Goal: Task Accomplishment & Management: Manage account settings

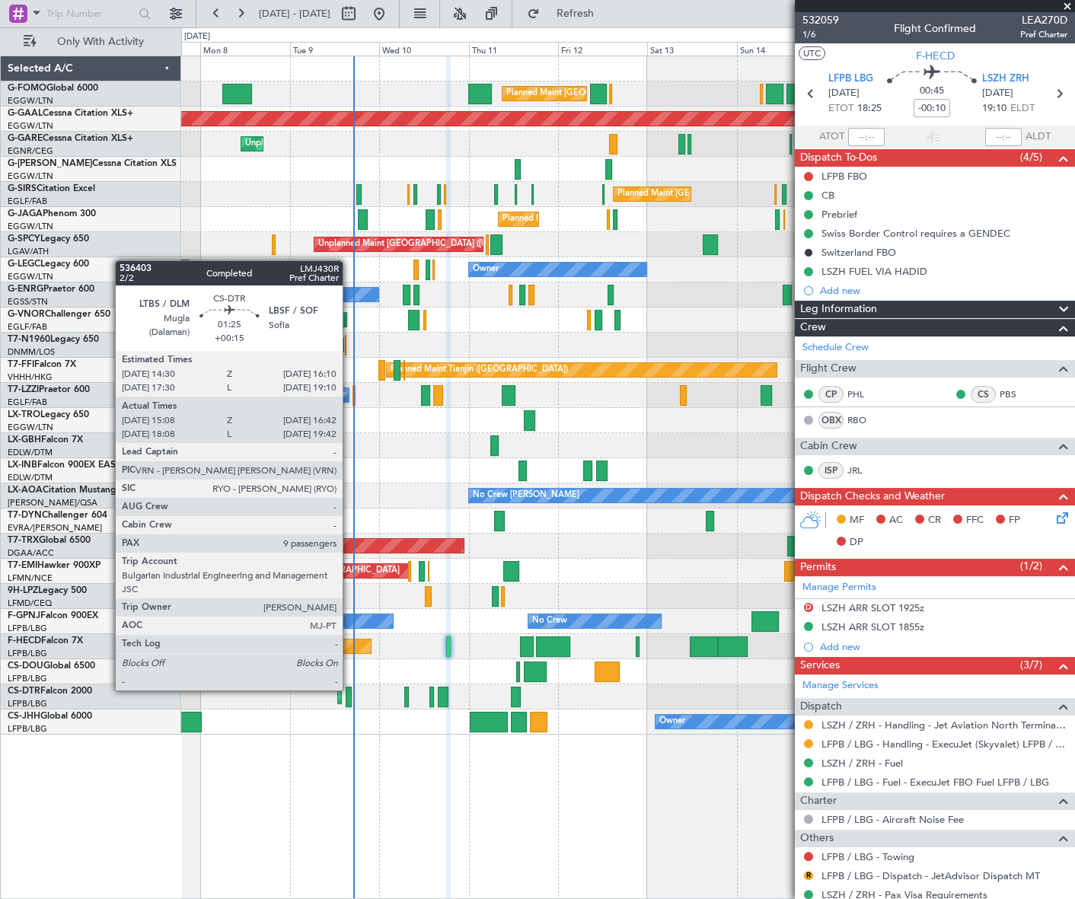
click at [350, 689] on div at bounding box center [349, 697] width 6 height 21
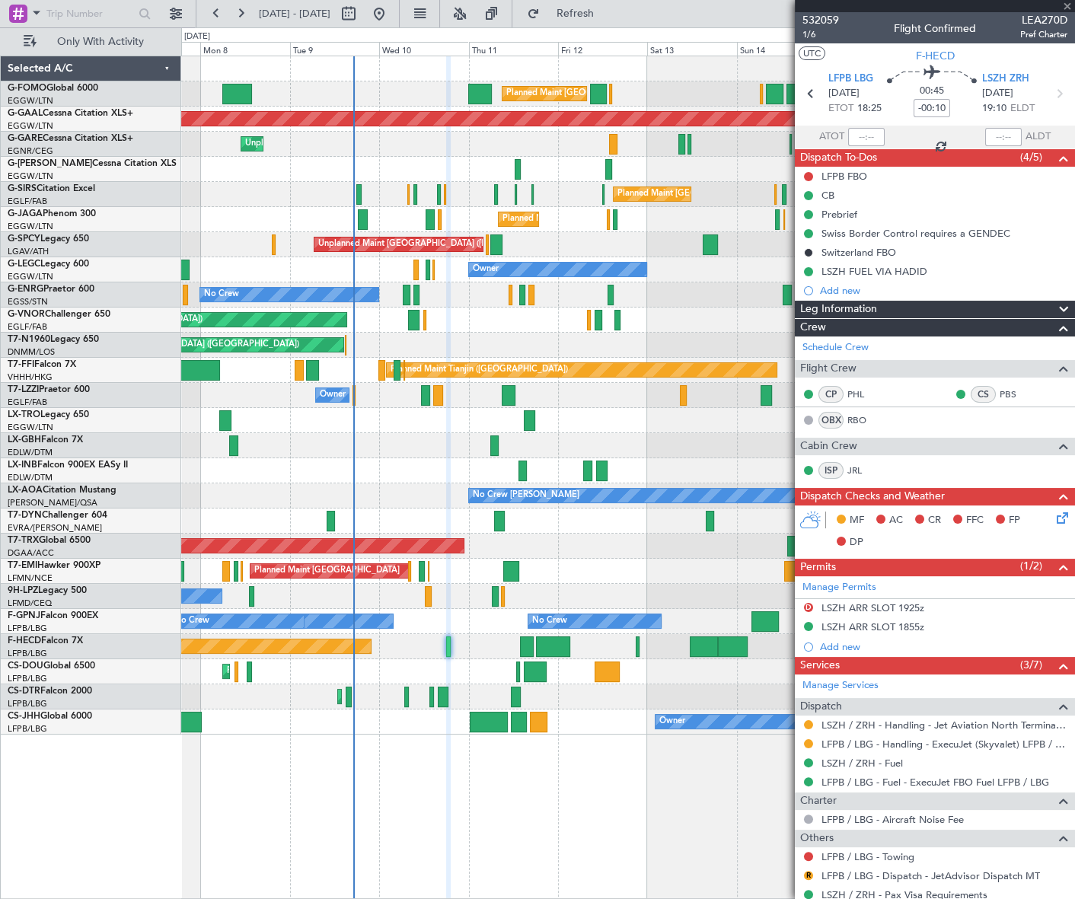
type input "+00:15"
type input "15:18"
type input "16:37"
type input "9"
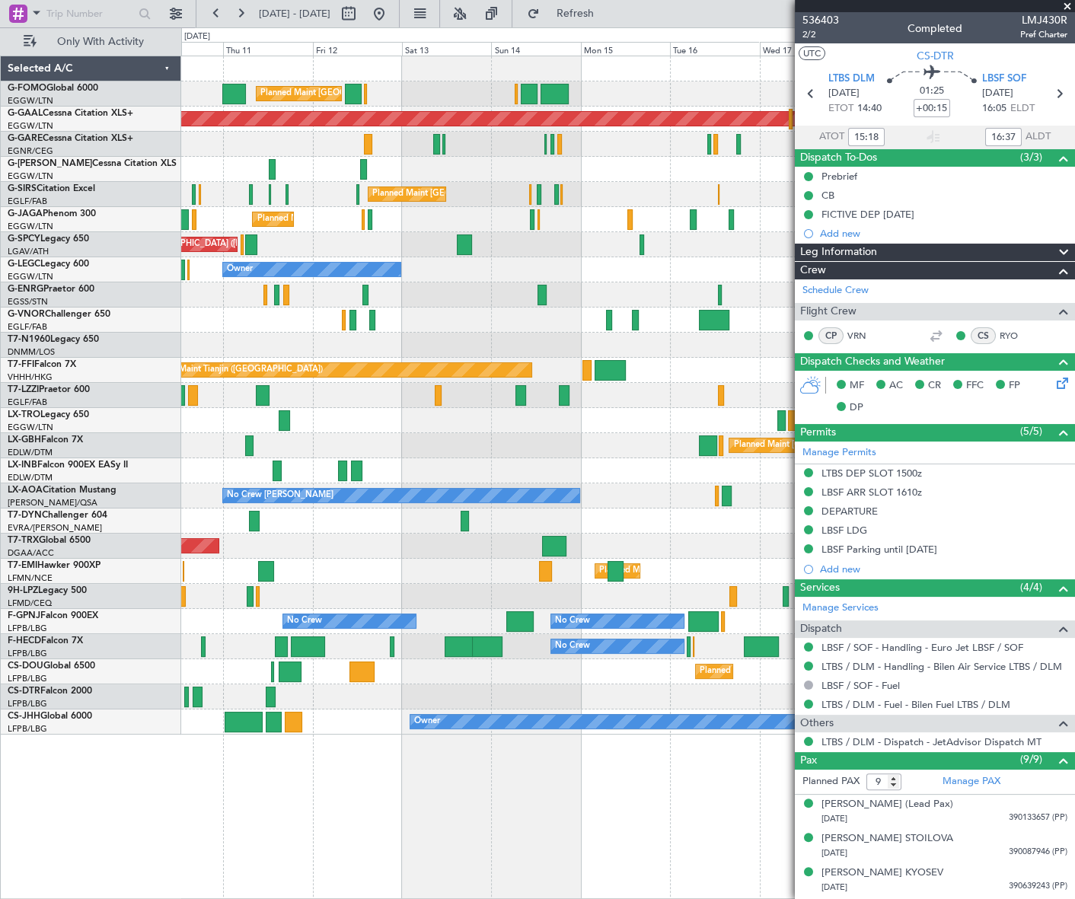
click at [329, 587] on div "Planned Maint London (Luton) Planned Maint Dusseldorf Unplanned Maint Chester P…" at bounding box center [627, 395] width 893 height 679
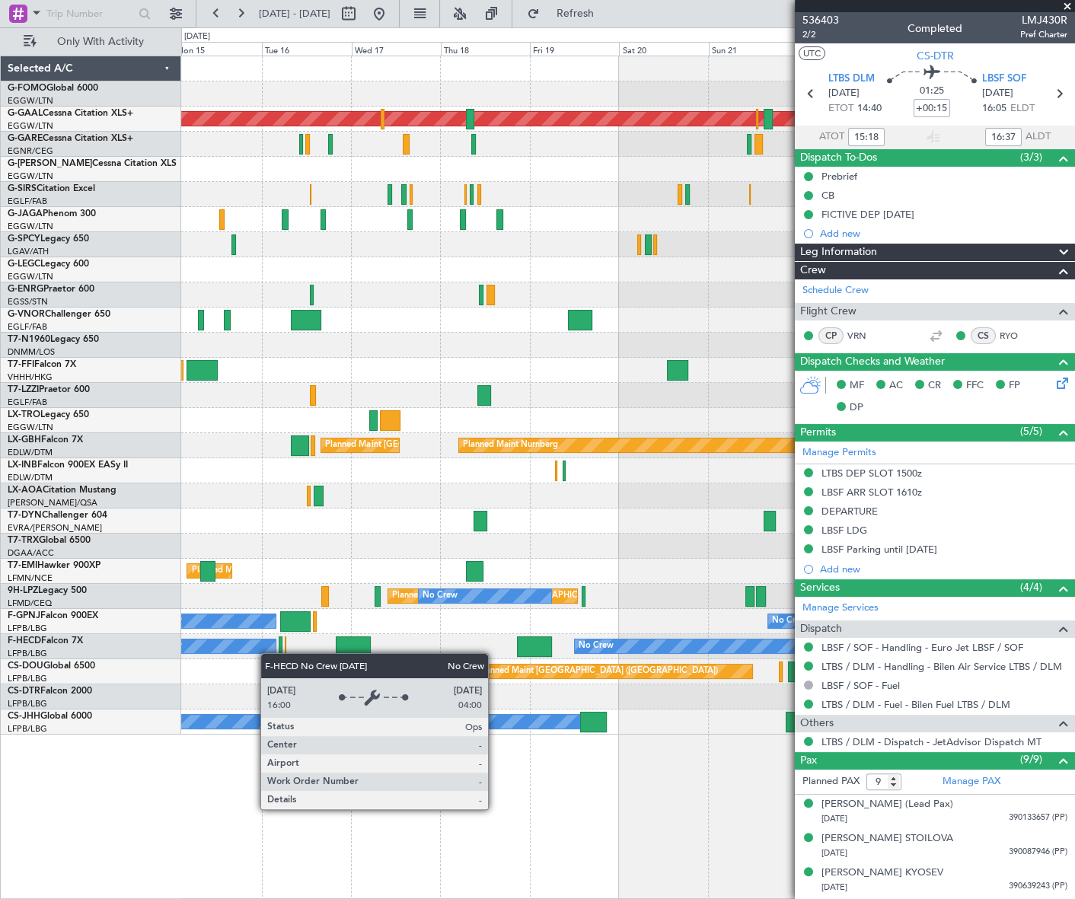
click at [264, 653] on div "Planned Maint Dusseldorf Planned Maint London (Farnborough) A/C Unavailable Lon…" at bounding box center [627, 395] width 893 height 679
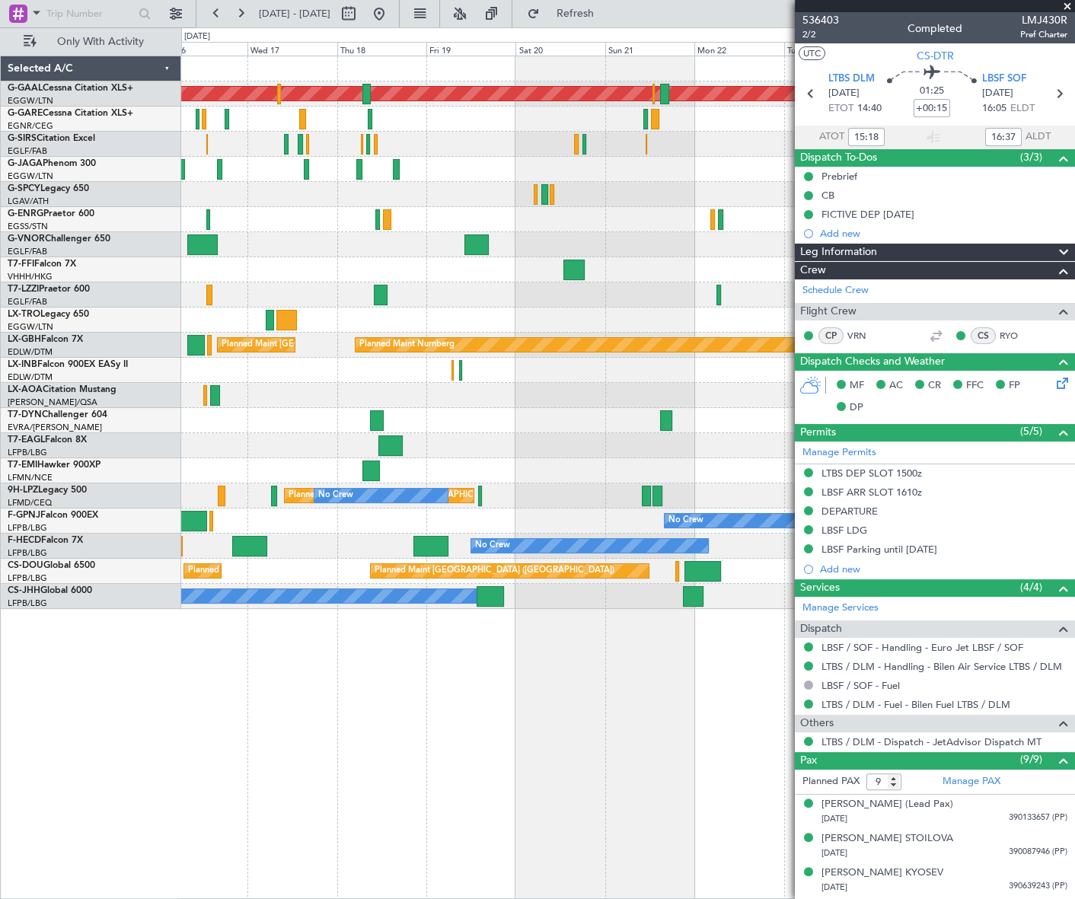
click at [454, 680] on div "Planned Maint Dusseldorf Planned Maint Tianjin (Binhai) Planned Maint Paris (Le…" at bounding box center [628, 478] width 894 height 844
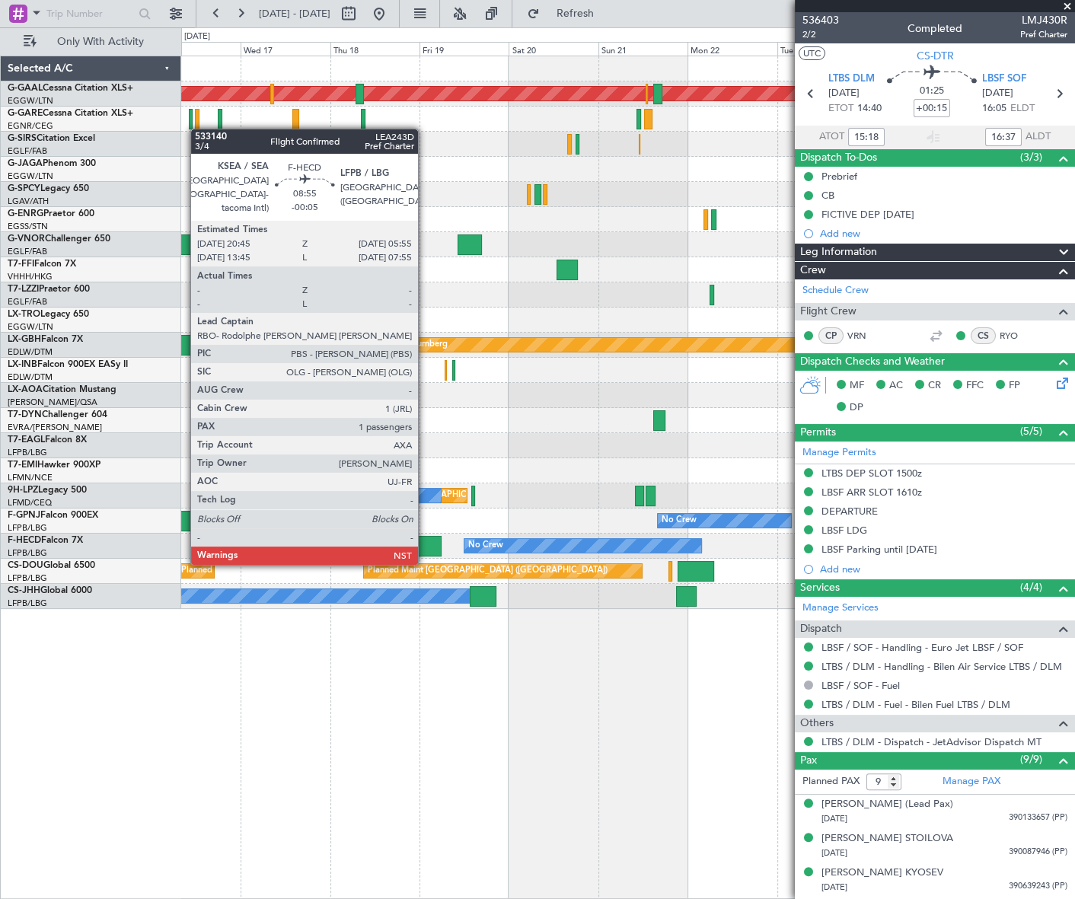
click at [425, 548] on div at bounding box center [424, 546] width 34 height 21
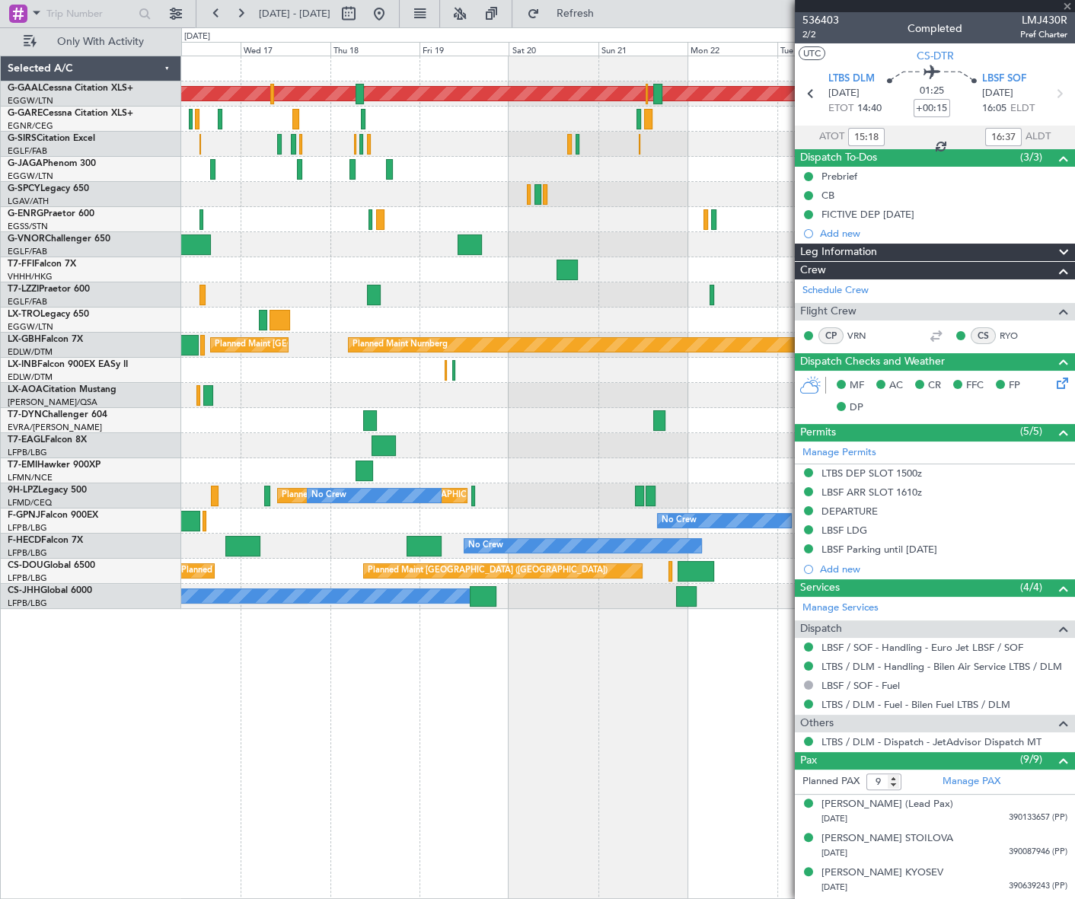
type input "-00:05"
type input "1"
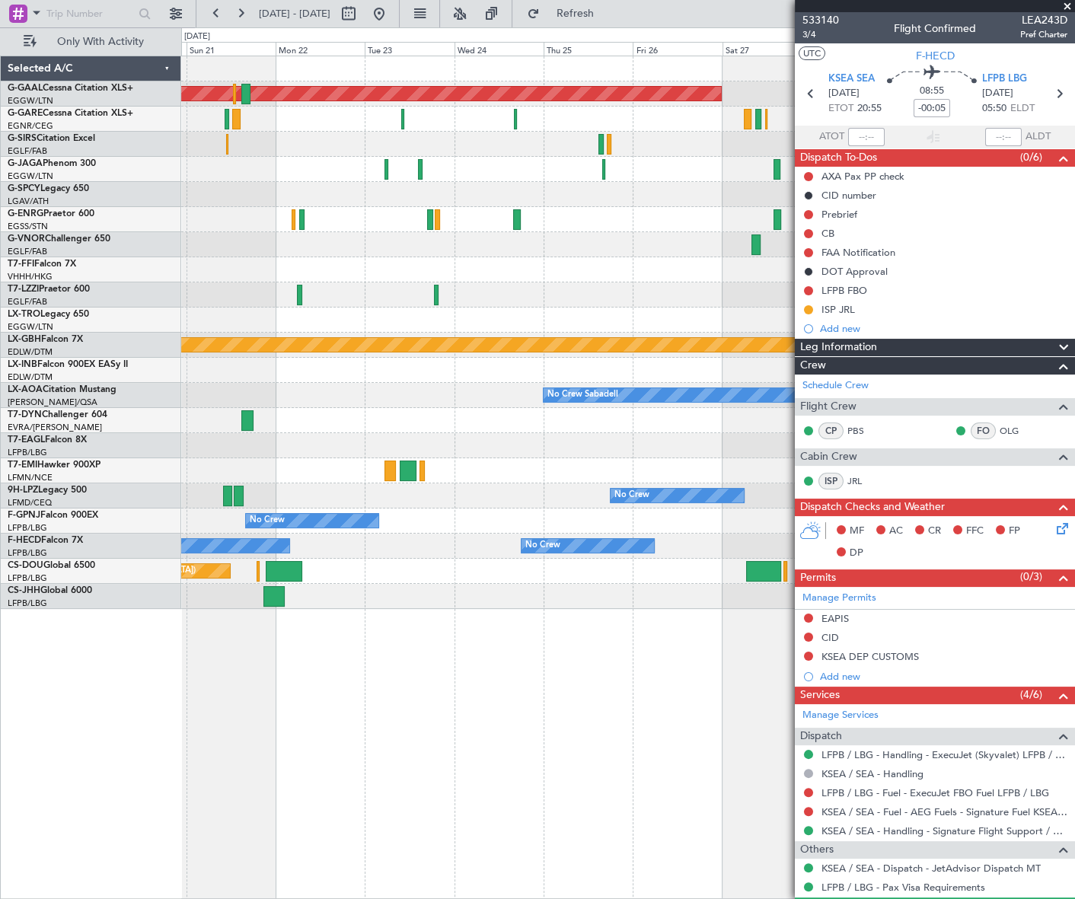
click at [236, 600] on div "Planned Maint Dusseldorf Planned Maint Nurnberg No Crew Sabadell No Crew Planne…" at bounding box center [627, 332] width 893 height 553
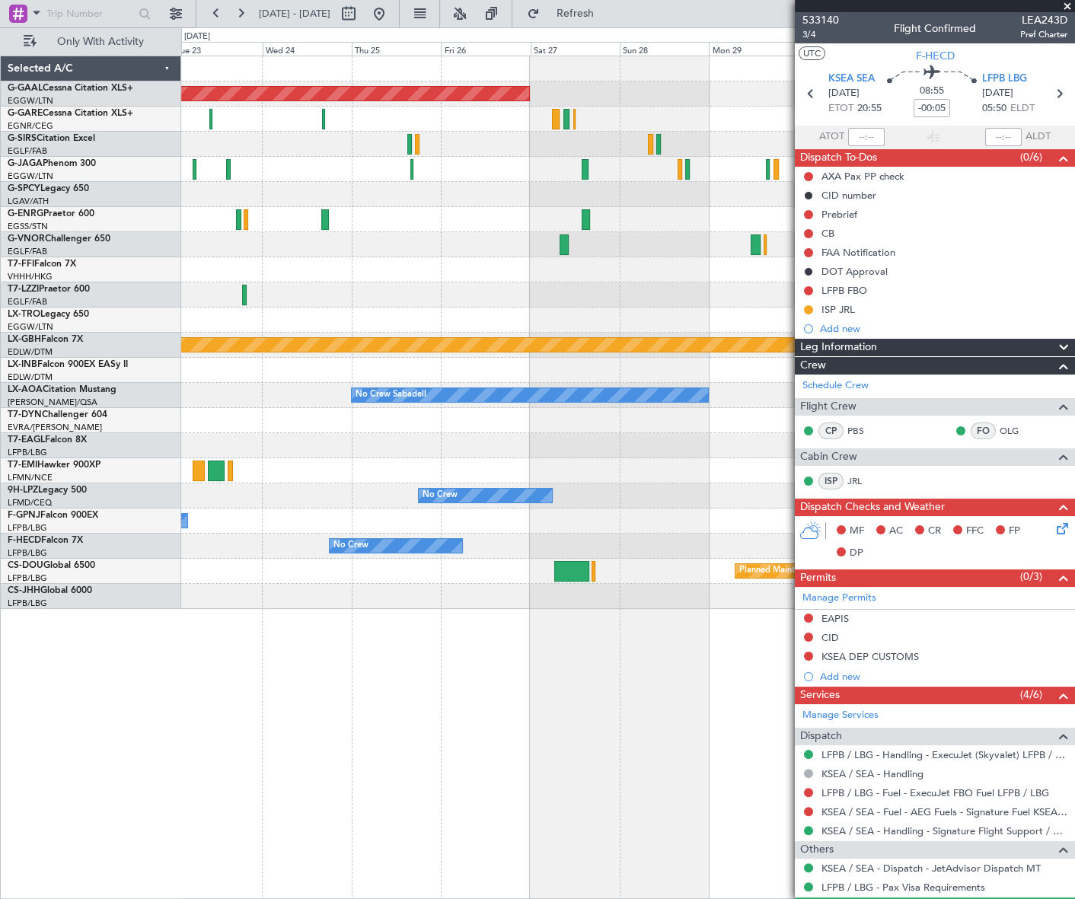
click at [232, 702] on div "Planned Maint Dusseldorf Planned Maint Nurnberg No Crew Sabadell No Crew No Cre…" at bounding box center [627, 478] width 893 height 844
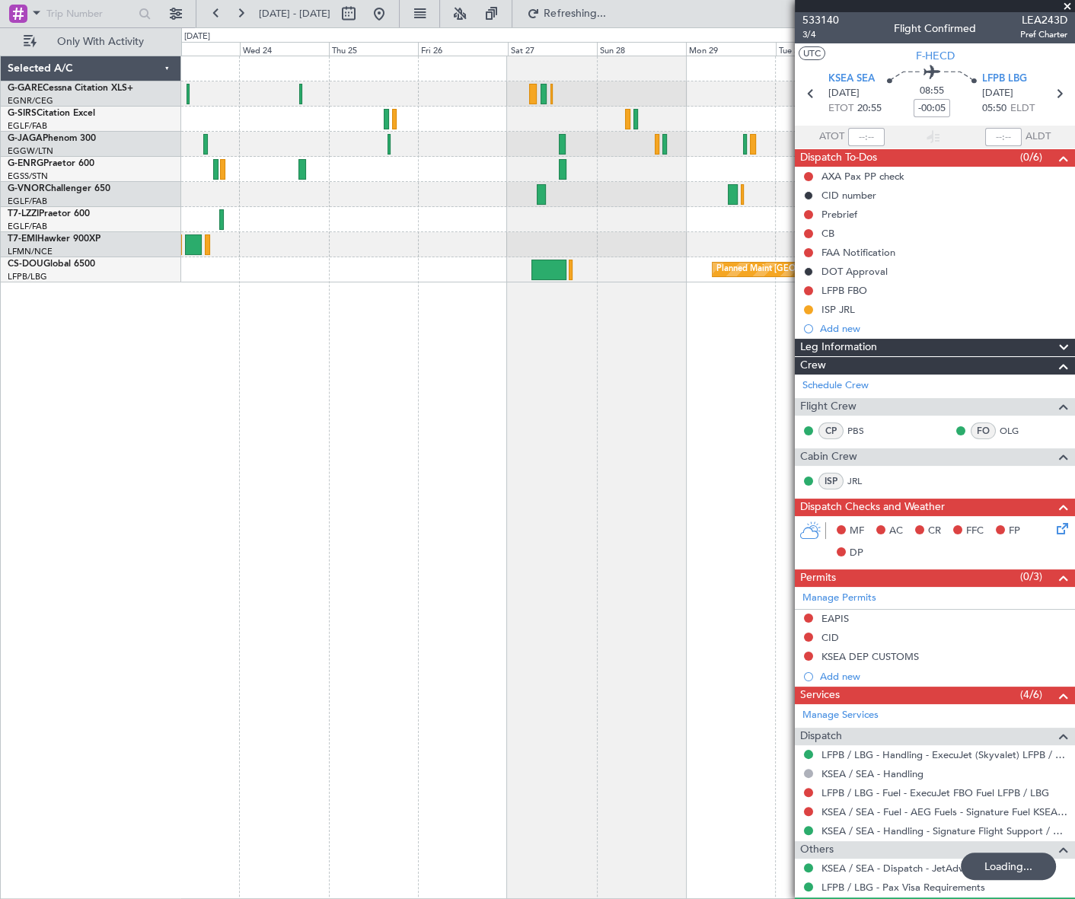
click at [225, 620] on div "Planned Maint Paris (Le Bourget) Planned Maint Paris (Le Bourget)" at bounding box center [627, 478] width 893 height 844
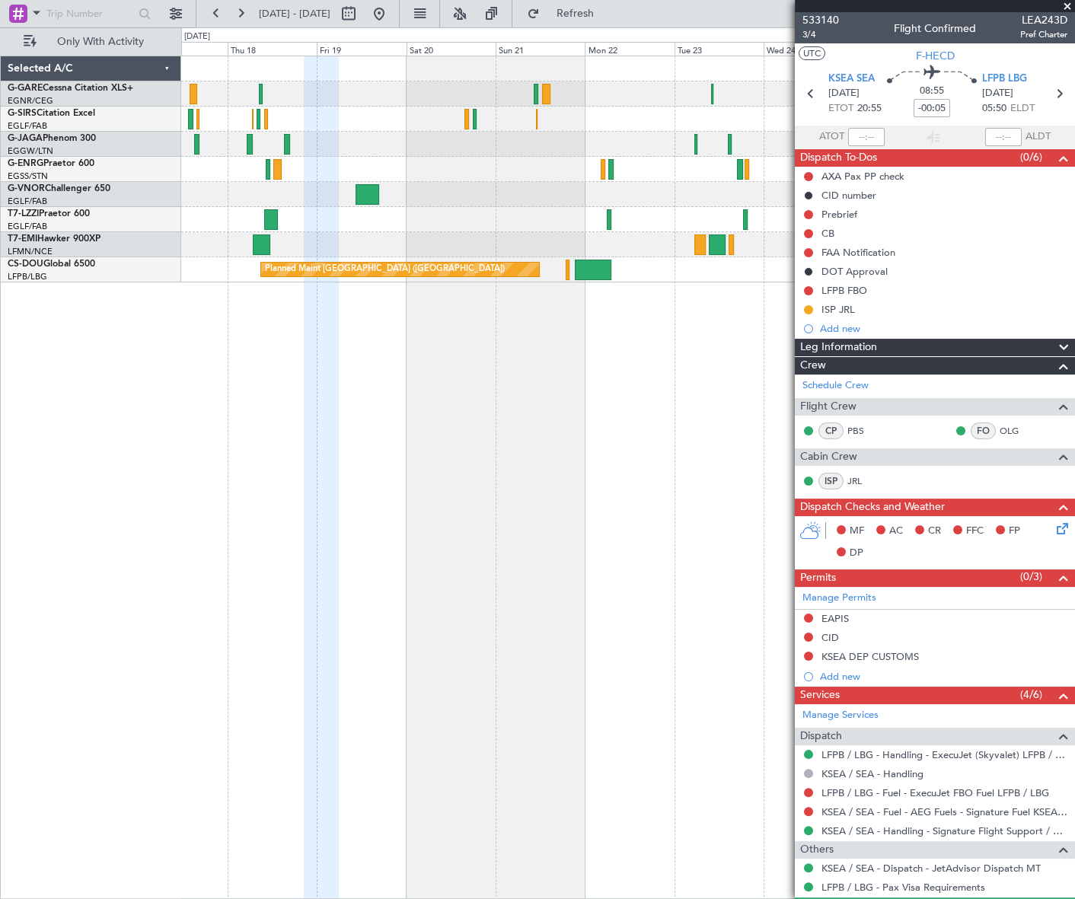
click at [862, 556] on fb-app "23 Sep 2025 - 03 Oct 2025 Refresh Quick Links Only With Activity Planned Maint …" at bounding box center [537, 455] width 1075 height 888
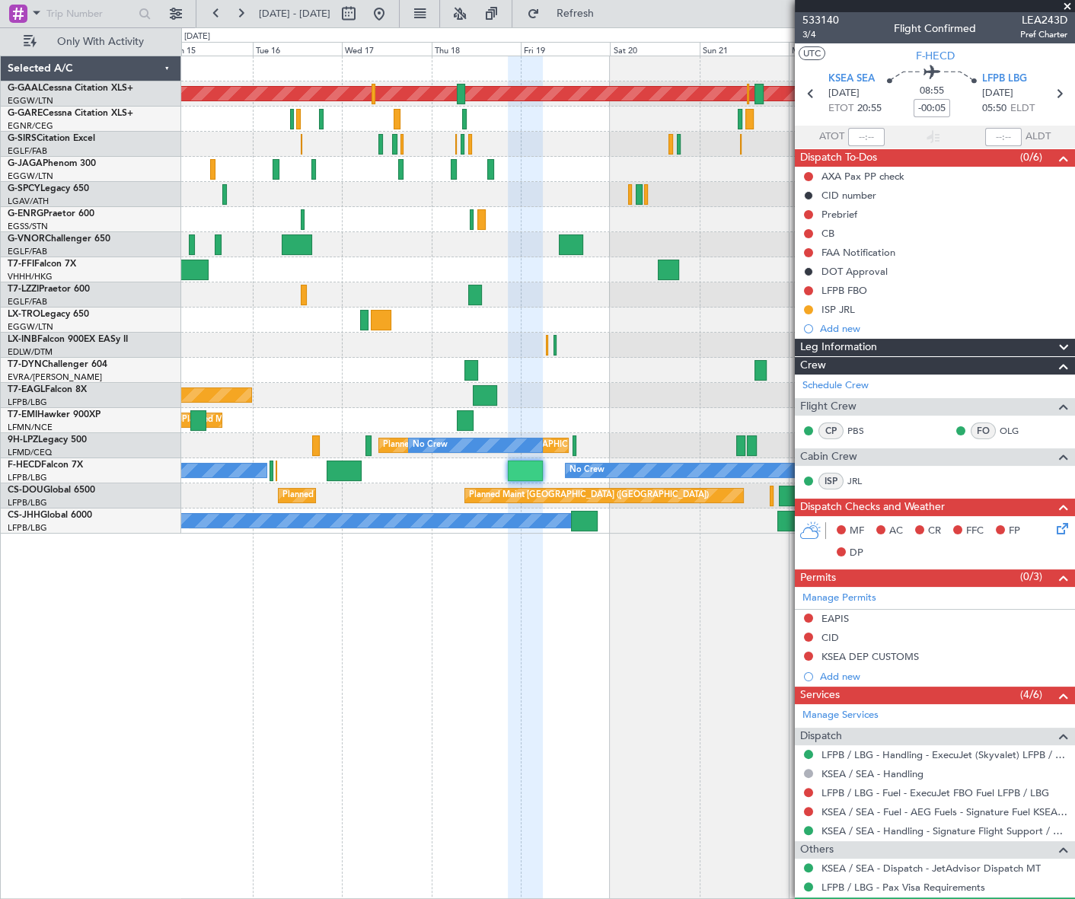
click at [876, 761] on fb-app "16 Sep 2025 - 26 Sep 2025 Refresh Quick Links Only With Activity Planned Maint …" at bounding box center [537, 455] width 1075 height 888
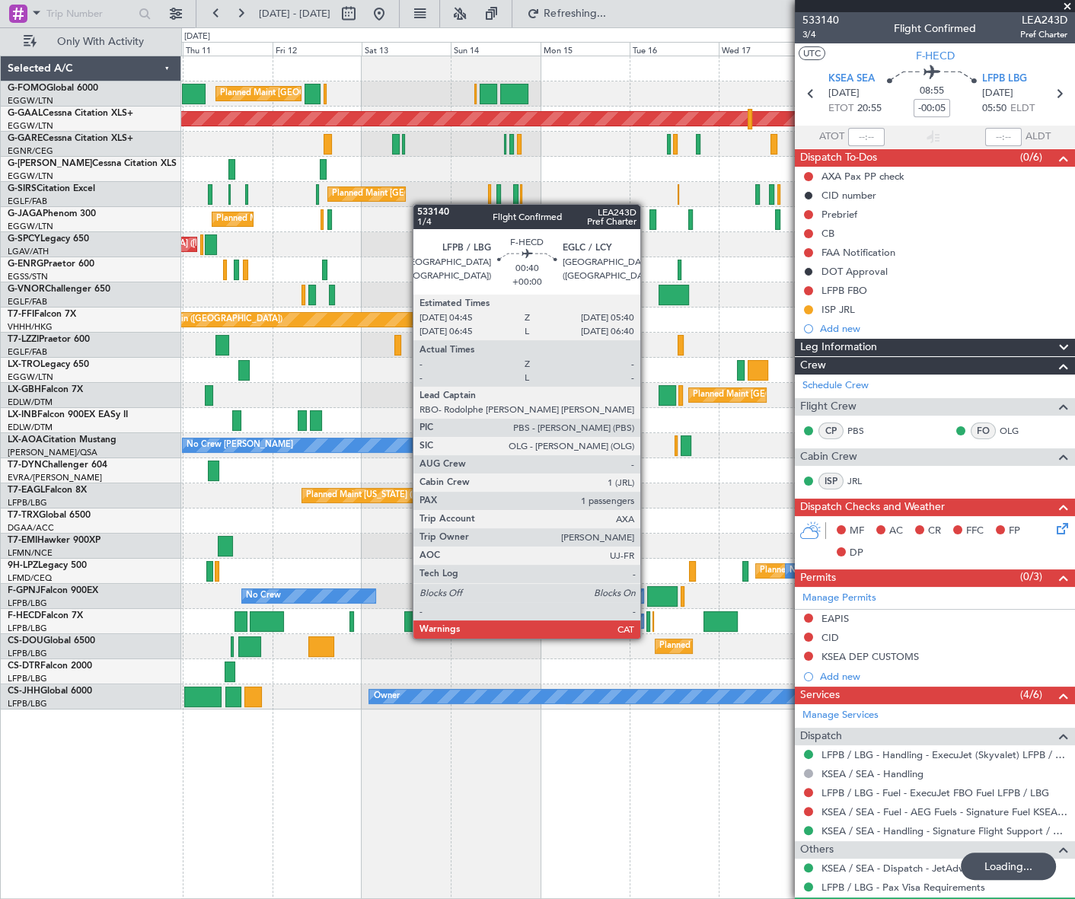
click at [647, 624] on div at bounding box center [649, 622] width 4 height 21
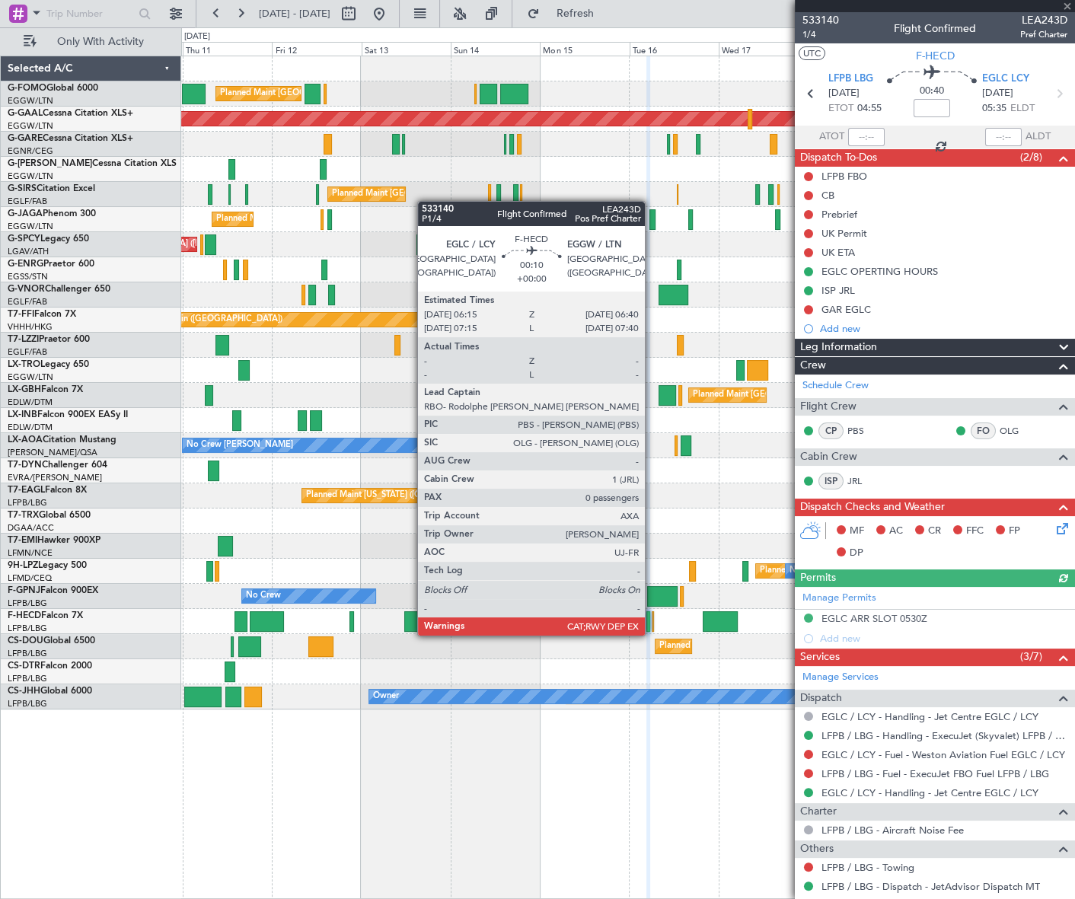
click at [652, 621] on div at bounding box center [653, 622] width 2 height 21
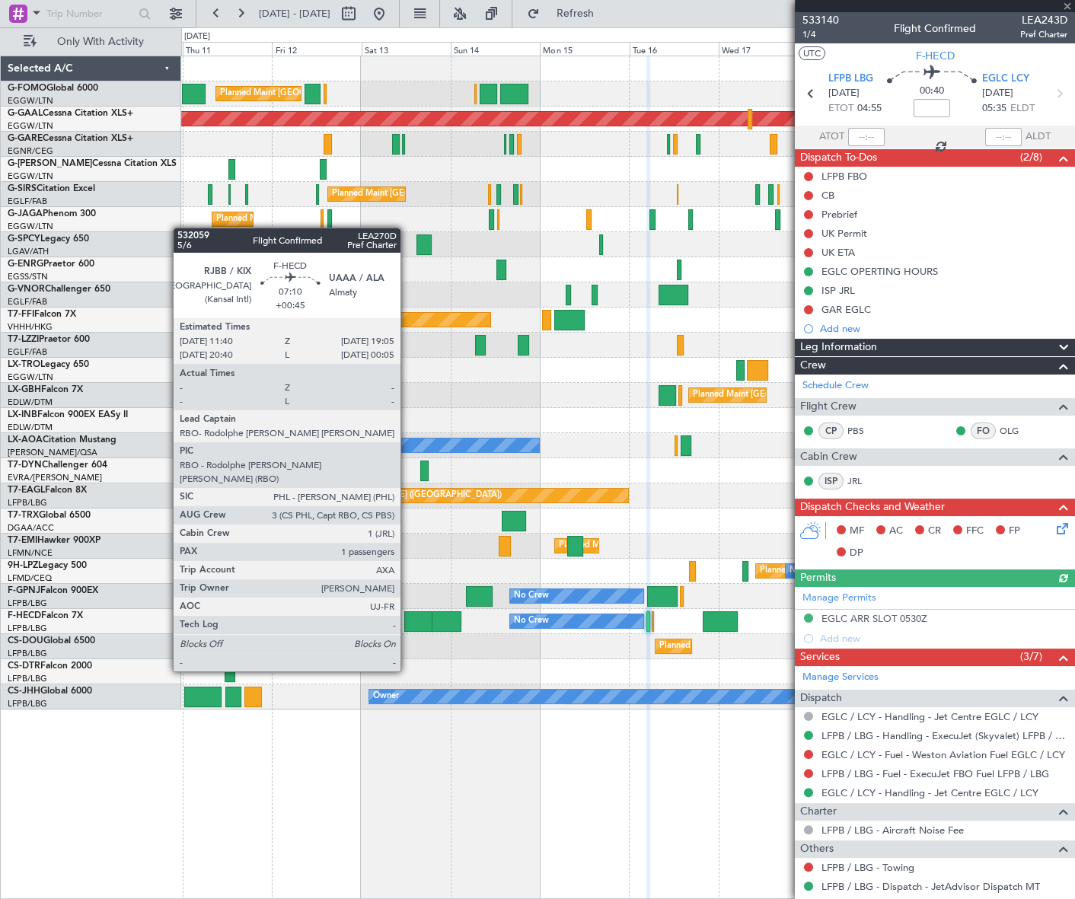
type input "0"
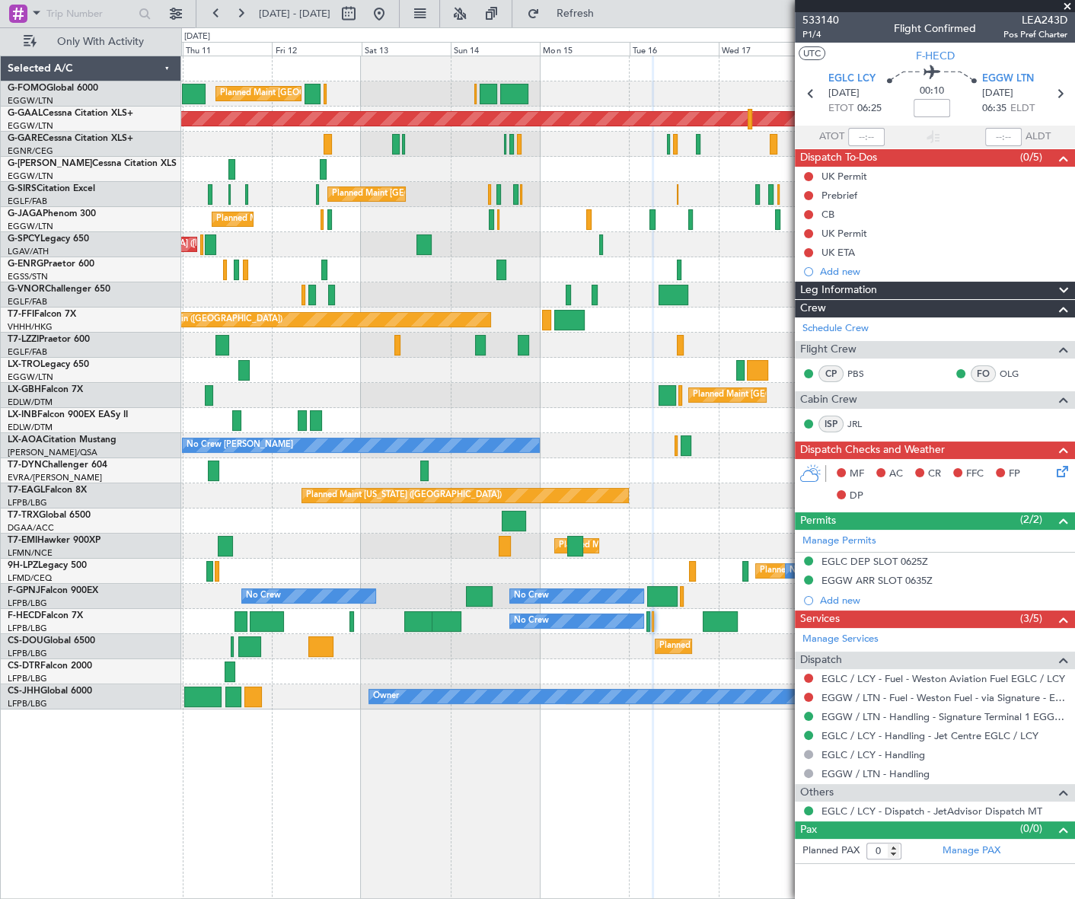
click at [0, 490] on html "10 Sep 2025 - 20 Sep 2025 Refresh Quick Links Only With Activity Planned Maint …" at bounding box center [537, 449] width 1075 height 899
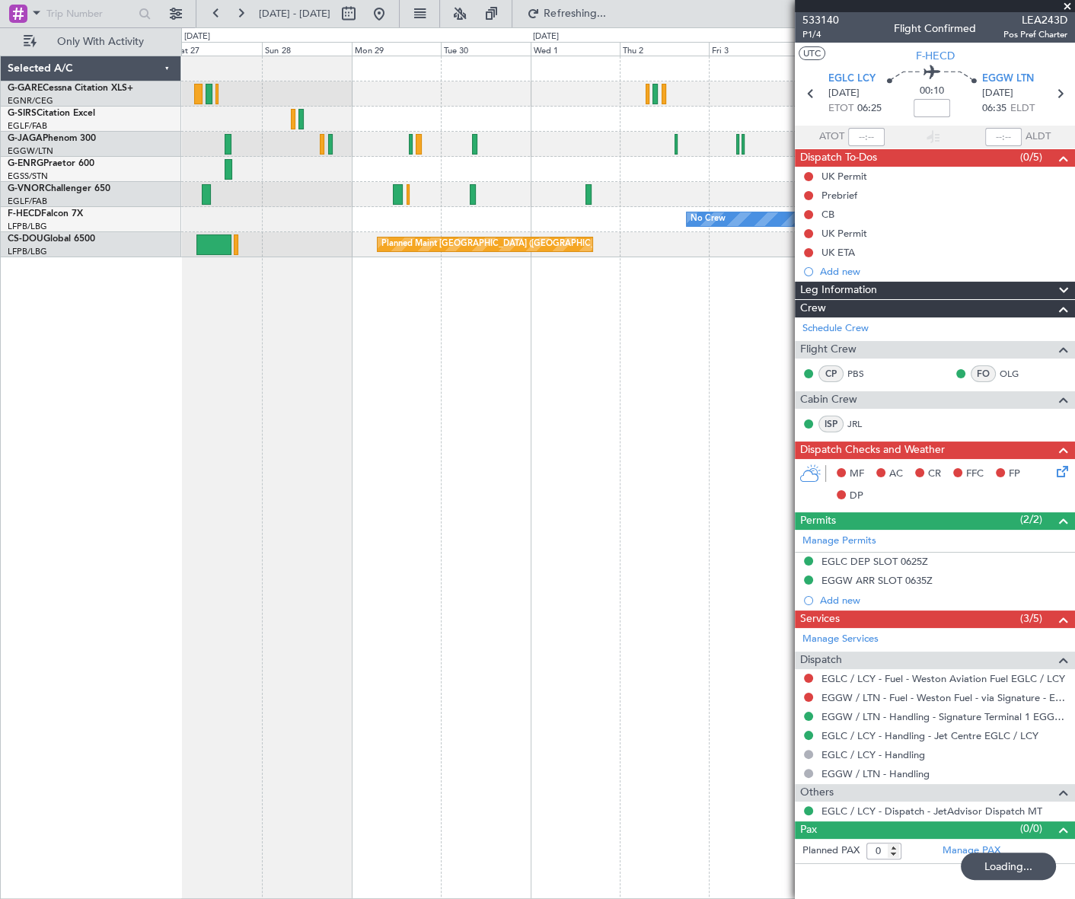
click at [339, 535] on div "No Crew No Crew Planned Maint Paris (Le Bourget)" at bounding box center [628, 478] width 894 height 844
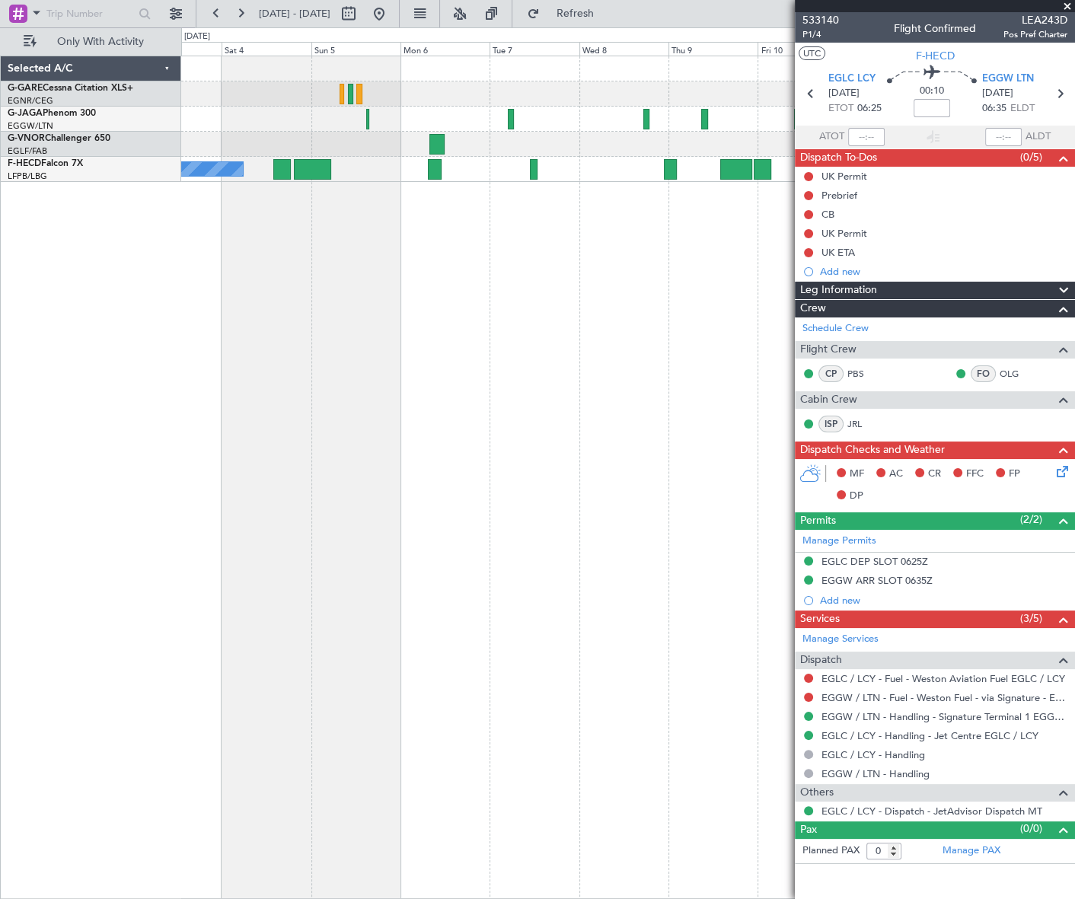
click at [0, 602] on html "29 Sep 2025 - 09 Oct 2025 Refresh Quick Links Only With Activity No Crew No Cre…" at bounding box center [537, 449] width 1075 height 899
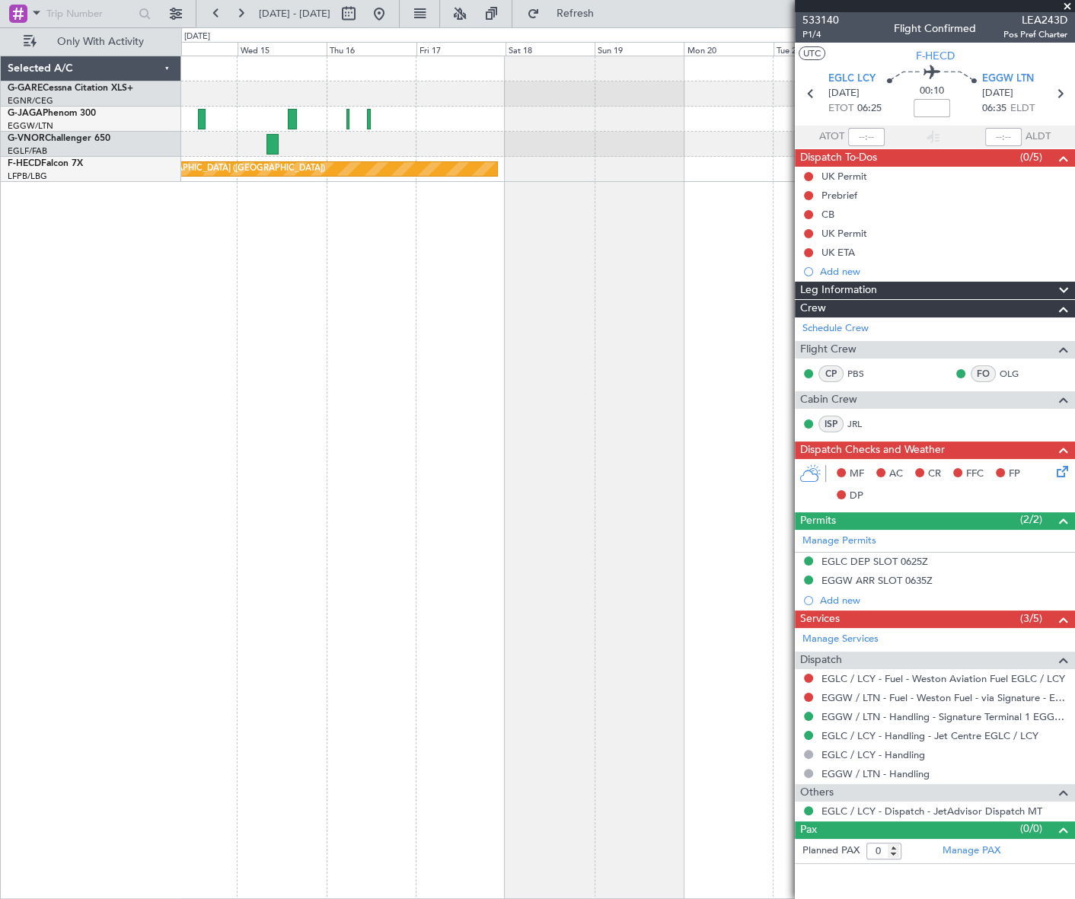
click at [0, 607] on html "29 Sep 2025 - 09 Oct 2025 Refresh Quick Links Only With Activity Planned Maint …" at bounding box center [537, 449] width 1075 height 899
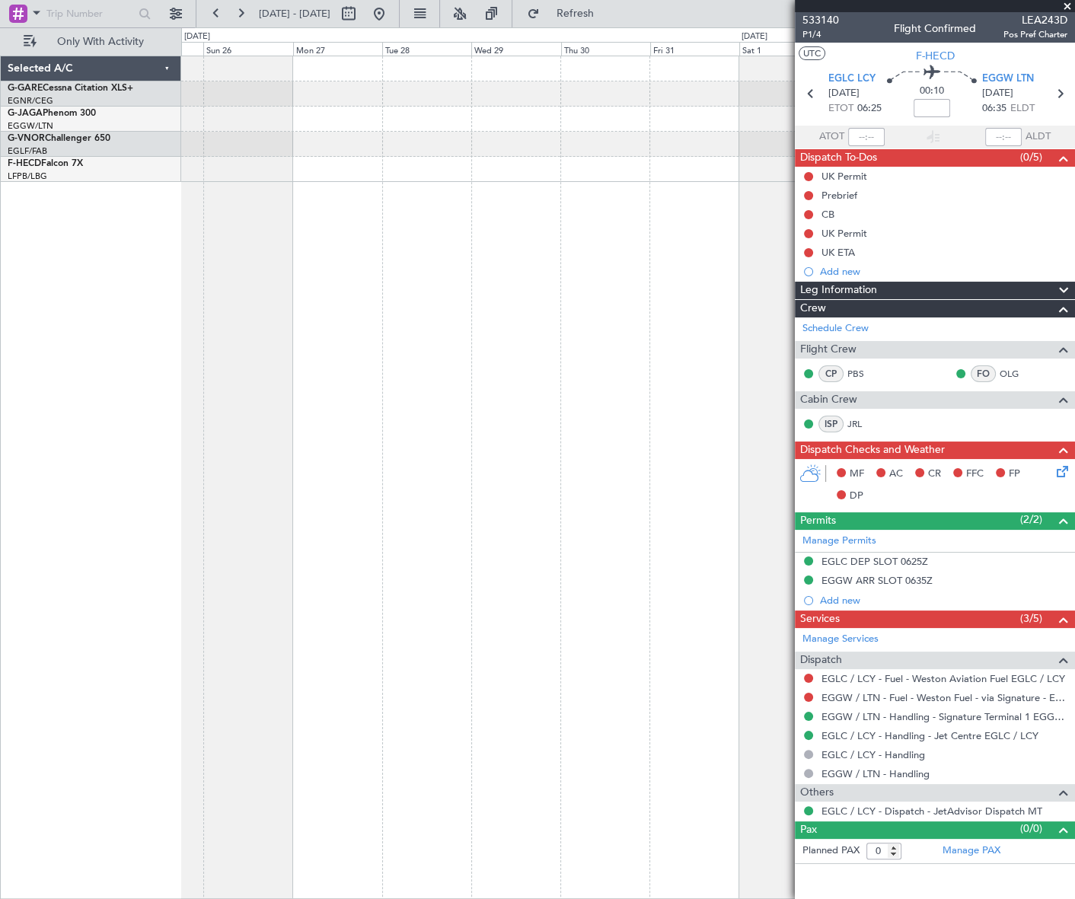
click at [0, 714] on html "29 Sep 2025 - 09 Oct 2025 Refresh Quick Links Only With Activity Selected A/C G…" at bounding box center [537, 449] width 1075 height 899
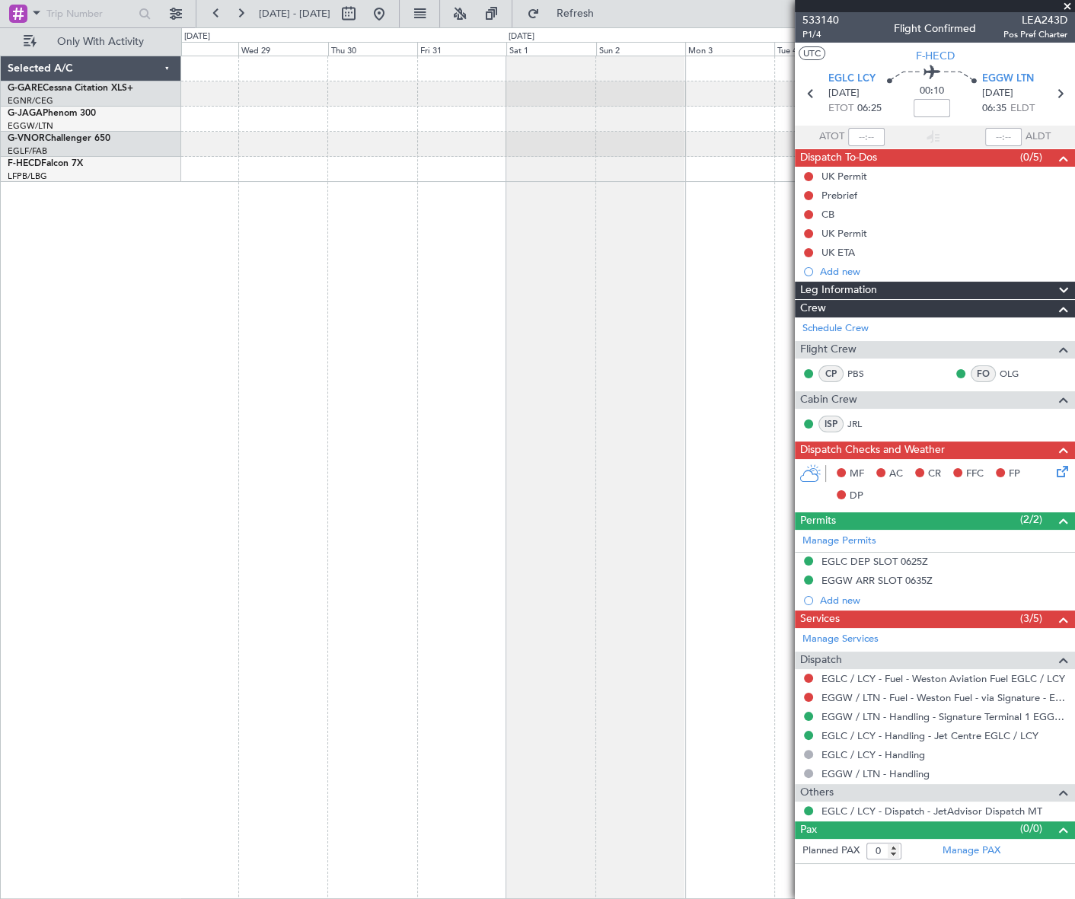
click at [465, 541] on div at bounding box center [627, 478] width 893 height 844
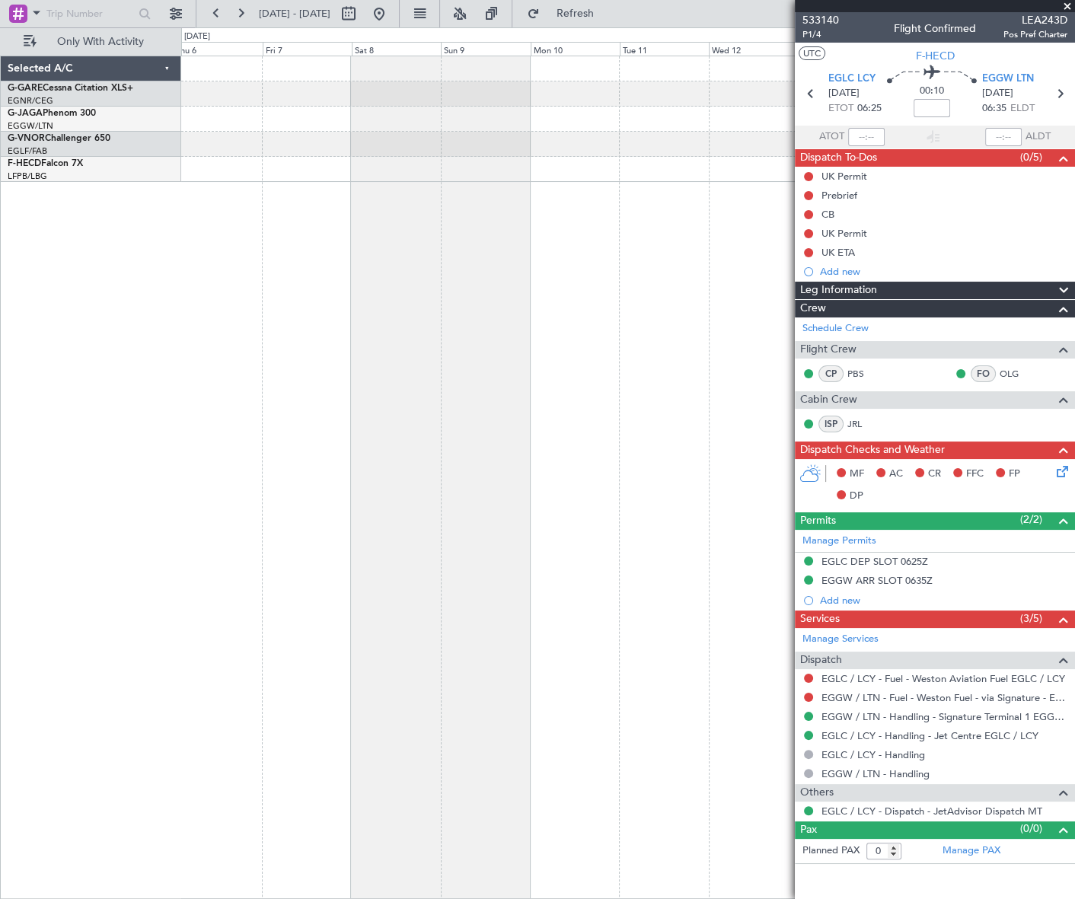
click at [0, 696] on html "29 Sep 2025 - 09 Oct 2025 Refresh Quick Links Only With Activity Selected A/C G…" at bounding box center [537, 449] width 1075 height 899
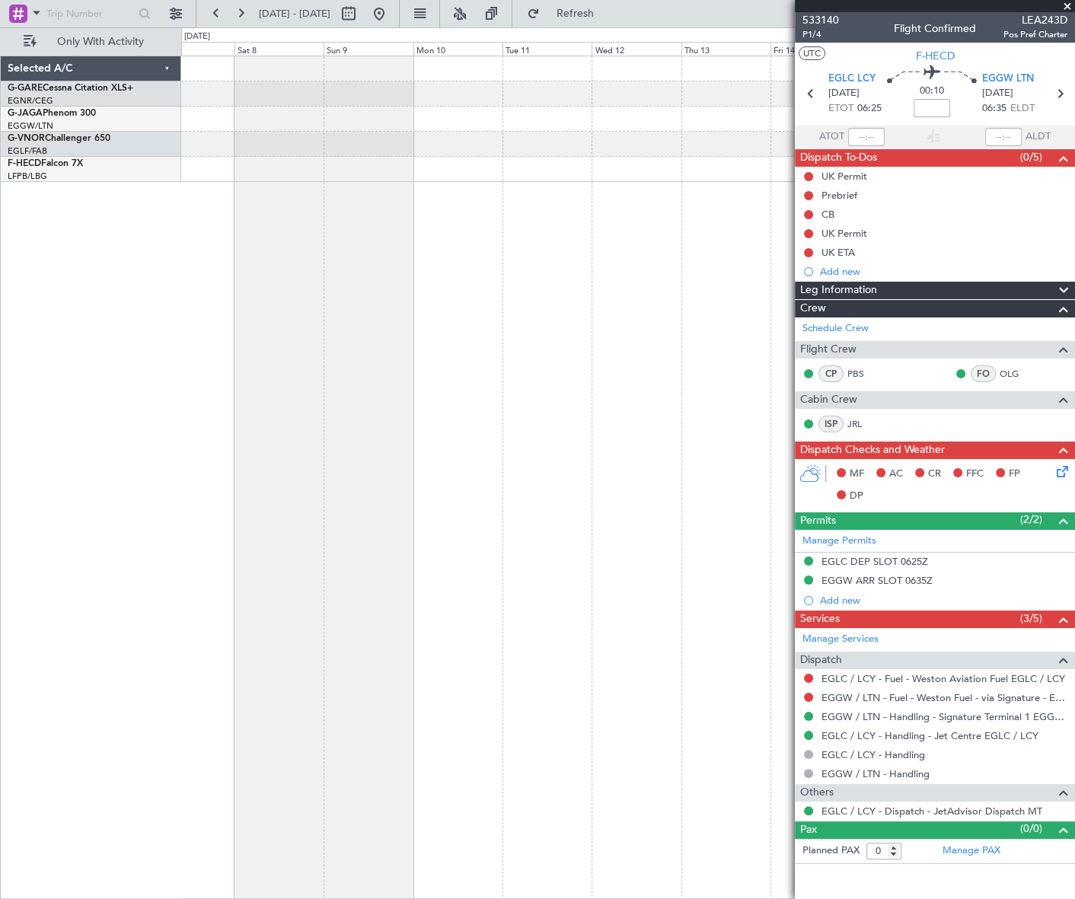
click at [0, 556] on html "29 Sep 2025 - 09 Oct 2025 Refresh Quick Links Only With Activity Selected A/C G…" at bounding box center [537, 449] width 1075 height 899
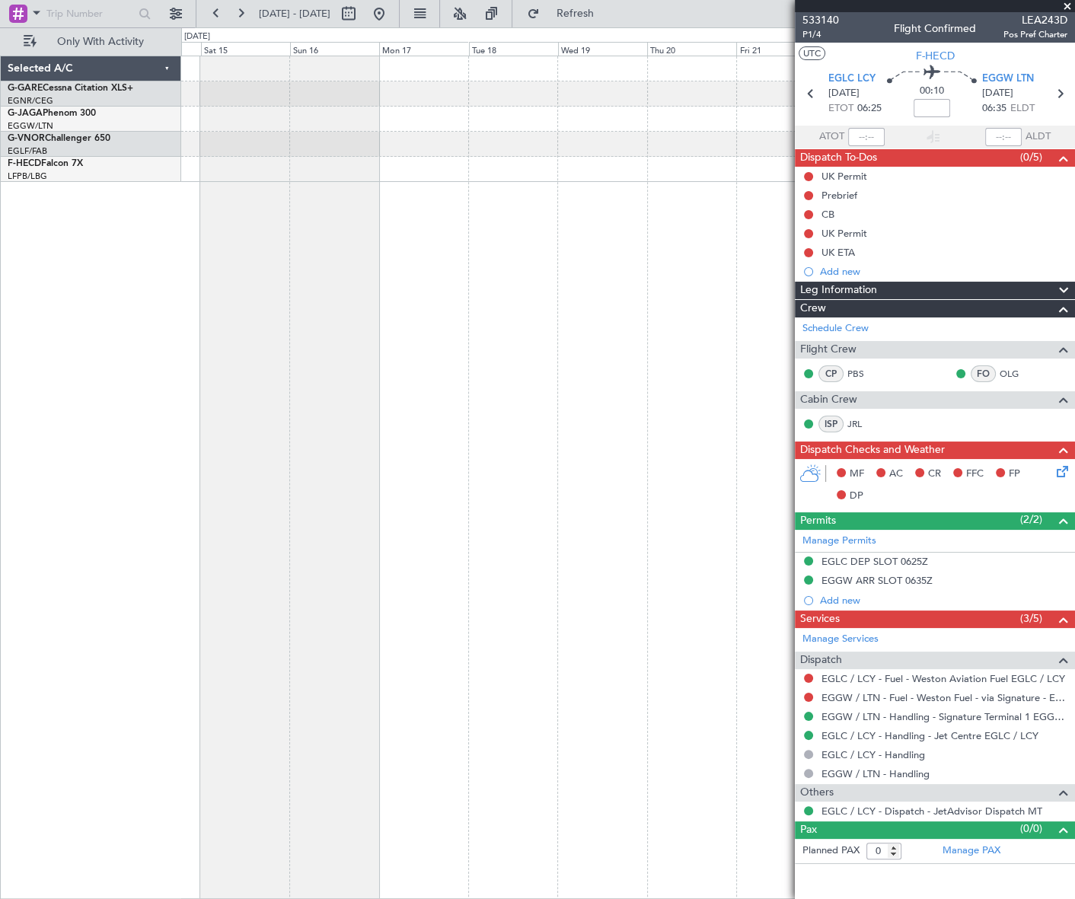
click at [0, 599] on html "29 Sep 2025 - 09 Oct 2025 Refresh Quick Links Only With Activity Selected A/C G…" at bounding box center [537, 449] width 1075 height 899
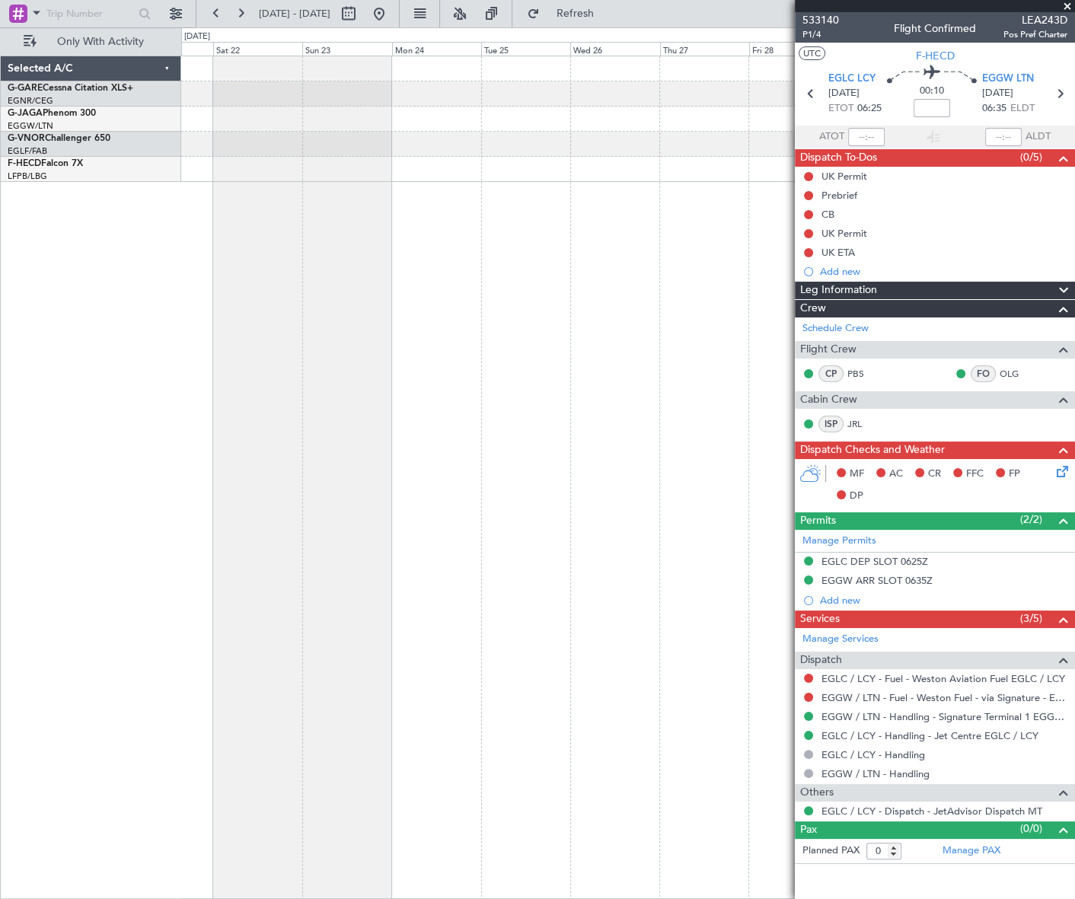
click at [0, 602] on html "29 Sep 2025 - 09 Oct 2025 Refresh Quick Links Only With Activity Selected A/C G…" at bounding box center [537, 449] width 1075 height 899
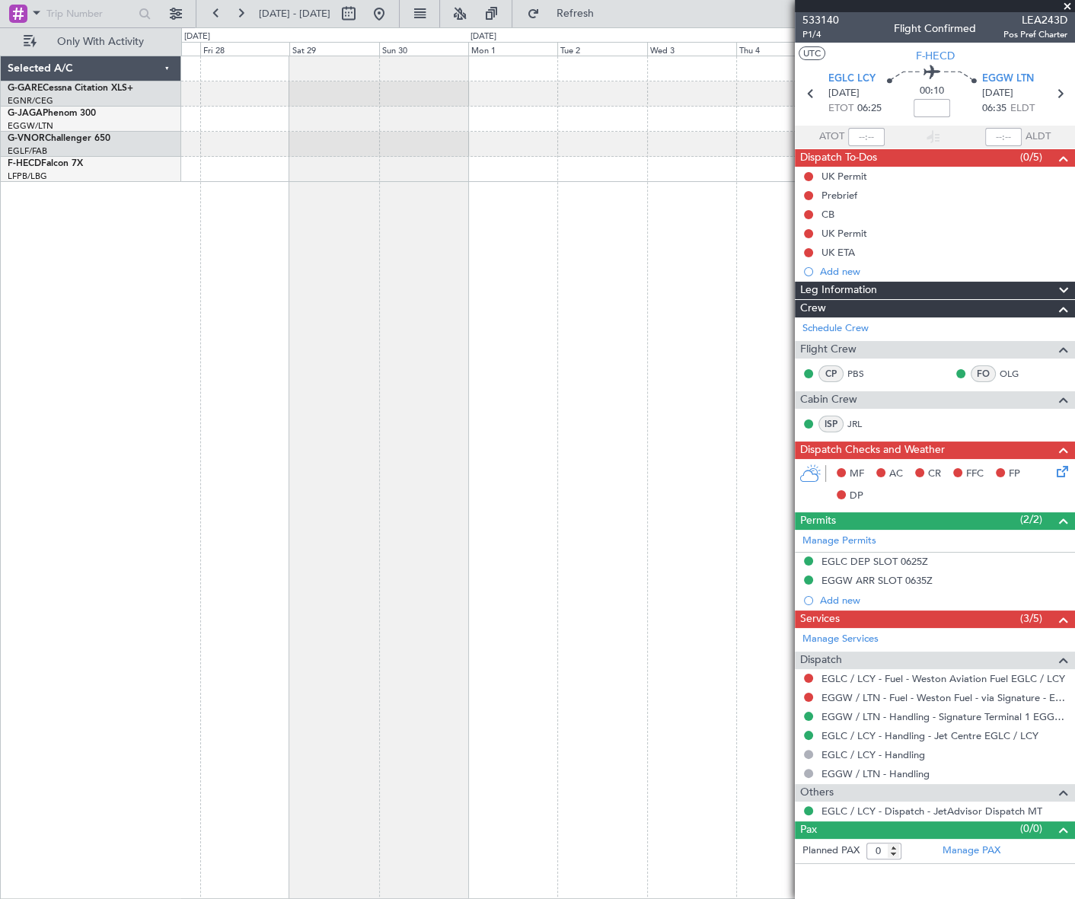
click at [0, 644] on html "29 Sep 2025 - 09 Oct 2025 Refresh Quick Links Only With Activity Selected A/C G…" at bounding box center [537, 449] width 1075 height 899
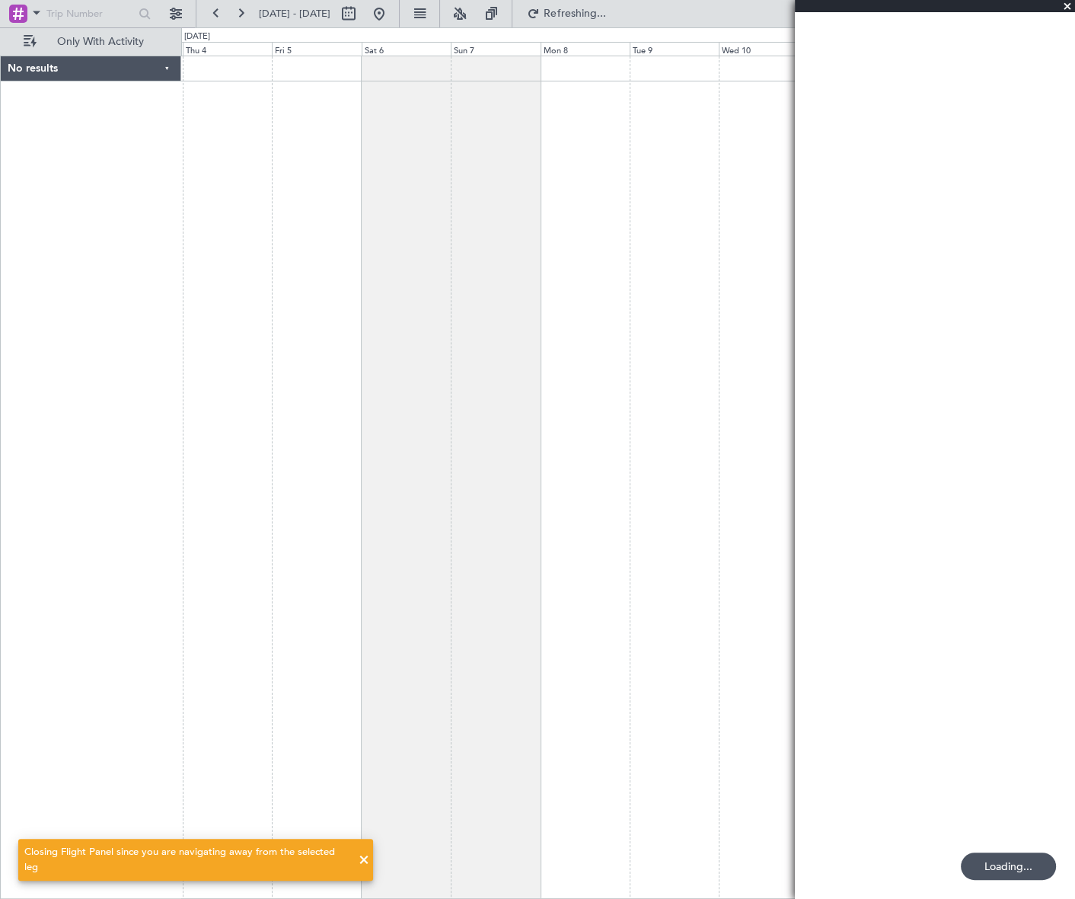
click at [83, 573] on div "No results 0 0 Wed 3 Thu 4 Fri 5 Sat 6 Sun 7 Mon 8 Tue 9 Dec 2025 Wed 10 Thu 11…" at bounding box center [537, 463] width 1075 height 872
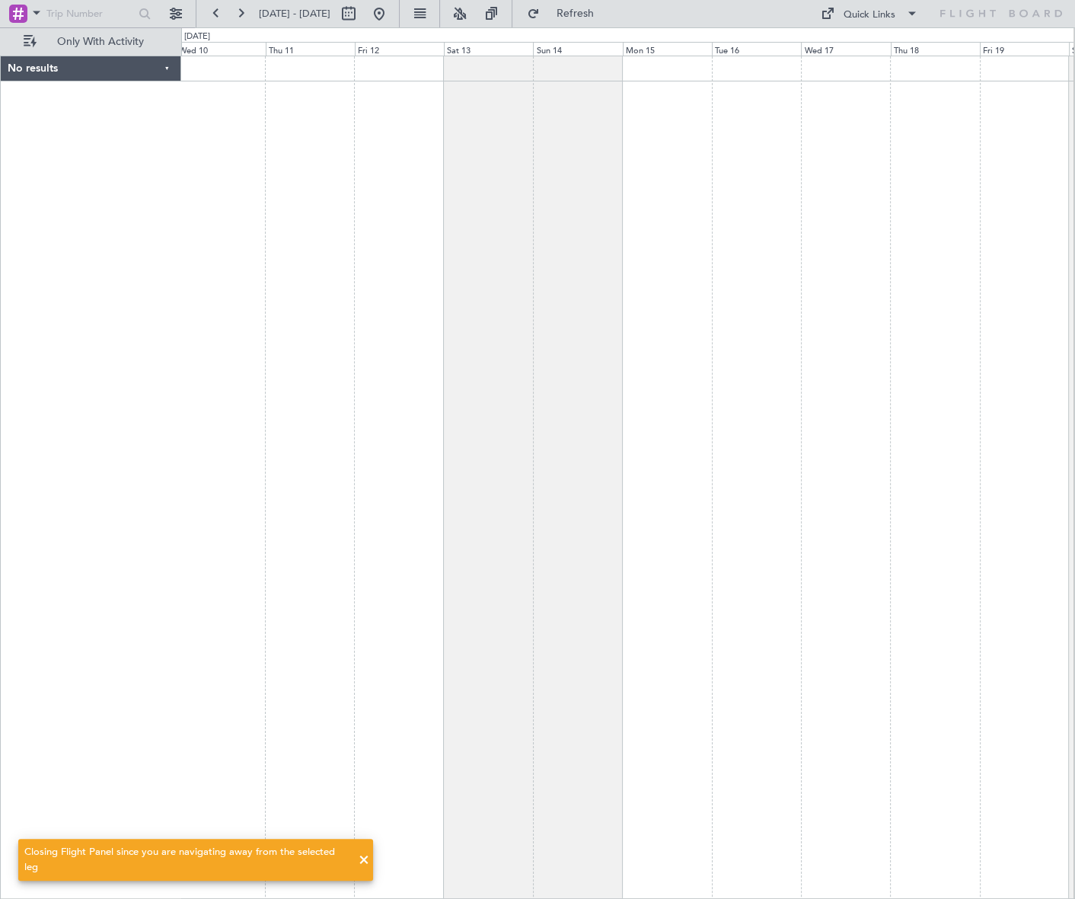
click at [308, 548] on div at bounding box center [627, 478] width 893 height 844
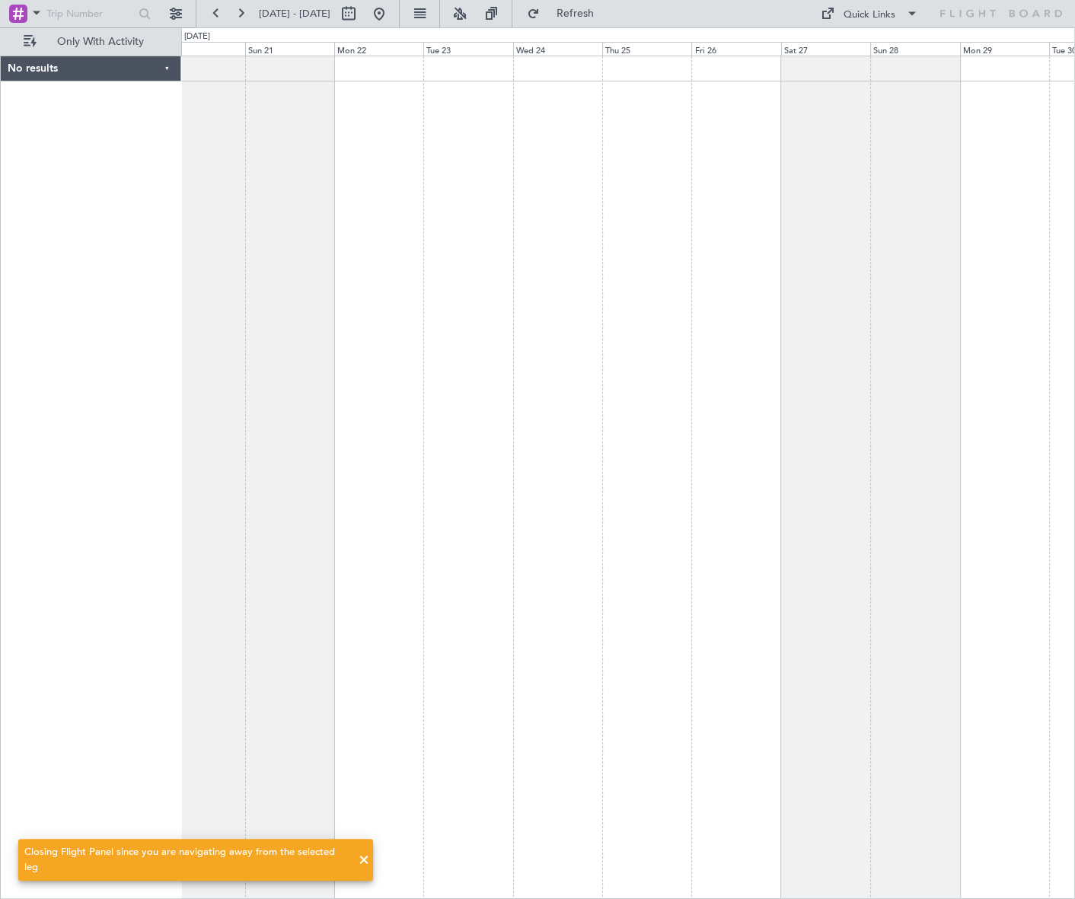
click at [410, 510] on div at bounding box center [628, 478] width 894 height 844
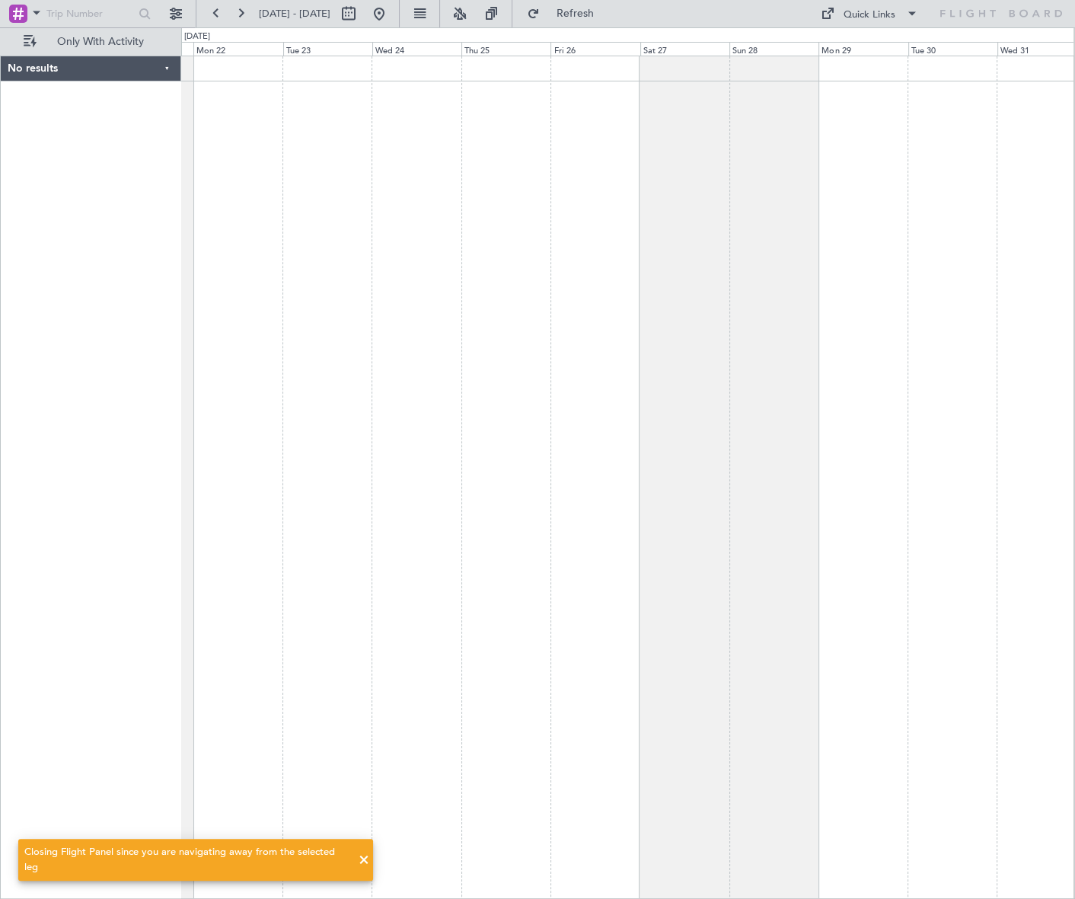
click at [60, 522] on div "No results 0 0 Sun 21 Mon 22 Tue 23 Wed 24 Thu 25 Fri 26 Sat 27 Dec 2025 Sun 28…" at bounding box center [537, 463] width 1075 height 872
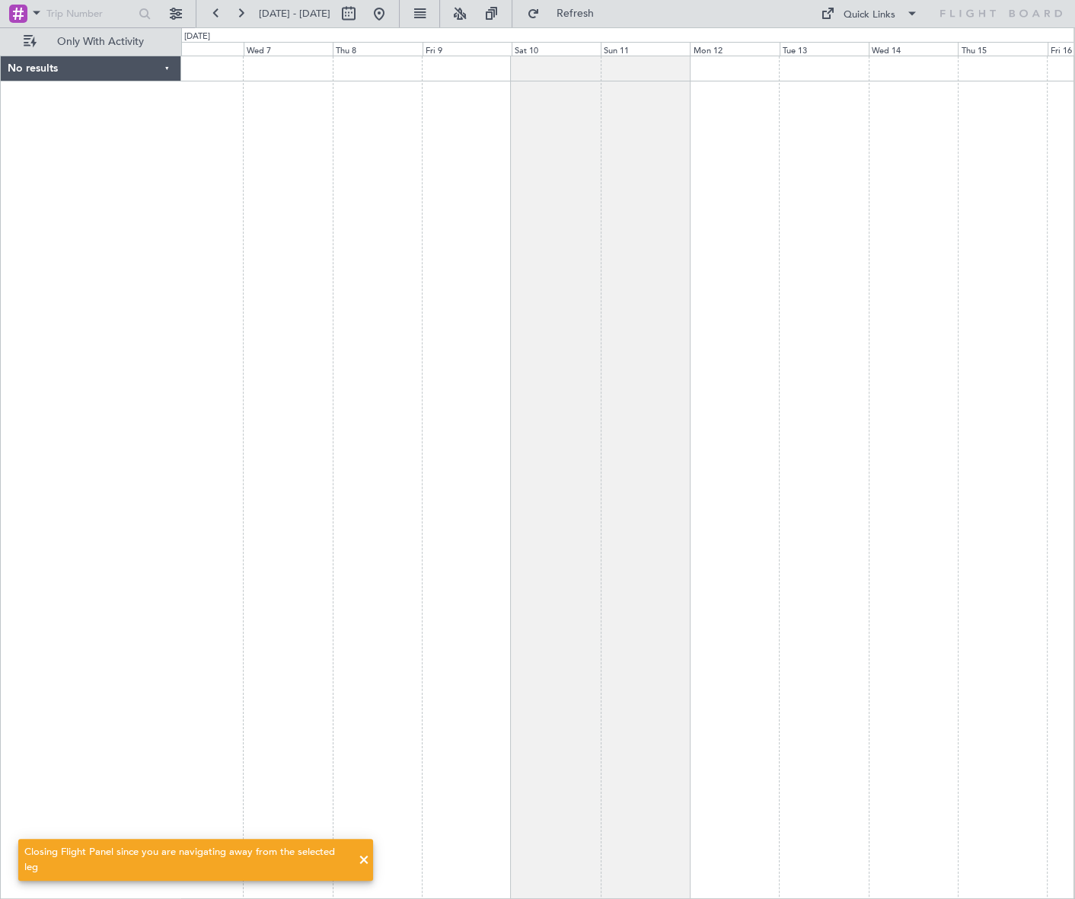
click at [334, 467] on div at bounding box center [627, 478] width 893 height 844
click at [519, 426] on div at bounding box center [628, 478] width 894 height 844
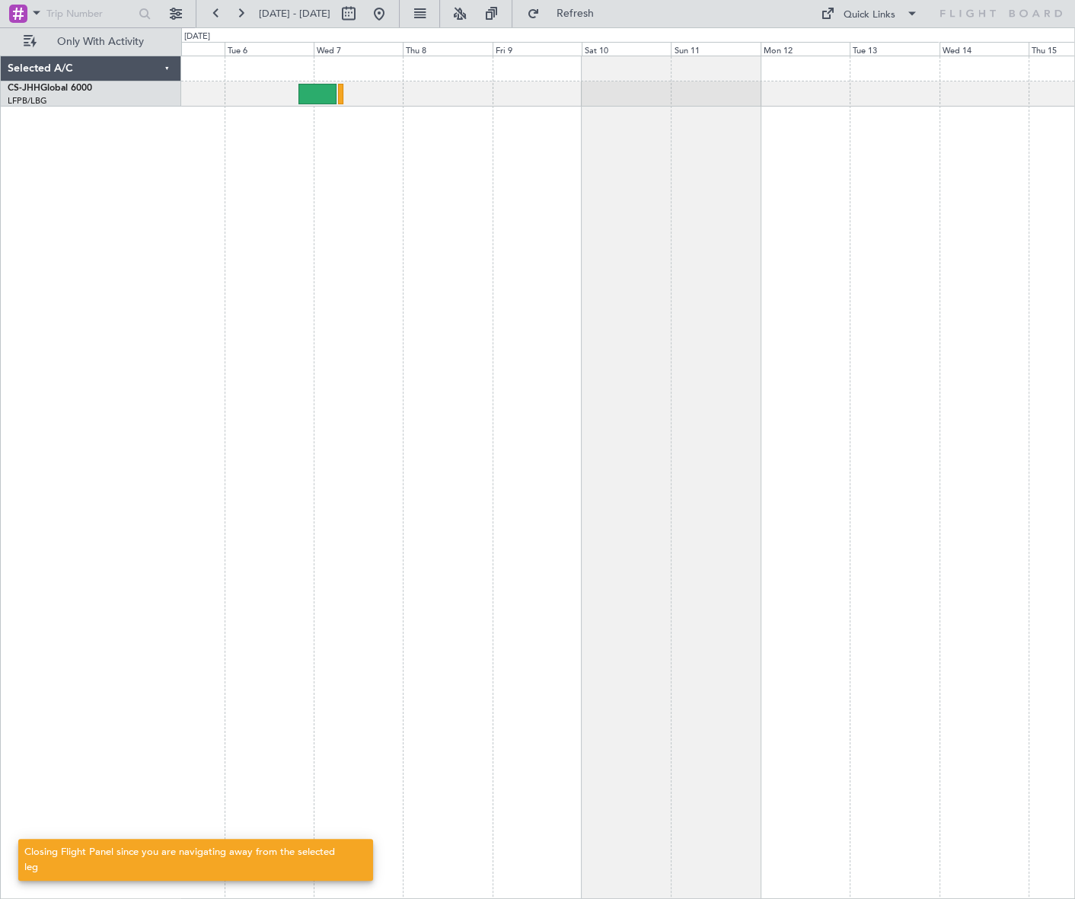
click at [178, 538] on div "Selected A/C CS-JHH Global 6000 LFPB/LBG Paris (Le Bourget) 0 0 Mon 5 Tue 6 Wed…" at bounding box center [537, 463] width 1075 height 872
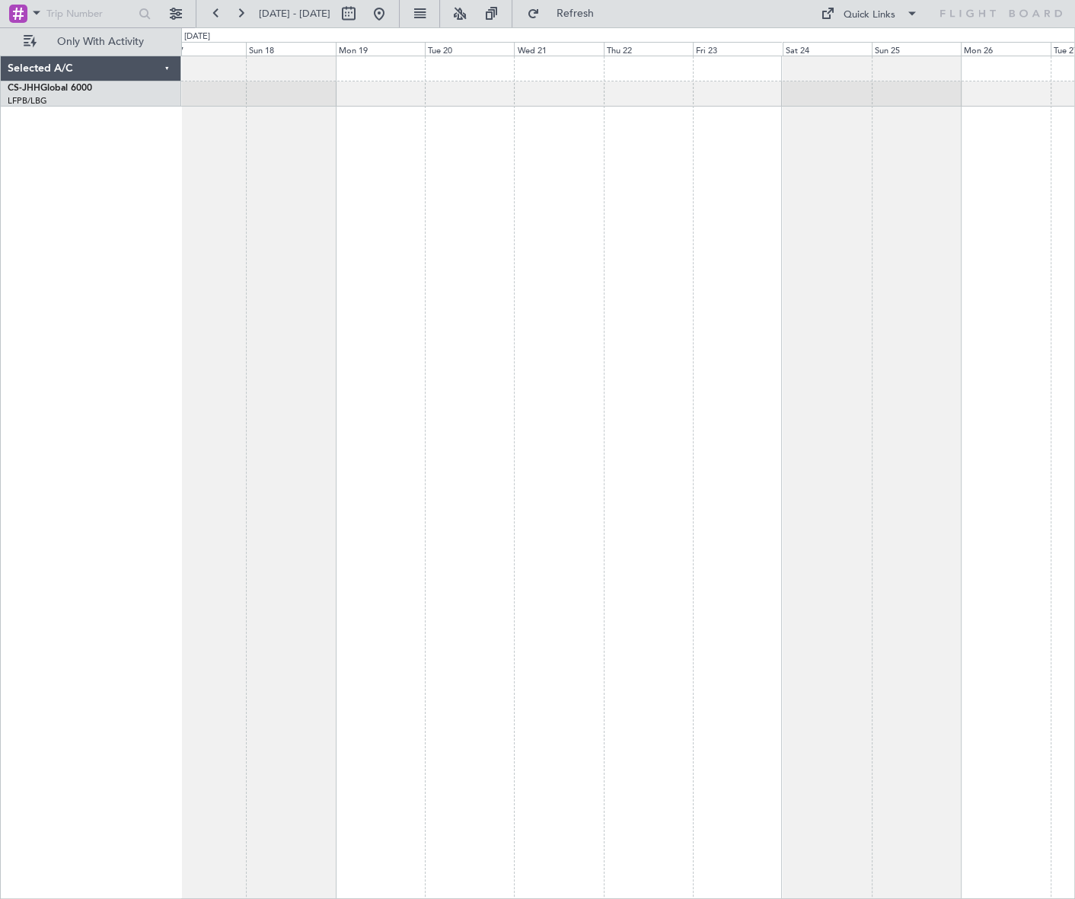
click at [401, 520] on div at bounding box center [628, 478] width 894 height 844
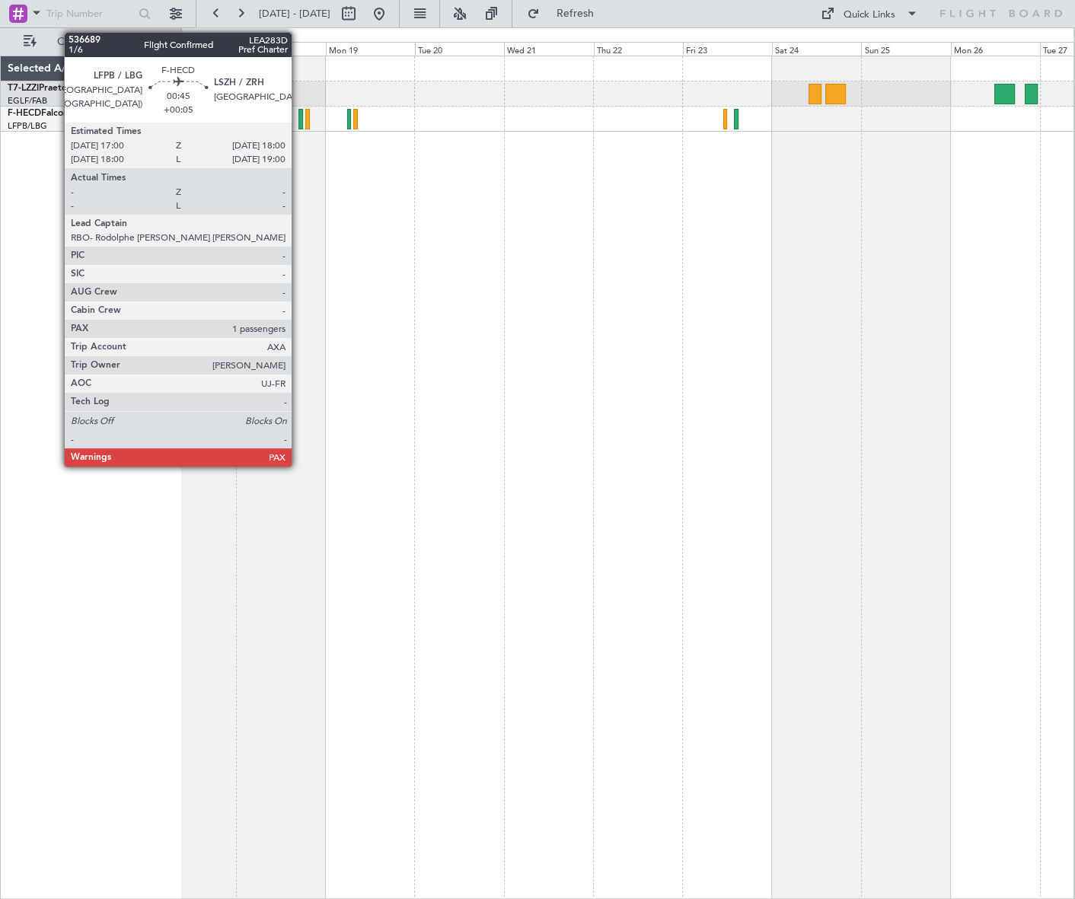
click at [299, 119] on div at bounding box center [301, 119] width 4 height 21
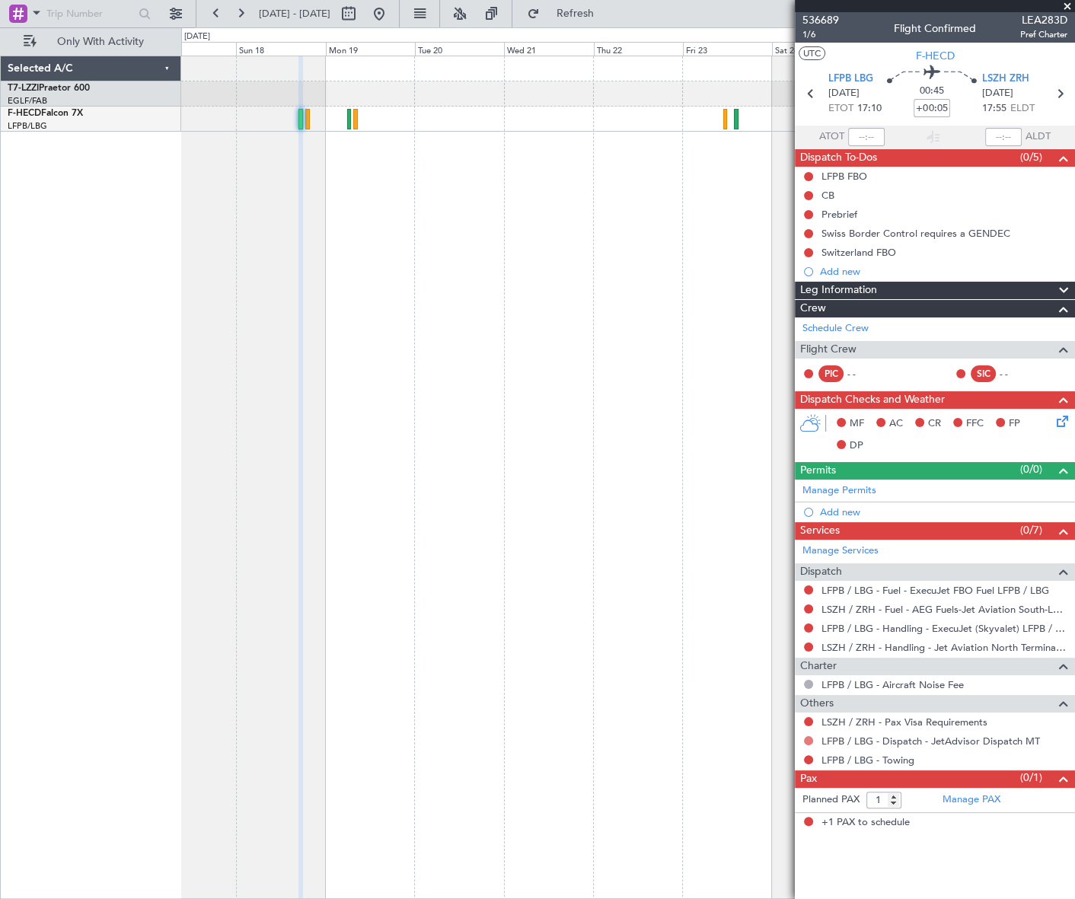
click at [807, 738] on button at bounding box center [808, 740] width 9 height 9
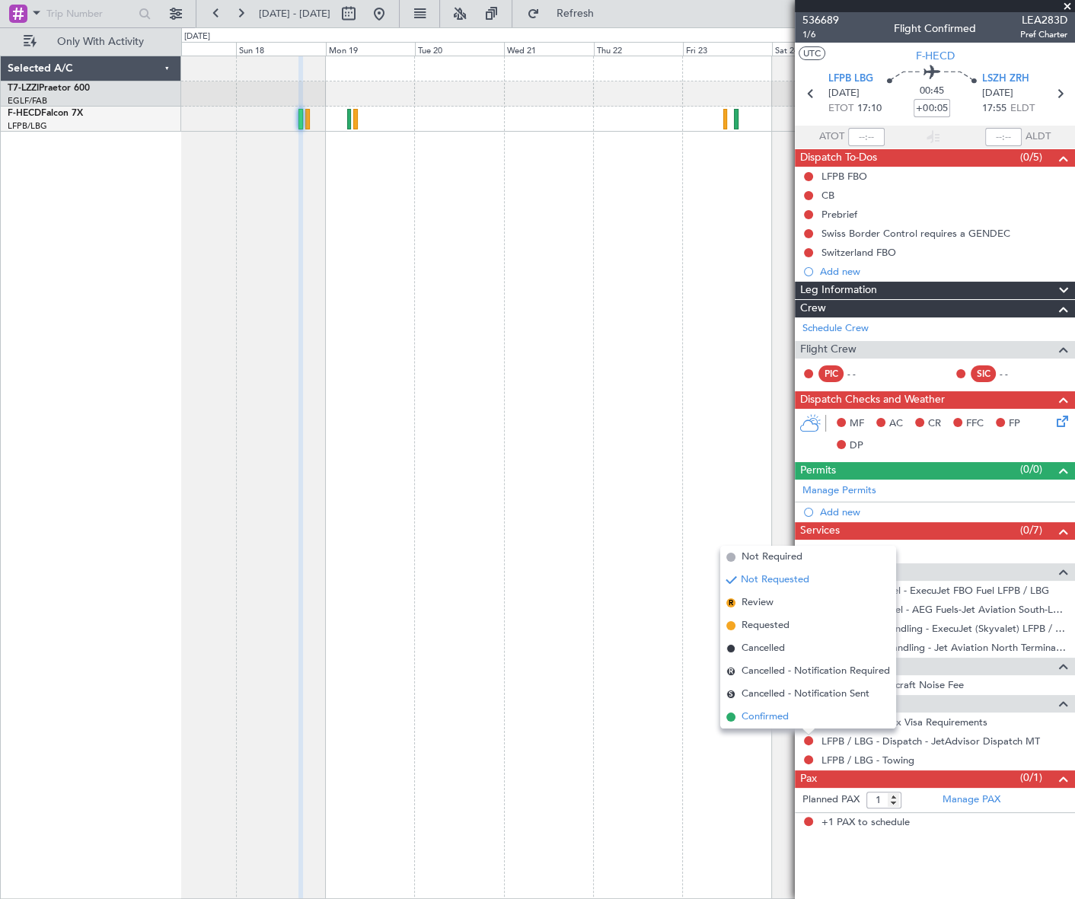
click at [759, 718] on span "Confirmed" at bounding box center [765, 717] width 47 height 15
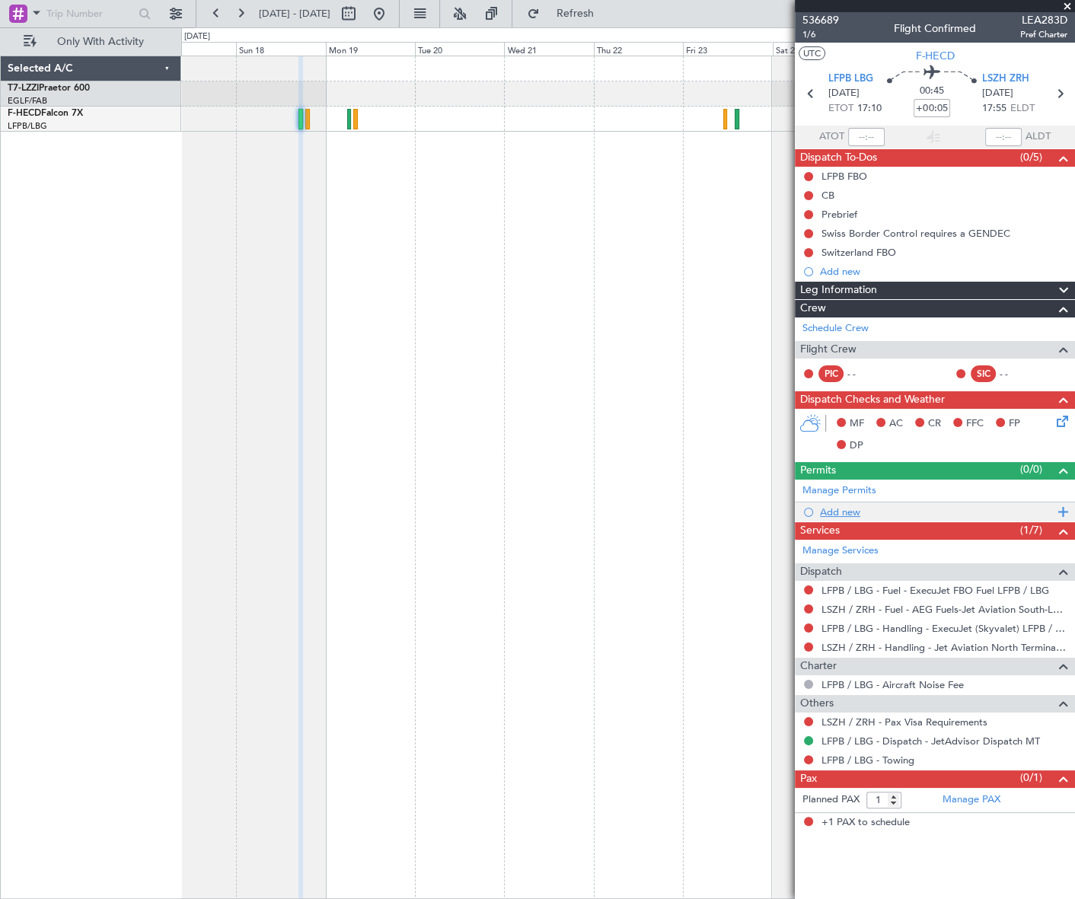
click at [848, 511] on div "Add new" at bounding box center [937, 512] width 234 height 13
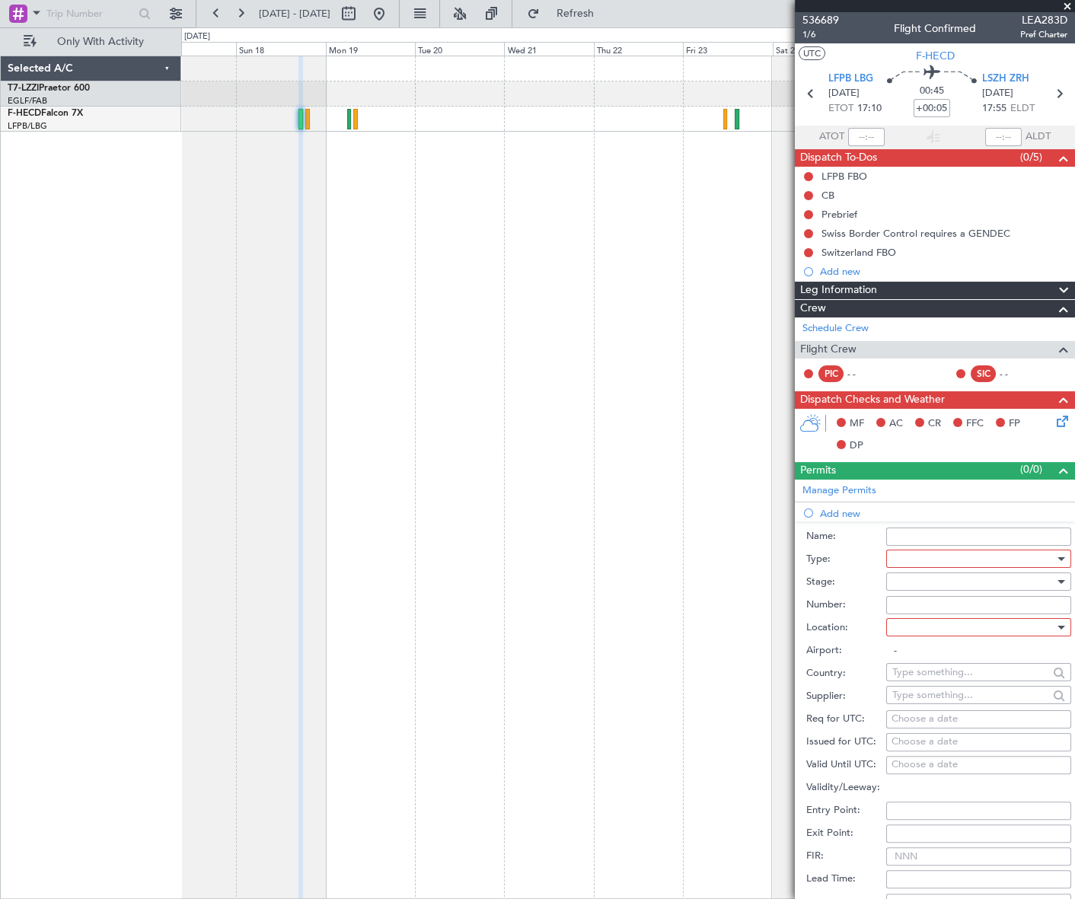
click at [988, 560] on div at bounding box center [974, 559] width 162 height 23
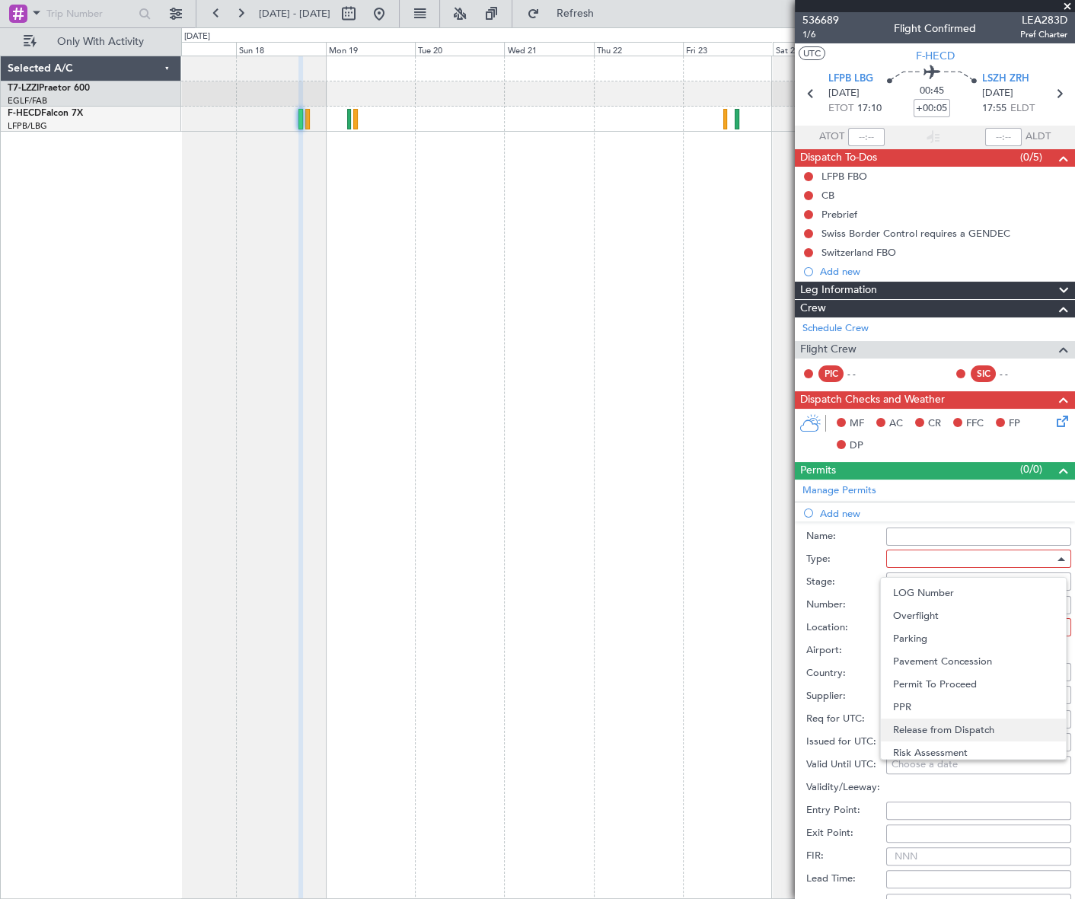
scroll to position [458, 0]
click at [922, 701] on span "Slot" at bounding box center [973, 703] width 161 height 23
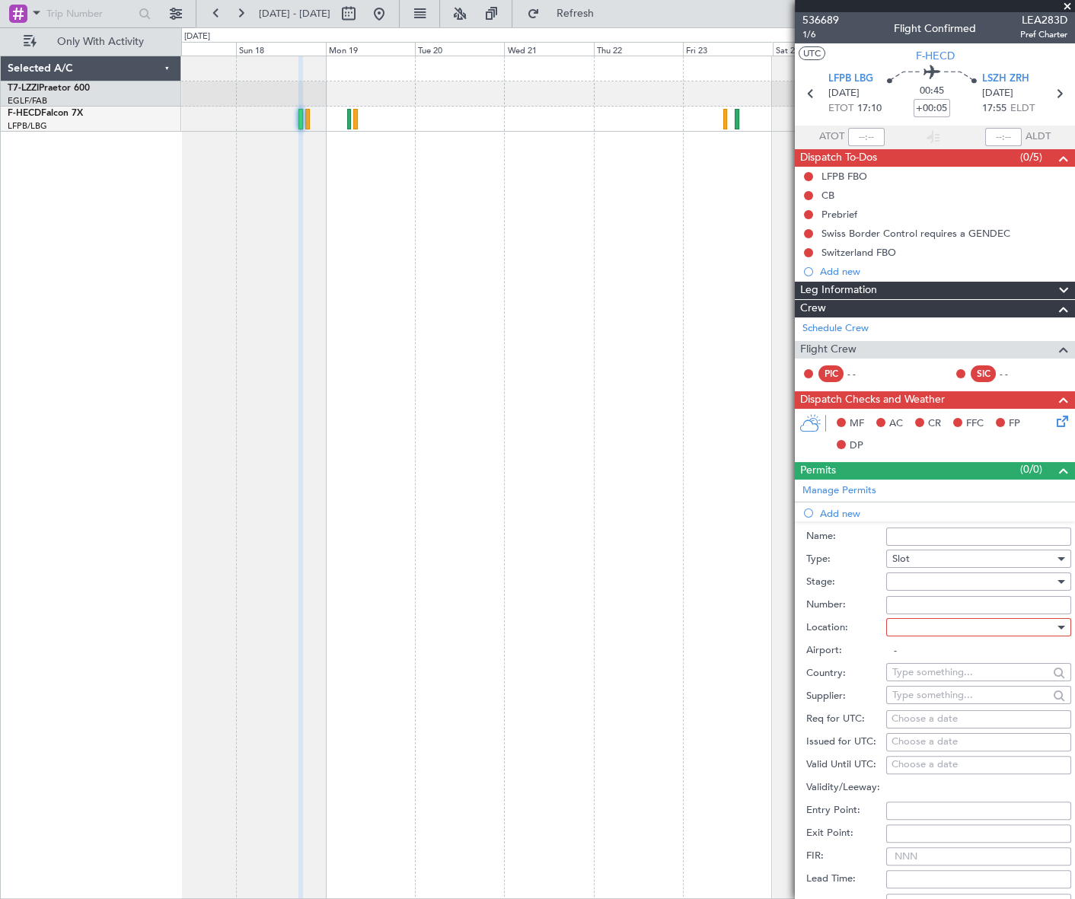
click at [1038, 579] on div at bounding box center [974, 581] width 162 height 23
click at [939, 677] on span "Requested" at bounding box center [973, 680] width 161 height 23
click at [1015, 622] on div at bounding box center [974, 627] width 162 height 23
click at [940, 692] on span "Arrival" at bounding box center [973, 703] width 161 height 23
type input "LSZH / ZRH"
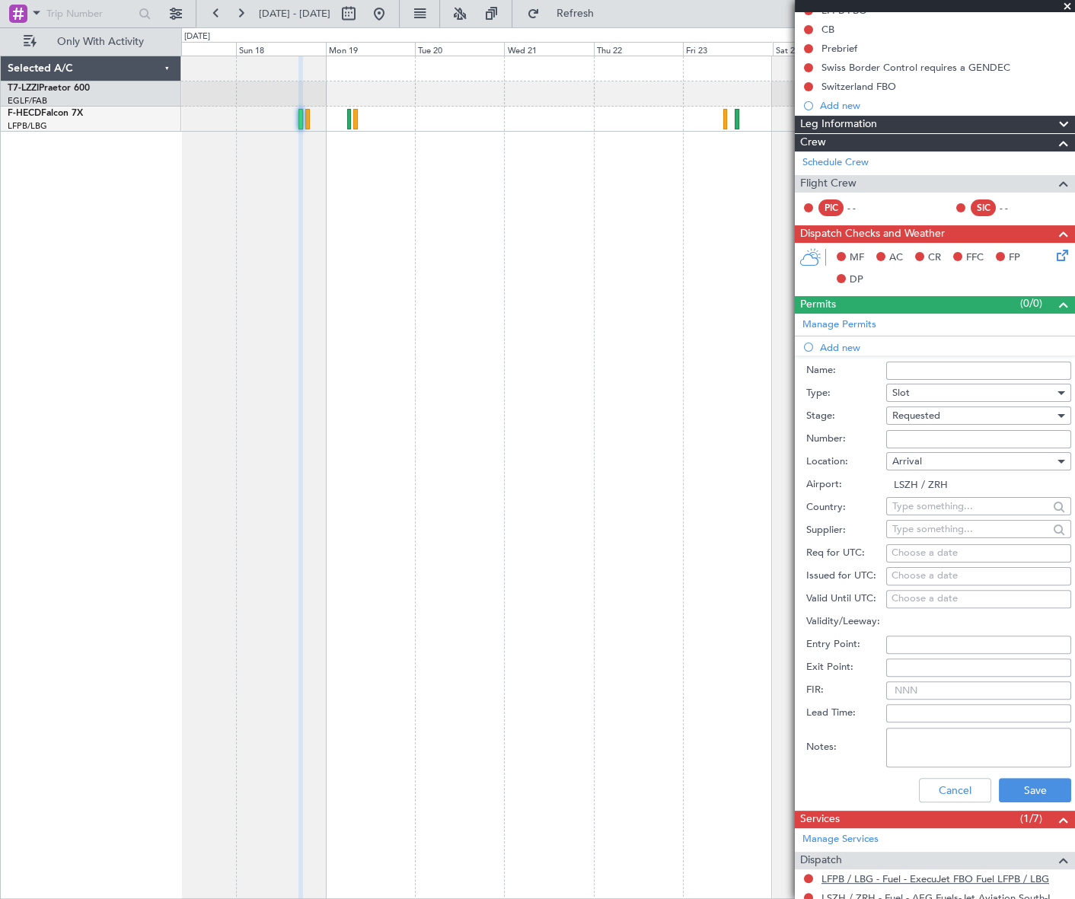
scroll to position [346, 0]
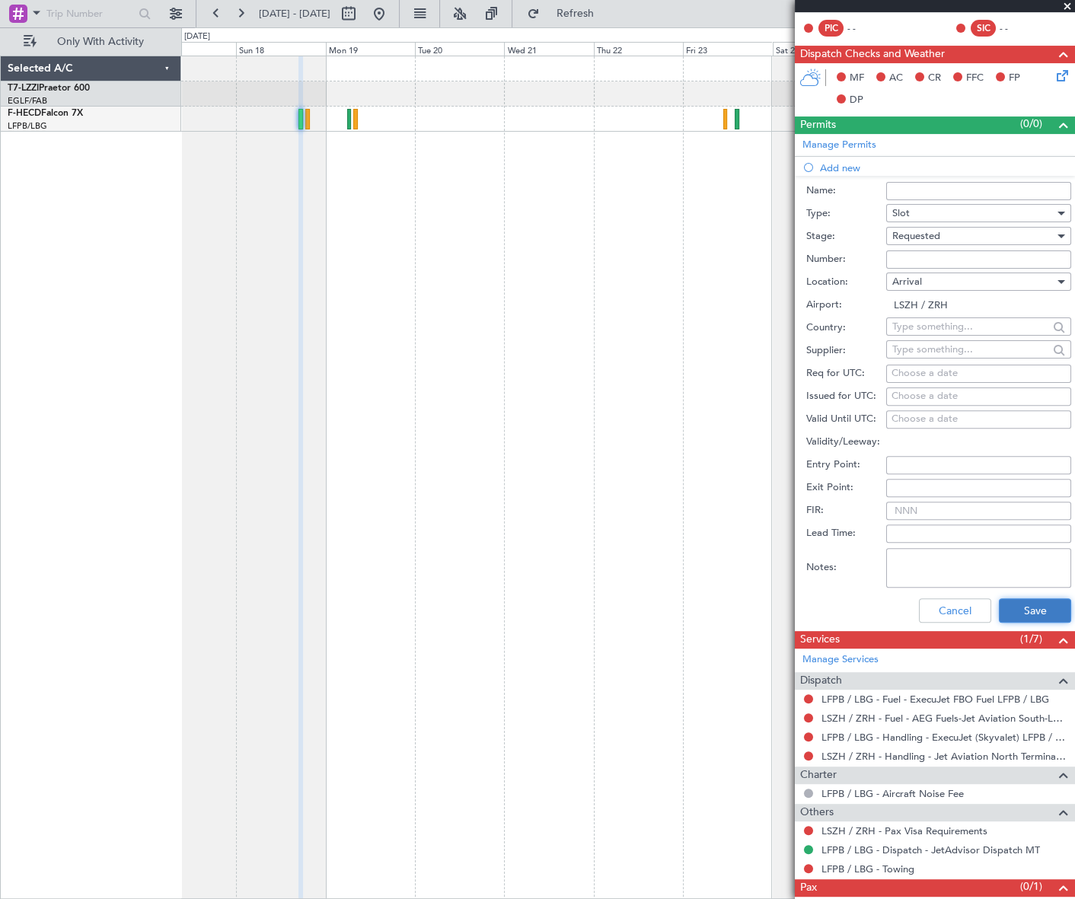
click at [1025, 613] on button "Save" at bounding box center [1035, 611] width 72 height 24
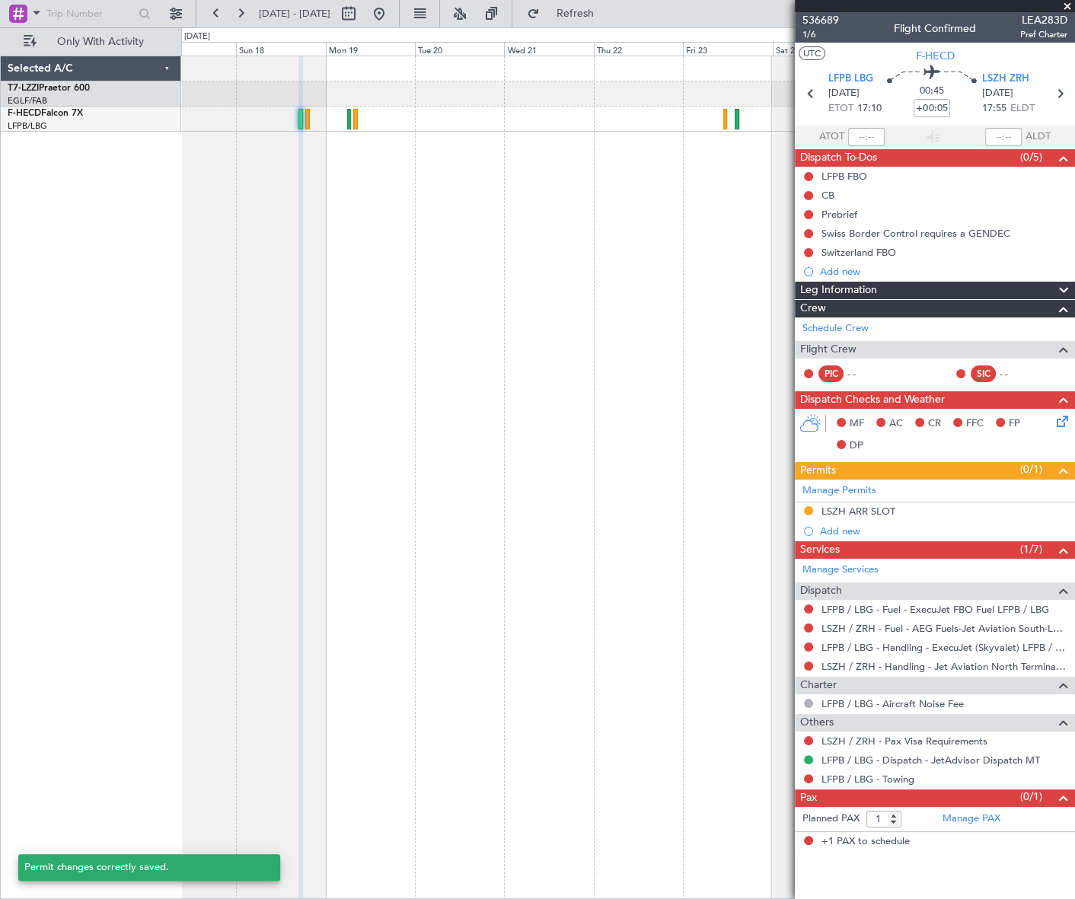
scroll to position [0, 0]
click at [880, 511] on div "LSZH ARR SLOT" at bounding box center [859, 511] width 74 height 13
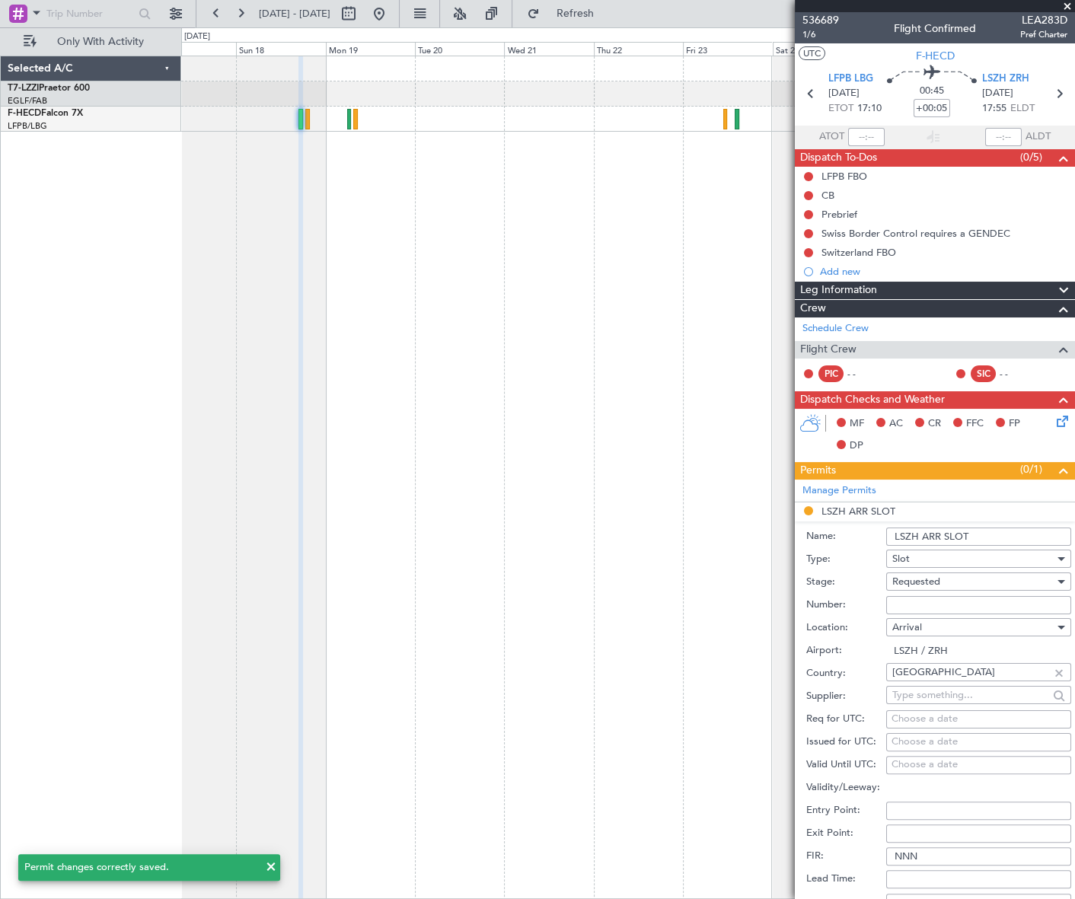
click at [996, 541] on input "LSZH ARR SLOT" at bounding box center [978, 537] width 185 height 18
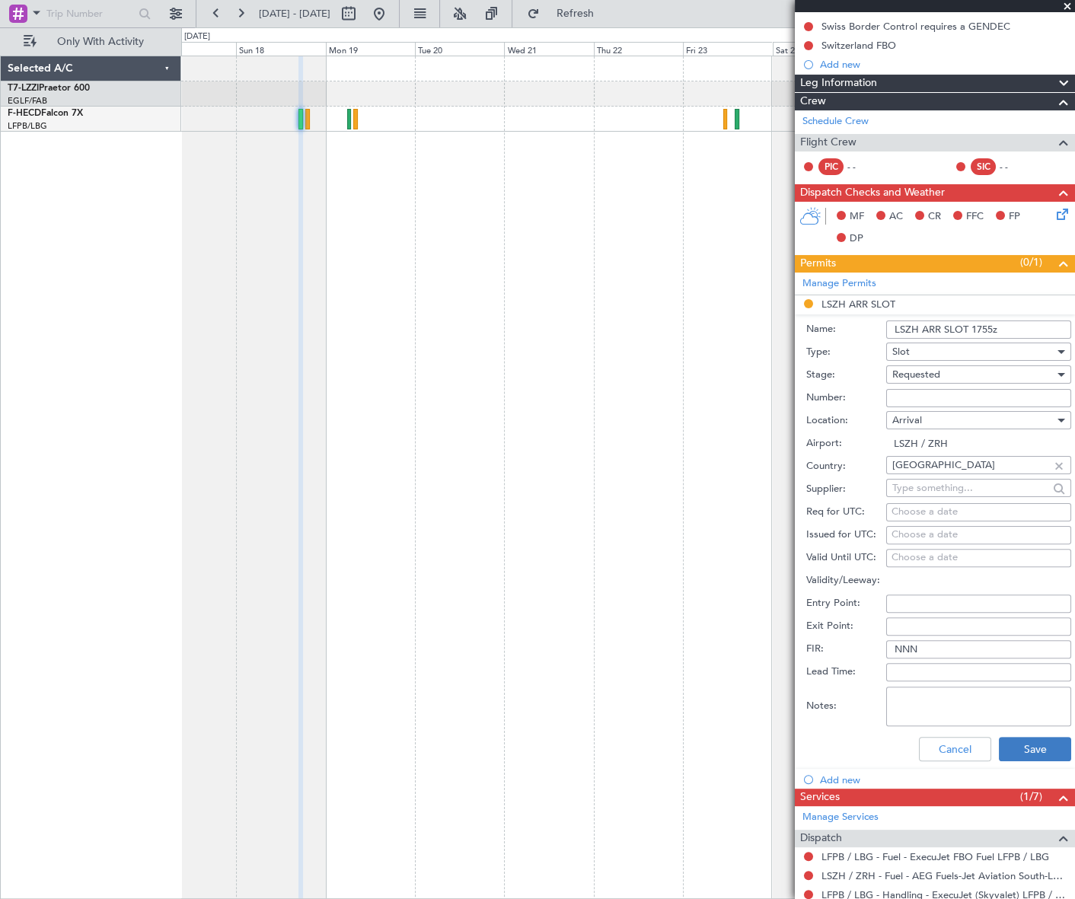
type input "LSZH ARR SLOT 1755z"
click at [1043, 749] on button "Save" at bounding box center [1035, 749] width 72 height 24
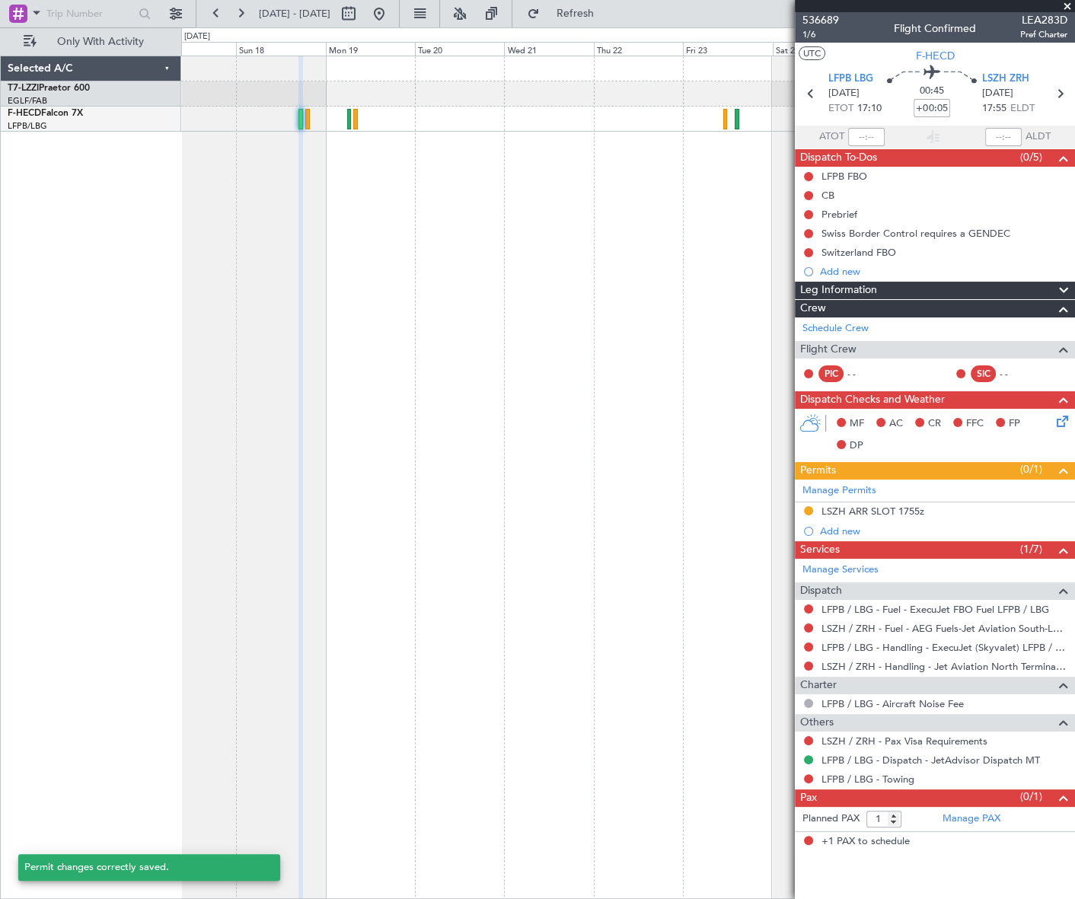
scroll to position [0, 0]
click at [922, 646] on link "LFPB / LBG - Handling - ExecuJet (Skyvalet) LFPB / LBG" at bounding box center [945, 647] width 246 height 13
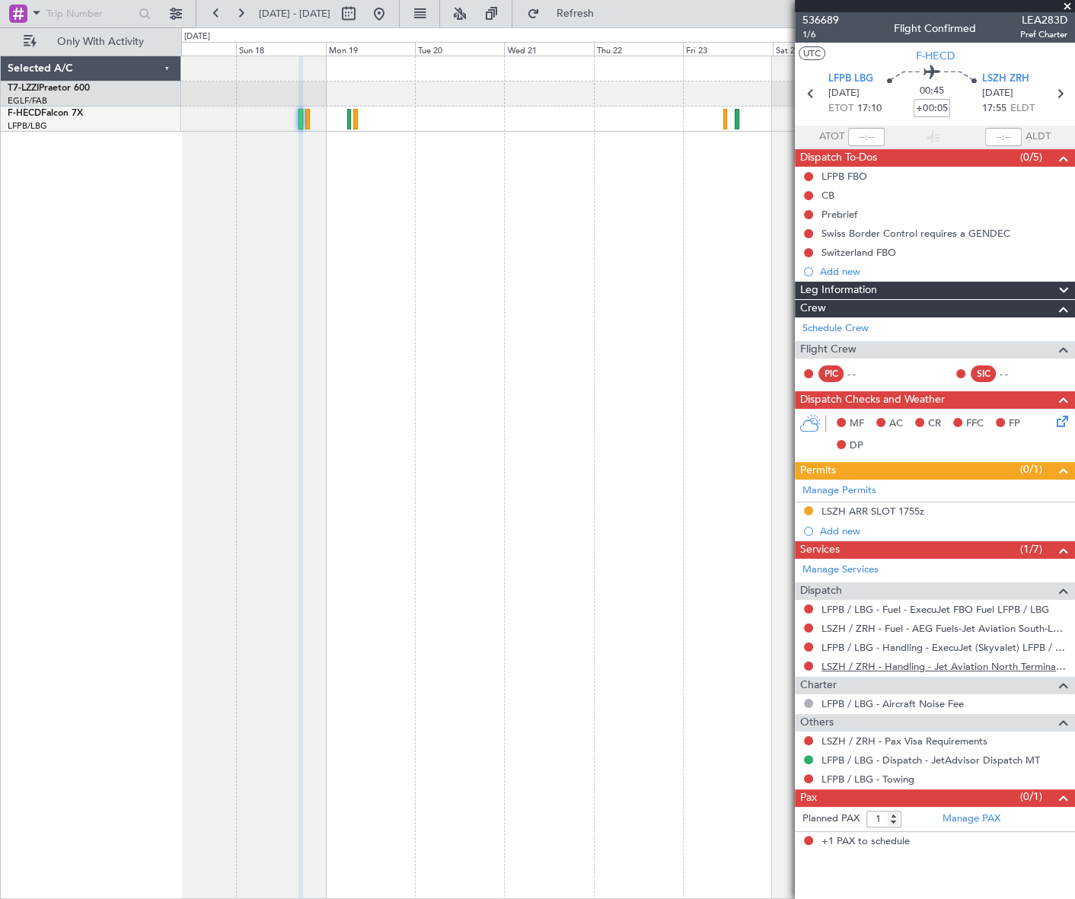
click at [951, 667] on link "LSZH / ZRH - Handling - Jet Aviation North Terminal LSZH / ZRH" at bounding box center [945, 666] width 246 height 13
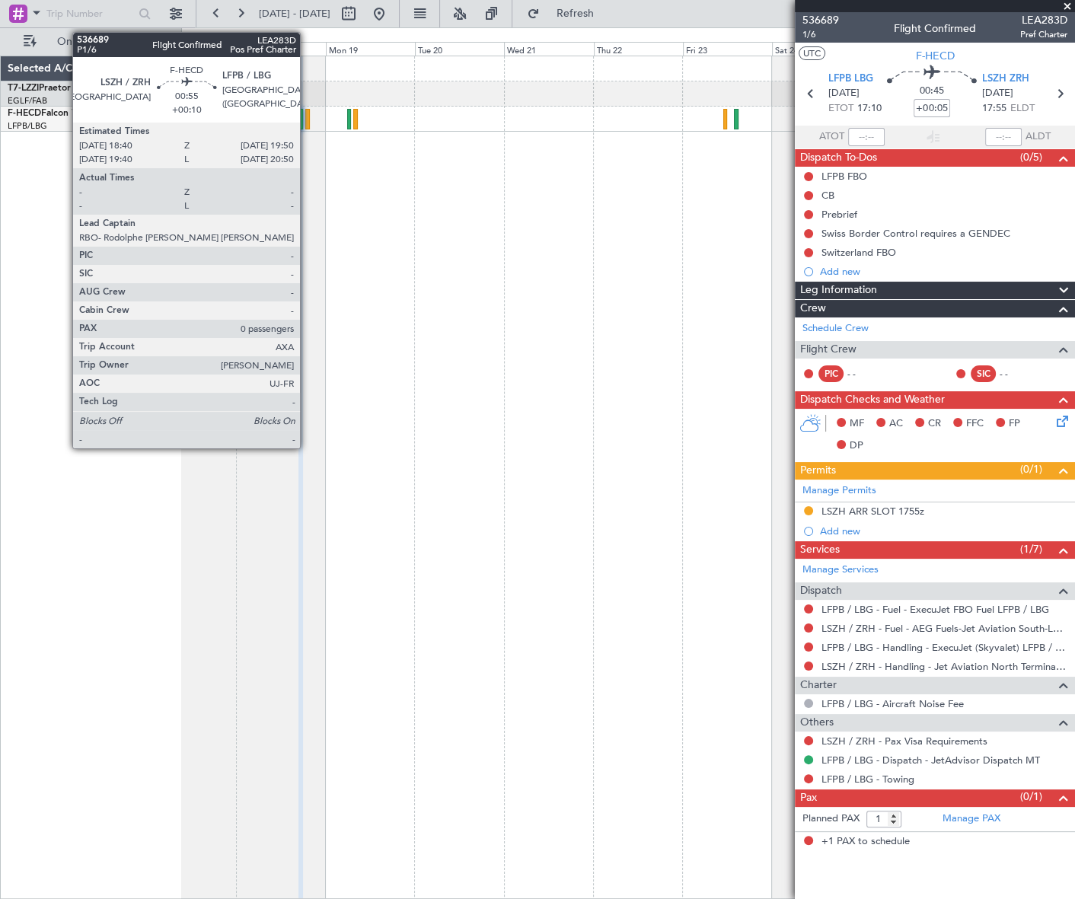
click at [307, 117] on div at bounding box center [307, 119] width 5 height 21
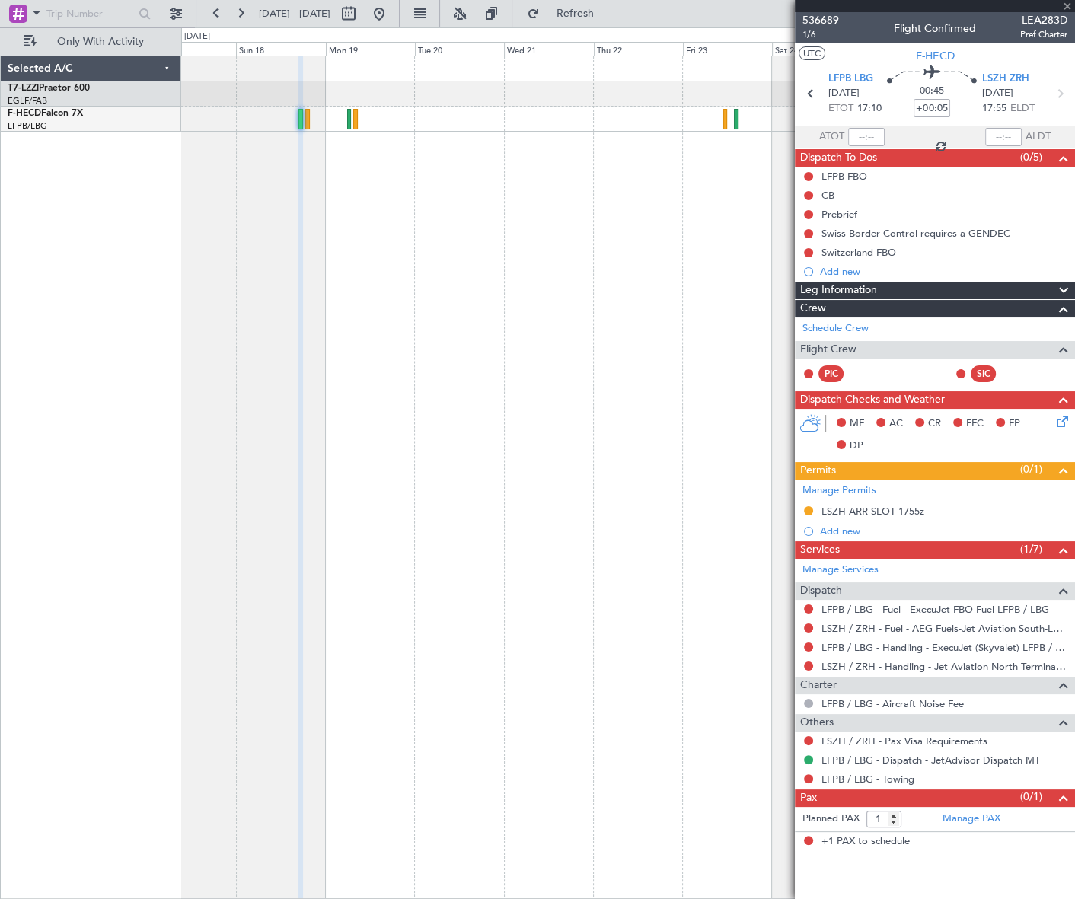
type input "+00:10"
type input "0"
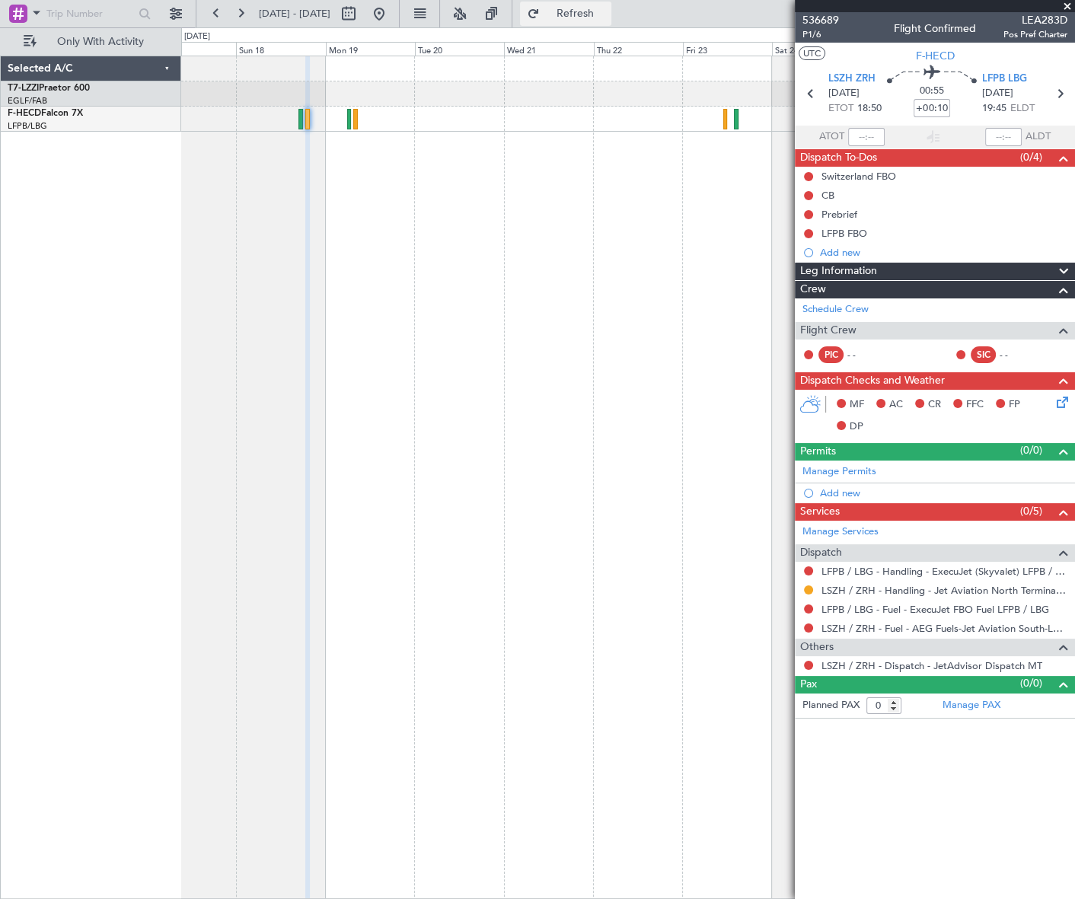
click at [607, 8] on span "Refresh" at bounding box center [575, 13] width 64 height 11
click at [845, 493] on div "Manage Permits Add new" at bounding box center [935, 482] width 280 height 43
click at [837, 487] on div "Add new" at bounding box center [937, 493] width 234 height 13
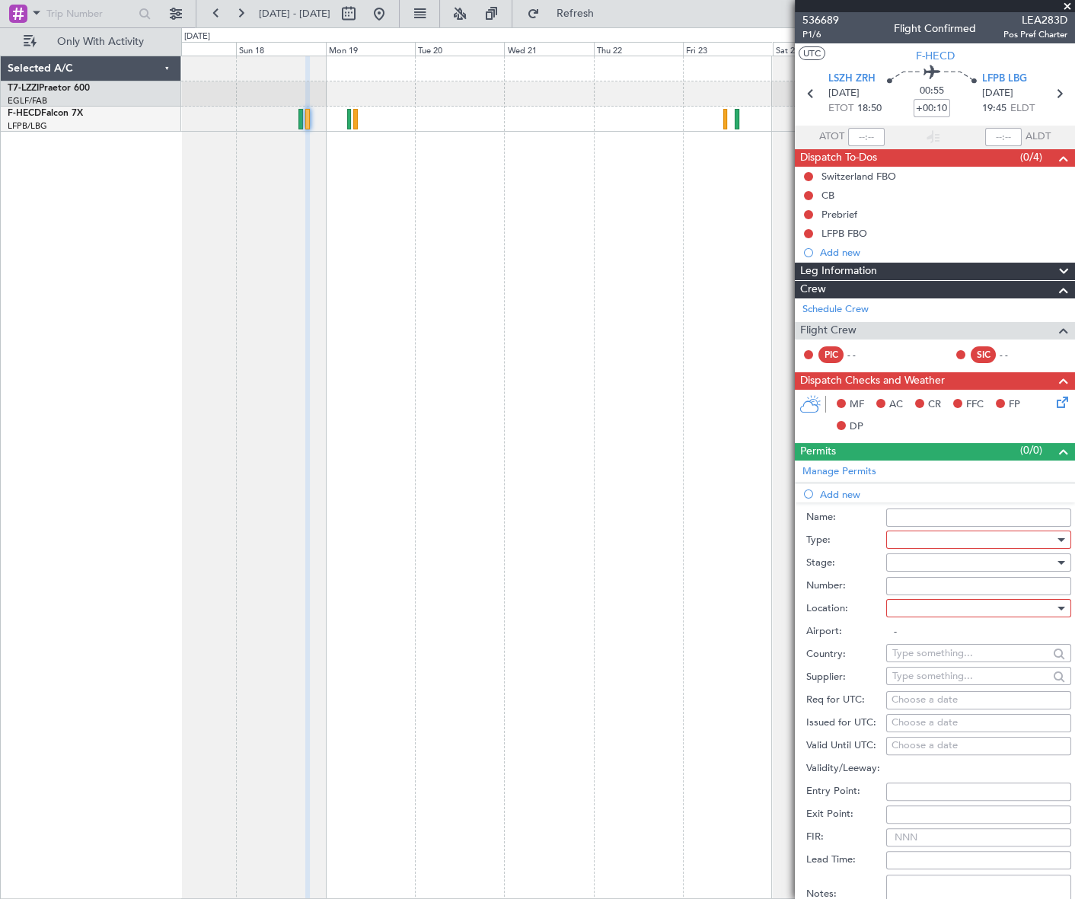
click at [943, 537] on div at bounding box center [974, 540] width 162 height 23
drag, startPoint x: 922, startPoint y: 681, endPoint x: 945, endPoint y: 659, distance: 31.8
click at [922, 680] on span "Slot" at bounding box center [973, 683] width 161 height 23
click at [1037, 560] on div at bounding box center [974, 562] width 162 height 23
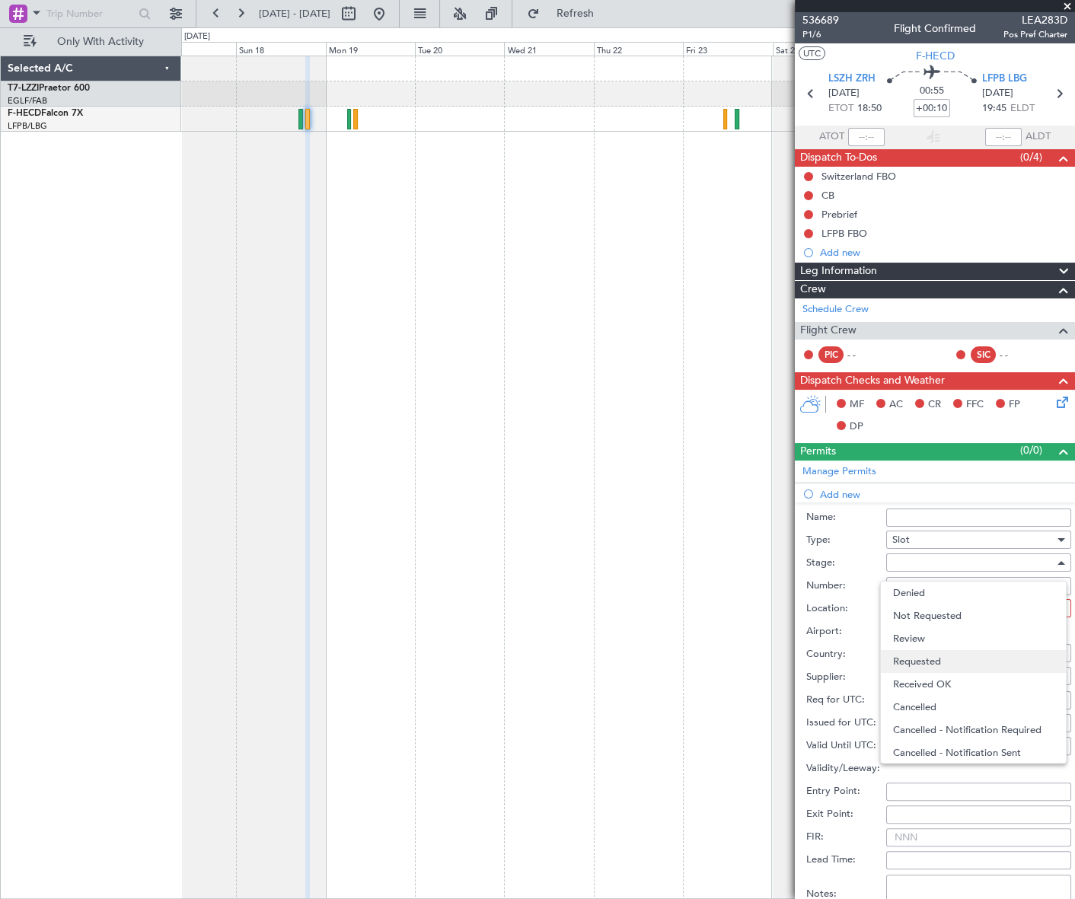
click at [936, 661] on span "Requested" at bounding box center [973, 661] width 161 height 23
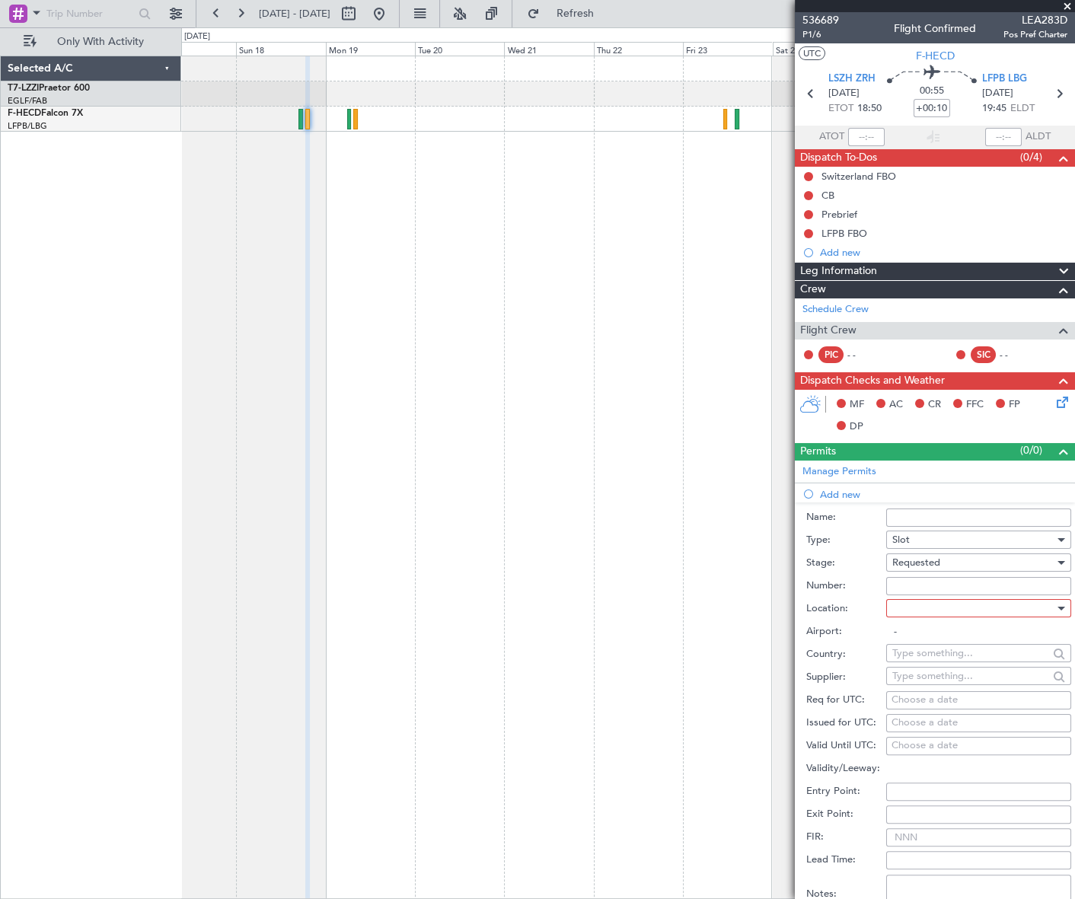
click at [1017, 602] on div at bounding box center [974, 608] width 162 height 23
click at [950, 642] on span "Departure" at bounding box center [973, 639] width 161 height 23
type input "LSZH / ZRH"
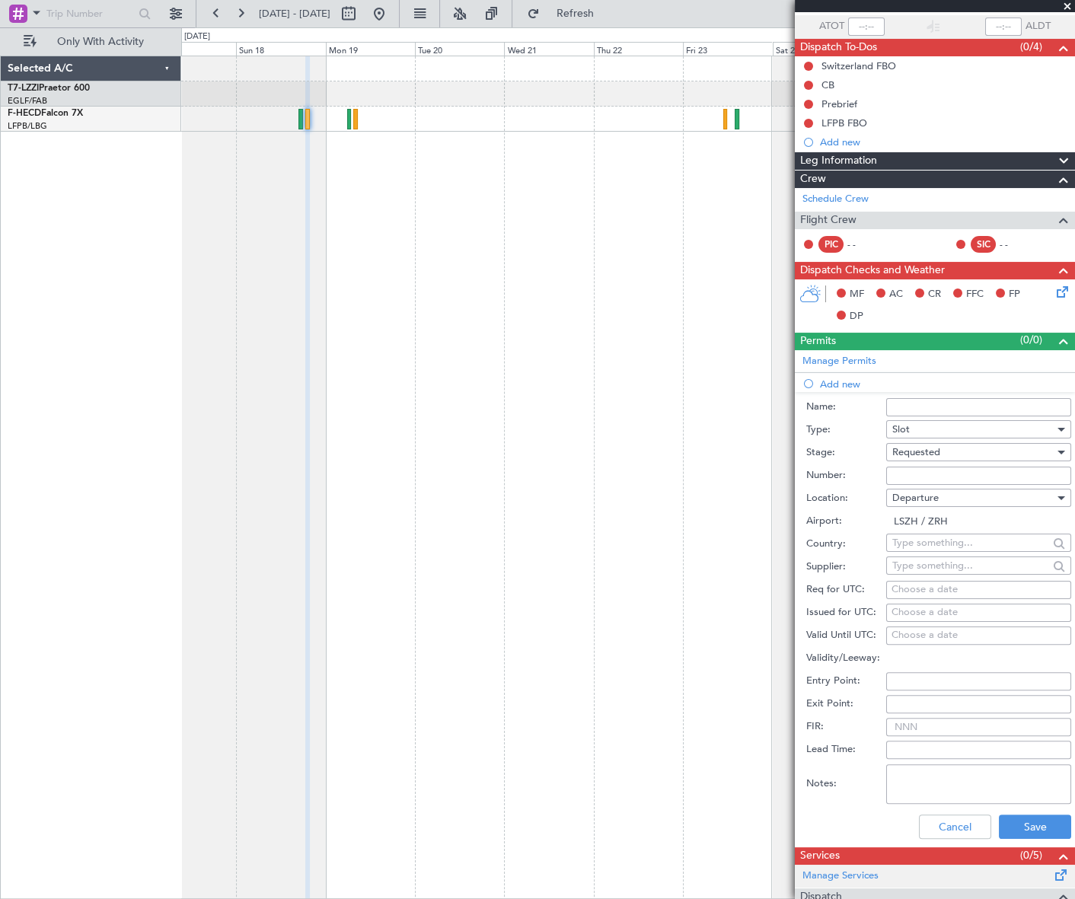
scroll to position [207, 0]
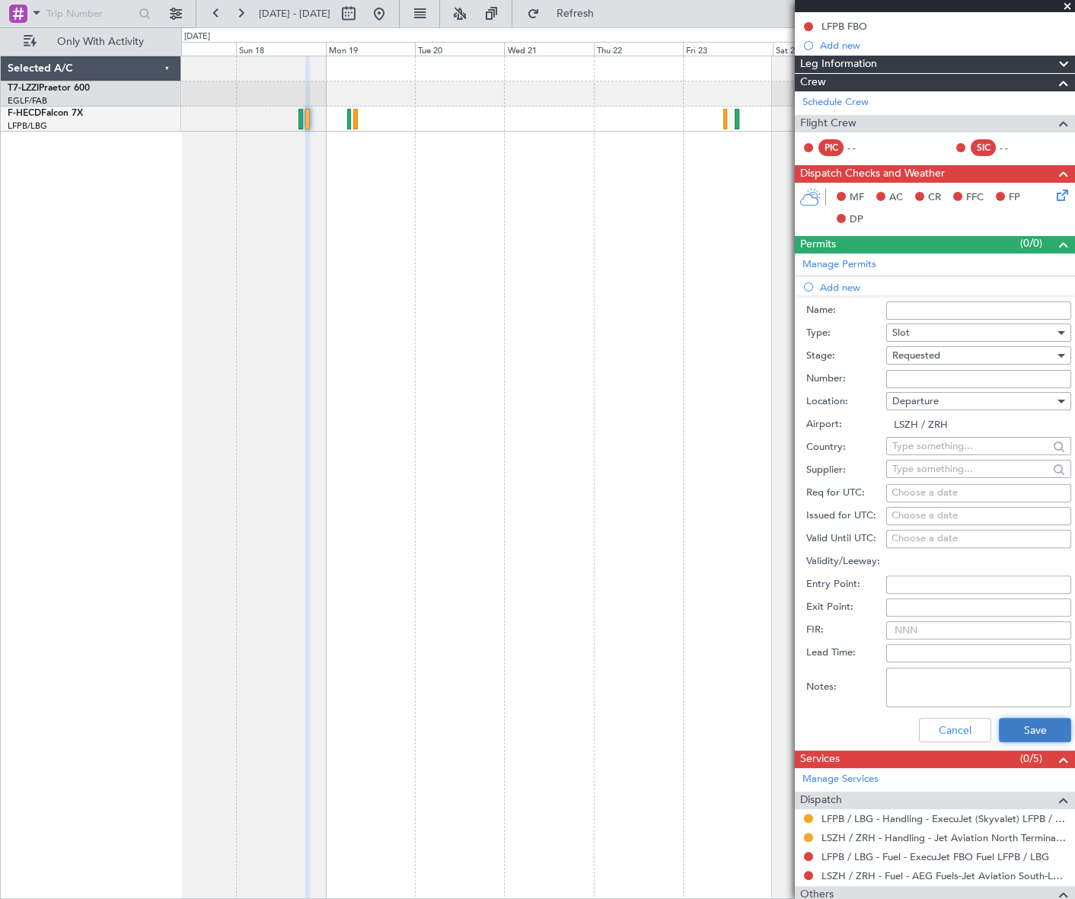
click at [1028, 726] on button "Save" at bounding box center [1035, 730] width 72 height 24
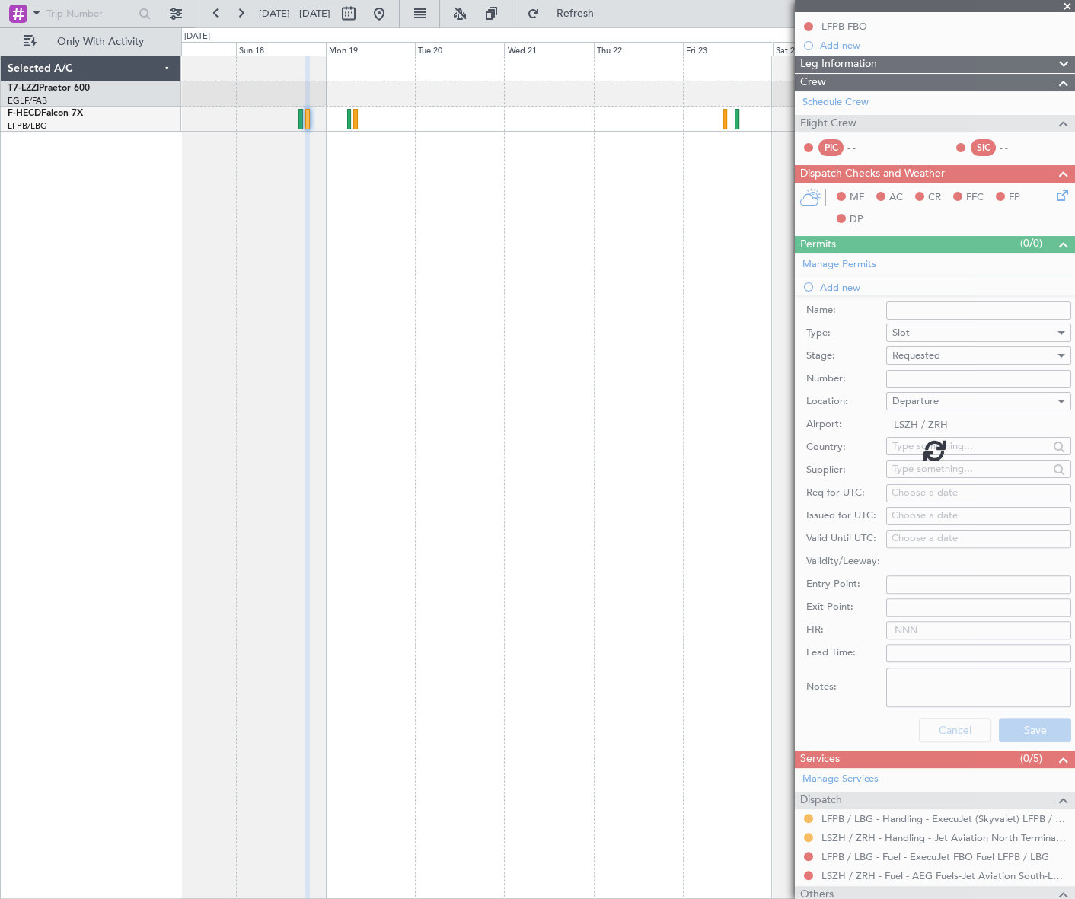
scroll to position [0, 0]
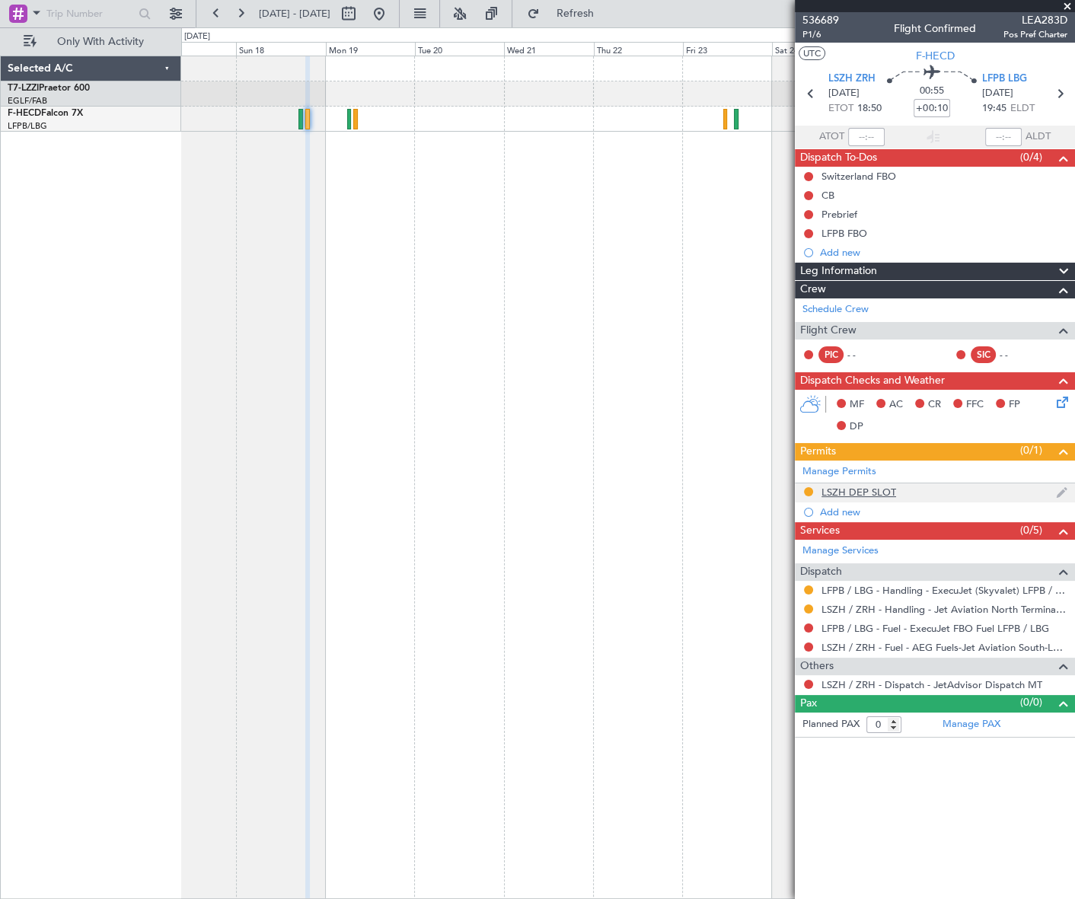
click at [870, 490] on div "LSZH DEP SLOT" at bounding box center [859, 492] width 75 height 13
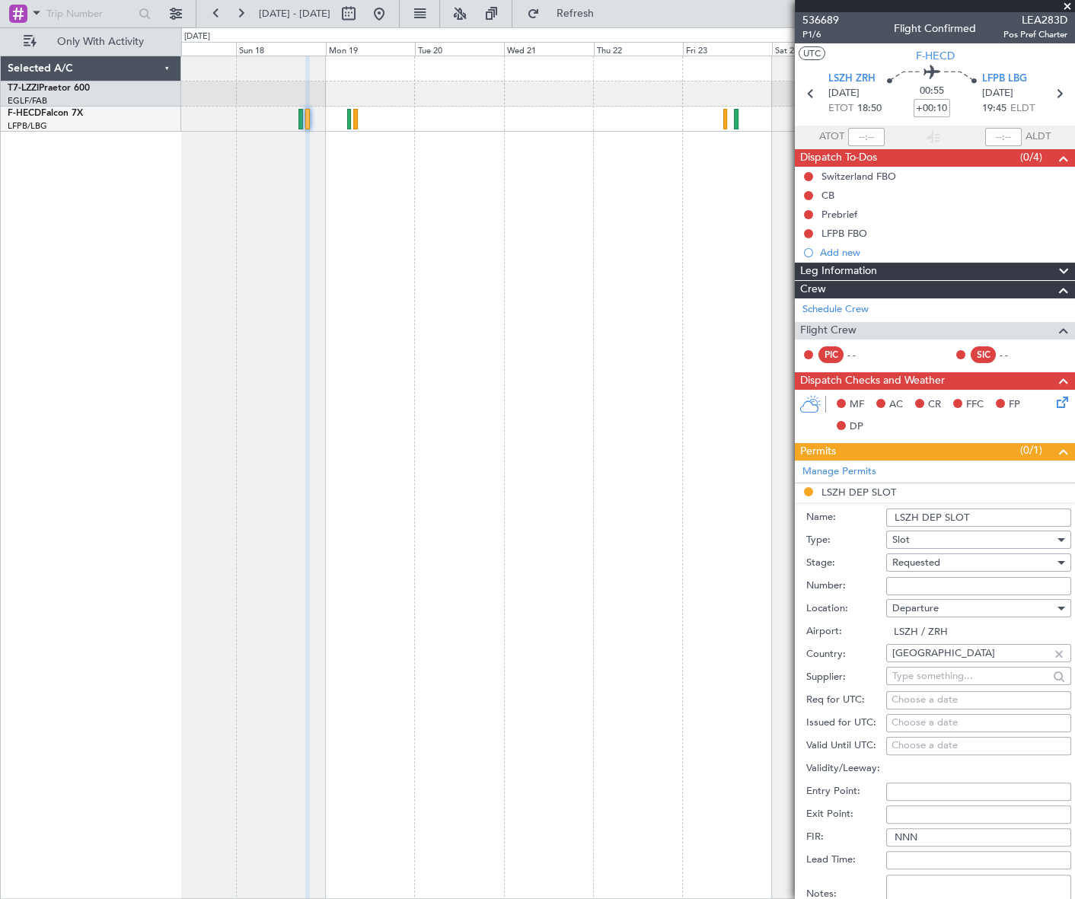
click at [978, 510] on input "LSZH DEP SLOT" at bounding box center [978, 518] width 185 height 18
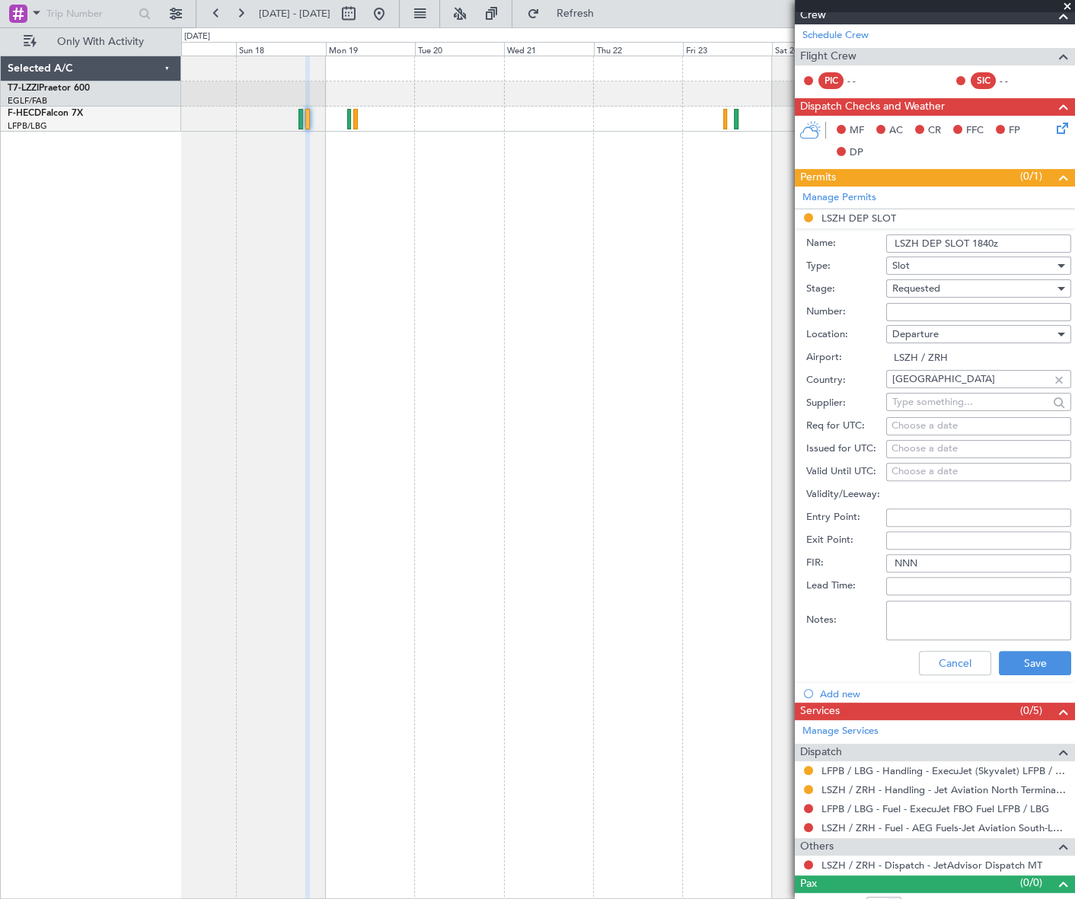
scroll to position [276, 0]
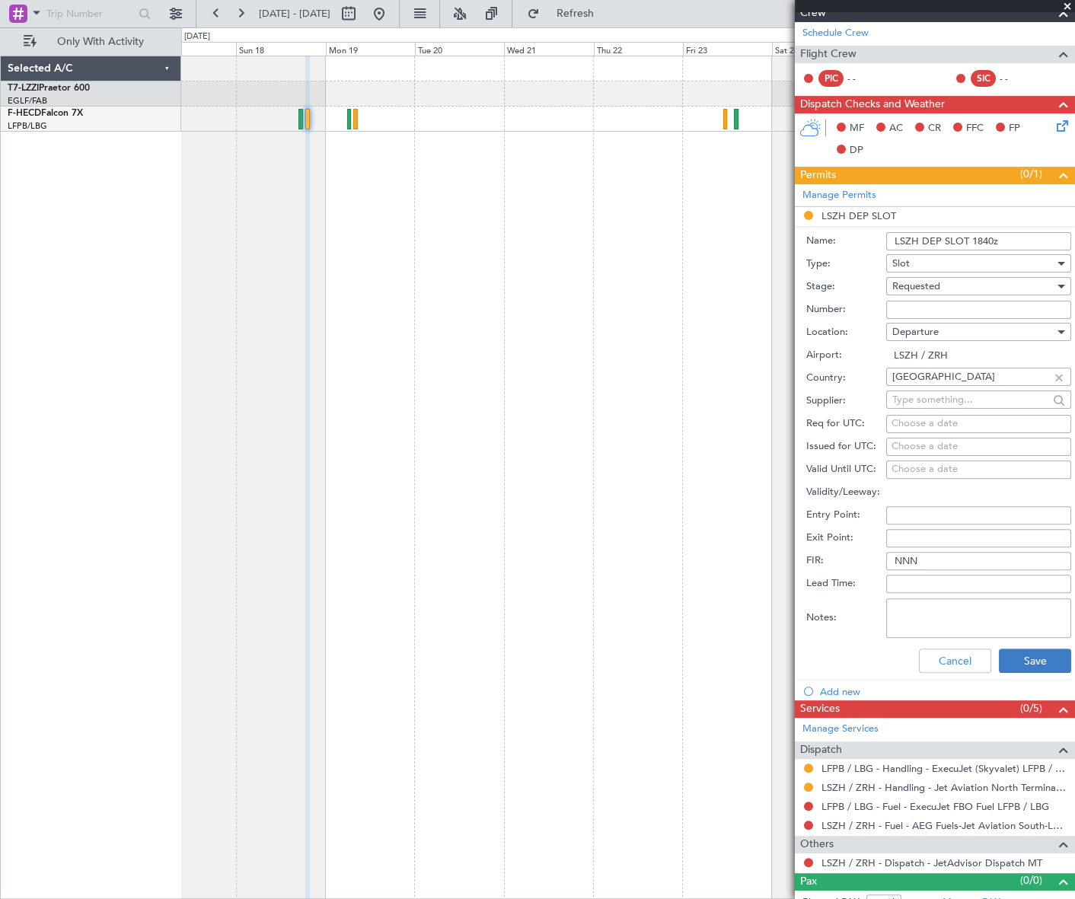
type input "LSZH DEP SLOT 1840z"
click at [1034, 652] on button "Save" at bounding box center [1035, 661] width 72 height 24
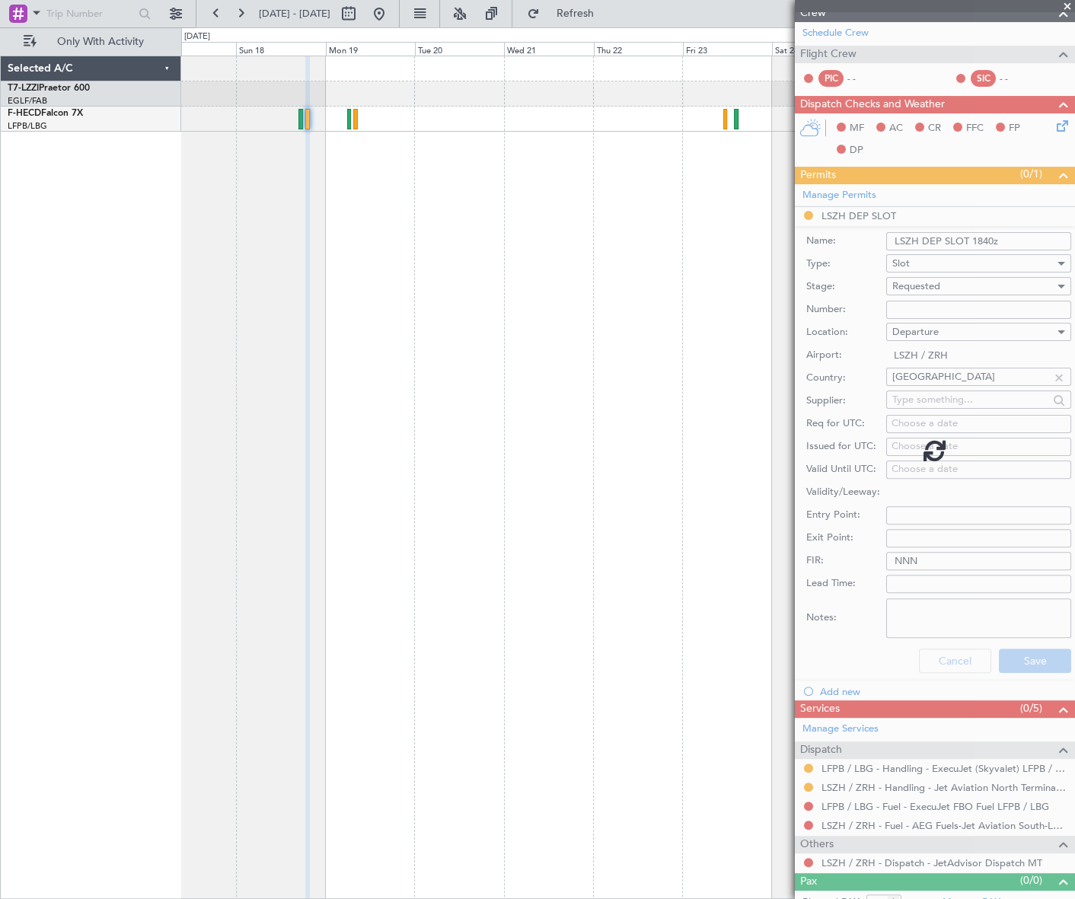
scroll to position [0, 0]
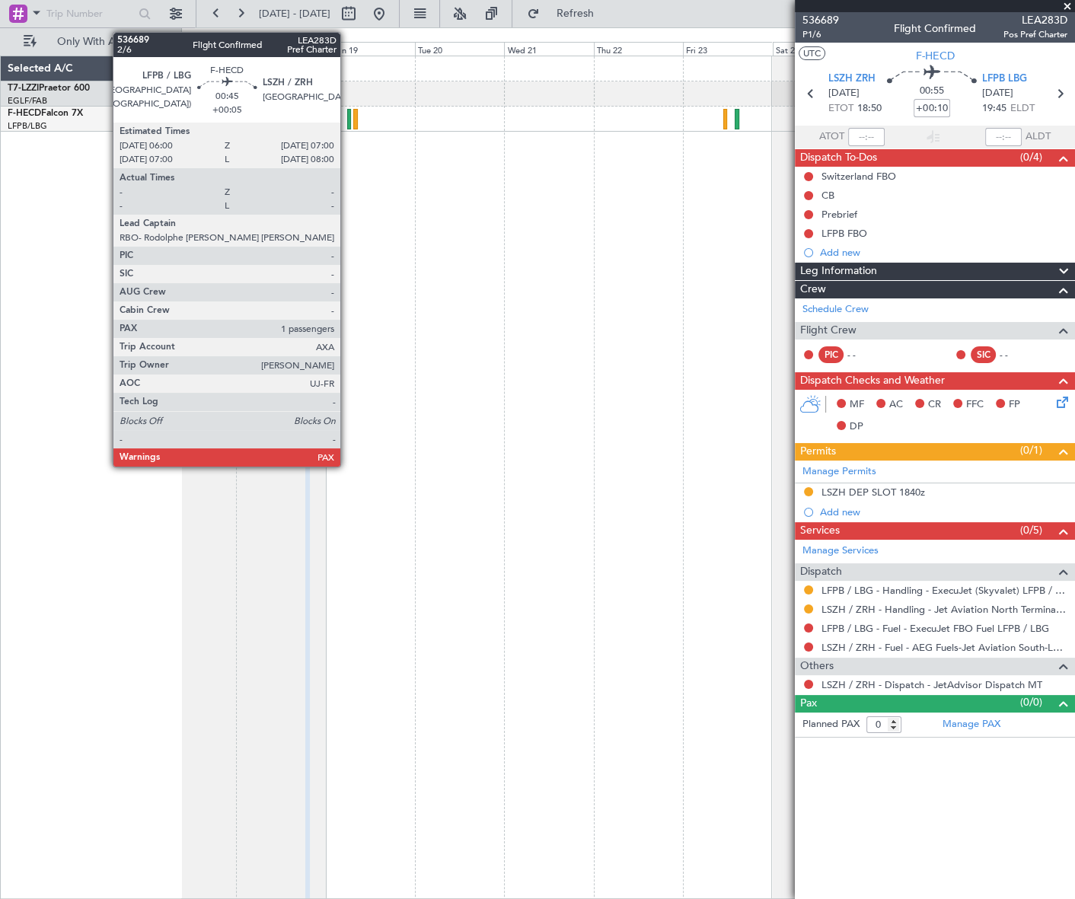
click at [347, 113] on div at bounding box center [349, 119] width 4 height 21
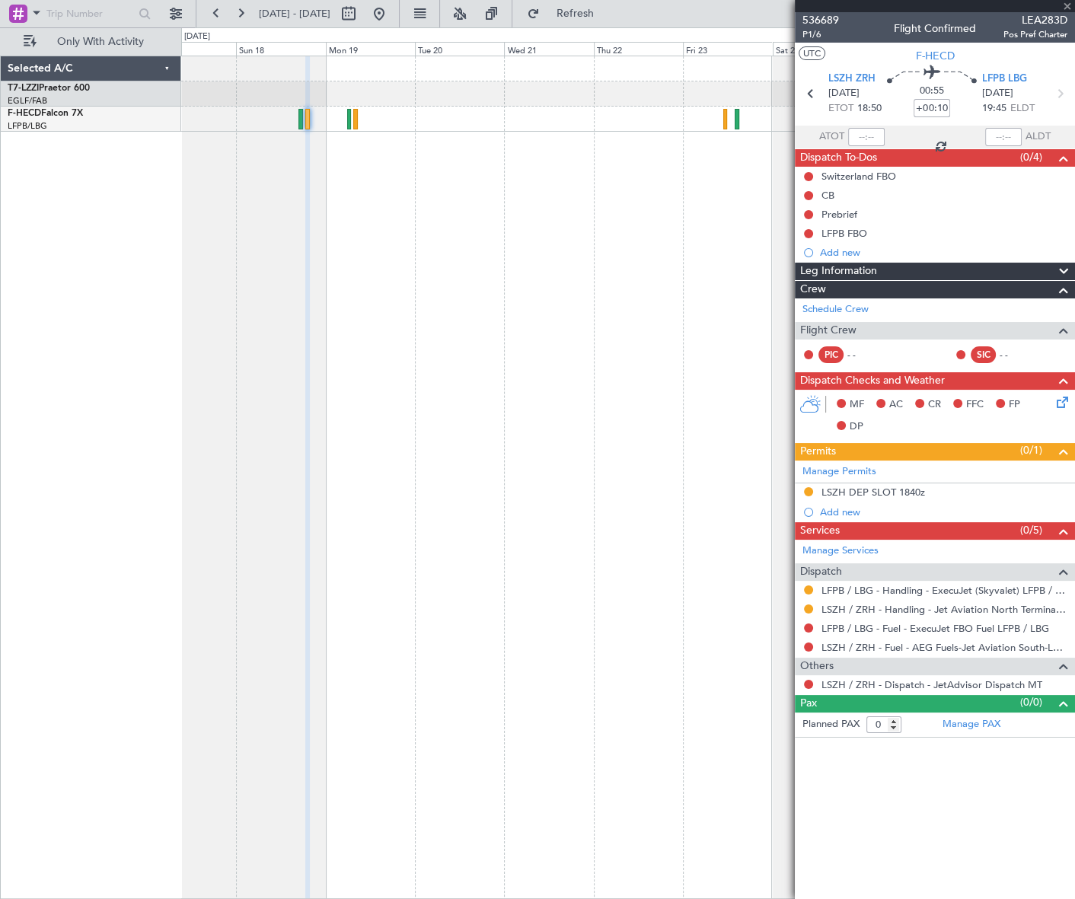
type input "+00:05"
type input "1"
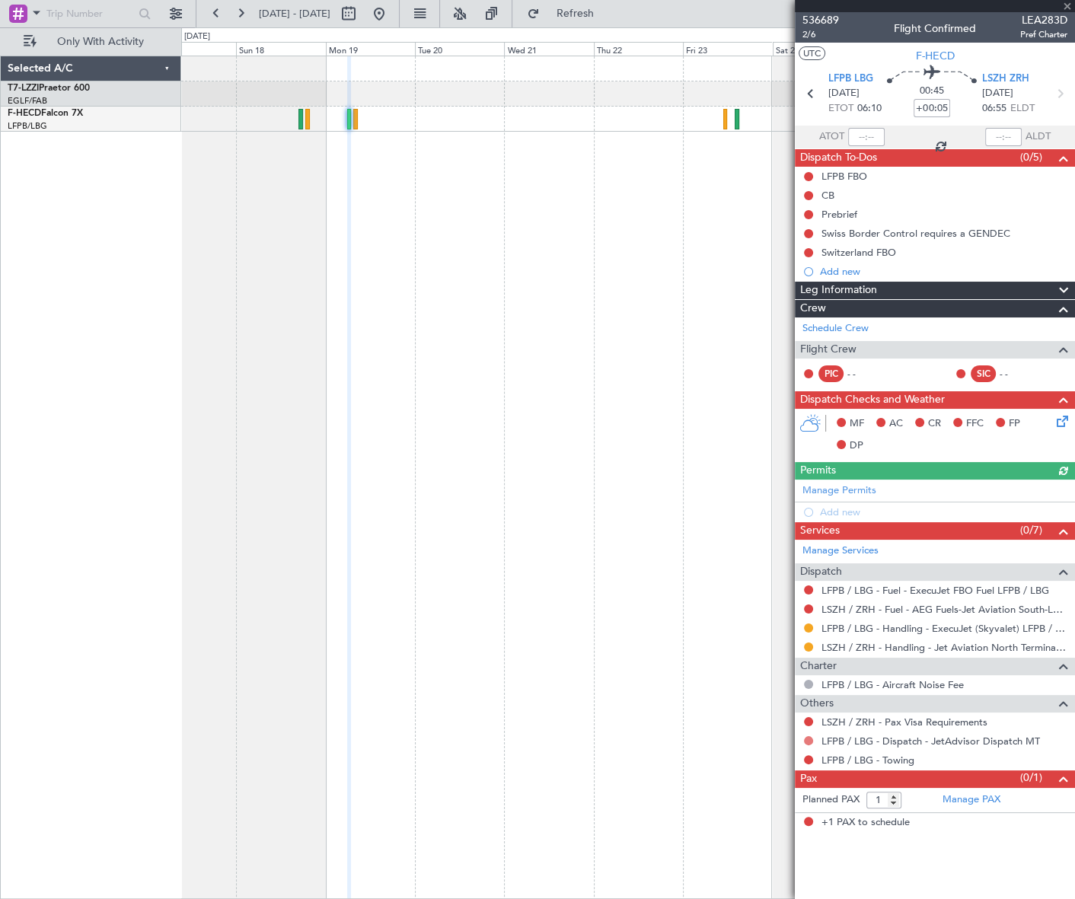
click at [808, 740] on button at bounding box center [808, 740] width 9 height 9
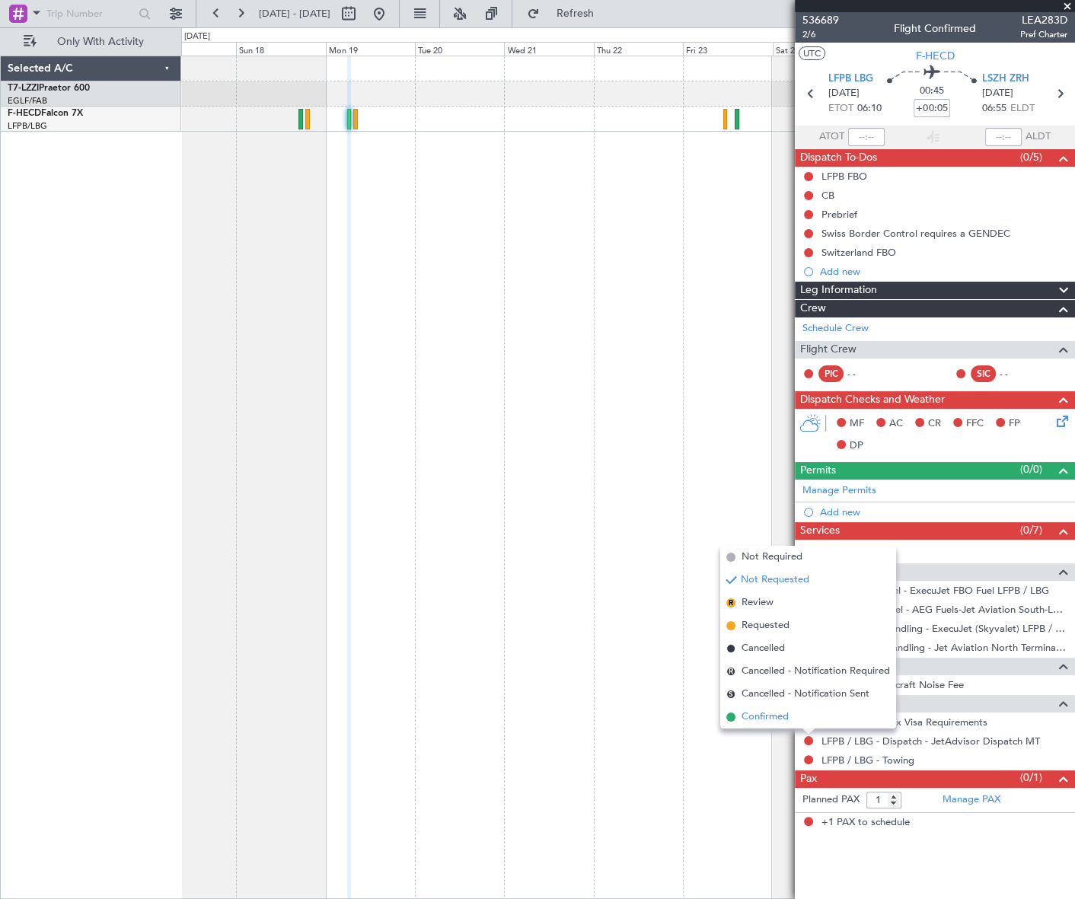
click at [754, 720] on span "Confirmed" at bounding box center [765, 717] width 47 height 15
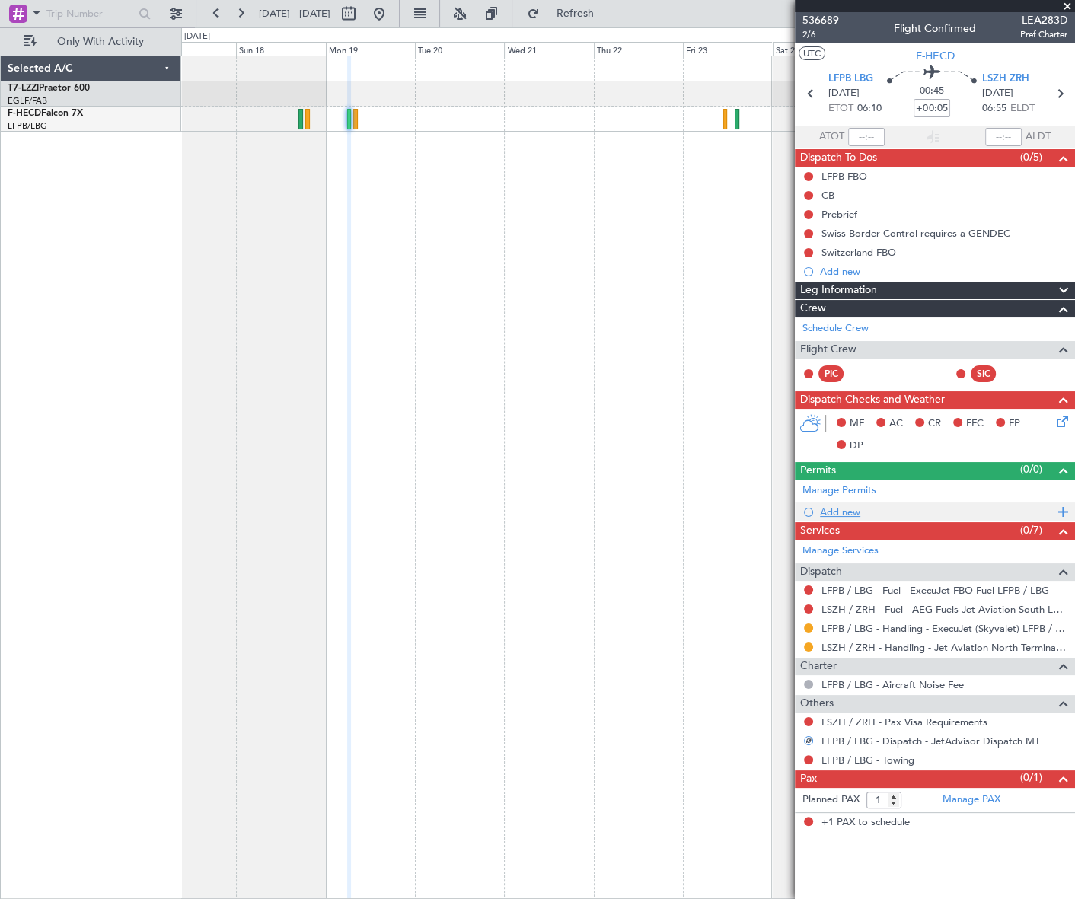
click at [847, 510] on div "Add new" at bounding box center [937, 512] width 234 height 13
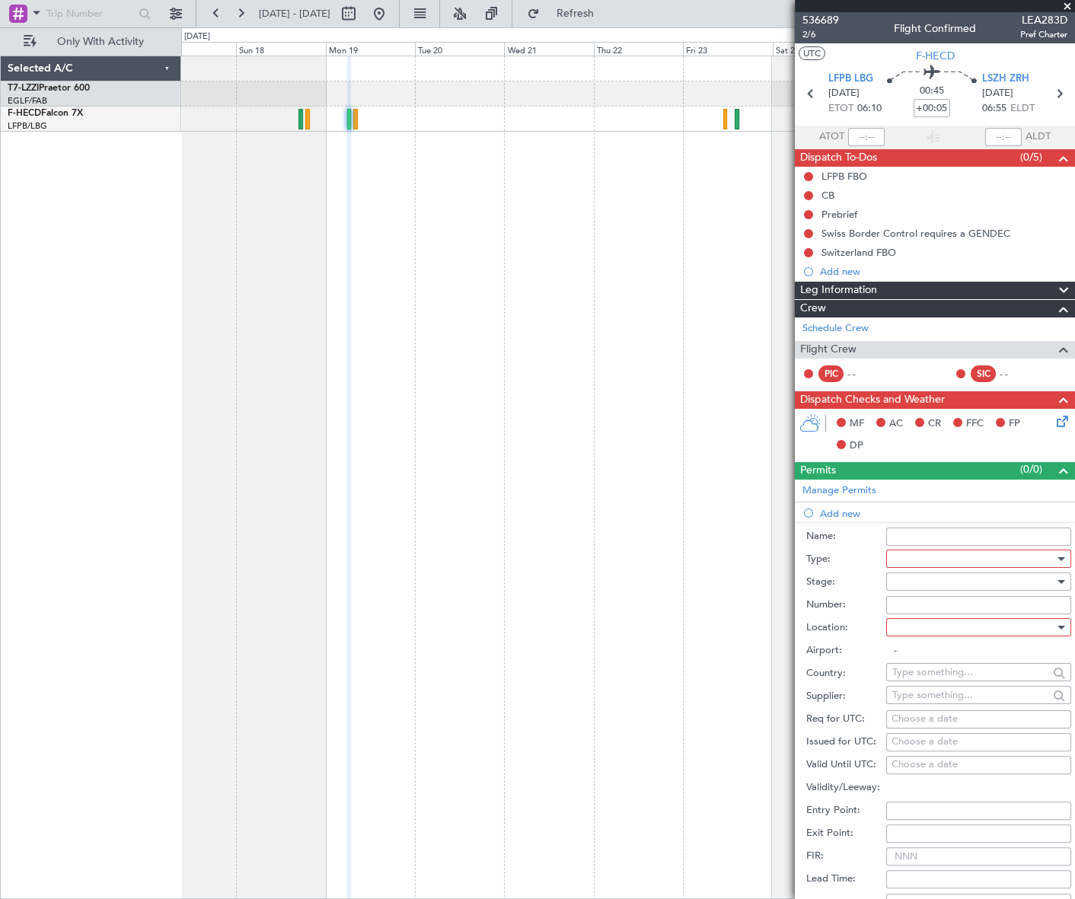
click at [966, 562] on div at bounding box center [974, 559] width 162 height 23
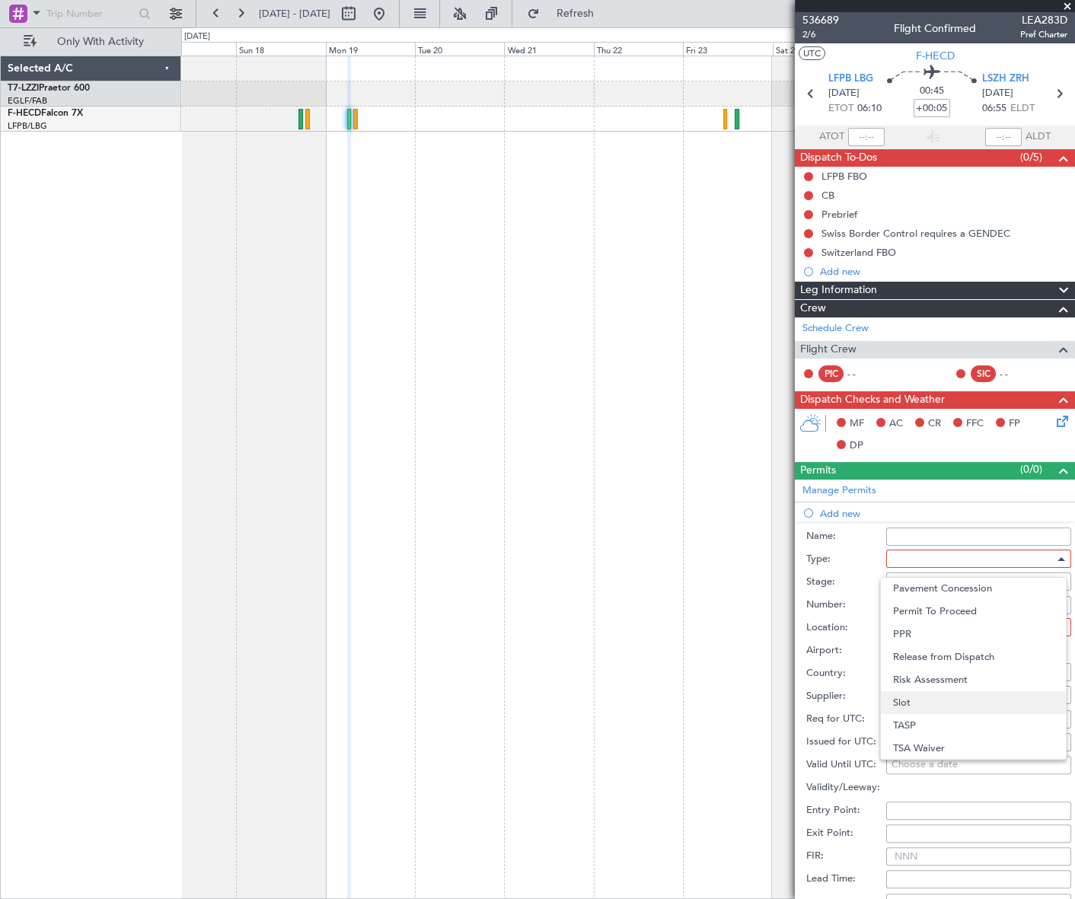
click at [904, 704] on span "Slot" at bounding box center [973, 703] width 161 height 23
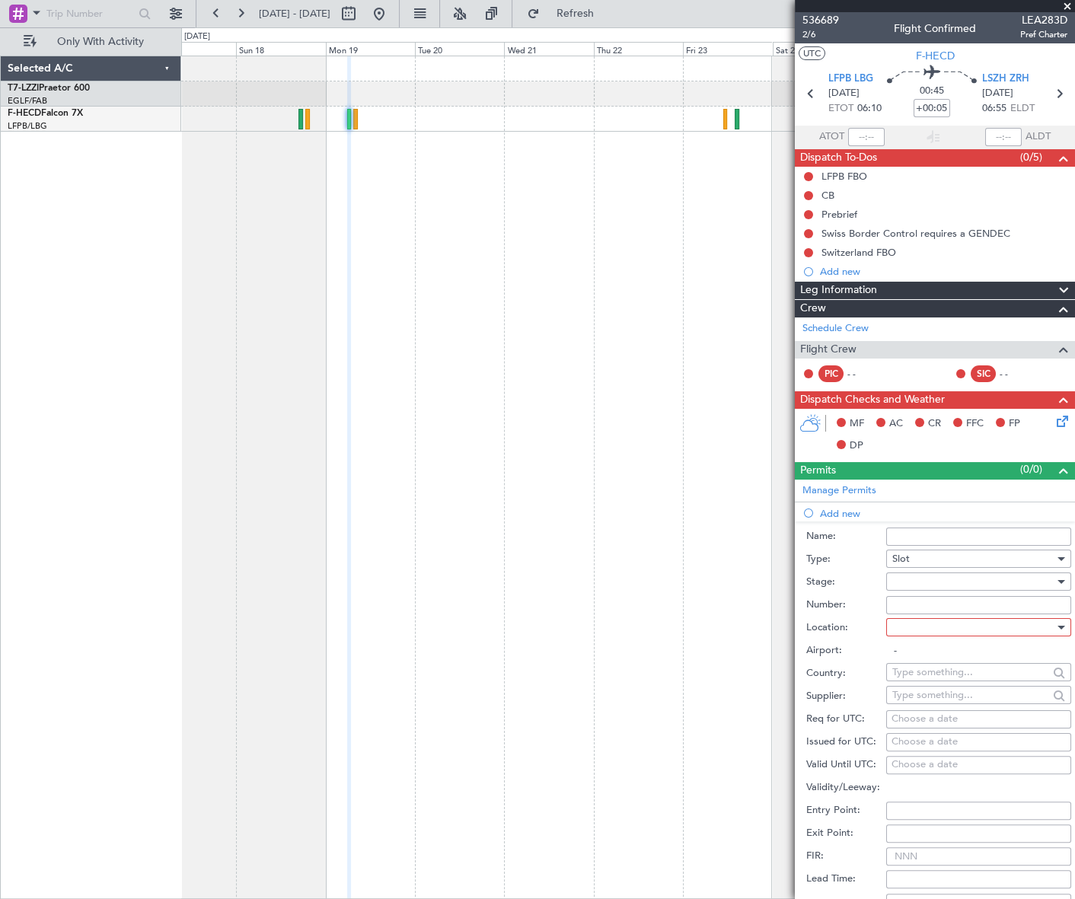
click at [999, 576] on div at bounding box center [974, 581] width 162 height 23
click at [935, 678] on span "Requested" at bounding box center [973, 680] width 161 height 23
click at [1018, 628] on div at bounding box center [974, 627] width 162 height 23
click at [923, 704] on span "Arrival" at bounding box center [973, 703] width 161 height 23
type input "LSZH / ZRH"
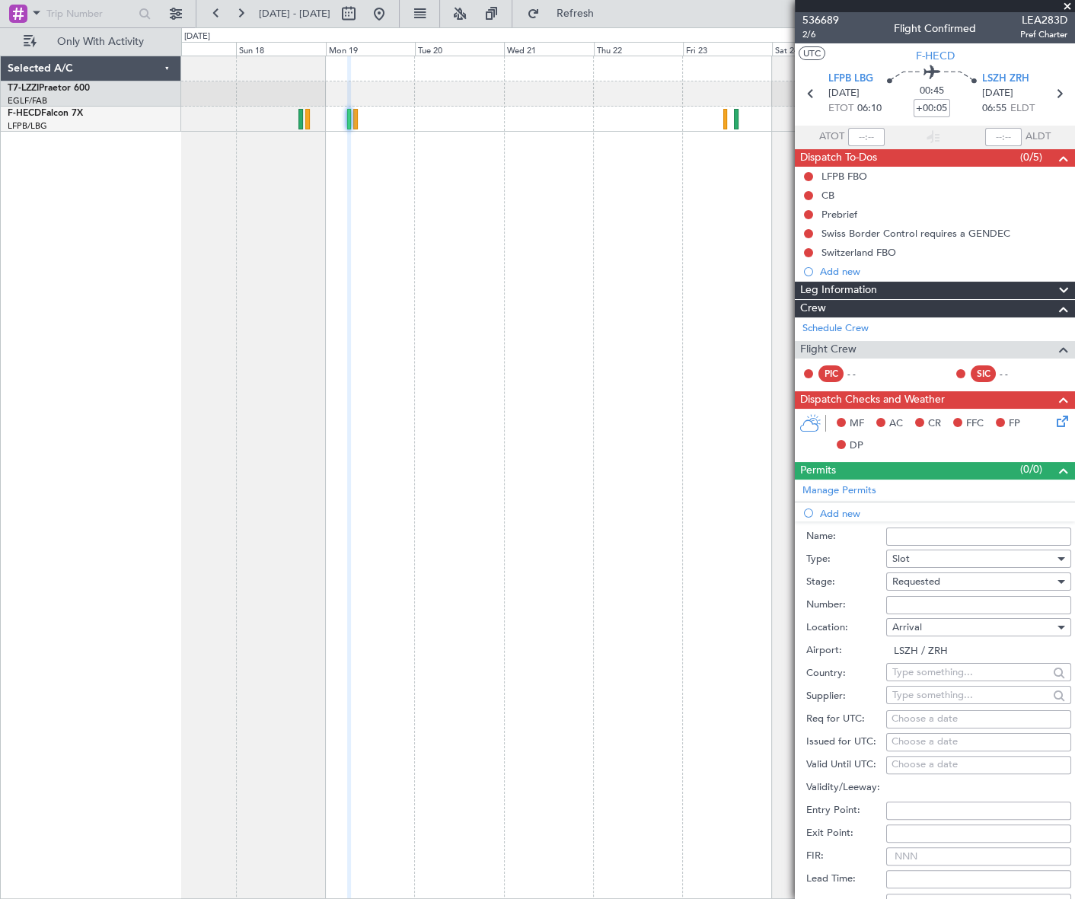
scroll to position [207, 0]
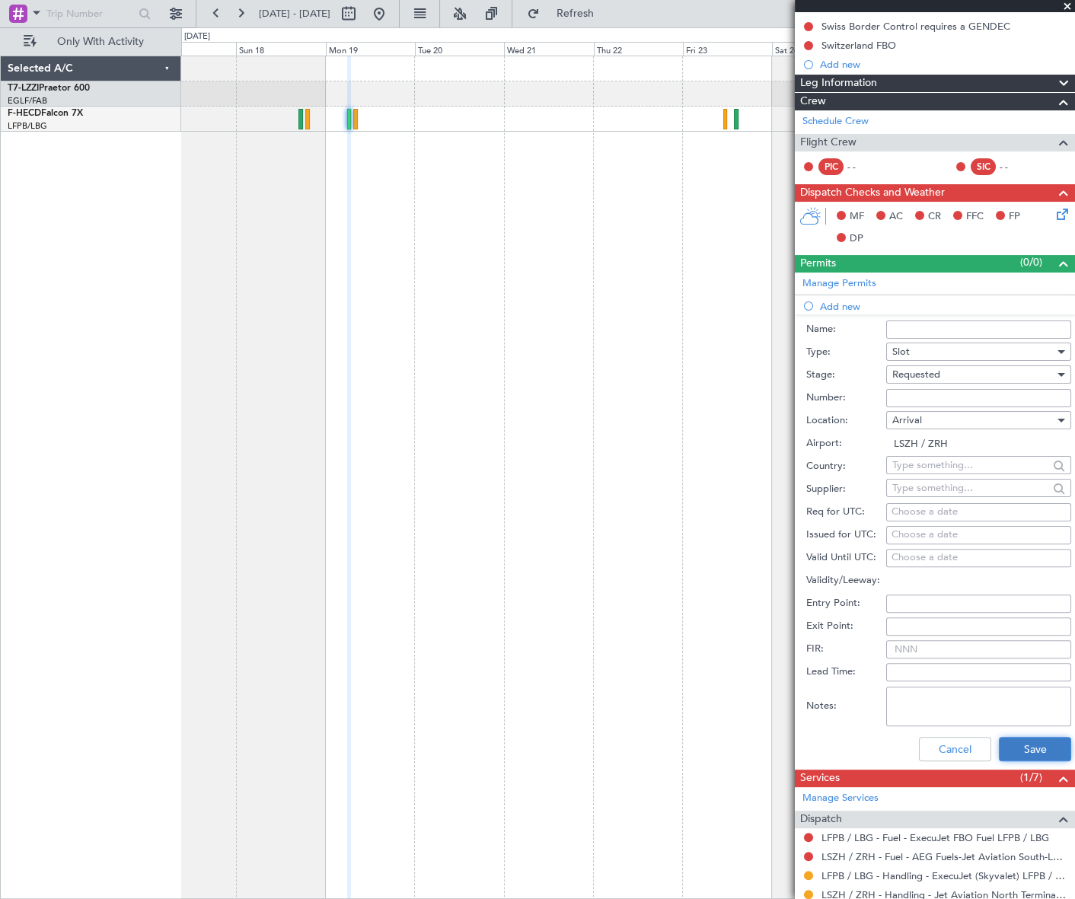
click at [1033, 752] on button "Save" at bounding box center [1035, 749] width 72 height 24
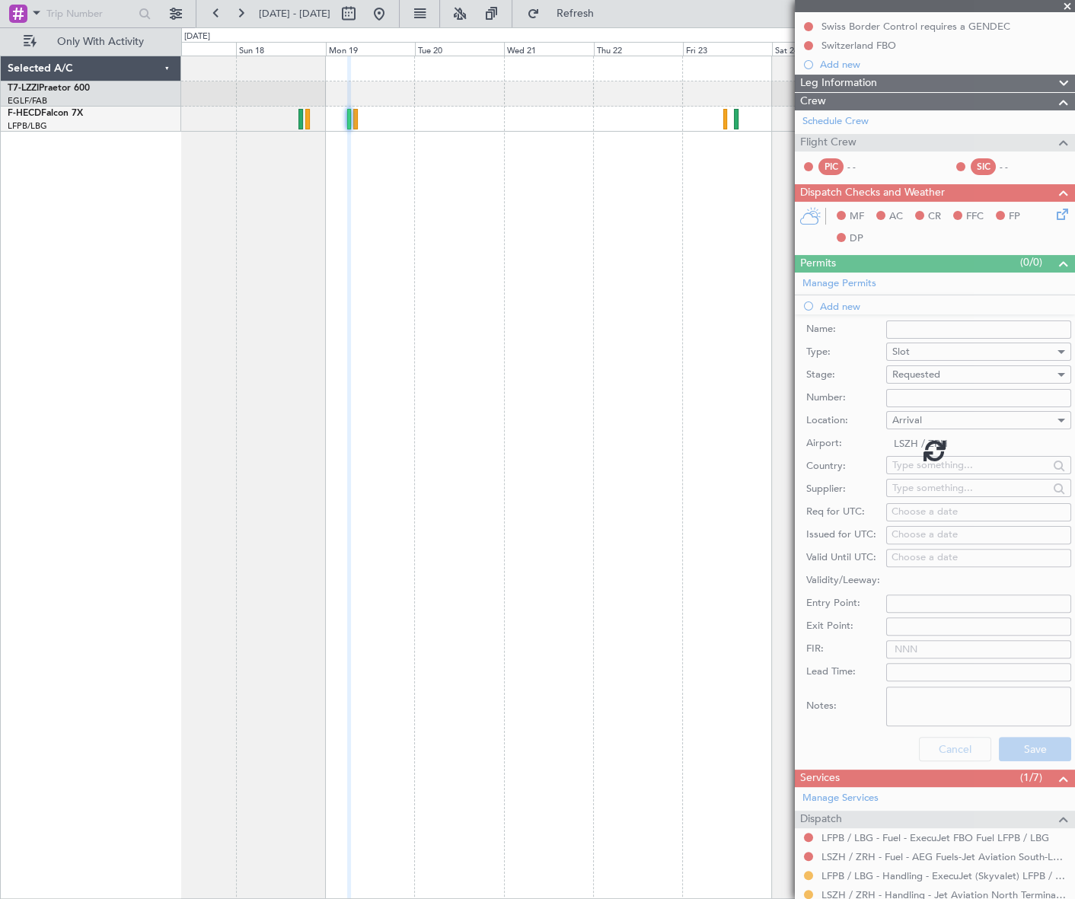
scroll to position [0, 0]
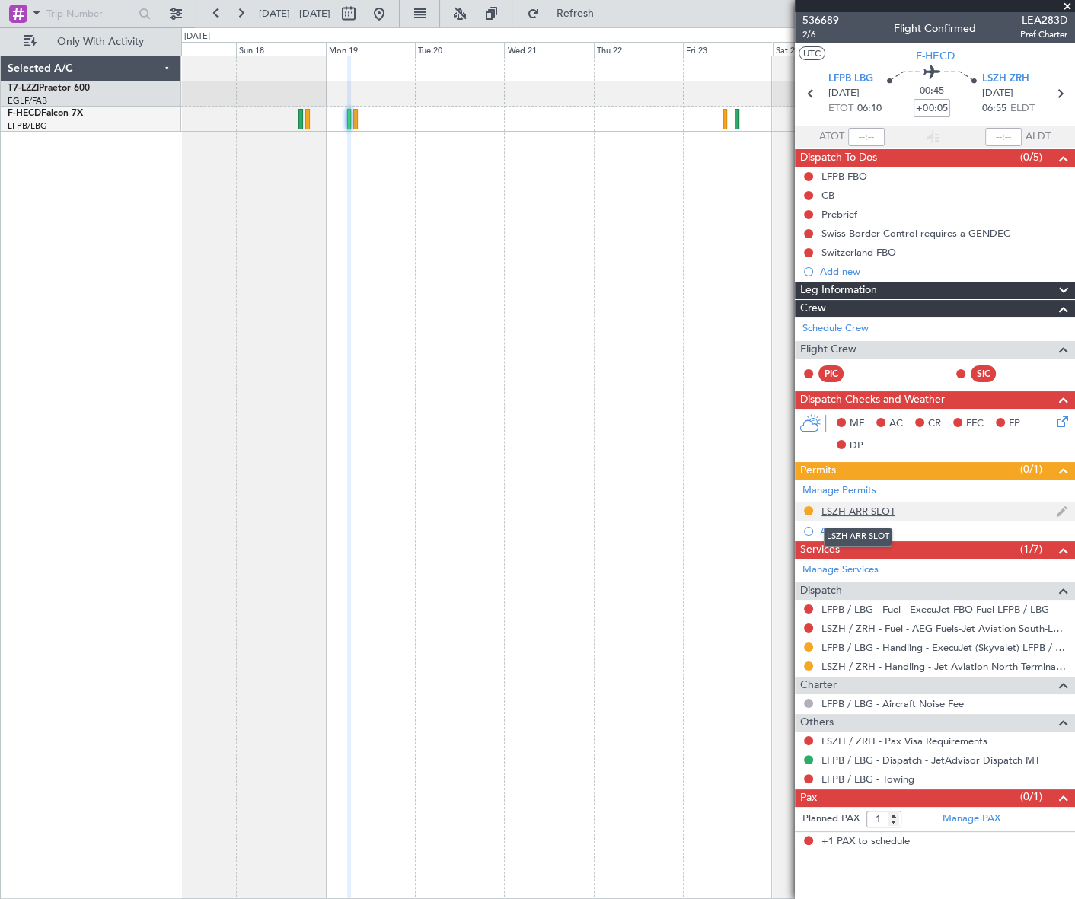
click at [864, 506] on div "LSZH ARR SLOT" at bounding box center [859, 511] width 74 height 13
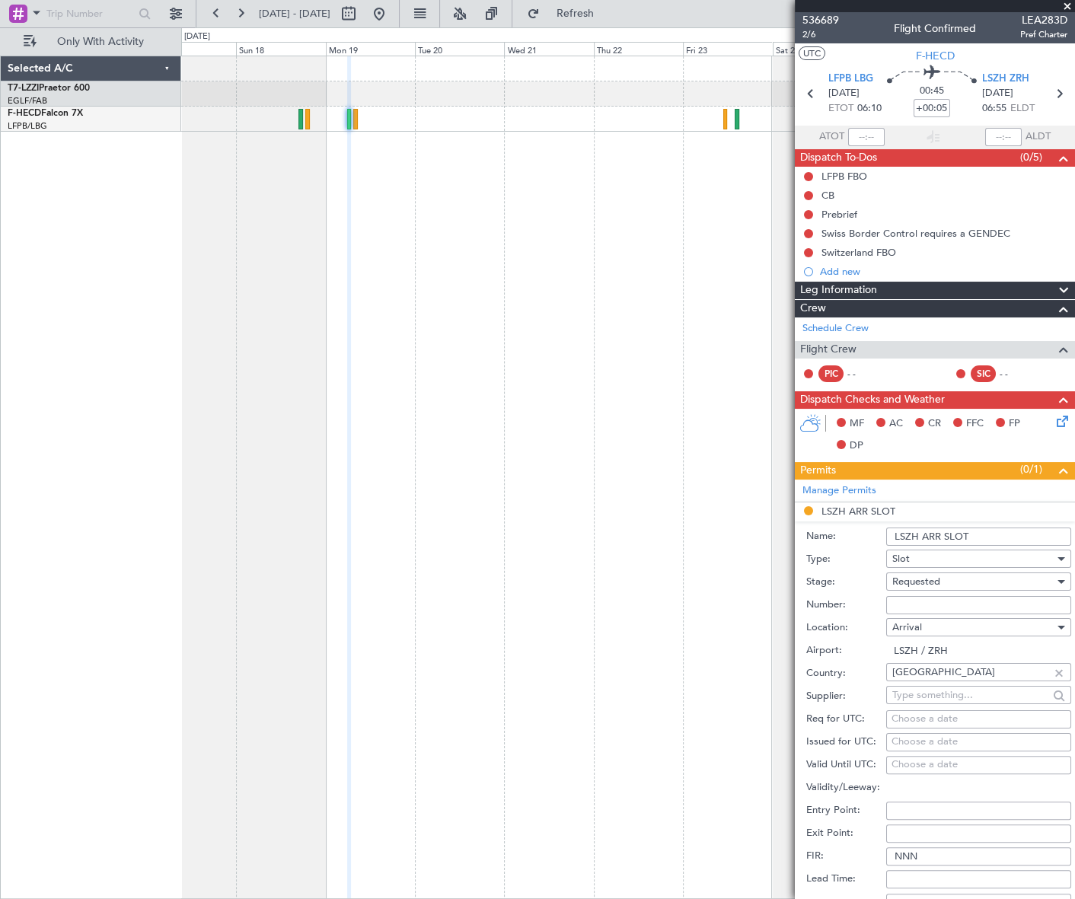
click at [989, 529] on input "LSZH ARR SLOT" at bounding box center [978, 537] width 185 height 18
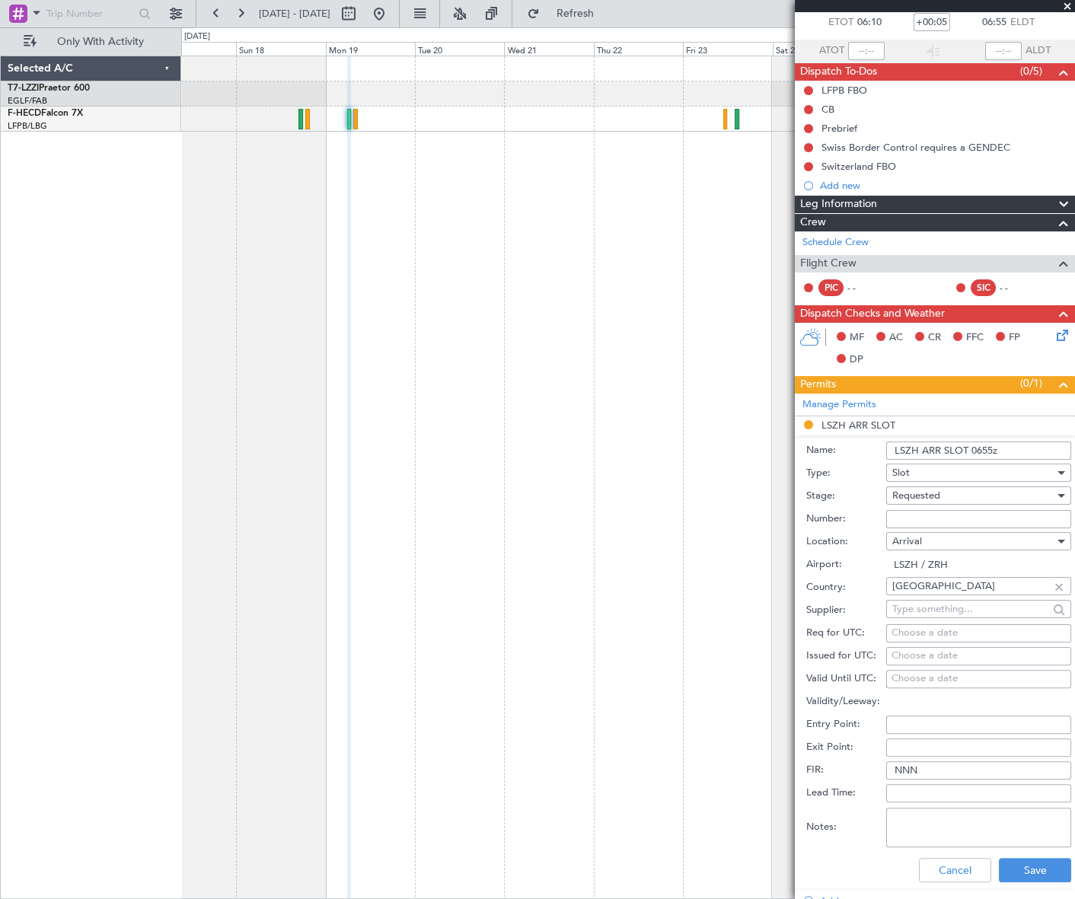
scroll to position [138, 0]
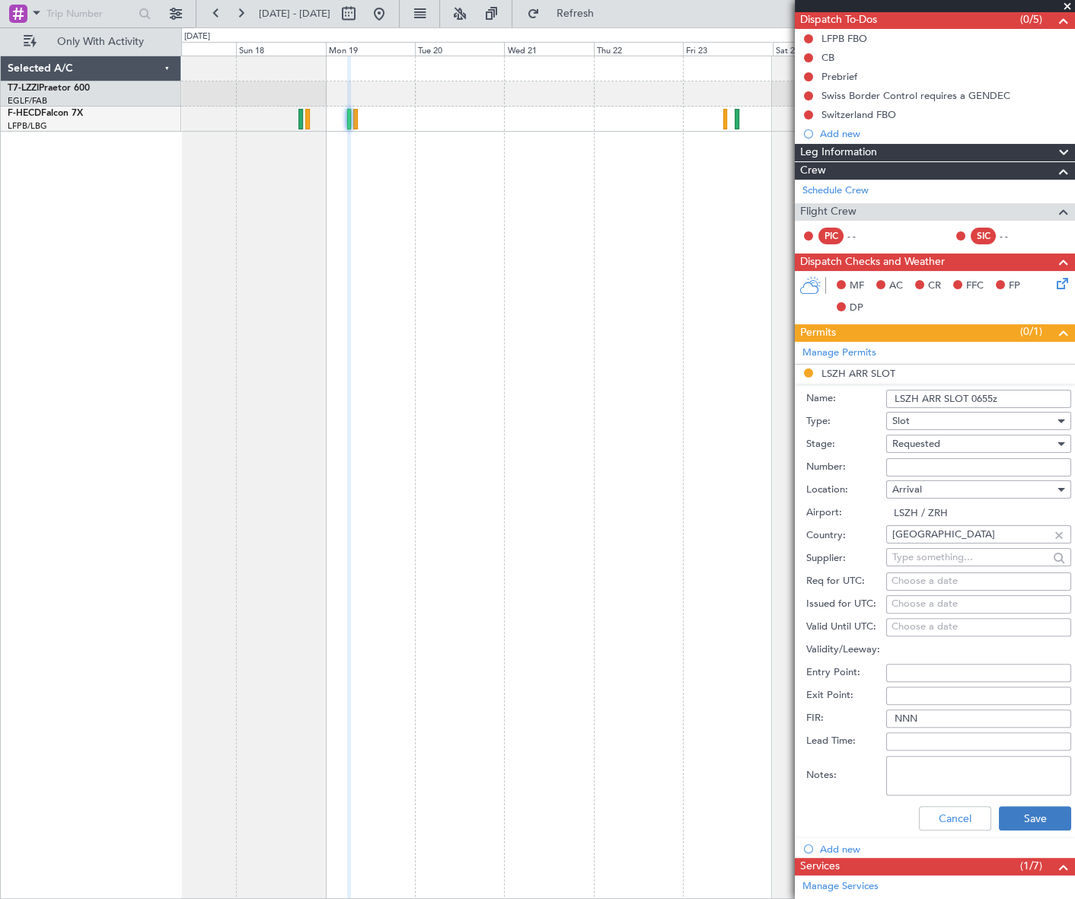
type input "LSZH ARR SLOT 0655z"
click at [1043, 810] on button "Save" at bounding box center [1035, 819] width 72 height 24
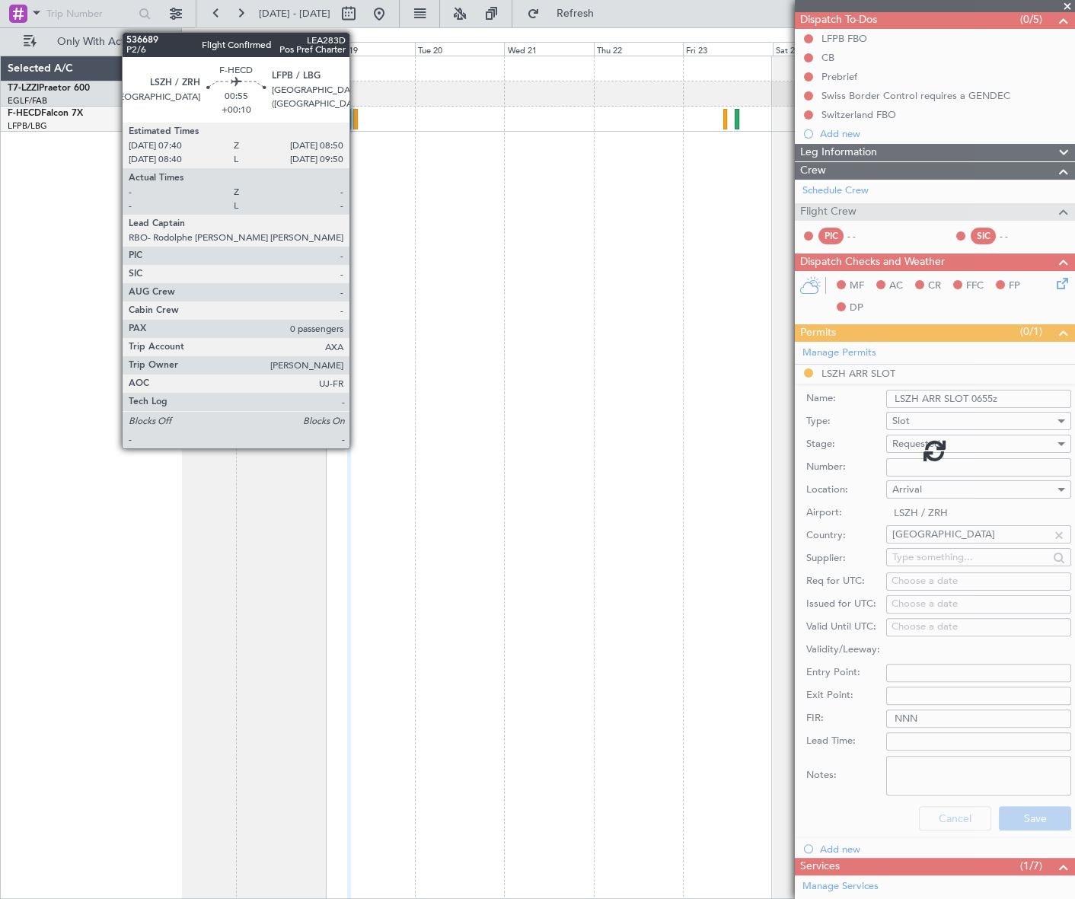
scroll to position [0, 0]
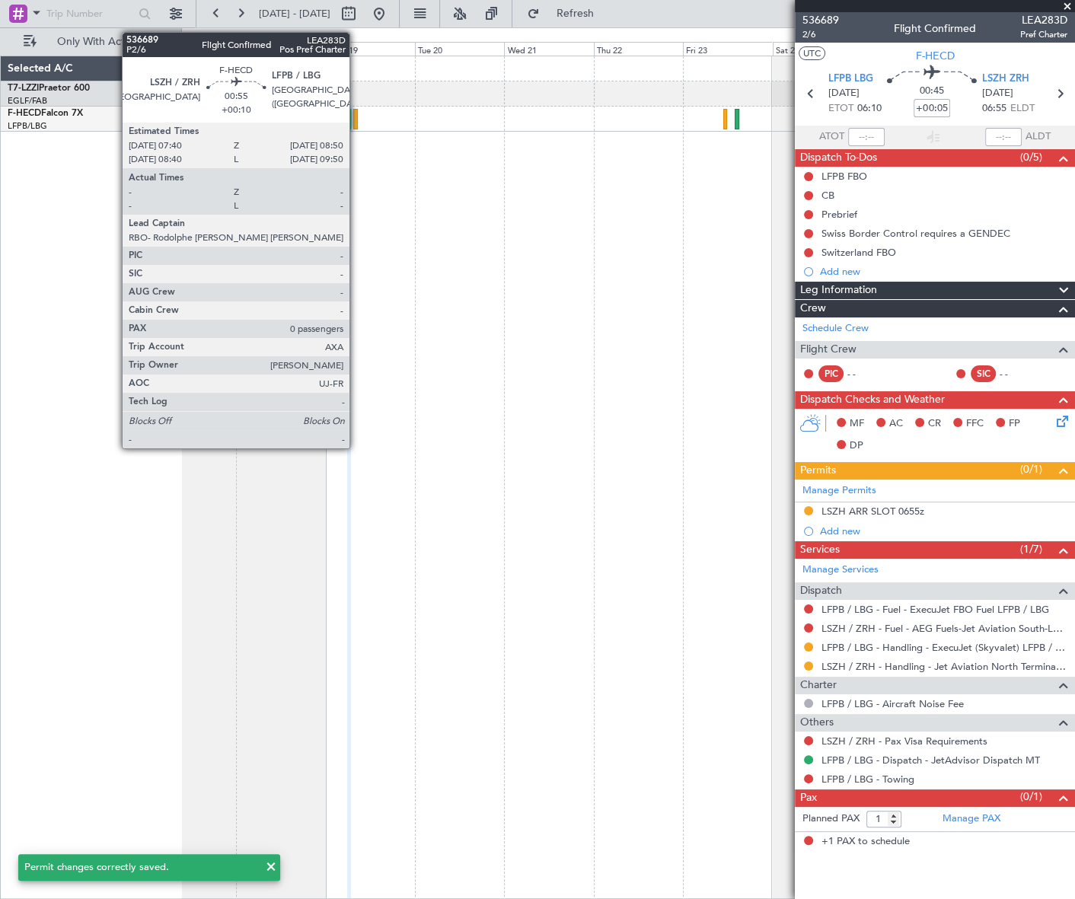
click at [356, 109] on div at bounding box center [355, 119] width 5 height 21
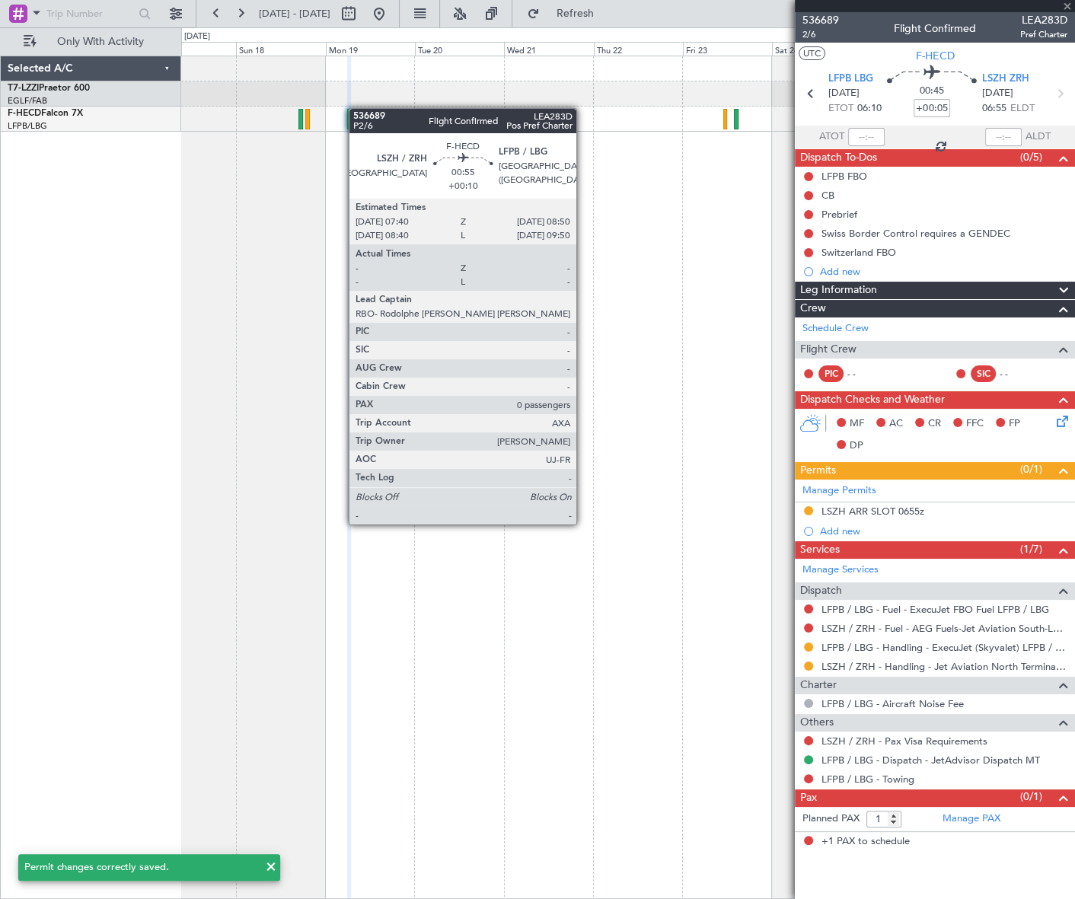
type input "+00:10"
type input "0"
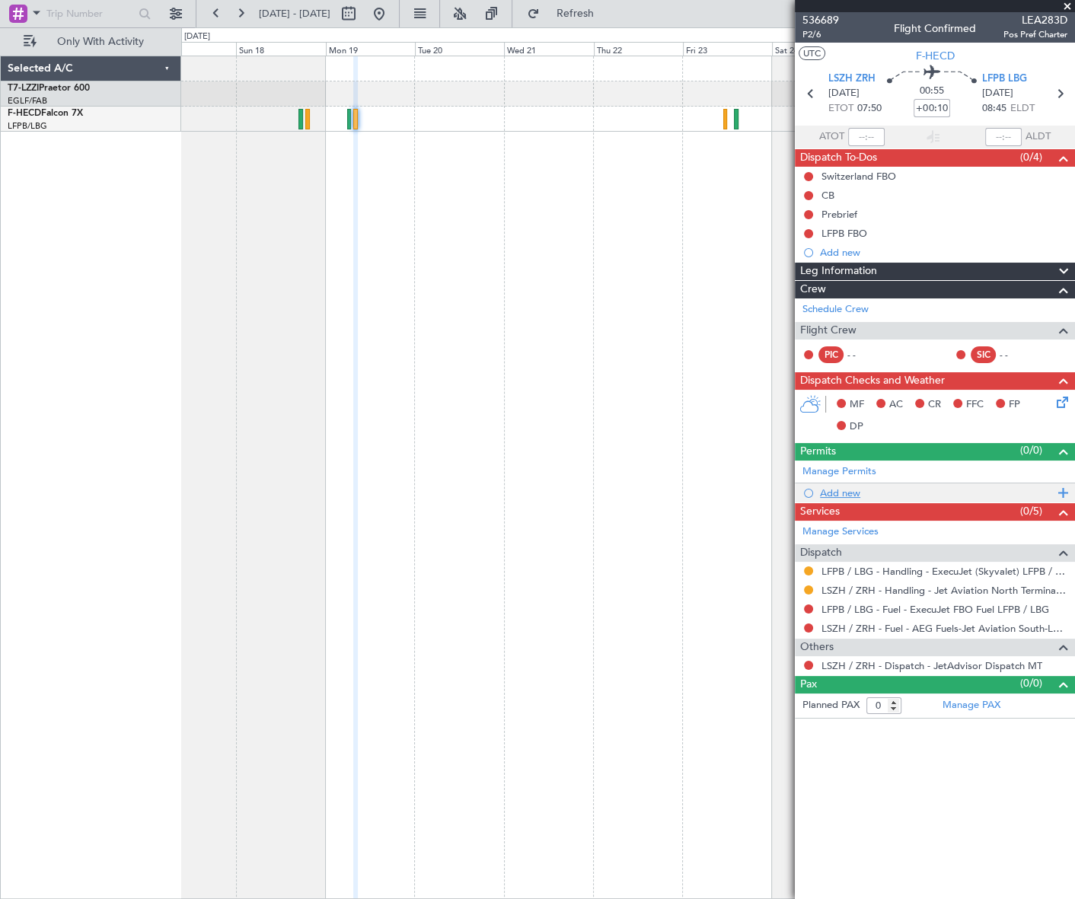
click at [844, 488] on div "Add new" at bounding box center [937, 493] width 234 height 13
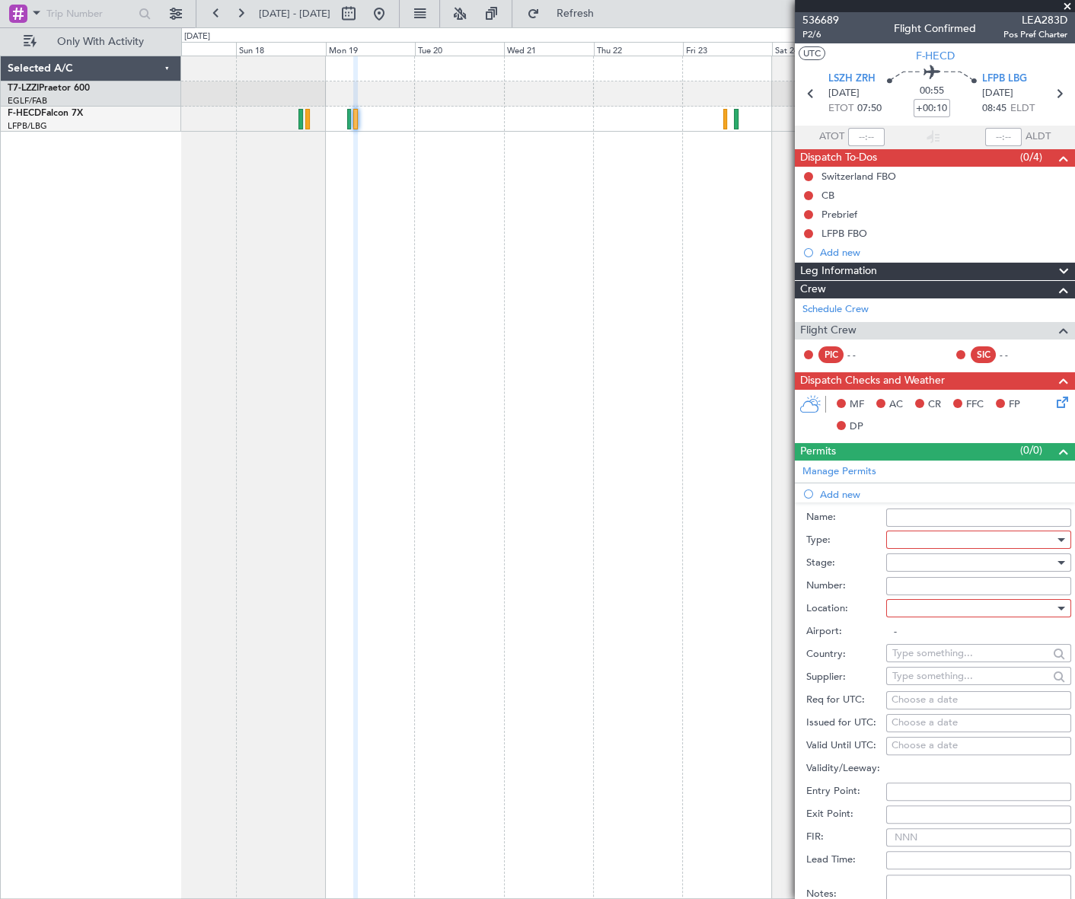
click at [918, 537] on div at bounding box center [974, 540] width 162 height 23
click at [902, 685] on span "Slot" at bounding box center [973, 683] width 161 height 23
click at [986, 562] on div at bounding box center [974, 562] width 162 height 23
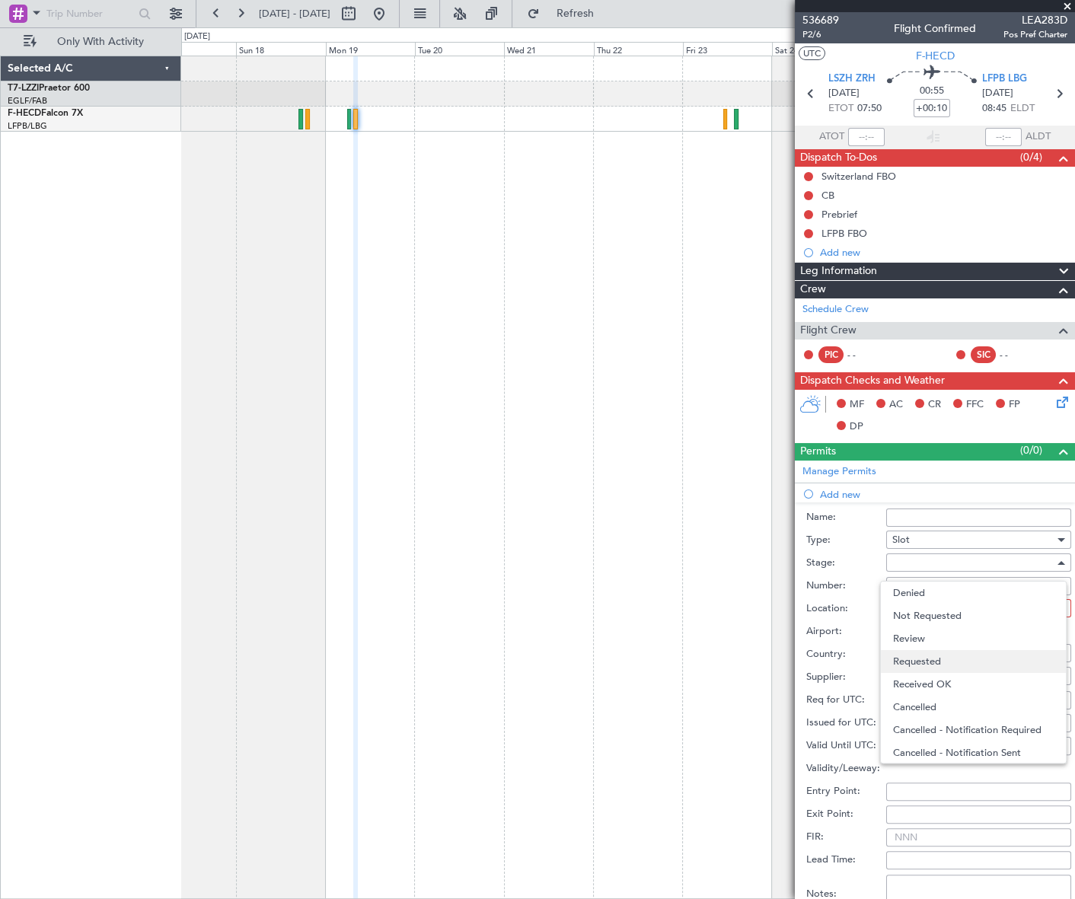
click at [940, 659] on span "Requested" at bounding box center [973, 661] width 161 height 23
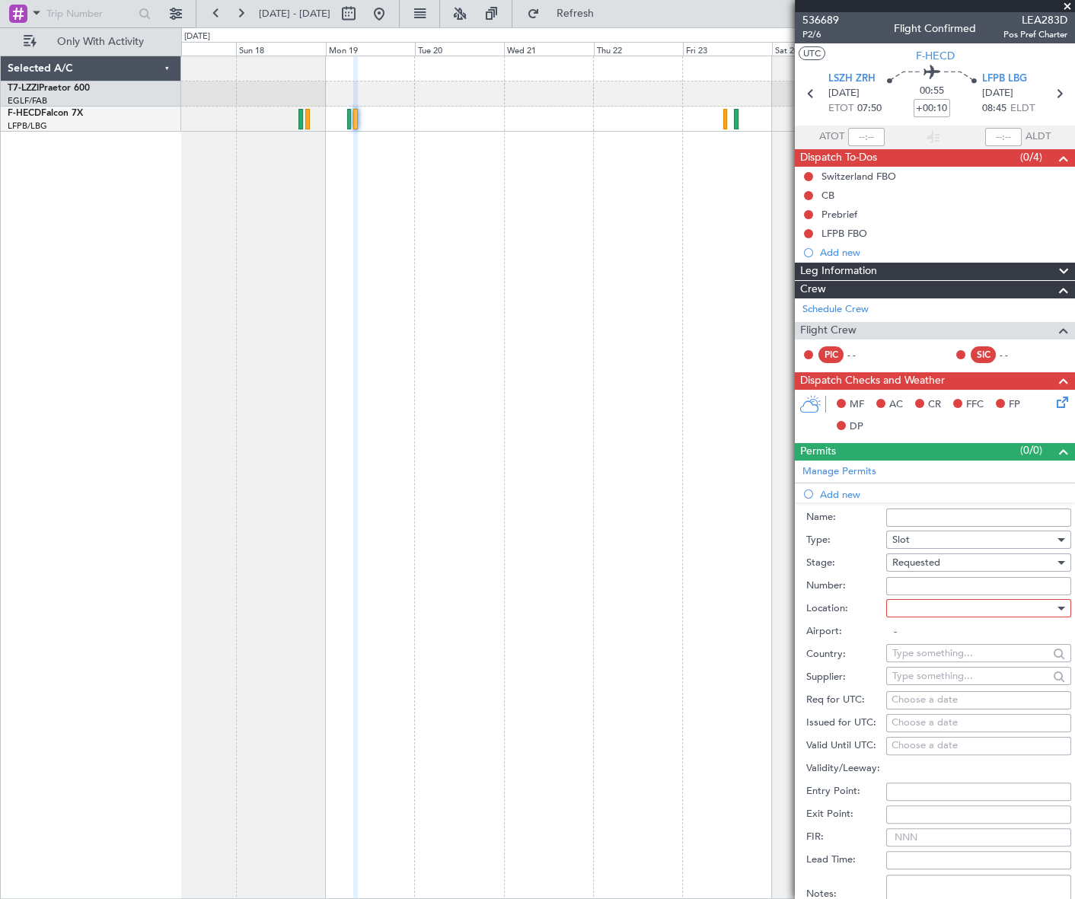
click at [979, 605] on div at bounding box center [974, 608] width 162 height 23
click at [944, 639] on span "Departure" at bounding box center [973, 639] width 161 height 23
type input "LSZH / ZRH"
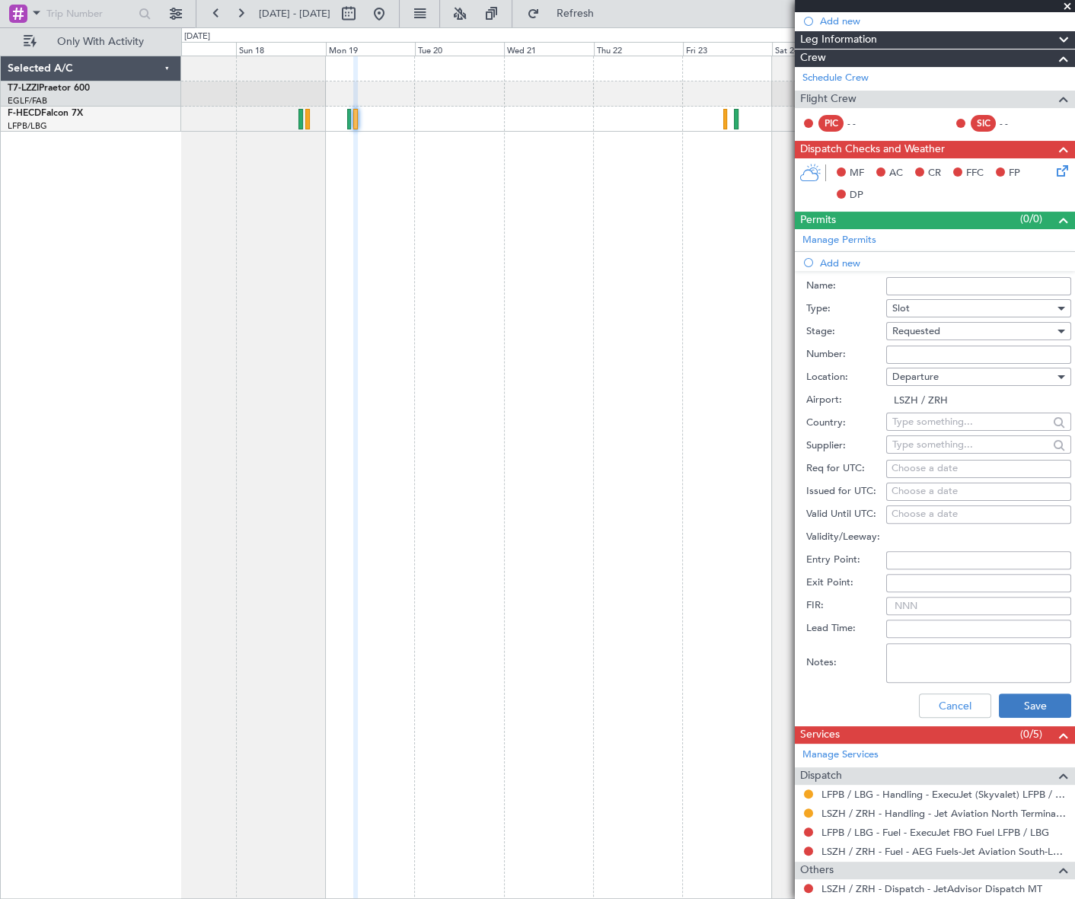
scroll to position [272, 0]
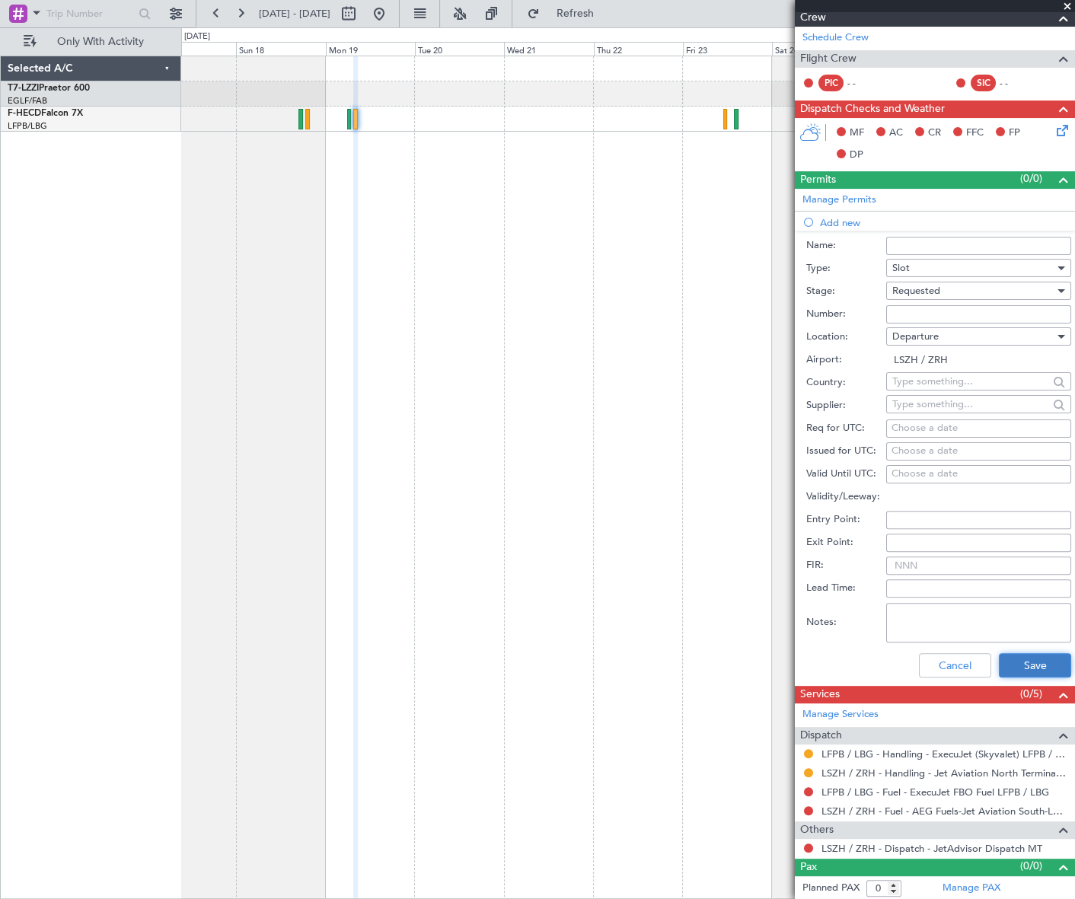
click at [1030, 654] on button "Save" at bounding box center [1035, 665] width 72 height 24
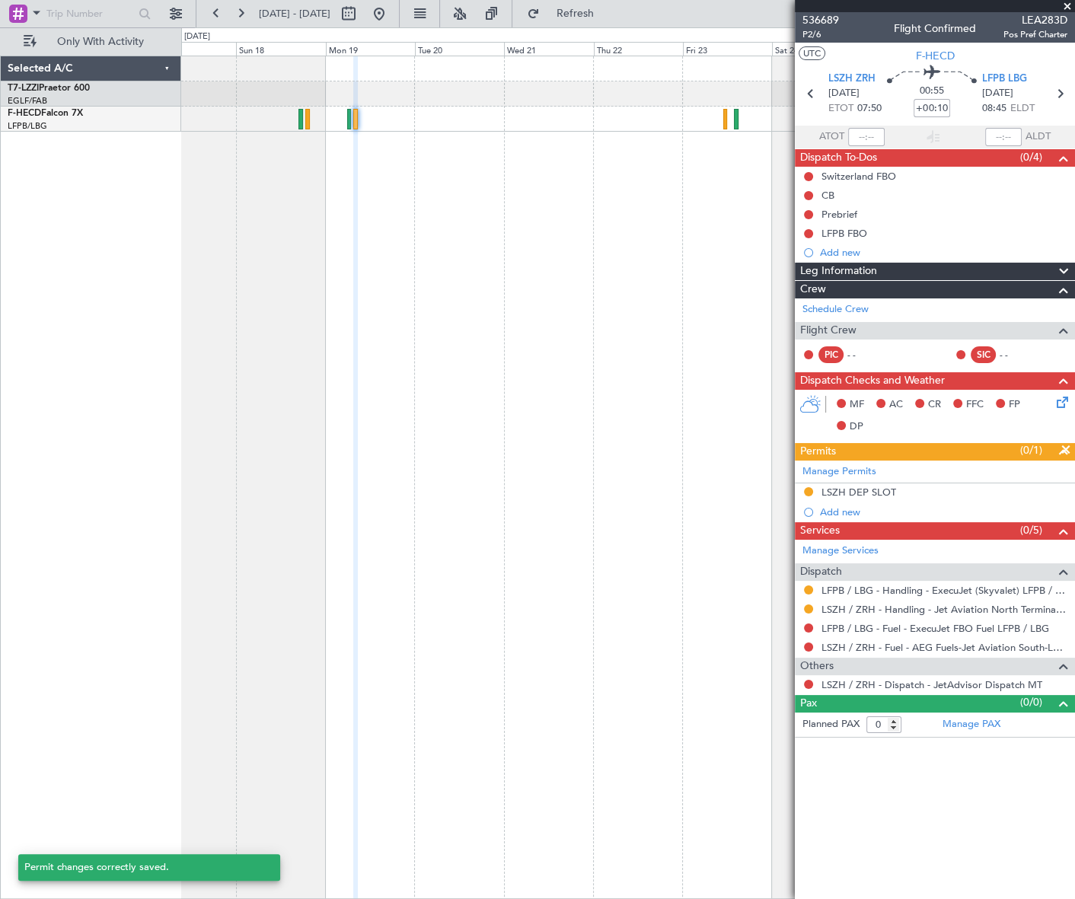
scroll to position [0, 0]
click at [858, 486] on div "LSZH DEP SLOT" at bounding box center [859, 492] width 75 height 13
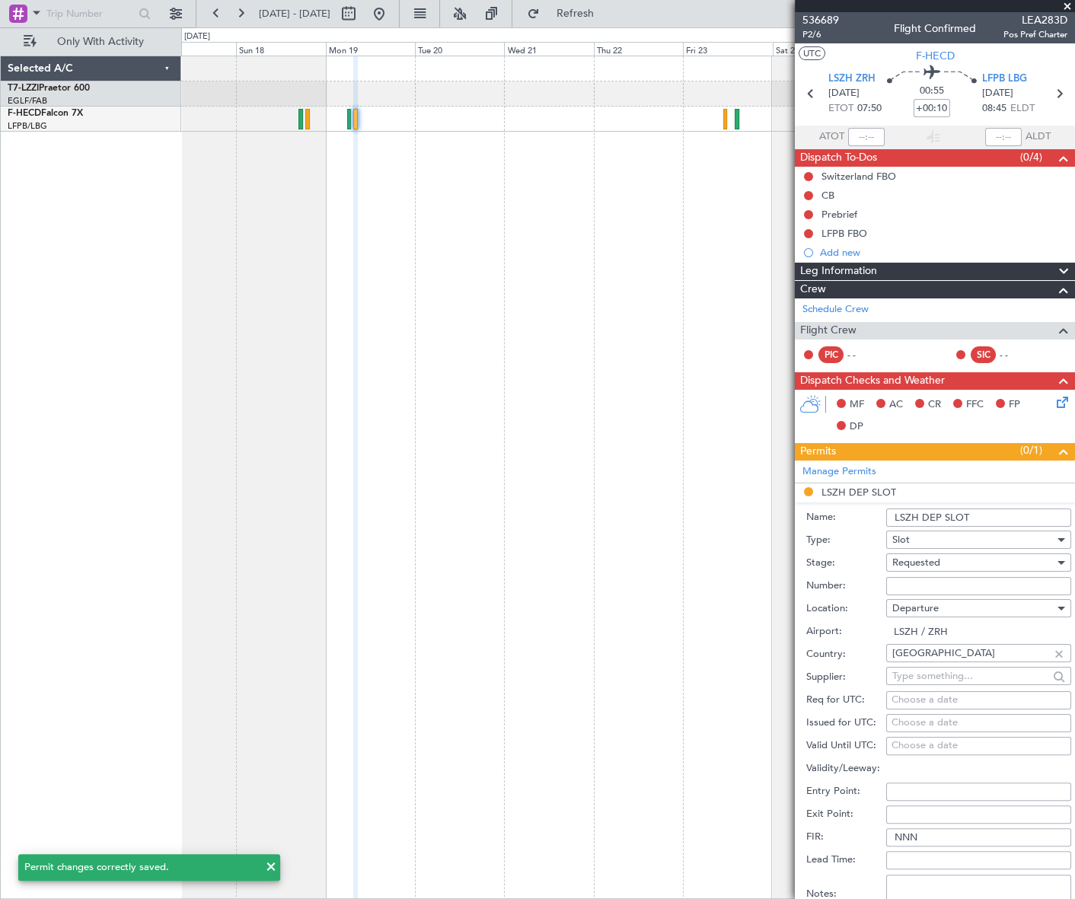
click at [994, 516] on input "LSZH DEP SLOT" at bounding box center [978, 518] width 185 height 18
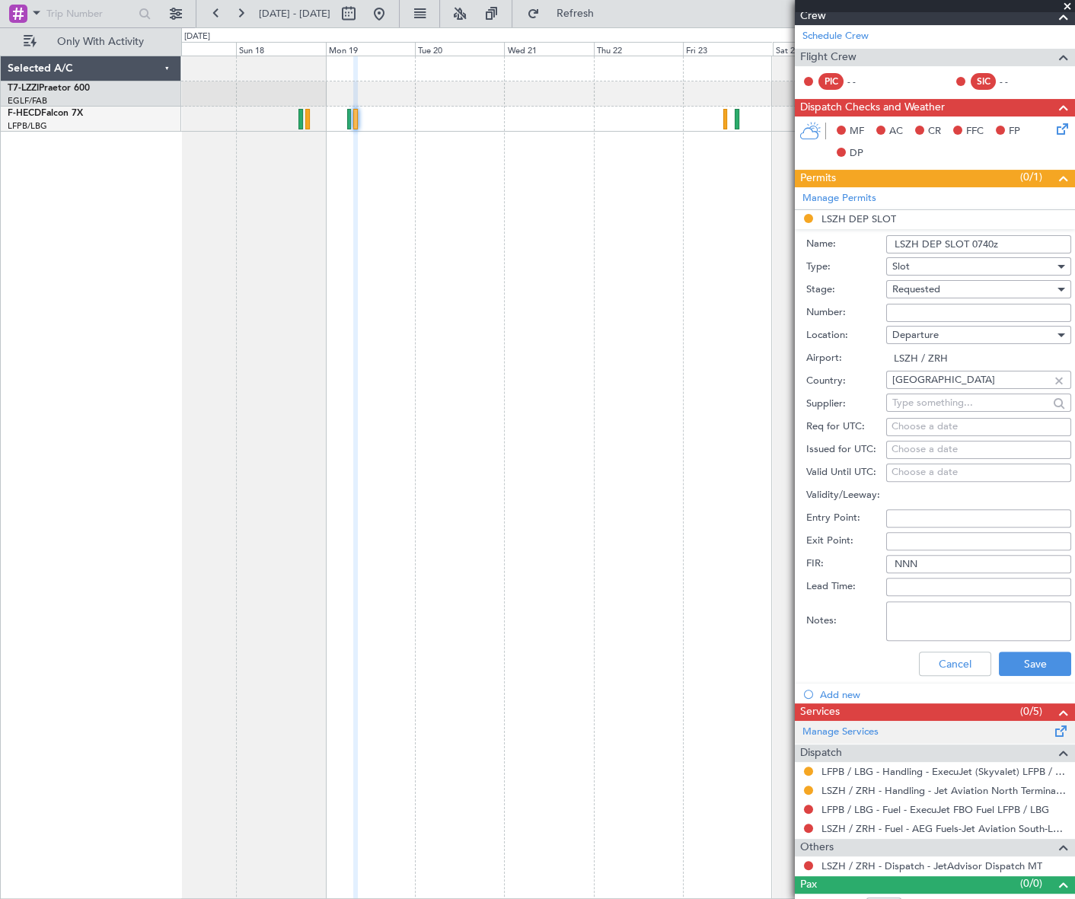
scroll to position [276, 0]
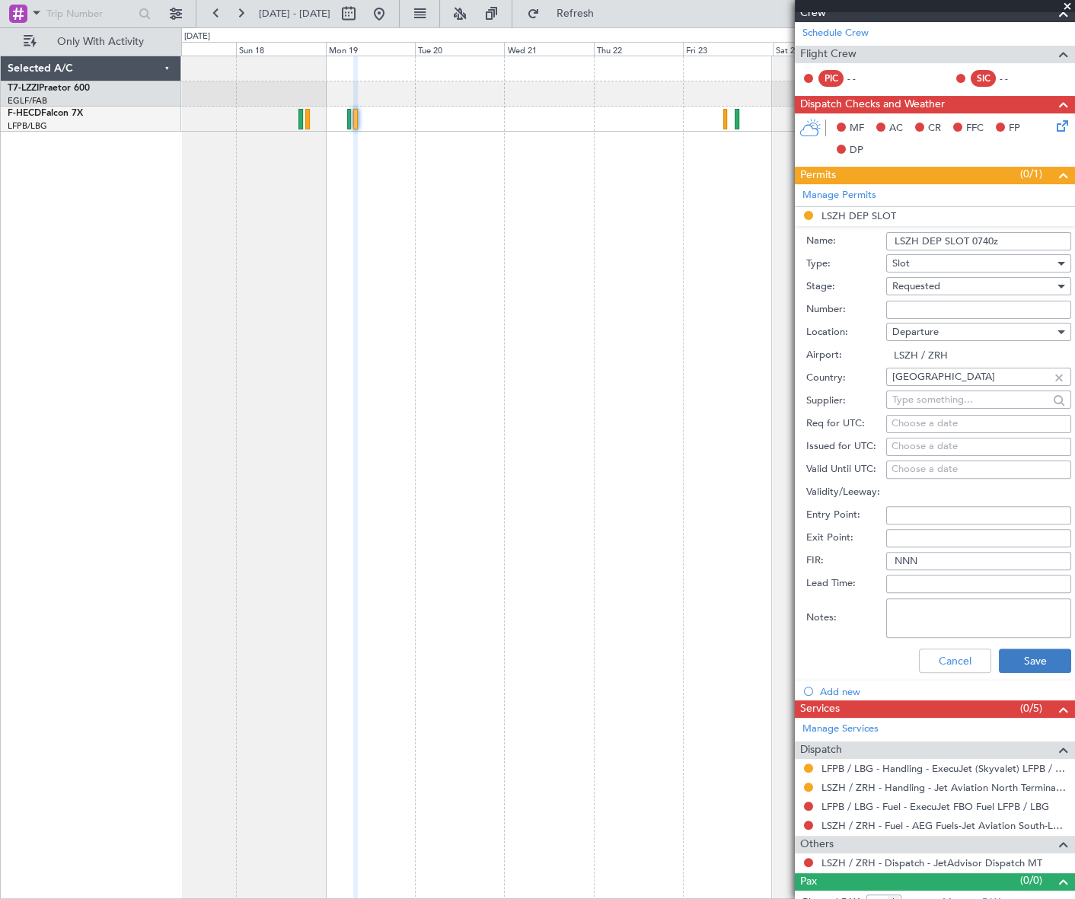
type input "LSZH DEP SLOT 0740z"
click at [1043, 668] on button "Save" at bounding box center [1035, 661] width 72 height 24
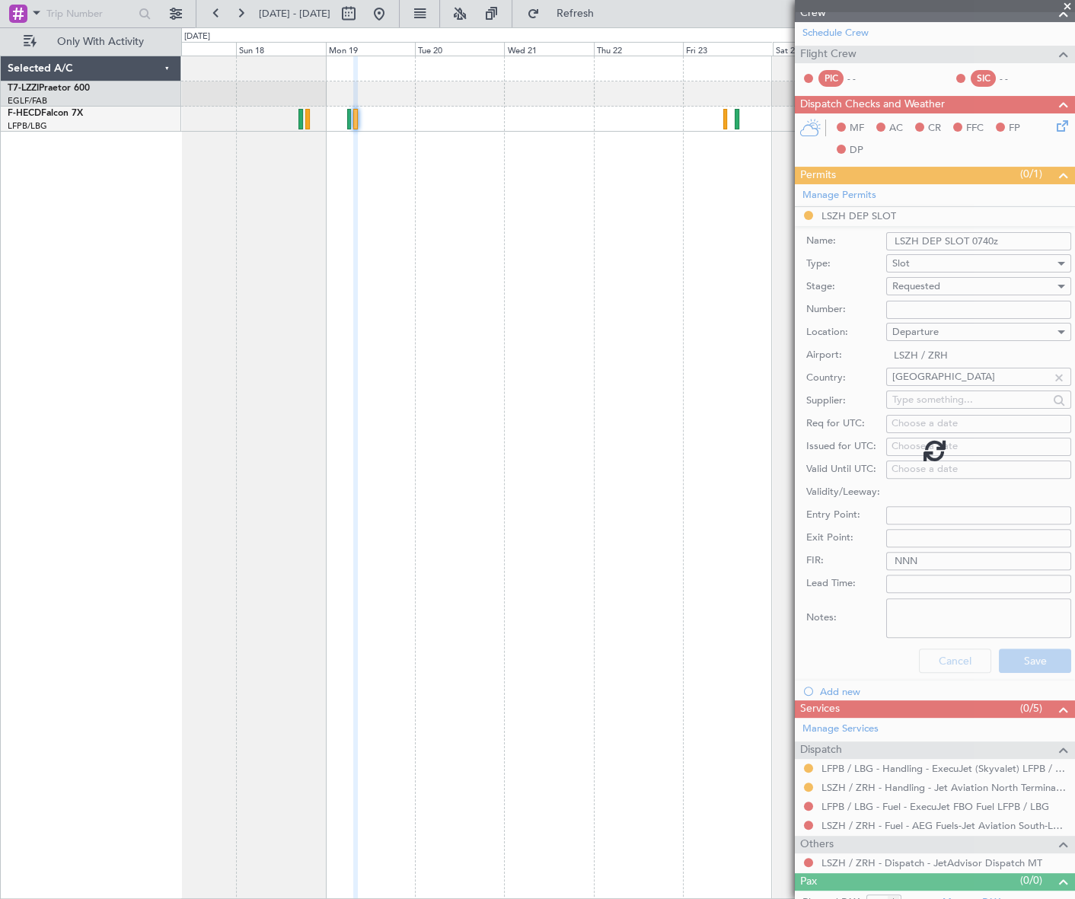
scroll to position [0, 0]
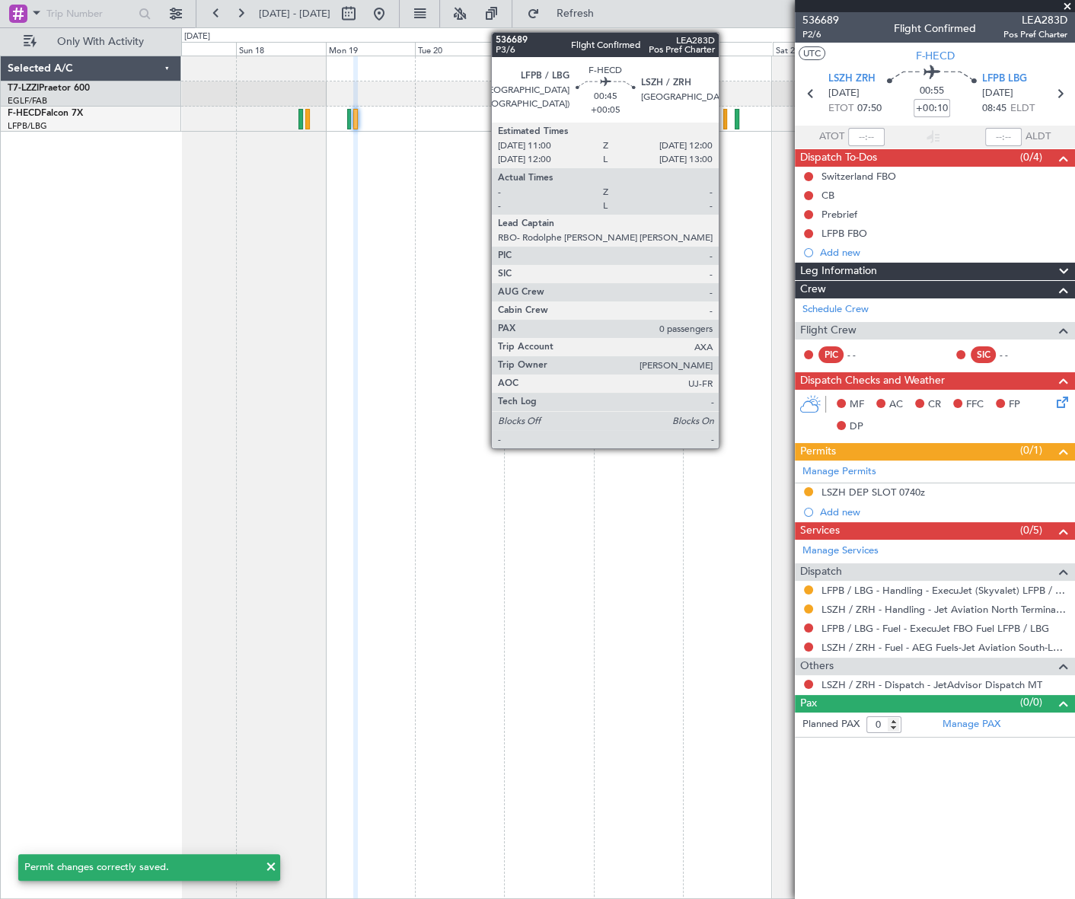
click at [726, 123] on div at bounding box center [726, 119] width 4 height 21
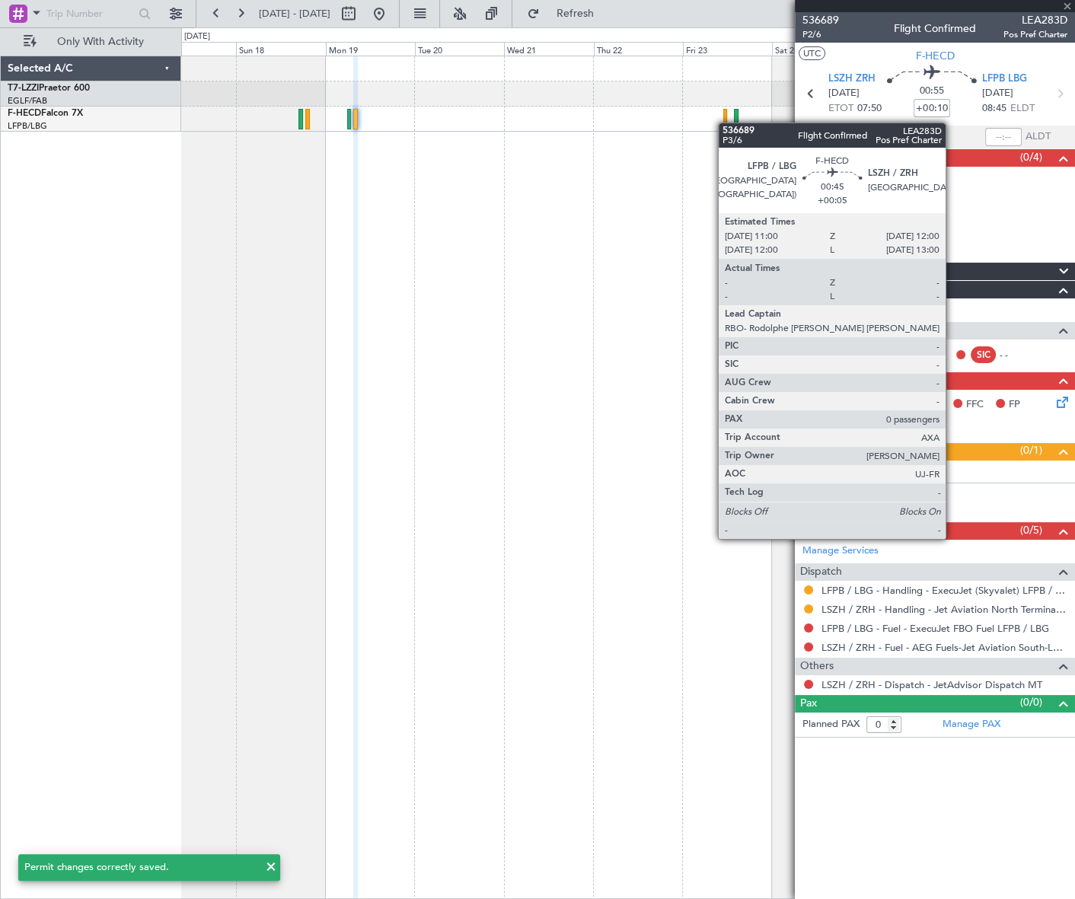
type input "+00:05"
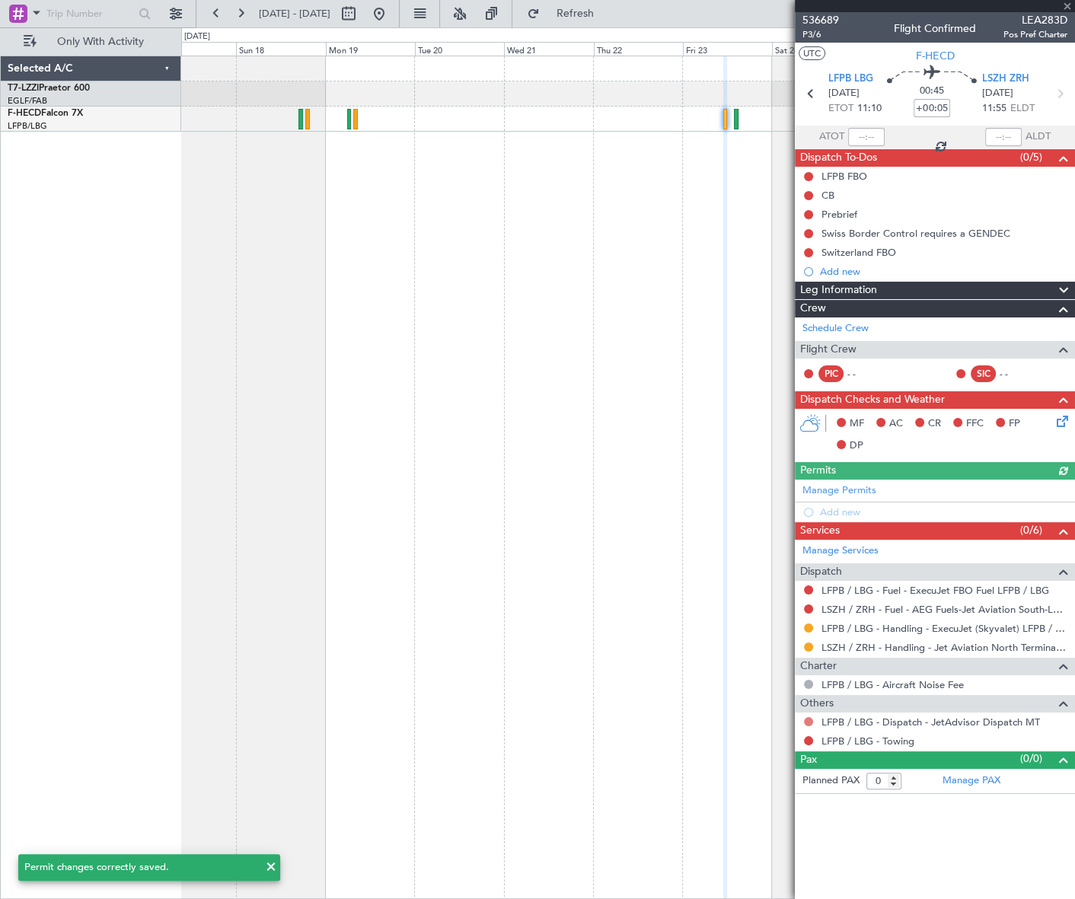
click at [810, 720] on button at bounding box center [808, 721] width 9 height 9
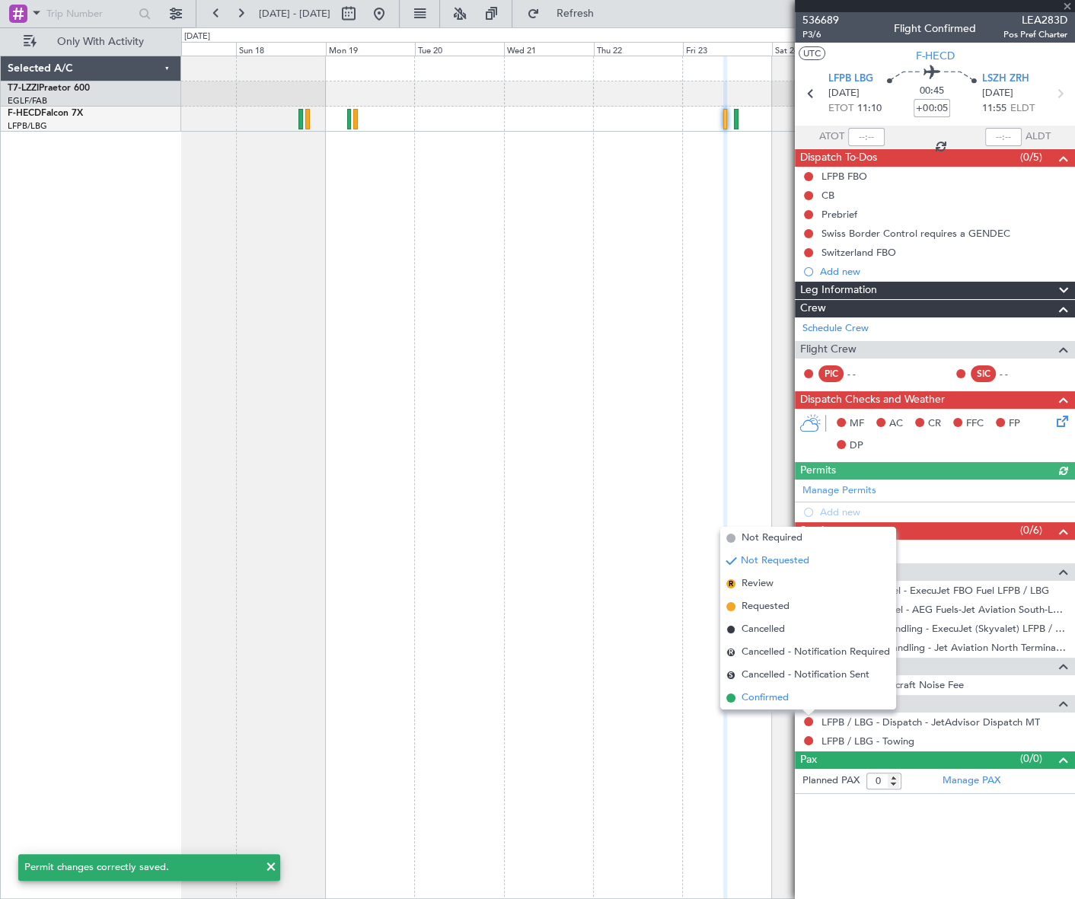
click at [763, 697] on span "Confirmed" at bounding box center [765, 698] width 47 height 15
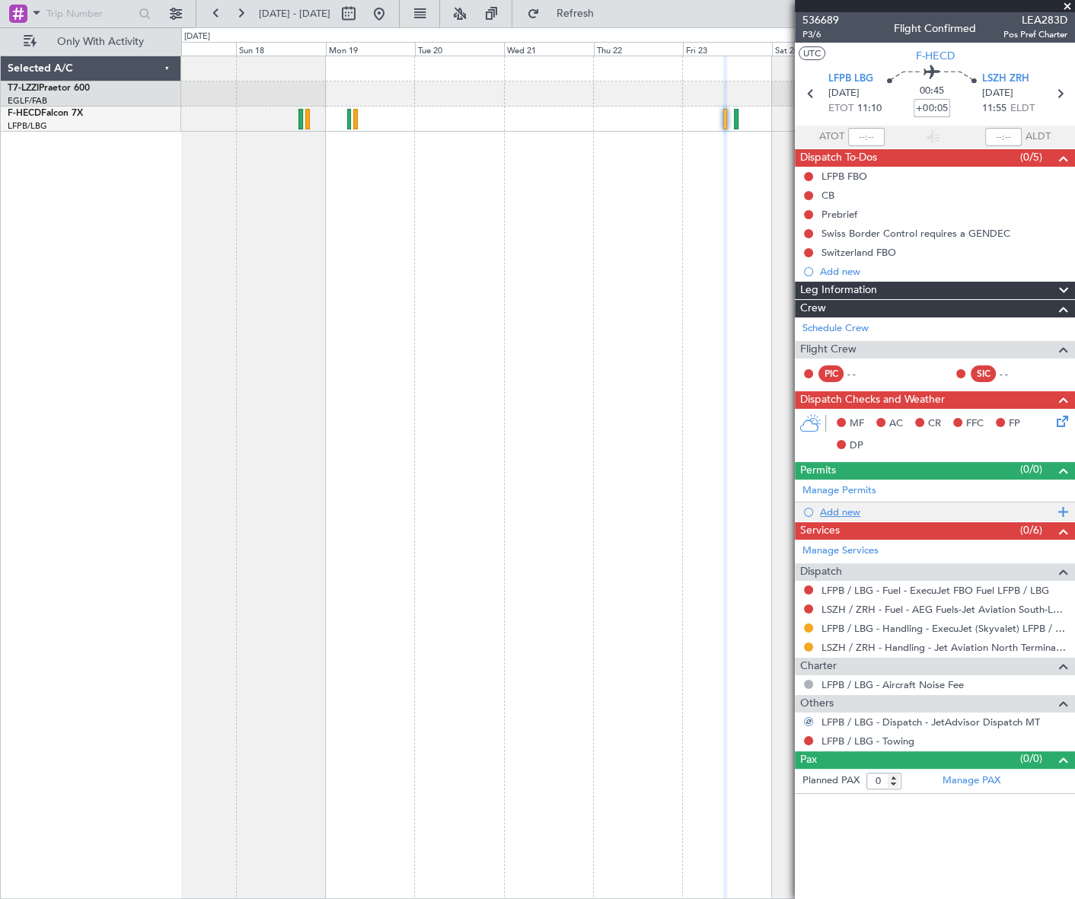
click at [848, 506] on div "Add new" at bounding box center [937, 512] width 234 height 13
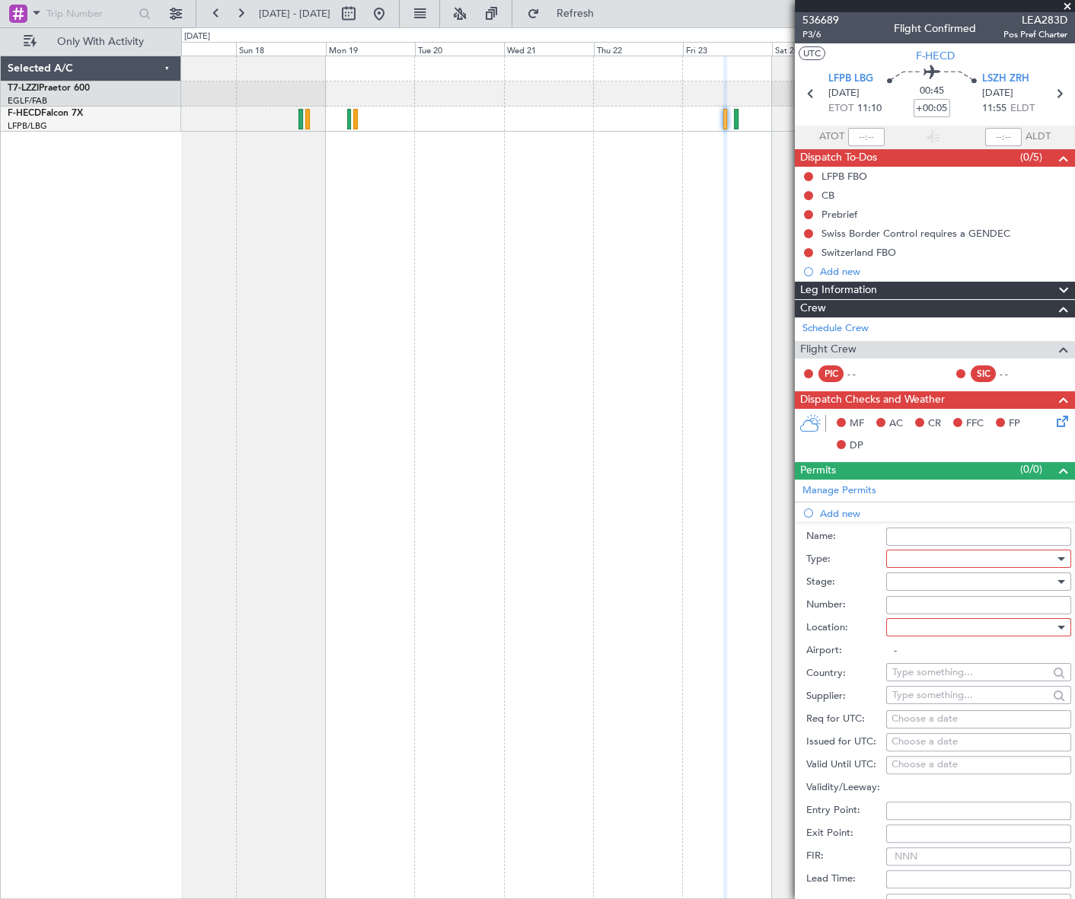
click at [1007, 564] on div at bounding box center [974, 559] width 162 height 23
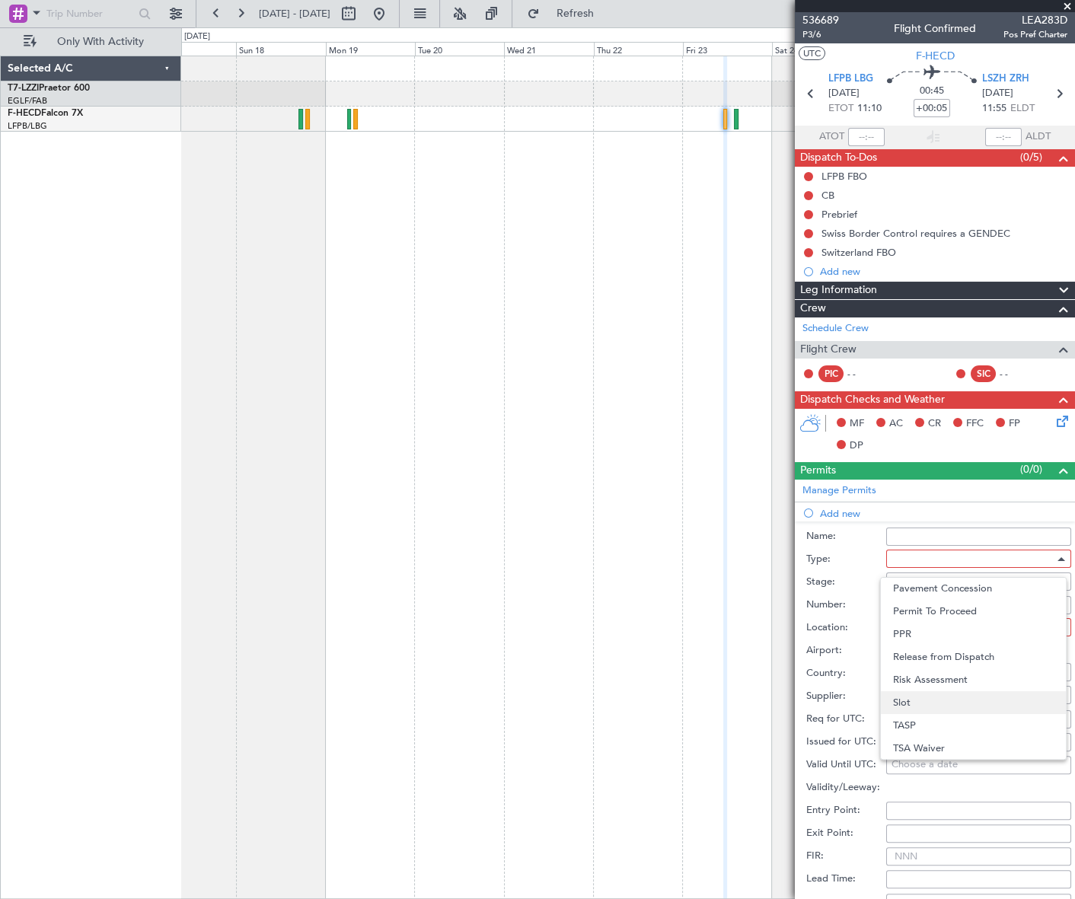
click at [942, 705] on span "Slot" at bounding box center [973, 703] width 161 height 23
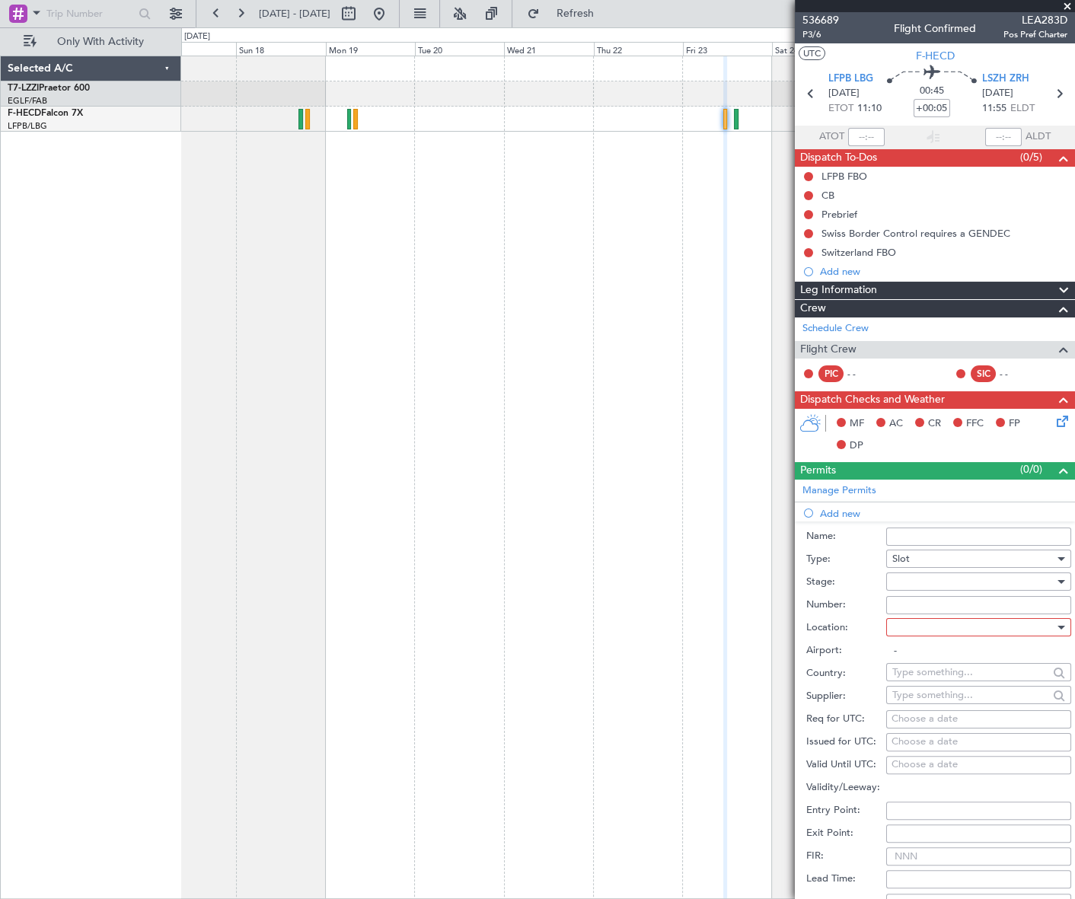
click at [1020, 571] on div at bounding box center [974, 581] width 162 height 23
click at [938, 677] on span "Requested" at bounding box center [973, 680] width 161 height 23
click at [1039, 622] on div at bounding box center [974, 627] width 162 height 23
click at [922, 700] on span "Arrival" at bounding box center [973, 703] width 161 height 23
type input "LSZH / ZRH"
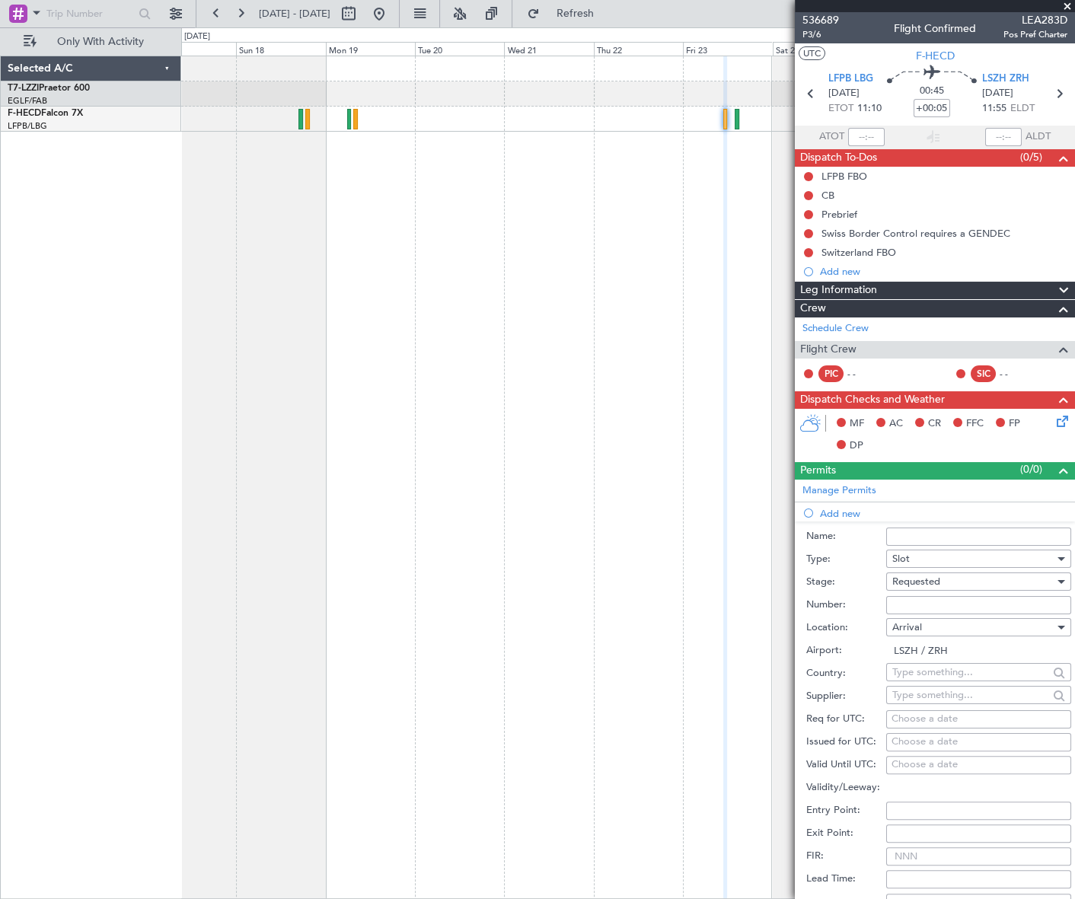
scroll to position [276, 0]
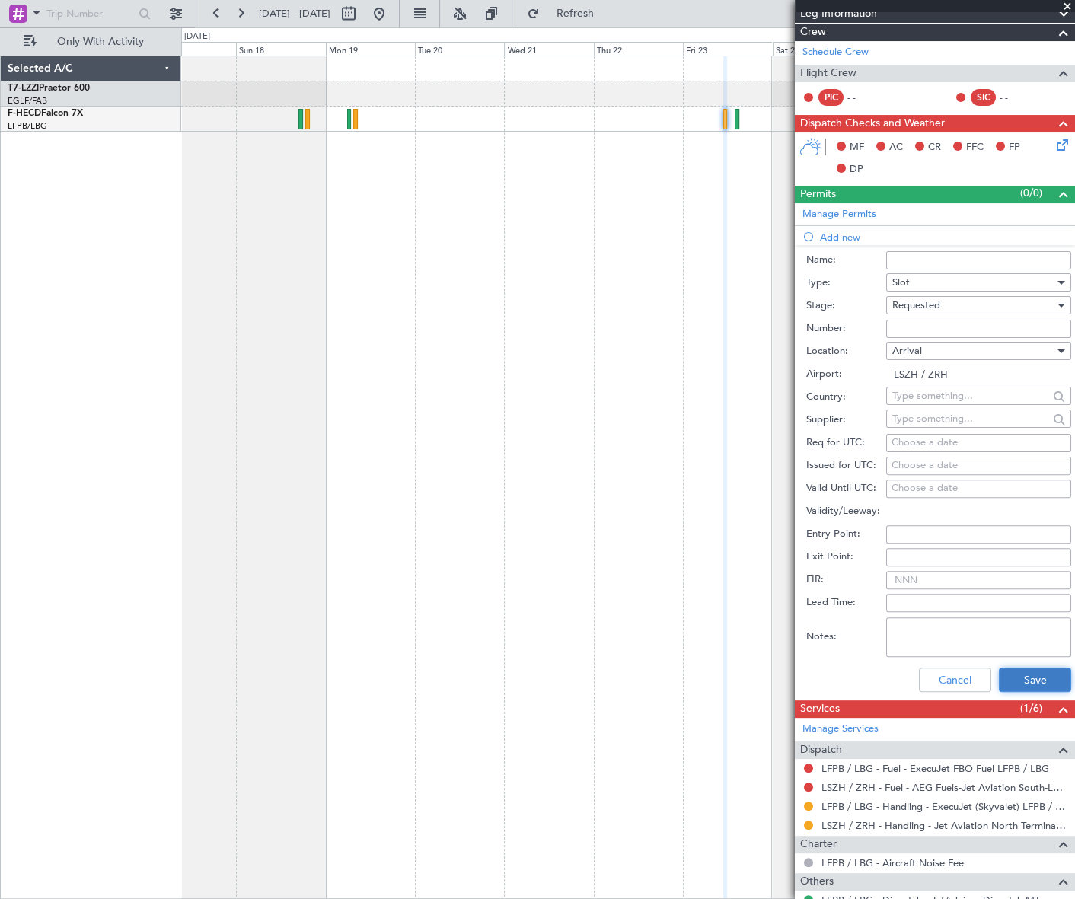
click at [1032, 674] on button "Save" at bounding box center [1035, 680] width 72 height 24
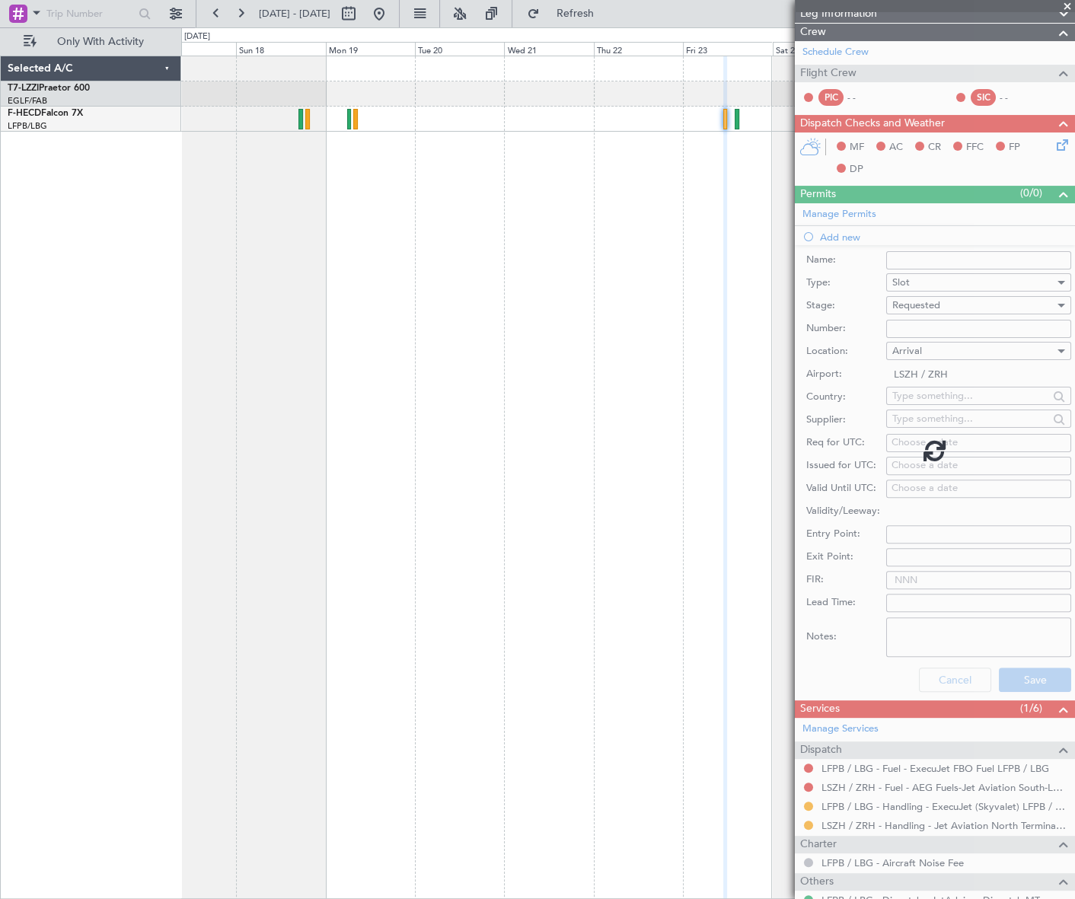
scroll to position [0, 0]
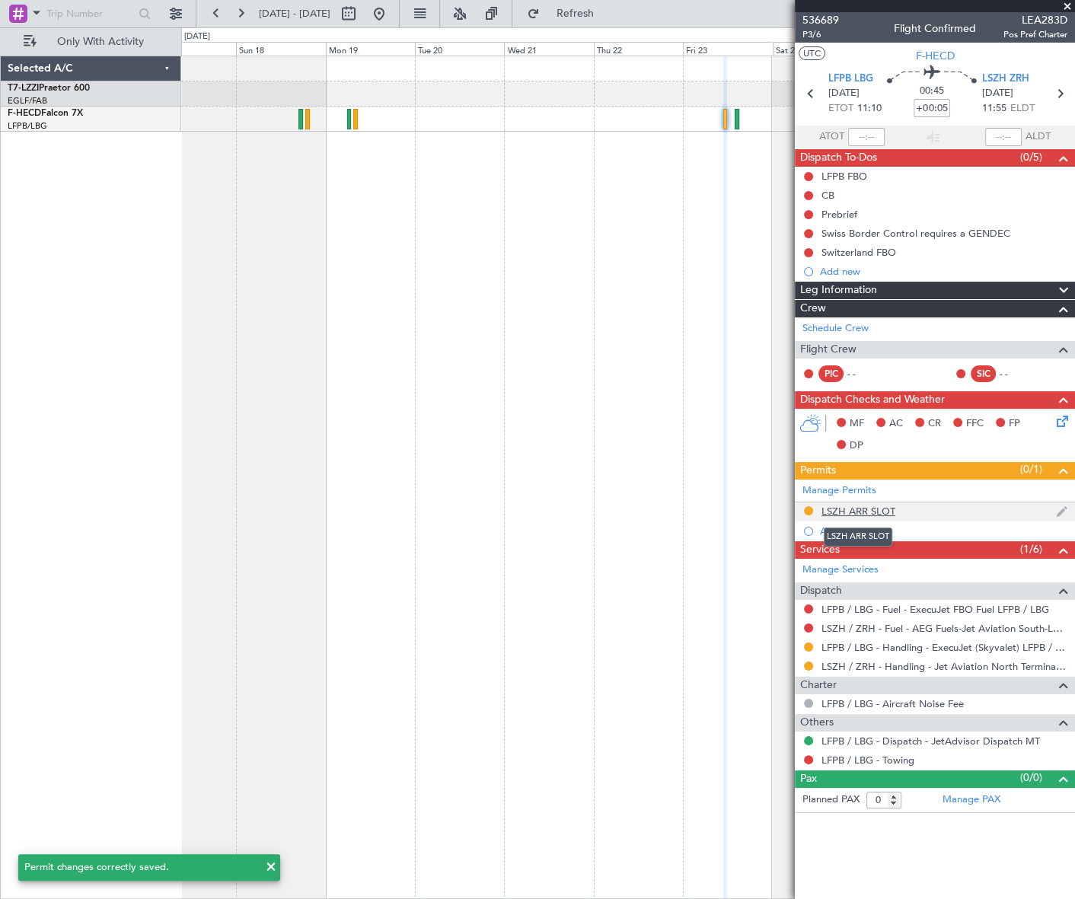
click at [860, 514] on div "LSZH ARR SLOT" at bounding box center [859, 511] width 74 height 13
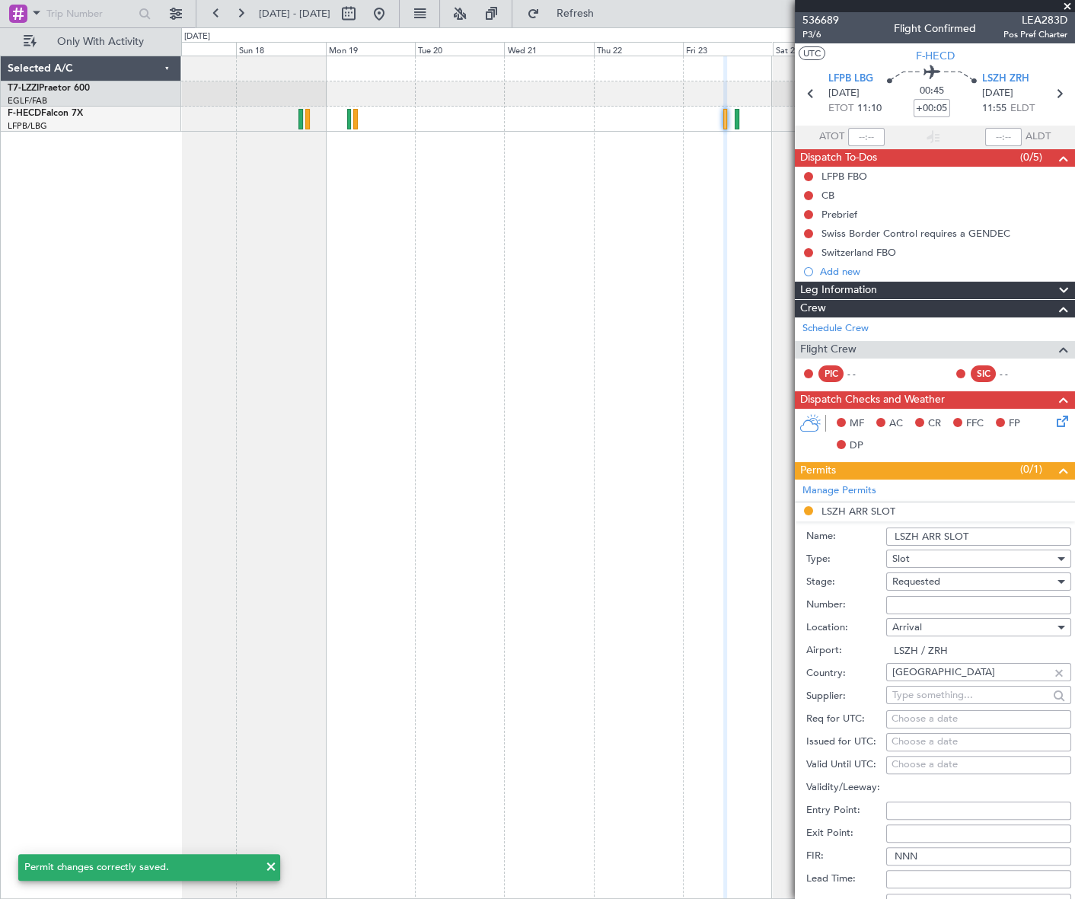
click at [1005, 528] on input "LSZH ARR SLOT" at bounding box center [978, 537] width 185 height 18
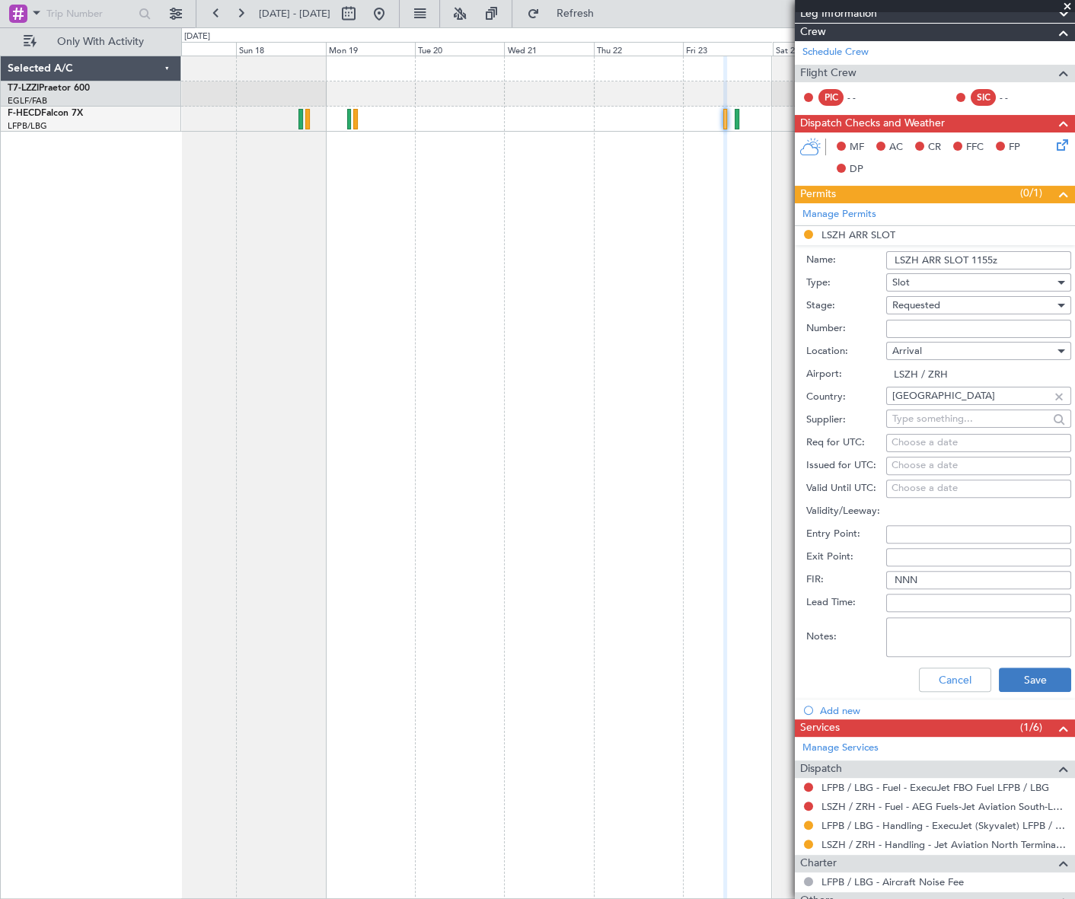
type input "LSZH ARR SLOT 1155z"
click at [1040, 668] on button "Save" at bounding box center [1035, 680] width 72 height 24
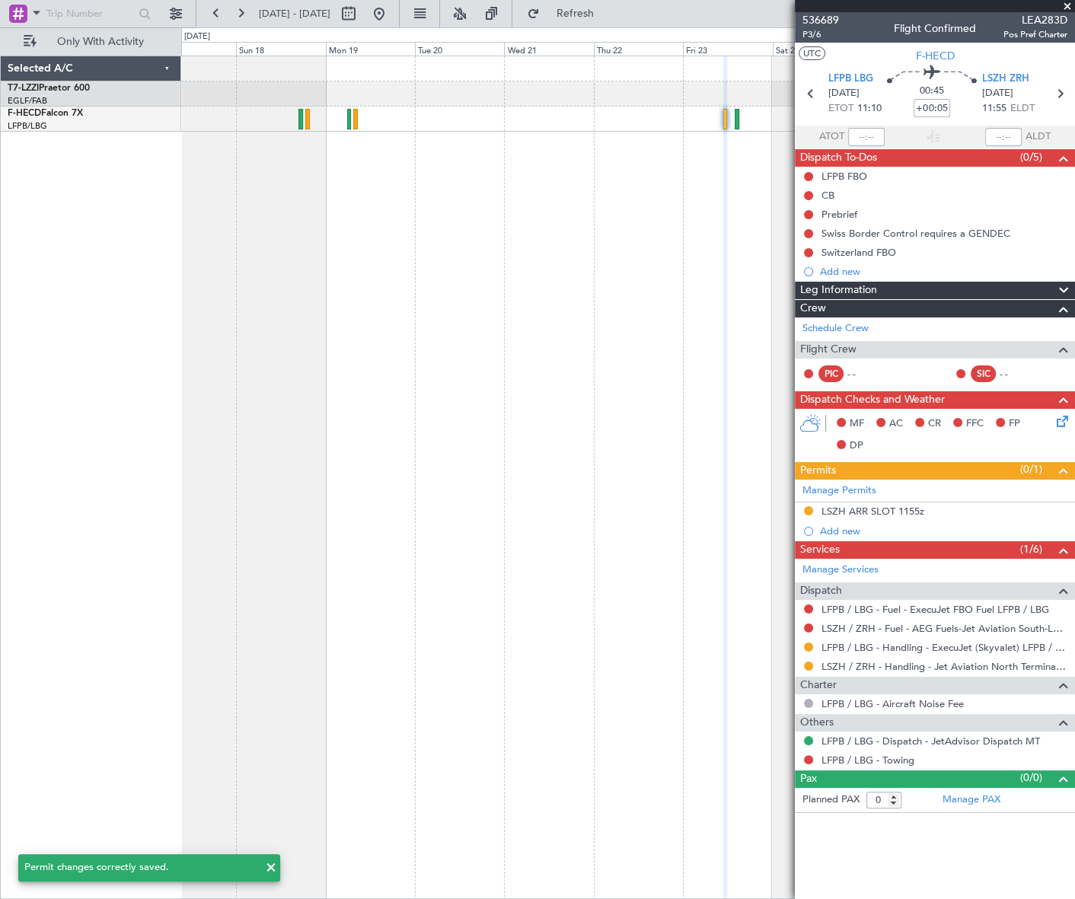
scroll to position [0, 0]
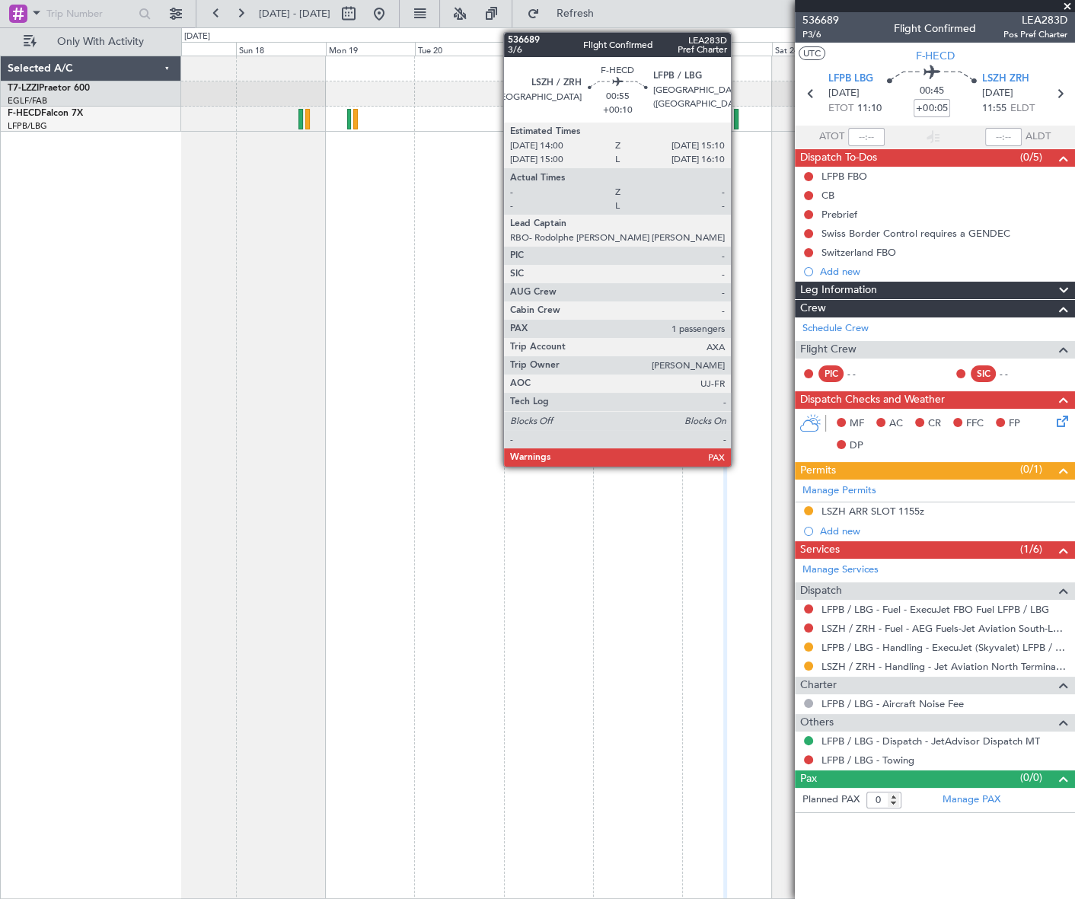
click at [738, 122] on div at bounding box center [736, 119] width 5 height 21
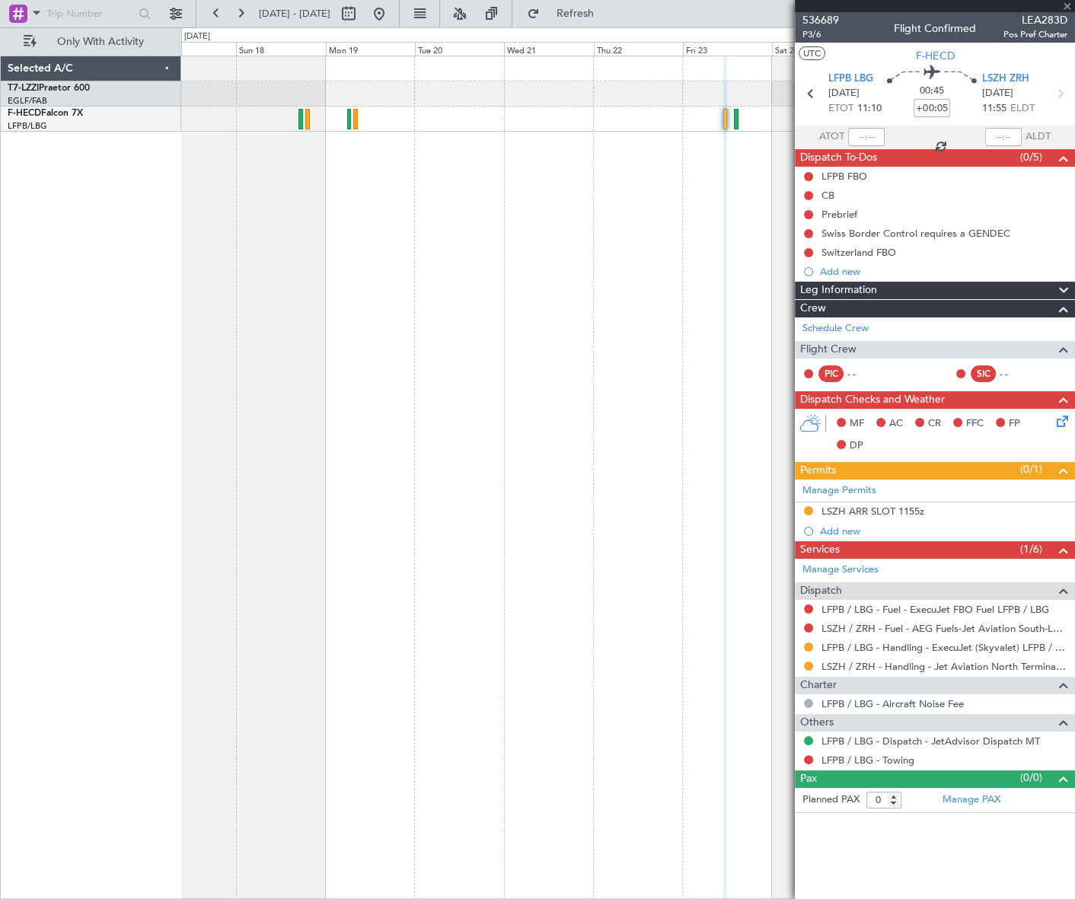
type input "+00:10"
type input "1"
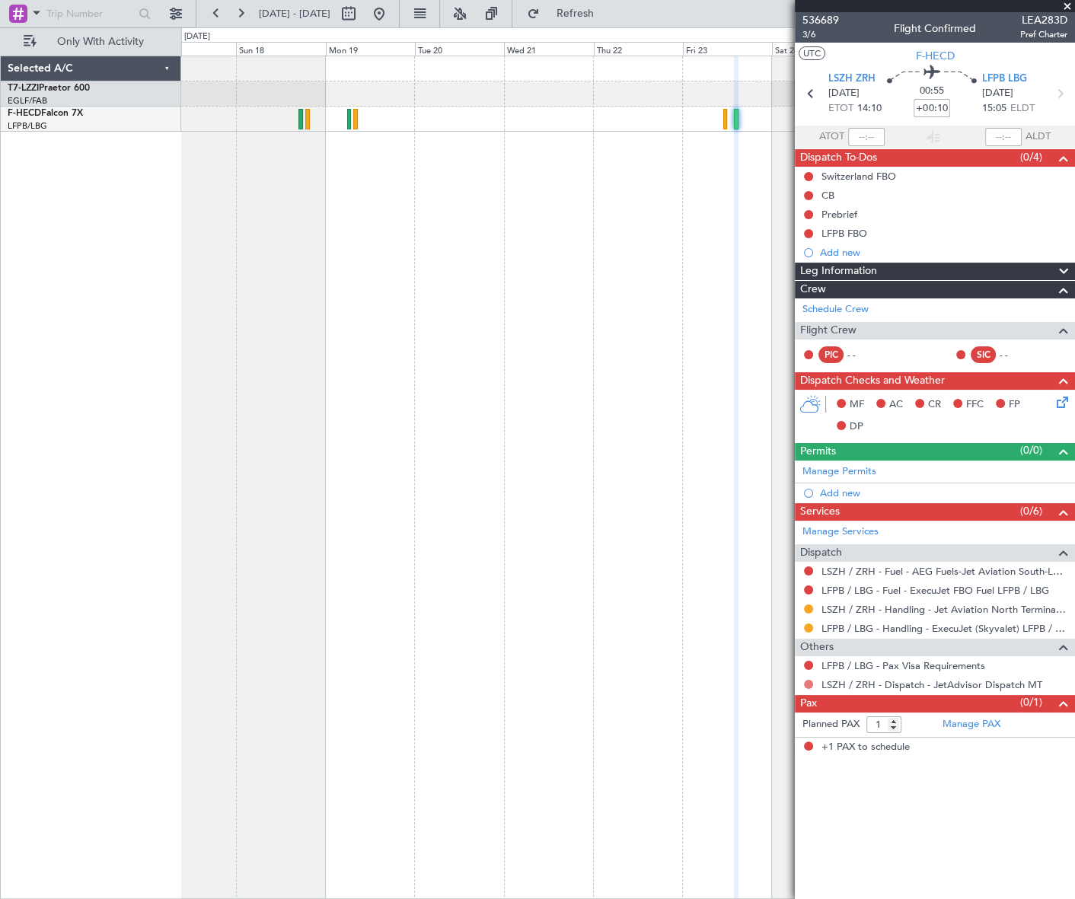
click at [807, 684] on button at bounding box center [808, 684] width 9 height 9
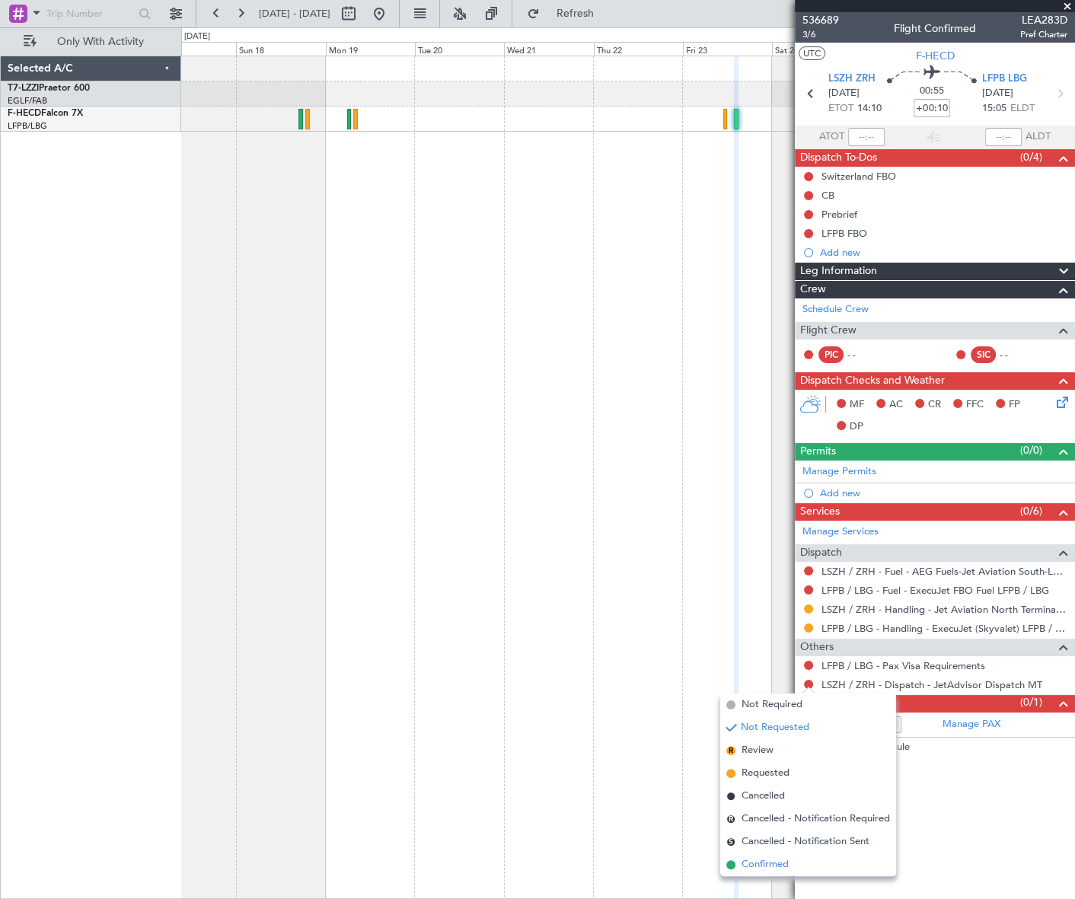
click at [776, 861] on span "Confirmed" at bounding box center [765, 865] width 47 height 15
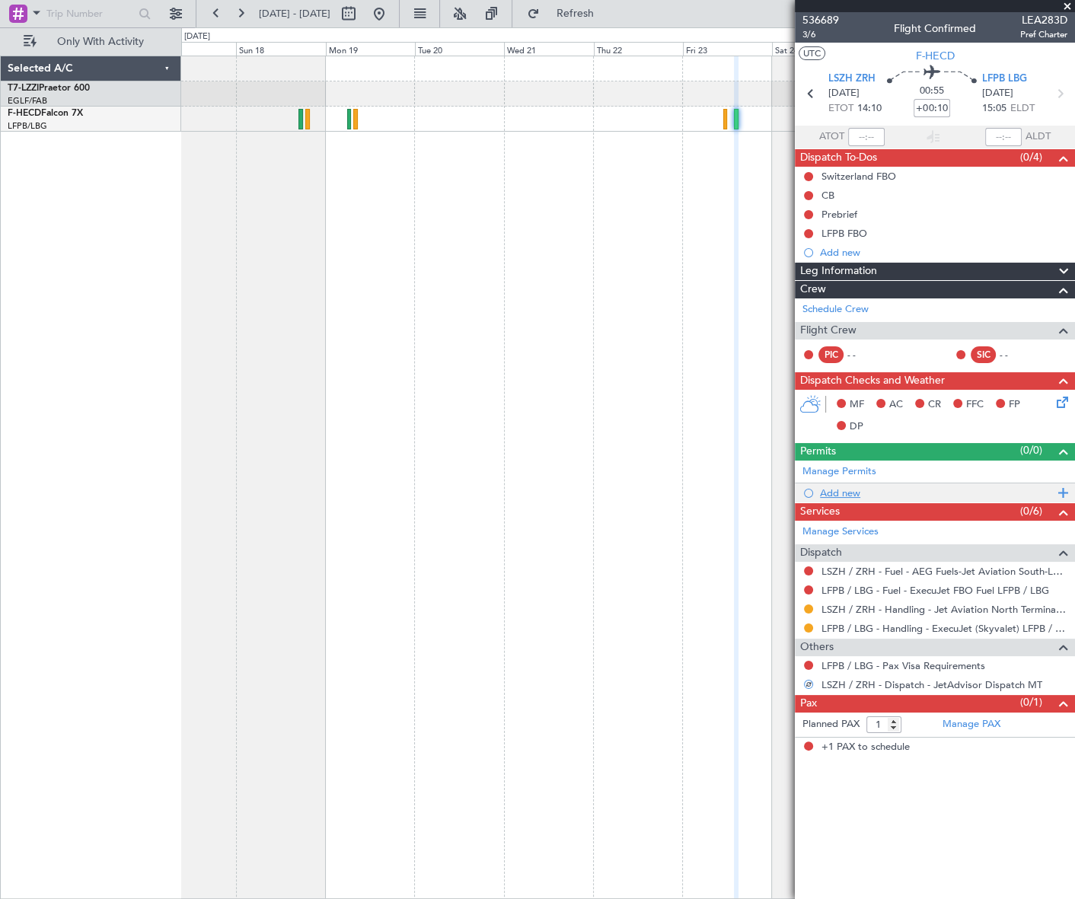
click at [847, 496] on div "Add new" at bounding box center [937, 493] width 234 height 13
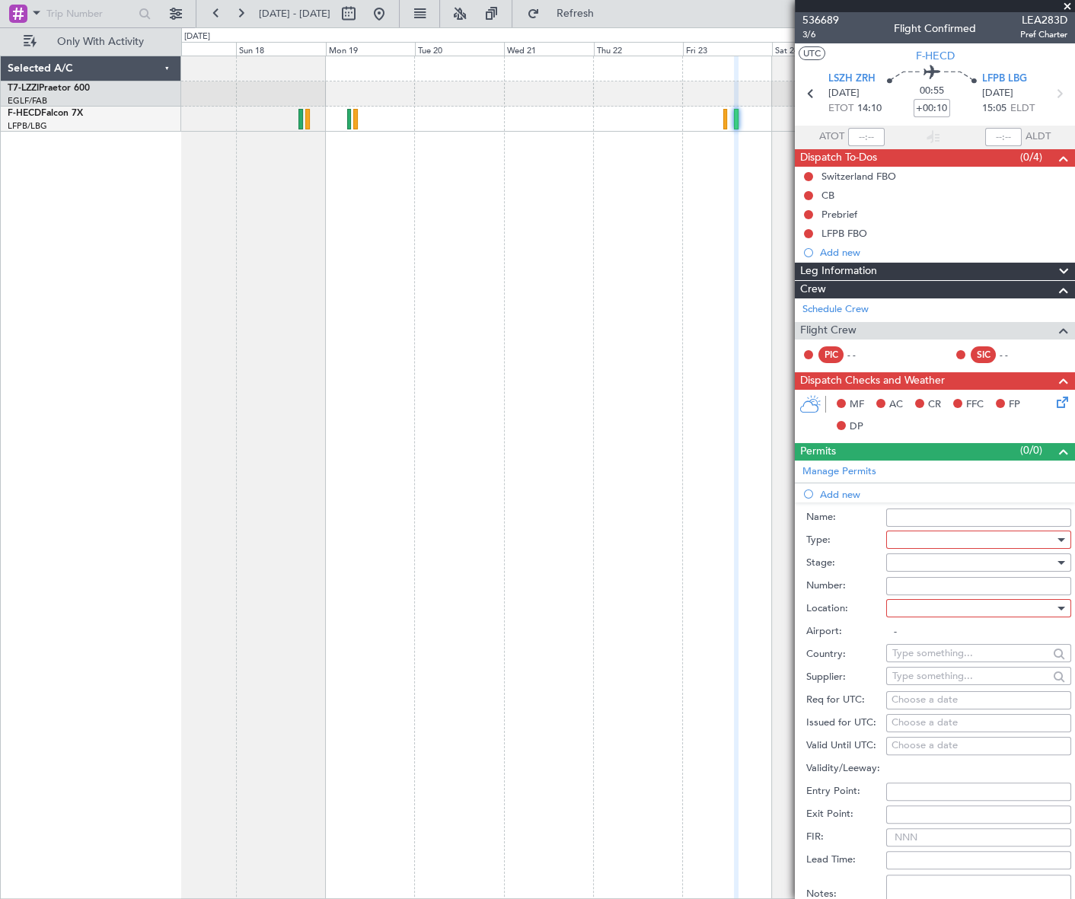
click at [941, 534] on div at bounding box center [974, 540] width 162 height 23
click at [922, 687] on span "Slot" at bounding box center [973, 683] width 161 height 23
click at [1037, 562] on div at bounding box center [974, 562] width 162 height 23
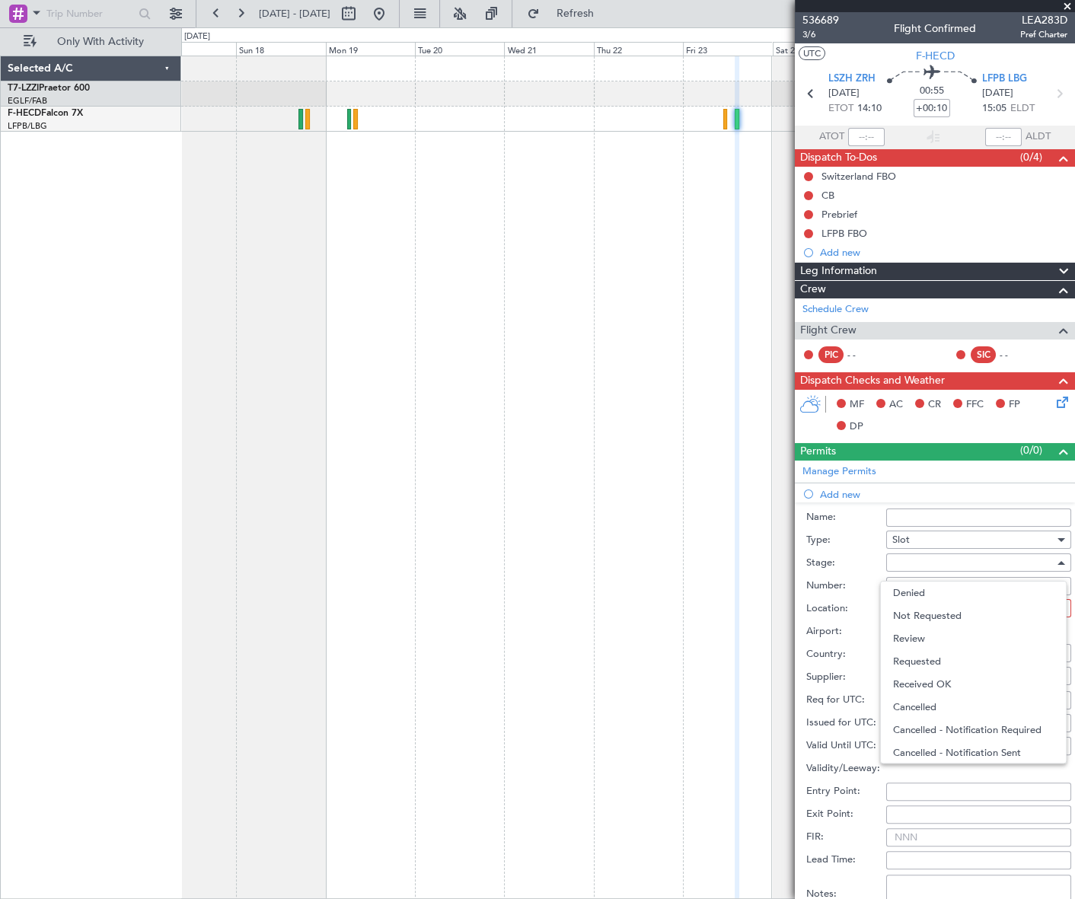
click at [933, 655] on span "Requested" at bounding box center [973, 661] width 161 height 23
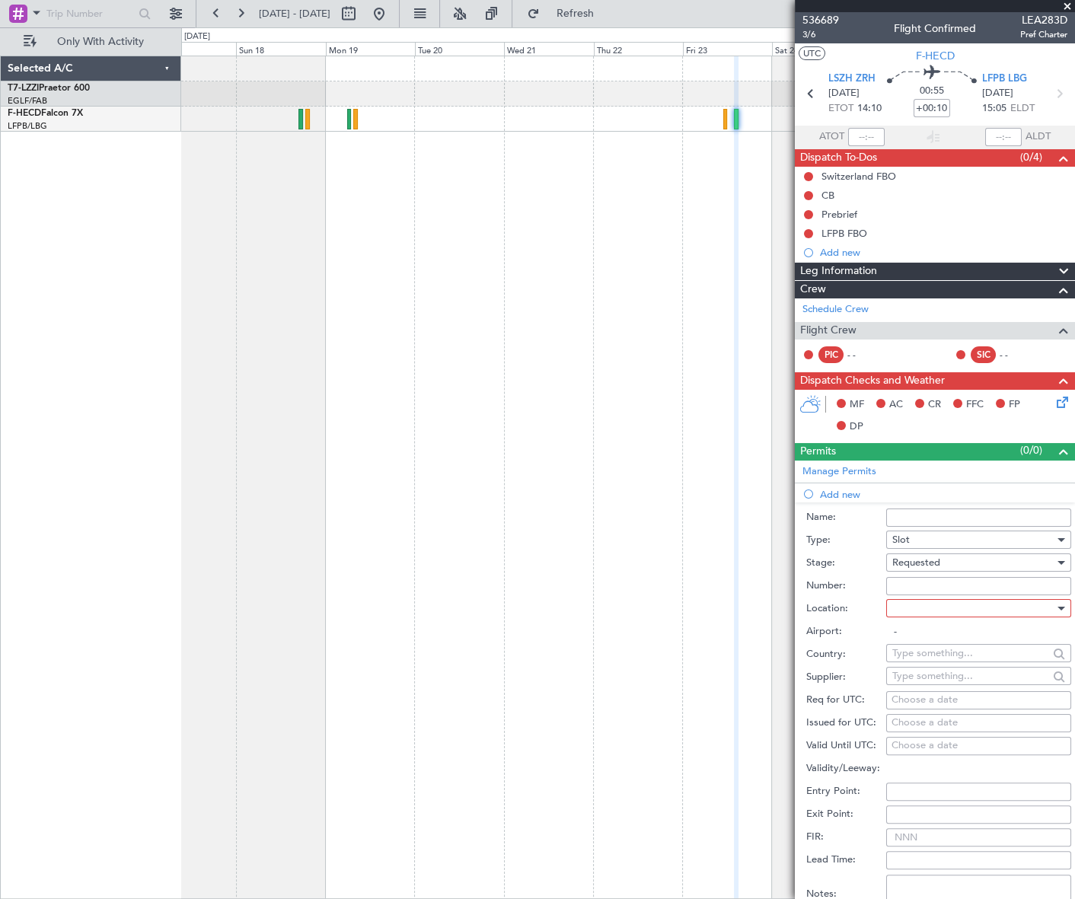
click at [1005, 608] on div at bounding box center [974, 608] width 162 height 23
click at [896, 639] on span "Departure" at bounding box center [973, 639] width 161 height 23
type input "LSZH / ZRH"
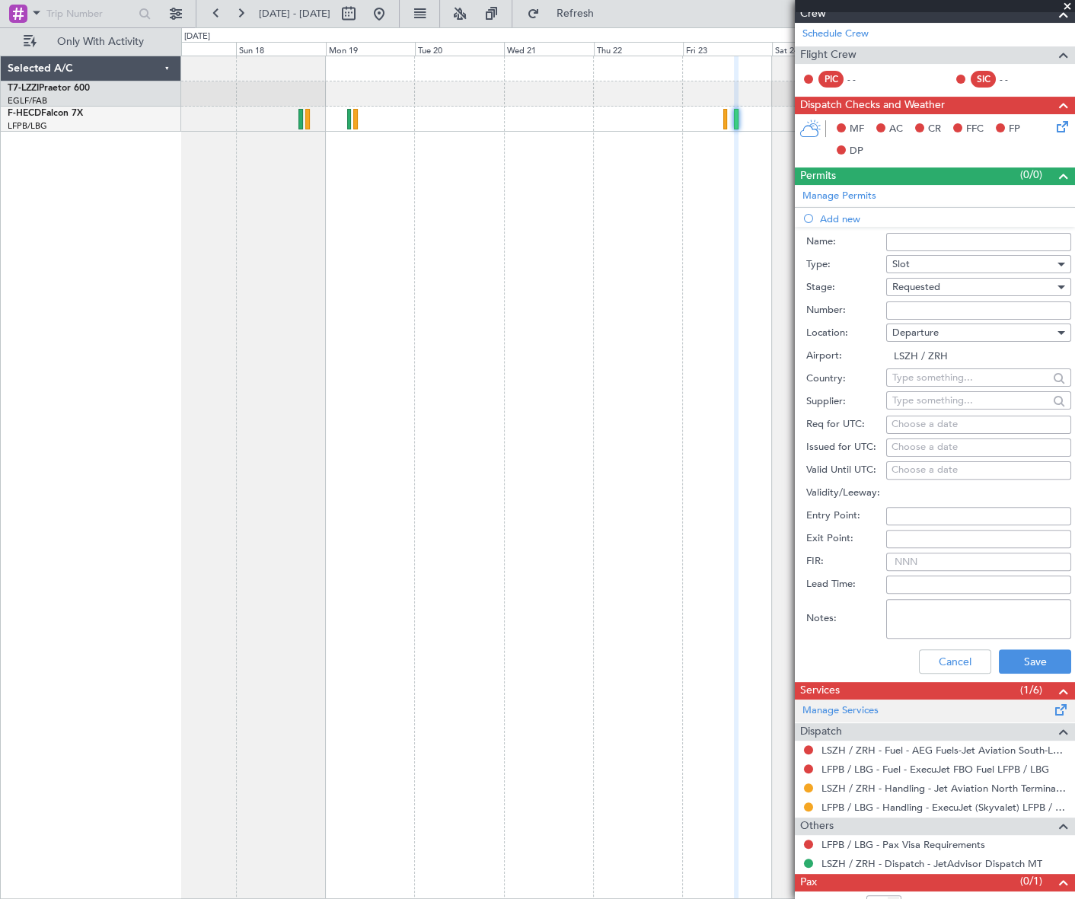
scroll to position [276, 0]
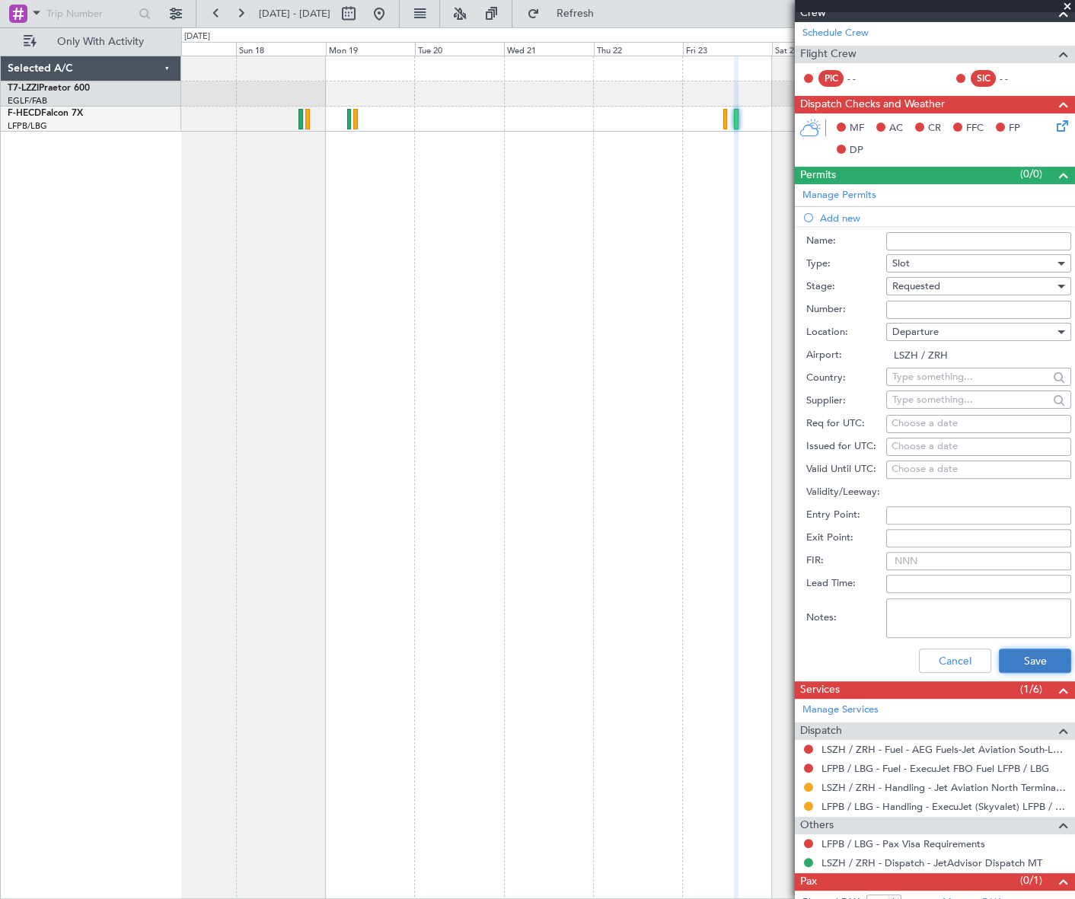
click at [1042, 660] on button "Save" at bounding box center [1035, 661] width 72 height 24
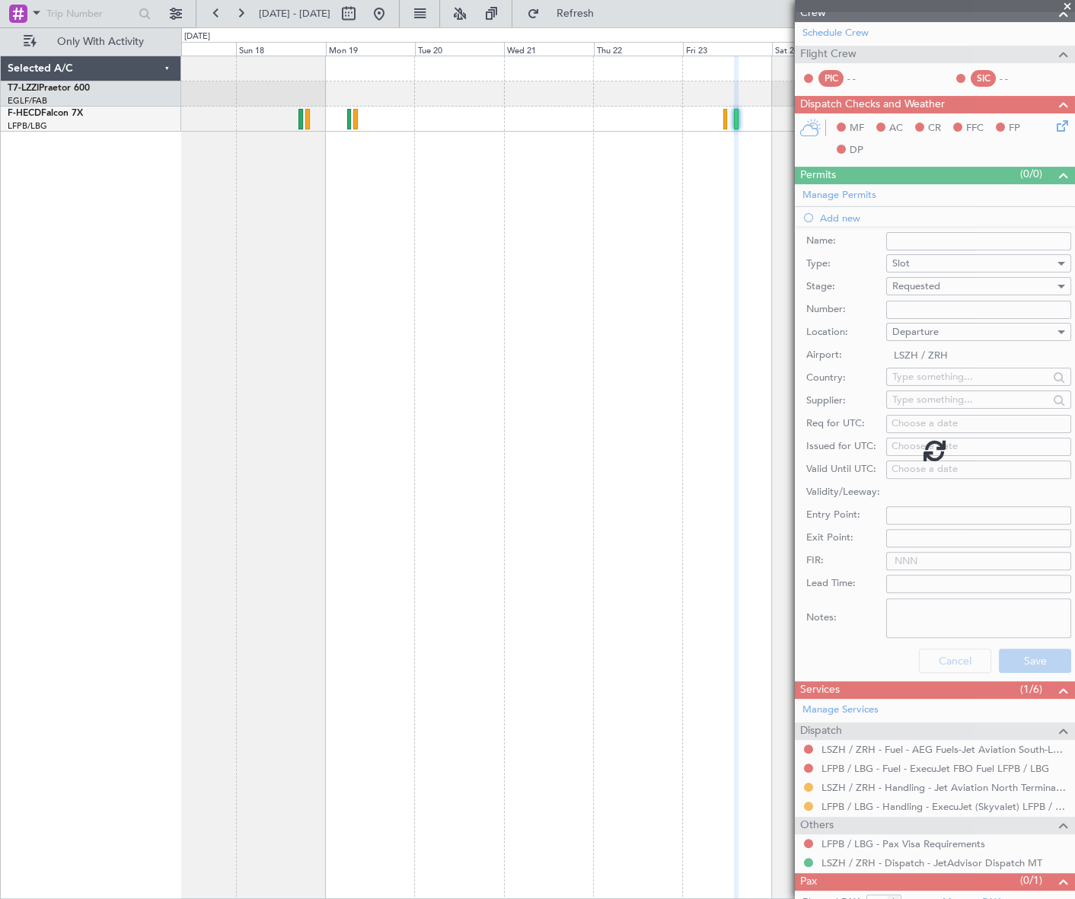
scroll to position [0, 0]
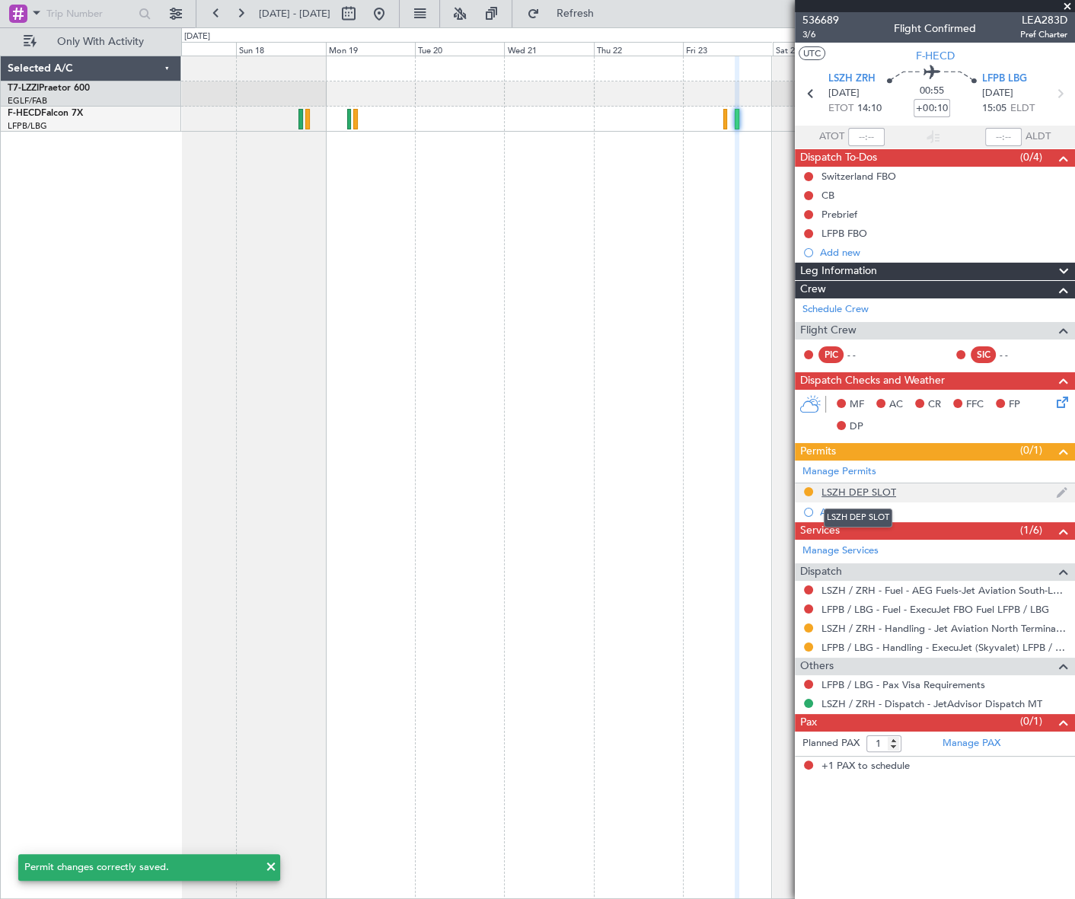
click at [869, 494] on div "LSZH DEP SLOT" at bounding box center [859, 492] width 75 height 13
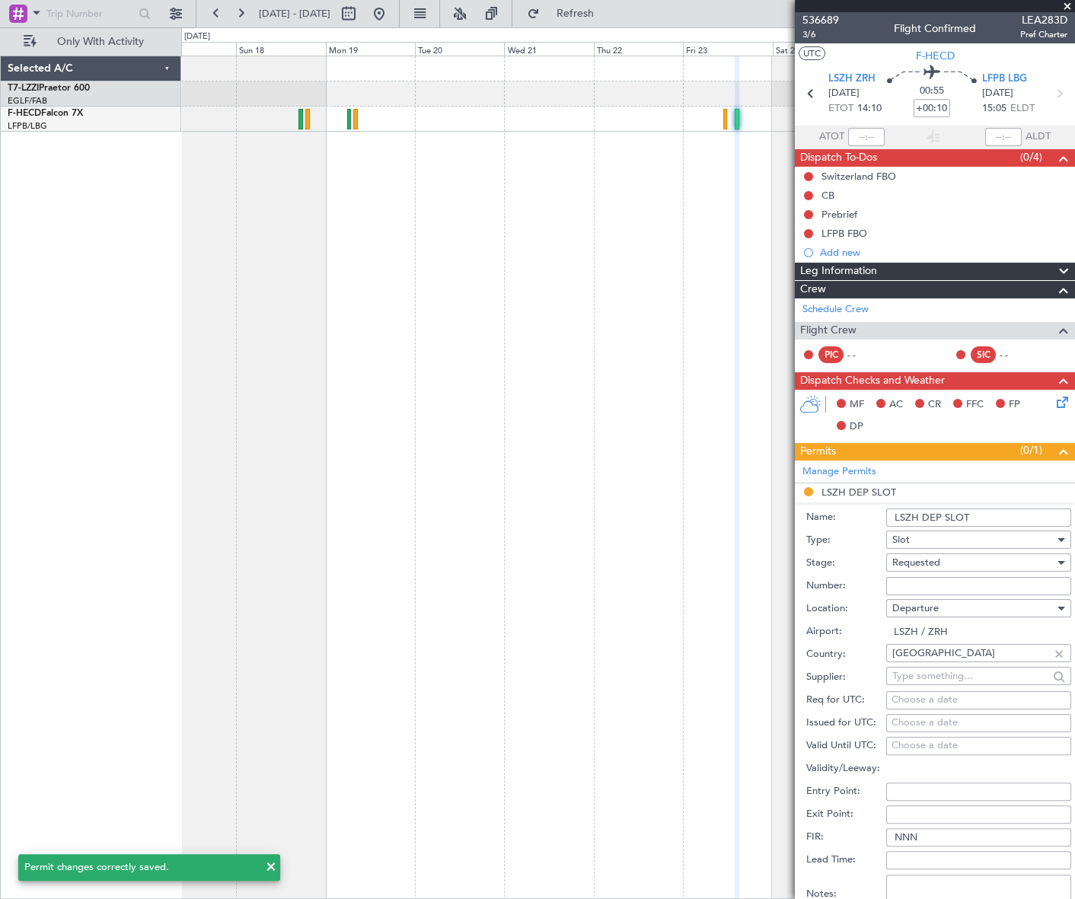
click at [1007, 522] on input "LSZH DEP SLOT" at bounding box center [978, 518] width 185 height 18
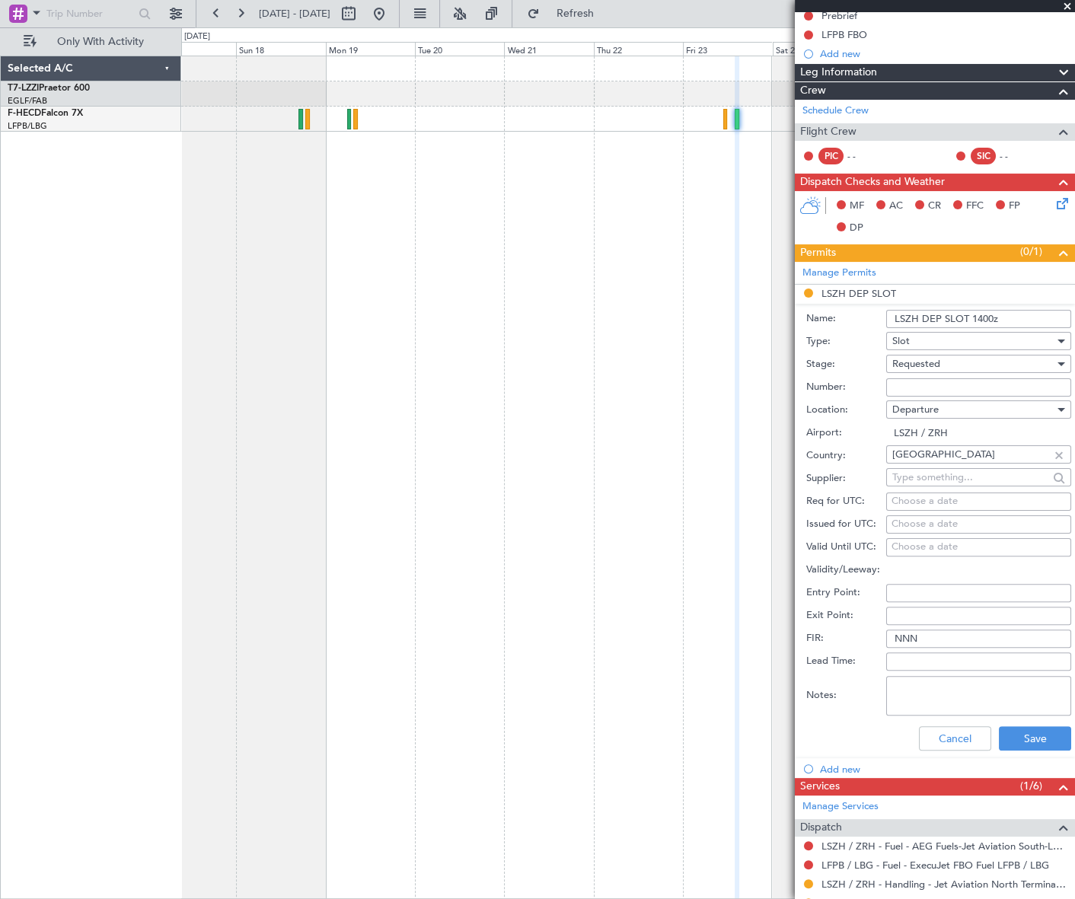
scroll to position [207, 0]
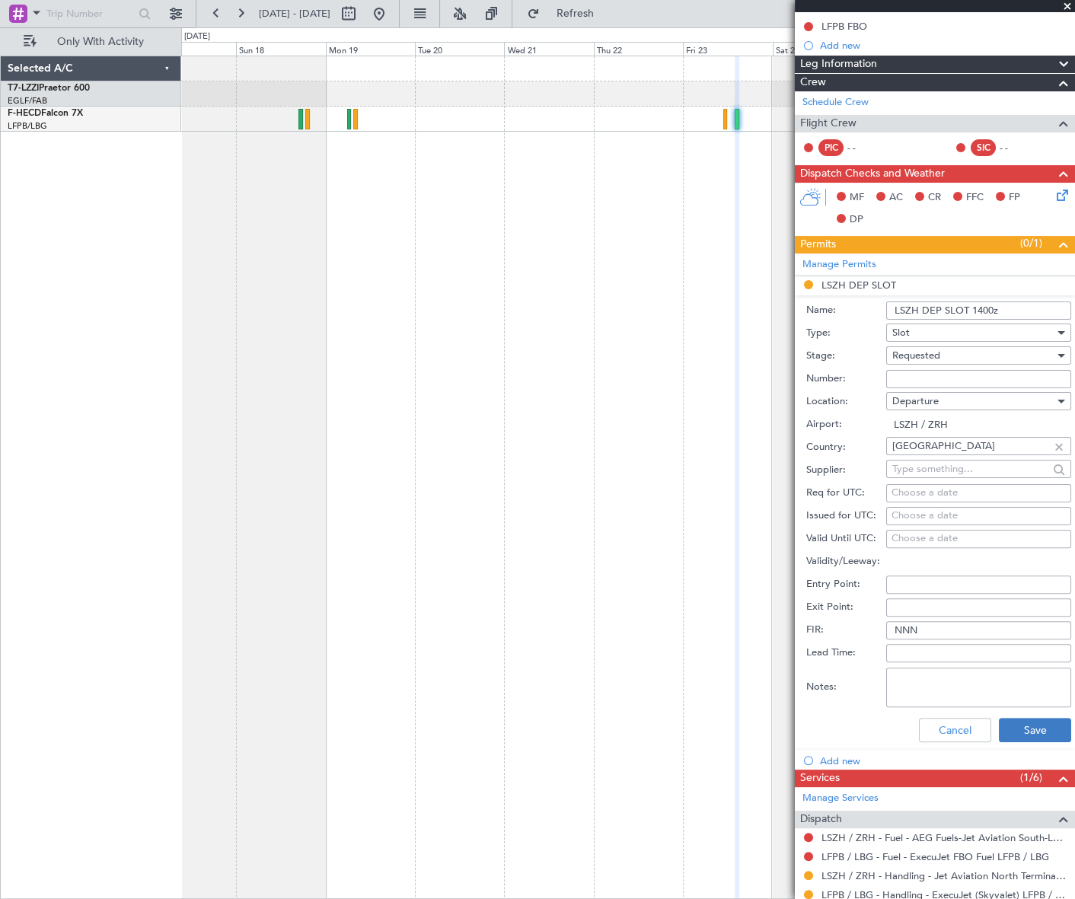
type input "LSZH DEP SLOT 1400z"
click at [1015, 726] on button "Save" at bounding box center [1035, 730] width 72 height 24
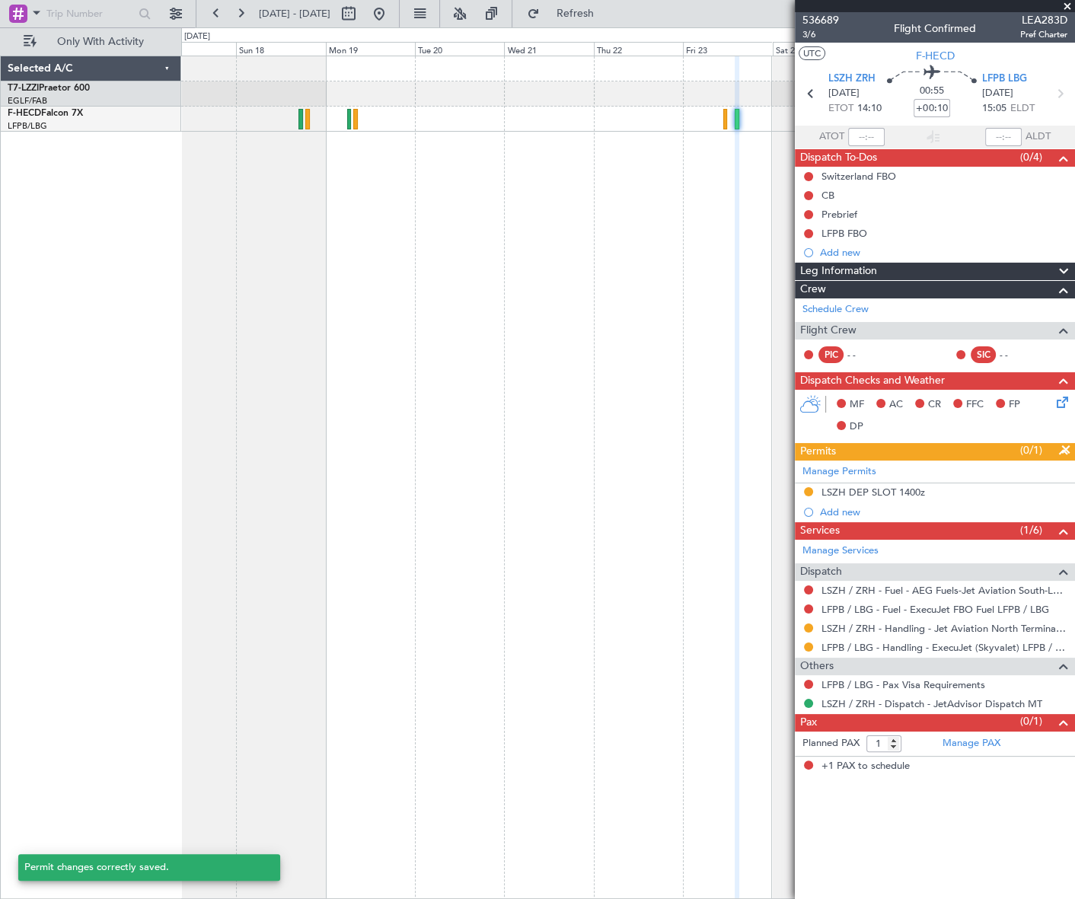
scroll to position [0, 0]
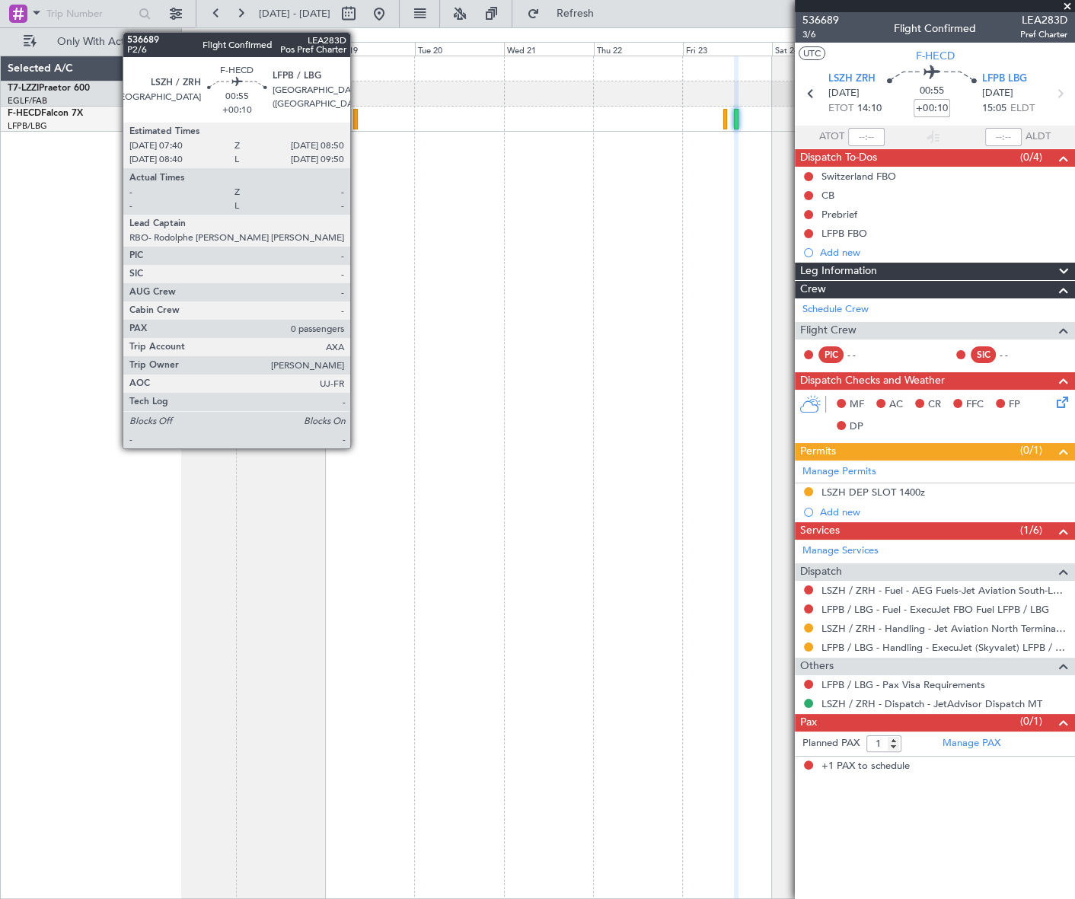
click at [357, 119] on div at bounding box center [355, 119] width 5 height 21
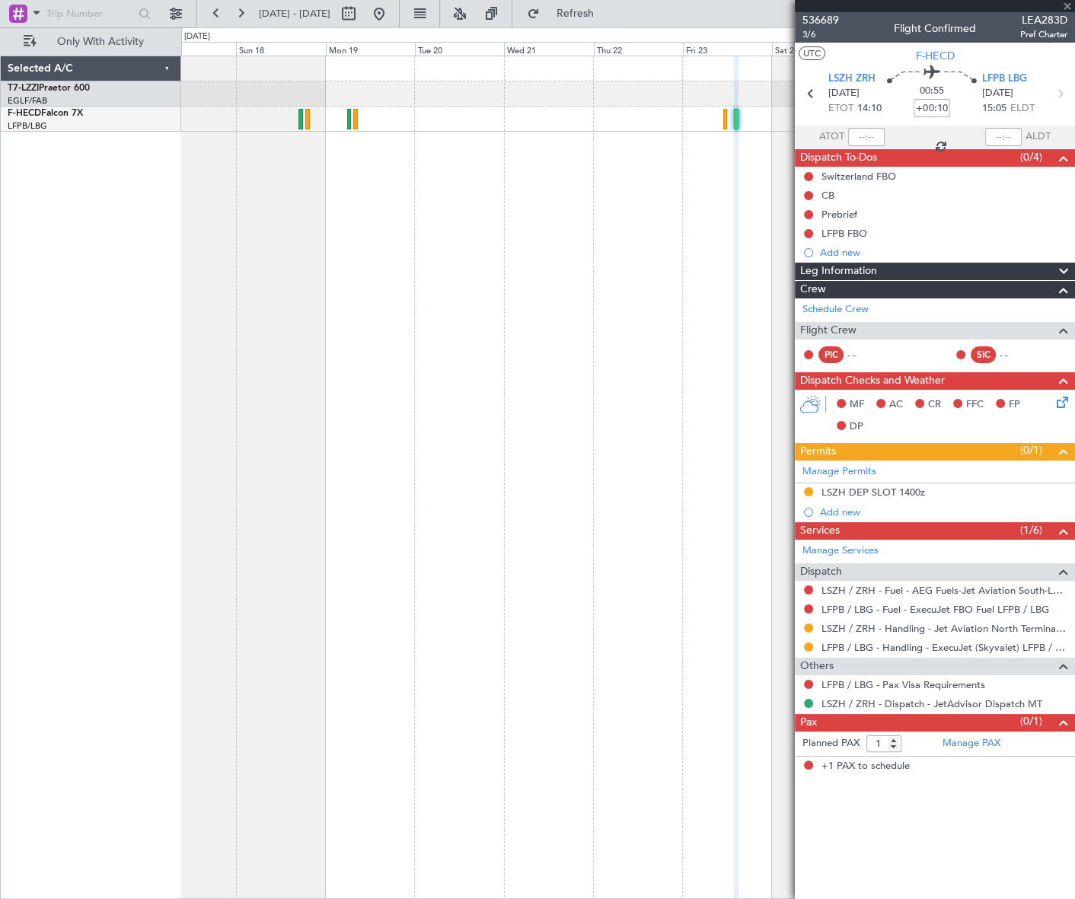
type input "0"
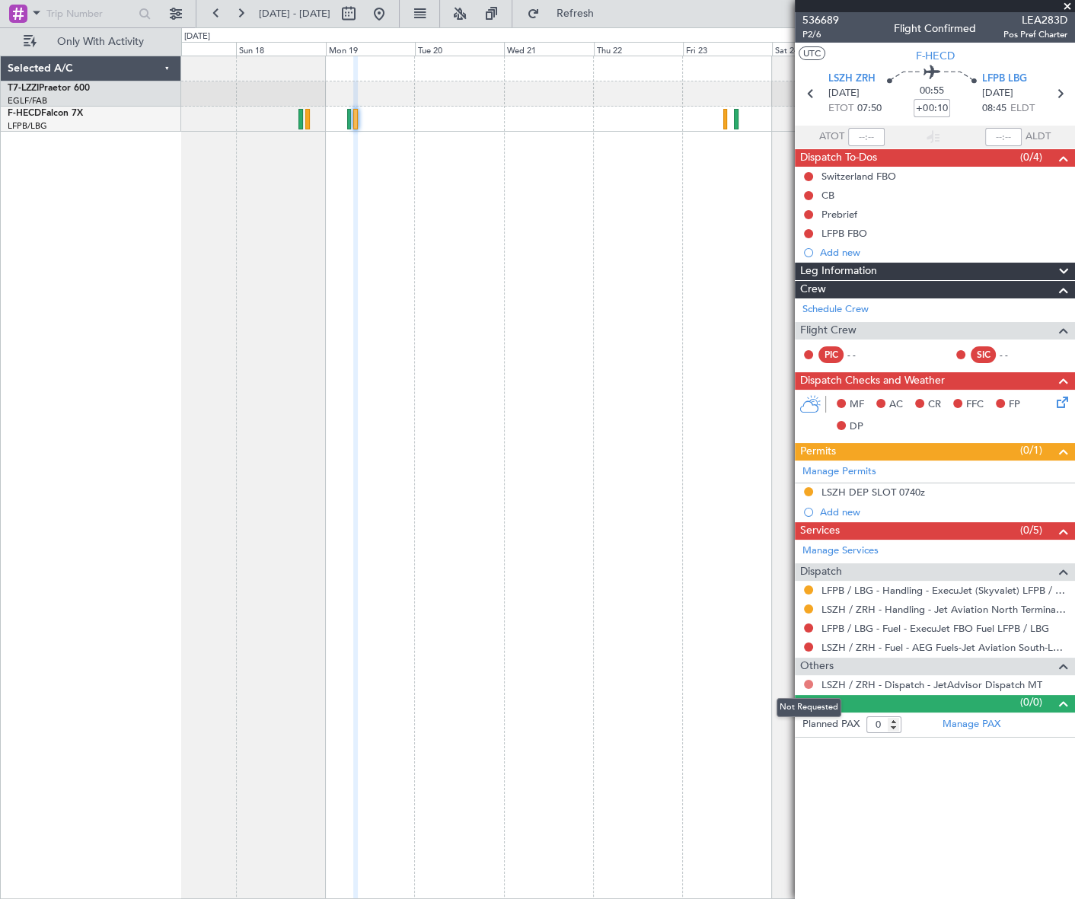
click at [810, 685] on button at bounding box center [808, 684] width 9 height 9
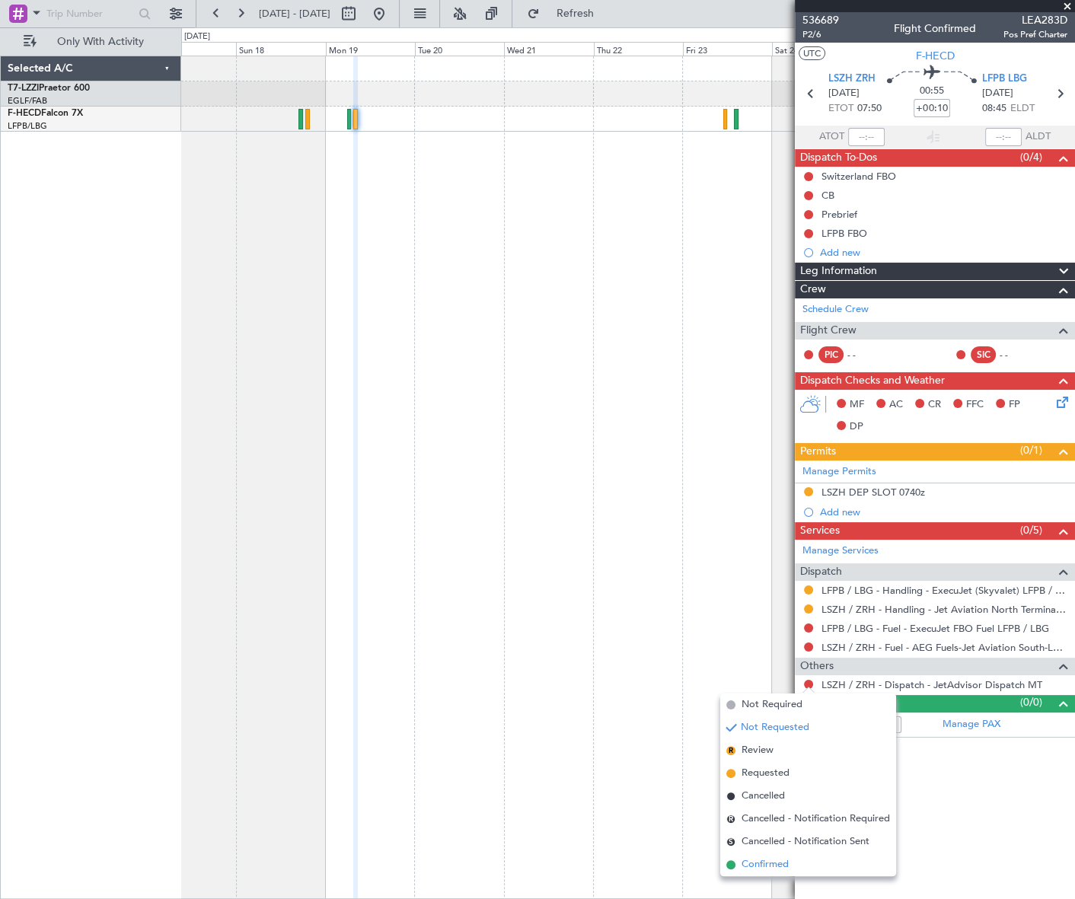
click at [759, 863] on span "Confirmed" at bounding box center [765, 865] width 47 height 15
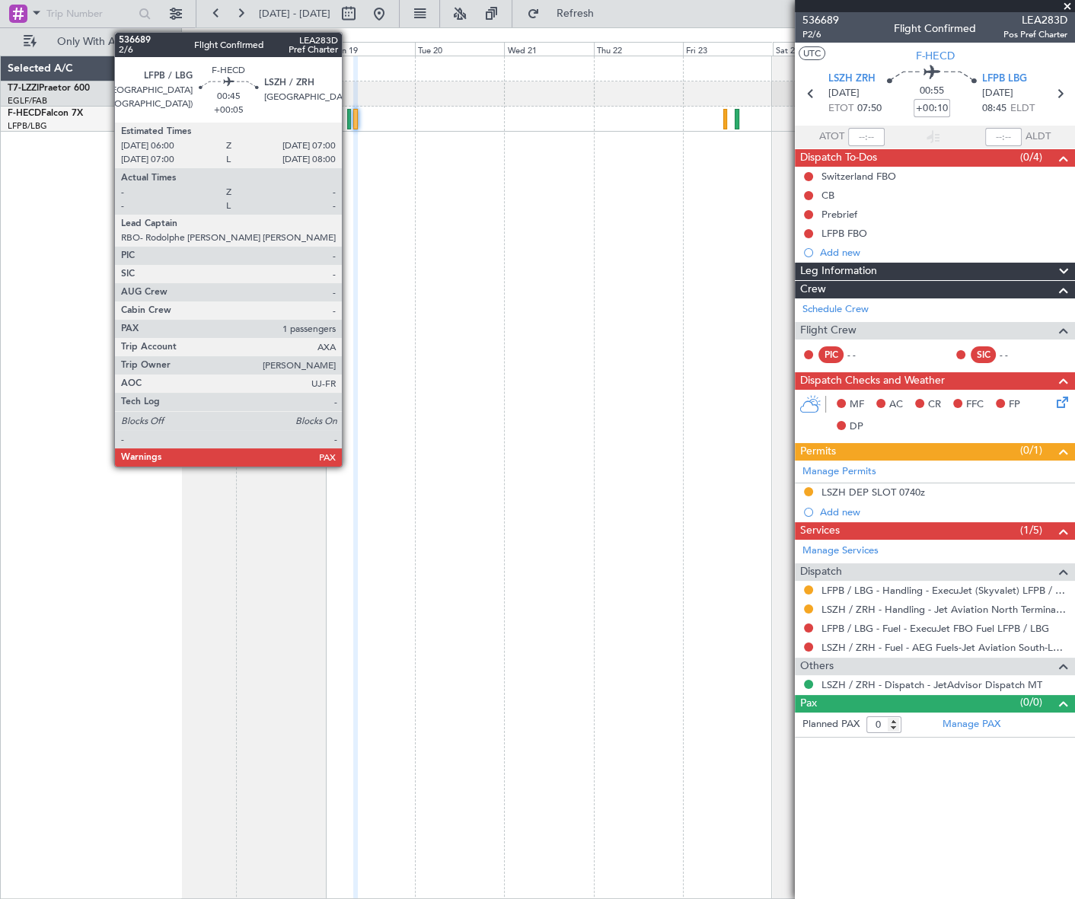
click at [348, 114] on div at bounding box center [349, 119] width 4 height 21
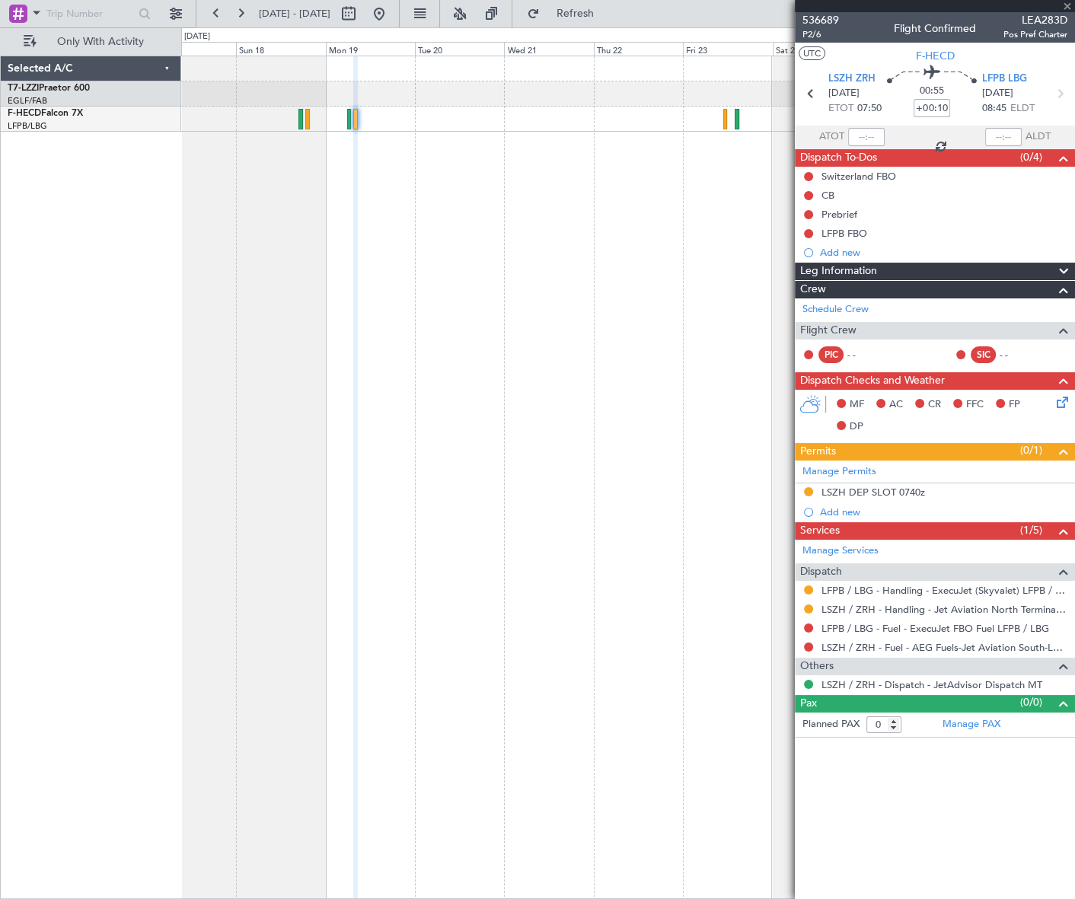
type input "+00:05"
type input "1"
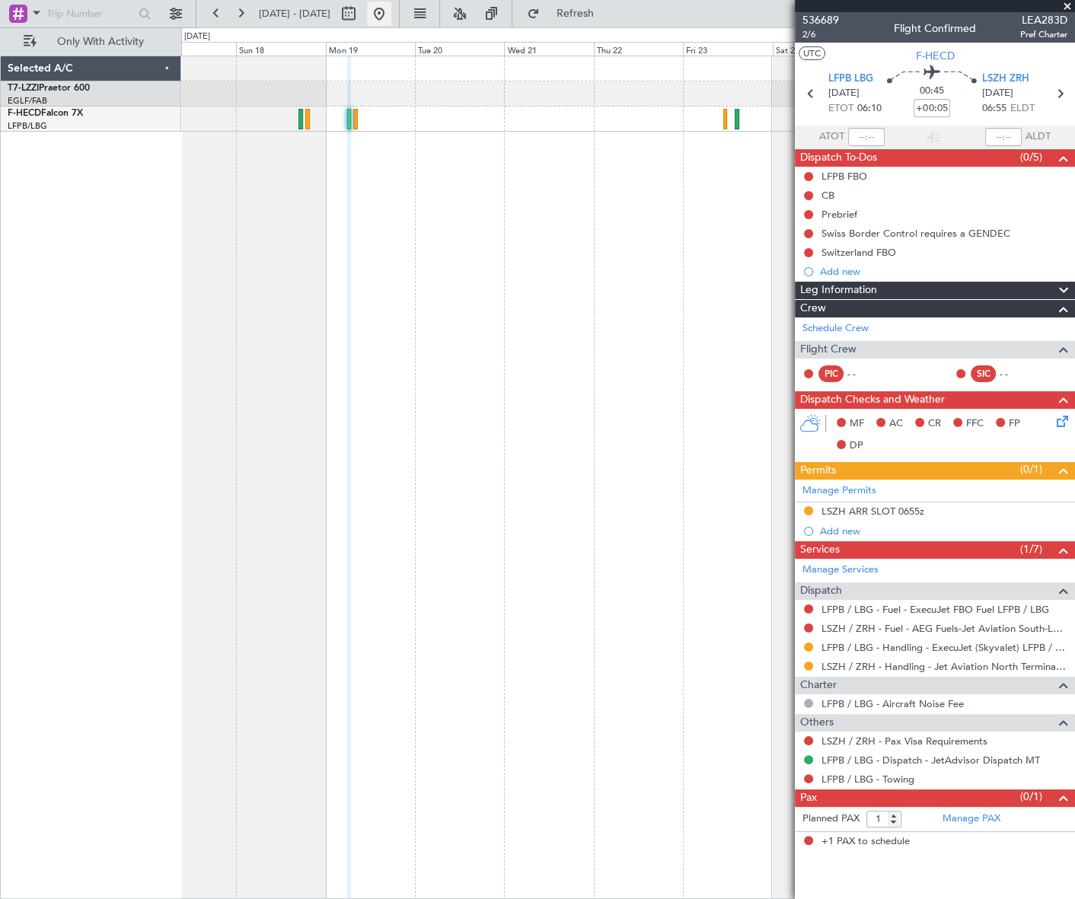
click at [391, 16] on button at bounding box center [379, 14] width 24 height 24
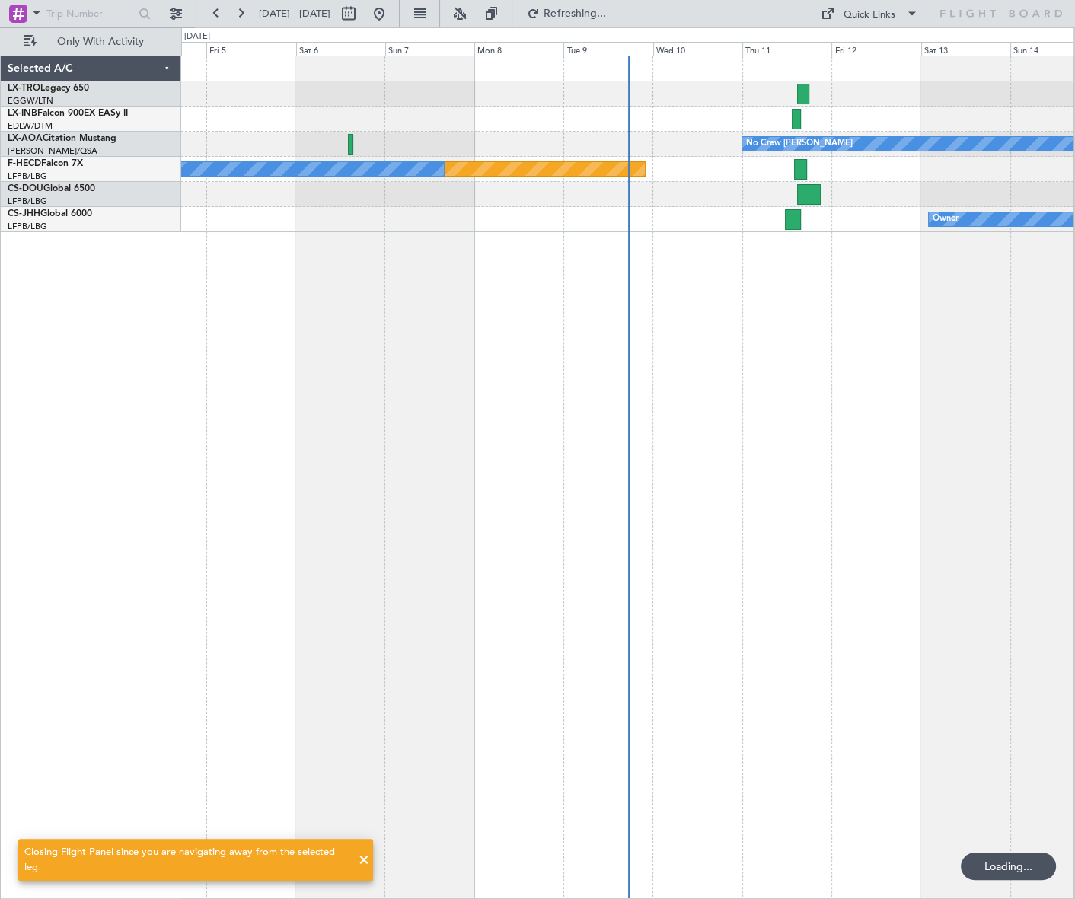
click at [519, 342] on div "Unplanned Maint Dubai (Al Maktoum Intl) No Crew Chester Planned Maint Paris (Le…" at bounding box center [627, 478] width 893 height 844
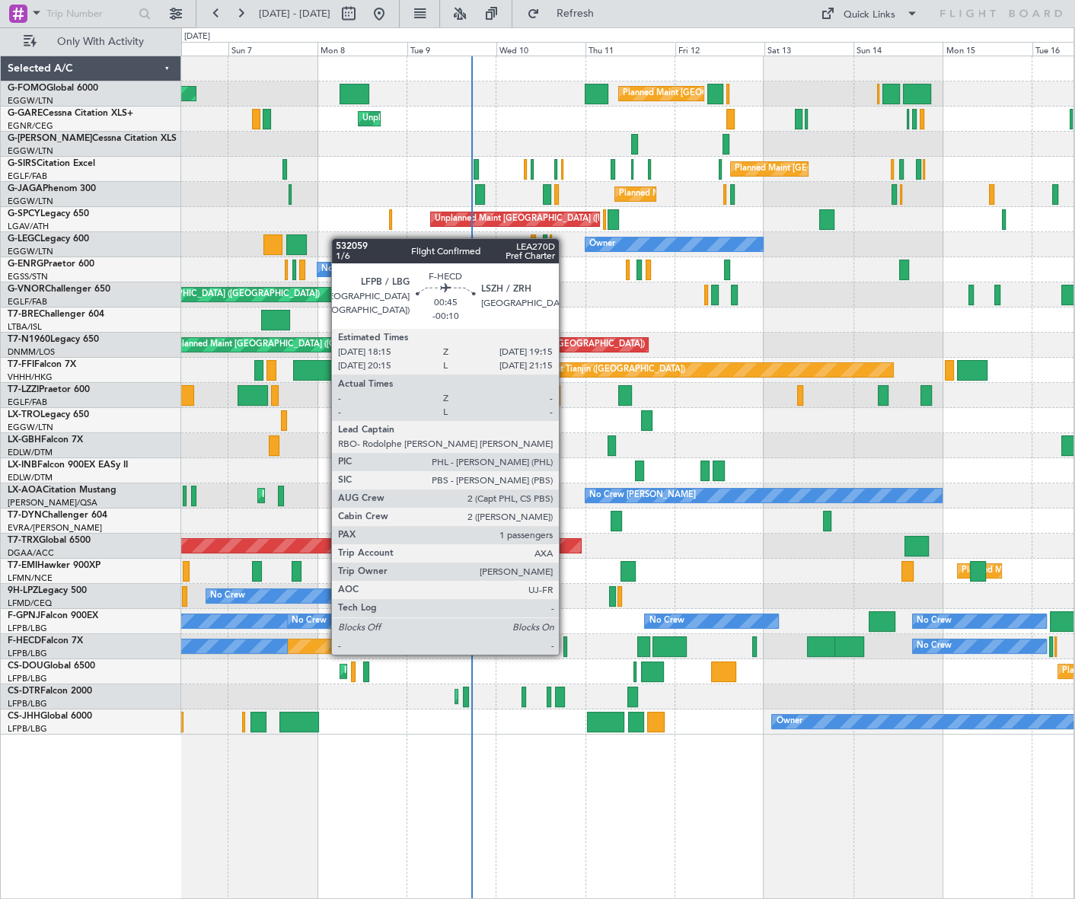
click at [566, 640] on div at bounding box center [566, 647] width 4 height 21
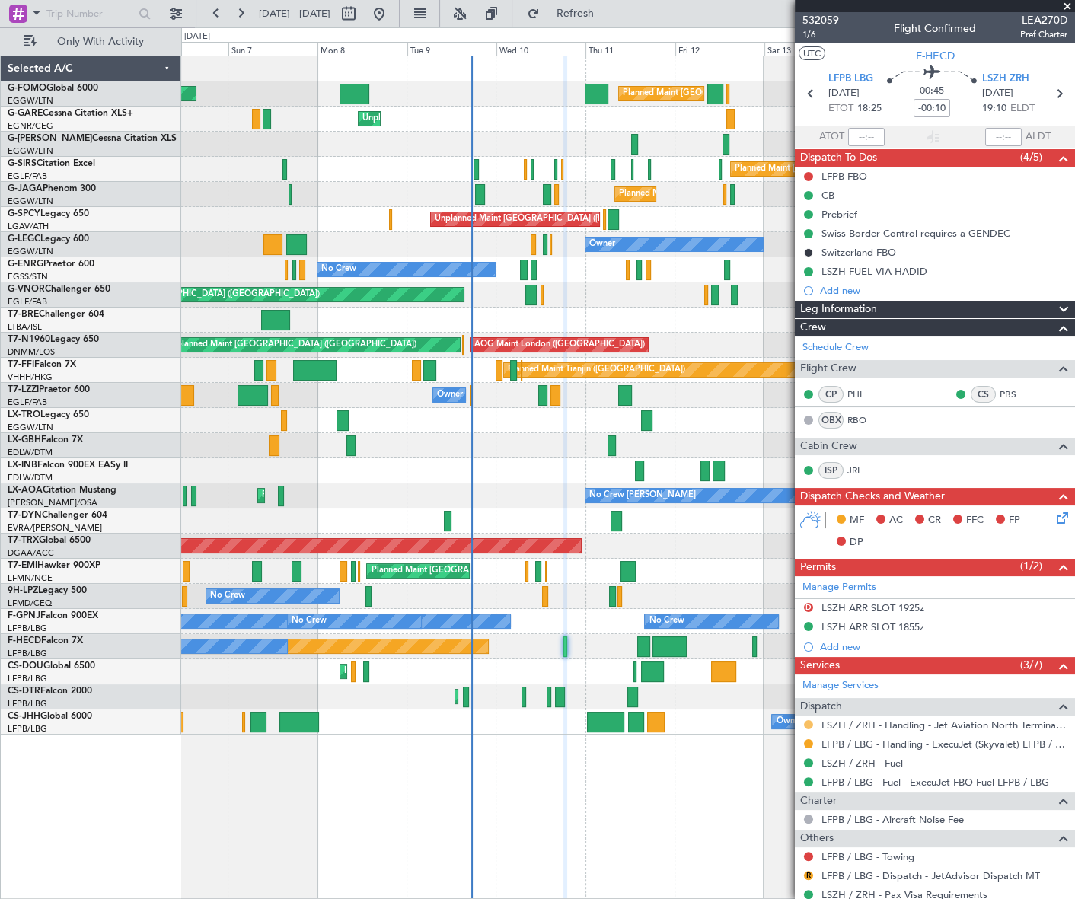
click at [807, 723] on button at bounding box center [808, 724] width 9 height 9
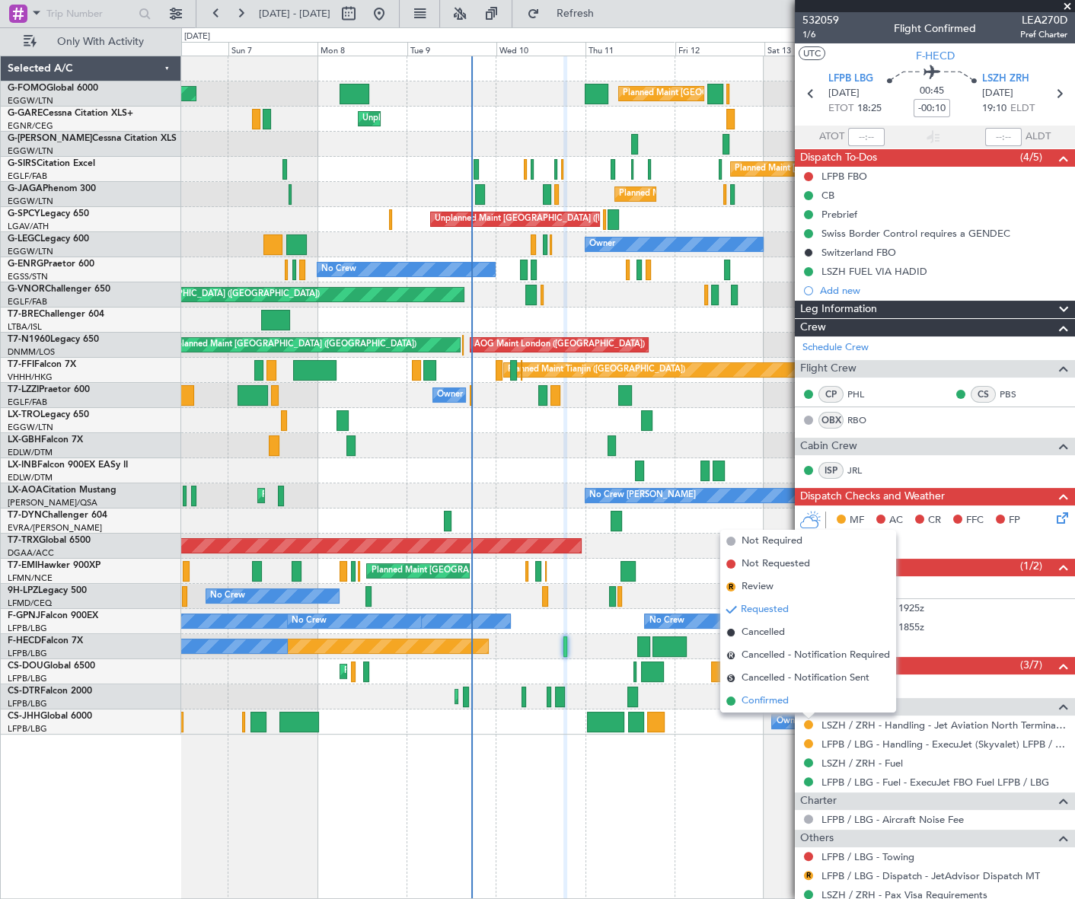
click at [752, 702] on span "Confirmed" at bounding box center [765, 701] width 47 height 15
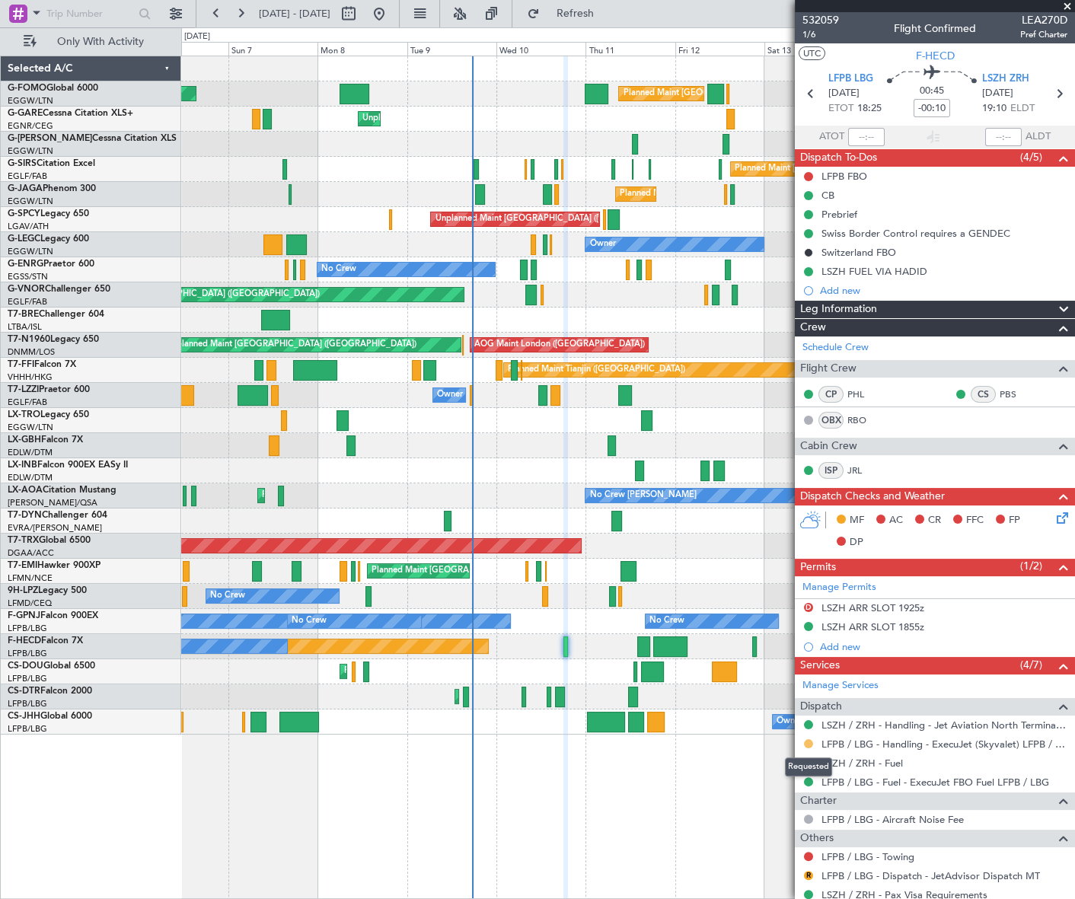
click at [809, 742] on button at bounding box center [808, 744] width 9 height 9
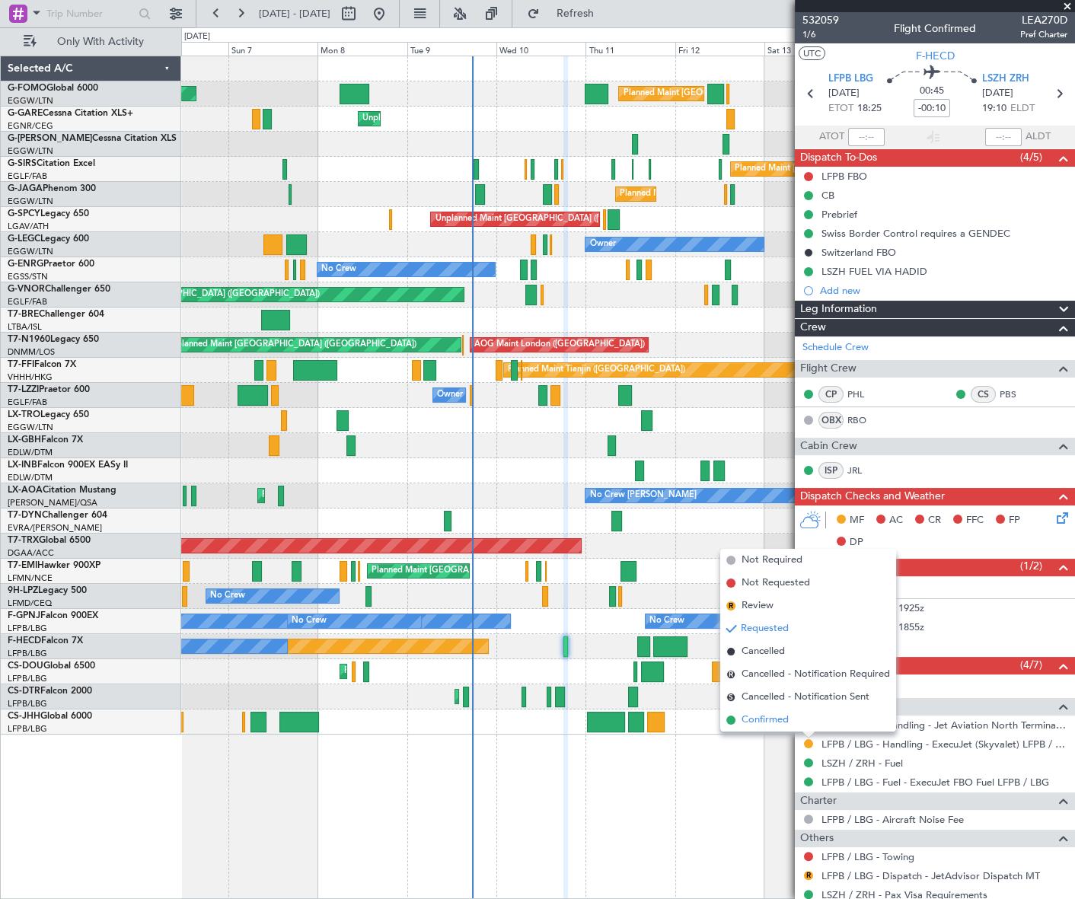
click at [772, 722] on span "Confirmed" at bounding box center [765, 720] width 47 height 15
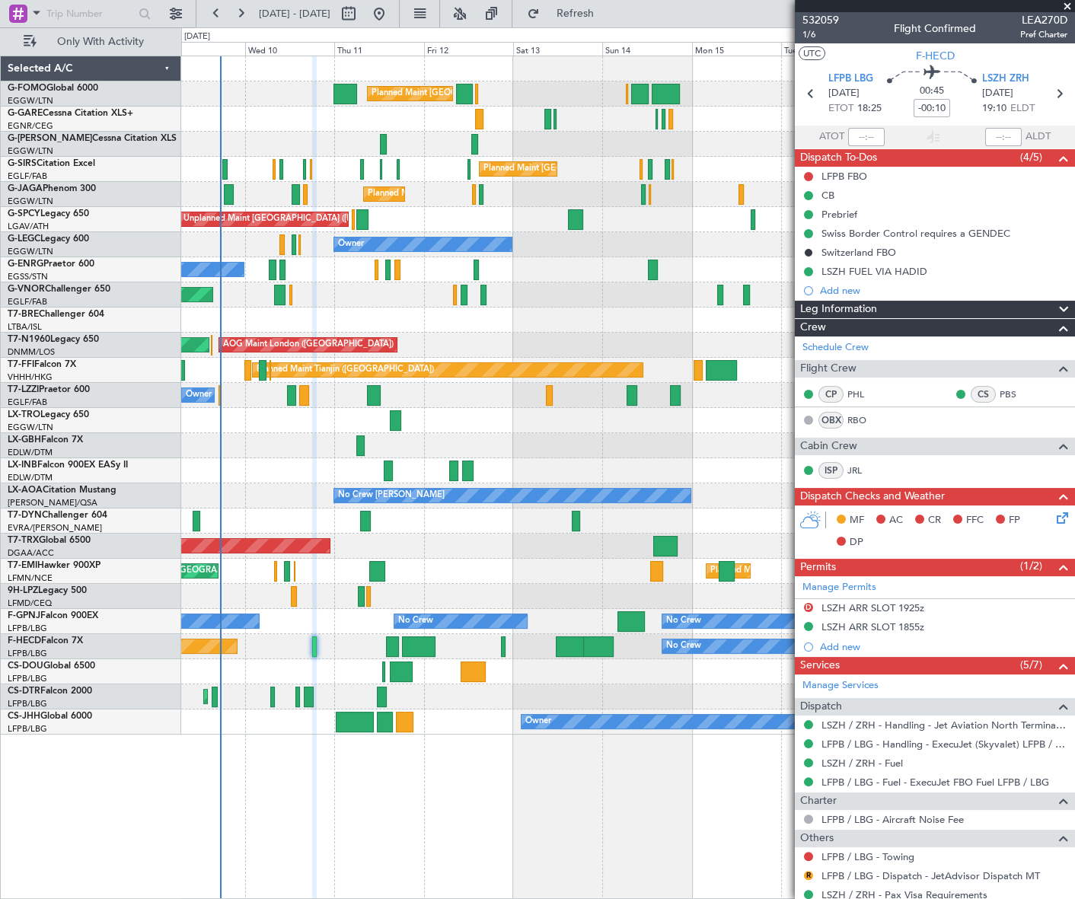
click at [496, 669] on div "Planned Maint London (Luton) Unplanned Maint Chester Planned Maint London (Farn…" at bounding box center [627, 395] width 893 height 679
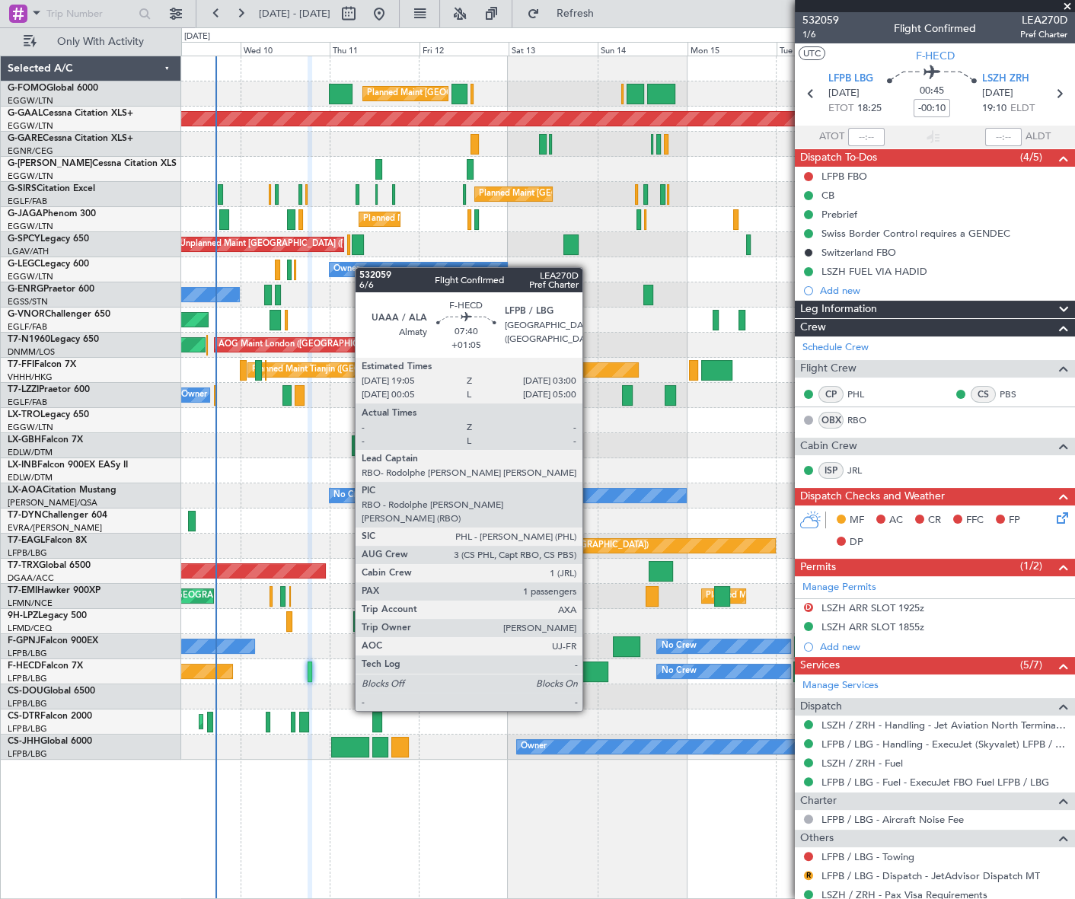
click at [589, 669] on div at bounding box center [594, 672] width 30 height 21
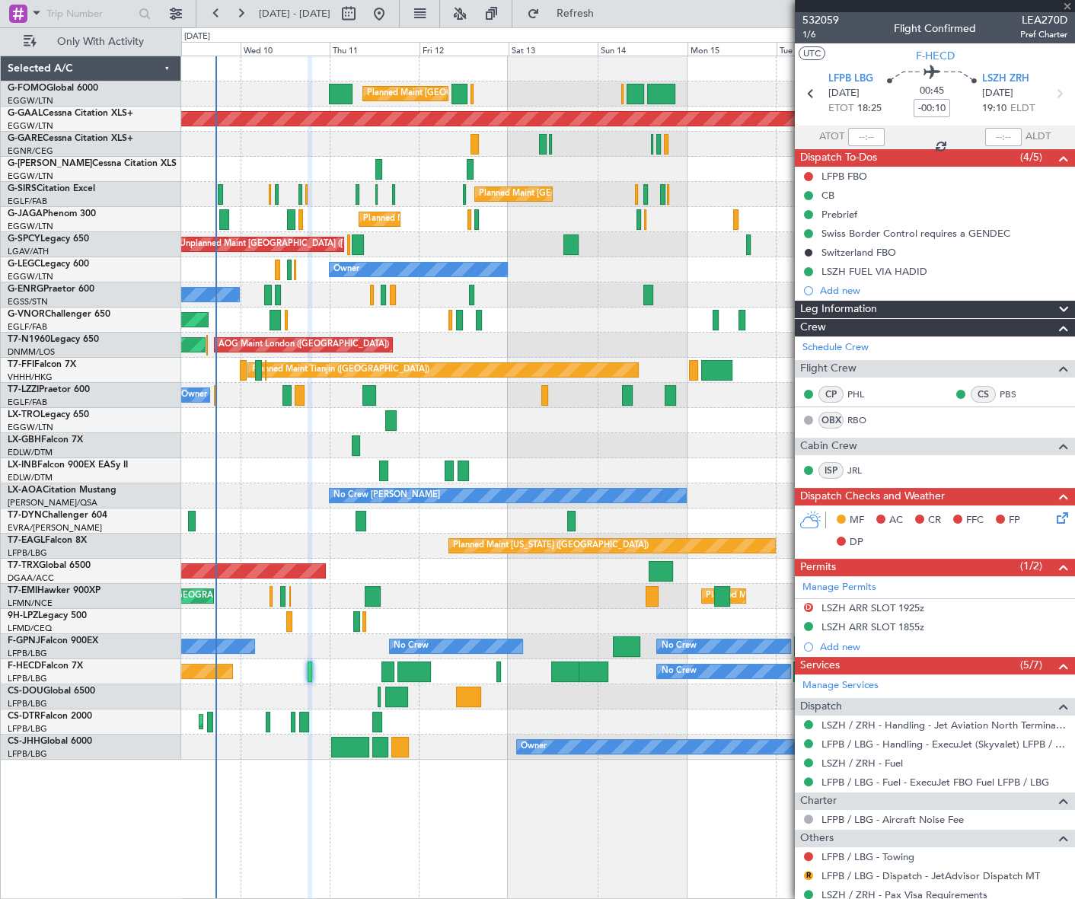
type input "+01:05"
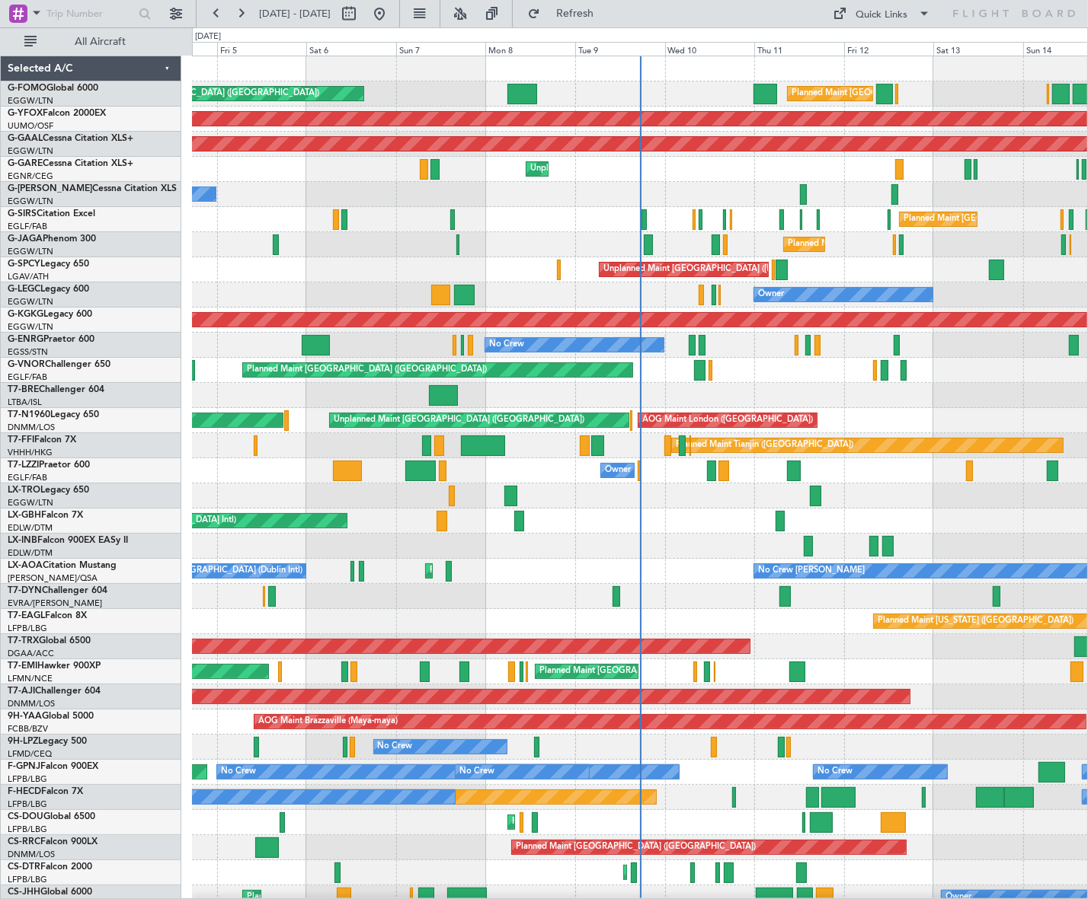
drag, startPoint x: 108, startPoint y: 40, endPoint x: 126, endPoint y: 69, distance: 33.2
click at [108, 40] on span "All Aircraft" at bounding box center [100, 42] width 121 height 11
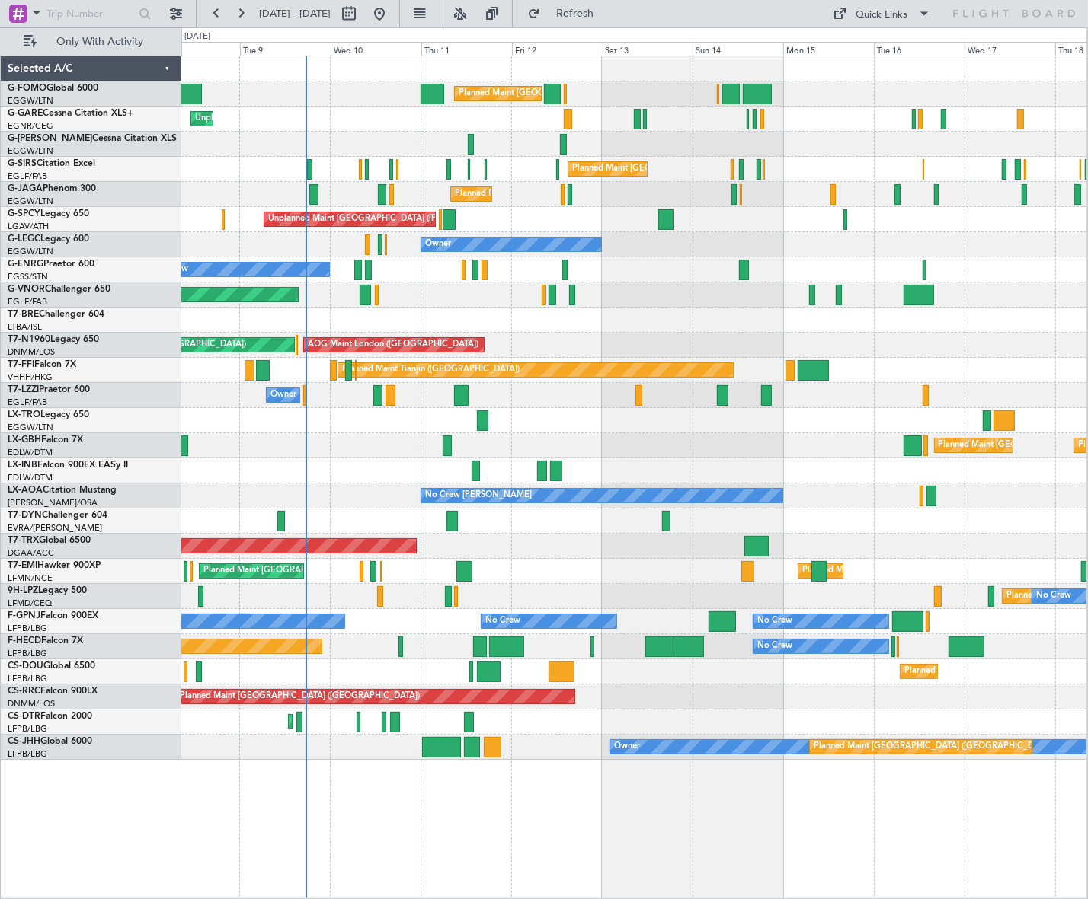
click at [311, 476] on div "Planned Maint [GEOGRAPHIC_DATA] ([GEOGRAPHIC_DATA]) Planned Maint [GEOGRAPHIC_D…" at bounding box center [633, 408] width 905 height 704
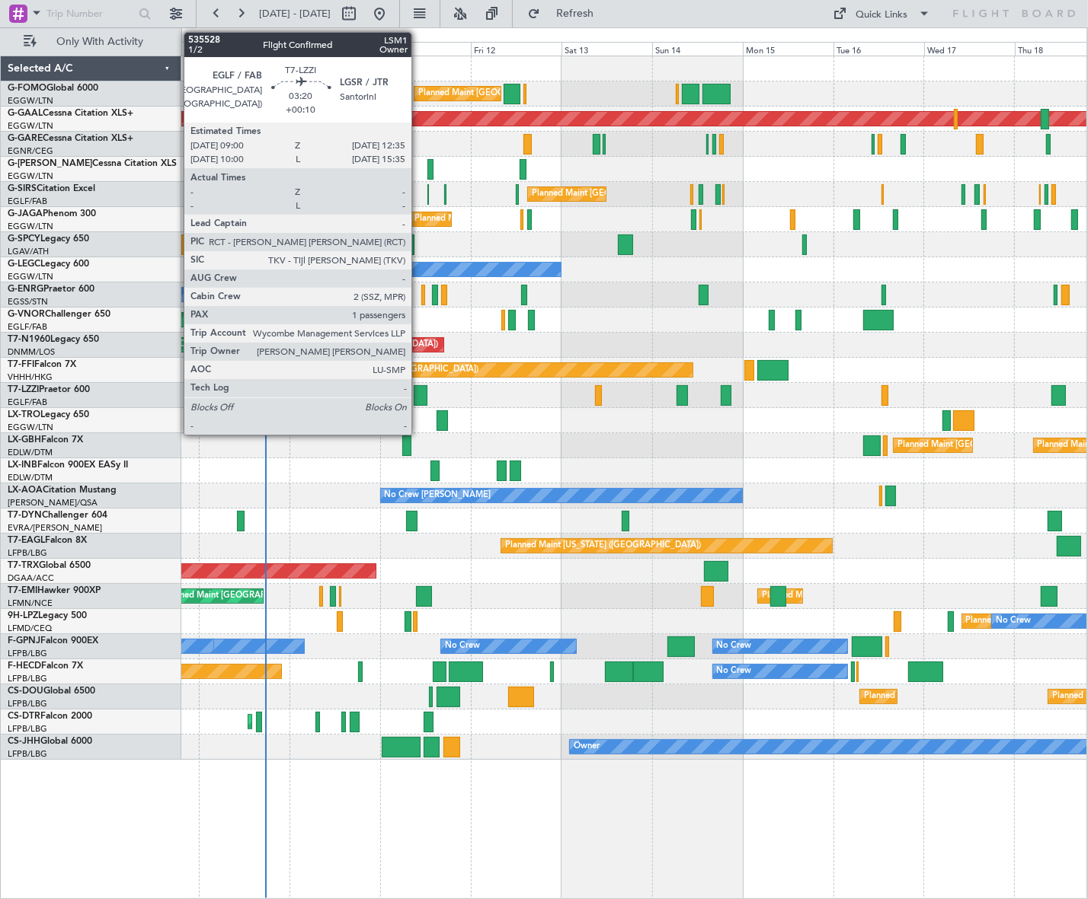
click at [418, 395] on div at bounding box center [421, 395] width 14 height 21
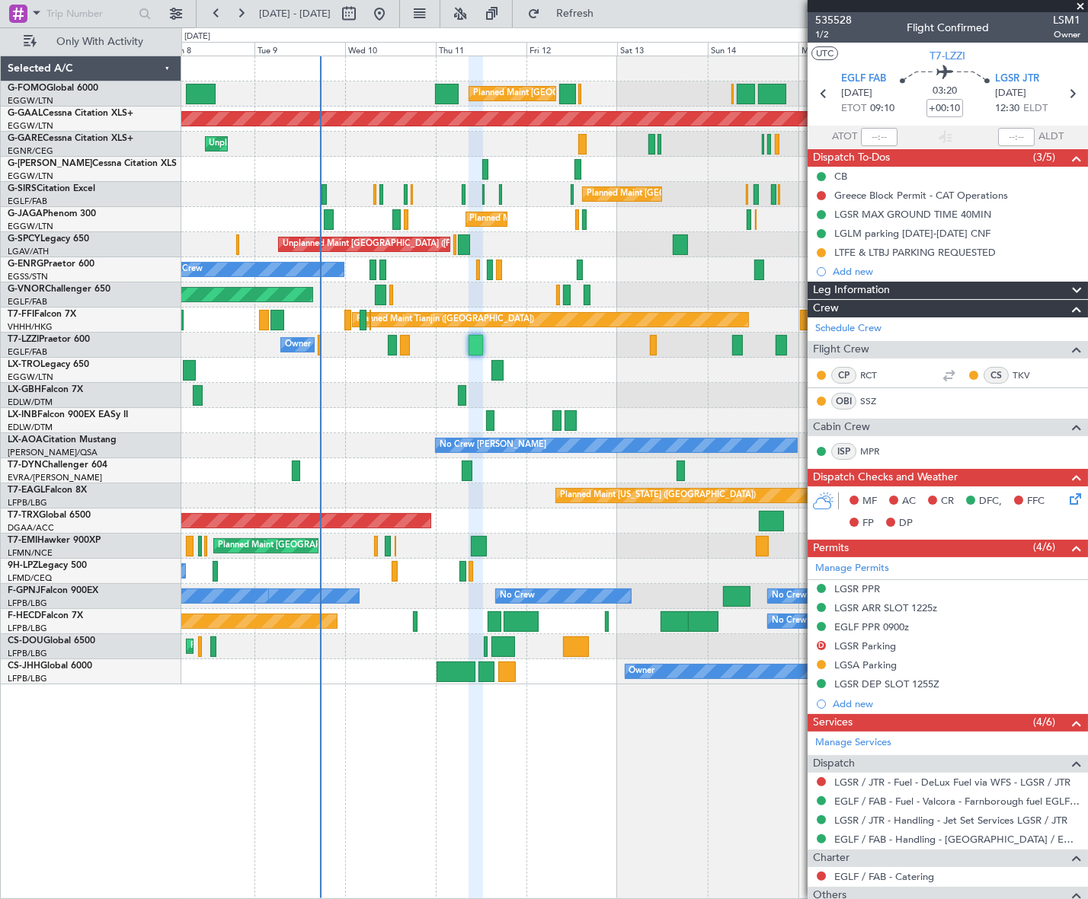
click at [658, 343] on div "Planned Maint [GEOGRAPHIC_DATA] ([GEOGRAPHIC_DATA]) Planned Maint [GEOGRAPHIC_D…" at bounding box center [634, 370] width 906 height 628
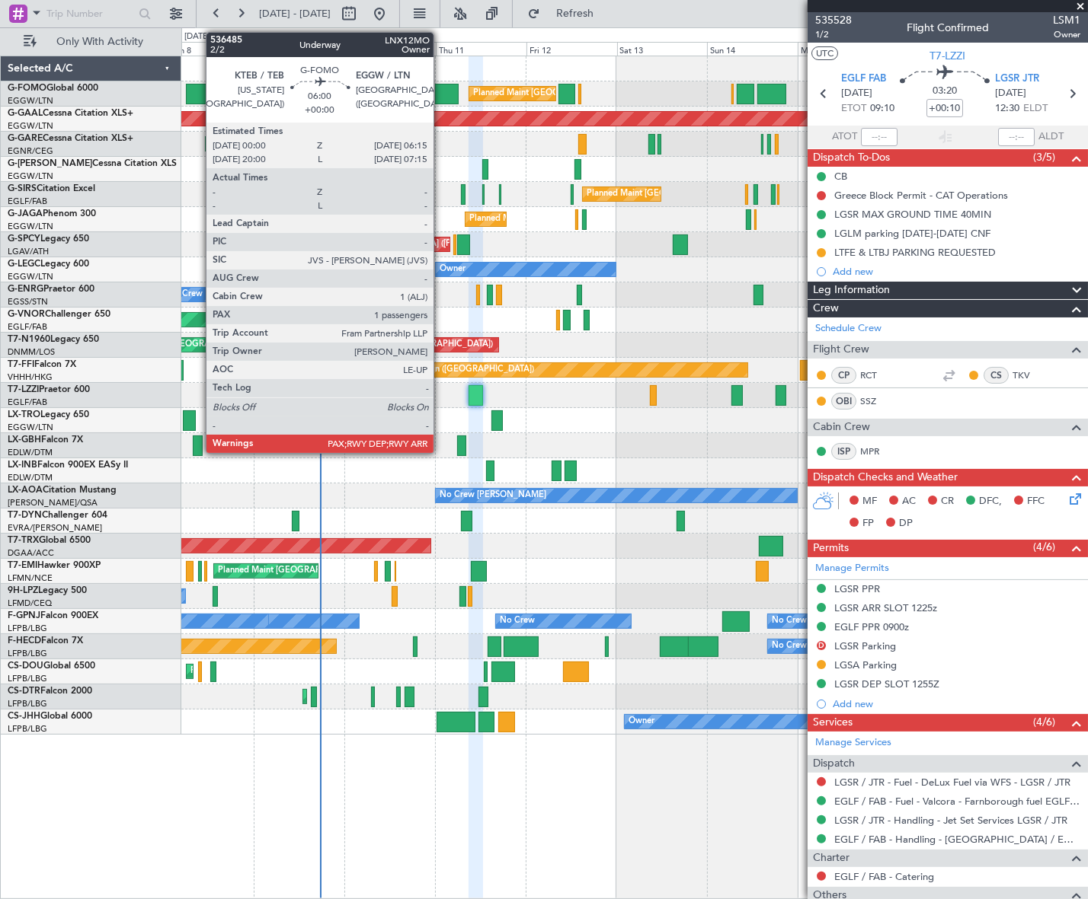
click at [440, 97] on div at bounding box center [447, 94] width 24 height 21
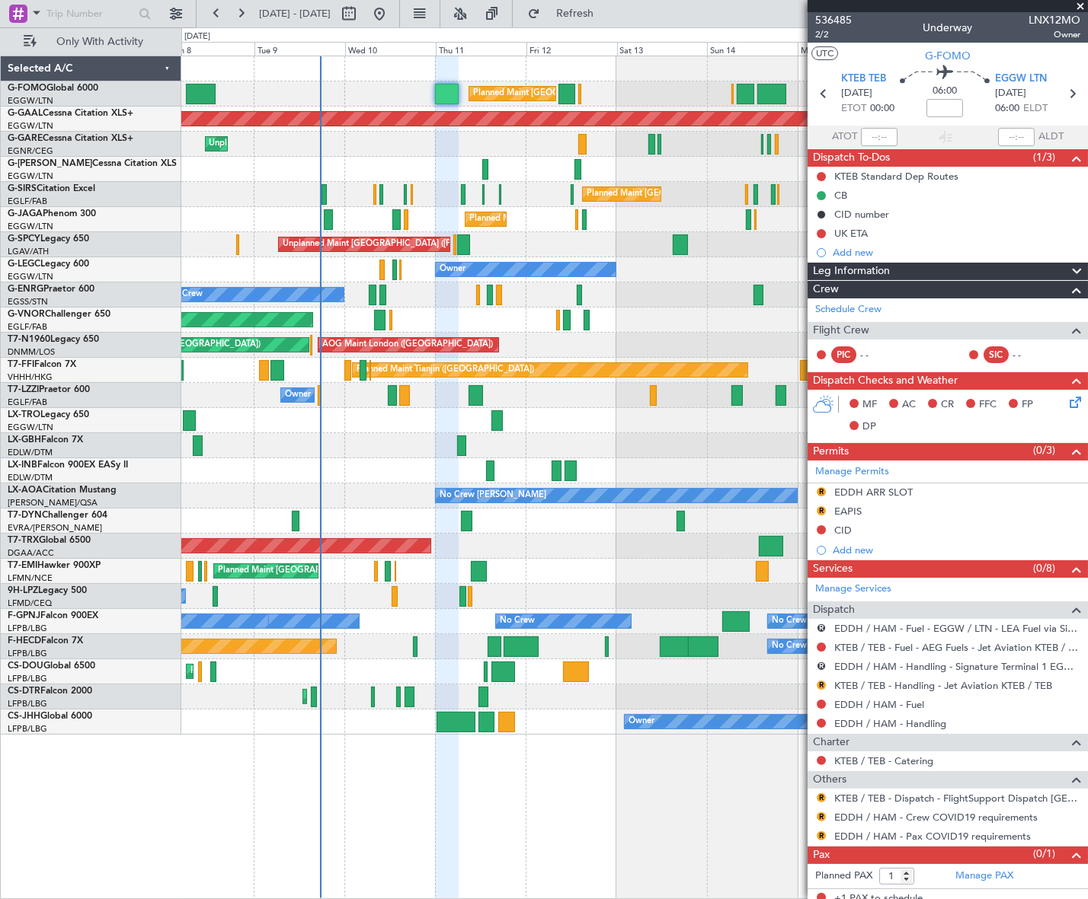
click at [845, 511] on div "EAPIS" at bounding box center [847, 511] width 27 height 13
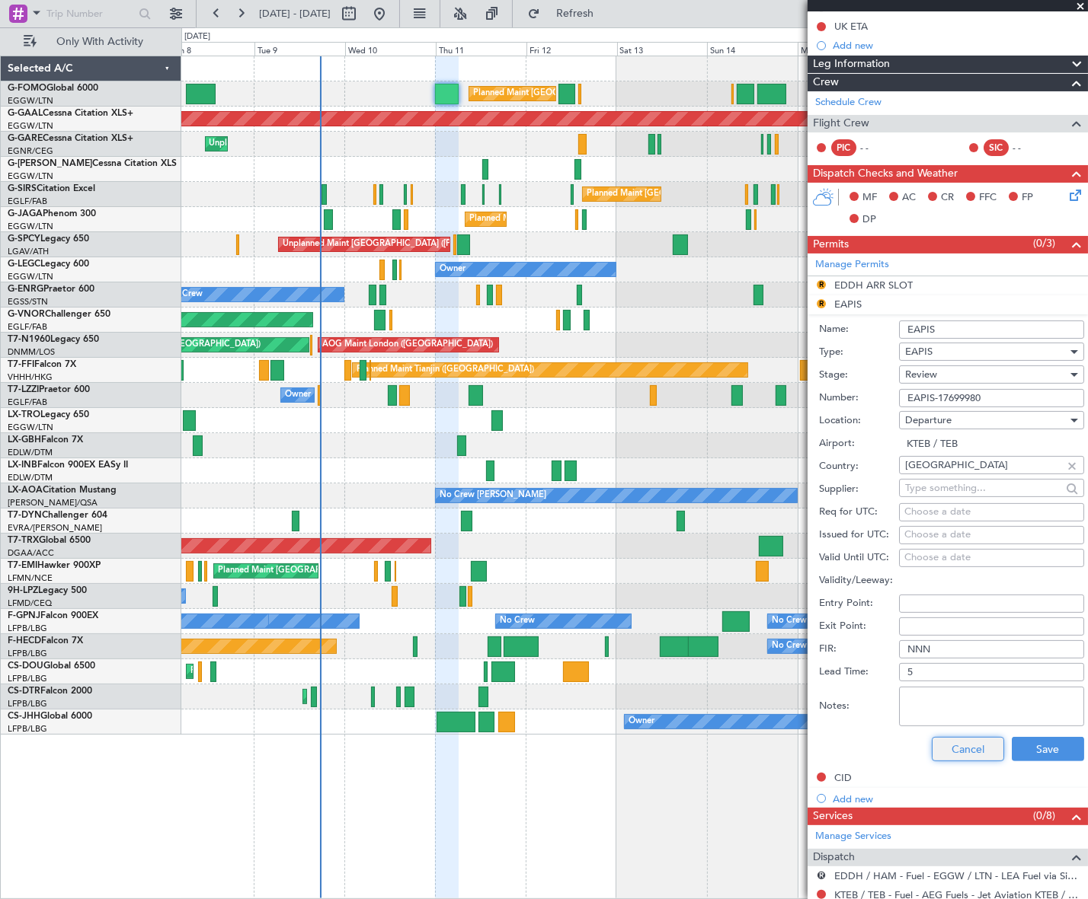
click at [960, 754] on button "Cancel" at bounding box center [967, 749] width 72 height 24
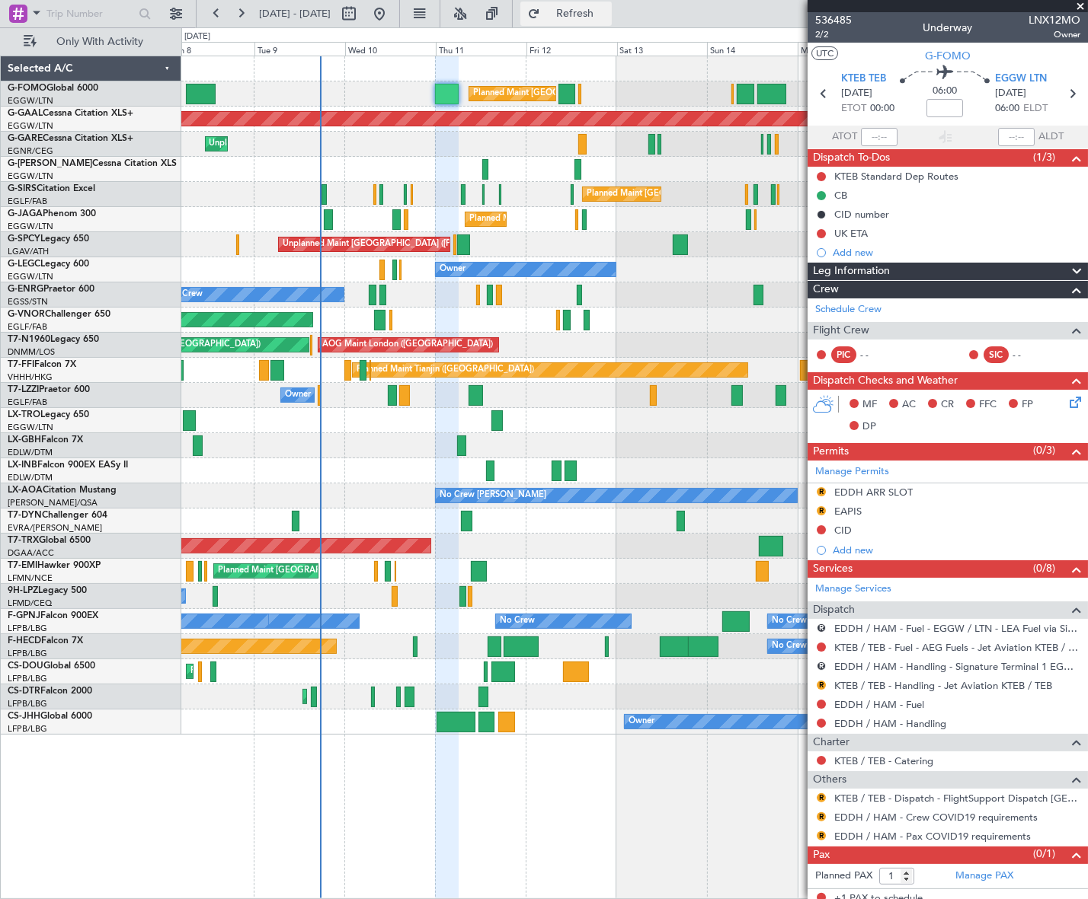
click at [607, 14] on span "Refresh" at bounding box center [575, 13] width 64 height 11
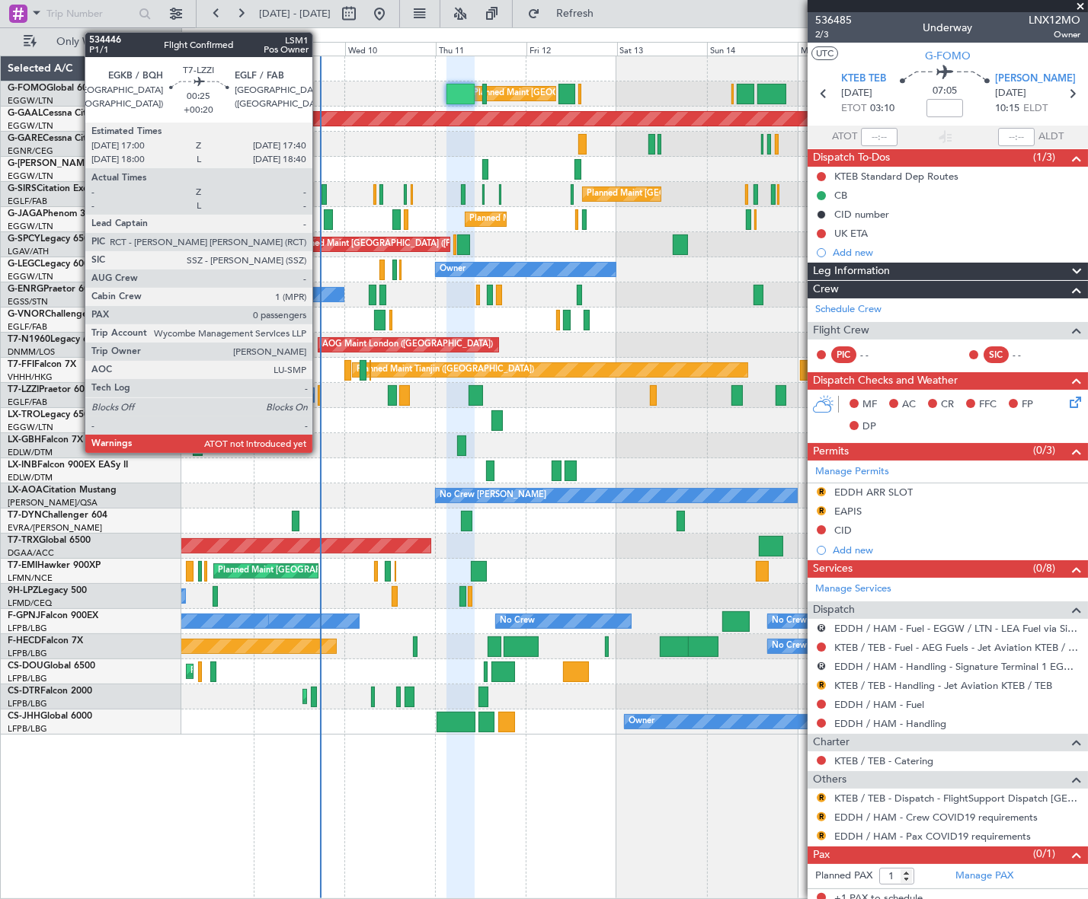
click at [319, 398] on div at bounding box center [319, 395] width 3 height 21
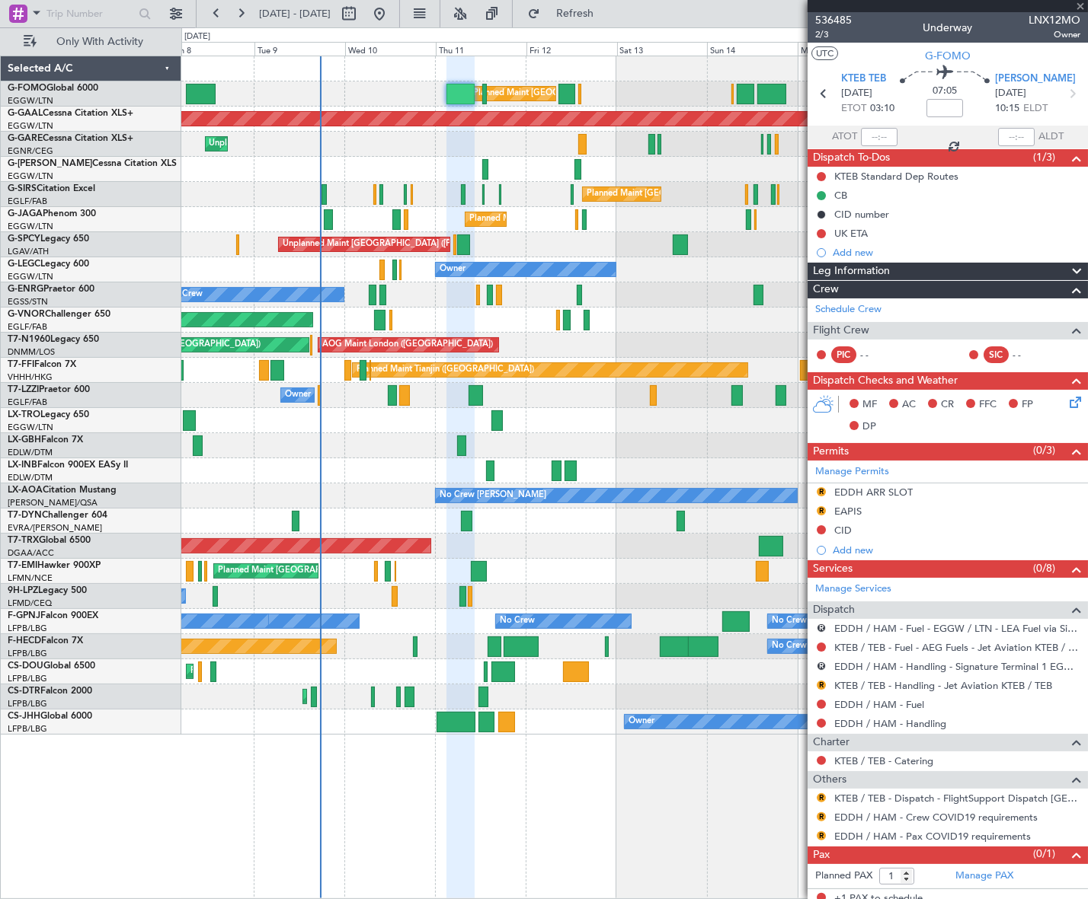
type input "+00:20"
type input "0"
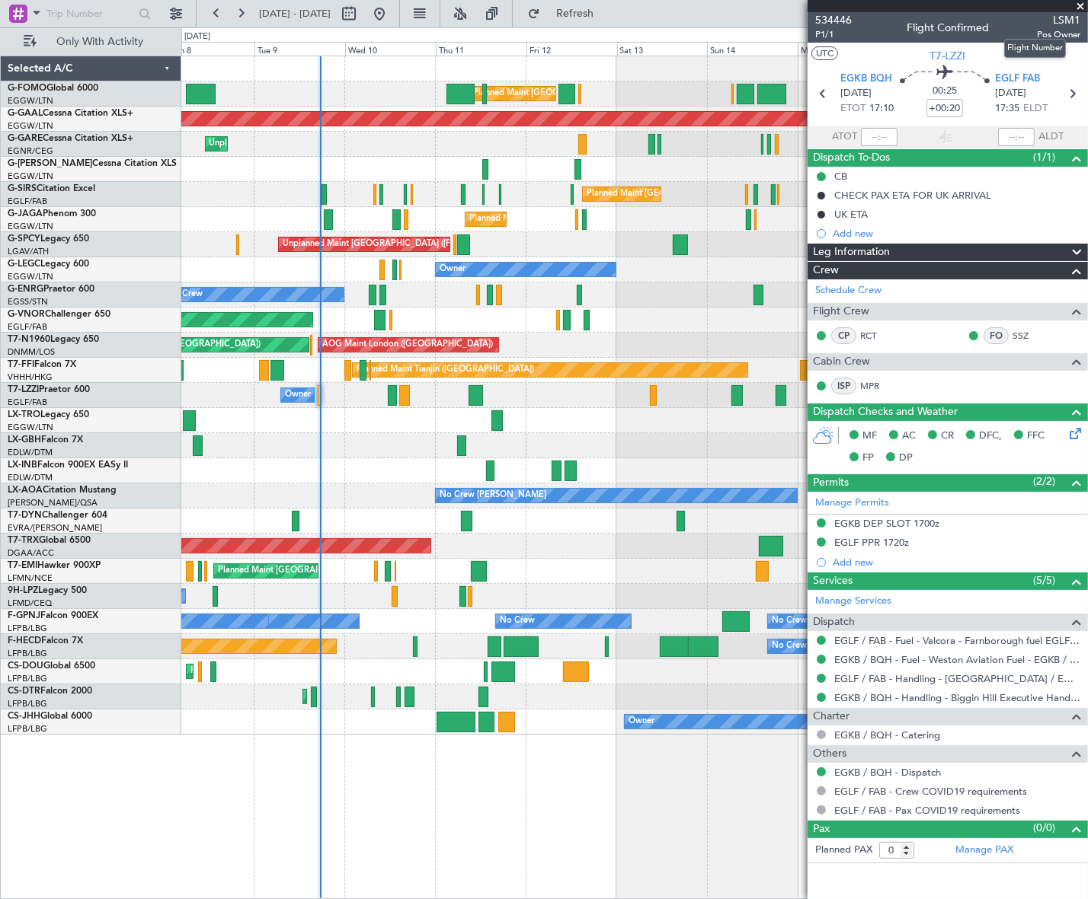
click at [1066, 16] on span "LSM1" at bounding box center [1058, 20] width 43 height 16
copy span "LSM1"
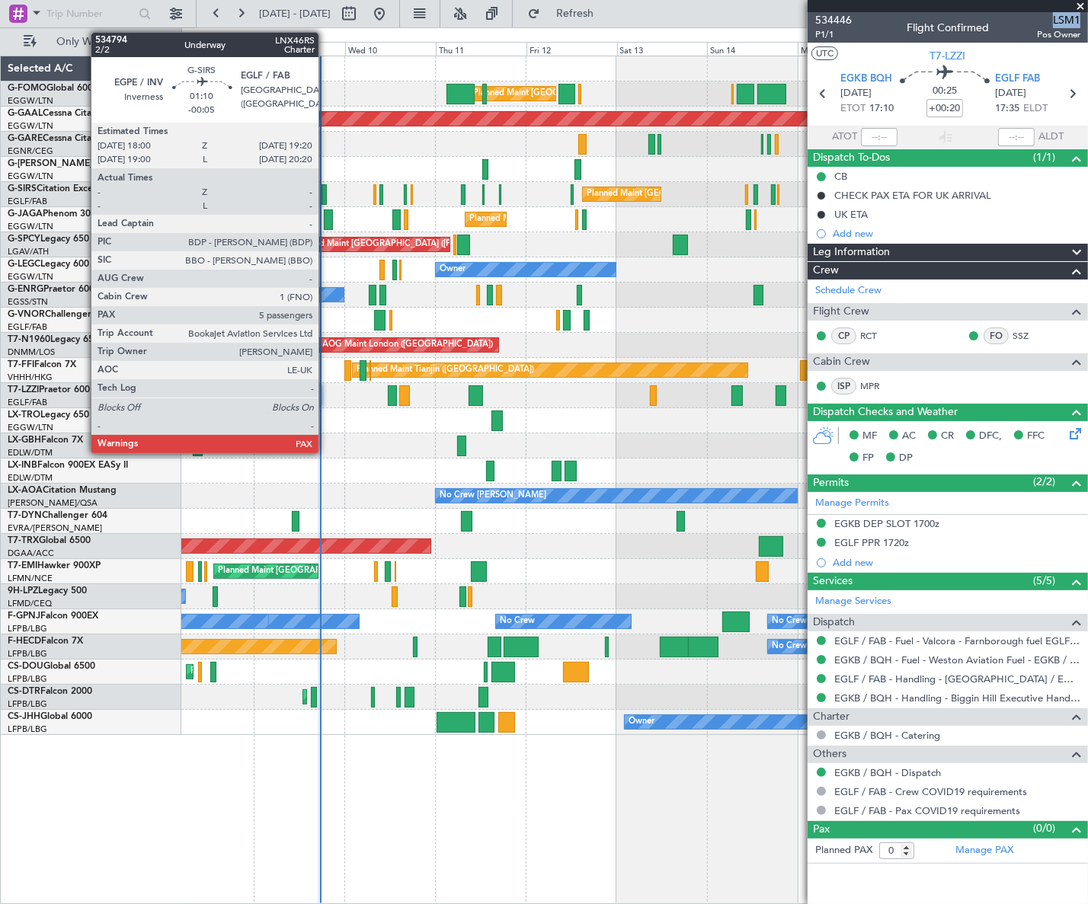
click at [325, 190] on div at bounding box center [323, 194] width 5 height 21
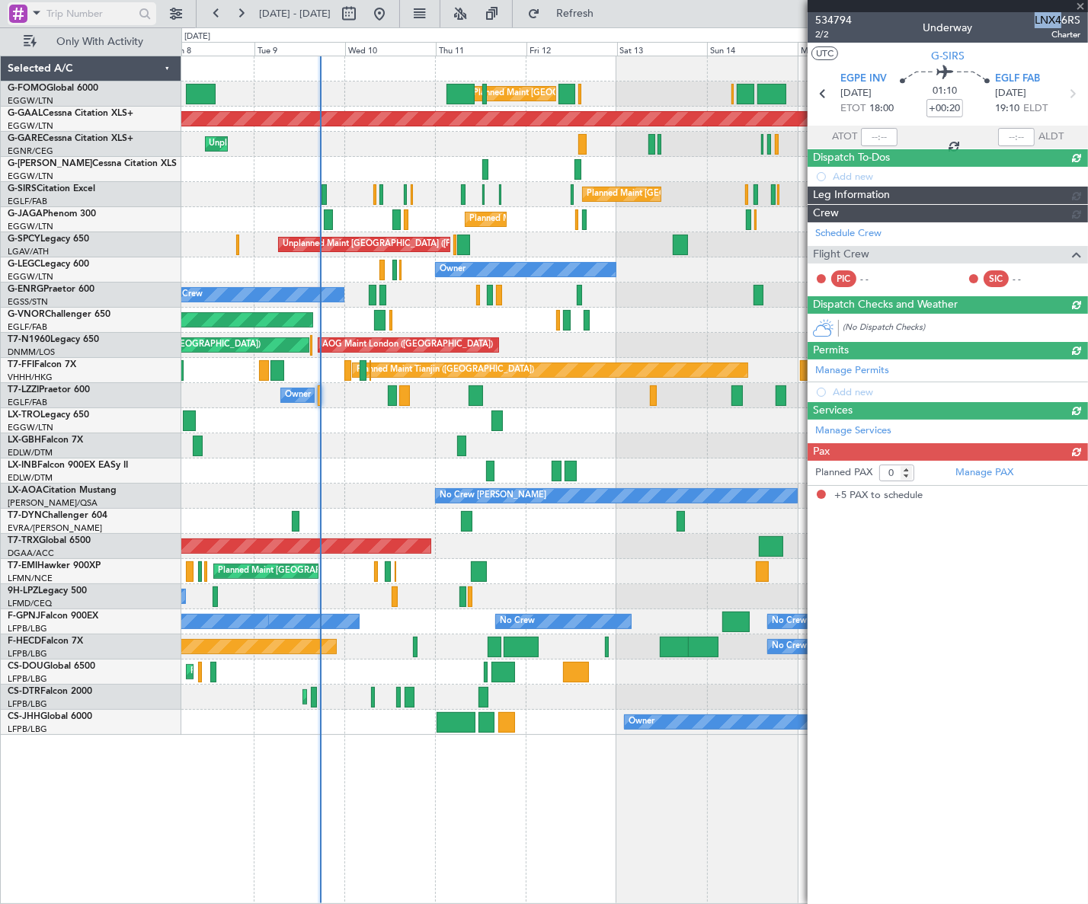
type input "-00:05"
type input "5"
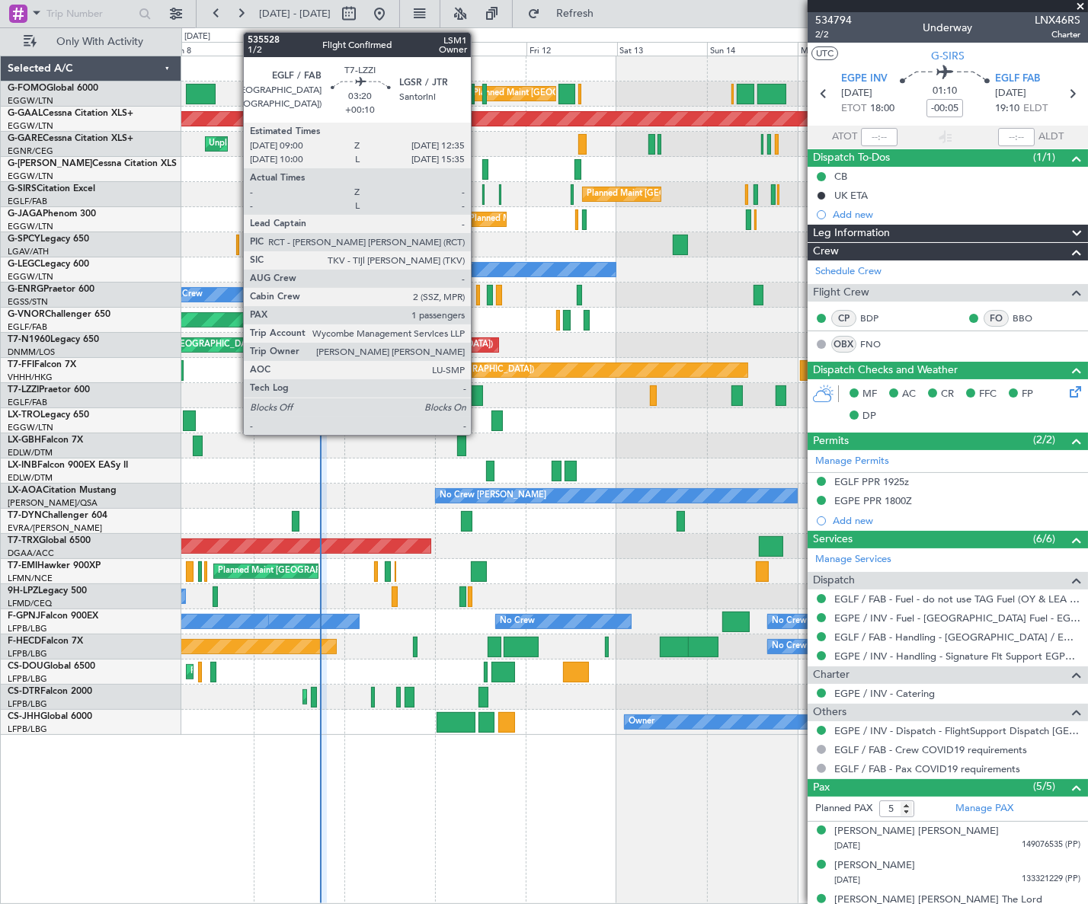
click at [478, 390] on div at bounding box center [475, 395] width 14 height 21
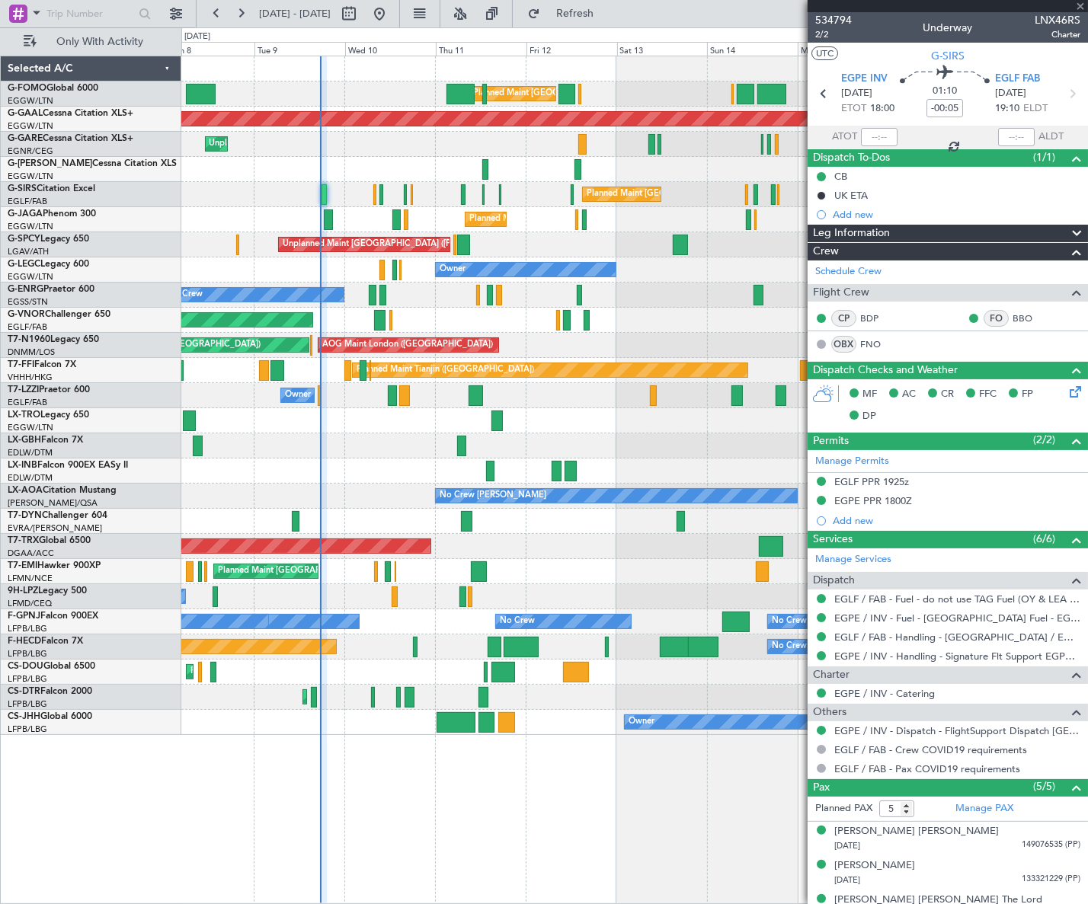
type input "+00:10"
type input "1"
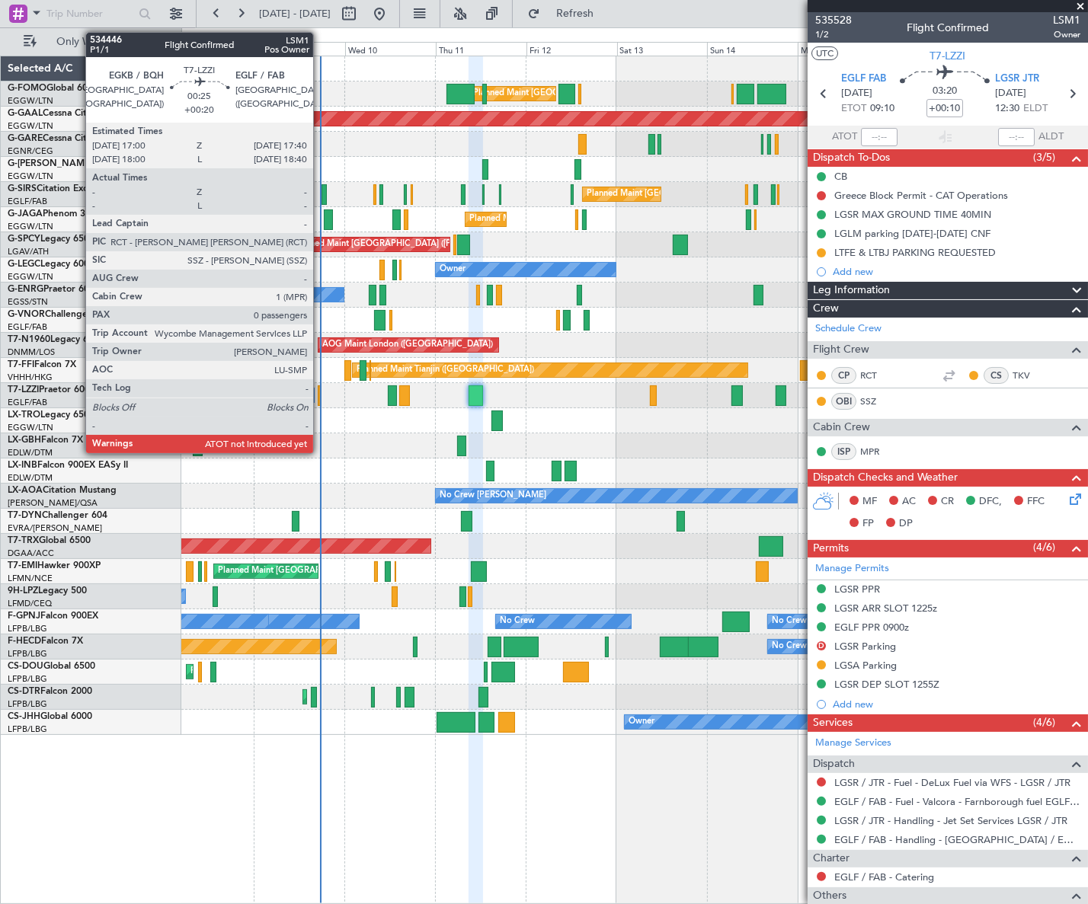
click at [320, 396] on div at bounding box center [319, 395] width 3 height 21
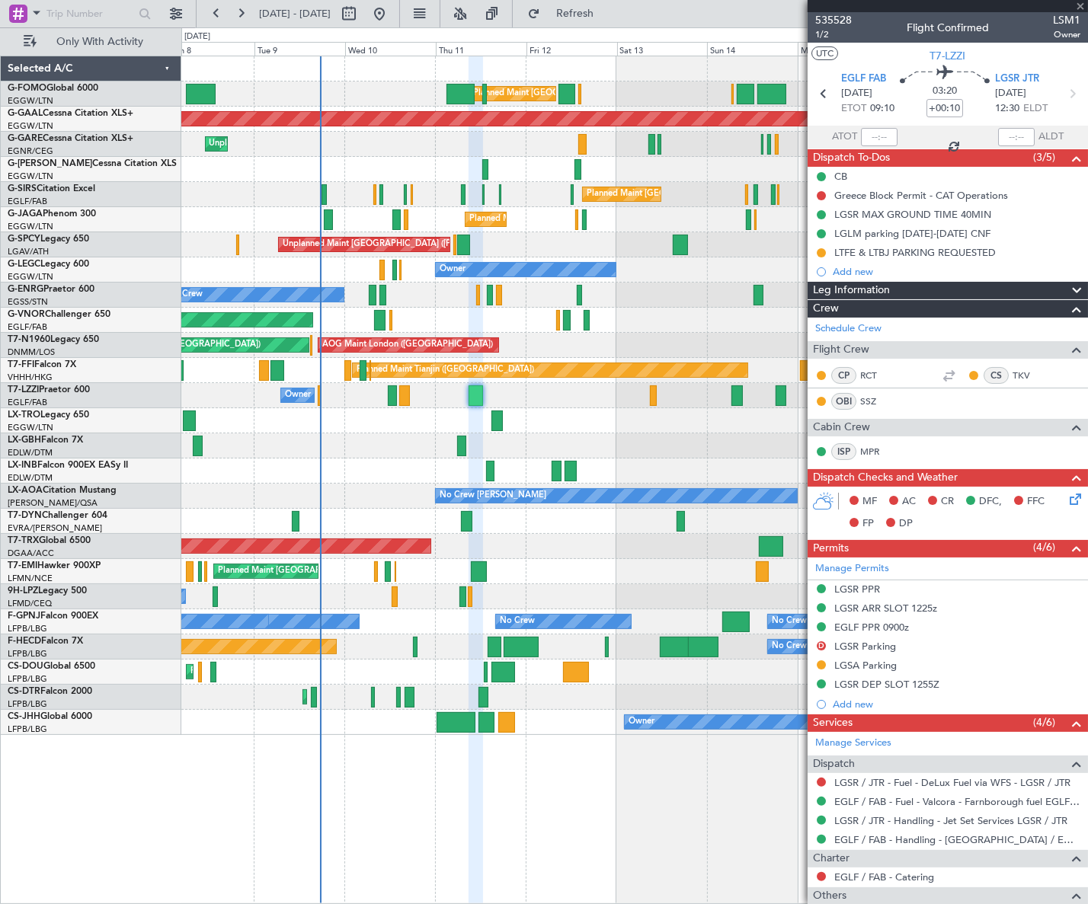
type input "+00:20"
type input "0"
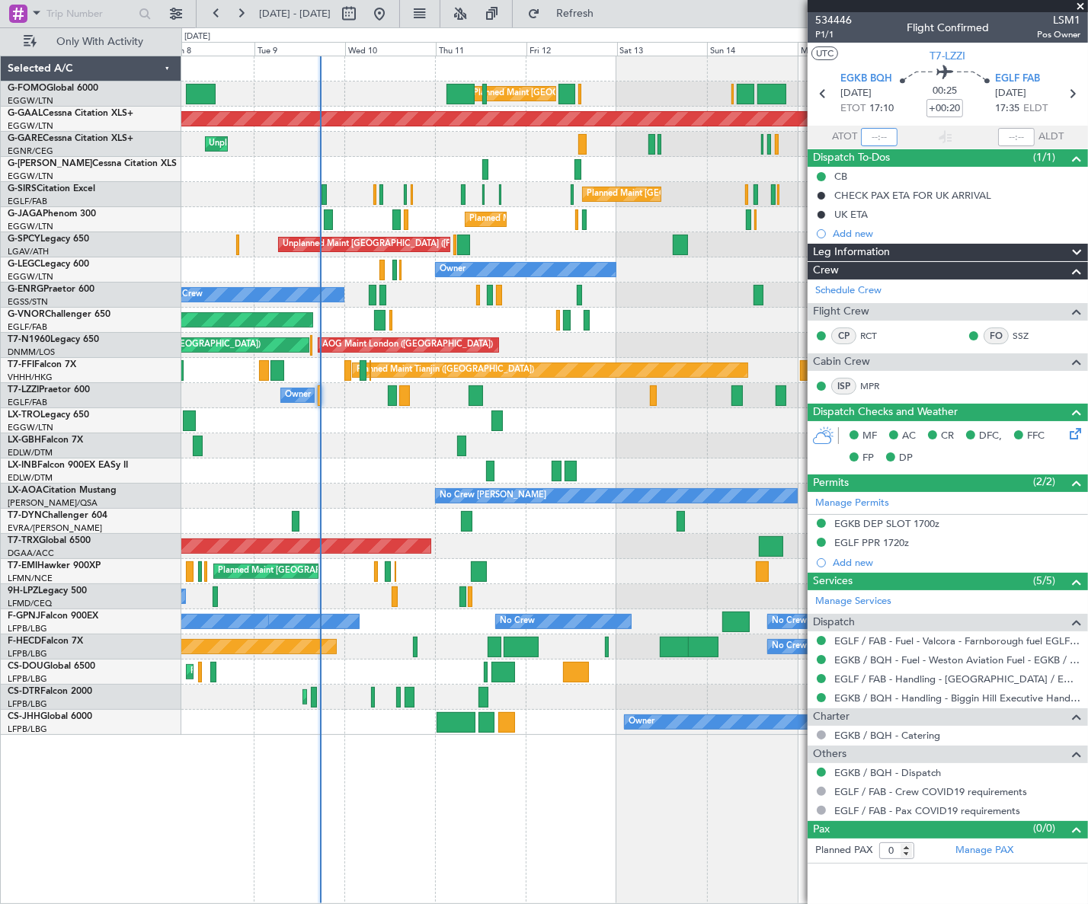
click at [889, 136] on input "text" at bounding box center [879, 137] width 37 height 18
click at [592, 758] on div "Planned Maint London (Luton) Planned Maint London (Luton) Planned Maint Dusseld…" at bounding box center [634, 480] width 906 height 848
type input "17:35"
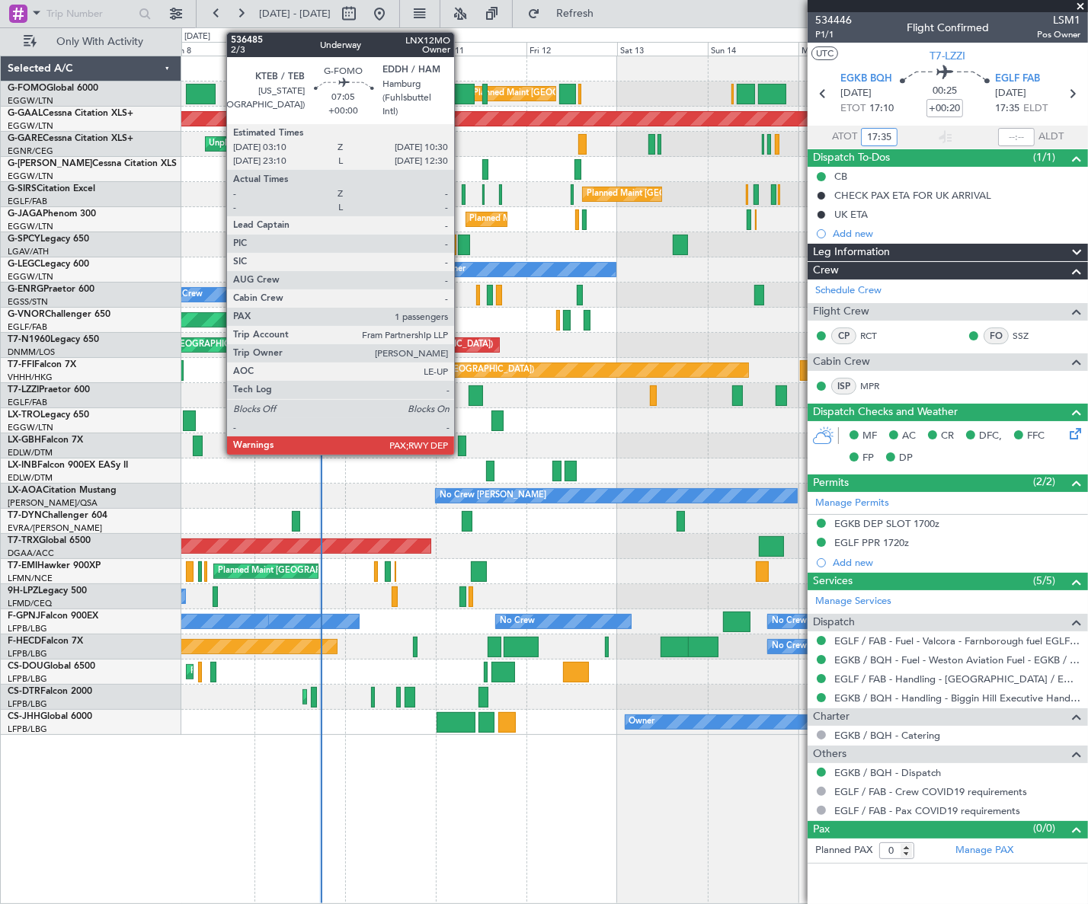
click at [461, 91] on div at bounding box center [461, 94] width 28 height 21
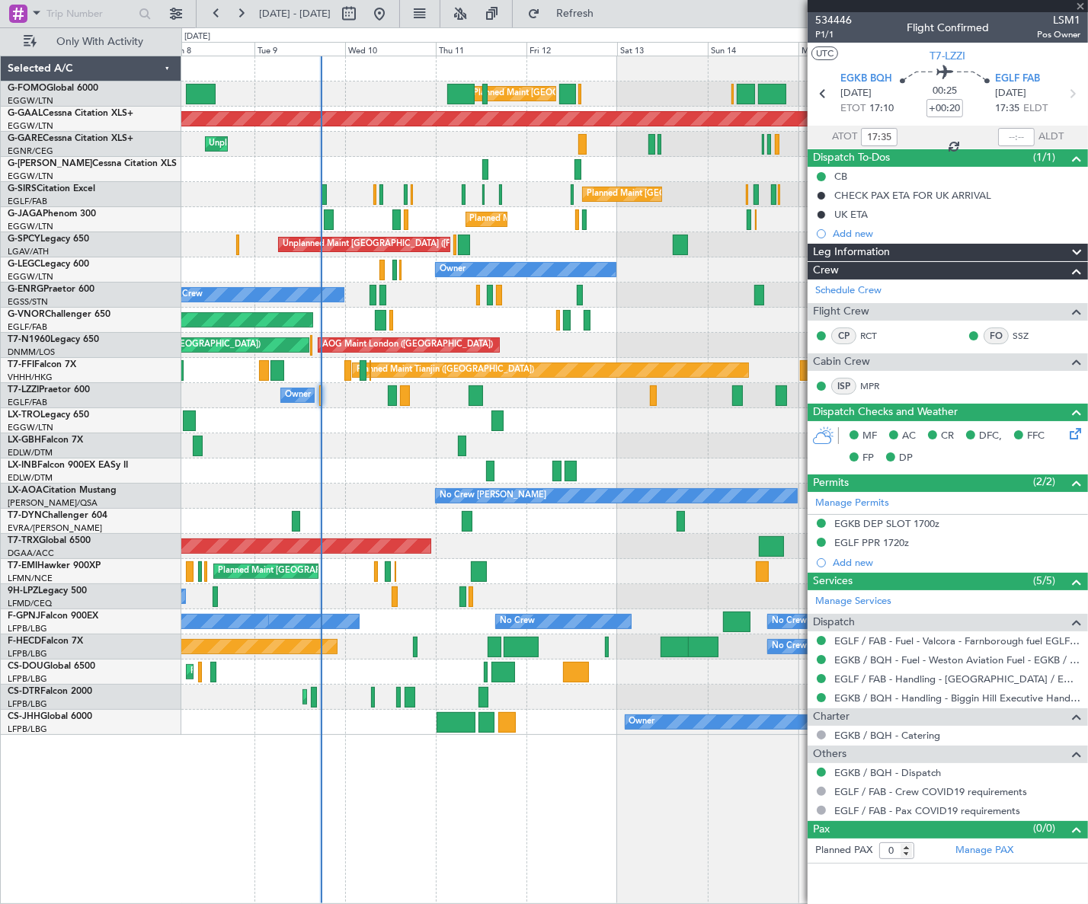
type input "1"
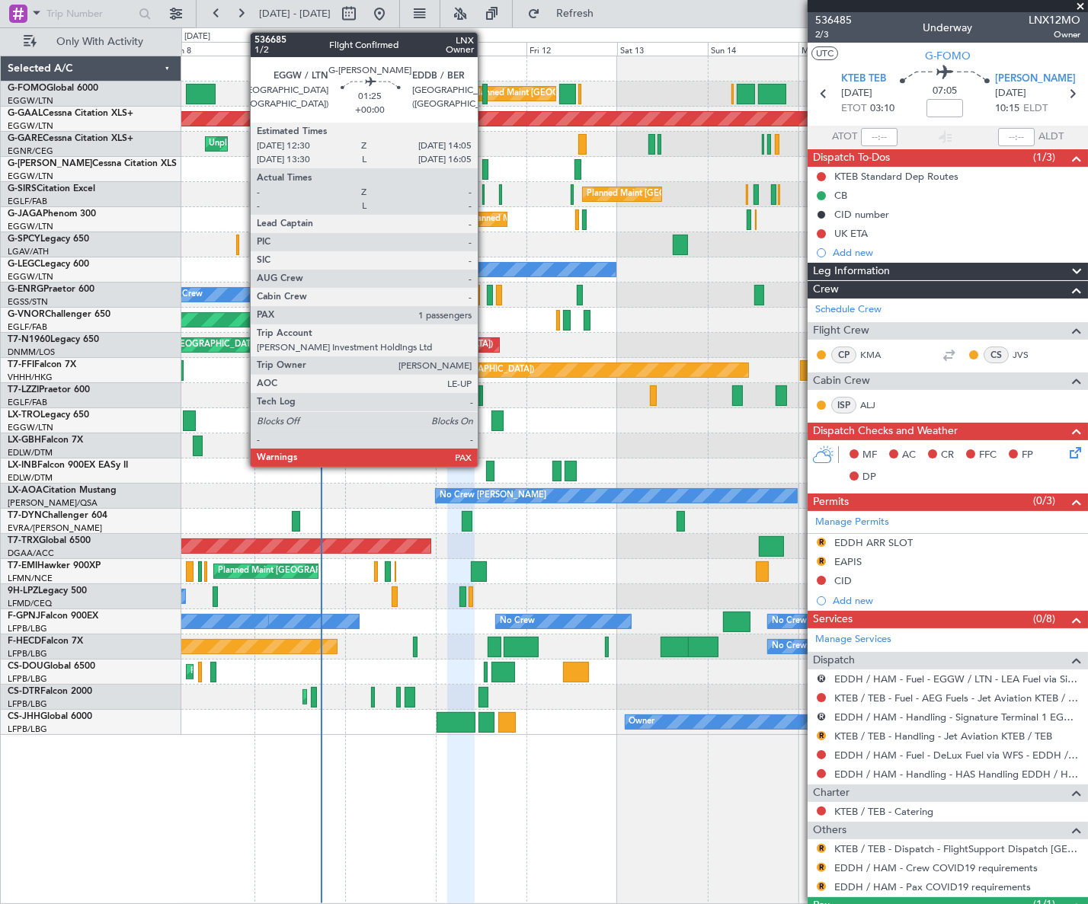
click at [484, 167] on div at bounding box center [485, 169] width 6 height 21
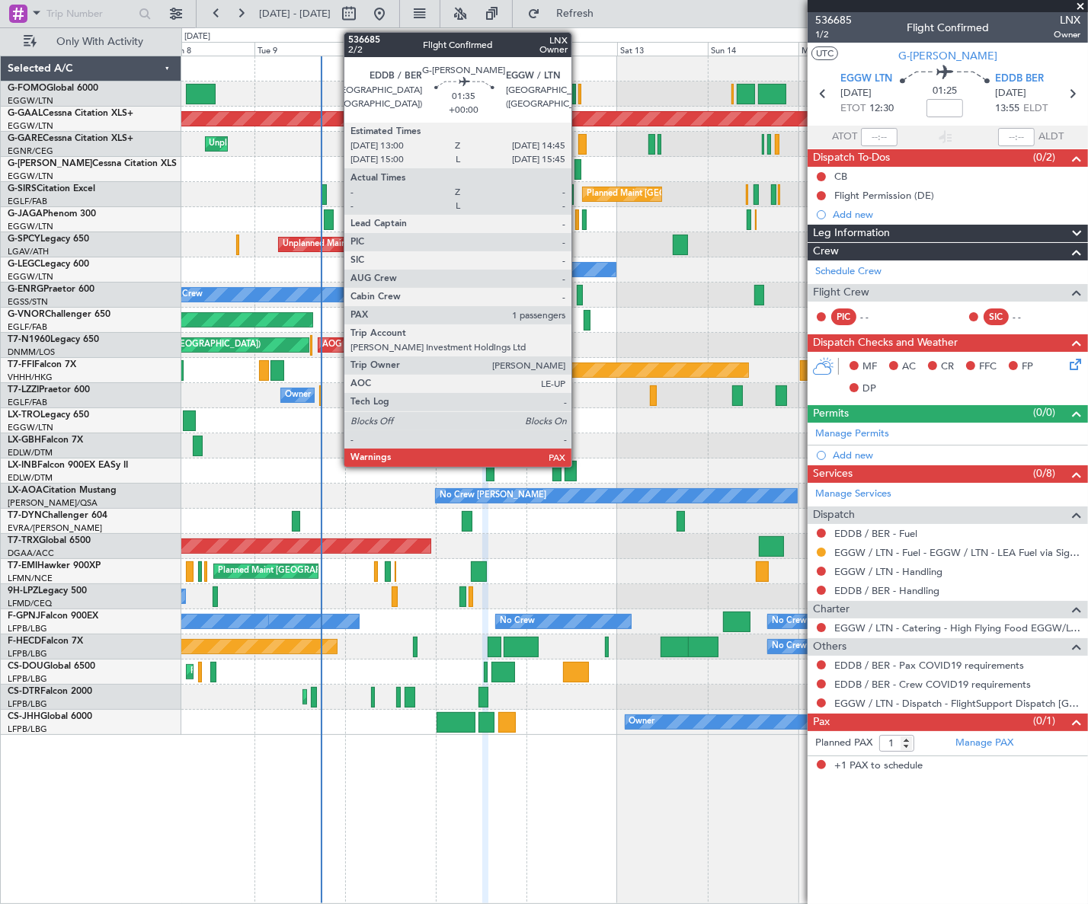
click at [578, 171] on div at bounding box center [577, 169] width 7 height 21
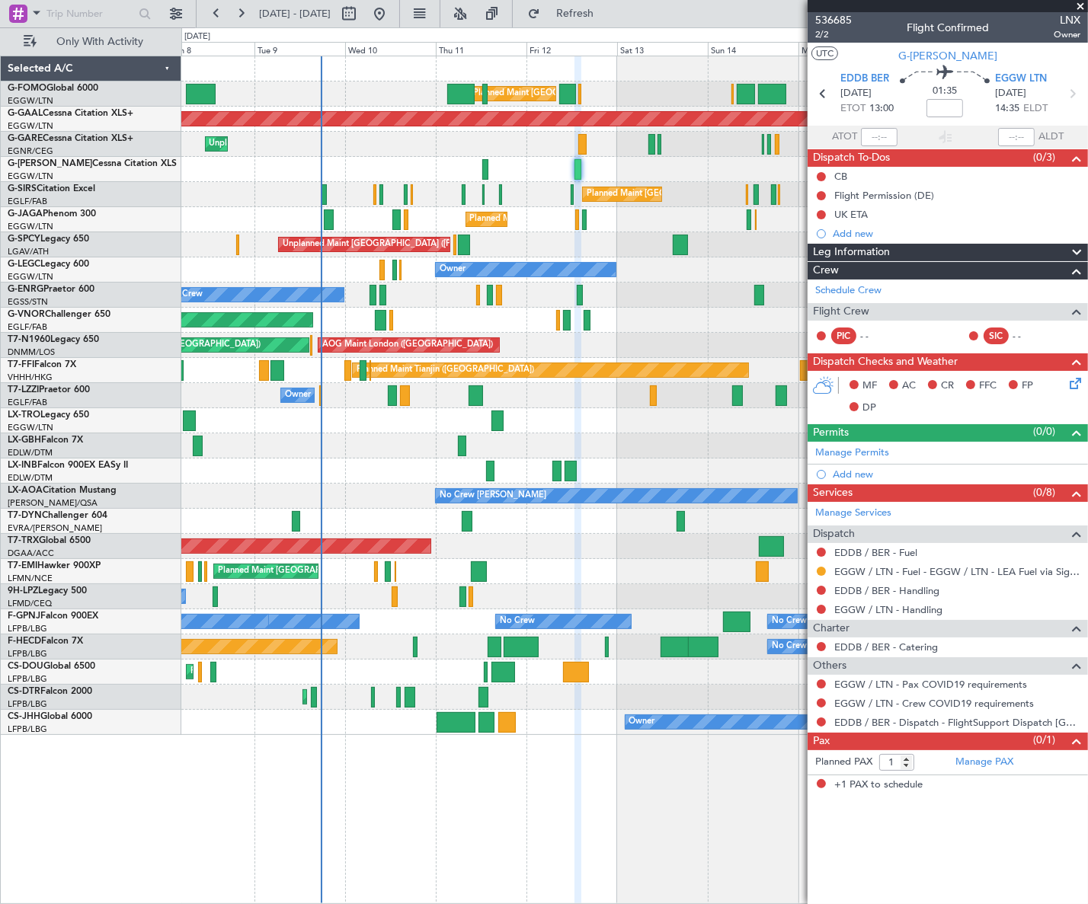
click at [591, 838] on div "Planned Maint London (Luton) Planned Maint London (Luton) Planned Maint Dusseld…" at bounding box center [634, 480] width 906 height 848
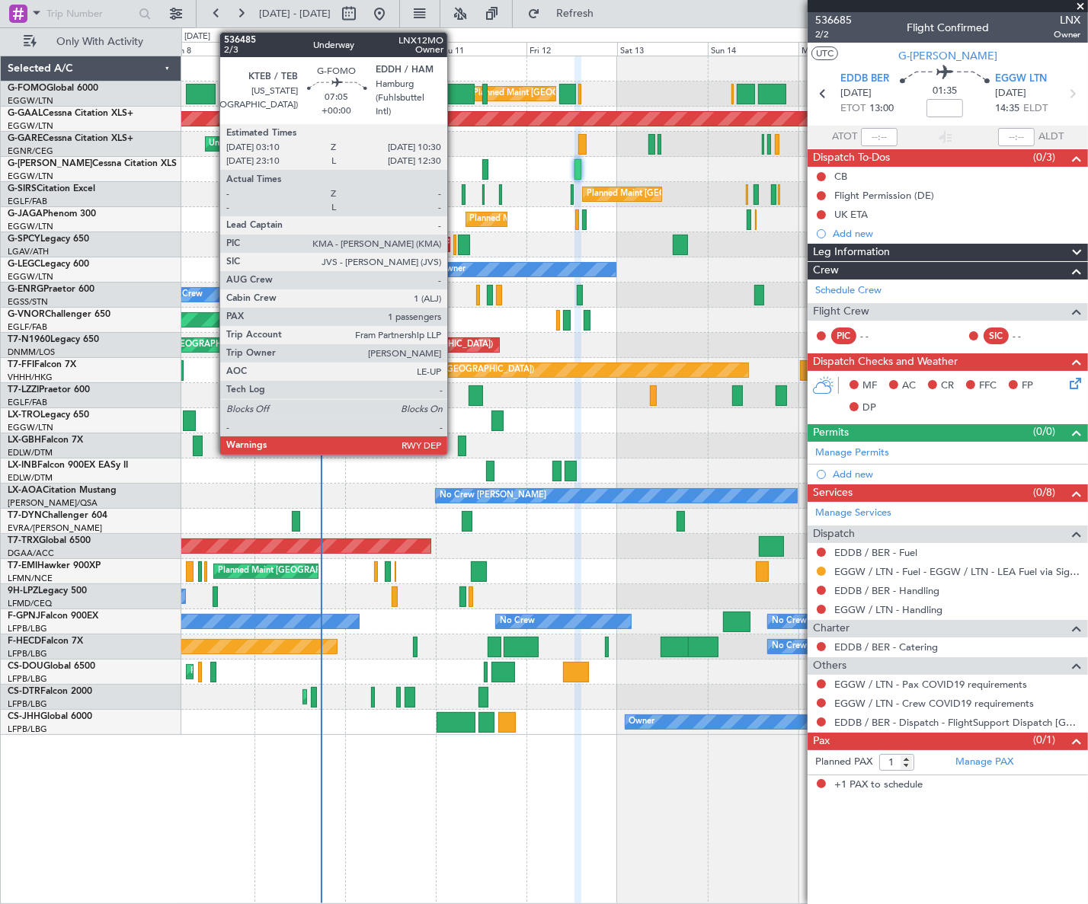
click at [454, 90] on div at bounding box center [461, 94] width 28 height 21
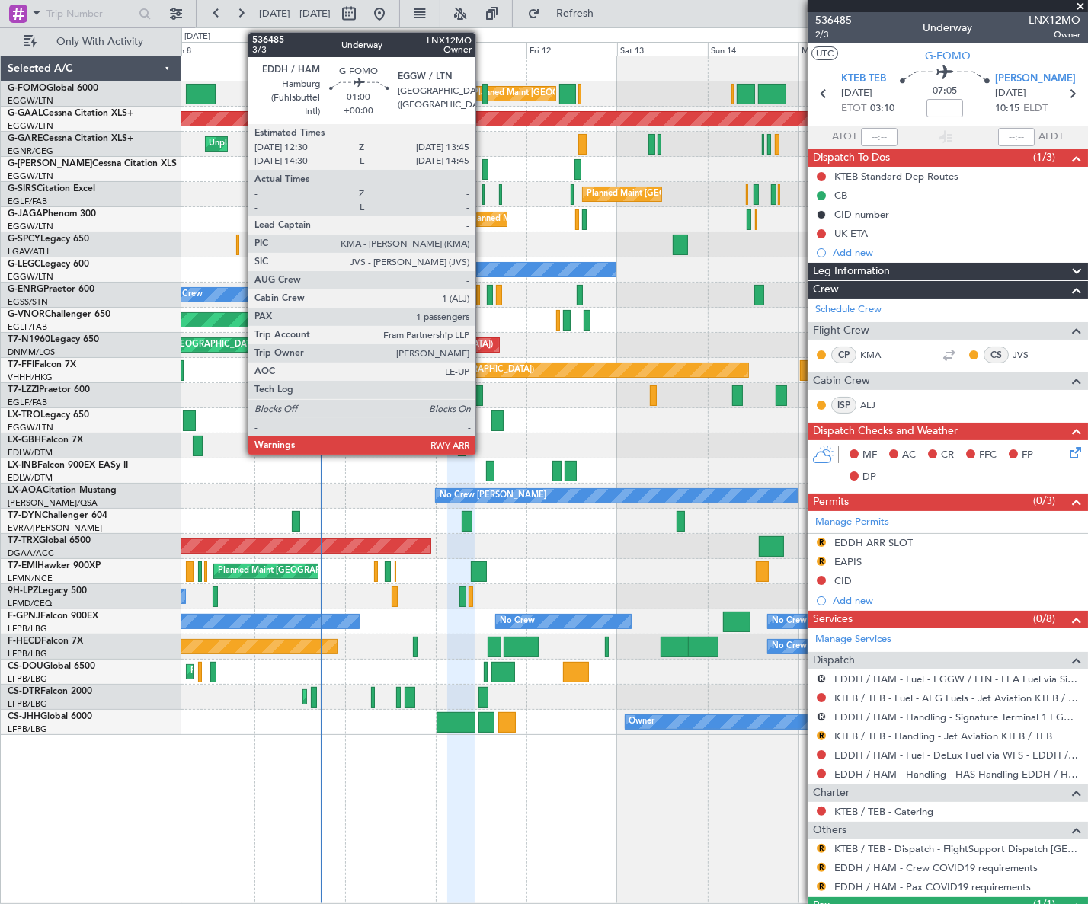
click at [482, 91] on div at bounding box center [484, 94] width 5 height 21
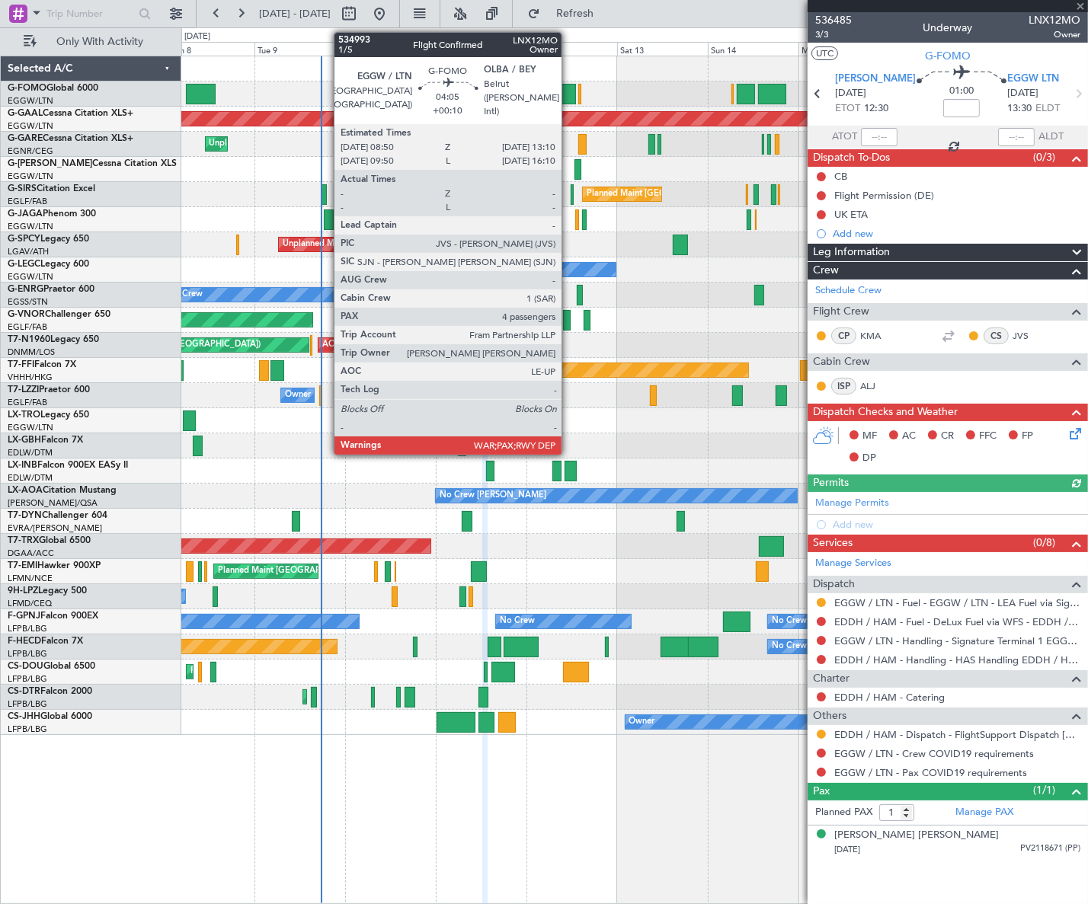
click at [568, 91] on div at bounding box center [567, 94] width 17 height 21
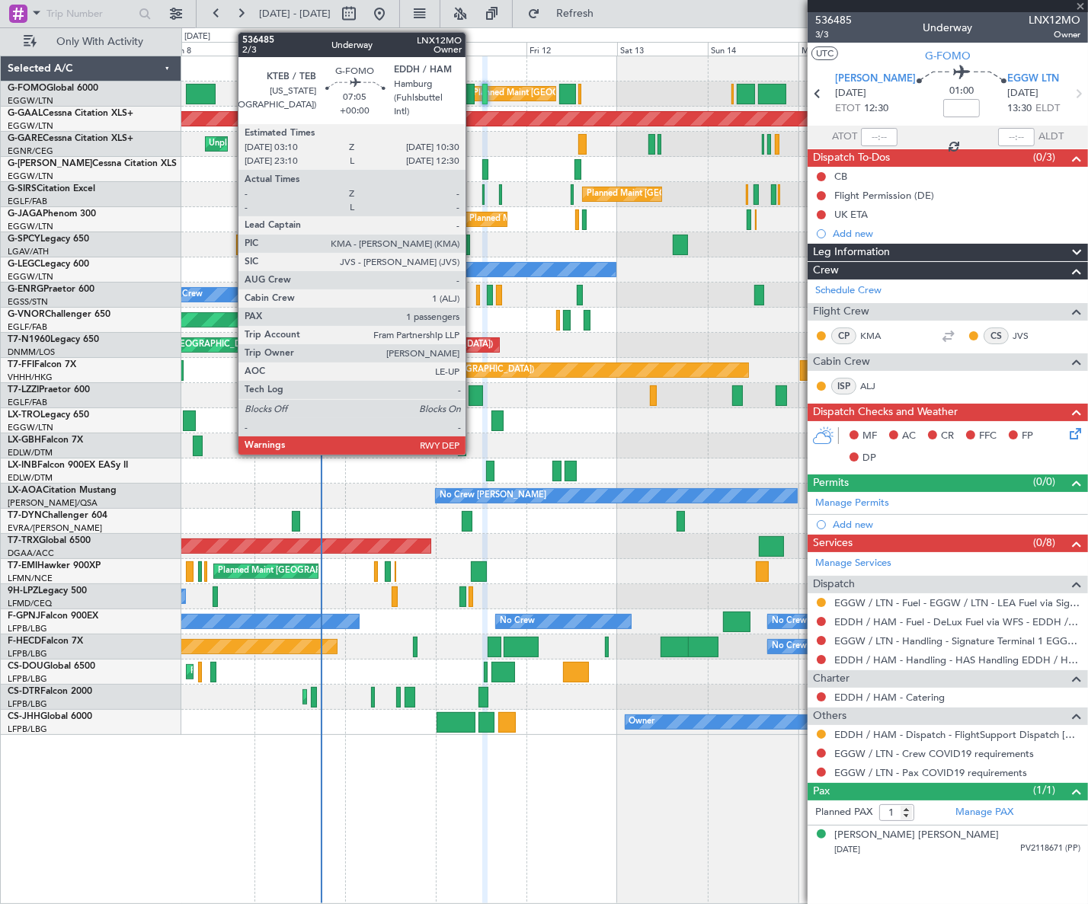
type input "+00:10"
type input "4"
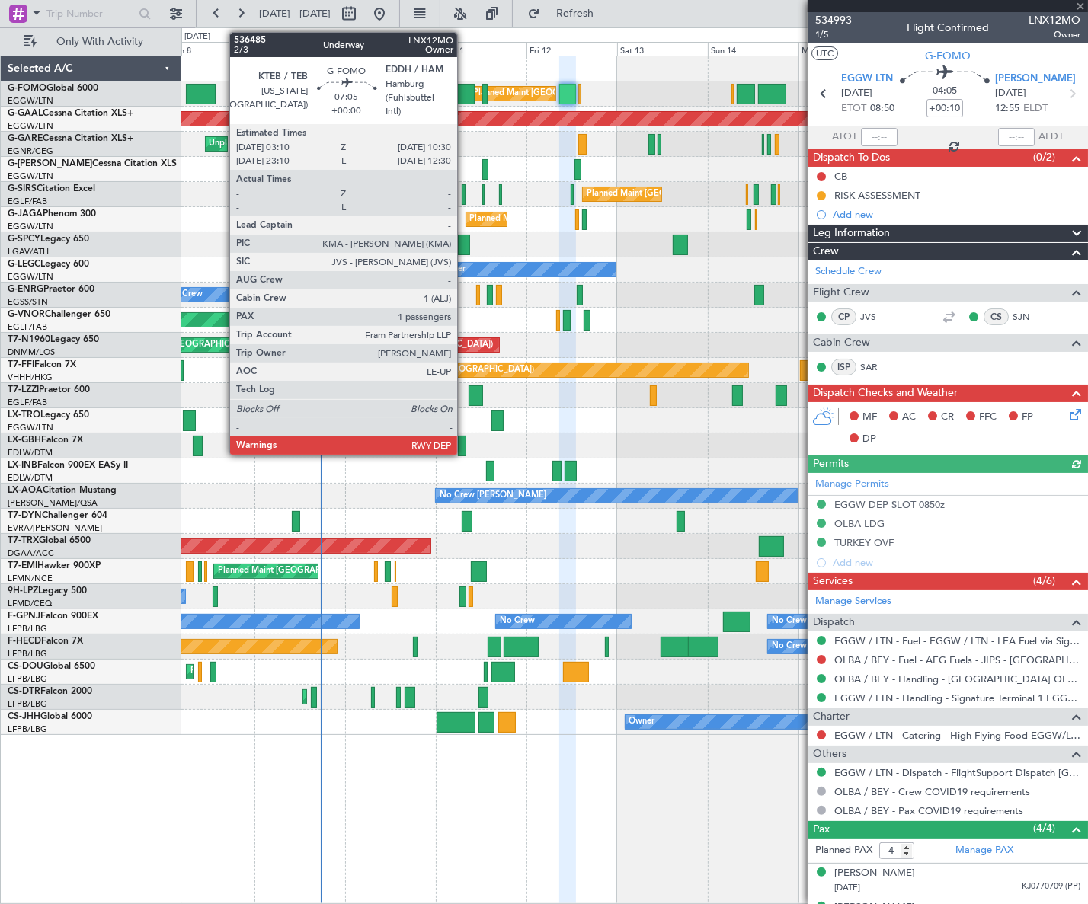
click at [463, 91] on div at bounding box center [461, 94] width 28 height 21
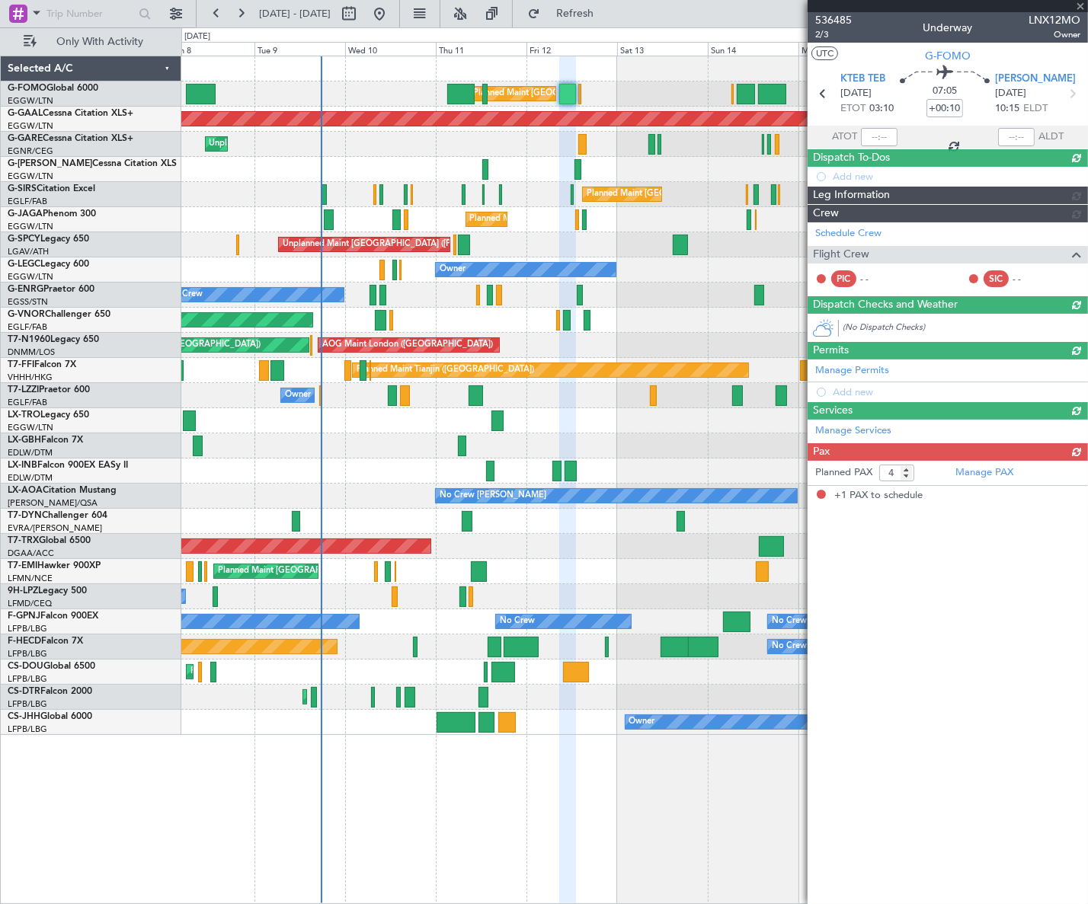
type input "1"
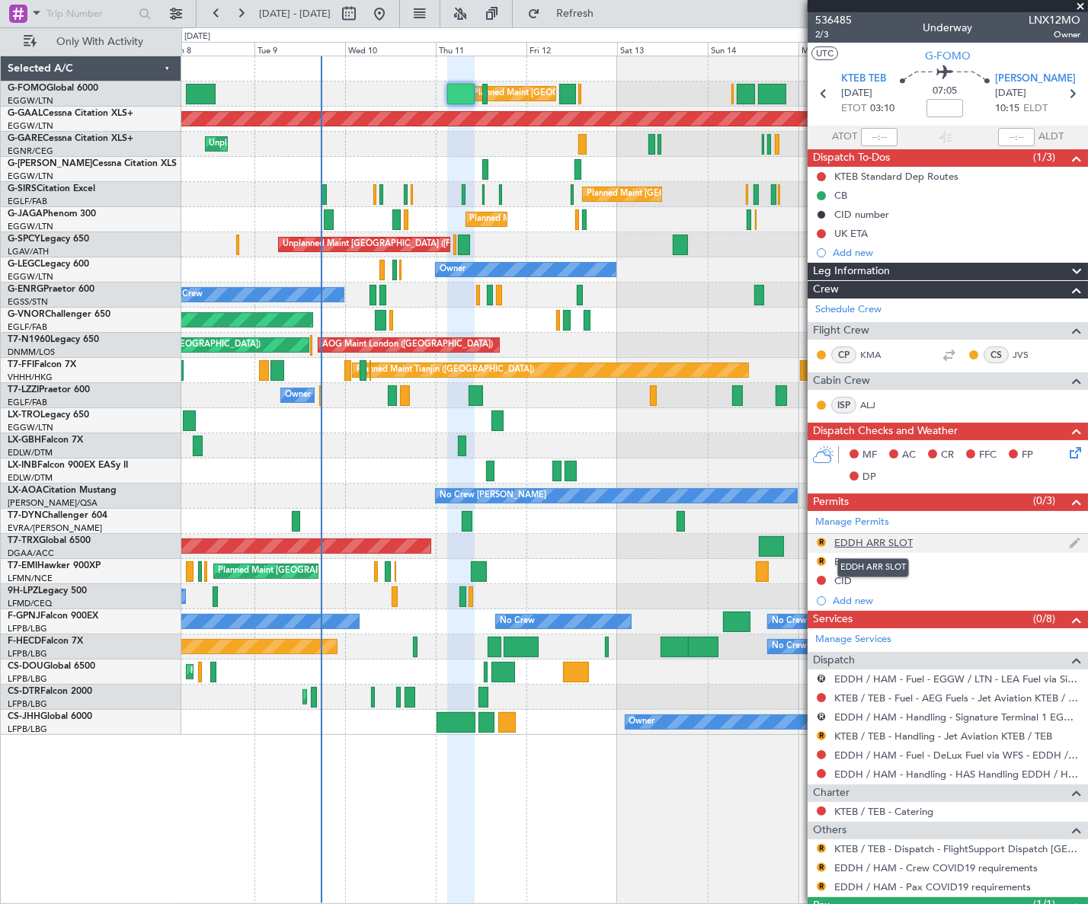
click at [886, 536] on div "EDDH ARR SLOT" at bounding box center [873, 542] width 78 height 13
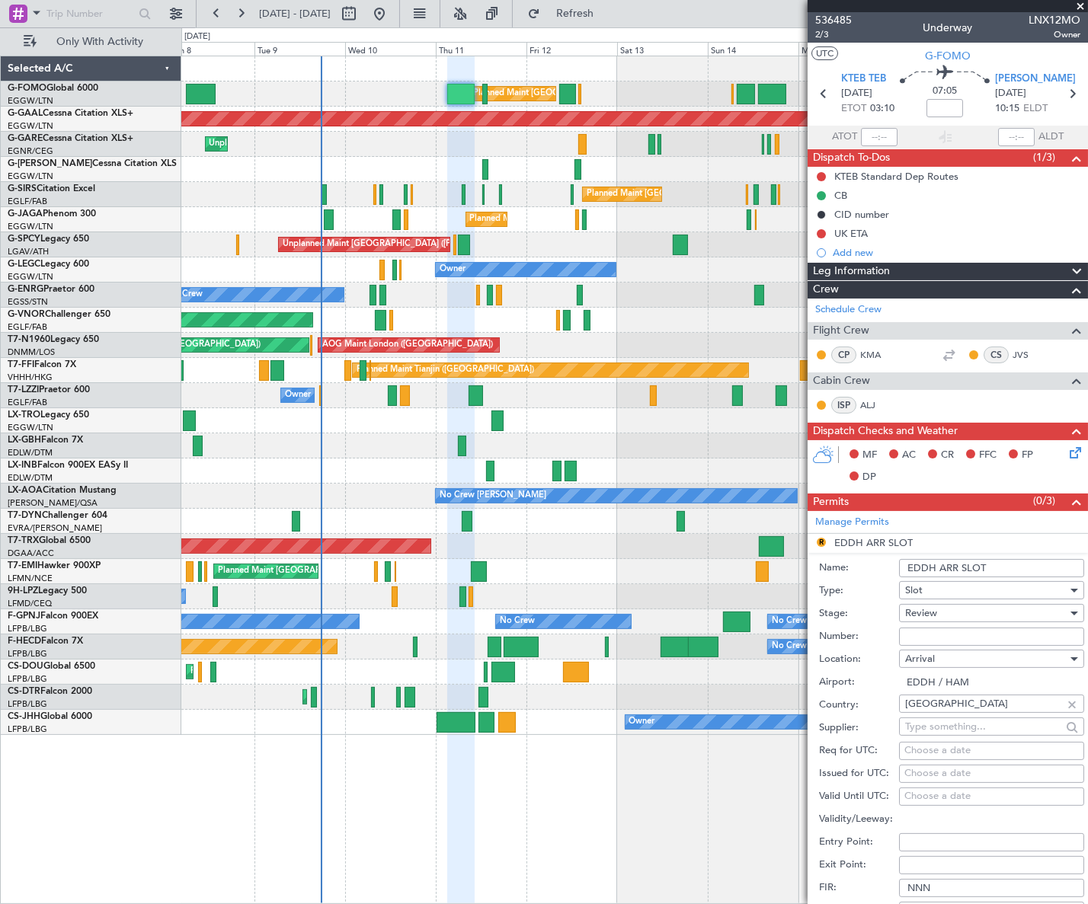
click at [1000, 570] on input "EDDH ARR SLOT" at bounding box center [991, 568] width 185 height 18
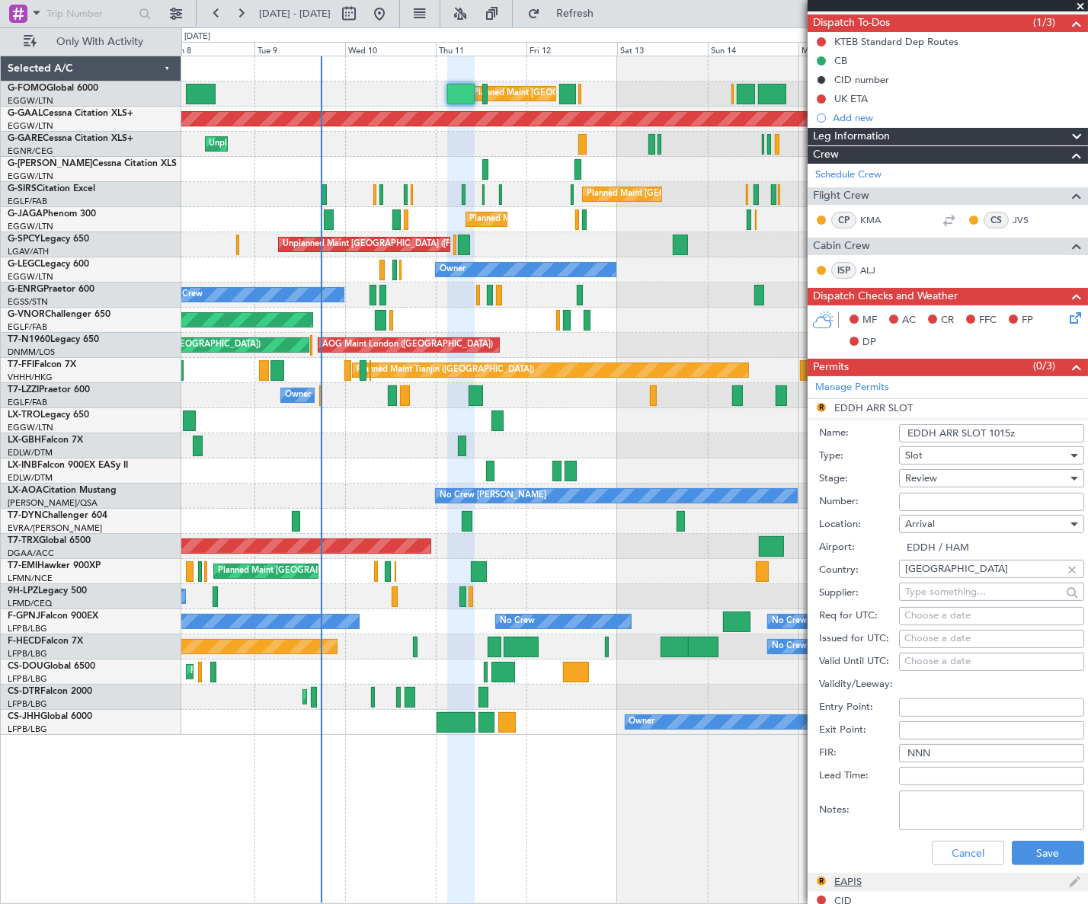
scroll to position [276, 0]
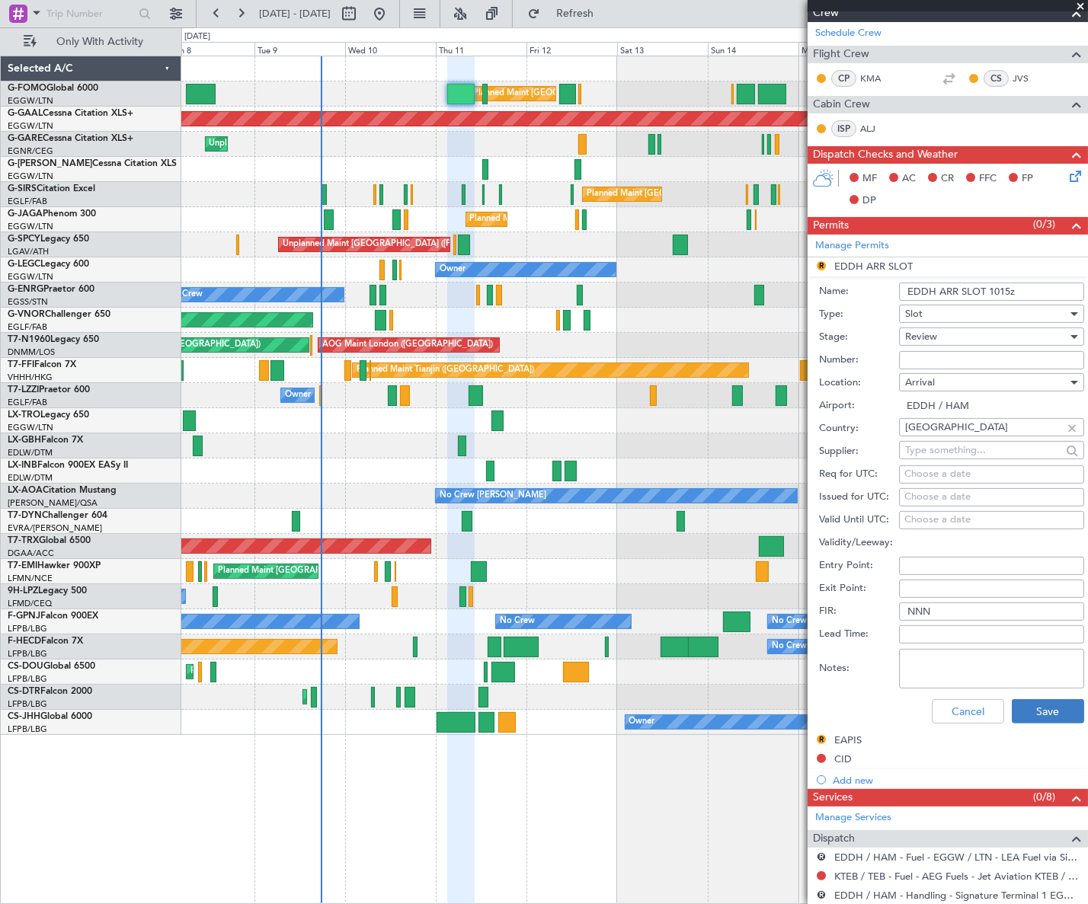
type input "EDDH ARR SLOT 1015z"
click at [1057, 711] on button "Save" at bounding box center [1047, 711] width 72 height 24
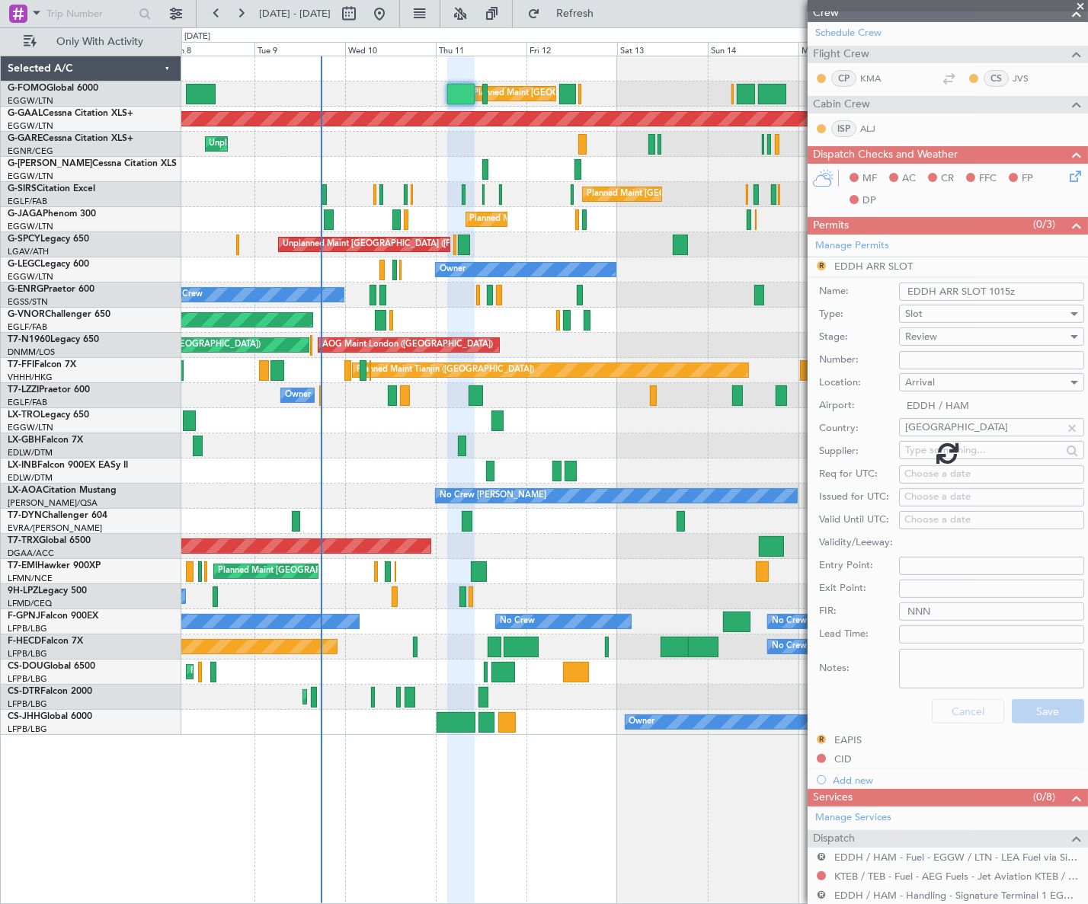
scroll to position [68, 0]
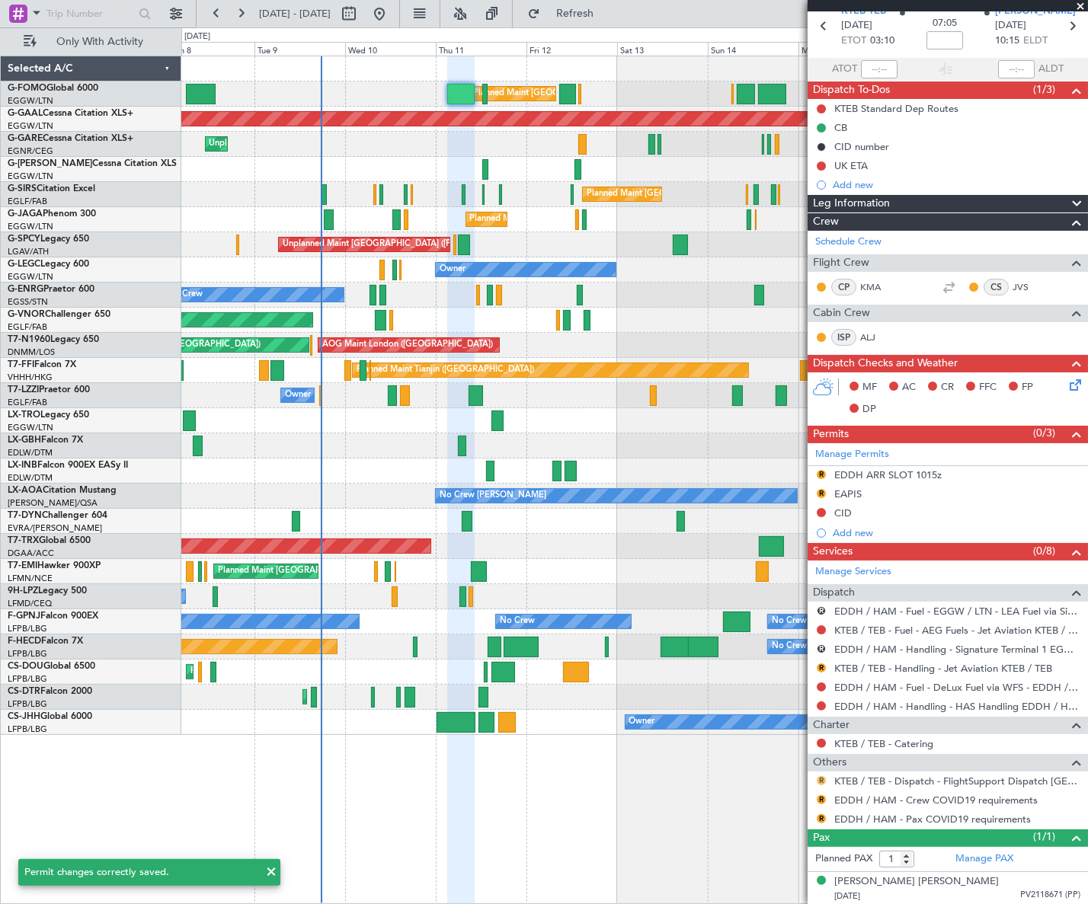
click at [823, 779] on button "R" at bounding box center [820, 780] width 9 height 9
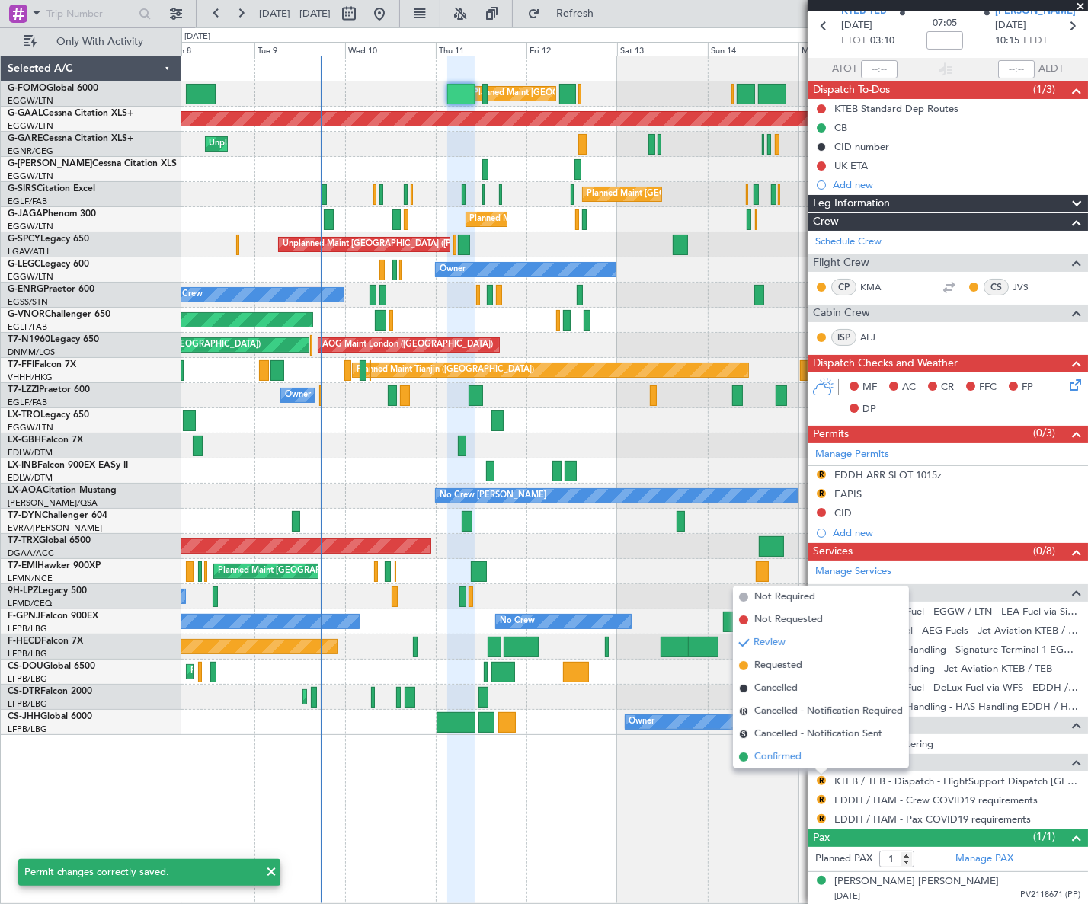
click at [781, 754] on span "Confirmed" at bounding box center [777, 756] width 47 height 15
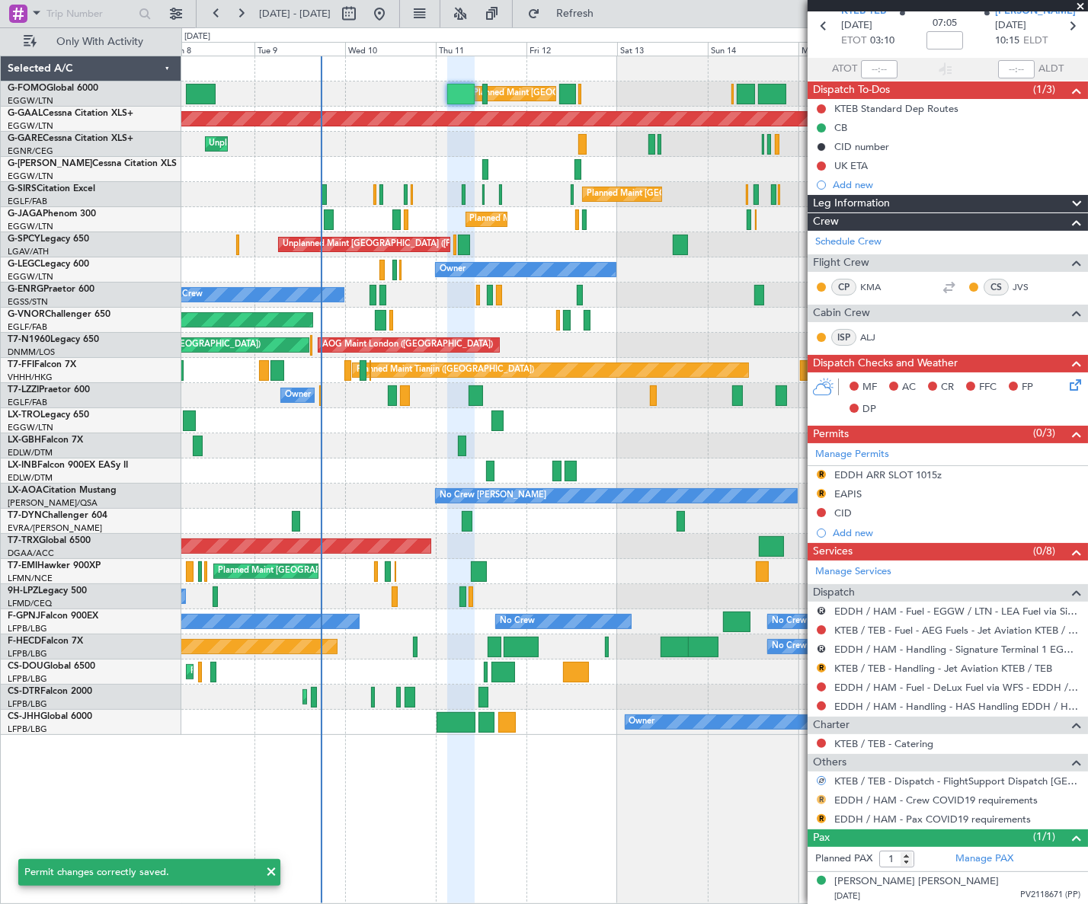
click at [821, 797] on button "R" at bounding box center [820, 799] width 9 height 9
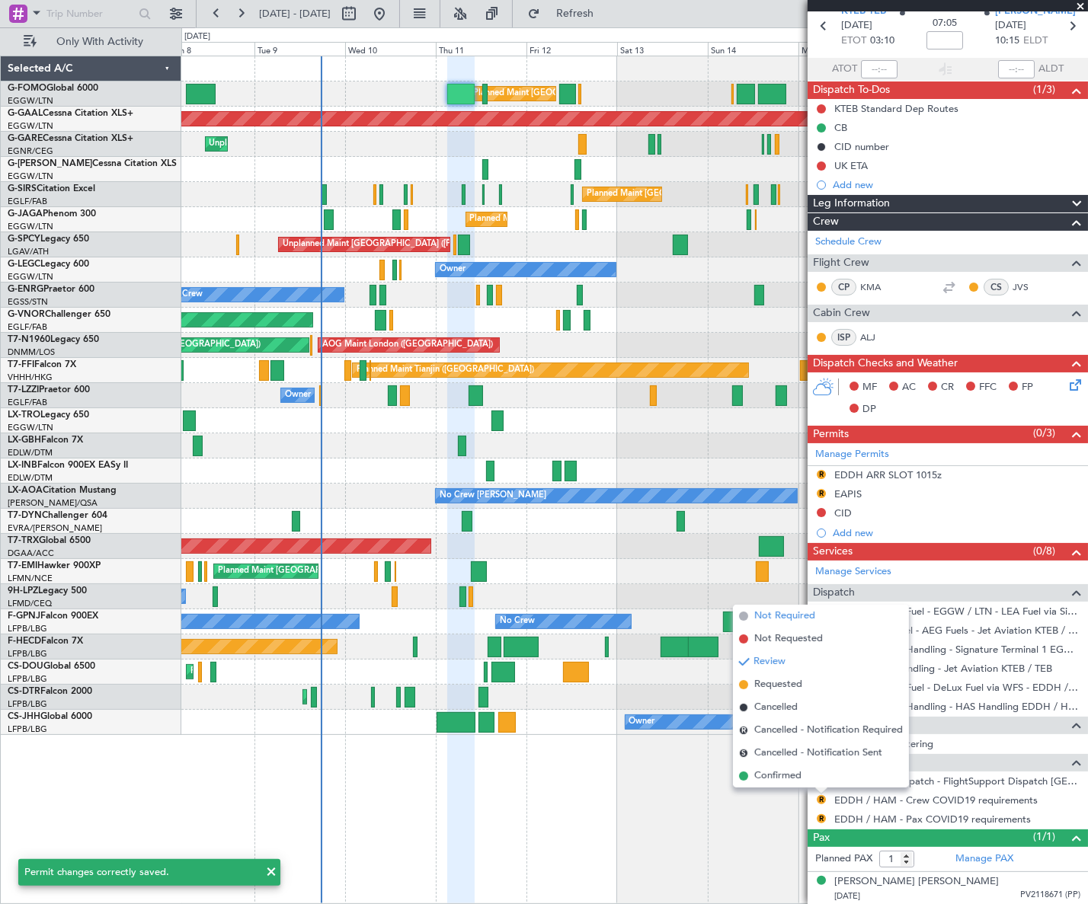
click at [788, 610] on span "Not Required" at bounding box center [784, 616] width 61 height 15
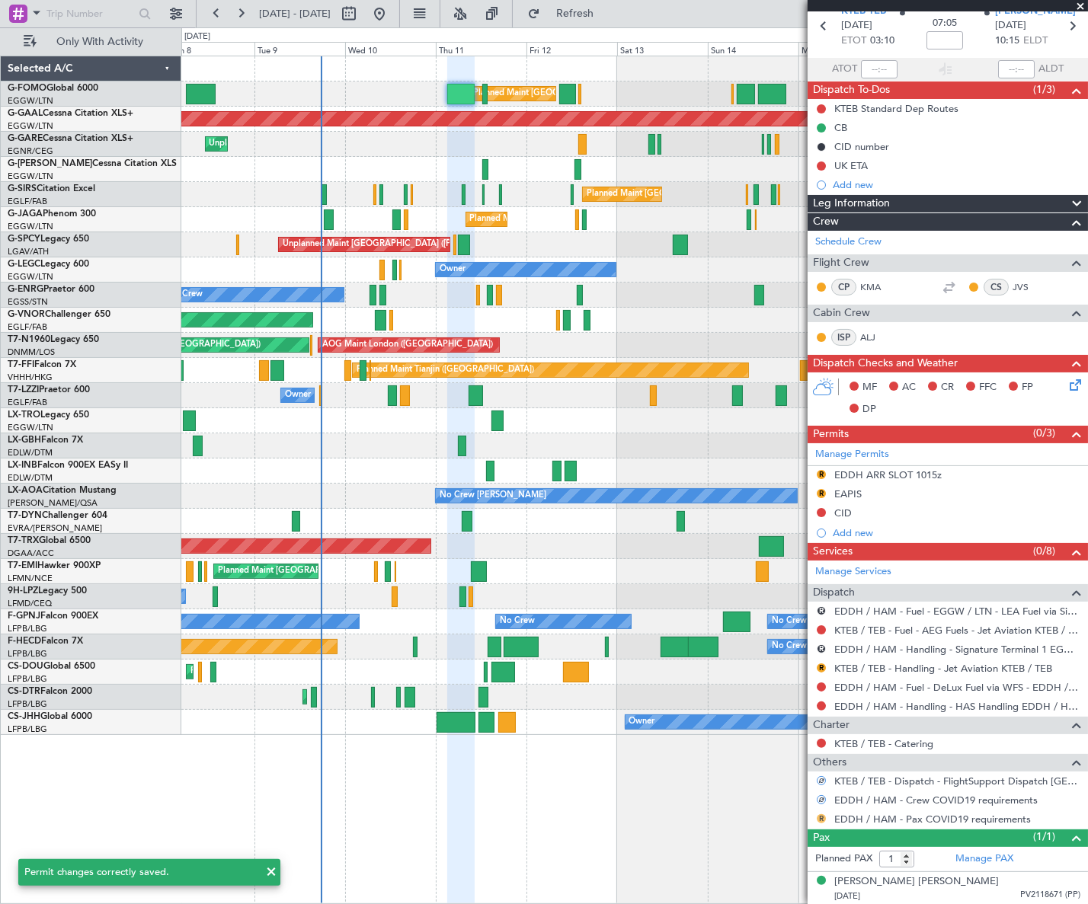
click at [819, 819] on button "R" at bounding box center [820, 818] width 9 height 9
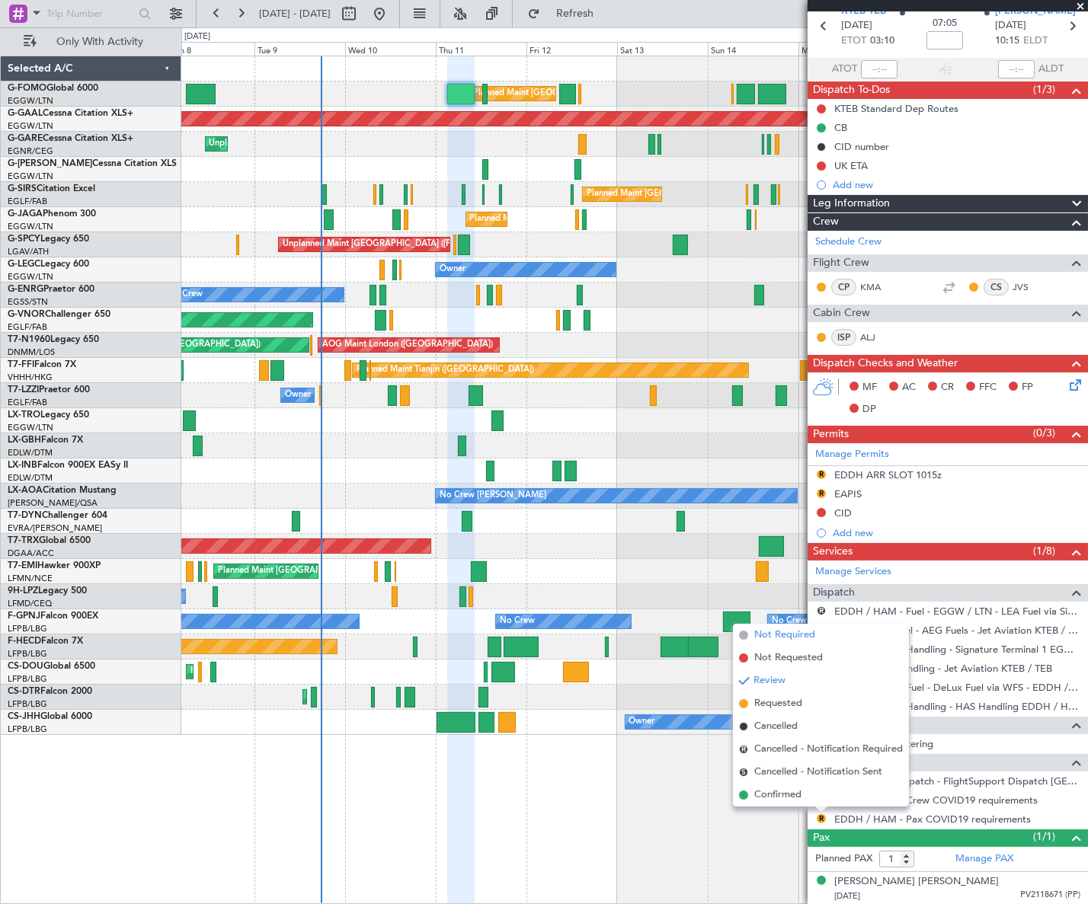
click at [792, 638] on span "Not Required" at bounding box center [784, 635] width 61 height 15
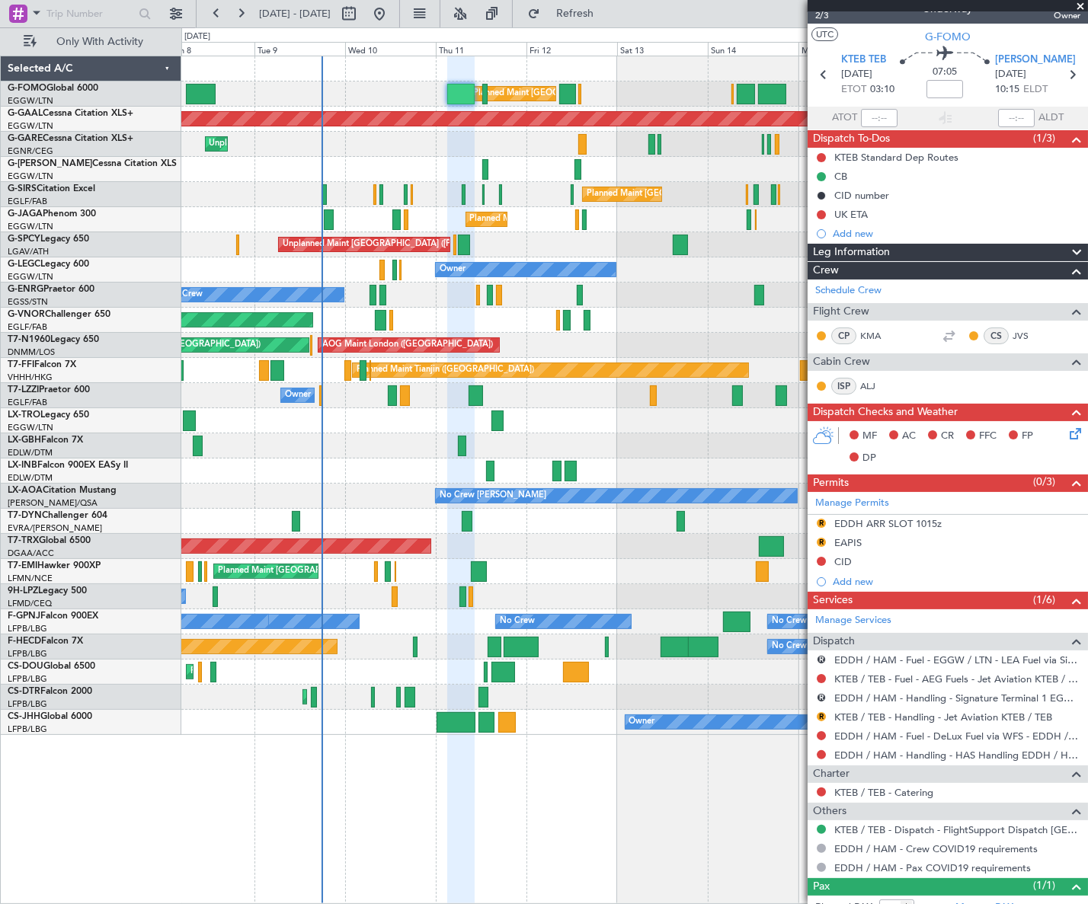
scroll to position [0, 0]
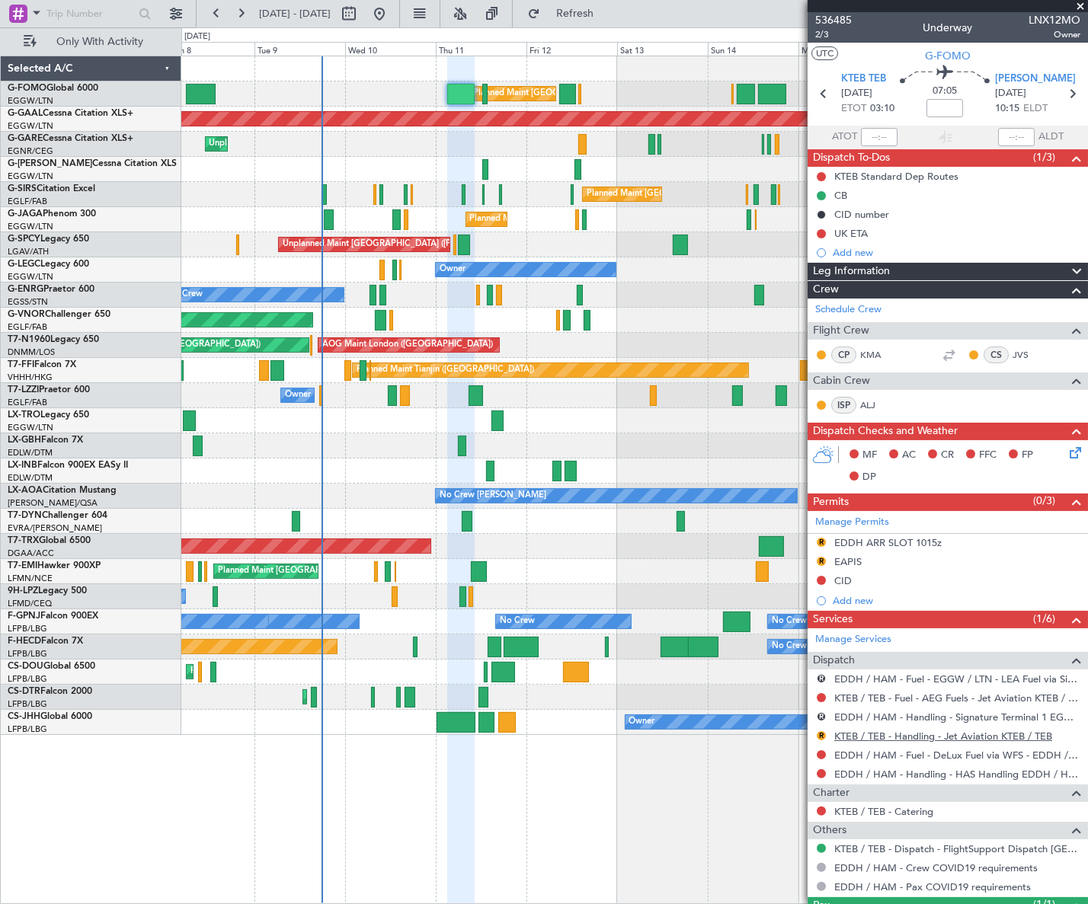
click at [845, 736] on link "KTEB / TEB - Handling - Jet Aviation KTEB / TEB" at bounding box center [943, 736] width 218 height 13
click at [944, 105] on input at bounding box center [944, 108] width 37 height 18
paste input "-0.35"
type input "-00:35"
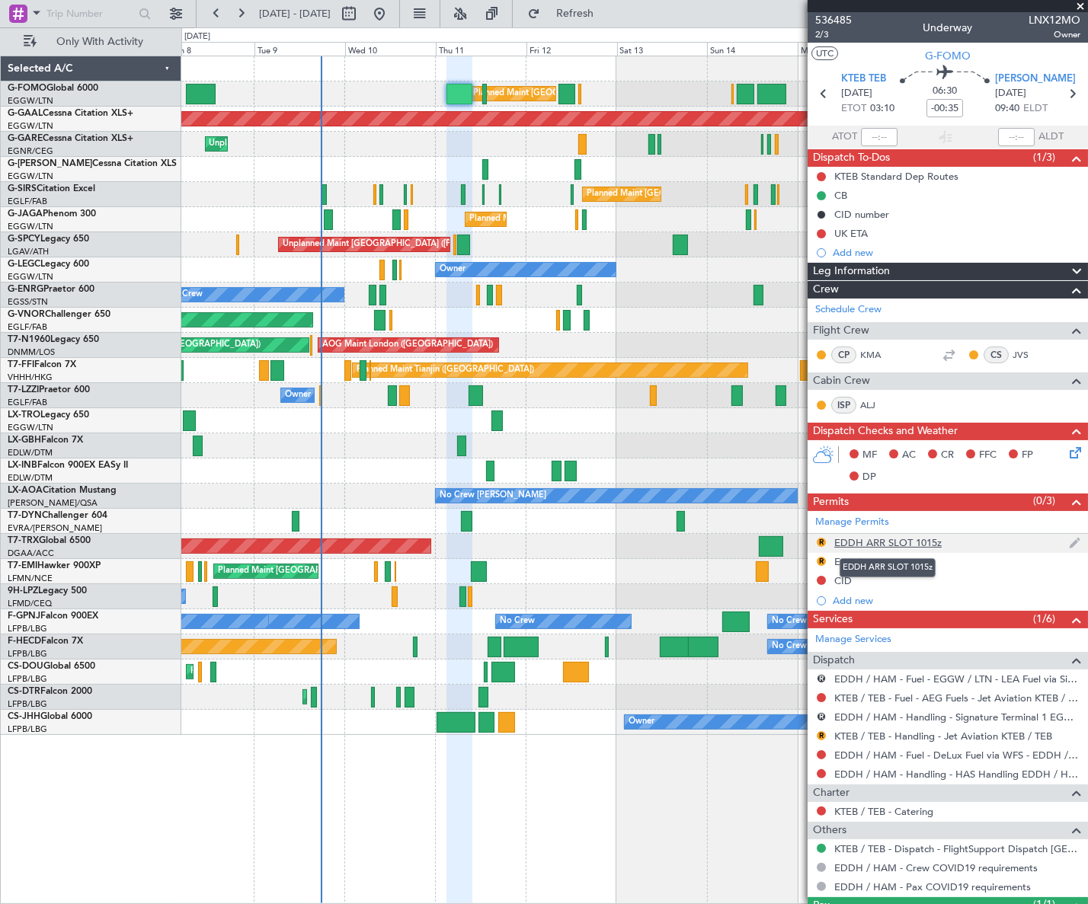
click at [917, 541] on div "EDDH ARR SLOT 1015z" at bounding box center [887, 542] width 107 height 13
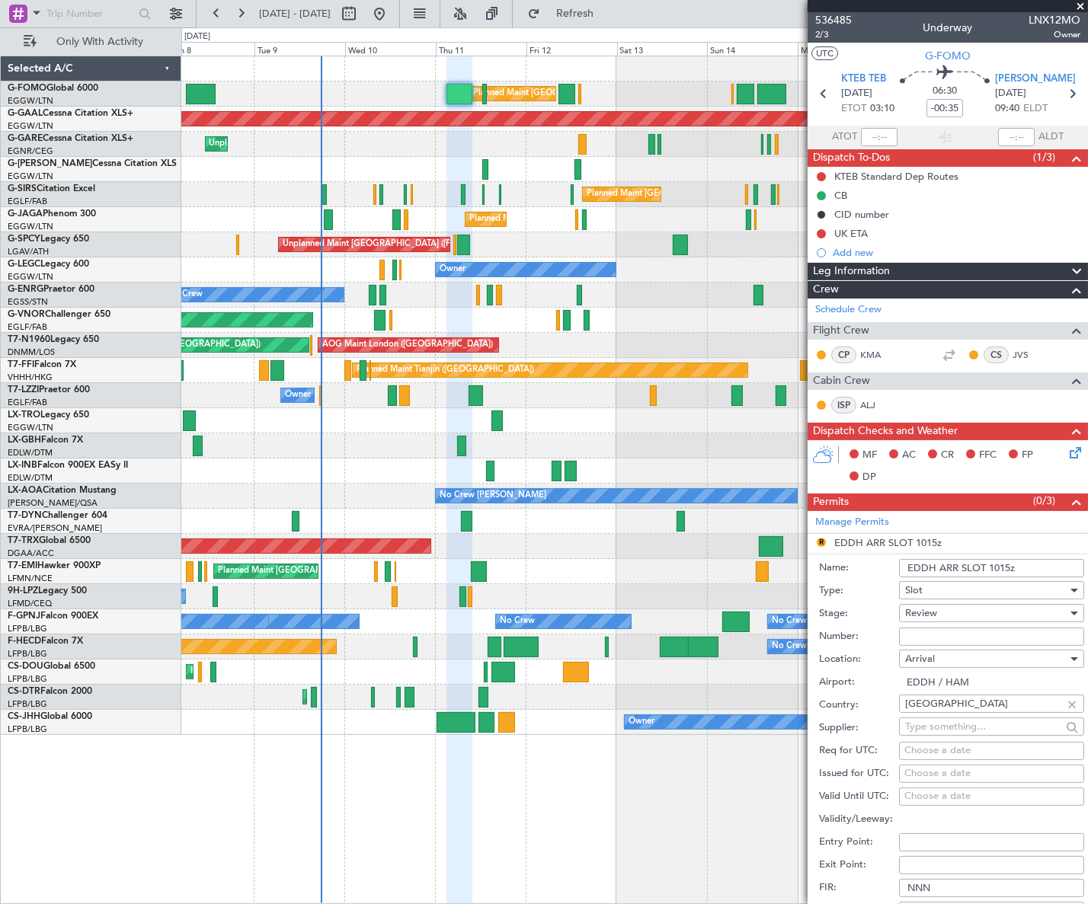
drag, startPoint x: 1024, startPoint y: 566, endPoint x: 988, endPoint y: 568, distance: 36.6
click at [988, 568] on input "EDDH ARR SLOT 1015z" at bounding box center [991, 568] width 185 height 18
type input "EDDH ARR SLOT 0940Z"
click at [975, 609] on div "Review" at bounding box center [986, 613] width 162 height 23
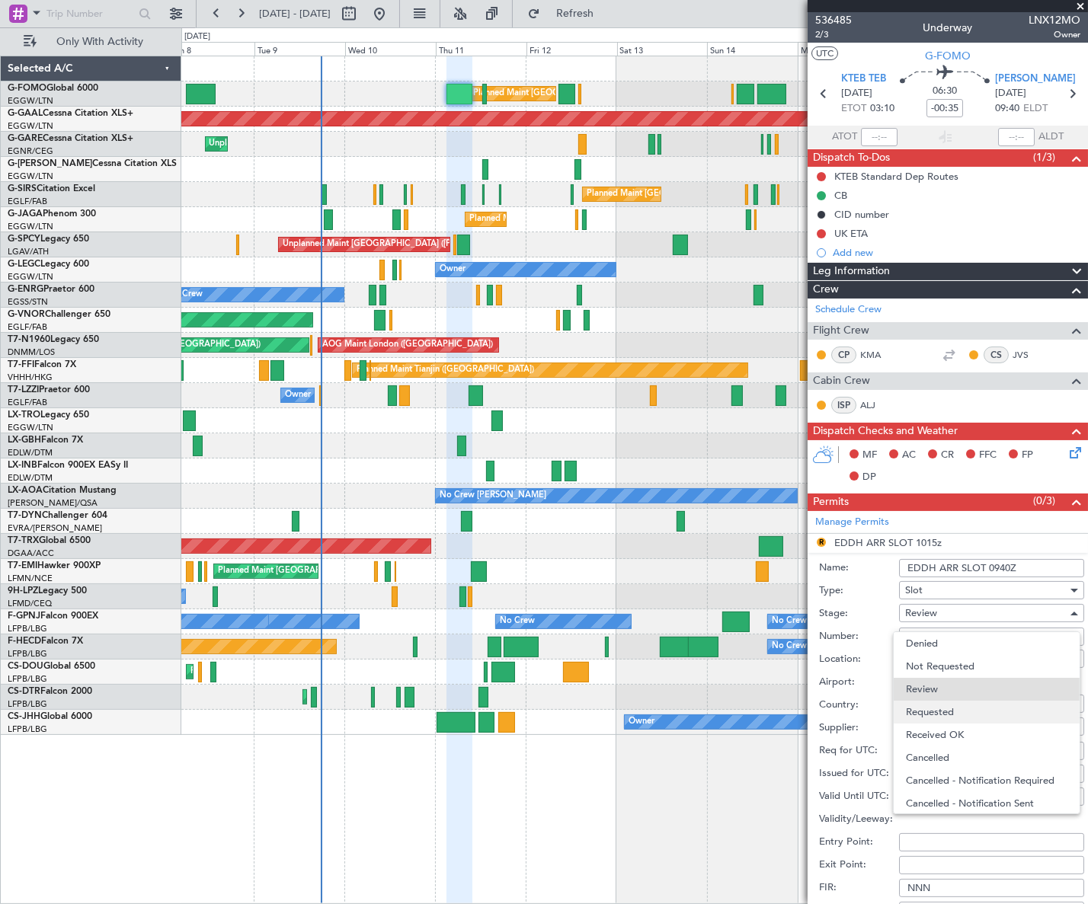
click at [949, 704] on span "Requested" at bounding box center [986, 712] width 161 height 23
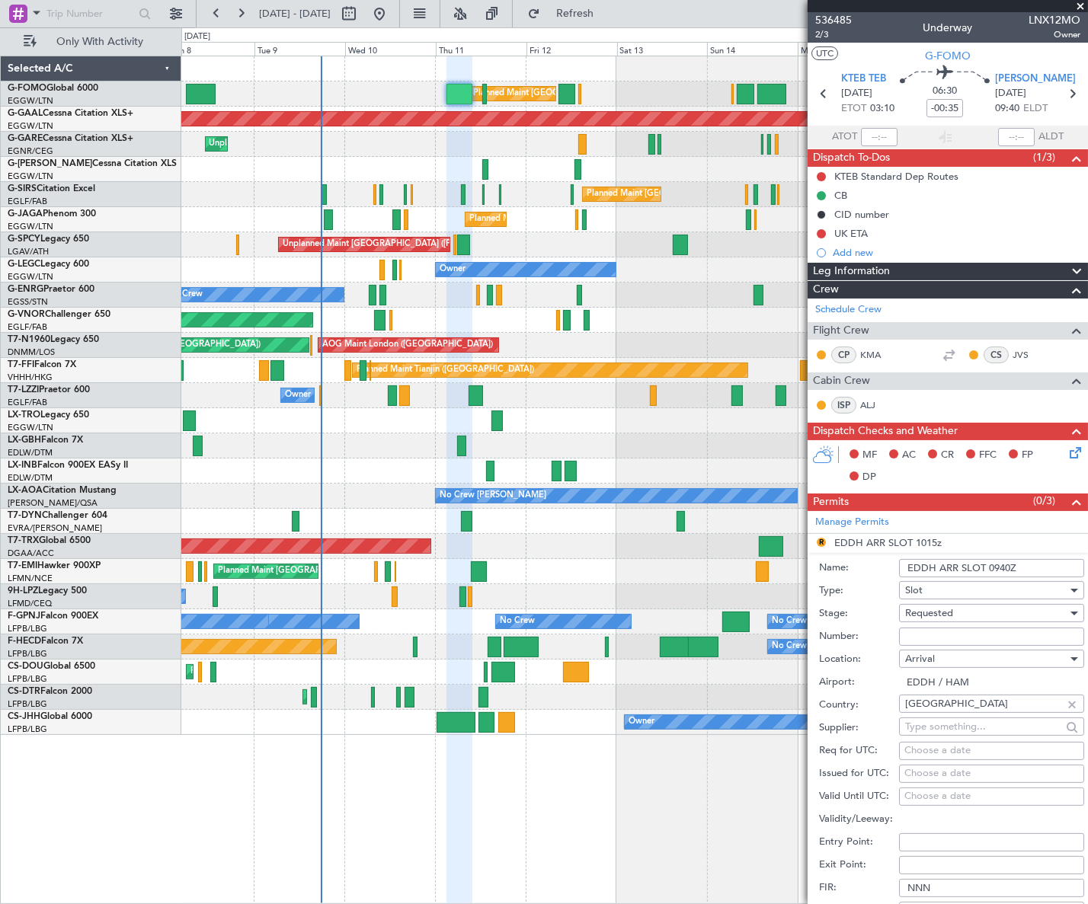
scroll to position [276, 0]
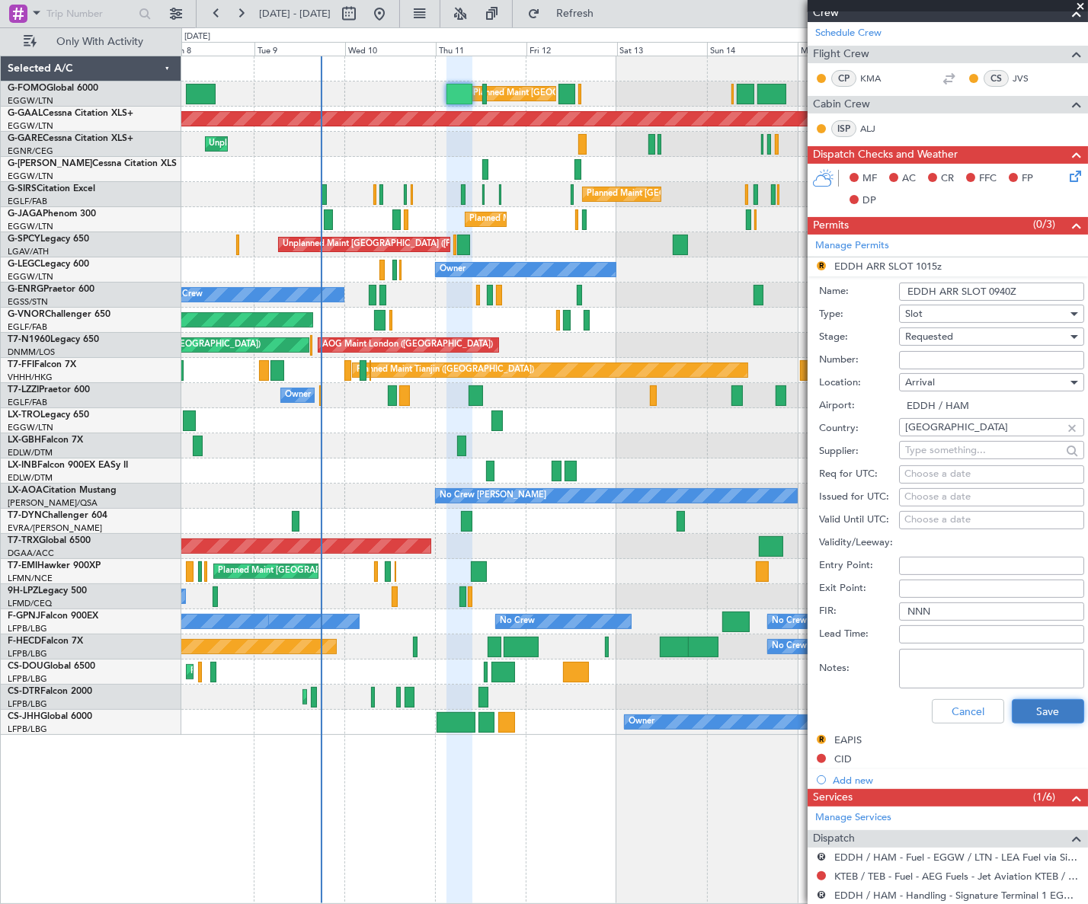
click at [1033, 704] on button "Save" at bounding box center [1047, 711] width 72 height 24
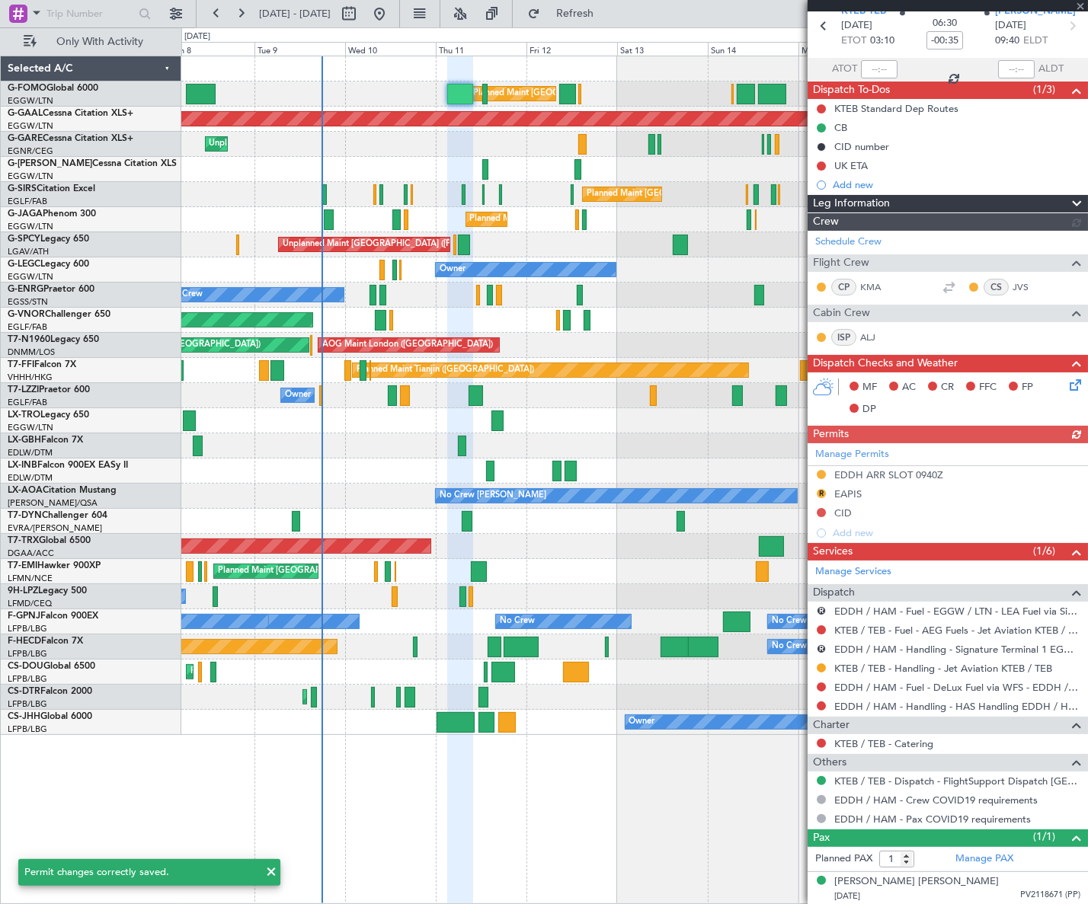
scroll to position [95, 0]
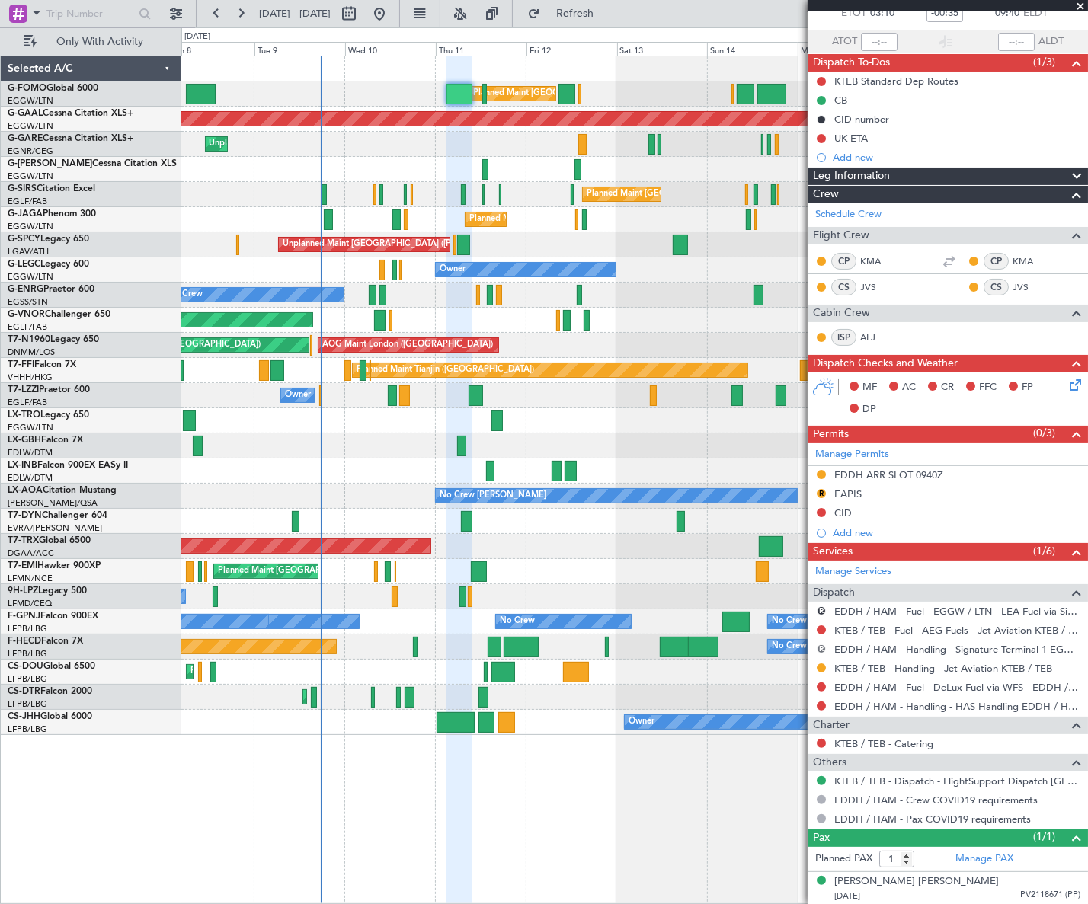
click at [822, 647] on button "R" at bounding box center [820, 648] width 9 height 9
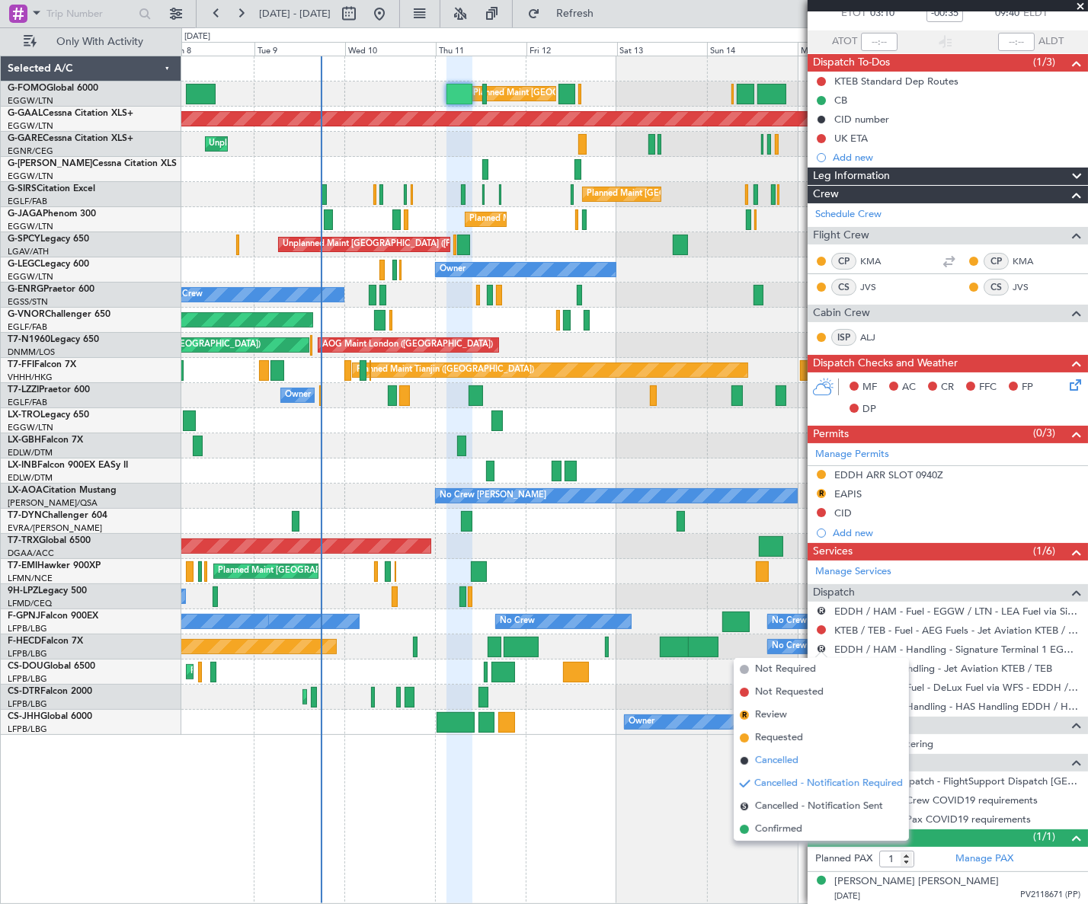
click at [768, 761] on span "Cancelled" at bounding box center [776, 760] width 43 height 15
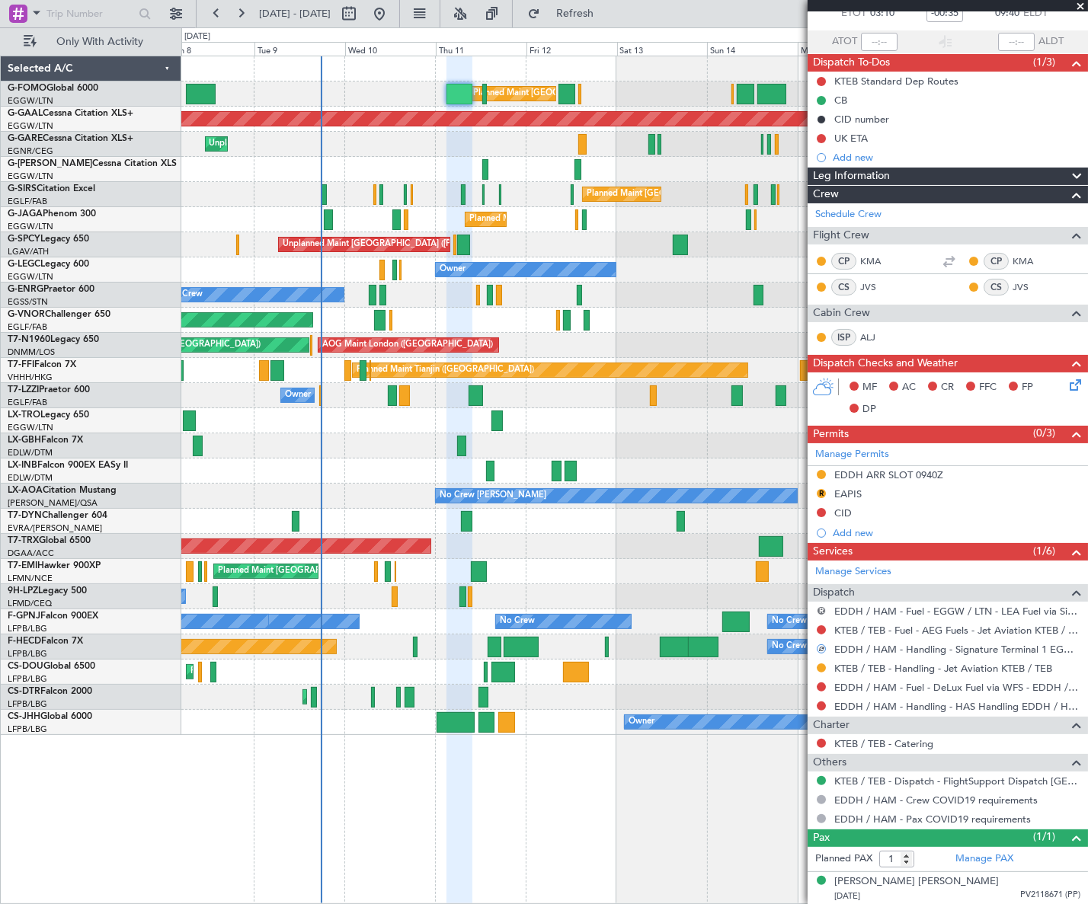
click at [820, 609] on button "R" at bounding box center [820, 610] width 9 height 9
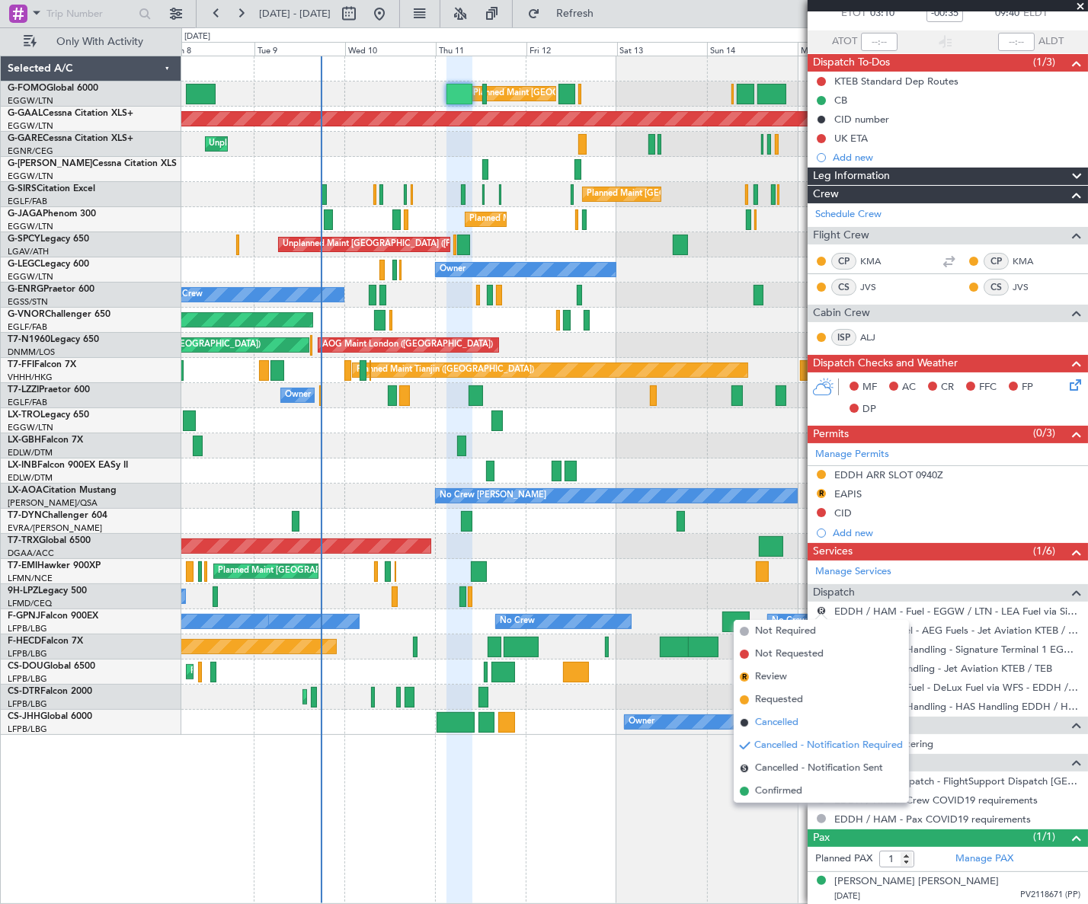
click at [781, 725] on span "Cancelled" at bounding box center [776, 722] width 43 height 15
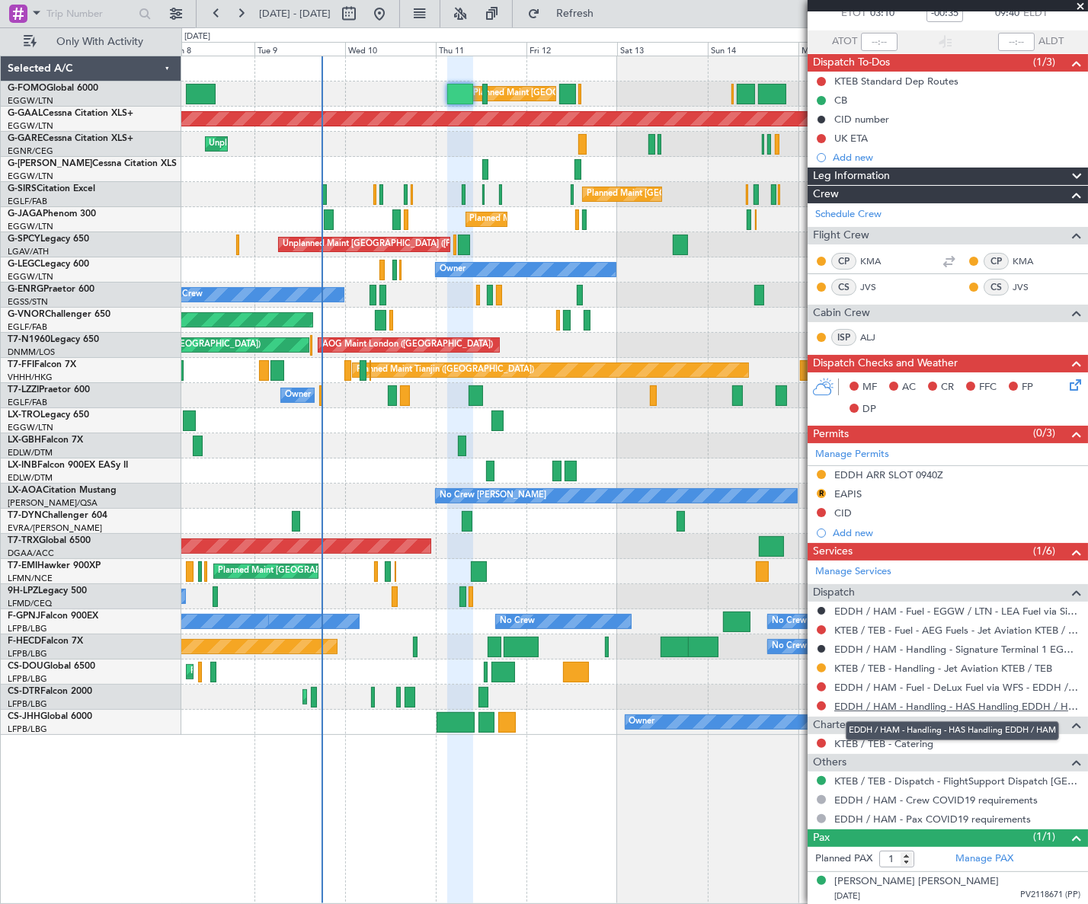
click at [967, 706] on link "EDDH / HAM - Handling - HAS Handling EDDH / HAM" at bounding box center [957, 706] width 246 height 13
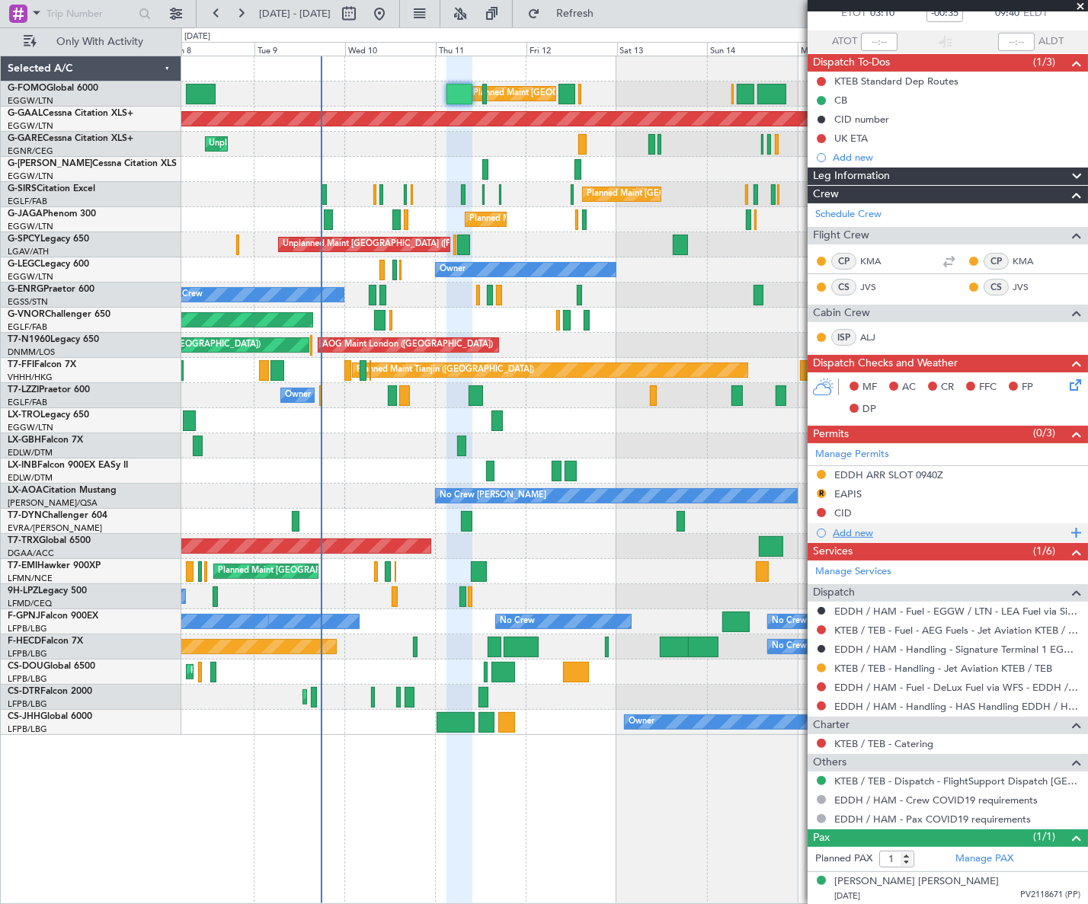
scroll to position [26, 0]
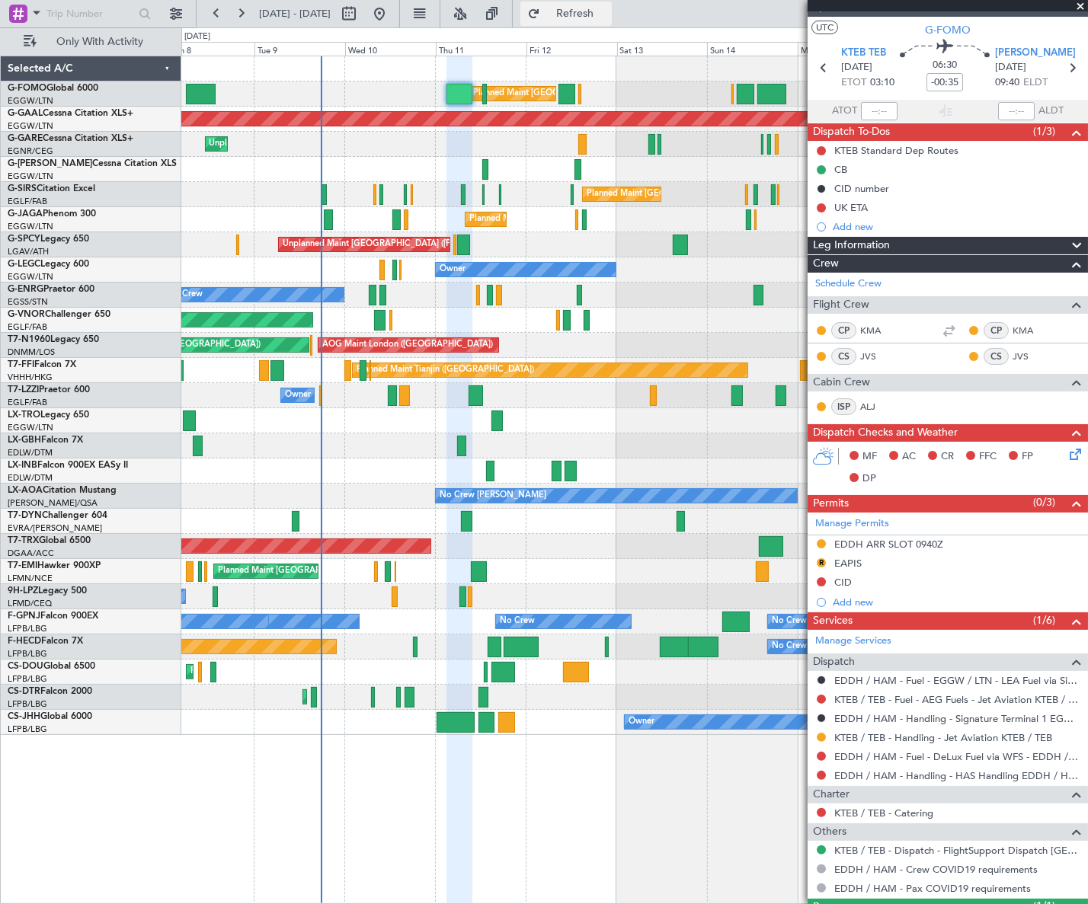
click at [607, 16] on span "Refresh" at bounding box center [575, 13] width 64 height 11
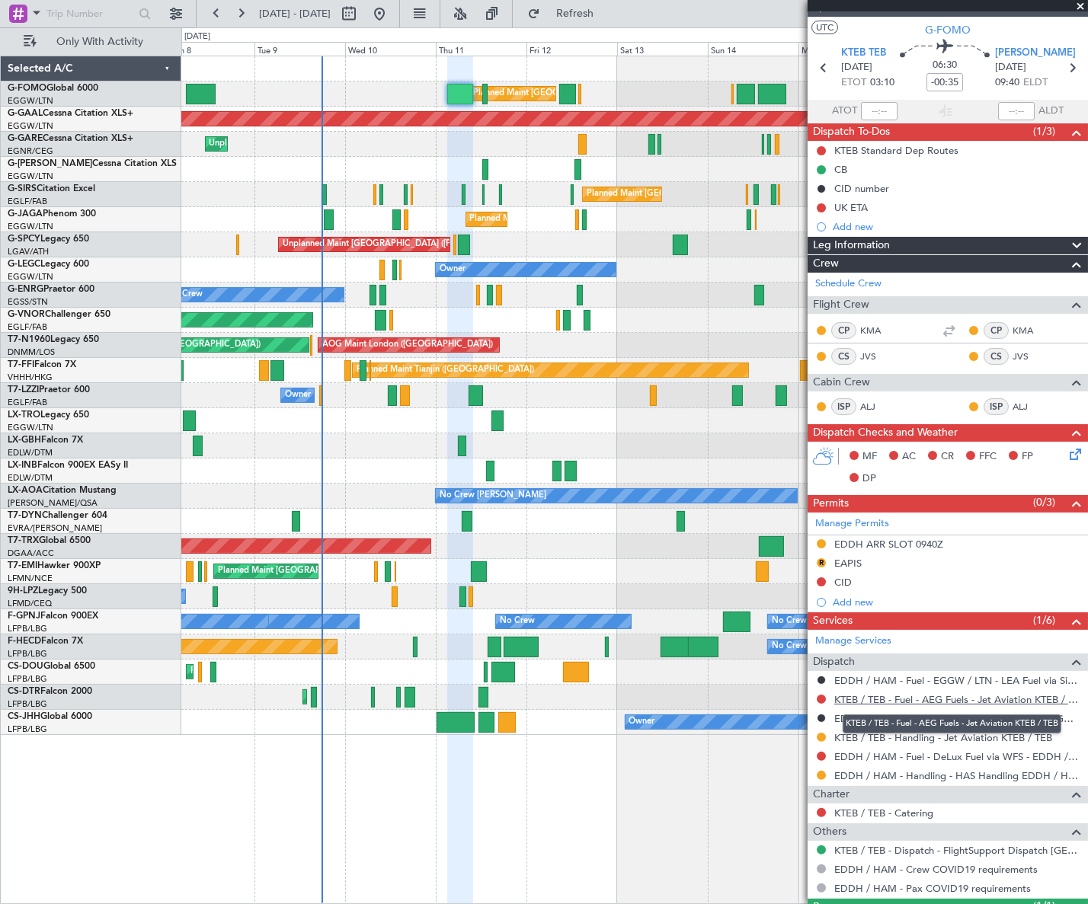
click at [898, 694] on link "KTEB / TEB - Fuel - AEG Fuels - Jet Aviation KTEB / TEB" at bounding box center [957, 699] width 246 height 13
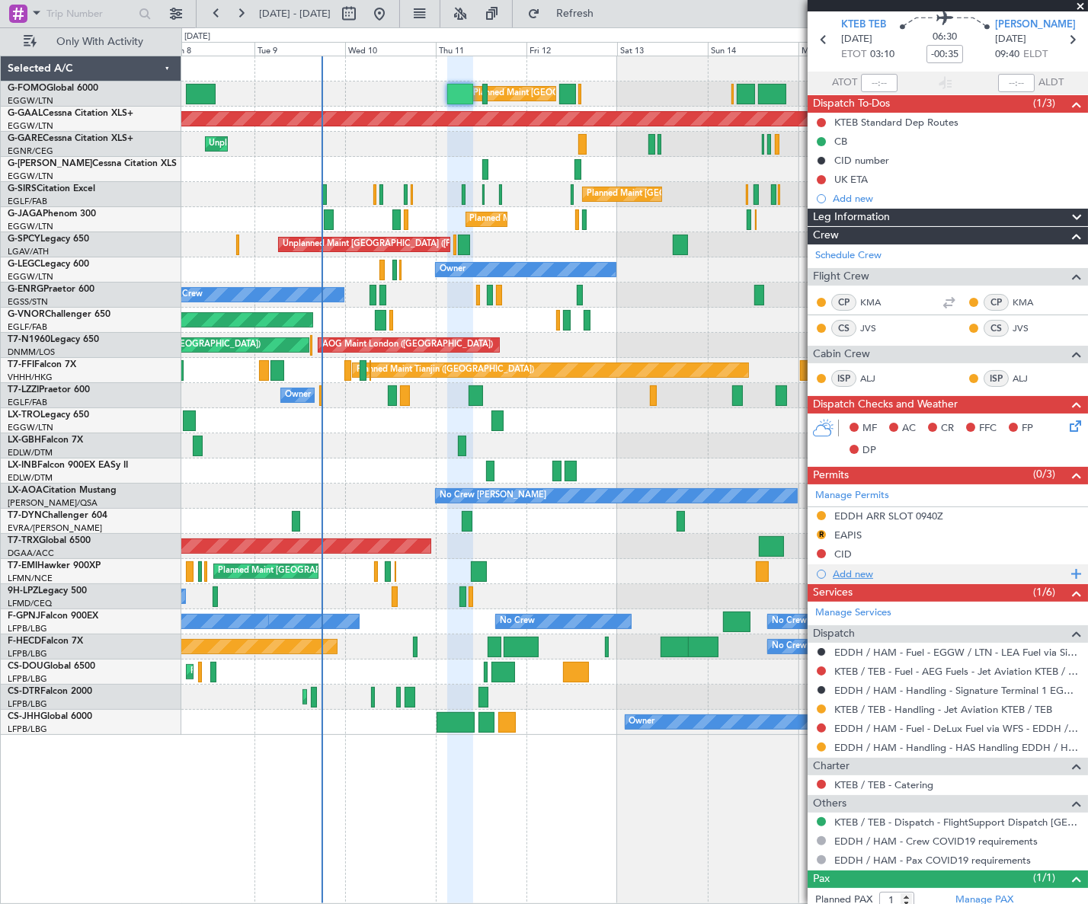
scroll to position [94, 0]
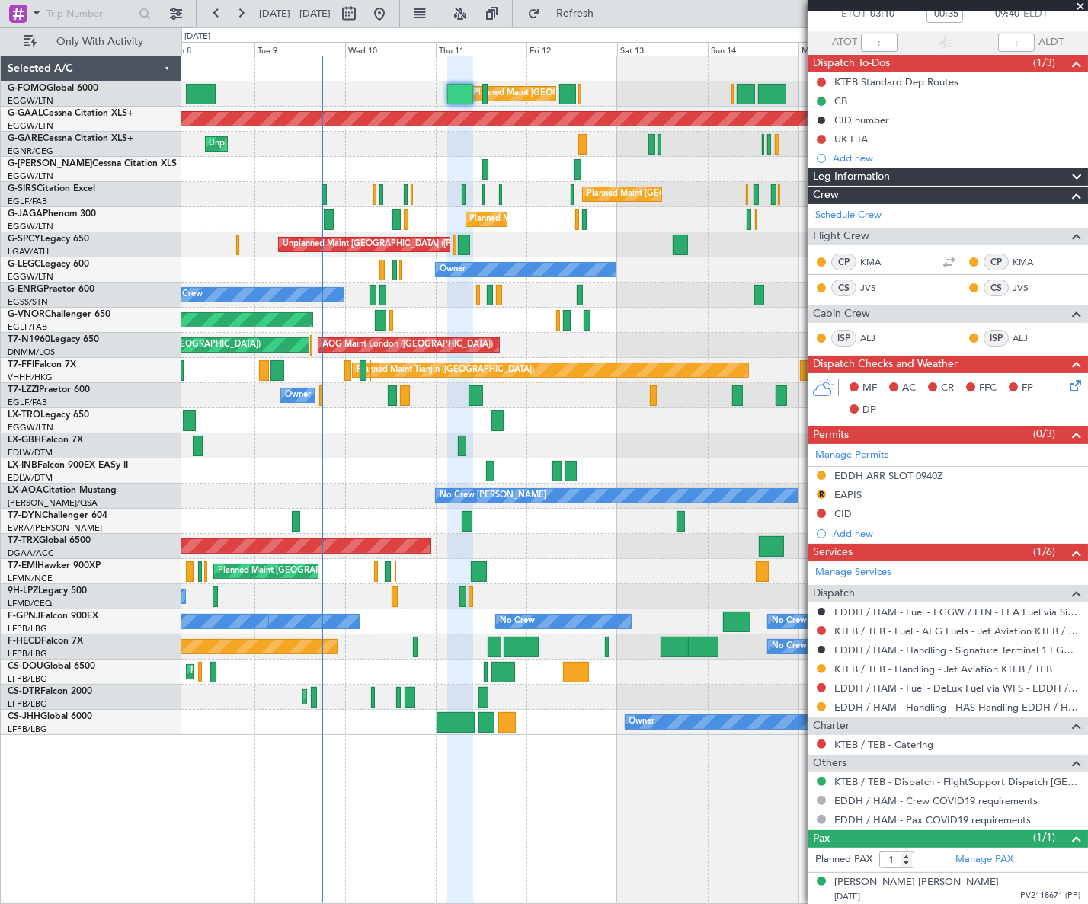
click at [1066, 388] on icon at bounding box center [1072, 383] width 12 height 12
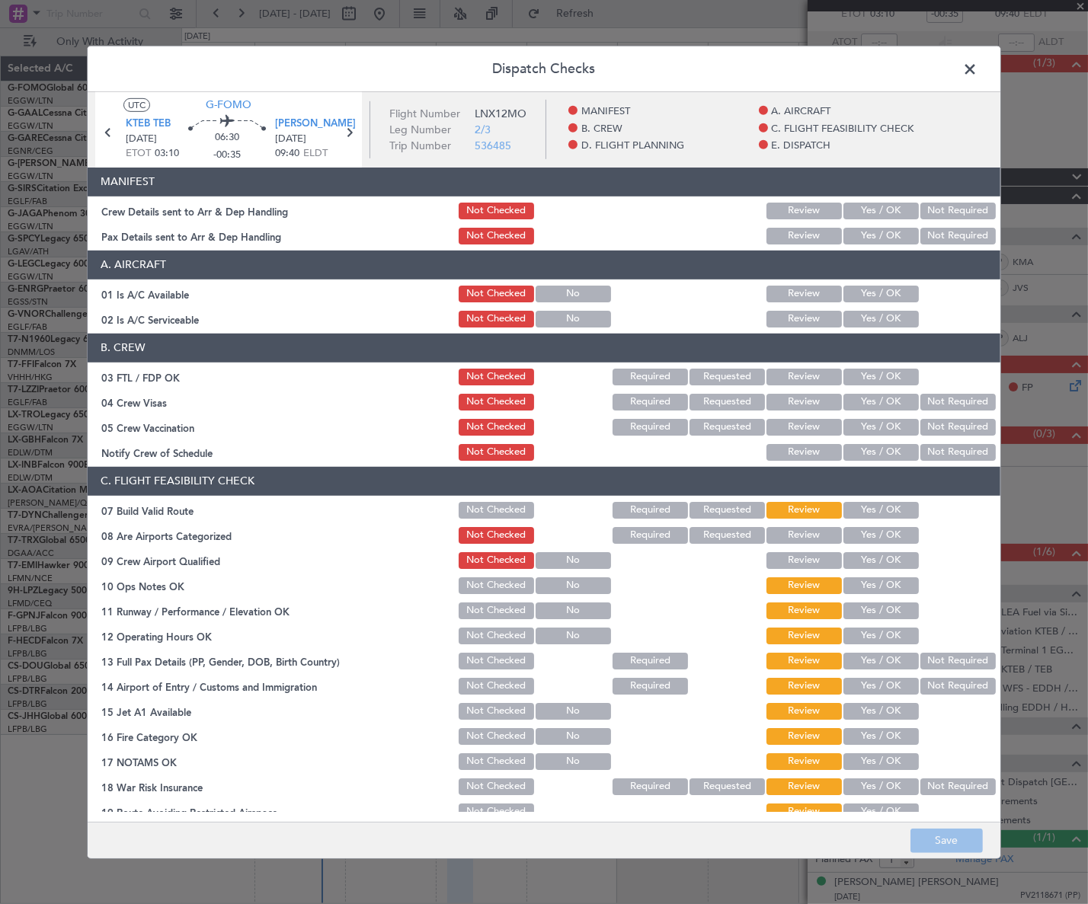
click at [886, 292] on button "Yes / OK" at bounding box center [880, 294] width 75 height 17
click at [886, 320] on button "Yes / OK" at bounding box center [880, 319] width 75 height 17
click at [880, 506] on button "Yes / OK" at bounding box center [880, 510] width 75 height 17
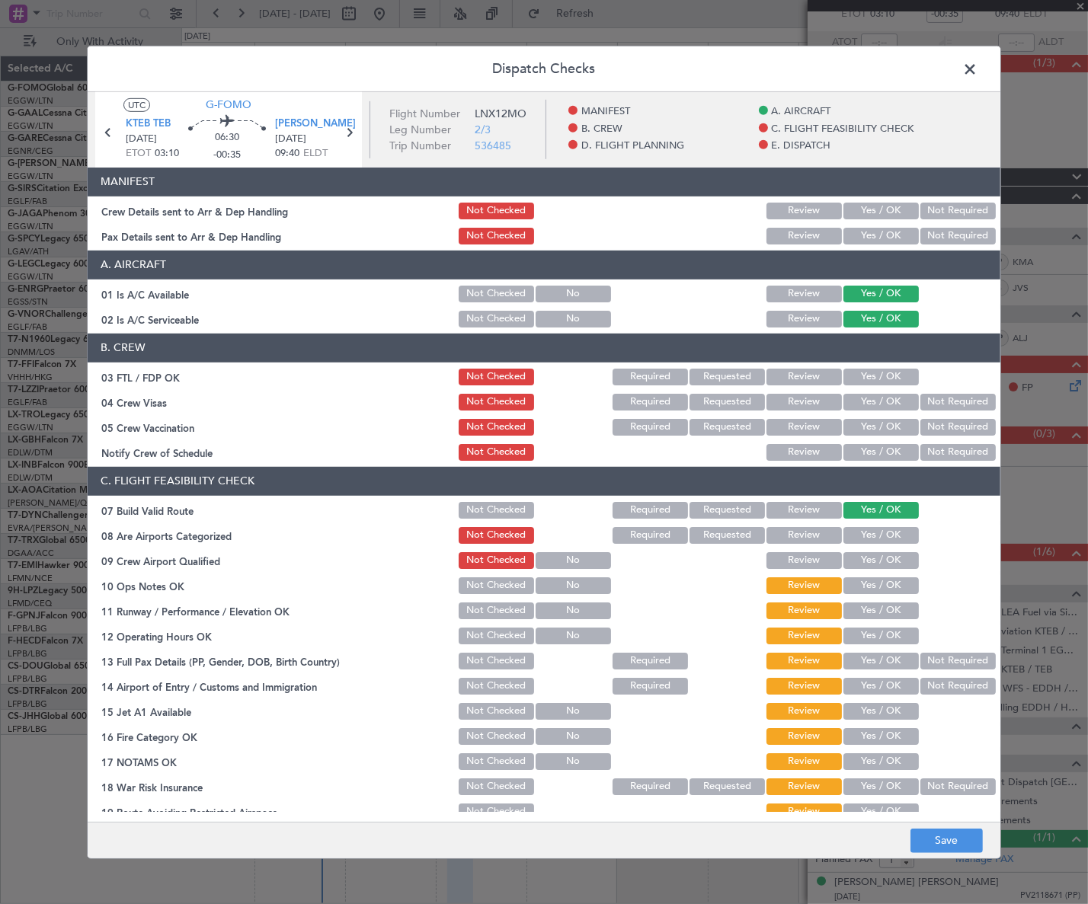
click at [883, 577] on button "Yes / OK" at bounding box center [880, 585] width 75 height 17
click at [880, 606] on button "Yes / OK" at bounding box center [880, 610] width 75 height 17
click at [880, 631] on button "Yes / OK" at bounding box center [880, 636] width 75 height 17
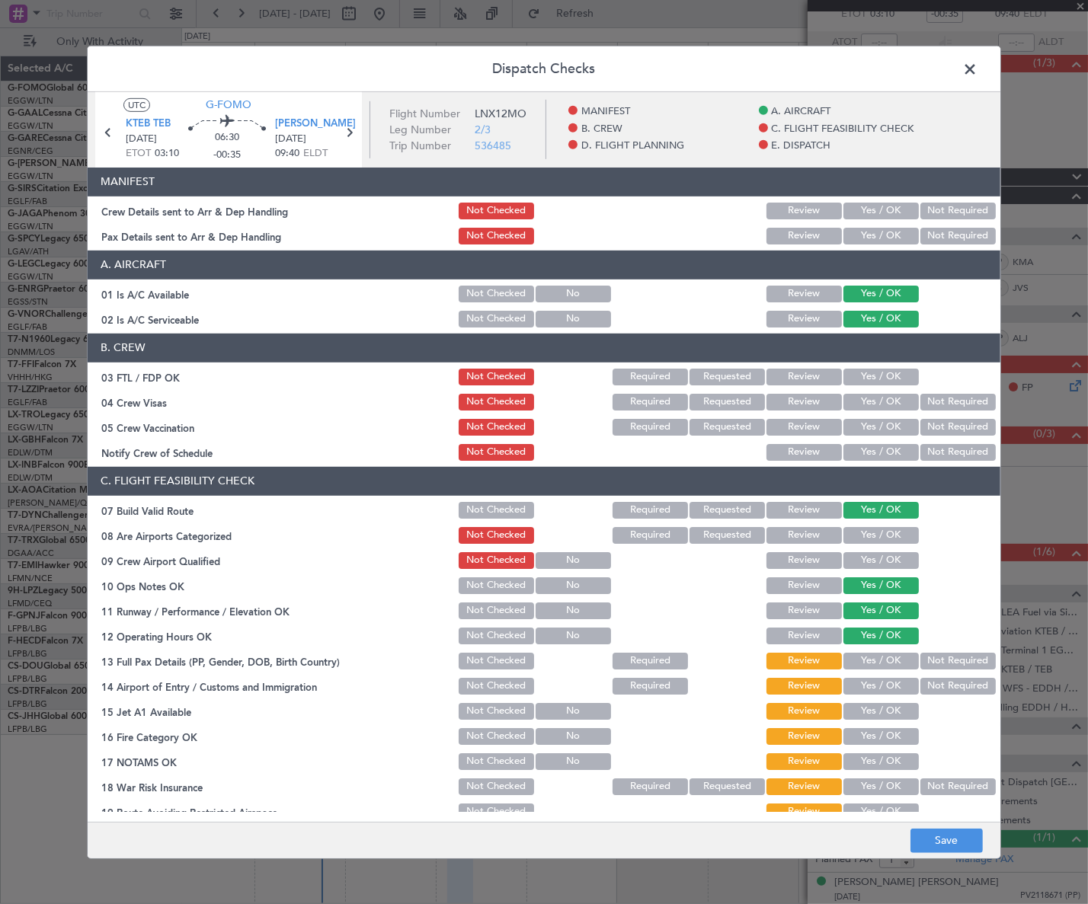
click at [886, 665] on button "Yes / OK" at bounding box center [880, 661] width 75 height 17
click at [894, 689] on button "Yes / OK" at bounding box center [880, 686] width 75 height 17
click at [891, 723] on section "C. FLIGHT FEASIBILITY CHECK 07 Build Valid Route Not Checked Required Requested…" at bounding box center [544, 670] width 912 height 406
click at [899, 715] on button "Yes / OK" at bounding box center [880, 711] width 75 height 17
click at [894, 739] on button "Yes / OK" at bounding box center [880, 736] width 75 height 17
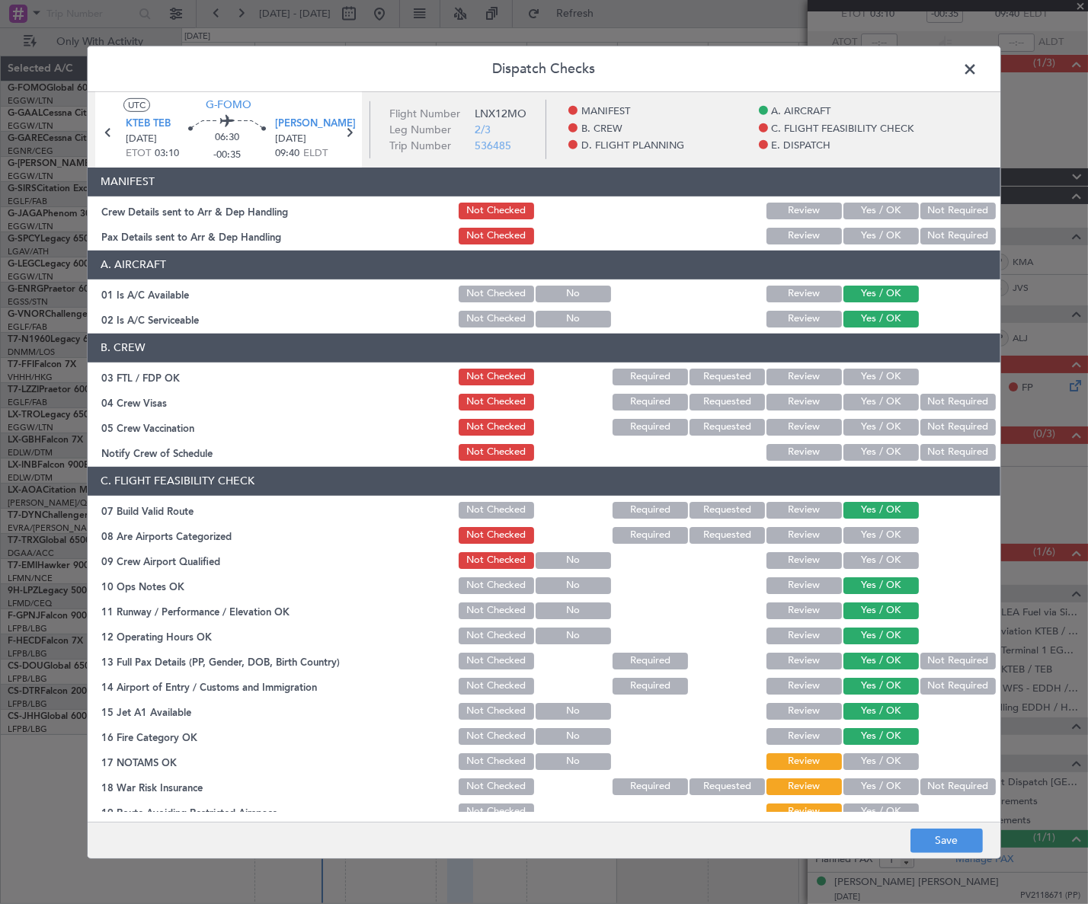
click at [898, 772] on section "C. FLIGHT FEASIBILITY CHECK 07 Build Valid Route Not Checked Required Requested…" at bounding box center [544, 670] width 912 height 406
click at [895, 762] on button "Yes / OK" at bounding box center [880, 761] width 75 height 17
click at [929, 785] on button "Not Required" at bounding box center [957, 786] width 75 height 17
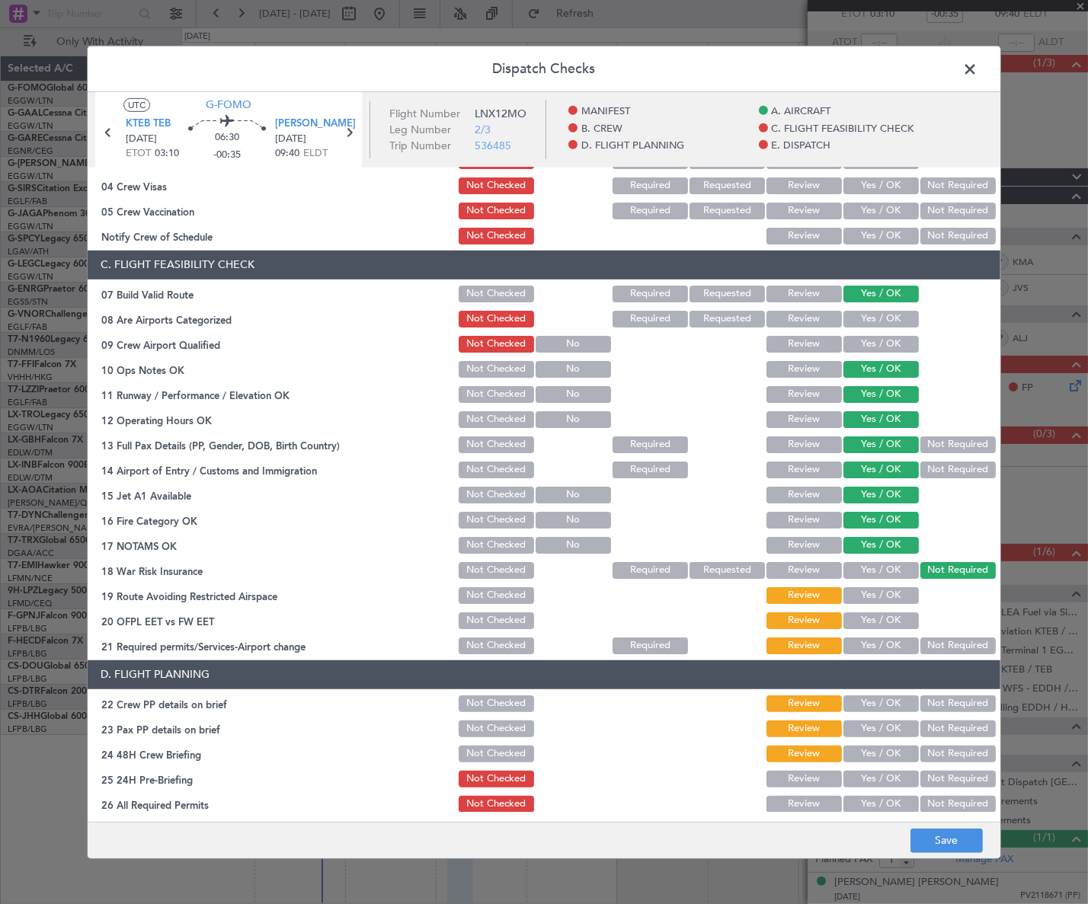
scroll to position [276, 0]
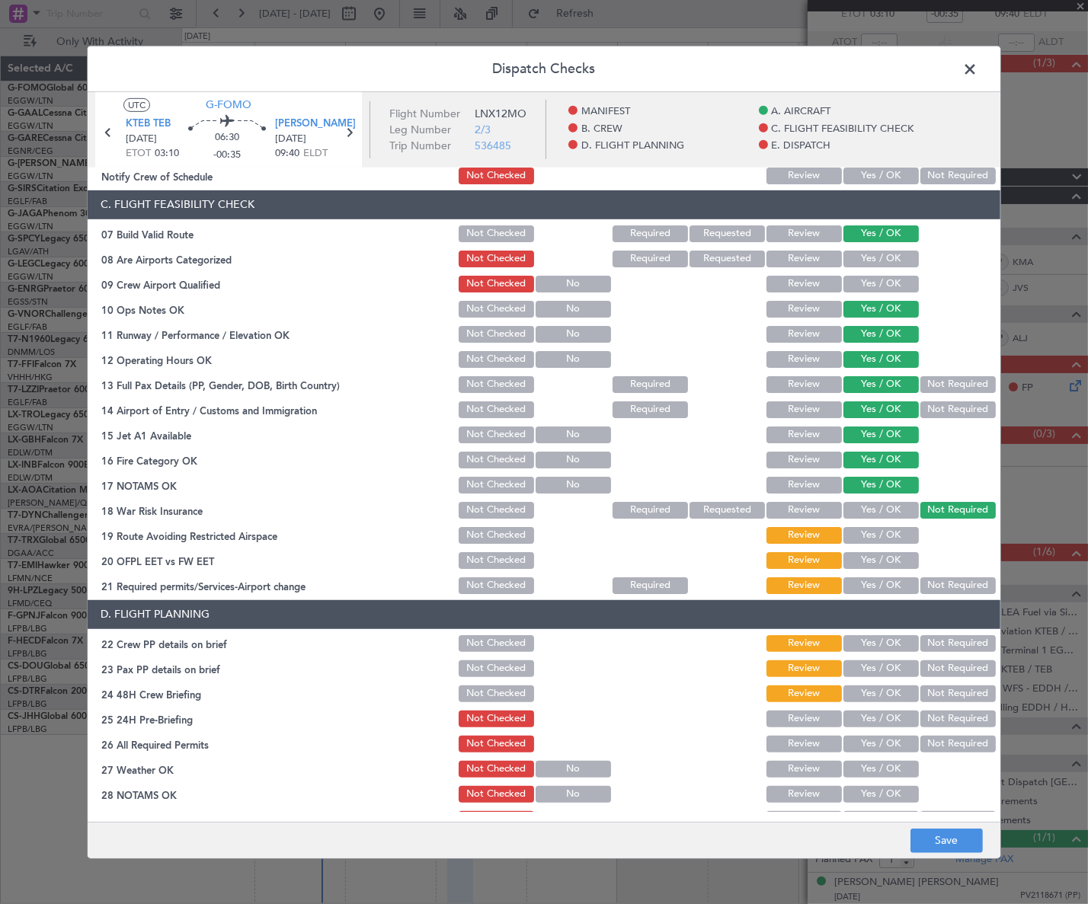
click at [881, 533] on button "Yes / OK" at bounding box center [880, 535] width 75 height 17
click at [883, 552] on button "Yes / OK" at bounding box center [880, 560] width 75 height 17
click at [886, 585] on button "Yes / OK" at bounding box center [880, 585] width 75 height 17
click at [885, 647] on button "Yes / OK" at bounding box center [880, 643] width 75 height 17
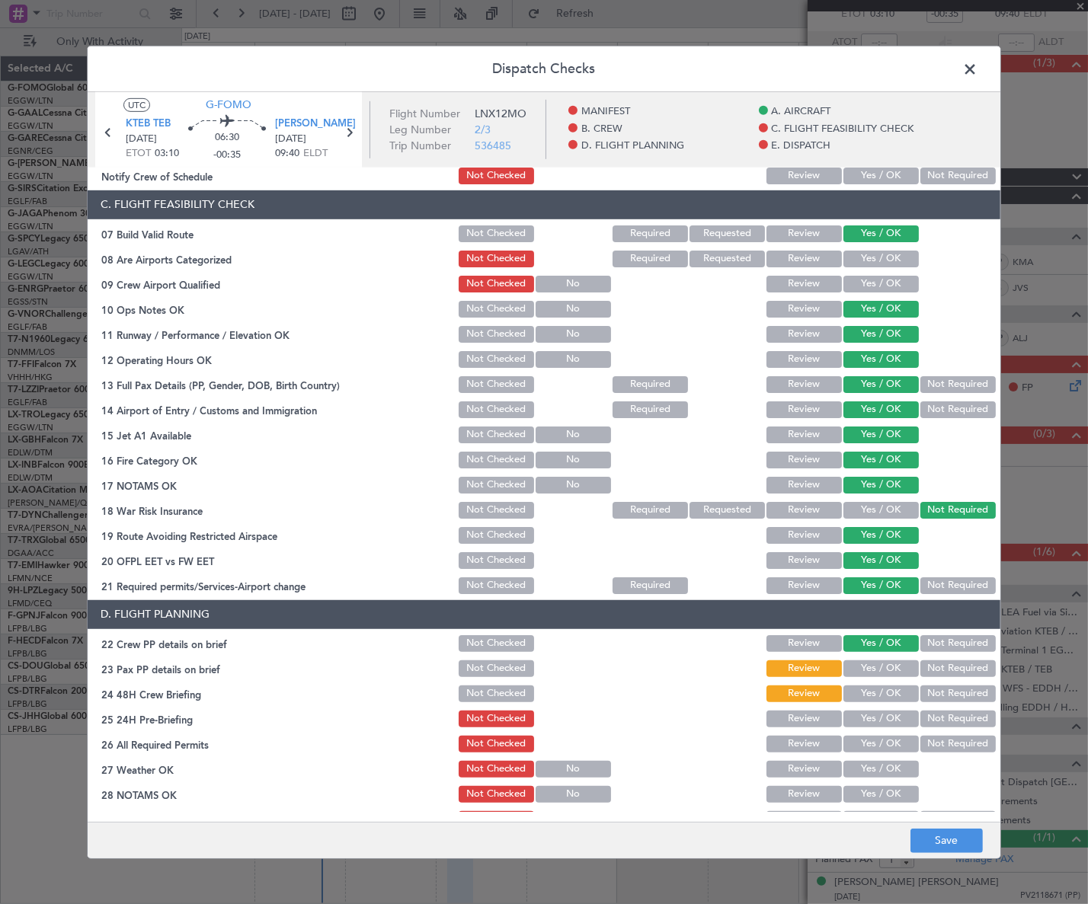
click at [883, 667] on button "Yes / OK" at bounding box center [880, 668] width 75 height 17
click at [890, 692] on button "Yes / OK" at bounding box center [880, 693] width 75 height 17
click at [932, 723] on button "Not Required" at bounding box center [957, 719] width 75 height 17
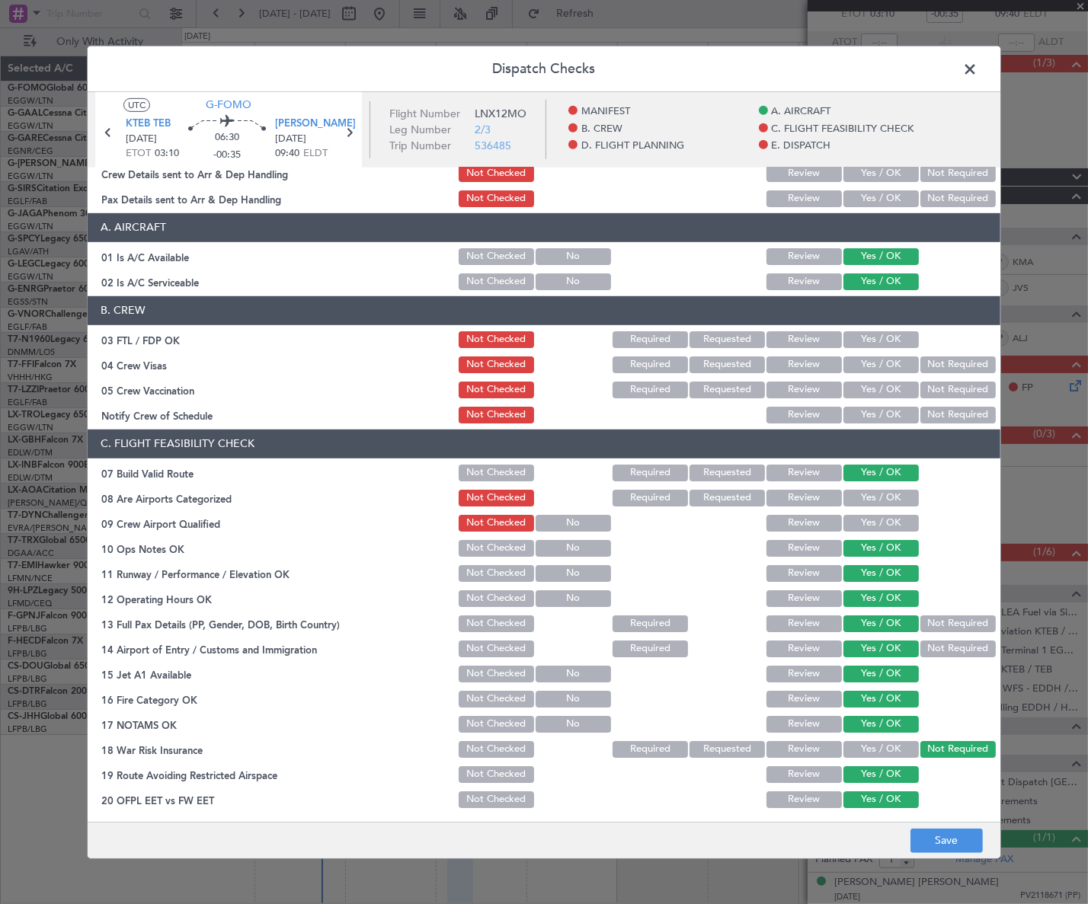
scroll to position [0, 0]
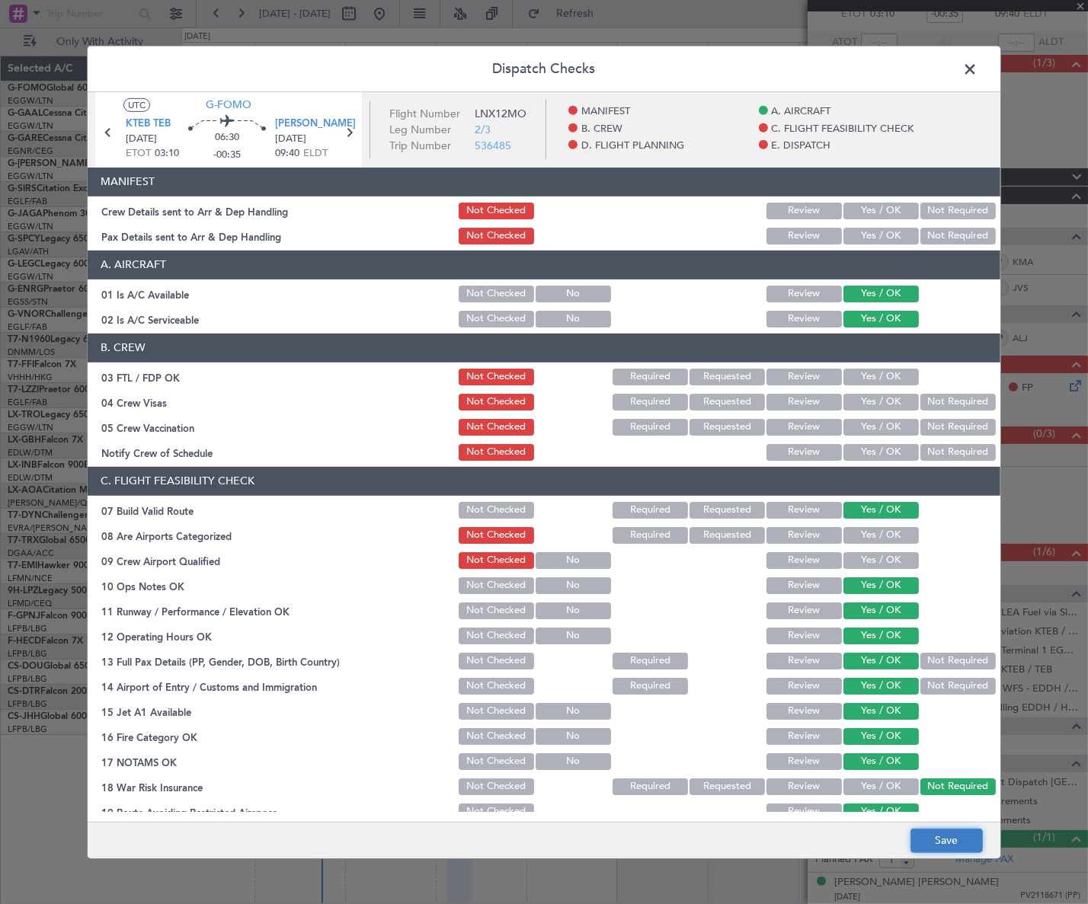
click at [958, 849] on button "Save" at bounding box center [946, 841] width 72 height 24
click at [977, 65] on span at bounding box center [977, 72] width 0 height 30
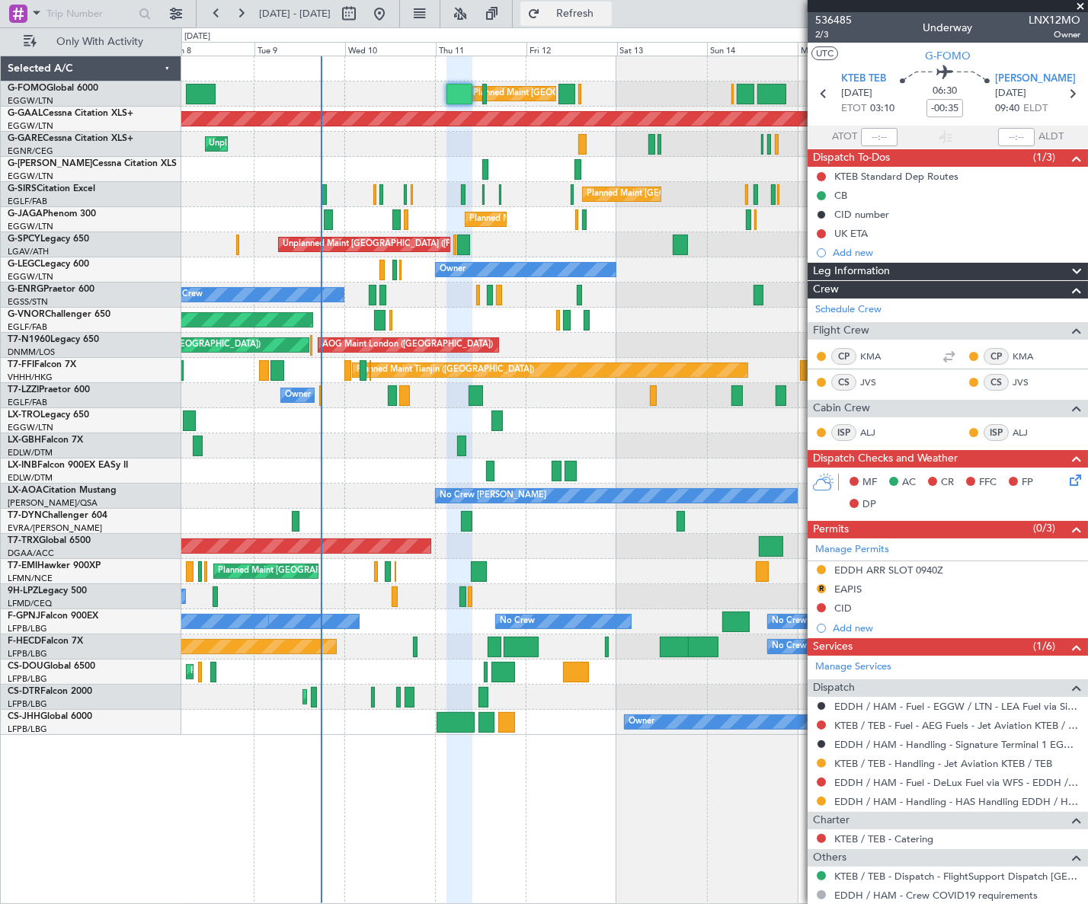
click at [602, 22] on button "Refresh" at bounding box center [565, 14] width 91 height 24
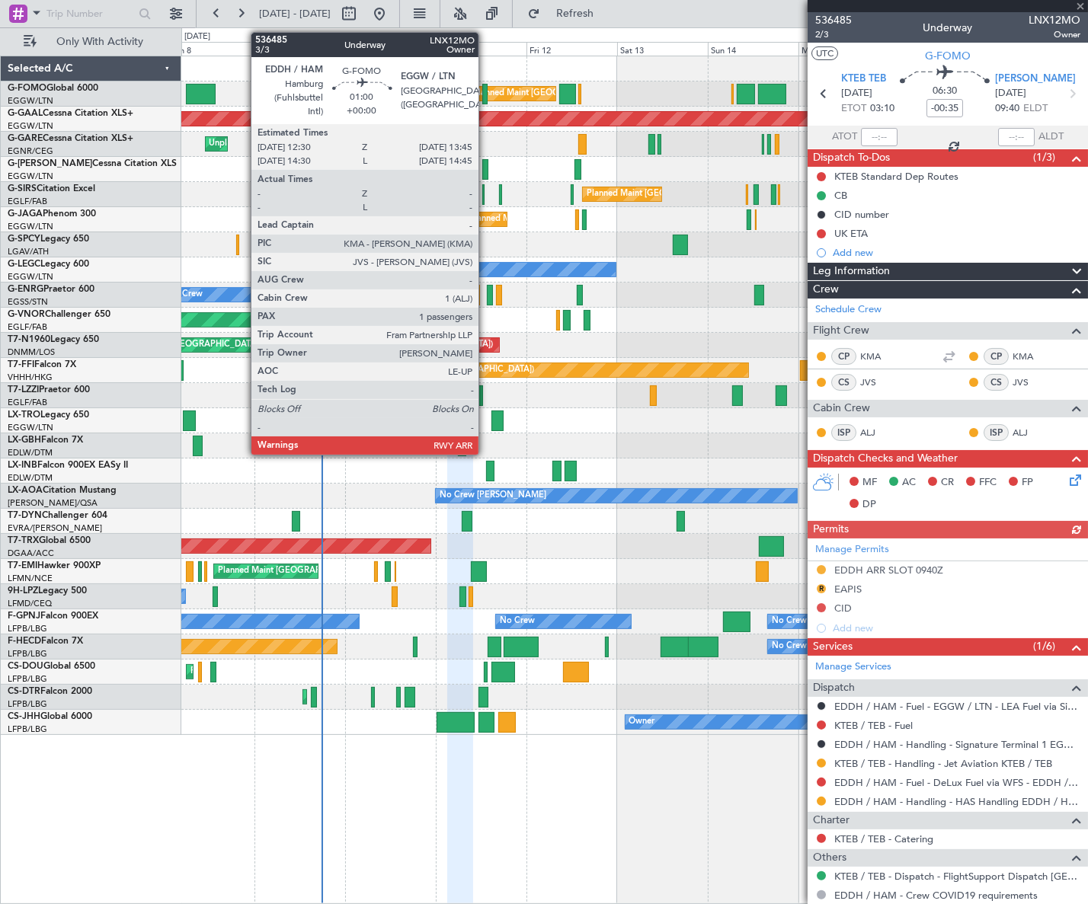
click at [485, 94] on div at bounding box center [484, 94] width 5 height 21
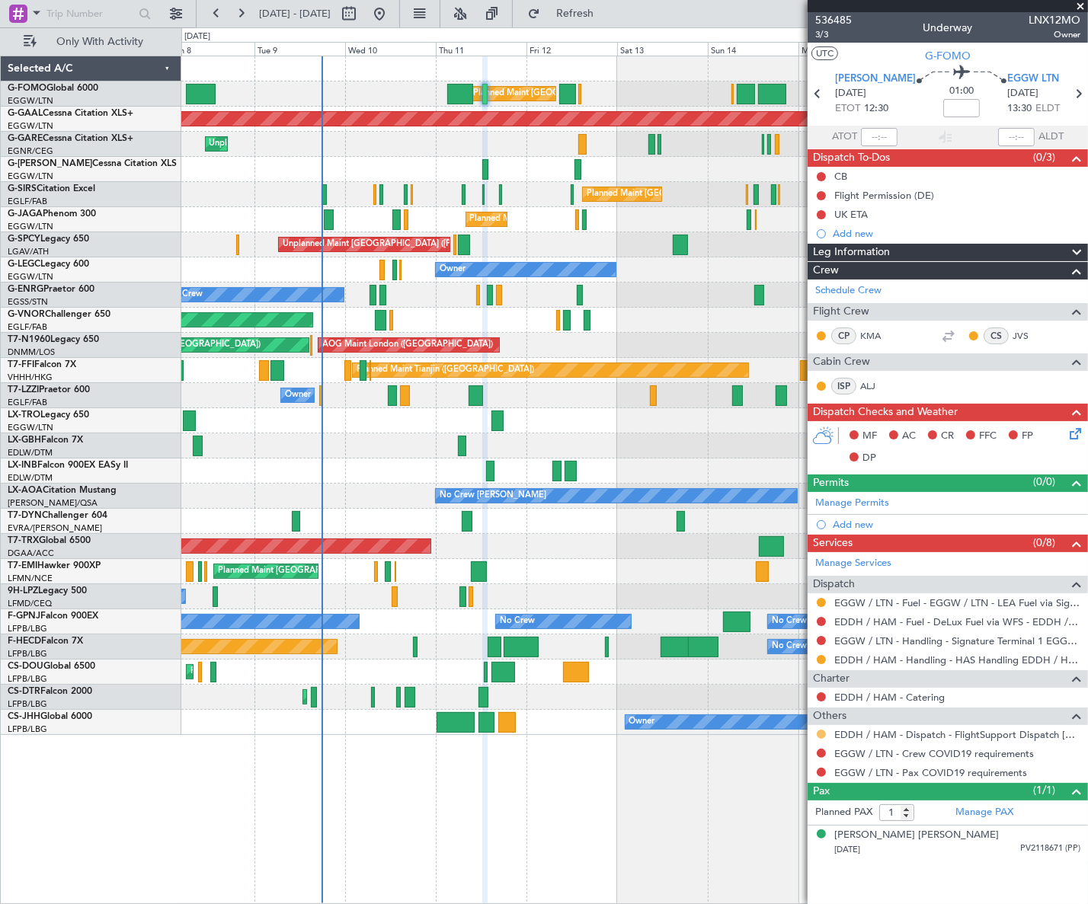
click at [820, 733] on button at bounding box center [820, 734] width 9 height 9
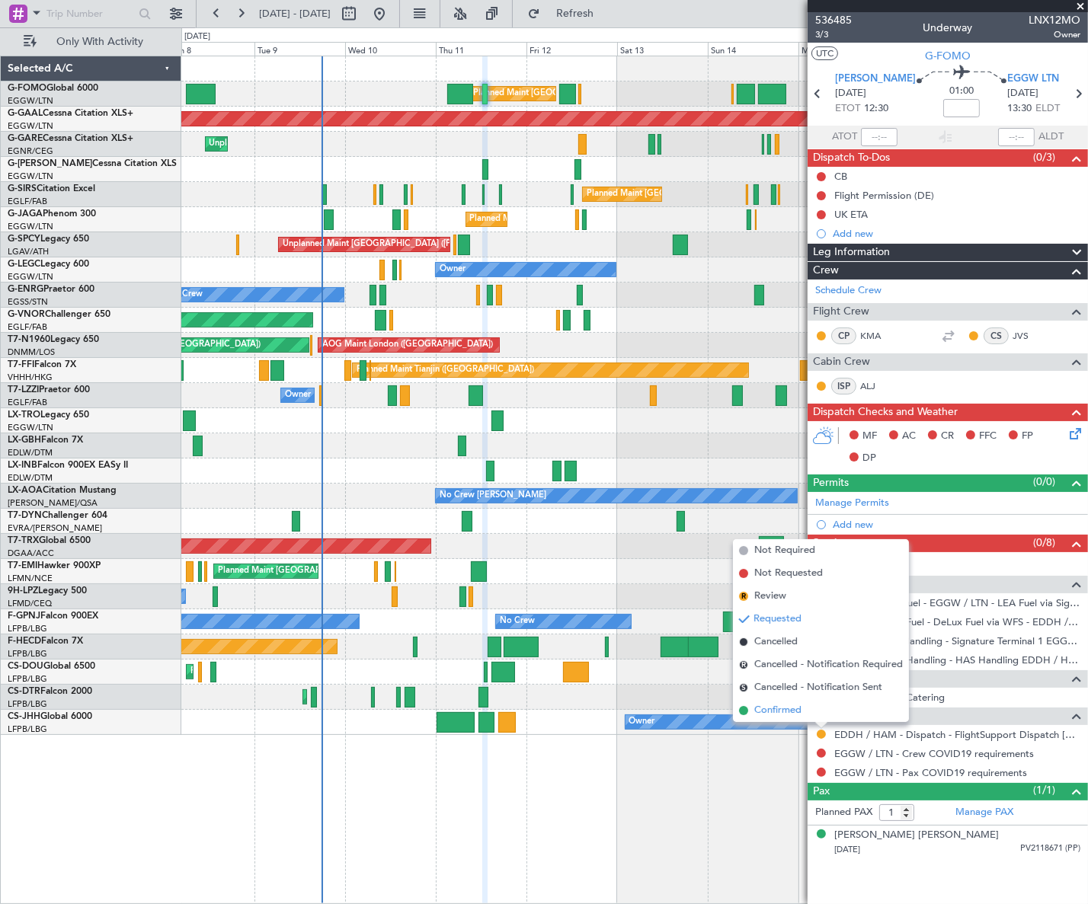
click at [771, 713] on span "Confirmed" at bounding box center [777, 710] width 47 height 15
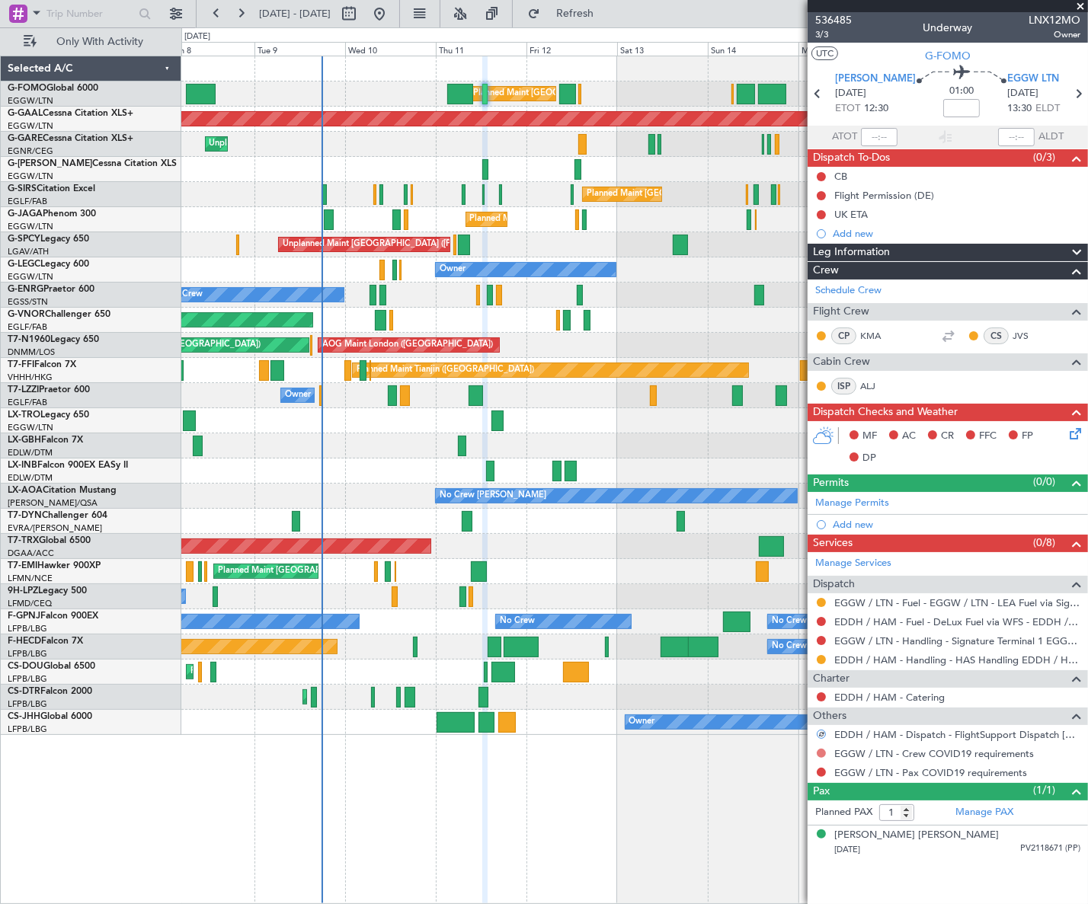
click at [820, 749] on button at bounding box center [820, 753] width 9 height 9
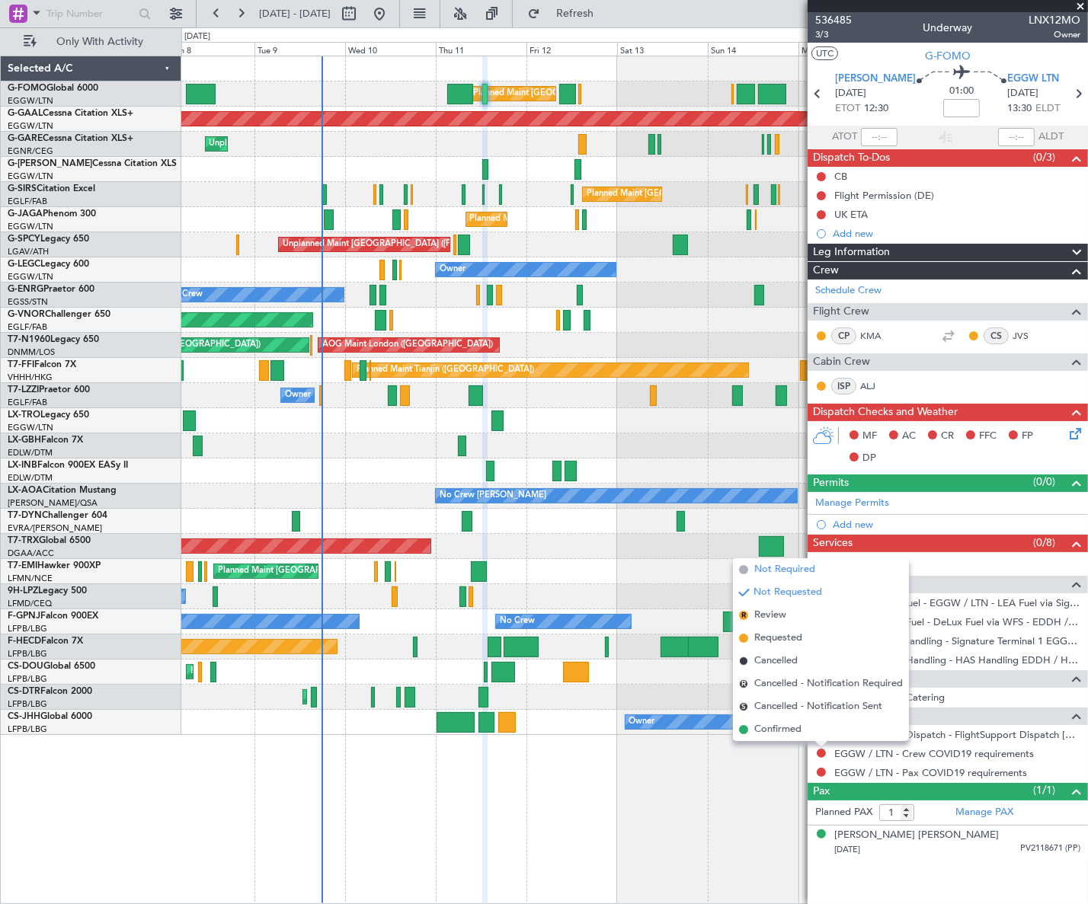
click at [768, 568] on span "Not Required" at bounding box center [784, 569] width 61 height 15
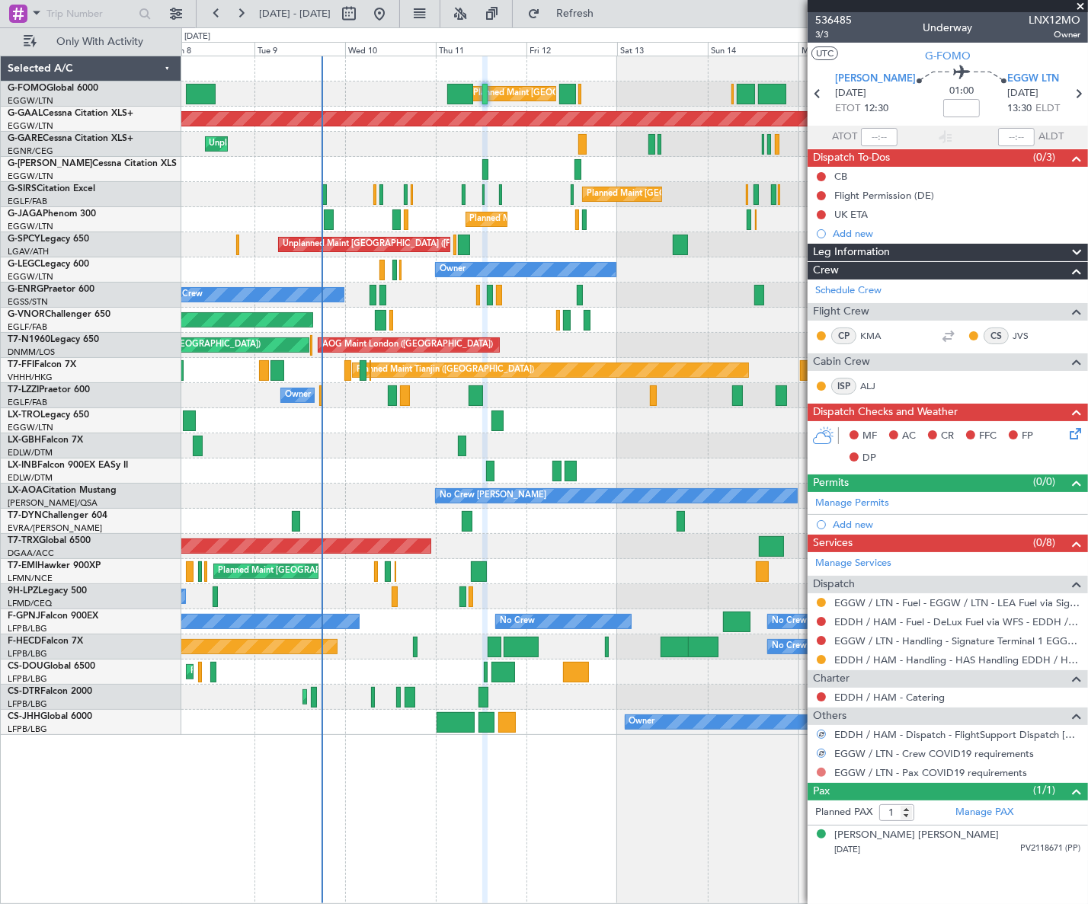
click at [821, 772] on button at bounding box center [820, 772] width 9 height 9
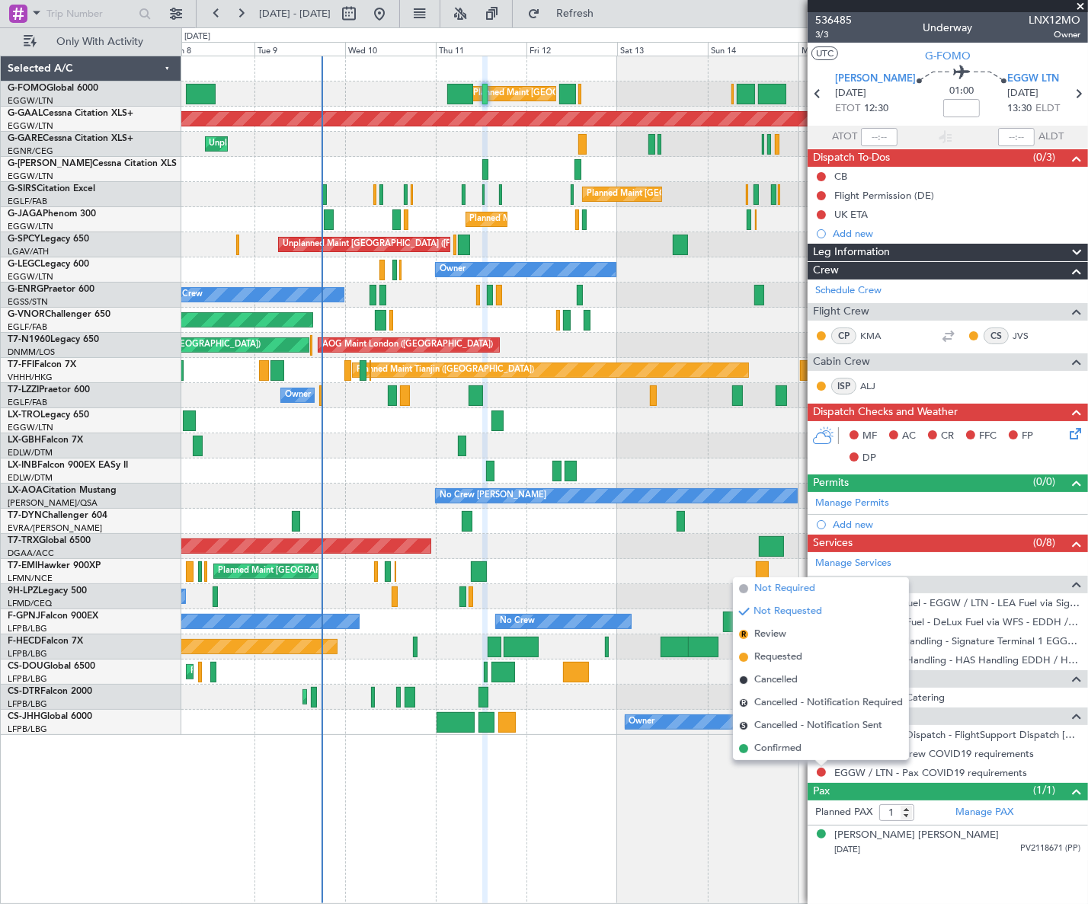
click at [784, 584] on span "Not Required" at bounding box center [784, 588] width 61 height 15
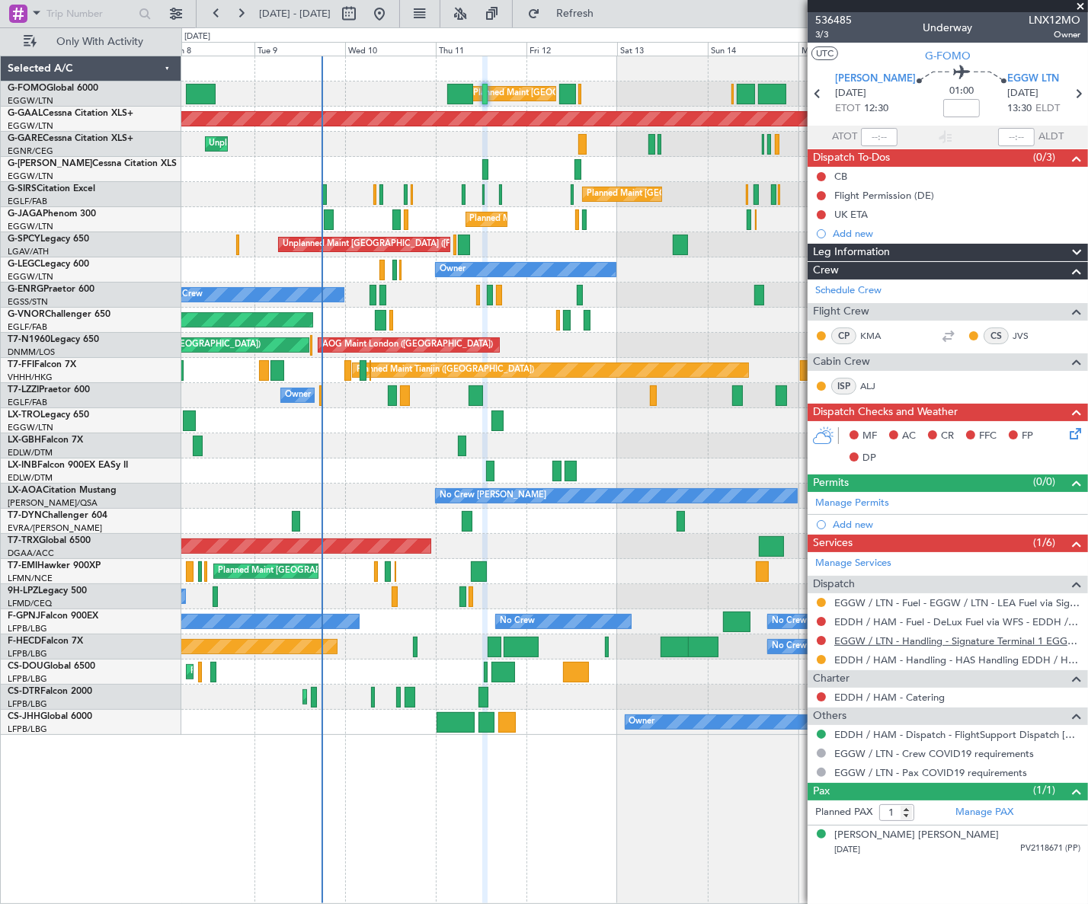
click at [861, 638] on link "EGGW / LTN - Handling - Signature Terminal 1 EGGW / LTN" at bounding box center [957, 640] width 246 height 13
click at [819, 642] on button at bounding box center [820, 640] width 9 height 9
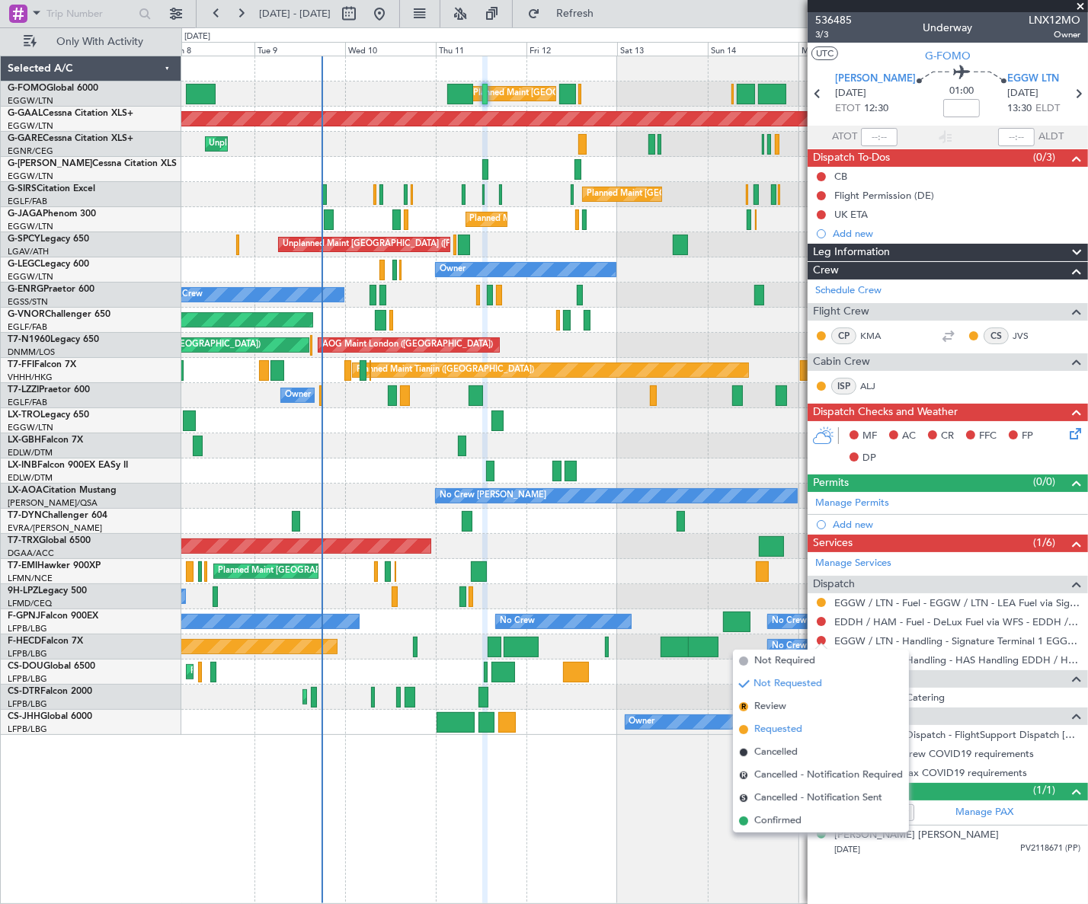
click at [769, 734] on span "Requested" at bounding box center [778, 729] width 48 height 15
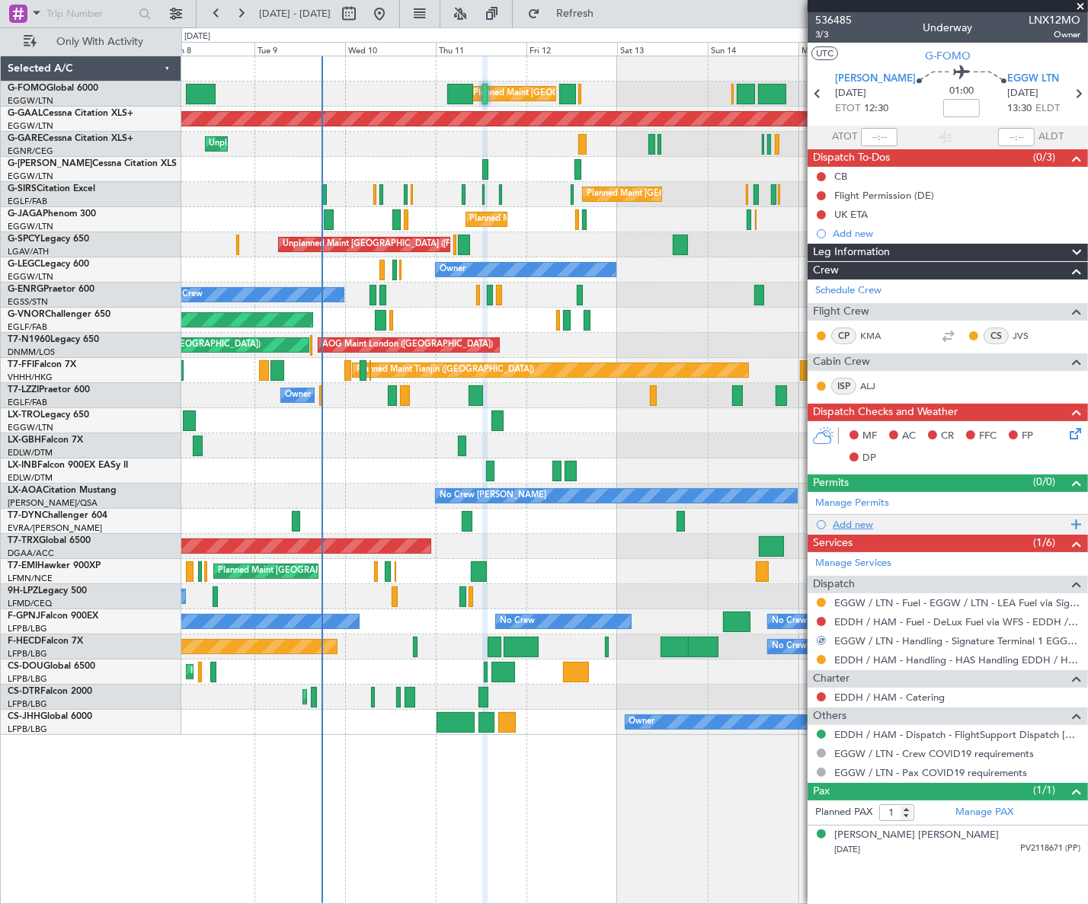
click at [855, 519] on div "Add new" at bounding box center [949, 524] width 234 height 13
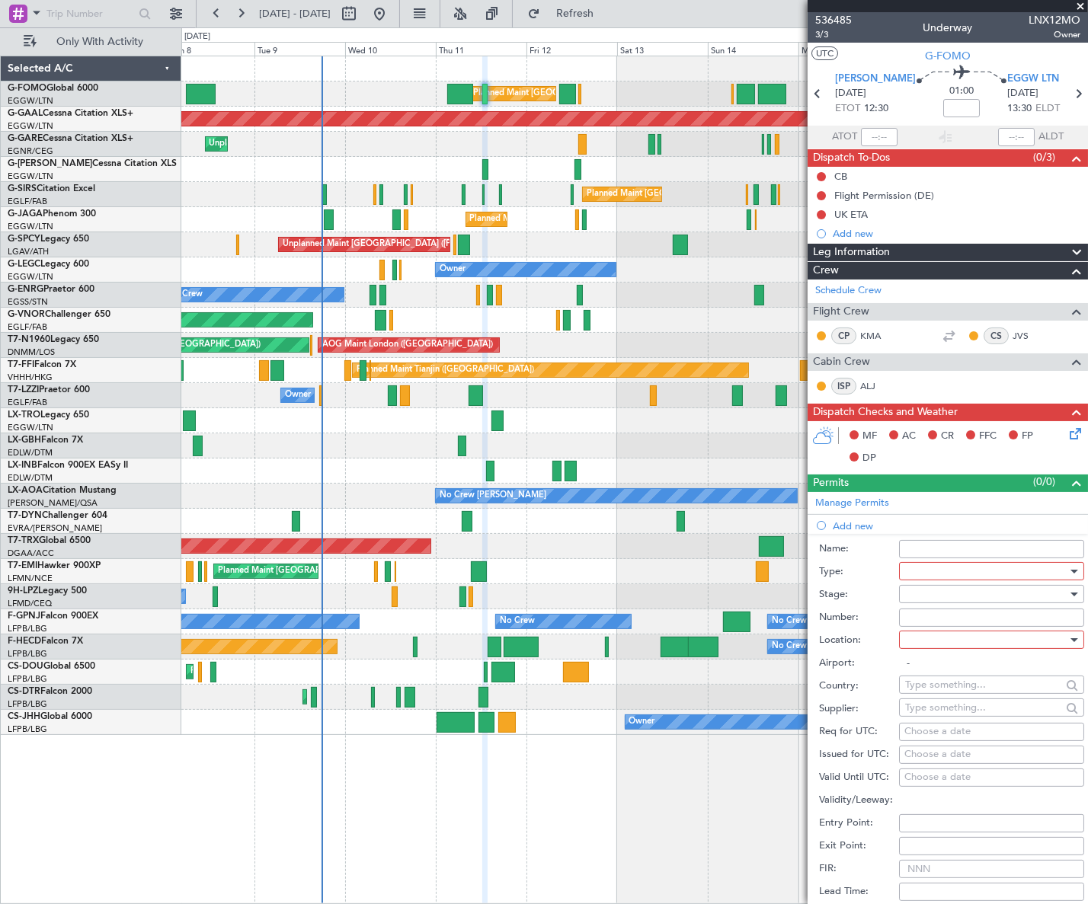
click at [923, 575] on div at bounding box center [986, 571] width 162 height 23
click at [912, 718] on span "Slot" at bounding box center [986, 715] width 161 height 23
click at [1030, 592] on div at bounding box center [986, 594] width 162 height 23
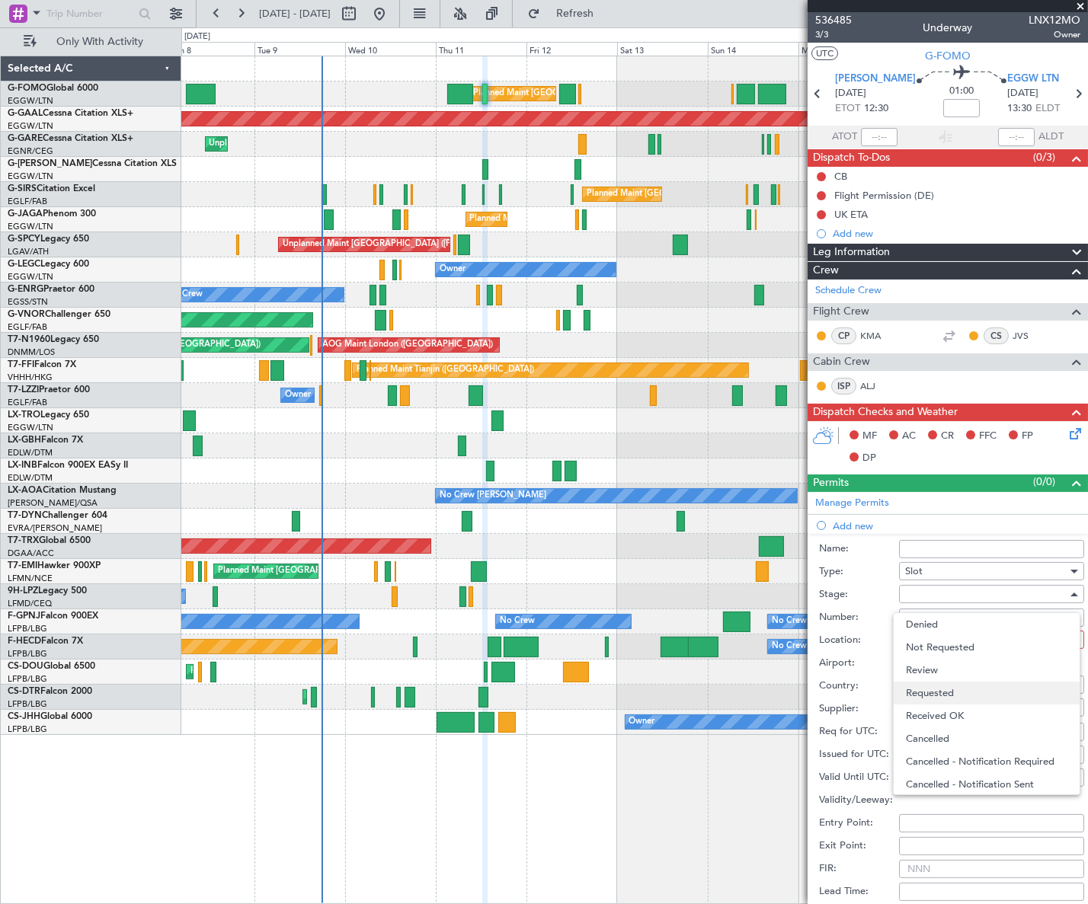
click at [955, 692] on span "Requested" at bounding box center [986, 693] width 161 height 23
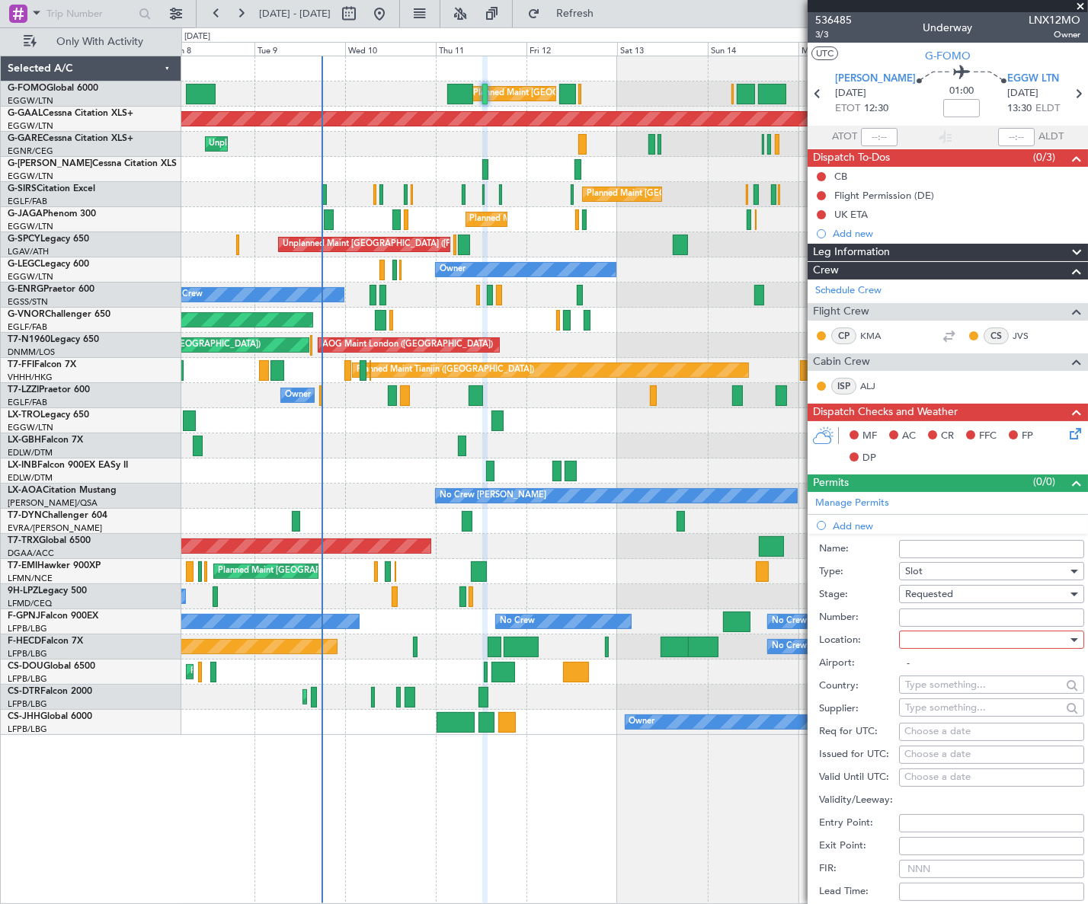
click at [1020, 637] on div at bounding box center [986, 639] width 162 height 23
click at [954, 677] on span "Departure" at bounding box center [986, 670] width 161 height 23
type input "EDDH / HAM"
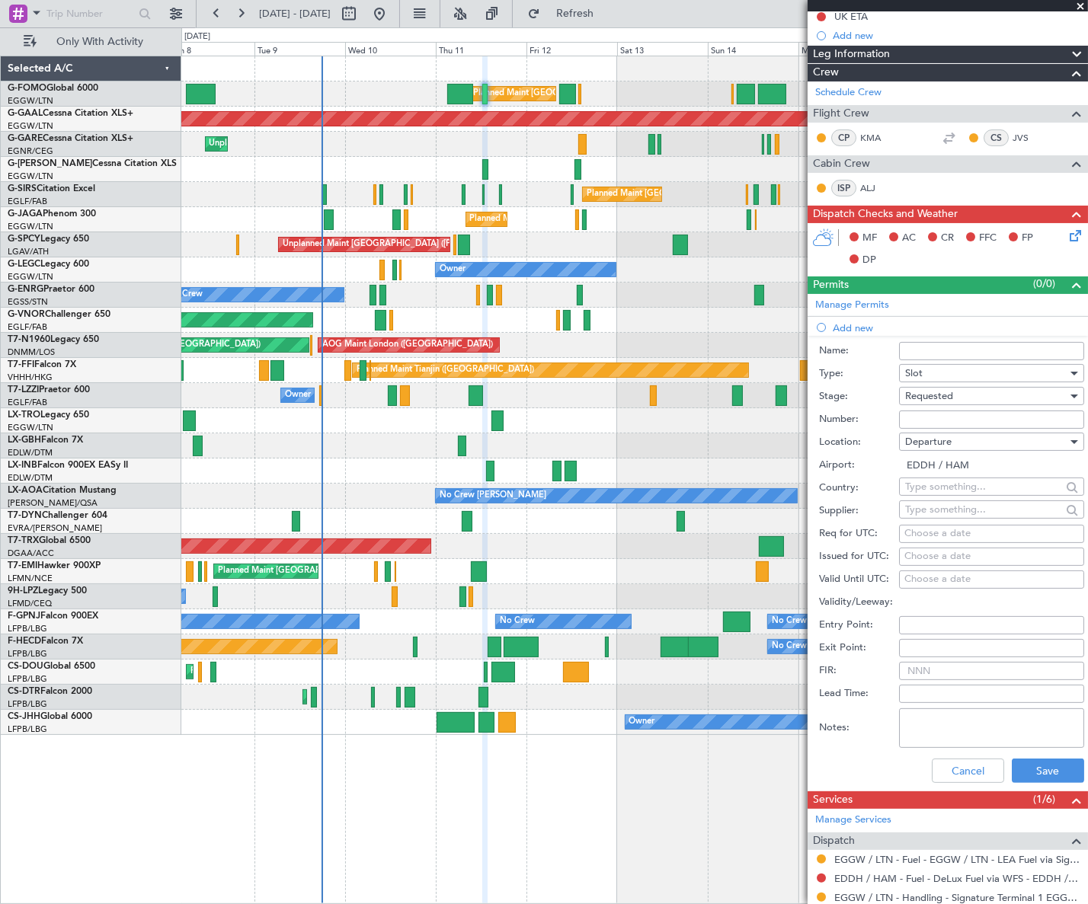
scroll to position [276, 0]
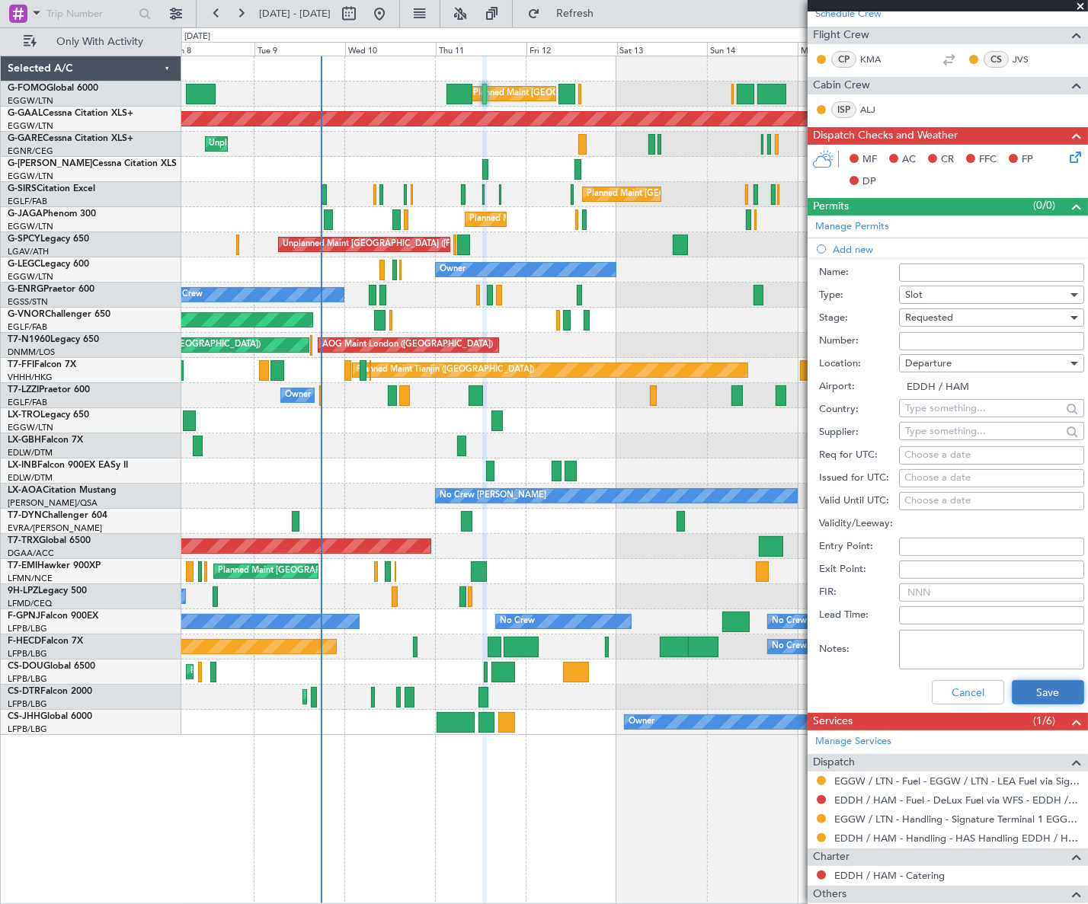
click at [1051, 688] on button "Save" at bounding box center [1047, 692] width 72 height 24
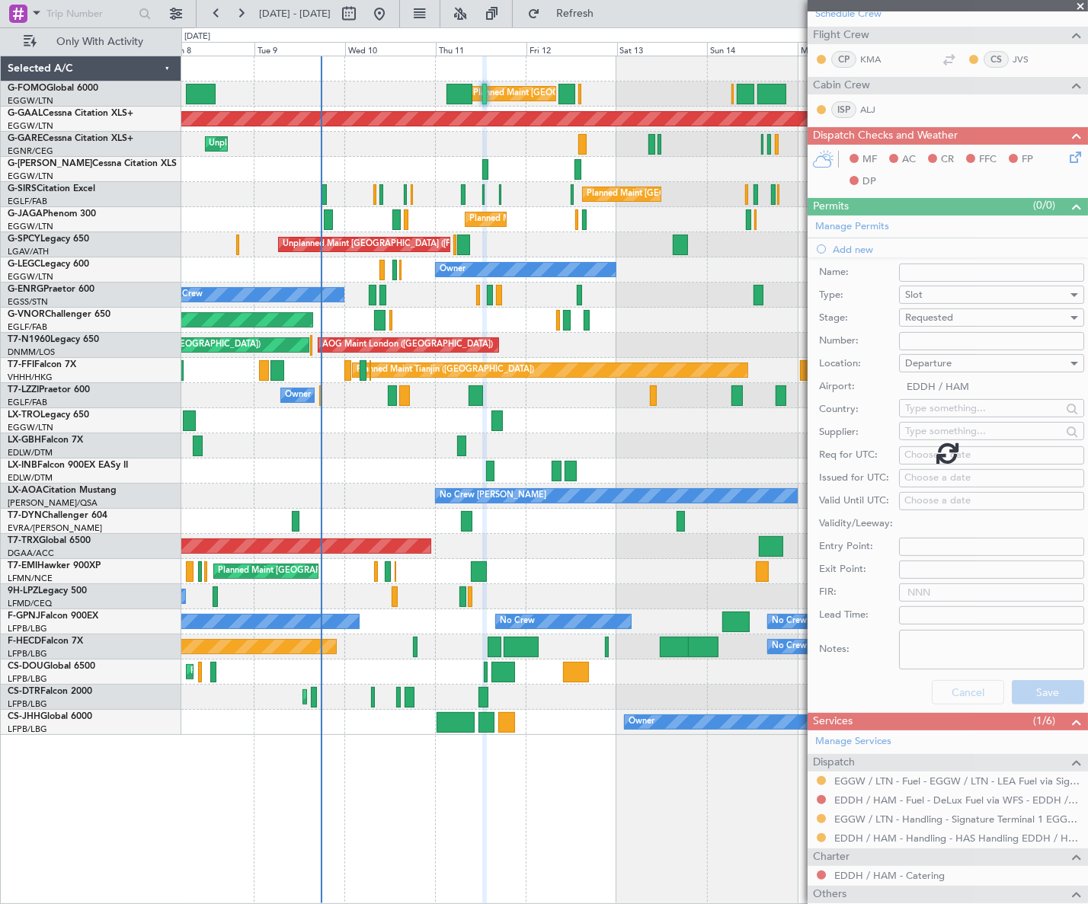
scroll to position [0, 0]
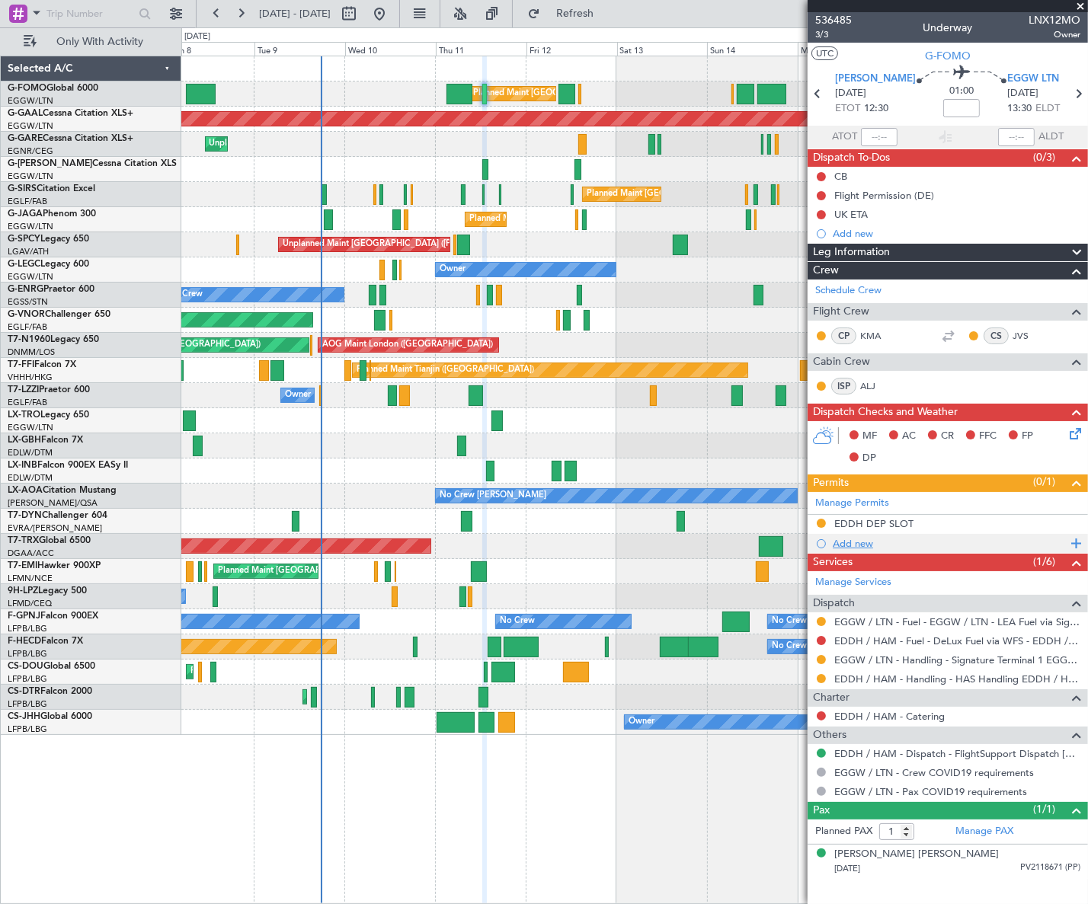
click at [855, 549] on div "Add new" at bounding box center [947, 543] width 280 height 19
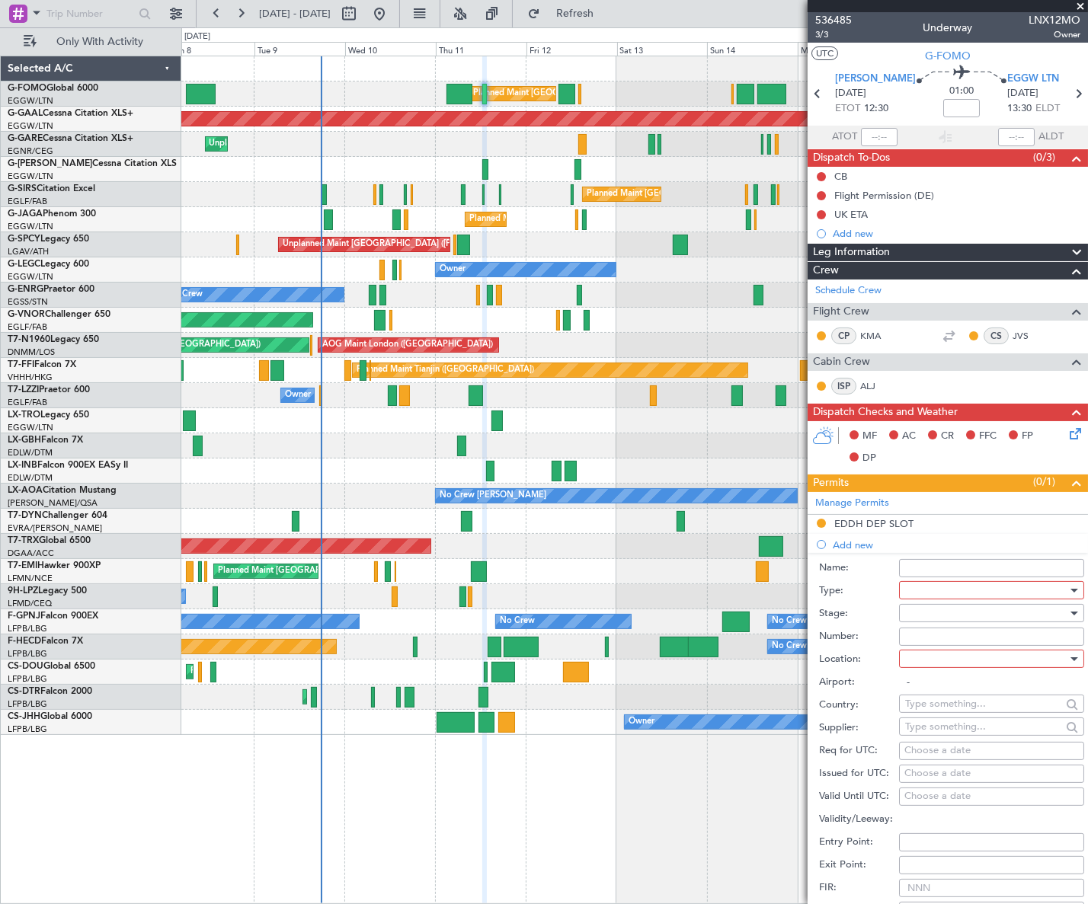
click at [938, 588] on div at bounding box center [986, 590] width 162 height 23
click at [936, 730] on span "Slot" at bounding box center [986, 734] width 161 height 23
click at [1067, 617] on div at bounding box center [1072, 613] width 11 height 12
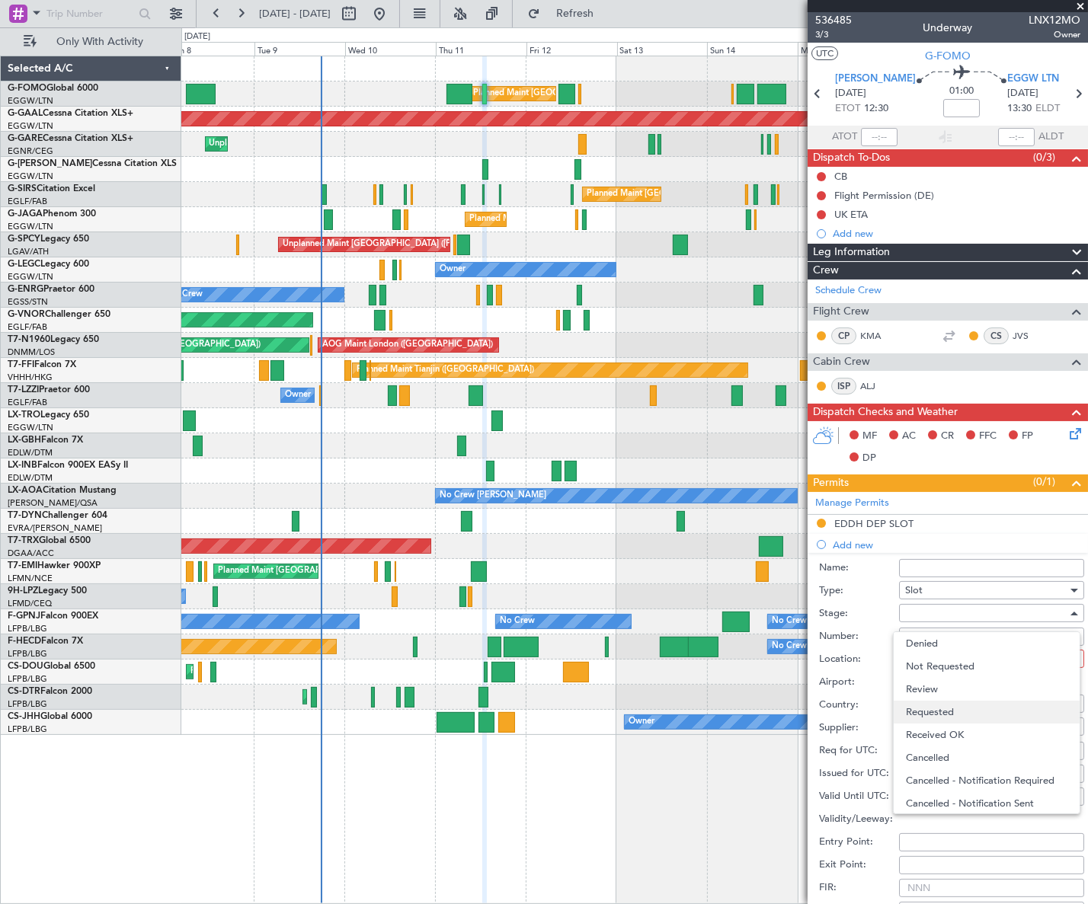
click at [960, 715] on span "Requested" at bounding box center [986, 712] width 161 height 23
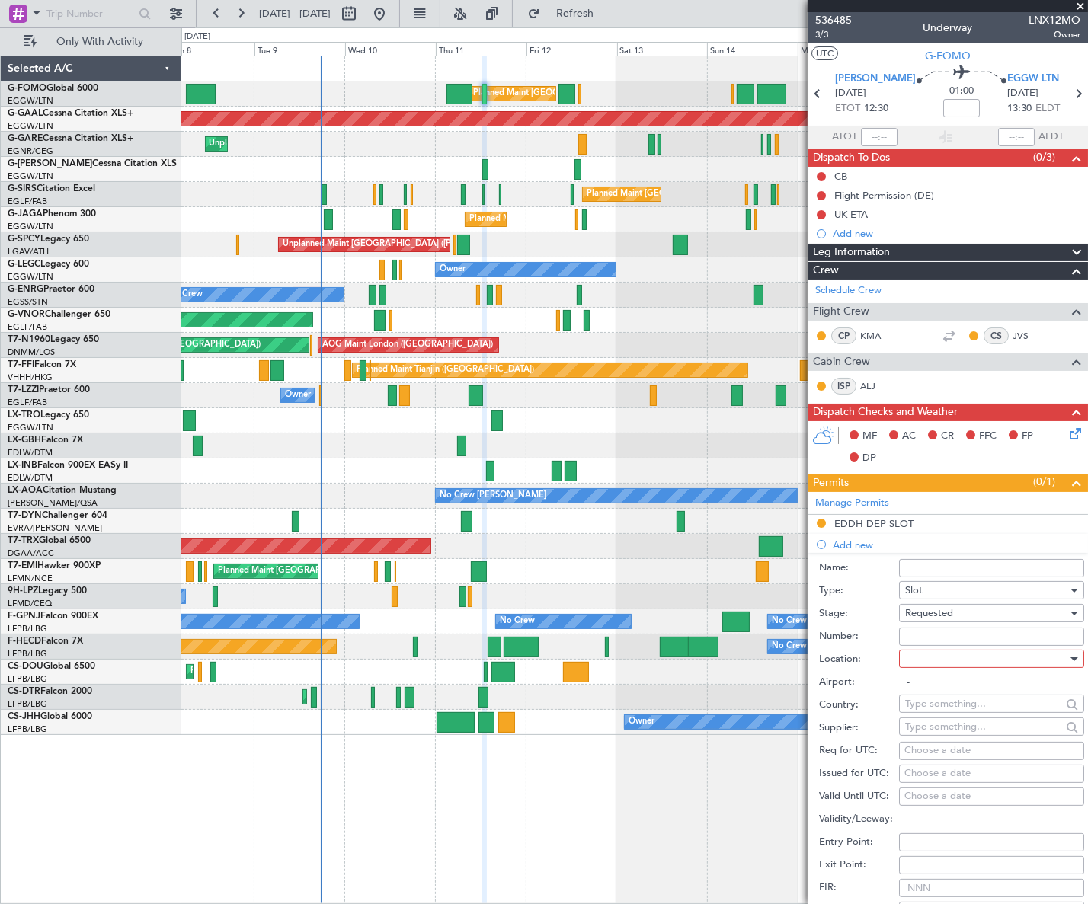
click at [1033, 654] on div at bounding box center [986, 658] width 162 height 23
click at [960, 733] on span "Arrival" at bounding box center [986, 735] width 161 height 23
type input "EGGW / LTN"
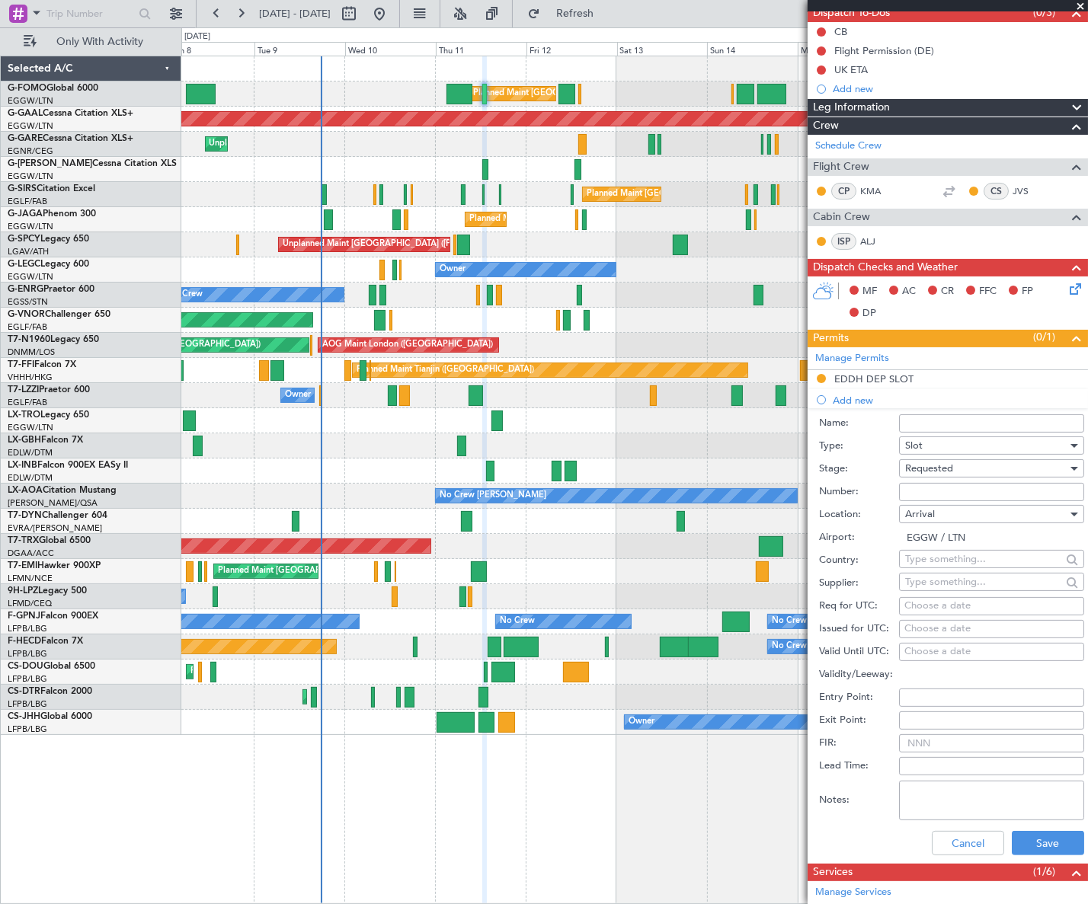
scroll to position [276, 0]
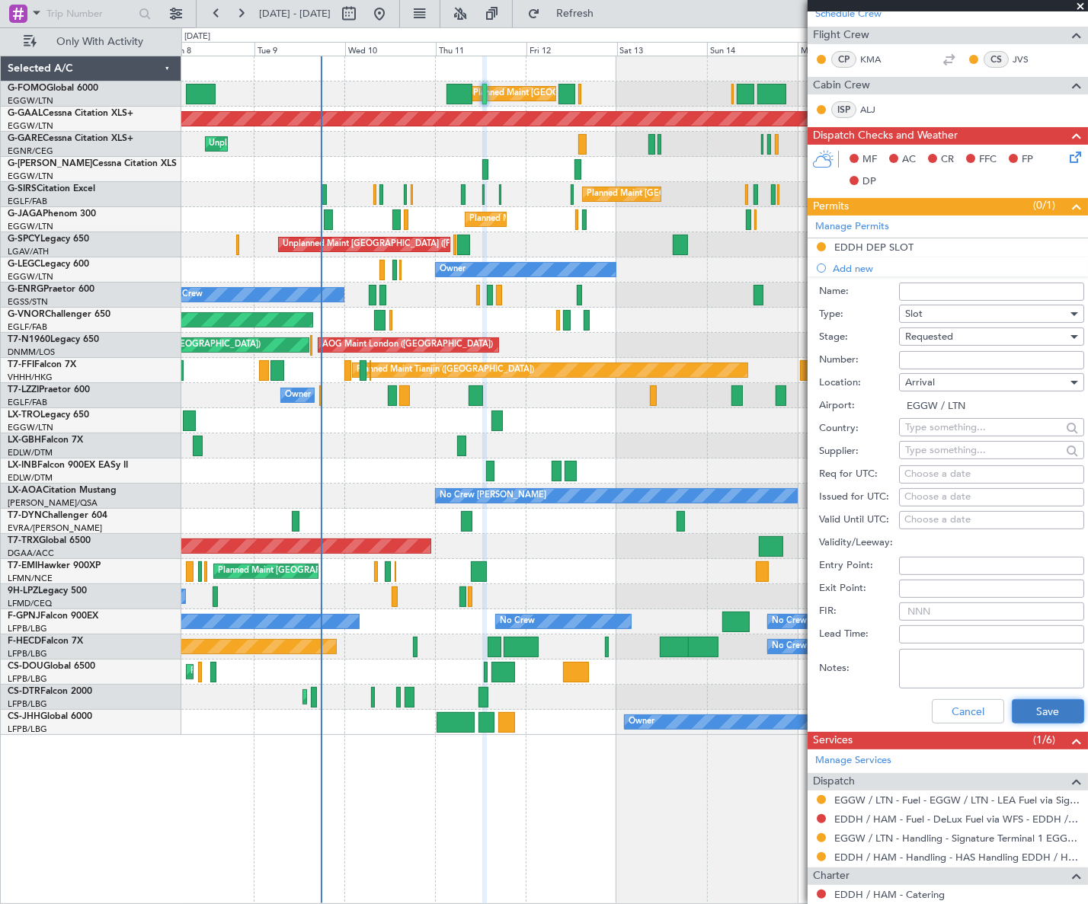
click at [1044, 707] on button "Save" at bounding box center [1047, 711] width 72 height 24
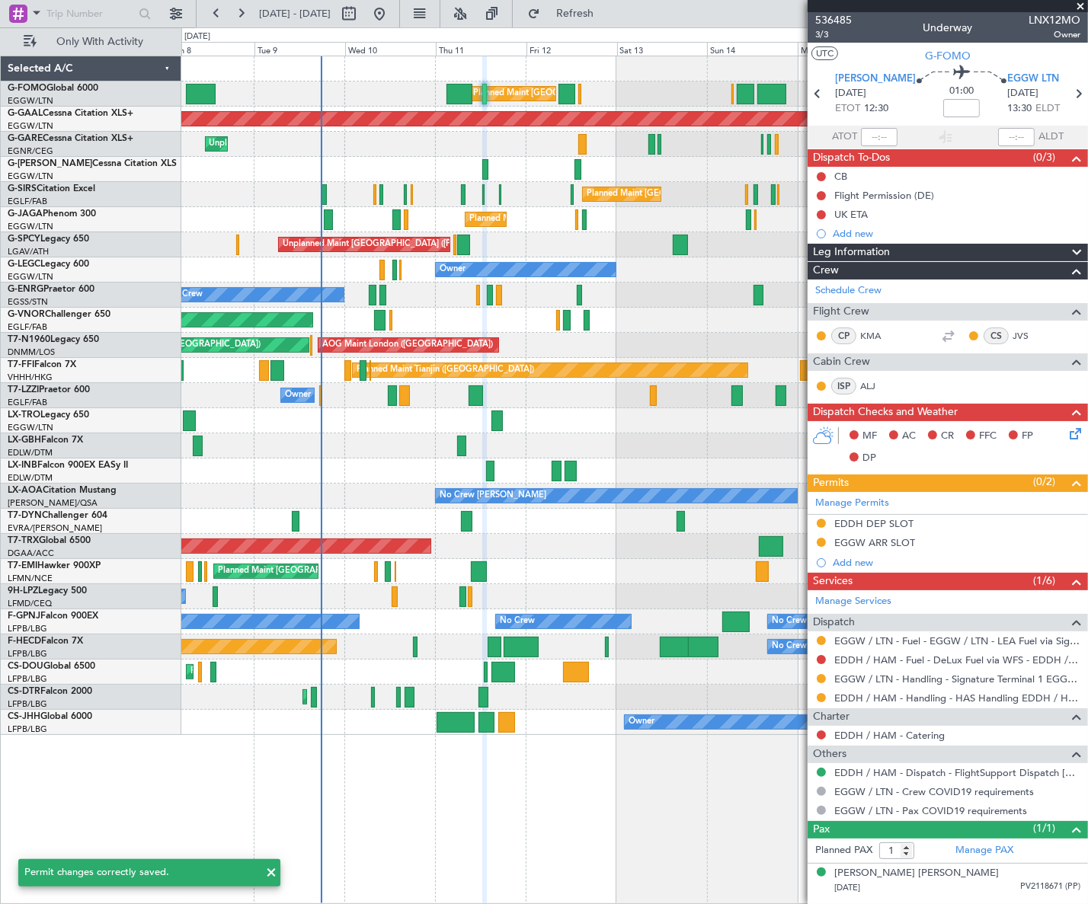
scroll to position [0, 0]
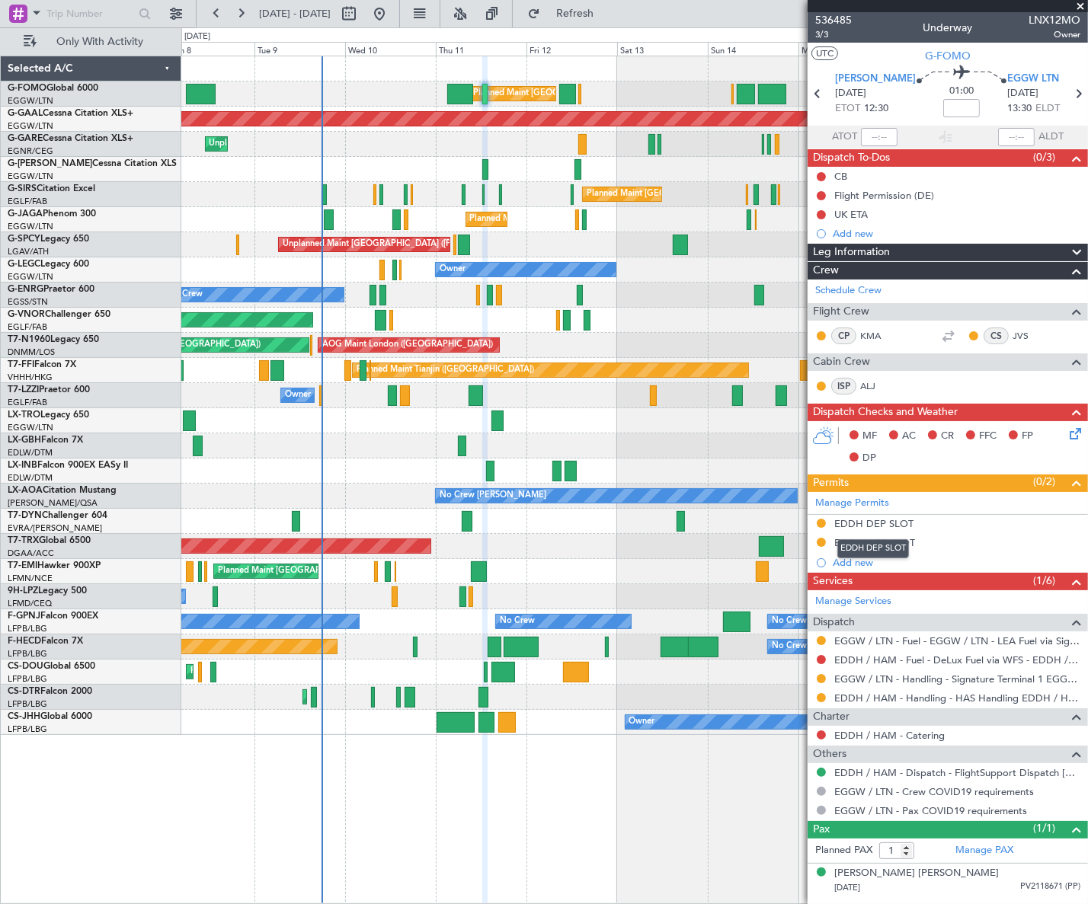
drag, startPoint x: 887, startPoint y: 522, endPoint x: 902, endPoint y: 526, distance: 15.9
click at [887, 522] on div "EDDH DEP SLOT" at bounding box center [873, 523] width 79 height 13
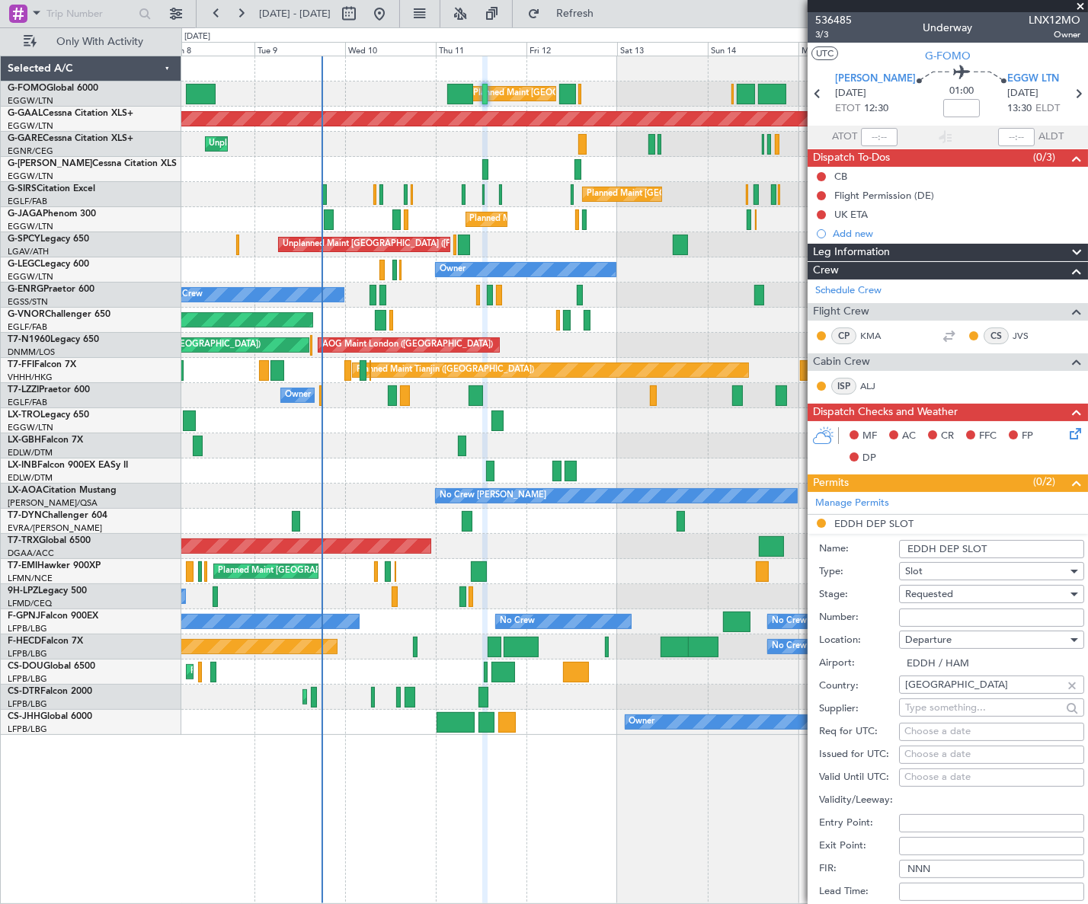
click at [1008, 545] on input "EDDH DEP SLOT" at bounding box center [991, 549] width 185 height 18
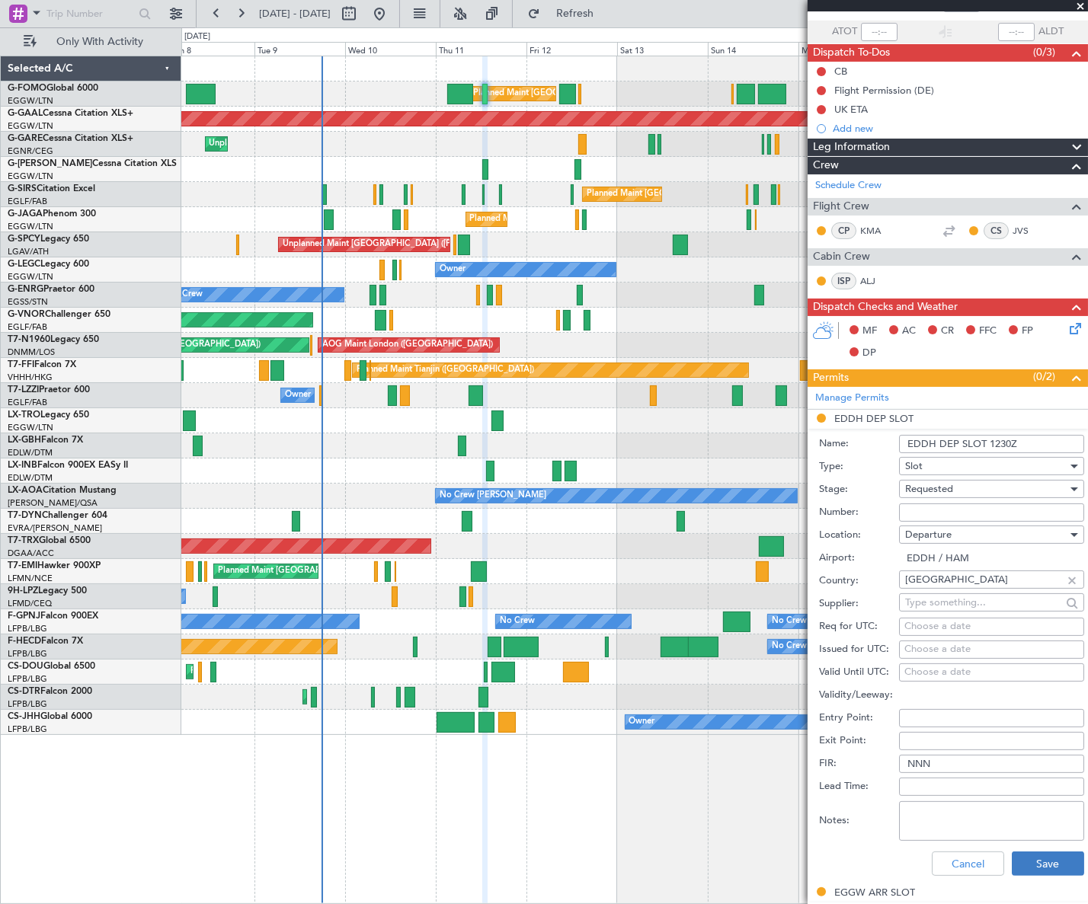
scroll to position [207, 0]
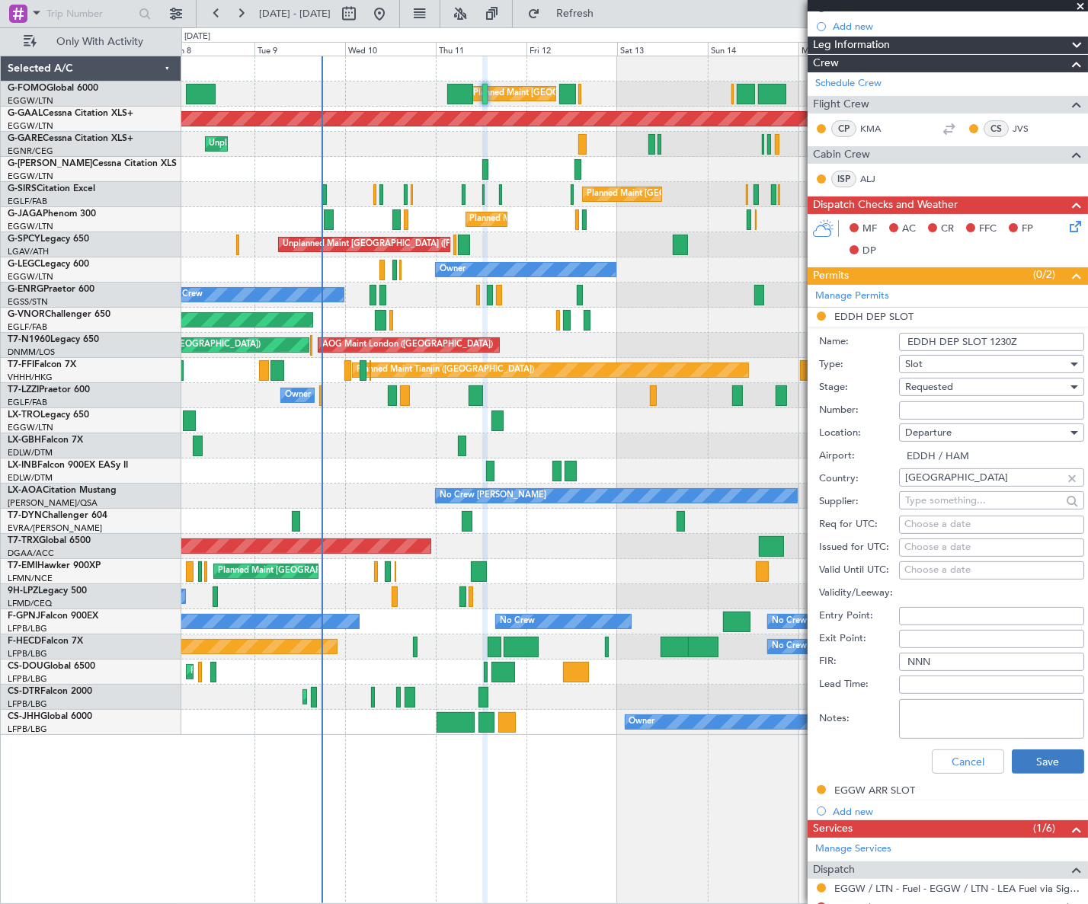
type input "EDDH DEP SLOT 1230Z"
click at [1049, 759] on button "Save" at bounding box center [1047, 761] width 72 height 24
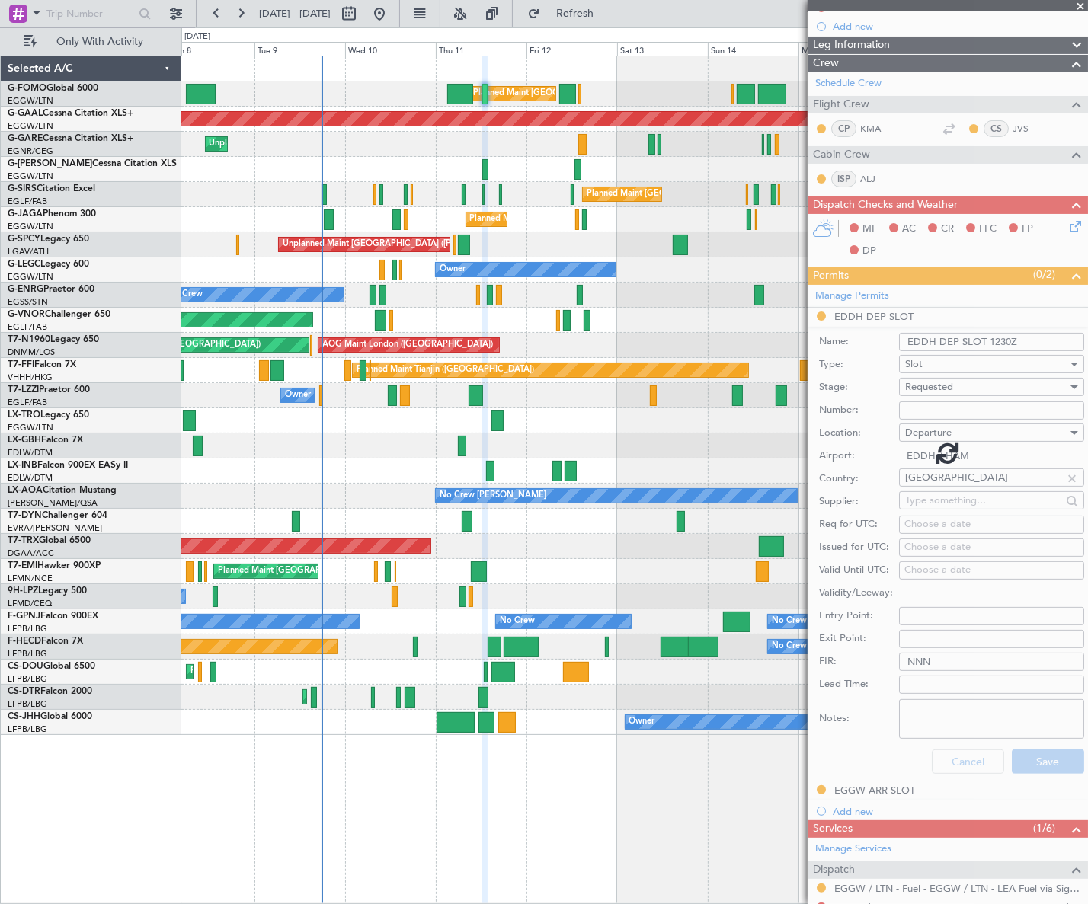
scroll to position [0, 0]
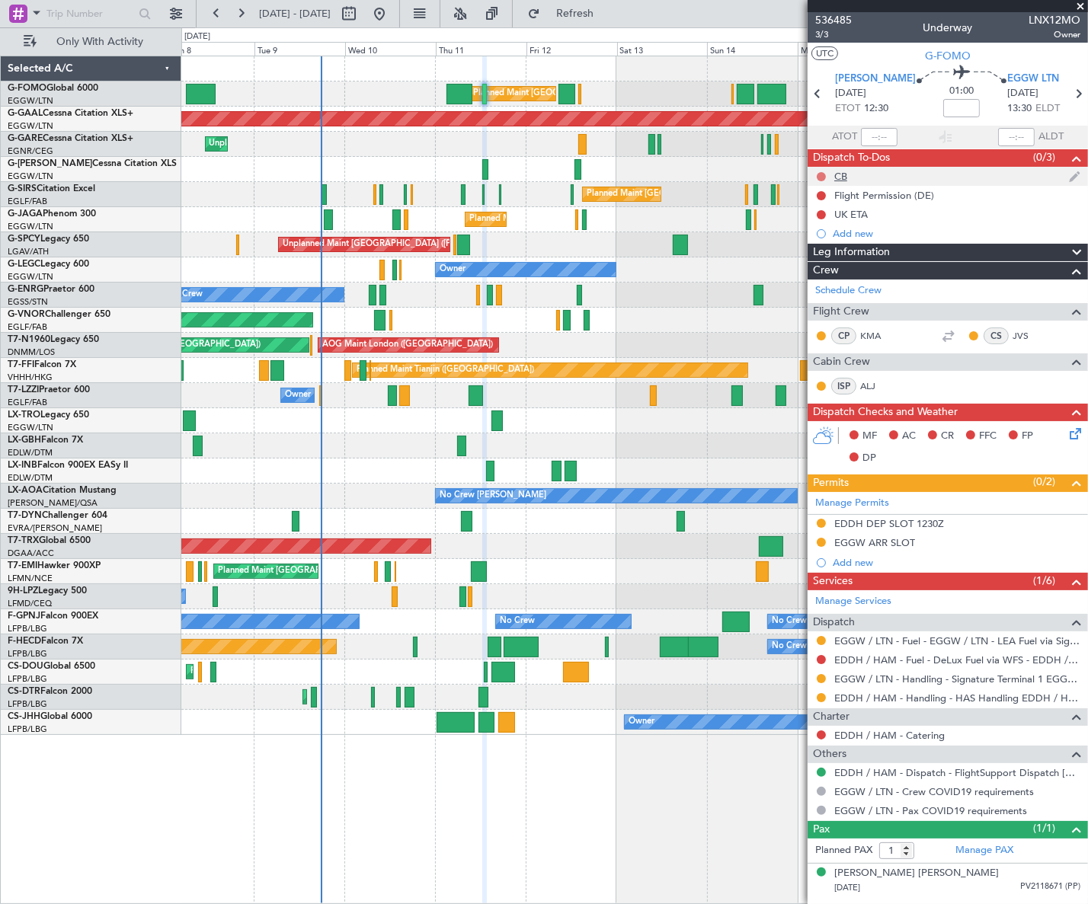
click at [821, 174] on button at bounding box center [820, 176] width 9 height 9
click at [819, 244] on span "Completed" at bounding box center [828, 243] width 50 height 15
click at [819, 194] on button at bounding box center [820, 195] width 9 height 9
click at [826, 283] on span "Cancelled" at bounding box center [824, 285] width 43 height 15
click at [893, 537] on div "EGGW ARR SLOT" at bounding box center [874, 542] width 81 height 13
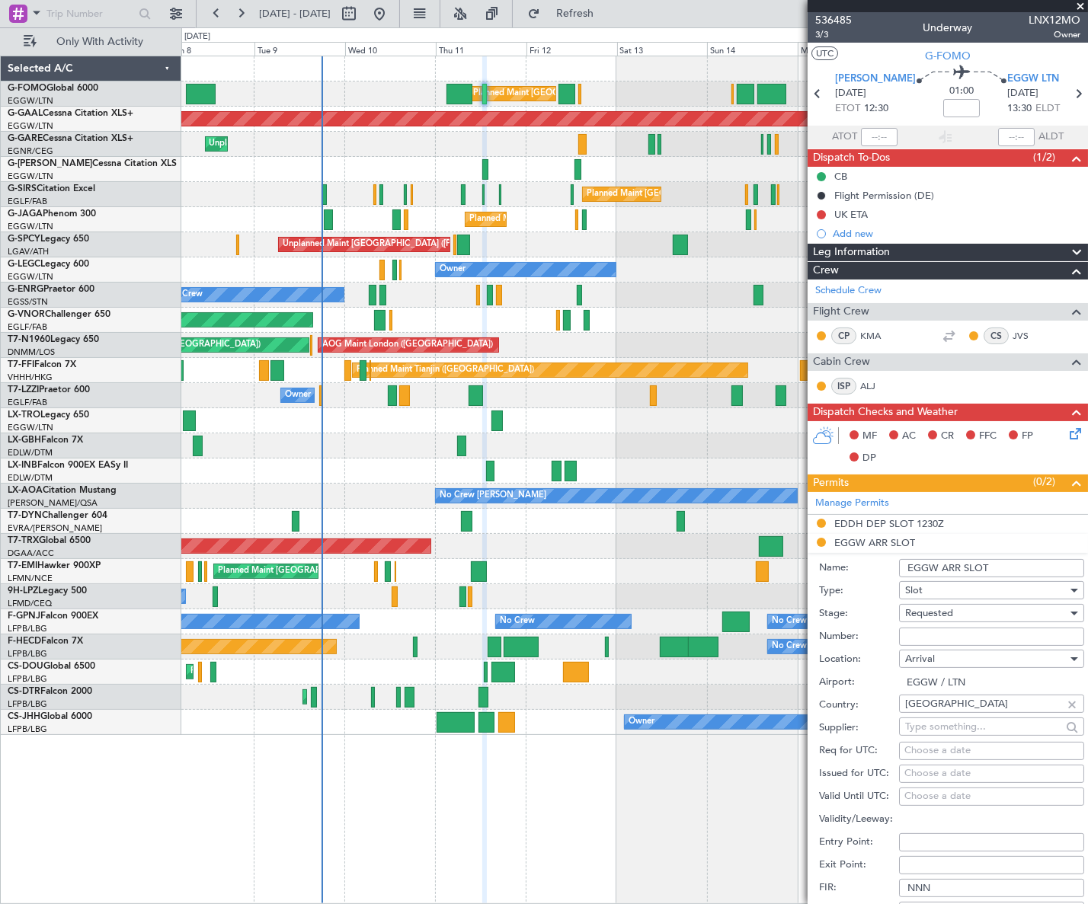
click at [1025, 571] on input "EGGW ARR SLOT" at bounding box center [991, 568] width 185 height 18
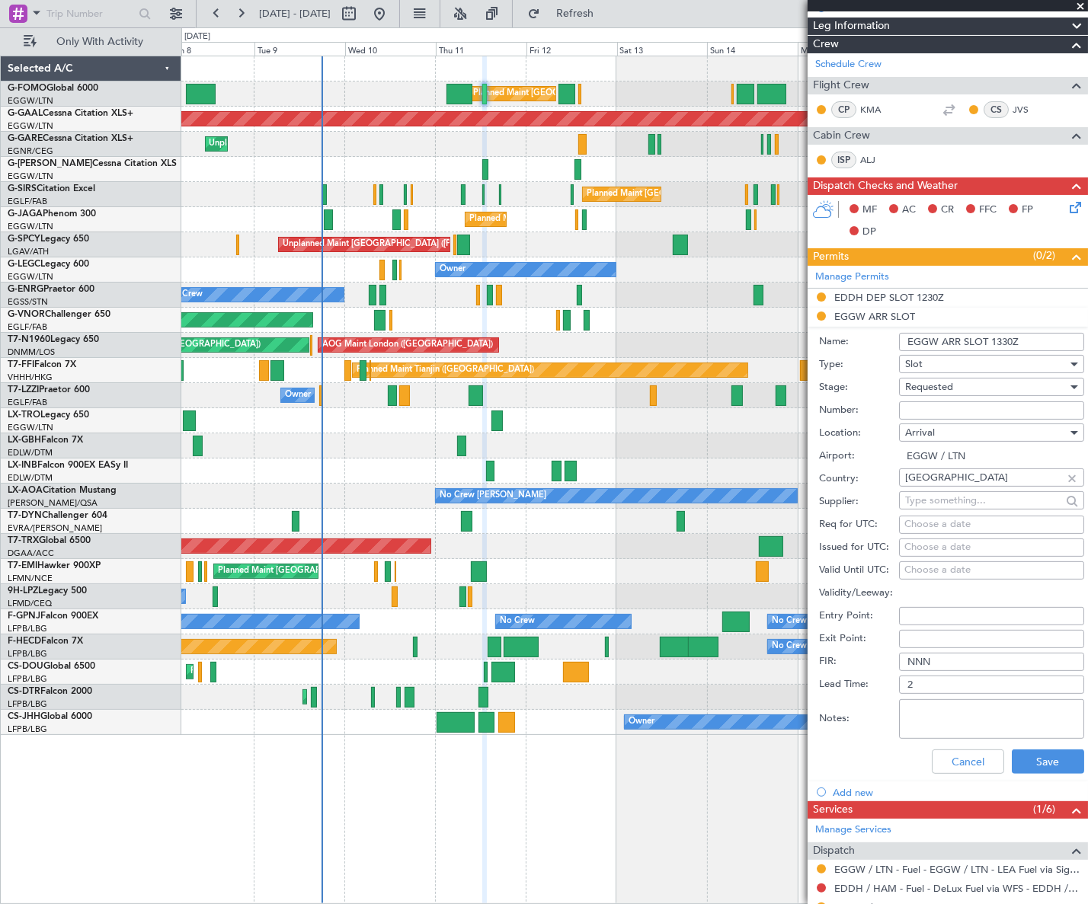
scroll to position [276, 0]
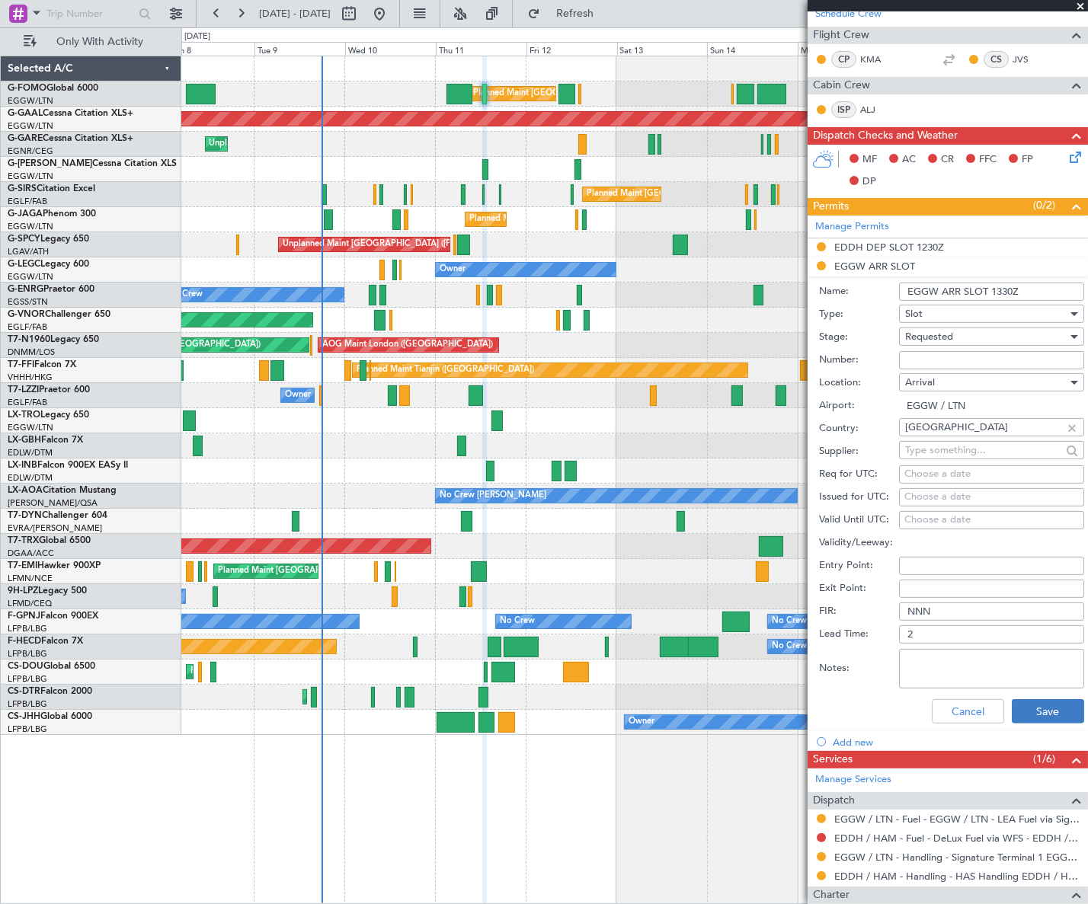
type input "EGGW ARR SLOT 1330Z"
click at [1042, 709] on button "Save" at bounding box center [1047, 711] width 72 height 24
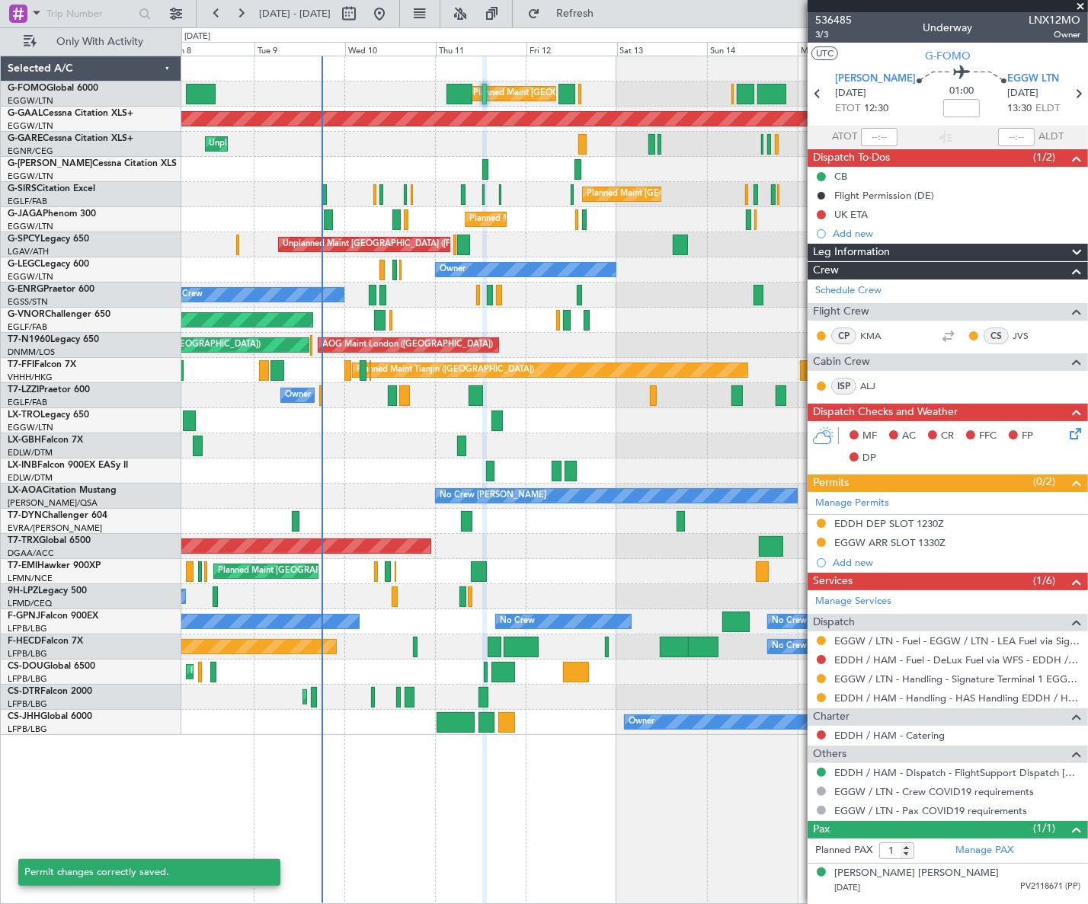
scroll to position [0, 0]
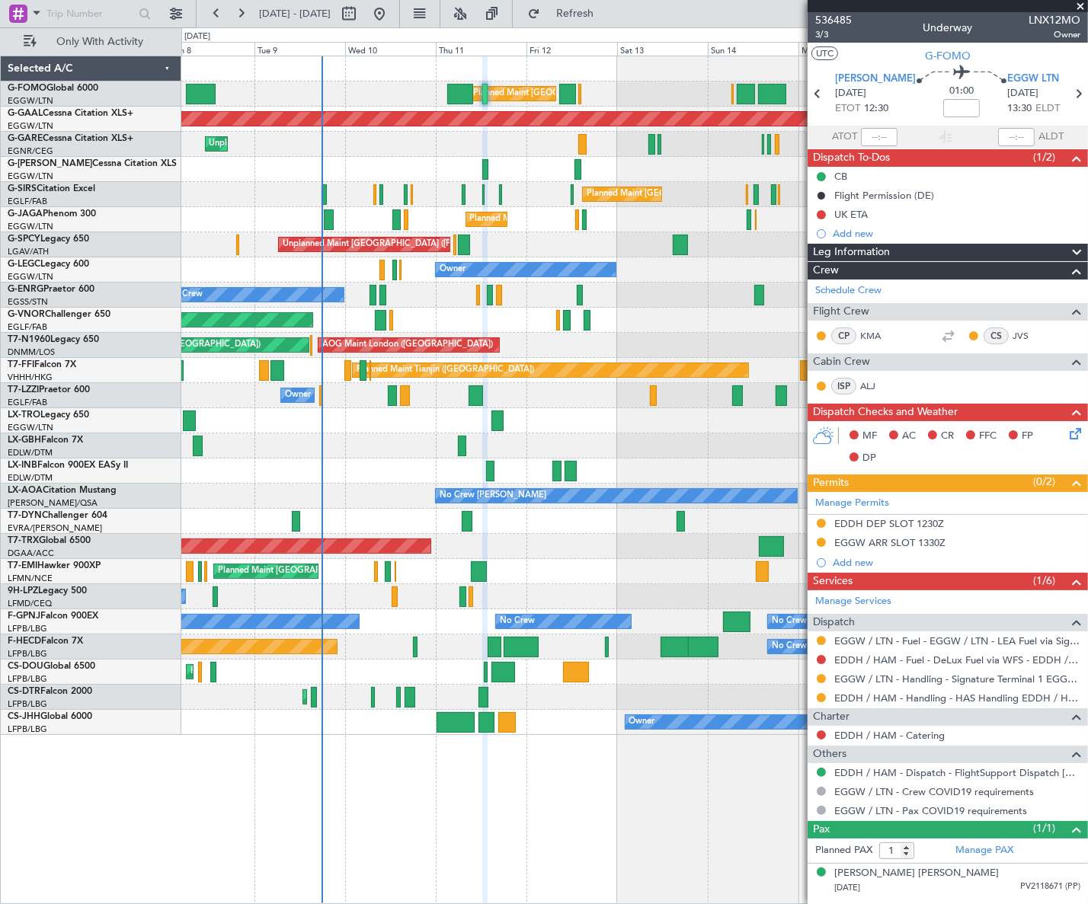
click at [1015, 251] on div "Leg Information" at bounding box center [947, 253] width 280 height 18
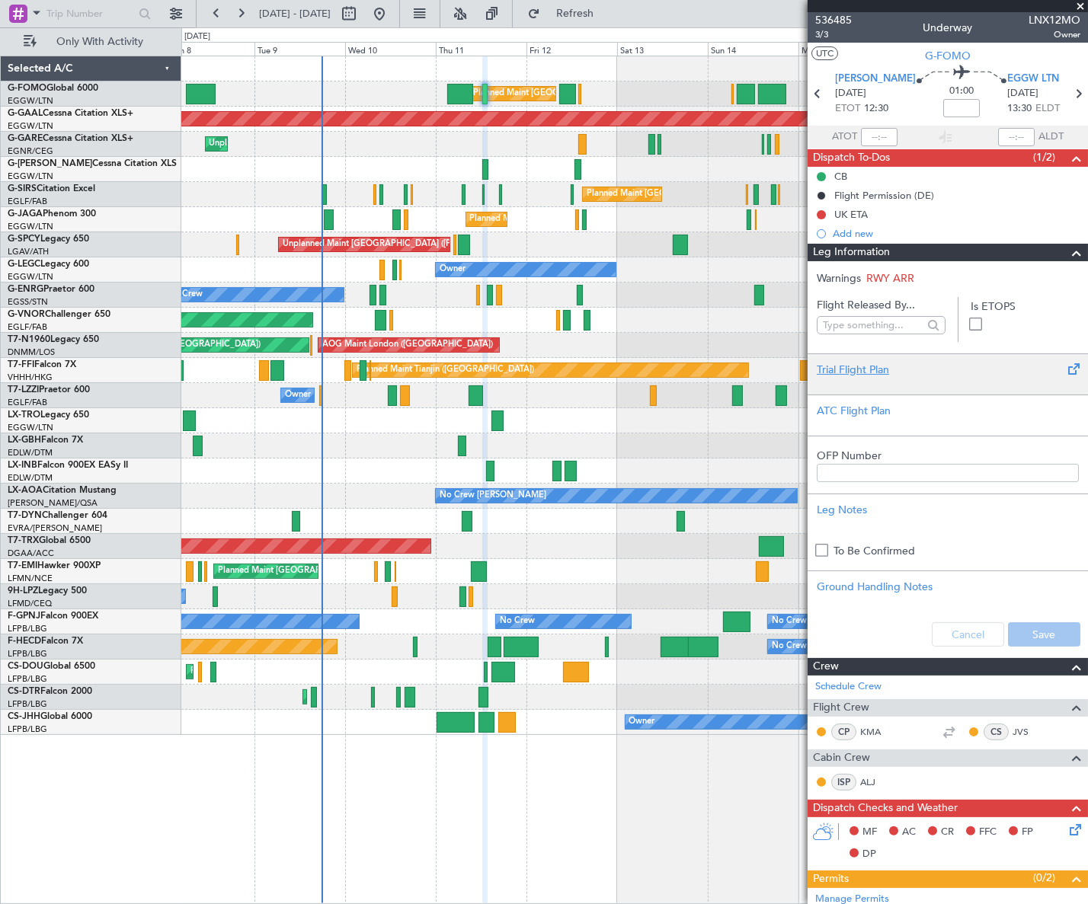
click at [873, 366] on div "Trial Flight Plan" at bounding box center [947, 370] width 262 height 16
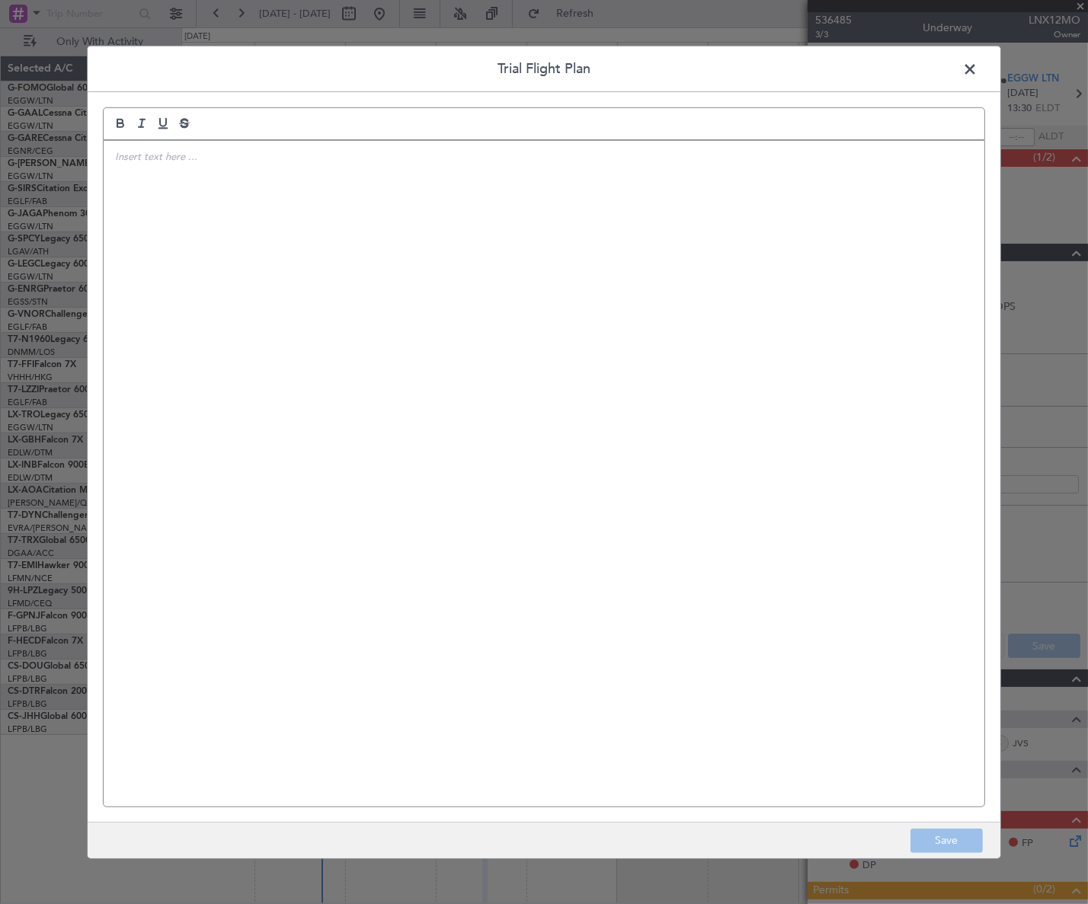
click at [457, 230] on div at bounding box center [544, 473] width 880 height 666
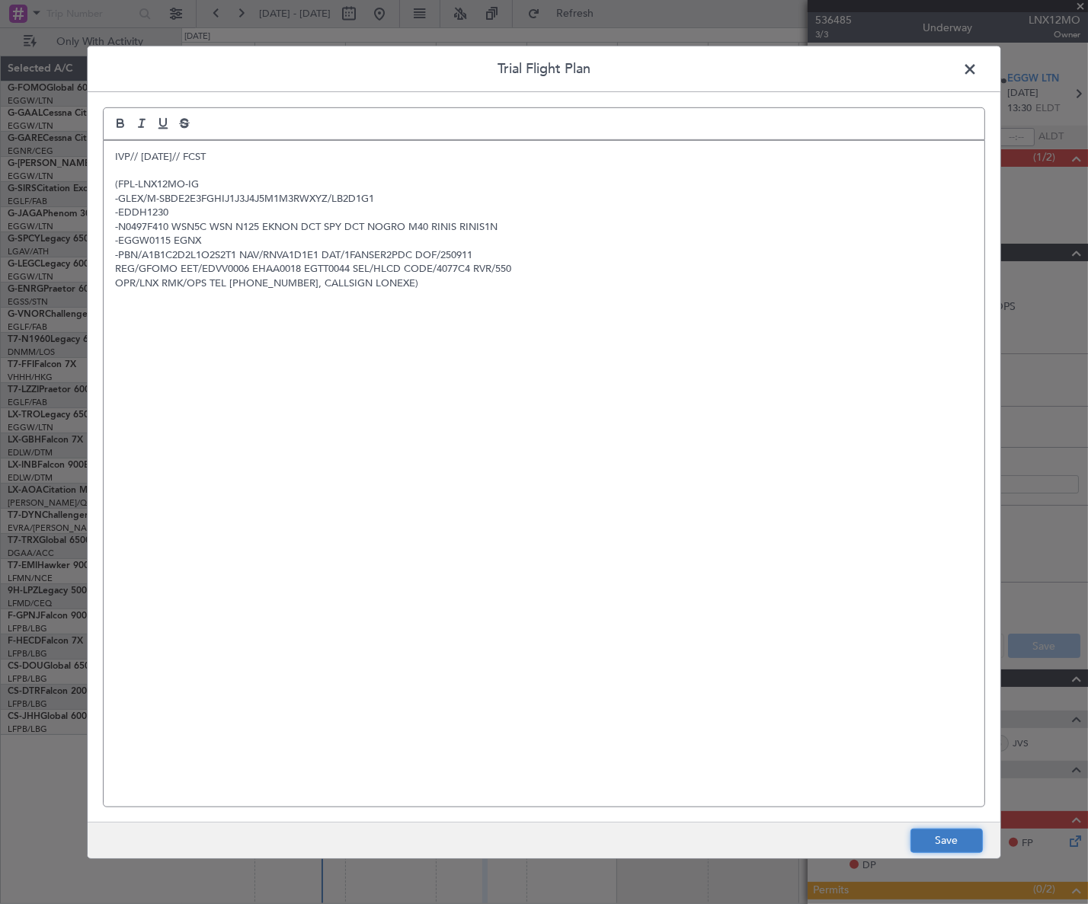
click at [944, 830] on button "Save" at bounding box center [946, 841] width 72 height 24
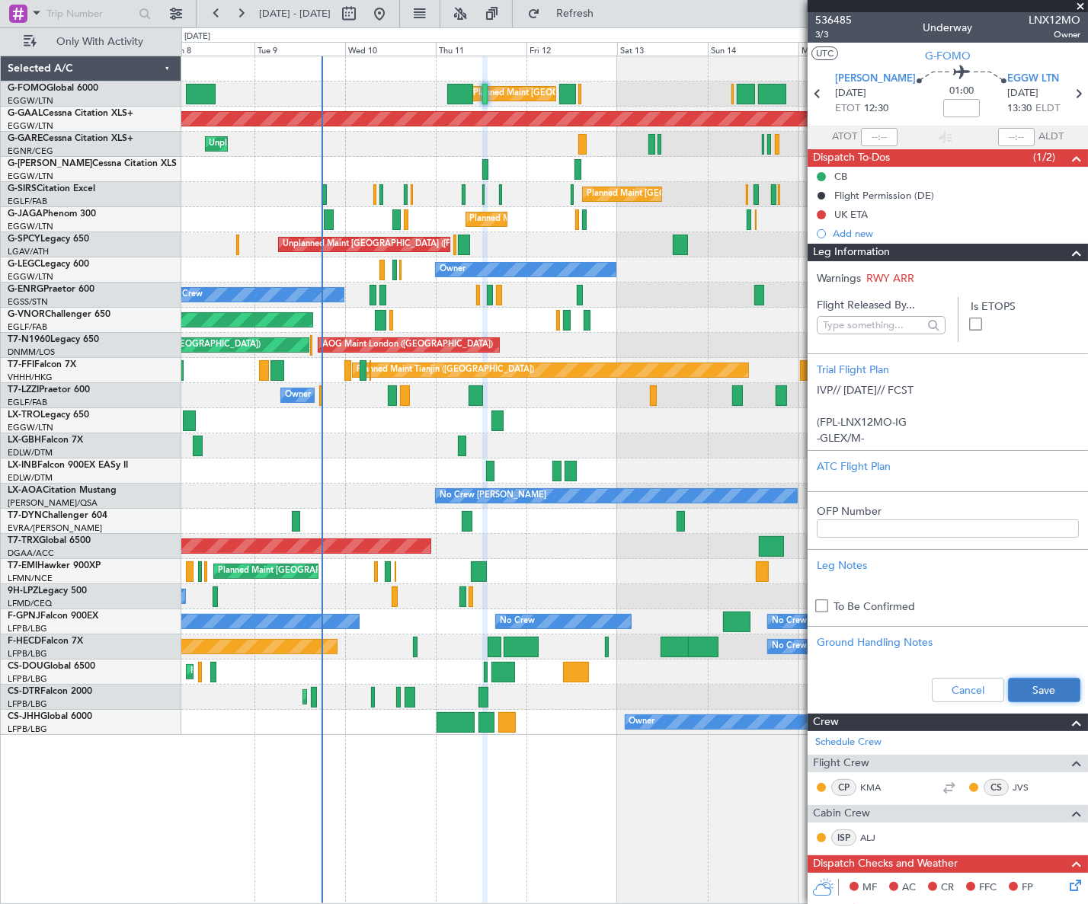
click at [1027, 690] on button "Save" at bounding box center [1044, 690] width 72 height 24
click at [1071, 251] on span at bounding box center [1076, 253] width 18 height 18
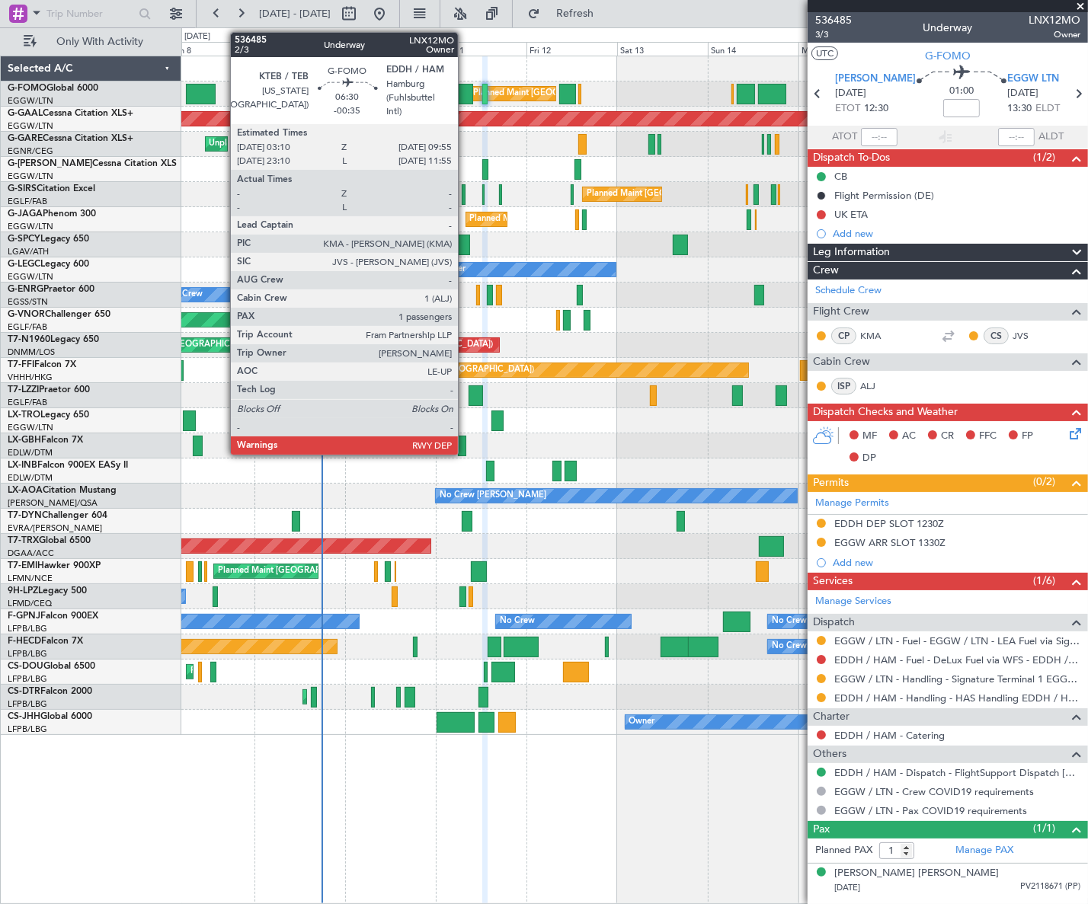
click at [465, 92] on div at bounding box center [460, 94] width 26 height 21
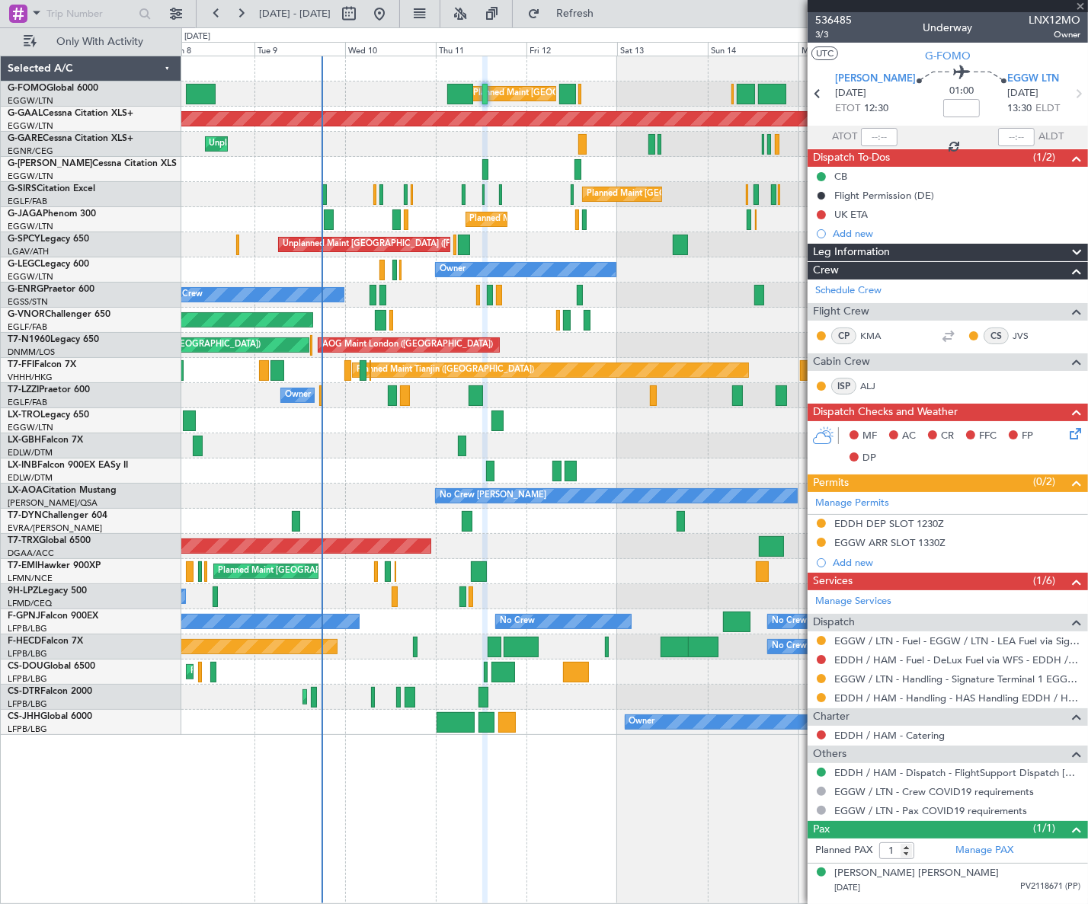
type input "-00:35"
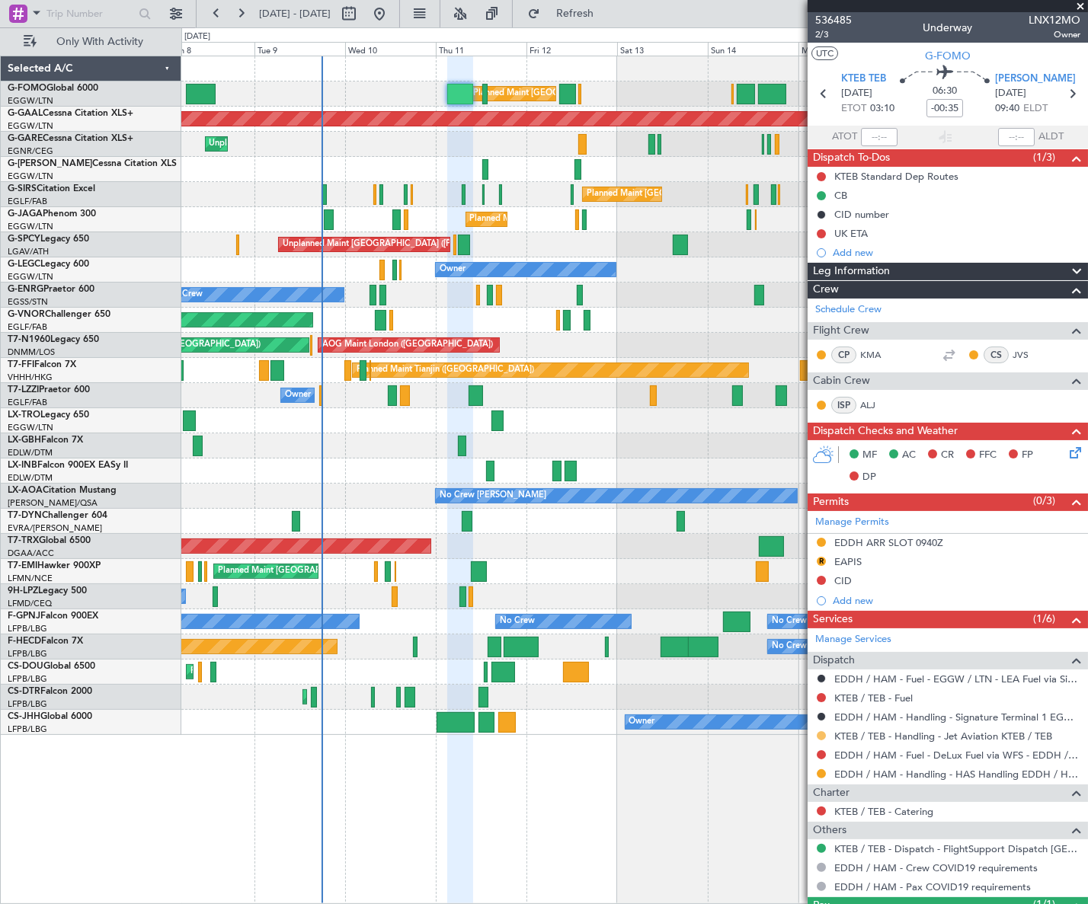
click at [819, 734] on button at bounding box center [820, 735] width 9 height 9
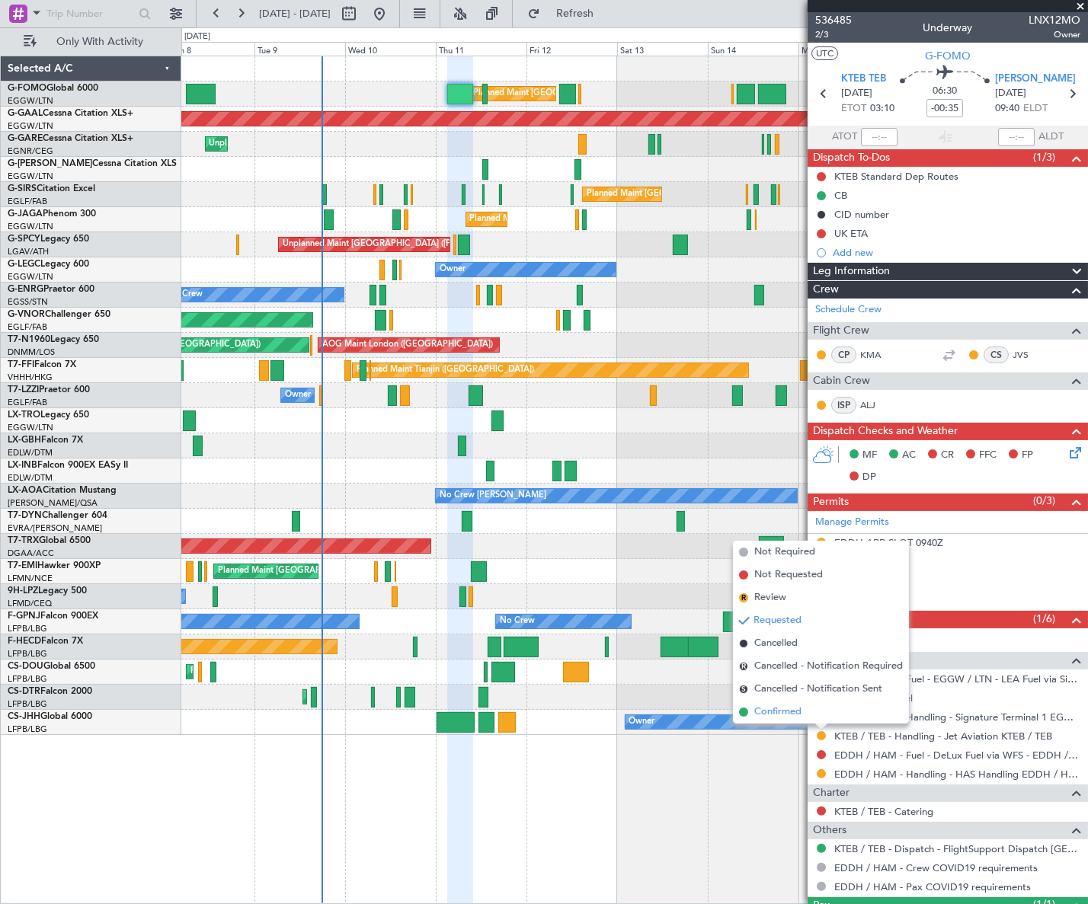
click at [783, 715] on span "Confirmed" at bounding box center [777, 711] width 47 height 15
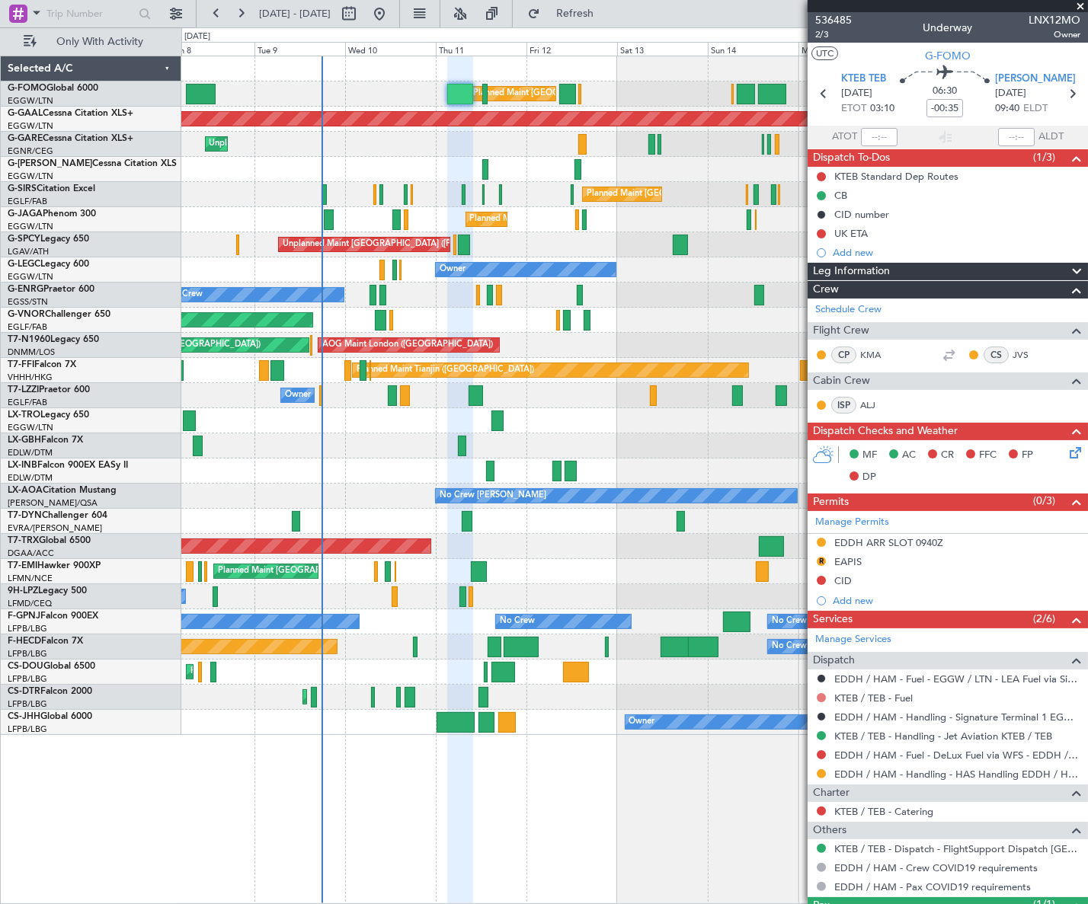
click at [823, 698] on button at bounding box center [820, 697] width 9 height 9
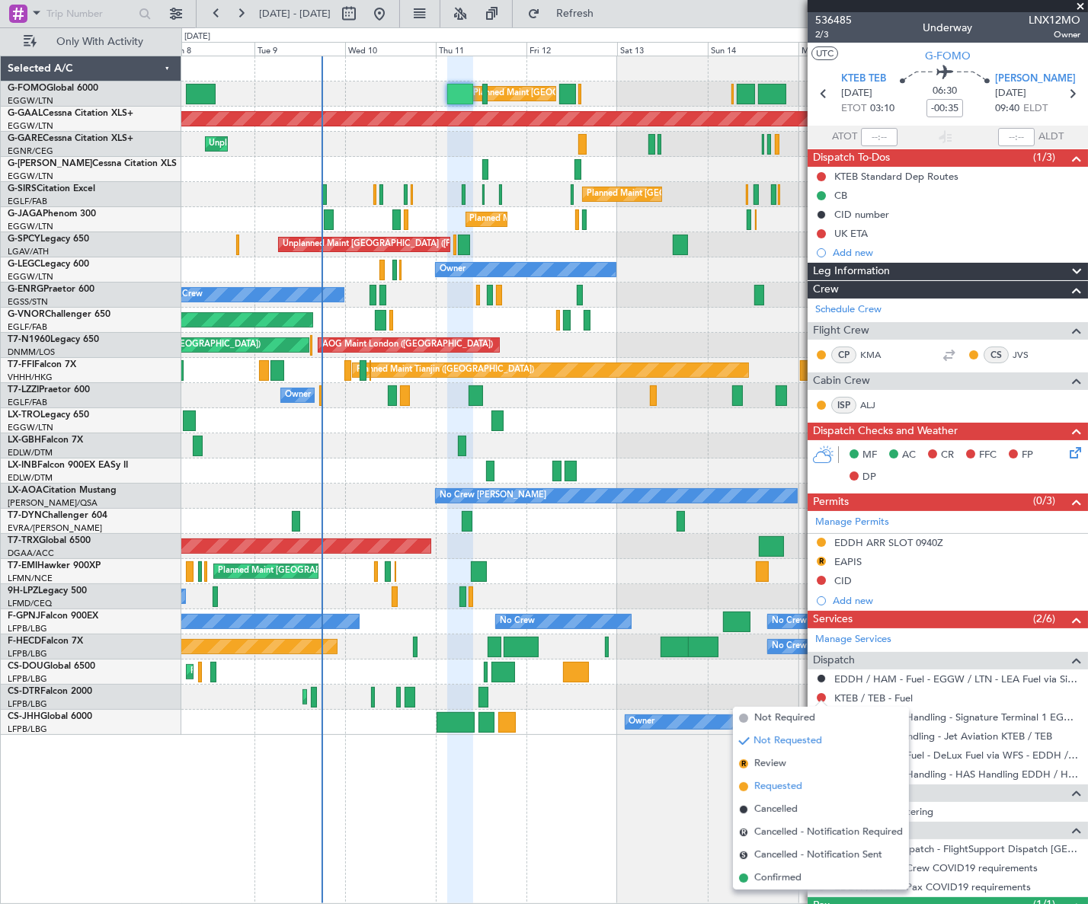
click at [773, 783] on span "Requested" at bounding box center [778, 786] width 48 height 15
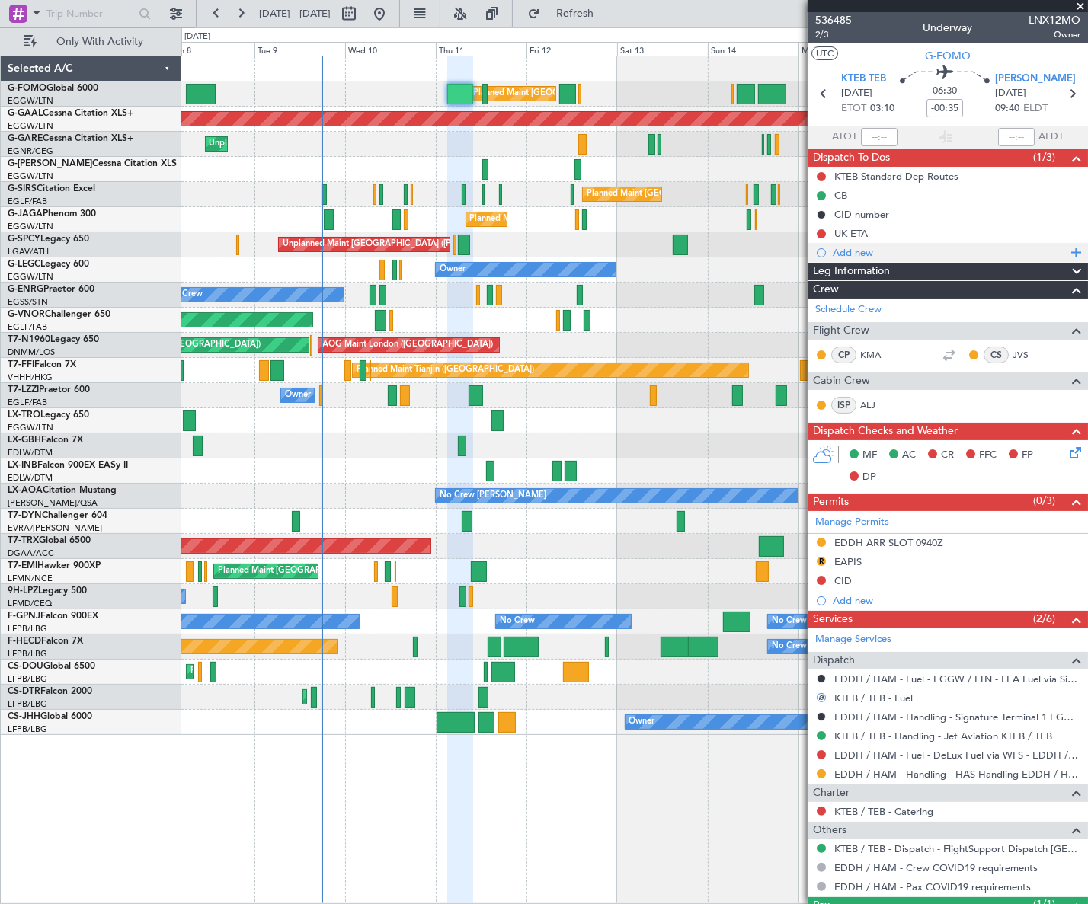
click at [853, 248] on div "Add new" at bounding box center [949, 252] width 234 height 13
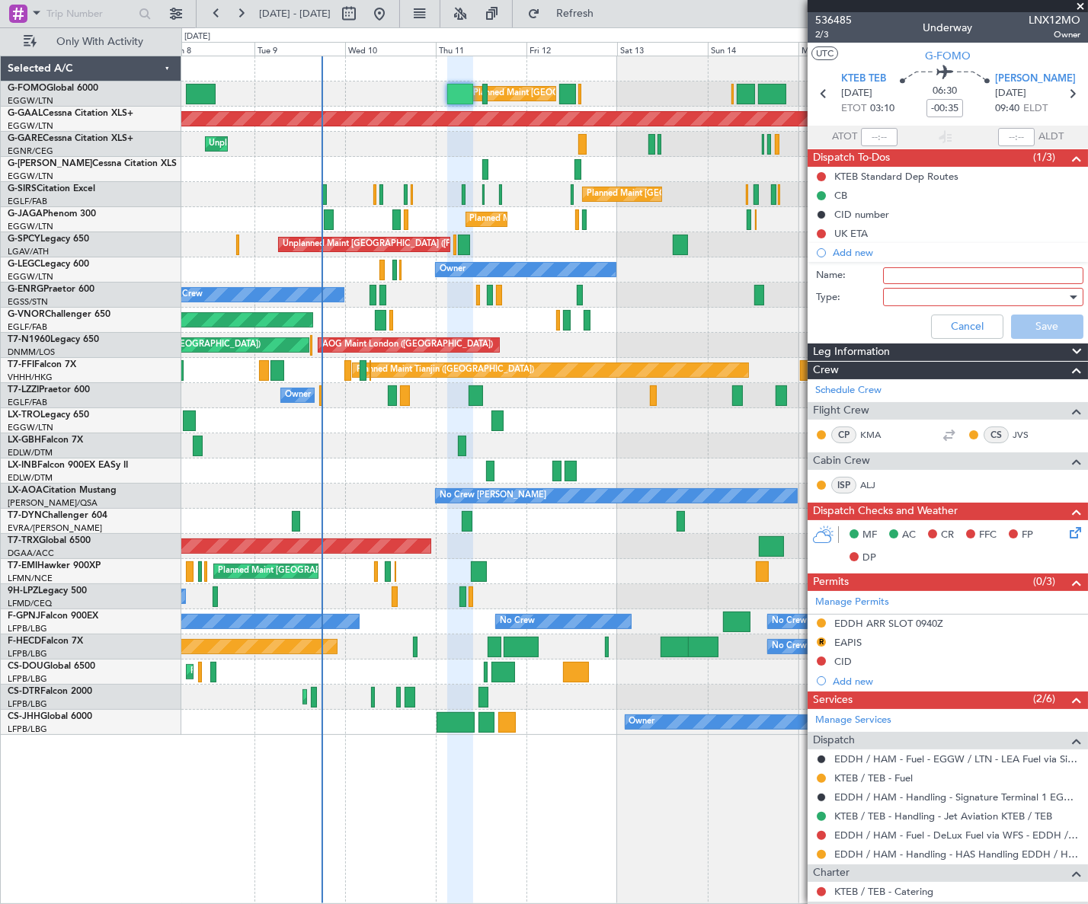
click at [925, 276] on input "Name:" at bounding box center [983, 275] width 200 height 17
type input "KTEB fuel via handler"
click at [918, 298] on div at bounding box center [977, 297] width 177 height 23
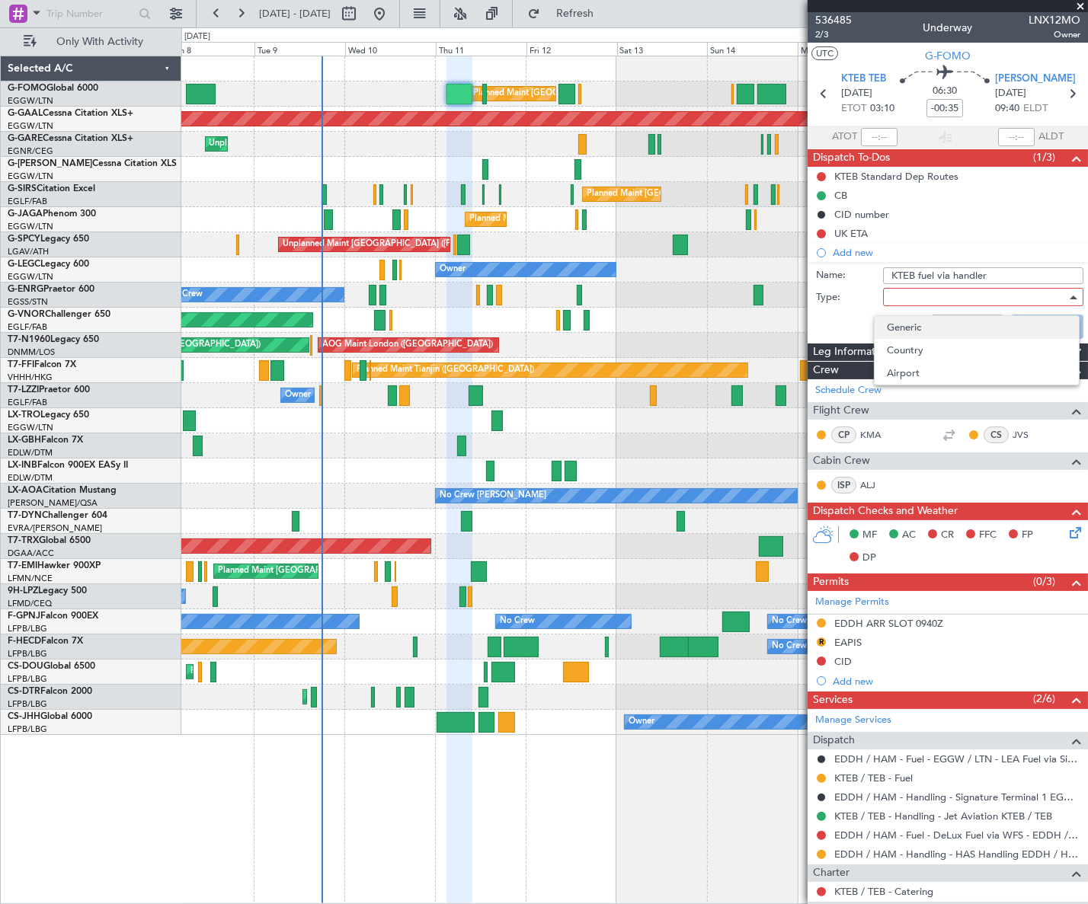
click at [929, 327] on span "Generic" at bounding box center [975, 327] width 179 height 23
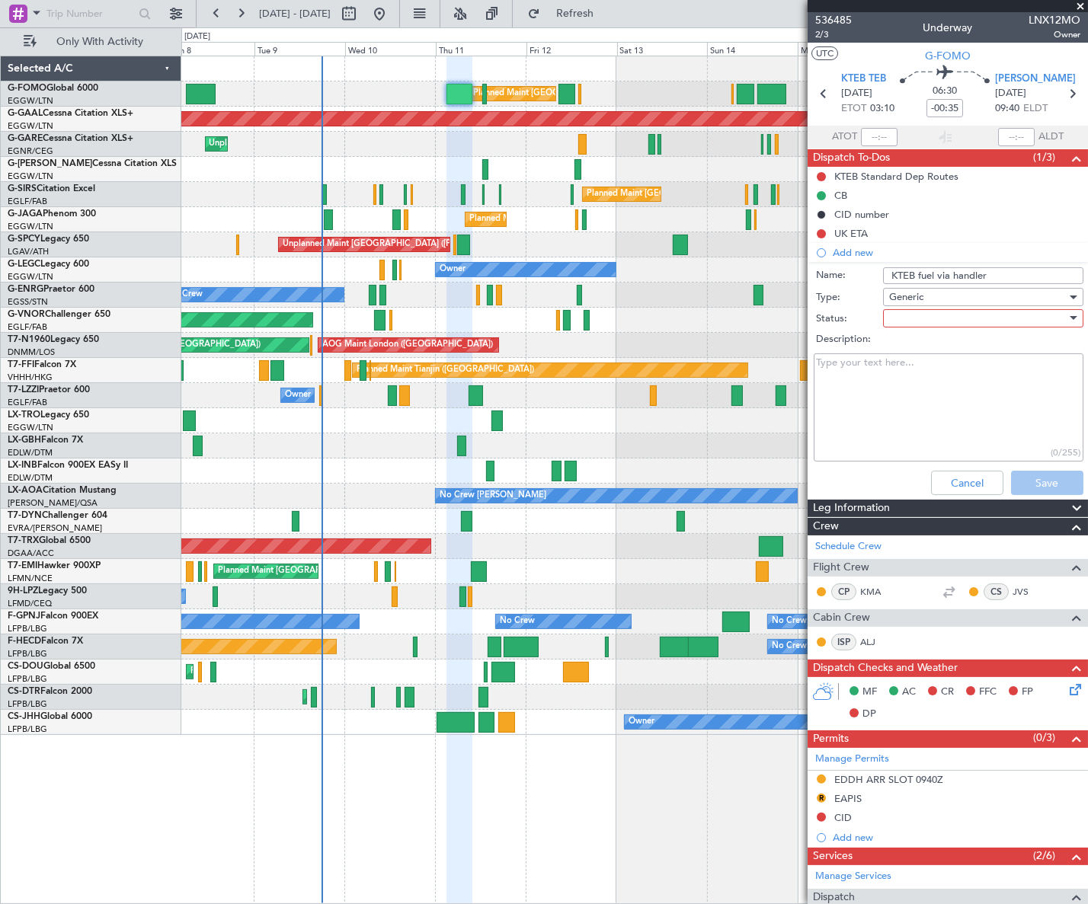
click at [966, 321] on div at bounding box center [977, 318] width 177 height 23
click at [944, 376] on span "In Progress" at bounding box center [975, 371] width 179 height 23
click at [1032, 475] on button "Save" at bounding box center [1047, 483] width 72 height 24
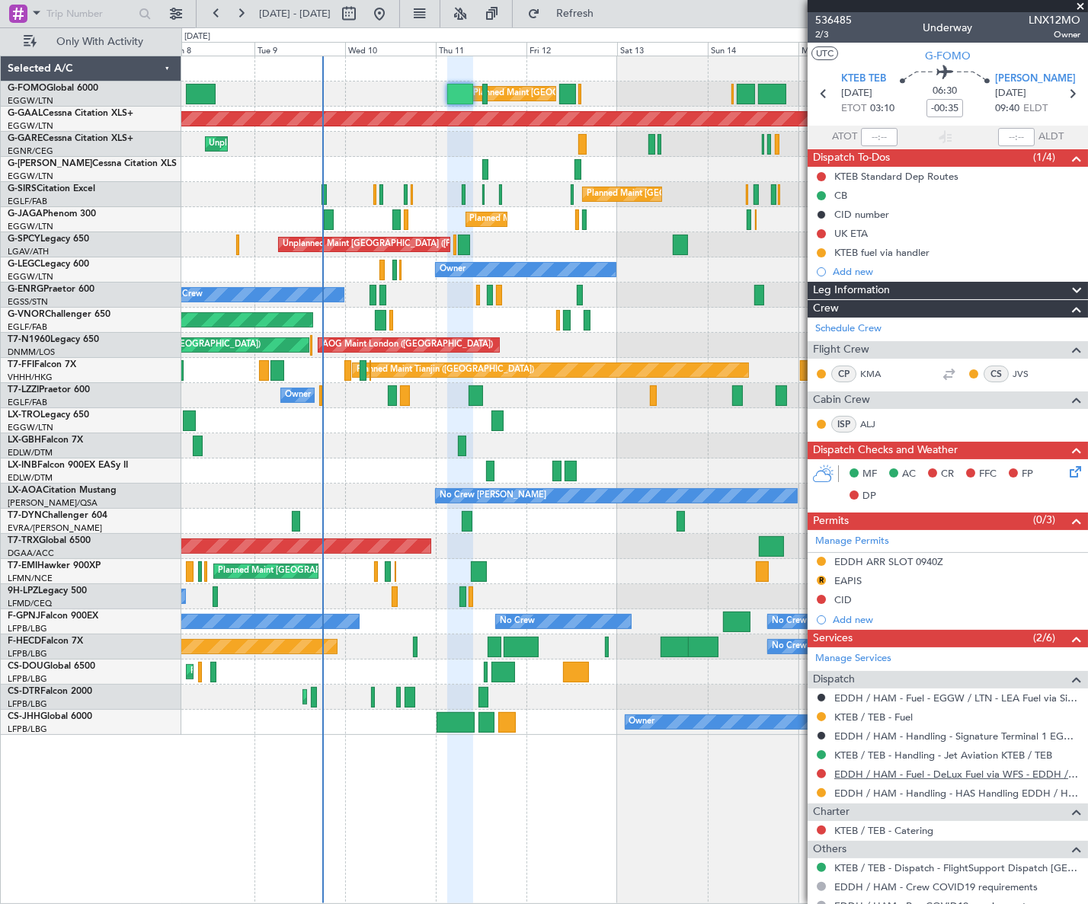
click at [965, 769] on link "EDDH / HAM - Fuel - DeLux Fuel via WFS - EDDH / HAM" at bounding box center [957, 774] width 246 height 13
click at [886, 287] on span "Leg Information" at bounding box center [851, 291] width 77 height 18
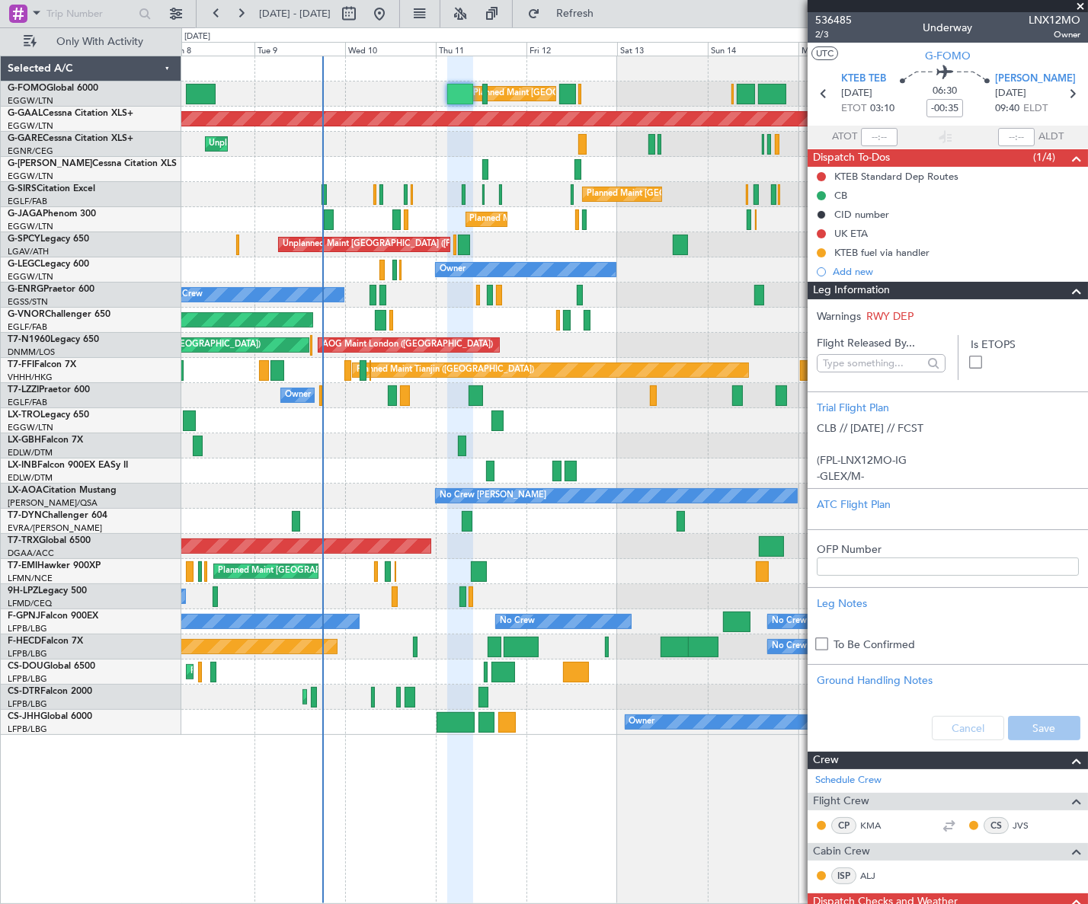
click at [886, 287] on span "Leg Information" at bounding box center [851, 291] width 77 height 18
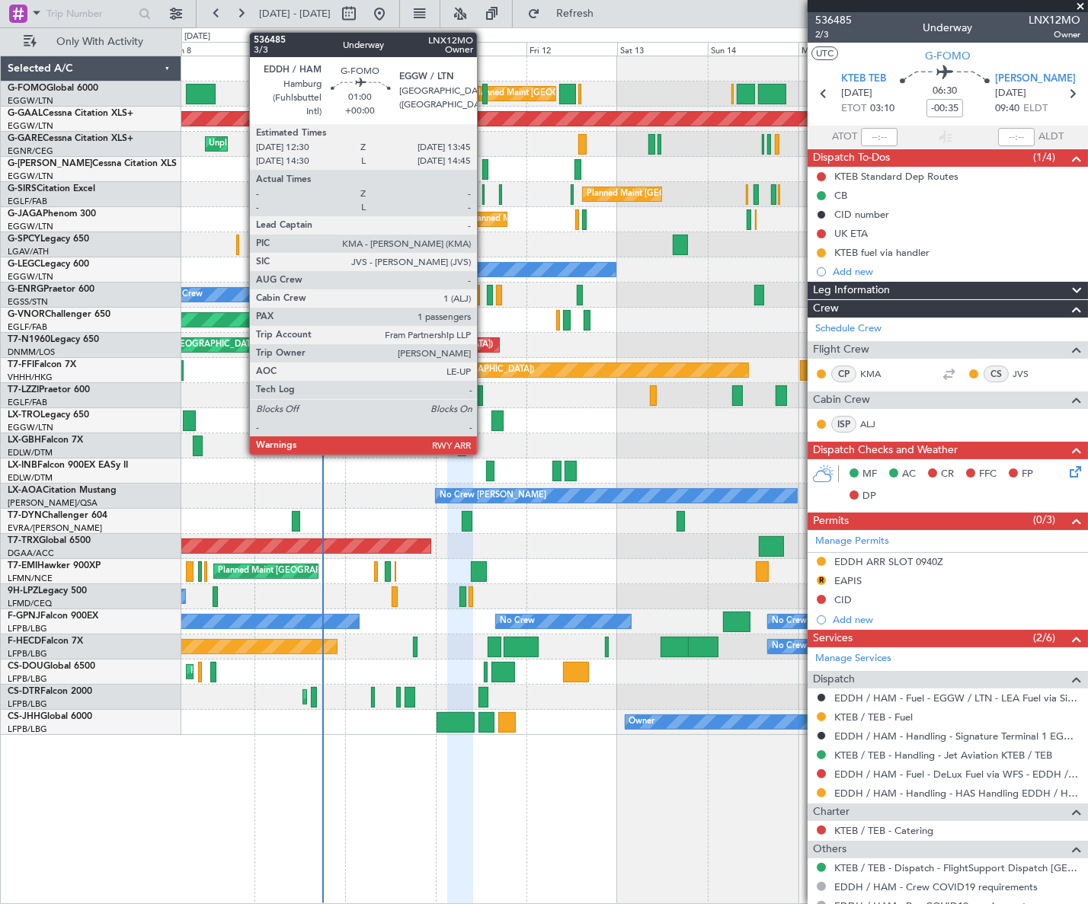
click at [484, 91] on div at bounding box center [484, 94] width 5 height 21
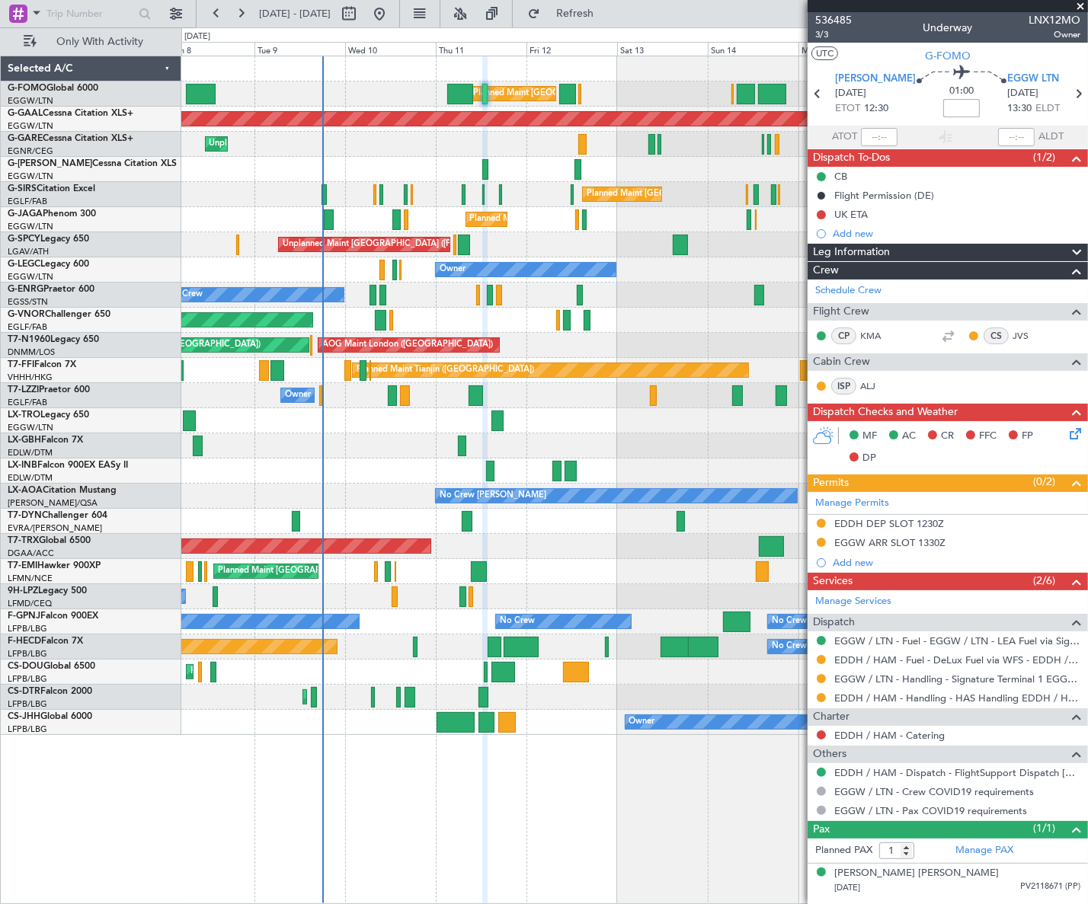
click at [946, 108] on input at bounding box center [961, 108] width 37 height 18
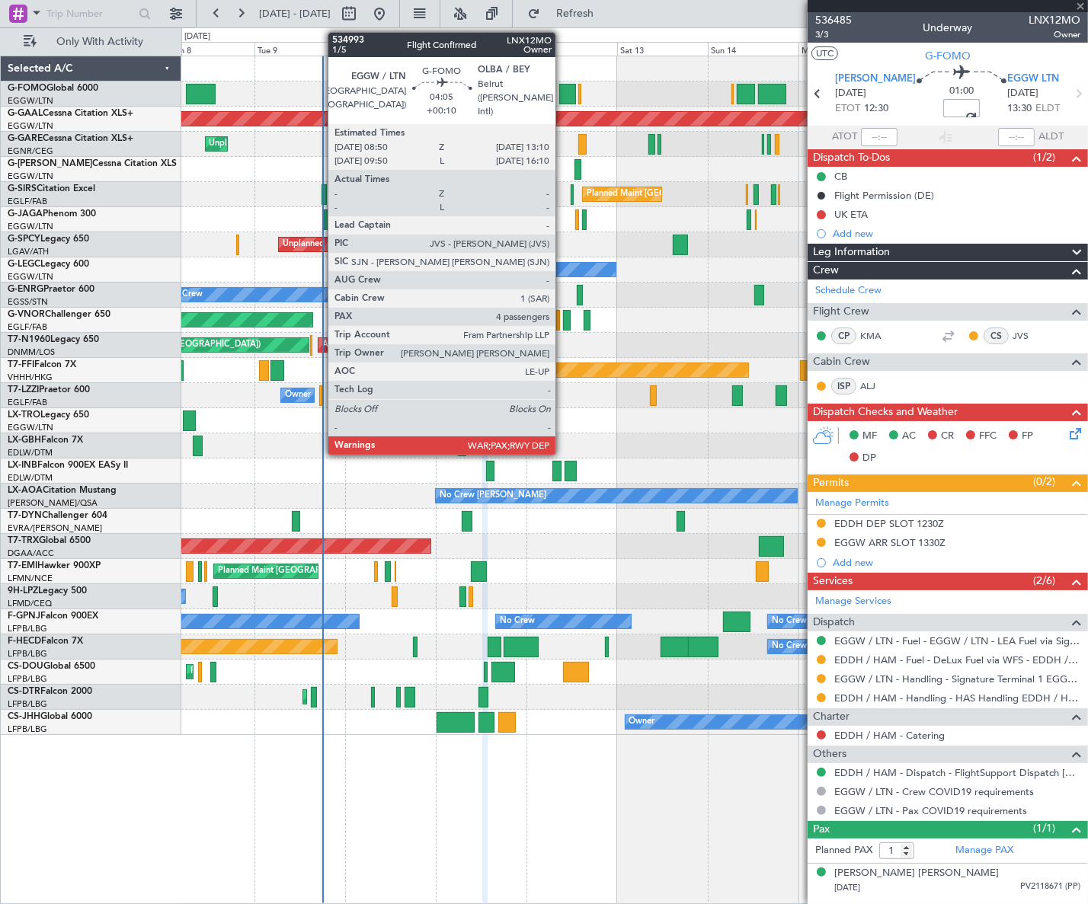
click at [562, 94] on div at bounding box center [567, 94] width 17 height 21
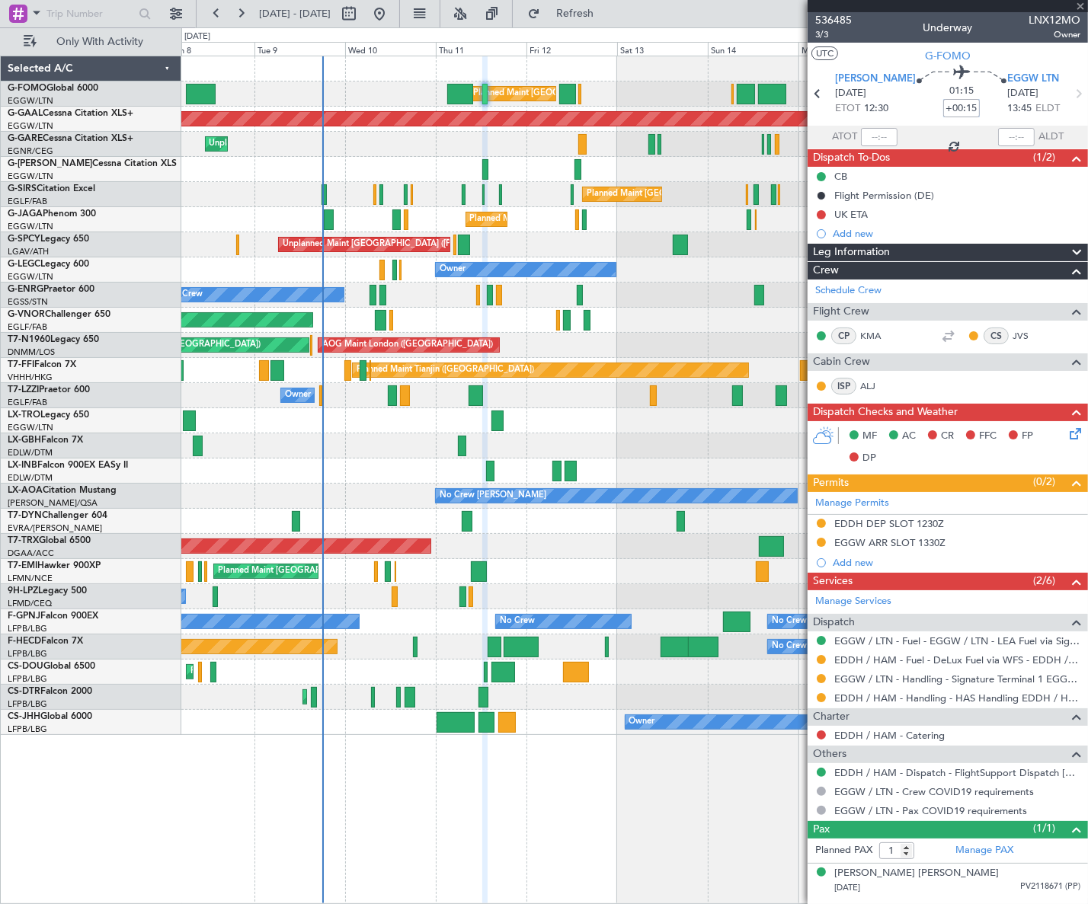
type input "+00:10"
type input "4"
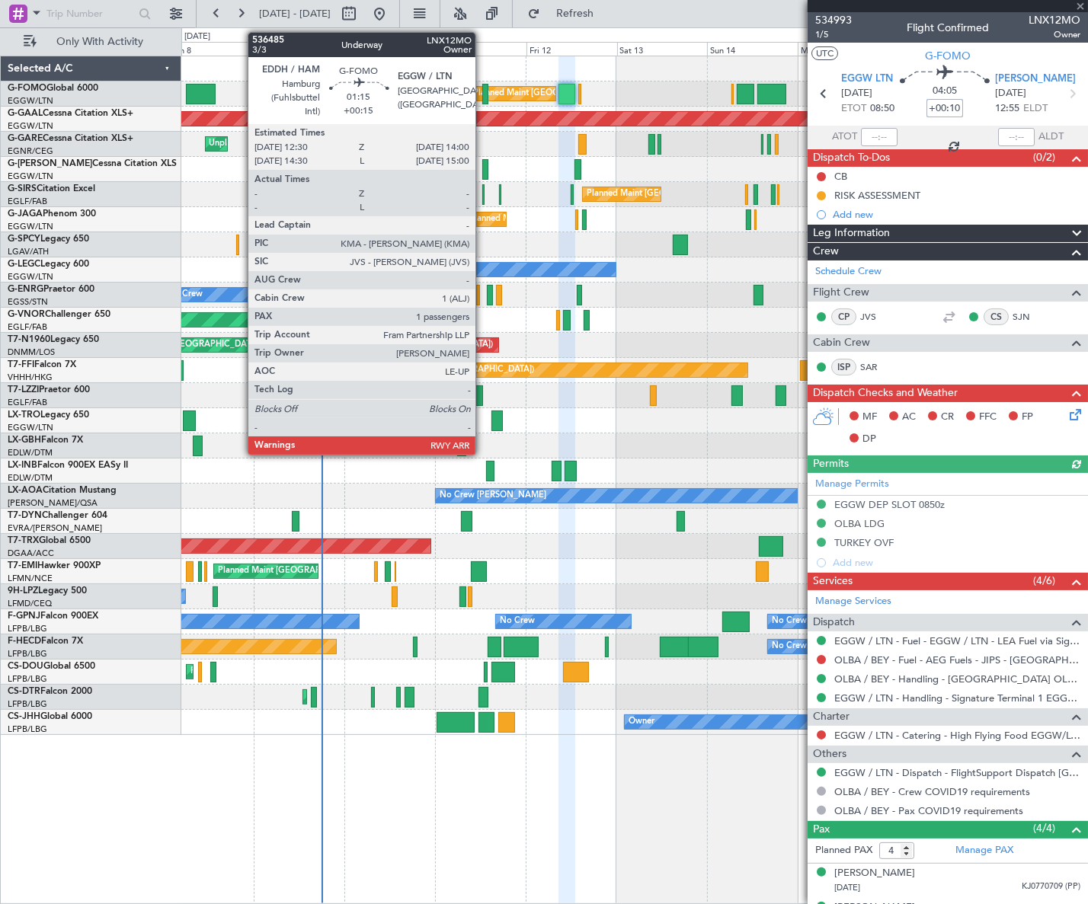
click at [482, 91] on div at bounding box center [485, 94] width 6 height 21
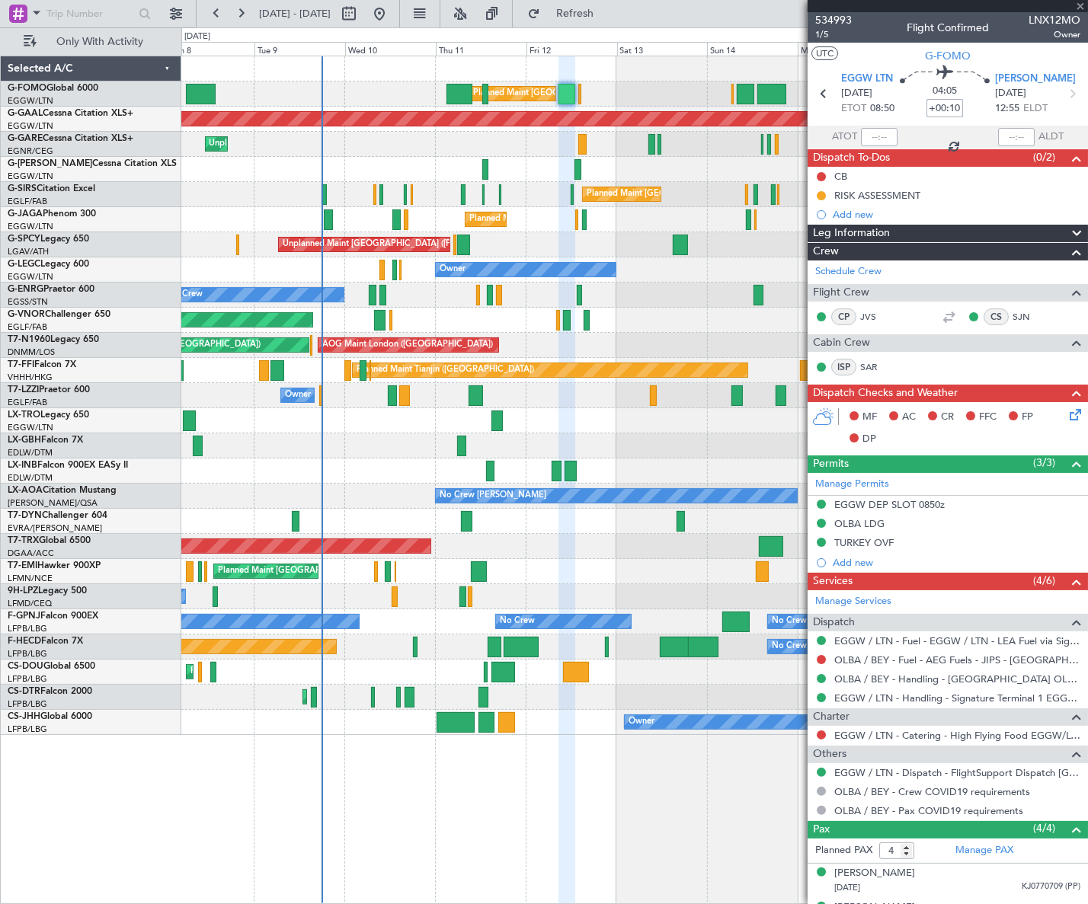
type input "+00:15"
type input "1"
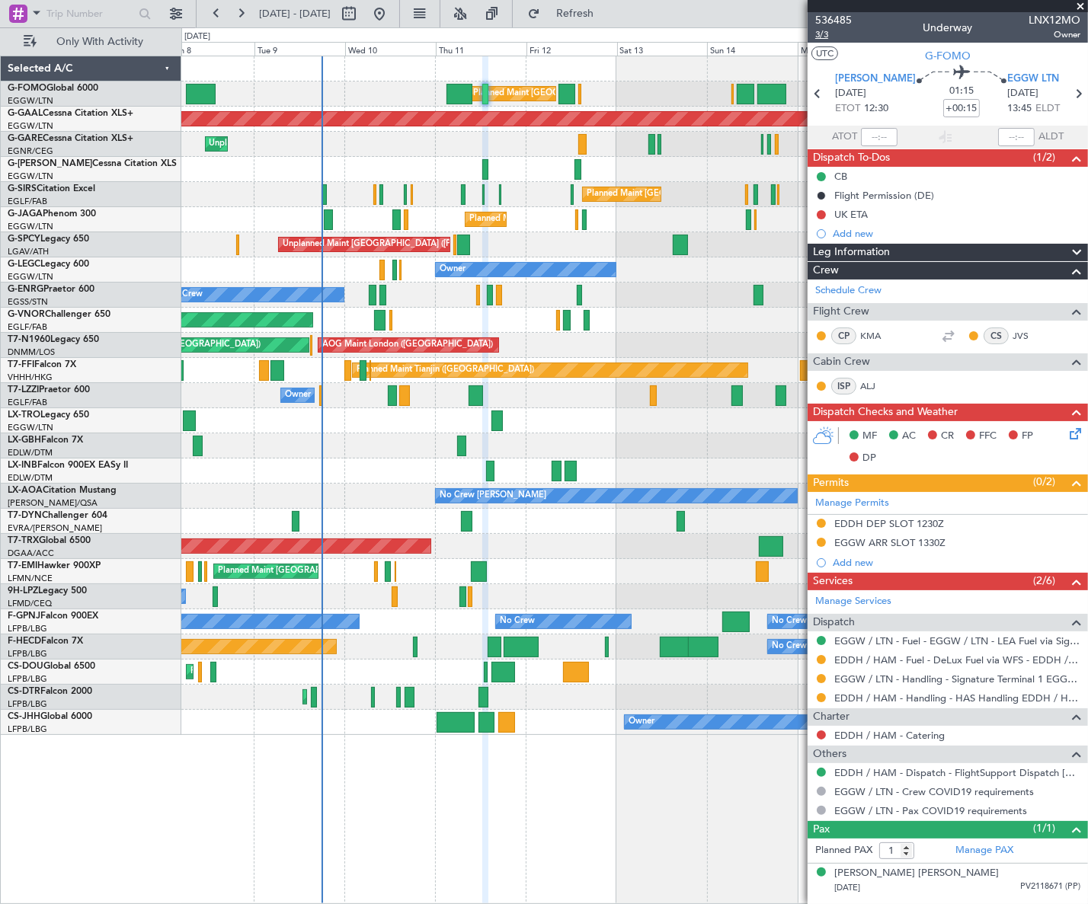
click at [821, 37] on span "3/3" at bounding box center [833, 34] width 37 height 13
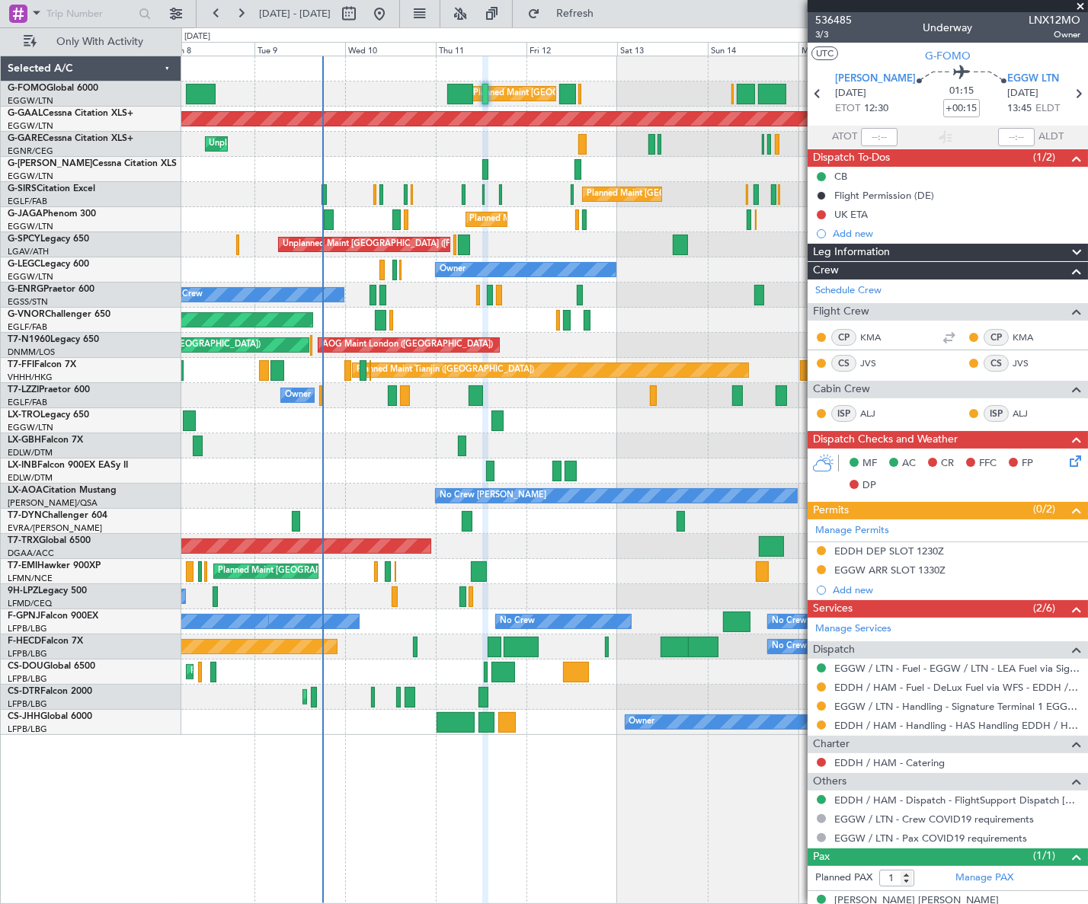
click at [1066, 463] on icon at bounding box center [1072, 458] width 12 height 12
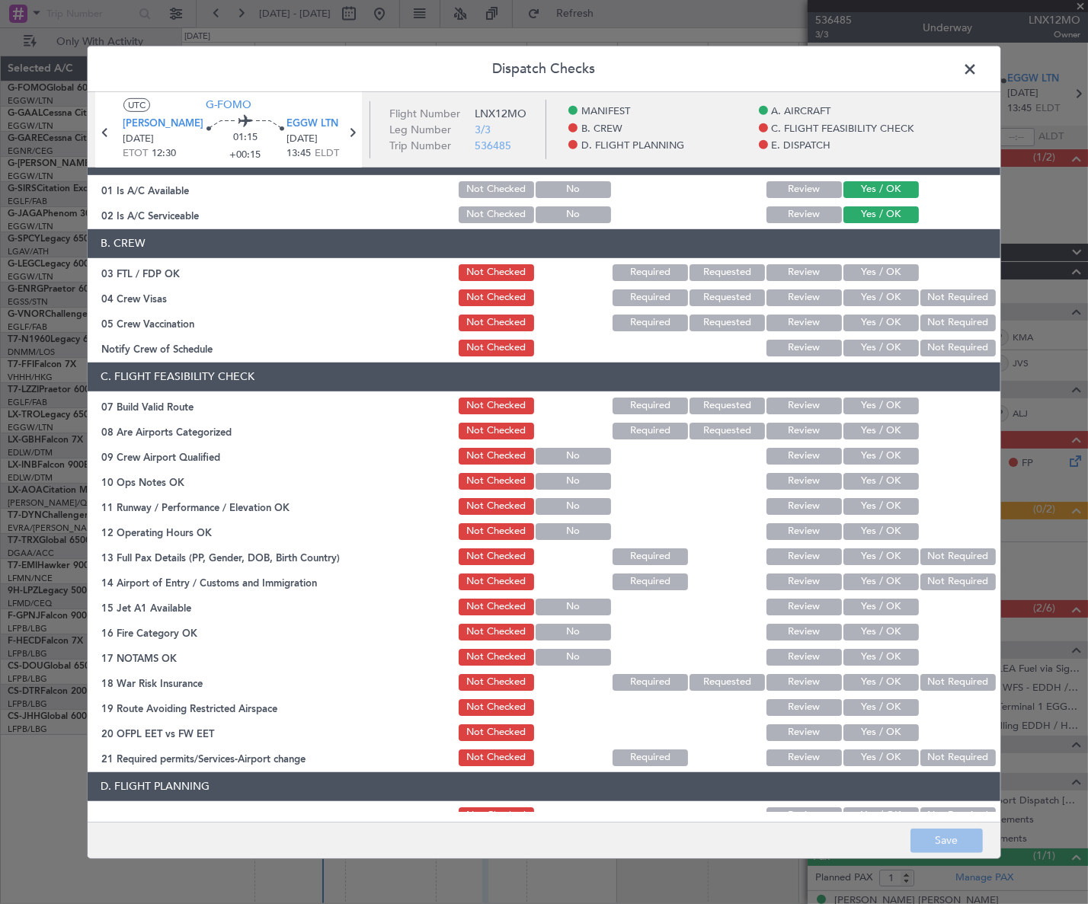
scroll to position [207, 0]
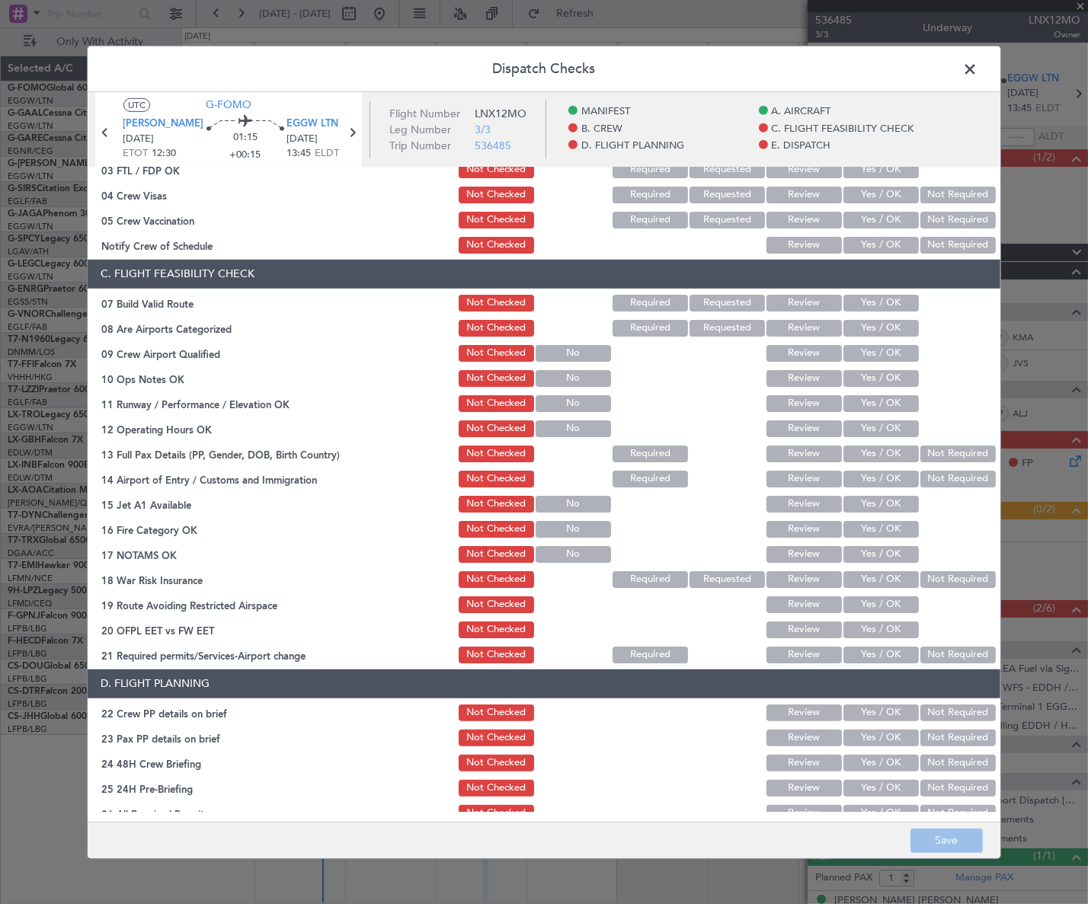
click at [876, 301] on button "Yes / OK" at bounding box center [880, 303] width 75 height 17
click at [880, 378] on button "Yes / OK" at bounding box center [880, 378] width 75 height 17
click at [885, 402] on button "Yes / OK" at bounding box center [880, 403] width 75 height 17
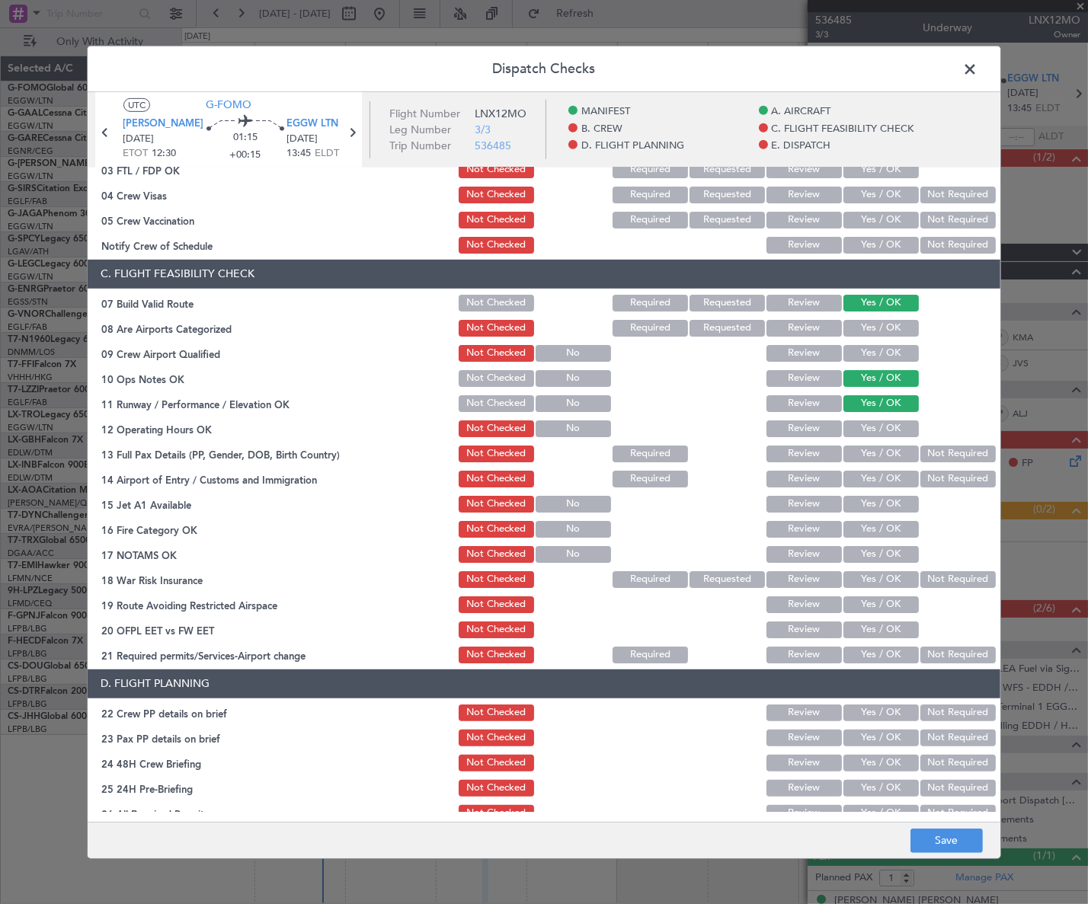
click at [890, 435] on button "Yes / OK" at bounding box center [880, 428] width 75 height 17
click at [896, 460] on button "Yes / OK" at bounding box center [880, 454] width 75 height 17
drag, startPoint x: 894, startPoint y: 477, endPoint x: 893, endPoint y: 499, distance: 22.1
click at [894, 478] on button "Yes / OK" at bounding box center [880, 479] width 75 height 17
click at [893, 506] on button "Yes / OK" at bounding box center [880, 504] width 75 height 17
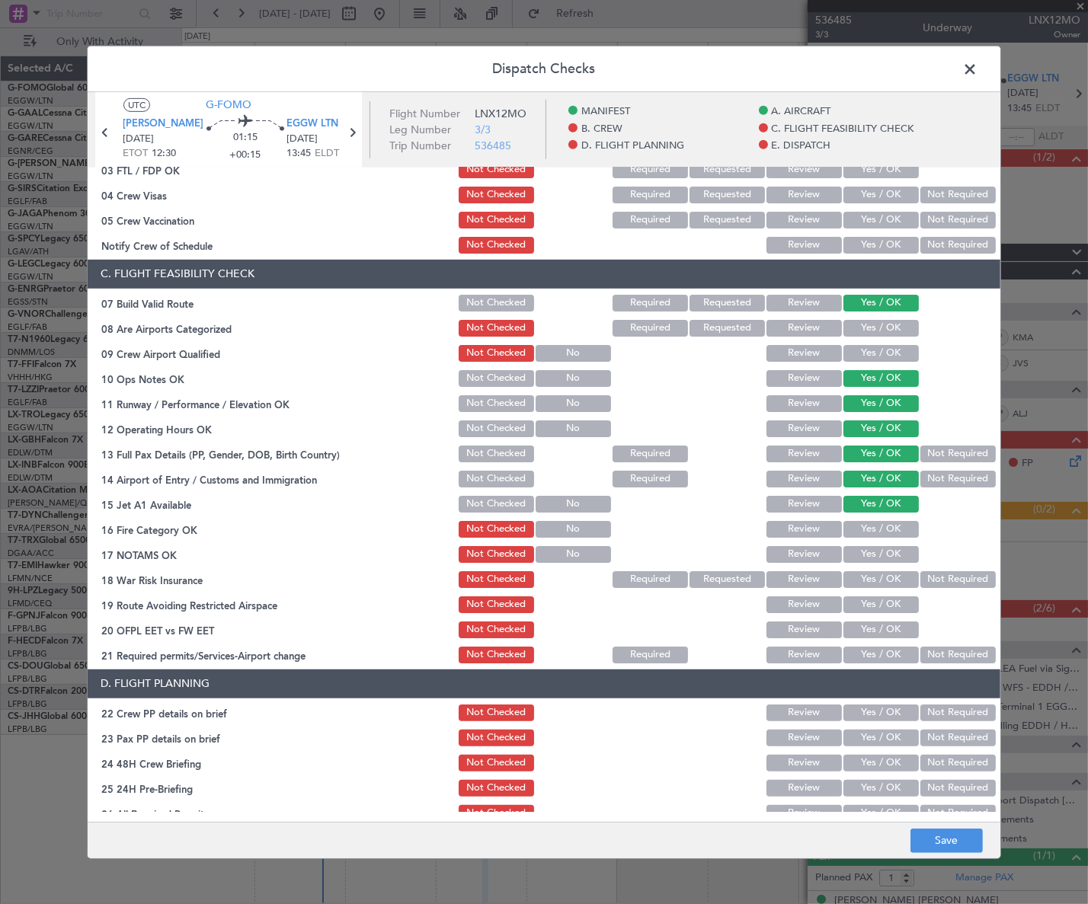
click at [893, 526] on button "Yes / OK" at bounding box center [880, 529] width 75 height 17
click at [889, 556] on button "Yes / OK" at bounding box center [880, 554] width 75 height 17
click at [925, 577] on button "Not Required" at bounding box center [957, 579] width 75 height 17
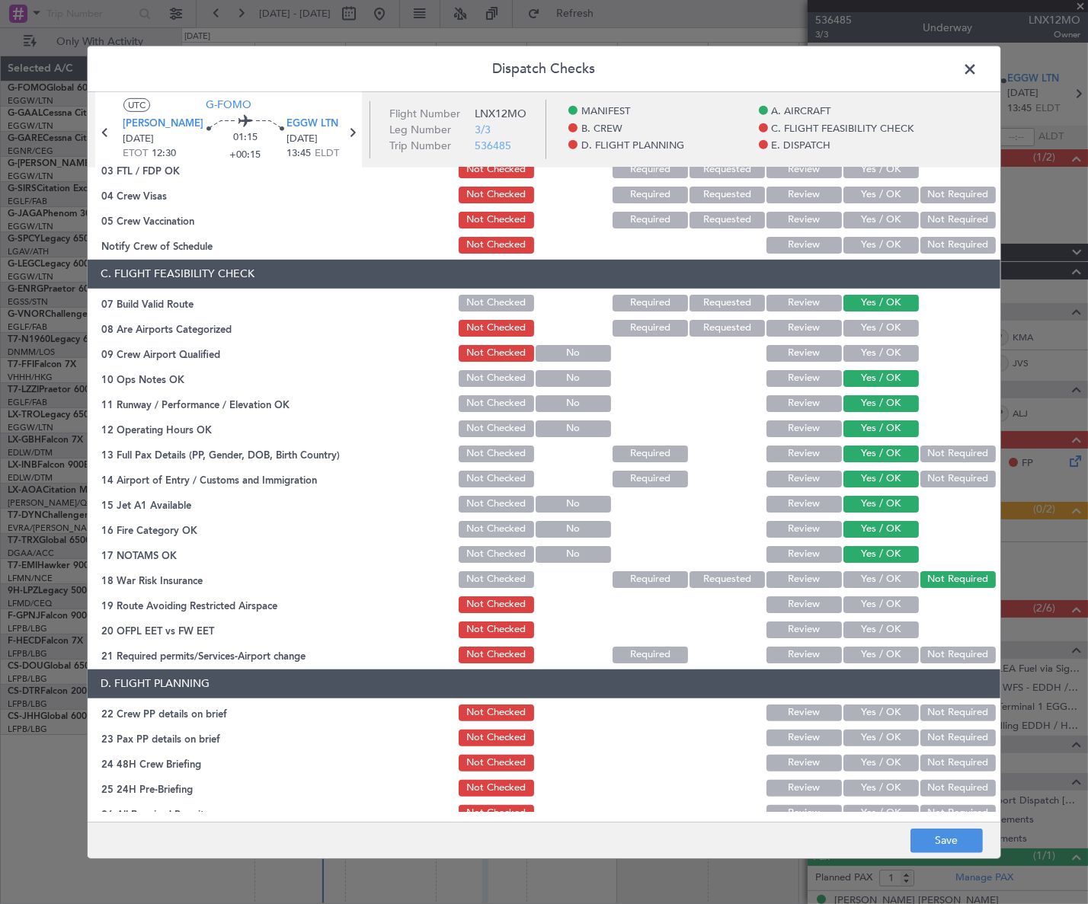
click at [893, 607] on button "Yes / OK" at bounding box center [880, 604] width 75 height 17
click at [884, 636] on button "Yes / OK" at bounding box center [880, 629] width 75 height 17
click at [884, 653] on button "Yes / OK" at bounding box center [880, 655] width 75 height 17
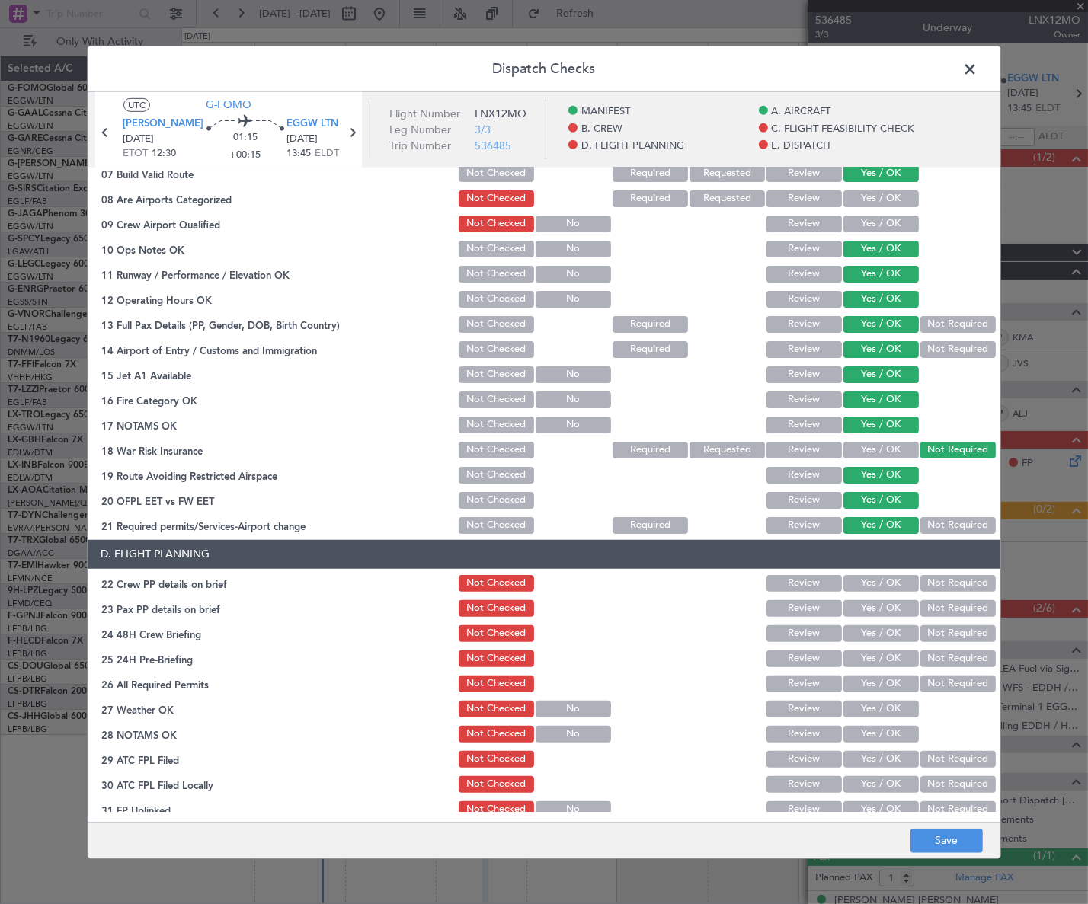
scroll to position [484, 0]
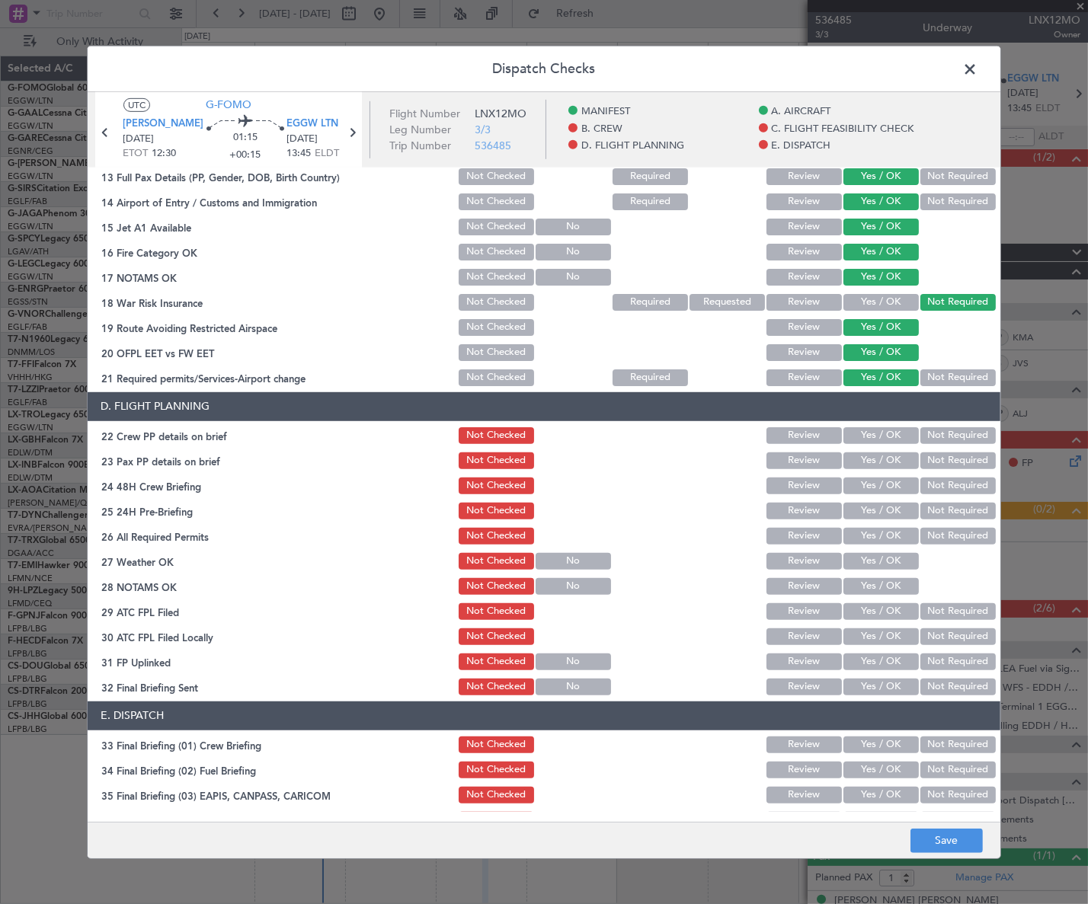
click at [889, 431] on button "Yes / OK" at bounding box center [880, 435] width 75 height 17
click at [888, 460] on button "Yes / OK" at bounding box center [880, 460] width 75 height 17
click at [886, 478] on button "Yes / OK" at bounding box center [880, 486] width 75 height 17
click at [930, 503] on button "Not Required" at bounding box center [957, 511] width 75 height 17
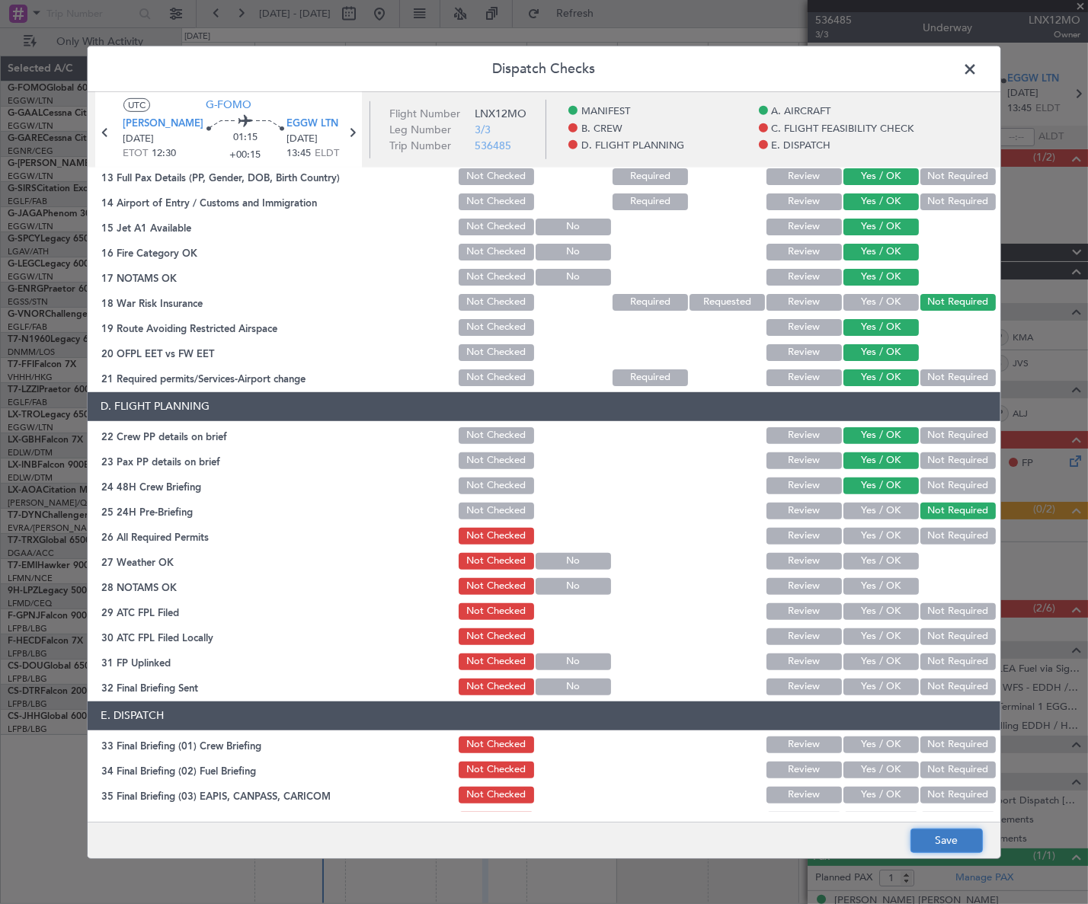
click at [960, 839] on button "Save" at bounding box center [946, 841] width 72 height 24
drag, startPoint x: 972, startPoint y: 67, endPoint x: 948, endPoint y: 82, distance: 28.1
click at [977, 67] on span at bounding box center [977, 72] width 0 height 30
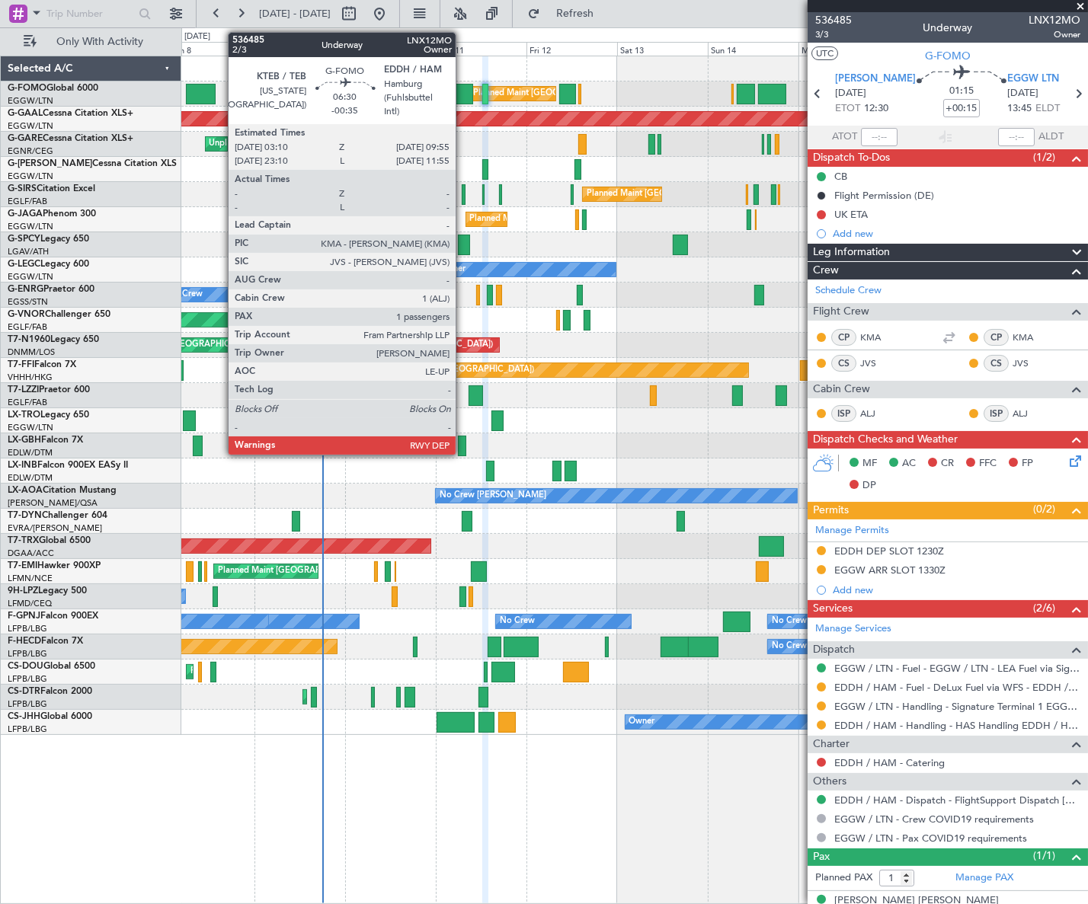
click at [462, 94] on div at bounding box center [460, 94] width 26 height 21
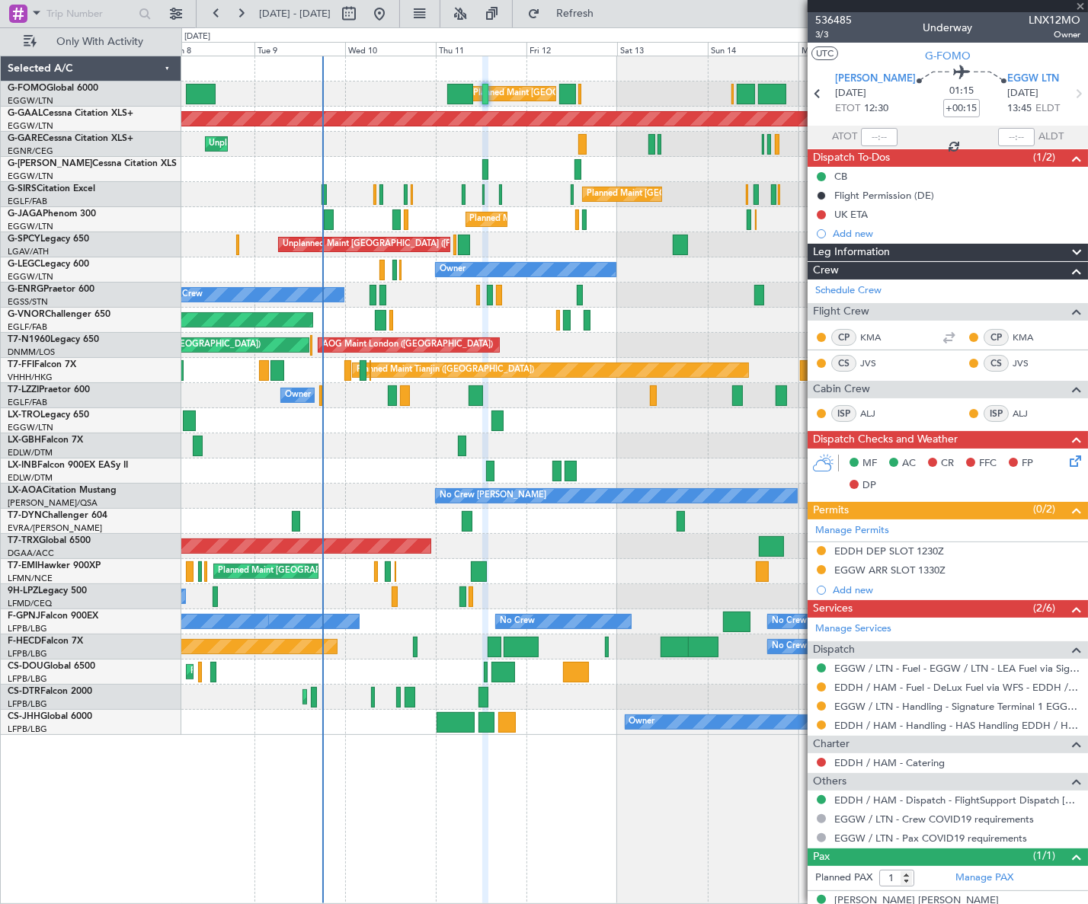
type input "-00:35"
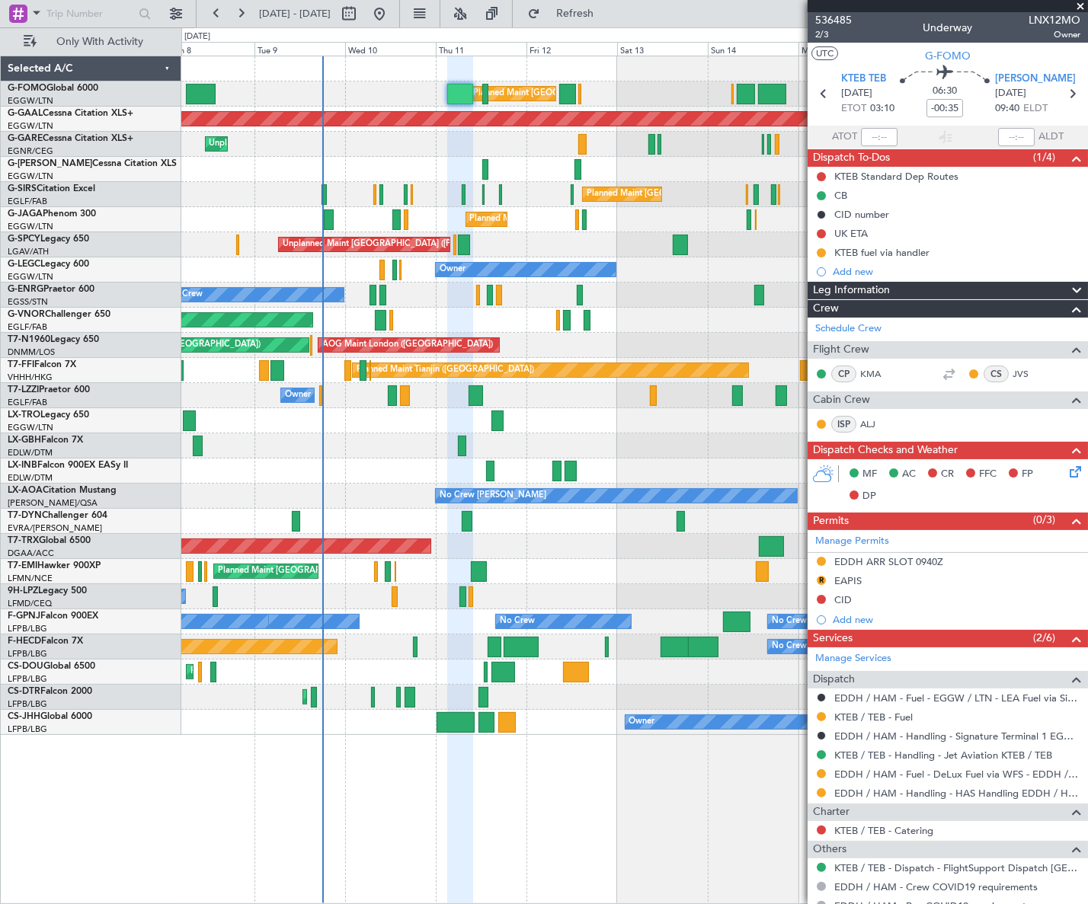
click at [827, 713] on div "KTEB / TEB - Fuel" at bounding box center [947, 717] width 280 height 19
click at [818, 715] on button at bounding box center [820, 716] width 9 height 9
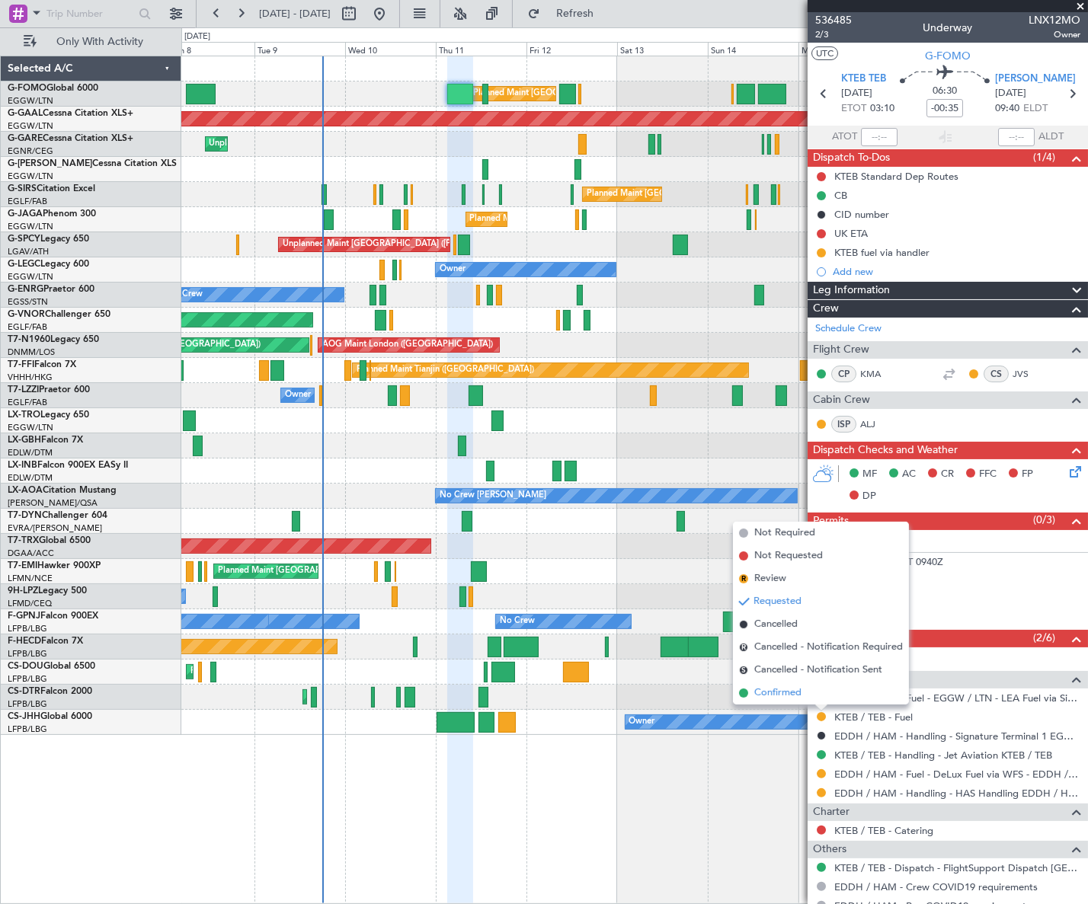
click at [778, 694] on span "Confirmed" at bounding box center [777, 692] width 47 height 15
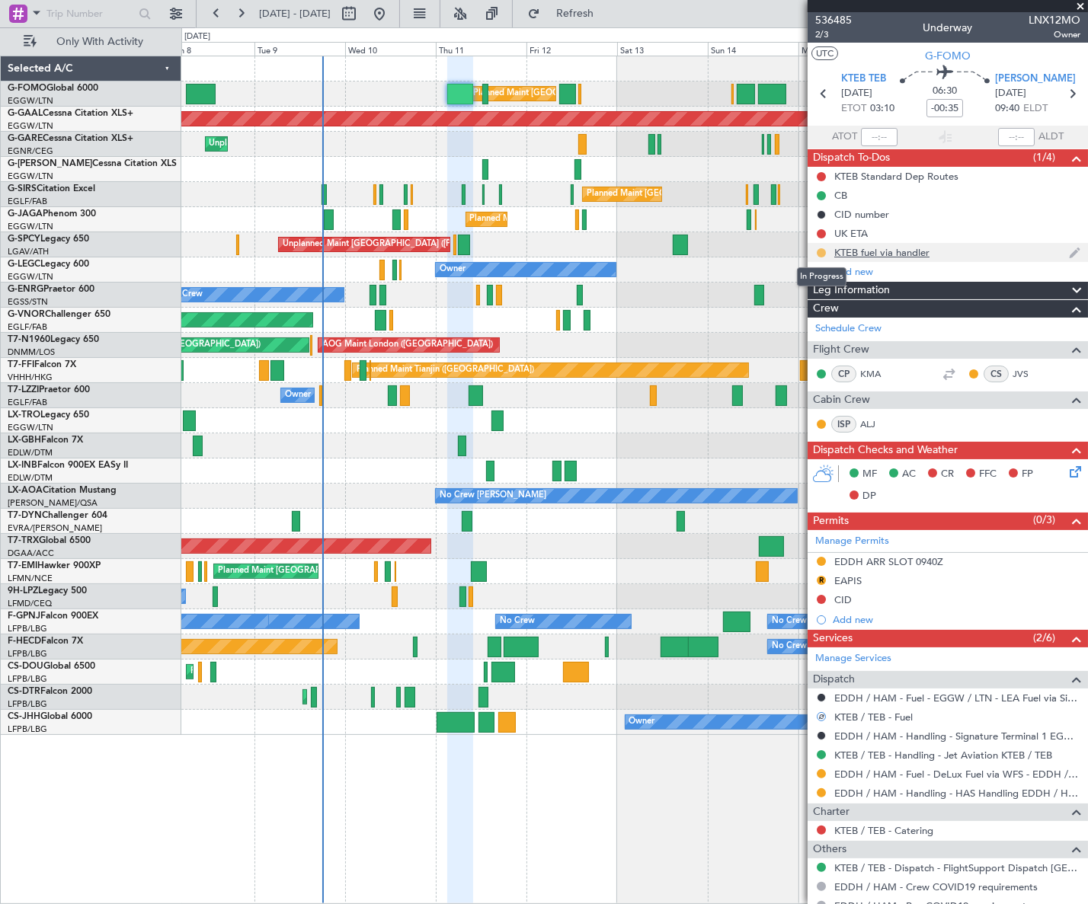
click at [821, 249] on button at bounding box center [820, 252] width 9 height 9
click at [800, 324] on li "Completed" at bounding box center [821, 319] width 81 height 23
click at [855, 289] on span "Leg Information" at bounding box center [851, 291] width 77 height 18
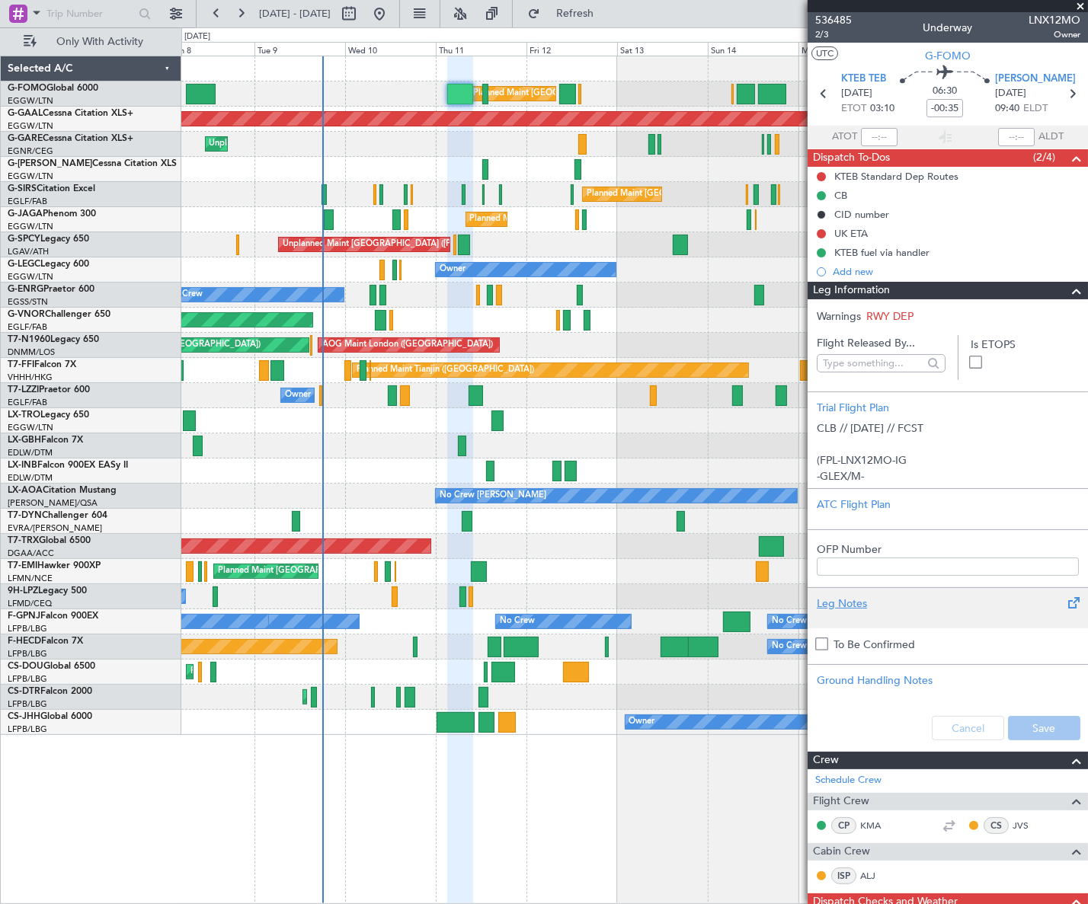
click at [851, 608] on div "Leg Notes" at bounding box center [947, 604] width 262 height 16
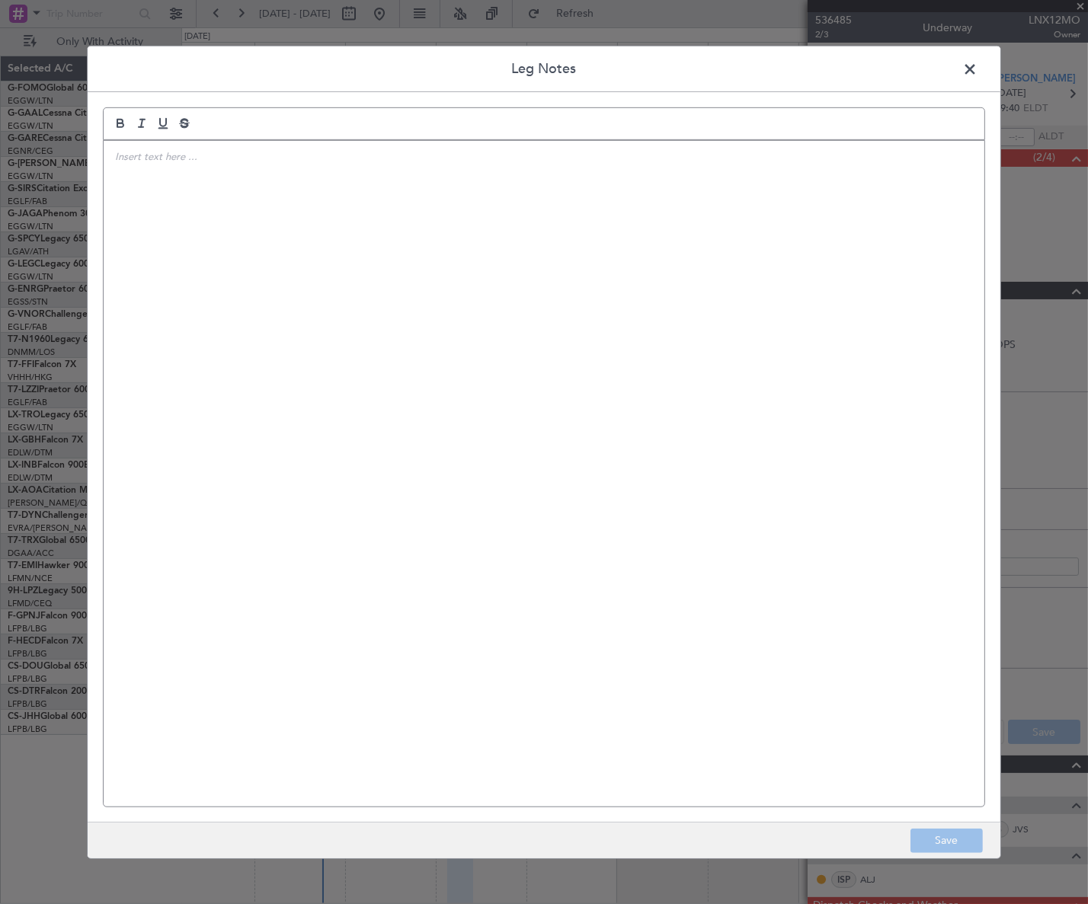
click at [379, 315] on div at bounding box center [544, 473] width 880 height 666
click at [193, 158] on p "KTEB fuel price" at bounding box center [544, 156] width 858 height 14
click at [952, 839] on button "Save" at bounding box center [946, 841] width 72 height 24
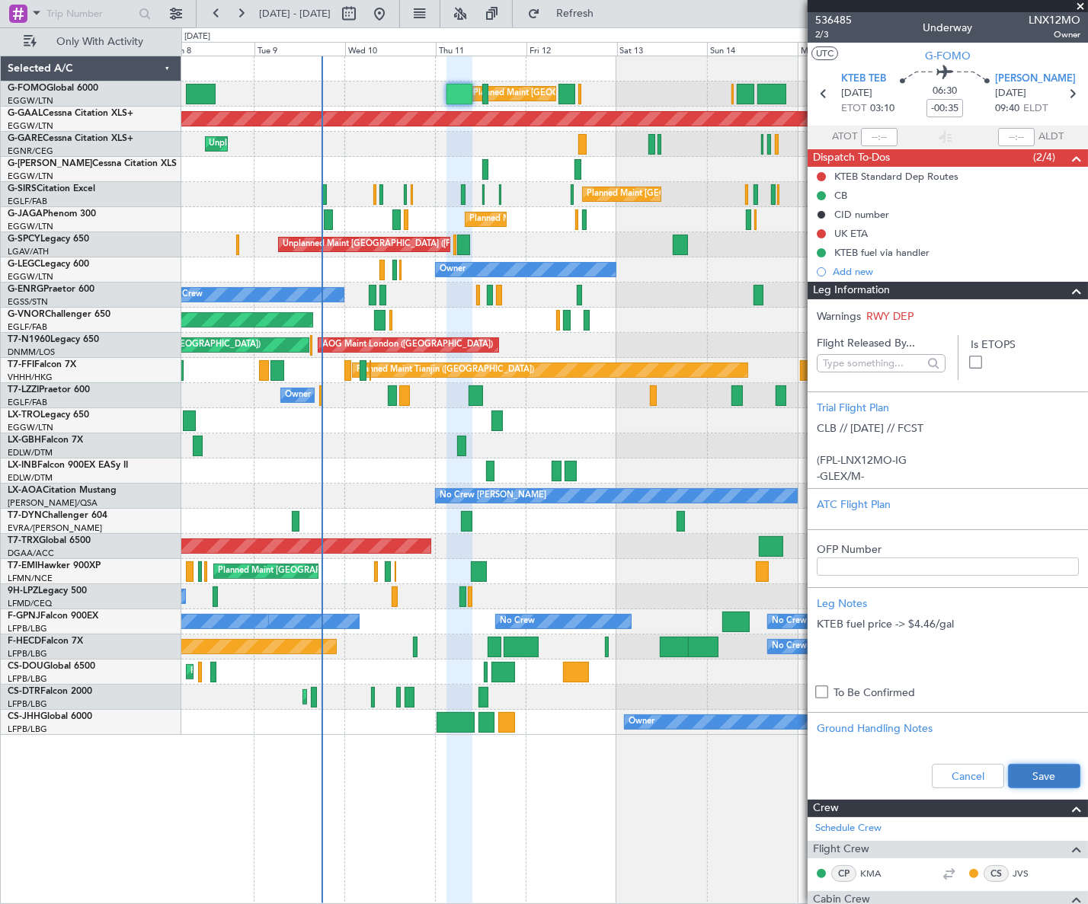
click at [1026, 771] on button "Save" at bounding box center [1044, 776] width 72 height 24
click at [1067, 289] on span at bounding box center [1076, 291] width 18 height 18
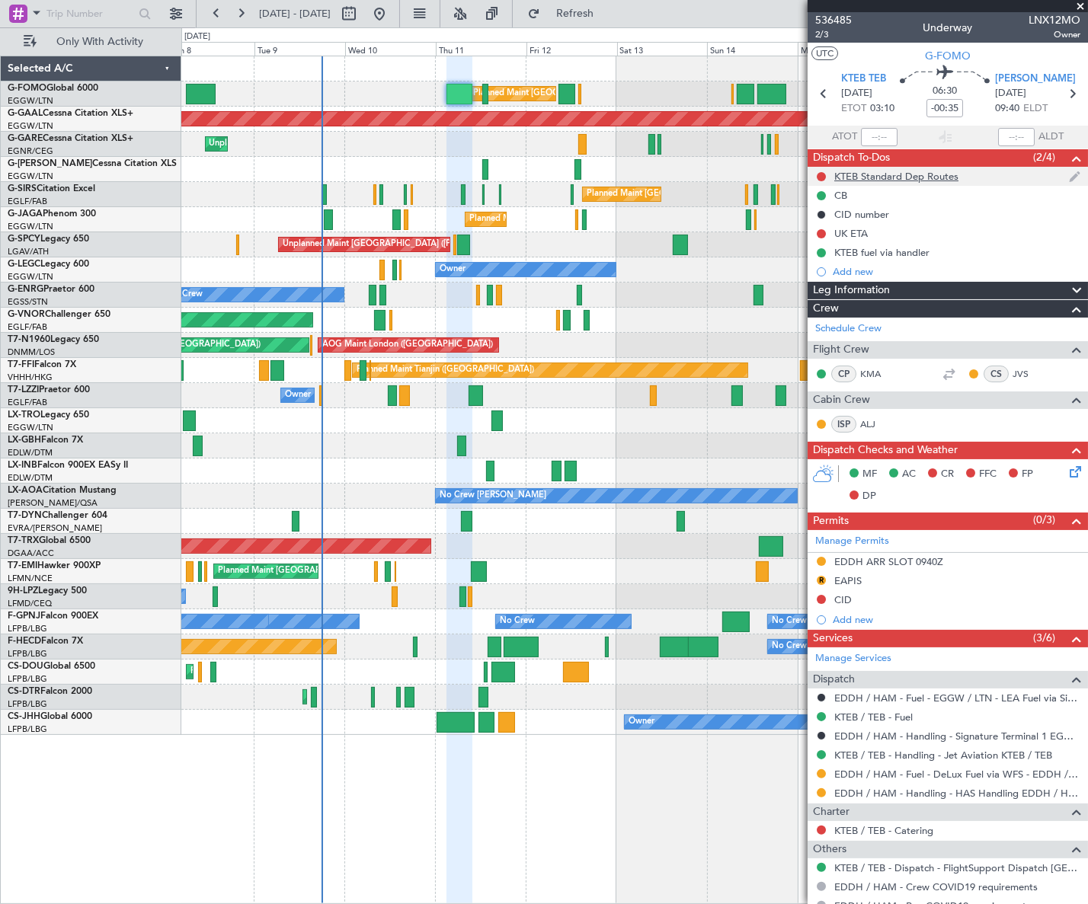
click at [881, 175] on div "KTEB Standard Dep Routes" at bounding box center [896, 176] width 124 height 13
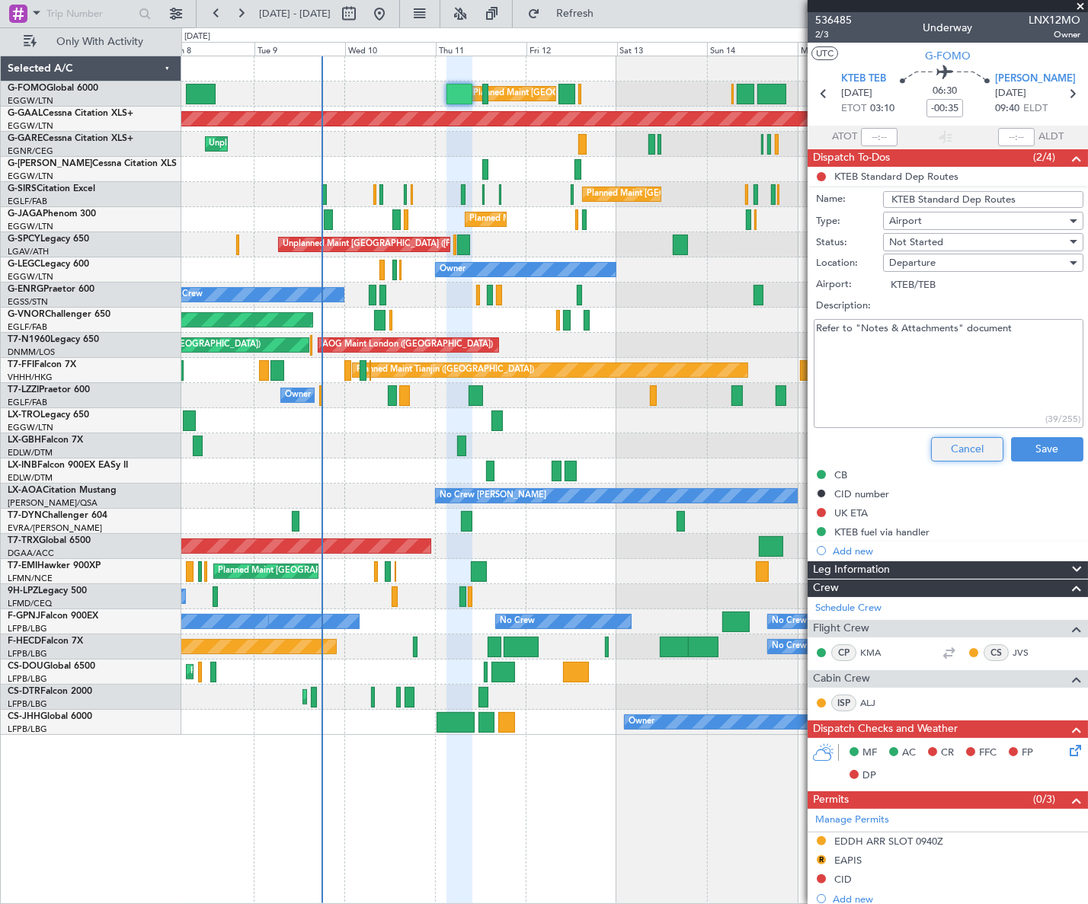
click at [954, 444] on button "Cancel" at bounding box center [967, 449] width 72 height 24
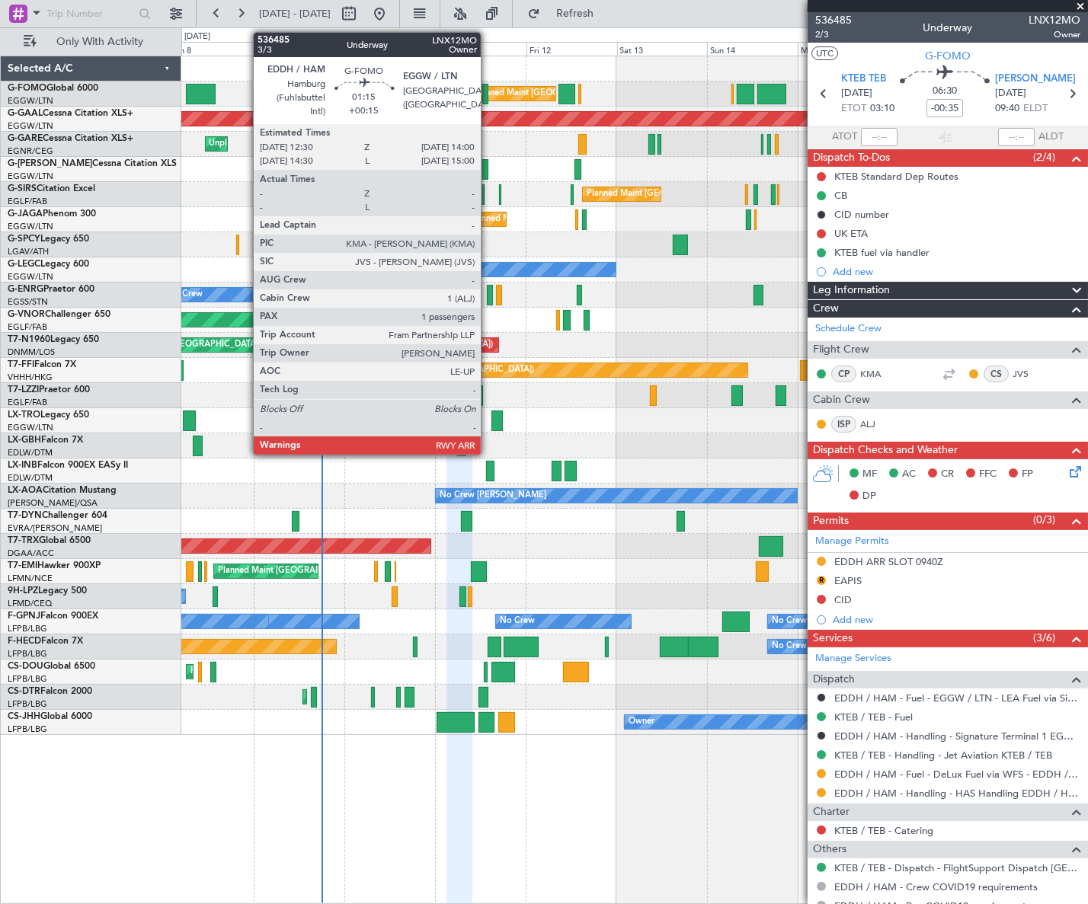
click at [487, 92] on div at bounding box center [485, 94] width 6 height 21
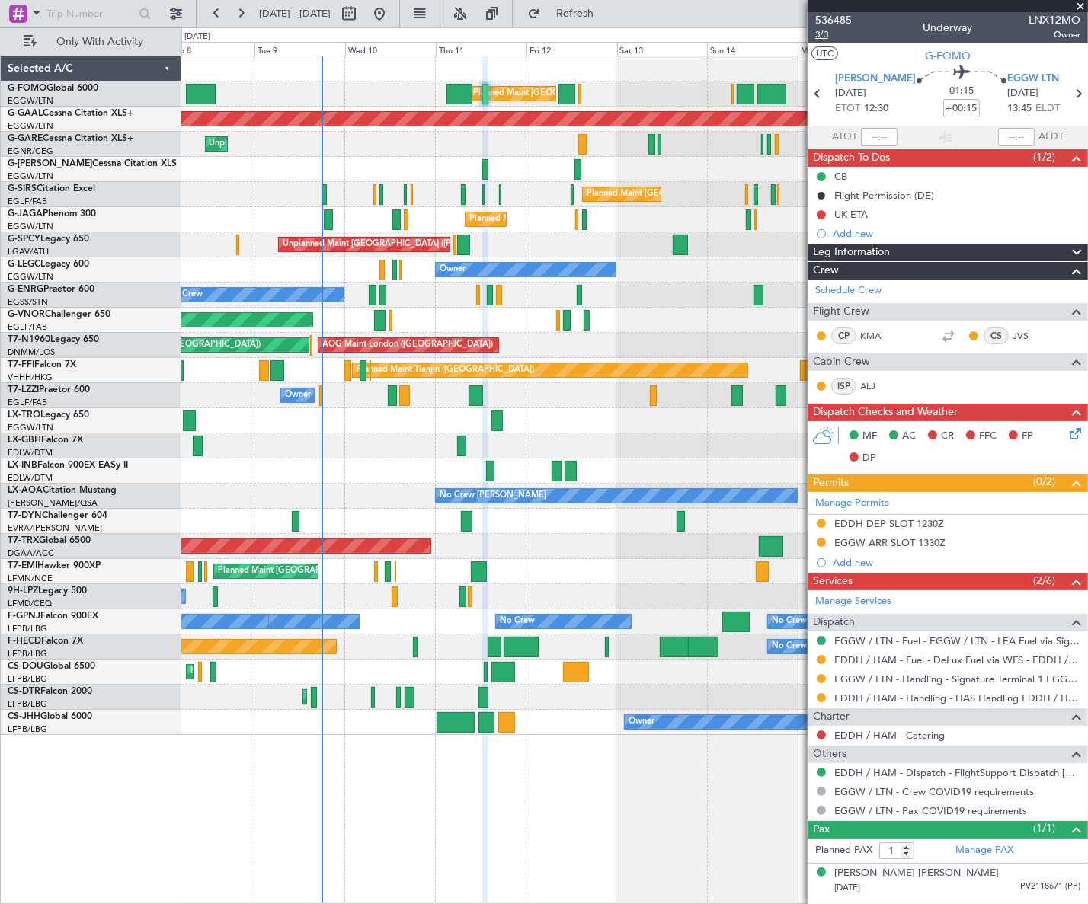
click at [827, 34] on span "3/3" at bounding box center [833, 34] width 37 height 13
click at [822, 34] on span "3/3" at bounding box center [833, 34] width 37 height 13
click at [874, 251] on span "Leg Information" at bounding box center [851, 253] width 77 height 18
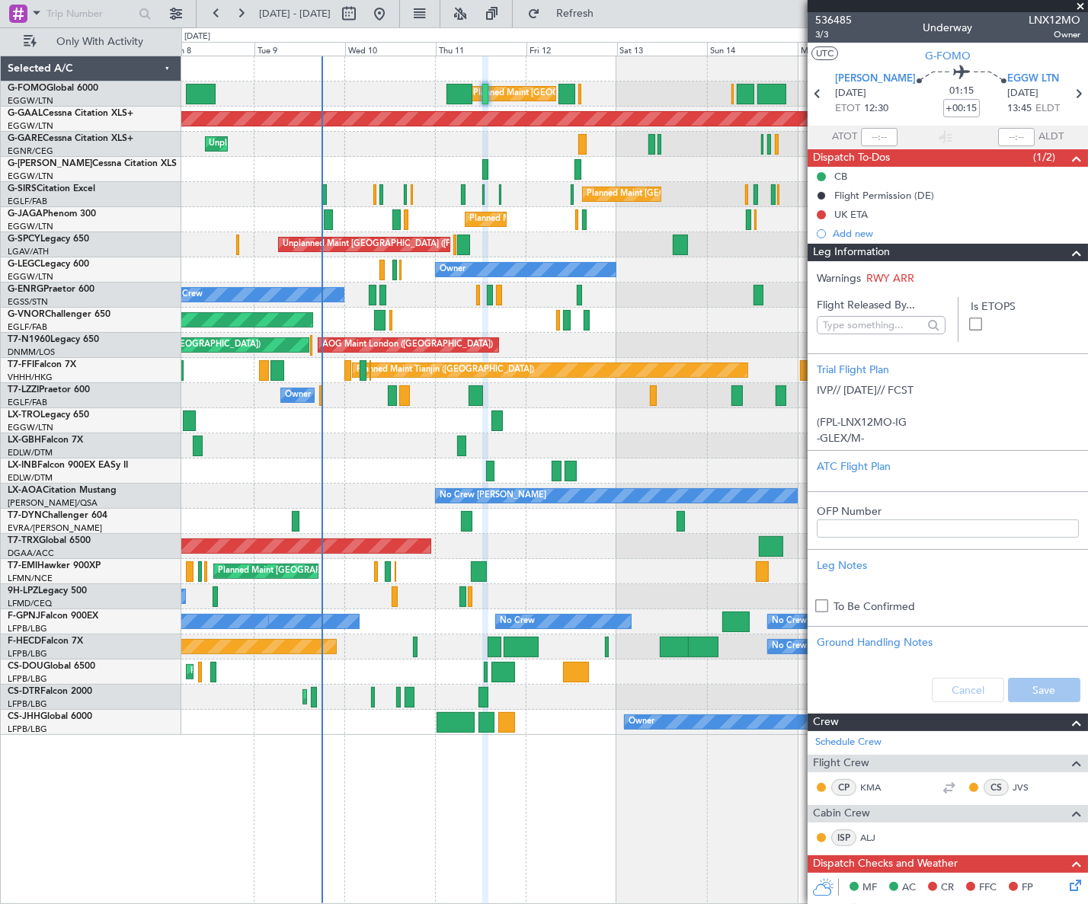
click at [875, 251] on span "Leg Information" at bounding box center [851, 253] width 77 height 18
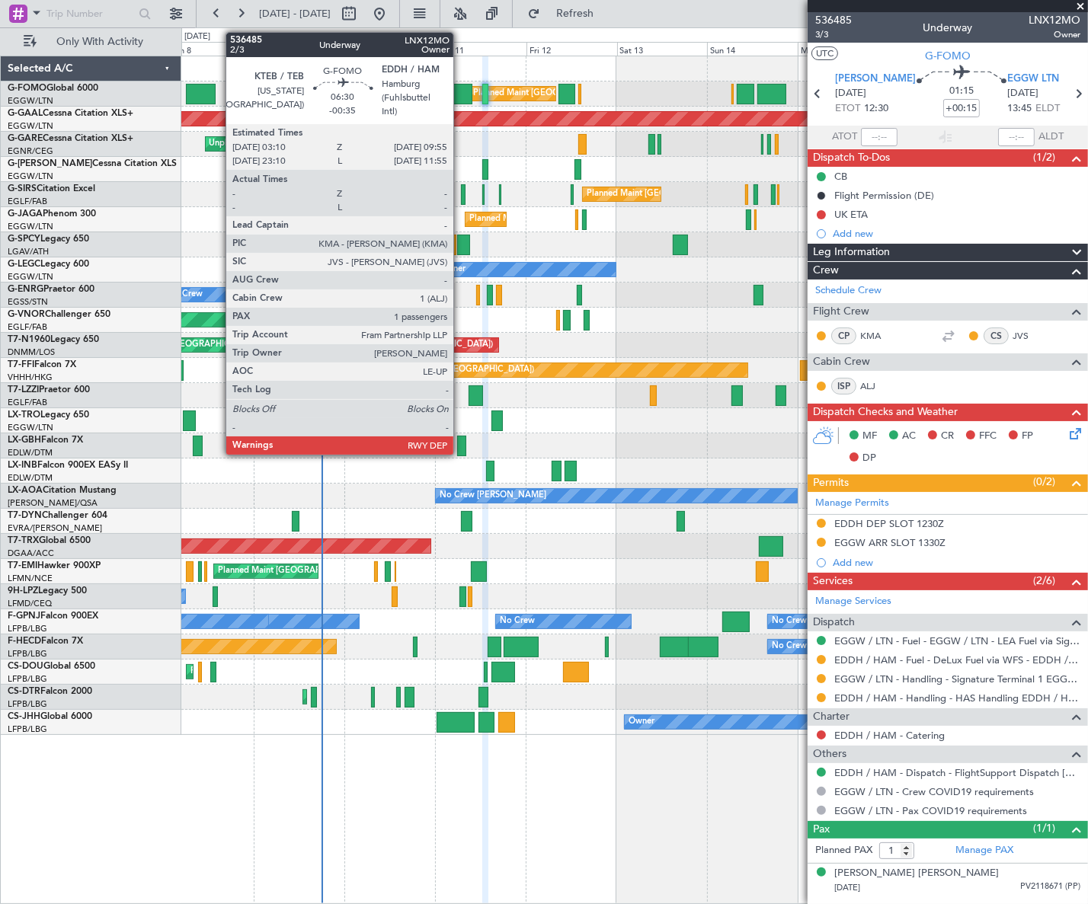
click at [460, 95] on div at bounding box center [459, 94] width 26 height 21
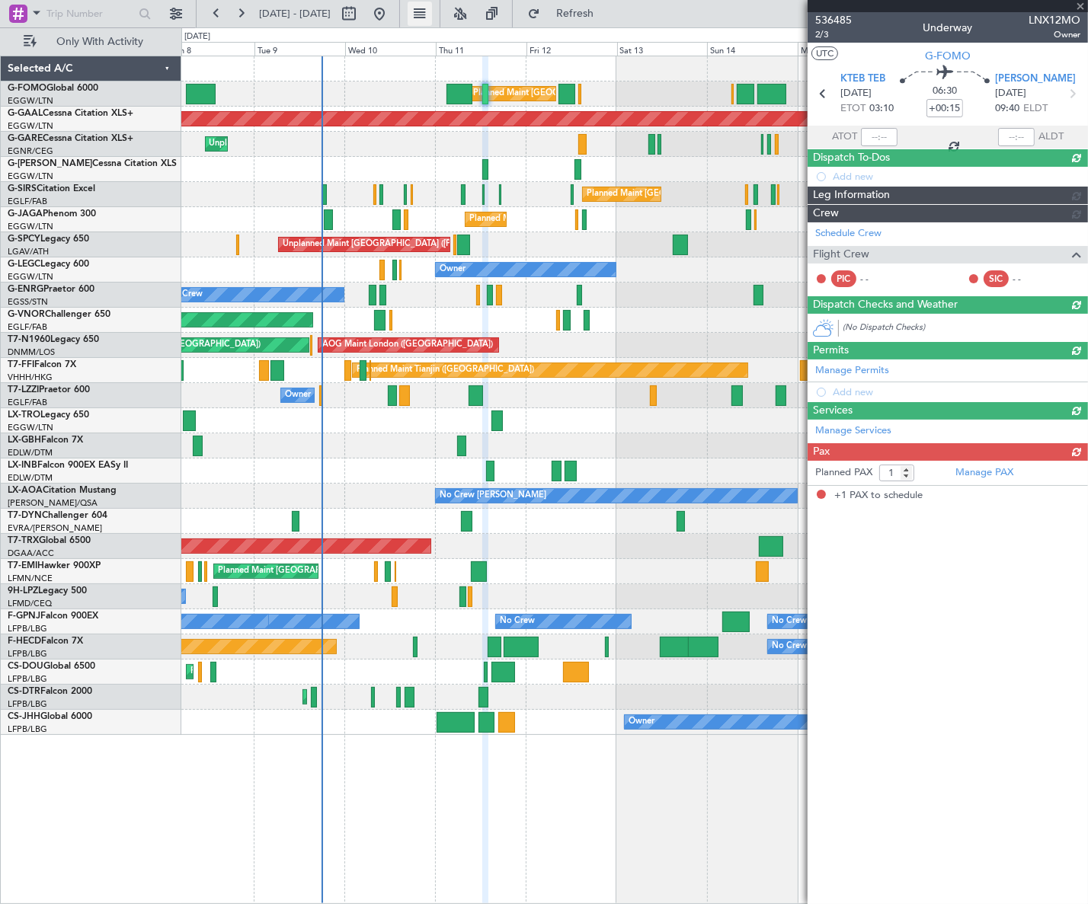
type input "-00:35"
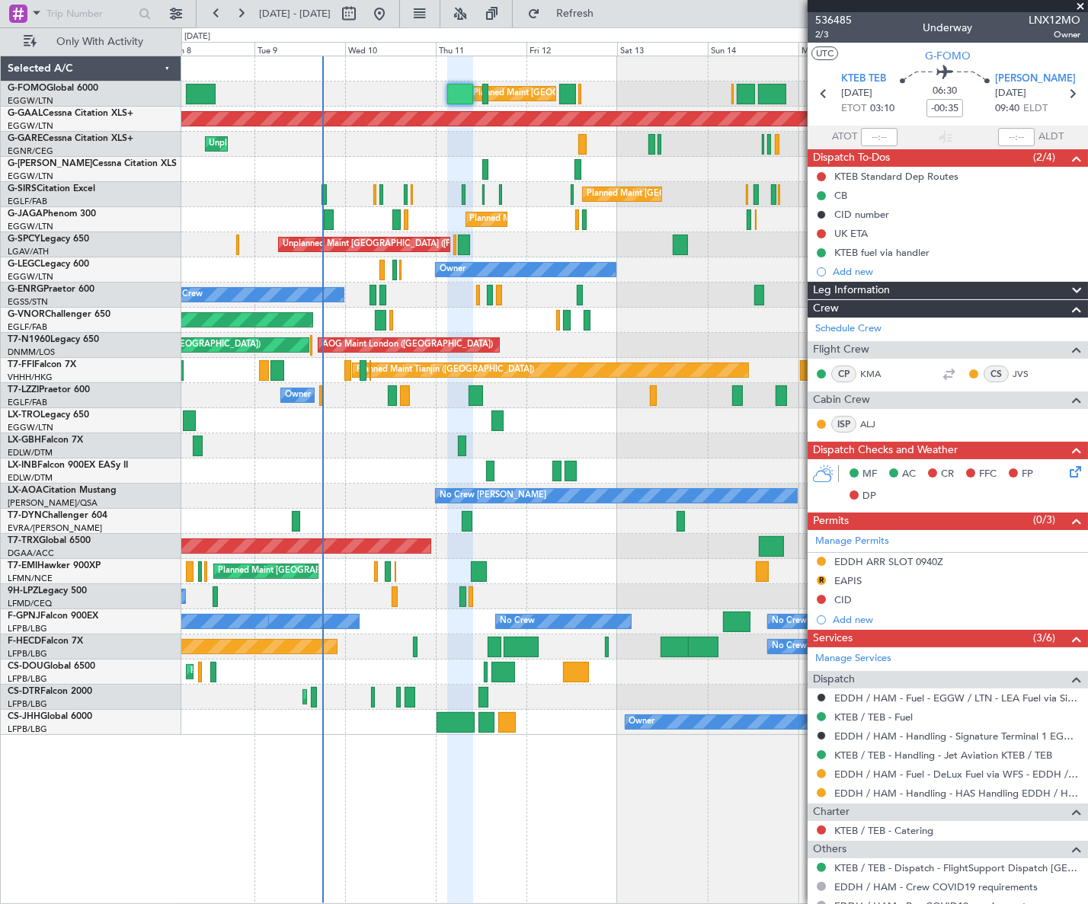
click at [857, 292] on span "Leg Information" at bounding box center [851, 291] width 77 height 18
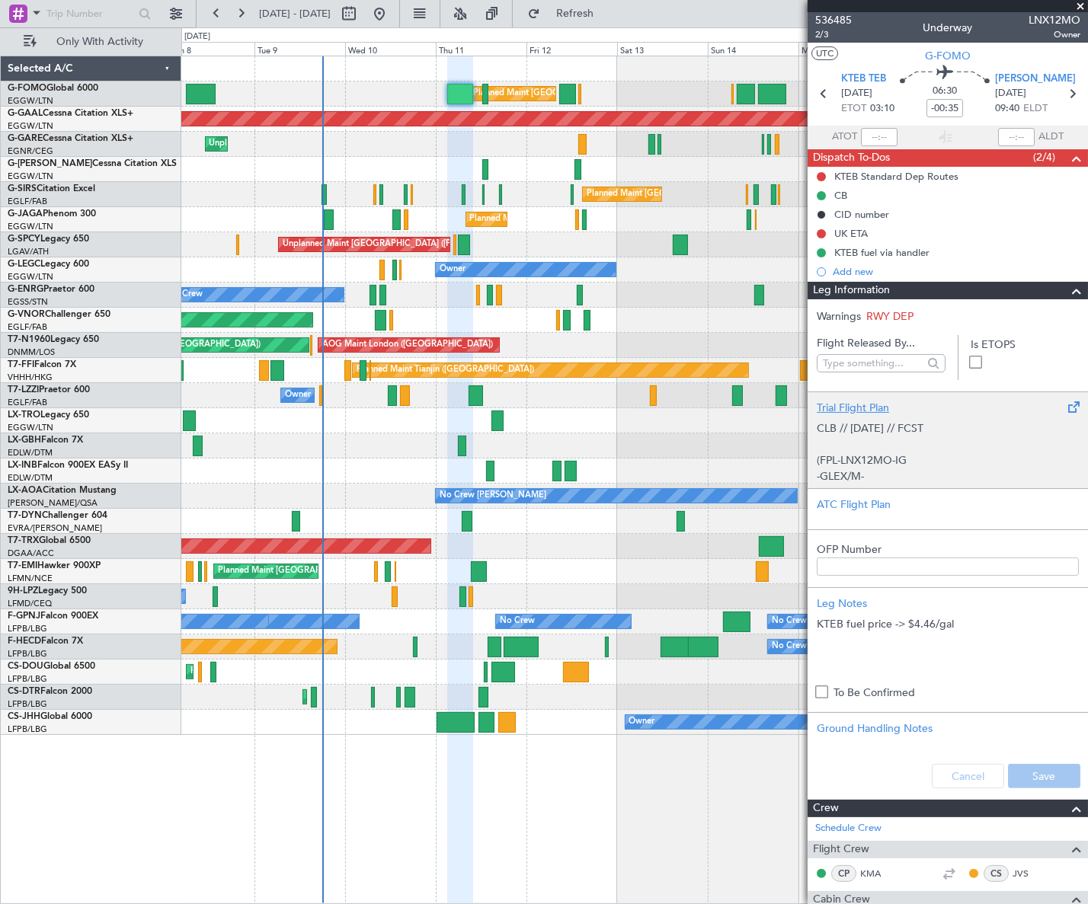
click at [871, 408] on div "Trial Flight Plan" at bounding box center [947, 408] width 262 height 16
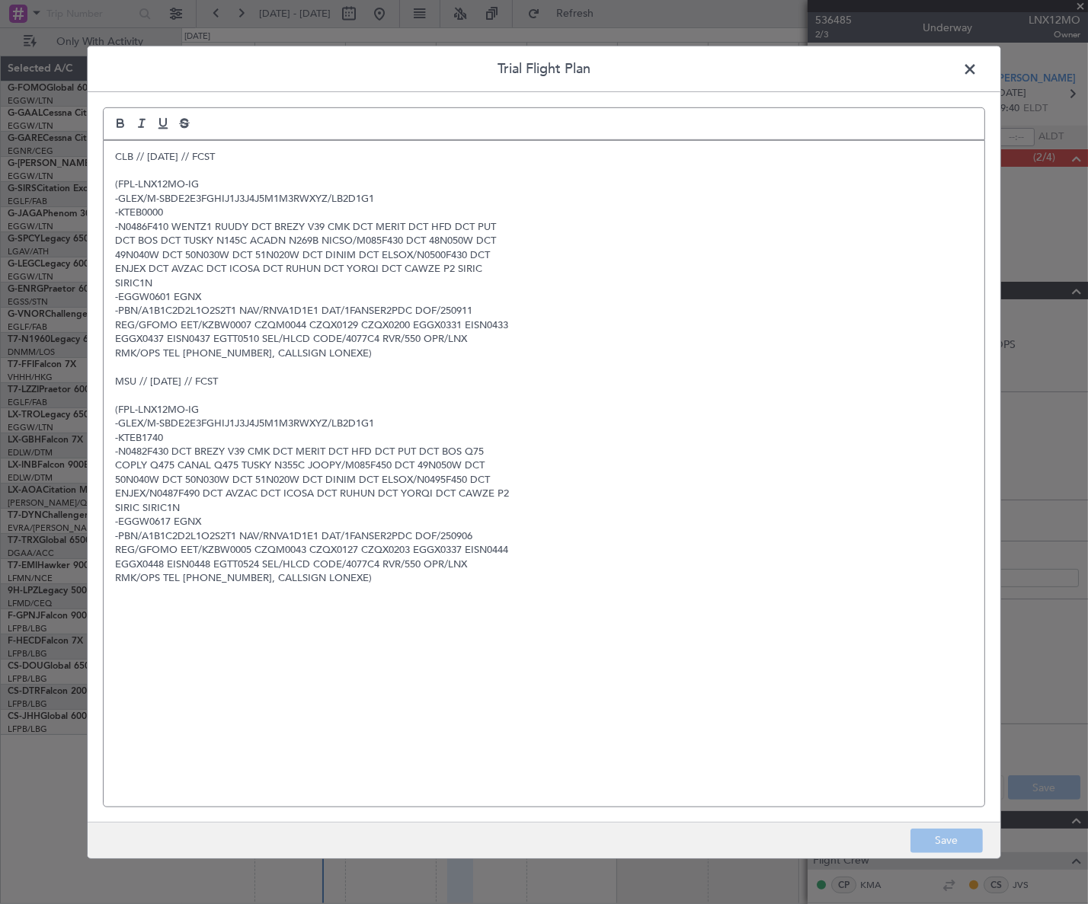
click at [113, 154] on div "CLB // 09SEP // FCST (FPL-LNX12MO-IG -GLEX/M-SBDE2E3FGHIJ1J3J4J5M1M3RWXYZ/LB2D1…" at bounding box center [544, 473] width 880 height 666
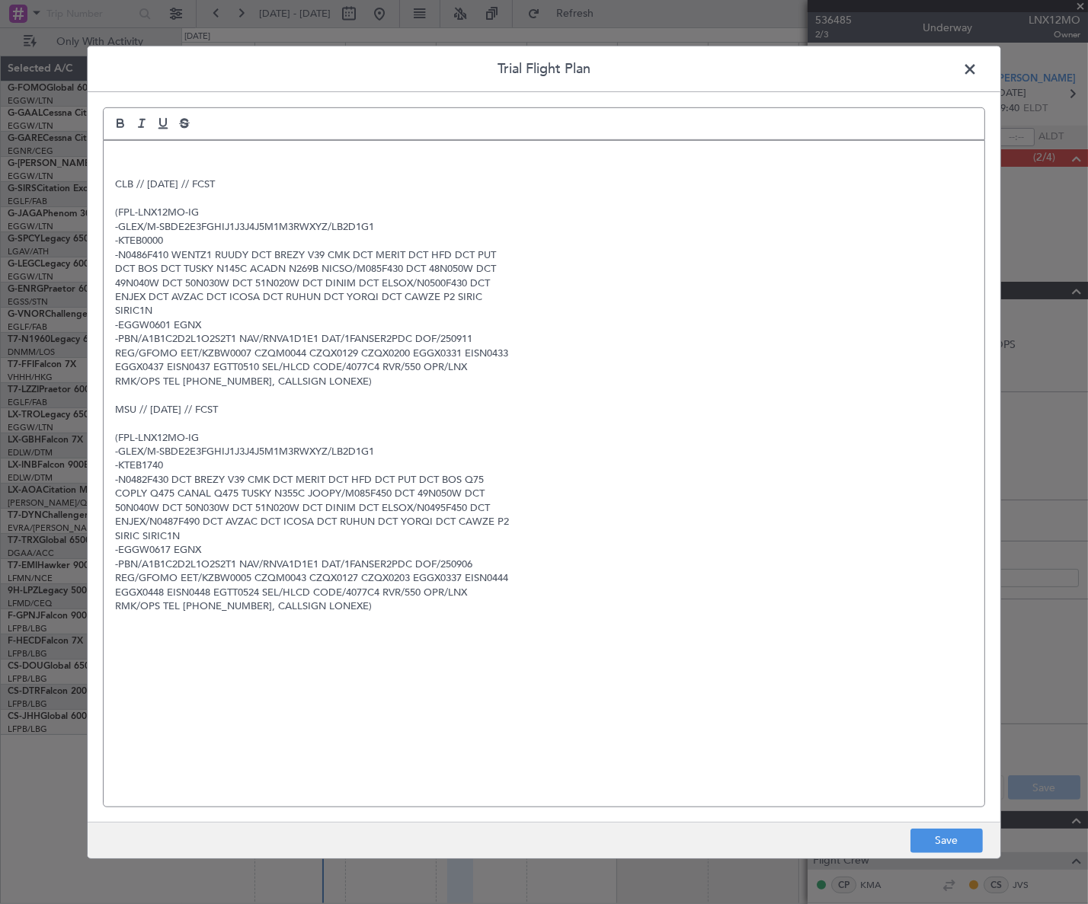
click at [113, 154] on div "CLB // 09SEP // FCST (FPL-LNX12MO-IG -GLEX/M-SBDE2E3FGHIJ1J3J4J5M1M3RWXYZ/LB2D1…" at bounding box center [544, 473] width 880 height 666
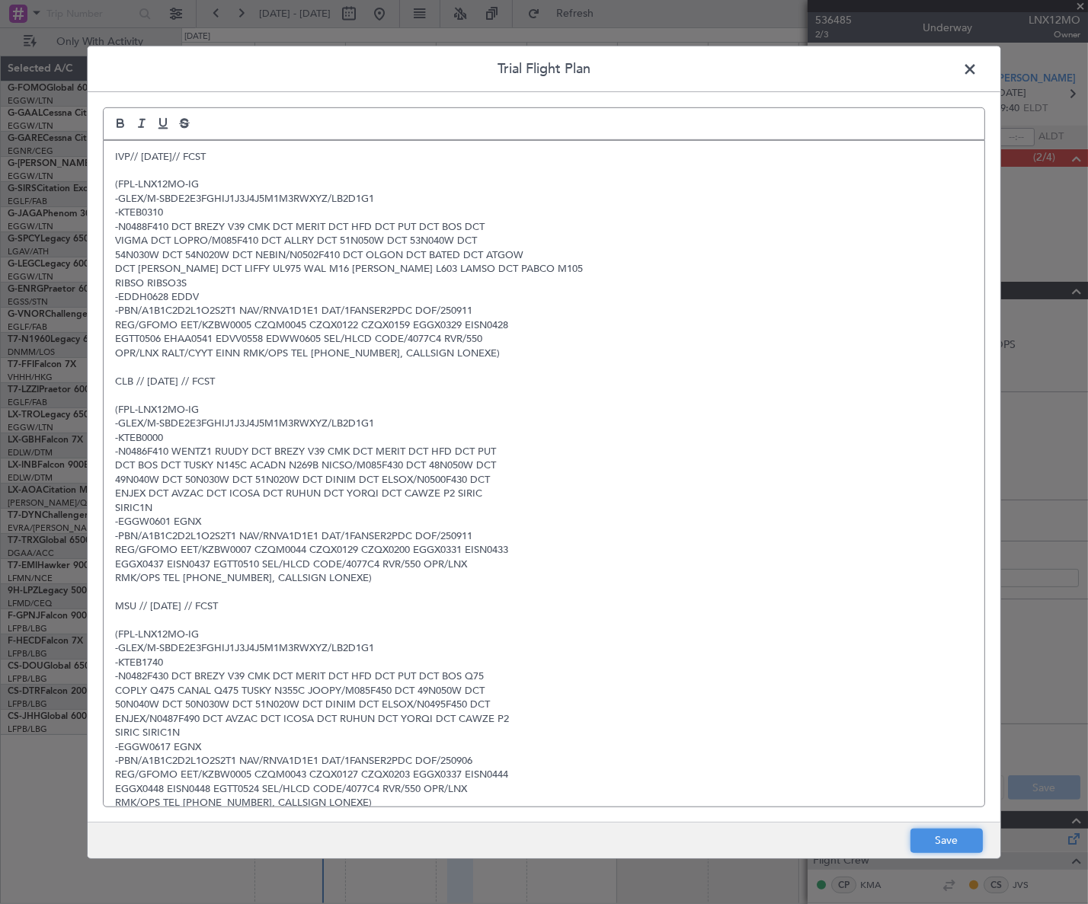
drag, startPoint x: 954, startPoint y: 838, endPoint x: 964, endPoint y: 829, distance: 13.0
click at [954, 838] on button "Save" at bounding box center [946, 841] width 72 height 24
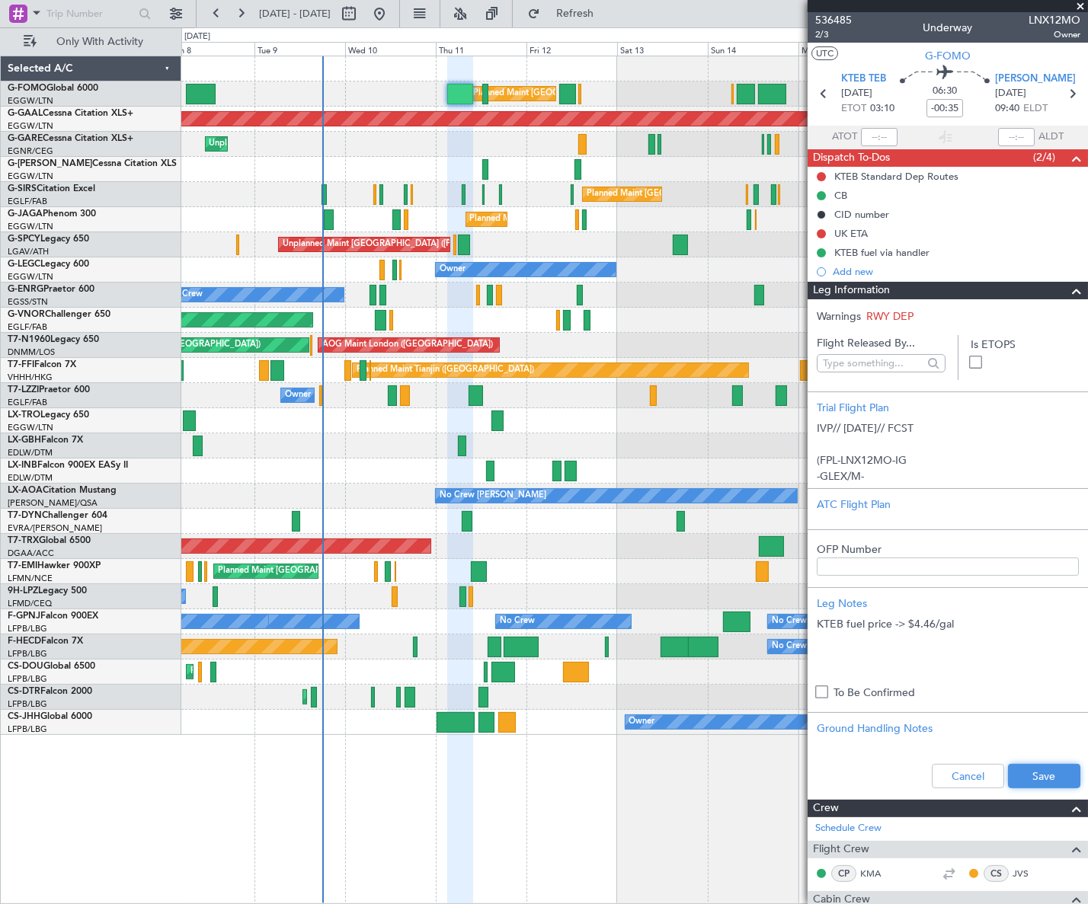
click at [1034, 774] on button "Save" at bounding box center [1044, 776] width 72 height 24
click at [0, 680] on html "08 Sep 2025 - 18 Sep 2025 Refresh Quick Links Only With Activity Planned Maint …" at bounding box center [544, 452] width 1088 height 904
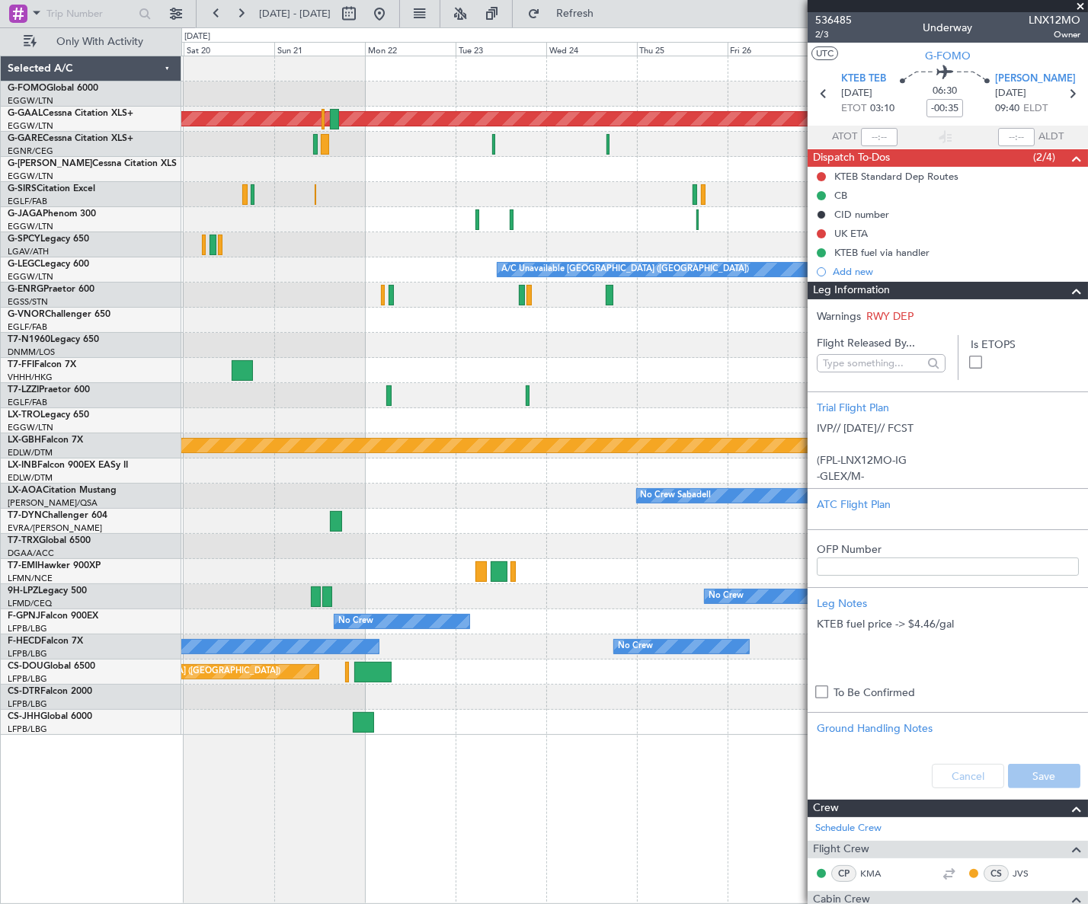
click at [0, 640] on html "08 Sep 2025 - 18 Sep 2025 Refresh Quick Links Only With Activity Planned Maint …" at bounding box center [544, 452] width 1088 height 904
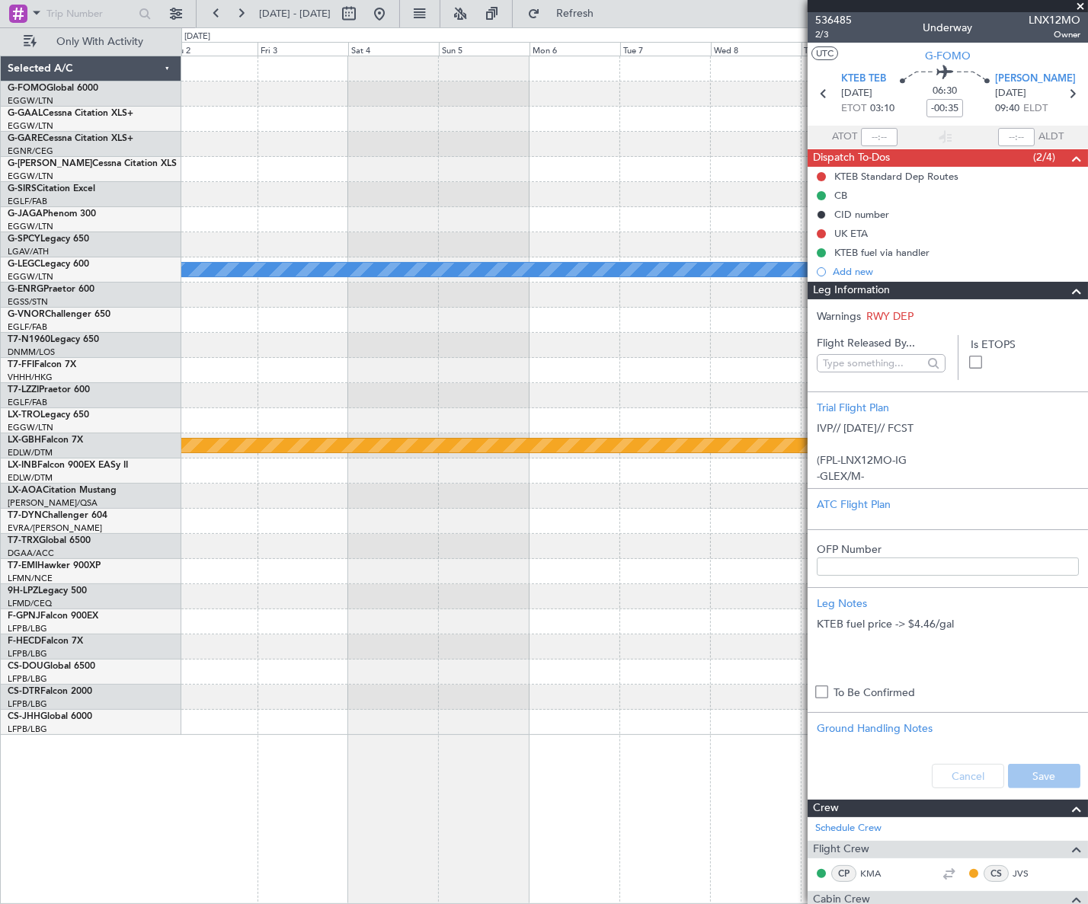
click at [0, 670] on html "08 Sep 2025 - 18 Sep 2025 Refresh Quick Links Only With Activity A/C Unavailabl…" at bounding box center [544, 452] width 1088 height 904
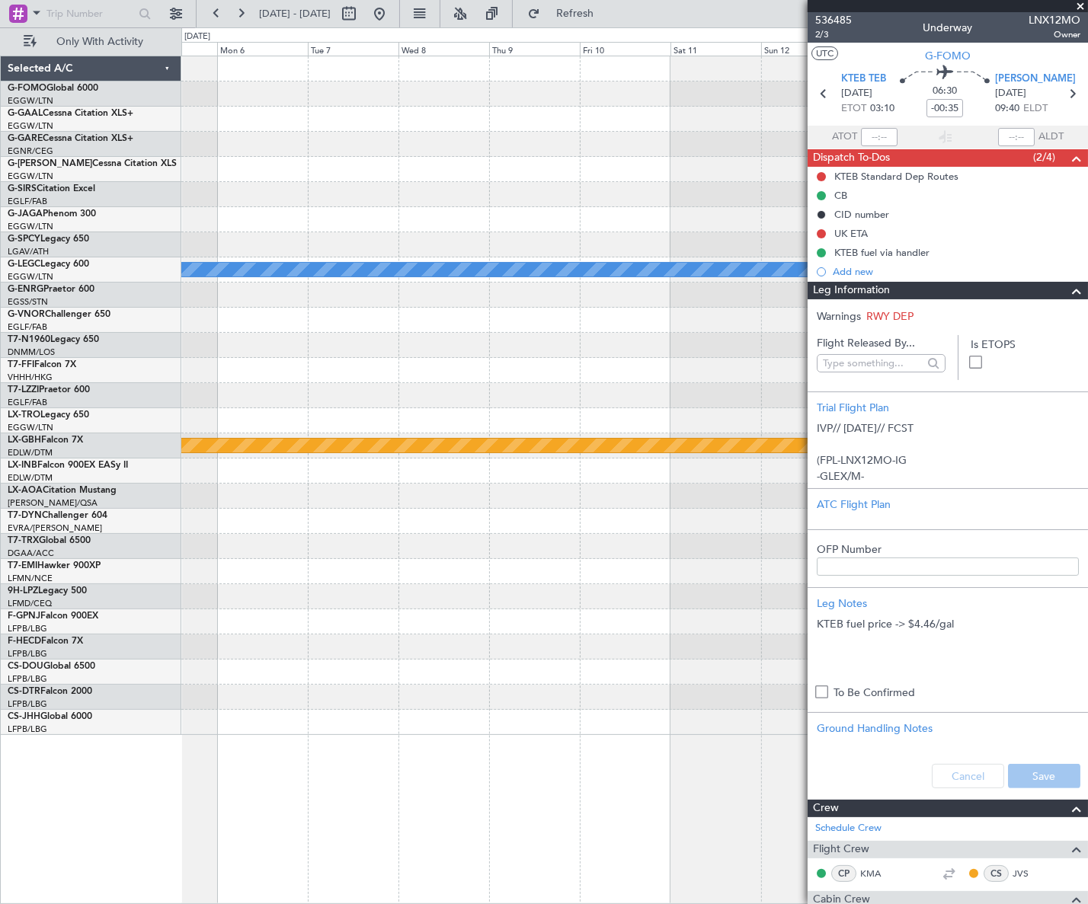
click at [0, 669] on html "08 Sep 2025 - 18 Sep 2025 Refresh Quick Links Only With Activity A/C Unavailabl…" at bounding box center [544, 452] width 1088 height 904
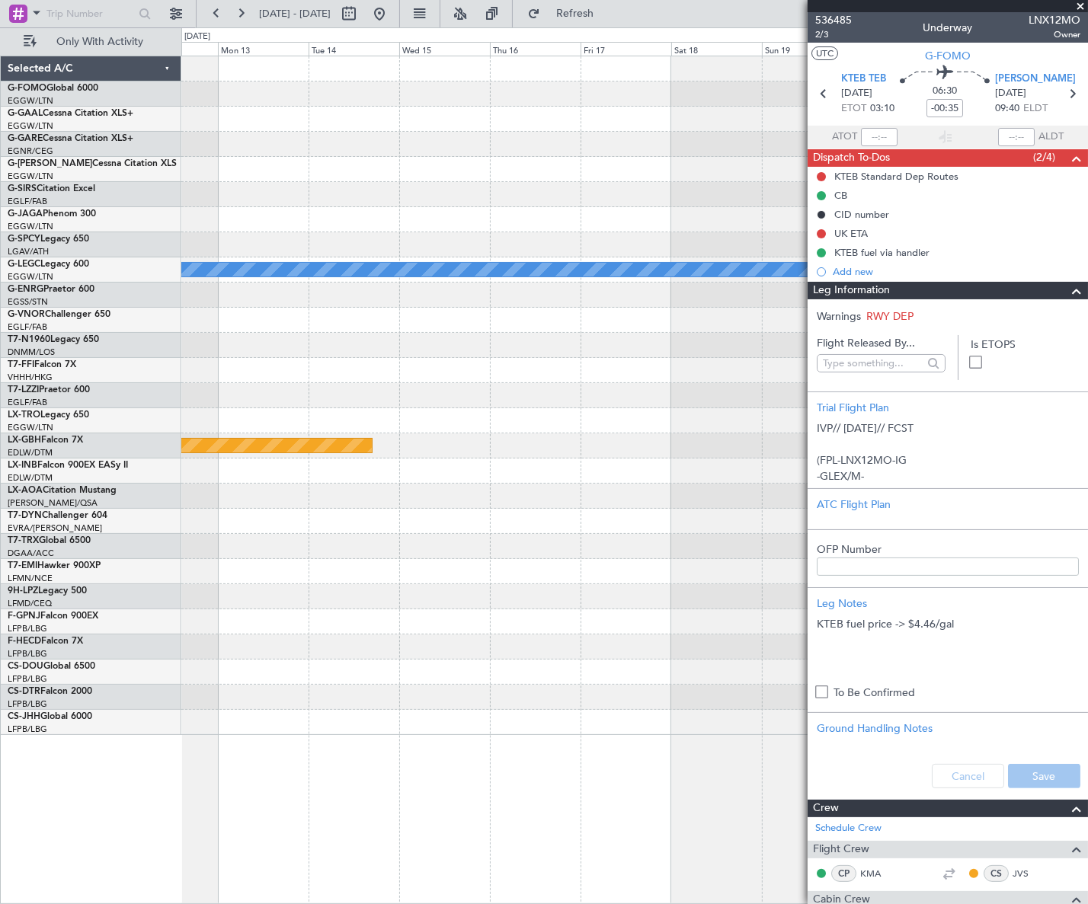
click at [0, 690] on html "08 Sep 2025 - 18 Sep 2025 Refresh Quick Links Only With Activity A/C Unavailabl…" at bounding box center [544, 452] width 1088 height 904
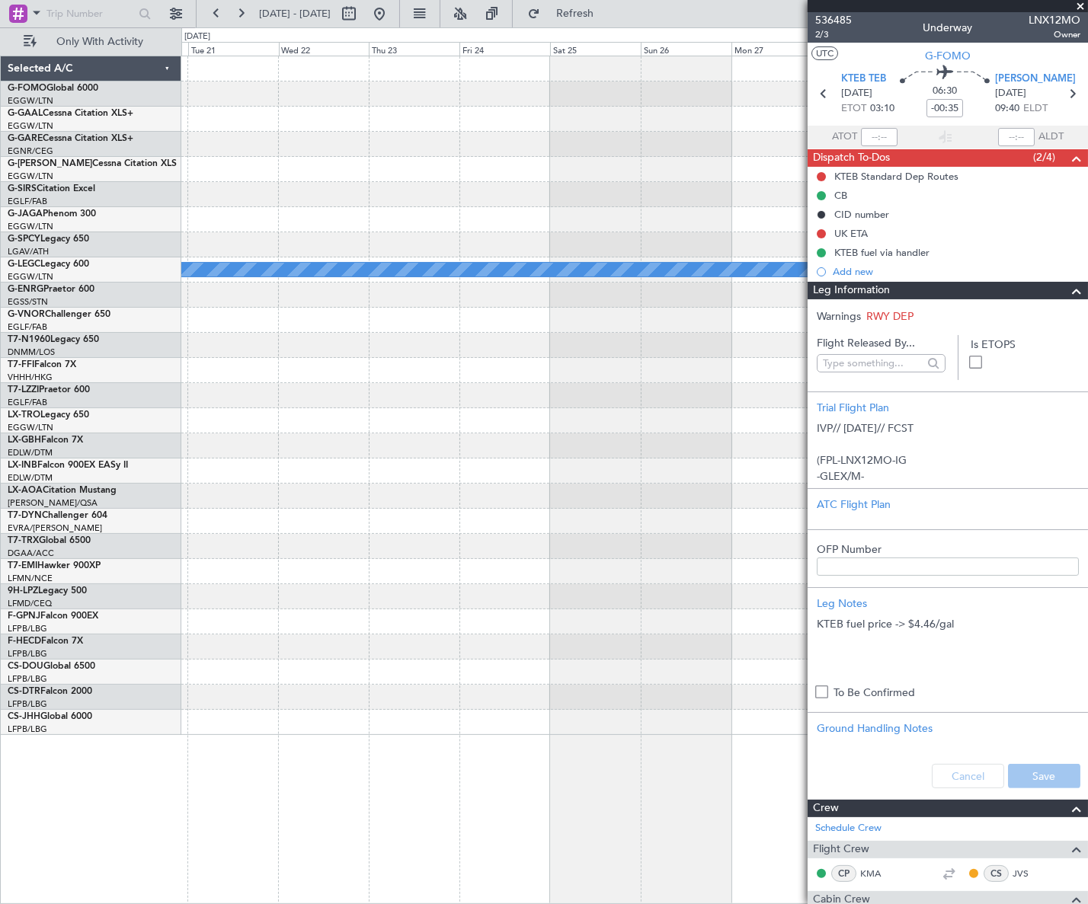
click at [0, 691] on html "08 Sep 2025 - 18 Sep 2025 Refresh Quick Links Only With Activity A/C Unavailabl…" at bounding box center [544, 452] width 1088 height 904
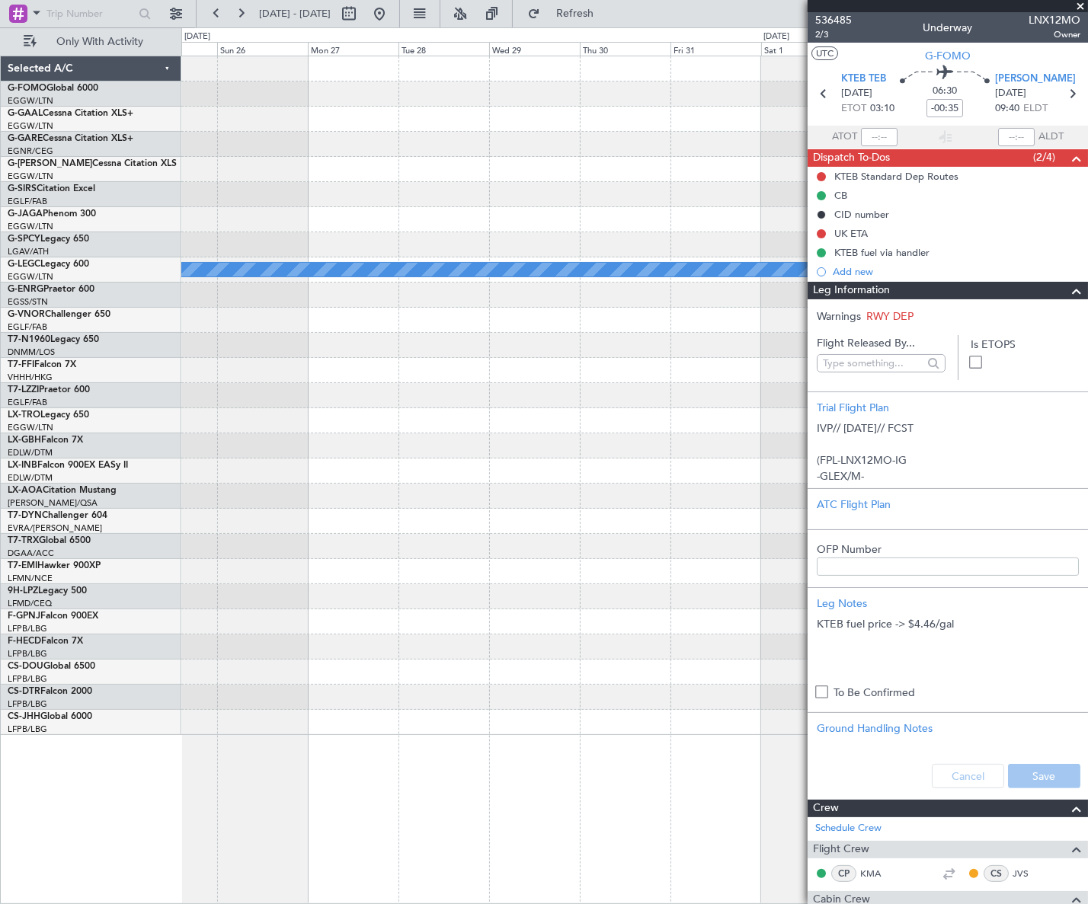
click at [0, 655] on html "08 Sep 2025 - 18 Sep 2025 Refresh Quick Links Only With Activity A/C Unavailabl…" at bounding box center [544, 452] width 1088 height 904
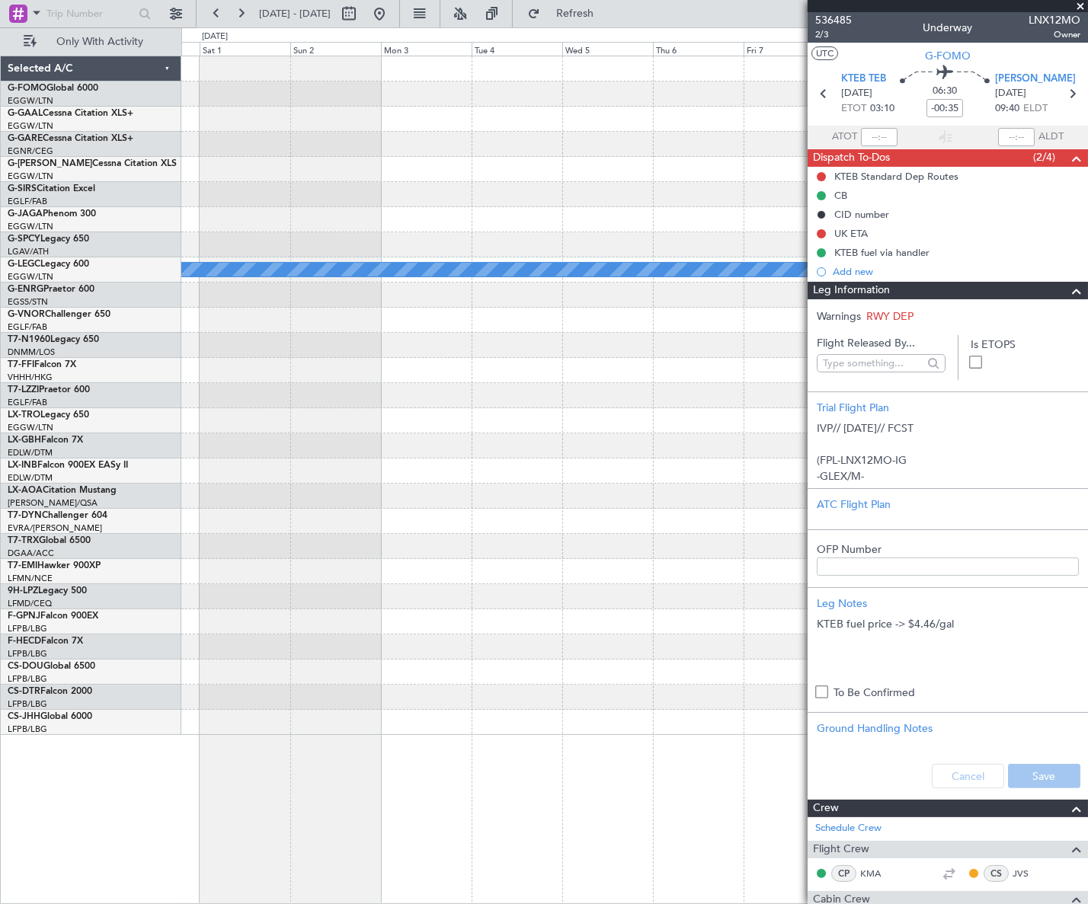
click at [0, 666] on html "08 Sep 2025 - 18 Sep 2025 Refresh Quick Links Only With Activity A/C Unavailabl…" at bounding box center [544, 452] width 1088 height 904
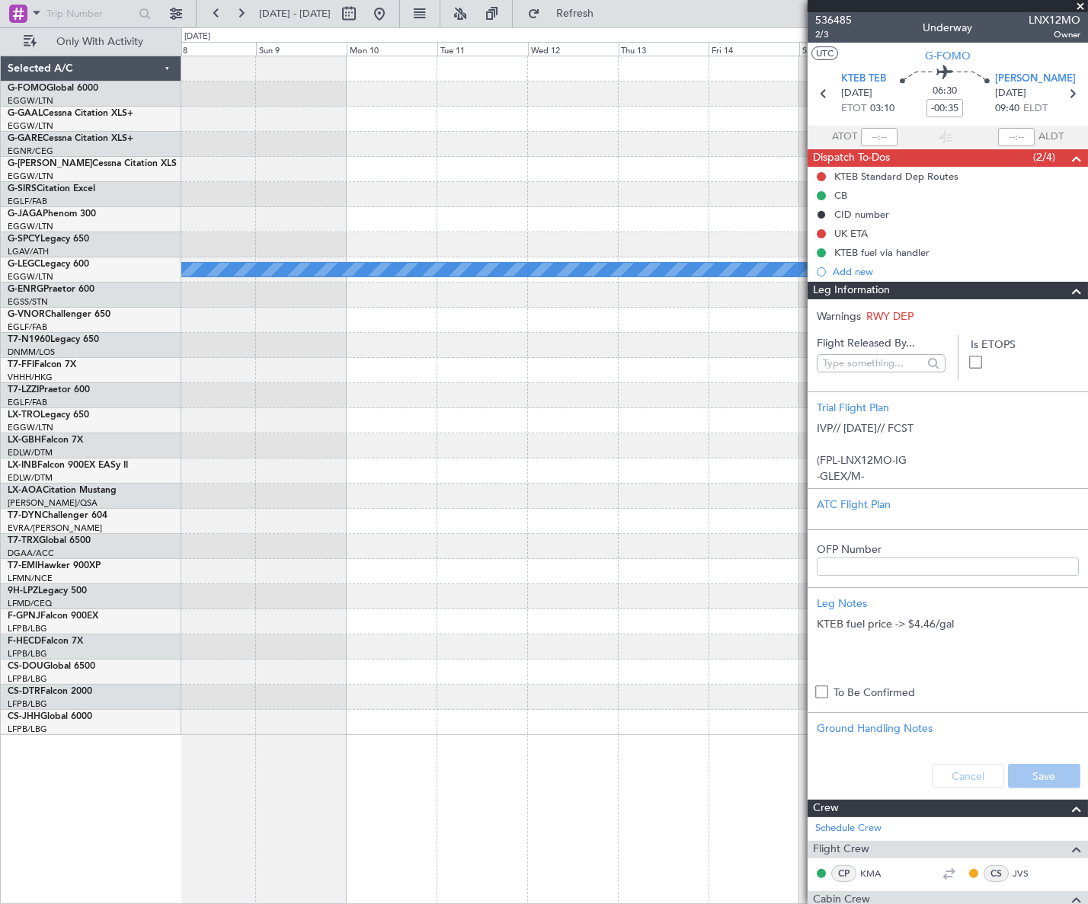
click at [5, 602] on div "A/C Unavailable London (Luton) Selected A/C G-FOMO Global 6000 EGGW/LTN London …" at bounding box center [544, 465] width 1088 height 877
click at [0, 617] on html "08 Sep 2025 - 18 Sep 2025 Refresh Quick Links Only With Activity A/C Unavailabl…" at bounding box center [544, 452] width 1088 height 904
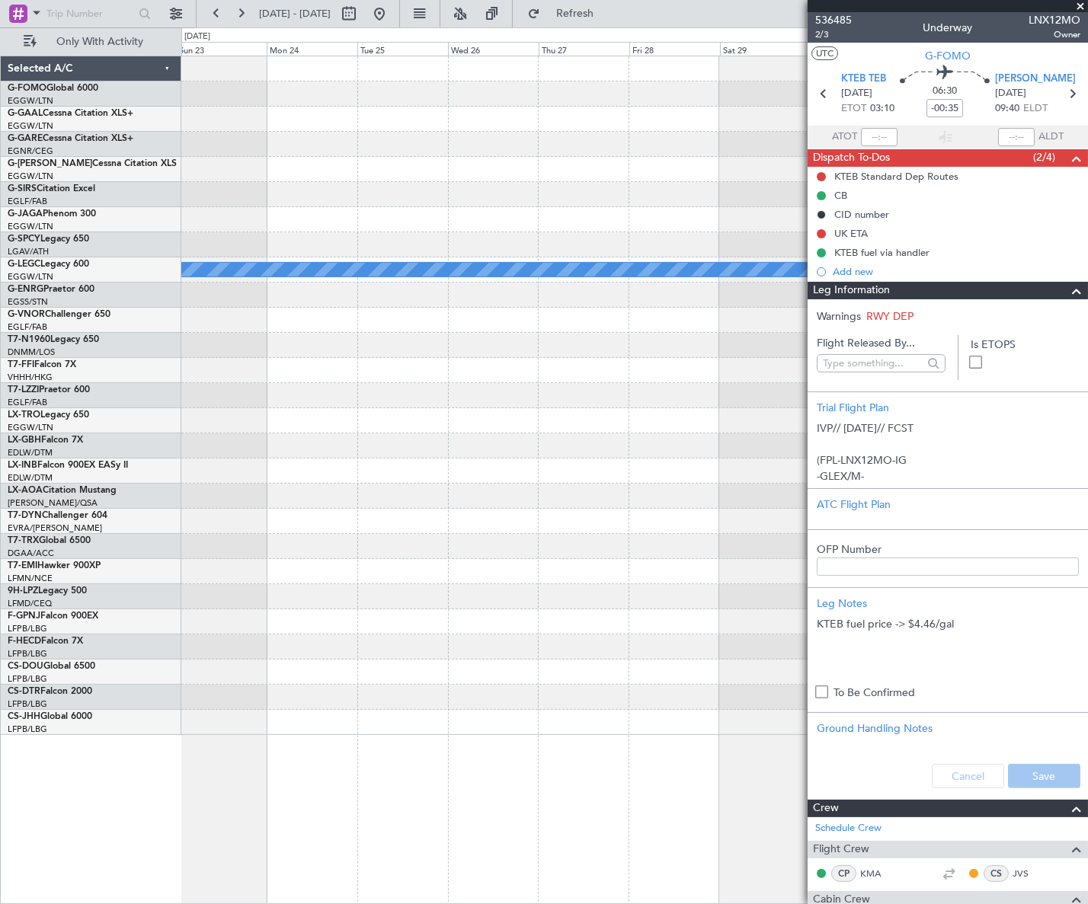
click at [0, 606] on html "08 Sep 2025 - 18 Sep 2025 Refresh Quick Links Only With Activity A/C Unavailabl…" at bounding box center [544, 452] width 1088 height 904
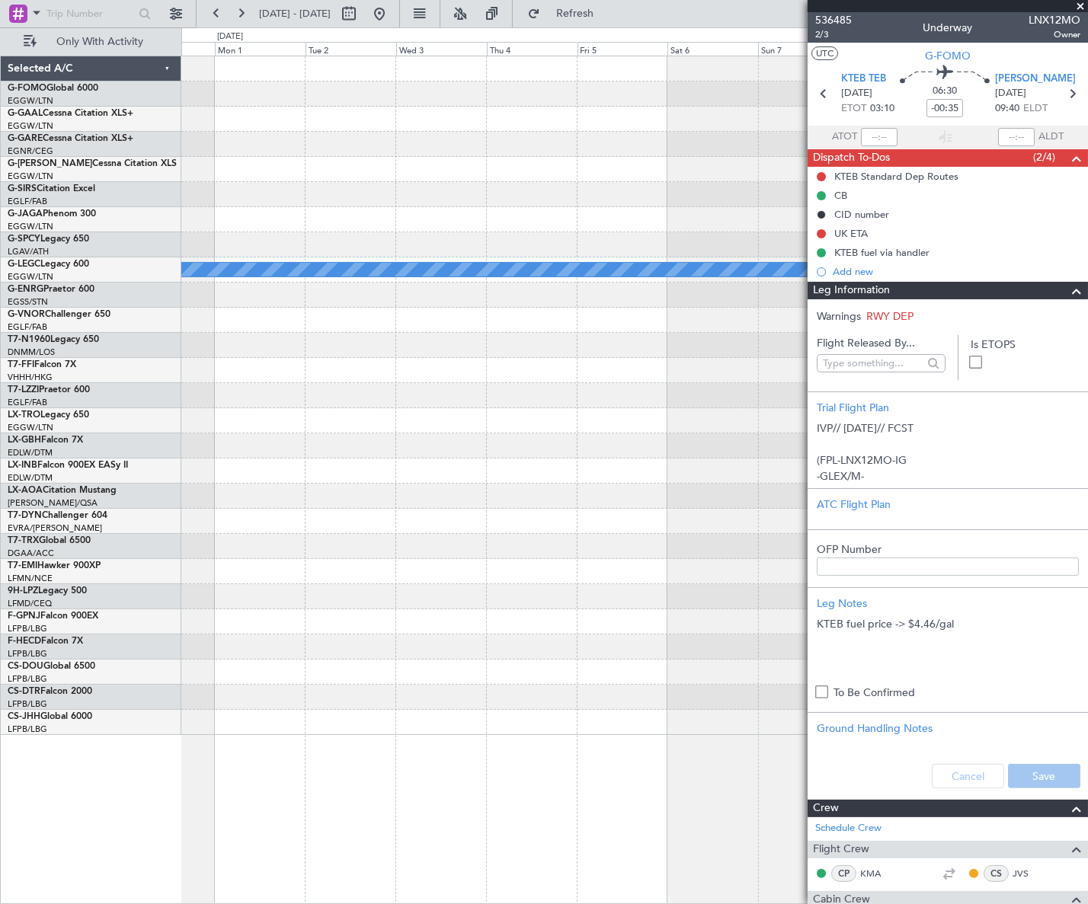
click at [0, 594] on html "08 Sep 2025 - 18 Sep 2025 Refresh Quick Links Only With Activity A/C Unavailabl…" at bounding box center [544, 452] width 1088 height 904
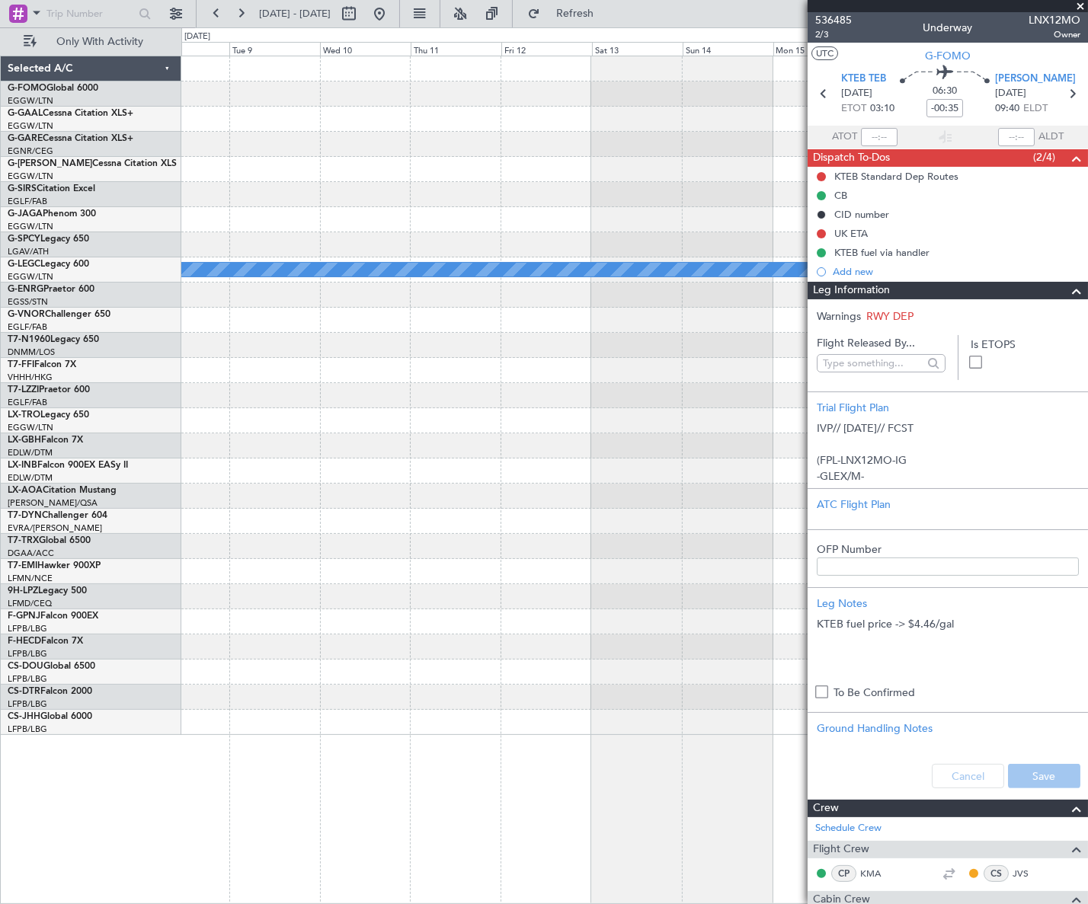
click at [46, 552] on div "A/C Unavailable London (Luton) Selected A/C G-FOMO Global 6000 EGGW/LTN London …" at bounding box center [544, 465] width 1088 height 877
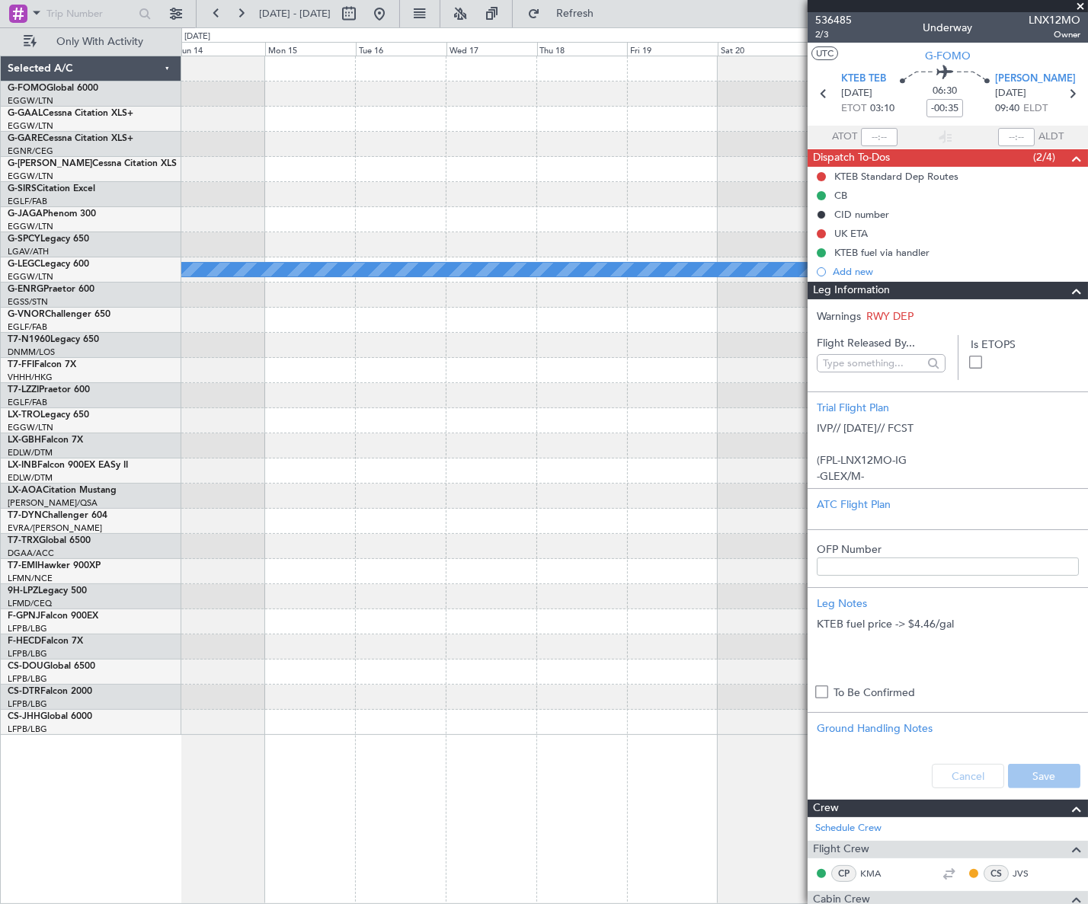
click at [97, 551] on div "A/C Unavailable London (Luton) Selected A/C G-FOMO Global 6000 EGGW/LTN London …" at bounding box center [544, 465] width 1088 height 877
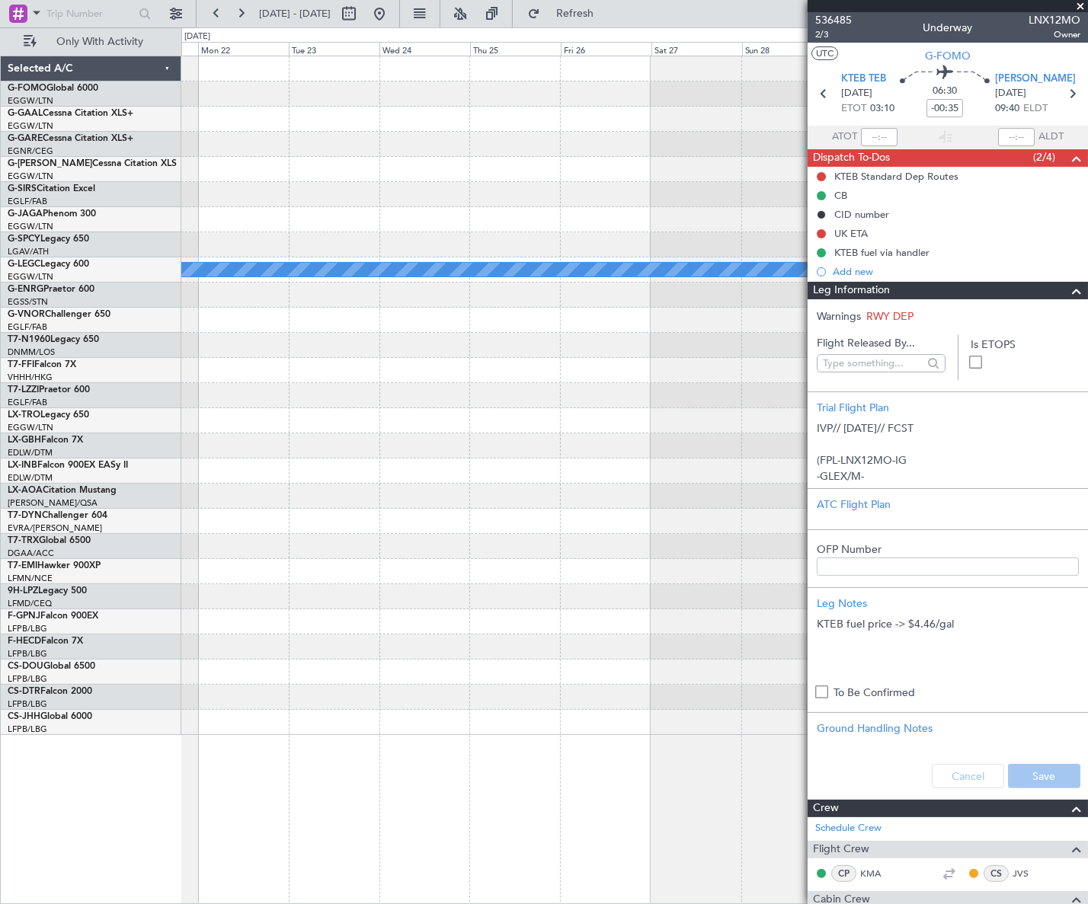
click at [94, 551] on div "A/C Unavailable London (Luton) Selected A/C G-FOMO Global 6000 EGGW/LTN London …" at bounding box center [544, 465] width 1088 height 877
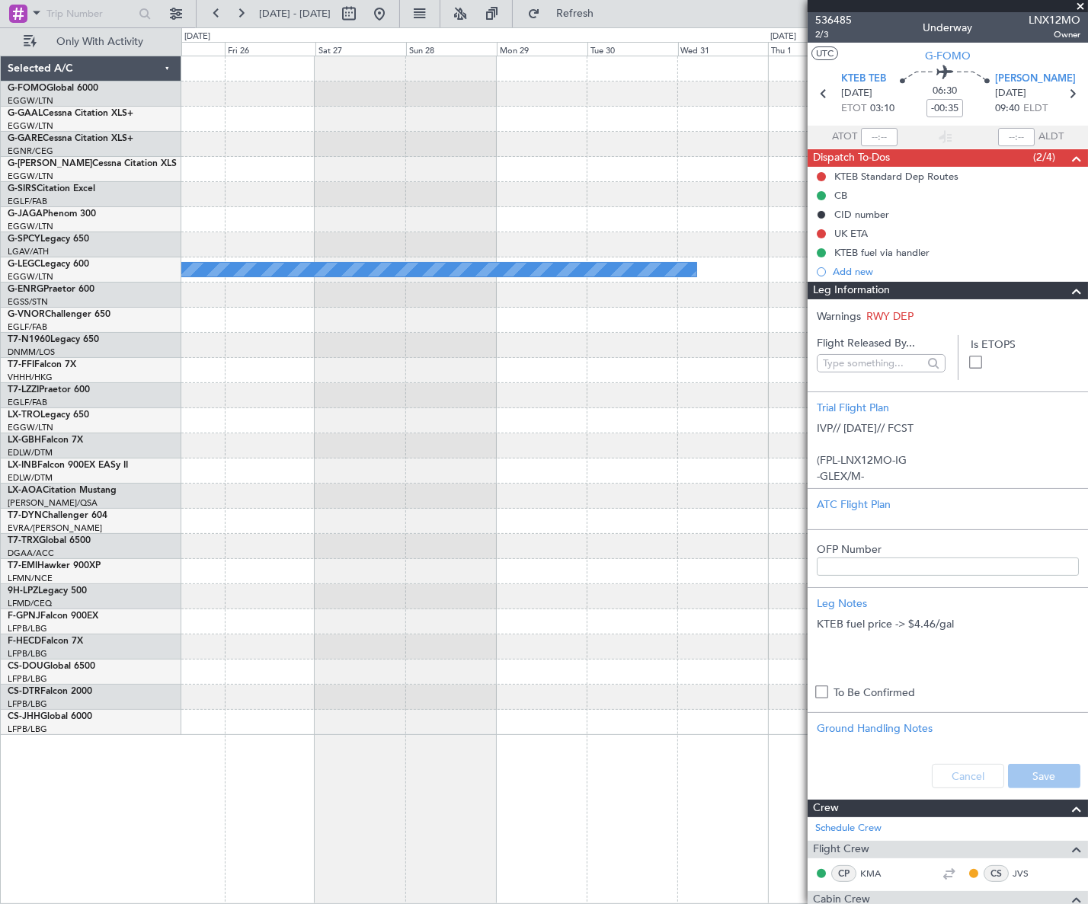
click at [97, 556] on div "A/C Unavailable London (Luton) Selected A/C G-FOMO Global 6000 EGGW/LTN London …" at bounding box center [544, 465] width 1088 height 877
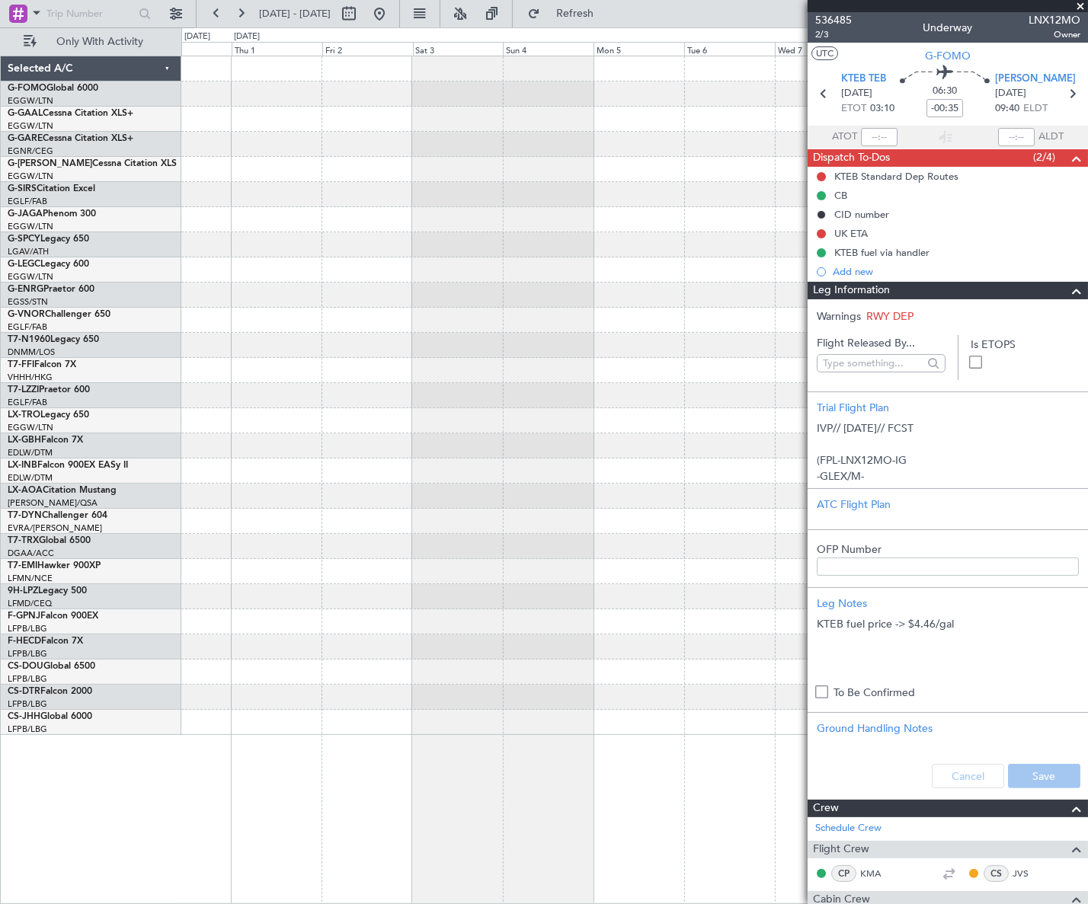
click at [0, 621] on html "08 Sep 2025 - 18 Sep 2025 Refresh Quick Links Only With Activity A/C Unavailabl…" at bounding box center [544, 452] width 1088 height 904
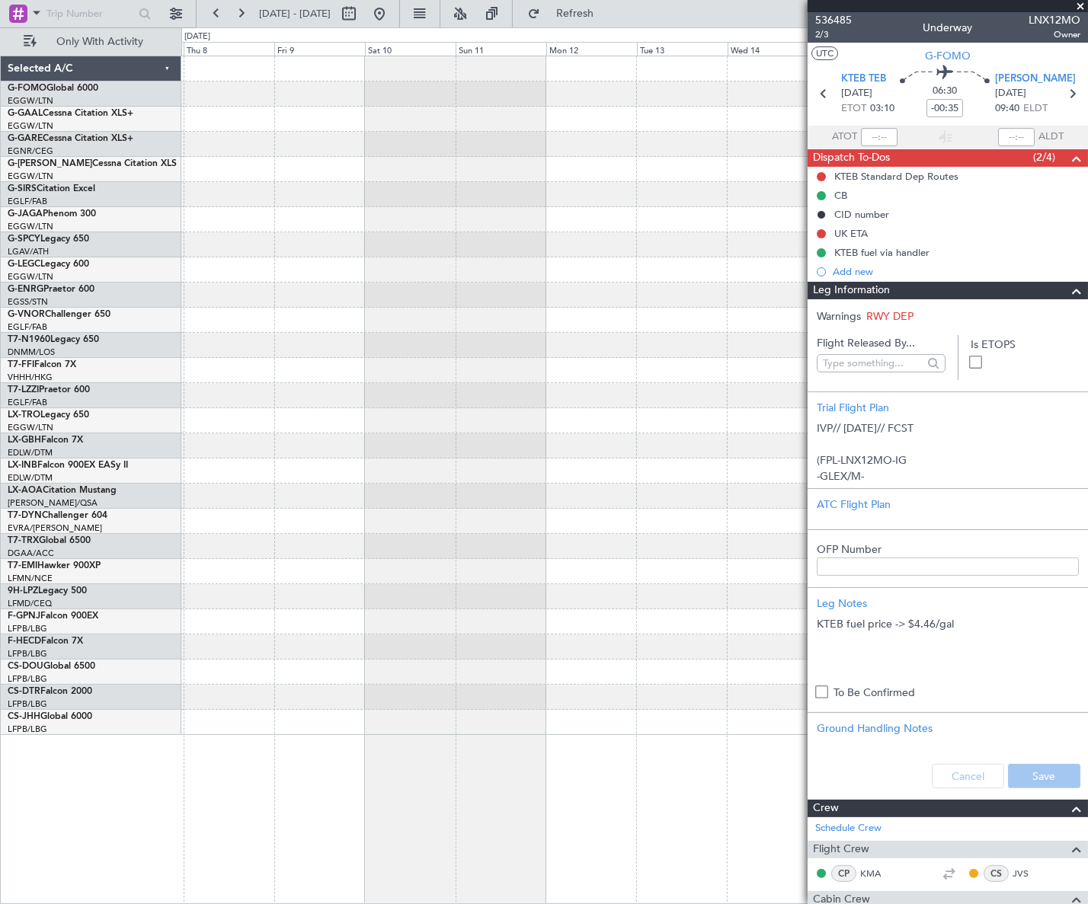
click at [113, 558] on div "Selected A/C G-FOMO Global 6000 EGGW/LTN London (Luton) G-GAAL Cessna Citation …" at bounding box center [544, 465] width 1088 height 877
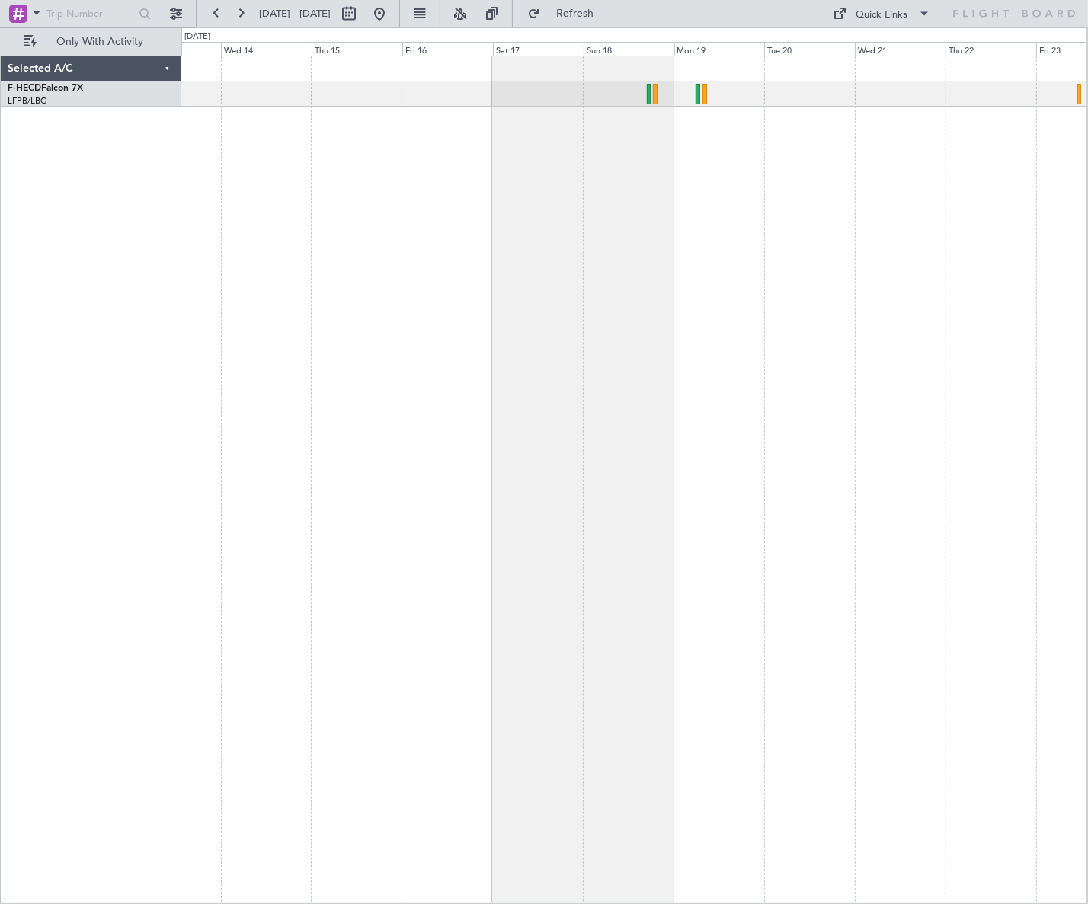
click at [269, 235] on div at bounding box center [634, 480] width 906 height 848
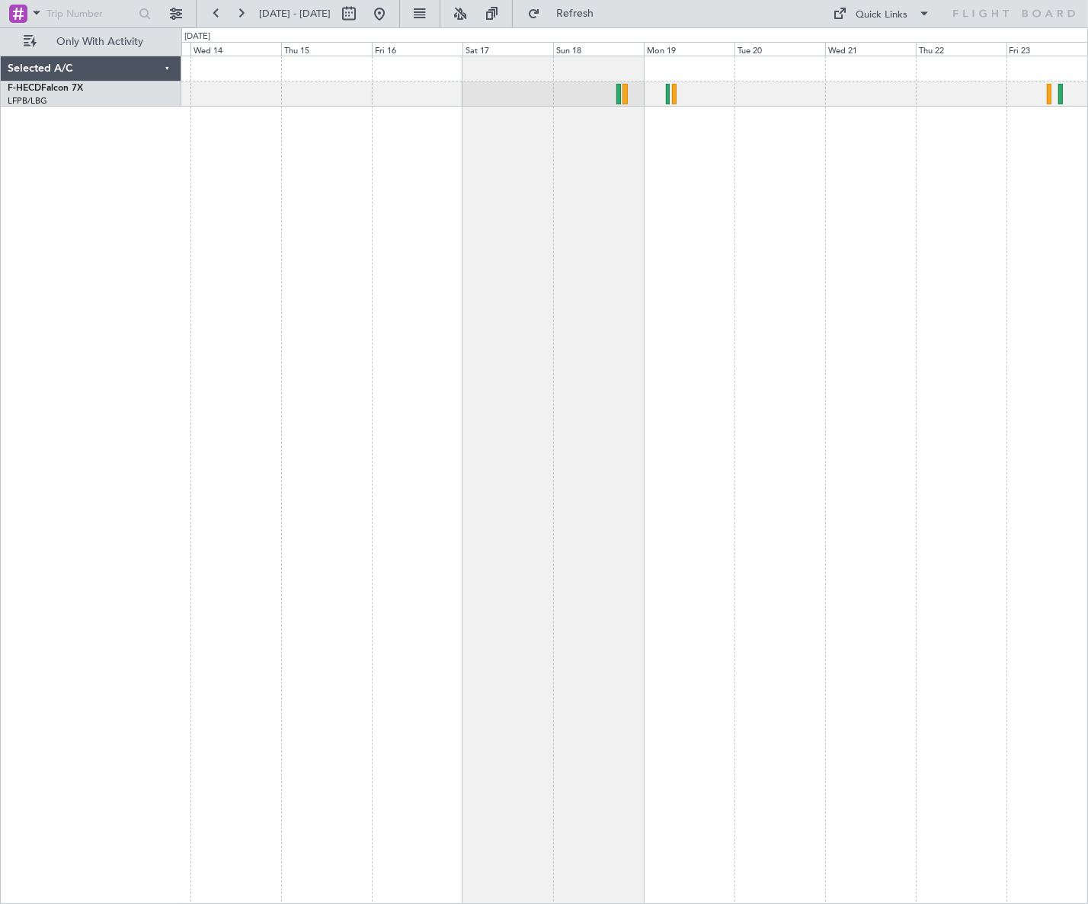
click at [262, 332] on div at bounding box center [634, 480] width 906 height 848
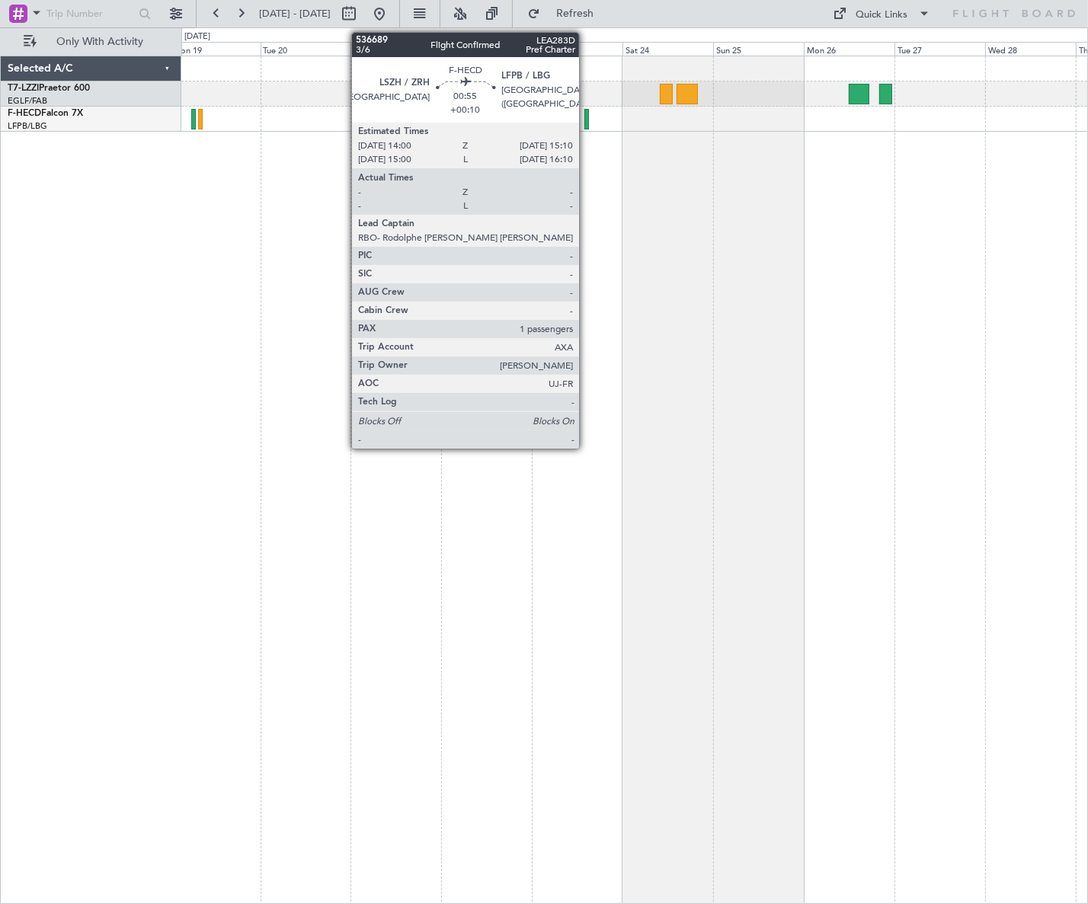
click at [586, 116] on div at bounding box center [586, 119] width 5 height 21
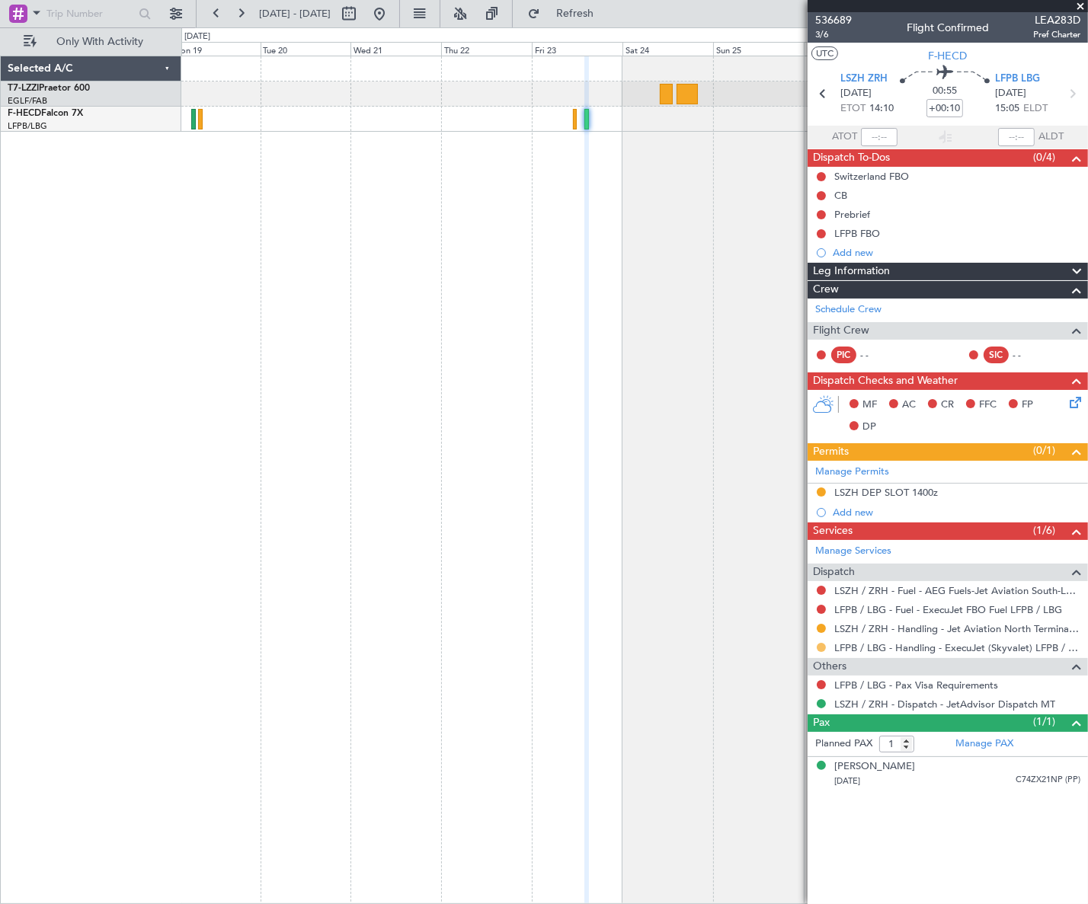
click at [818, 647] on button at bounding box center [820, 647] width 9 height 9
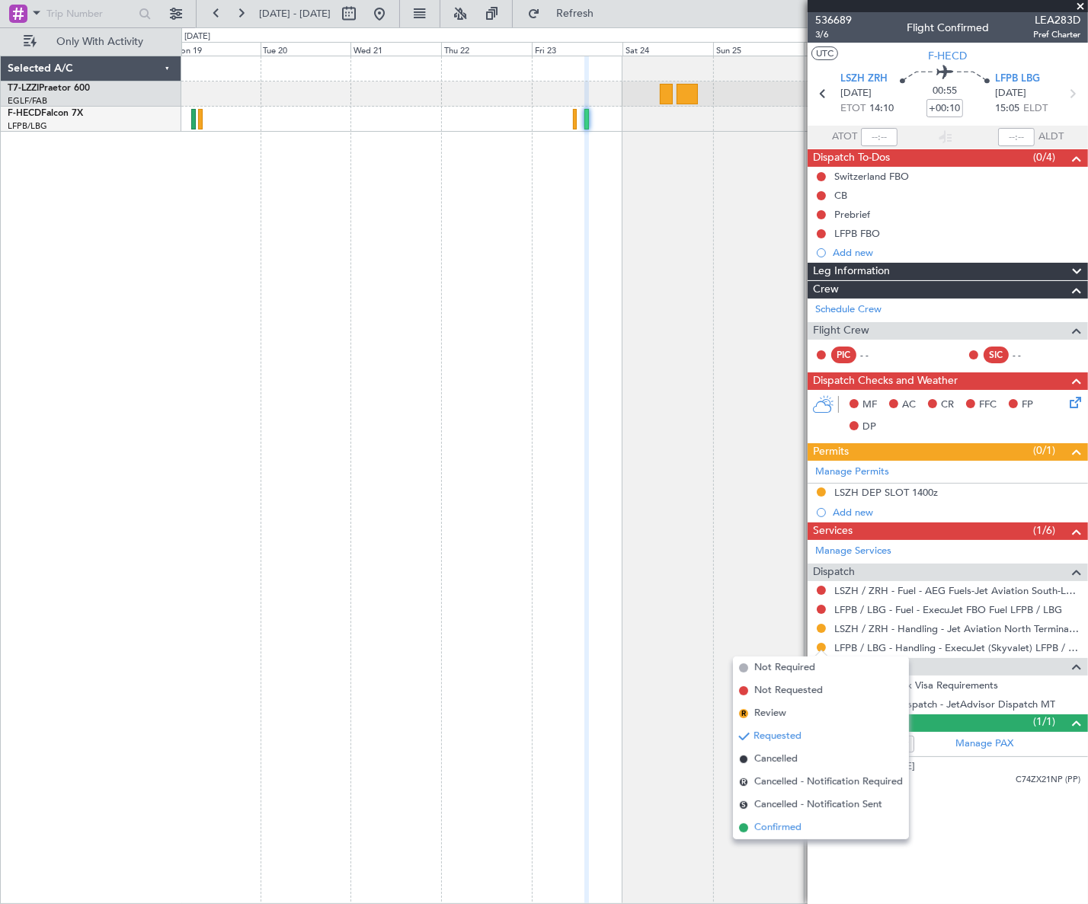
click at [786, 829] on span "Confirmed" at bounding box center [777, 827] width 47 height 15
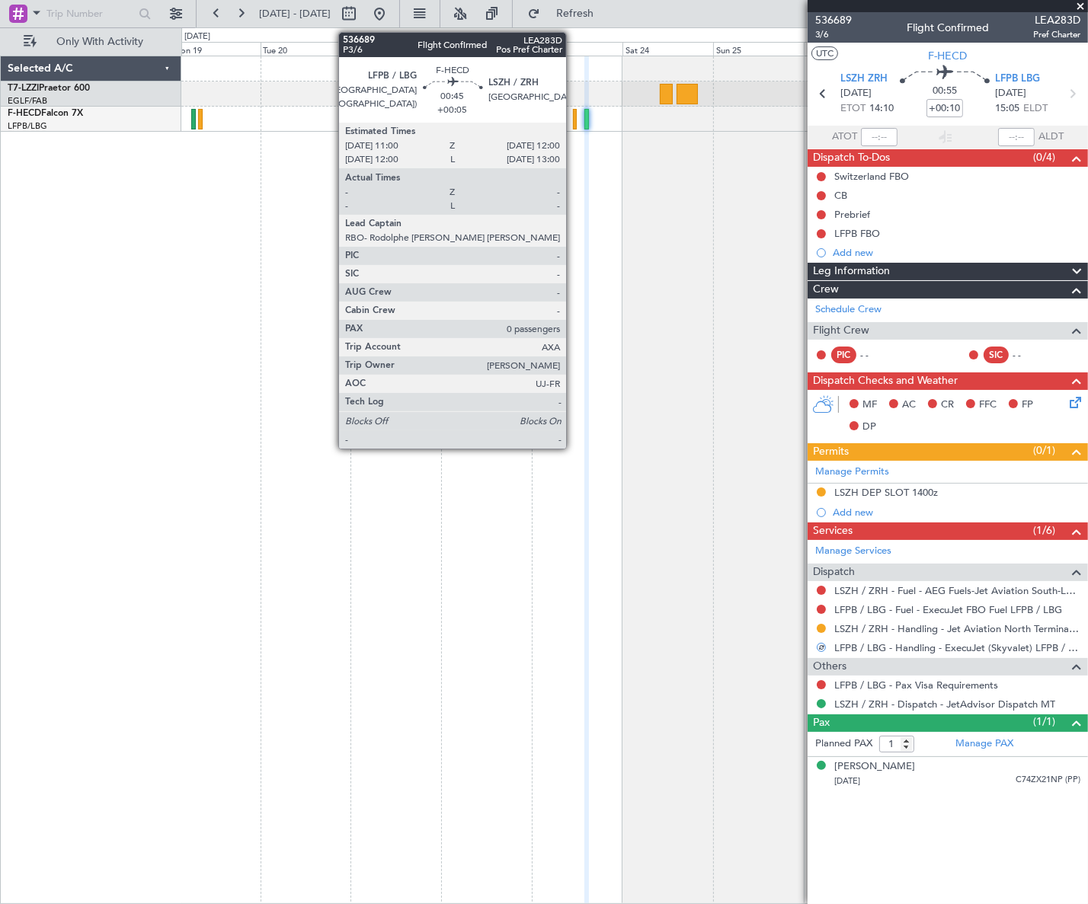
click at [573, 120] on div at bounding box center [575, 119] width 4 height 21
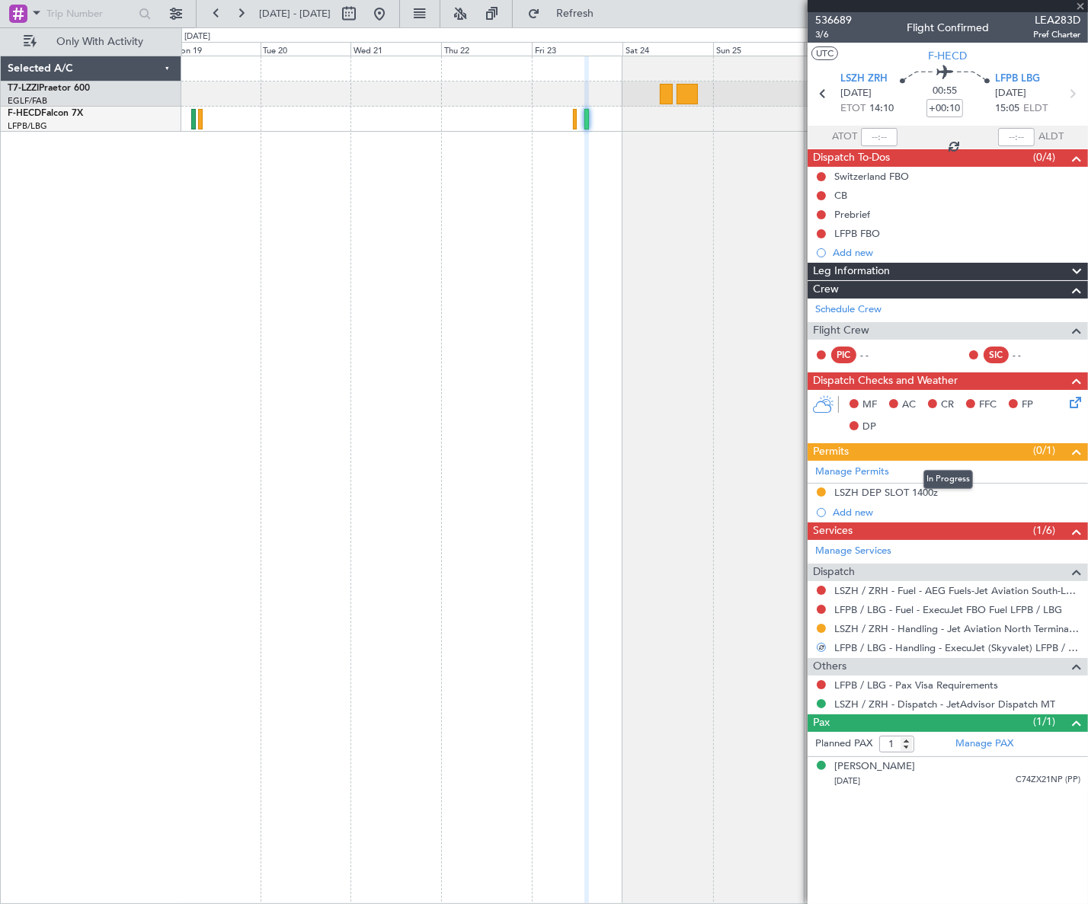
type input "+00:05"
type input "0"
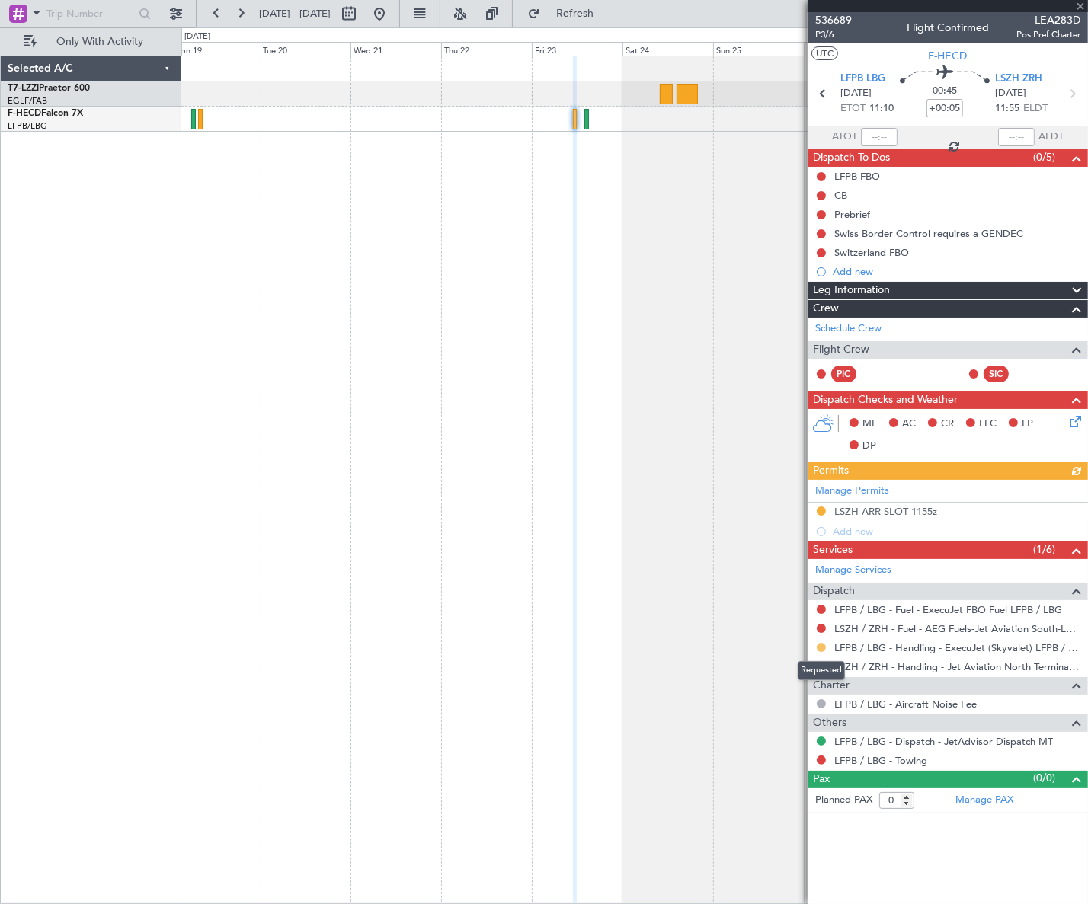
click at [823, 647] on button at bounding box center [820, 647] width 9 height 9
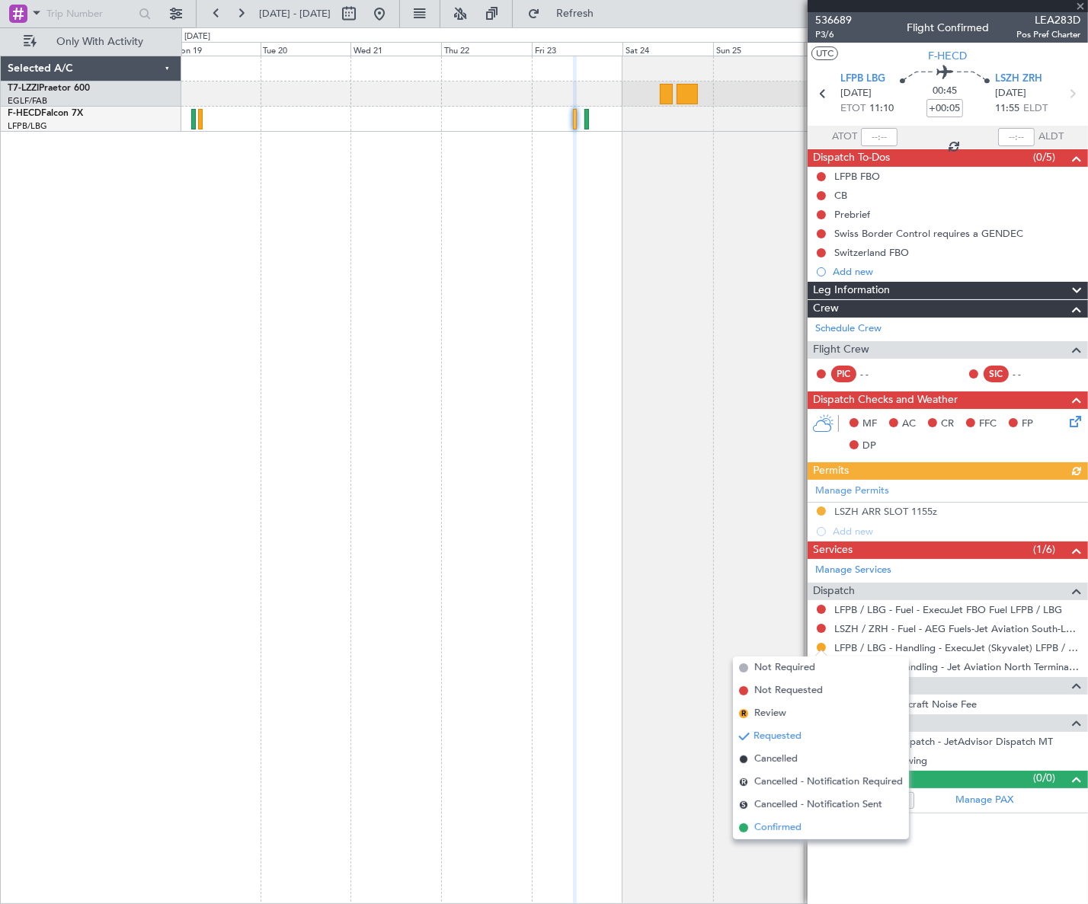
click at [769, 823] on span "Confirmed" at bounding box center [777, 827] width 47 height 15
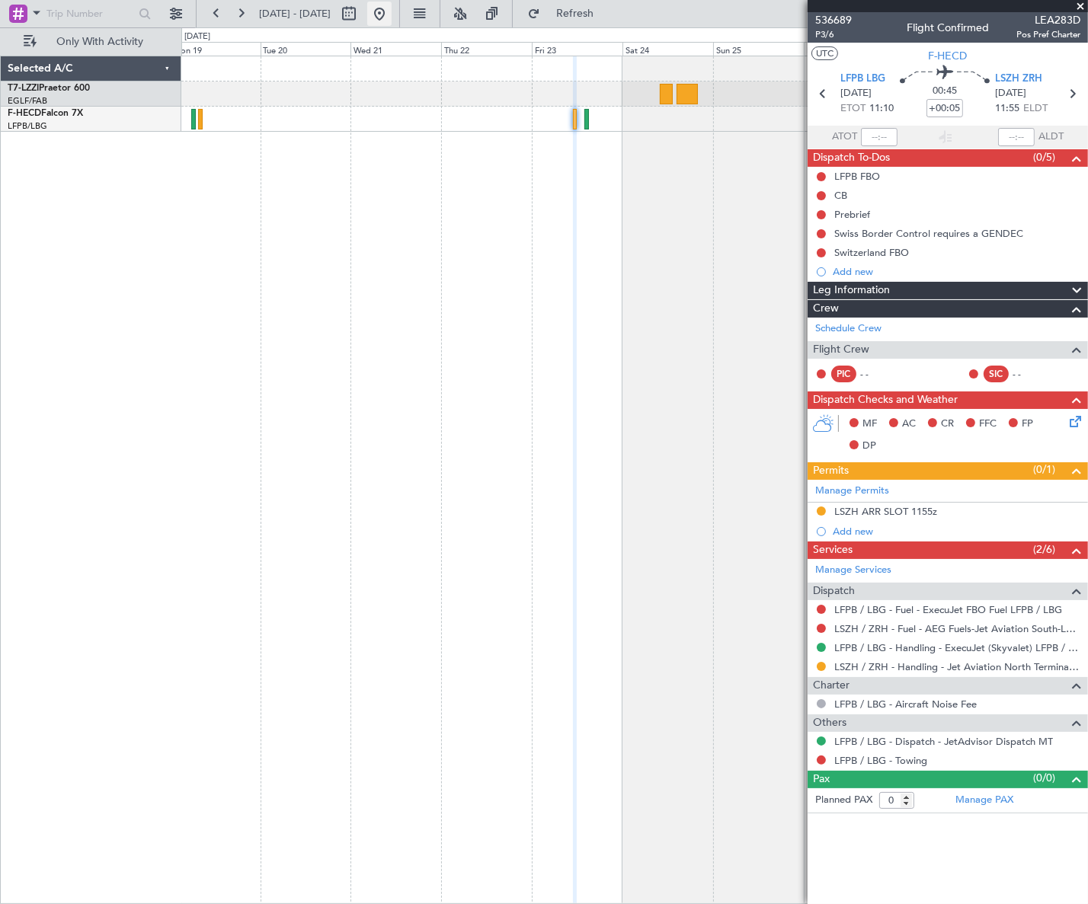
click at [391, 14] on button at bounding box center [379, 14] width 24 height 24
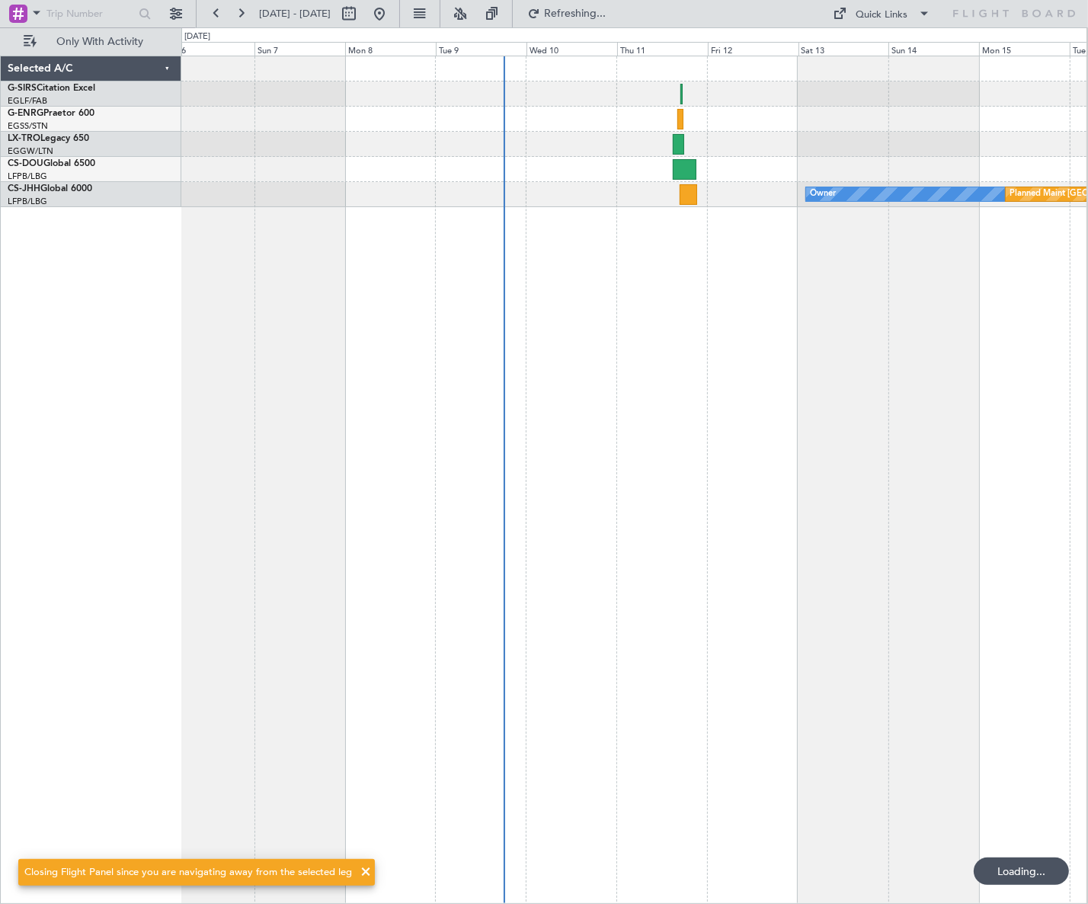
click at [461, 347] on div "No Crew Owner Planned Maint Paris (Le Bourget)" at bounding box center [634, 480] width 906 height 848
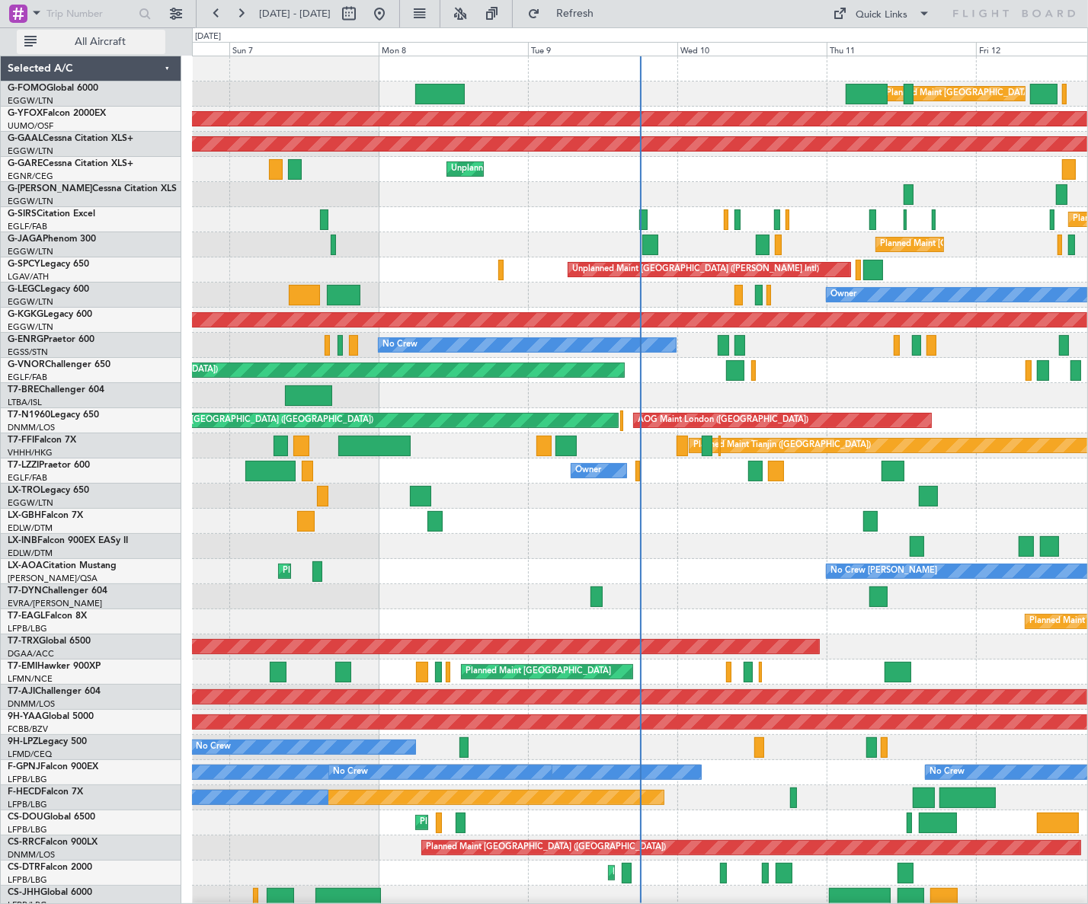
drag, startPoint x: 98, startPoint y: 33, endPoint x: 126, endPoint y: 40, distance: 29.2
click at [99, 34] on button "All Aircraft" at bounding box center [91, 42] width 149 height 24
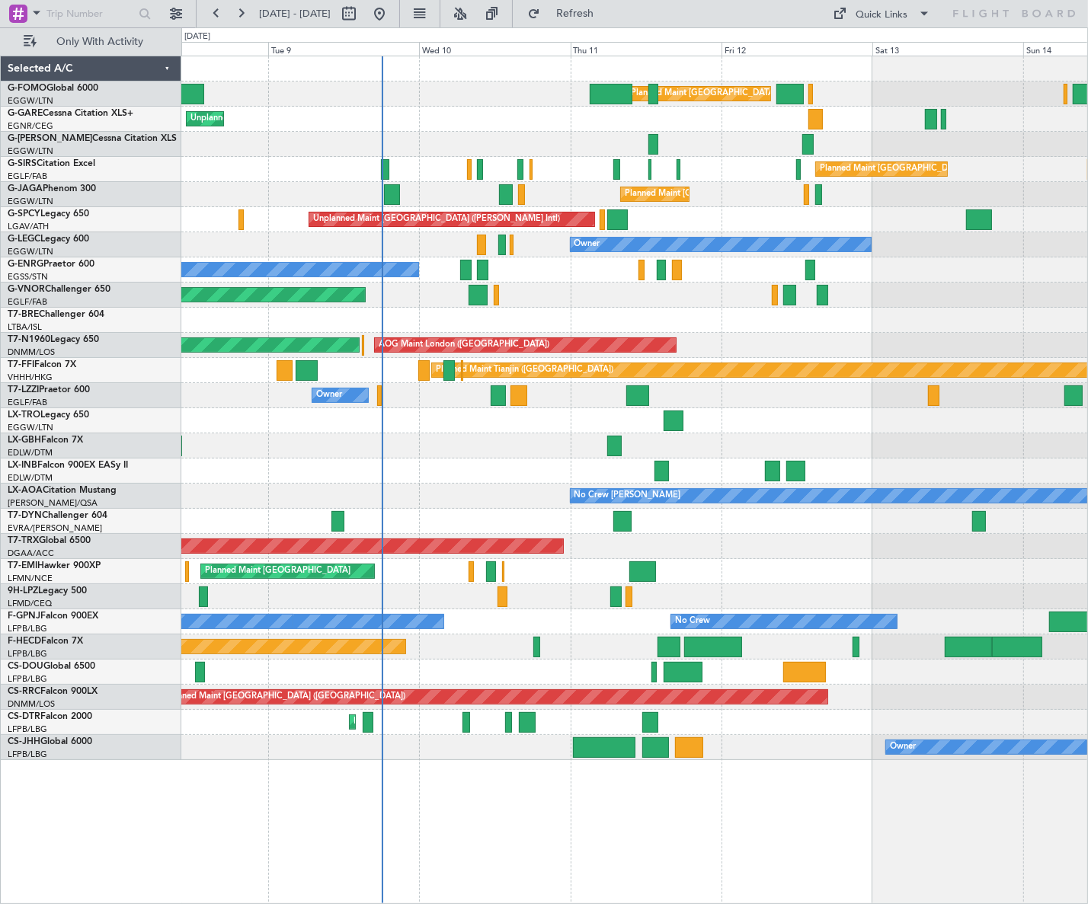
click at [407, 533] on div "Planned Maint [GEOGRAPHIC_DATA] ([GEOGRAPHIC_DATA]) Unplanned Maint [PERSON_NAM…" at bounding box center [634, 408] width 906 height 704
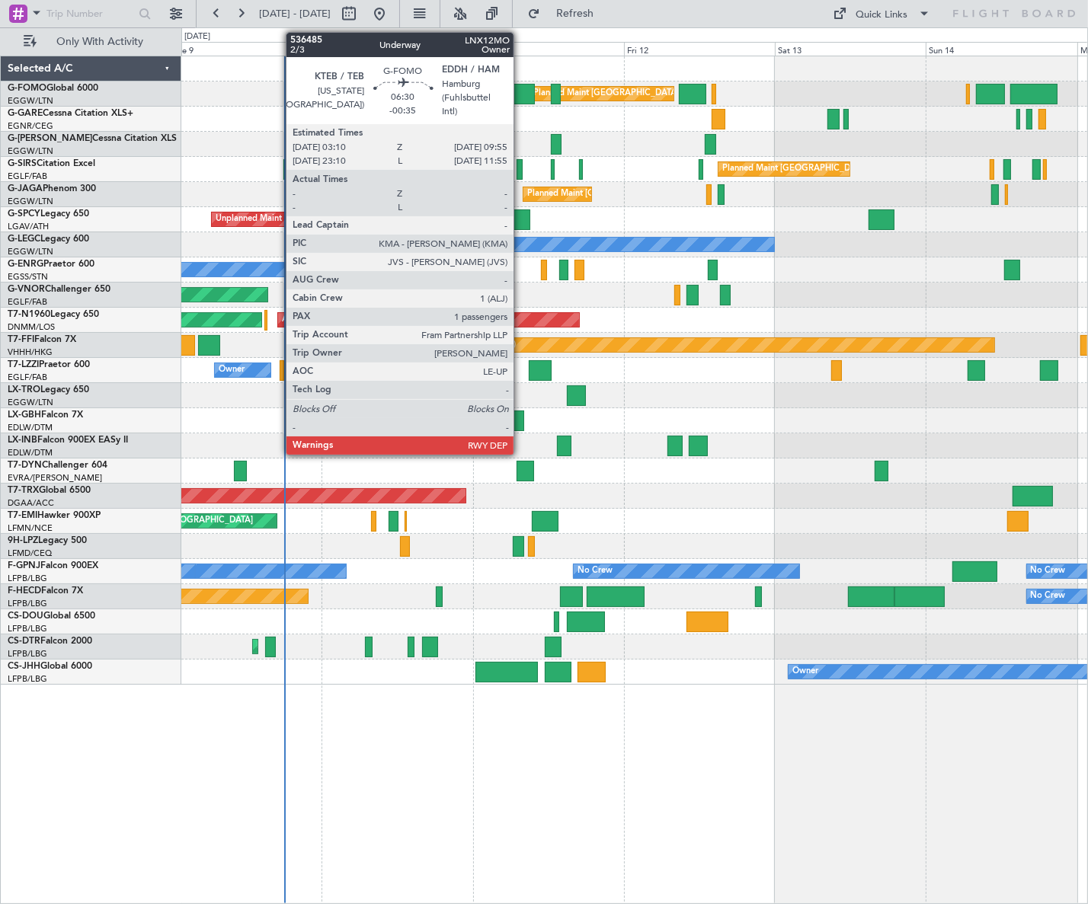
click at [520, 94] on div at bounding box center [513, 94] width 43 height 21
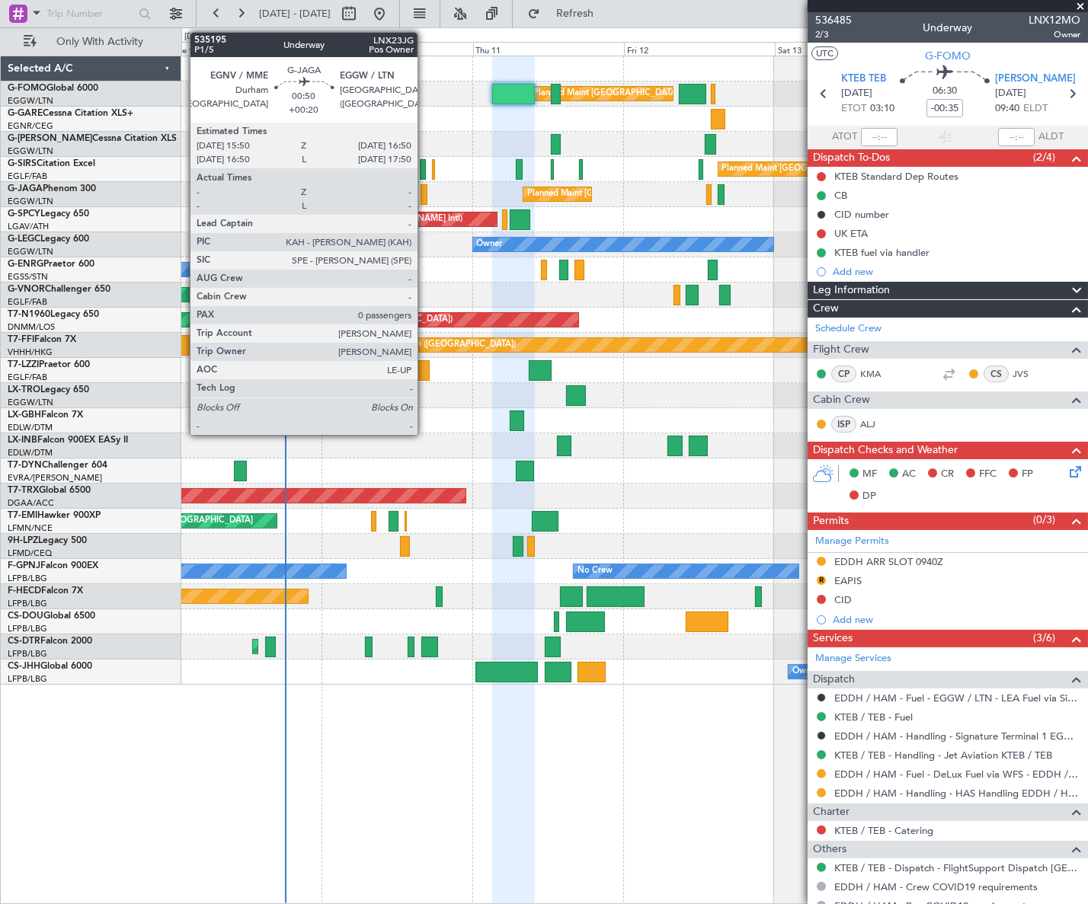
click at [424, 190] on div at bounding box center [423, 194] width 7 height 21
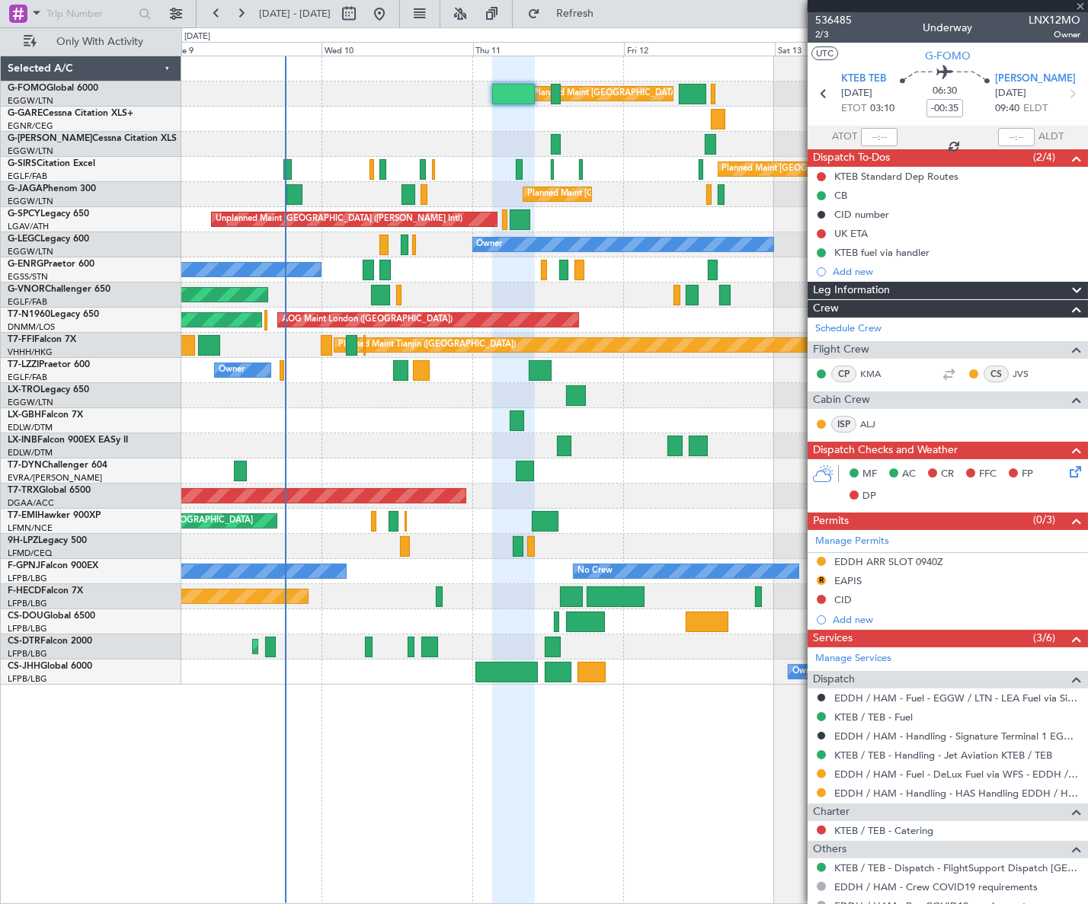
type input "+00:20"
type input "0"
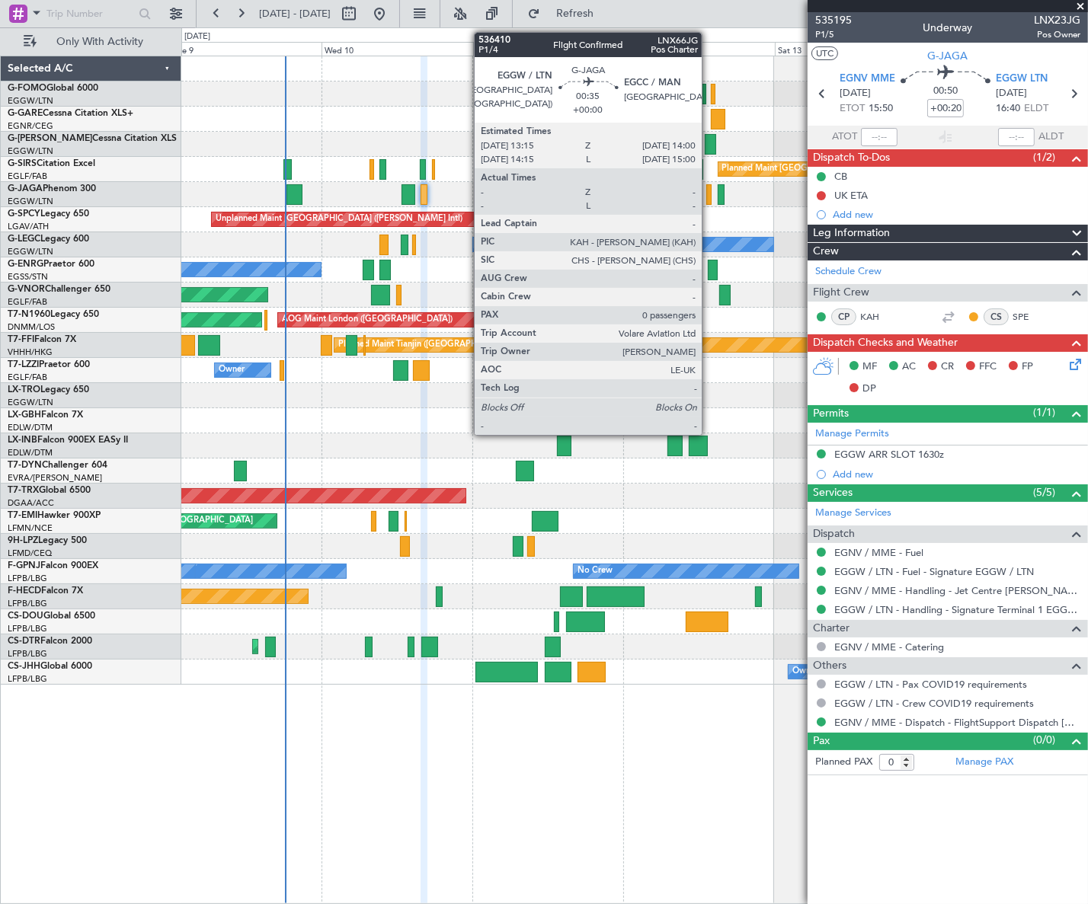
click at [708, 187] on div at bounding box center [708, 194] width 5 height 21
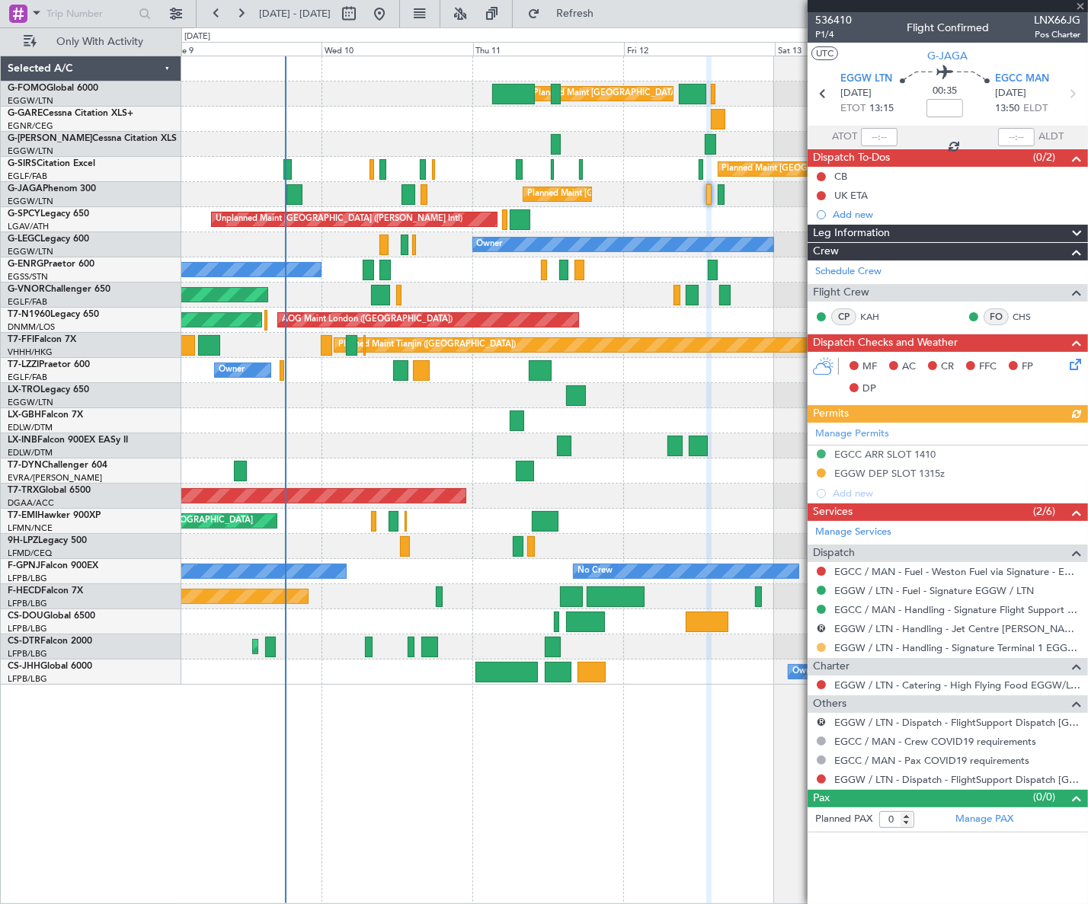
click at [823, 649] on button at bounding box center [820, 647] width 9 height 9
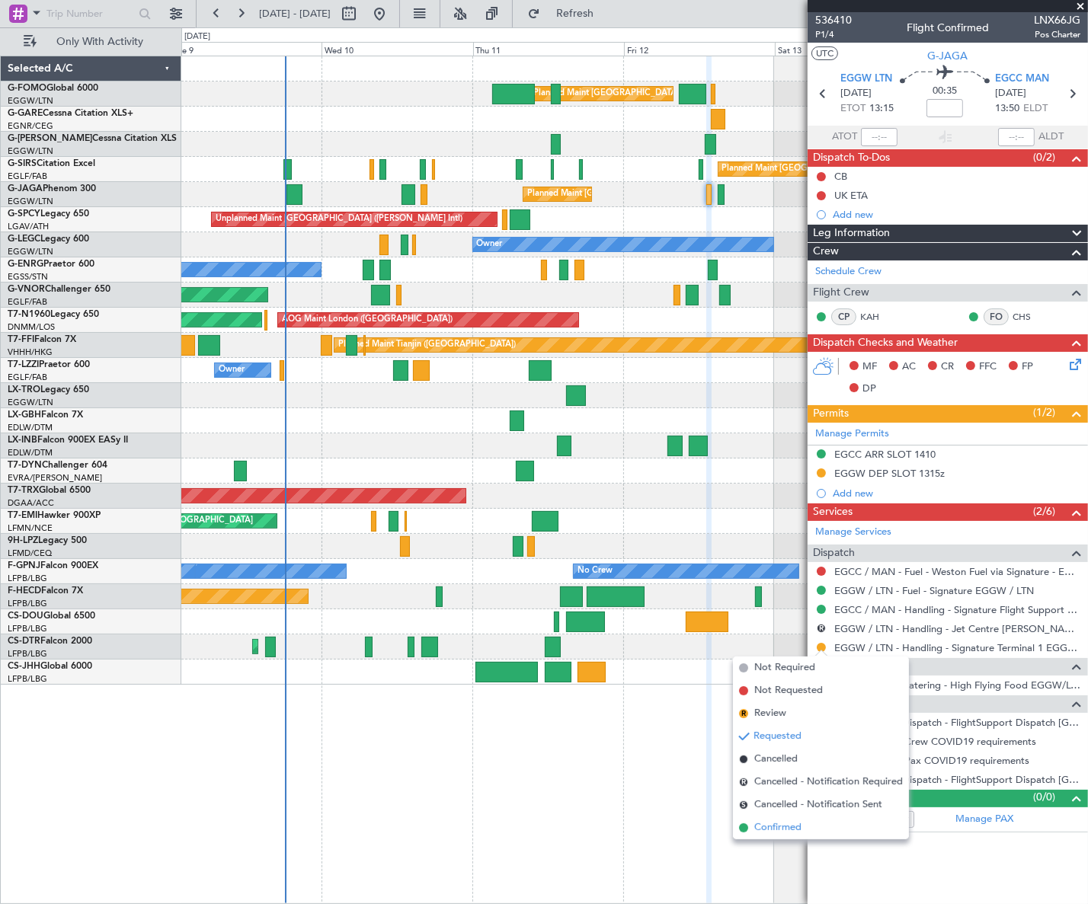
click at [790, 826] on span "Confirmed" at bounding box center [777, 827] width 47 height 15
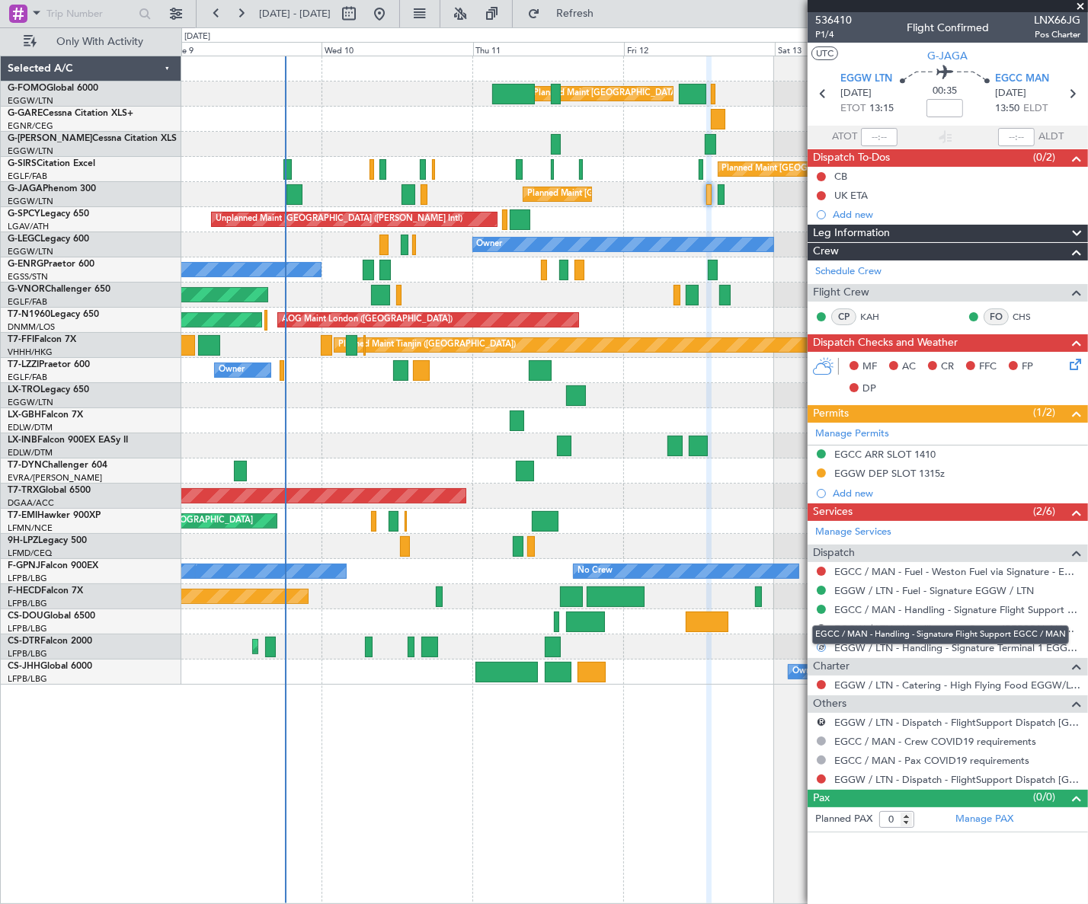
click at [821, 625] on div "EGCC / MAN - Handling - Signature Flight Support EGCC / MAN" at bounding box center [940, 634] width 257 height 19
click at [822, 625] on button "R" at bounding box center [820, 628] width 9 height 9
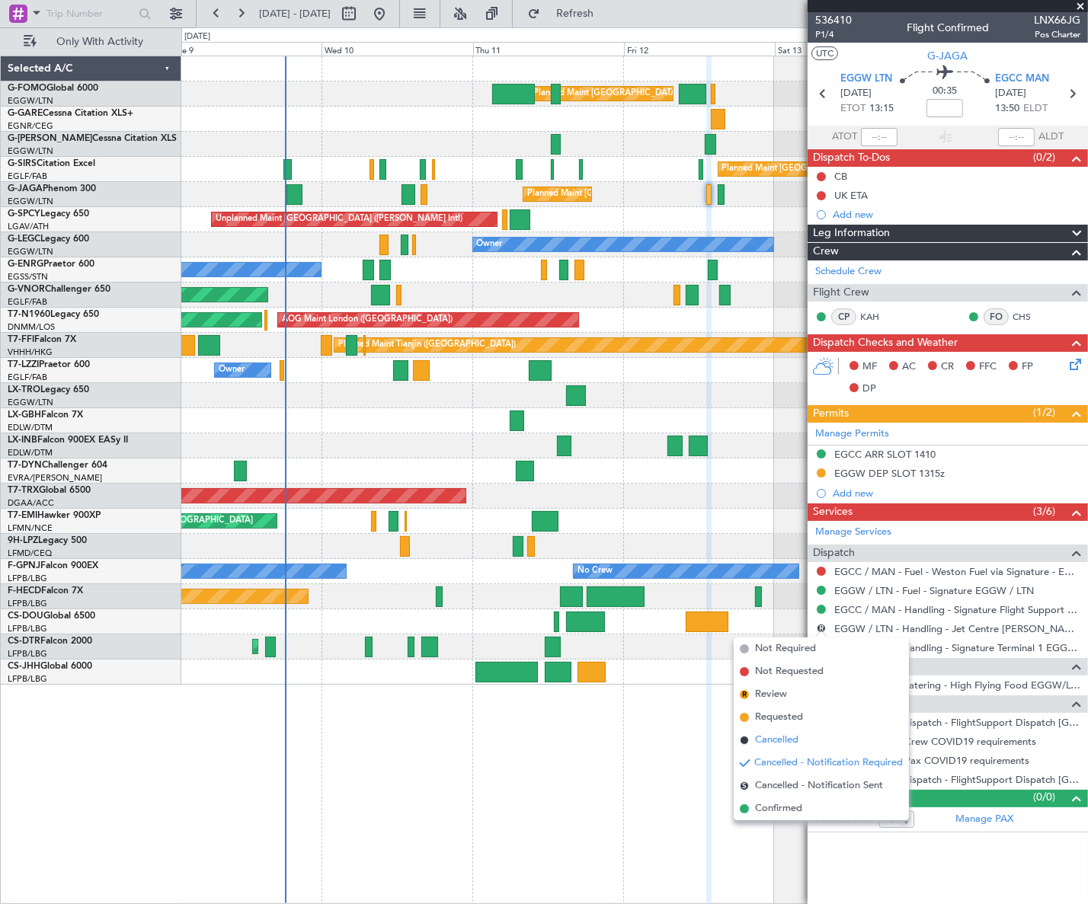
click at [768, 741] on span "Cancelled" at bounding box center [776, 740] width 43 height 15
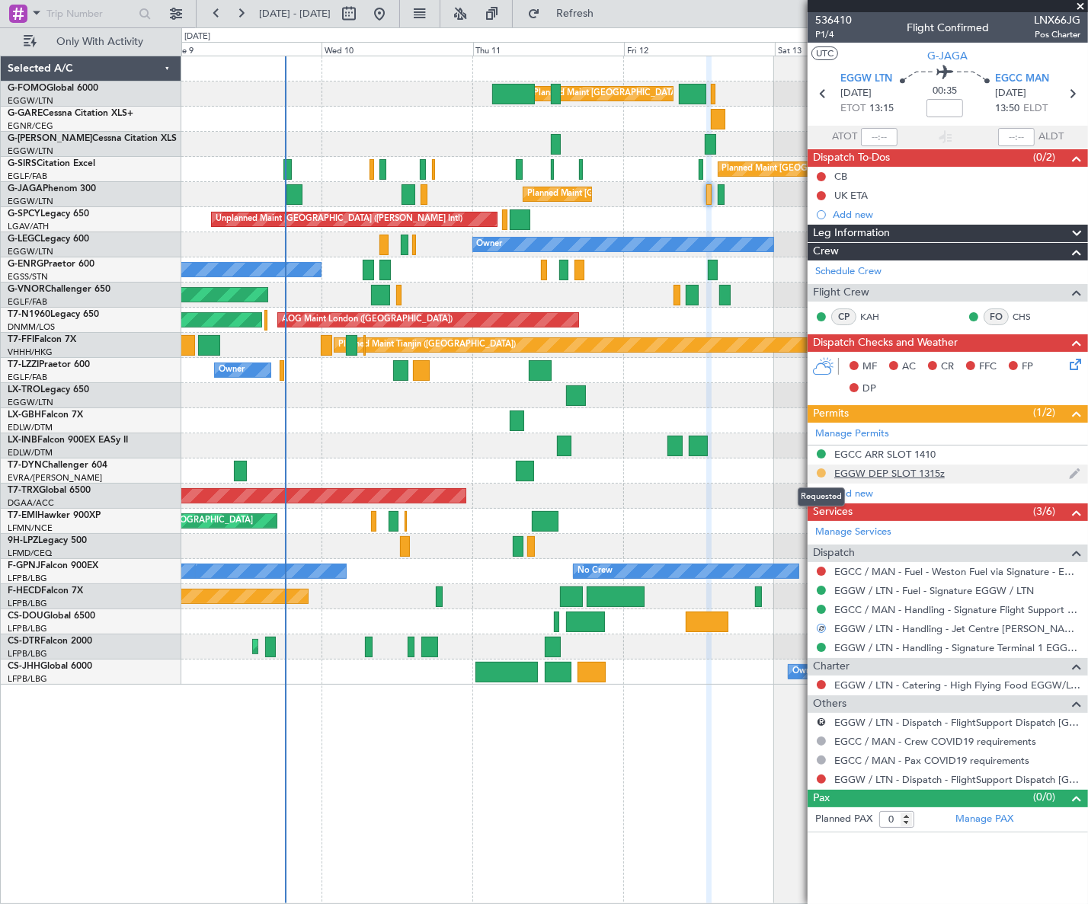
click at [820, 471] on button at bounding box center [820, 472] width 9 height 9
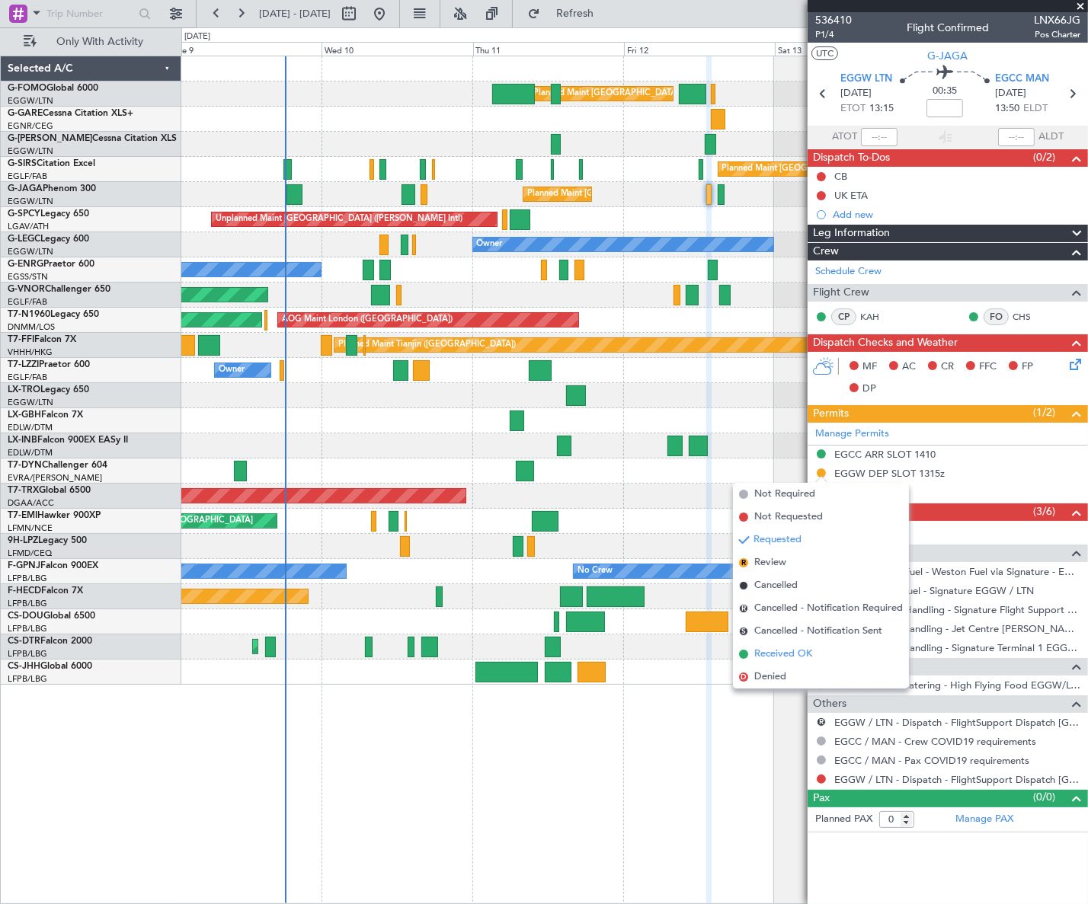
click at [772, 655] on span "Received OK" at bounding box center [783, 654] width 58 height 15
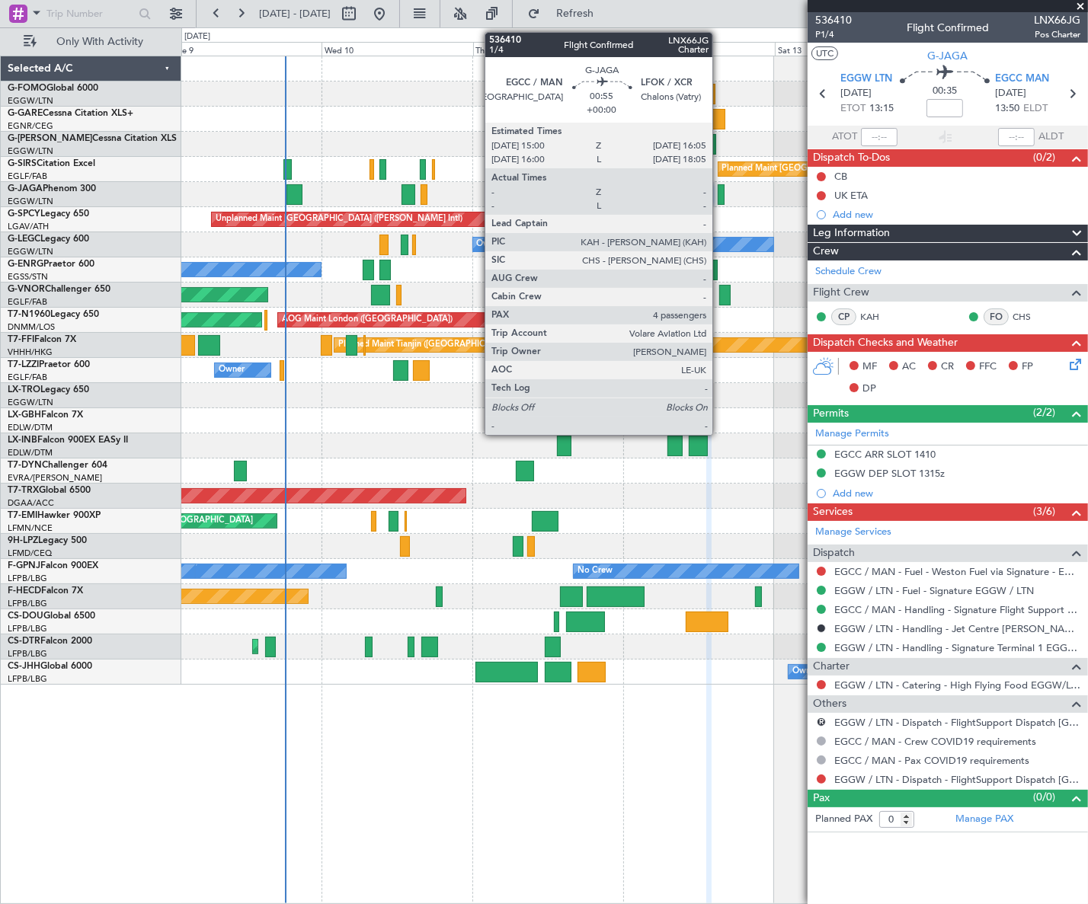
click at [719, 195] on div at bounding box center [720, 194] width 7 height 21
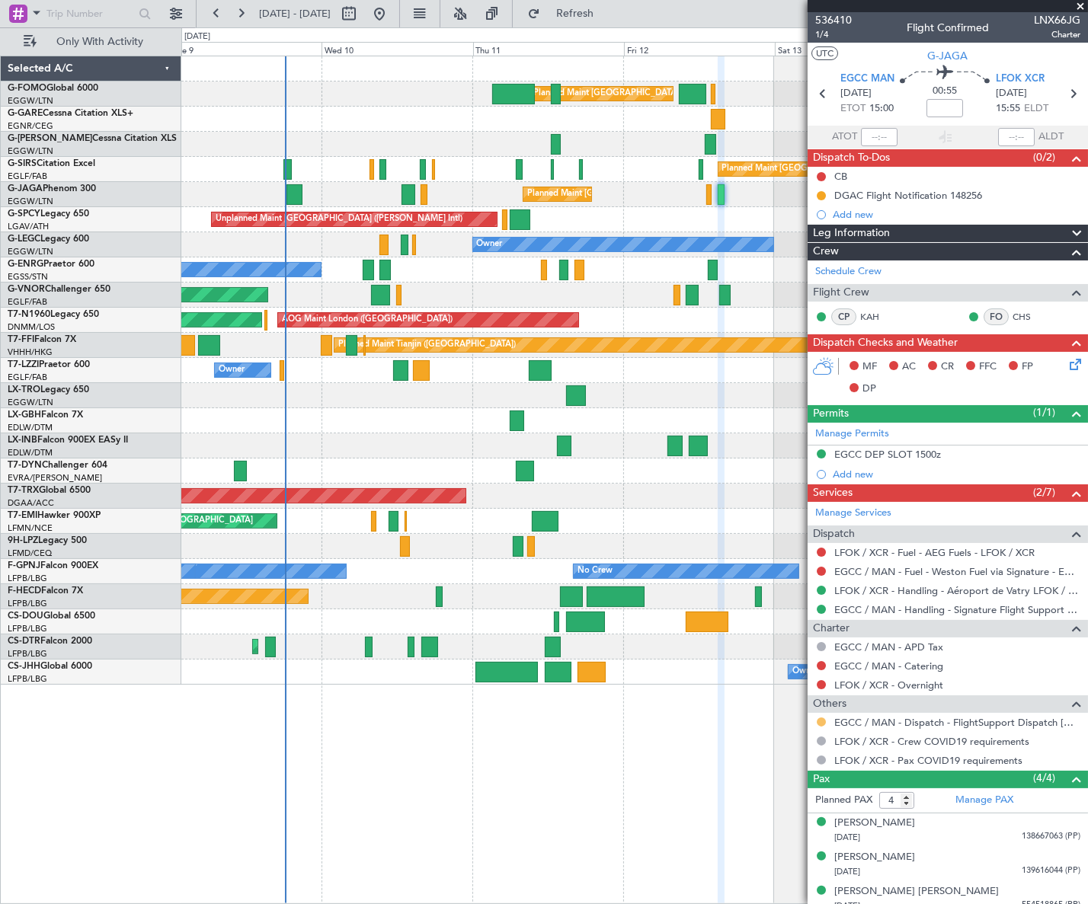
click at [823, 719] on button at bounding box center [820, 721] width 9 height 9
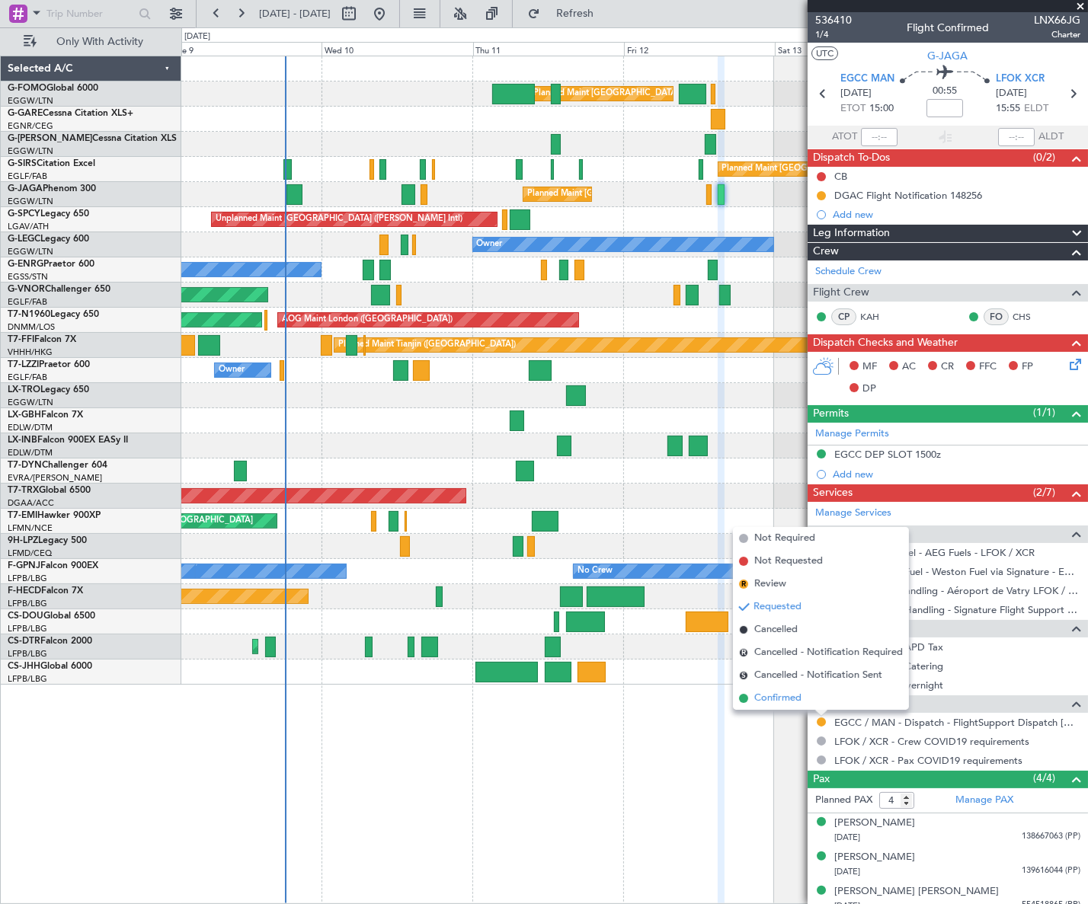
click at [779, 698] on span "Confirmed" at bounding box center [777, 698] width 47 height 15
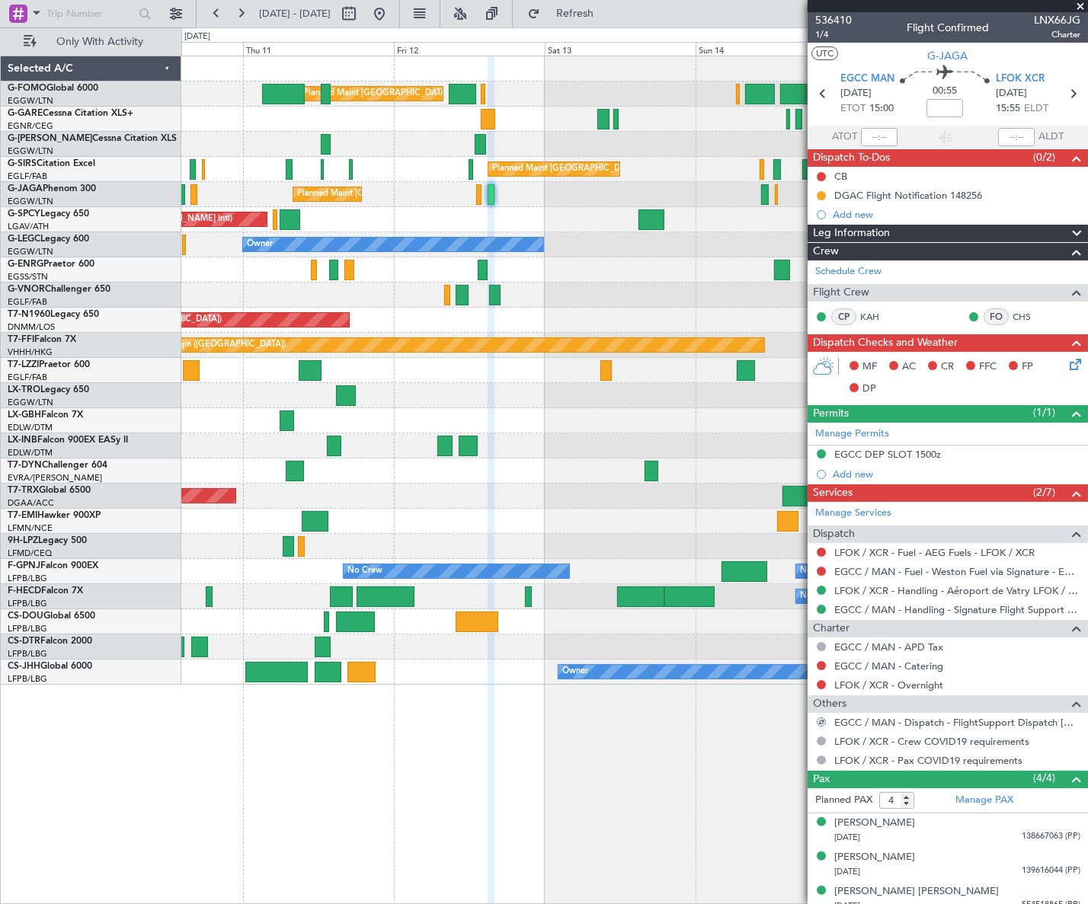
click at [440, 404] on div at bounding box center [634, 395] width 906 height 25
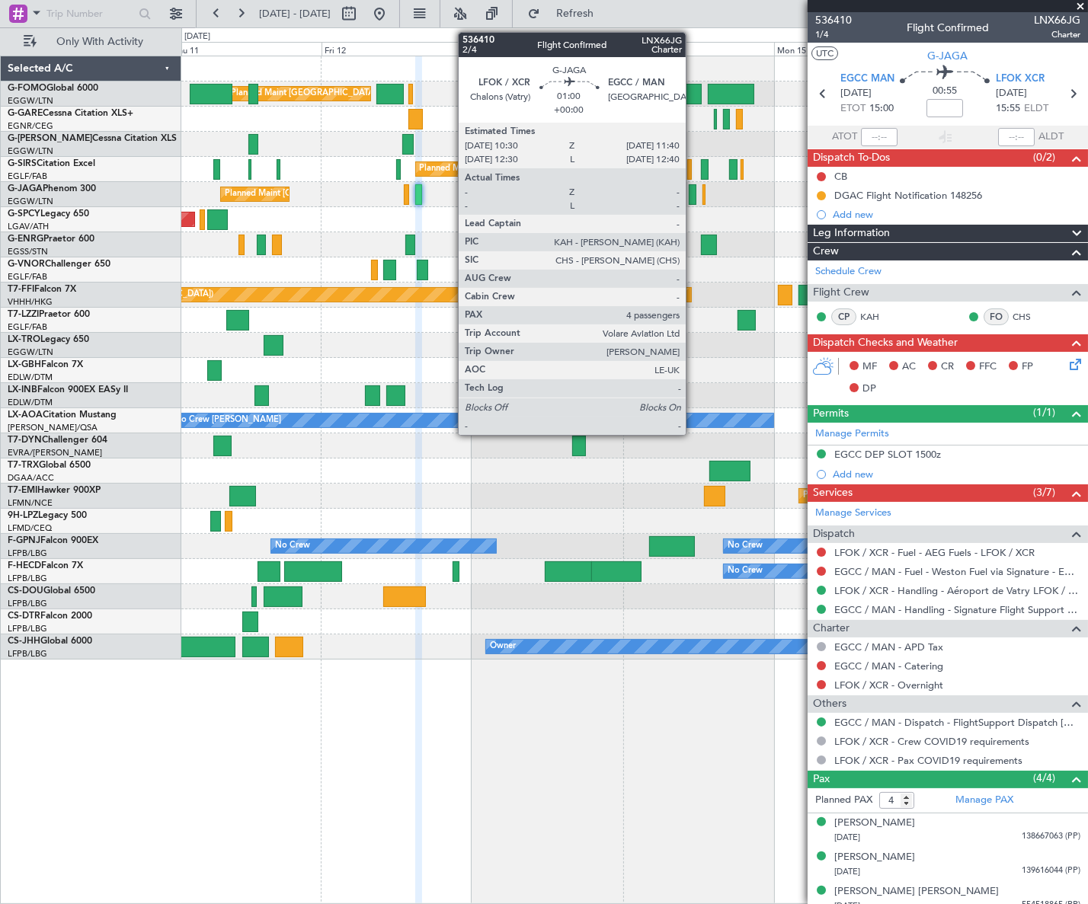
click at [692, 196] on div at bounding box center [692, 194] width 8 height 21
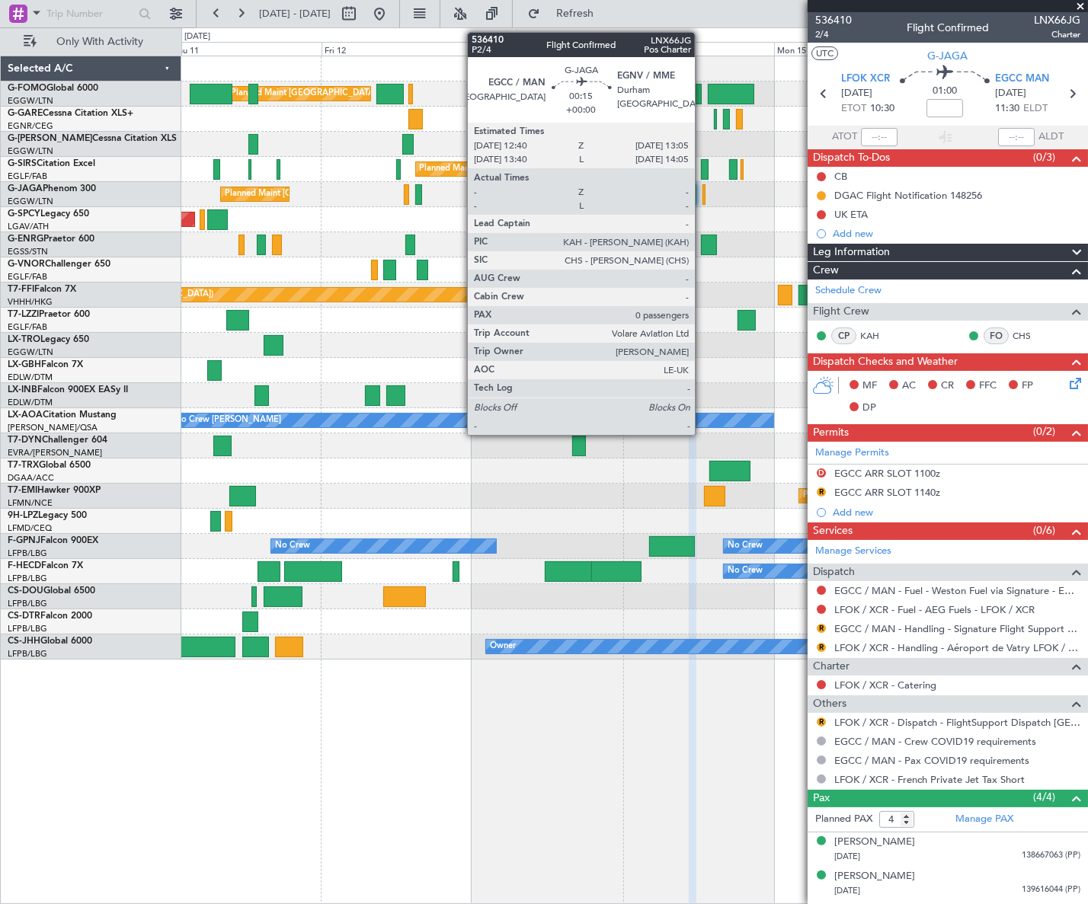
click at [702, 196] on div at bounding box center [703, 194] width 3 height 21
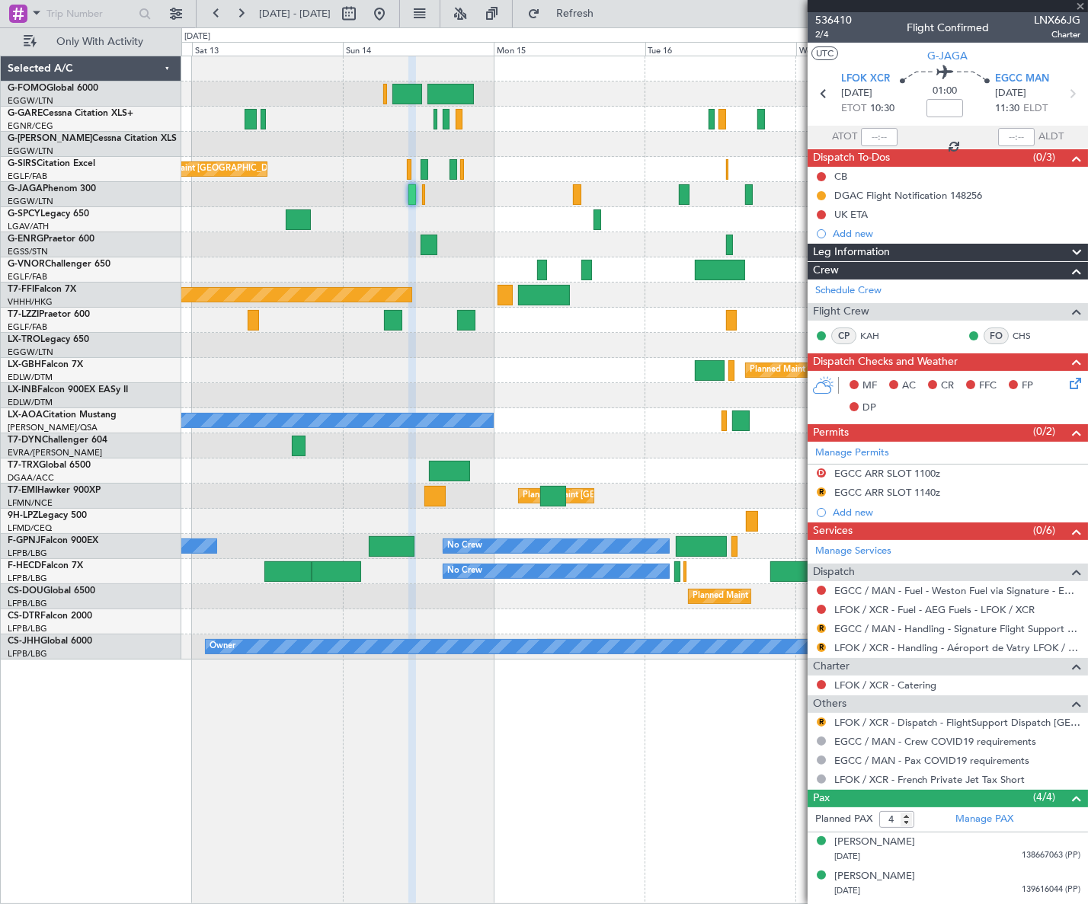
click at [417, 310] on div "Planned Maint London (Luton) Planned Maint London (Farnborough) Planned Maint L…" at bounding box center [633, 357] width 905 height 603
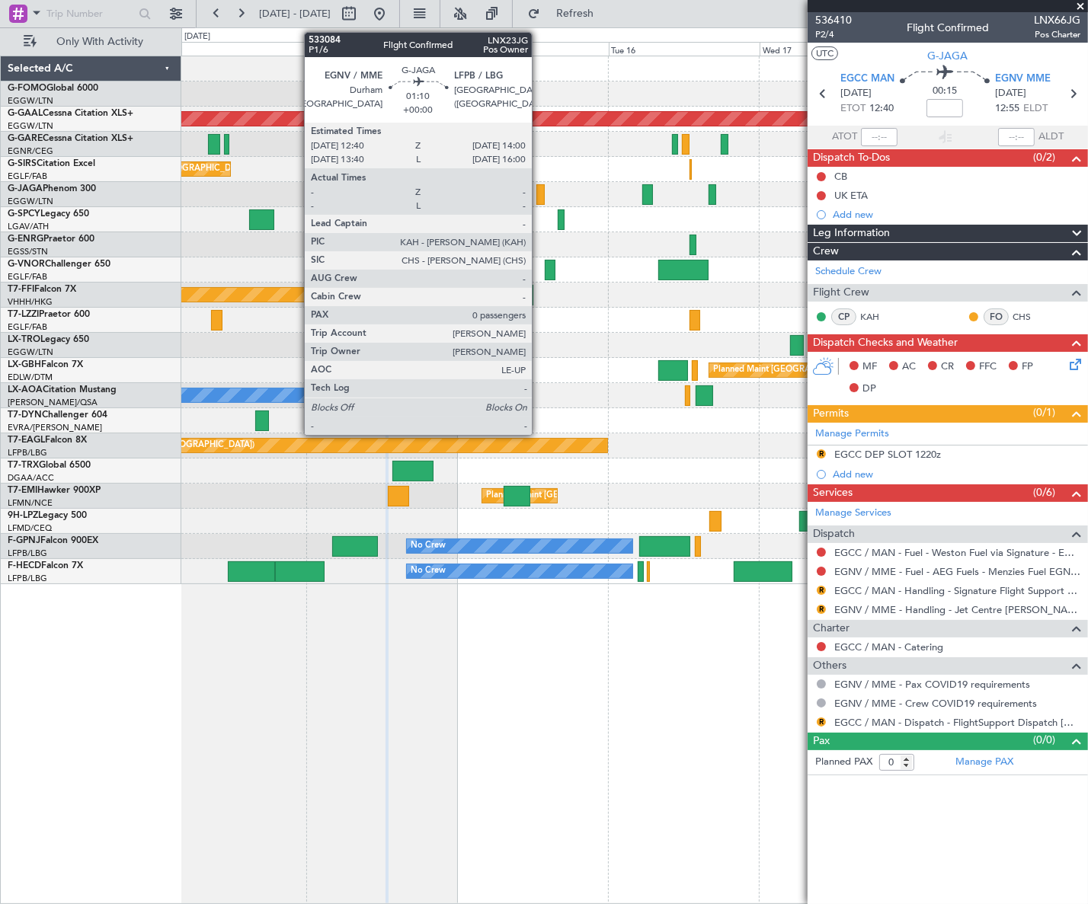
click at [538, 190] on div at bounding box center [540, 194] width 9 height 21
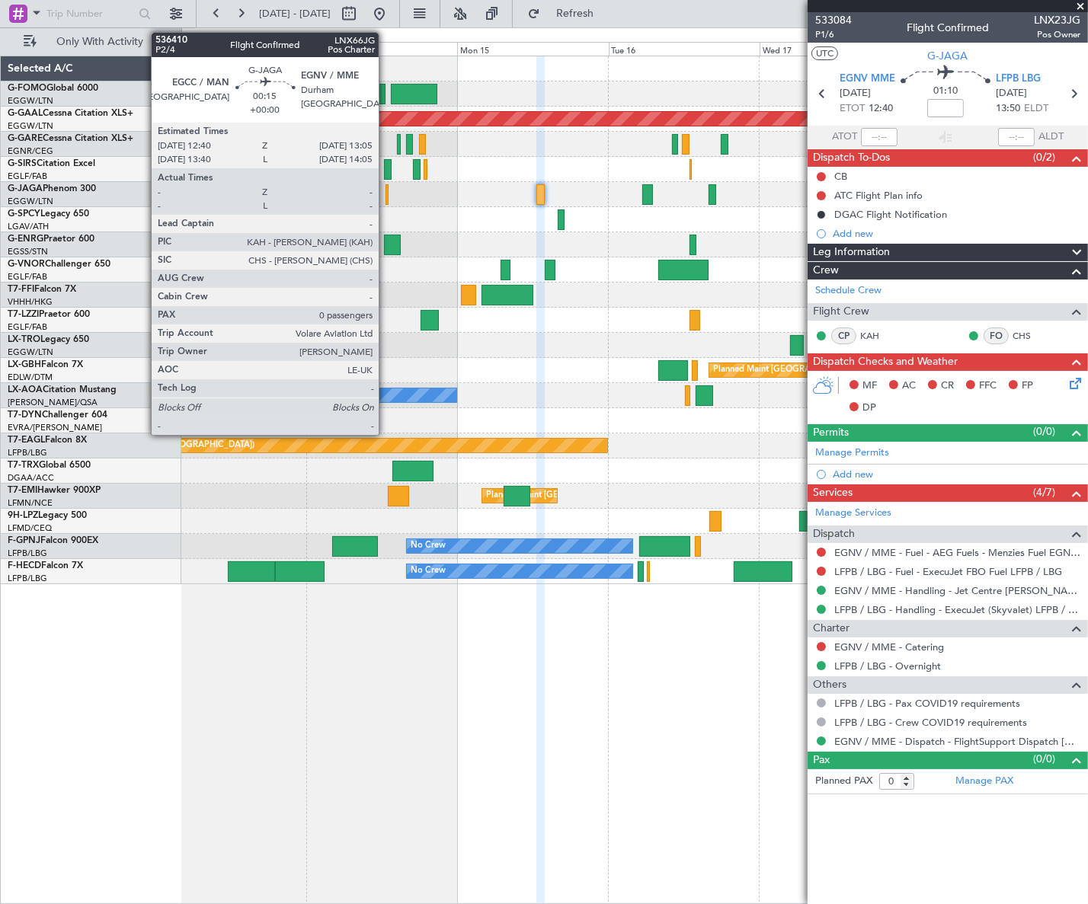
click at [385, 193] on div at bounding box center [386, 194] width 3 height 21
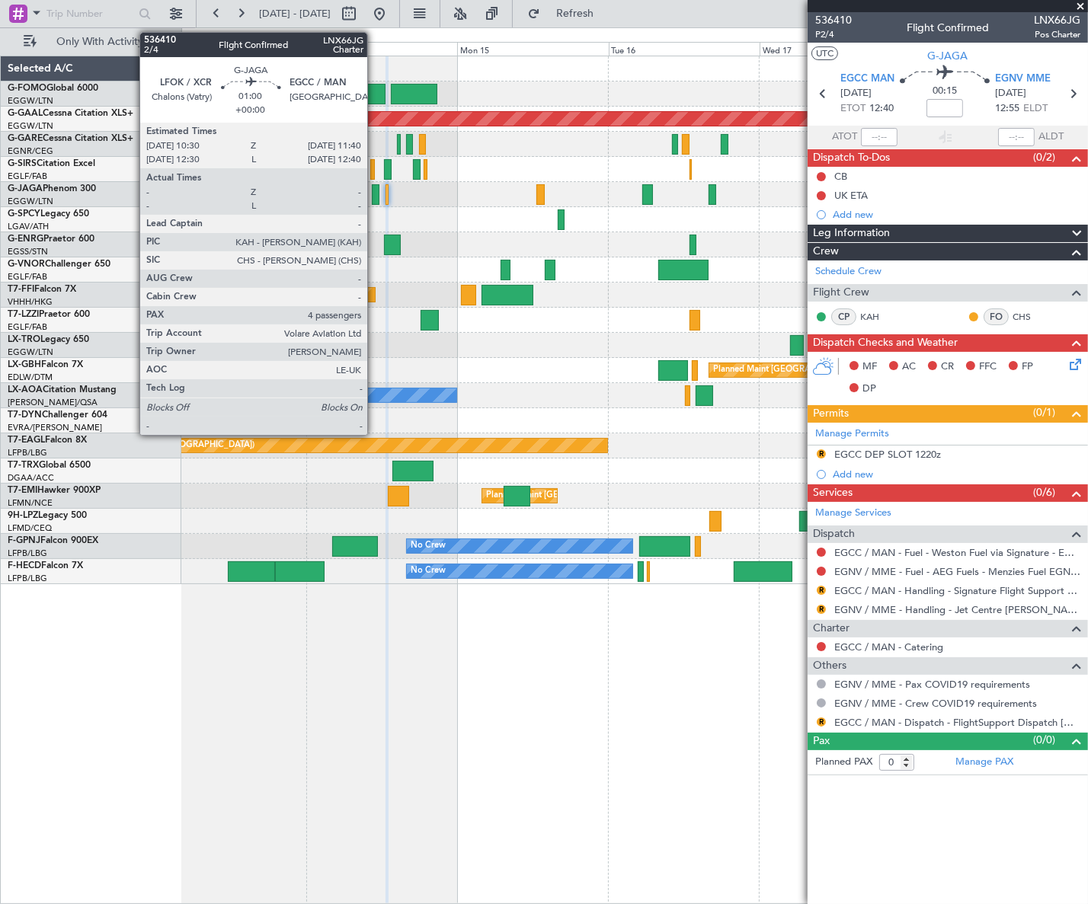
click at [374, 190] on div at bounding box center [376, 194] width 8 height 21
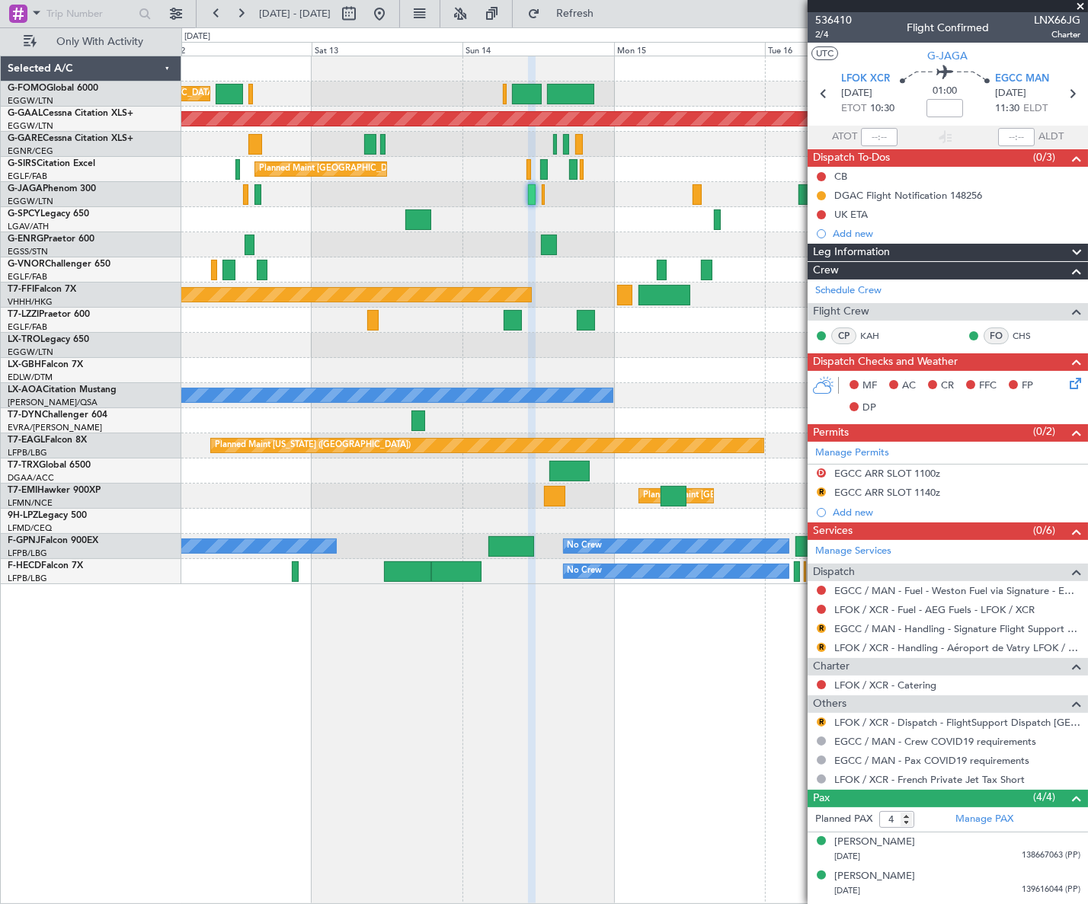
click at [501, 229] on div "Unplanned Maint [GEOGRAPHIC_DATA] ([PERSON_NAME] Intl)" at bounding box center [634, 219] width 906 height 25
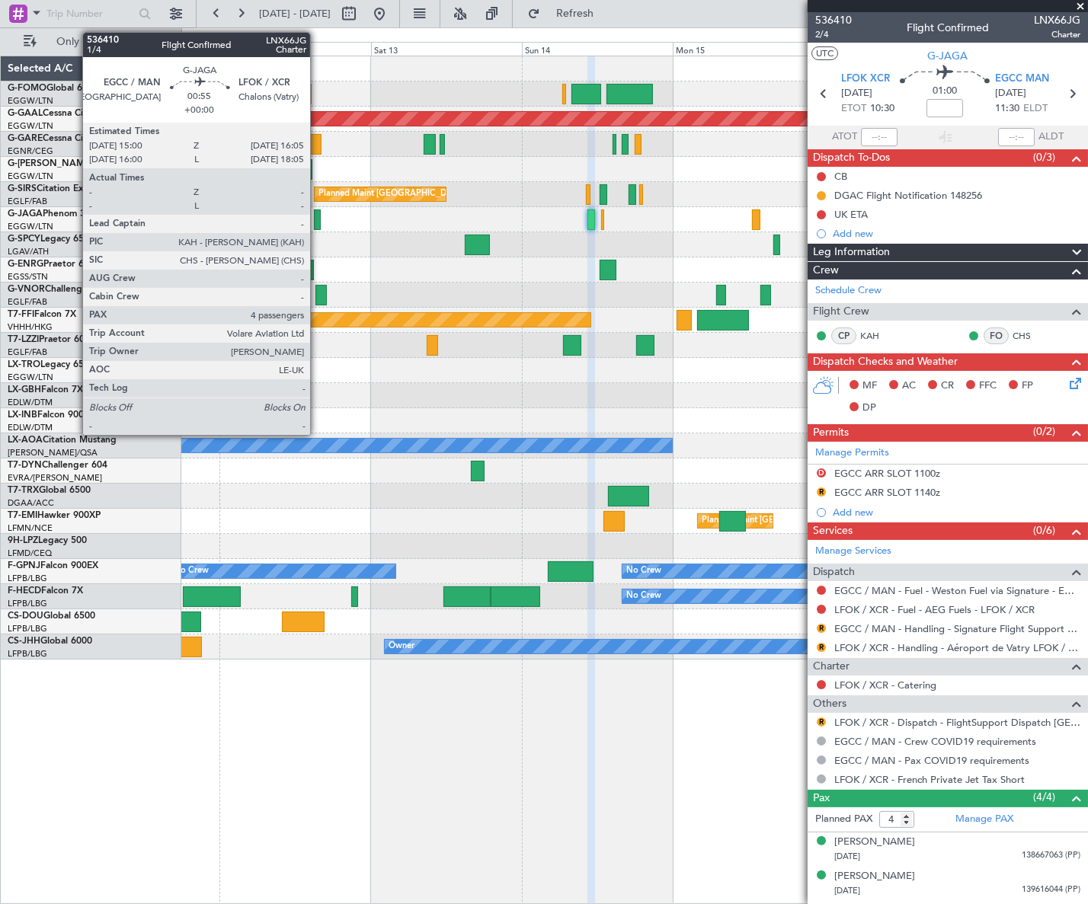
click at [317, 222] on div at bounding box center [317, 219] width 7 height 21
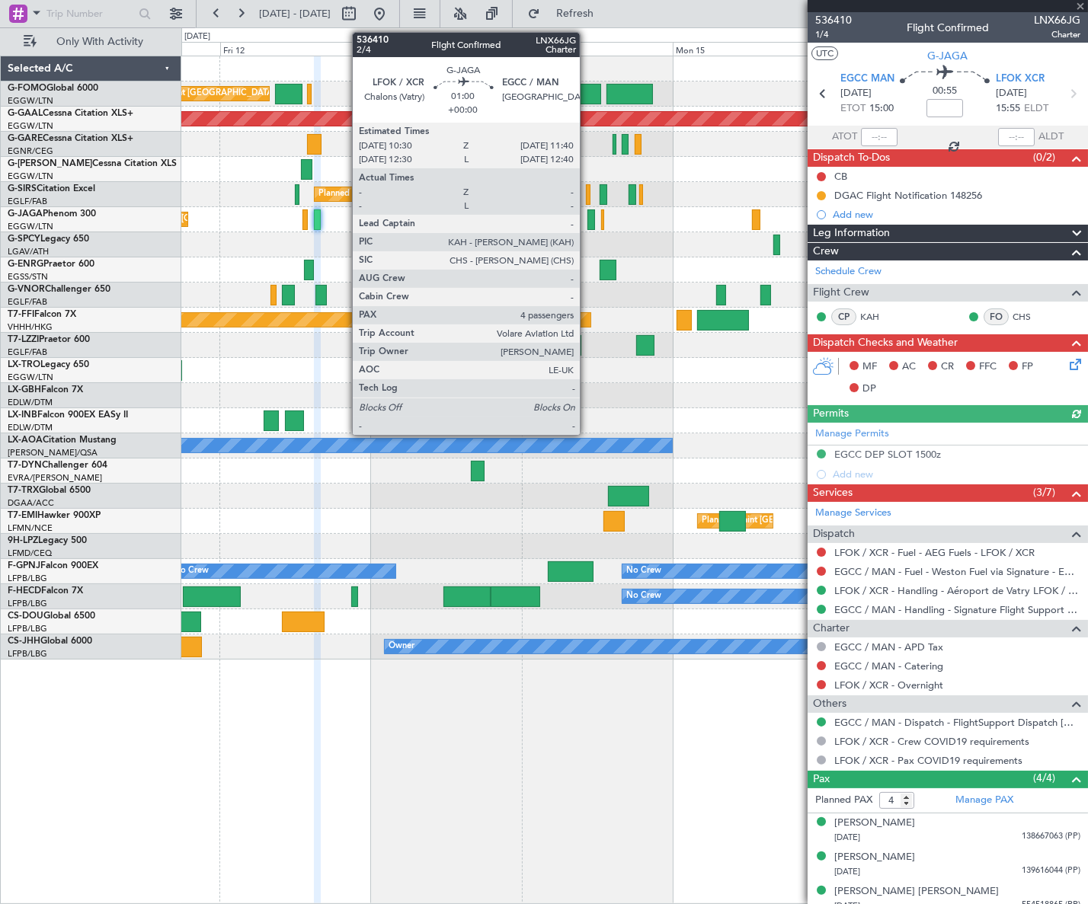
click at [588, 222] on div at bounding box center [591, 219] width 8 height 21
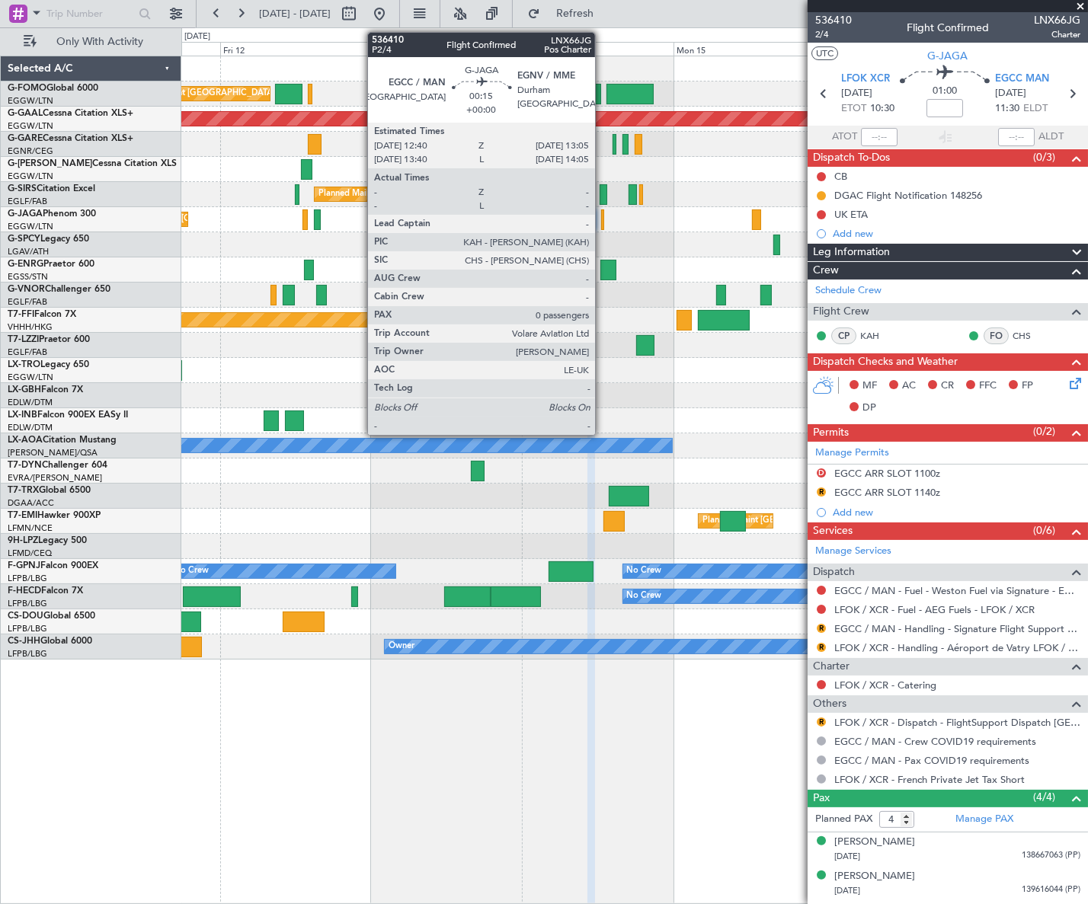
click at [602, 213] on div at bounding box center [602, 219] width 3 height 21
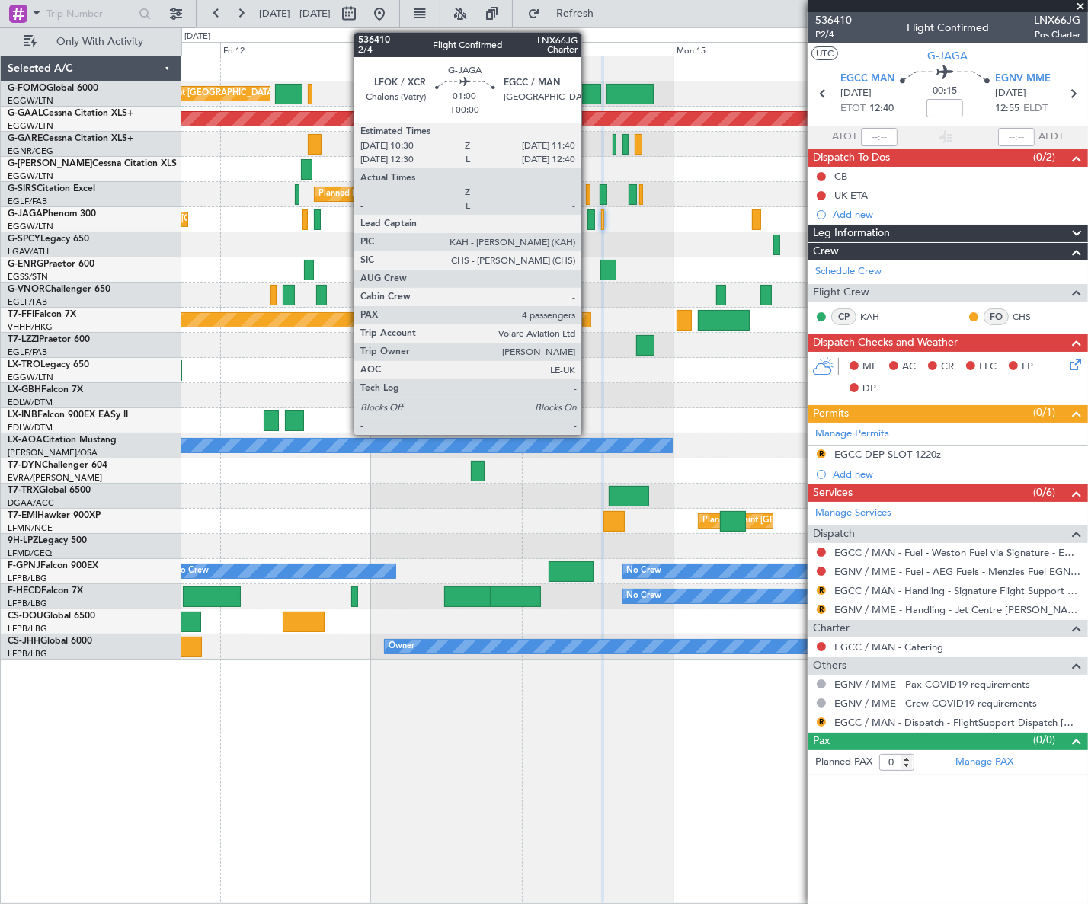
click at [588, 217] on div at bounding box center [591, 219] width 8 height 21
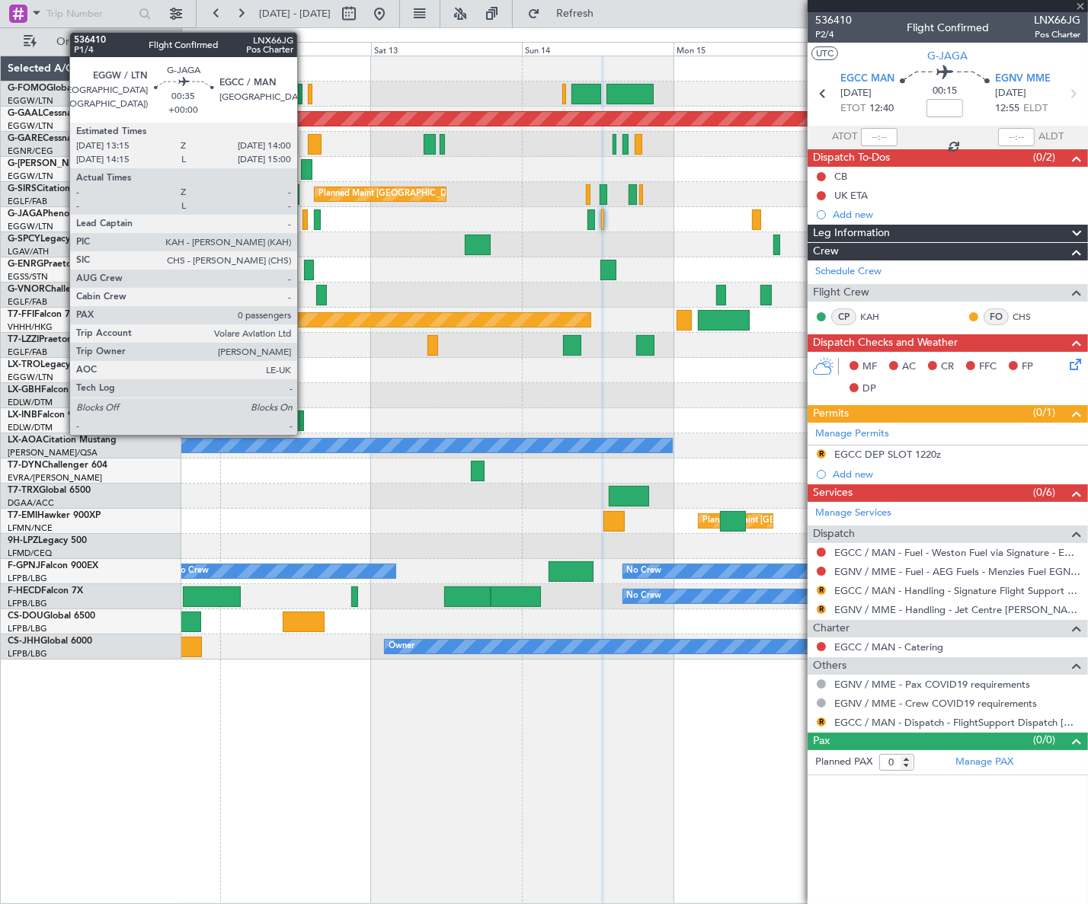
type input "4"
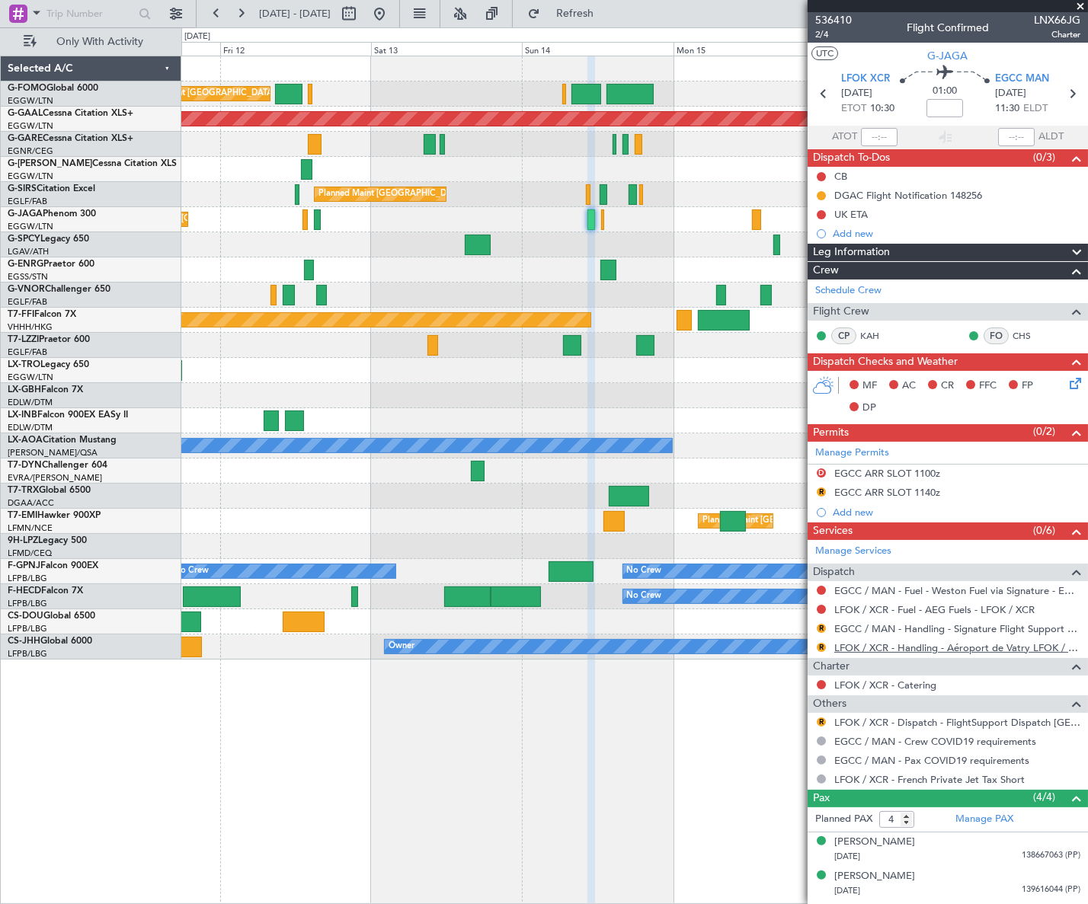
click at [909, 646] on link "LFOK / XCR - Handling - Aéroport de Vatry LFOK / XCR" at bounding box center [957, 647] width 246 height 13
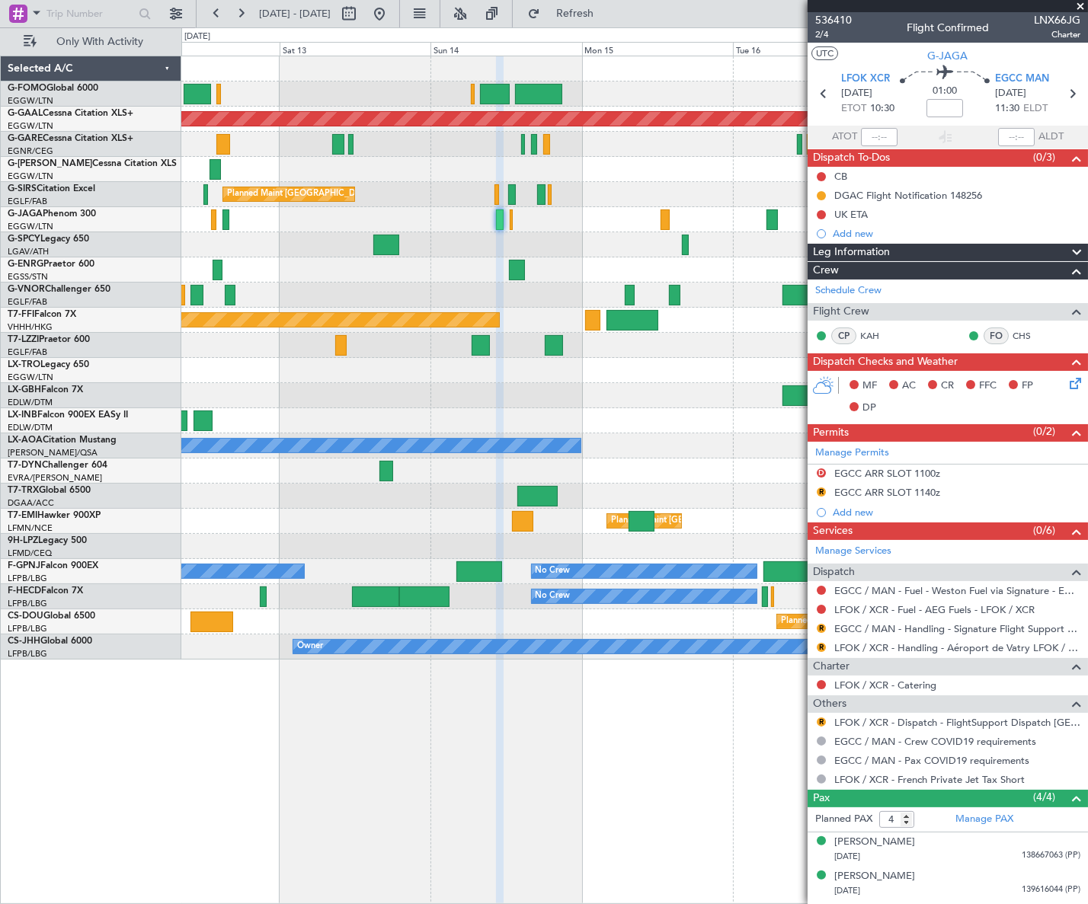
click at [470, 288] on div "Planned Maint London (Luton) Planned Maint Dusseldorf Planned Maint London (Far…" at bounding box center [634, 357] width 906 height 603
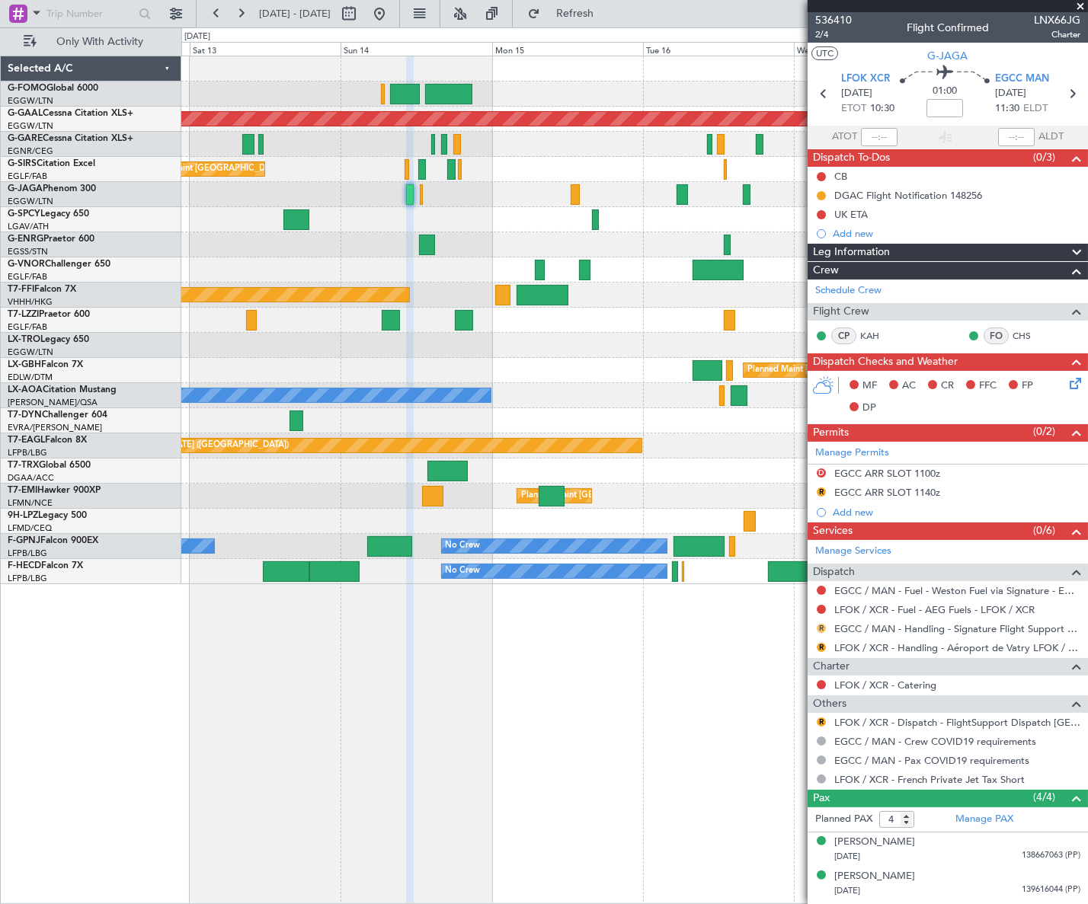
click at [823, 626] on button "R" at bounding box center [820, 628] width 9 height 9
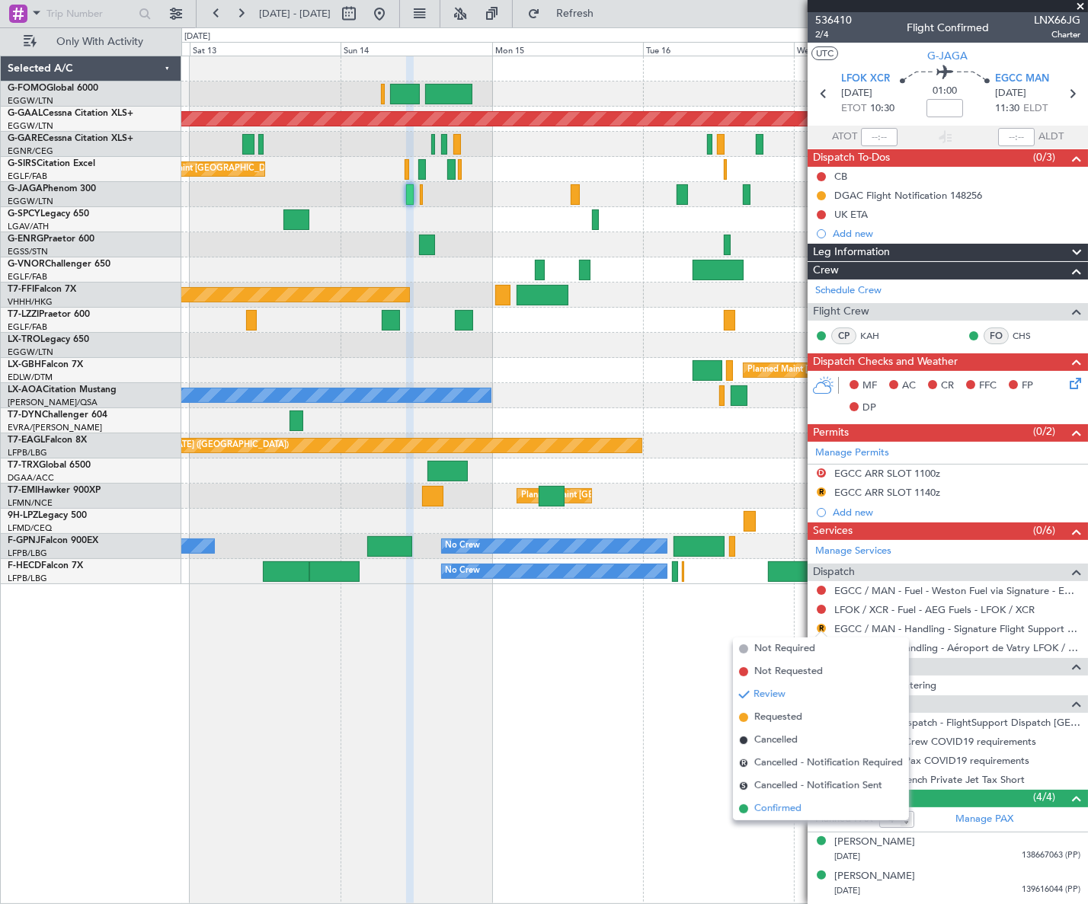
click at [774, 812] on span "Confirmed" at bounding box center [777, 808] width 47 height 15
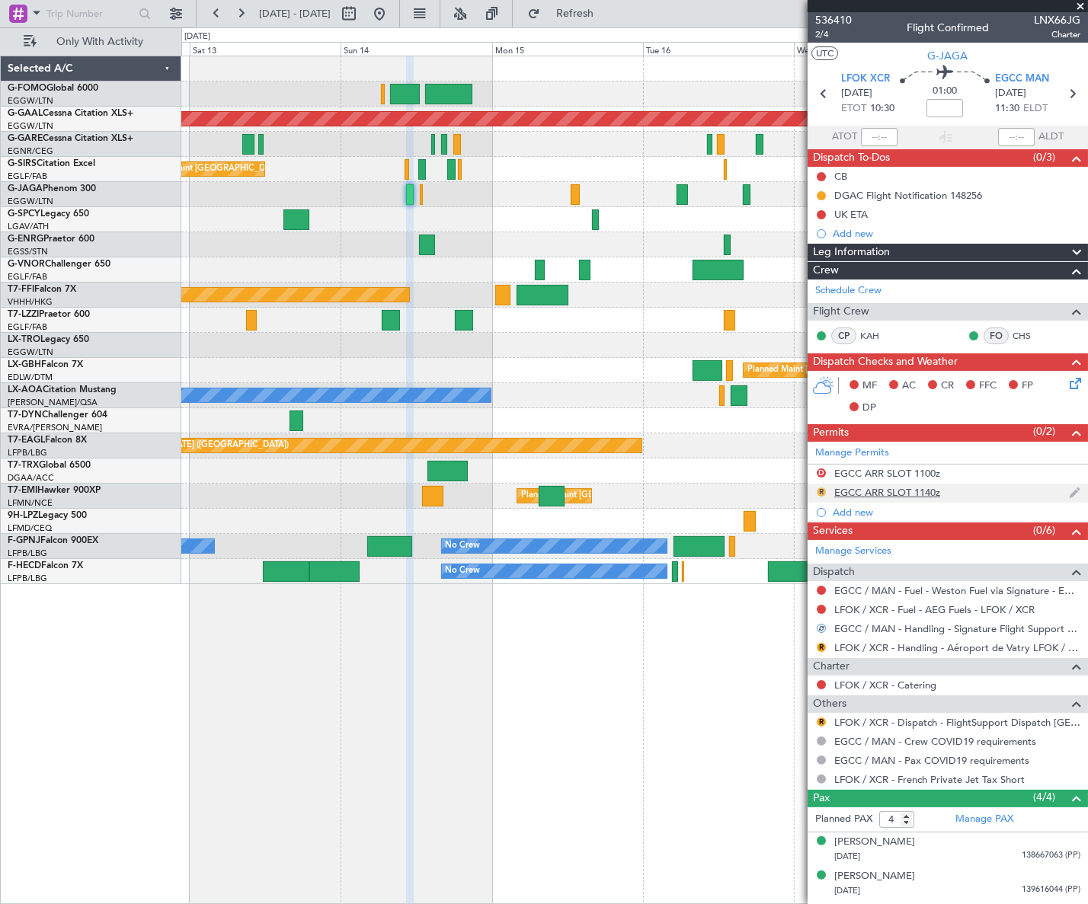
click at [817, 487] on button "R" at bounding box center [820, 491] width 9 height 9
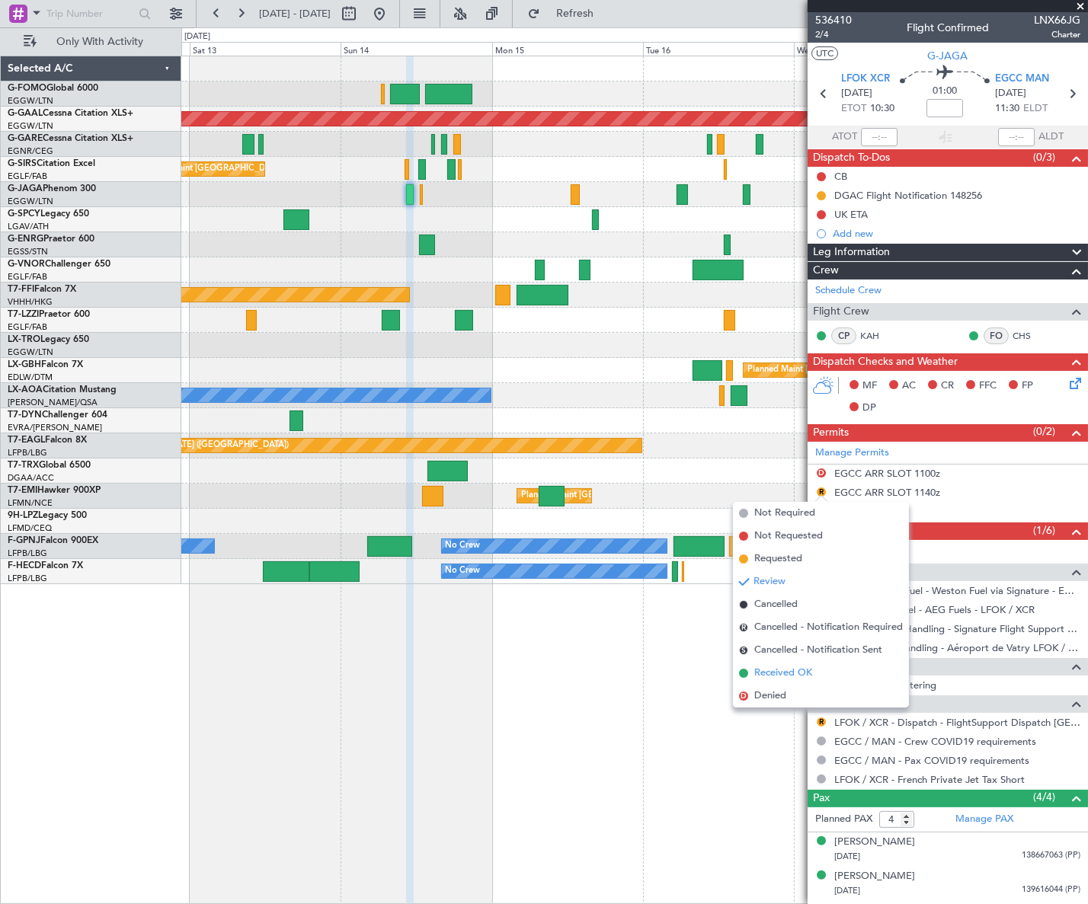
click at [767, 677] on span "Received OK" at bounding box center [783, 673] width 58 height 15
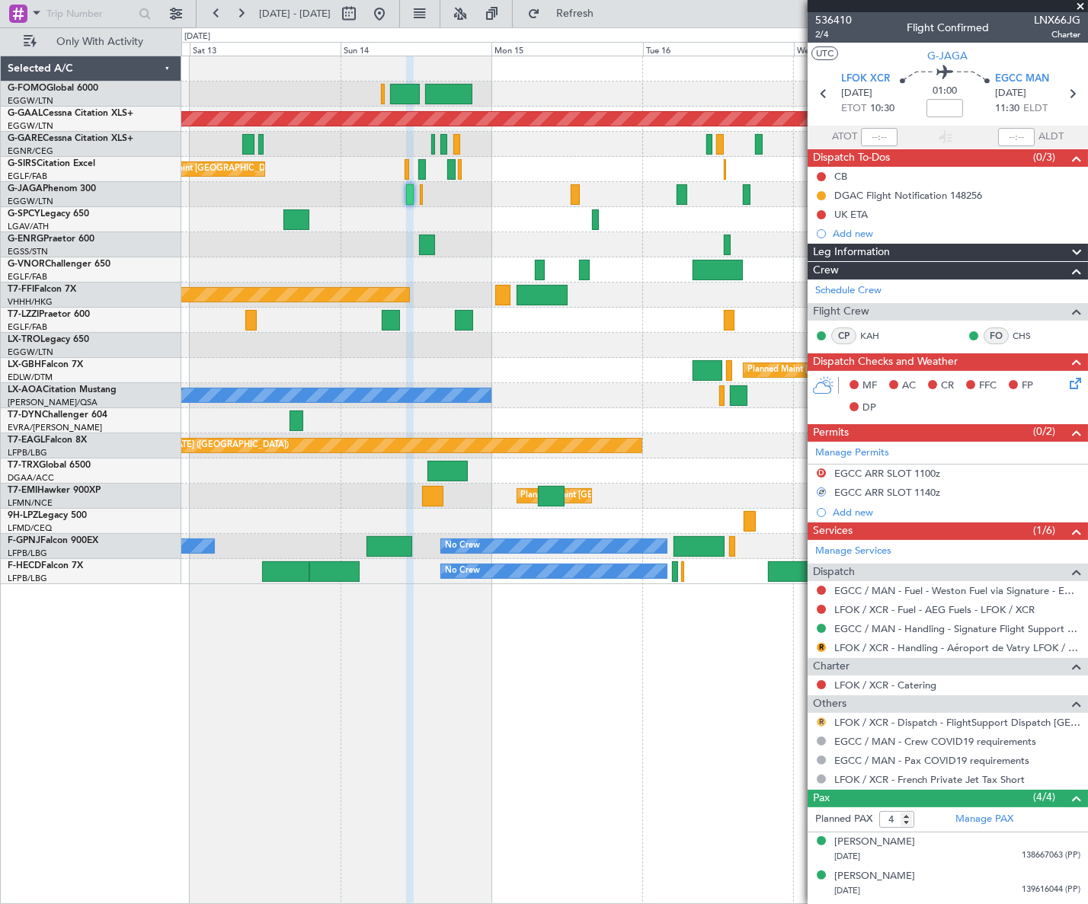
click at [820, 720] on button "R" at bounding box center [820, 721] width 9 height 9
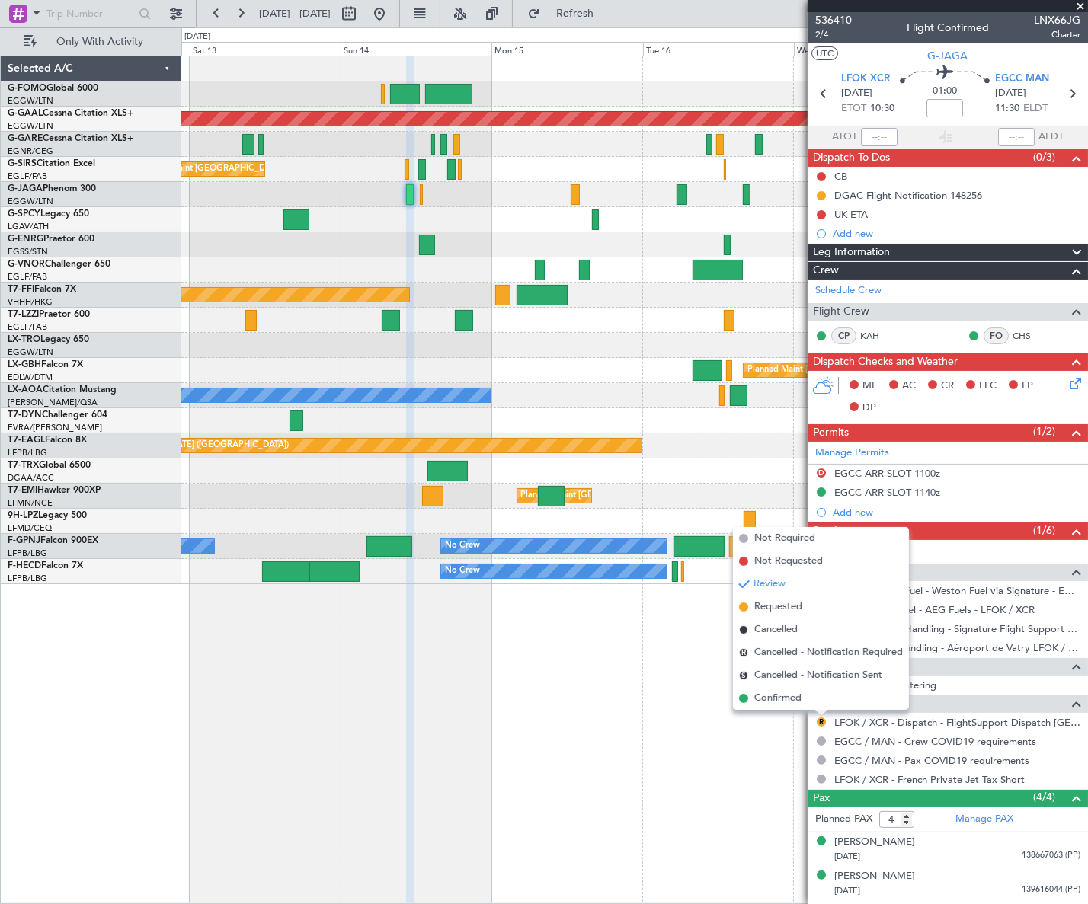
click at [765, 700] on span "Confirmed" at bounding box center [777, 698] width 47 height 15
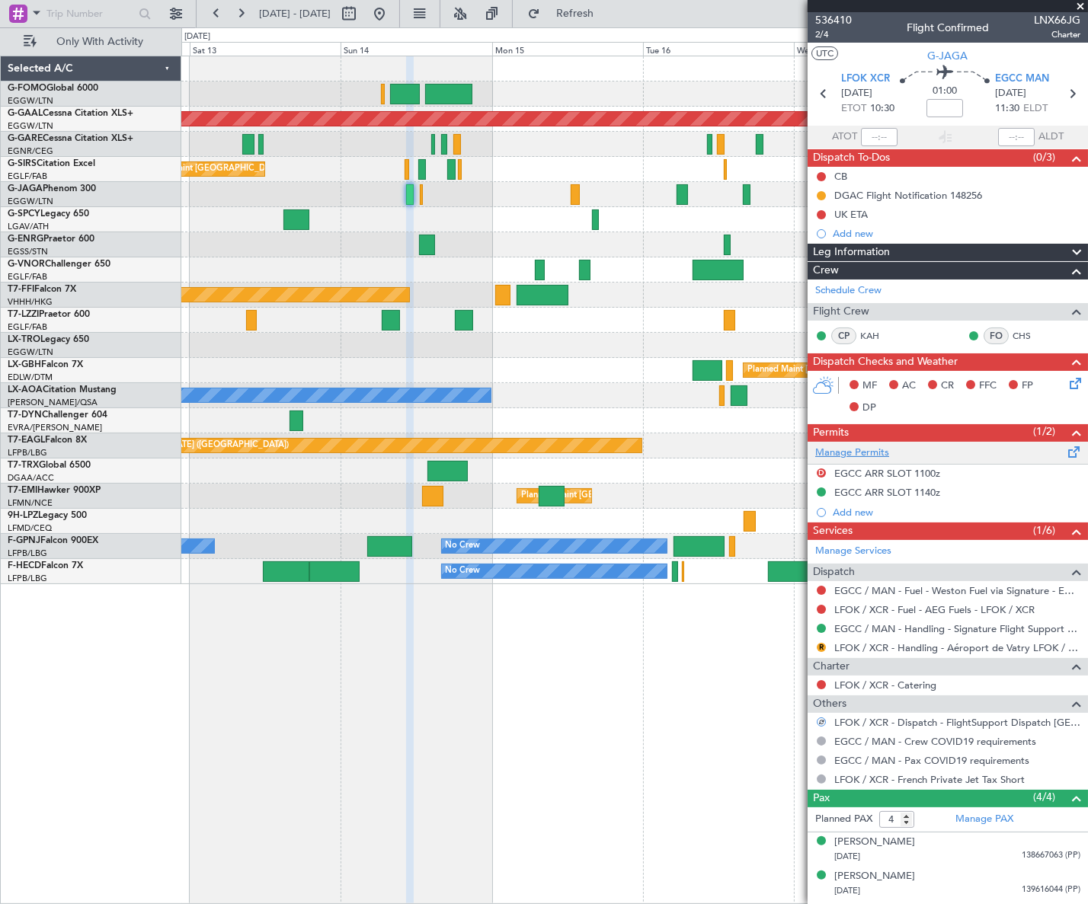
click at [881, 456] on link "Manage Permits" at bounding box center [852, 453] width 74 height 15
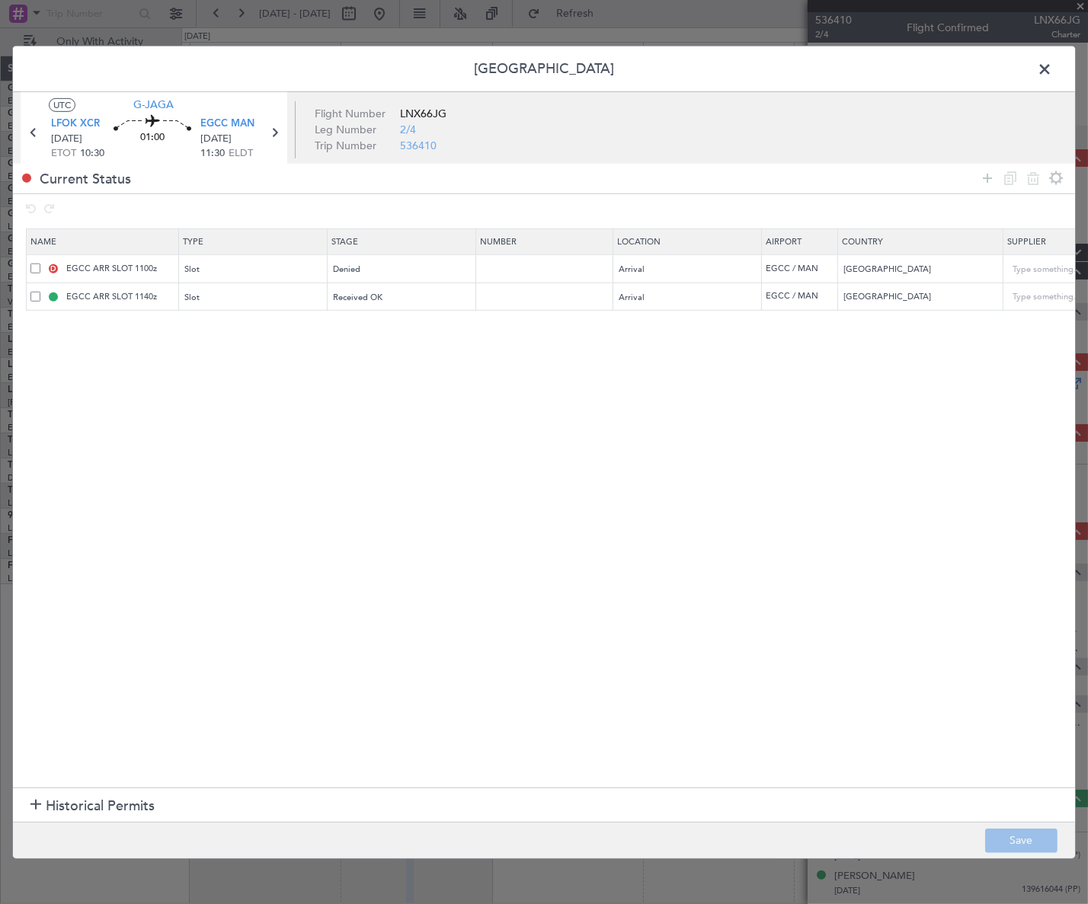
click at [34, 265] on span at bounding box center [35, 269] width 10 height 10
click at [41, 264] on input "checkbox" at bounding box center [41, 264] width 0 height 0
click at [1032, 175] on icon at bounding box center [1033, 178] width 18 height 18
type input "EGCC ARR SLOT 1140z"
click at [1018, 837] on button "Save" at bounding box center [1021, 841] width 72 height 24
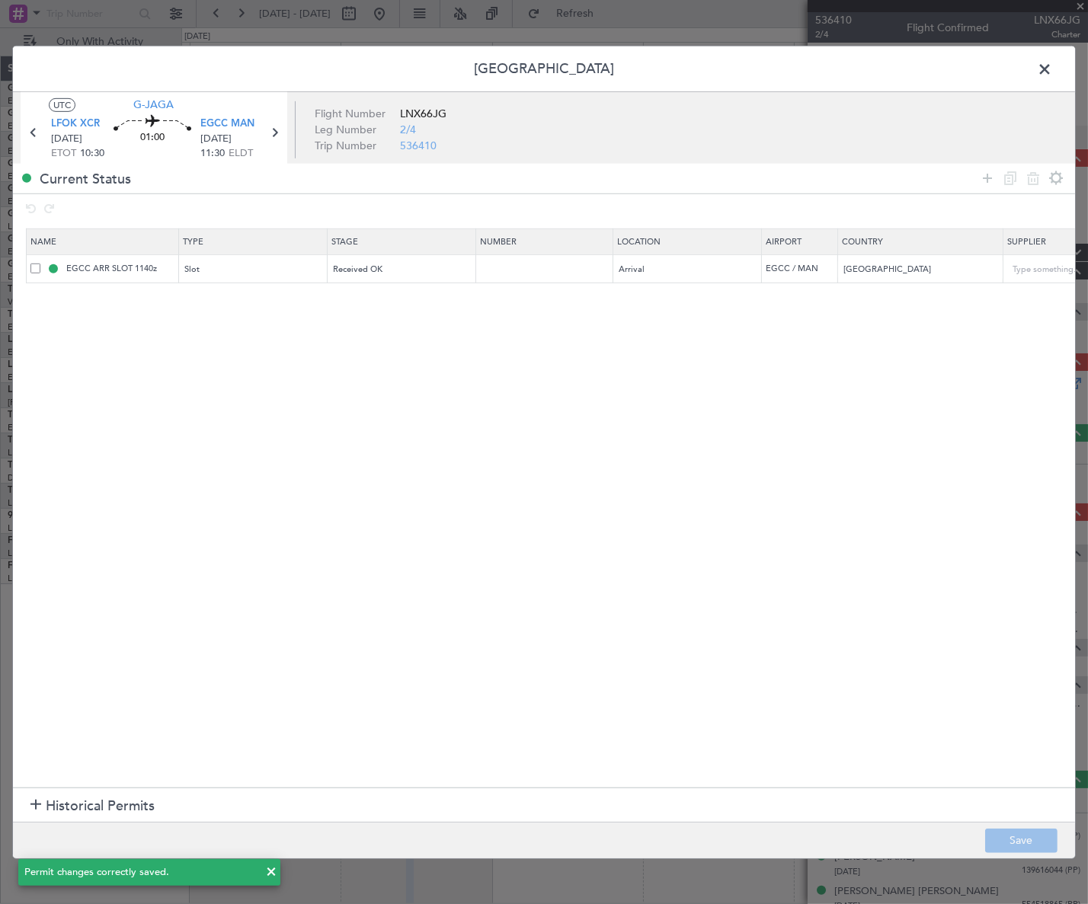
drag, startPoint x: 1053, startPoint y: 69, endPoint x: 1042, endPoint y: 78, distance: 14.0
click at [1052, 68] on span at bounding box center [1052, 72] width 0 height 30
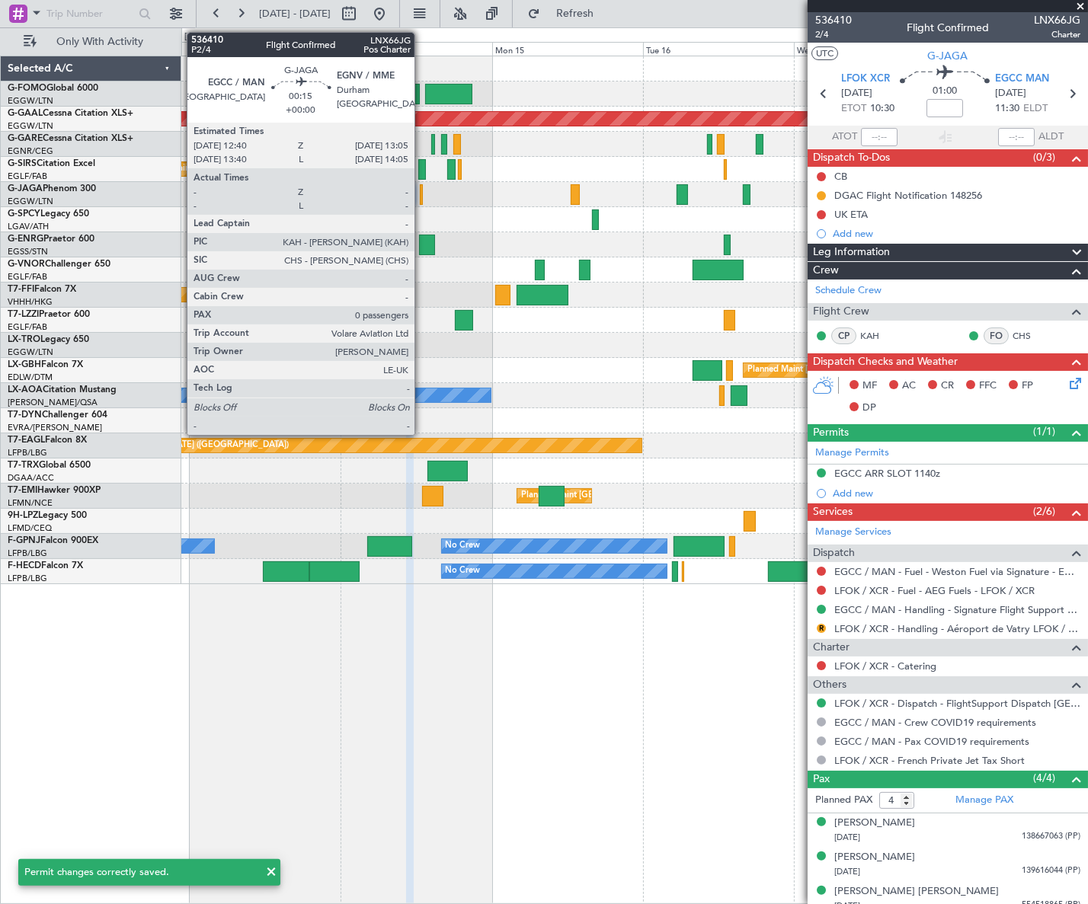
click at [421, 196] on div at bounding box center [421, 194] width 3 height 21
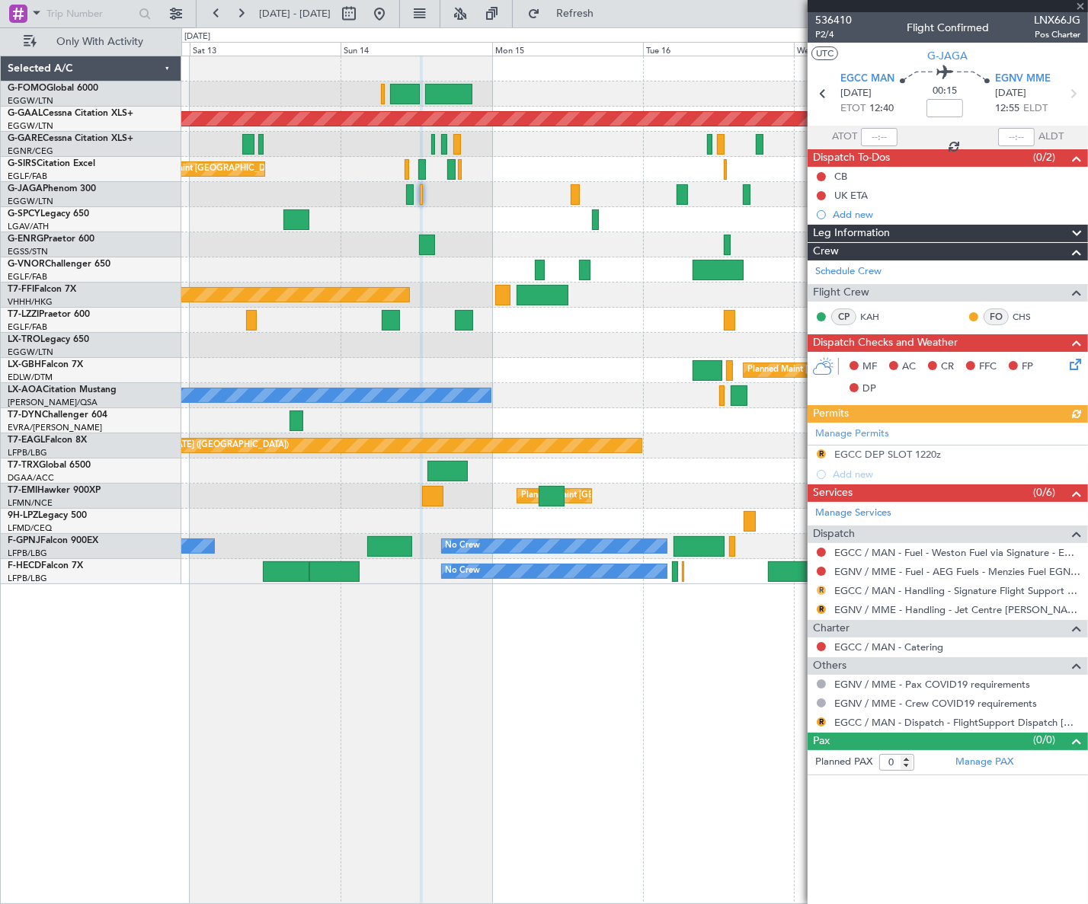
click at [822, 588] on button "R" at bounding box center [820, 590] width 9 height 9
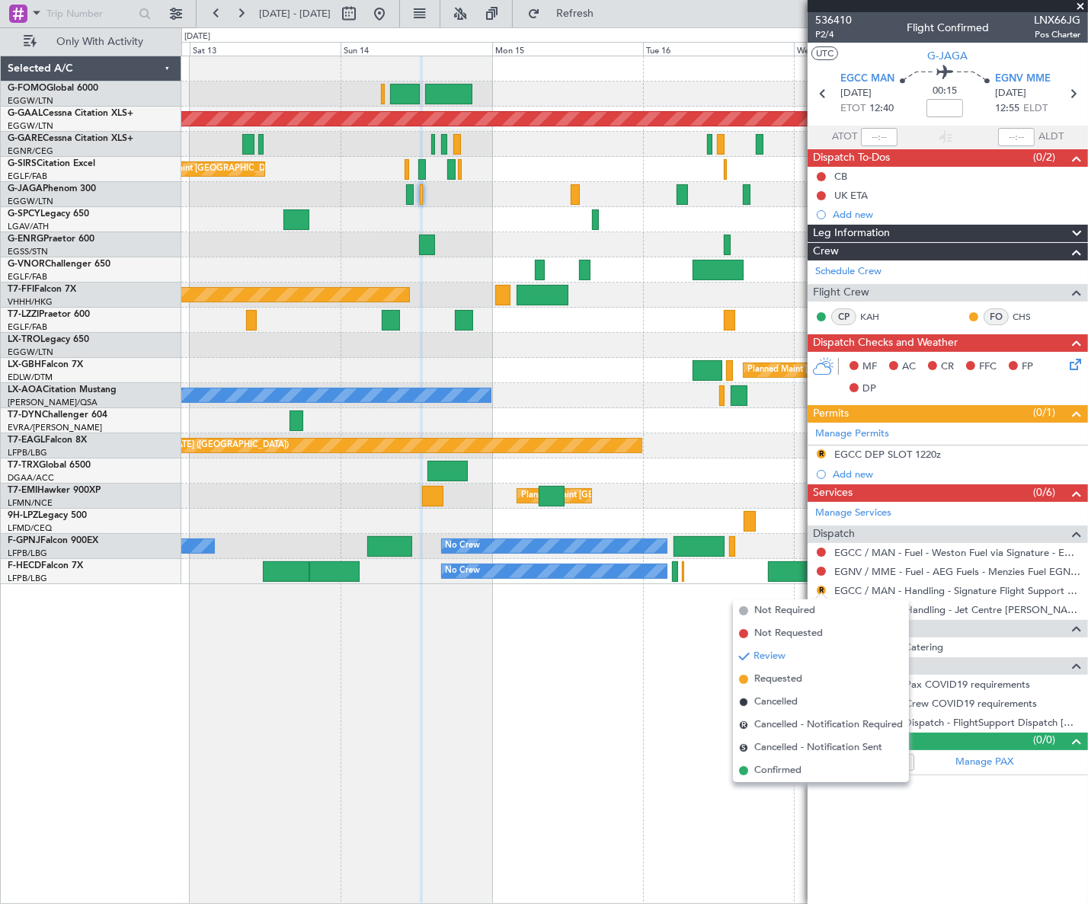
click at [776, 777] on span "Confirmed" at bounding box center [777, 770] width 47 height 15
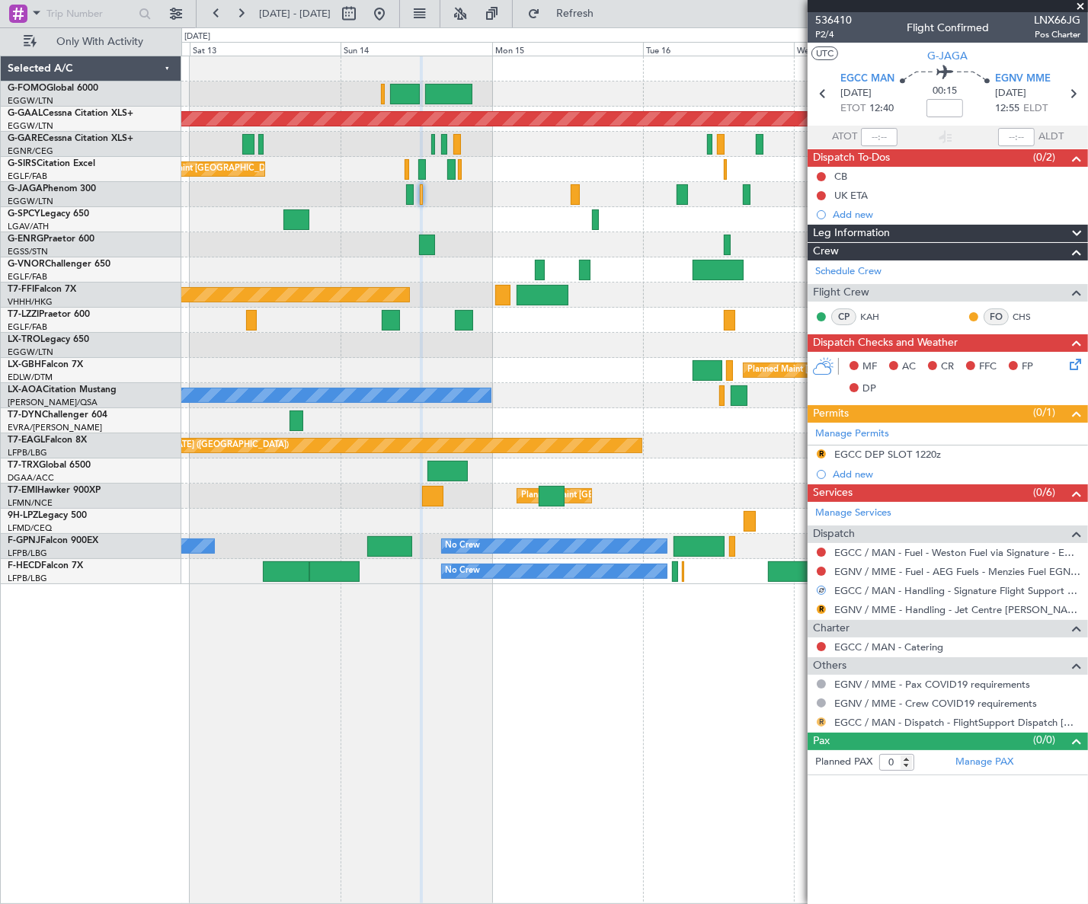
click at [821, 724] on button "R" at bounding box center [820, 721] width 9 height 9
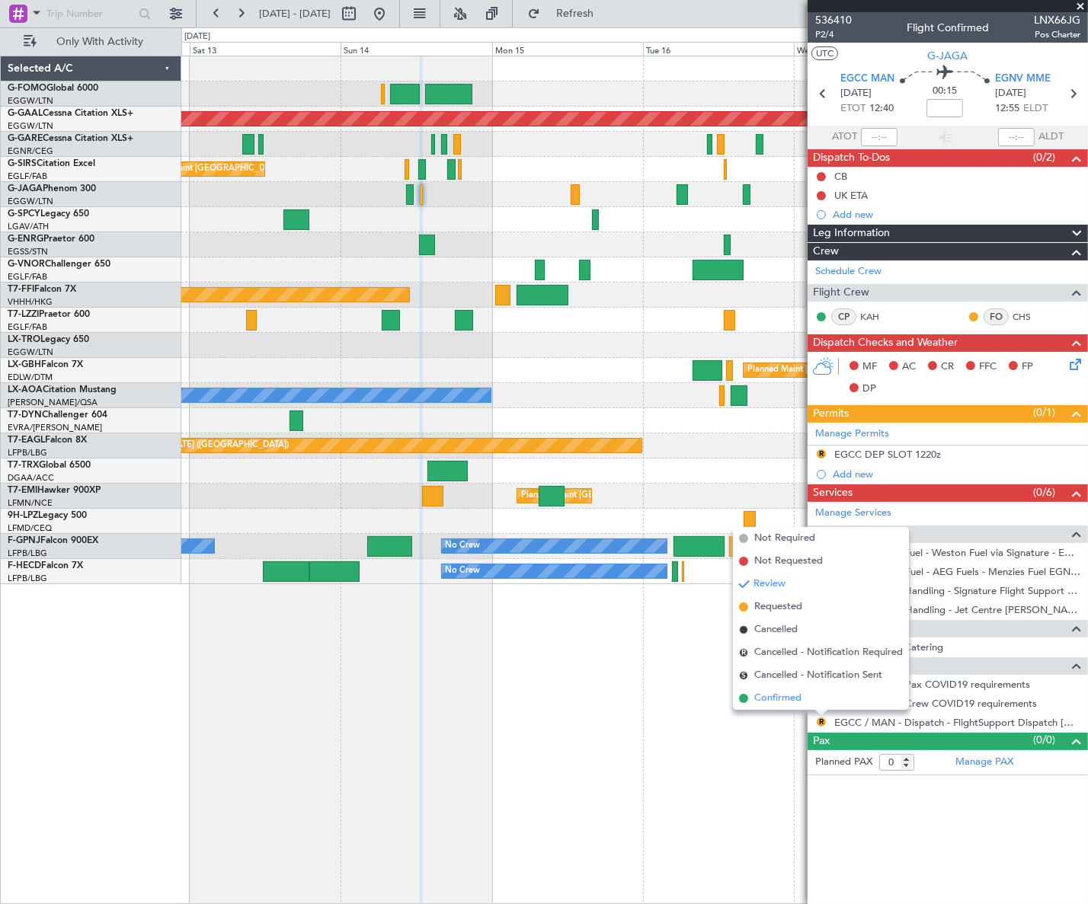
click at [781, 693] on span "Confirmed" at bounding box center [777, 698] width 47 height 15
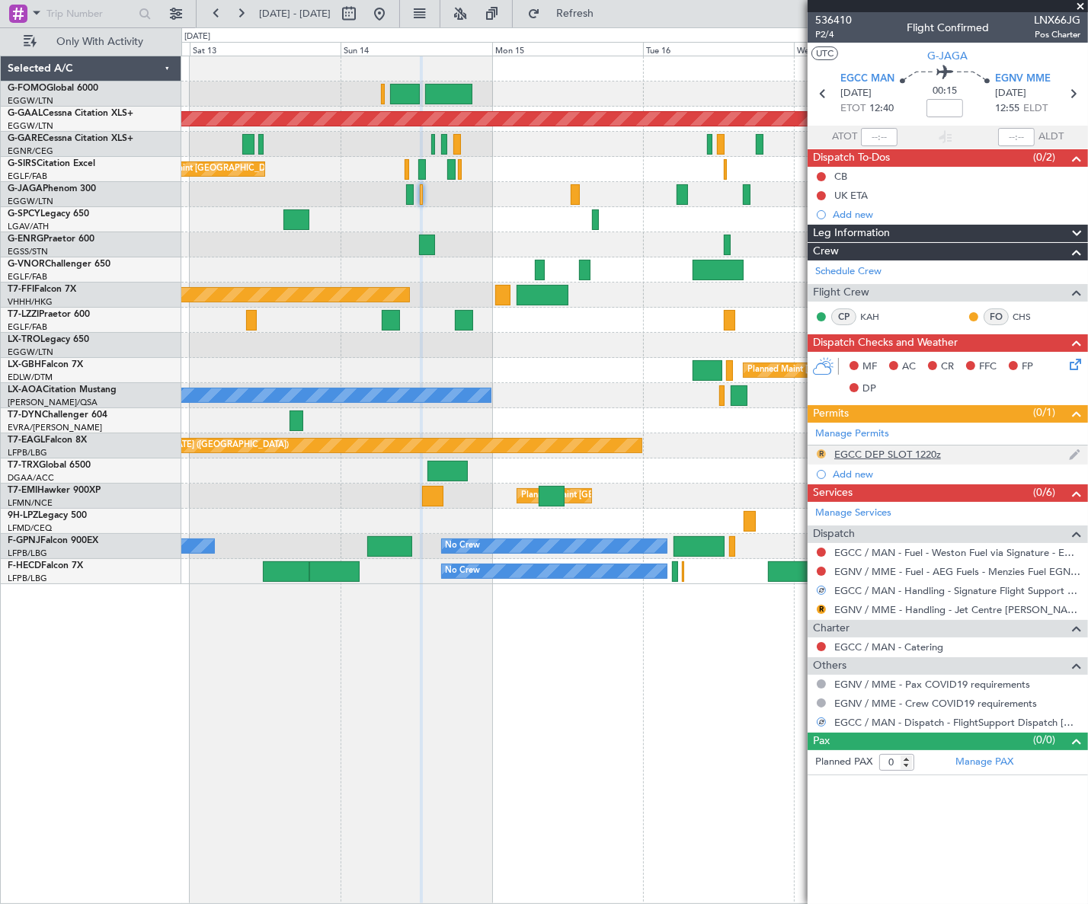
click at [817, 452] on button "R" at bounding box center [820, 453] width 9 height 9
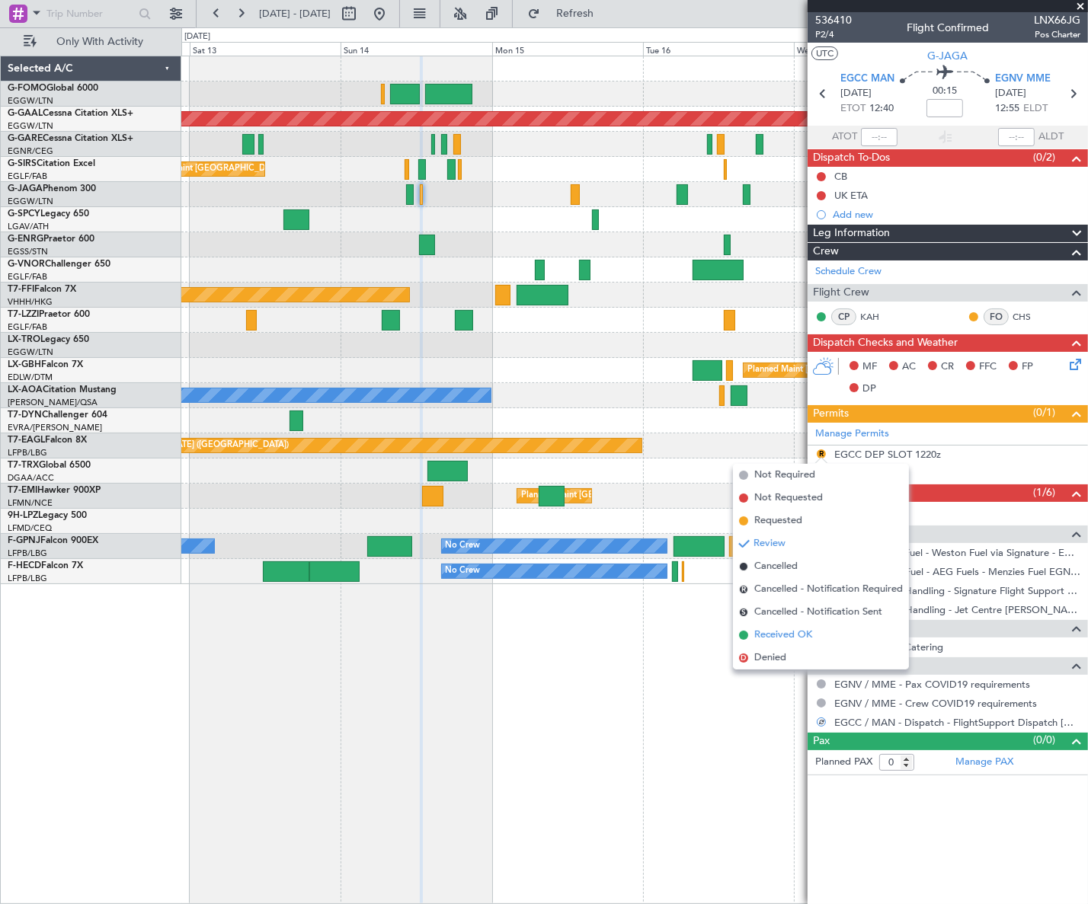
click at [776, 639] on span "Received OK" at bounding box center [783, 635] width 58 height 15
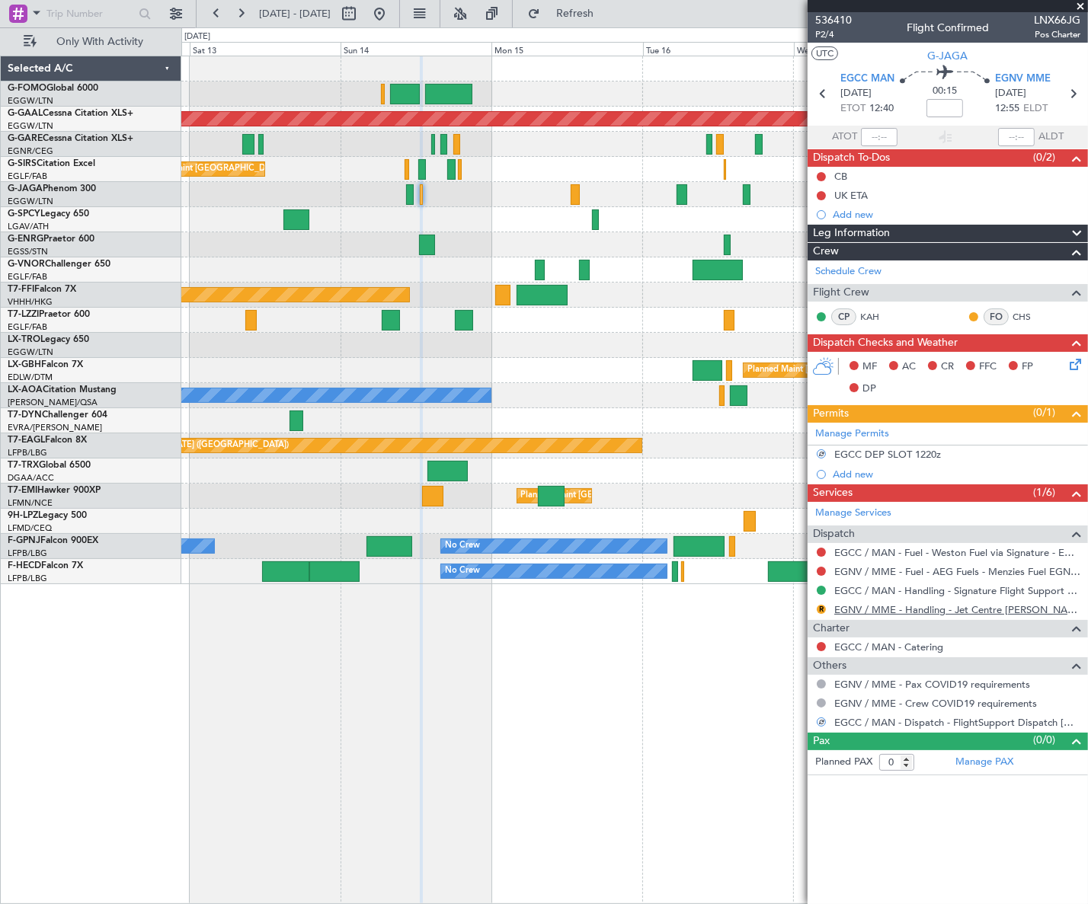
click at [976, 605] on link "EGNV / MME - Handling - Jet Centre Willis Aviation EGNV / MME" at bounding box center [957, 609] width 246 height 13
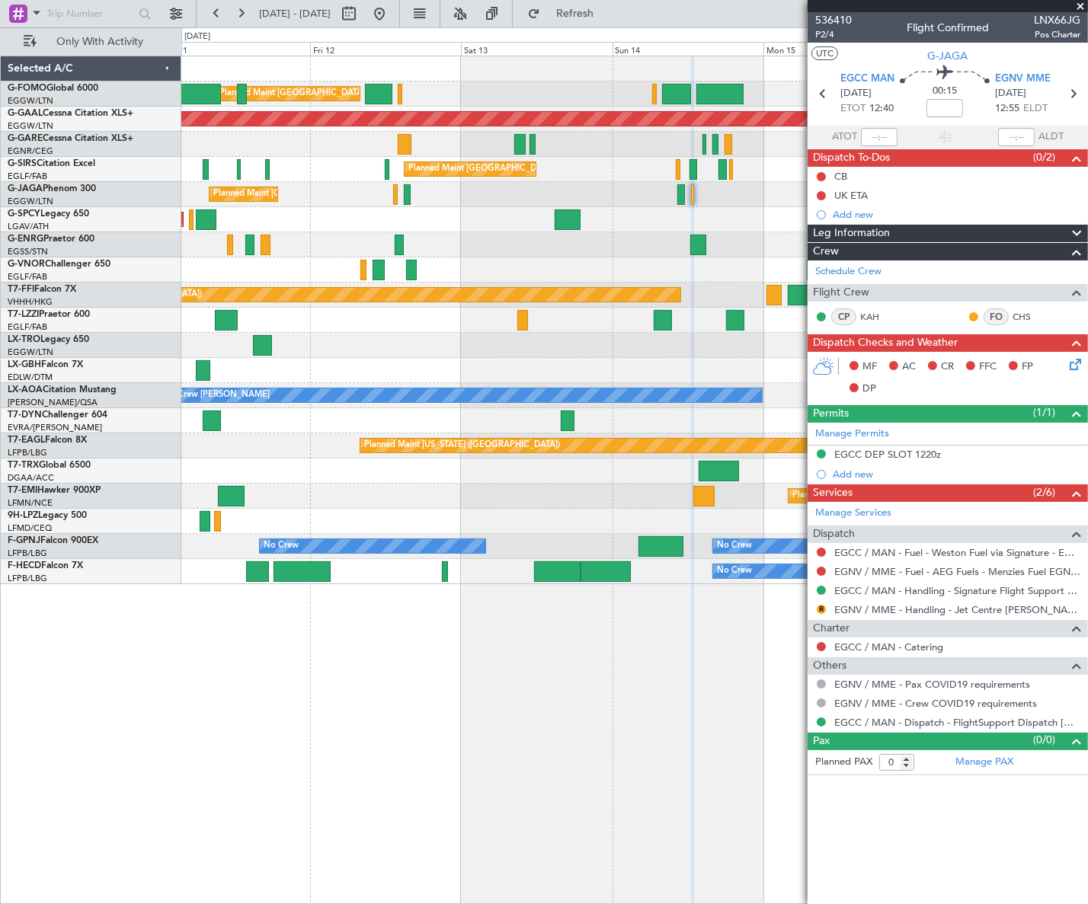
click at [571, 260] on div "Planned Maint London (Luton) Planned Maint Dusseldorf Planned Maint London (Far…" at bounding box center [634, 320] width 906 height 528
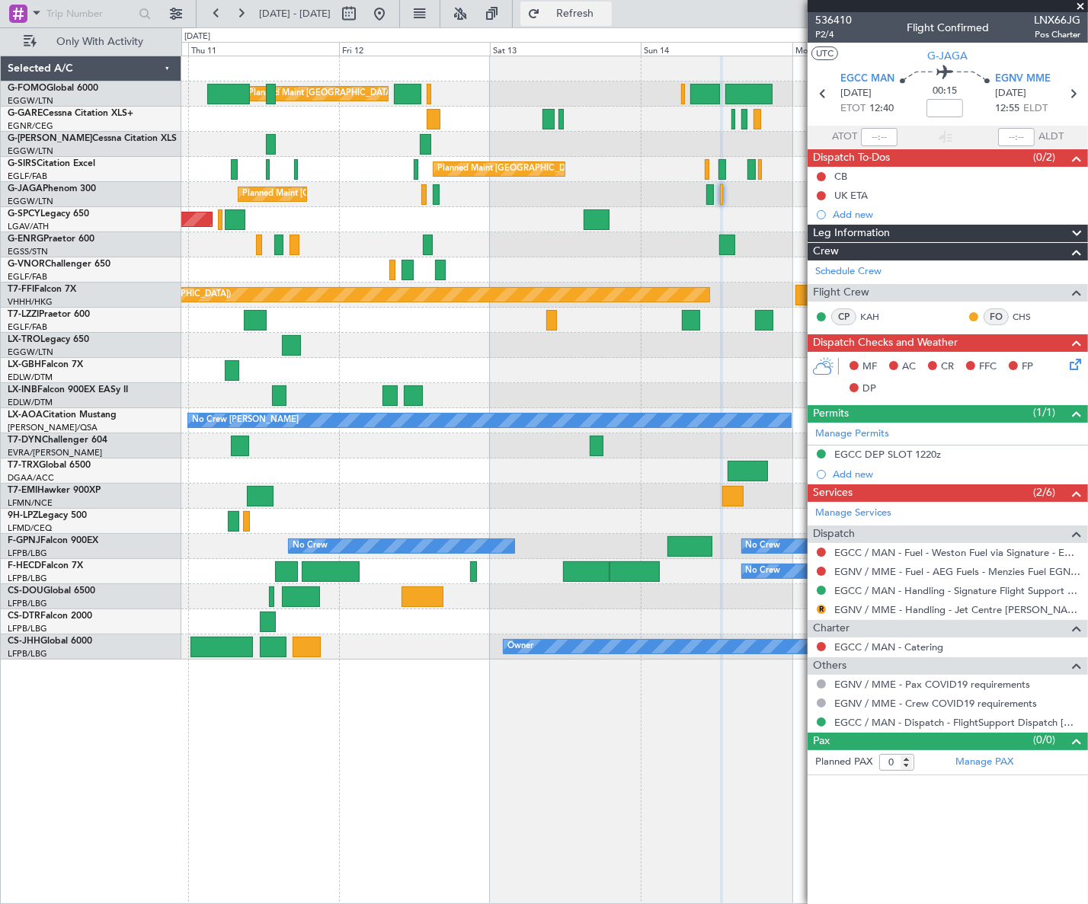
click at [588, 14] on button "Refresh" at bounding box center [565, 14] width 91 height 24
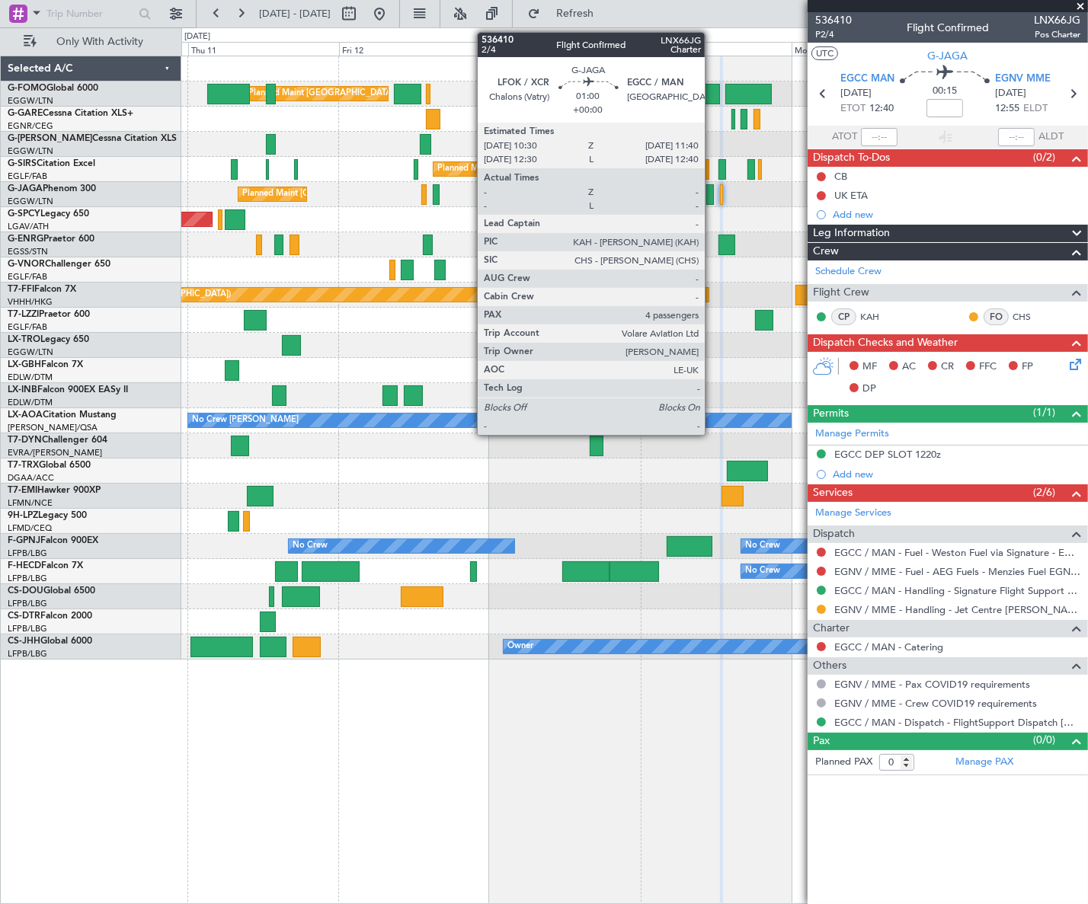
click at [708, 193] on div at bounding box center [710, 194] width 8 height 21
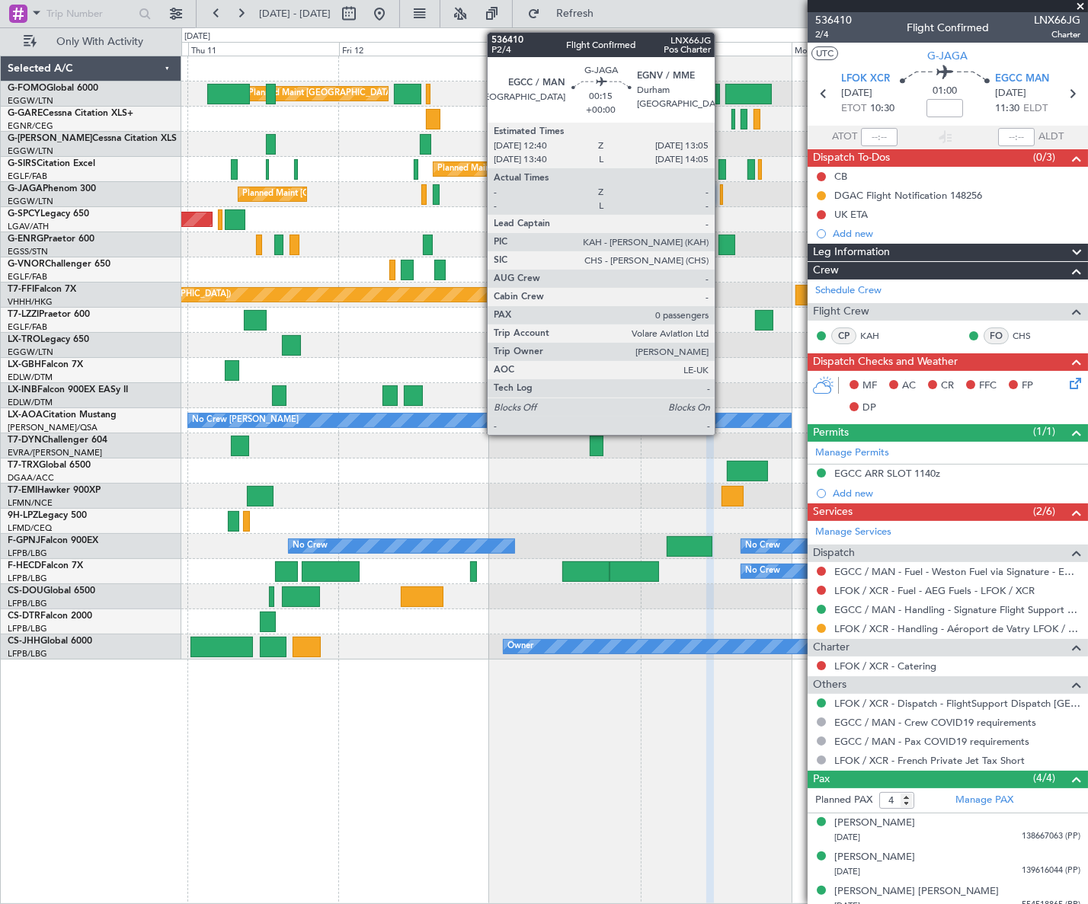
click at [721, 191] on div at bounding box center [721, 194] width 3 height 21
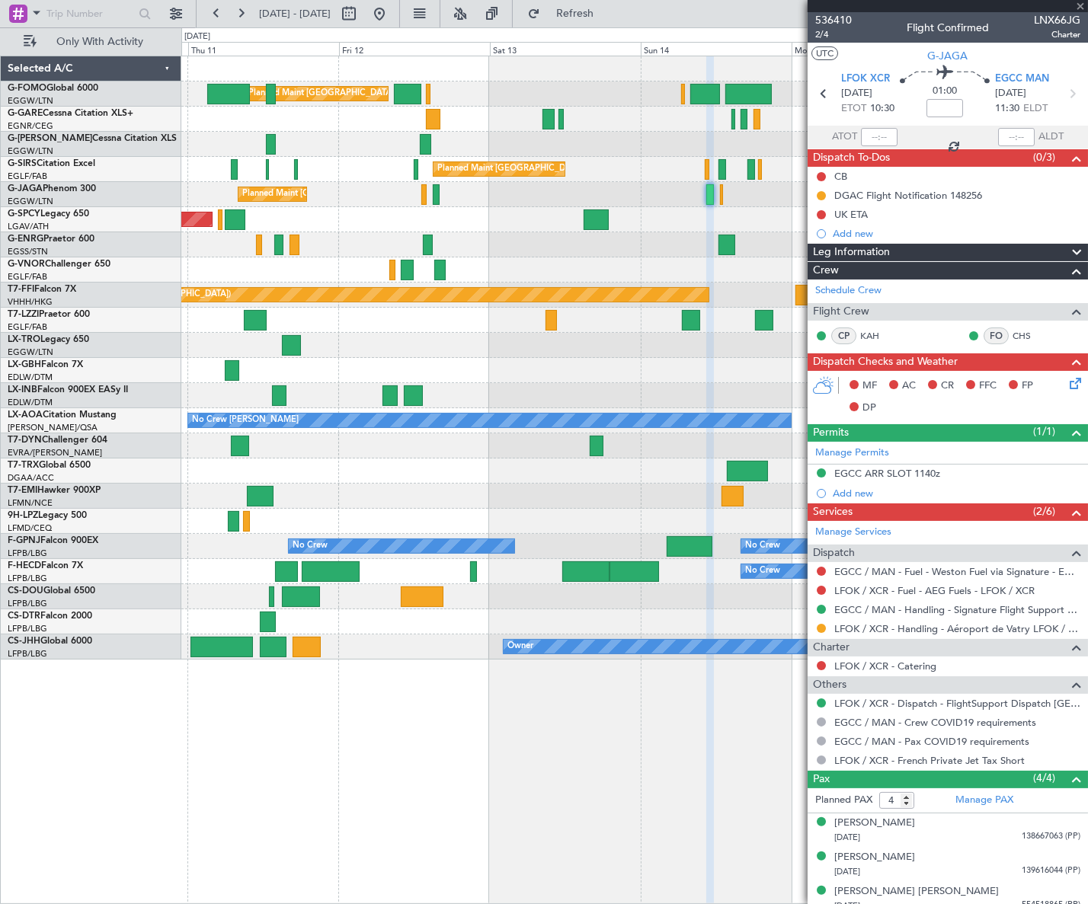
type input "0"
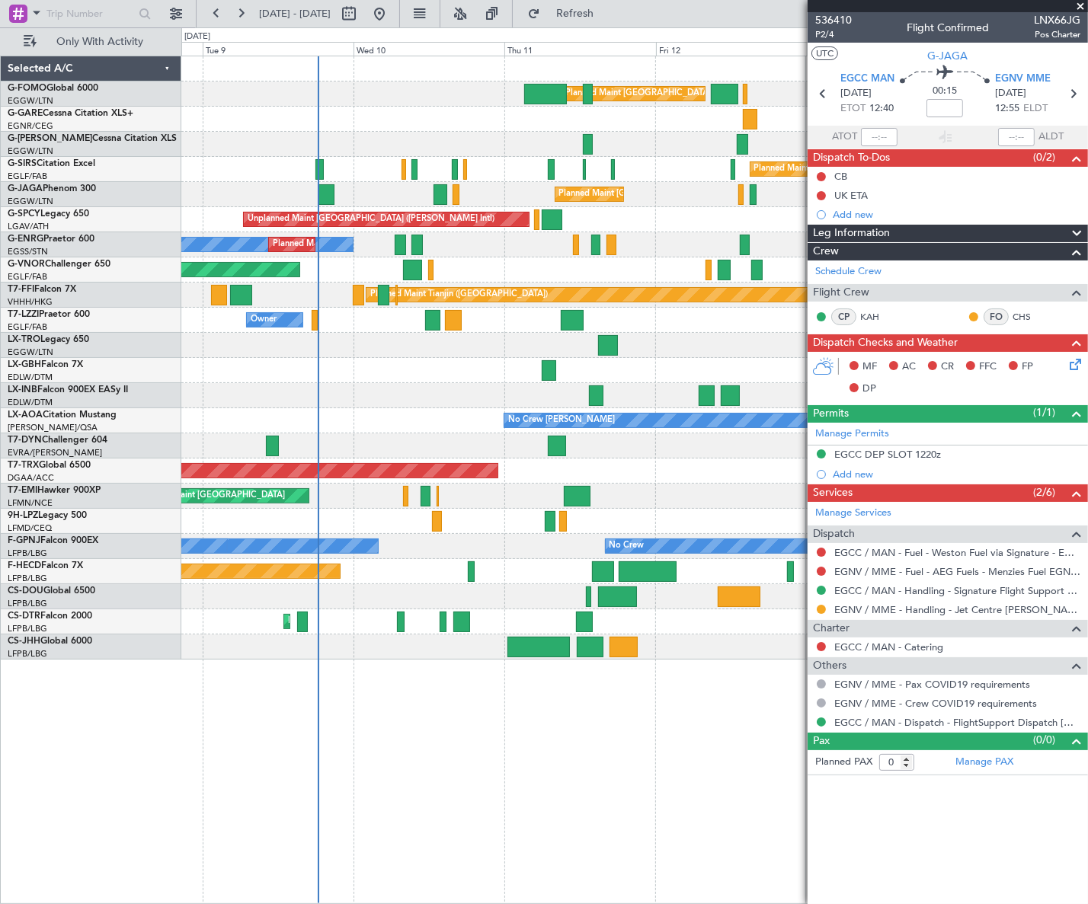
click at [760, 328] on div "Planned Maint London (Luton) Unplanned Maint Chester Planned Maint London (Farn…" at bounding box center [633, 357] width 905 height 603
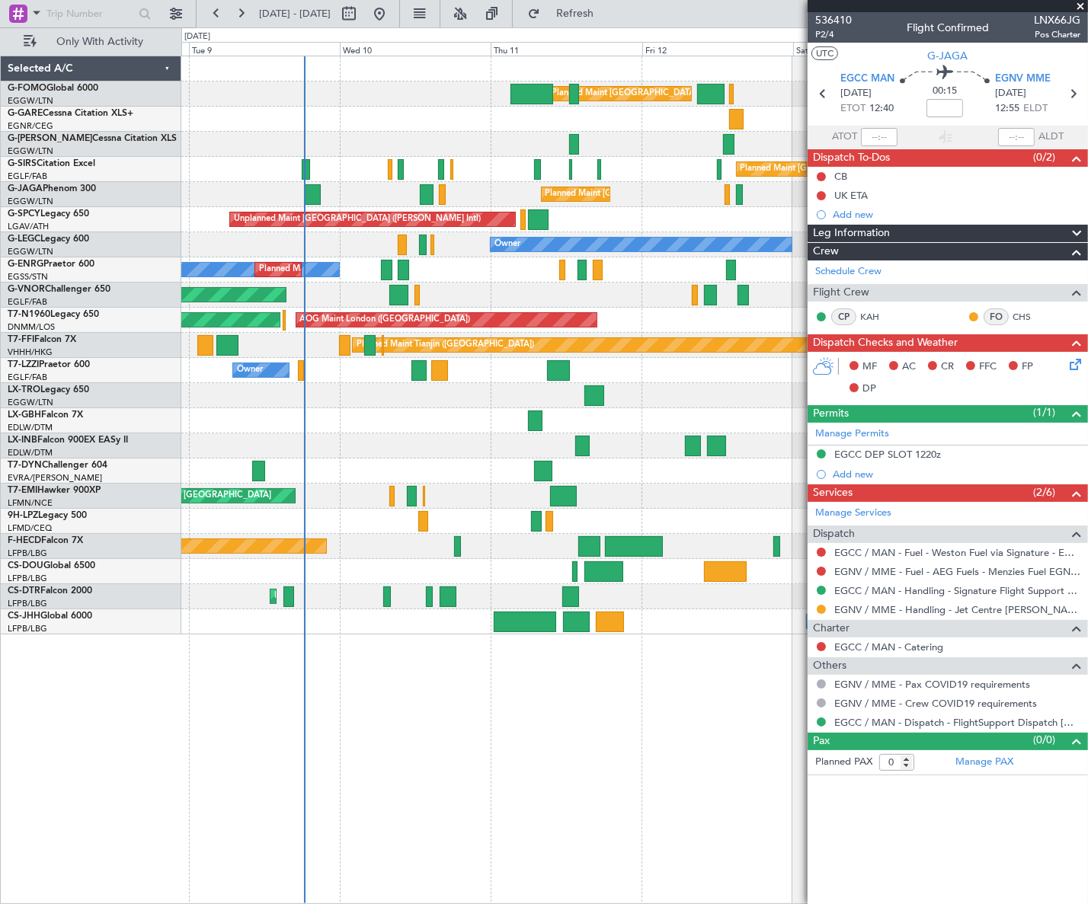
click at [508, 202] on div "Planned Maint London (Luton) Unplanned Maint Chester Planned Maint London (Farn…" at bounding box center [633, 345] width 905 height 578
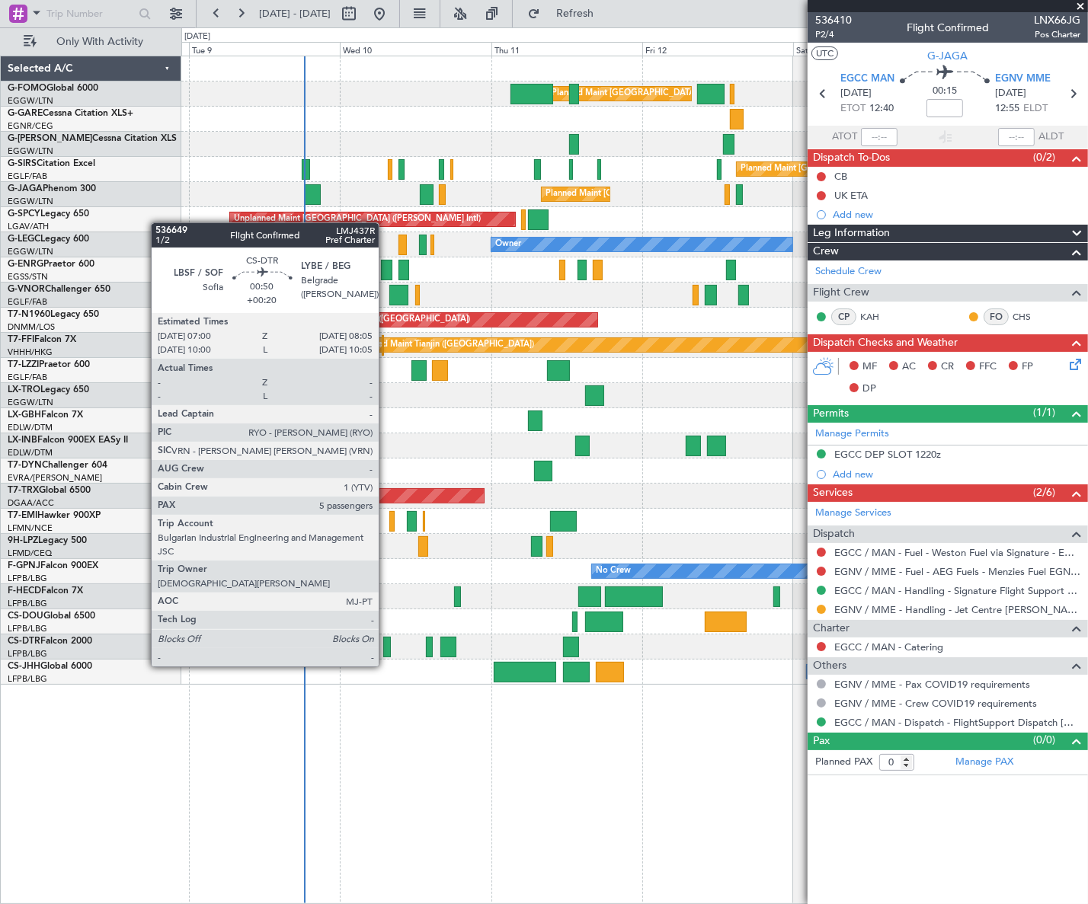
click at [385, 651] on div at bounding box center [386, 647] width 7 height 21
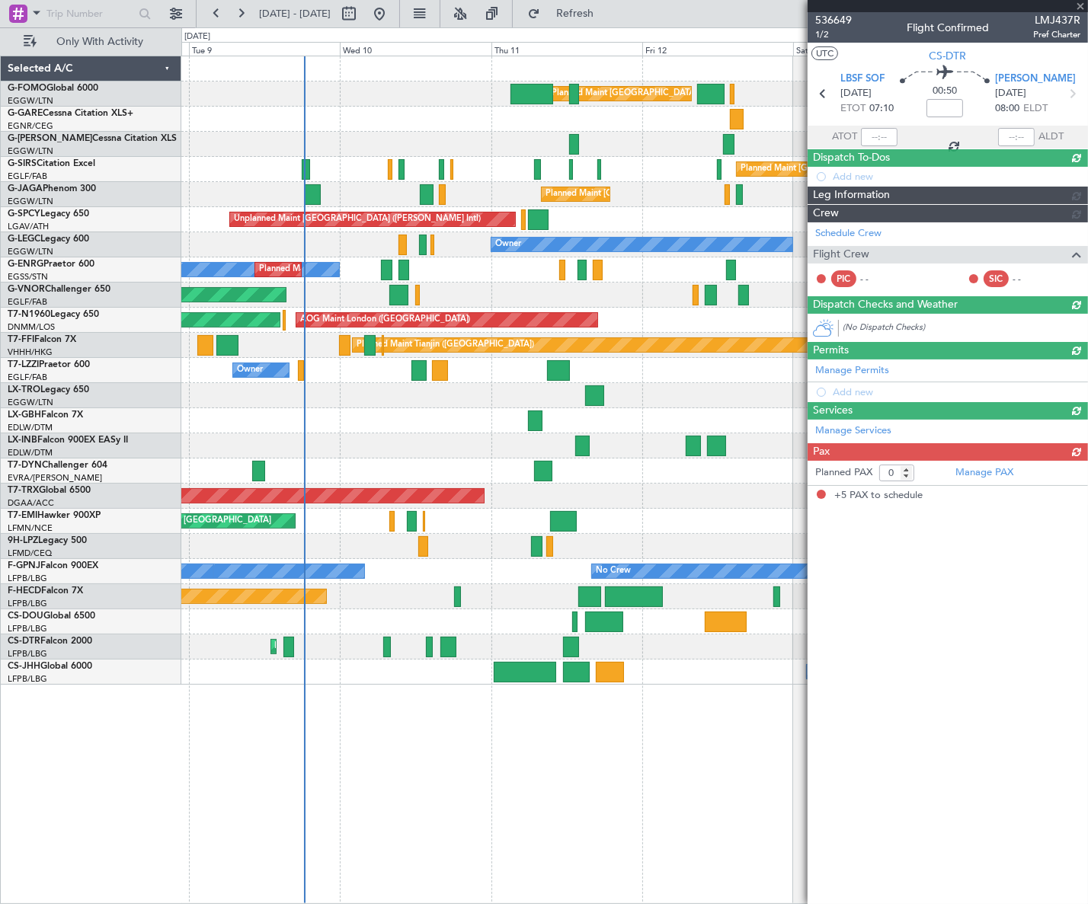
type input "+00:20"
type input "5"
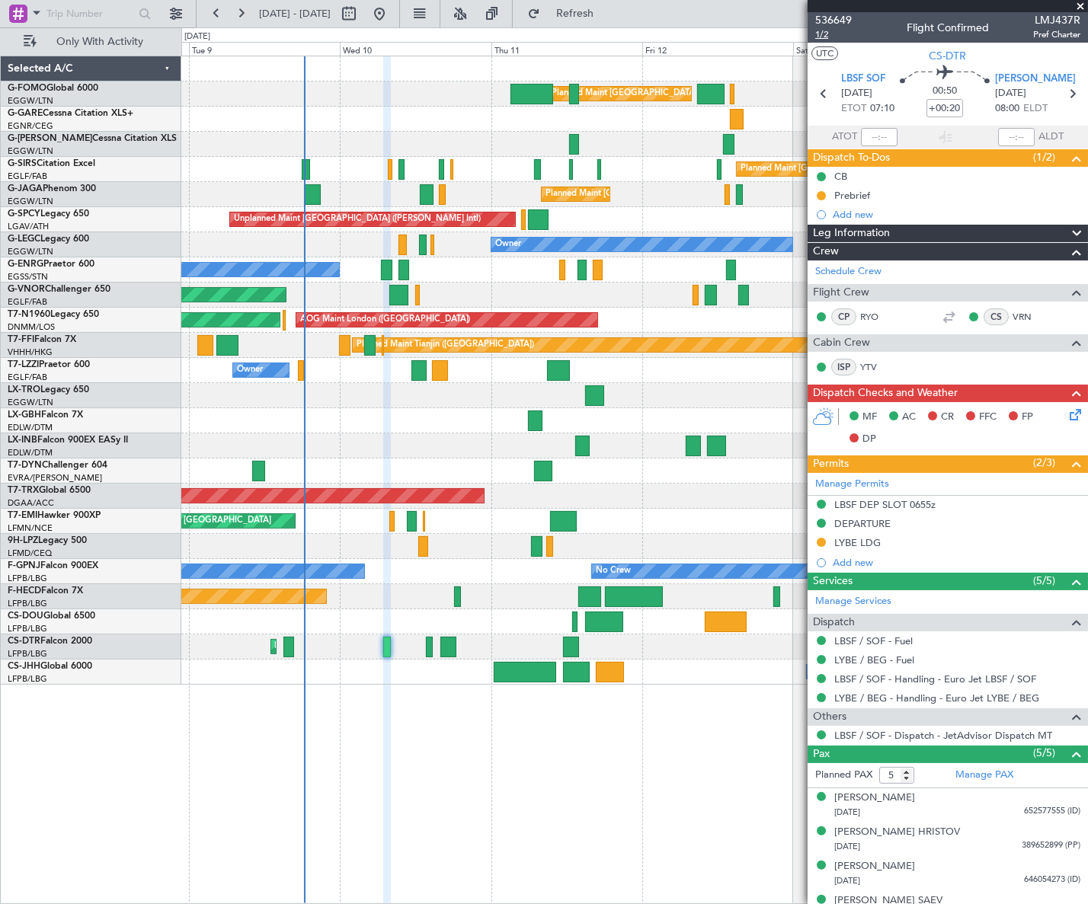
click at [819, 37] on span "1/2" at bounding box center [833, 34] width 37 height 13
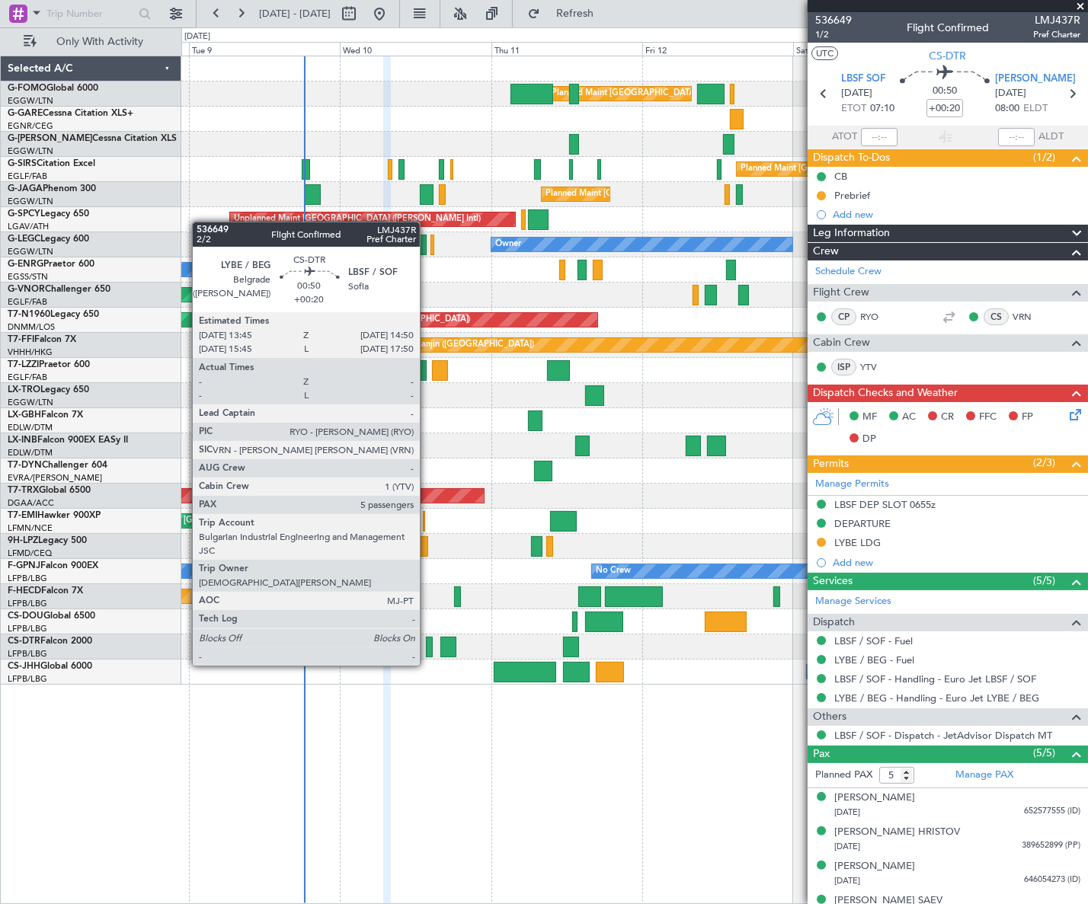
click at [426, 650] on div at bounding box center [429, 647] width 7 height 21
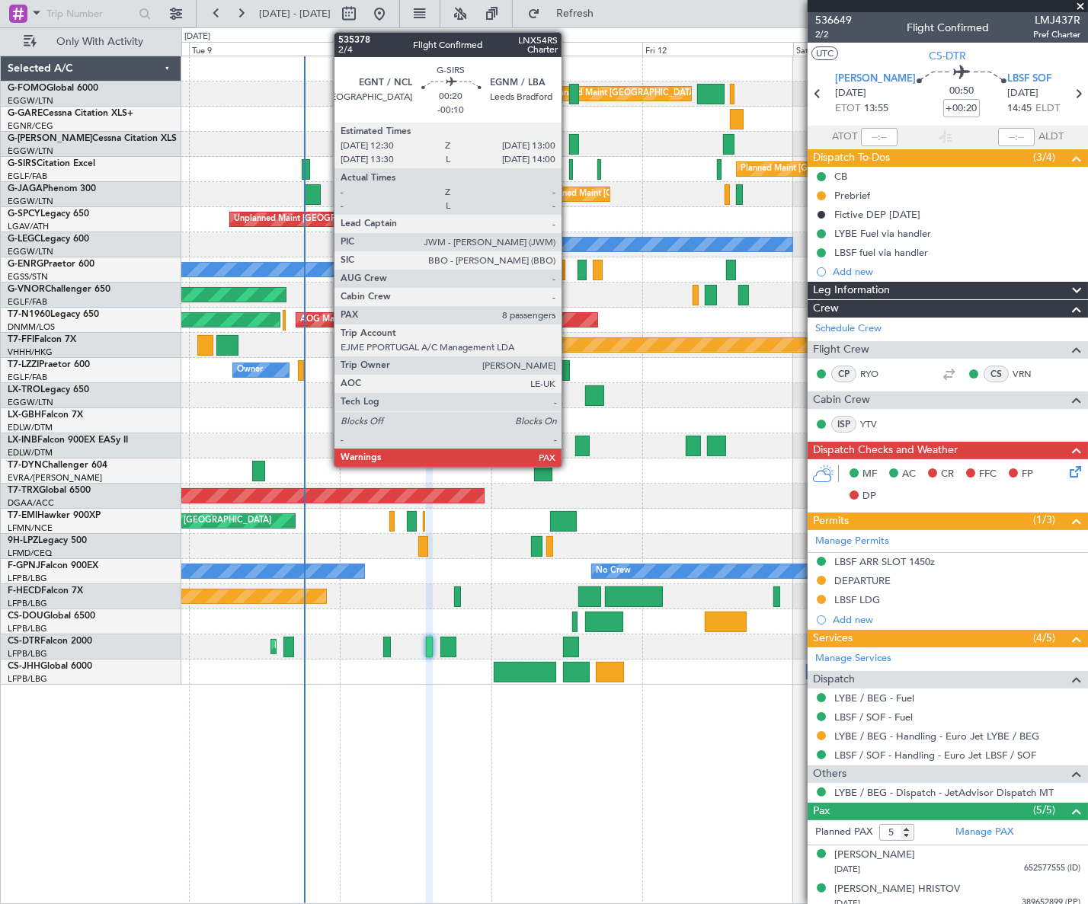
click at [569, 168] on div at bounding box center [571, 169] width 4 height 21
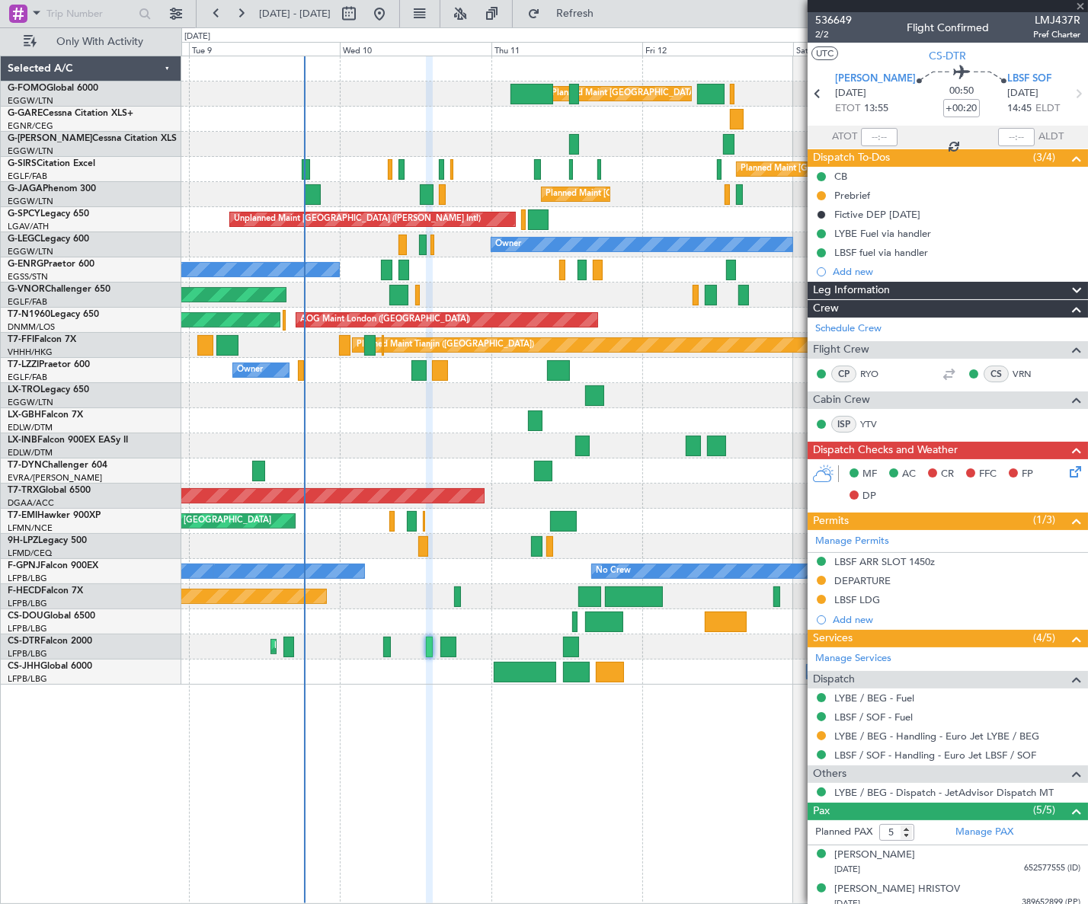
type input "-00:10"
type input "8"
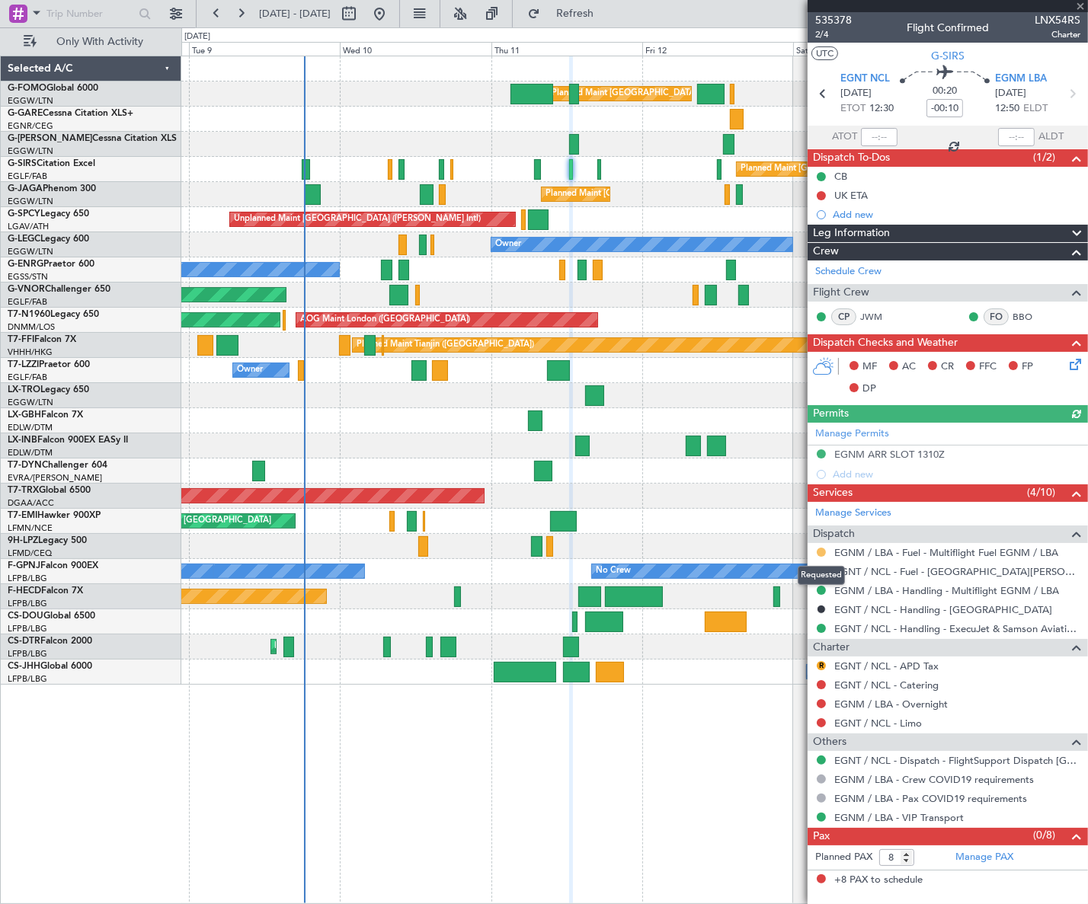
click at [819, 549] on button at bounding box center [820, 552] width 9 height 9
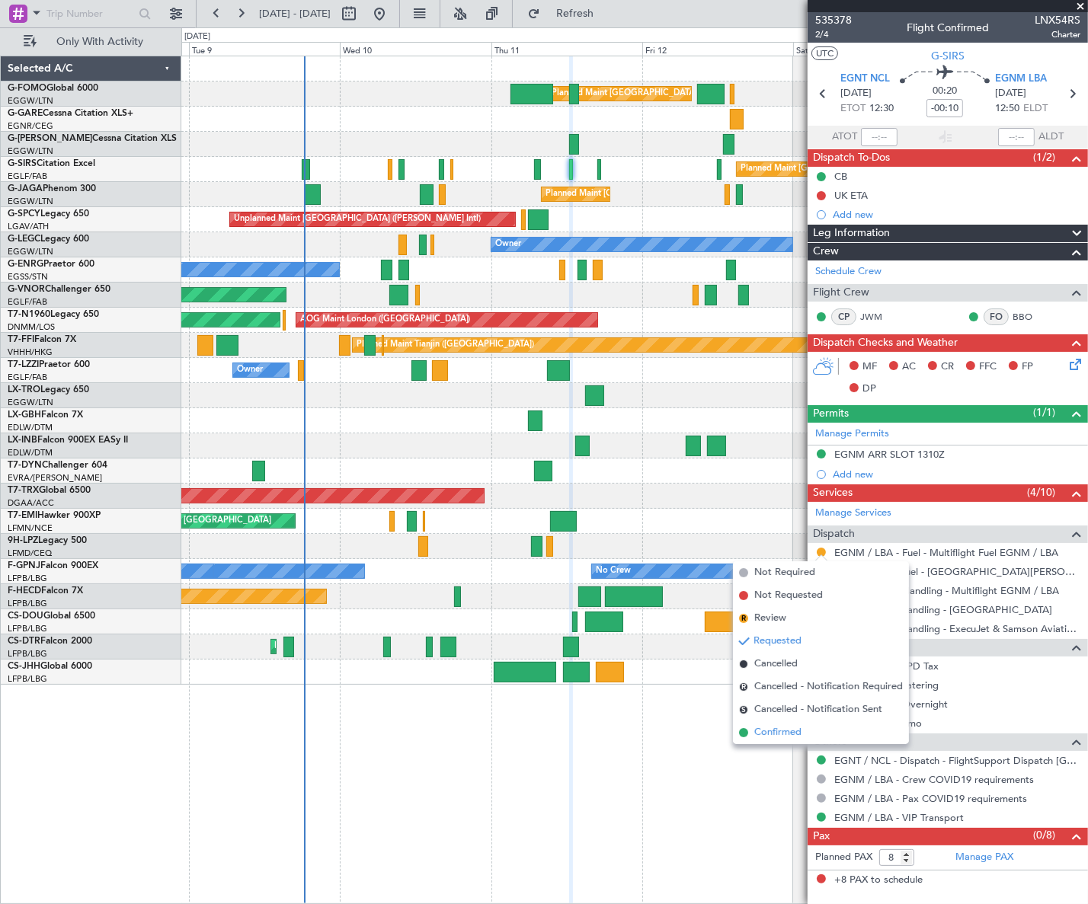
click at [772, 737] on span "Confirmed" at bounding box center [777, 732] width 47 height 15
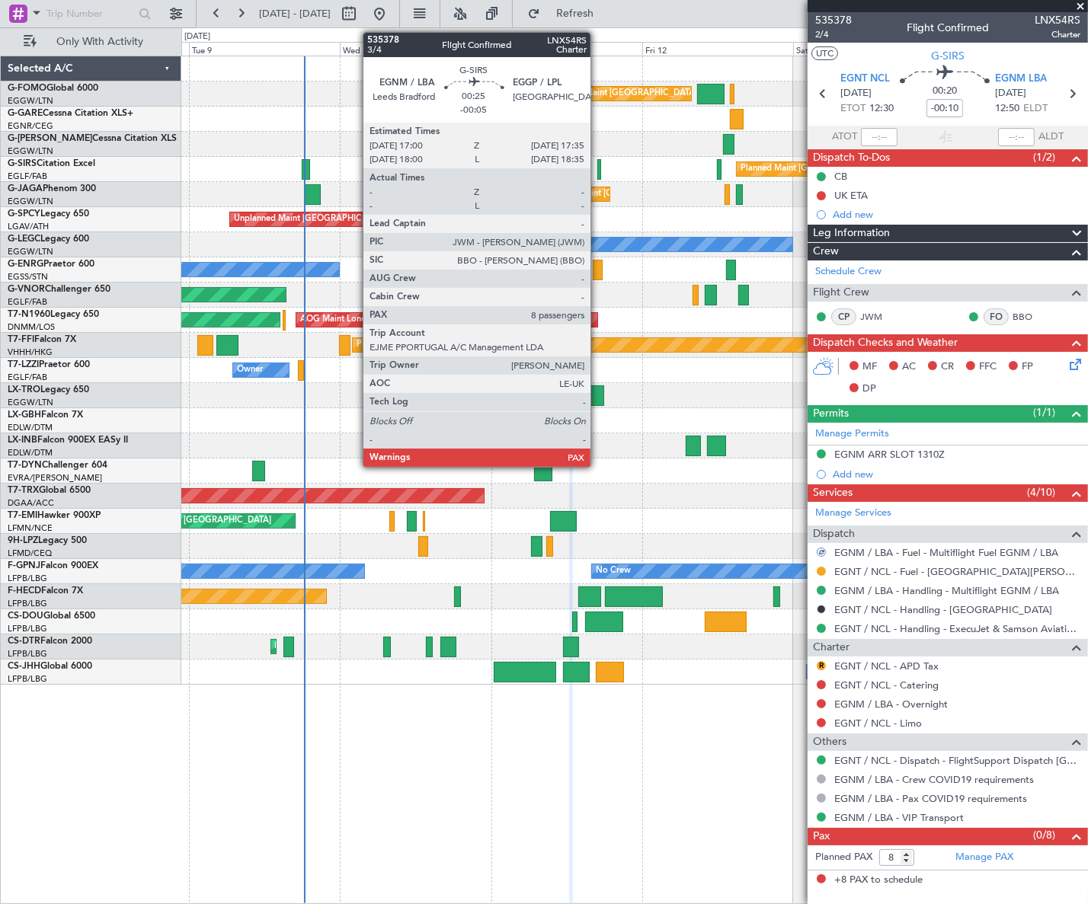
click at [597, 174] on div at bounding box center [599, 169] width 4 height 21
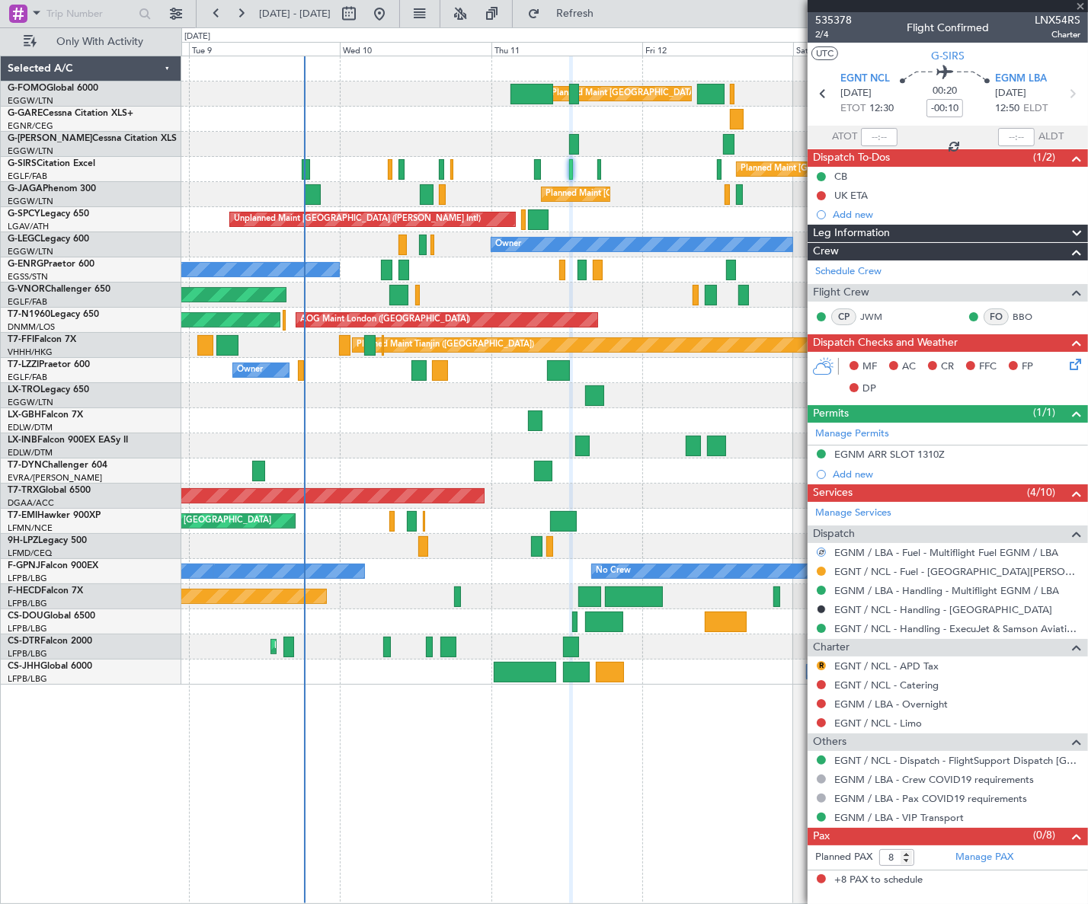
type input "-00:05"
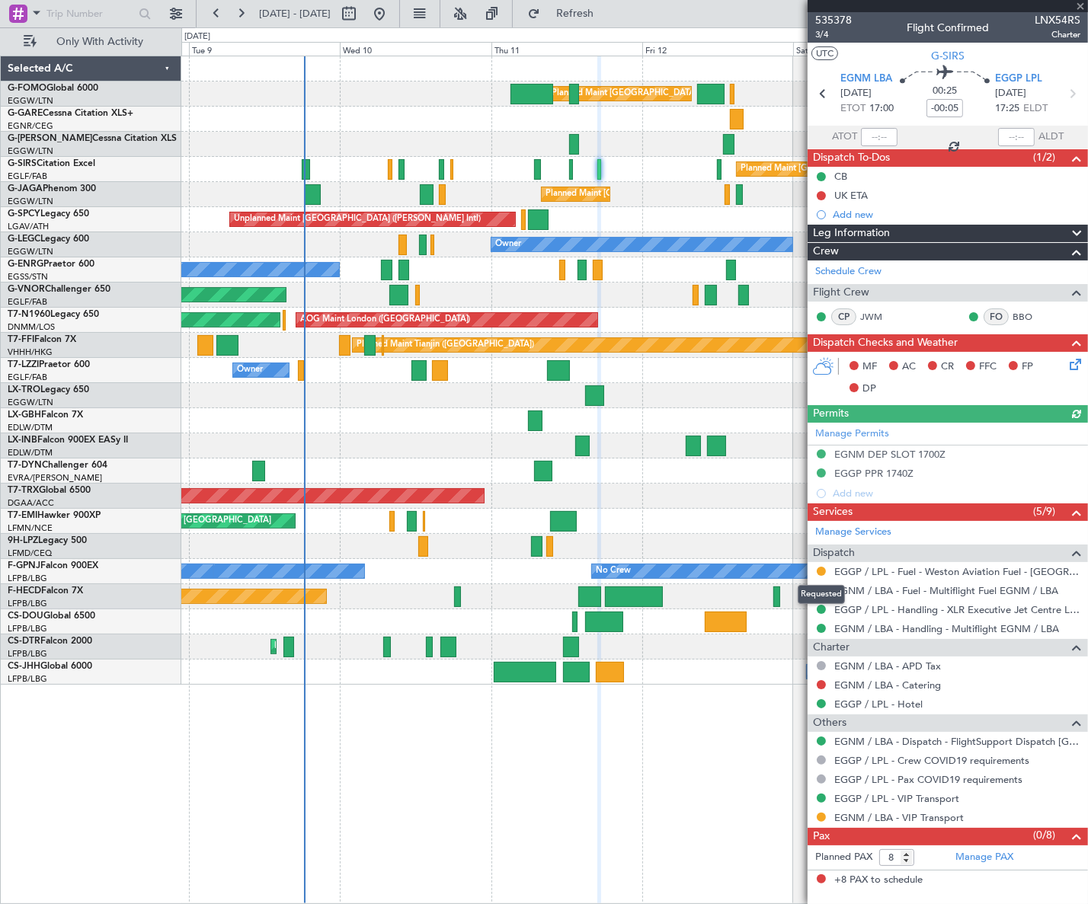
click at [820, 591] on div "Requested" at bounding box center [820, 594] width 47 height 19
click at [818, 586] on button at bounding box center [820, 590] width 9 height 9
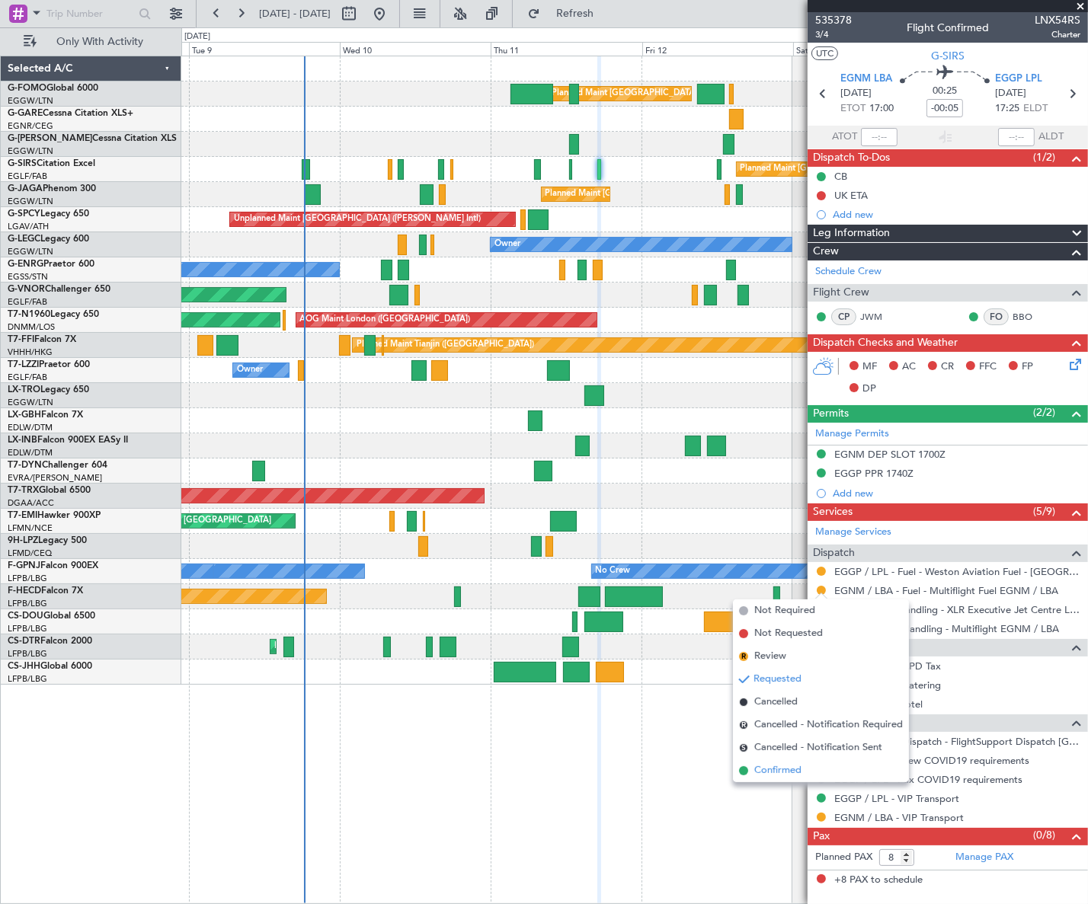
click at [776, 770] on span "Confirmed" at bounding box center [777, 770] width 47 height 15
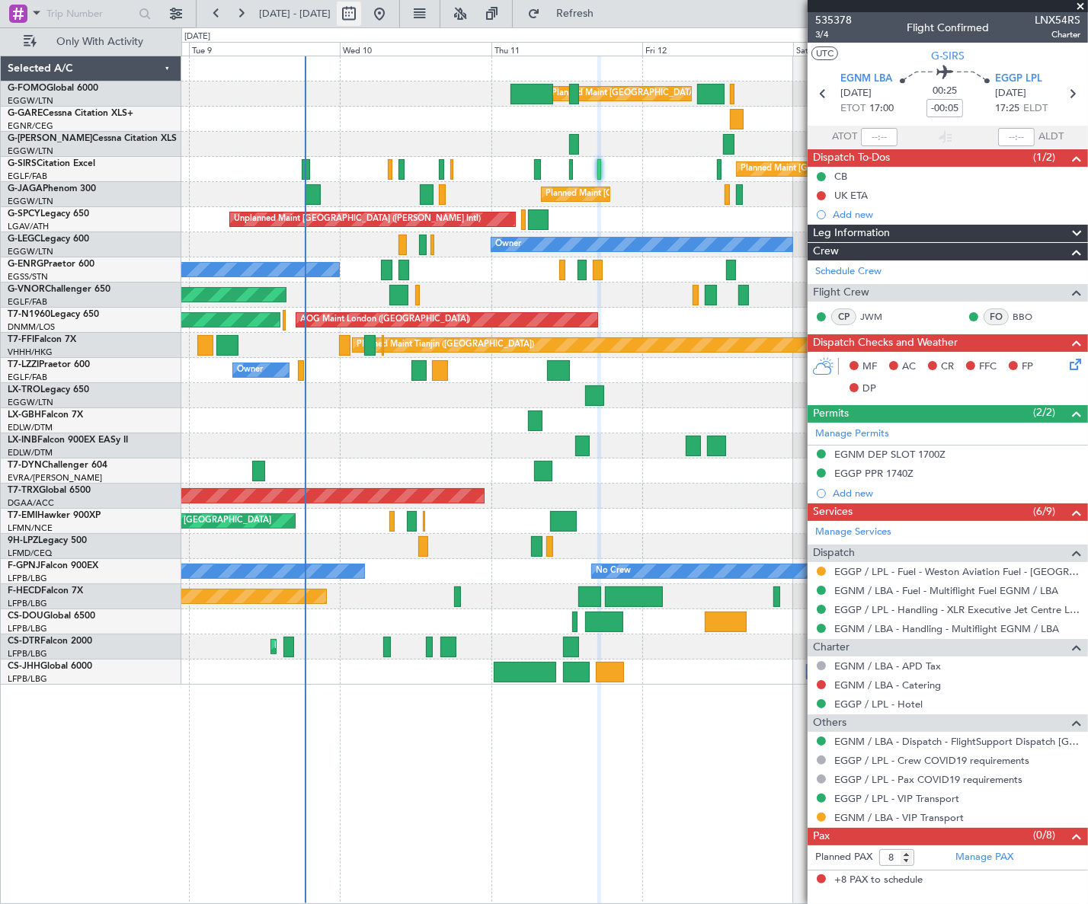
click at [361, 16] on button at bounding box center [349, 14] width 24 height 24
select select "9"
select select "2025"
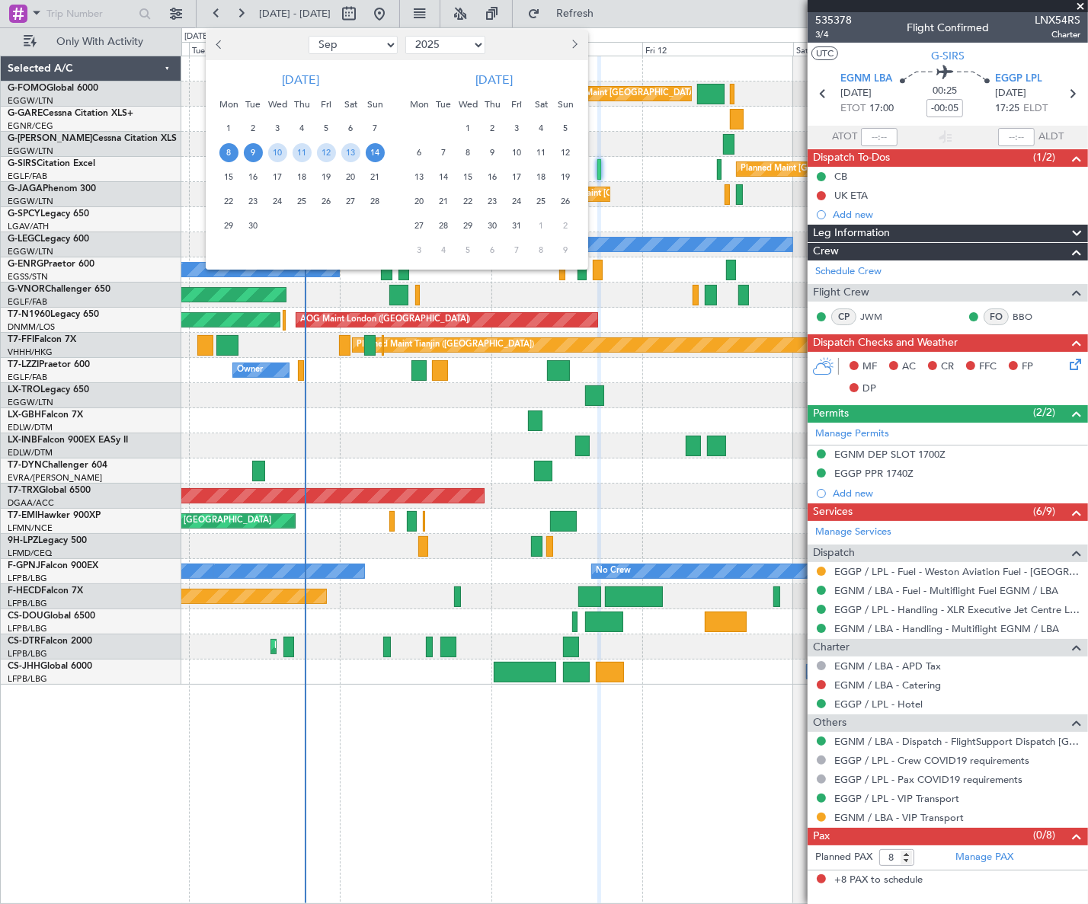
click at [256, 156] on span "9" at bounding box center [253, 152] width 19 height 19
click at [324, 174] on span "19" at bounding box center [326, 177] width 19 height 19
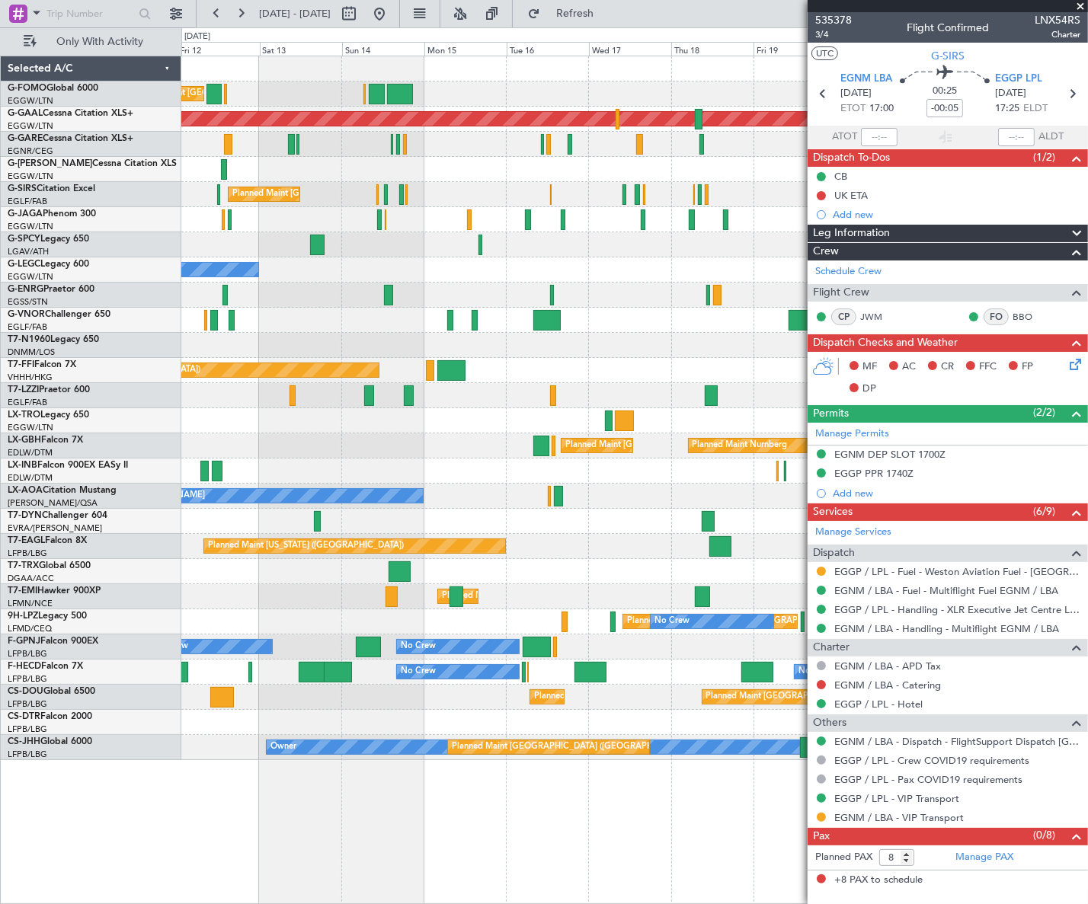
click at [174, 854] on div "Planned Maint London (Luton) Planned Maint Dusseldorf Planned Maint London (Far…" at bounding box center [544, 465] width 1088 height 877
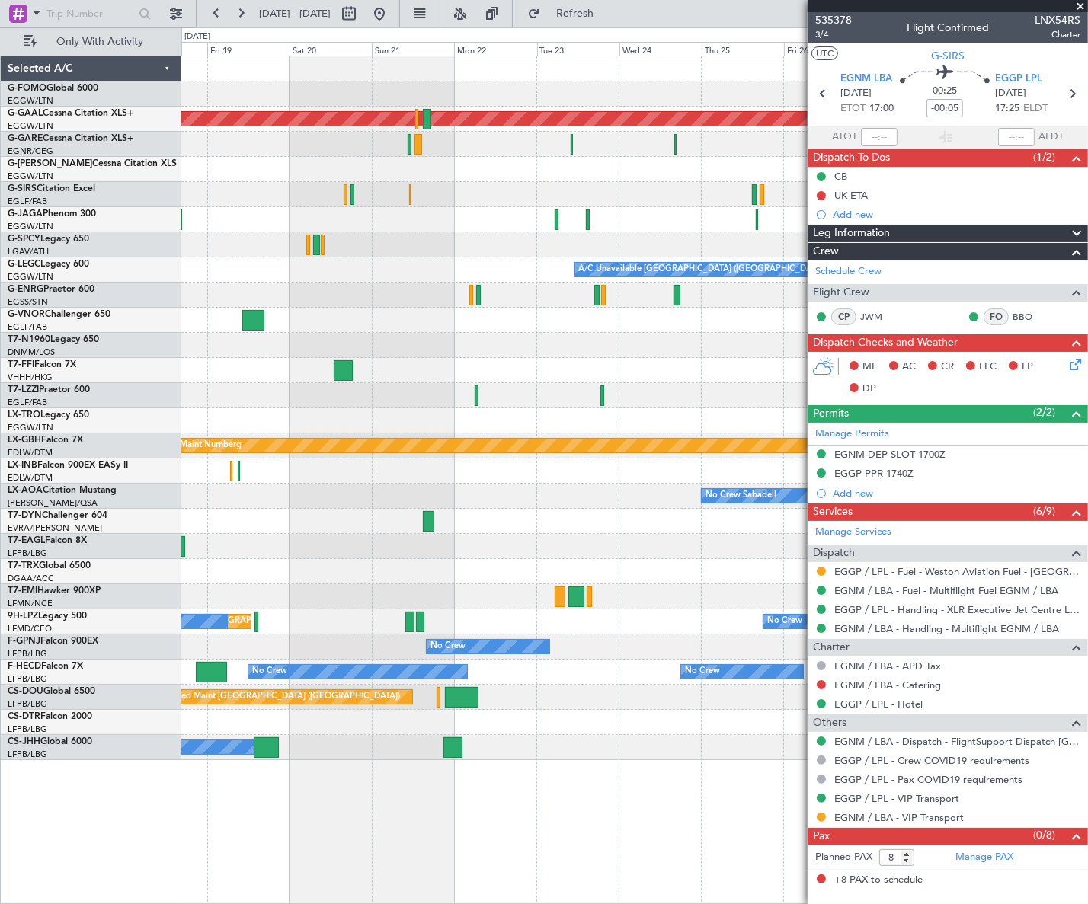
click at [203, 853] on div "Planned Maint Dusseldorf A/C Unavailable London (Luton) Planned Maint Nurnberg …" at bounding box center [634, 480] width 906 height 848
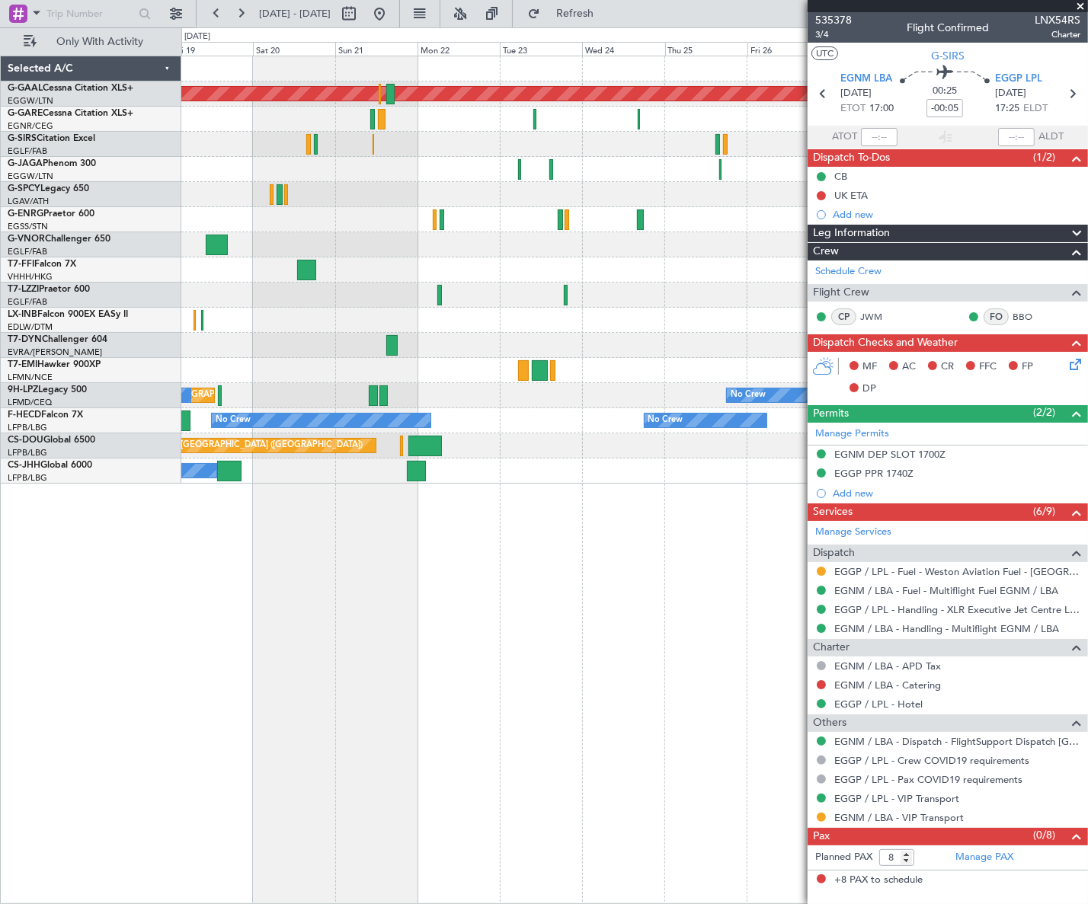
click at [566, 498] on div "Planned Maint Dusseldorf Planned Maint St Gallen (Altenrhein) No Crew No Crew N…" at bounding box center [634, 480] width 906 height 848
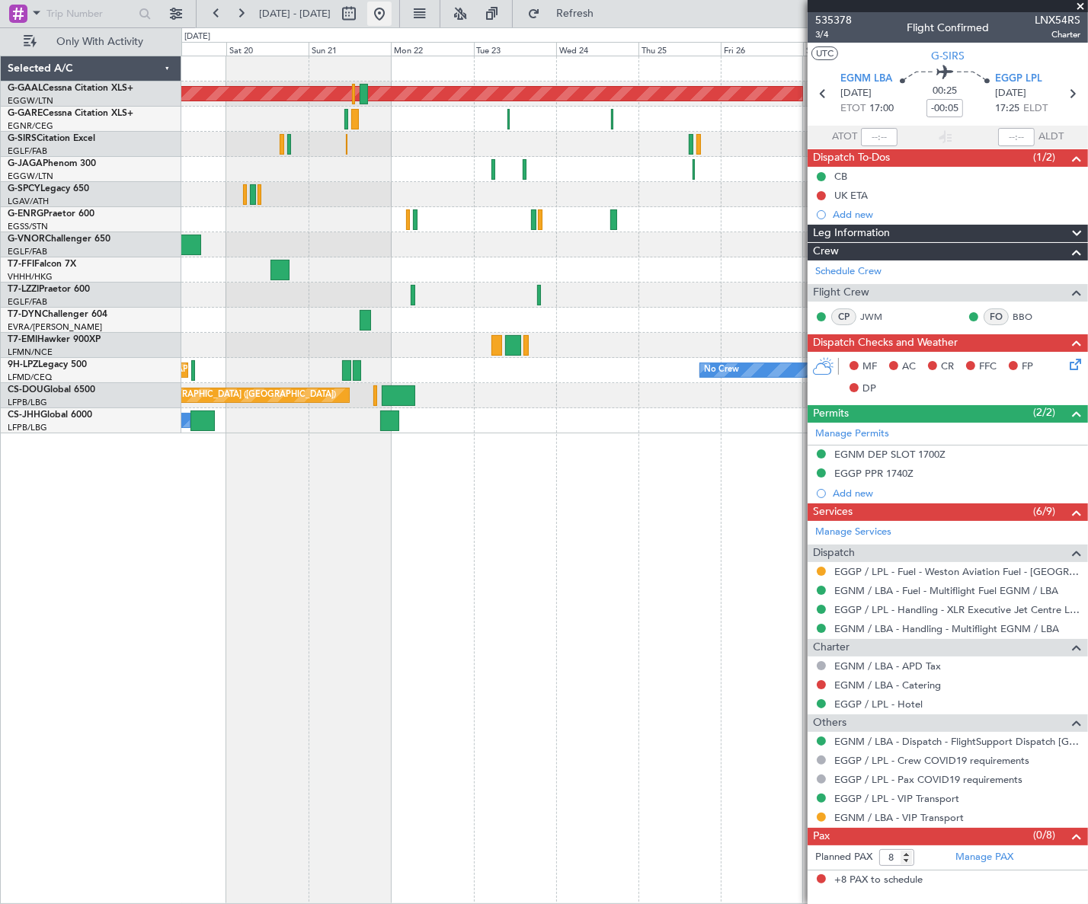
click at [391, 11] on button at bounding box center [379, 14] width 24 height 24
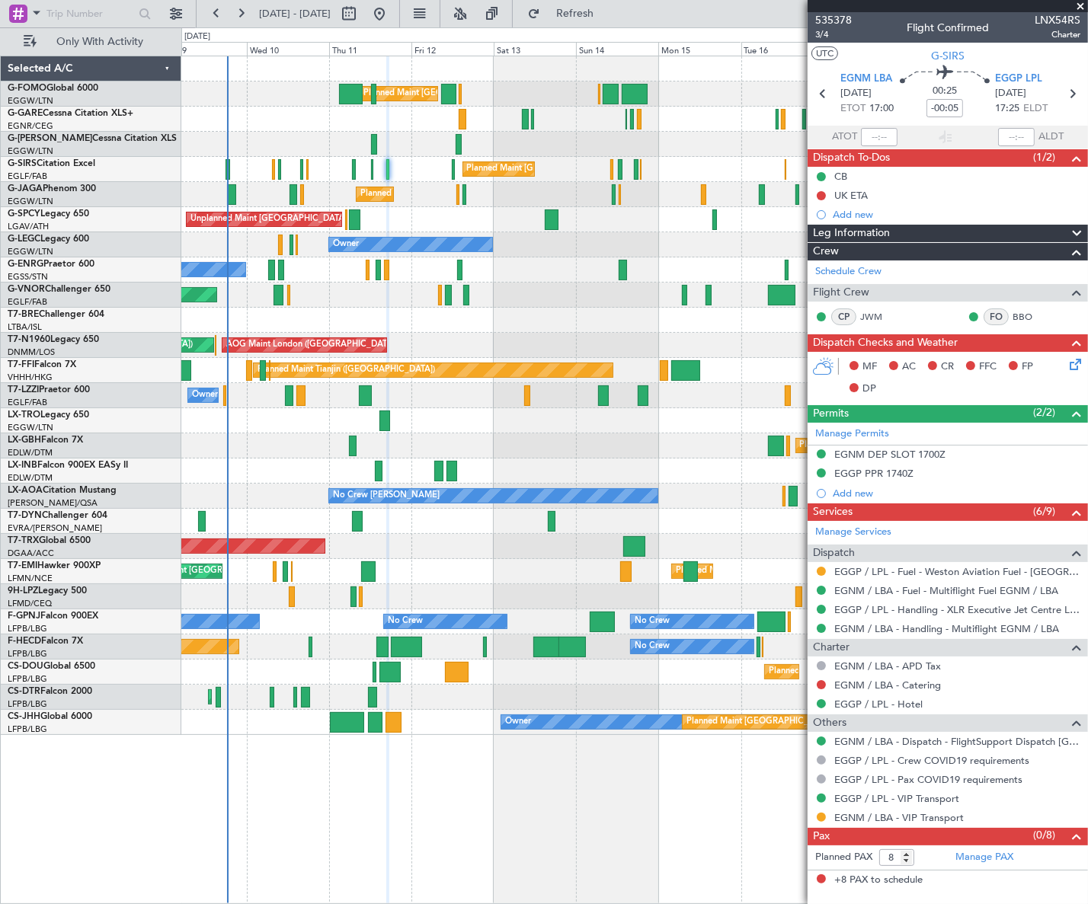
click at [278, 822] on div "Planned Maint London (Luton) Planned Maint London (Luton) Unplanned Maint Chest…" at bounding box center [634, 480] width 906 height 848
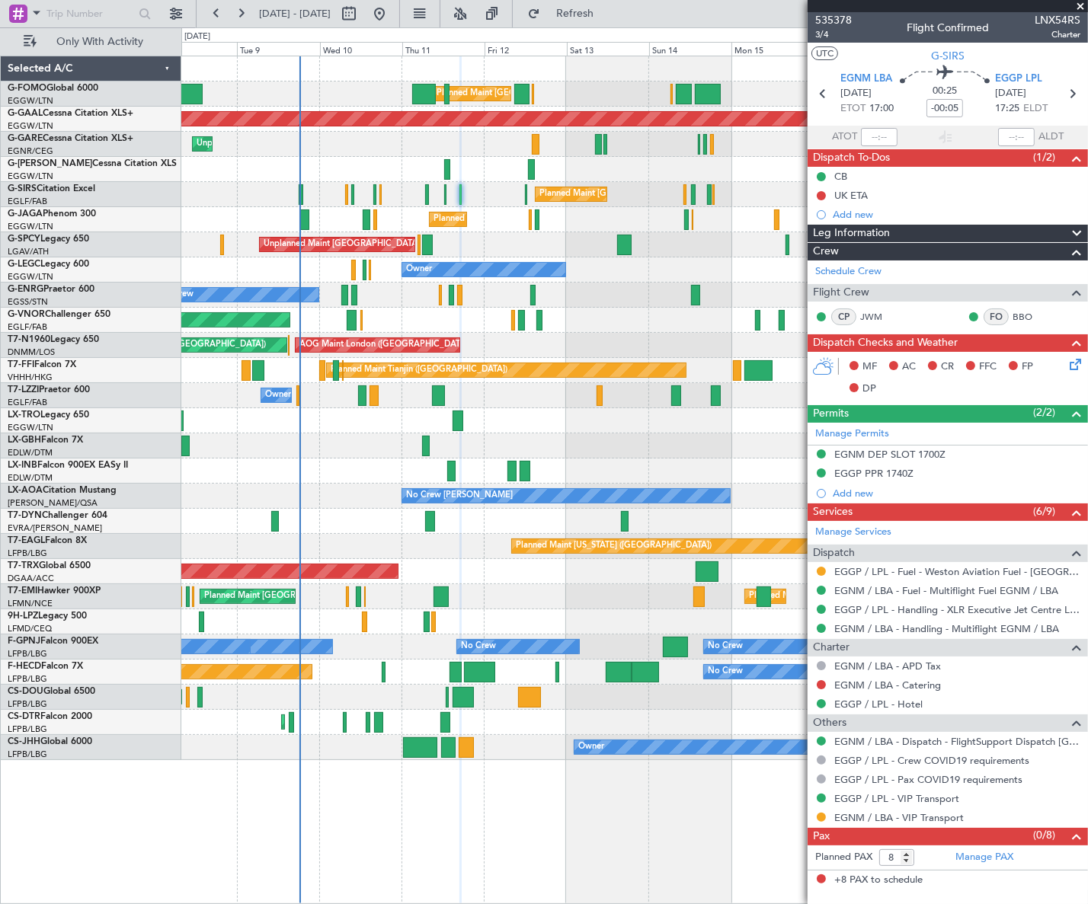
click at [430, 833] on div "Planned Maint London (Luton) Planned Maint London (Luton) Planned Maint Dusseld…" at bounding box center [634, 480] width 906 height 848
click at [599, 16] on span "Refresh" at bounding box center [575, 13] width 64 height 11
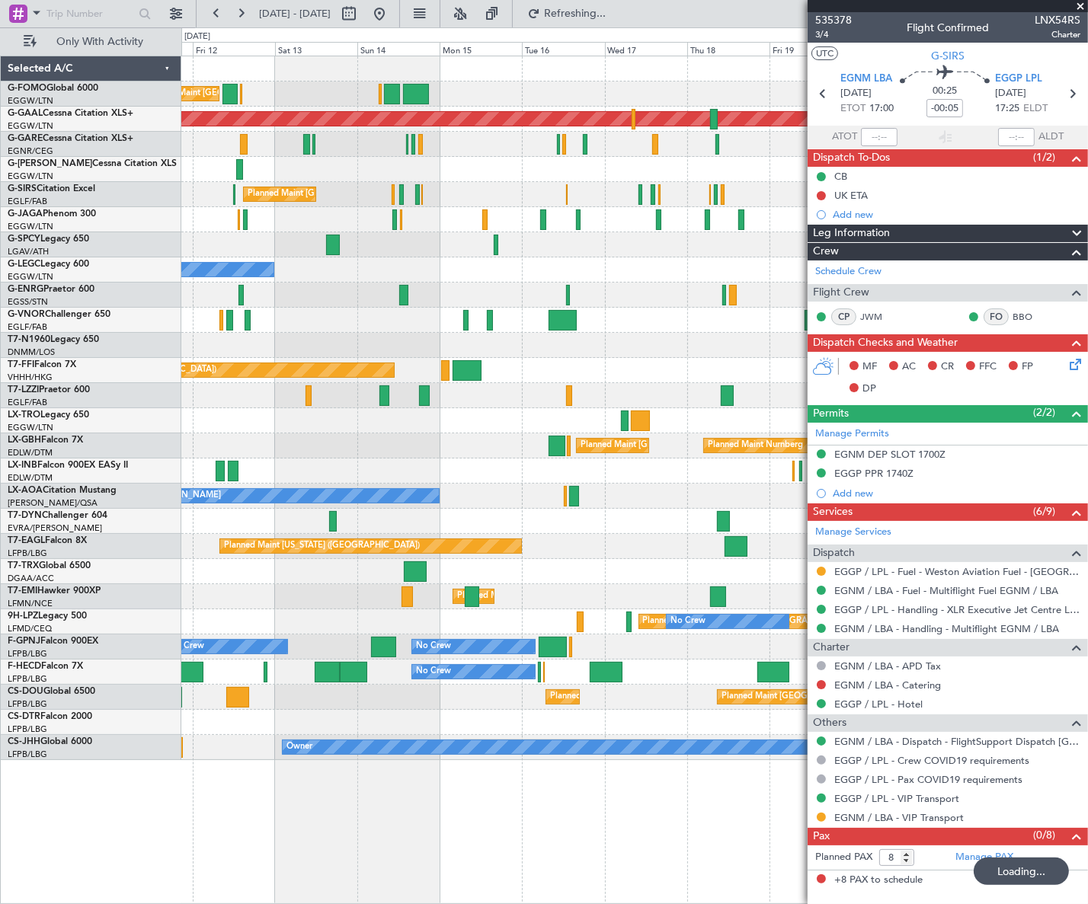
click at [375, 851] on div "Planned Maint London (Luton) Planned Maint Dusseldorf Planned Maint London (Far…" at bounding box center [634, 480] width 906 height 848
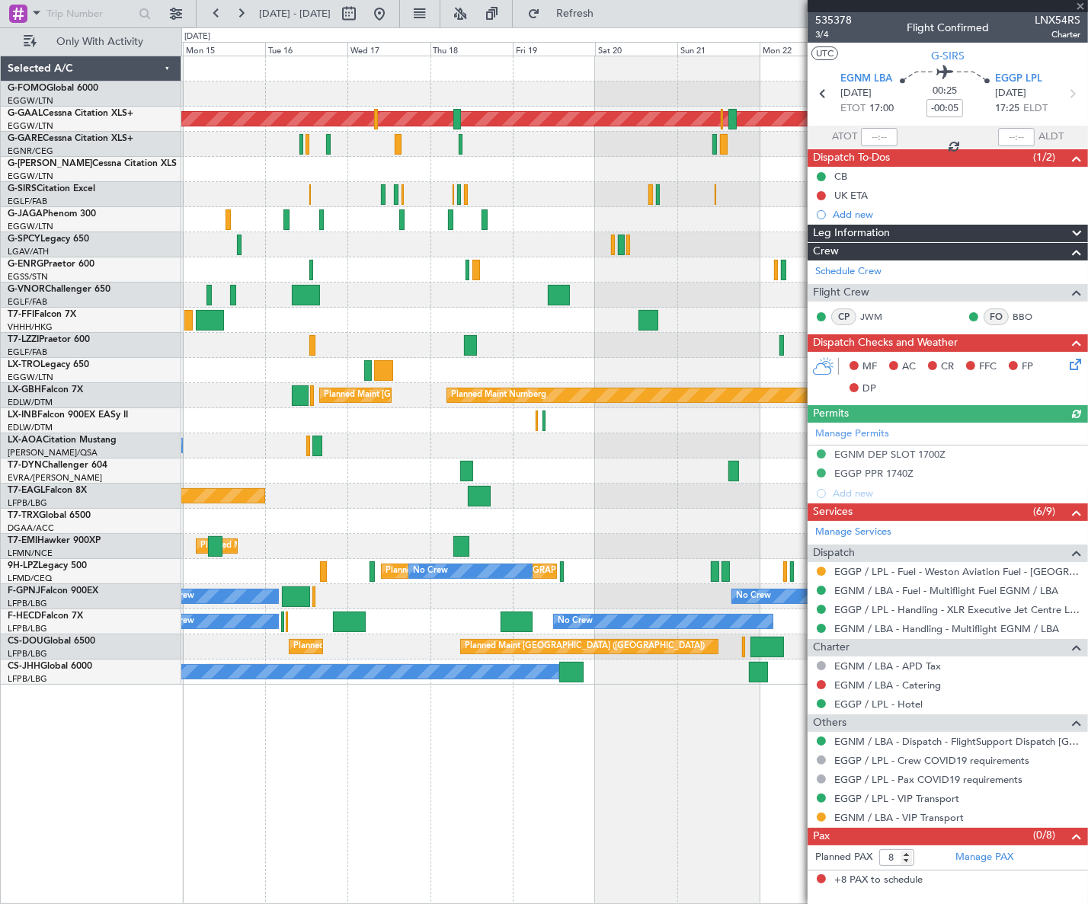
click at [153, 895] on div "Planned Maint London (Luton) Planned Maint Dusseldorf Planned Maint London (Far…" at bounding box center [544, 465] width 1088 height 877
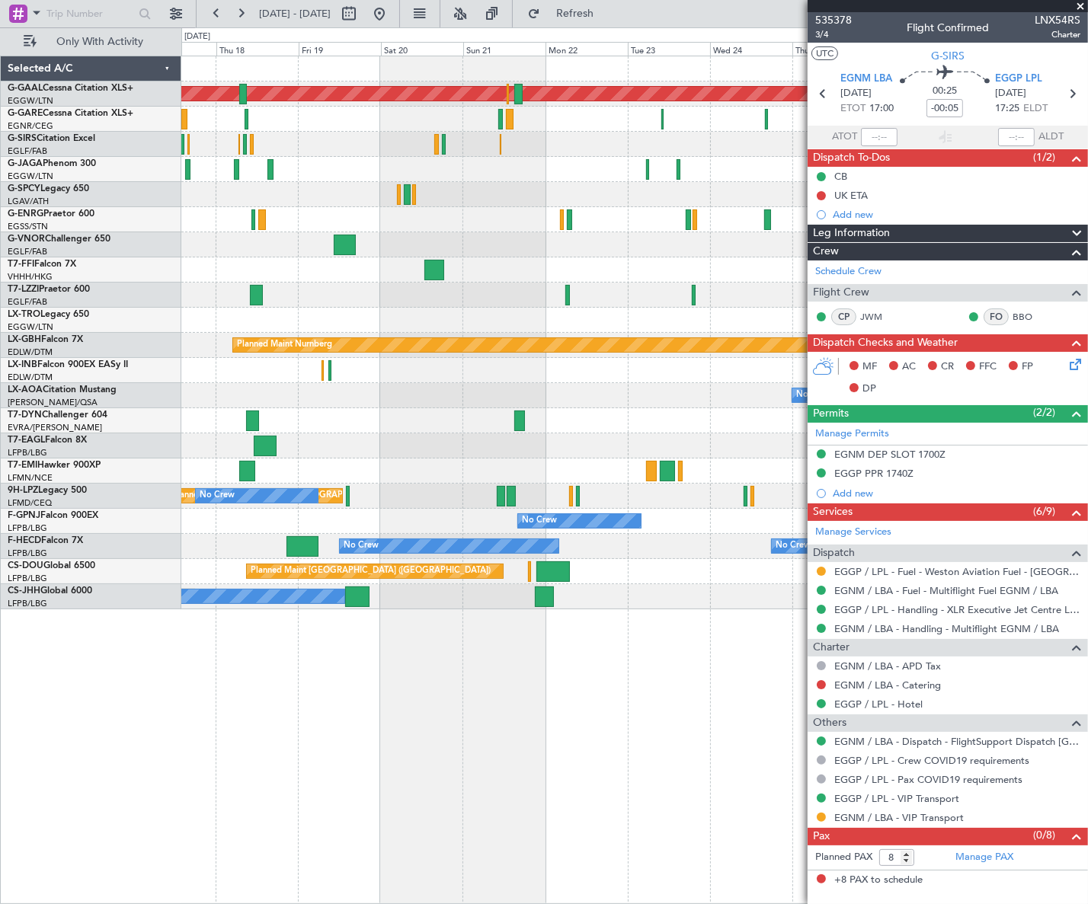
click at [273, 755] on div "Planned Maint Dusseldorf Planned Maint Nurnberg Planned Maint Paris (Le Bourget…" at bounding box center [634, 480] width 906 height 848
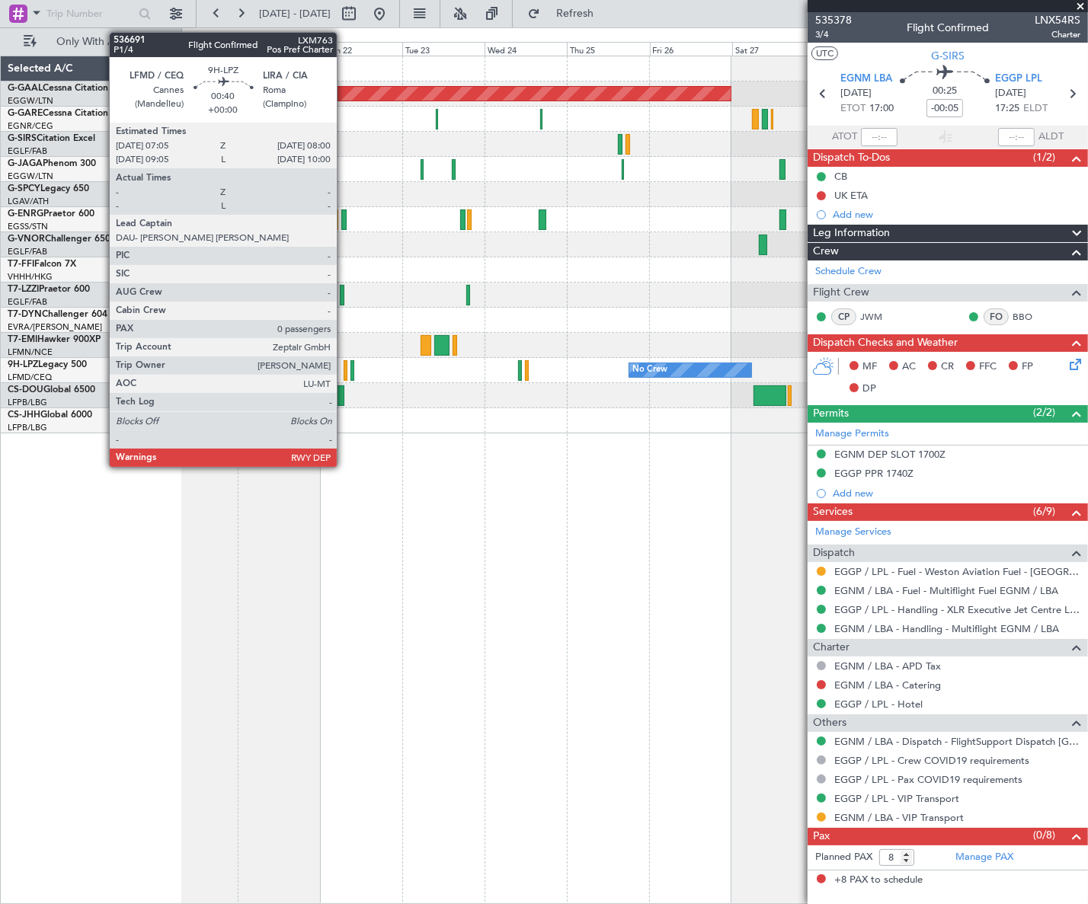
click at [343, 365] on div at bounding box center [345, 370] width 4 height 21
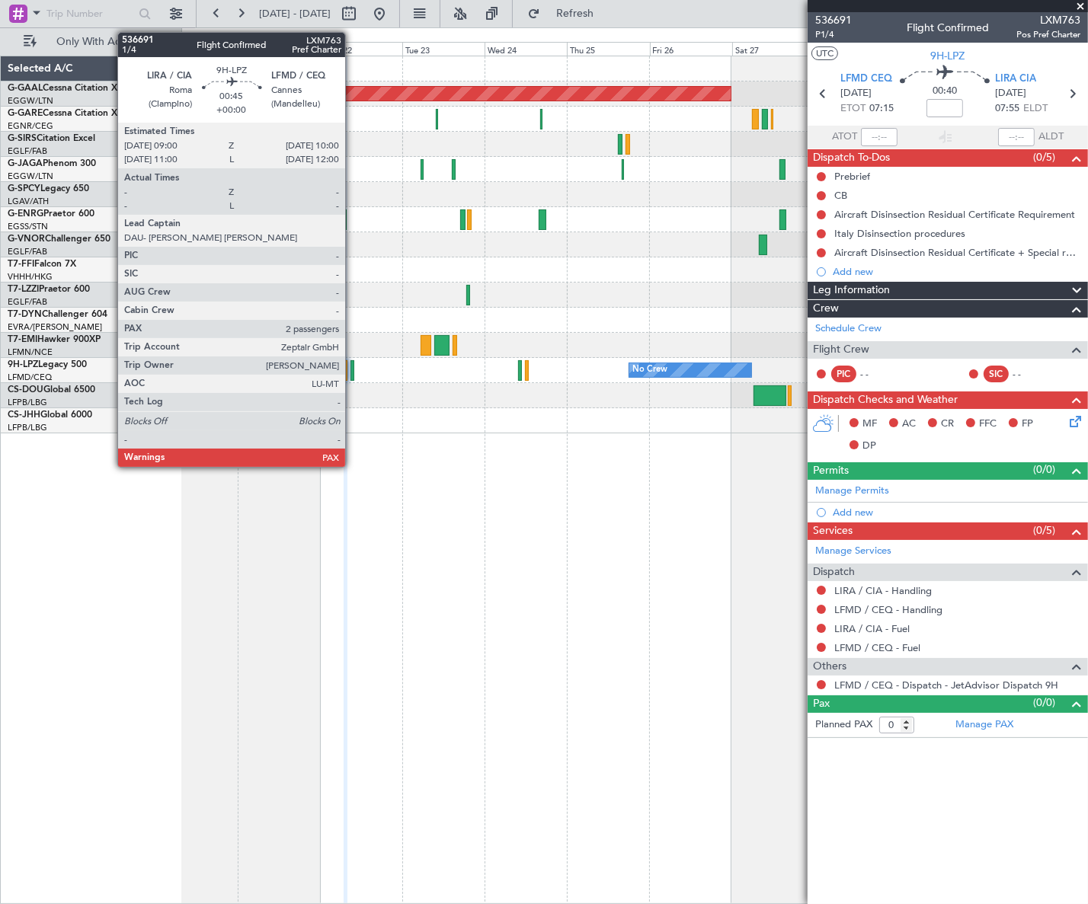
click at [352, 372] on div at bounding box center [352, 370] width 4 height 21
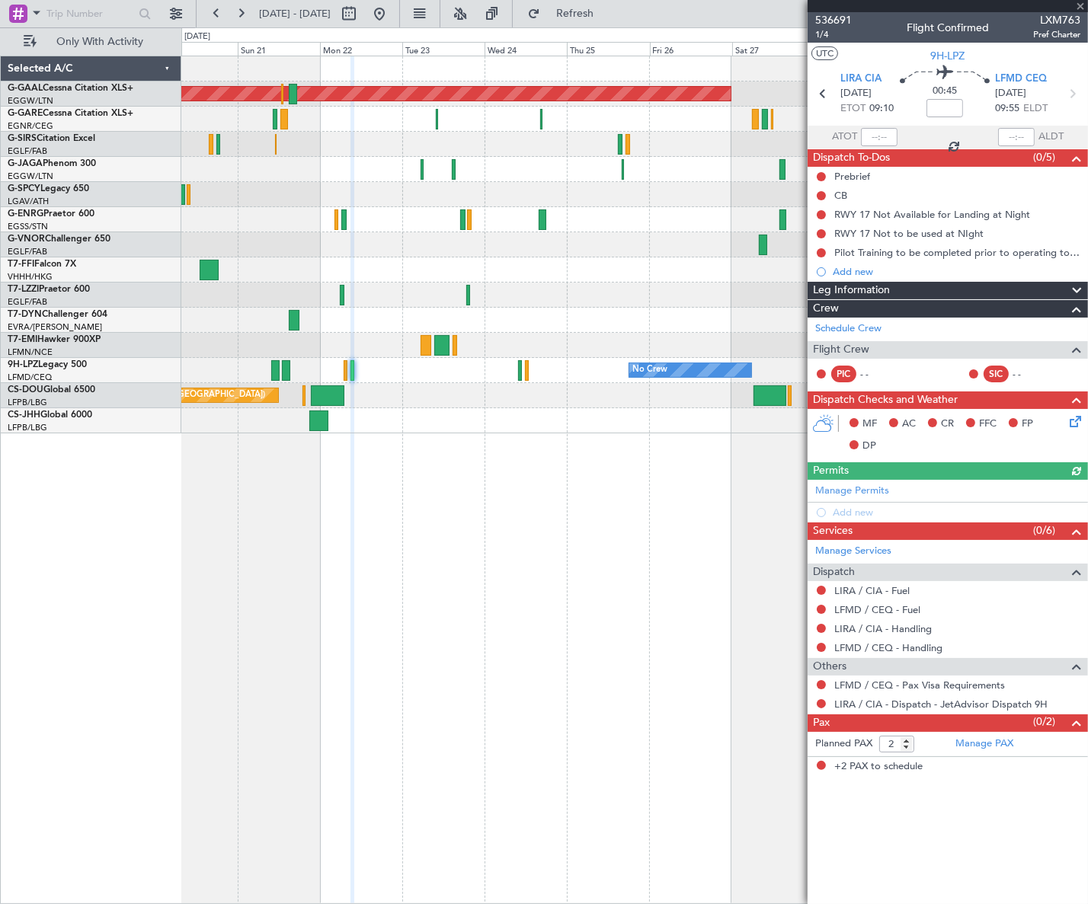
click at [517, 372] on div "No Crew No Crew Planned Maint St Gallen (Altenrhein)" at bounding box center [633, 370] width 905 height 25
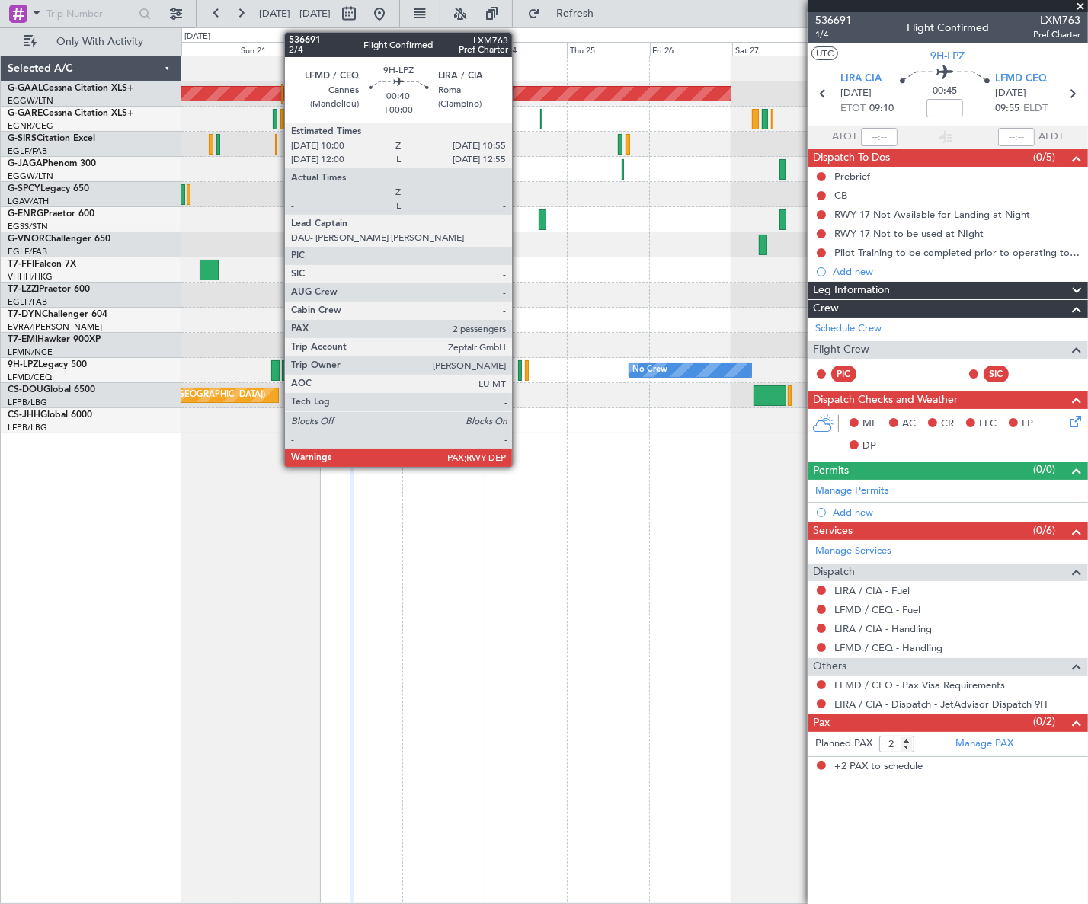
click at [519, 370] on div at bounding box center [520, 370] width 4 height 21
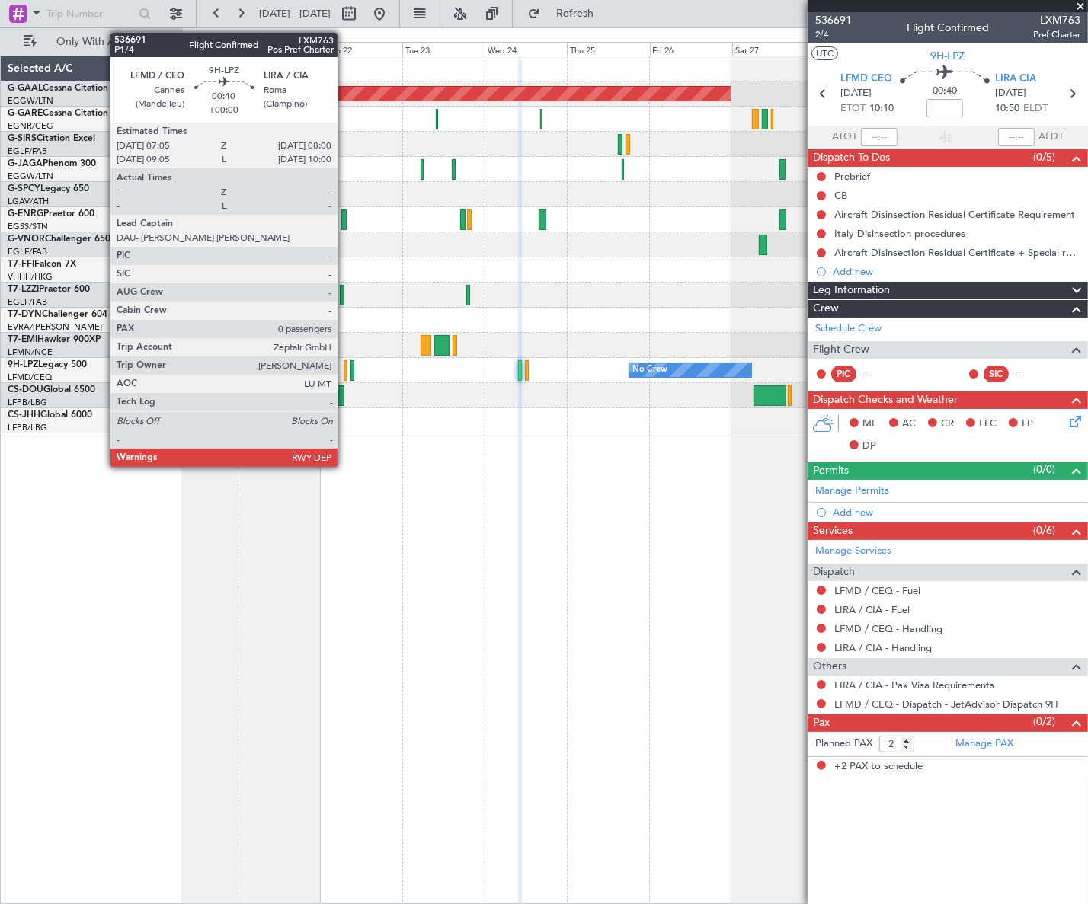
click at [344, 367] on div at bounding box center [345, 370] width 4 height 21
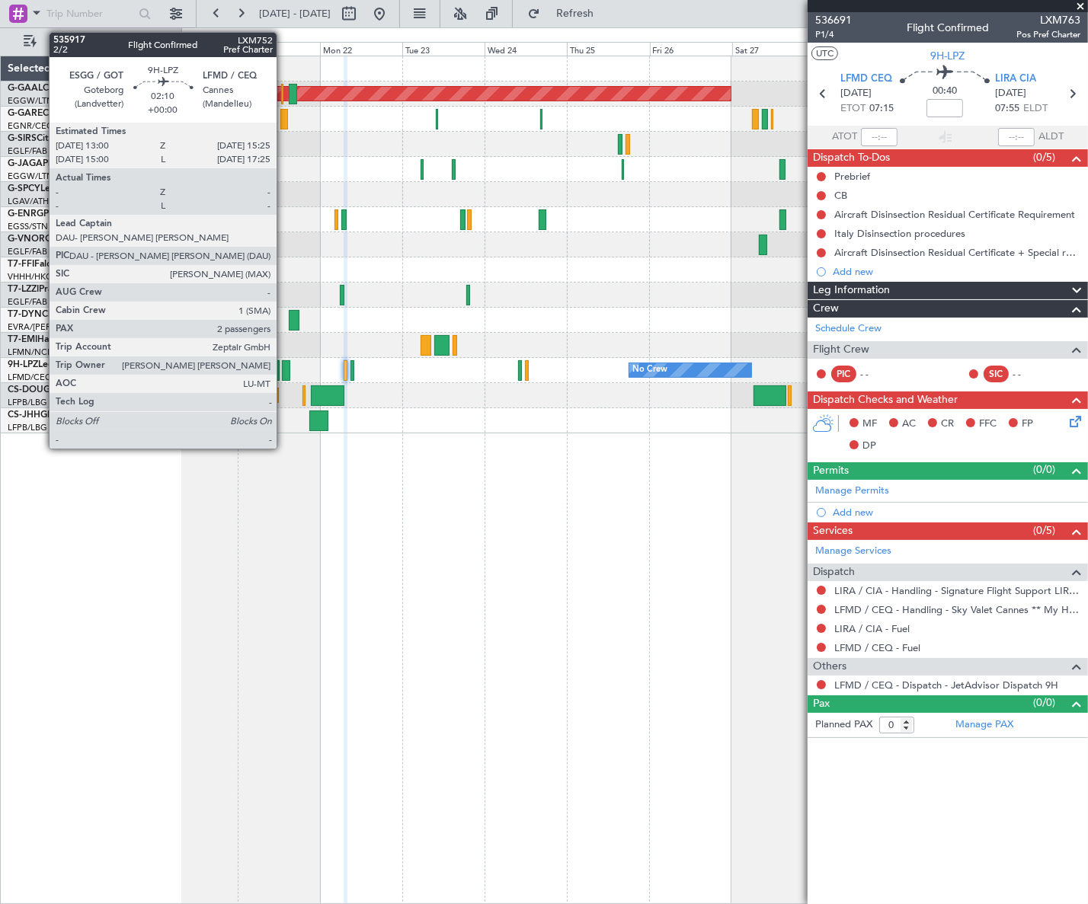
click at [283, 366] on div at bounding box center [286, 370] width 8 height 21
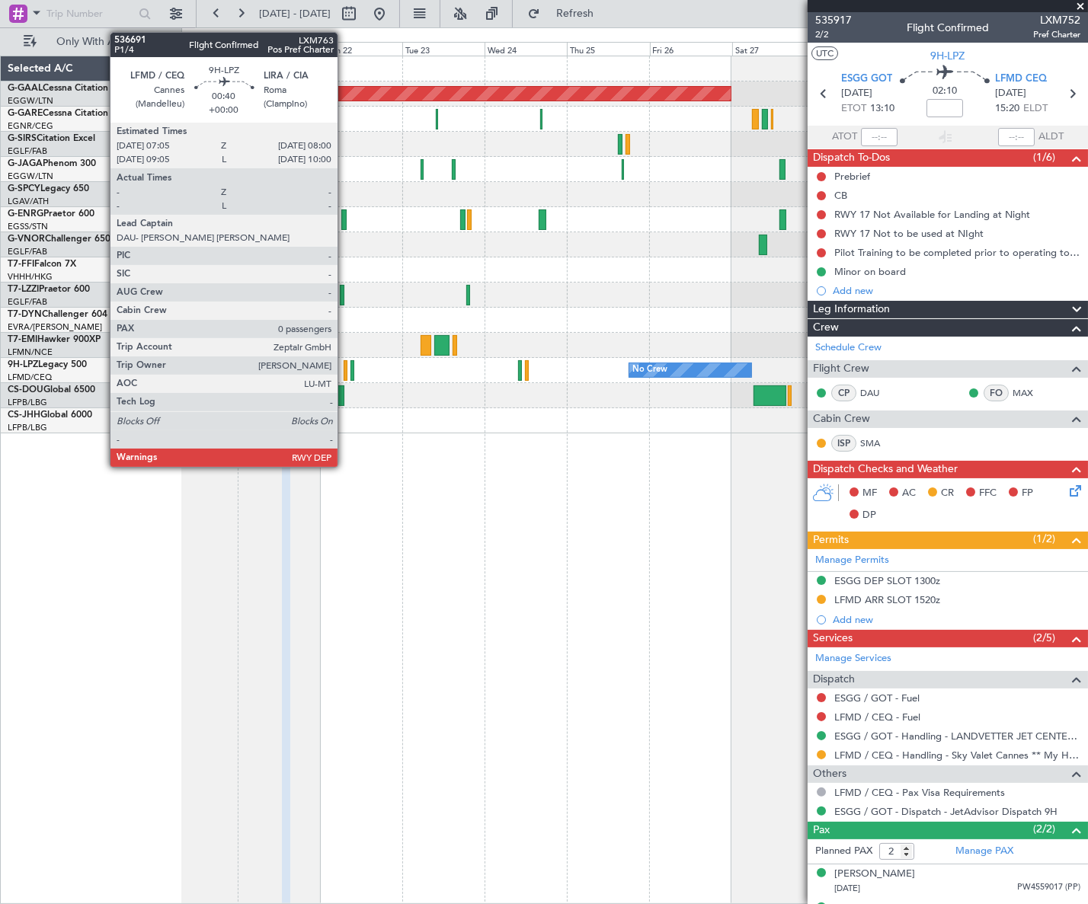
click at [344, 369] on div at bounding box center [345, 370] width 4 height 21
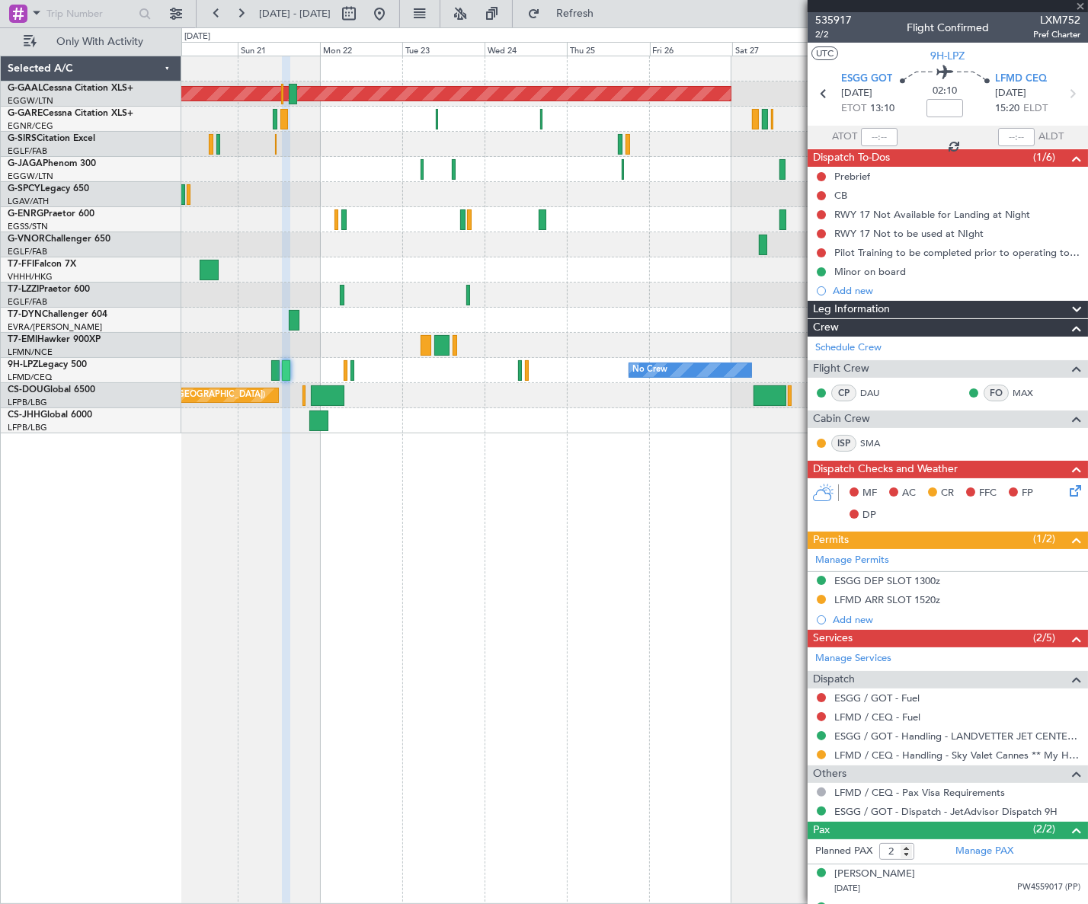
type input "0"
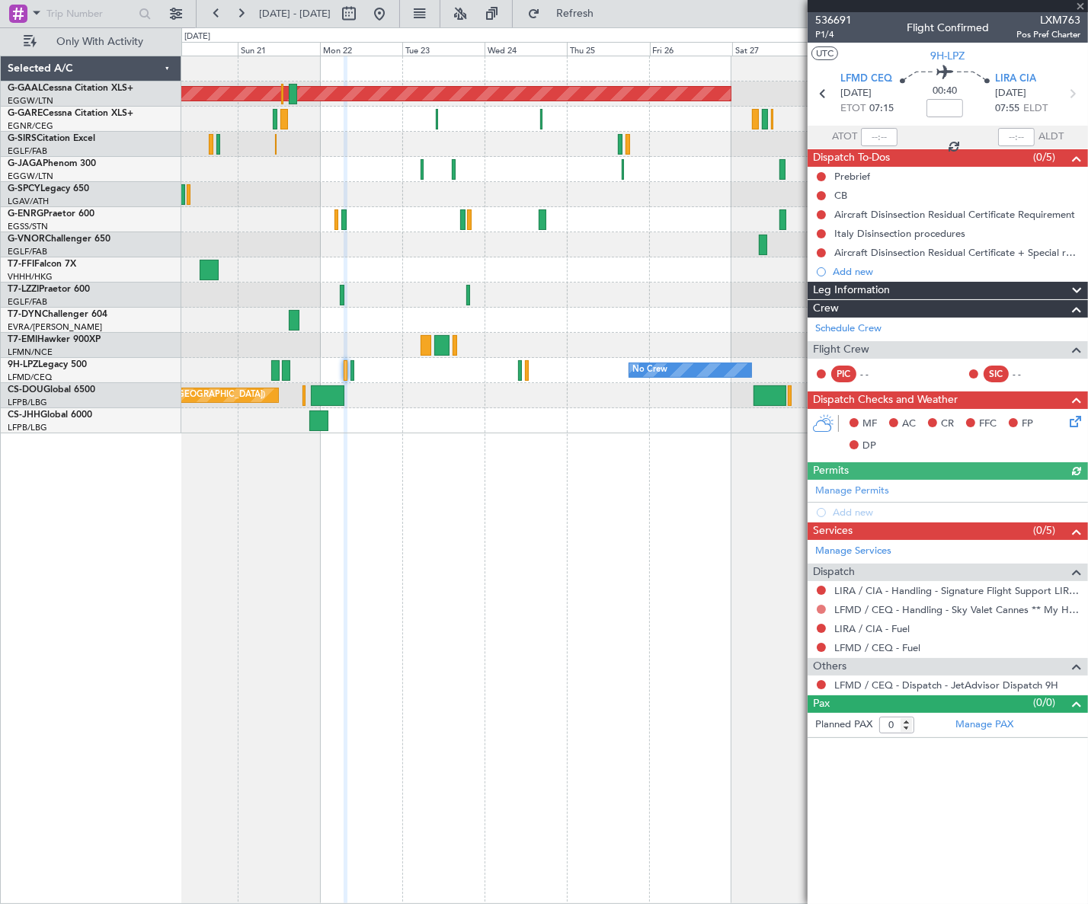
click at [819, 605] on button at bounding box center [820, 609] width 9 height 9
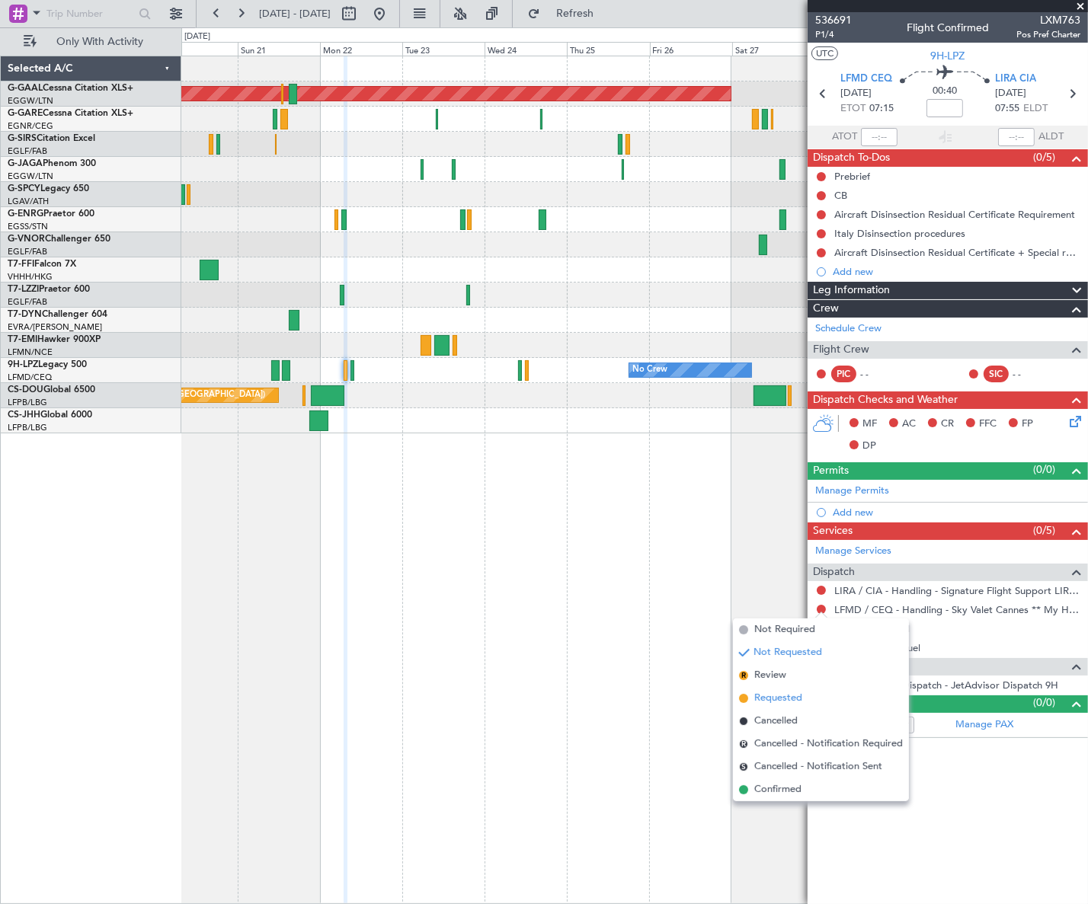
click at [768, 698] on span "Requested" at bounding box center [778, 698] width 48 height 15
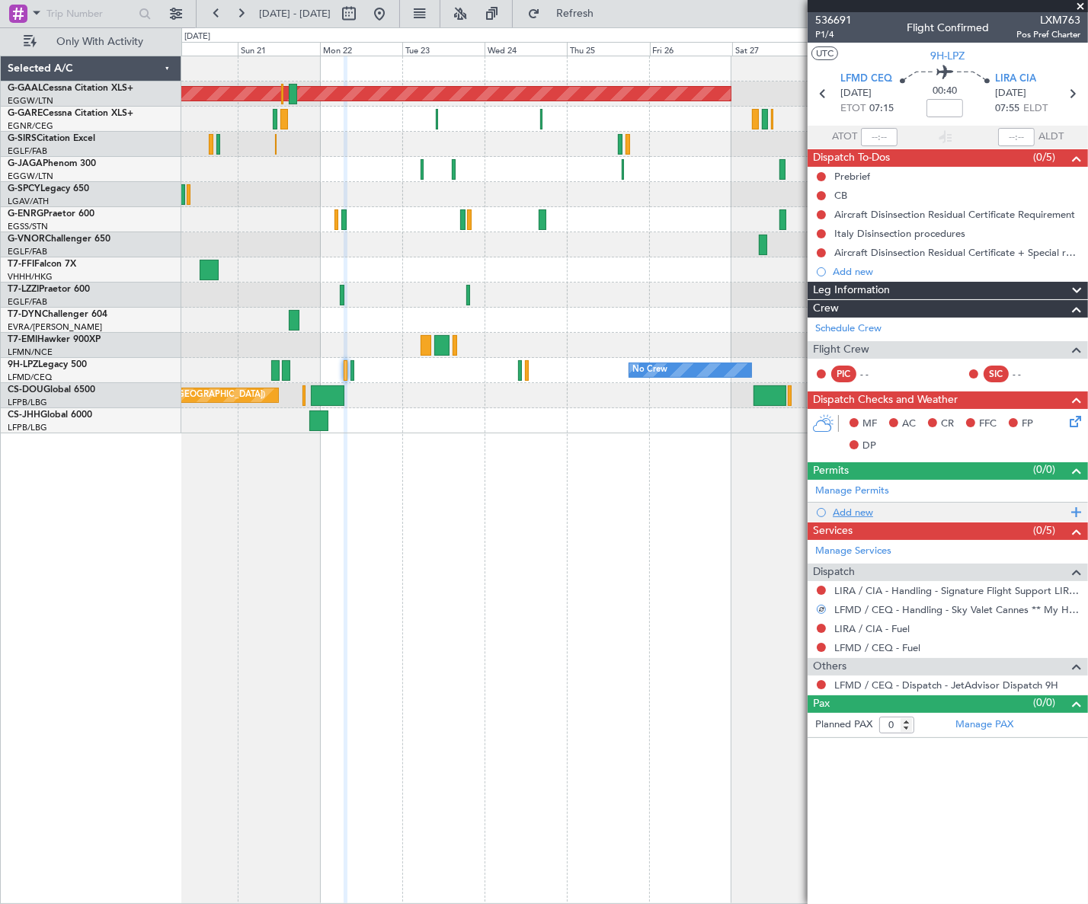
click at [846, 510] on div "Add new" at bounding box center [949, 512] width 234 height 13
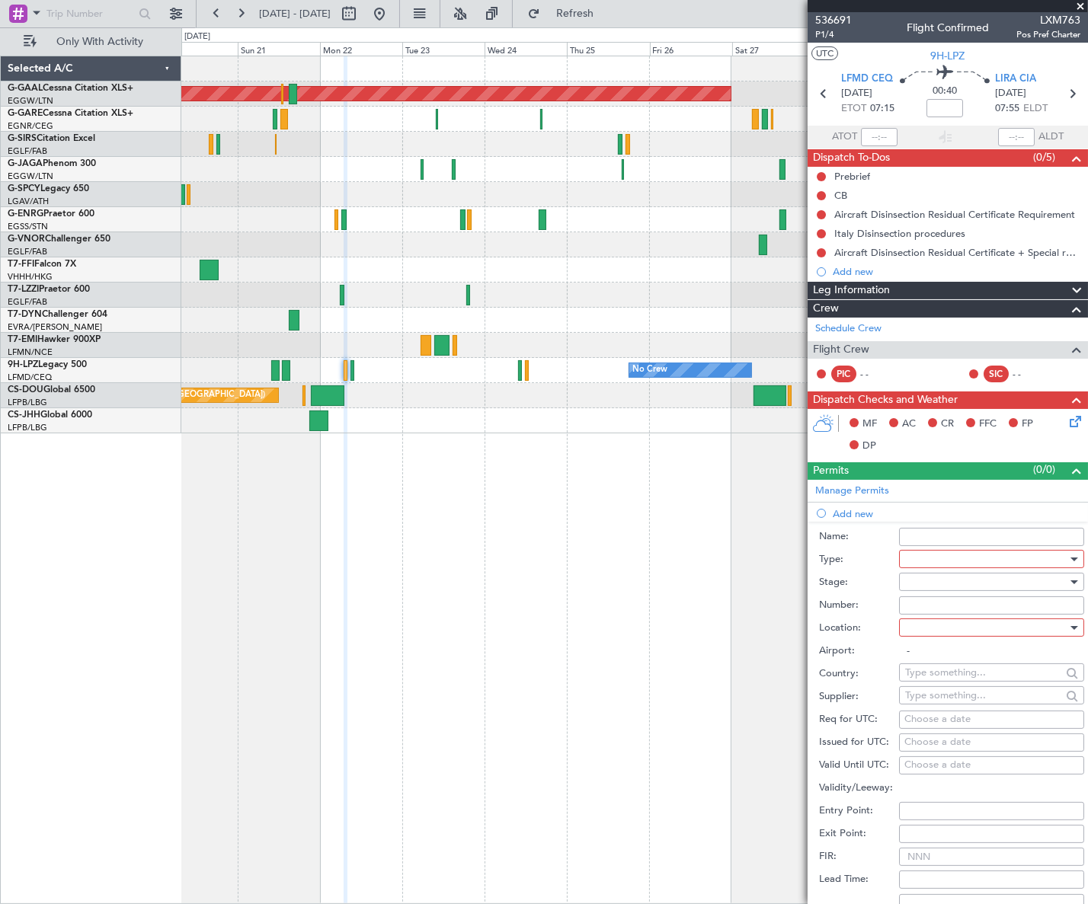
click at [932, 557] on div at bounding box center [986, 559] width 162 height 23
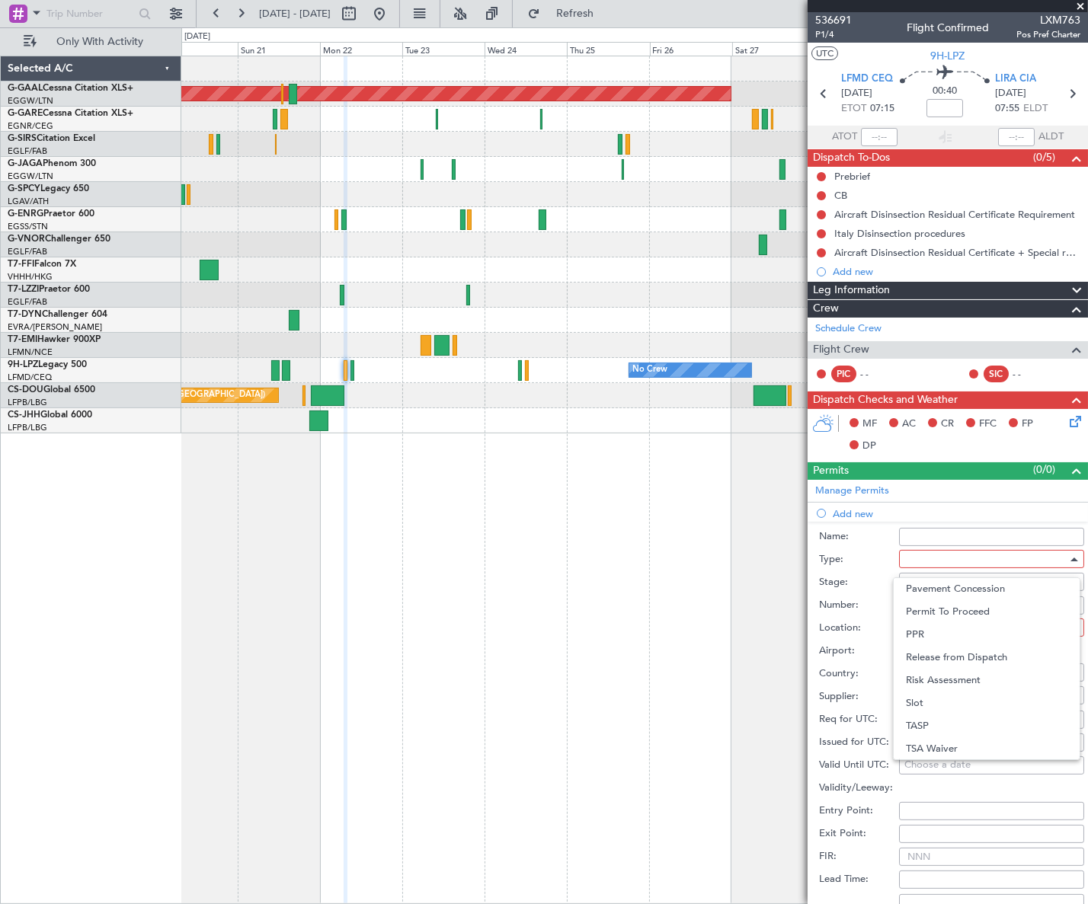
drag, startPoint x: 932, startPoint y: 704, endPoint x: 941, endPoint y: 686, distance: 19.8
click at [932, 703] on span "Slot" at bounding box center [986, 703] width 161 height 23
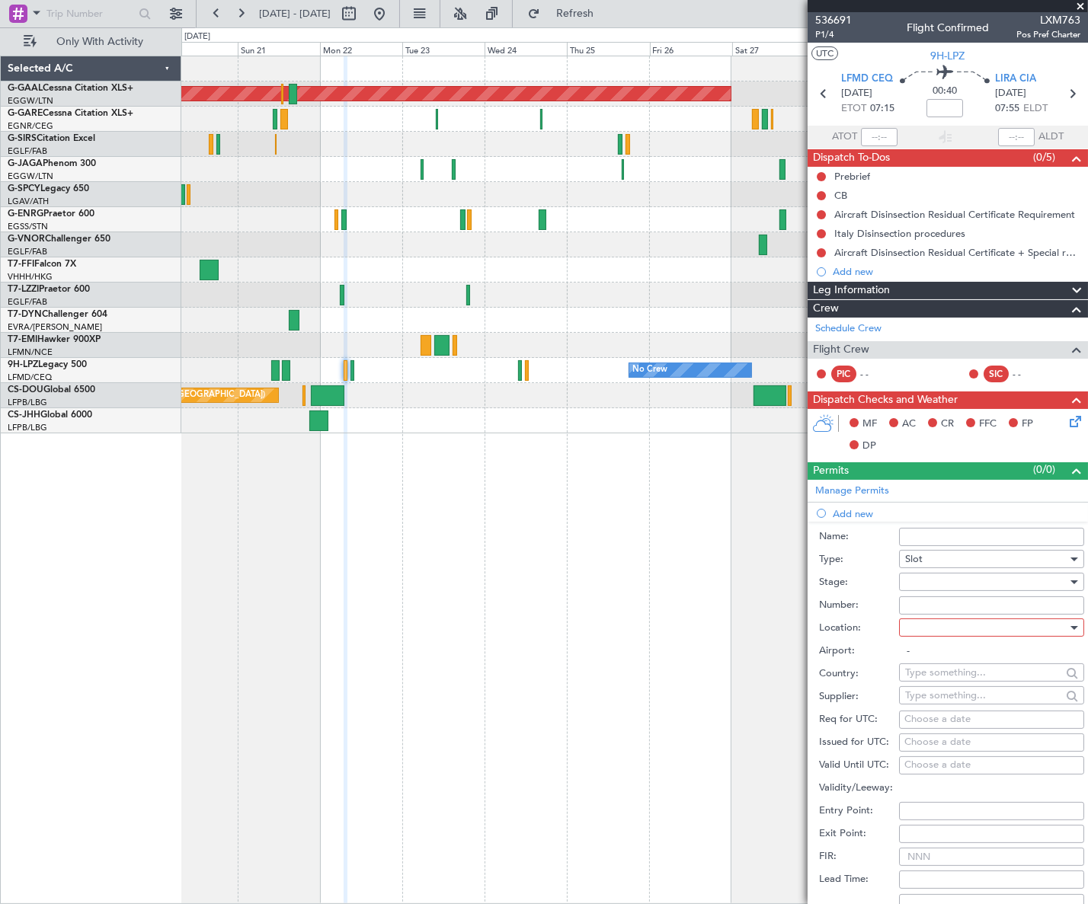
click at [1050, 575] on div at bounding box center [986, 581] width 162 height 23
click at [947, 681] on span "Requested" at bounding box center [986, 680] width 161 height 23
click at [1035, 625] on div at bounding box center [986, 627] width 162 height 23
click at [938, 676] on span "Departure Alt" at bounding box center [986, 680] width 161 height 23
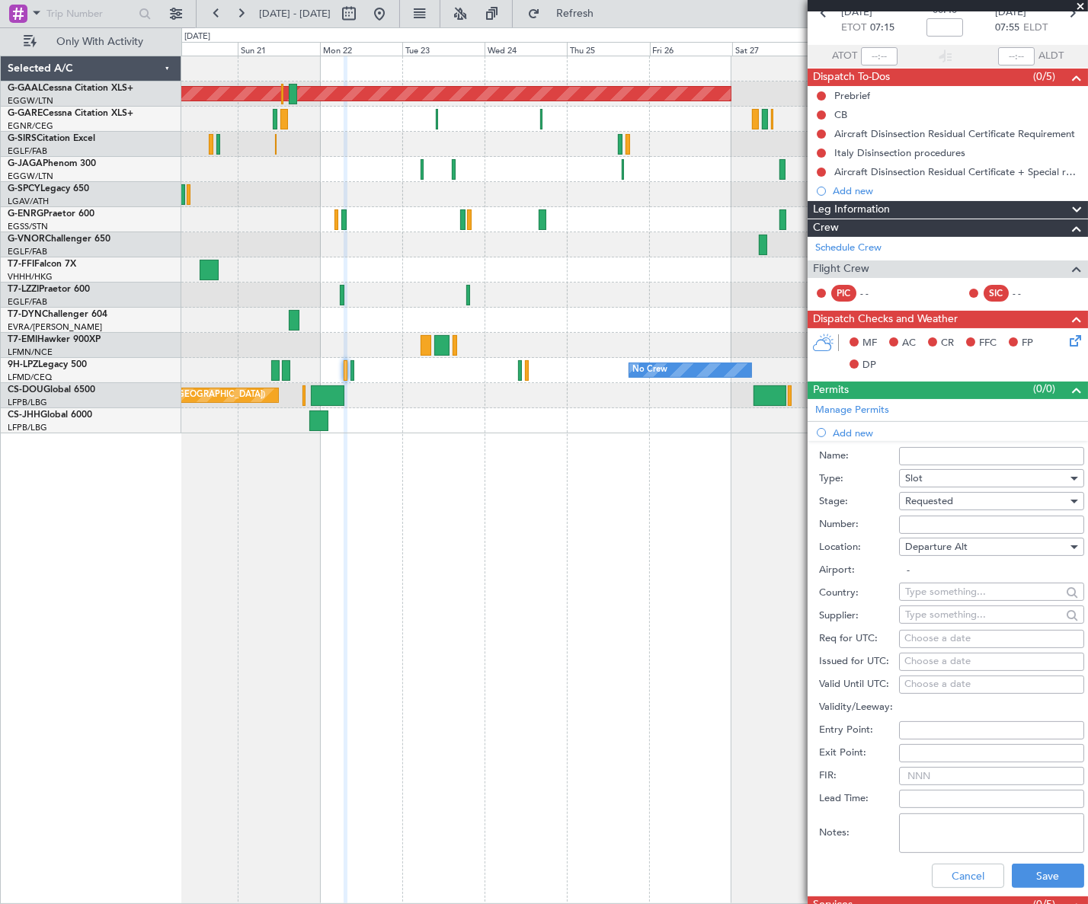
scroll to position [207, 0]
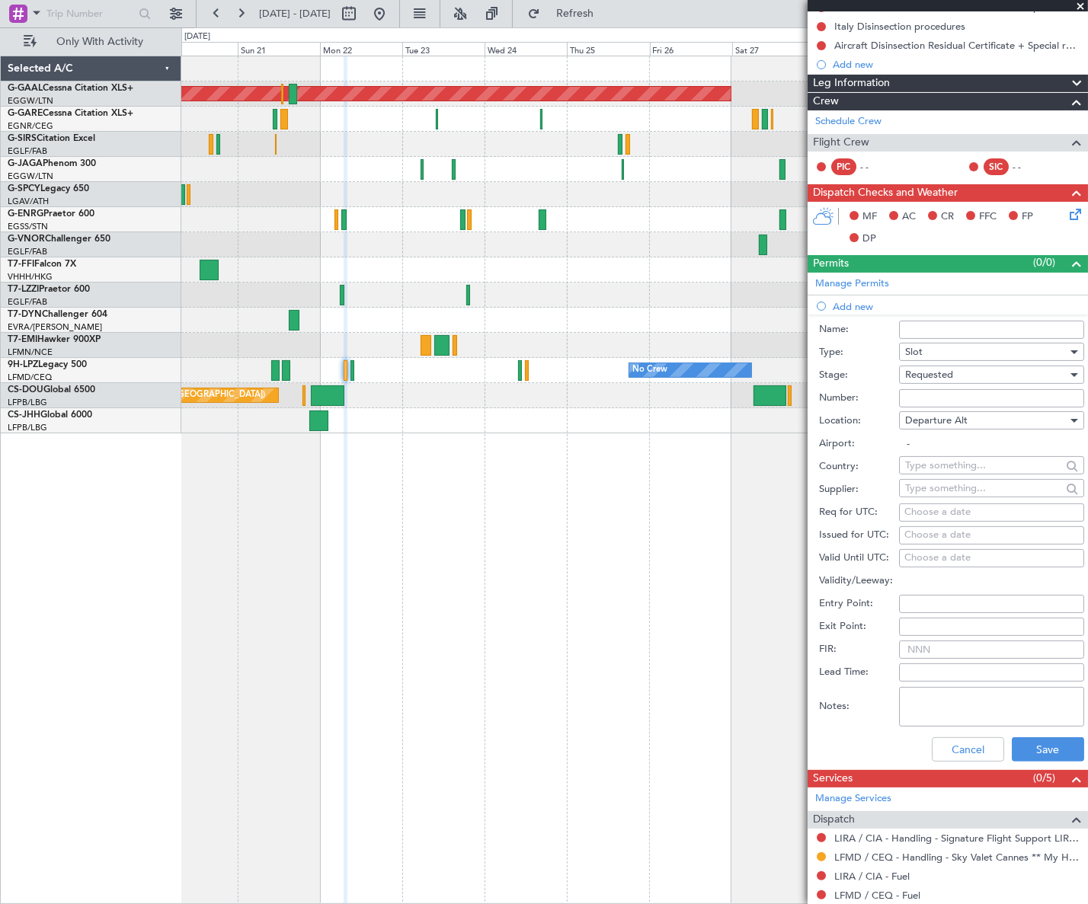
click at [967, 420] on div "Departure Alt" at bounding box center [986, 420] width 162 height 23
click at [940, 449] on span "Departure" at bounding box center [986, 450] width 161 height 23
type input "LFMD / CEQ"
click at [1052, 743] on button "Save" at bounding box center [1047, 749] width 72 height 24
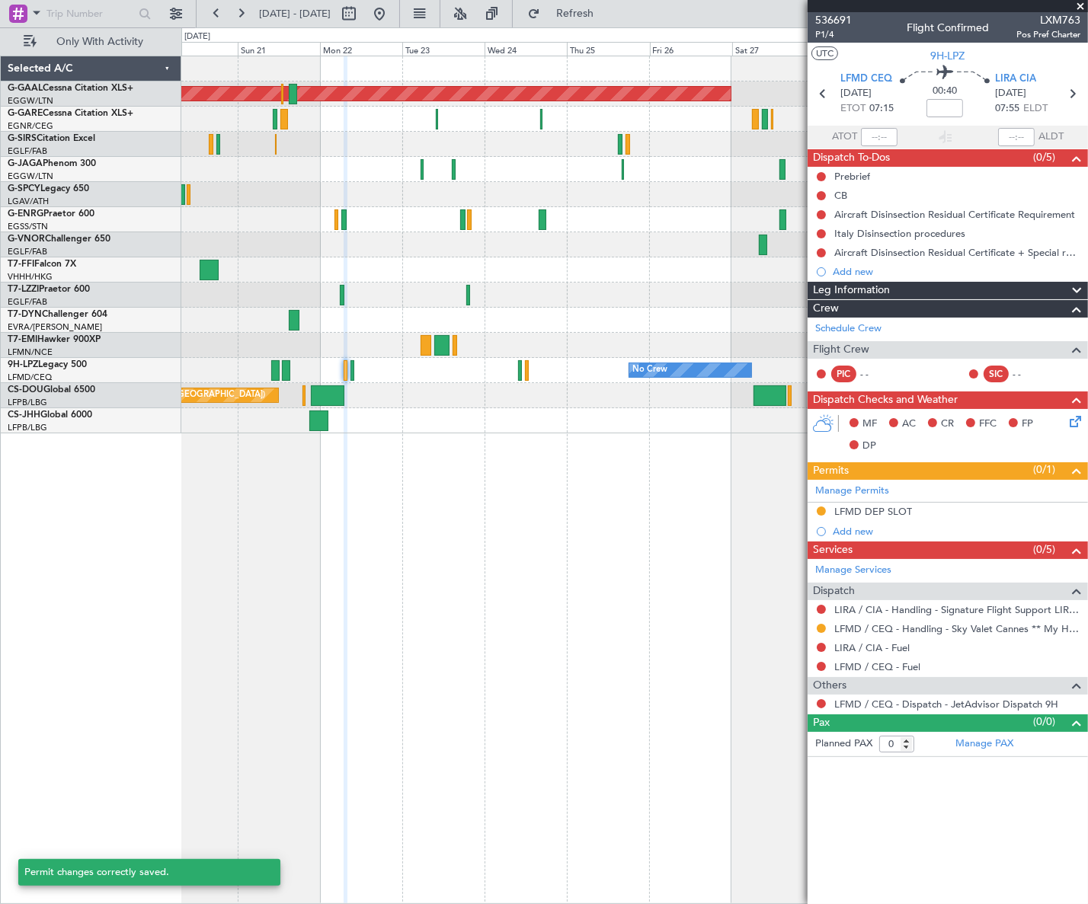
scroll to position [0, 0]
click at [891, 509] on div "LFMD DEP SLOT" at bounding box center [873, 511] width 78 height 13
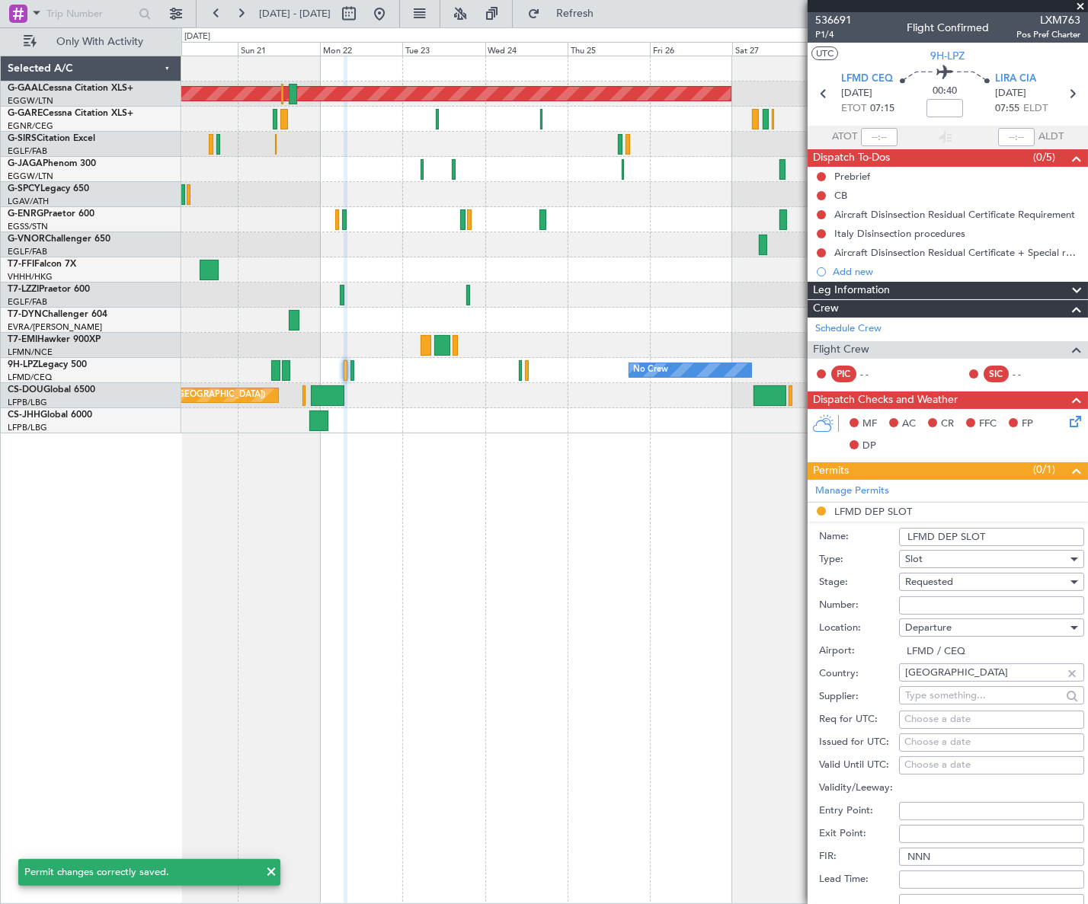
click at [992, 536] on input "LFMD DEP SLOT" at bounding box center [991, 537] width 185 height 18
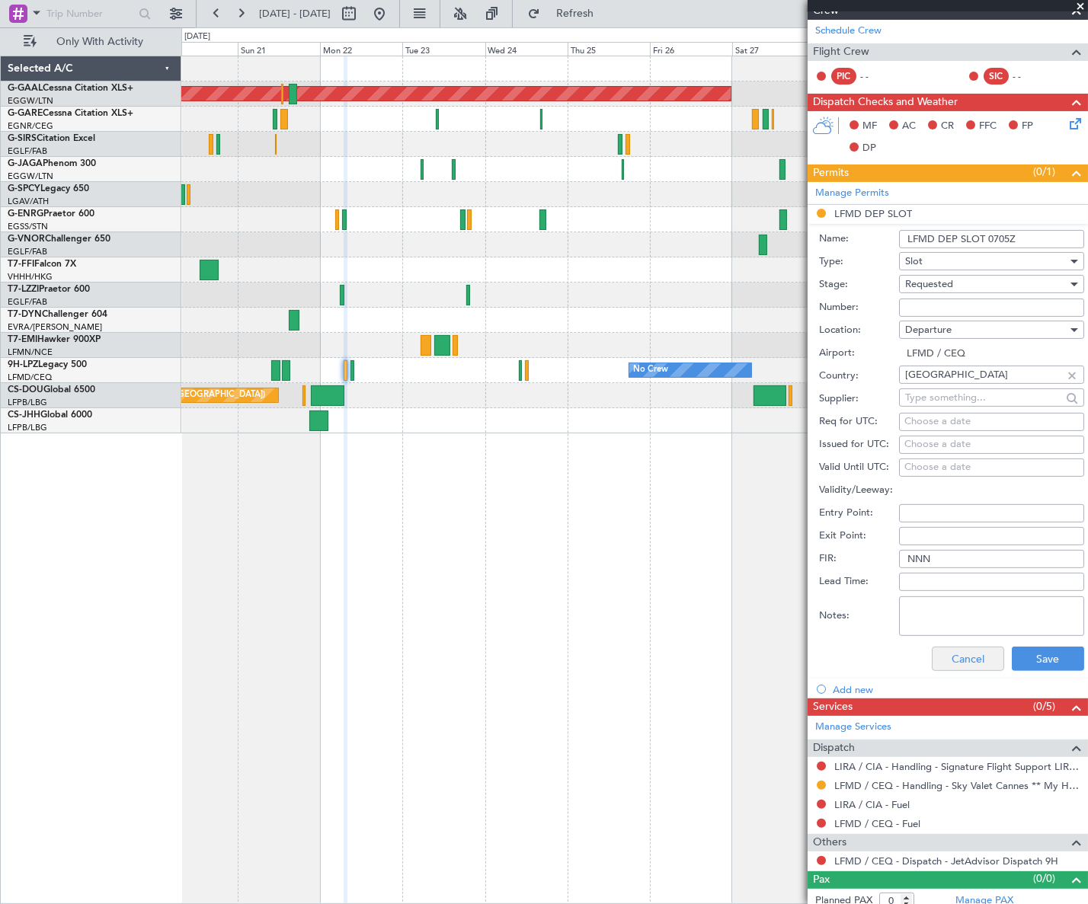
scroll to position [305, 0]
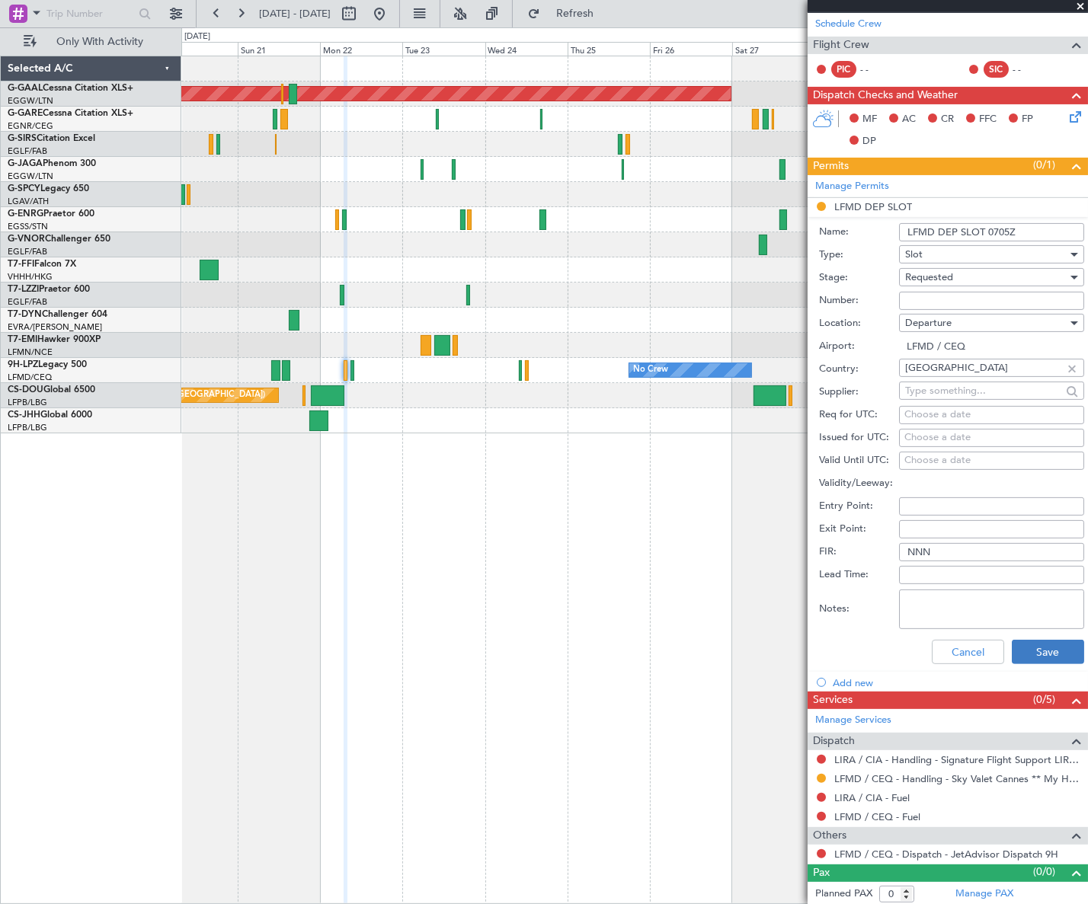
type input "LFMD DEP SLOT 0705Z"
click at [1014, 648] on button "Save" at bounding box center [1047, 652] width 72 height 24
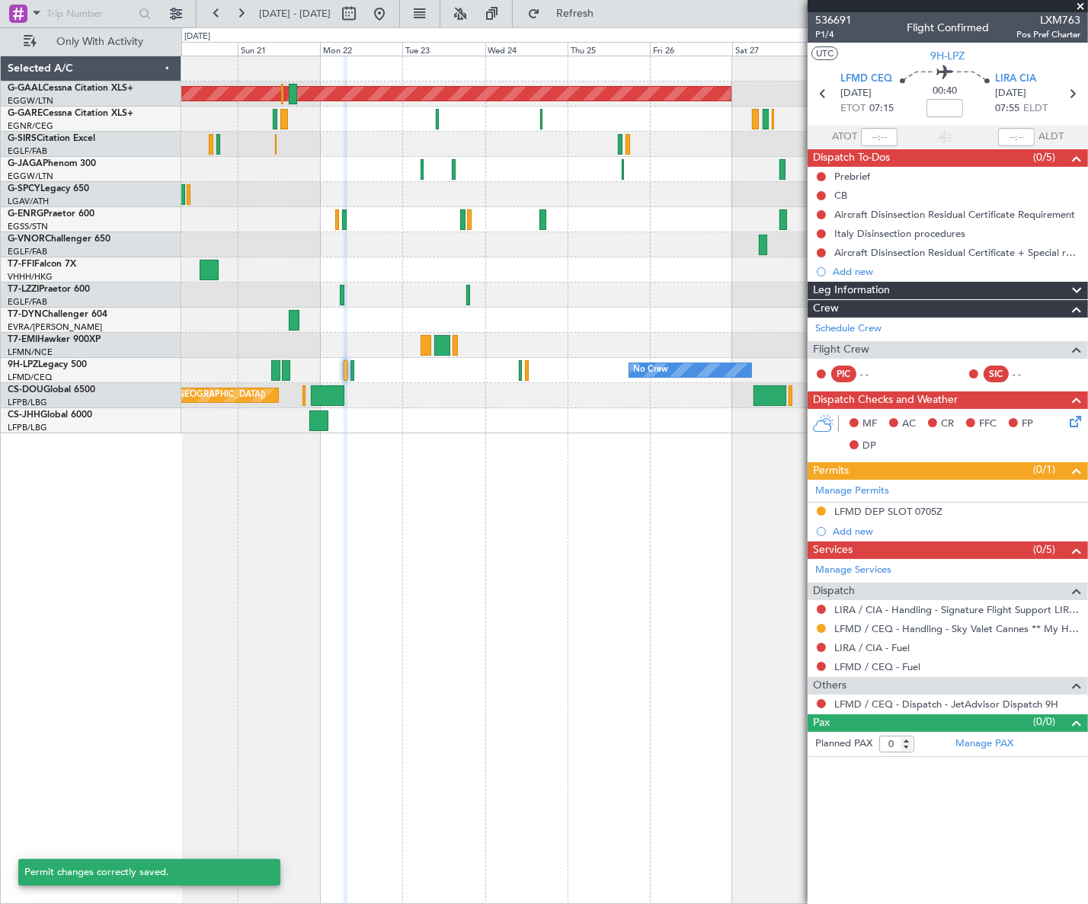
scroll to position [0, 0]
click at [957, 612] on link "LIRA / CIA - Handling - Signature Flight Support LIRA / CIA" at bounding box center [957, 609] width 246 height 13
click at [1030, 79] on span "LIRA CIA" at bounding box center [1015, 79] width 41 height 15
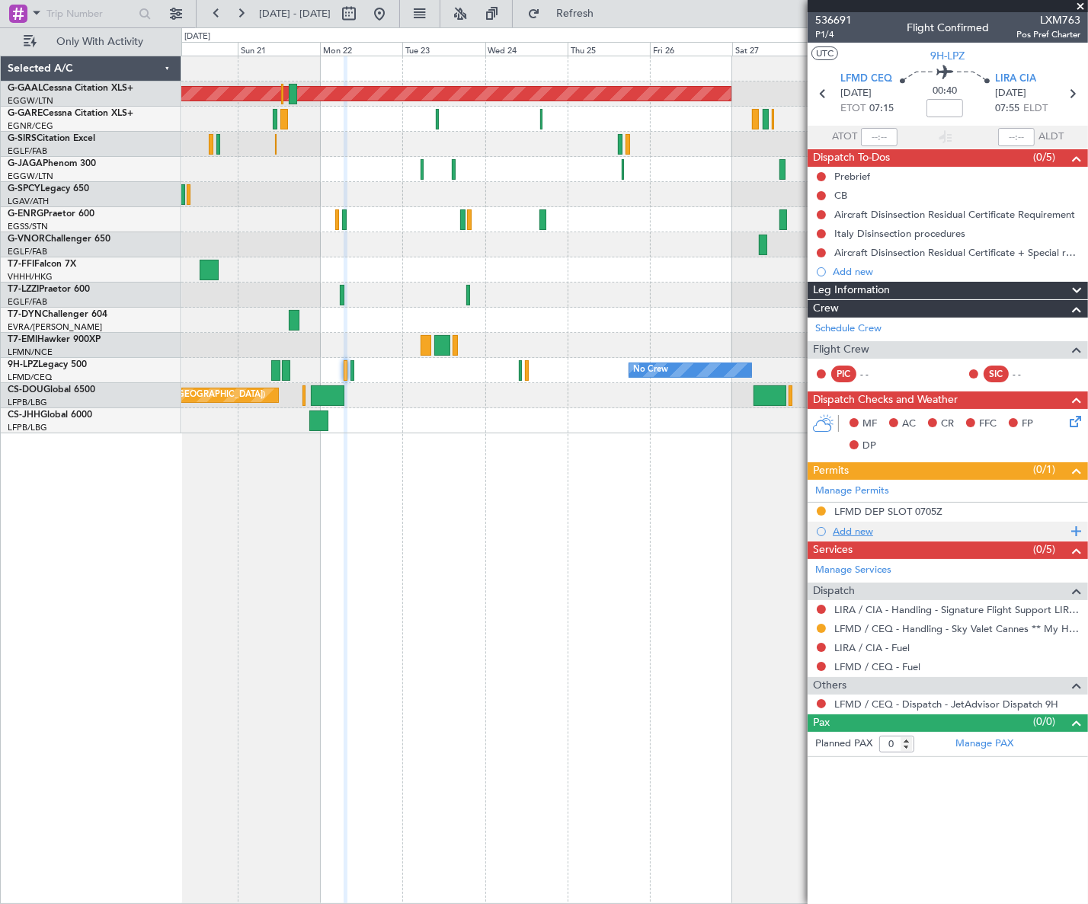
click at [858, 529] on div "Add new" at bounding box center [949, 531] width 234 height 13
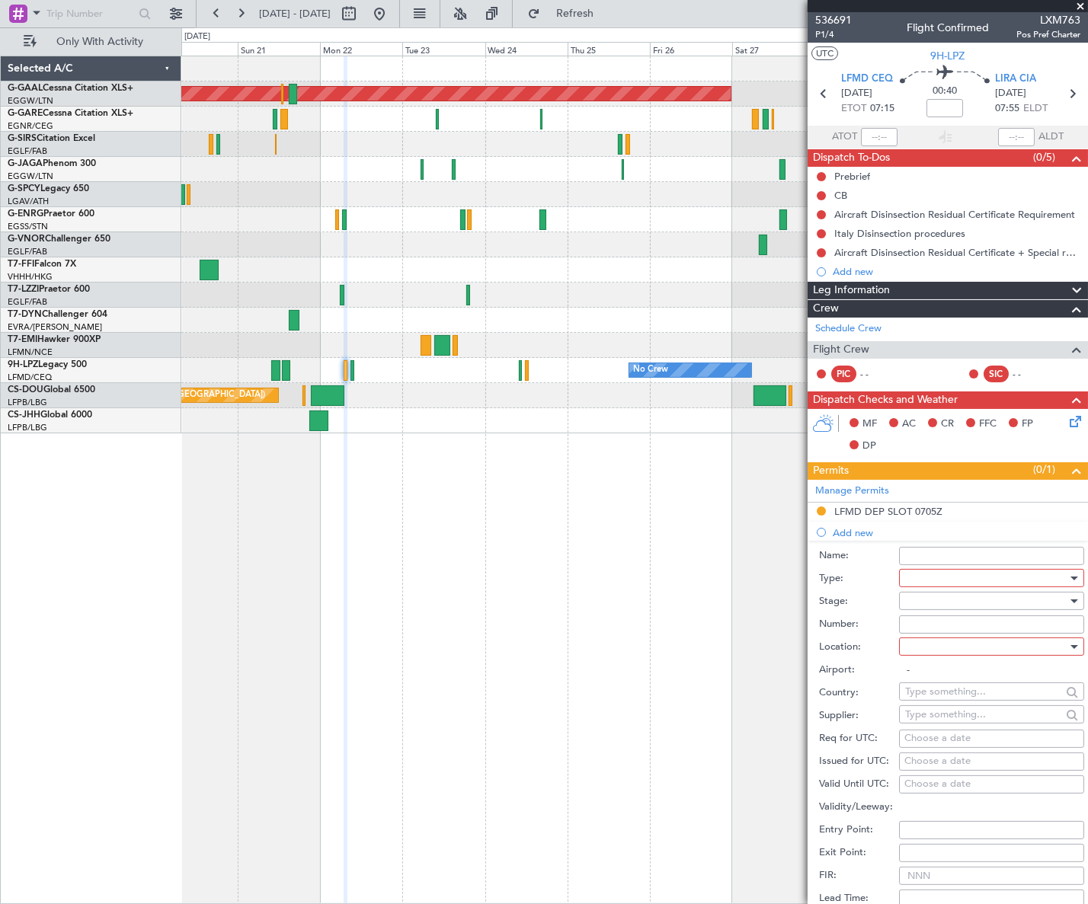
click at [964, 573] on div at bounding box center [986, 578] width 162 height 23
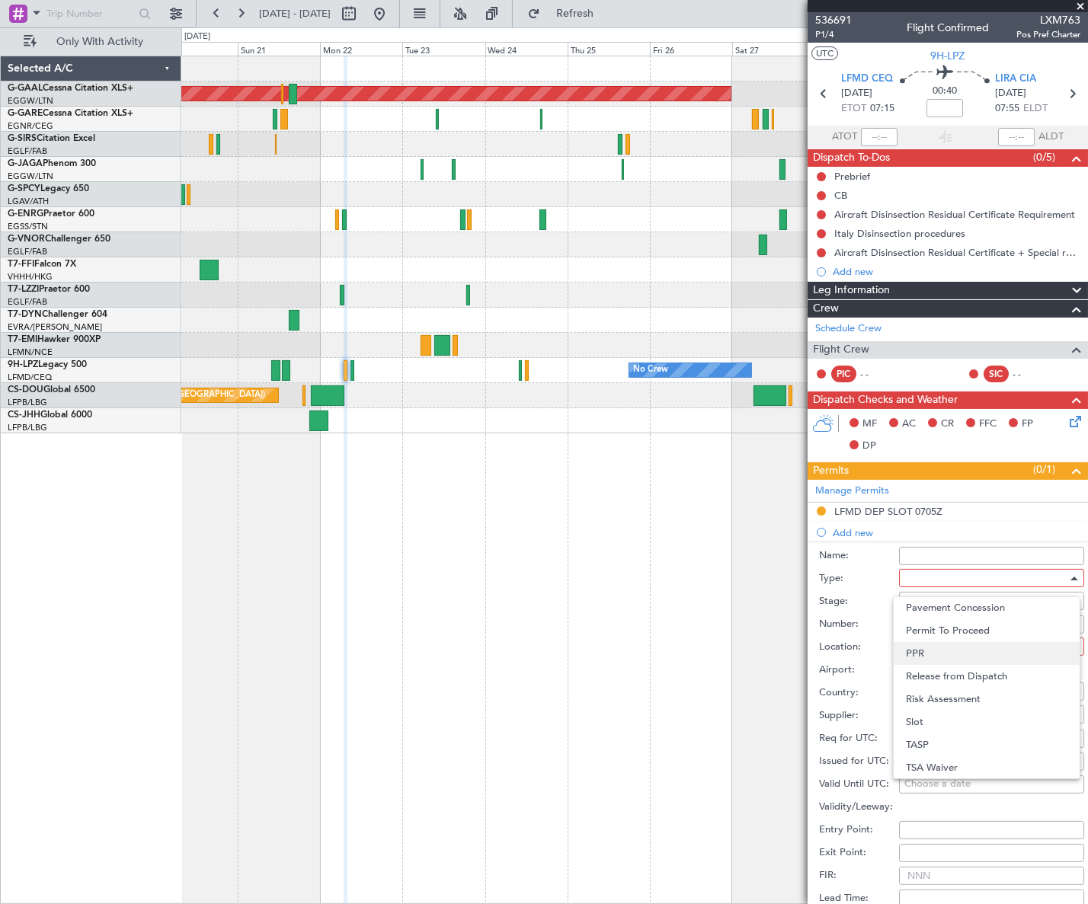
click at [922, 655] on span "PPR" at bounding box center [986, 653] width 161 height 23
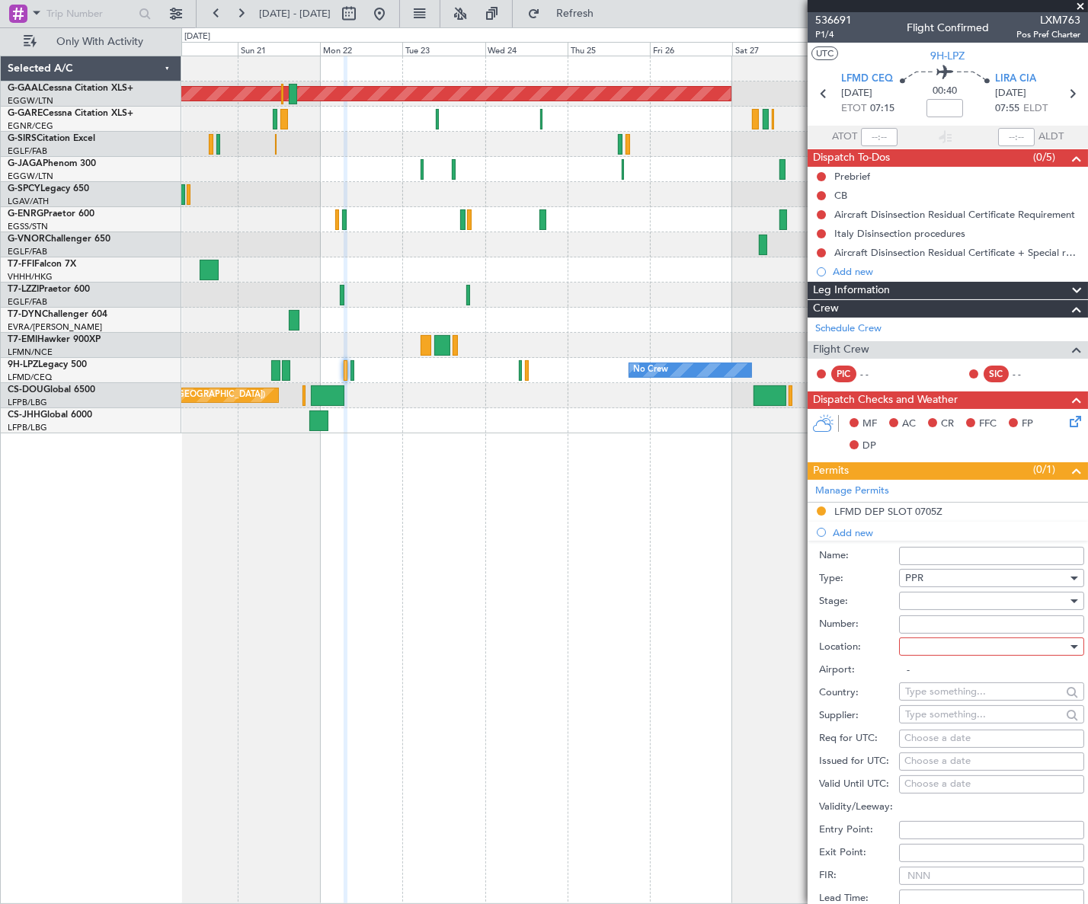
click at [1045, 599] on div at bounding box center [986, 600] width 162 height 23
click at [938, 698] on span "Requested" at bounding box center [986, 699] width 161 height 23
click at [1056, 643] on div at bounding box center [986, 646] width 162 height 23
click at [922, 722] on span "Arrival" at bounding box center [986, 722] width 161 height 23
type input "LIRA / CIA"
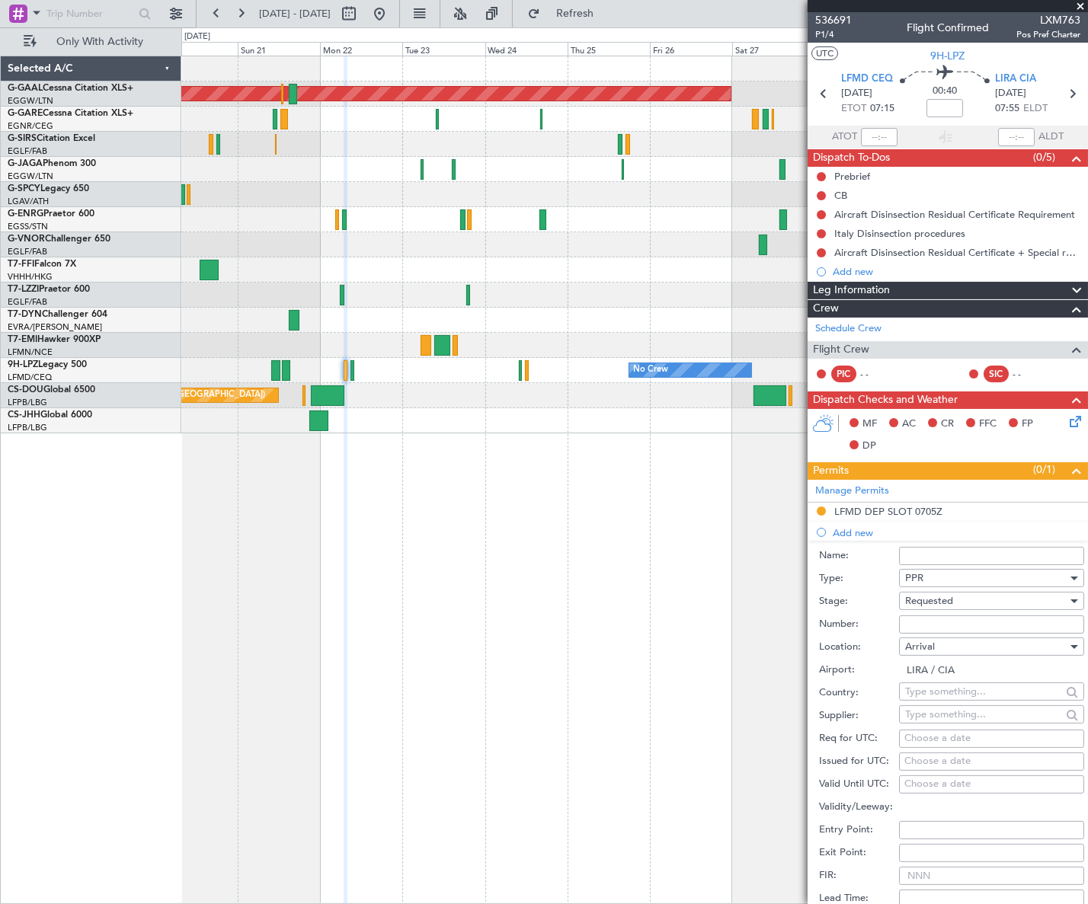
scroll to position [276, 0]
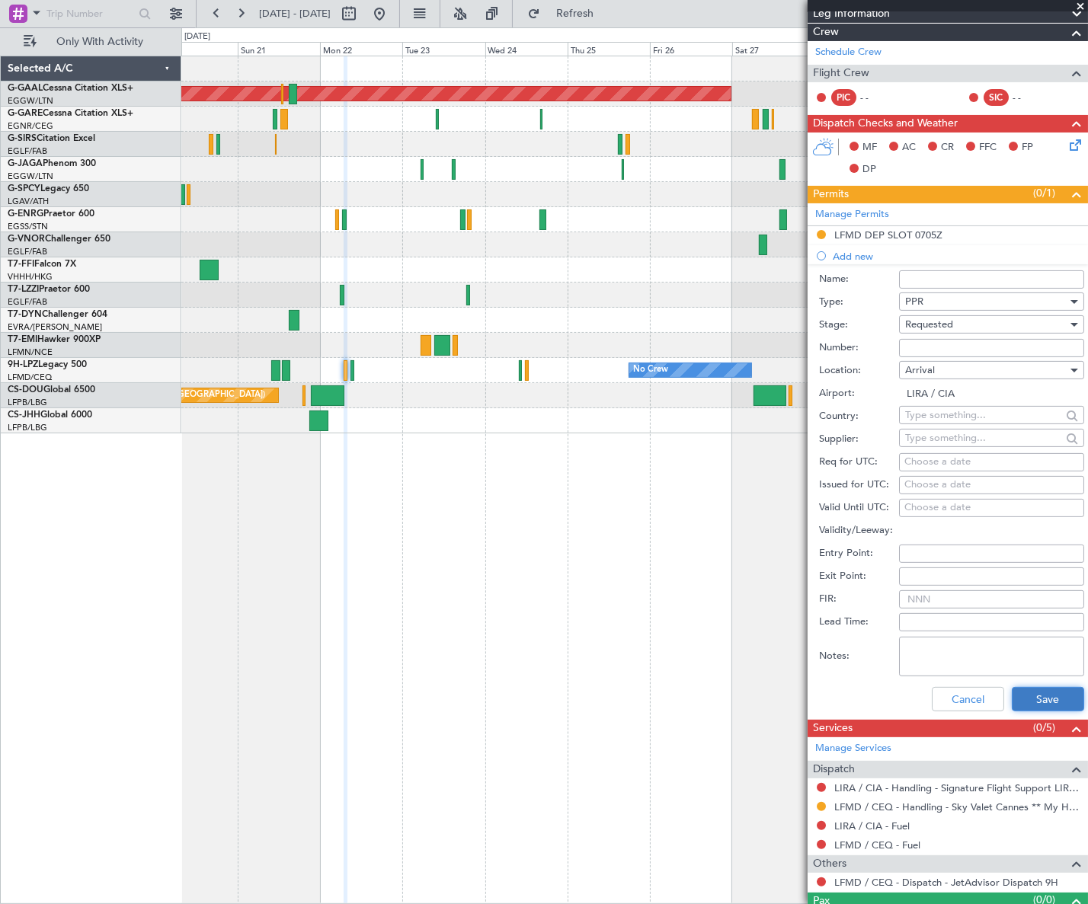
click at [1041, 701] on button "Save" at bounding box center [1047, 699] width 72 height 24
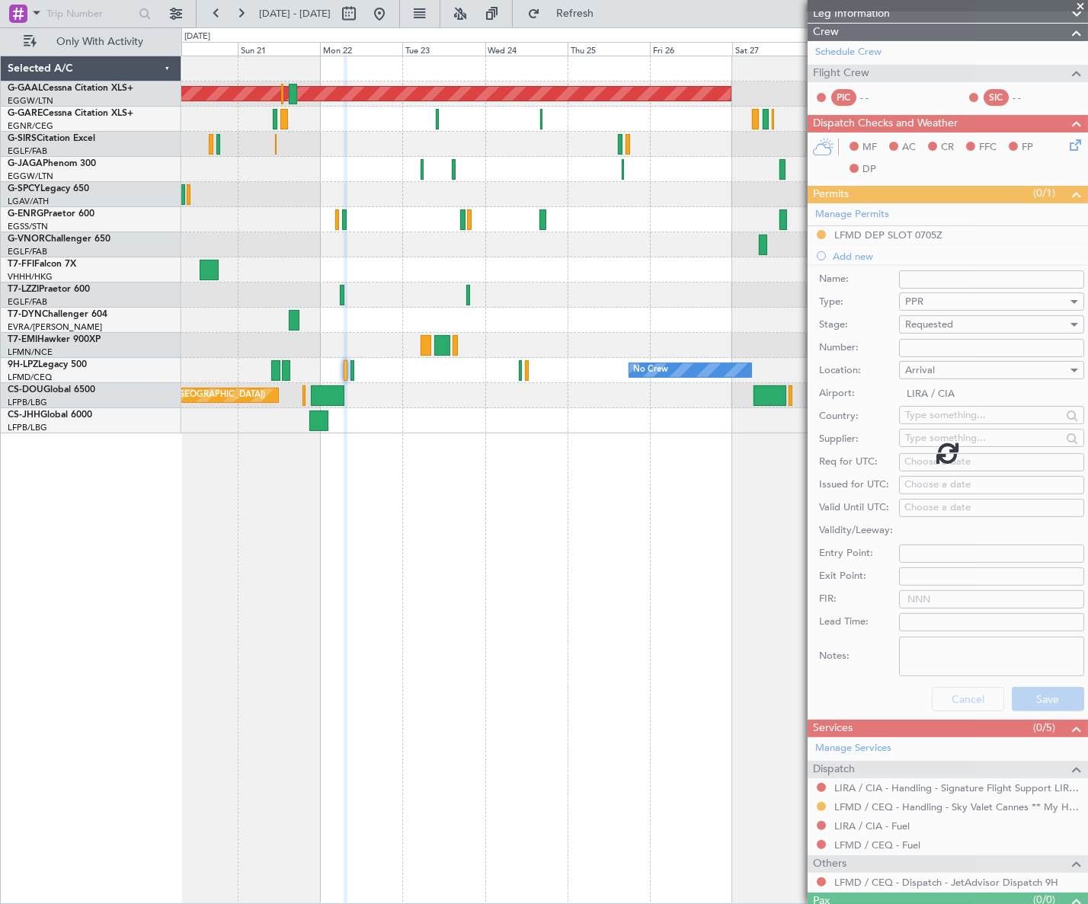
scroll to position [0, 0]
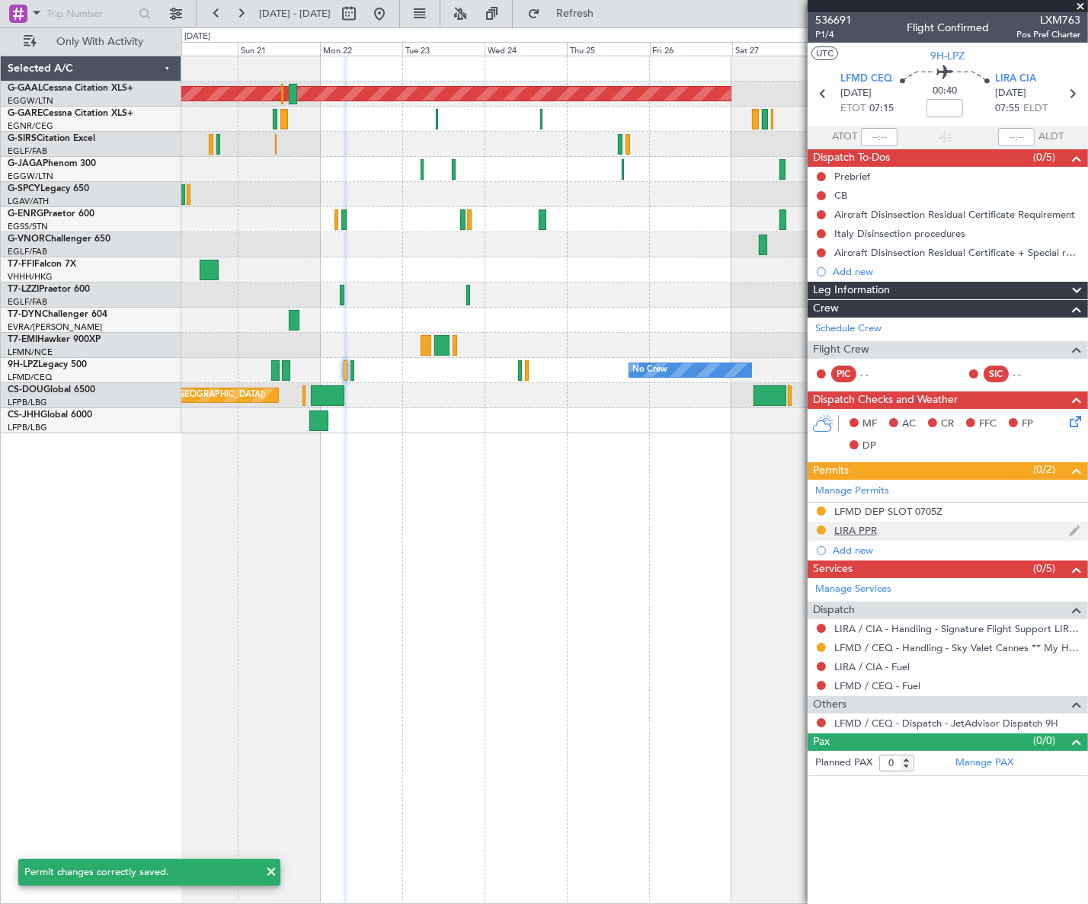
click at [857, 530] on div "LIRA PPR" at bounding box center [855, 530] width 43 height 13
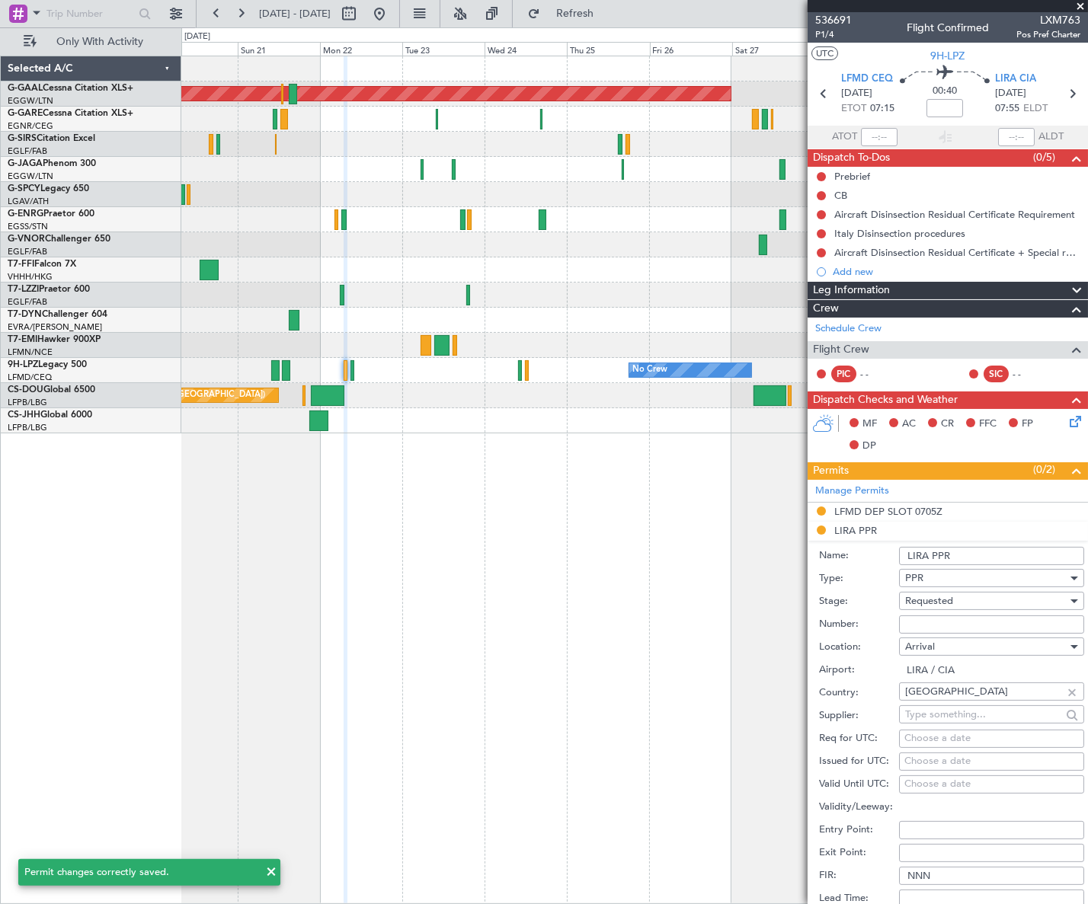
click at [966, 556] on input "LIRA PPR" at bounding box center [991, 556] width 185 height 18
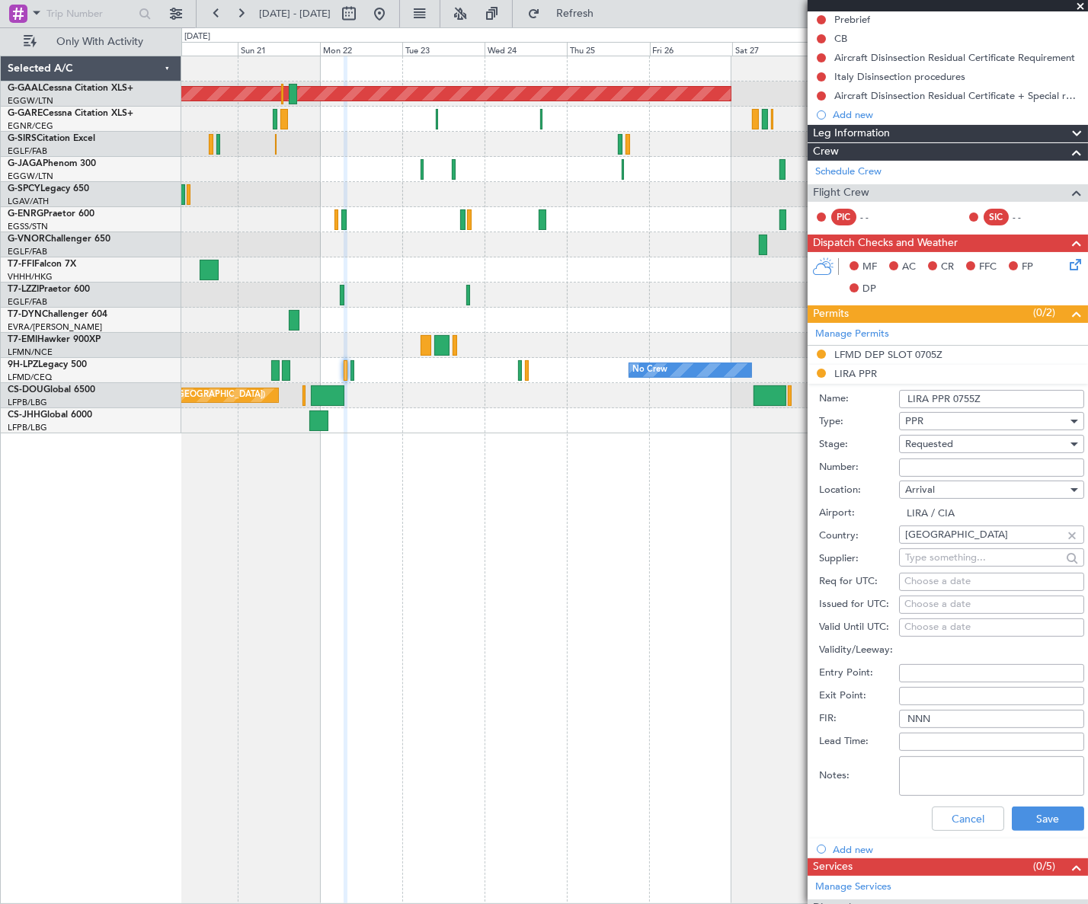
scroll to position [276, 0]
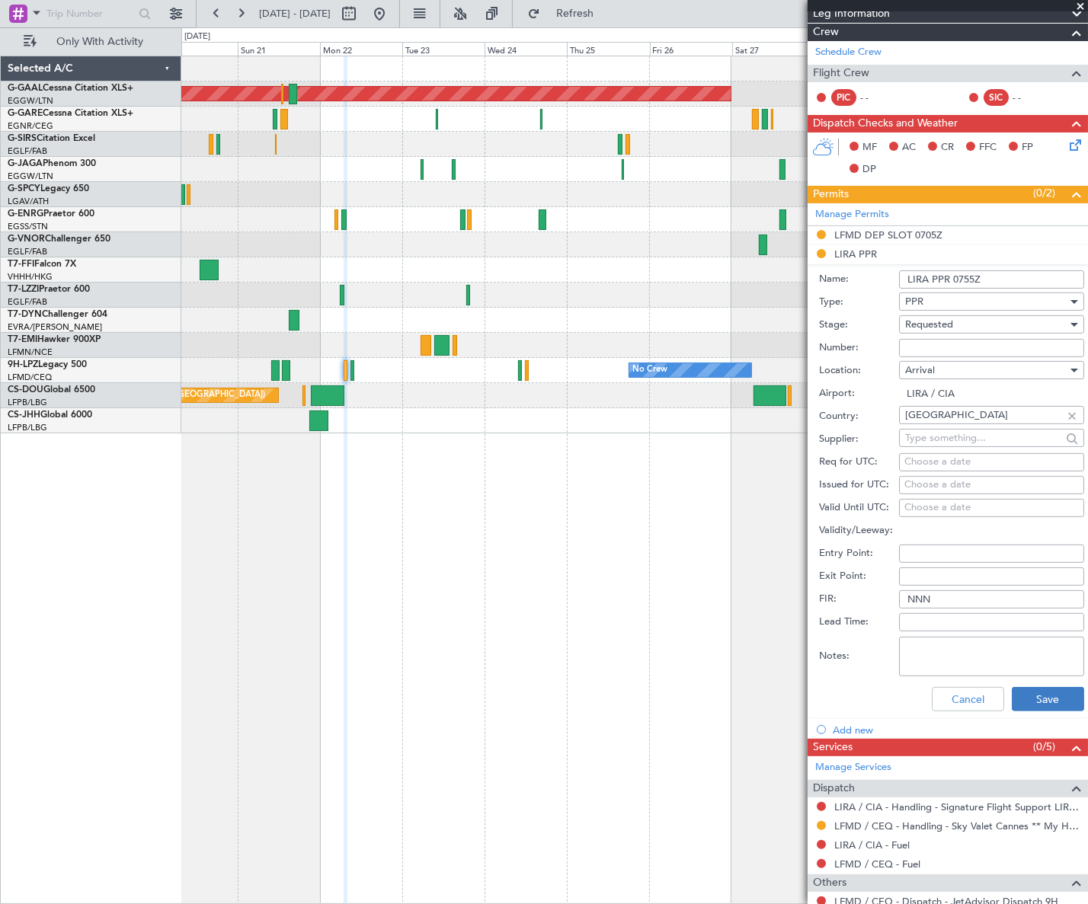
type input "LIRA PPR 0755Z"
click at [1069, 692] on button "Save" at bounding box center [1047, 699] width 72 height 24
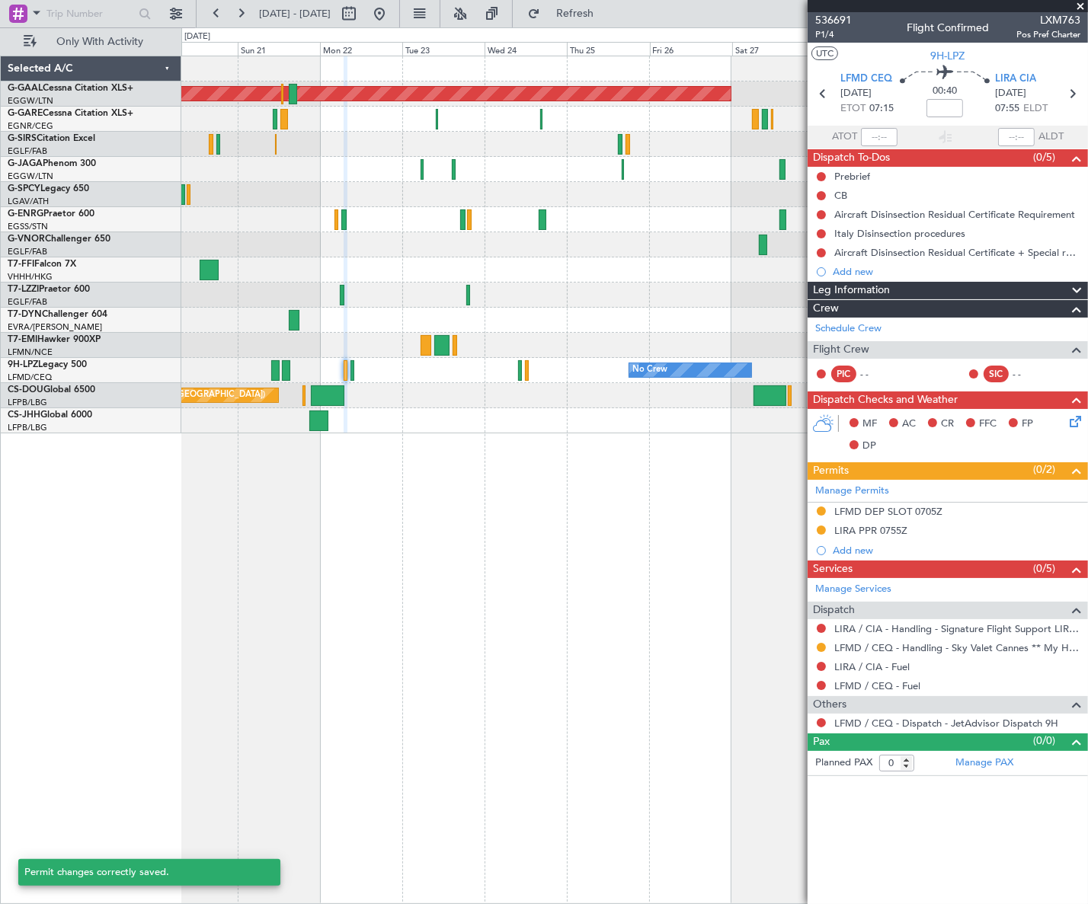
scroll to position [0, 0]
click at [596, 18] on span "Refresh" at bounding box center [575, 13] width 64 height 11
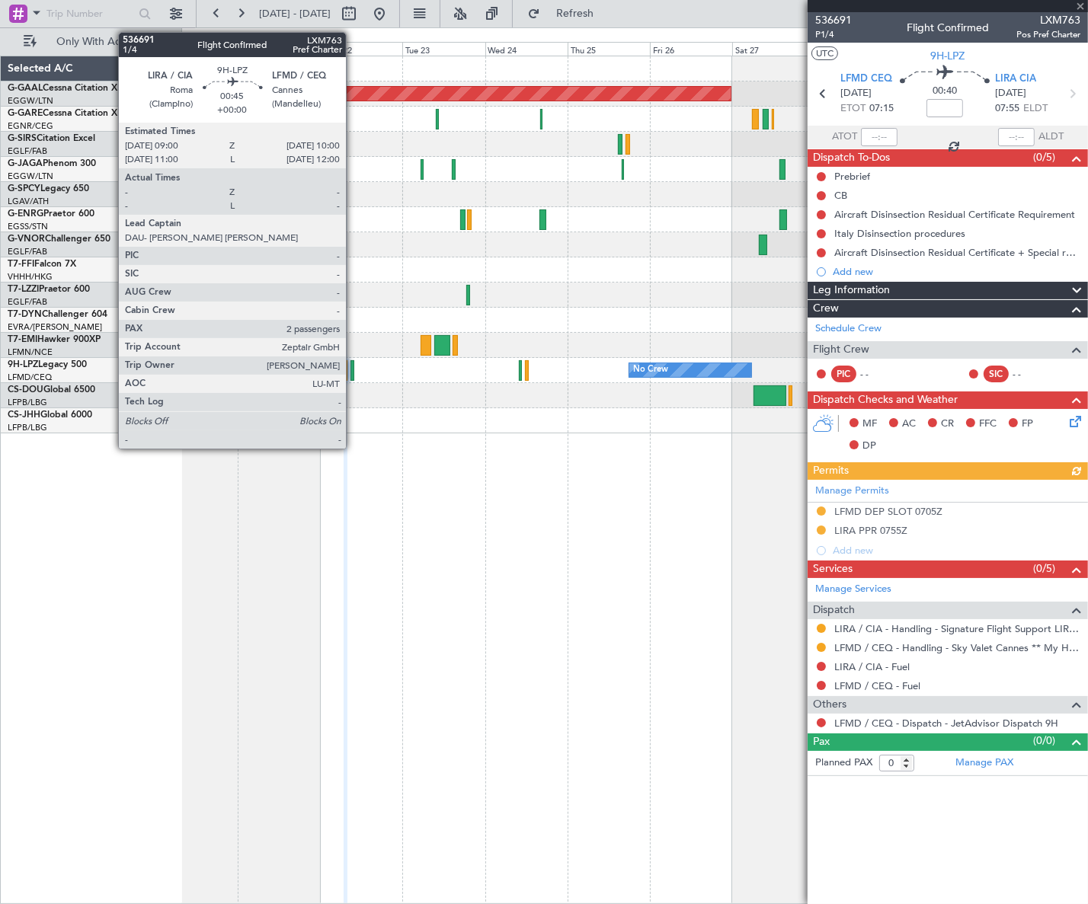
click at [353, 365] on div at bounding box center [352, 370] width 4 height 21
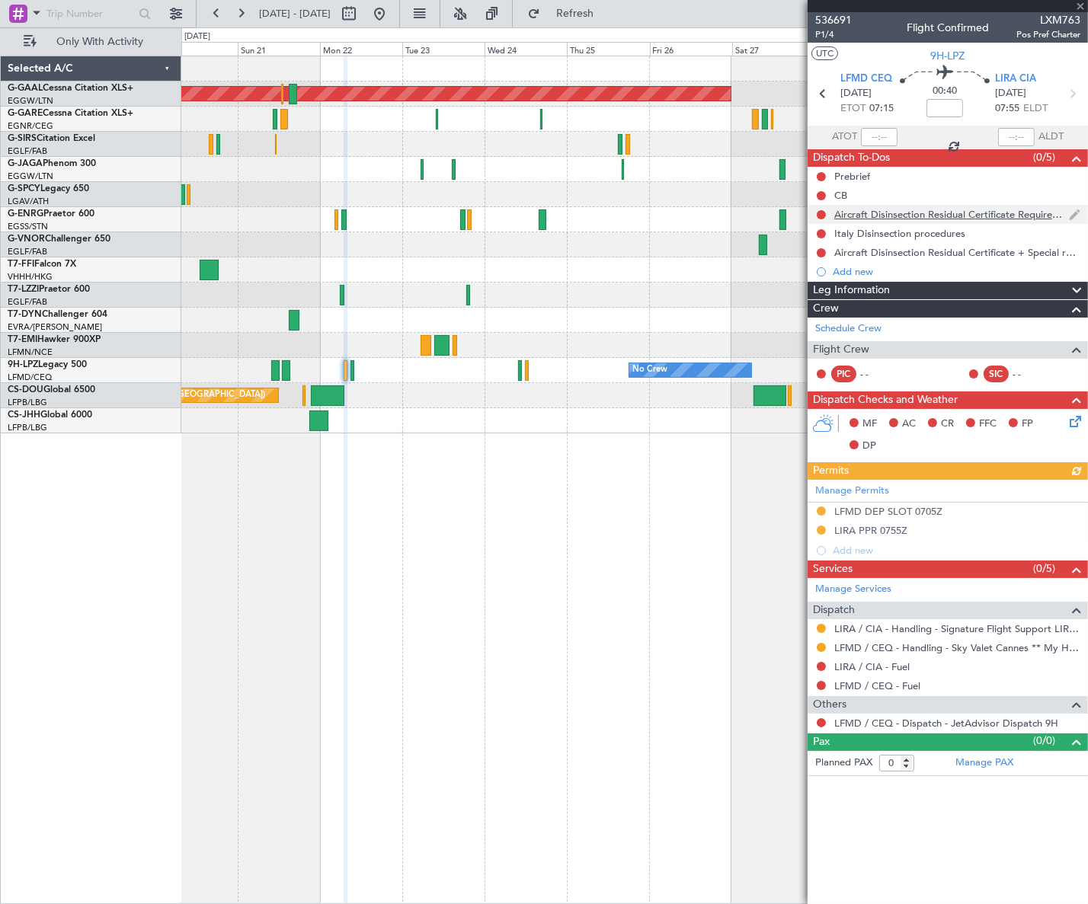
type input "2"
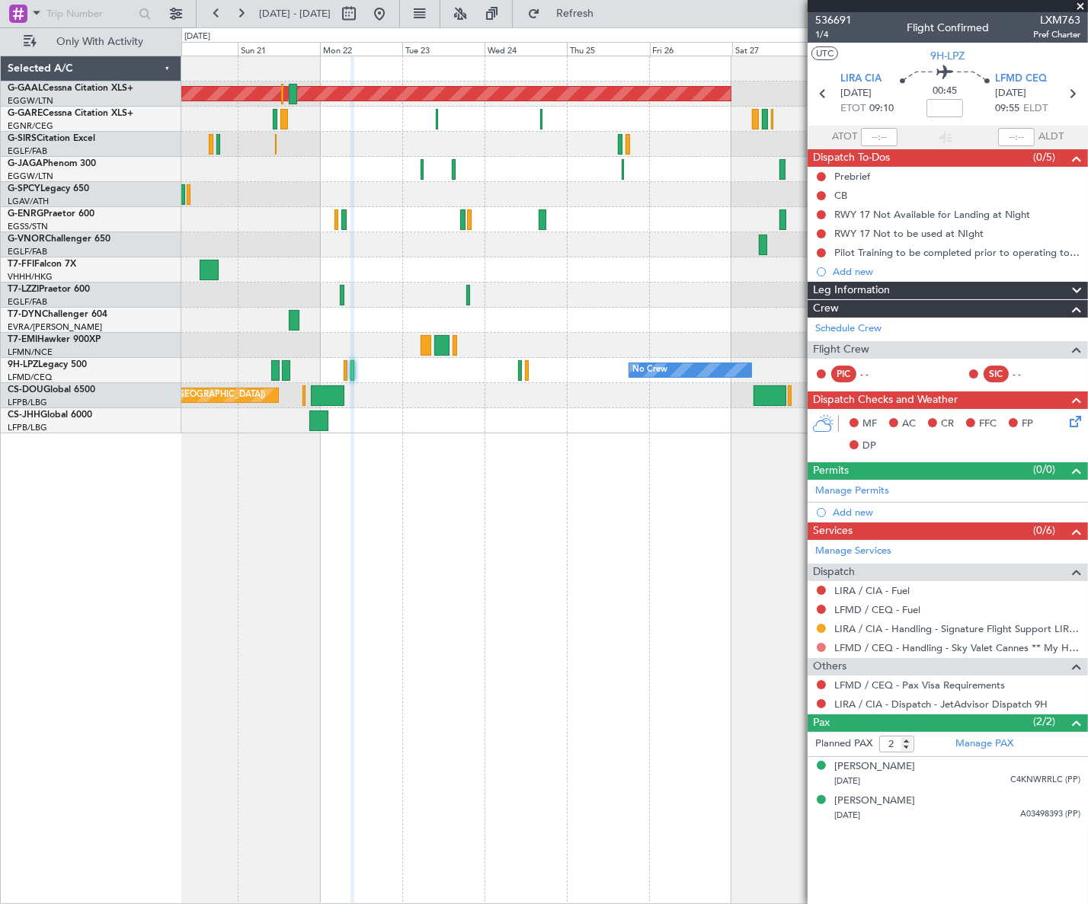
click at [821, 646] on button at bounding box center [820, 647] width 9 height 9
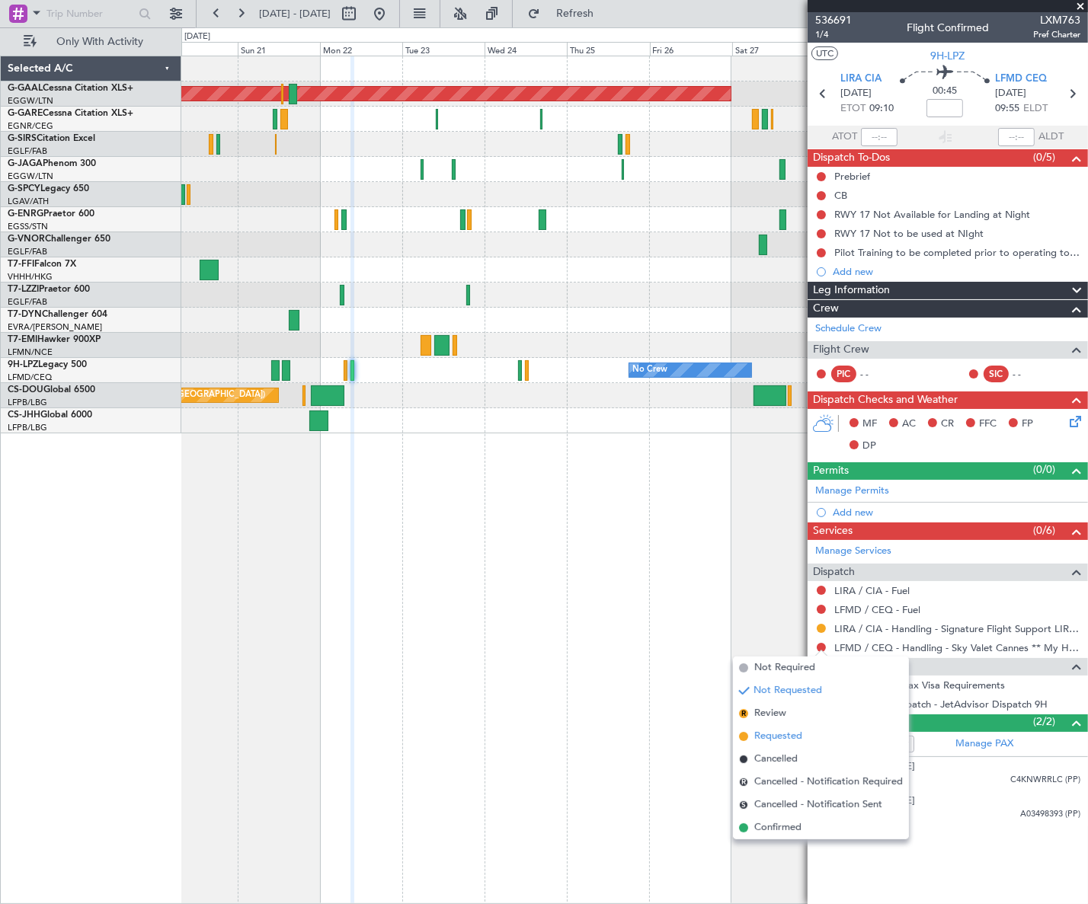
click at [778, 736] on span "Requested" at bounding box center [778, 736] width 48 height 15
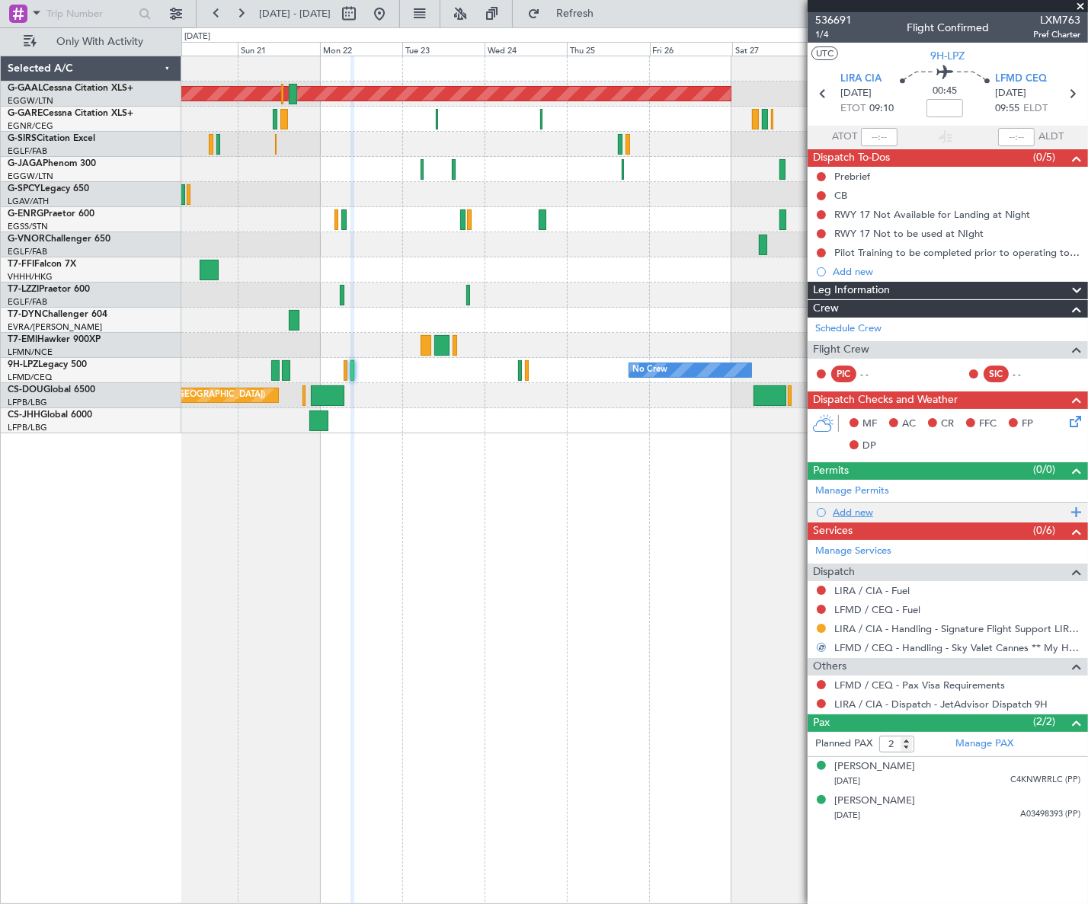
click at [845, 513] on div "Add new" at bounding box center [949, 512] width 234 height 13
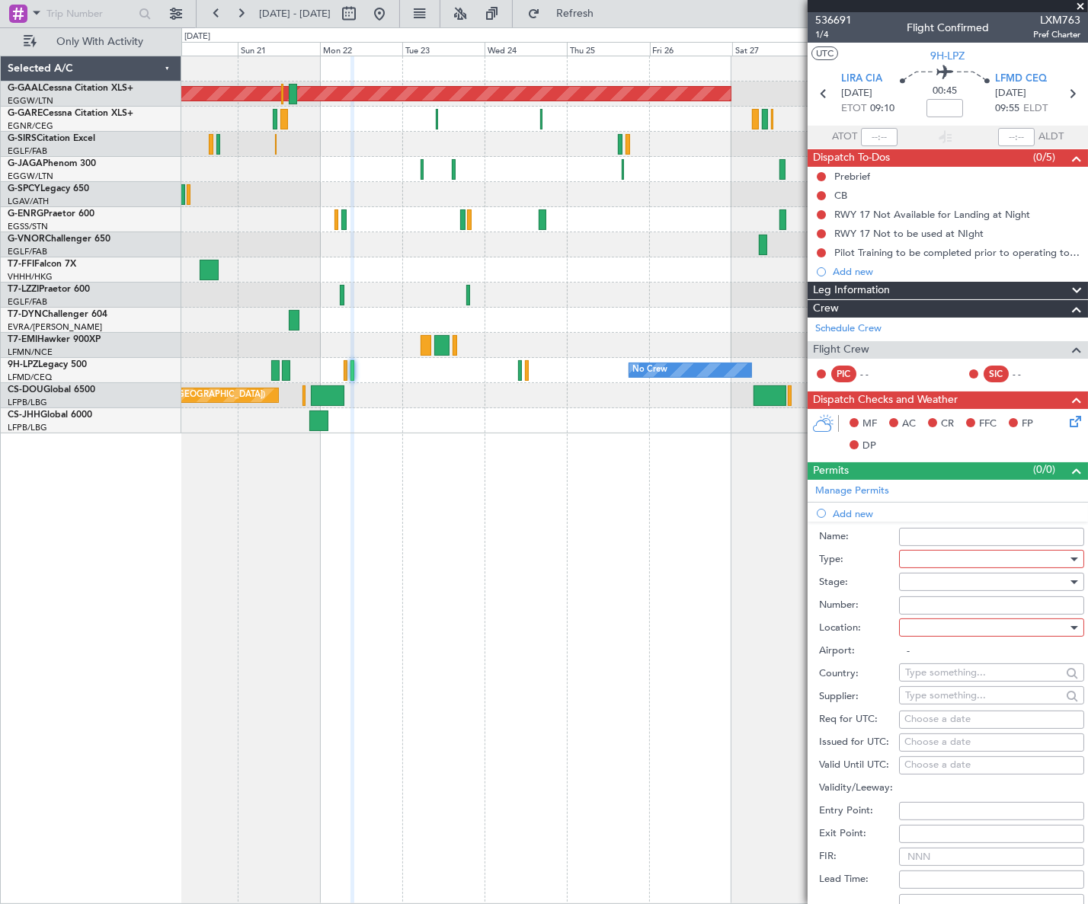
click at [947, 554] on div at bounding box center [986, 559] width 162 height 23
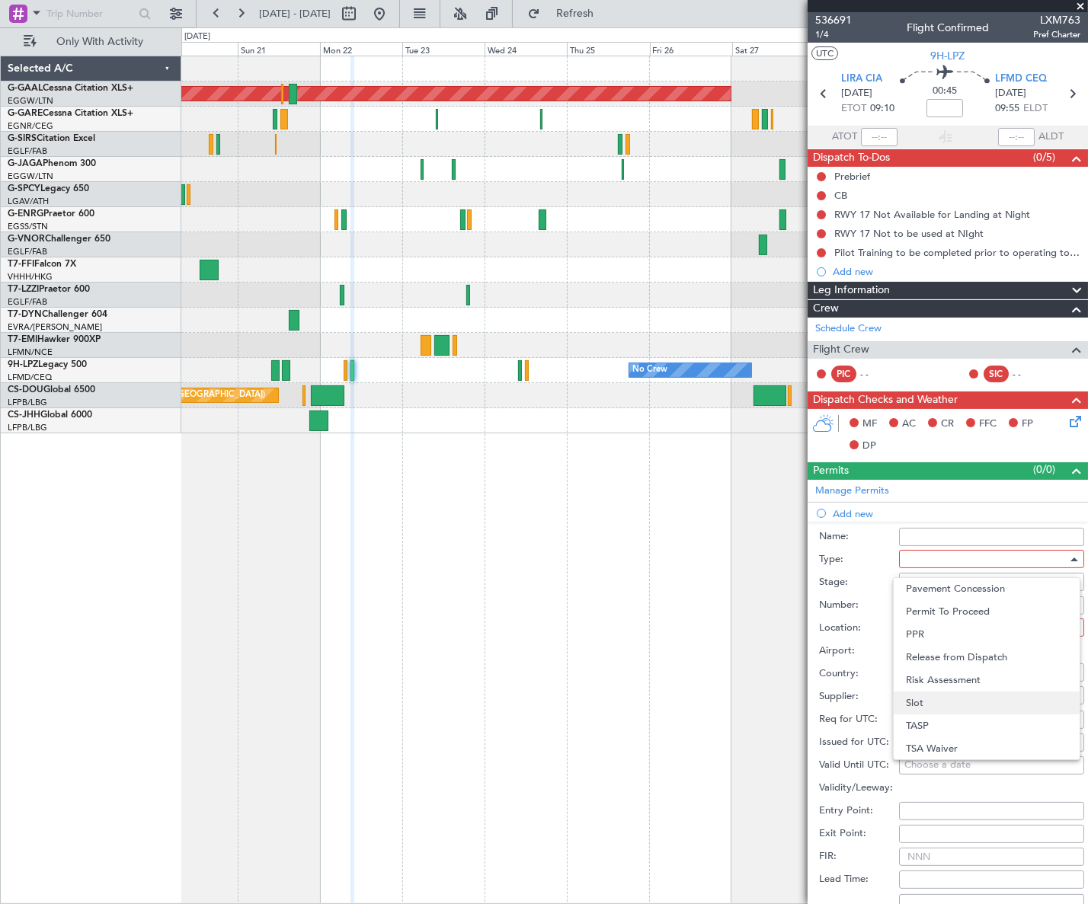
click at [967, 698] on span "Slot" at bounding box center [986, 703] width 161 height 23
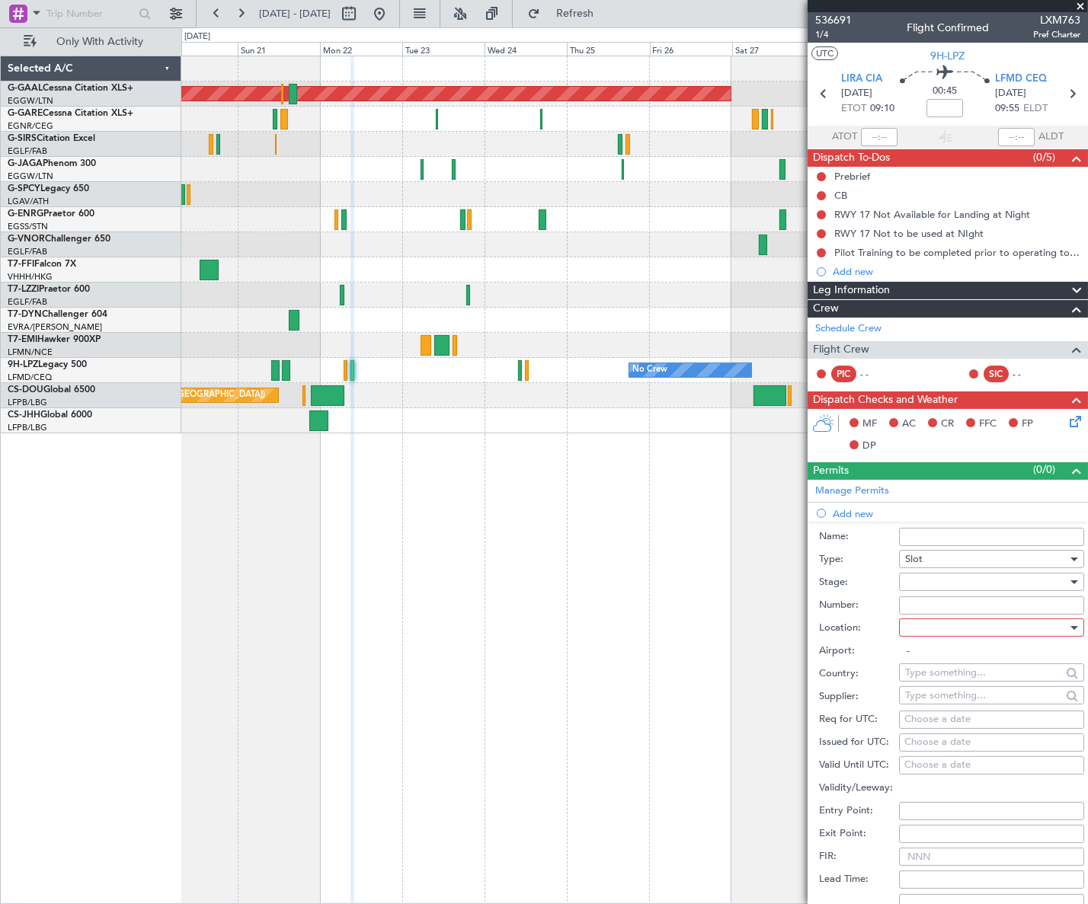
click at [1049, 579] on div at bounding box center [986, 581] width 162 height 23
click at [942, 685] on span "Requested" at bounding box center [986, 680] width 161 height 23
click at [1043, 632] on div at bounding box center [986, 627] width 162 height 23
click at [931, 701] on span "Arrival" at bounding box center [986, 703] width 161 height 23
type input "LFMD / CEQ"
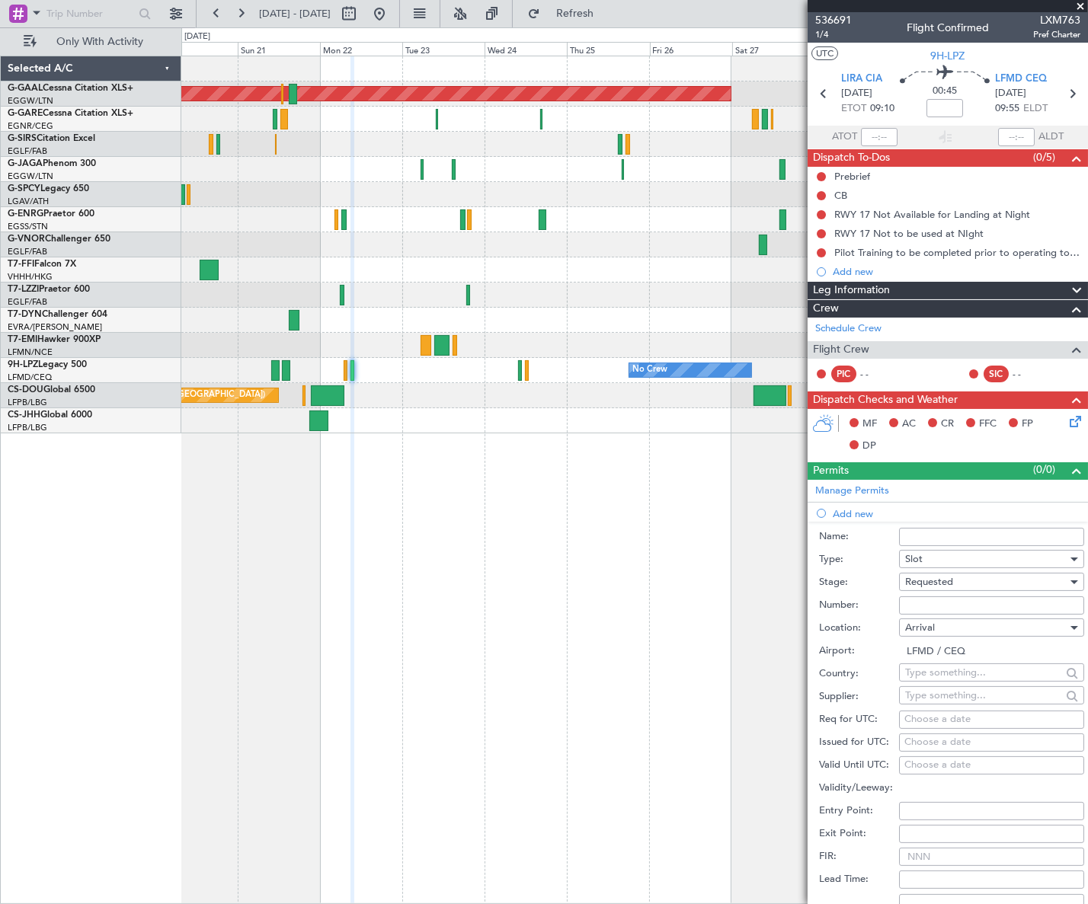
scroll to position [276, 0]
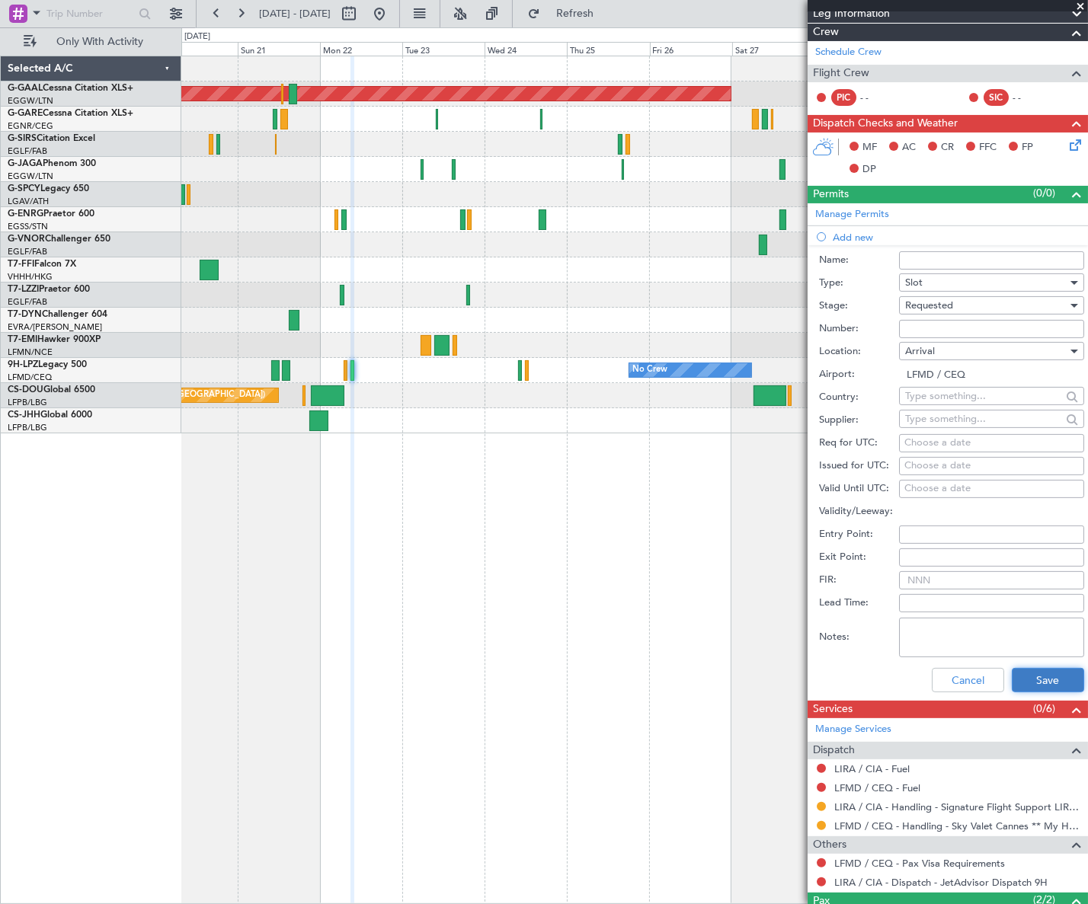
click at [1040, 676] on button "Save" at bounding box center [1047, 680] width 72 height 24
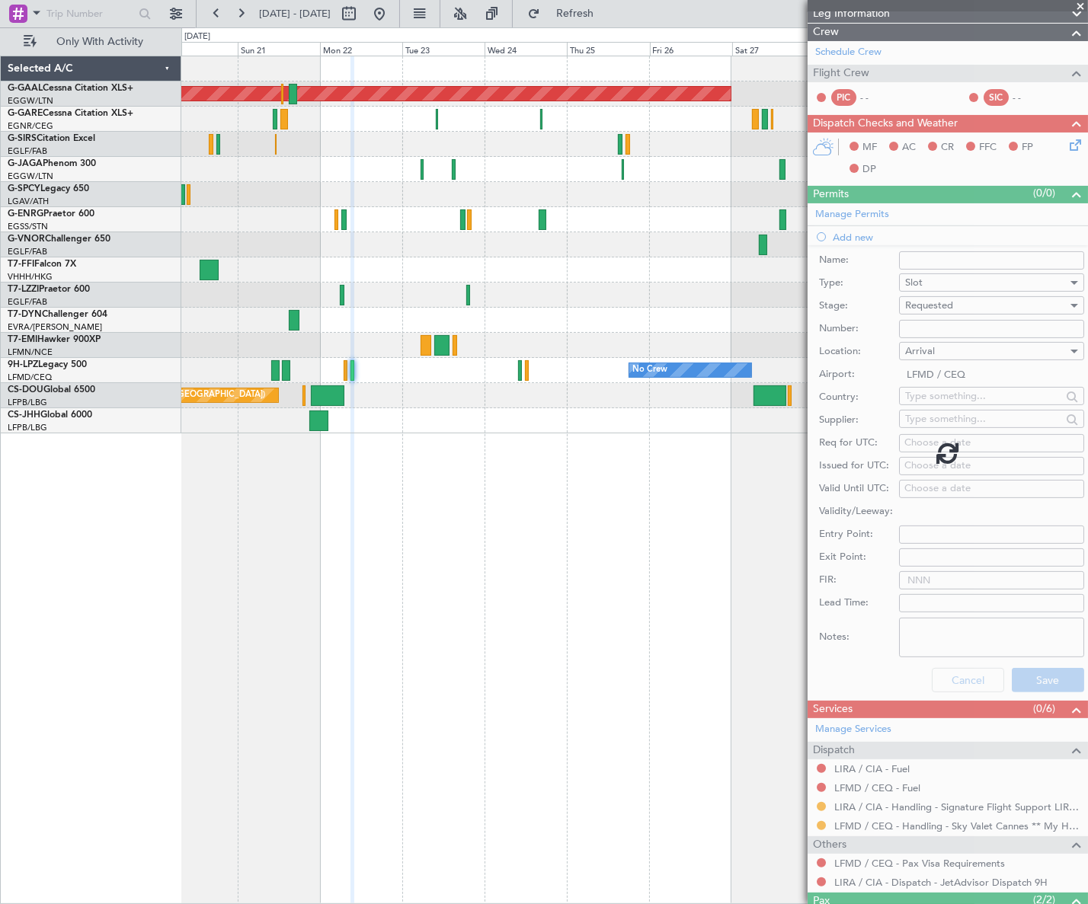
scroll to position [0, 0]
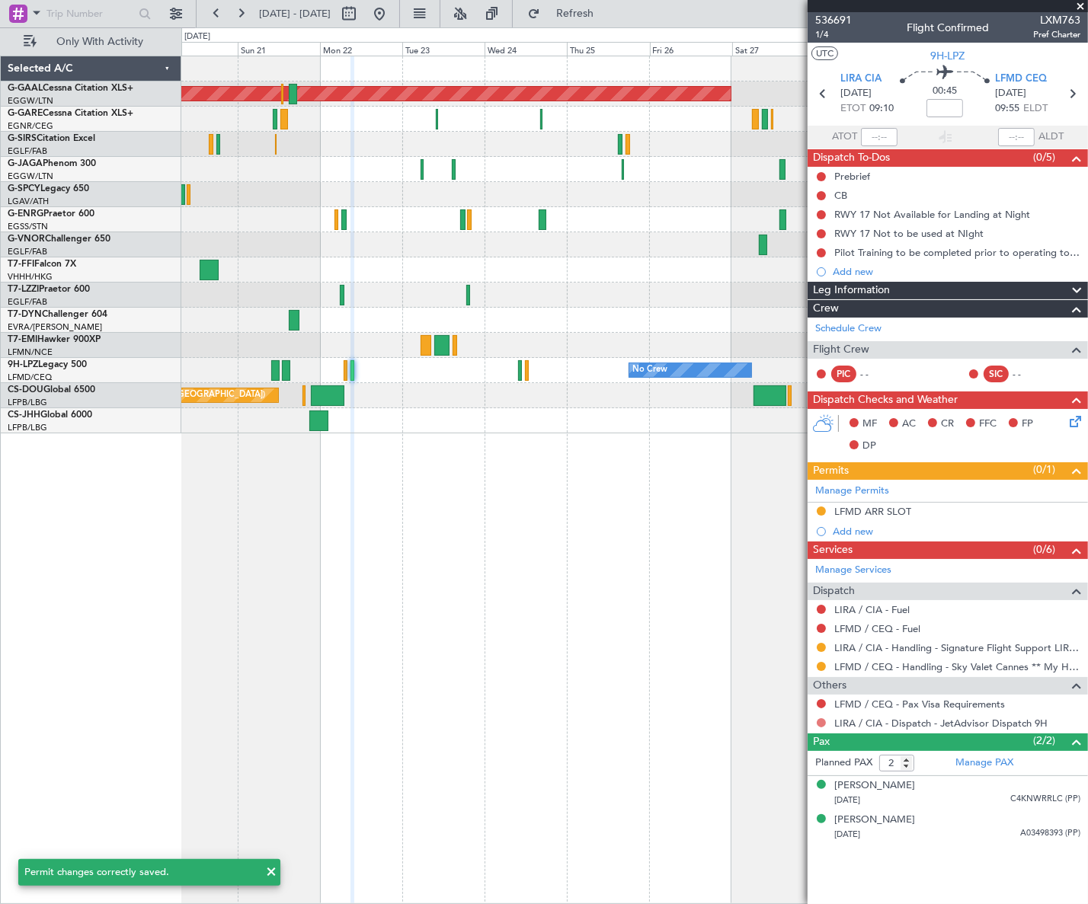
click at [819, 719] on button at bounding box center [820, 722] width 9 height 9
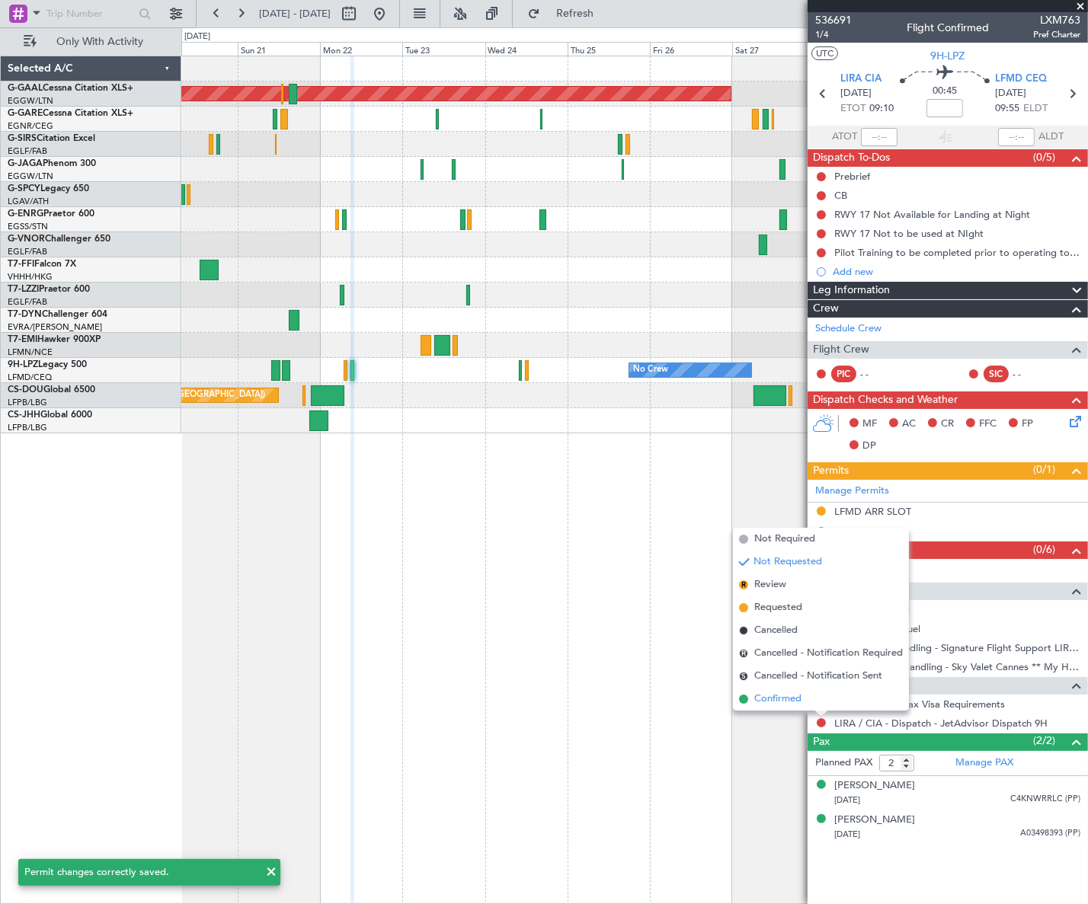
click at [777, 700] on span "Confirmed" at bounding box center [777, 699] width 47 height 15
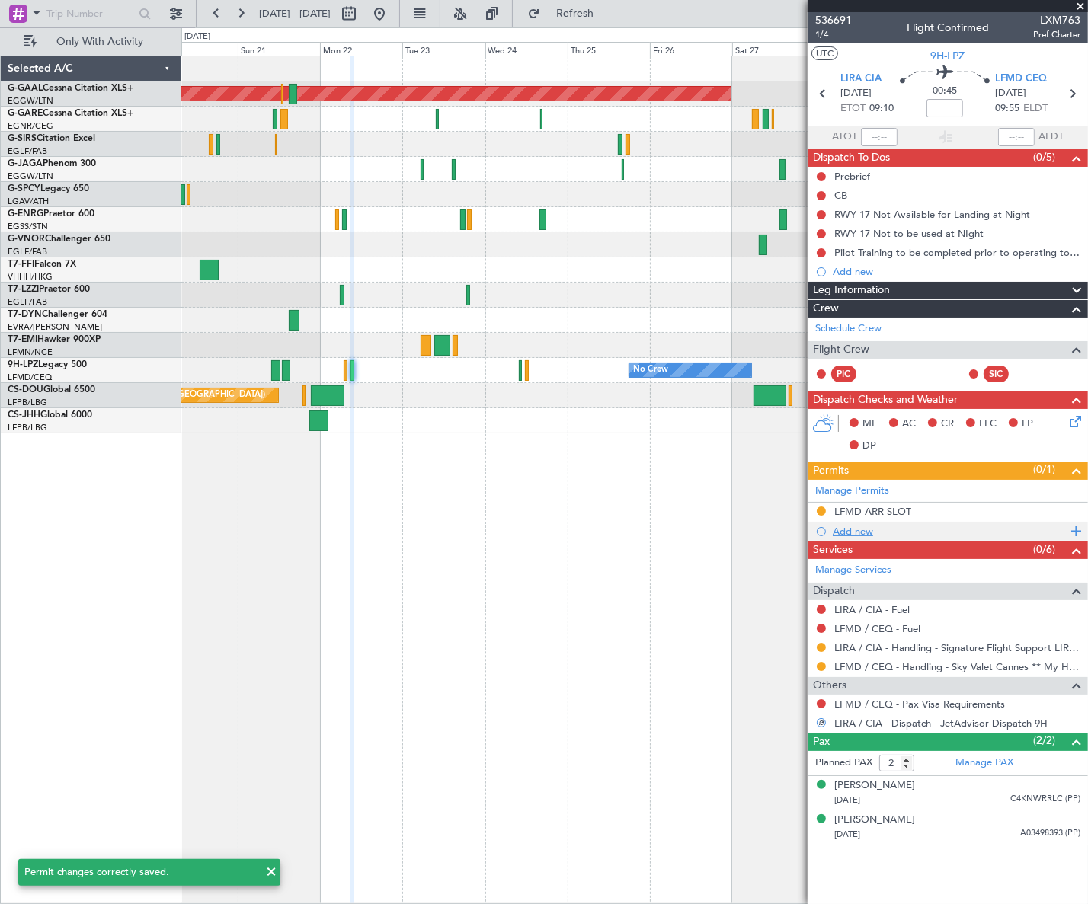
click at [854, 527] on div "Add new" at bounding box center [949, 531] width 234 height 13
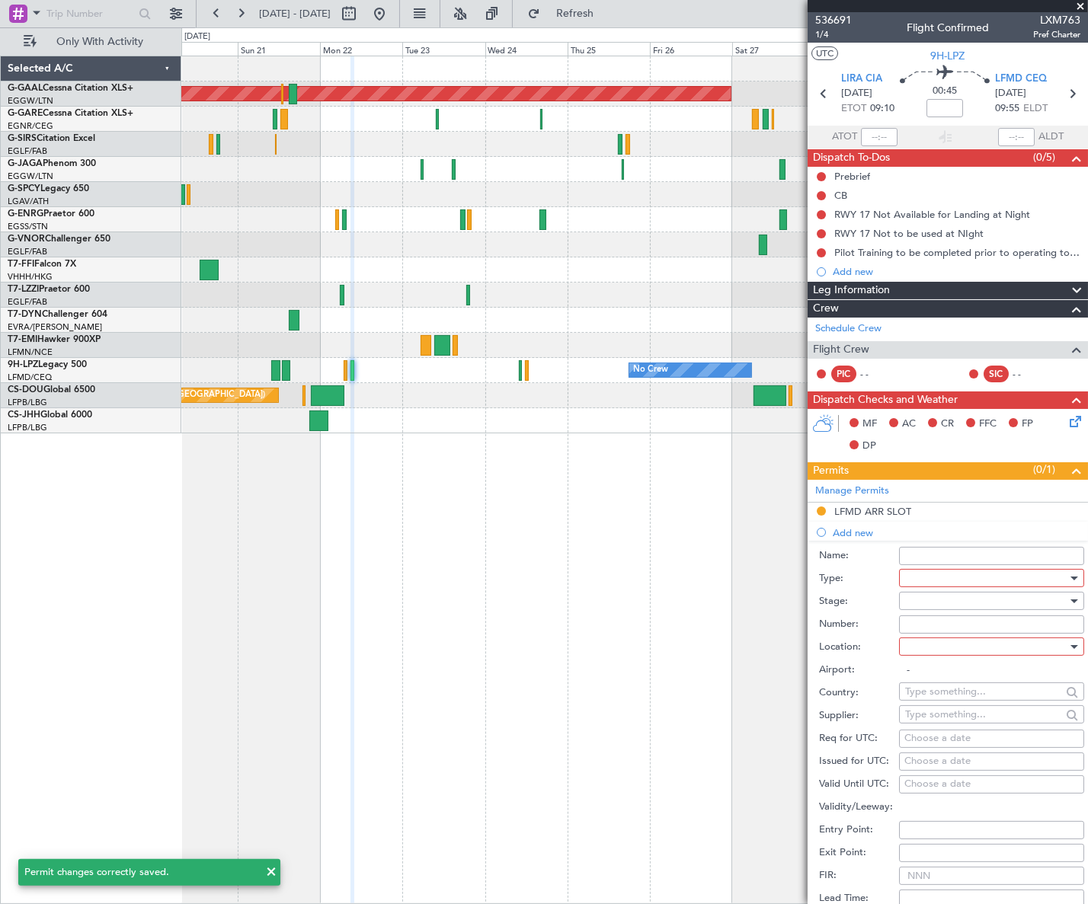
click at [931, 577] on div at bounding box center [986, 578] width 162 height 23
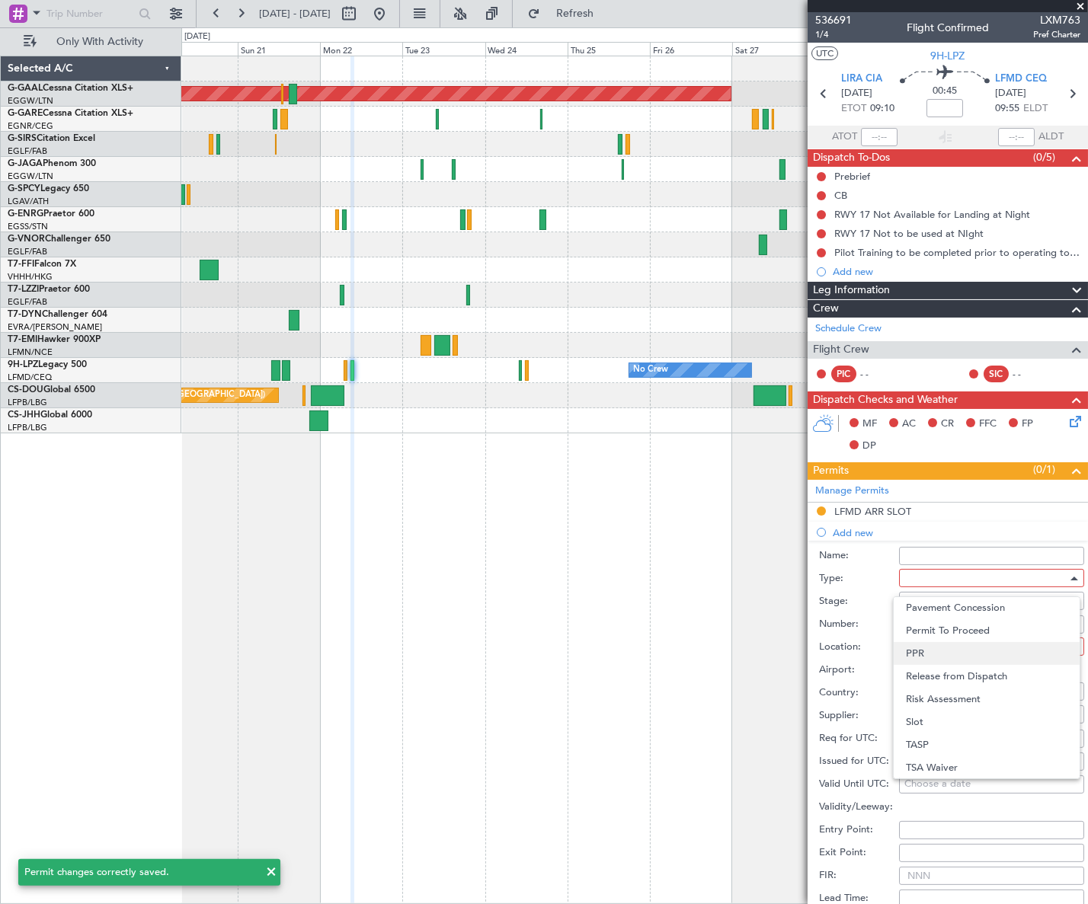
click at [934, 647] on span "PPR" at bounding box center [986, 653] width 161 height 23
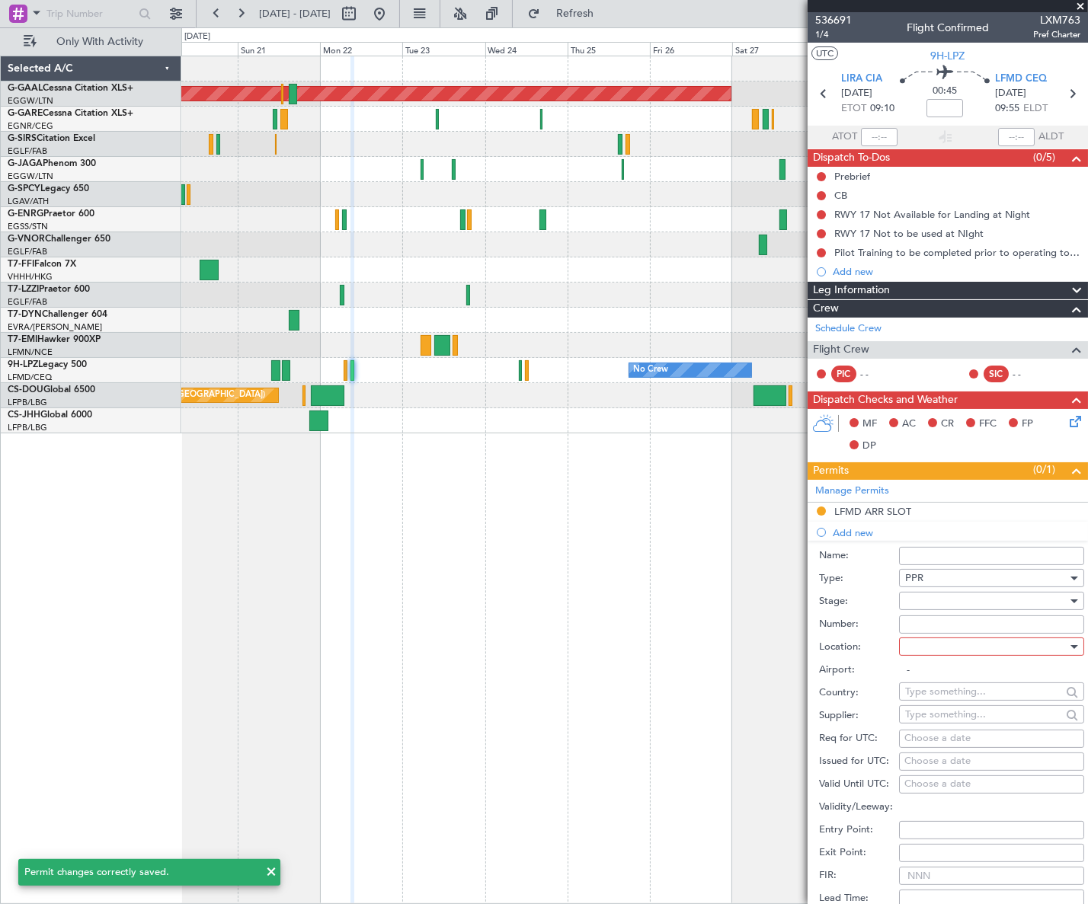
click at [1026, 598] on div at bounding box center [986, 600] width 162 height 23
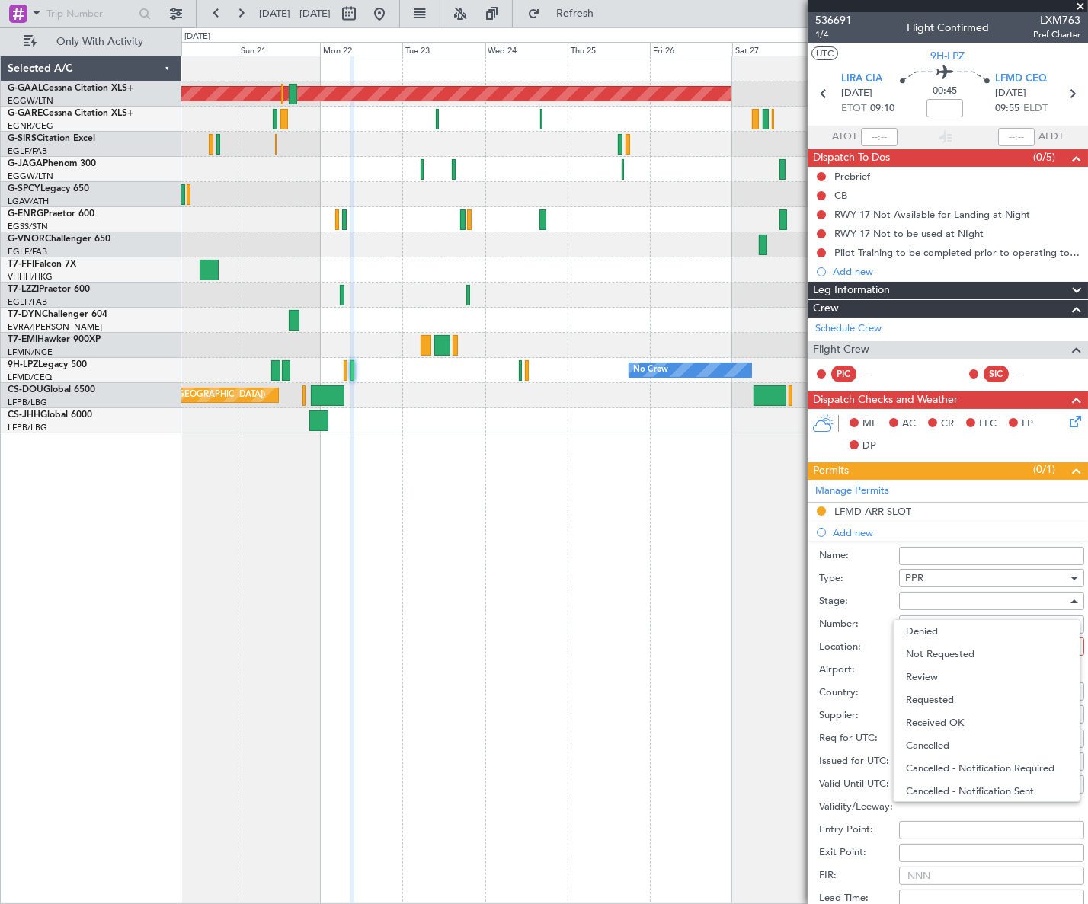
drag, startPoint x: 957, startPoint y: 699, endPoint x: 995, endPoint y: 663, distance: 51.7
click at [957, 698] on span "Requested" at bounding box center [986, 699] width 161 height 23
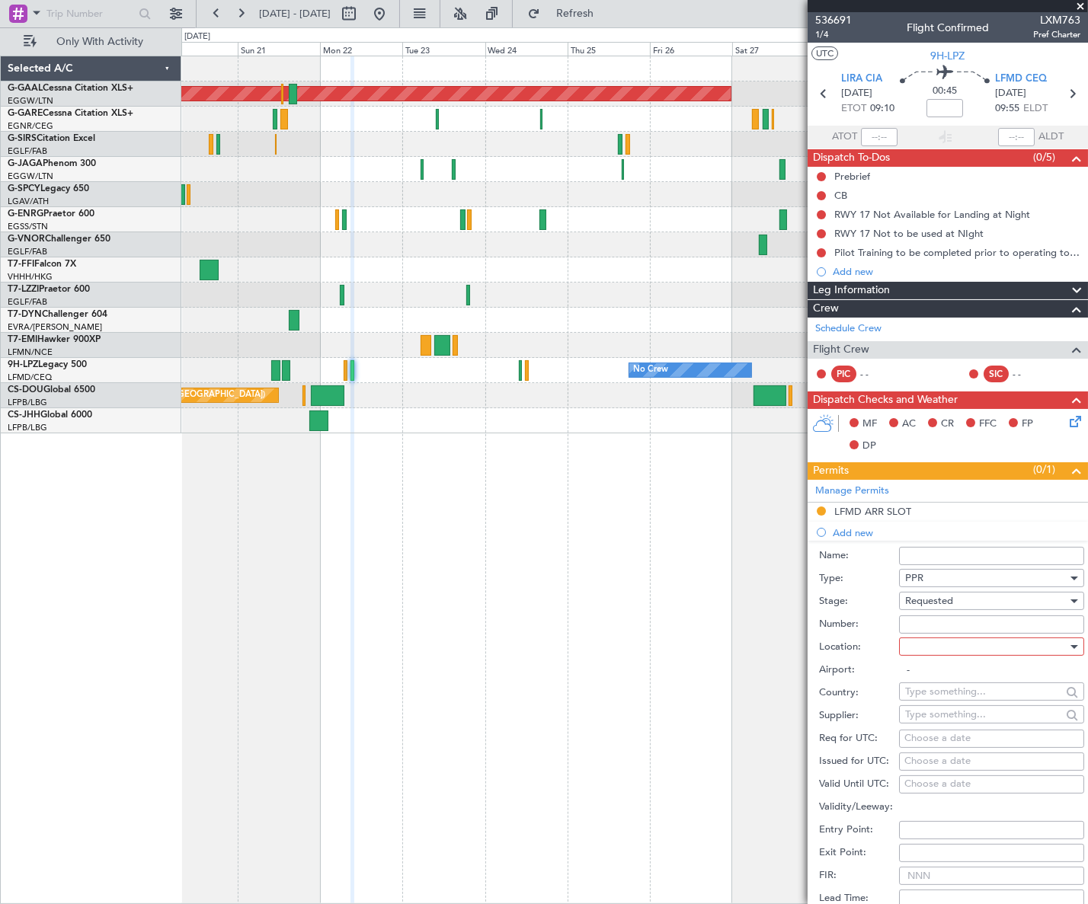
click at [1053, 647] on div at bounding box center [986, 646] width 162 height 23
click at [920, 676] on span "Departure" at bounding box center [986, 677] width 161 height 23
type input "LIRA / CIA"
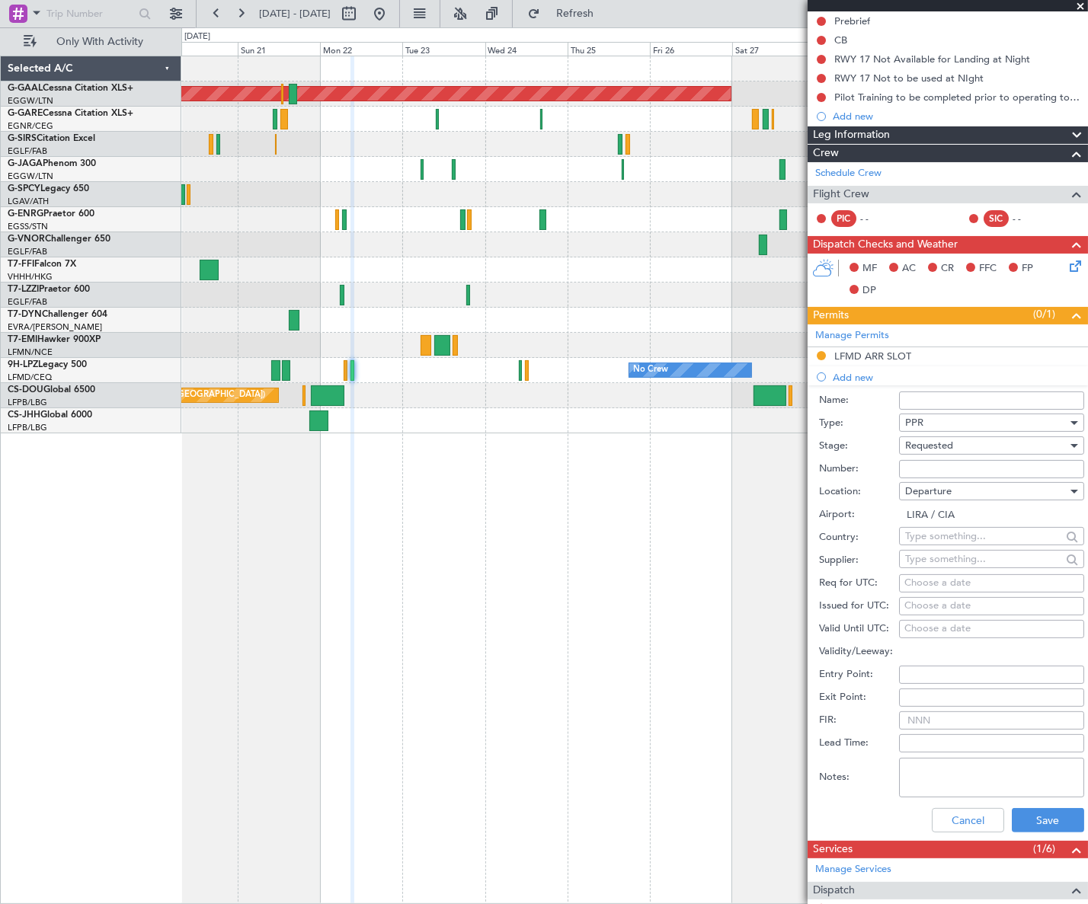
scroll to position [276, 0]
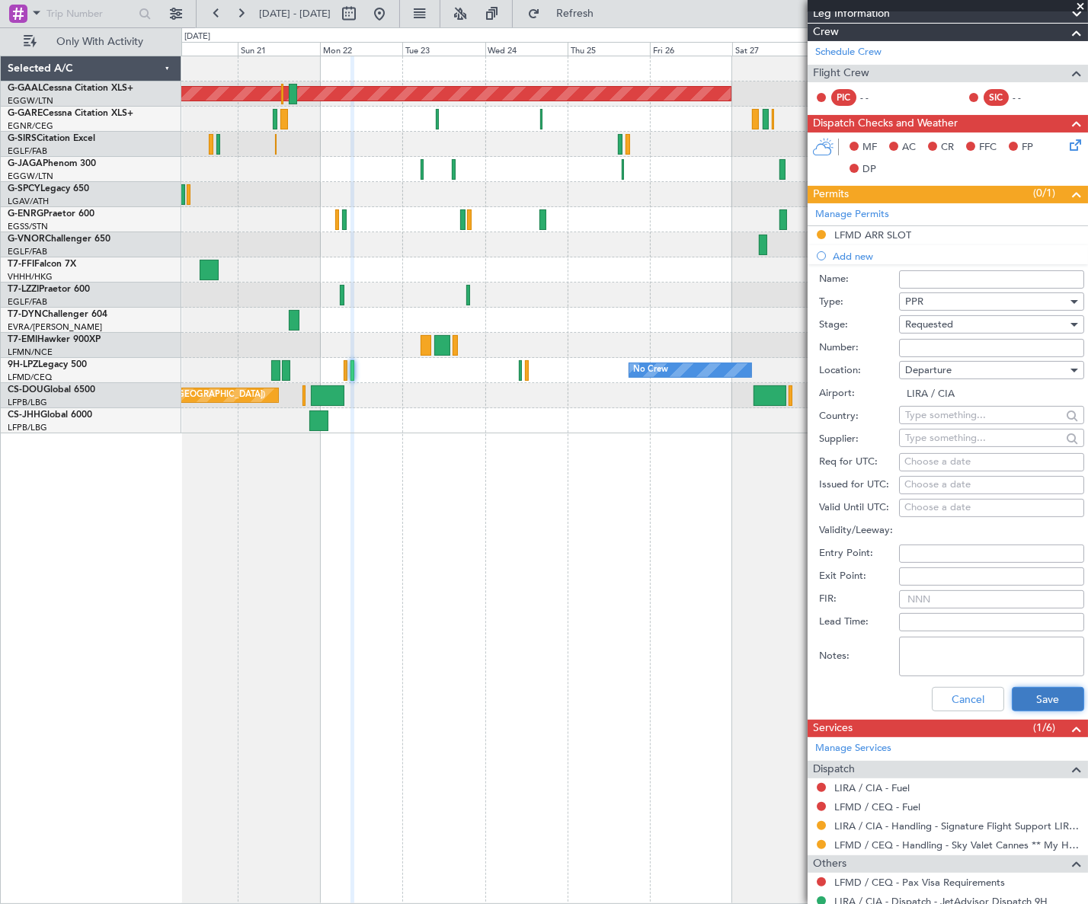
click at [1045, 695] on button "Save" at bounding box center [1047, 699] width 72 height 24
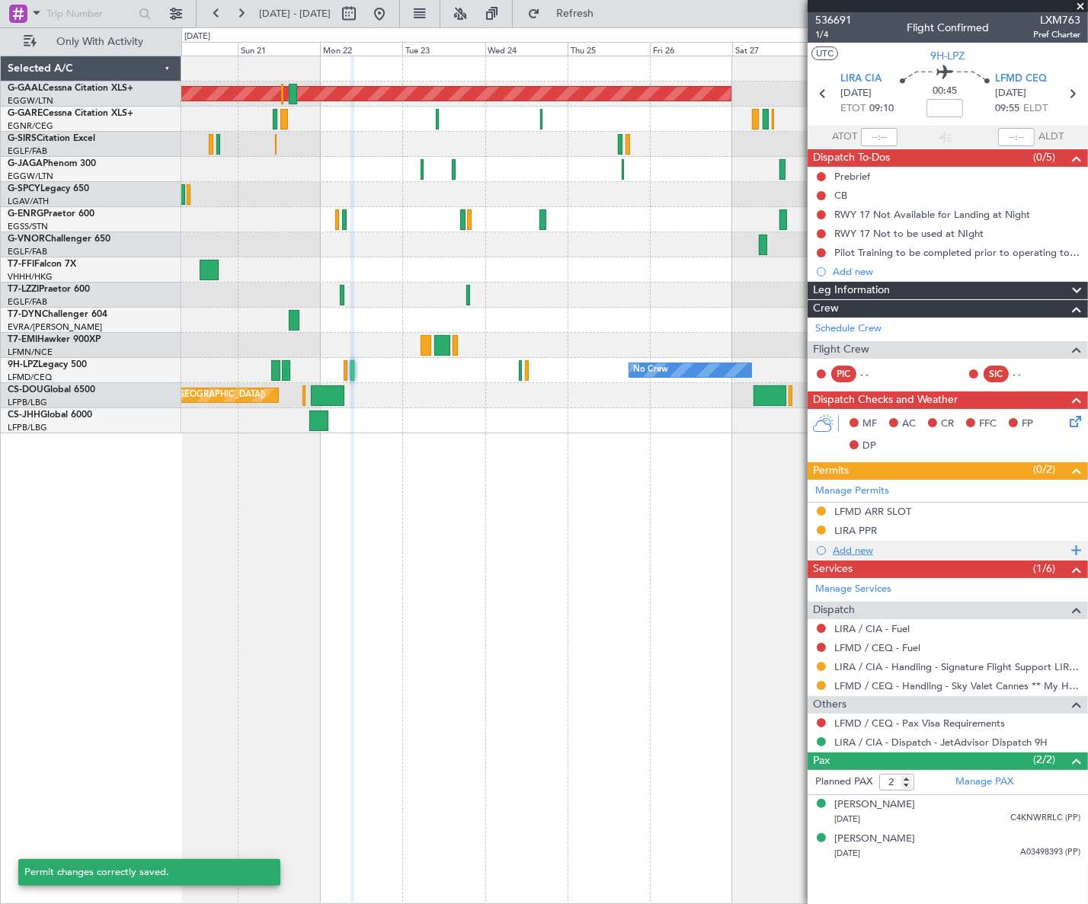
scroll to position [0, 0]
click at [890, 510] on div "LFMD ARR SLOT" at bounding box center [872, 511] width 77 height 13
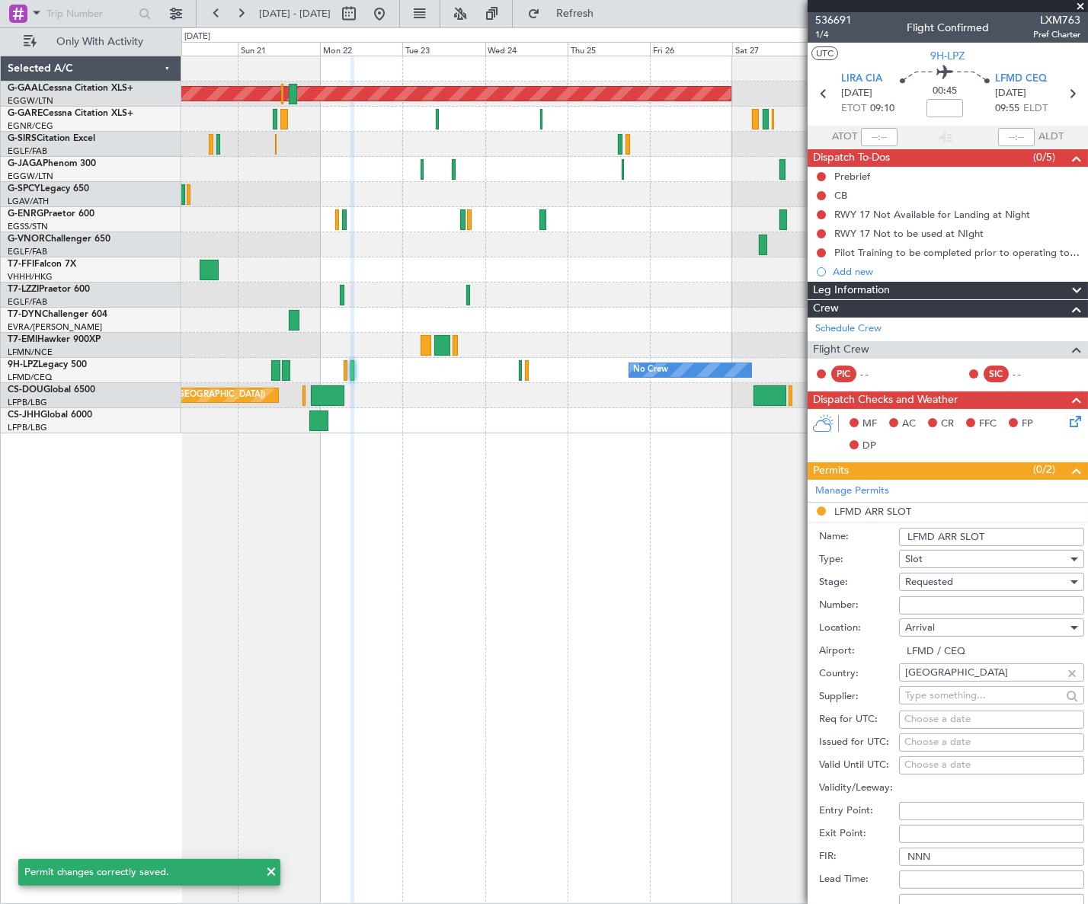
click at [993, 541] on input "LFMD ARR SLOT" at bounding box center [991, 537] width 185 height 18
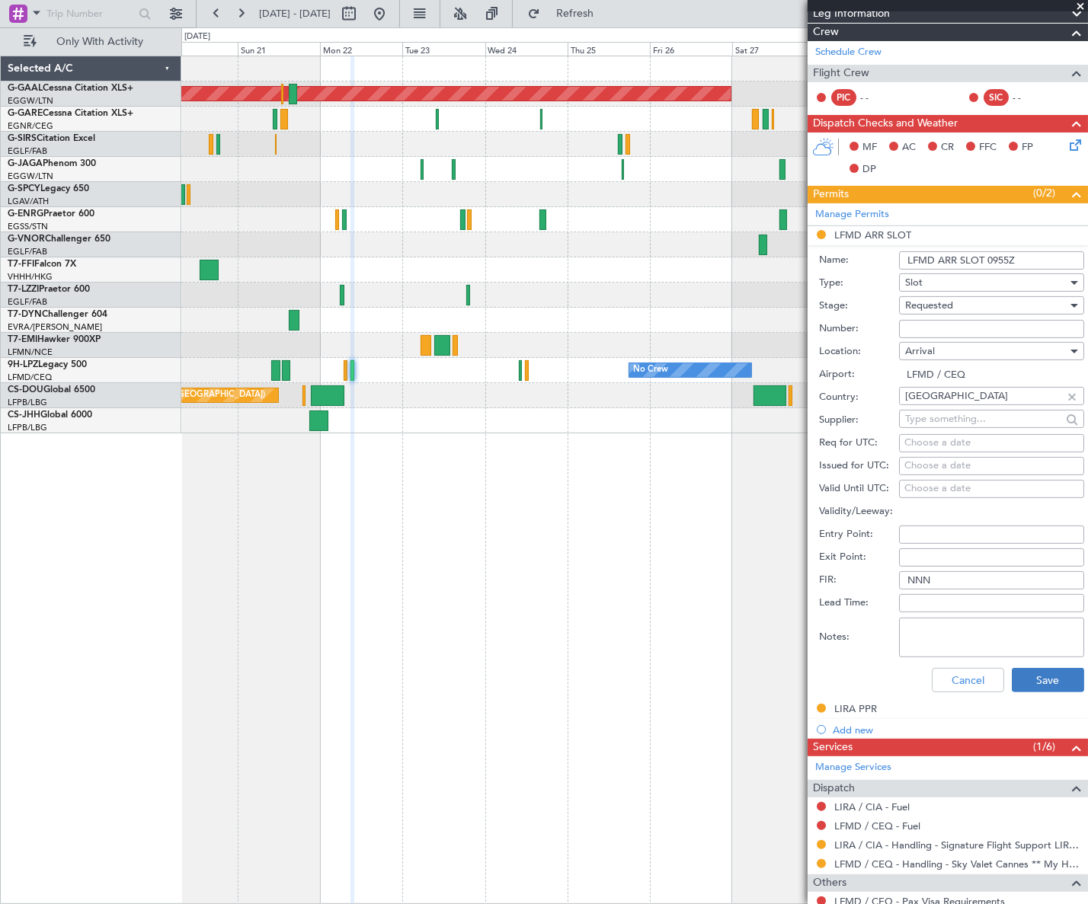
type input "LFMD ARR SLOT 0955Z"
click at [1043, 682] on button "Save" at bounding box center [1047, 680] width 72 height 24
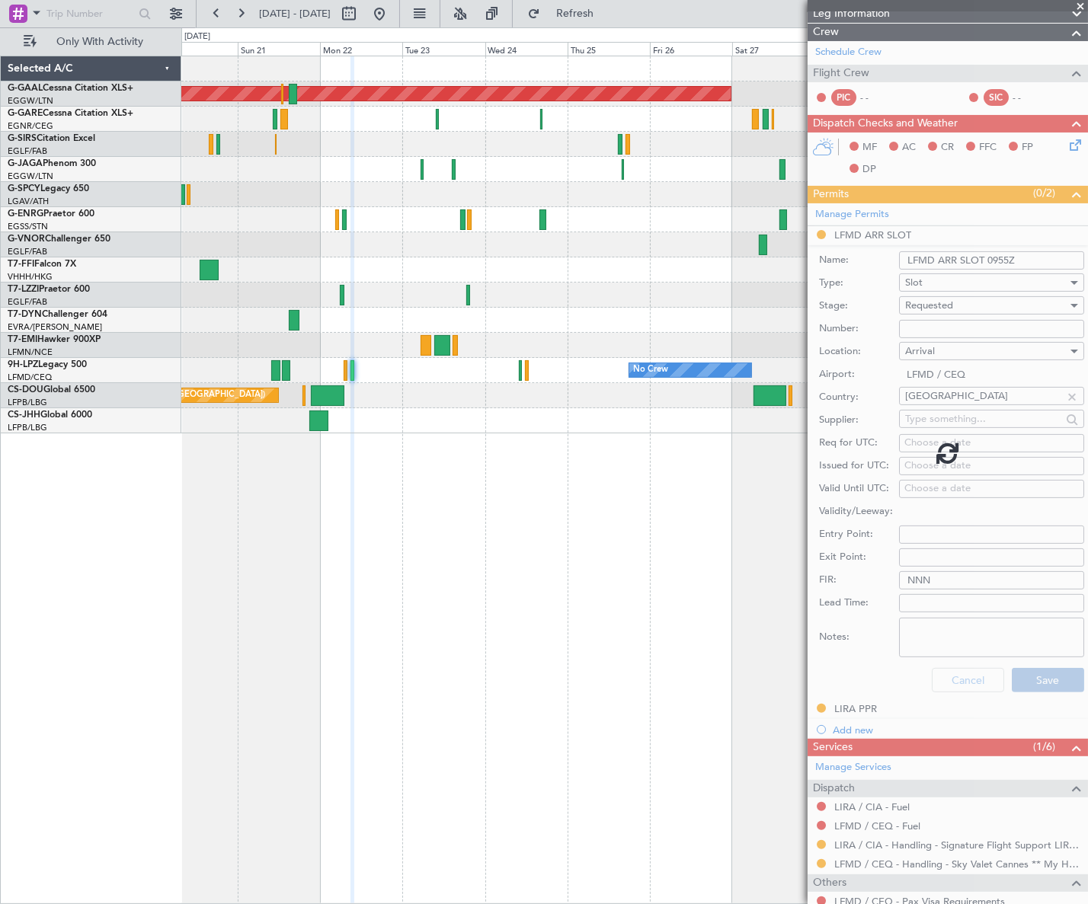
scroll to position [0, 0]
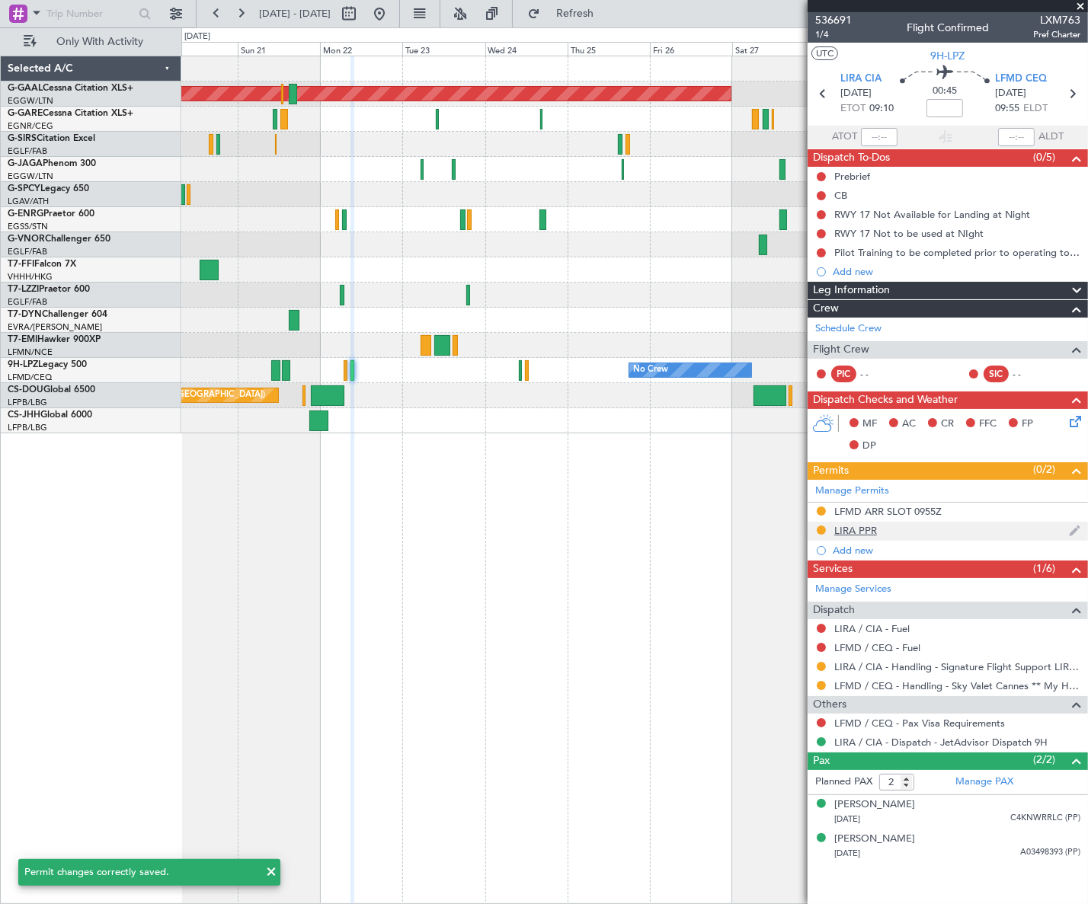
click at [869, 533] on div "LIRA PPR" at bounding box center [855, 530] width 43 height 13
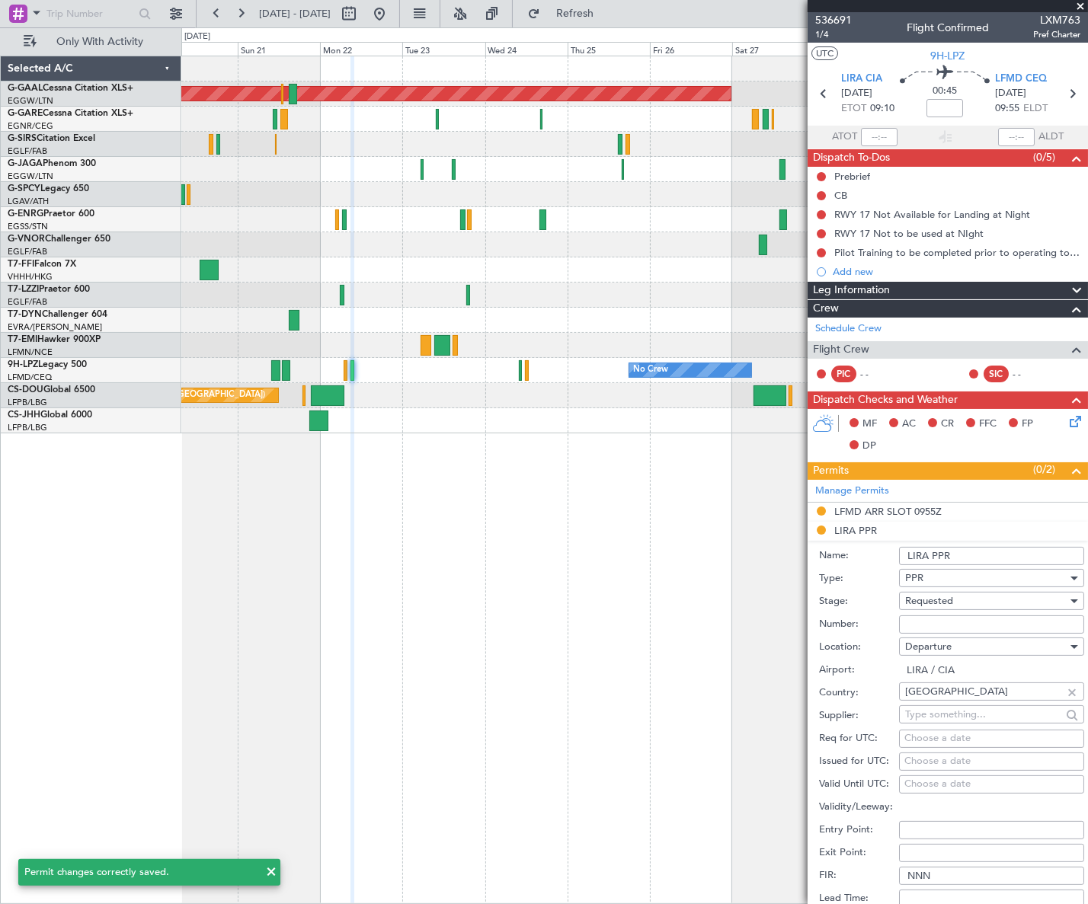
click at [986, 549] on input "LIRA PPR" at bounding box center [991, 556] width 185 height 18
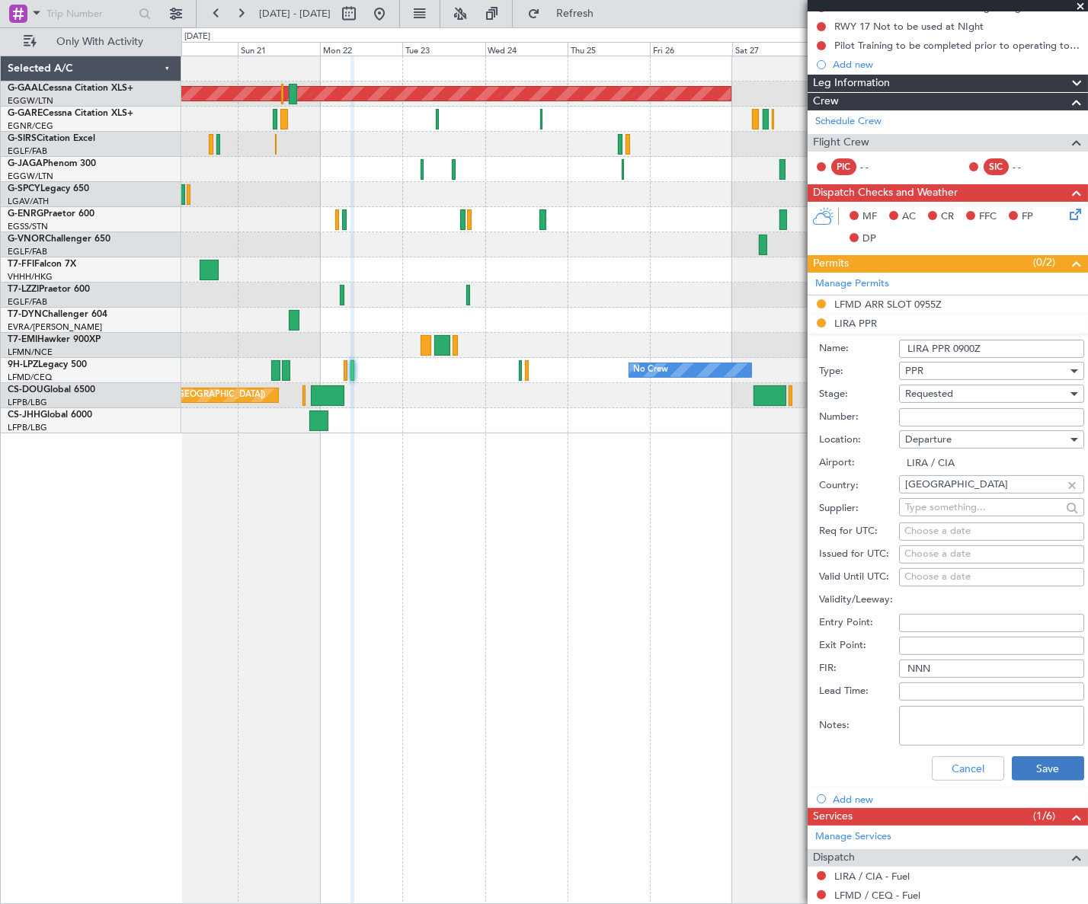
type input "LIRA PPR 0900Z"
click at [1037, 761] on button "Save" at bounding box center [1047, 768] width 72 height 24
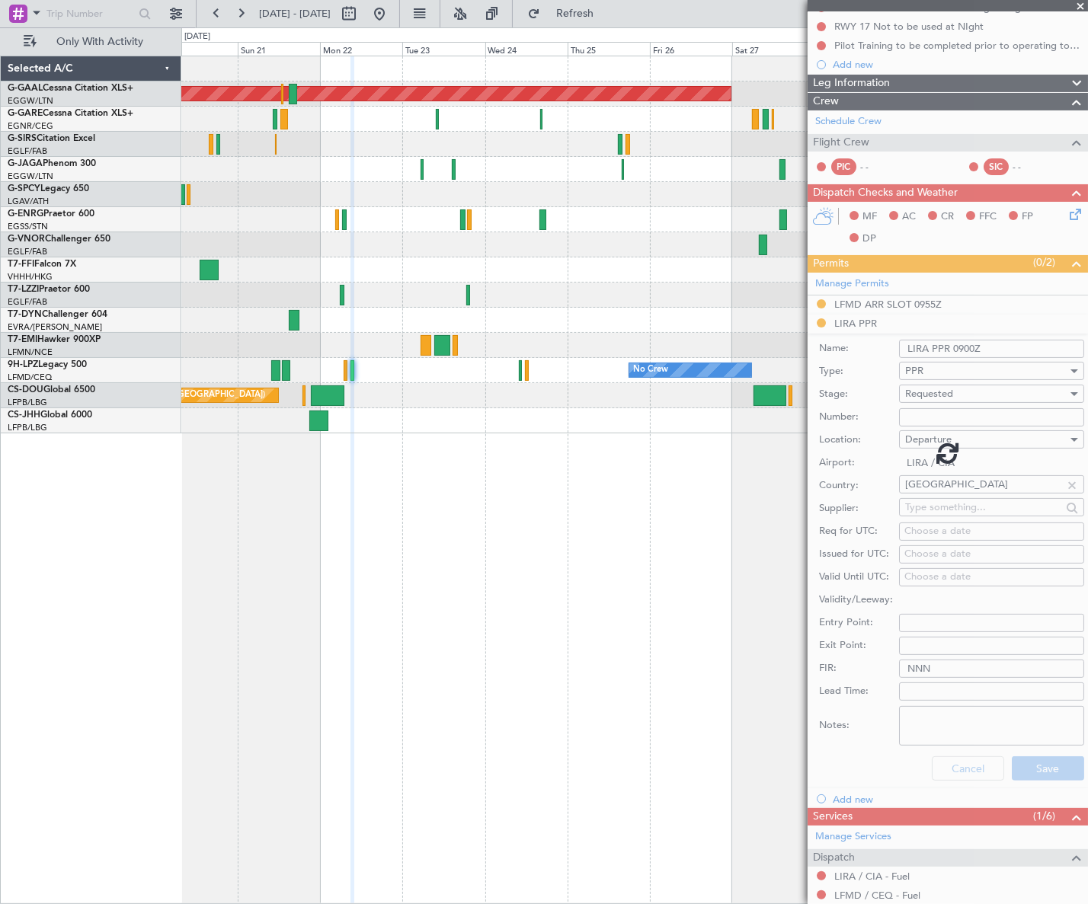
scroll to position [0, 0]
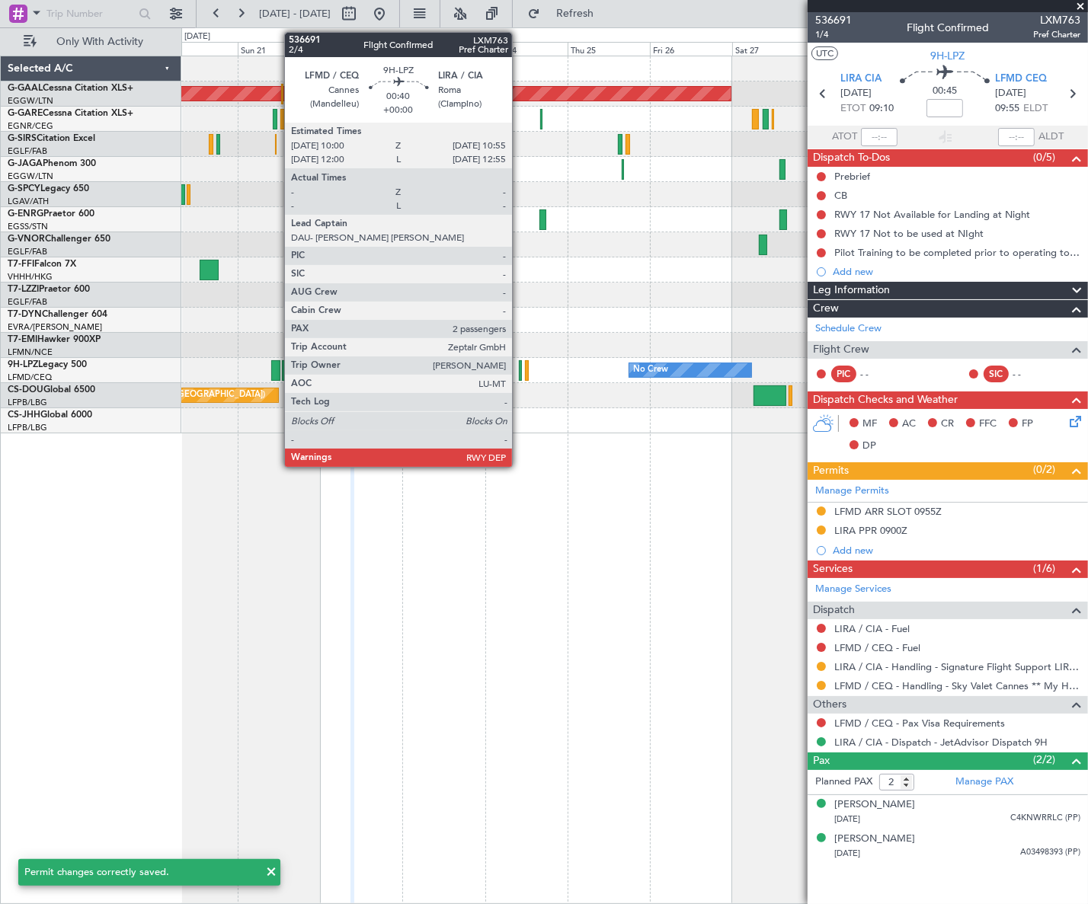
click at [519, 370] on div at bounding box center [521, 370] width 4 height 21
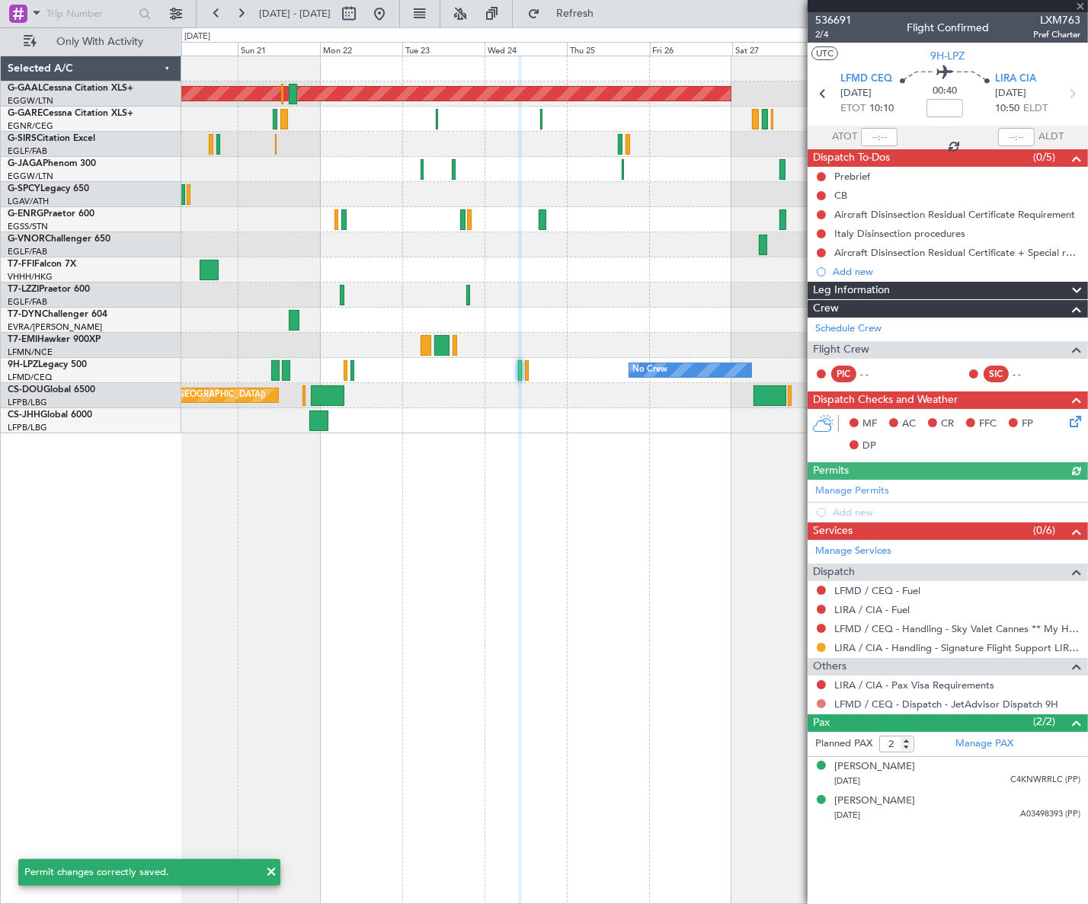
click at [821, 701] on button at bounding box center [820, 703] width 9 height 9
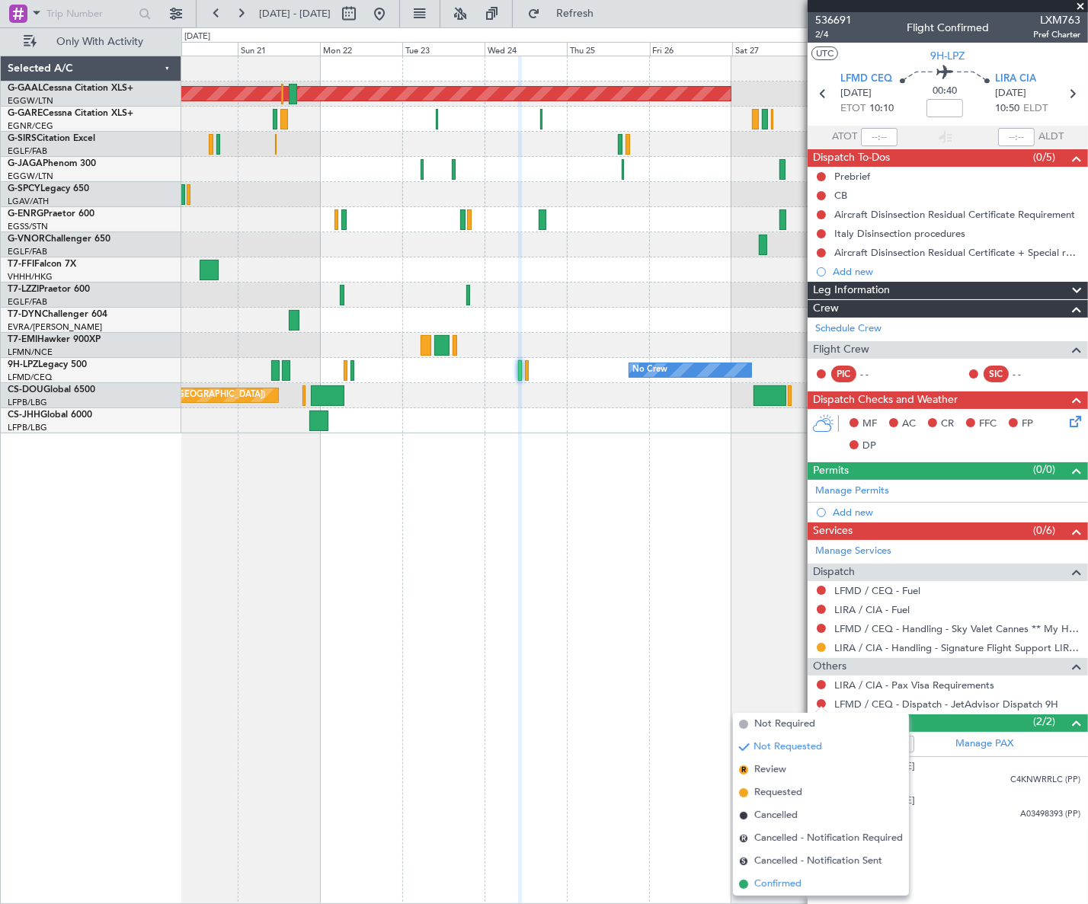
click at [784, 883] on span "Confirmed" at bounding box center [777, 884] width 47 height 15
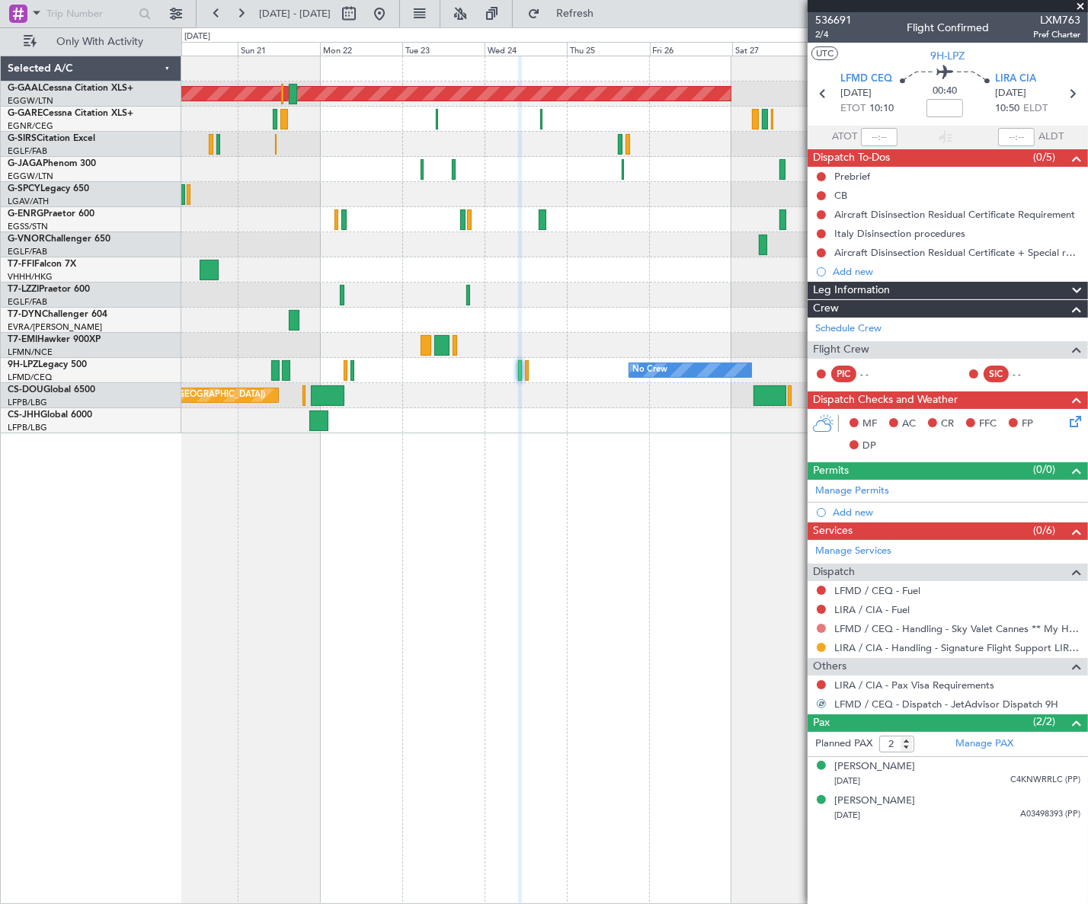
click at [821, 625] on button at bounding box center [820, 628] width 9 height 9
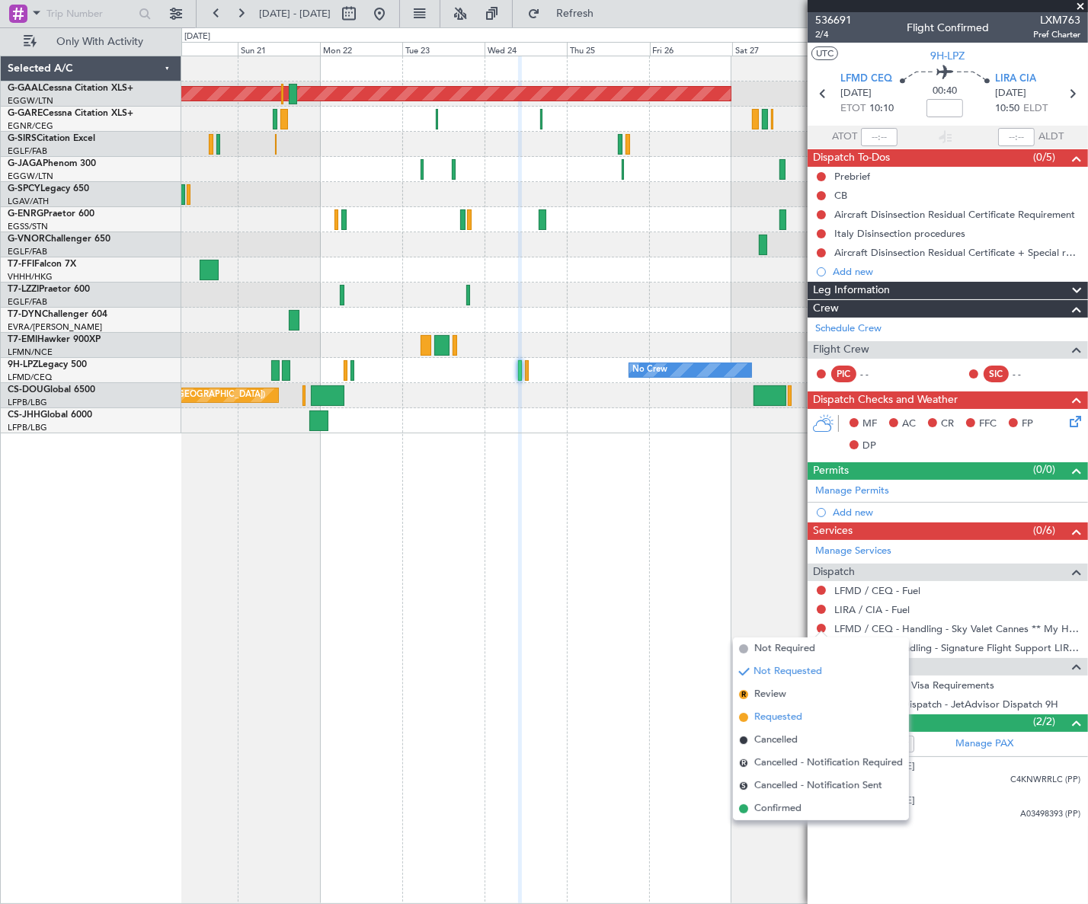
click at [776, 715] on span "Requested" at bounding box center [778, 717] width 48 height 15
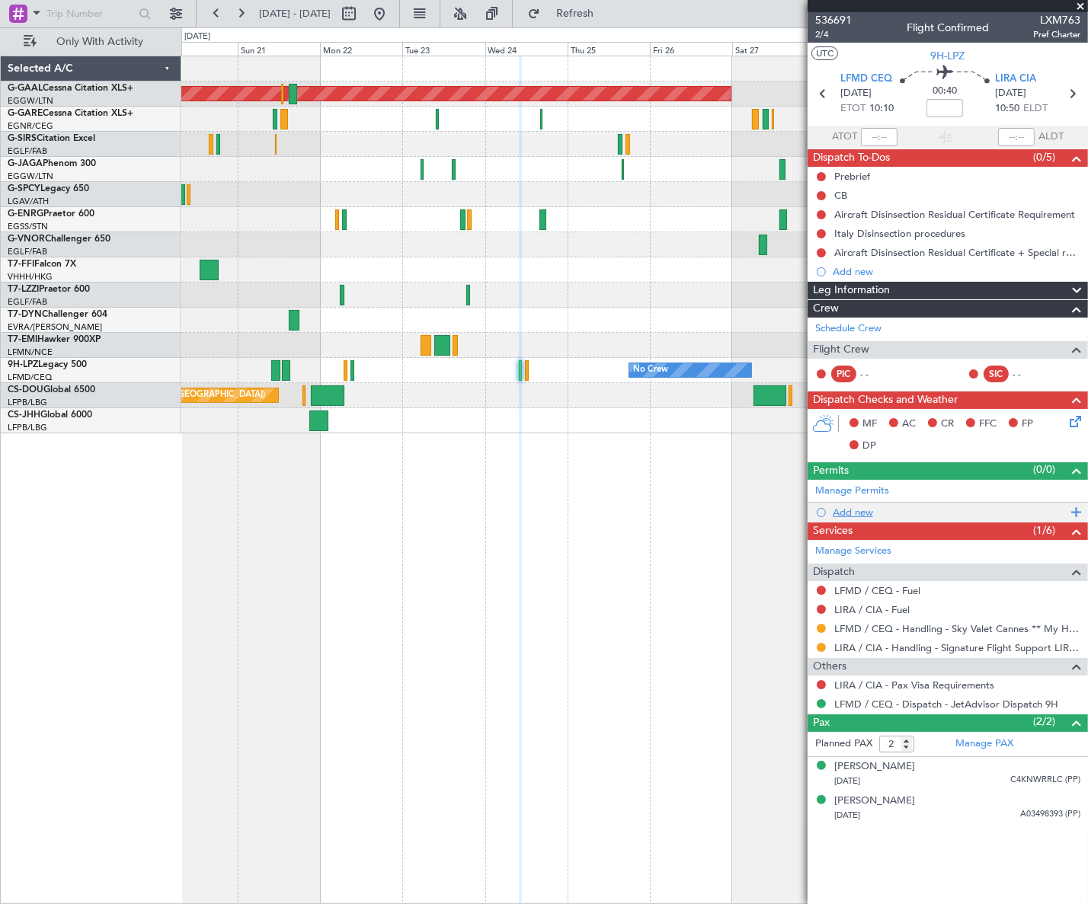
click at [855, 510] on div "Add new" at bounding box center [949, 512] width 234 height 13
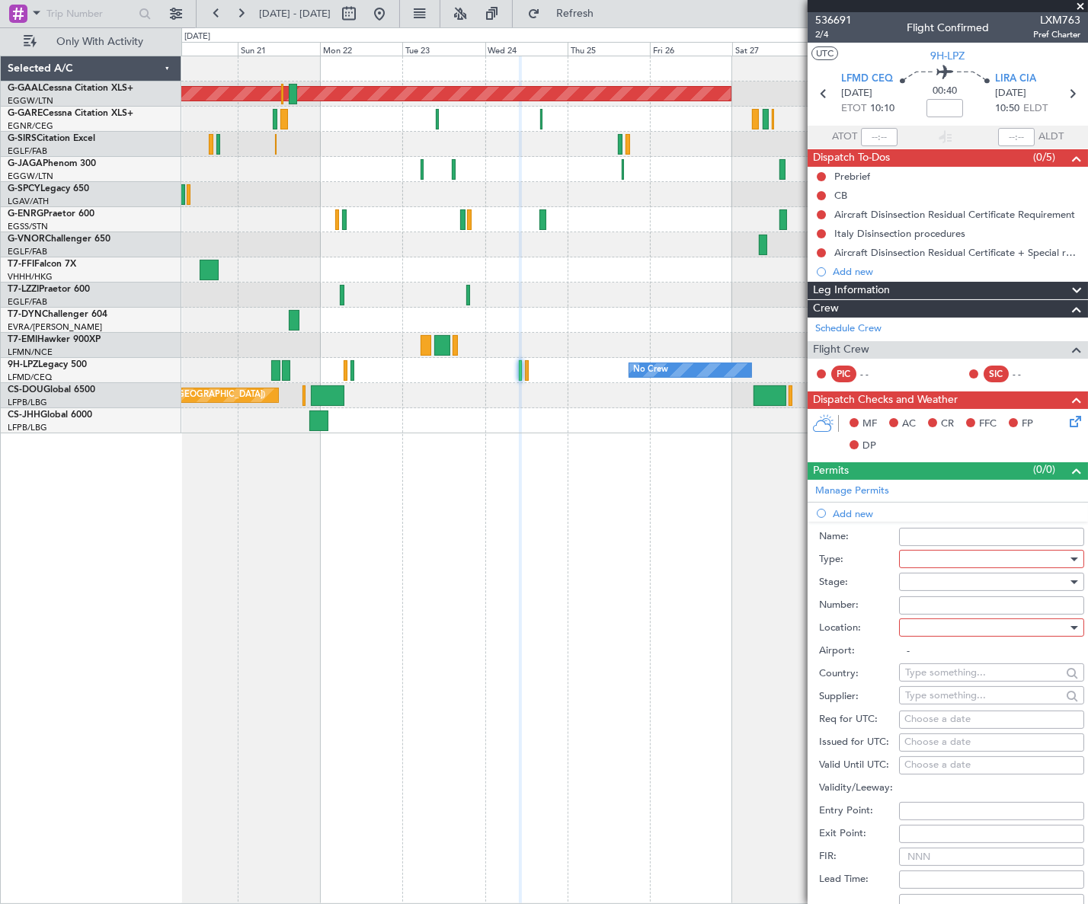
click at [937, 563] on div at bounding box center [986, 559] width 162 height 23
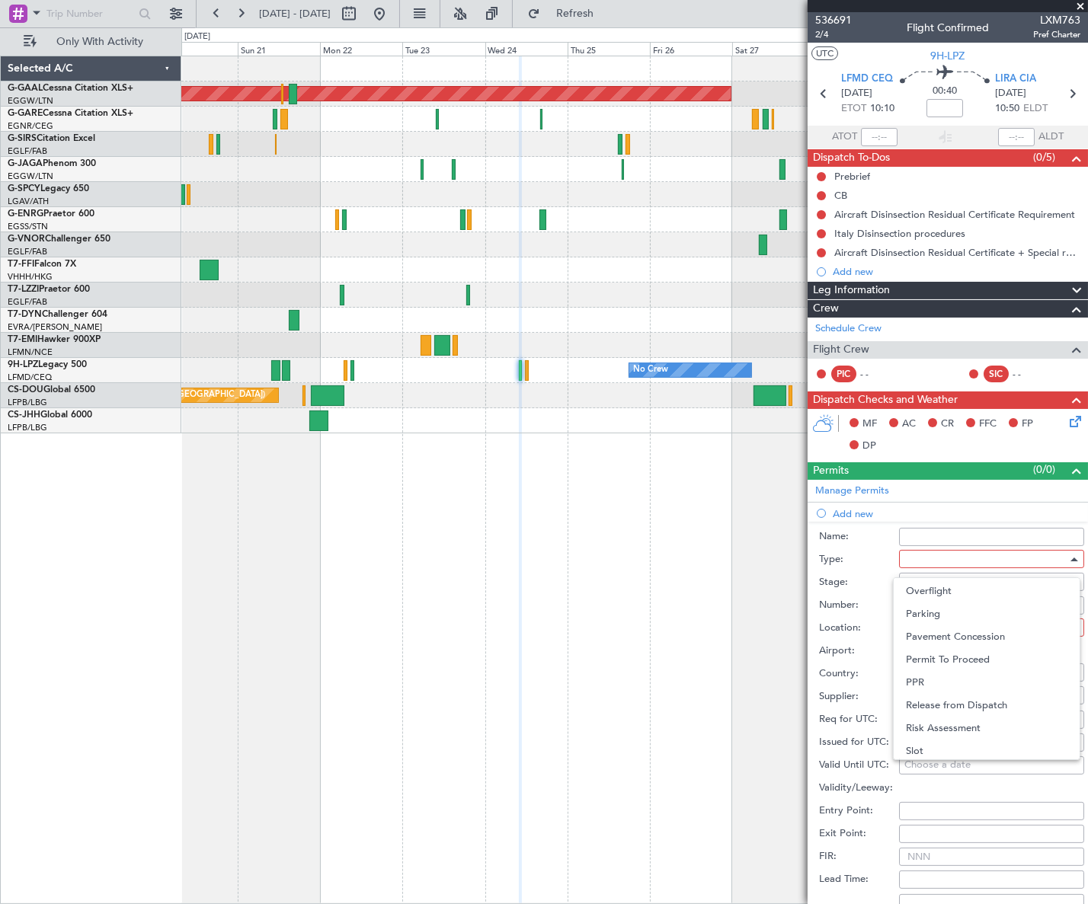
scroll to position [458, 0]
click at [922, 707] on span "Slot" at bounding box center [986, 703] width 161 height 23
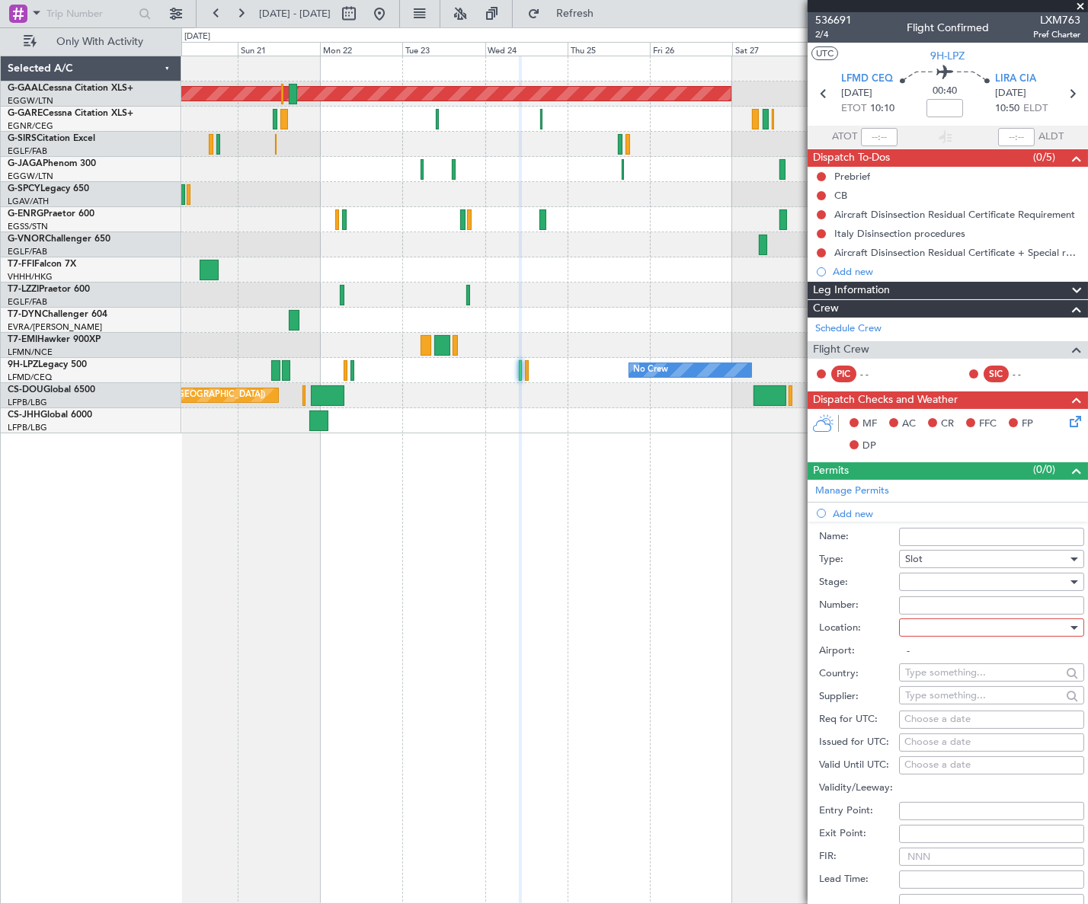
click at [1033, 577] on div at bounding box center [986, 581] width 162 height 23
click at [953, 676] on span "Requested" at bounding box center [986, 680] width 161 height 23
click at [1017, 628] on div at bounding box center [986, 627] width 162 height 23
click at [933, 657] on span "Departure" at bounding box center [986, 658] width 161 height 23
type input "LFMD / CEQ"
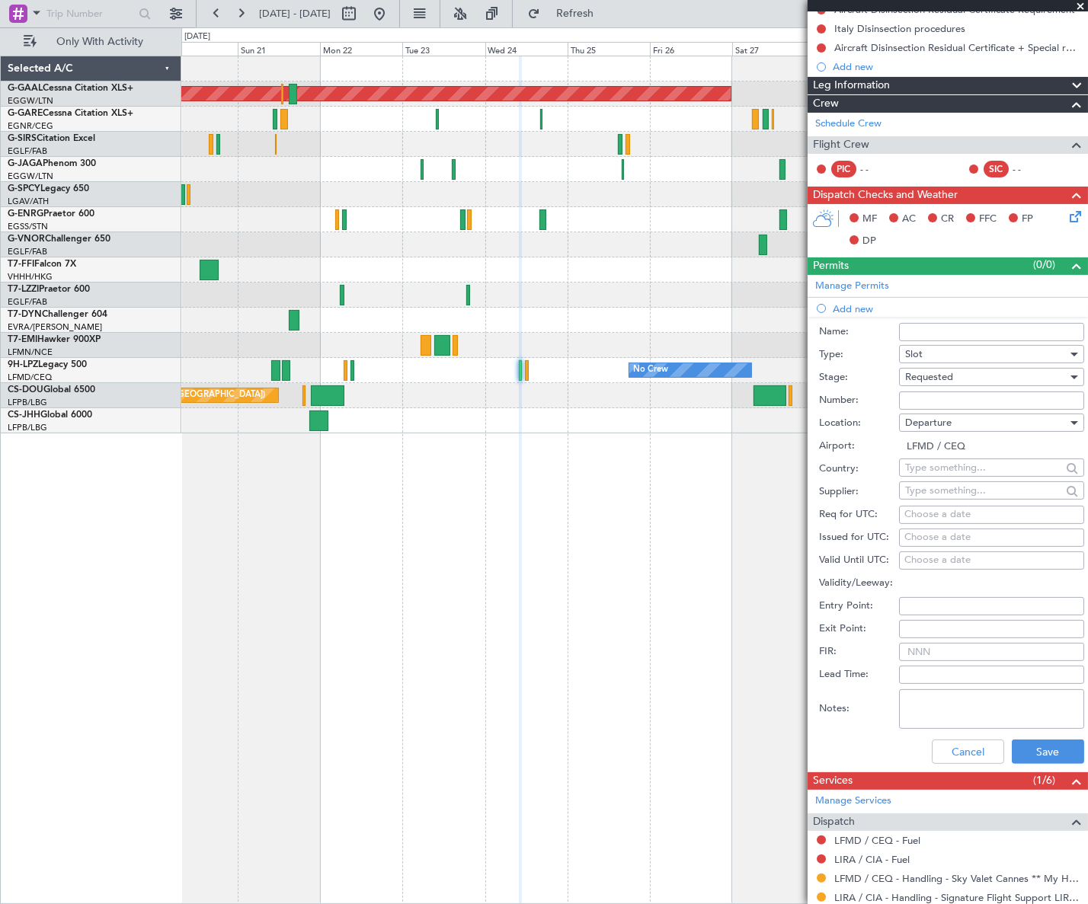
scroll to position [207, 0]
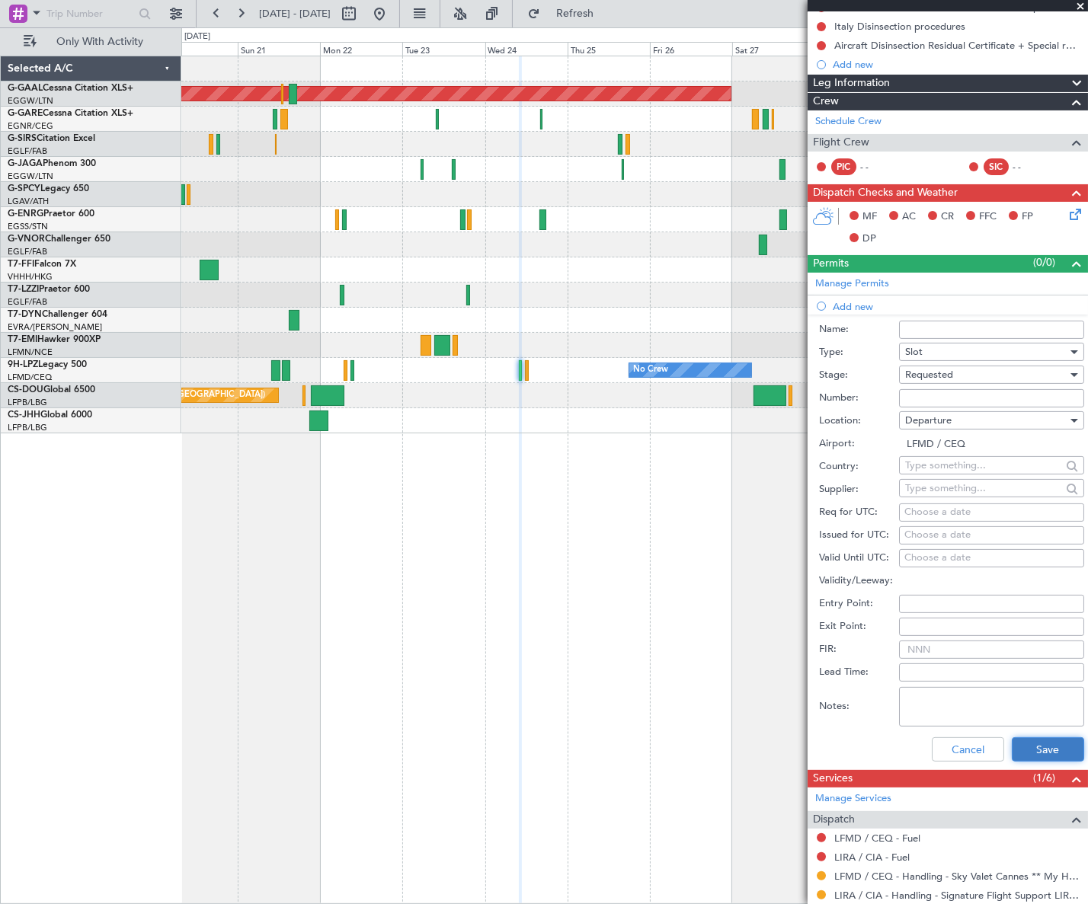
click at [1033, 746] on button "Save" at bounding box center [1047, 749] width 72 height 24
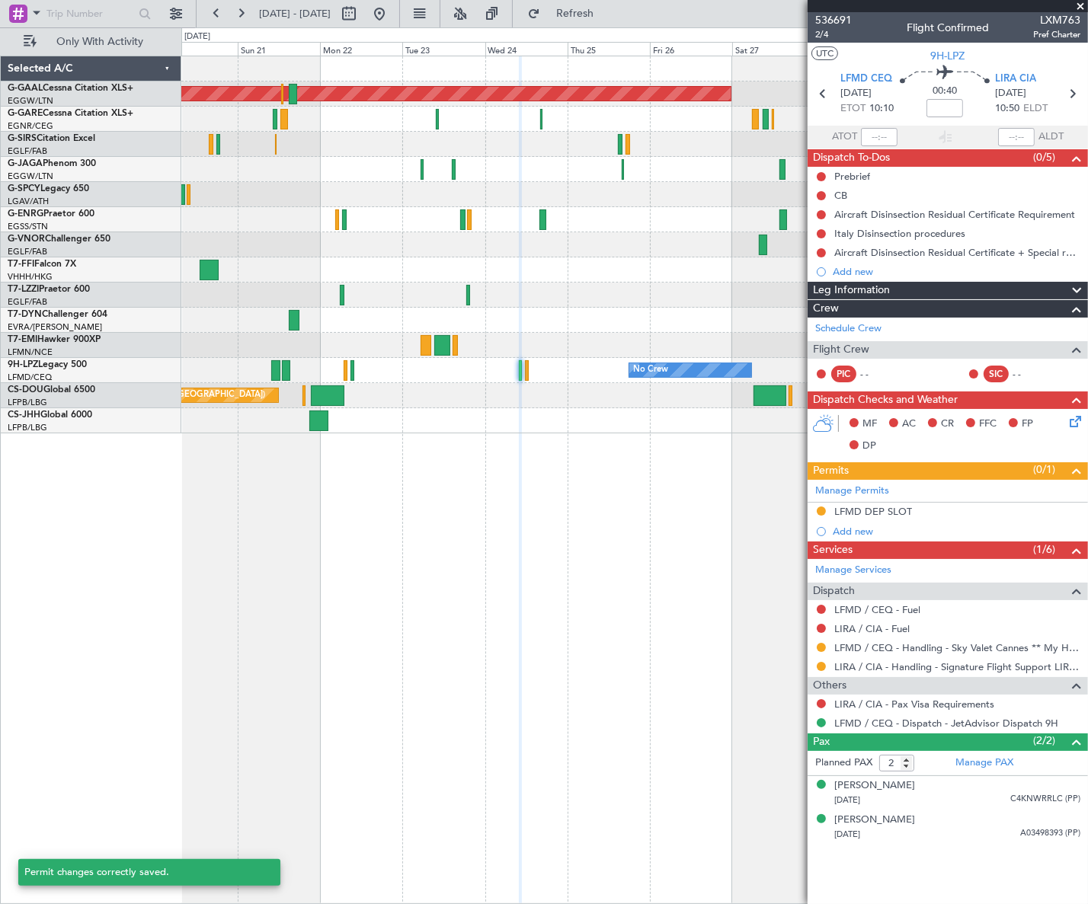
scroll to position [0, 0]
click at [880, 512] on div "LFMD DEP SLOT" at bounding box center [873, 511] width 78 height 13
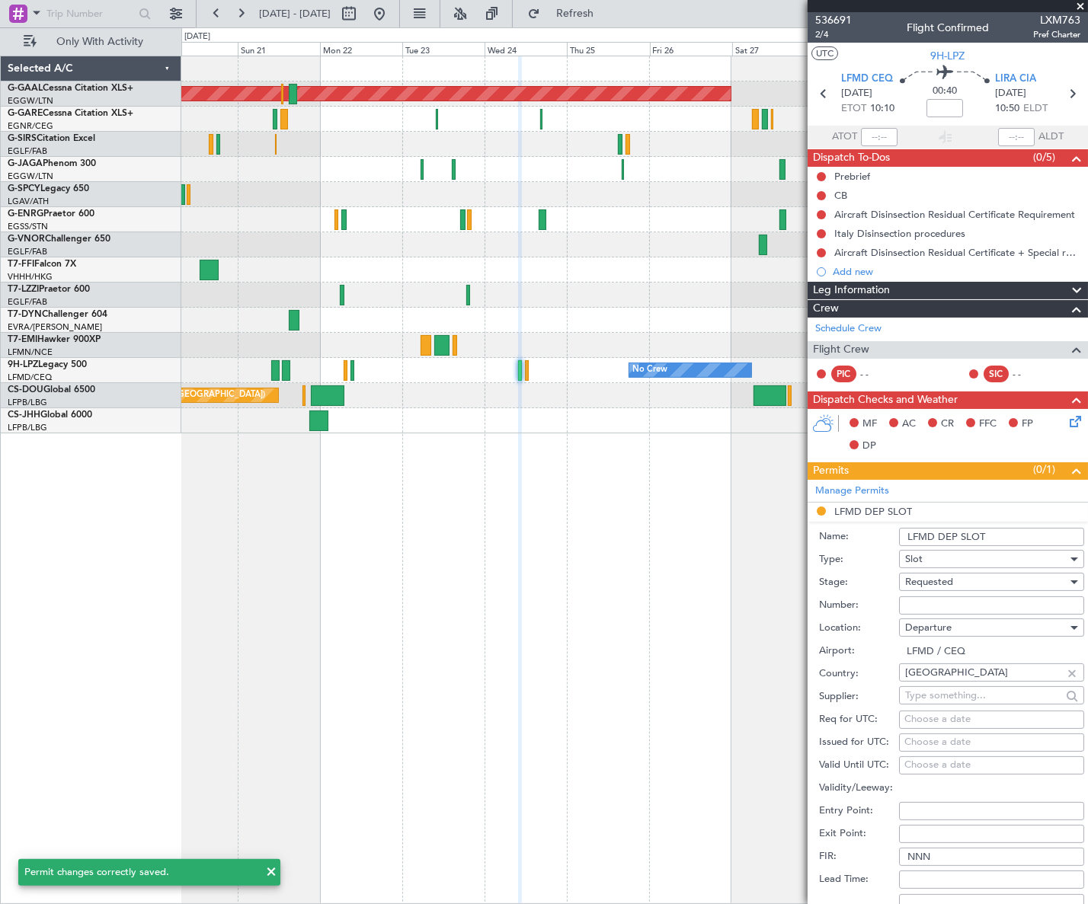
click at [1004, 532] on input "LFMD DEP SLOT" at bounding box center [991, 537] width 185 height 18
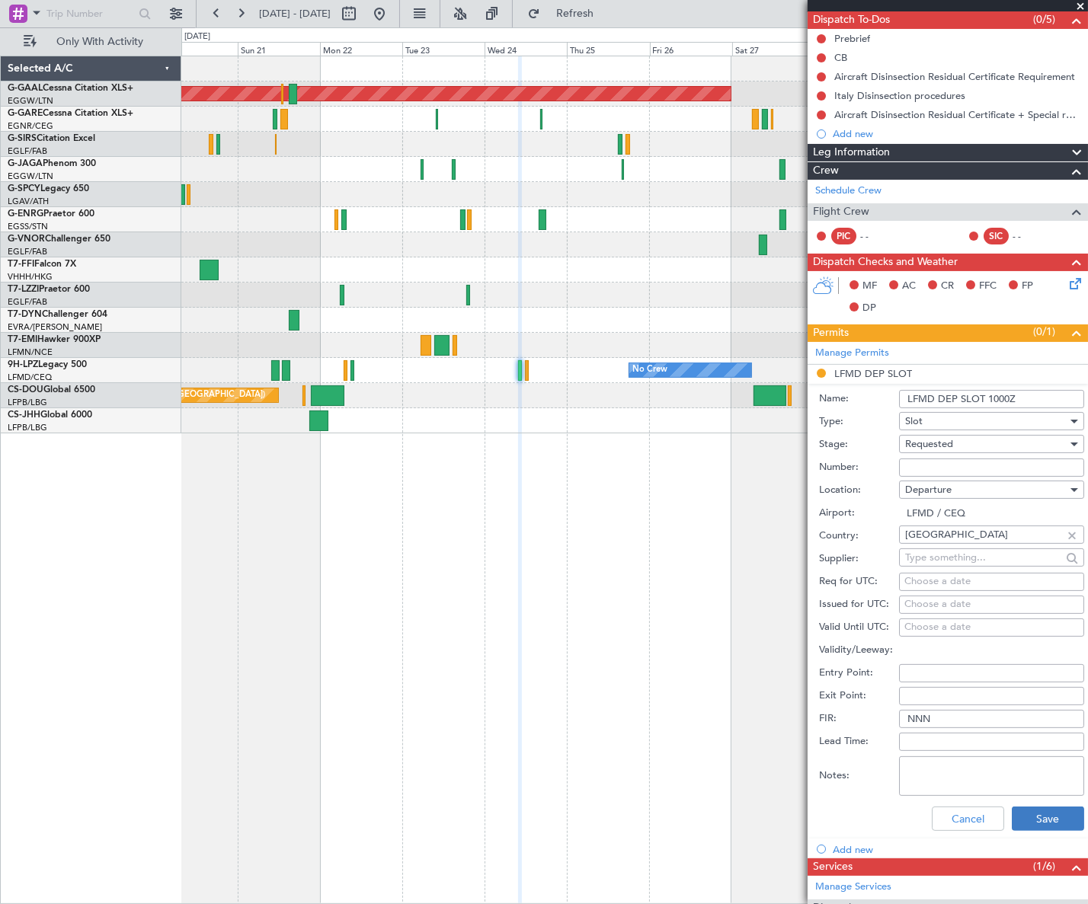
type input "LFMD DEP SLOT 1000Z"
click at [1044, 818] on button "Save" at bounding box center [1047, 819] width 72 height 24
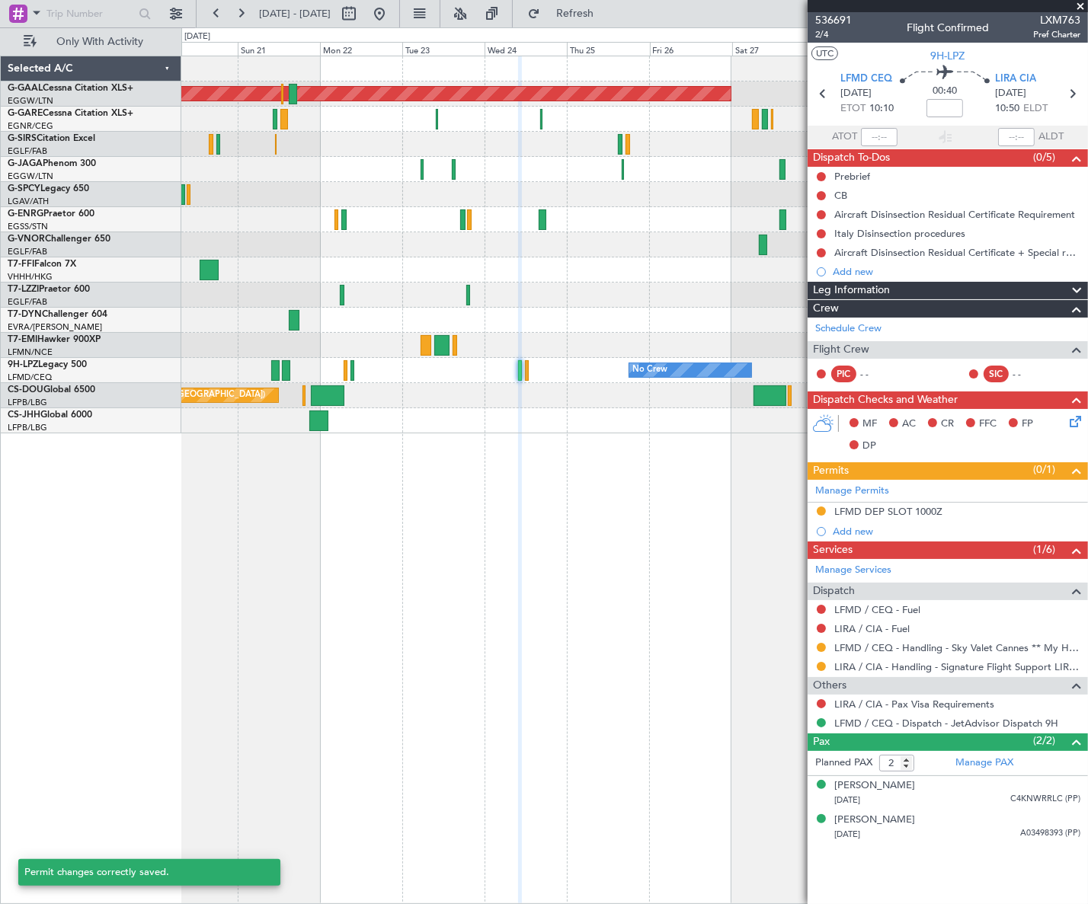
scroll to position [0, 0]
drag, startPoint x: 862, startPoint y: 528, endPoint x: 896, endPoint y: 537, distance: 35.5
click at [862, 528] on div "Add new" at bounding box center [956, 531] width 248 height 13
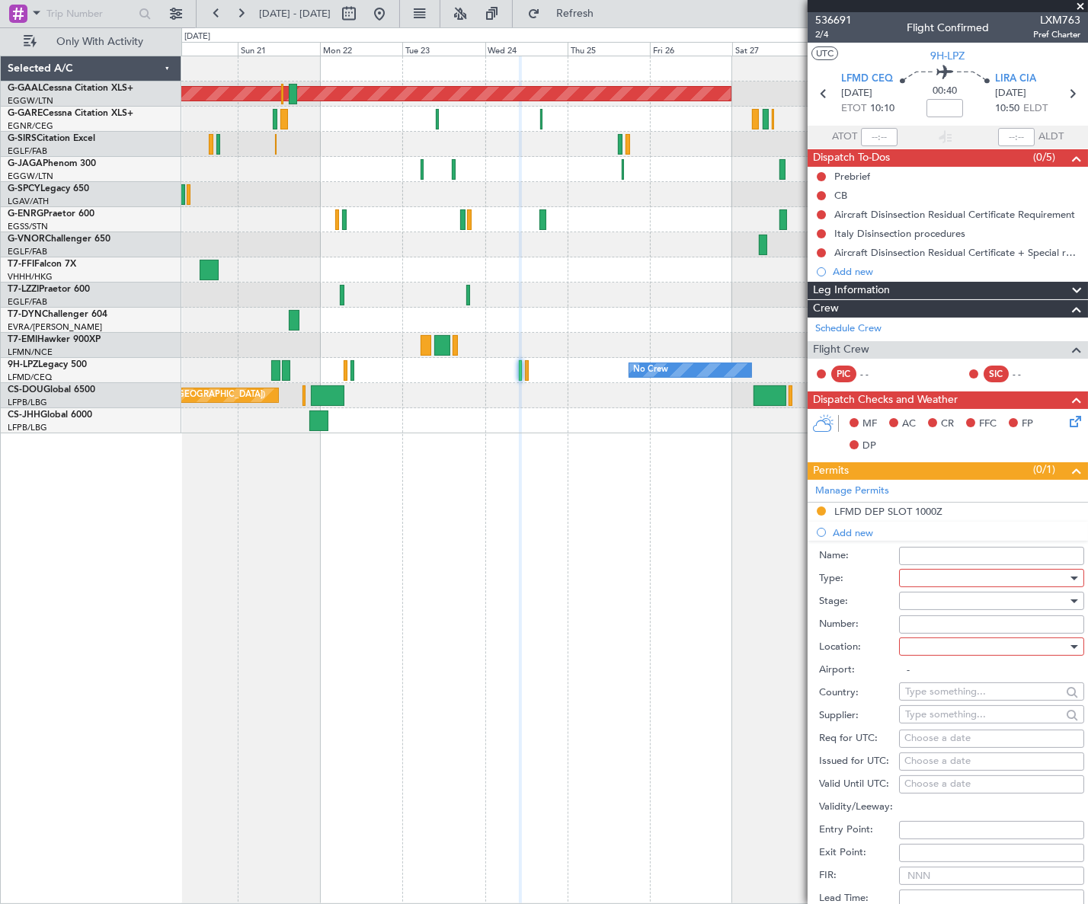
click at [950, 580] on div at bounding box center [986, 578] width 162 height 23
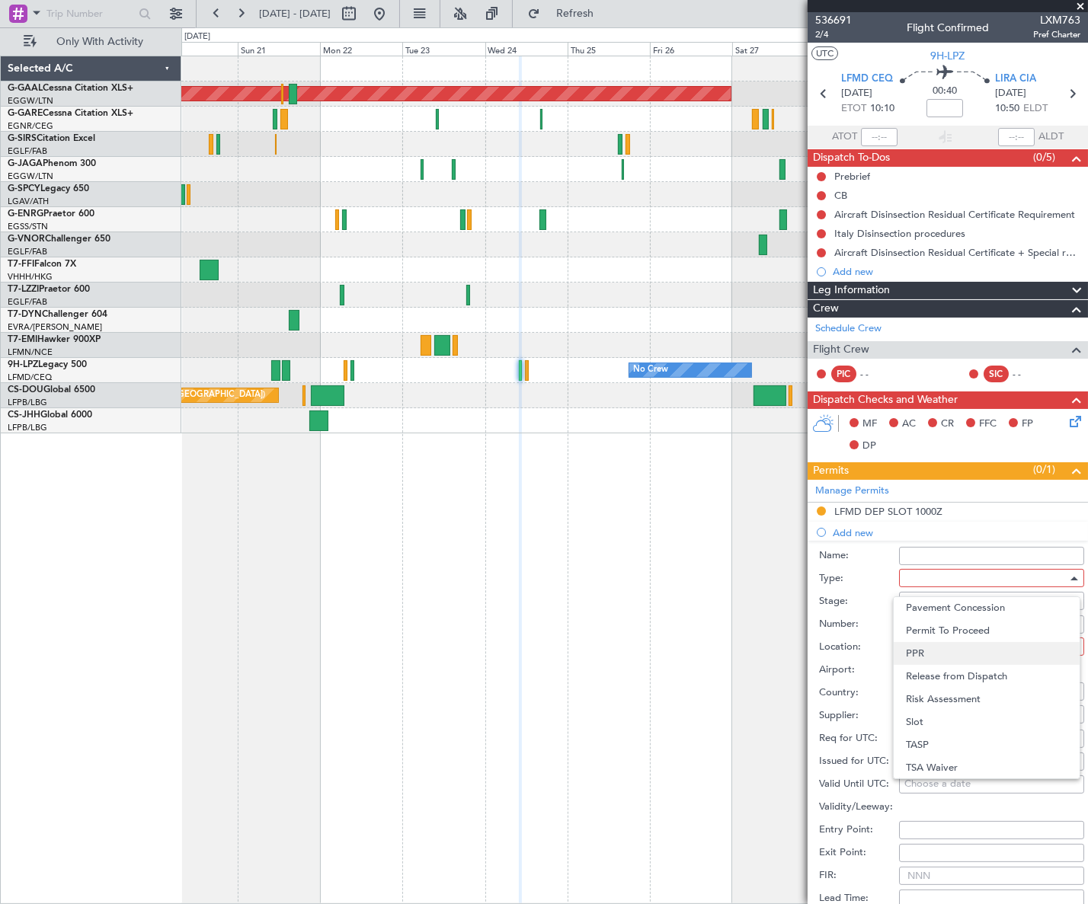
click at [933, 654] on span "PPR" at bounding box center [986, 653] width 161 height 23
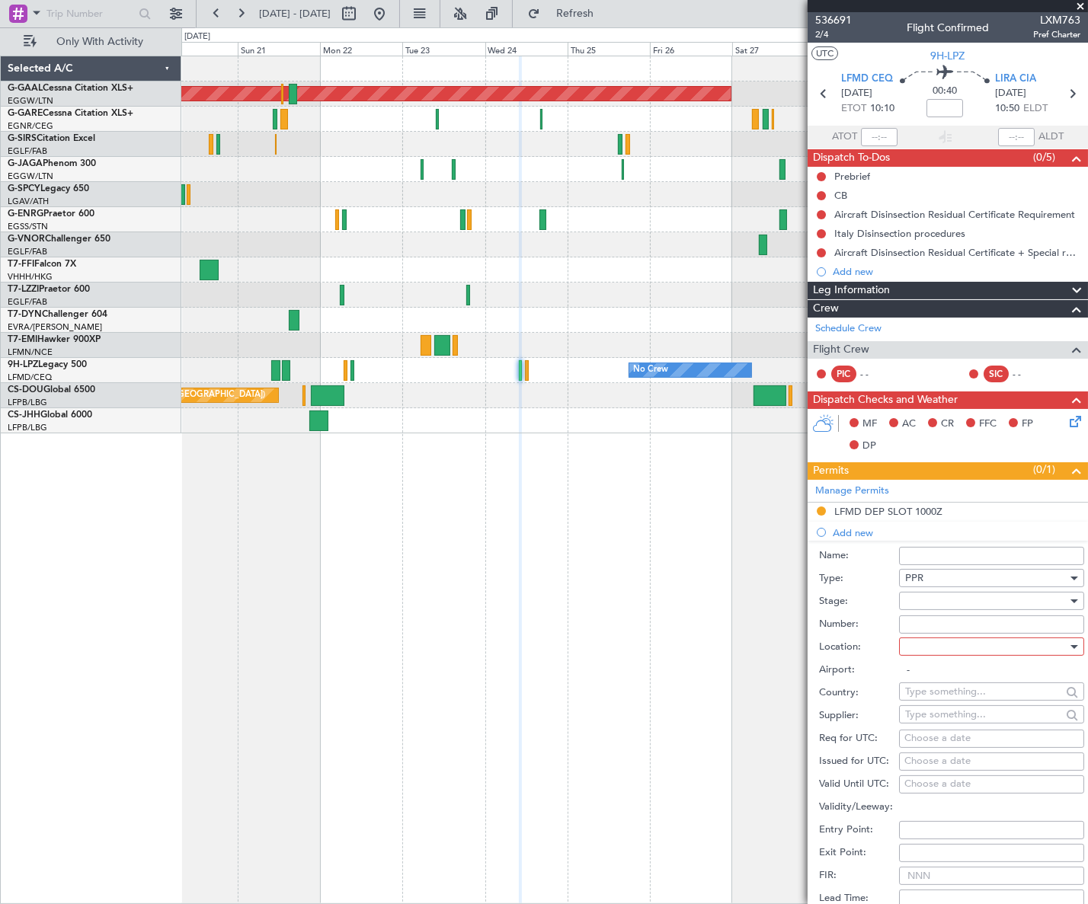
click at [1028, 597] on div at bounding box center [986, 600] width 162 height 23
drag, startPoint x: 953, startPoint y: 702, endPoint x: 1005, endPoint y: 665, distance: 64.5
click at [953, 701] on span "Requested" at bounding box center [986, 699] width 161 height 23
click at [1035, 643] on div at bounding box center [986, 646] width 162 height 23
click at [929, 724] on span "Arrival" at bounding box center [986, 722] width 161 height 23
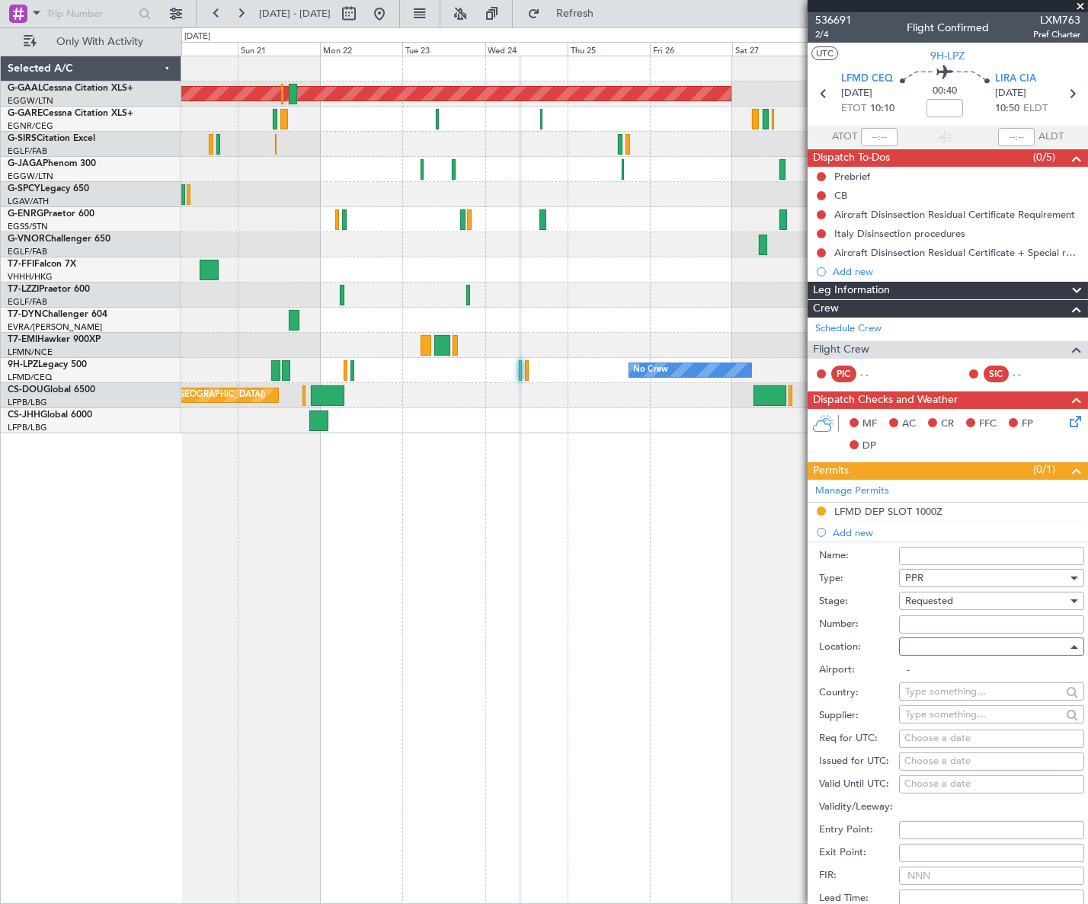
type input "LIRA / CIA"
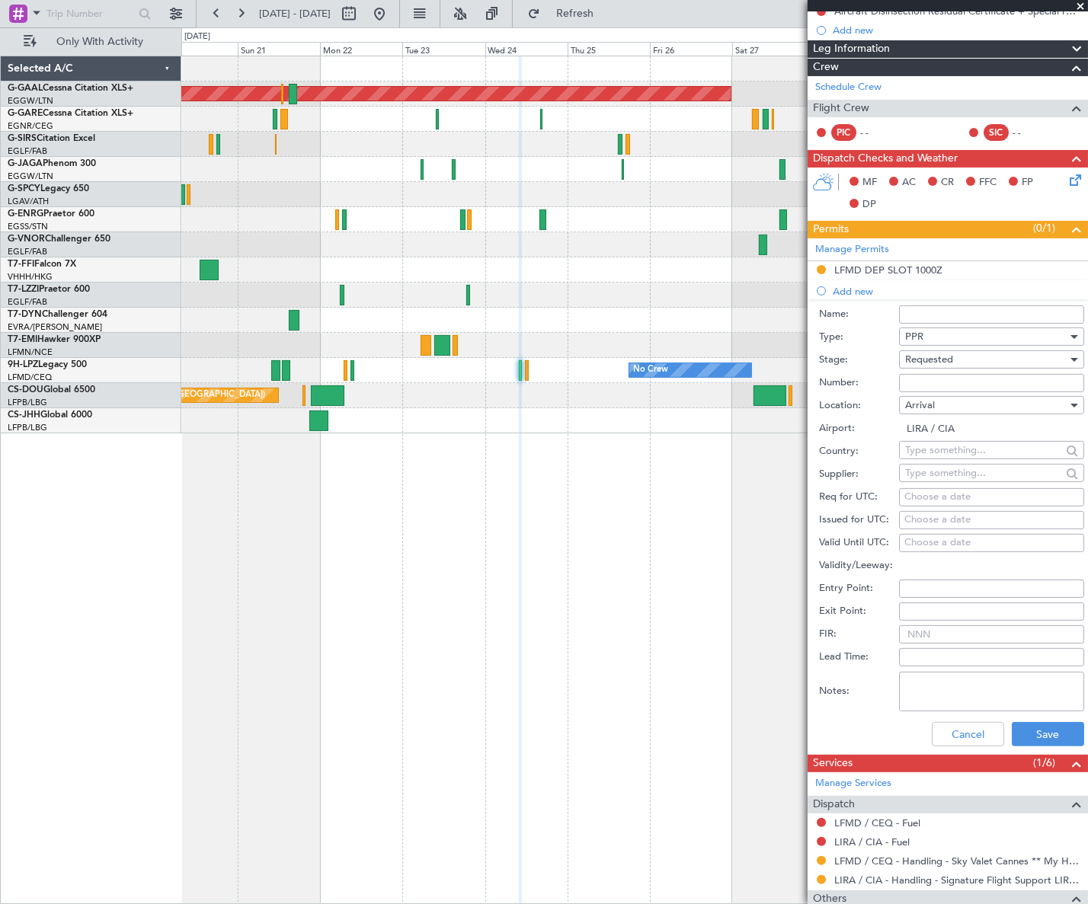
scroll to position [276, 0]
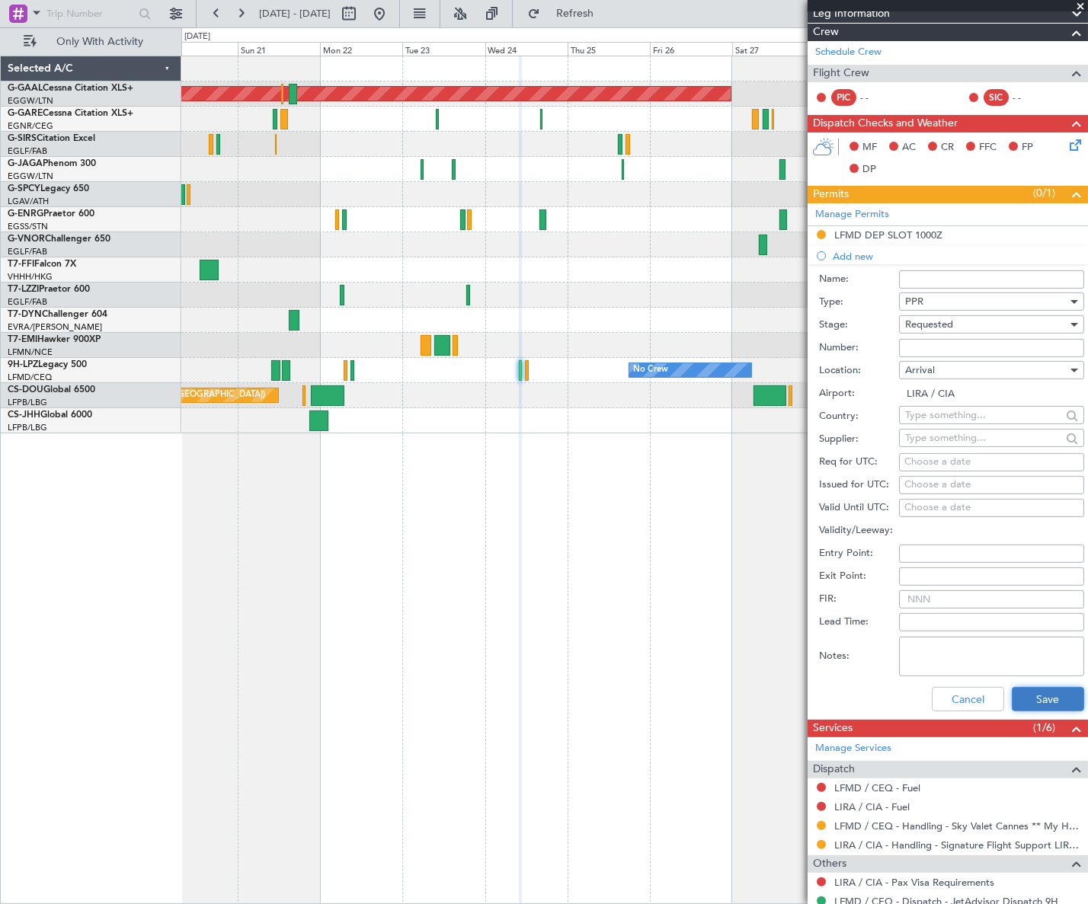
click at [1029, 696] on button "Save" at bounding box center [1047, 699] width 72 height 24
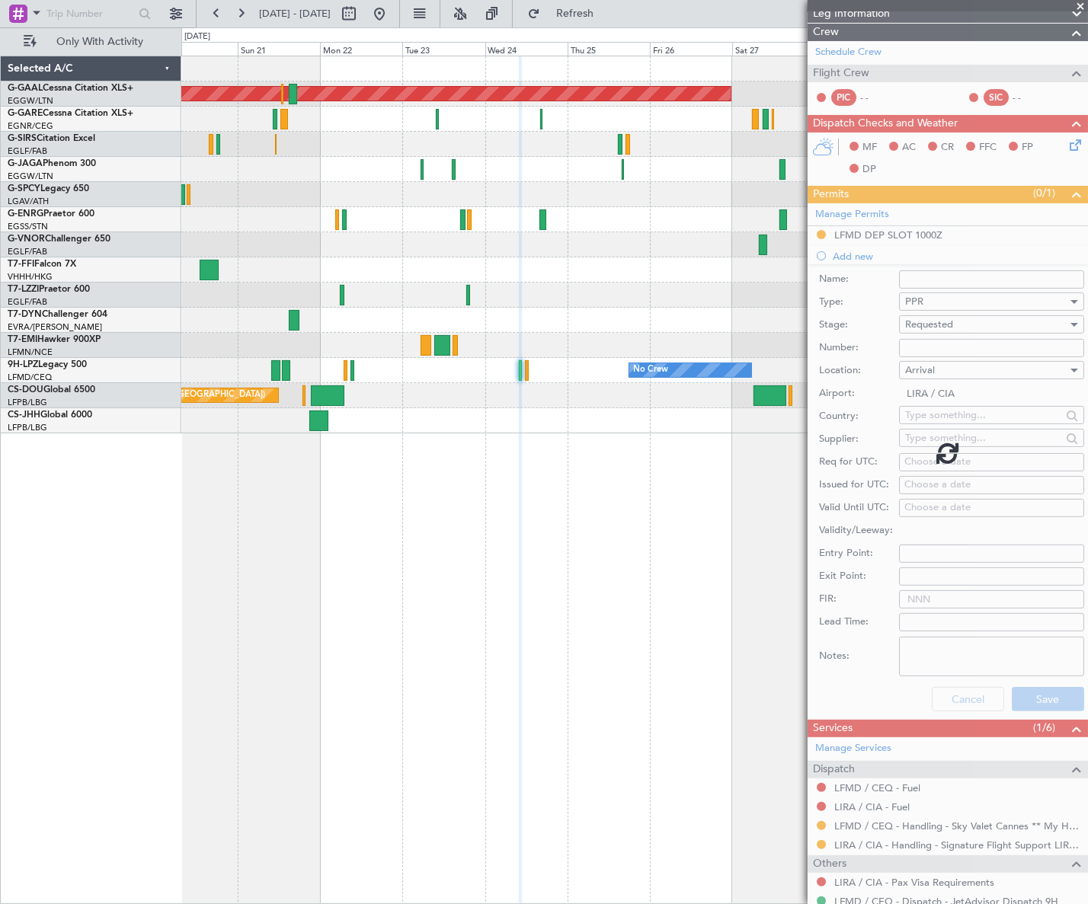
scroll to position [0, 0]
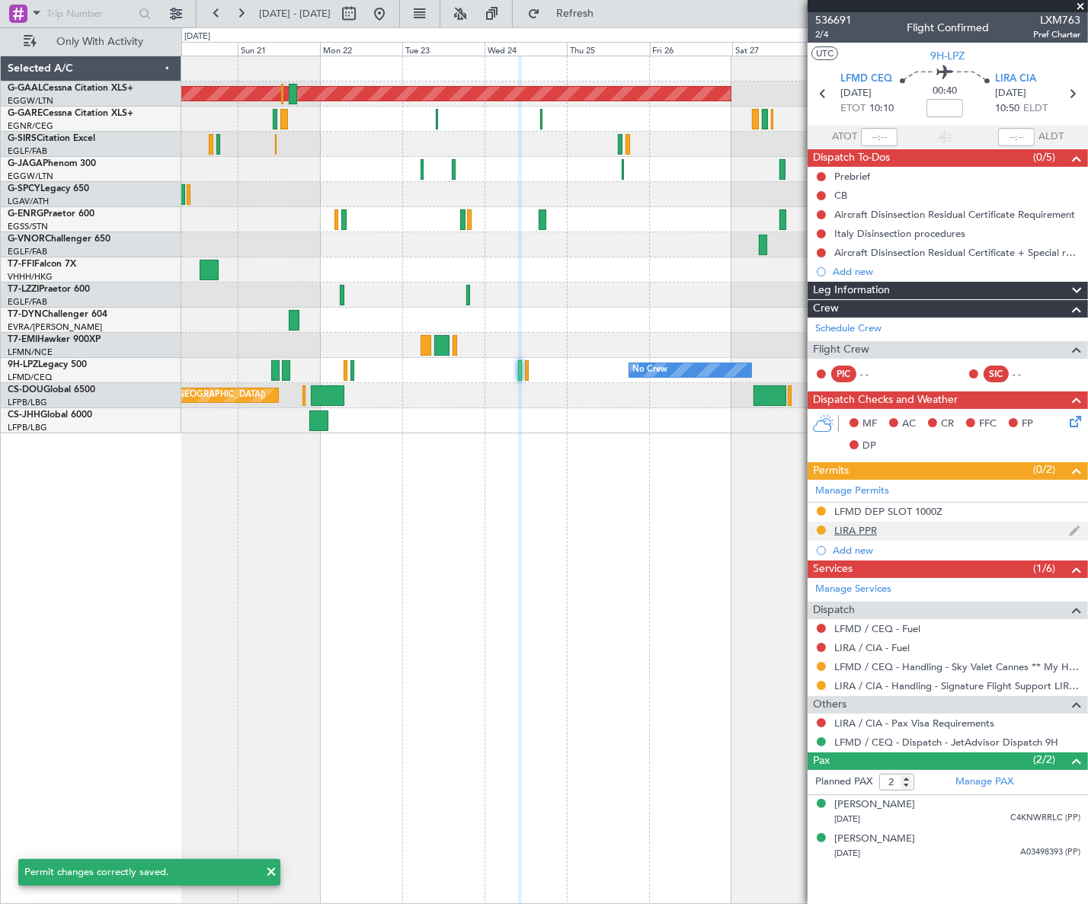
click at [859, 530] on div "LIRA PPR" at bounding box center [855, 530] width 43 height 13
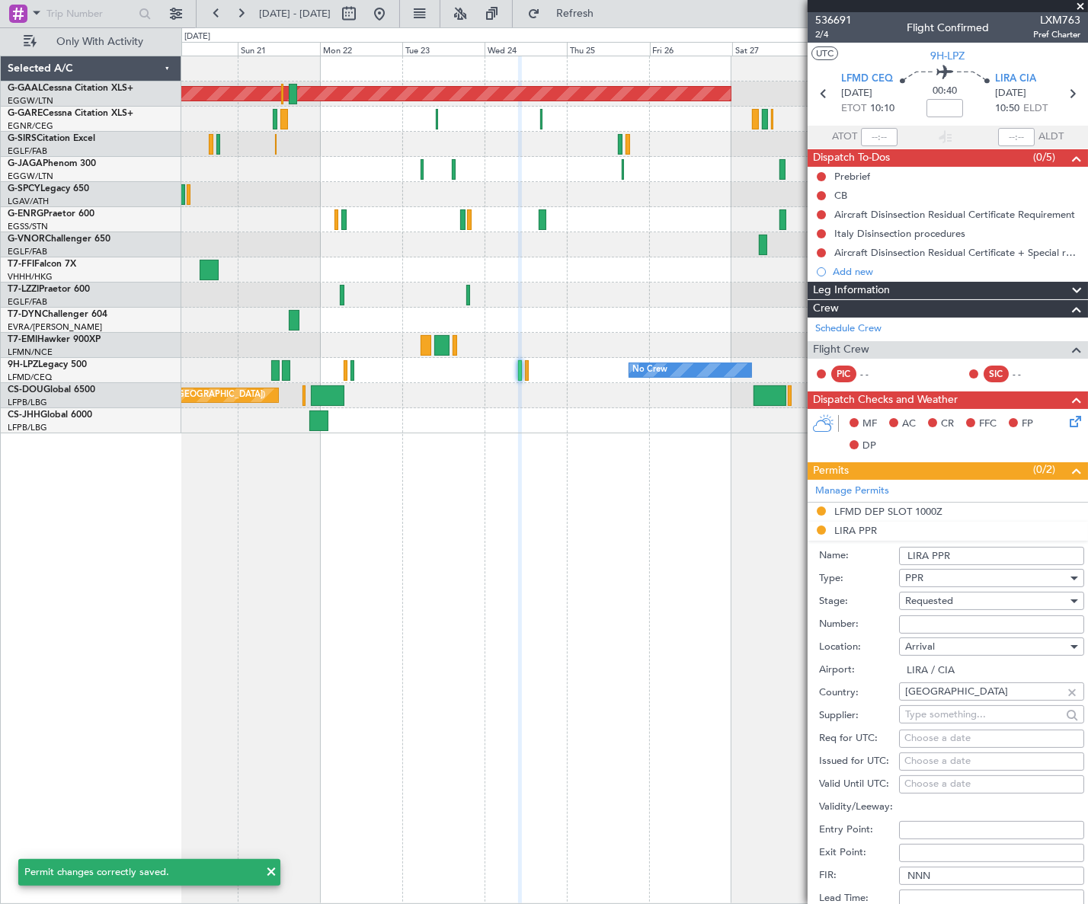
click at [982, 553] on input "LIRA PPR" at bounding box center [991, 556] width 185 height 18
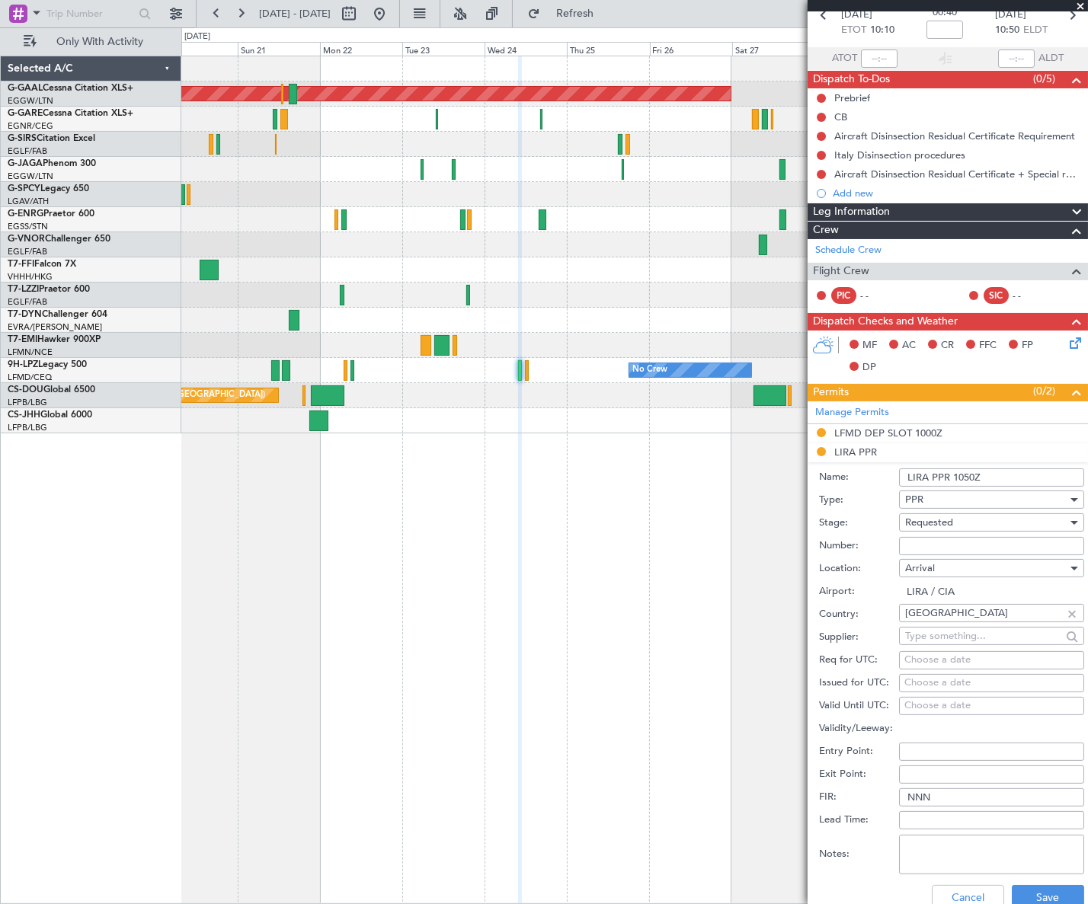
scroll to position [207, 0]
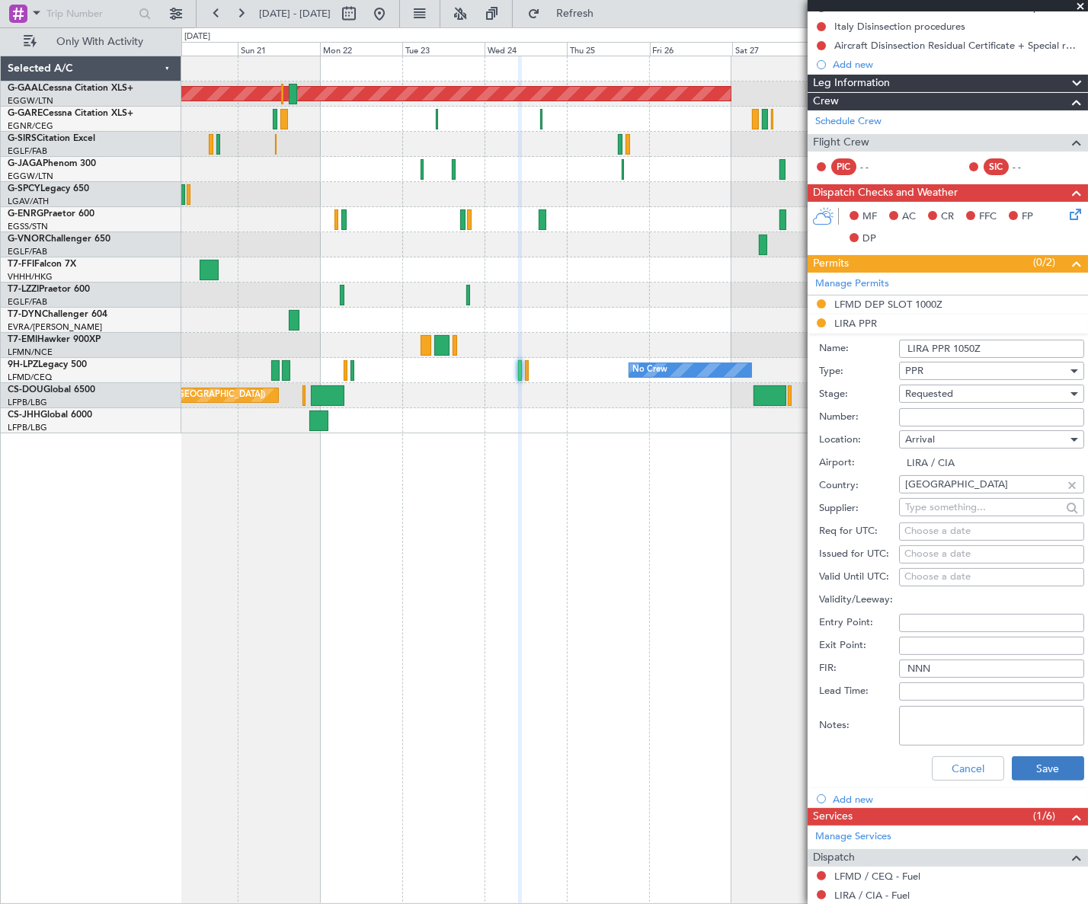
type input "LIRA PPR 1050Z"
click at [1036, 771] on button "Save" at bounding box center [1047, 768] width 72 height 24
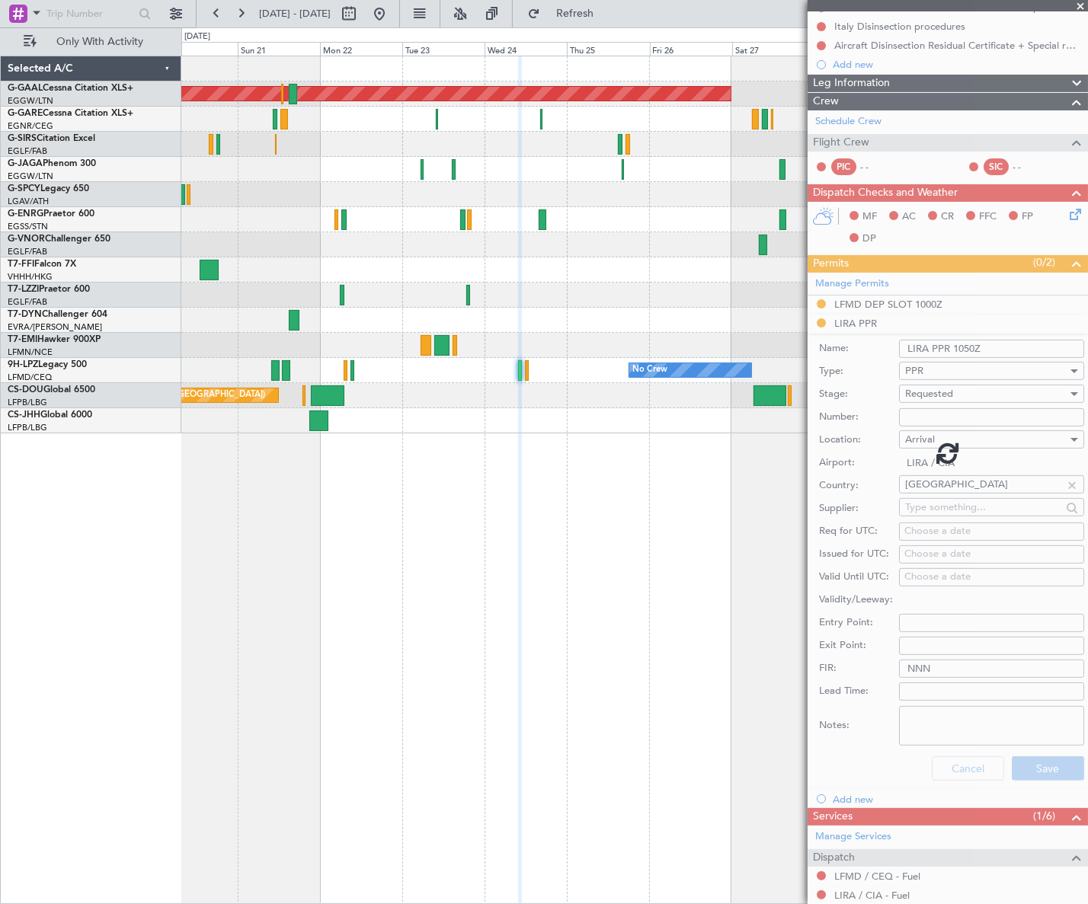
scroll to position [0, 0]
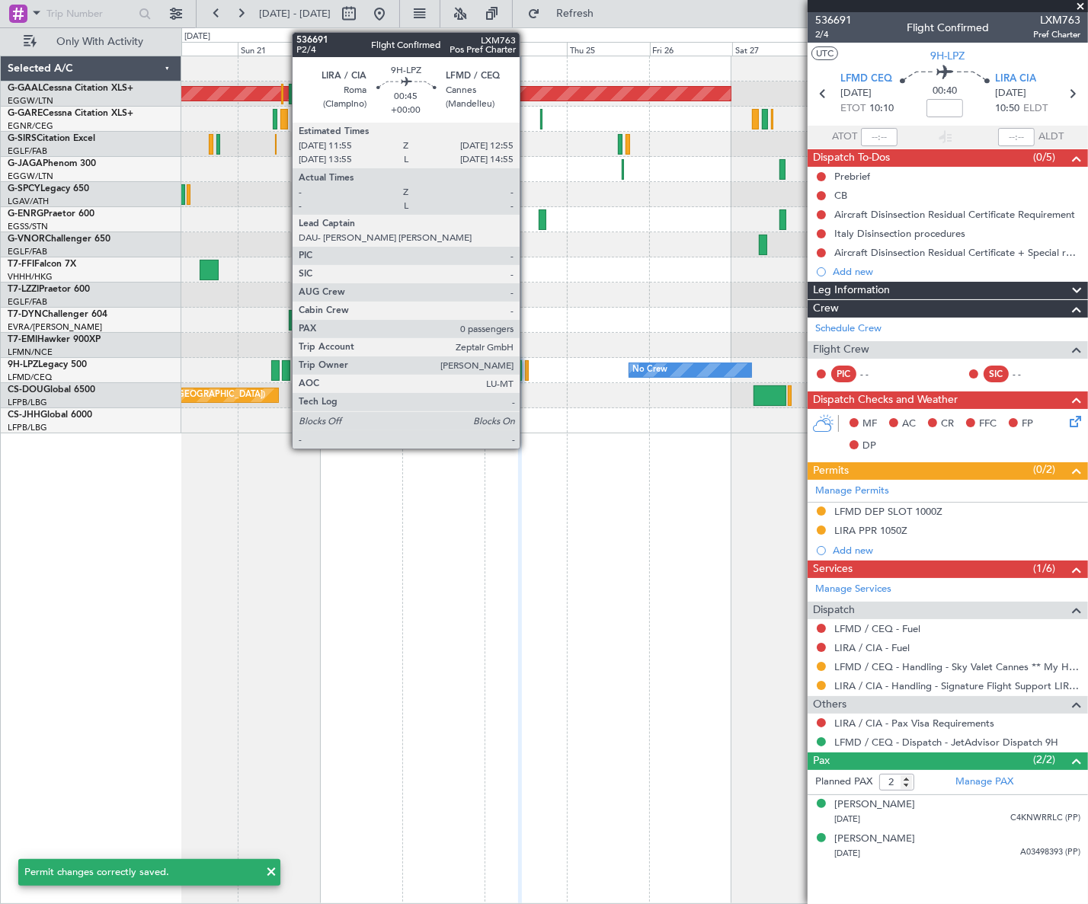
click at [526, 370] on div at bounding box center [527, 370] width 4 height 21
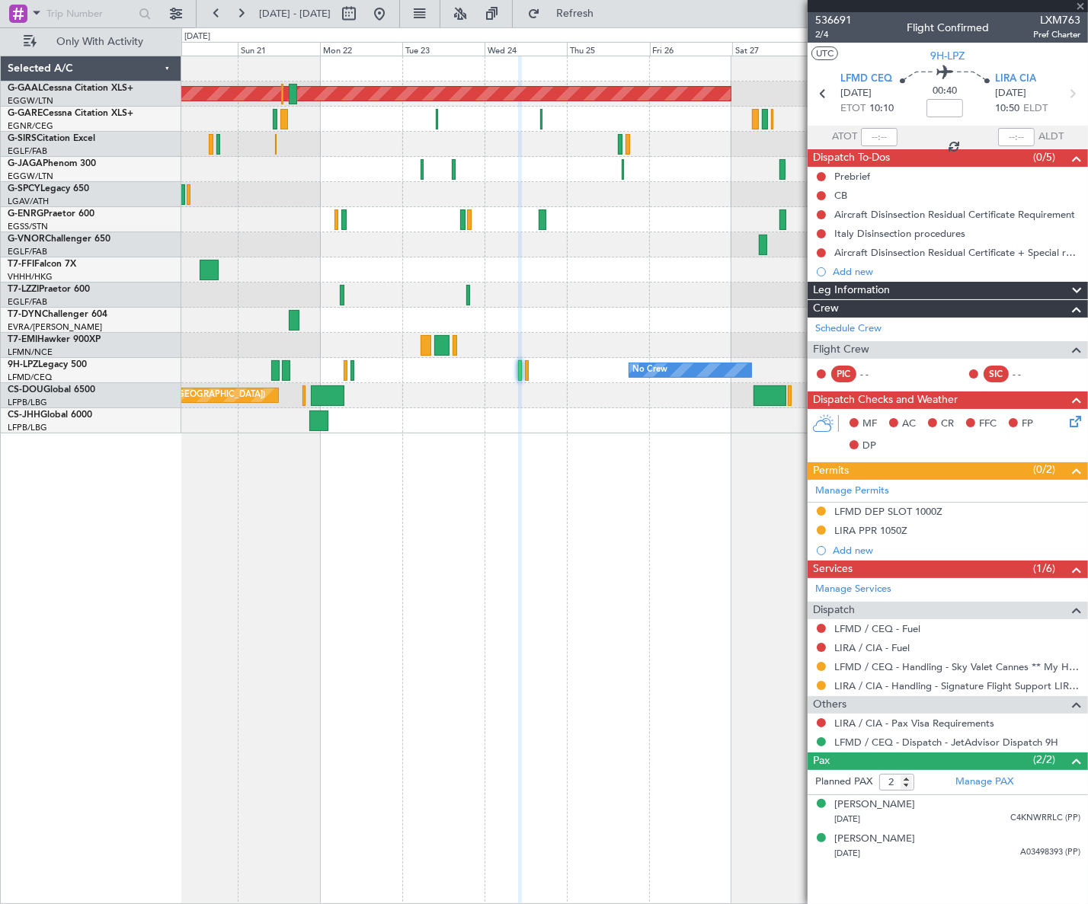
type input "0"
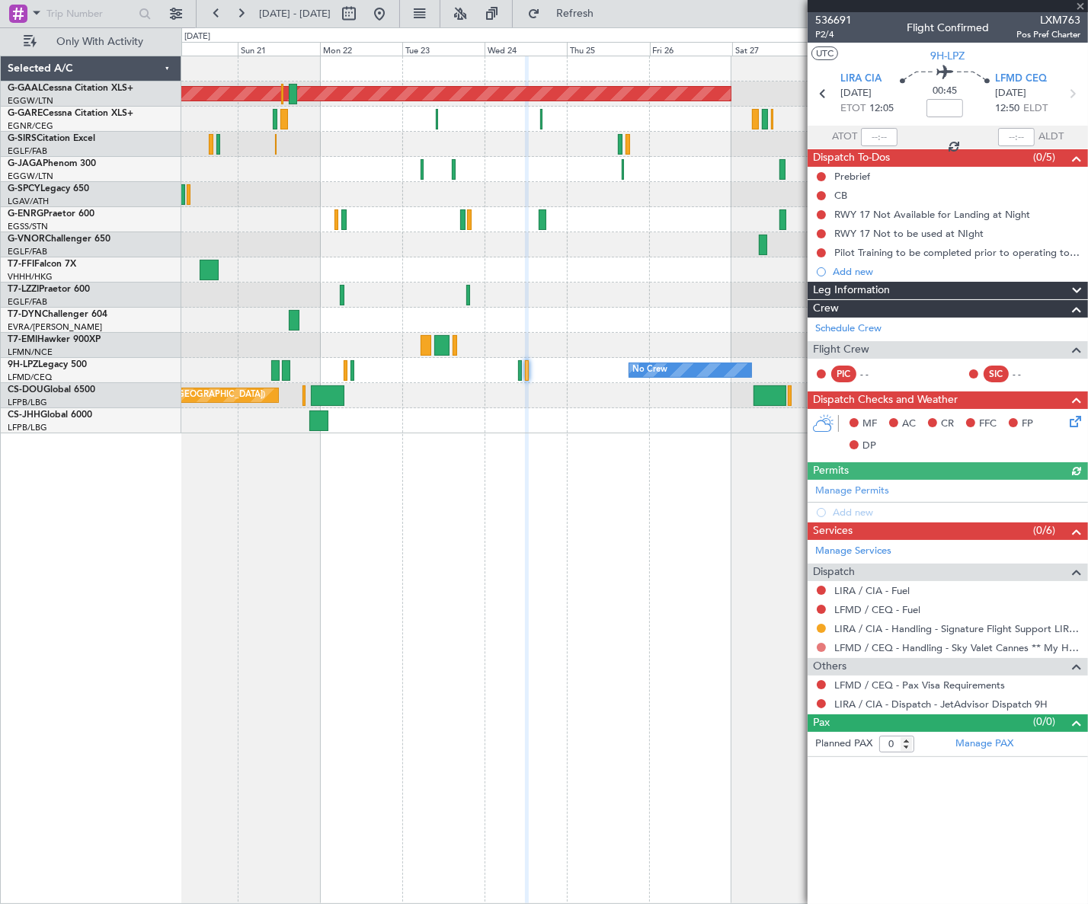
click at [822, 646] on button at bounding box center [820, 647] width 9 height 9
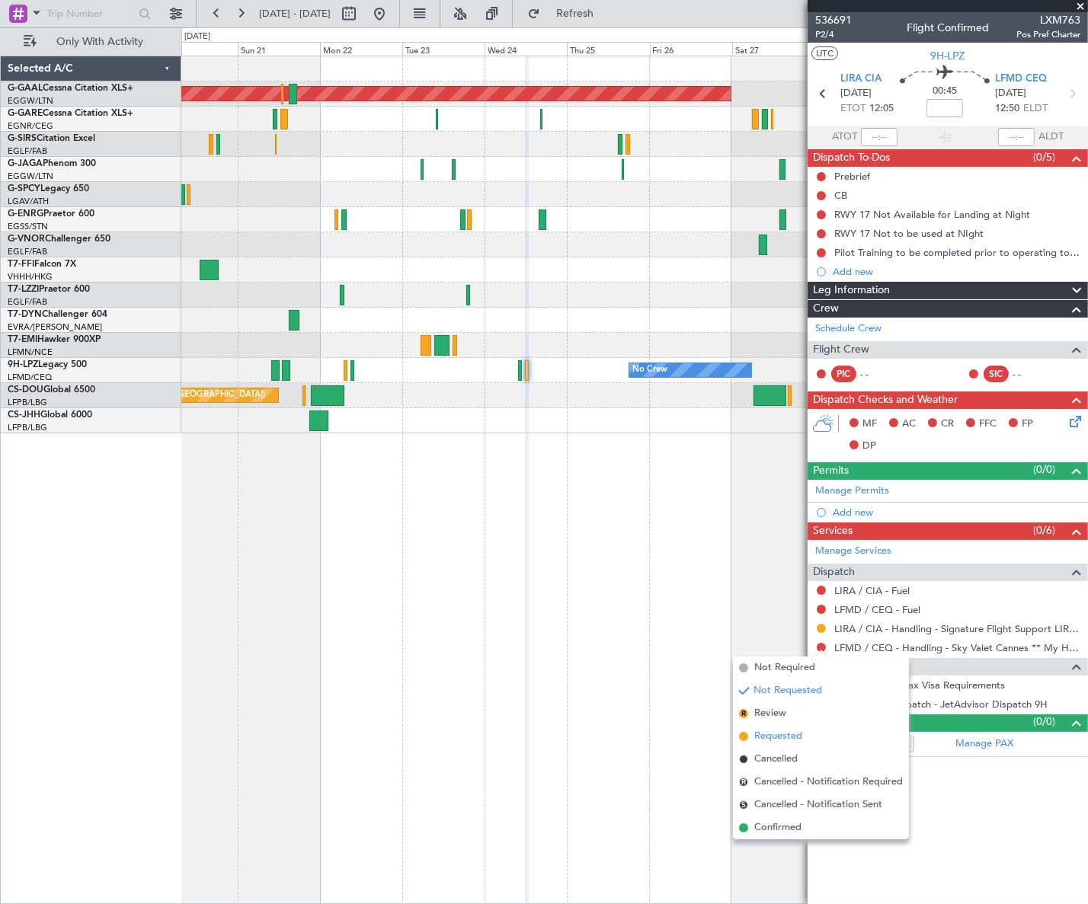
click at [773, 736] on span "Requested" at bounding box center [778, 736] width 48 height 15
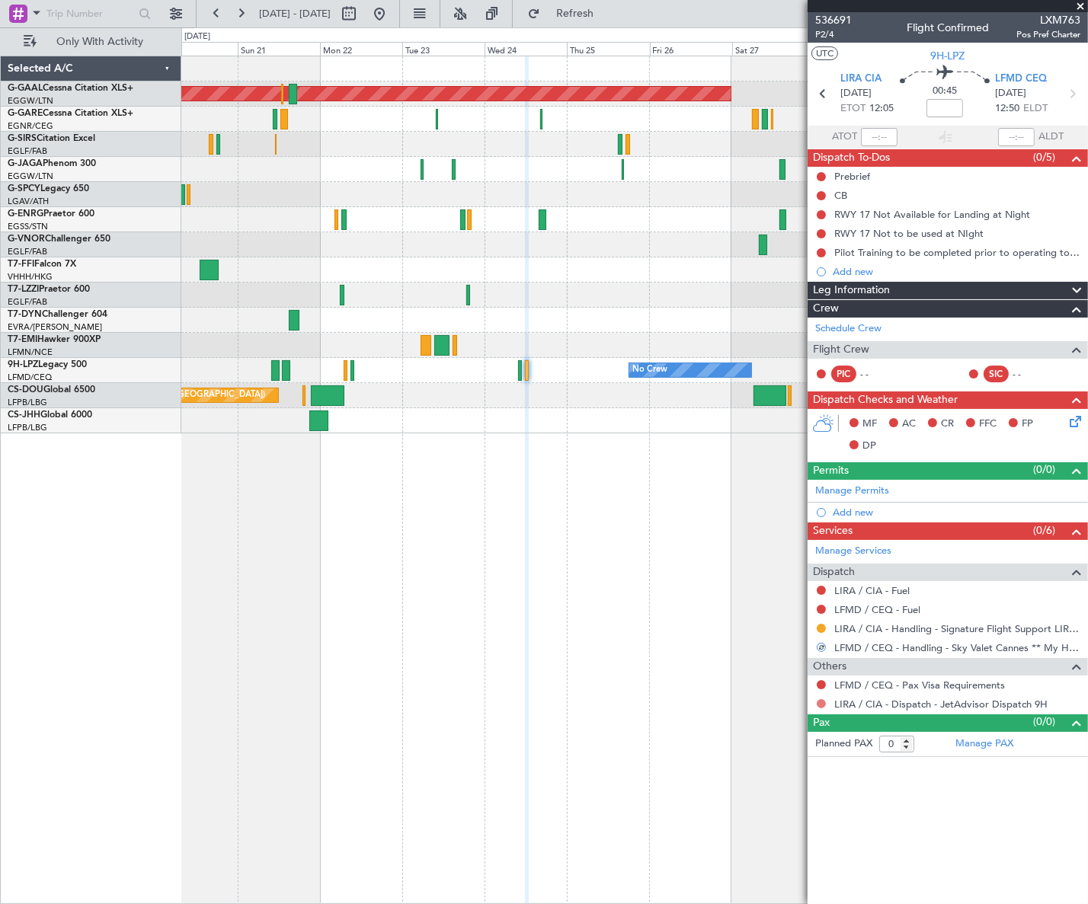
click at [819, 703] on button at bounding box center [820, 703] width 9 height 9
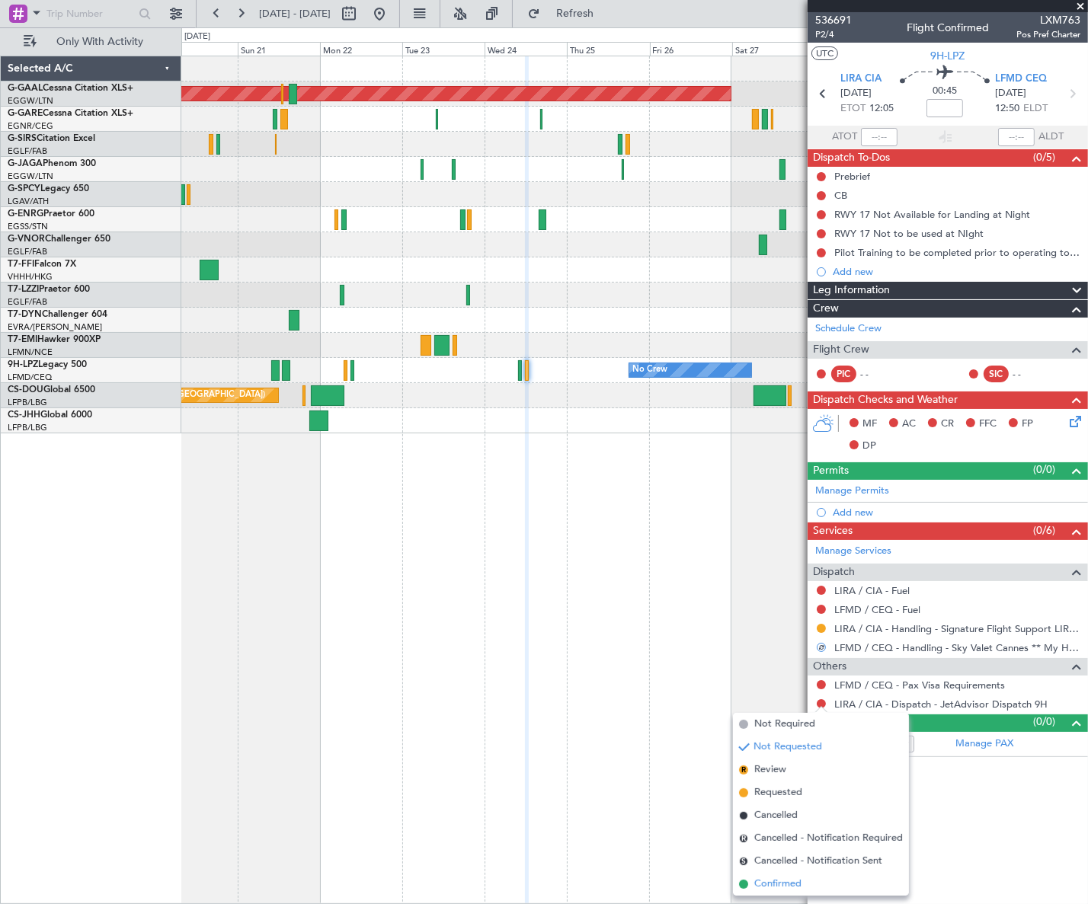
click at [769, 883] on span "Confirmed" at bounding box center [777, 884] width 47 height 15
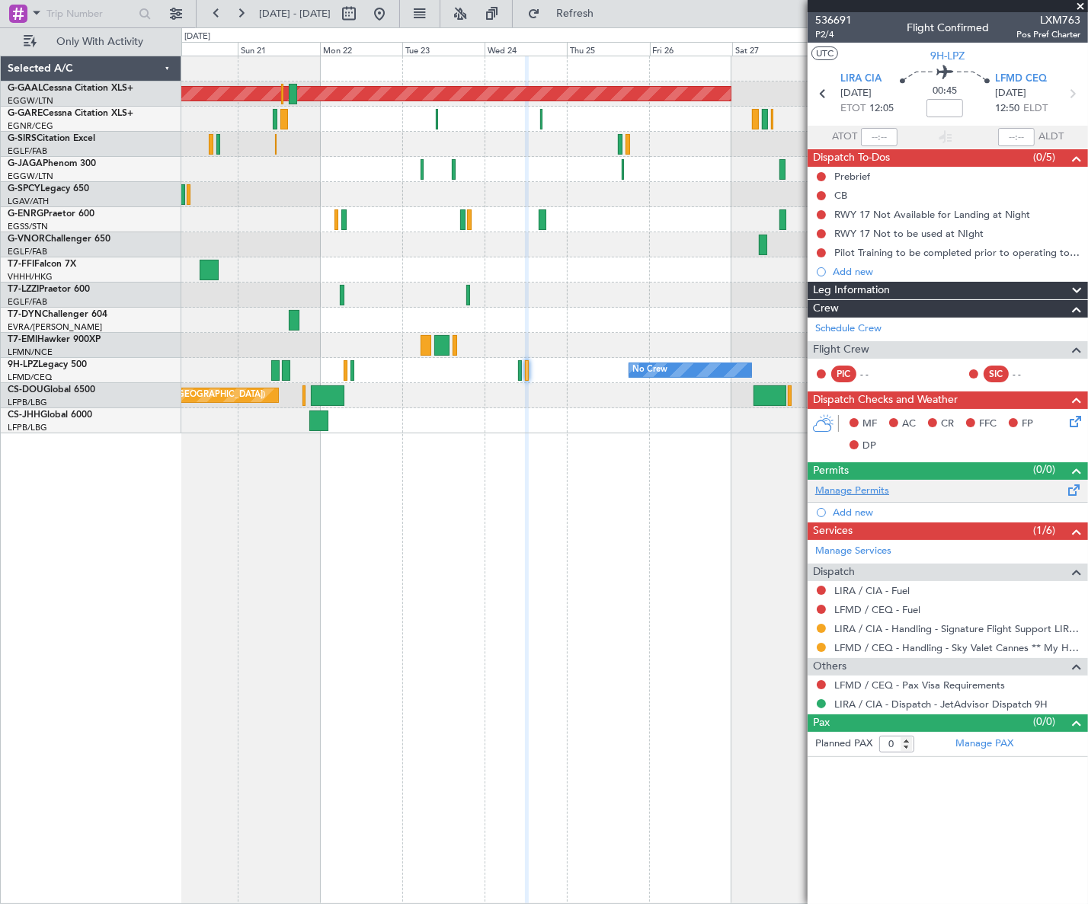
click at [871, 487] on link "Manage Permits" at bounding box center [852, 491] width 74 height 15
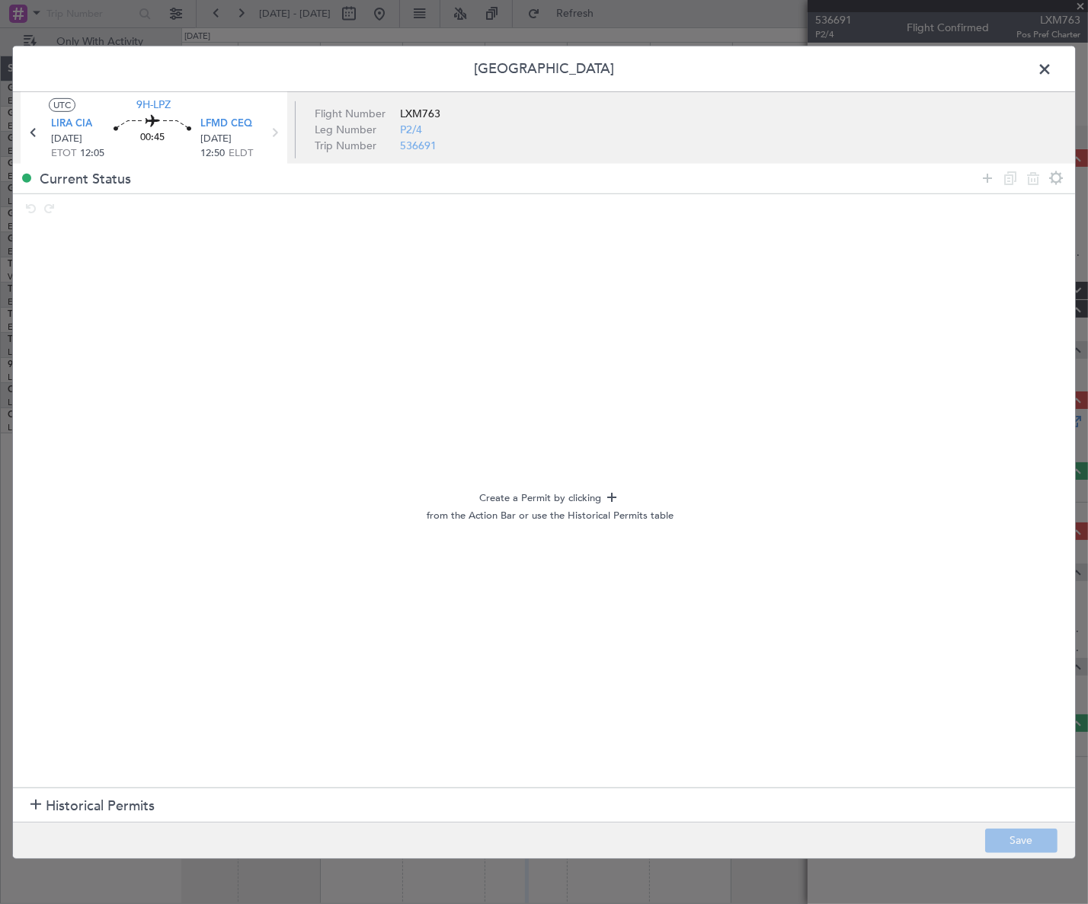
click at [1052, 64] on span at bounding box center [1052, 72] width 0 height 30
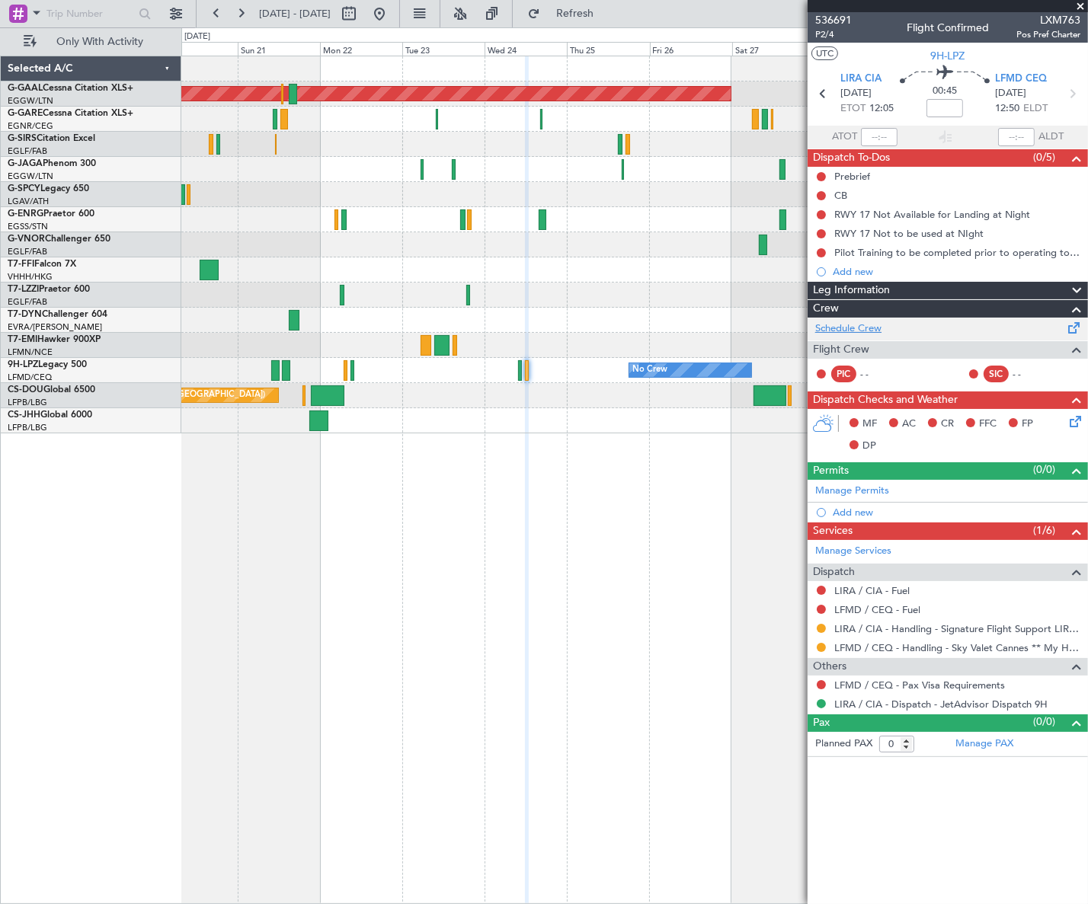
click at [863, 328] on link "Schedule Crew" at bounding box center [848, 328] width 66 height 15
click at [855, 511] on div "Add new" at bounding box center [949, 512] width 234 height 13
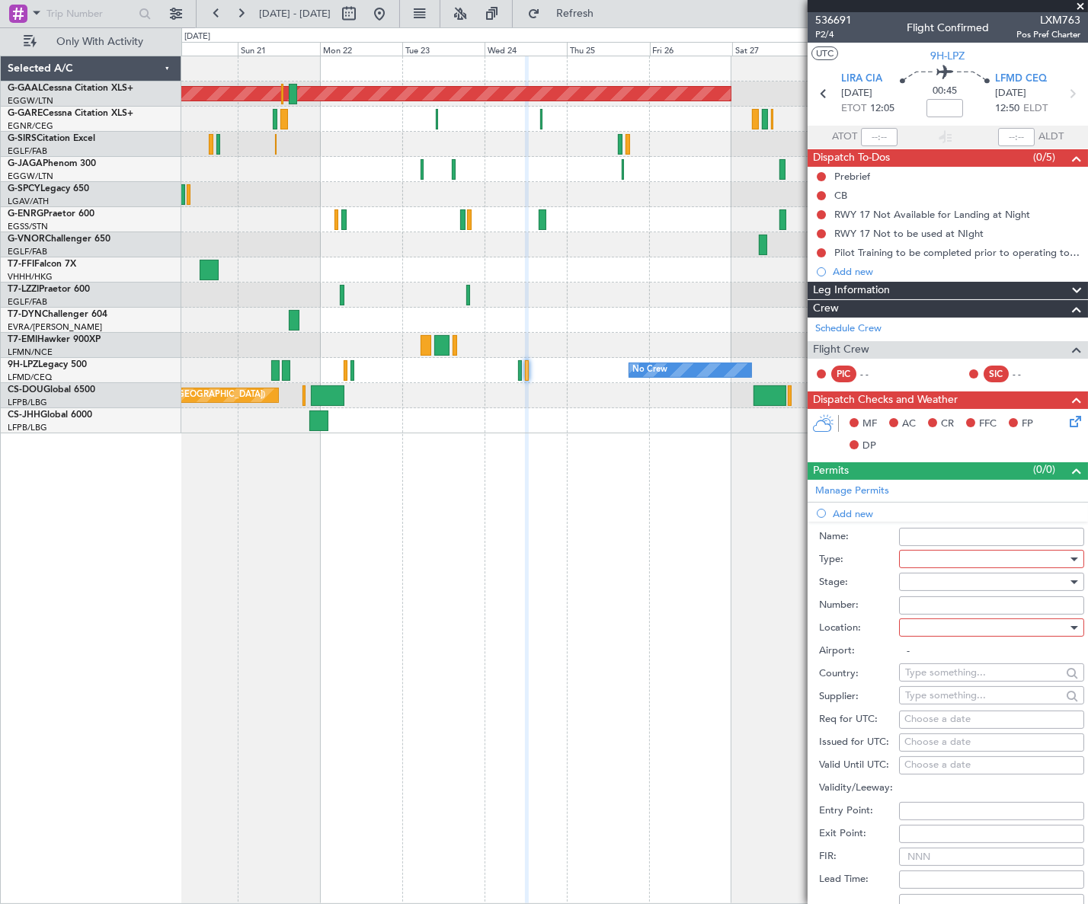
click at [969, 561] on div at bounding box center [986, 559] width 162 height 23
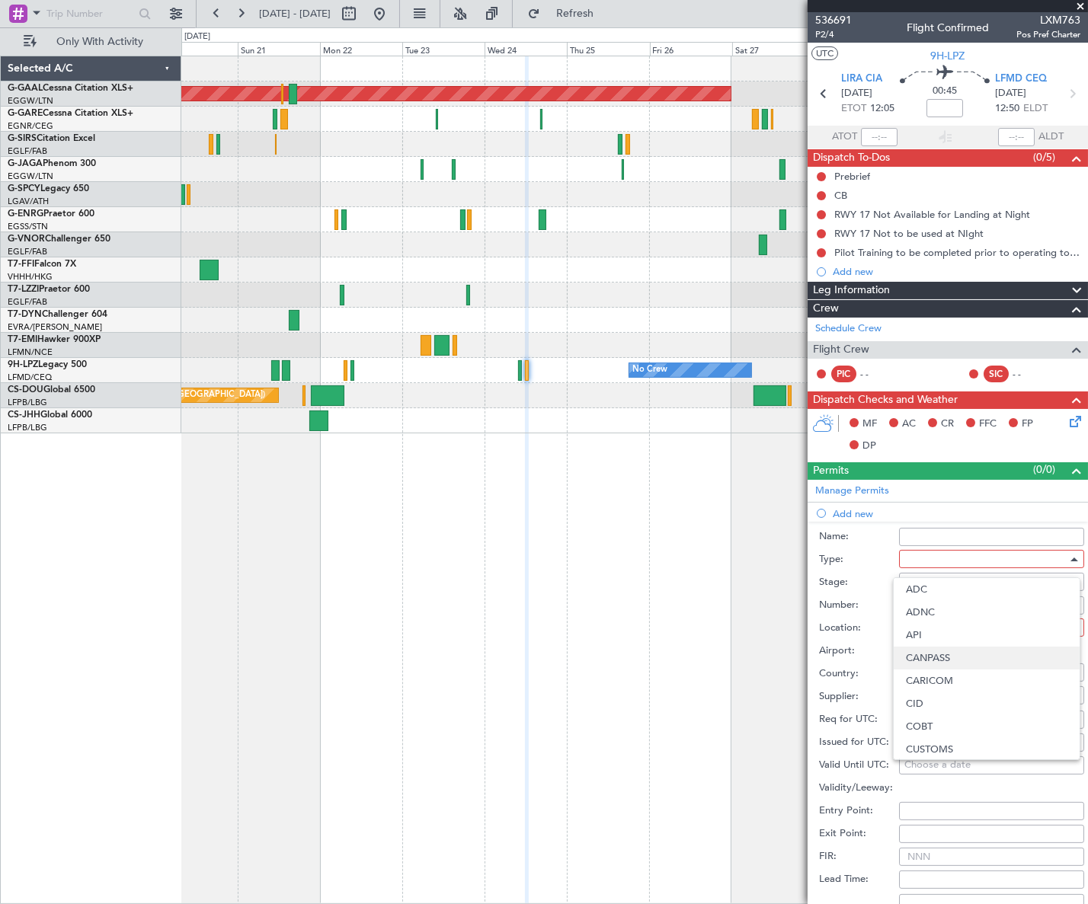
scroll to position [458, 0]
click at [931, 630] on span "PPR" at bounding box center [986, 634] width 161 height 23
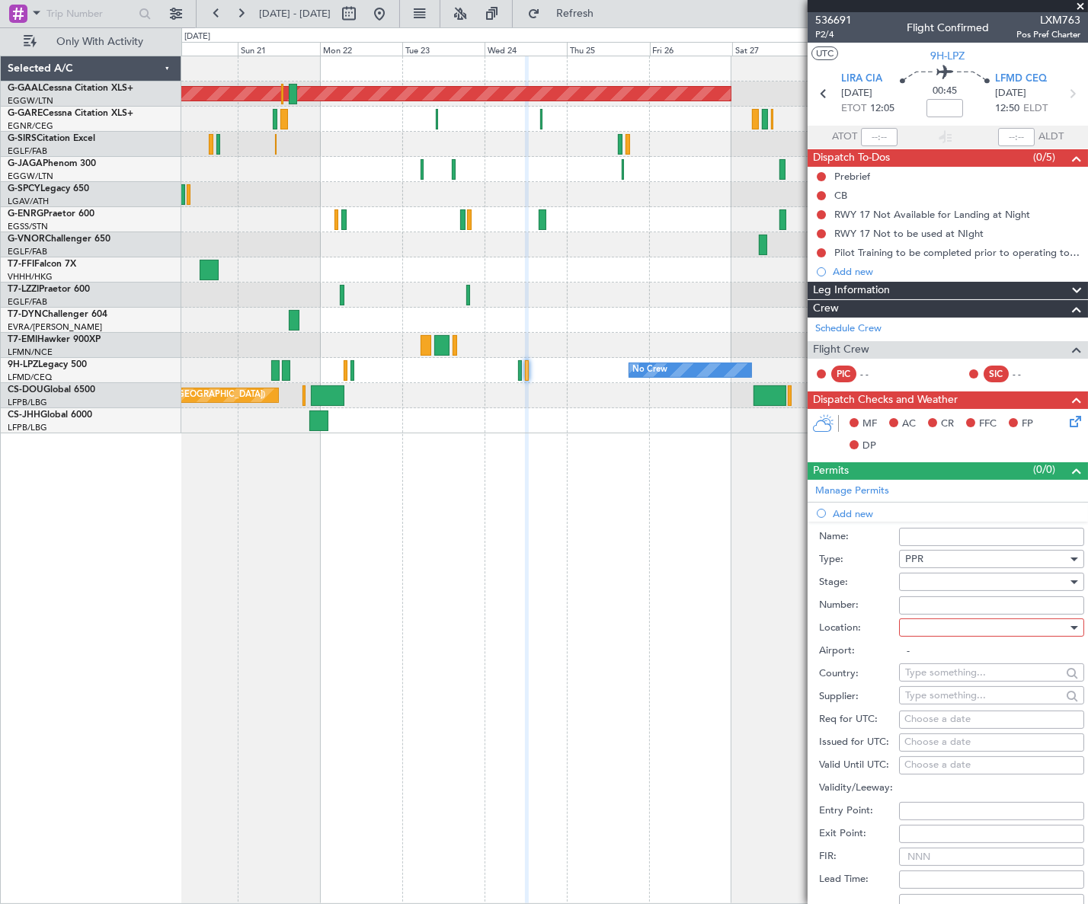
click at [1037, 577] on div at bounding box center [986, 581] width 162 height 23
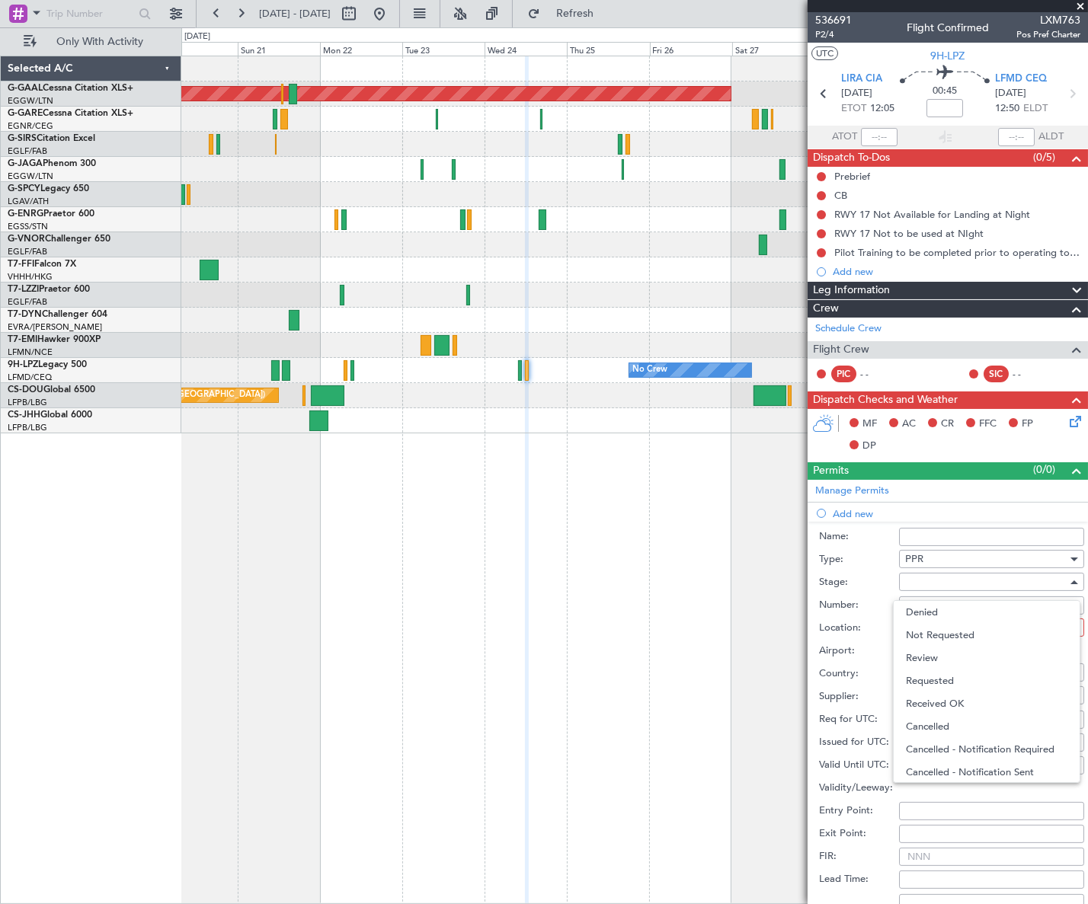
drag, startPoint x: 952, startPoint y: 676, endPoint x: 1013, endPoint y: 654, distance: 64.6
click at [952, 675] on span "Requested" at bounding box center [986, 680] width 161 height 23
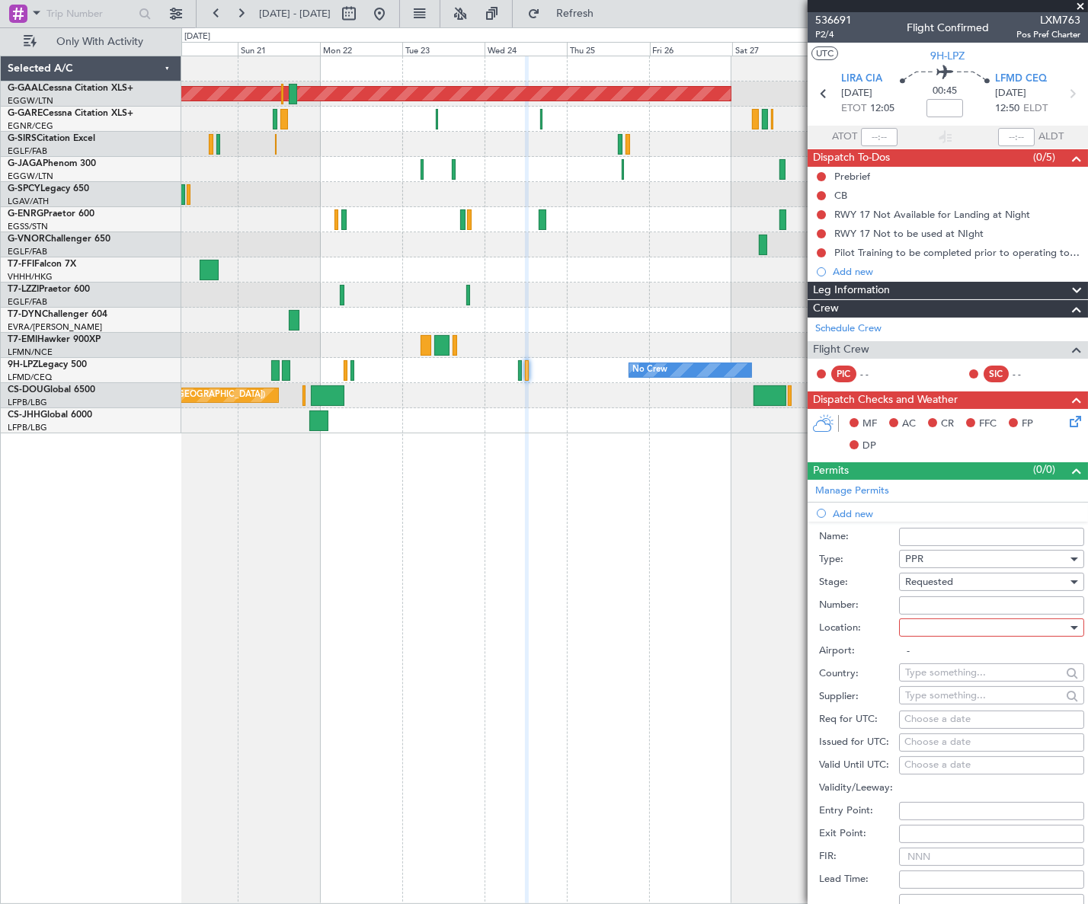
click at [1032, 625] on div at bounding box center [986, 627] width 162 height 23
click at [940, 654] on span "Departure" at bounding box center [986, 658] width 161 height 23
type input "LIRA / CIA"
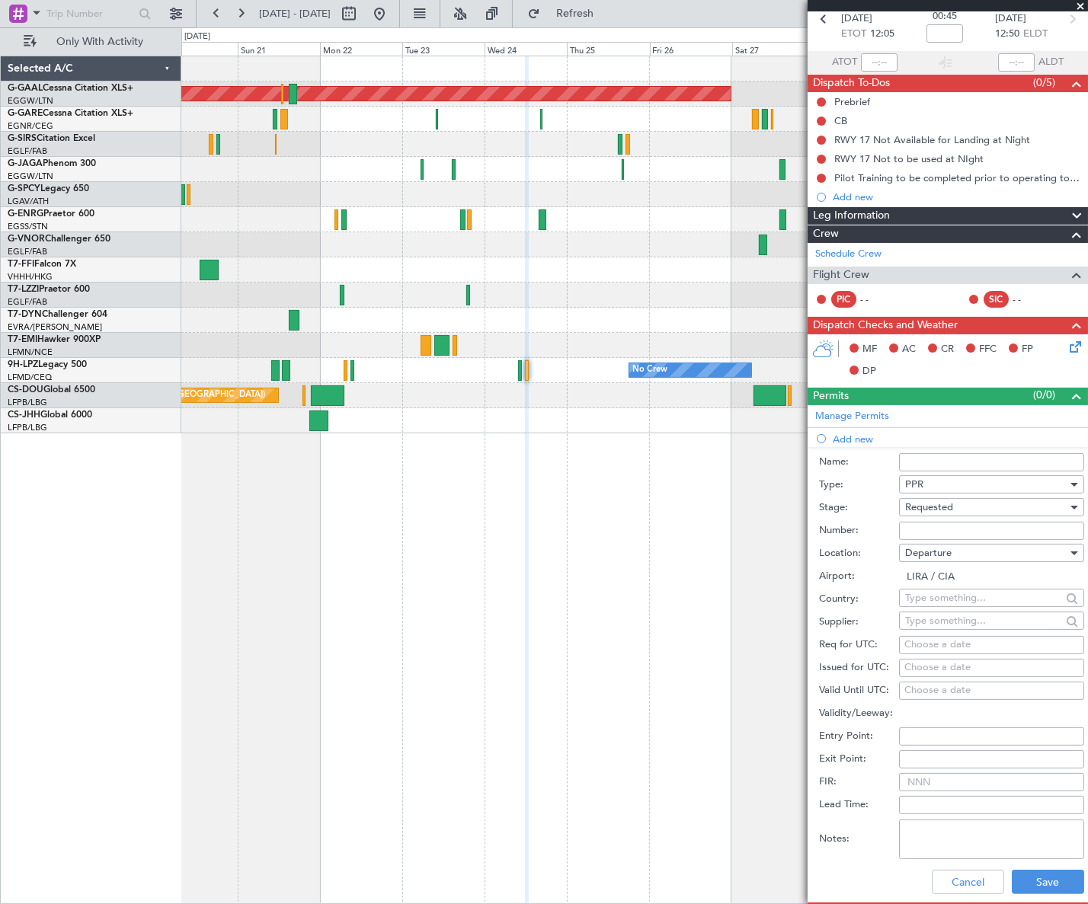
scroll to position [138, 0]
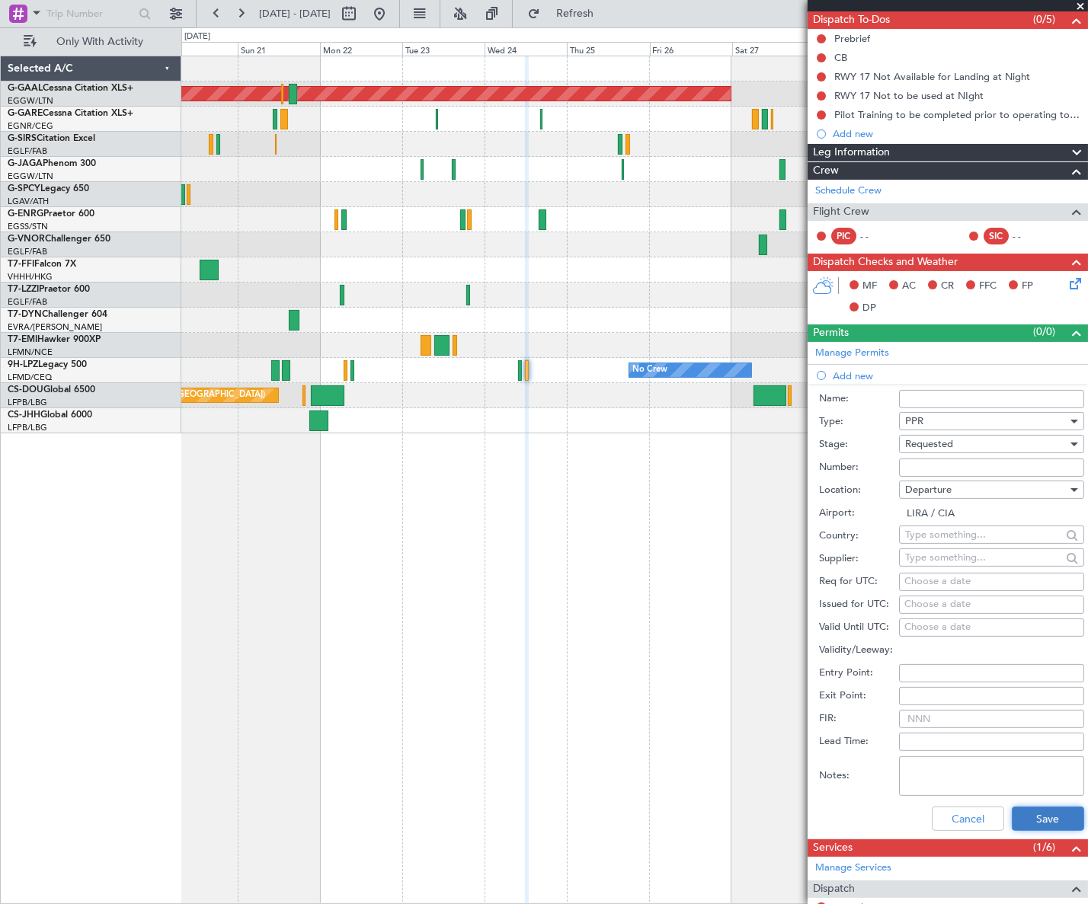
click at [1025, 823] on button "Save" at bounding box center [1047, 819] width 72 height 24
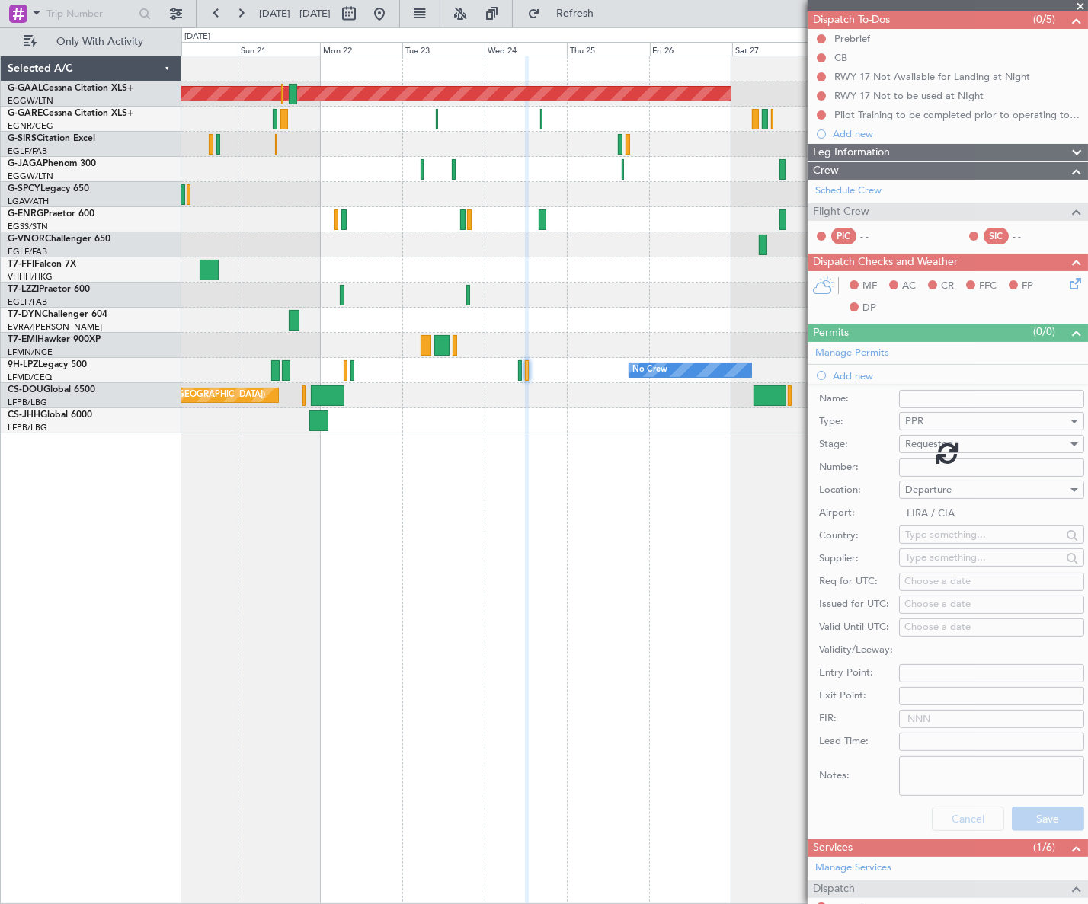
scroll to position [0, 0]
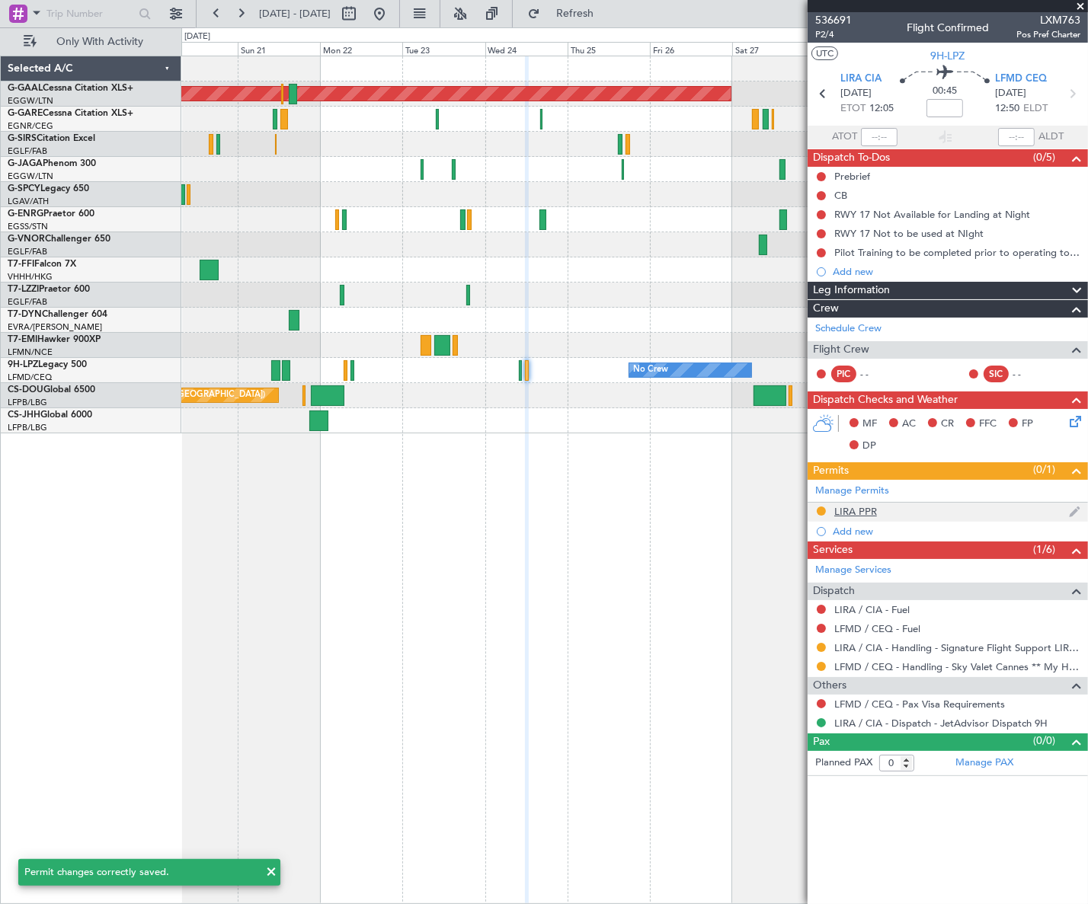
click at [855, 507] on div "LIRA PPR" at bounding box center [855, 511] width 43 height 13
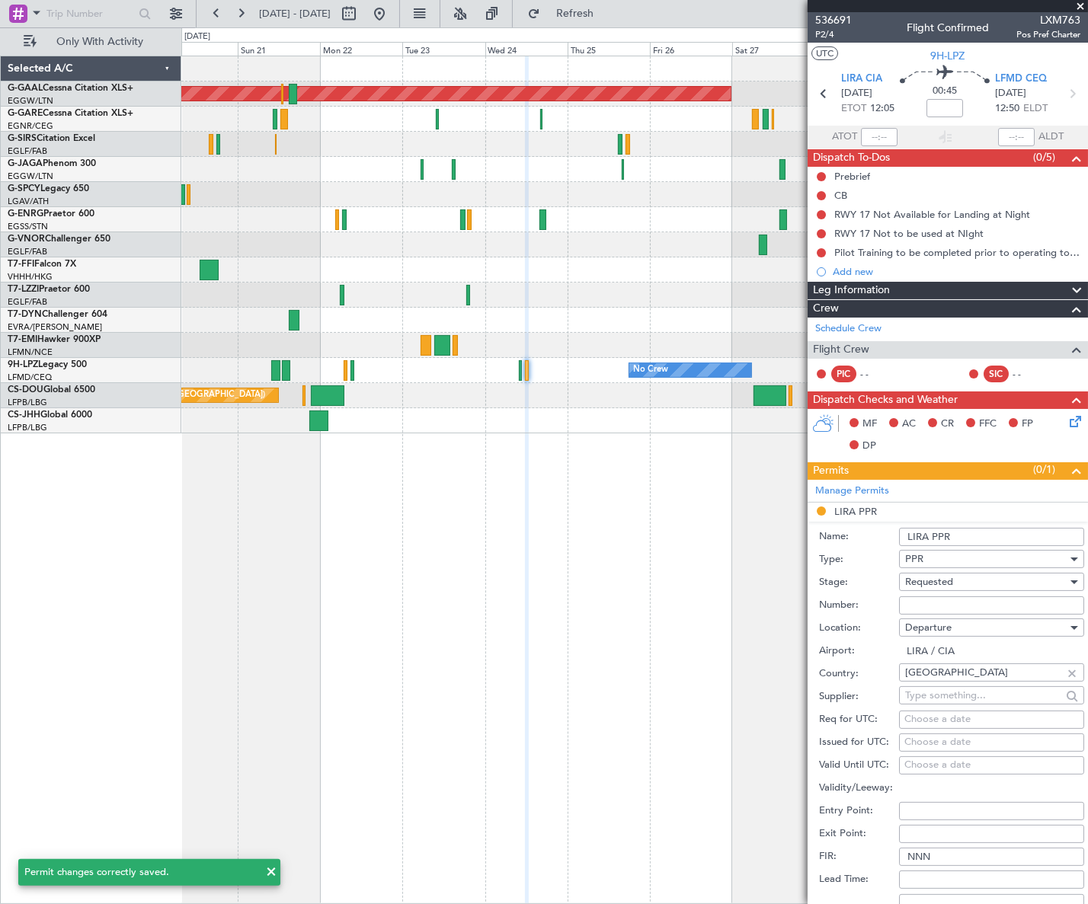
click at [973, 533] on input "LIRA PPR" at bounding box center [991, 537] width 185 height 18
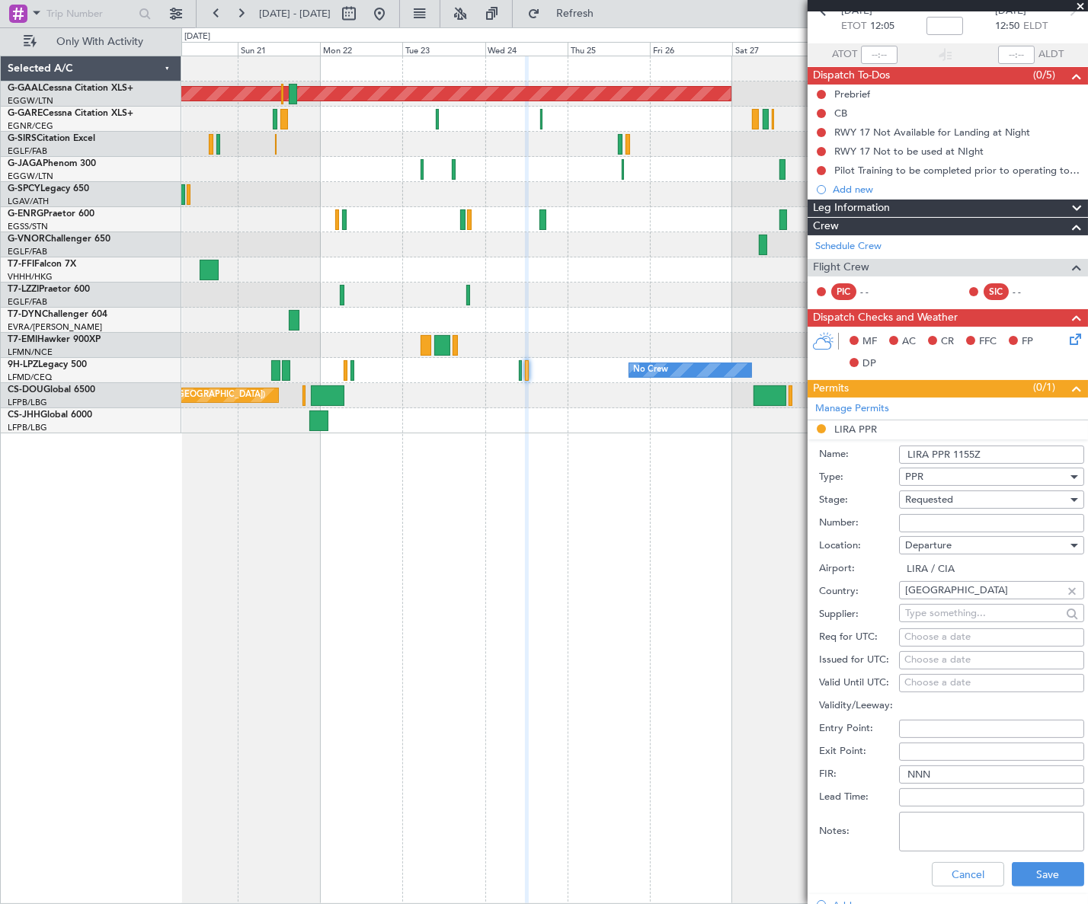
scroll to position [207, 0]
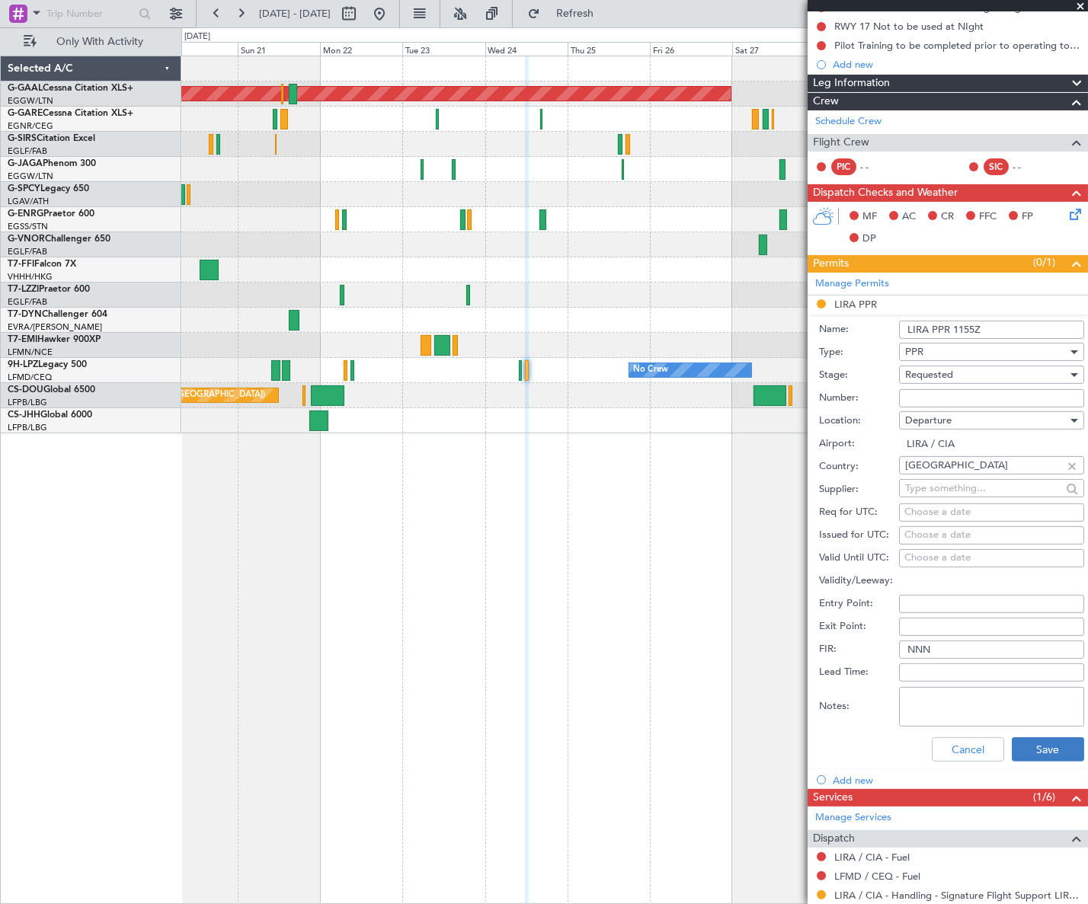
type input "LIRA PPR 1155Z"
click at [1037, 746] on button "Save" at bounding box center [1047, 749] width 72 height 24
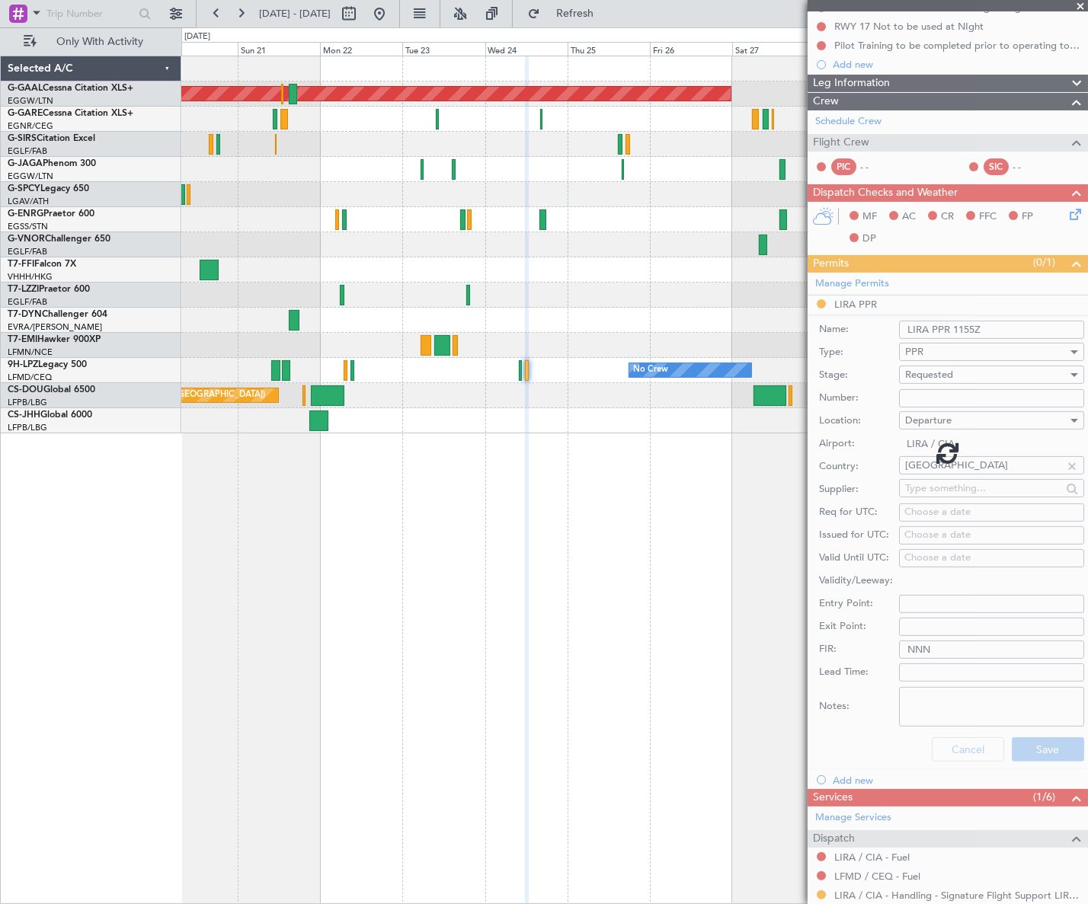
scroll to position [0, 0]
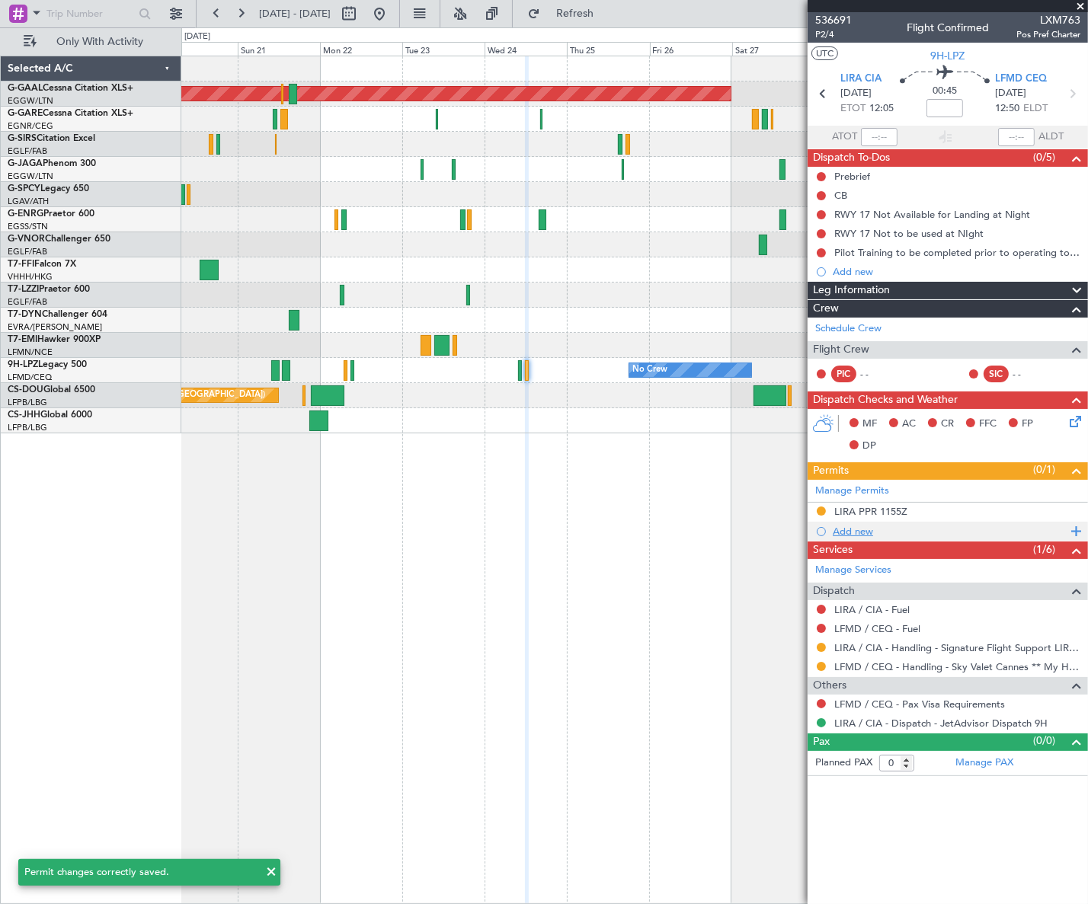
click at [858, 533] on div "Add new" at bounding box center [949, 531] width 234 height 13
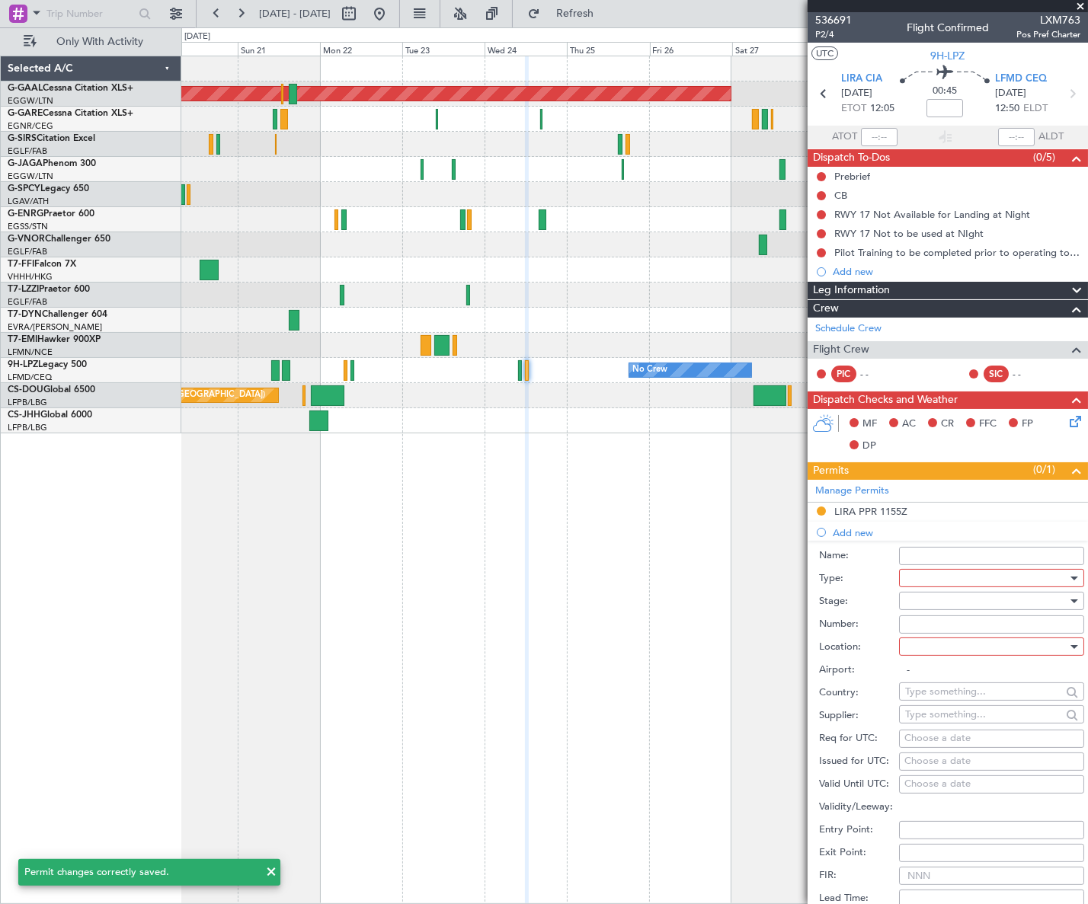
click at [965, 573] on div at bounding box center [986, 578] width 162 height 23
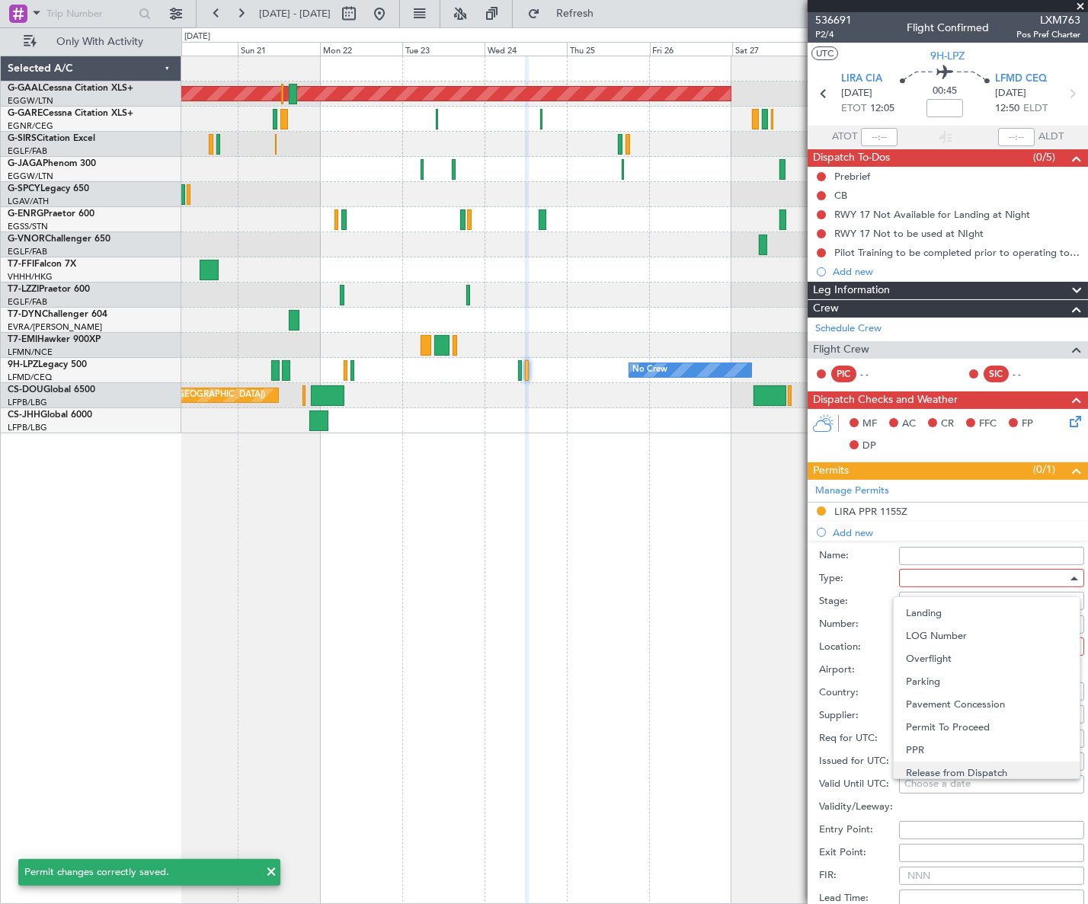
scroll to position [458, 0]
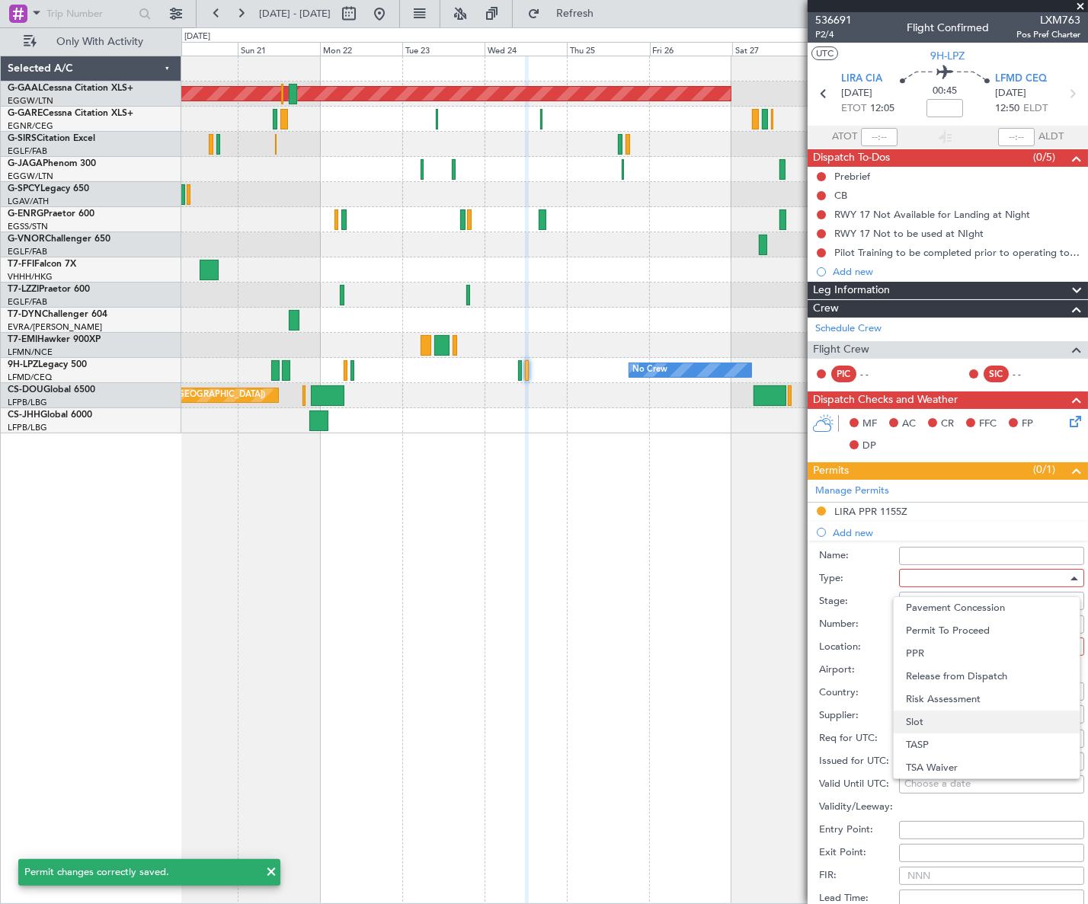
click at [925, 720] on span "Slot" at bounding box center [986, 722] width 161 height 23
click at [1047, 606] on div at bounding box center [986, 600] width 162 height 23
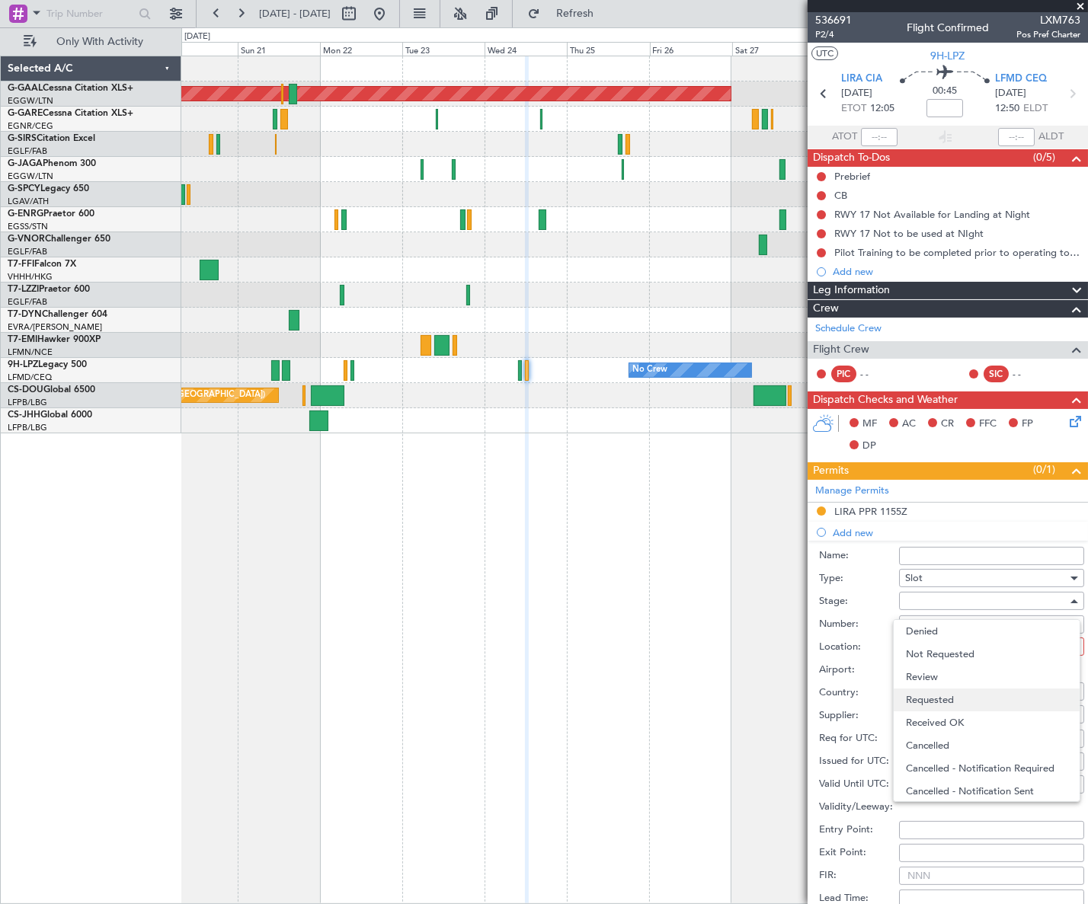
click at [928, 693] on span "Requested" at bounding box center [986, 699] width 161 height 23
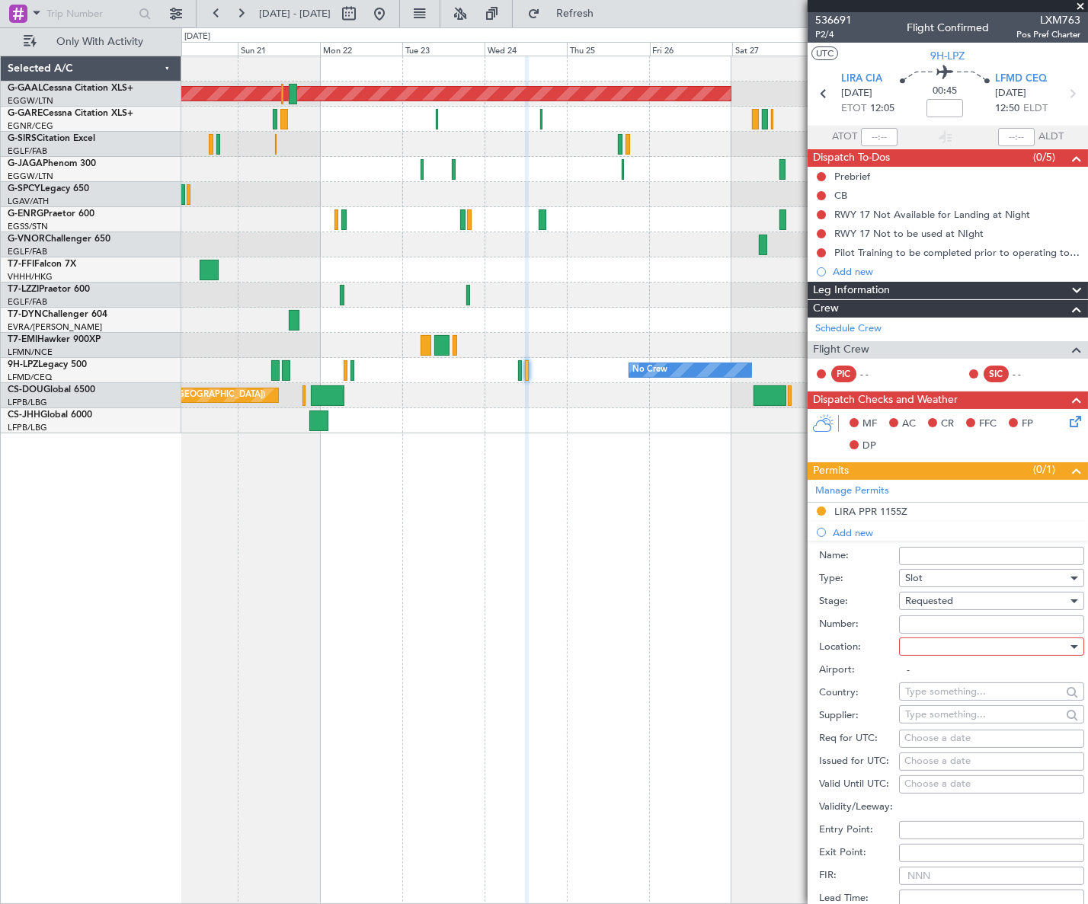
click at [1007, 645] on div at bounding box center [986, 646] width 162 height 23
drag, startPoint x: 938, startPoint y: 723, endPoint x: 978, endPoint y: 694, distance: 49.7
click at [938, 722] on span "Arrival" at bounding box center [986, 722] width 161 height 23
type input "LFMD / CEQ"
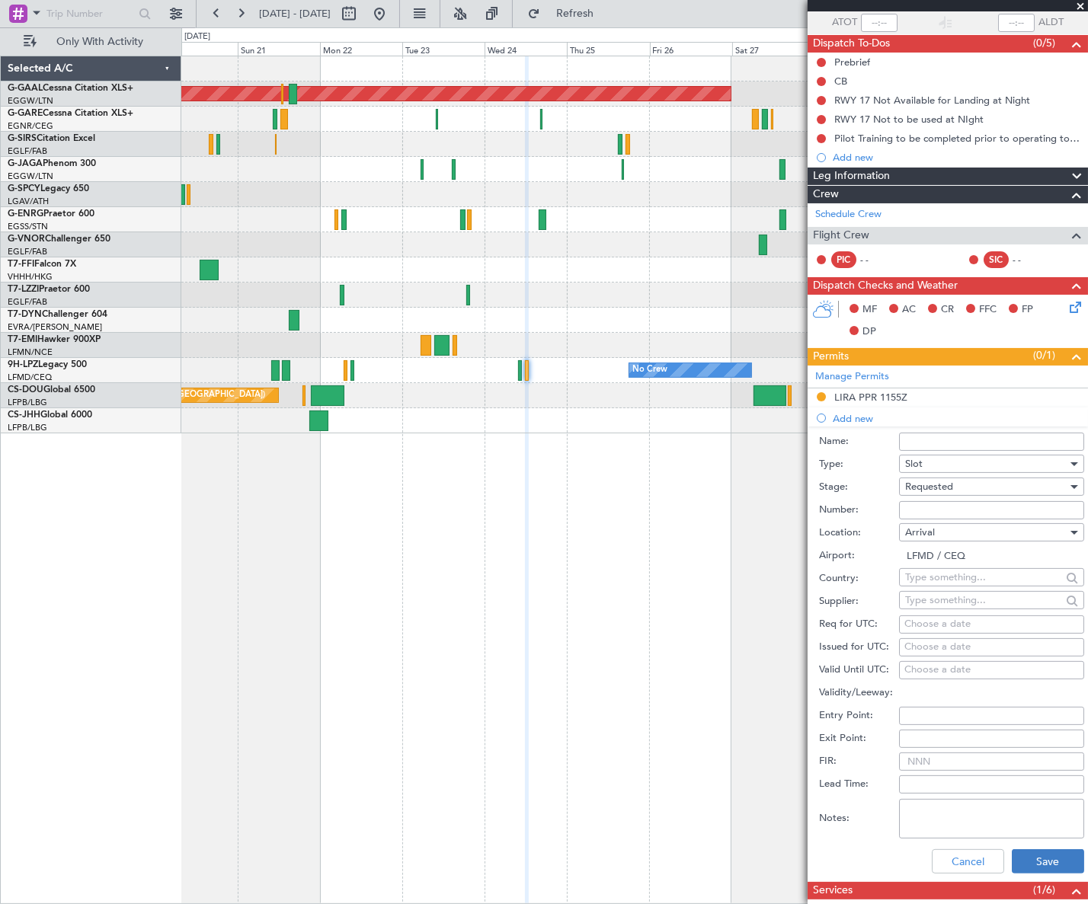
scroll to position [207, 0]
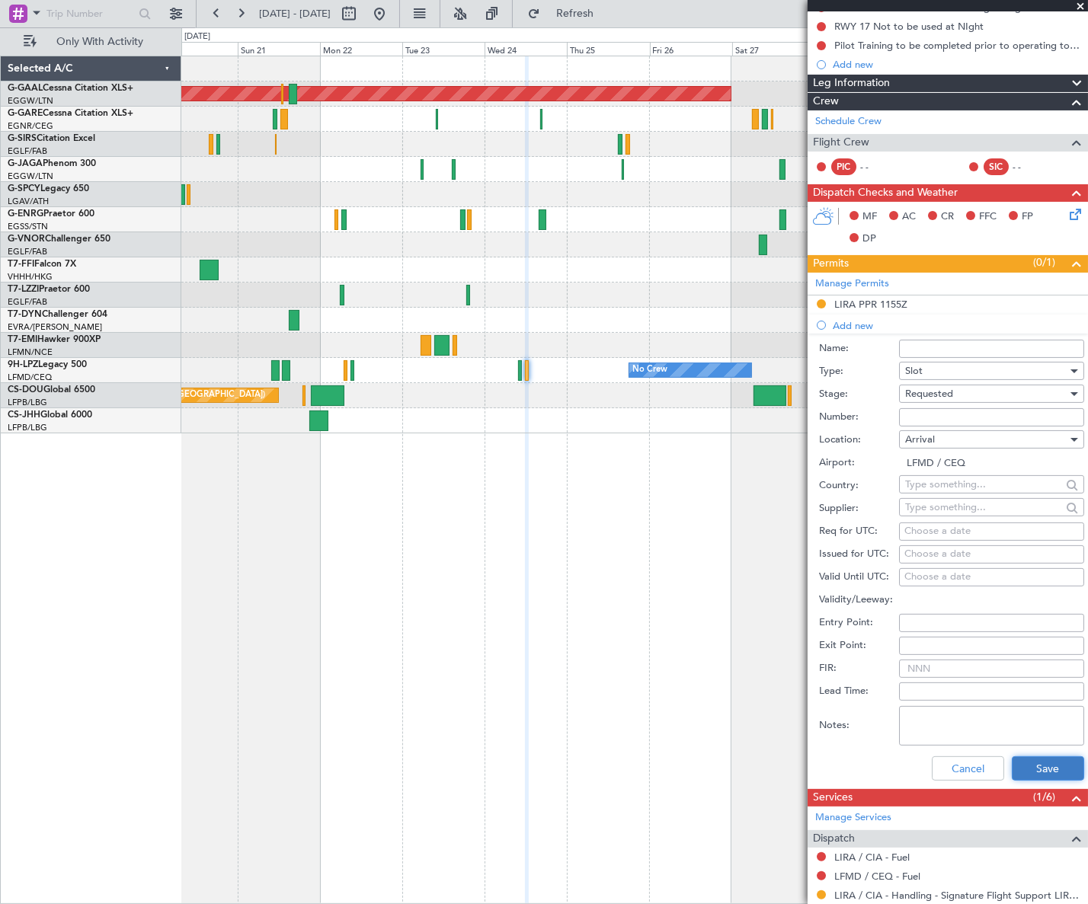
click at [1058, 767] on button "Save" at bounding box center [1047, 768] width 72 height 24
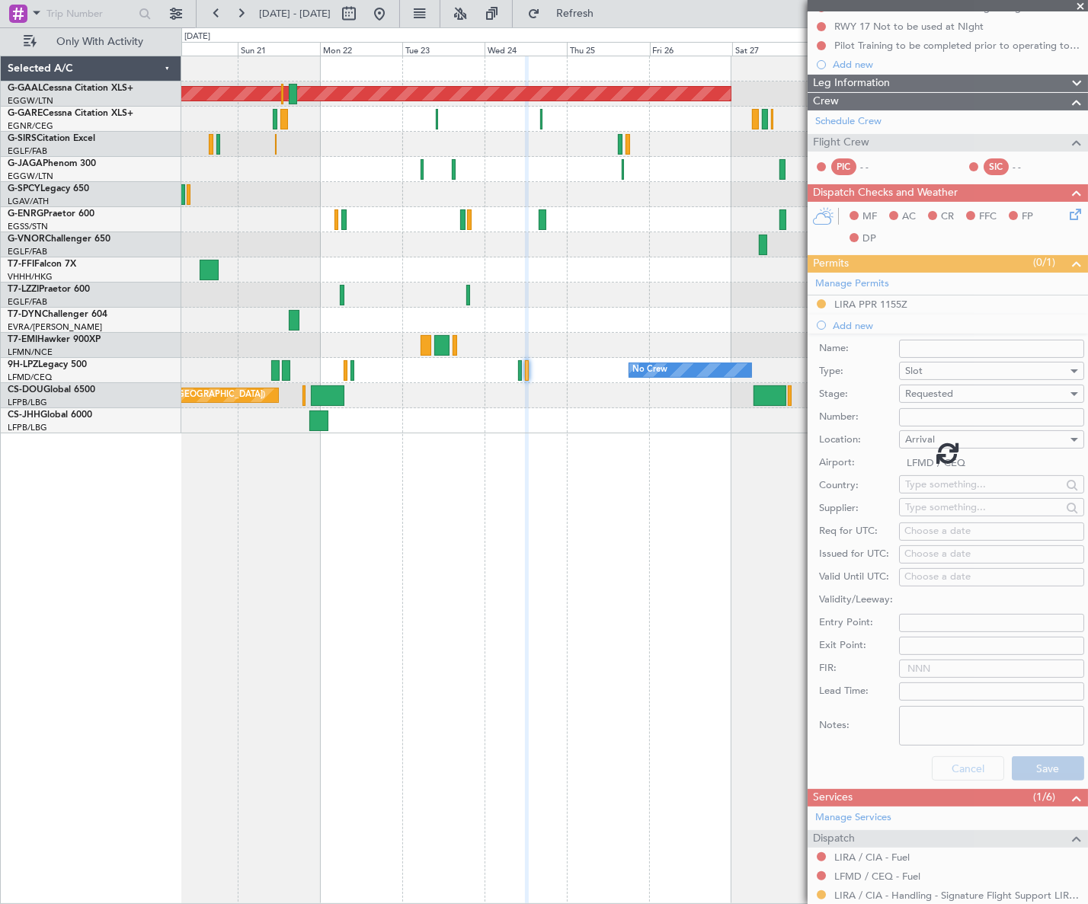
scroll to position [0, 0]
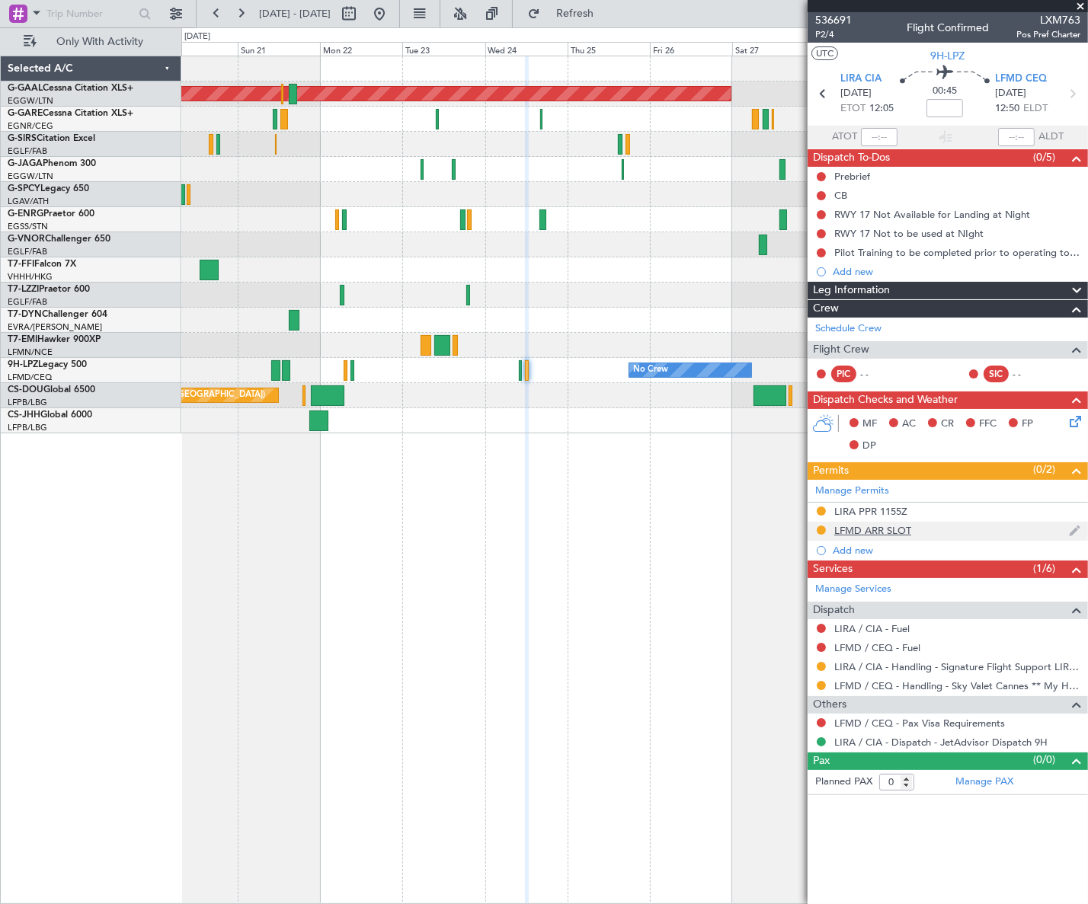
click at [892, 528] on div "LFMD ARR SLOT" at bounding box center [872, 530] width 77 height 13
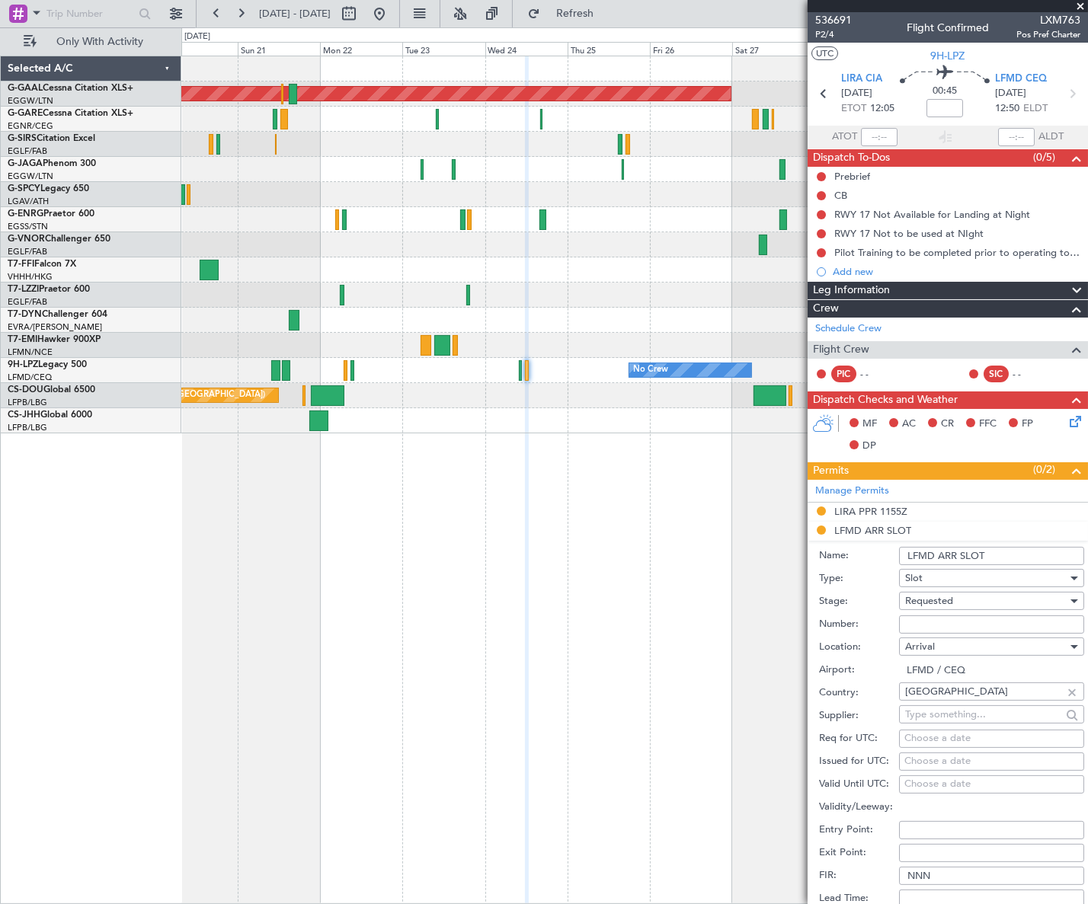
click at [1005, 560] on input "LFMD ARR SLOT" at bounding box center [991, 556] width 185 height 18
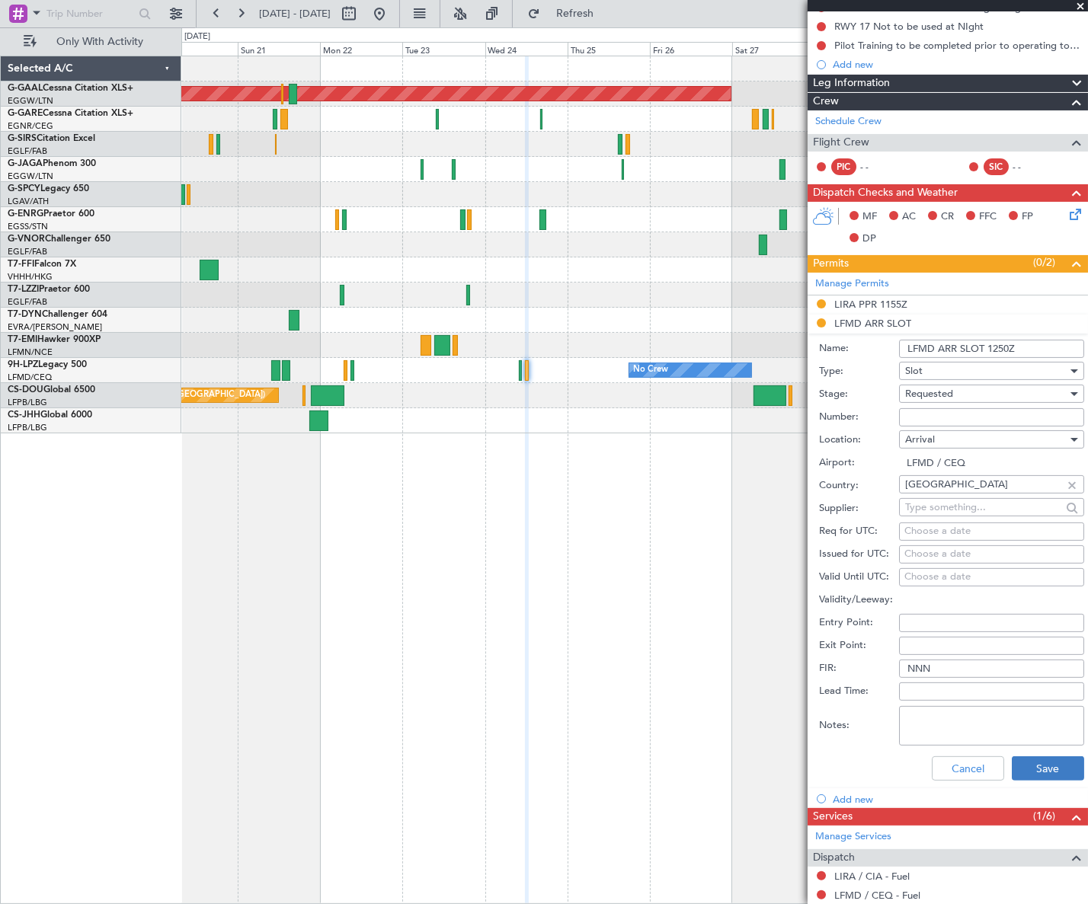
type input "LFMD ARR SLOT 1250Z"
click at [1051, 767] on button "Save" at bounding box center [1047, 768] width 72 height 24
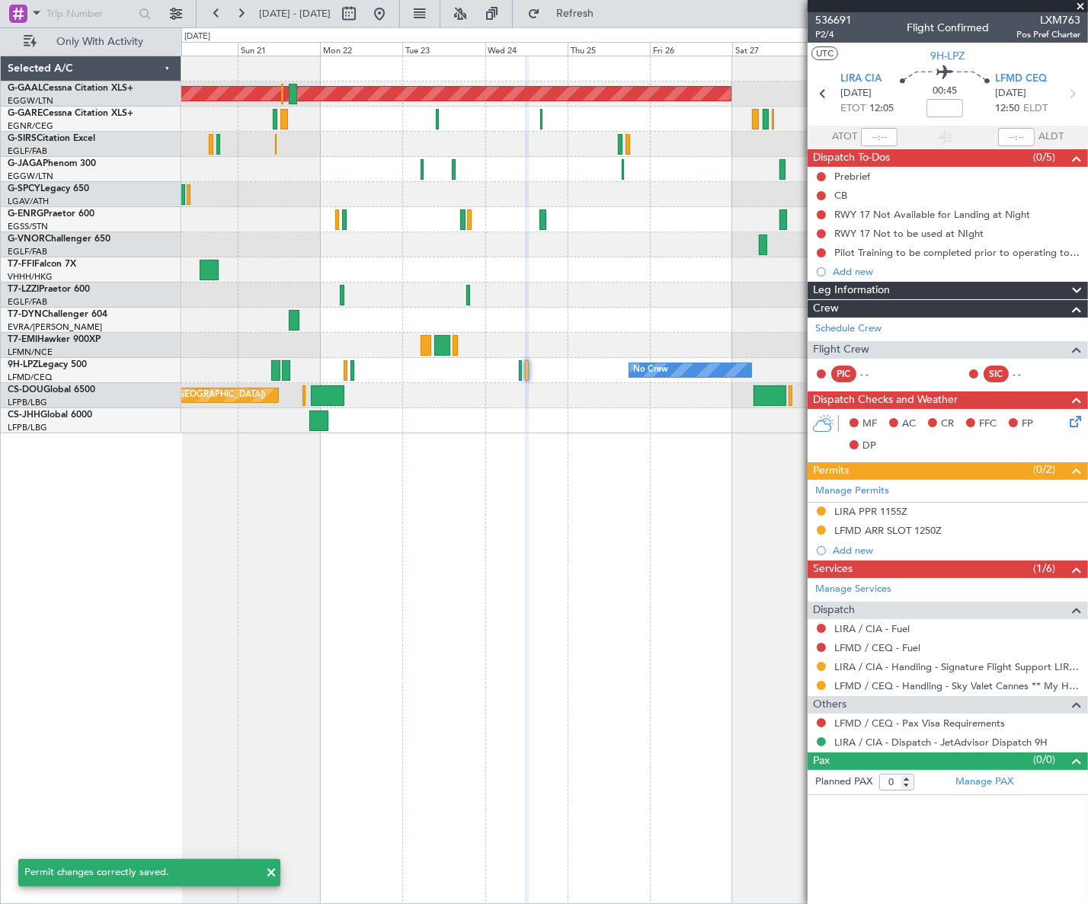
scroll to position [0, 0]
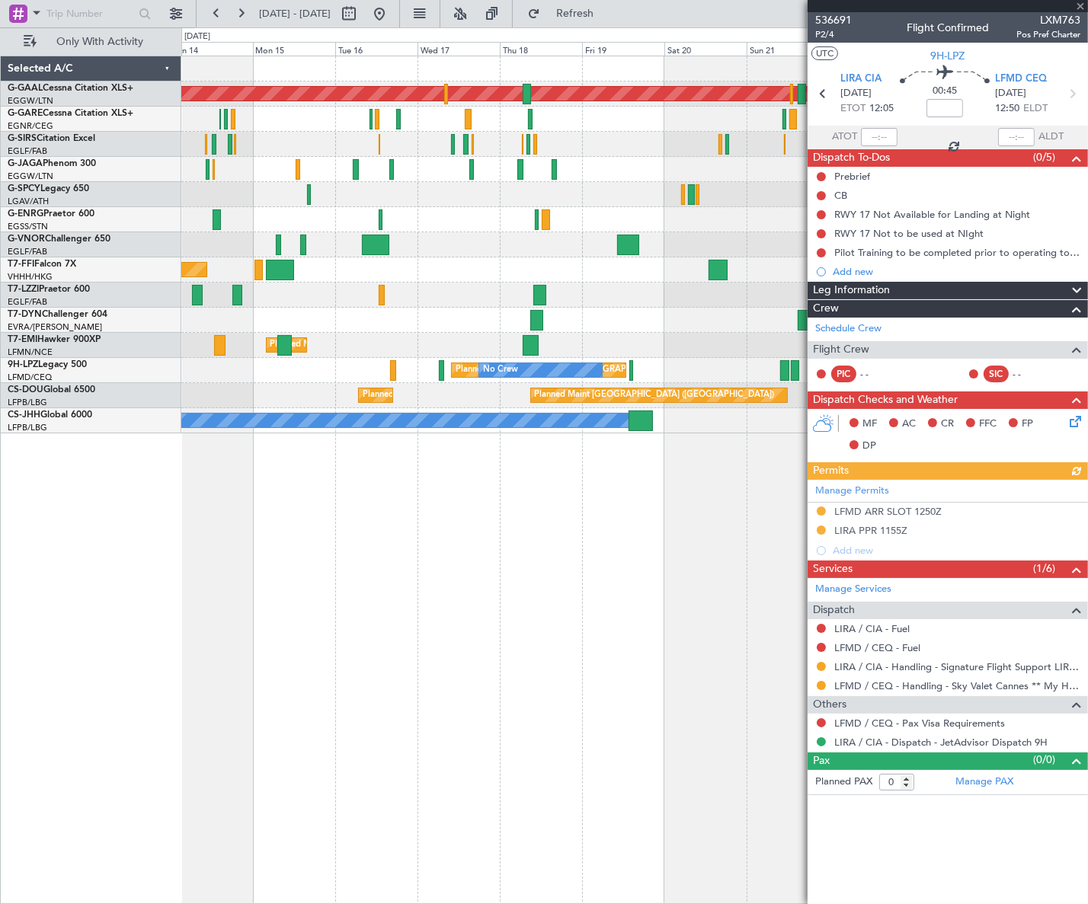
click at [752, 549] on div "Planned Maint Dusseldorf Planned Maint [GEOGRAPHIC_DATA] ([GEOGRAPHIC_DATA]) Pl…" at bounding box center [634, 480] width 906 height 848
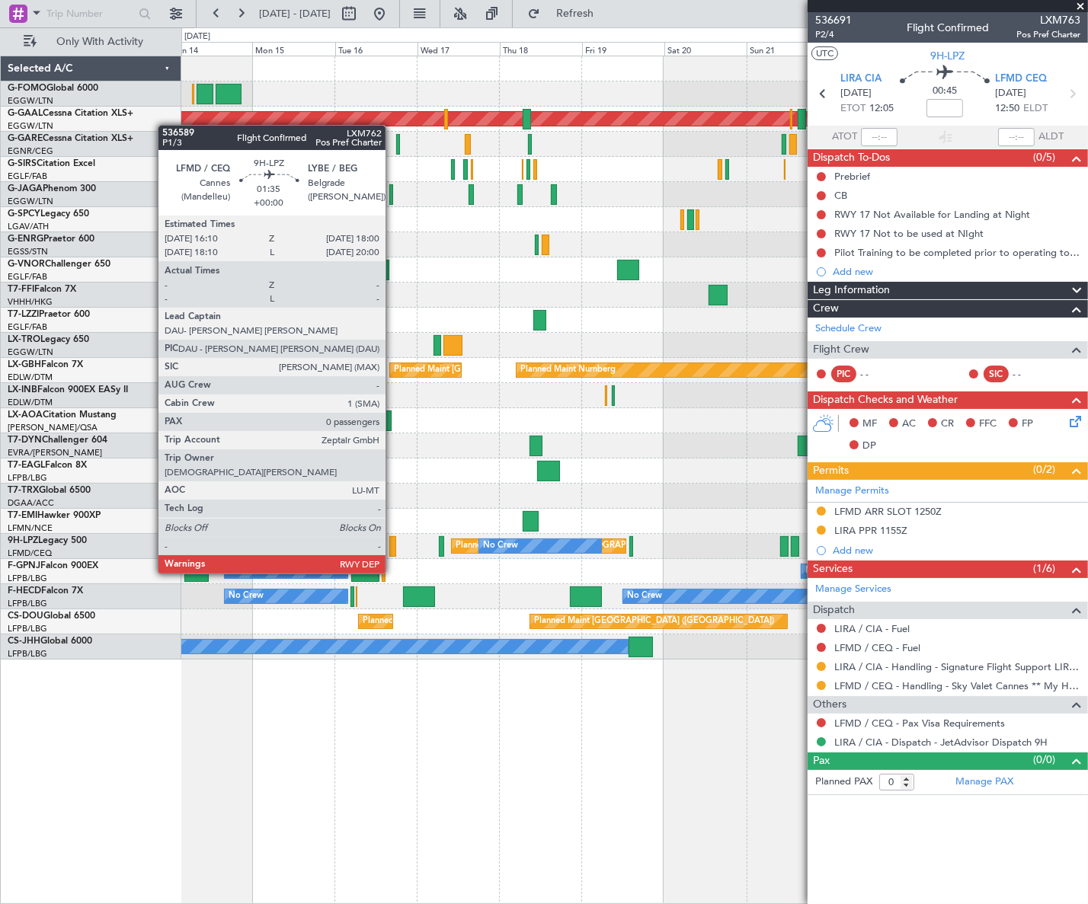
click at [392, 545] on div at bounding box center [392, 546] width 7 height 21
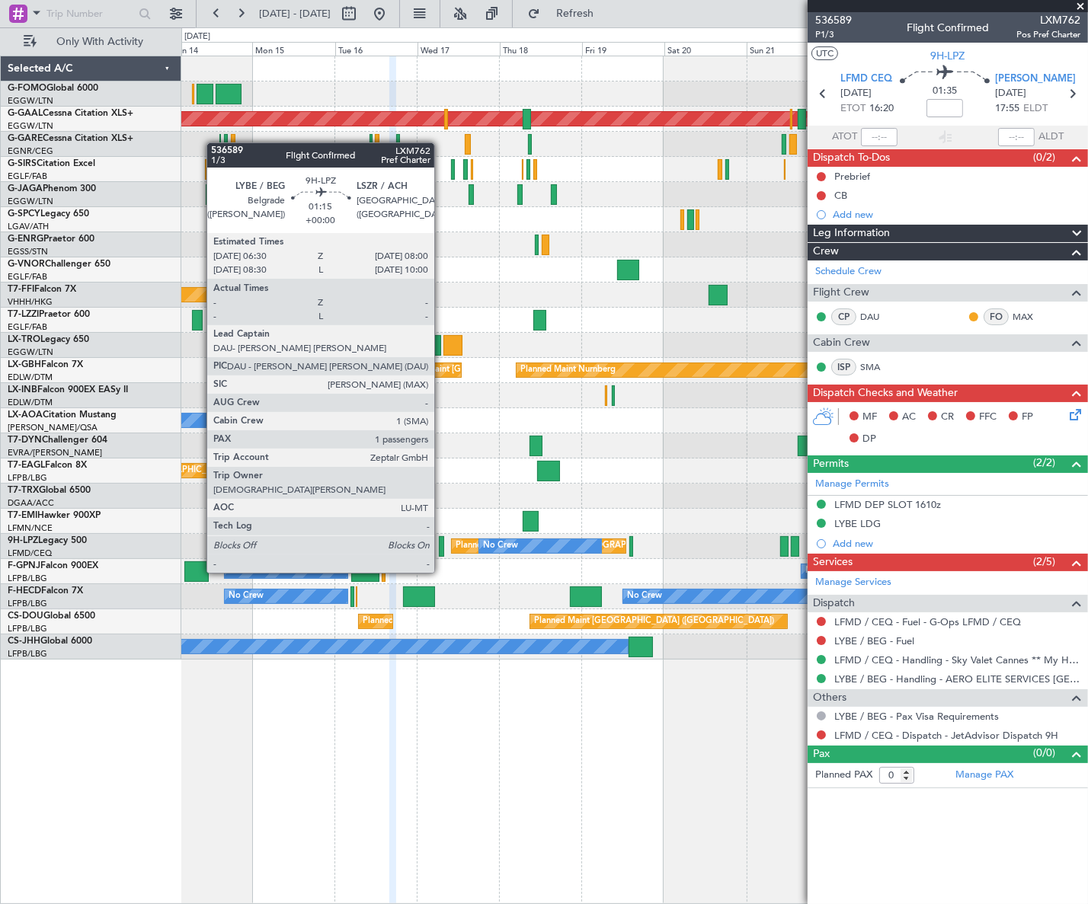
click at [441, 544] on div at bounding box center [441, 546] width 5 height 21
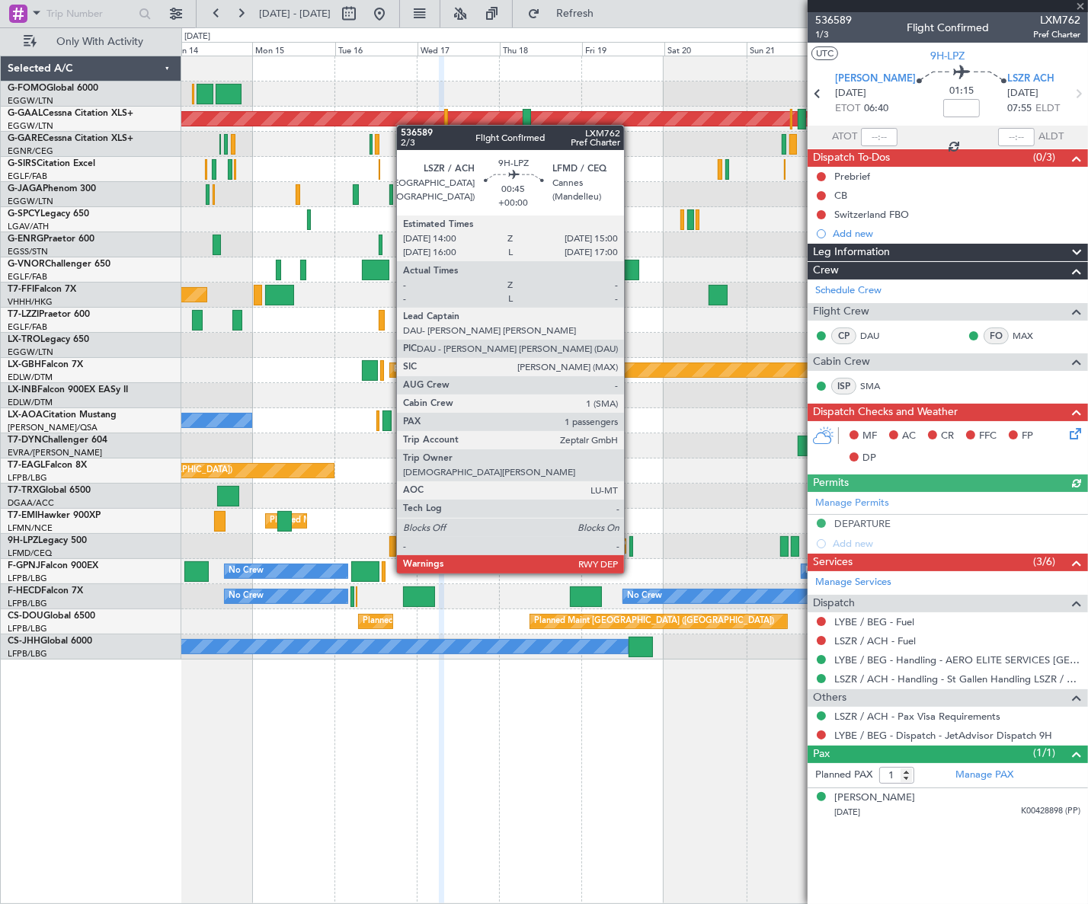
click at [631, 545] on div at bounding box center [631, 546] width 4 height 21
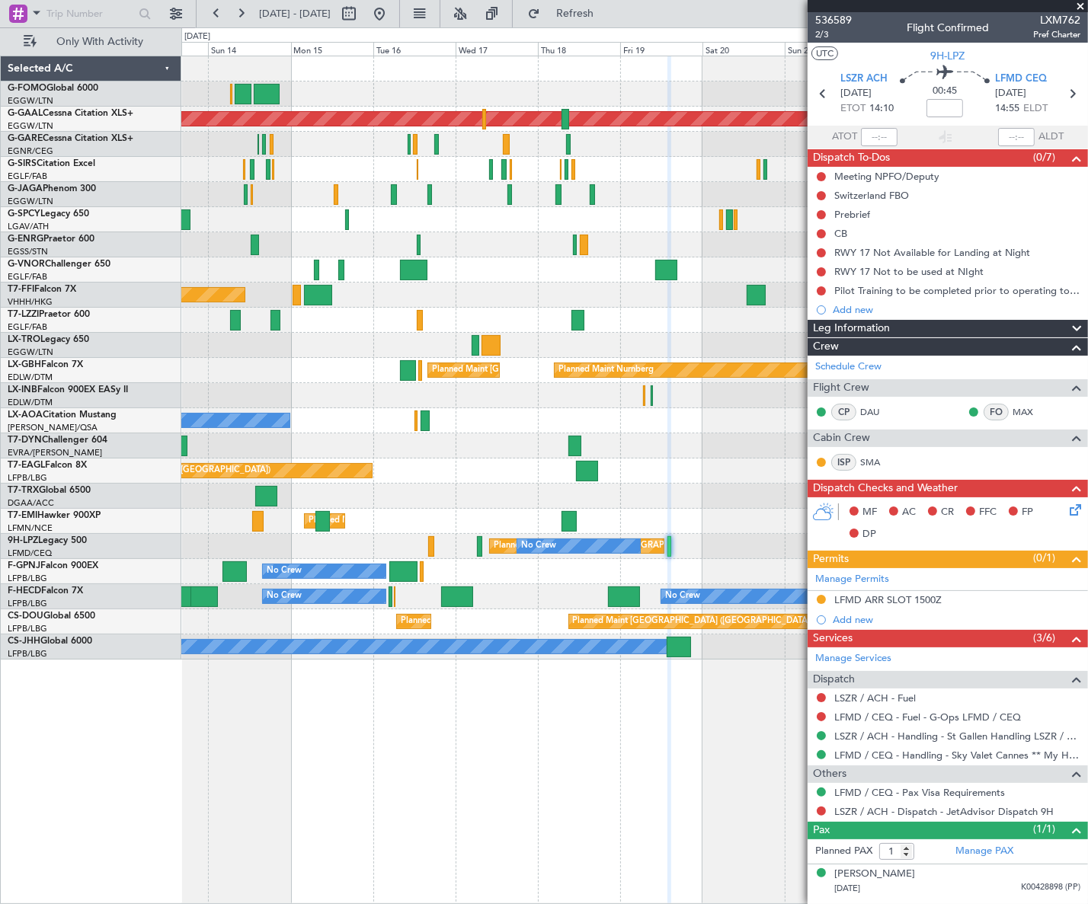
click at [378, 543] on div "Planned [GEOGRAPHIC_DATA] ([GEOGRAPHIC_DATA]) No Crew No Crew" at bounding box center [634, 546] width 906 height 25
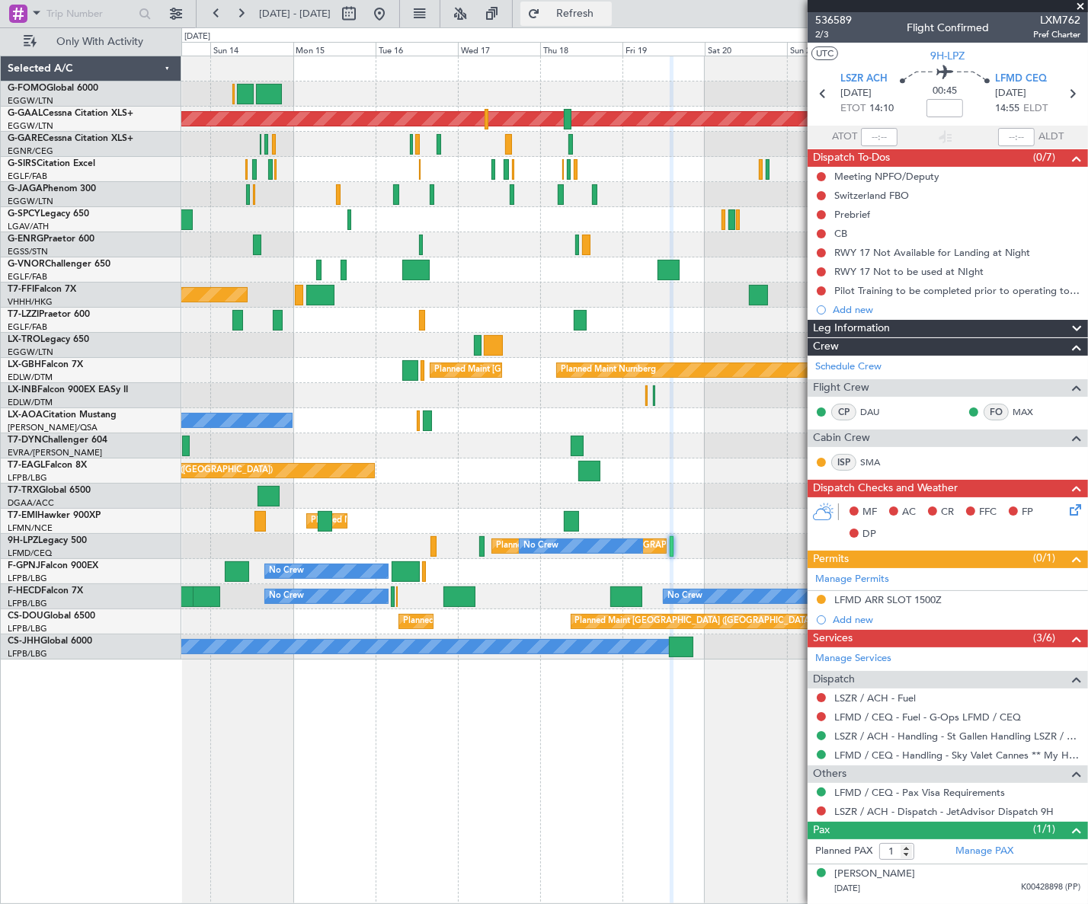
click at [600, 15] on span "Refresh" at bounding box center [575, 13] width 64 height 11
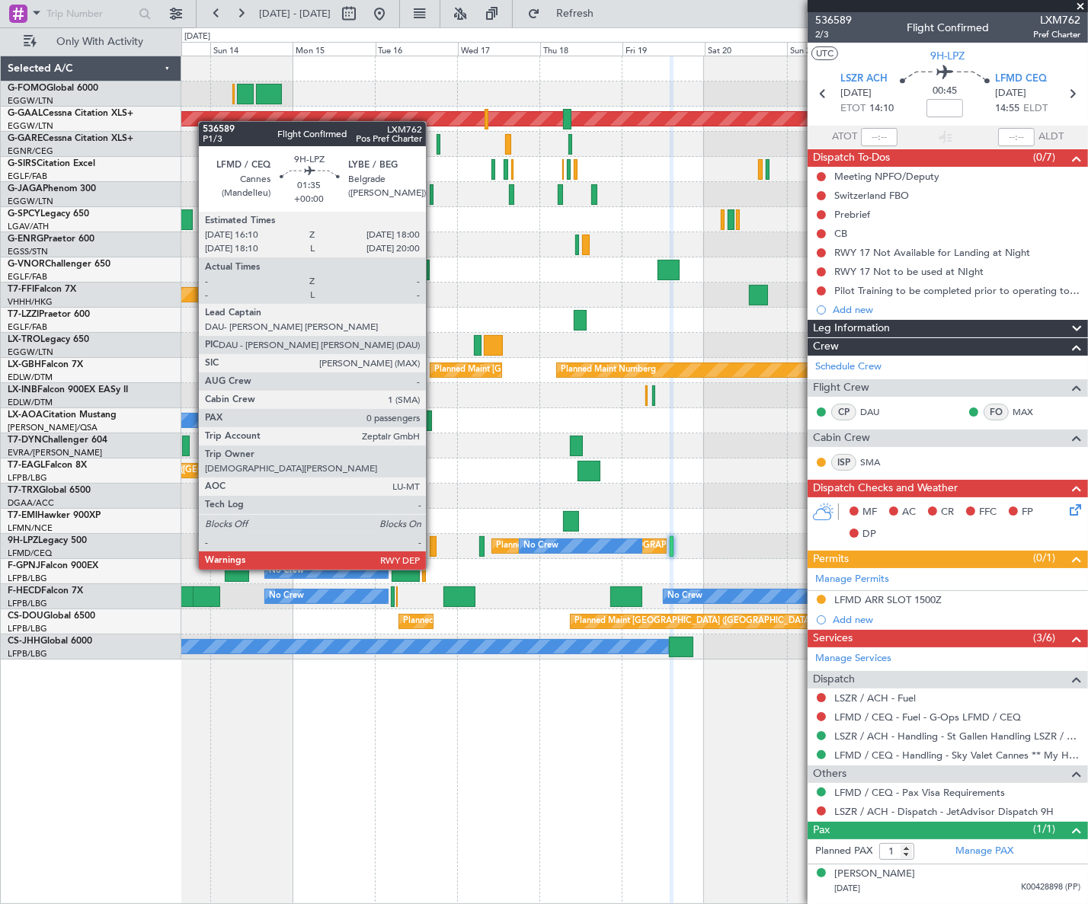
click at [433, 541] on div at bounding box center [433, 546] width 7 height 21
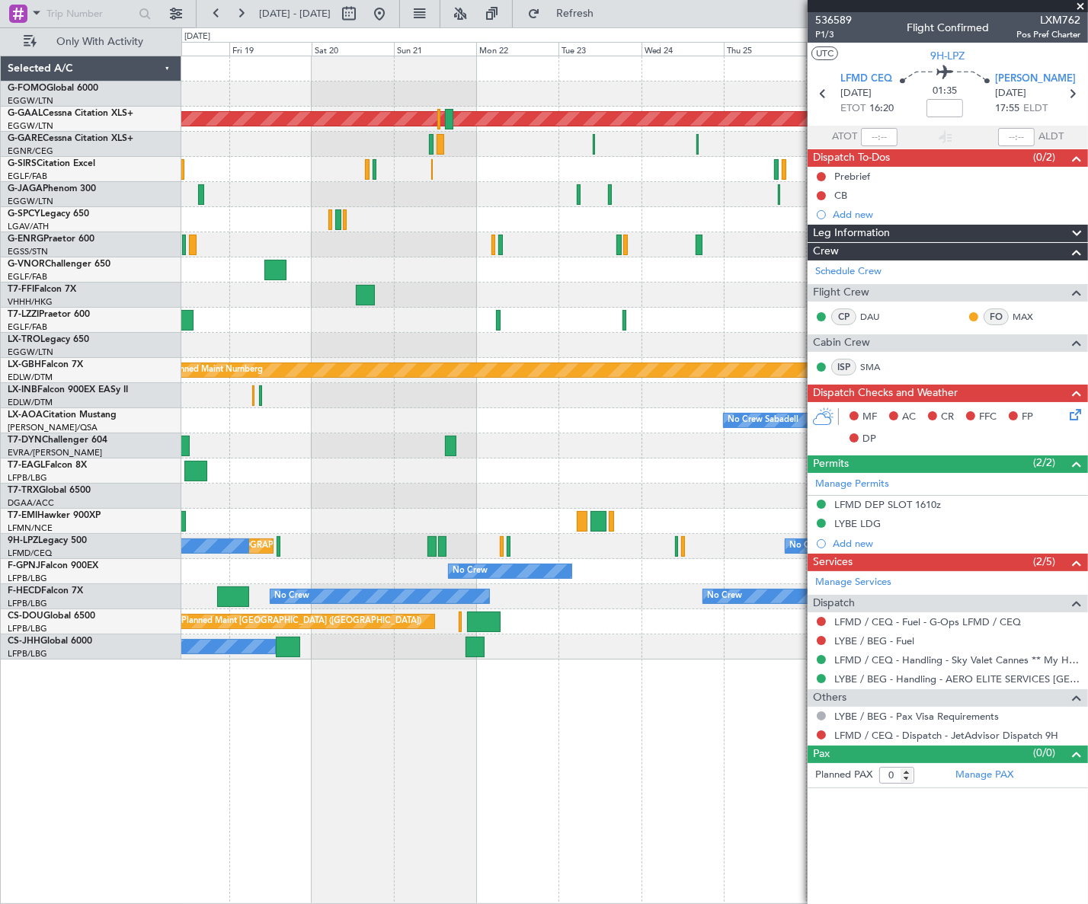
click at [177, 770] on div "Planned Maint Dusseldorf Planned Maint Nurnberg Planned Maint [GEOGRAPHIC_DATA]…" at bounding box center [544, 465] width 1088 height 877
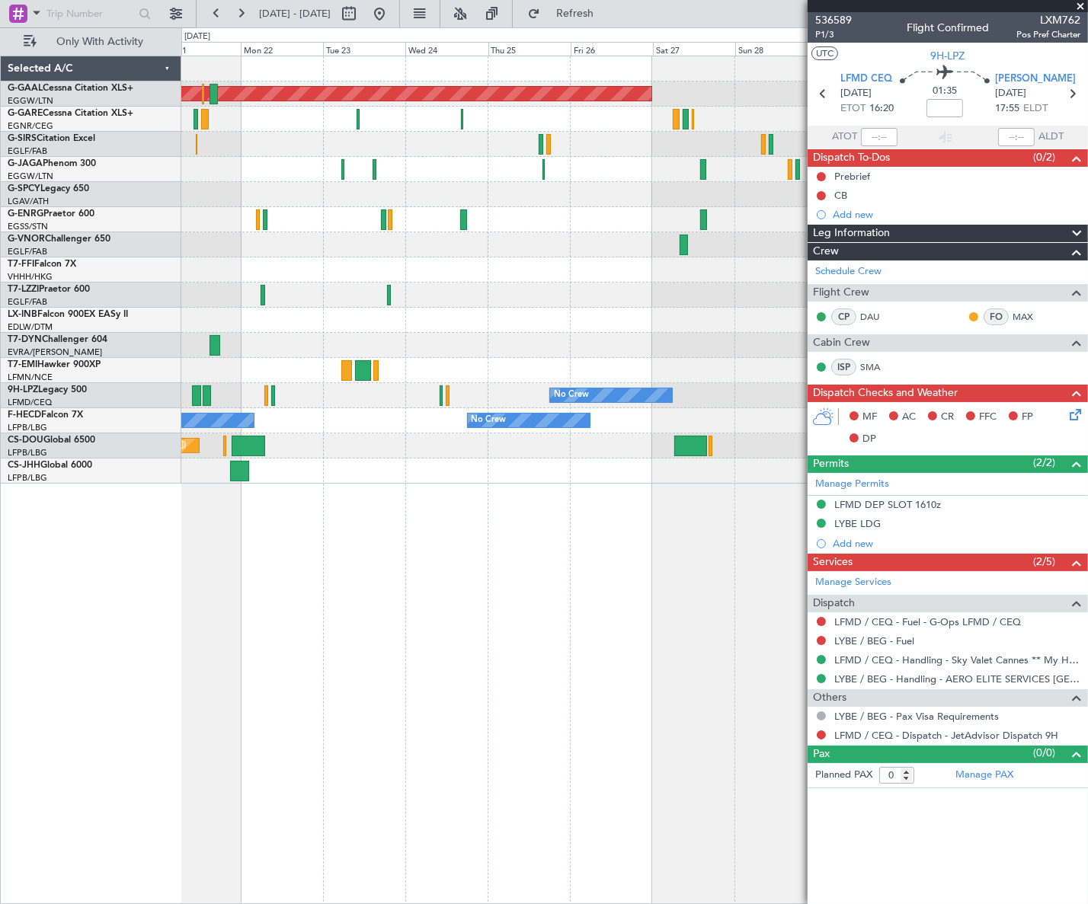
click at [327, 768] on div "Planned Maint Dusseldorf No Crew [GEOGRAPHIC_DATA] ([GEOGRAPHIC_DATA]) No Crew …" at bounding box center [634, 480] width 906 height 848
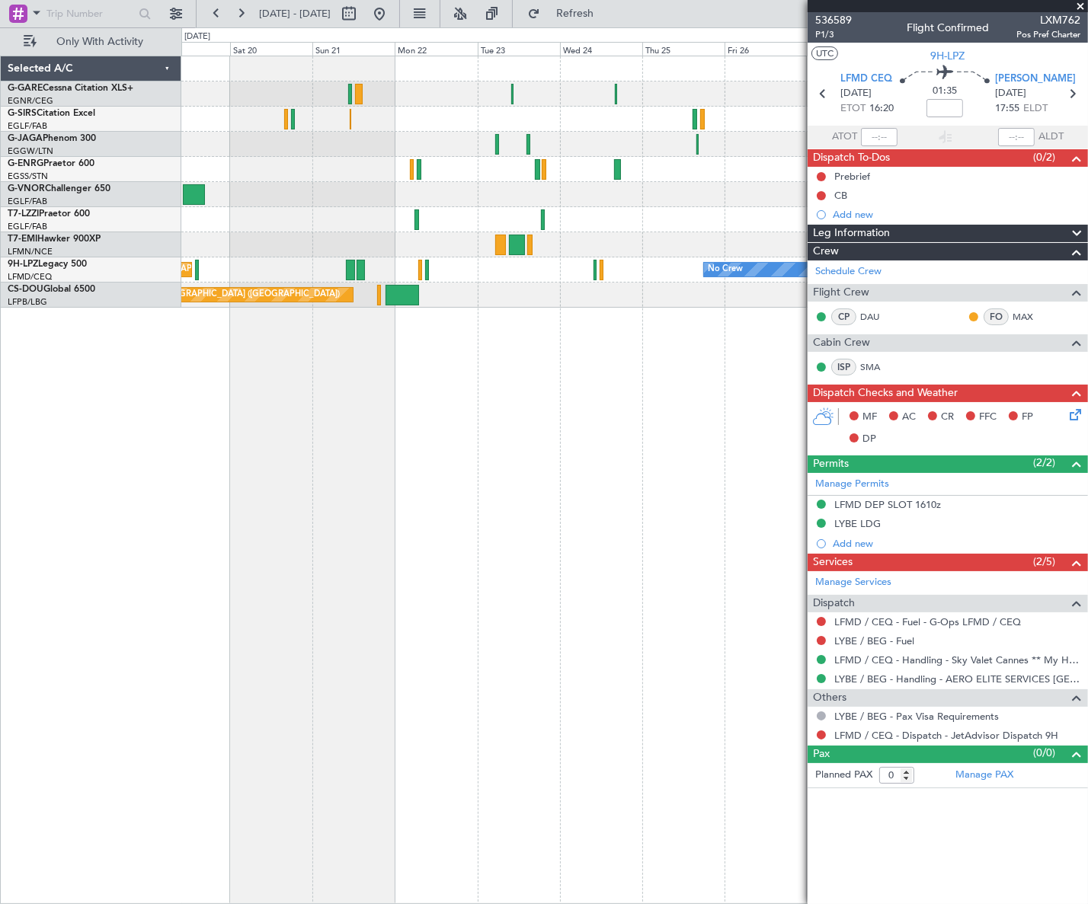
click at [526, 318] on div "No Crew [GEOGRAPHIC_DATA] ([GEOGRAPHIC_DATA]) No Crew Planned Maint [GEOGRAPHIC…" at bounding box center [634, 480] width 906 height 848
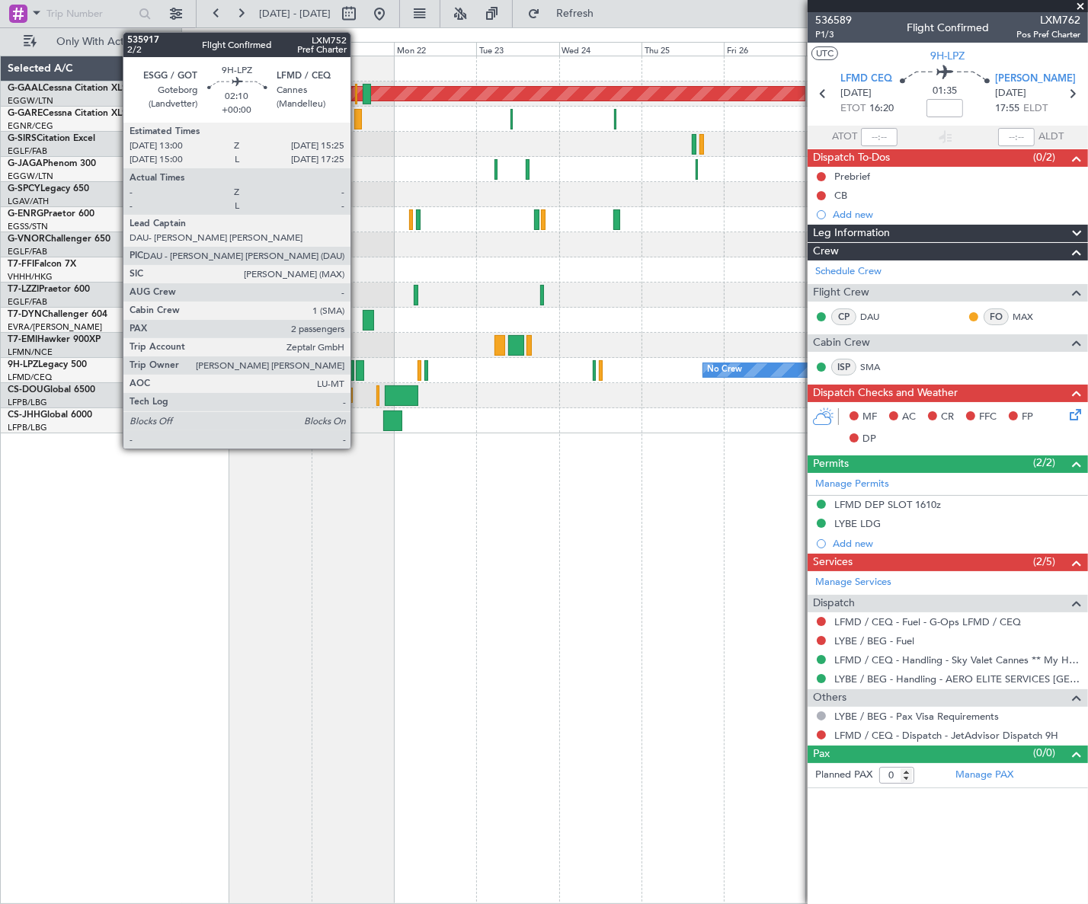
click at [357, 370] on div at bounding box center [360, 370] width 8 height 21
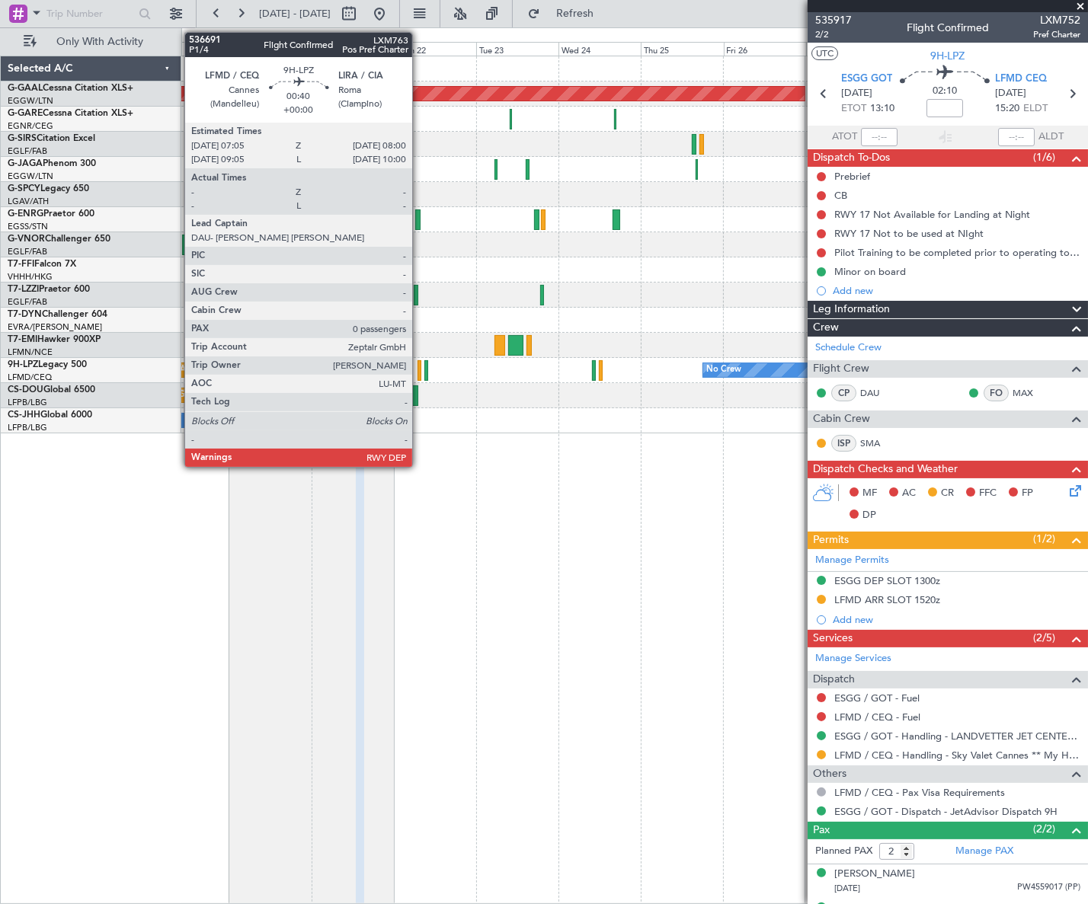
click at [419, 369] on div at bounding box center [419, 370] width 4 height 21
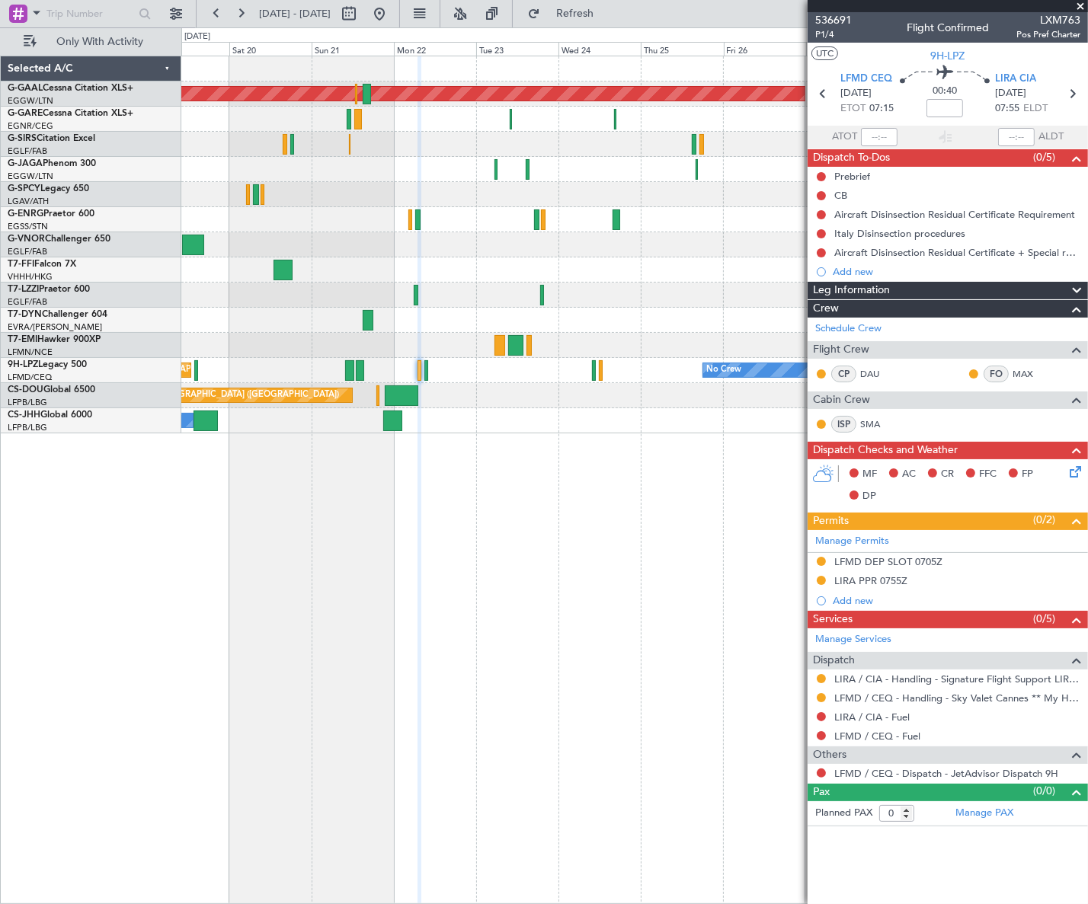
click at [1073, 474] on icon at bounding box center [1072, 469] width 12 height 12
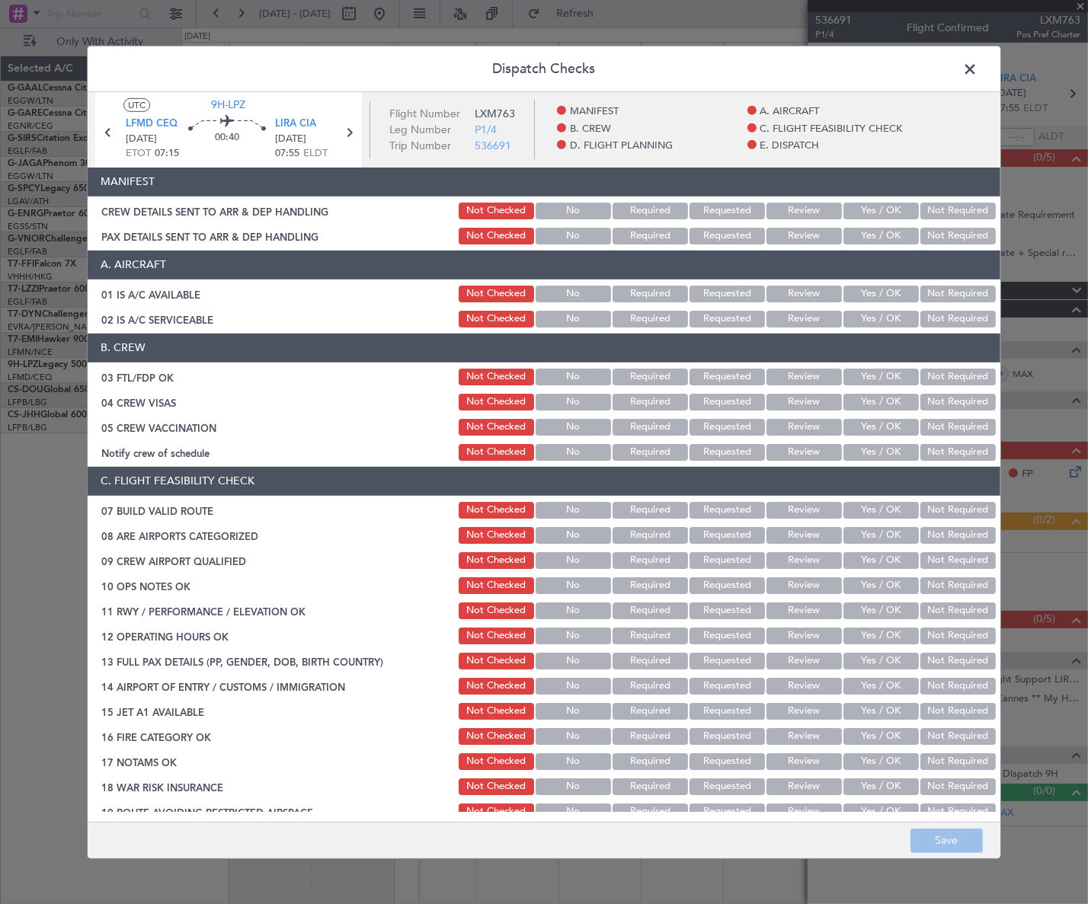
click at [876, 375] on button "Yes / OK" at bounding box center [880, 377] width 75 height 17
click at [941, 404] on button "Not Required" at bounding box center [957, 402] width 75 height 17
click at [937, 423] on button "Not Required" at bounding box center [957, 427] width 75 height 17
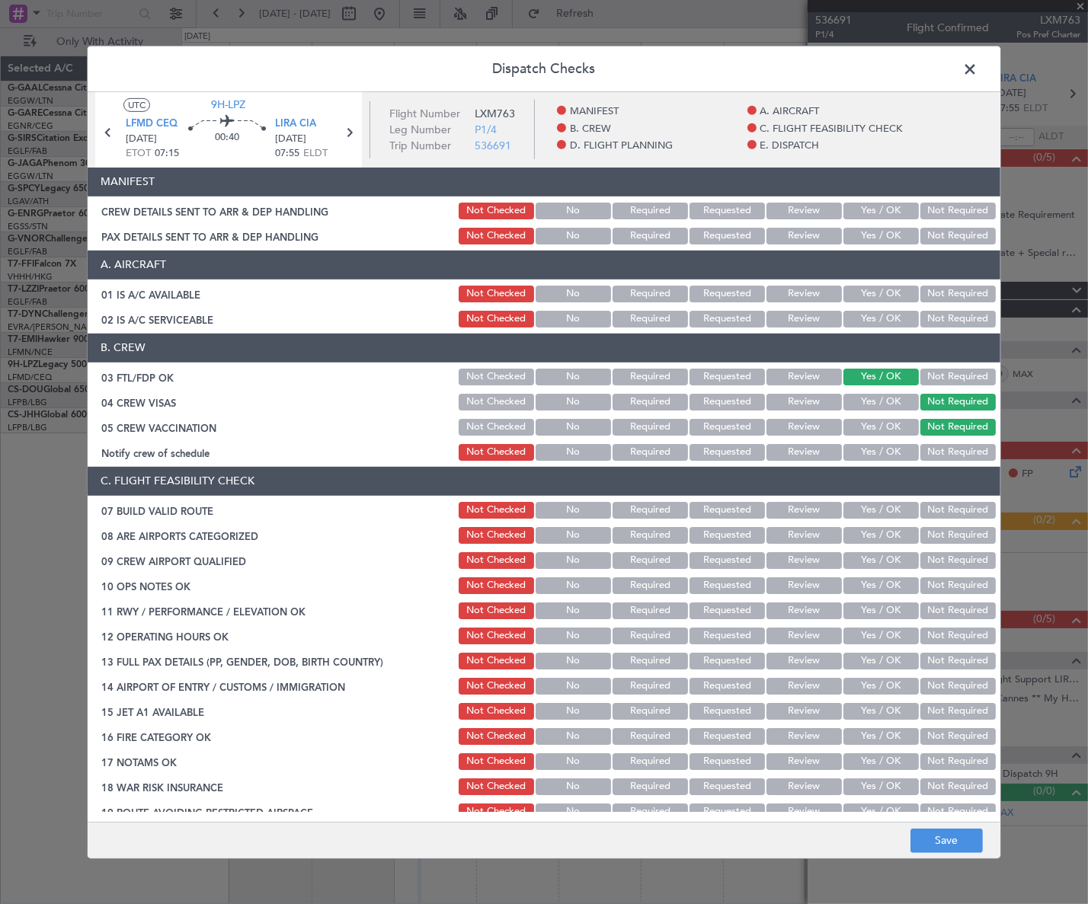
click at [893, 452] on button "Yes / OK" at bounding box center [880, 452] width 75 height 17
click at [889, 532] on button "Yes / OK" at bounding box center [880, 535] width 75 height 17
click at [884, 560] on button "Yes / OK" at bounding box center [880, 560] width 75 height 17
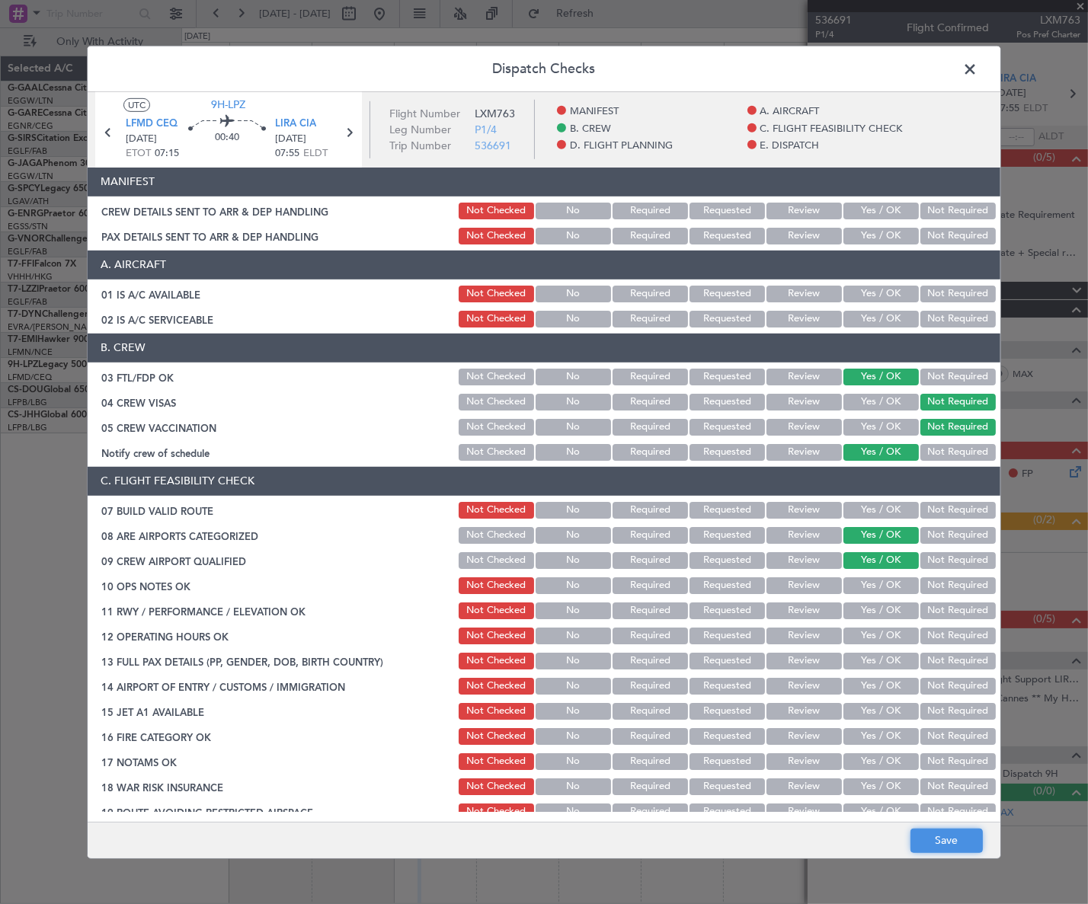
click at [955, 845] on button "Save" at bounding box center [946, 841] width 72 height 24
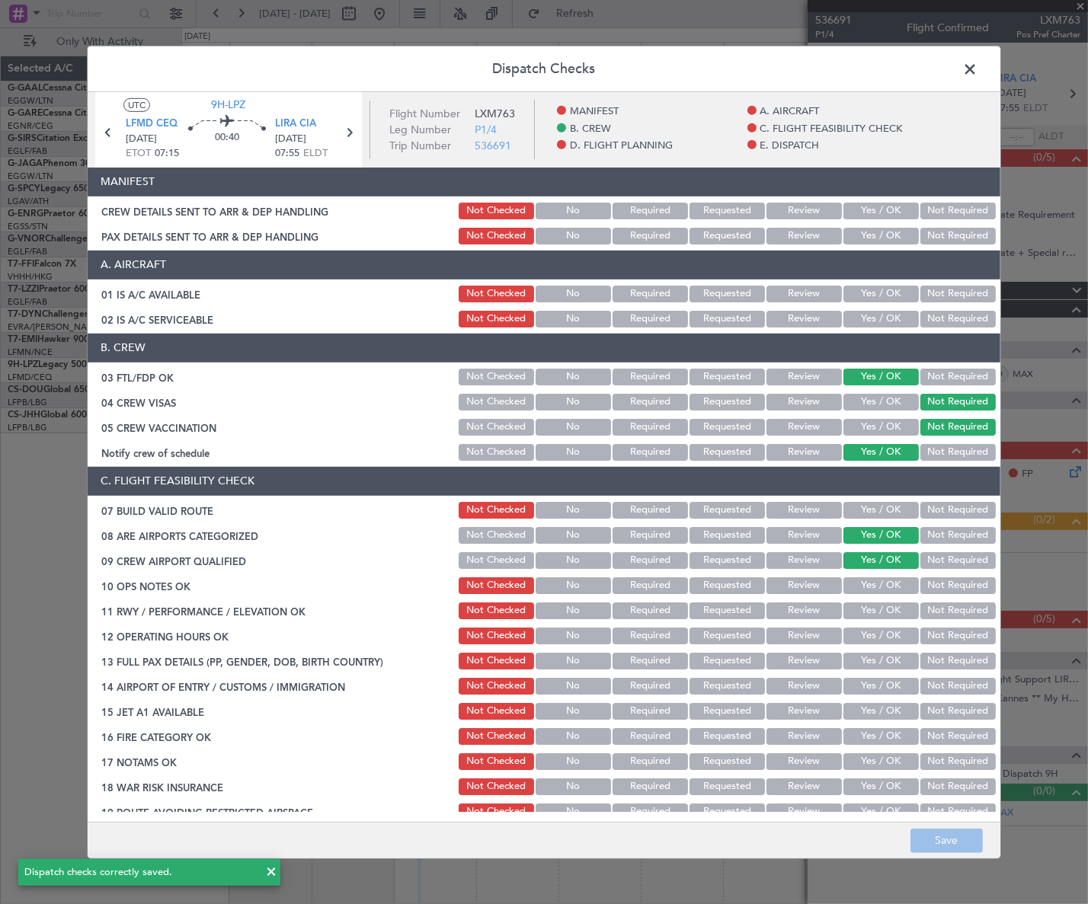
click at [977, 69] on span at bounding box center [977, 72] width 0 height 30
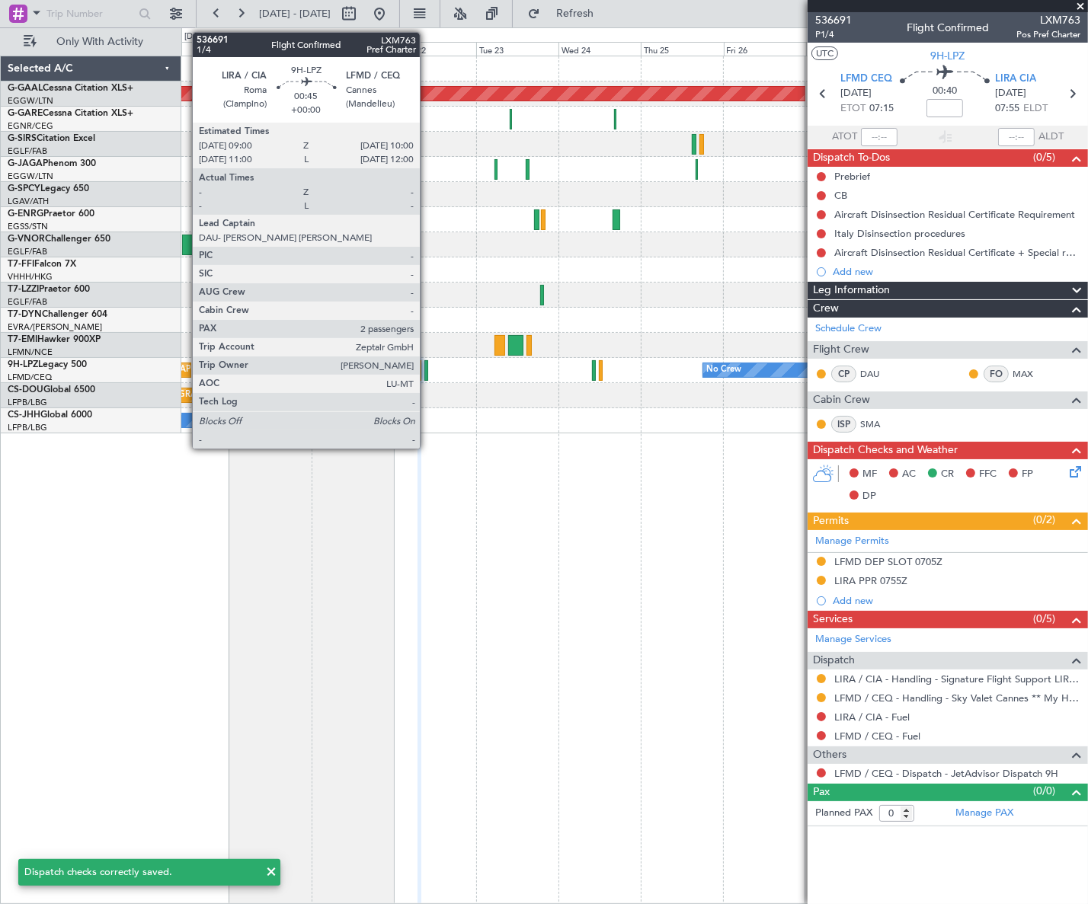
click at [425, 369] on div at bounding box center [426, 370] width 4 height 21
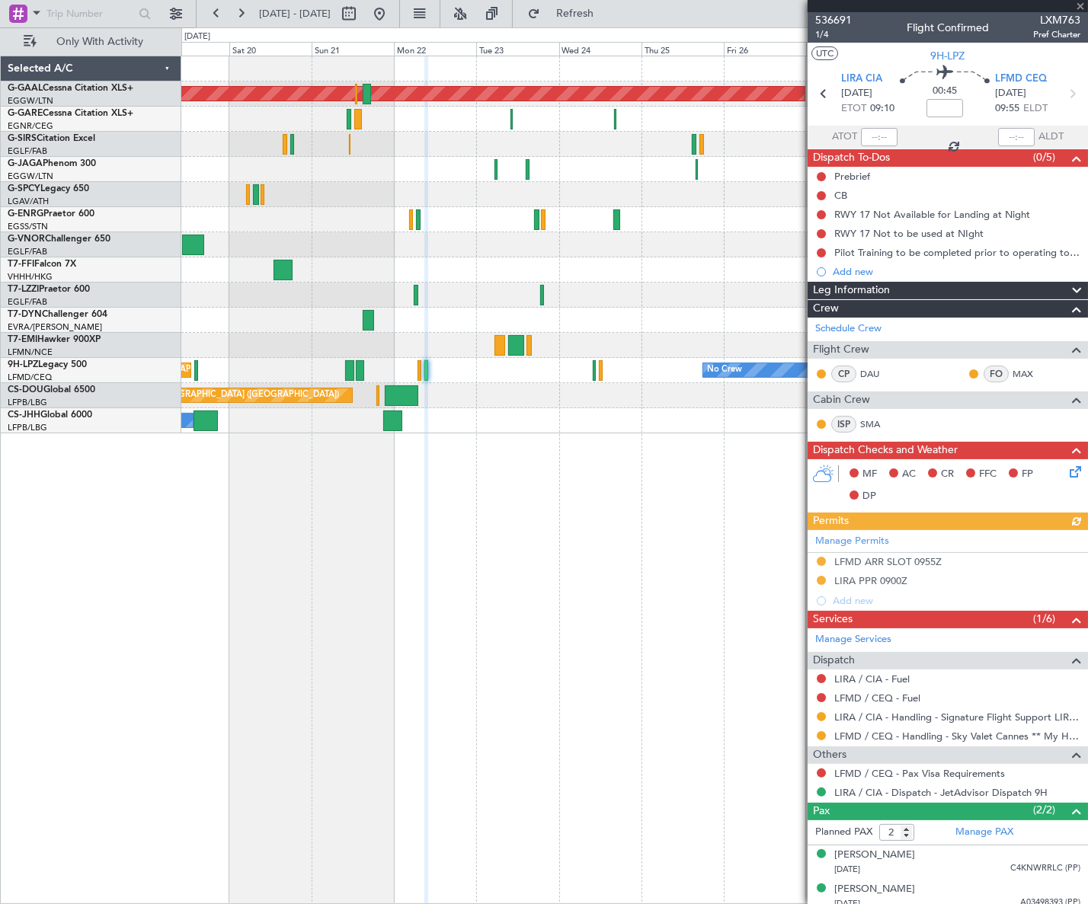
click at [1066, 468] on icon at bounding box center [1072, 469] width 12 height 12
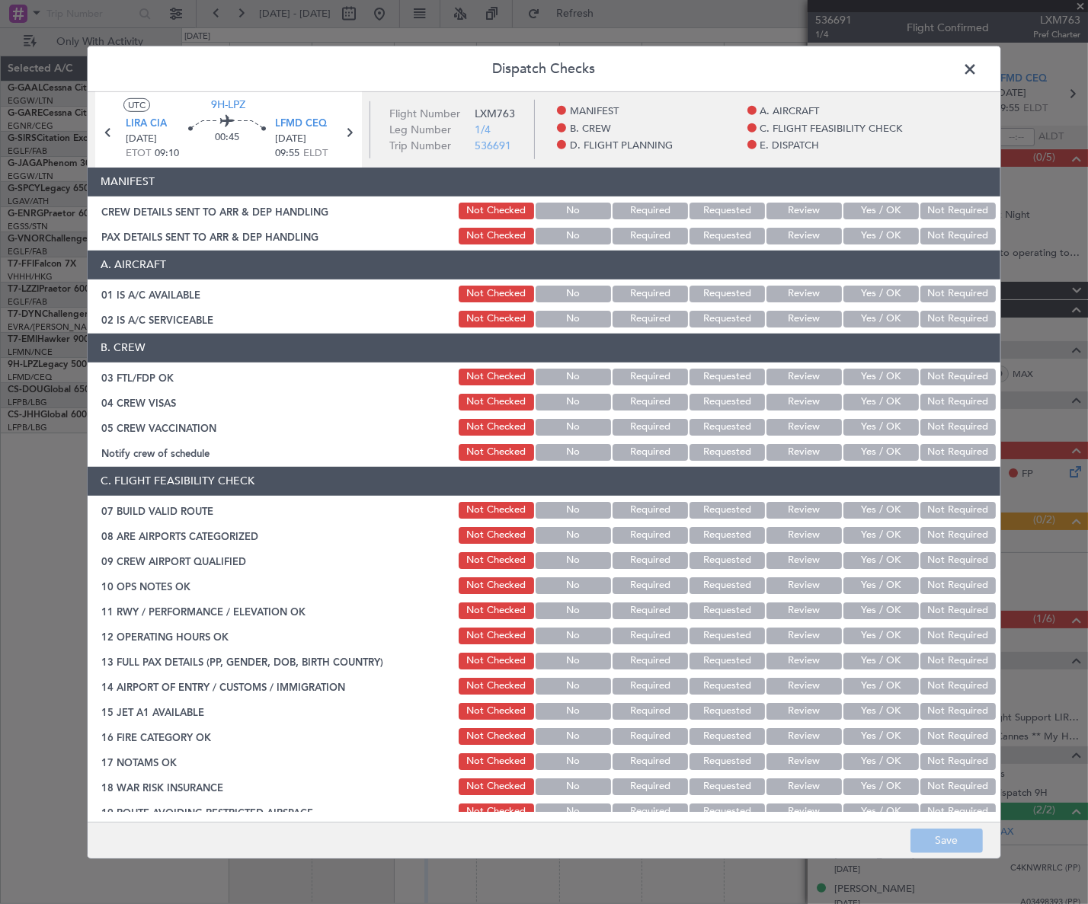
click at [880, 382] on button "Yes / OK" at bounding box center [880, 377] width 75 height 17
drag, startPoint x: 937, startPoint y: 396, endPoint x: 934, endPoint y: 413, distance: 17.0
click at [937, 398] on button "Not Required" at bounding box center [957, 402] width 75 height 17
click at [934, 423] on button "Not Required" at bounding box center [957, 427] width 75 height 17
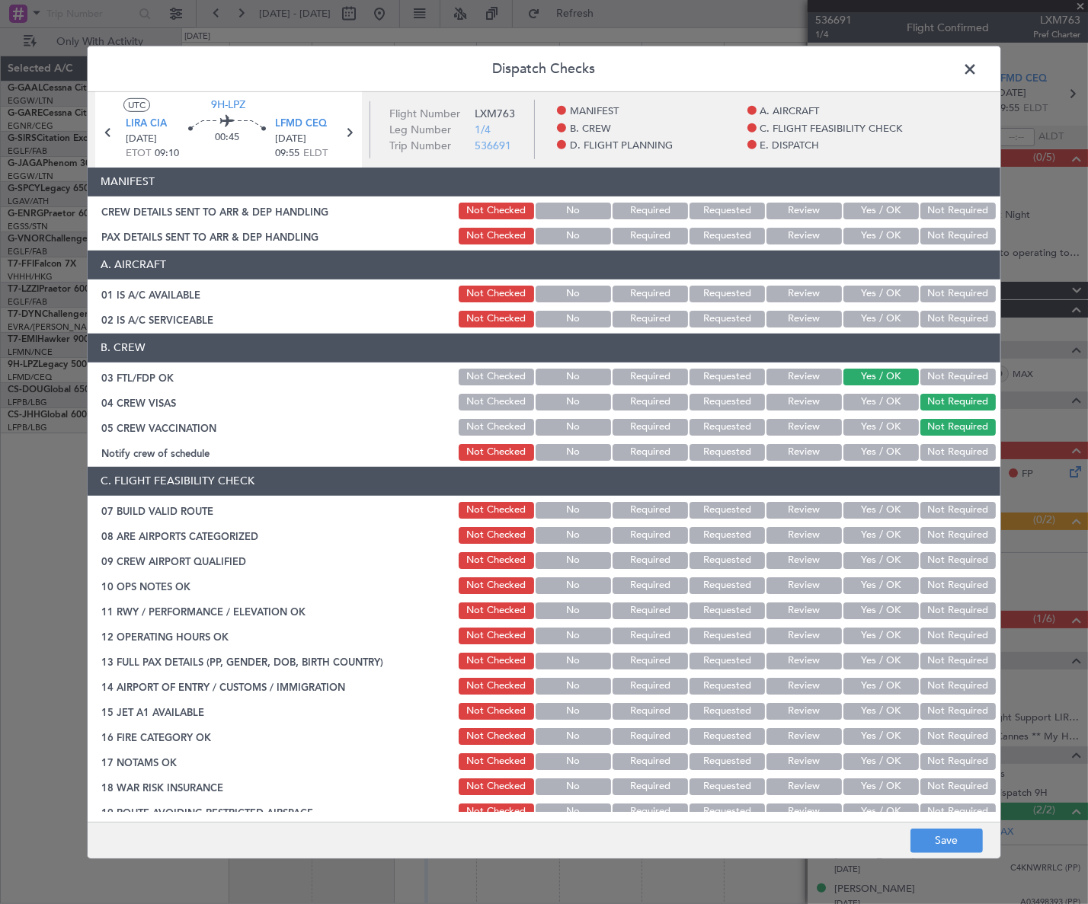
click at [889, 451] on button "Yes / OK" at bounding box center [880, 452] width 75 height 17
click at [883, 536] on button "Yes / OK" at bounding box center [880, 535] width 75 height 17
click at [885, 564] on button "Yes / OK" at bounding box center [880, 560] width 75 height 17
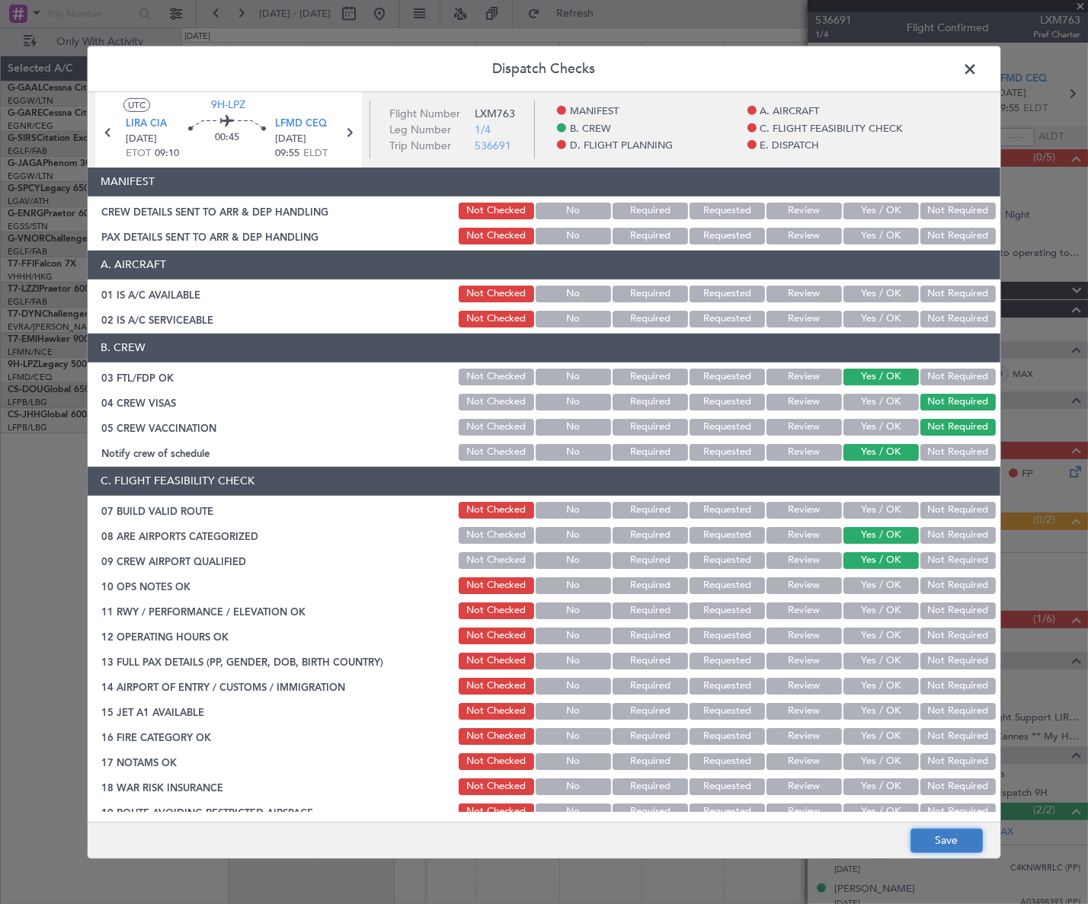
click at [956, 843] on button "Save" at bounding box center [946, 841] width 72 height 24
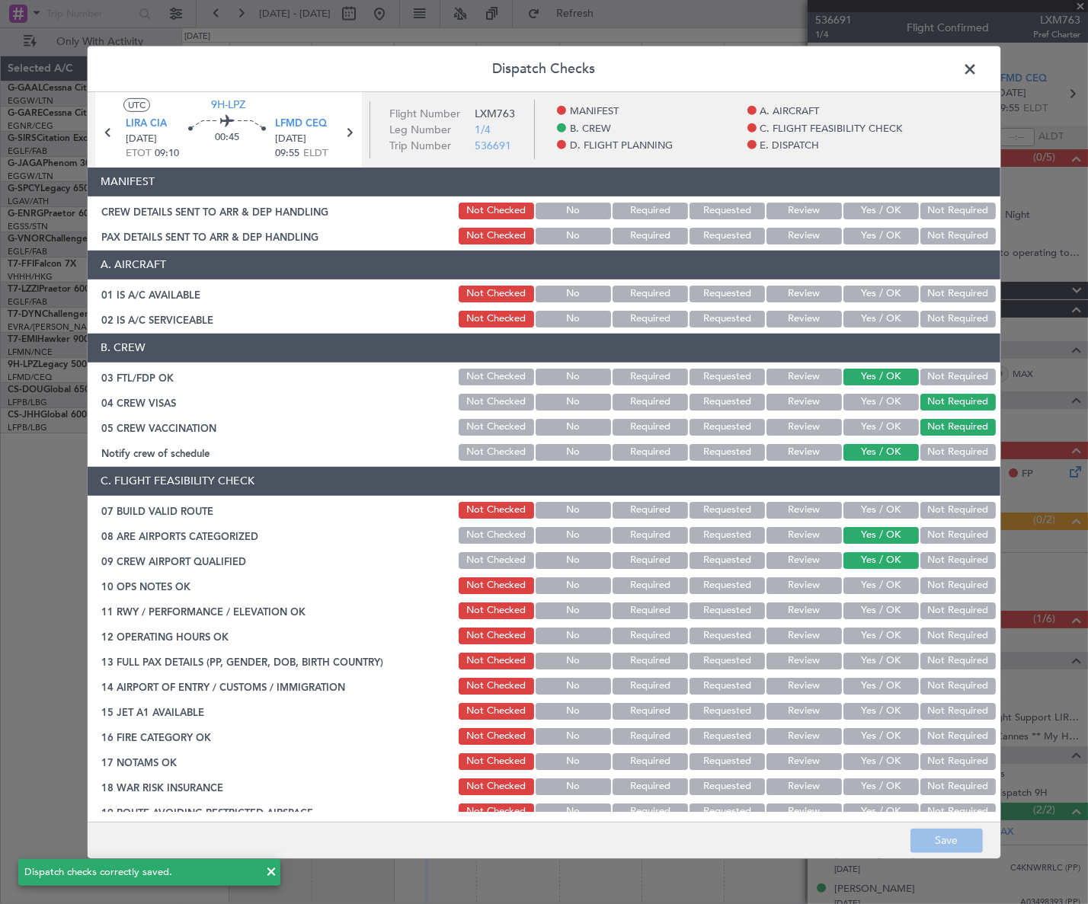
click at [977, 71] on span at bounding box center [977, 72] width 0 height 30
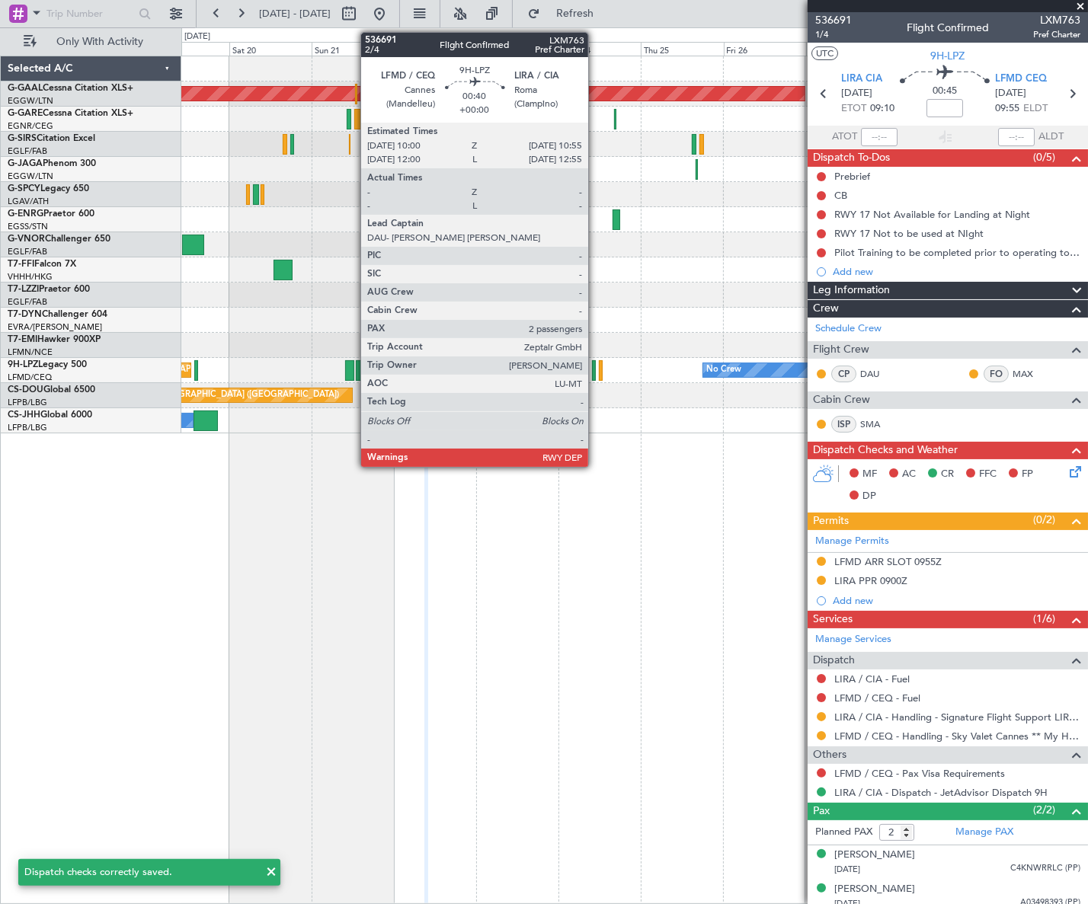
click at [595, 372] on div at bounding box center [594, 370] width 4 height 21
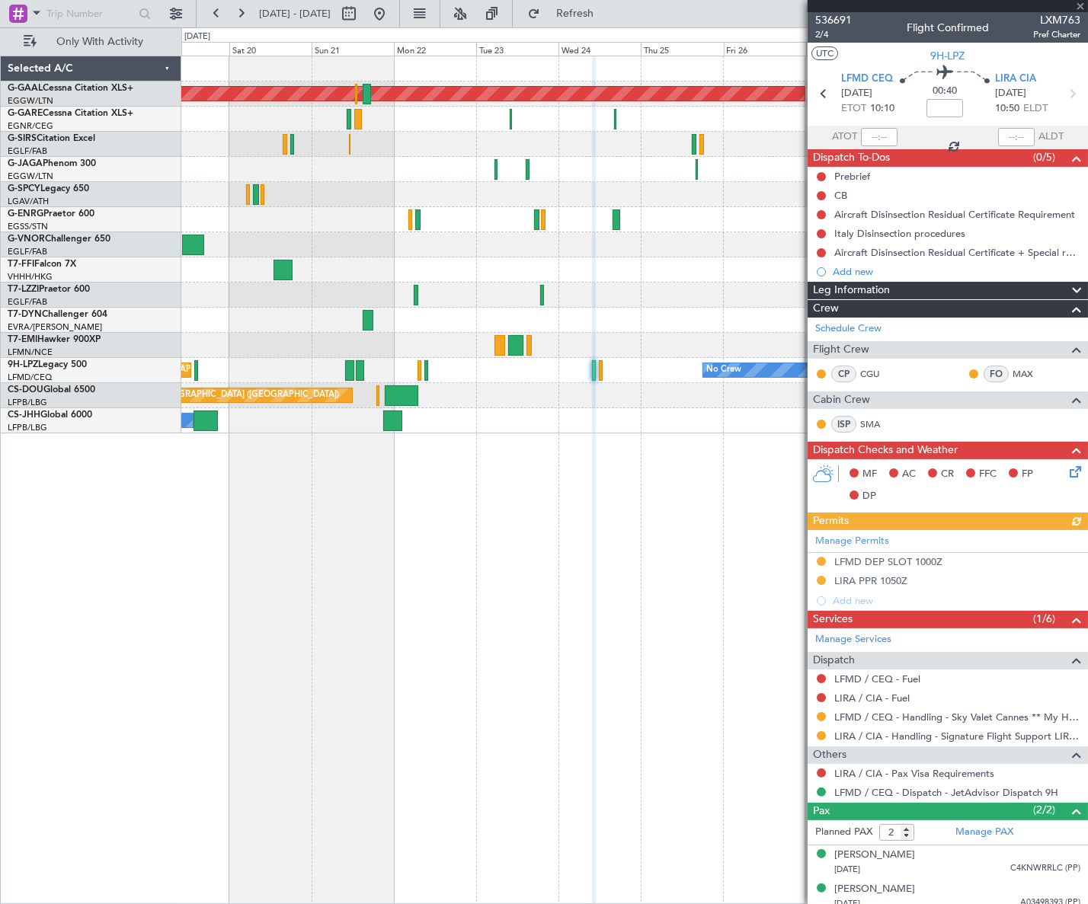
click at [1066, 474] on icon at bounding box center [1072, 469] width 12 height 12
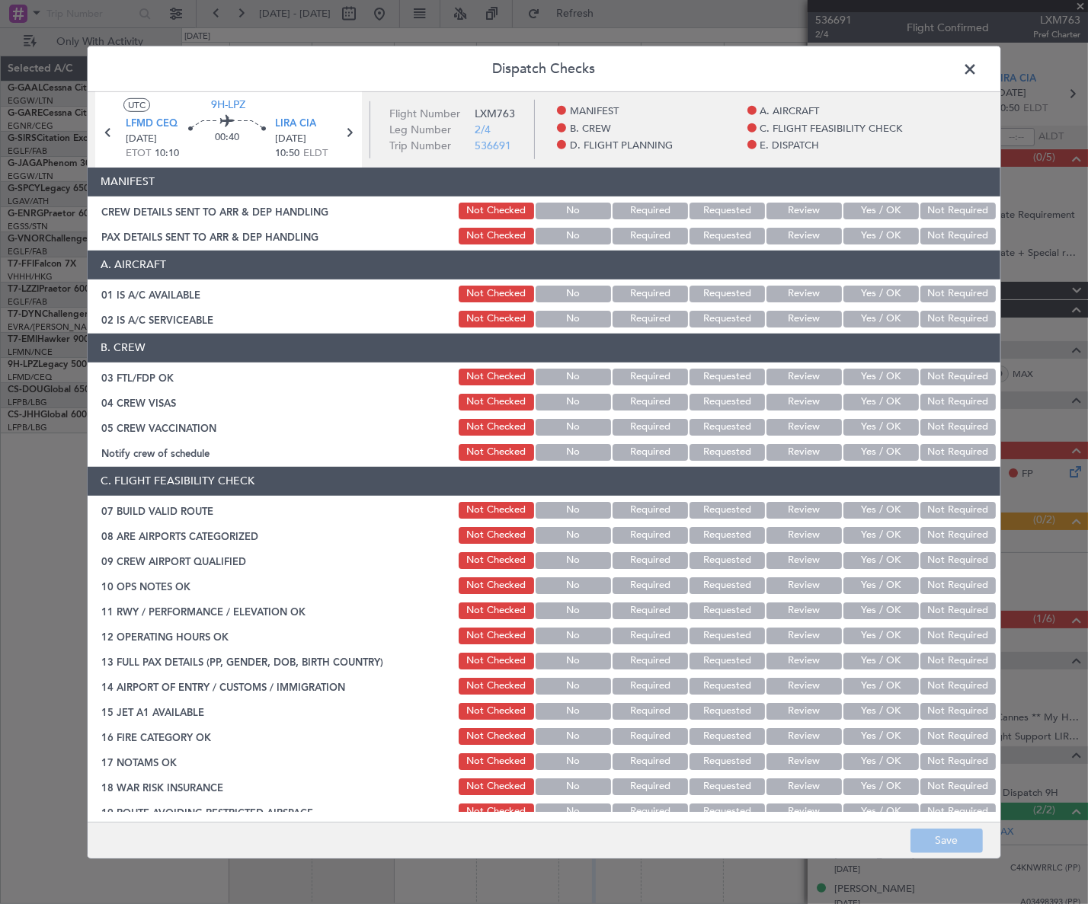
click at [880, 377] on button "Yes / OK" at bounding box center [880, 377] width 75 height 17
drag, startPoint x: 929, startPoint y: 401, endPoint x: 928, endPoint y: 422, distance: 20.6
click at [929, 401] on button "Not Required" at bounding box center [957, 402] width 75 height 17
click at [927, 423] on button "Not Required" at bounding box center [957, 427] width 75 height 17
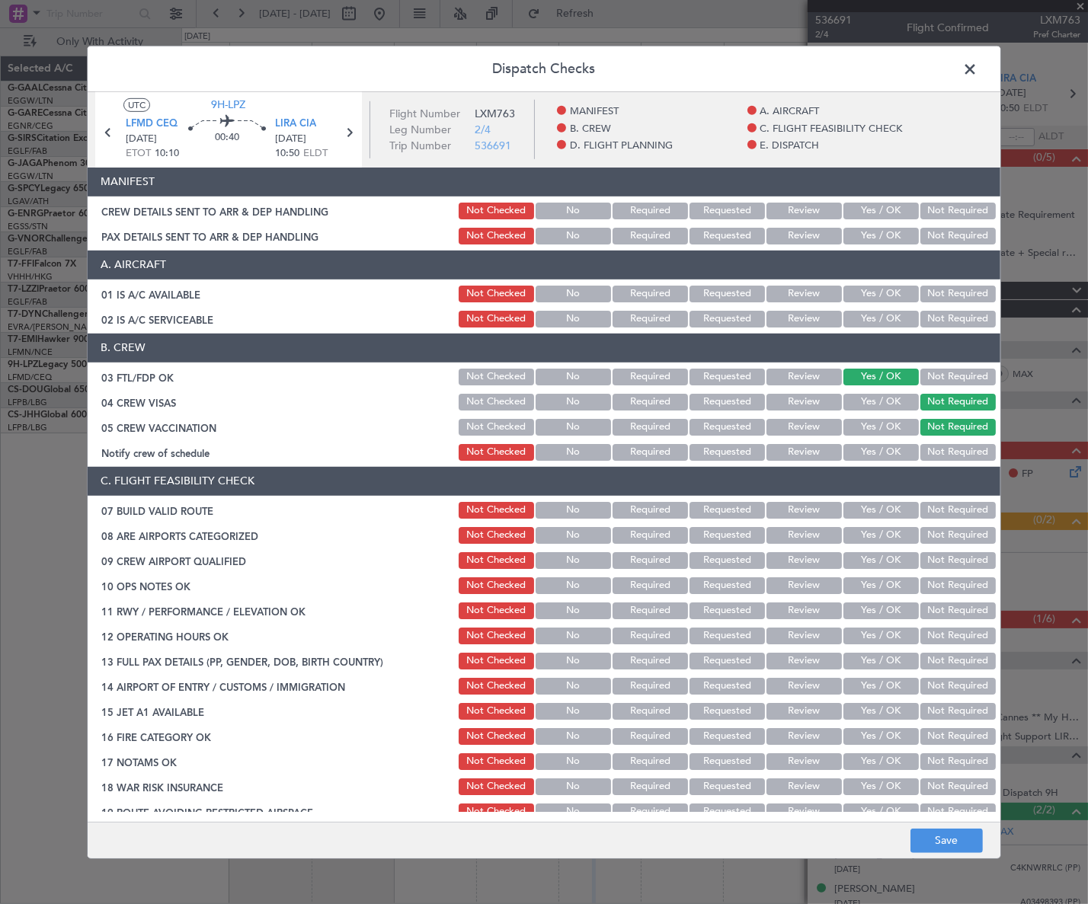
click at [886, 446] on button "Yes / OK" at bounding box center [880, 452] width 75 height 17
click at [882, 540] on button "Yes / OK" at bounding box center [880, 535] width 75 height 17
click at [886, 561] on button "Yes / OK" at bounding box center [880, 560] width 75 height 17
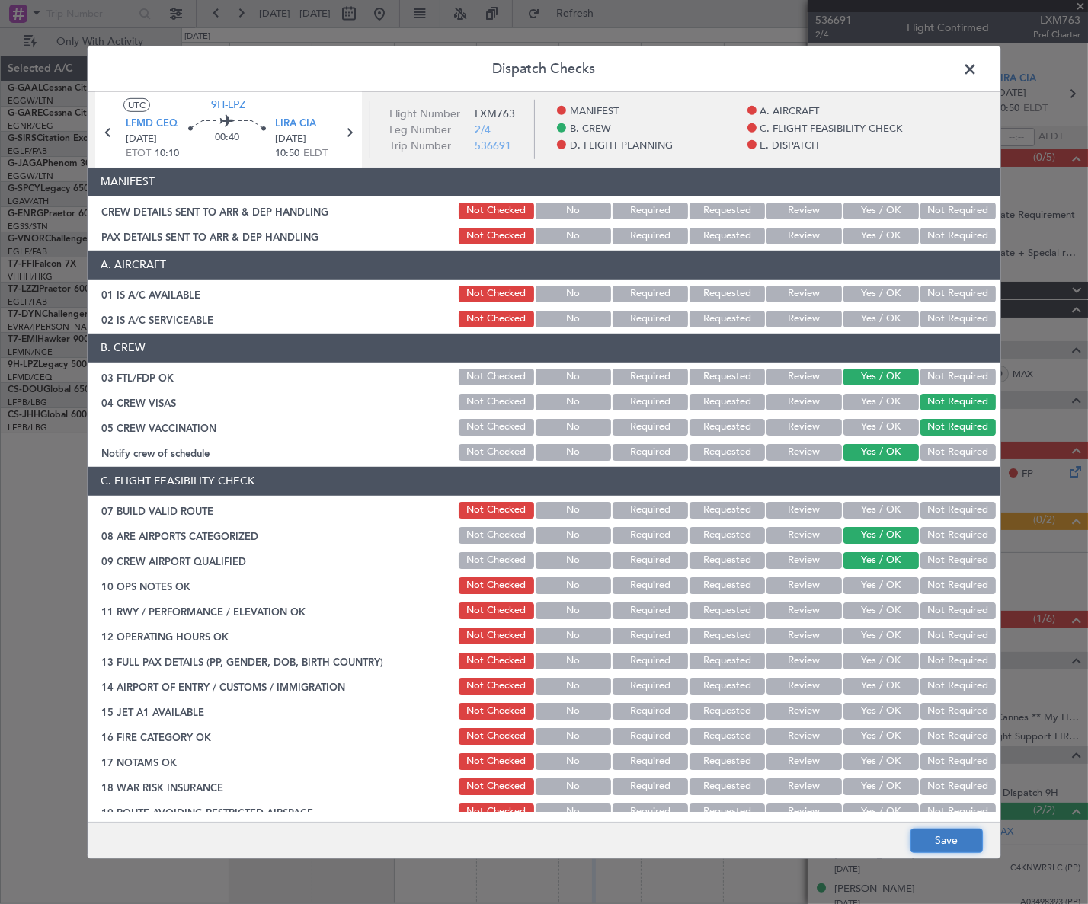
click at [939, 840] on button "Save" at bounding box center [946, 841] width 72 height 24
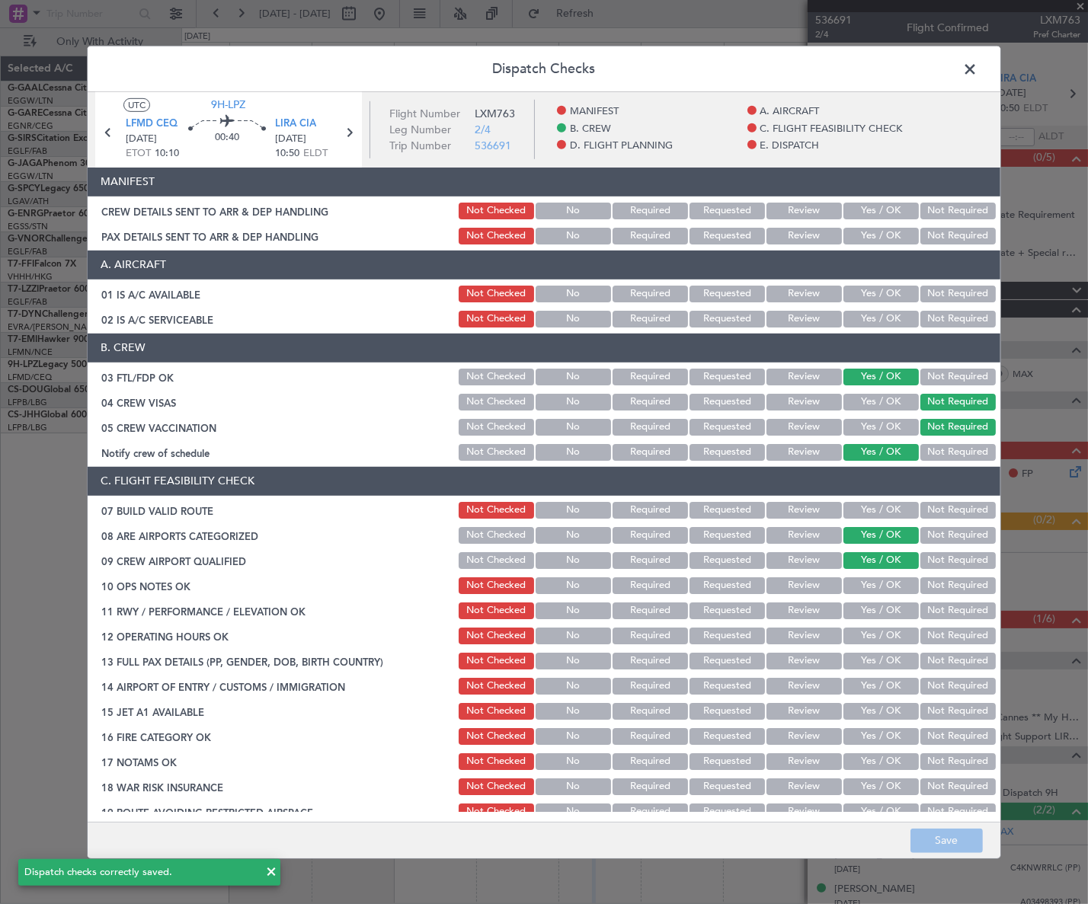
click at [977, 64] on span at bounding box center [977, 72] width 0 height 30
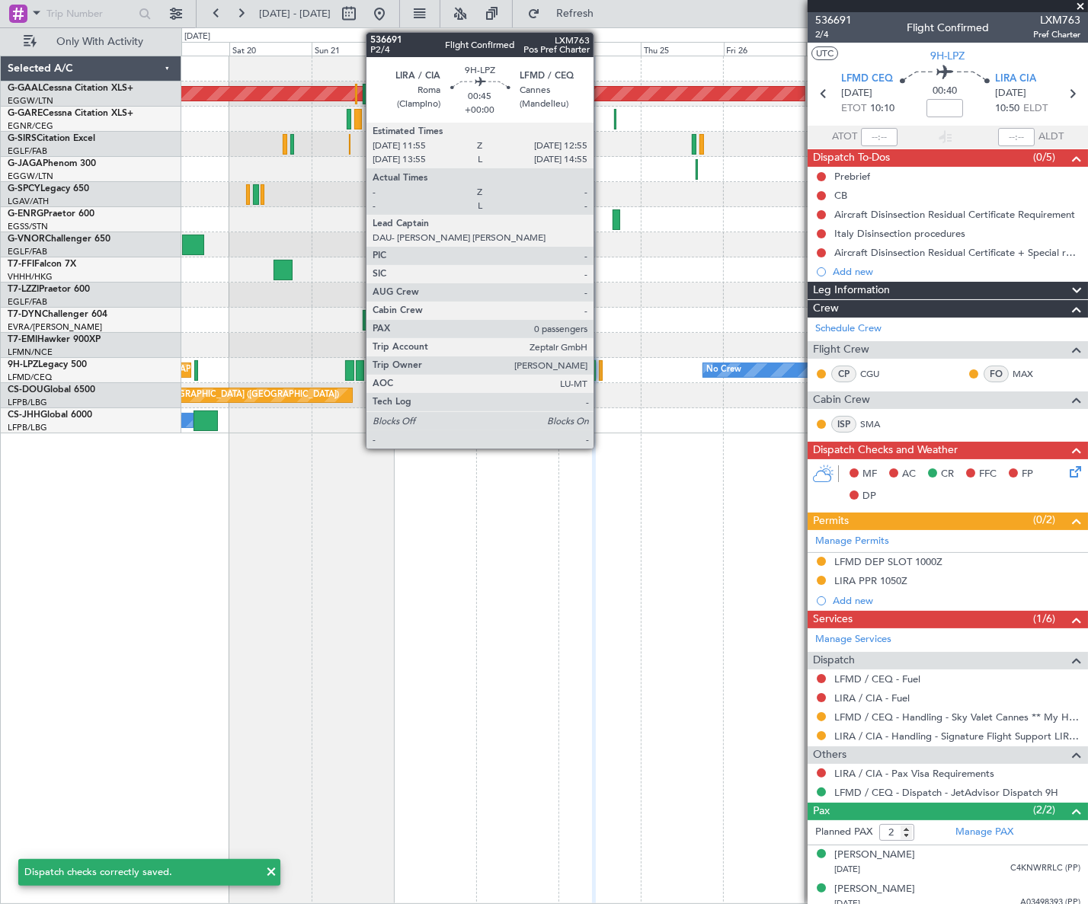
click at [600, 365] on div at bounding box center [601, 370] width 4 height 21
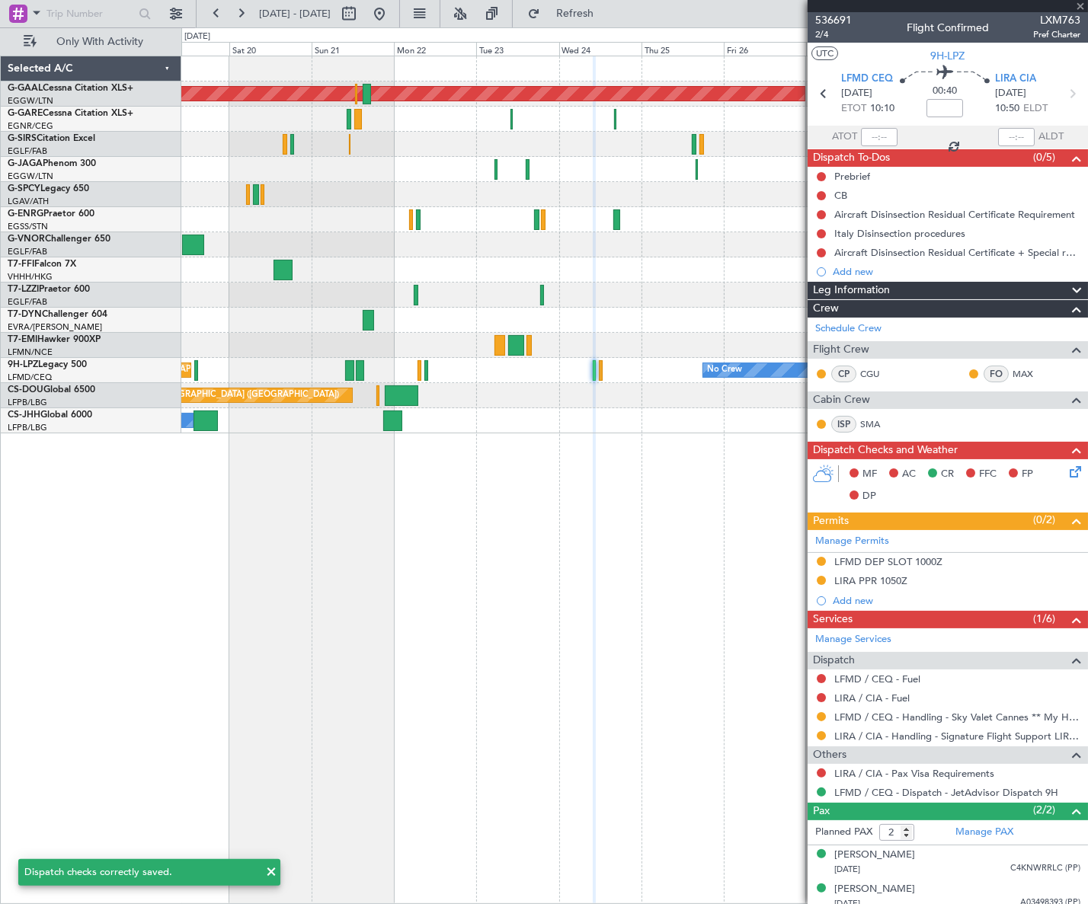
type input "0"
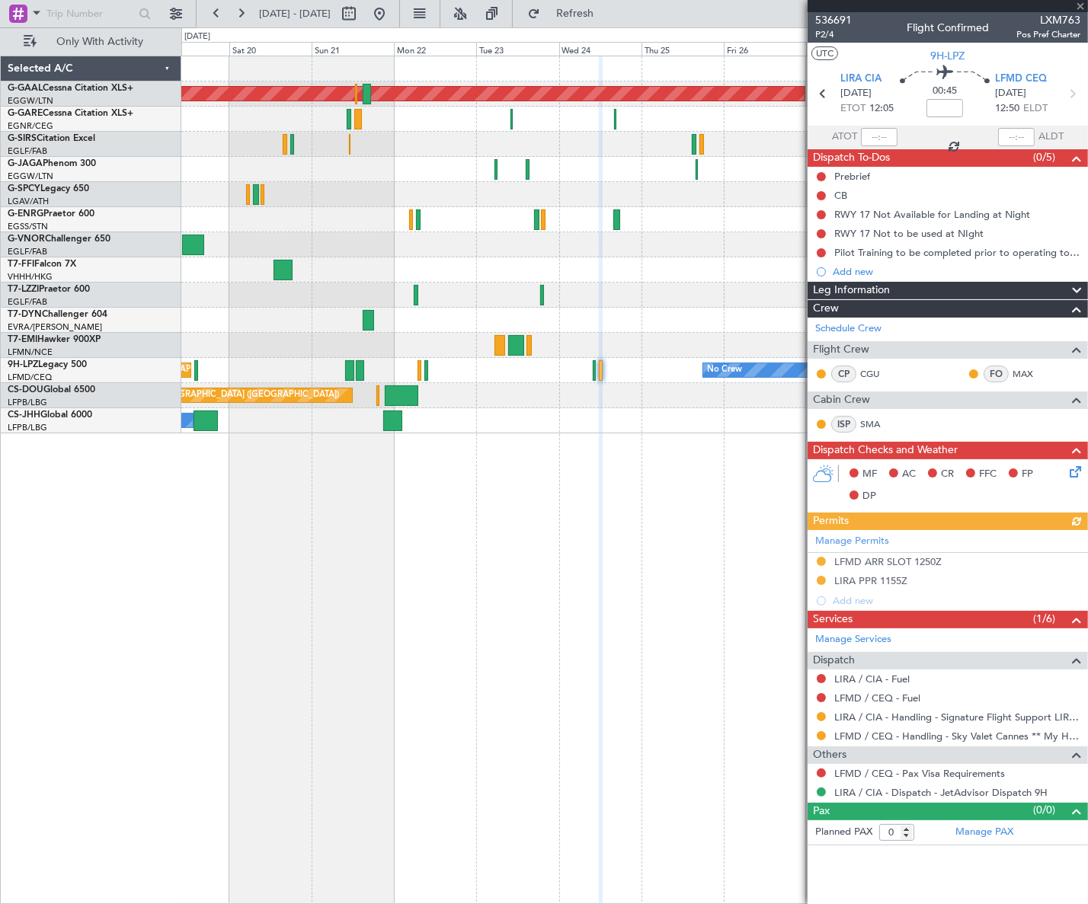
click at [1072, 472] on icon at bounding box center [1072, 469] width 12 height 12
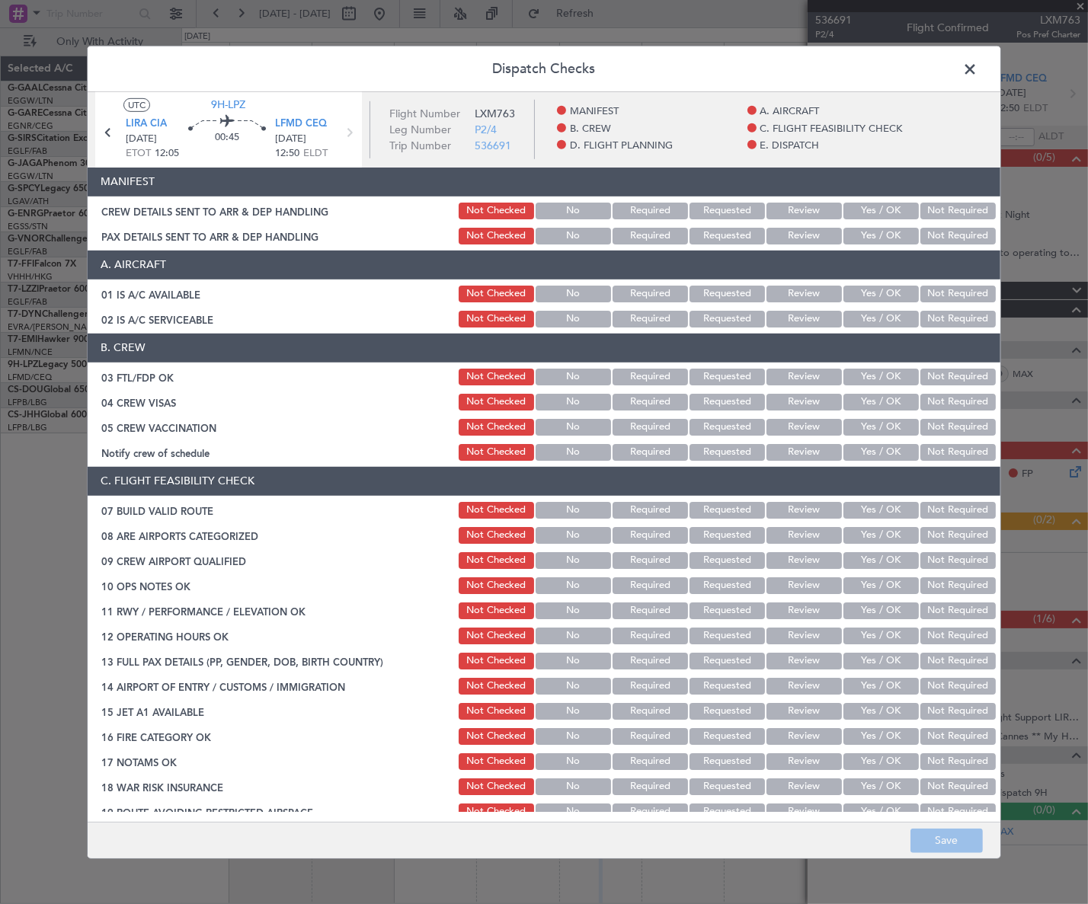
click at [880, 374] on button "Yes / OK" at bounding box center [880, 377] width 75 height 17
click at [944, 404] on button "Not Required" at bounding box center [957, 402] width 75 height 17
click at [939, 421] on button "Not Required" at bounding box center [957, 427] width 75 height 17
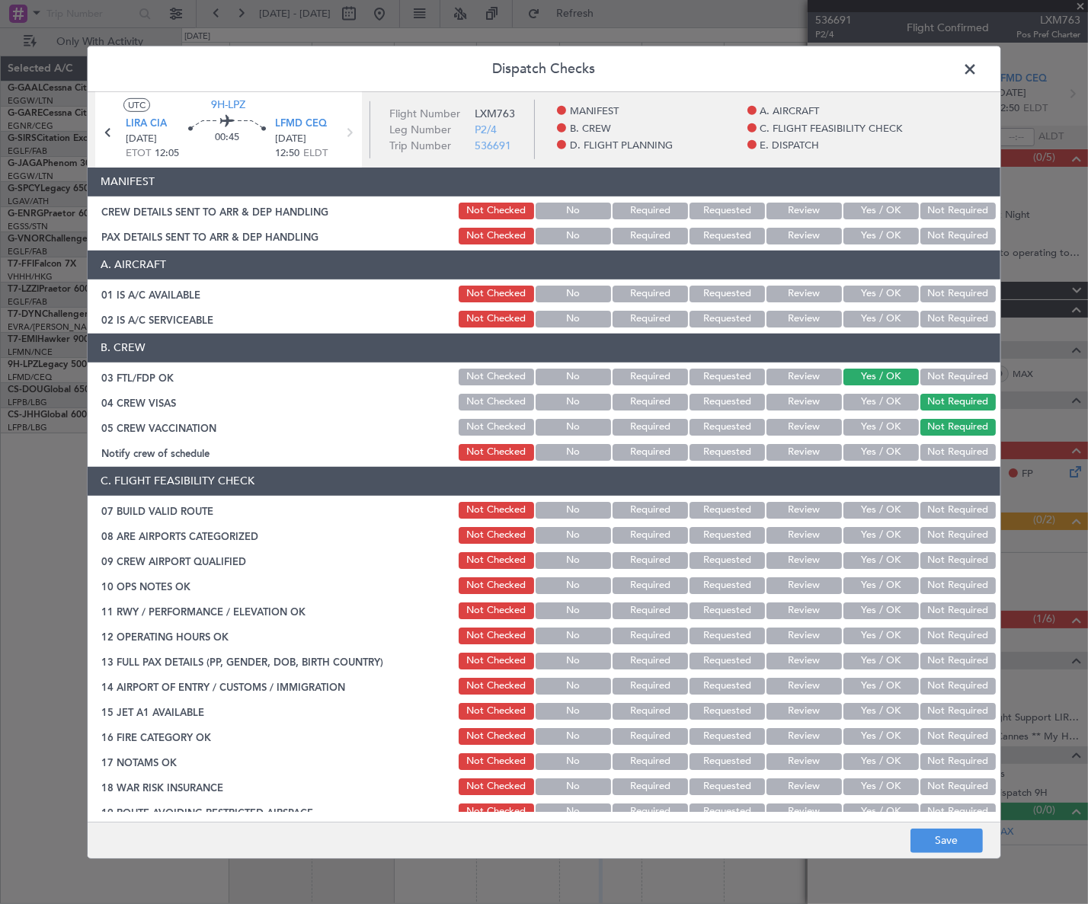
click at [891, 456] on button "Yes / OK" at bounding box center [880, 452] width 75 height 17
click at [888, 542] on button "Yes / OK" at bounding box center [880, 535] width 75 height 17
drag, startPoint x: 886, startPoint y: 567, endPoint x: 934, endPoint y: 641, distance: 88.5
click at [886, 568] on div "Yes / OK" at bounding box center [879, 560] width 77 height 21
click at [865, 550] on div "Yes / OK" at bounding box center [879, 560] width 77 height 21
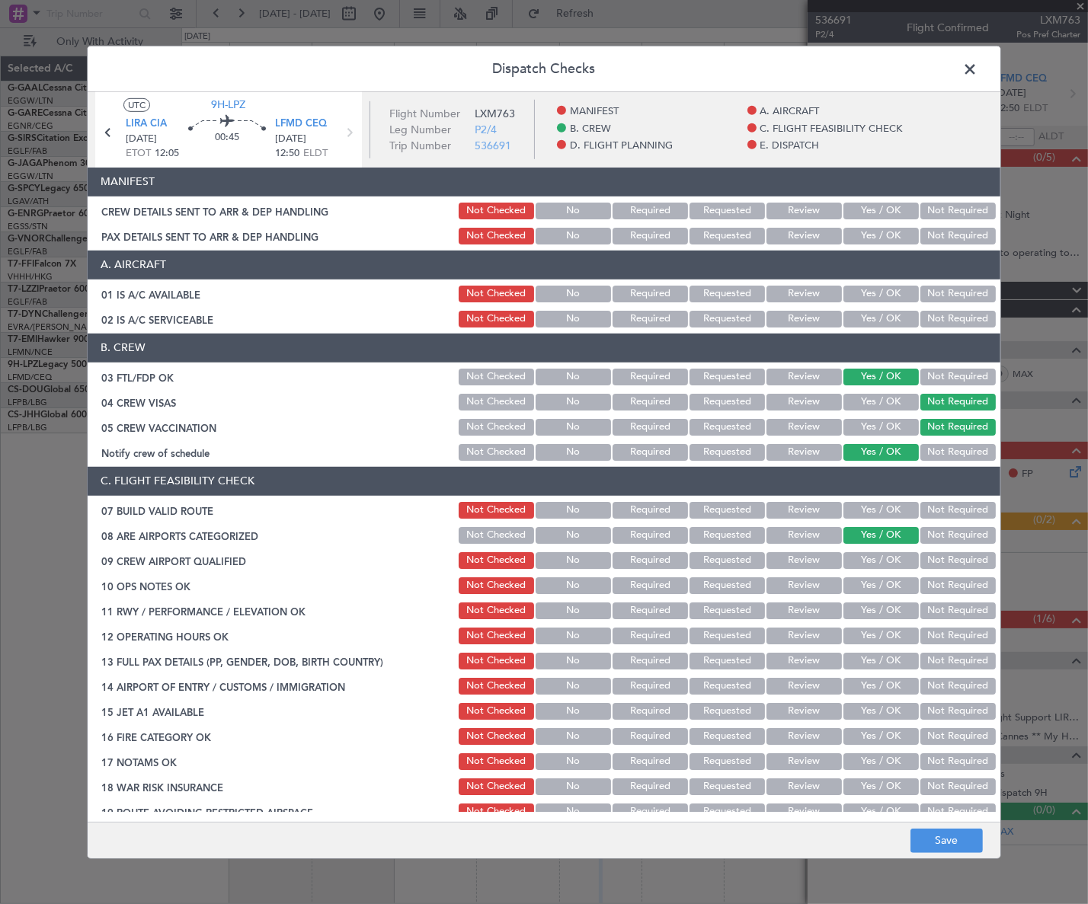
click at [873, 564] on button "Yes / OK" at bounding box center [880, 560] width 75 height 17
click at [929, 839] on button "Save" at bounding box center [946, 841] width 72 height 24
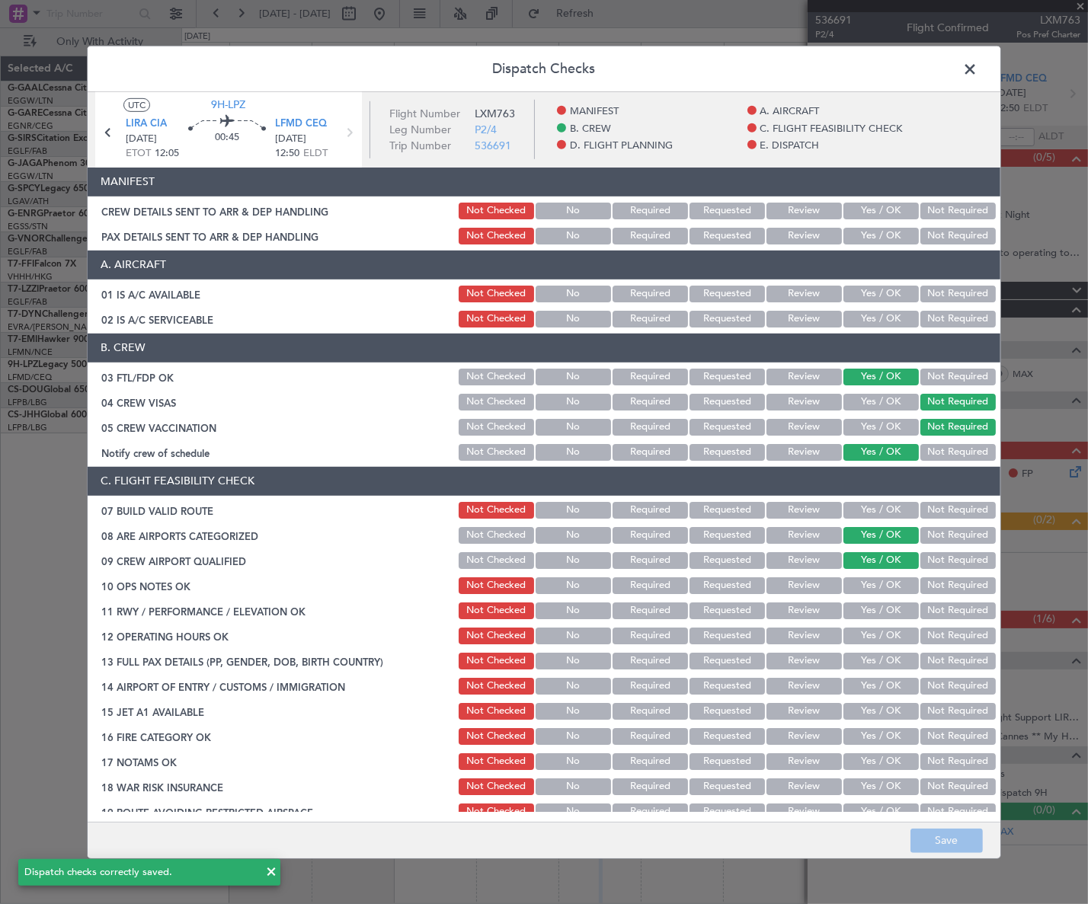
click at [977, 68] on span at bounding box center [977, 72] width 0 height 30
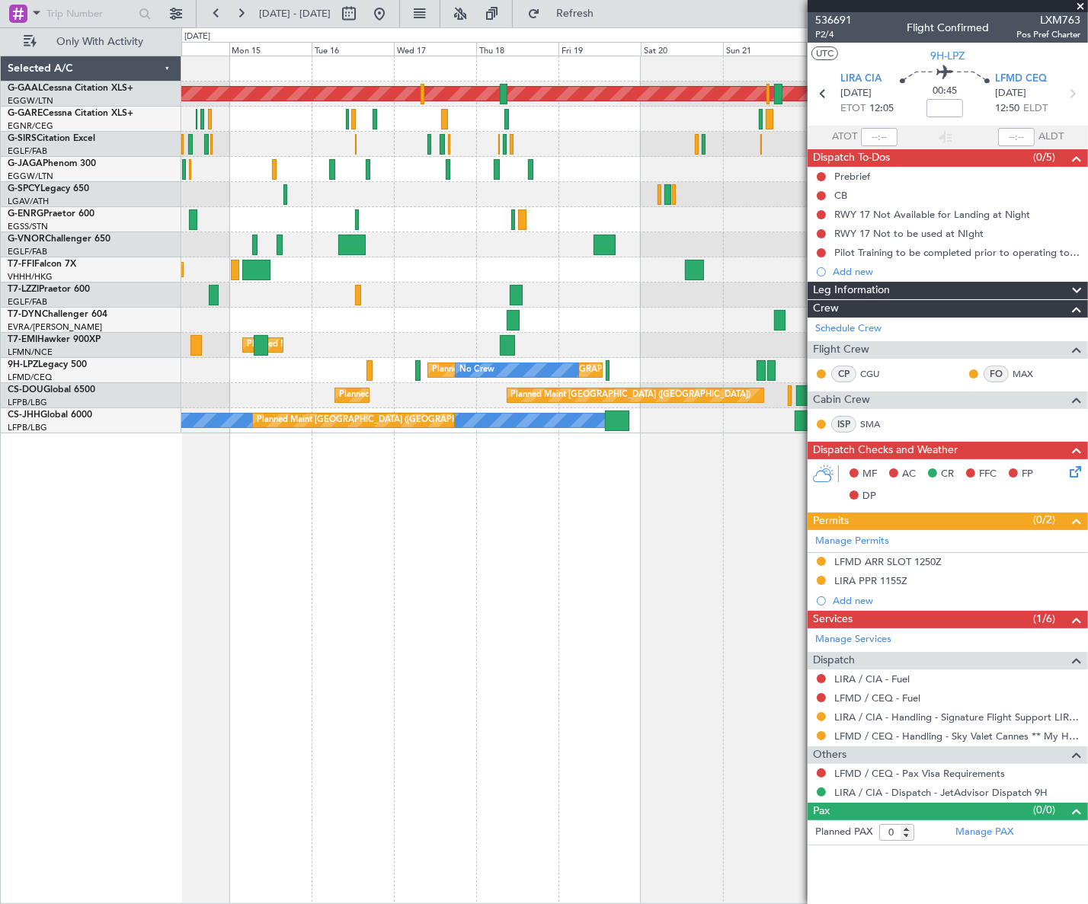
click at [673, 473] on div "Planned Maint Dusseldorf Planned Maint [GEOGRAPHIC_DATA] ([GEOGRAPHIC_DATA]) Pl…" at bounding box center [634, 480] width 906 height 848
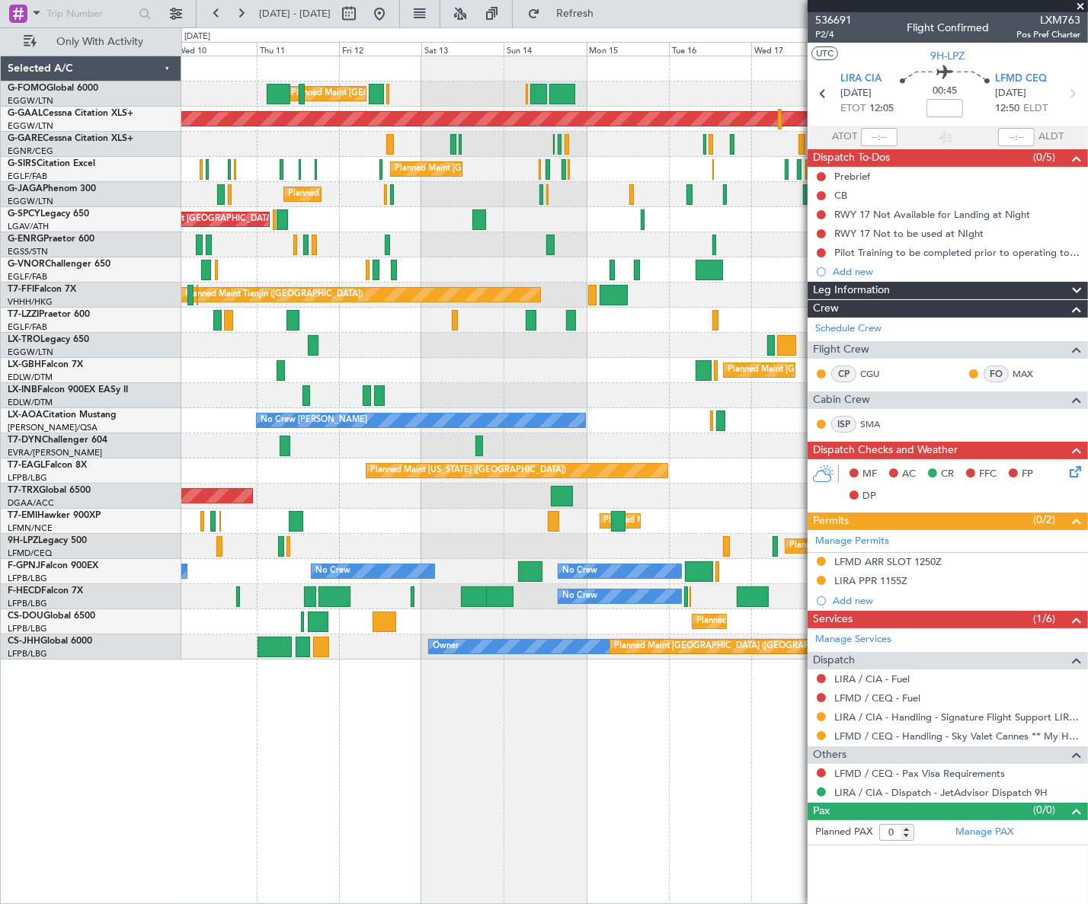
click at [631, 378] on div "Planned Maint Nurnberg Planned Maint [GEOGRAPHIC_DATA] ([GEOGRAPHIC_DATA])" at bounding box center [634, 370] width 906 height 25
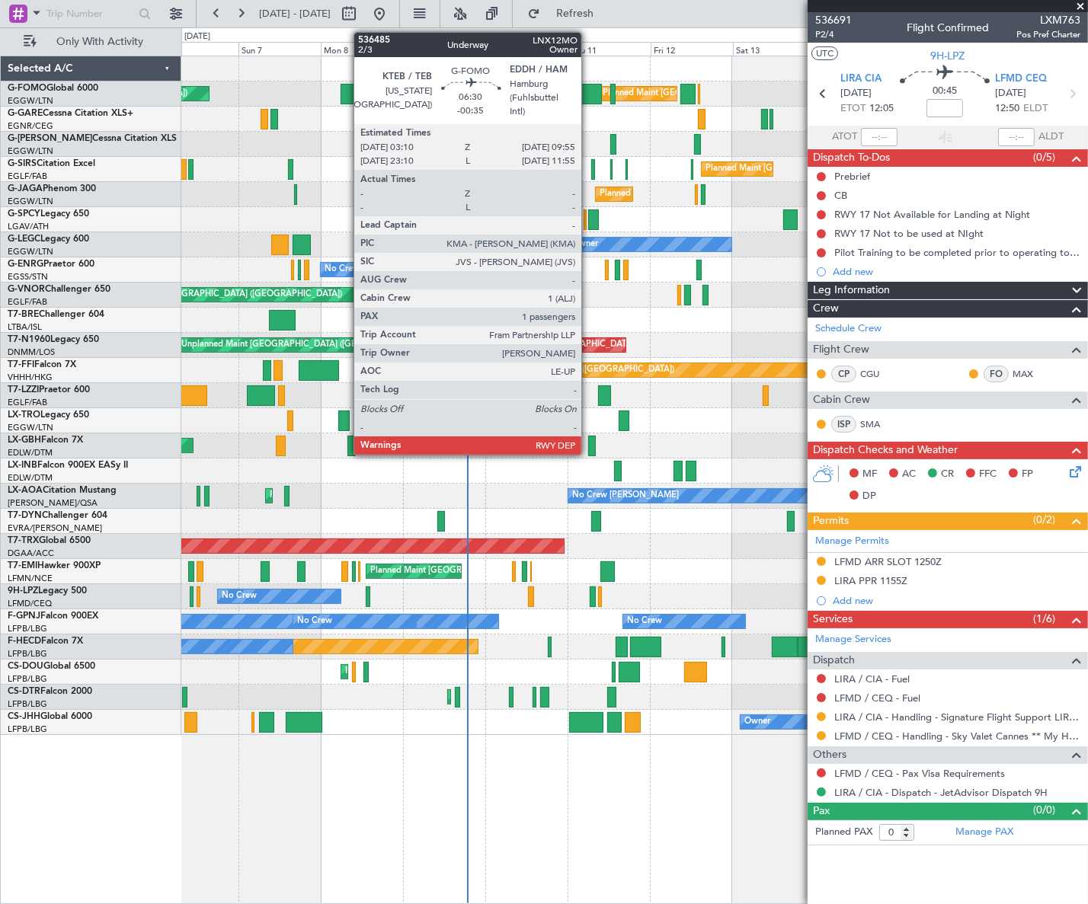
click at [588, 97] on div at bounding box center [590, 94] width 24 height 21
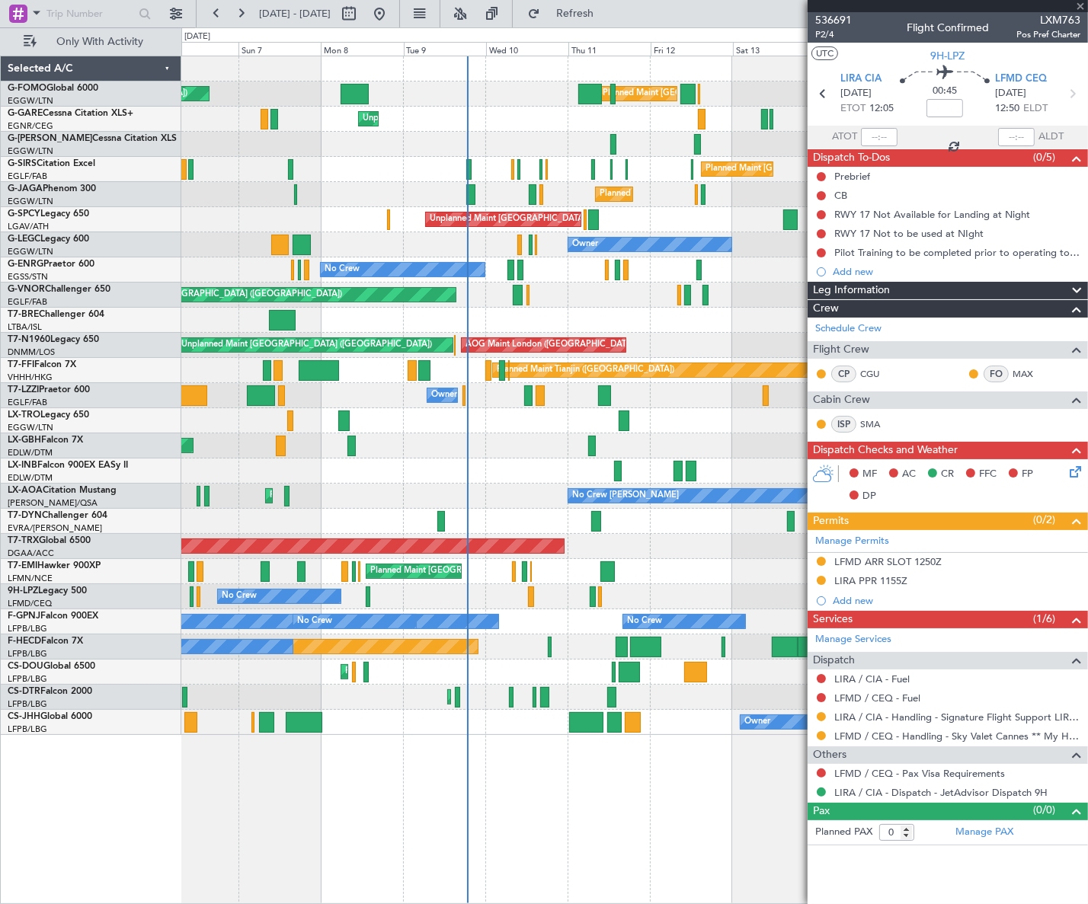
type input "-00:35"
type input "1"
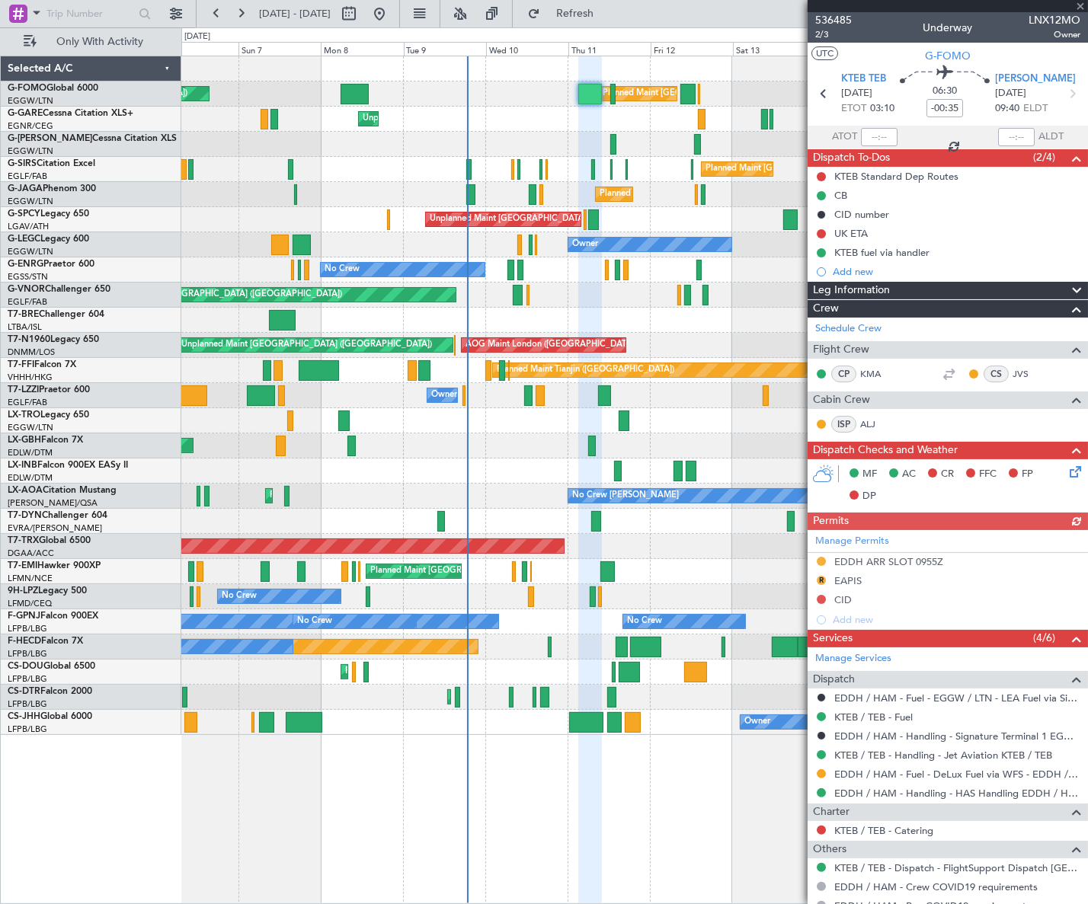
scroll to position [69, 0]
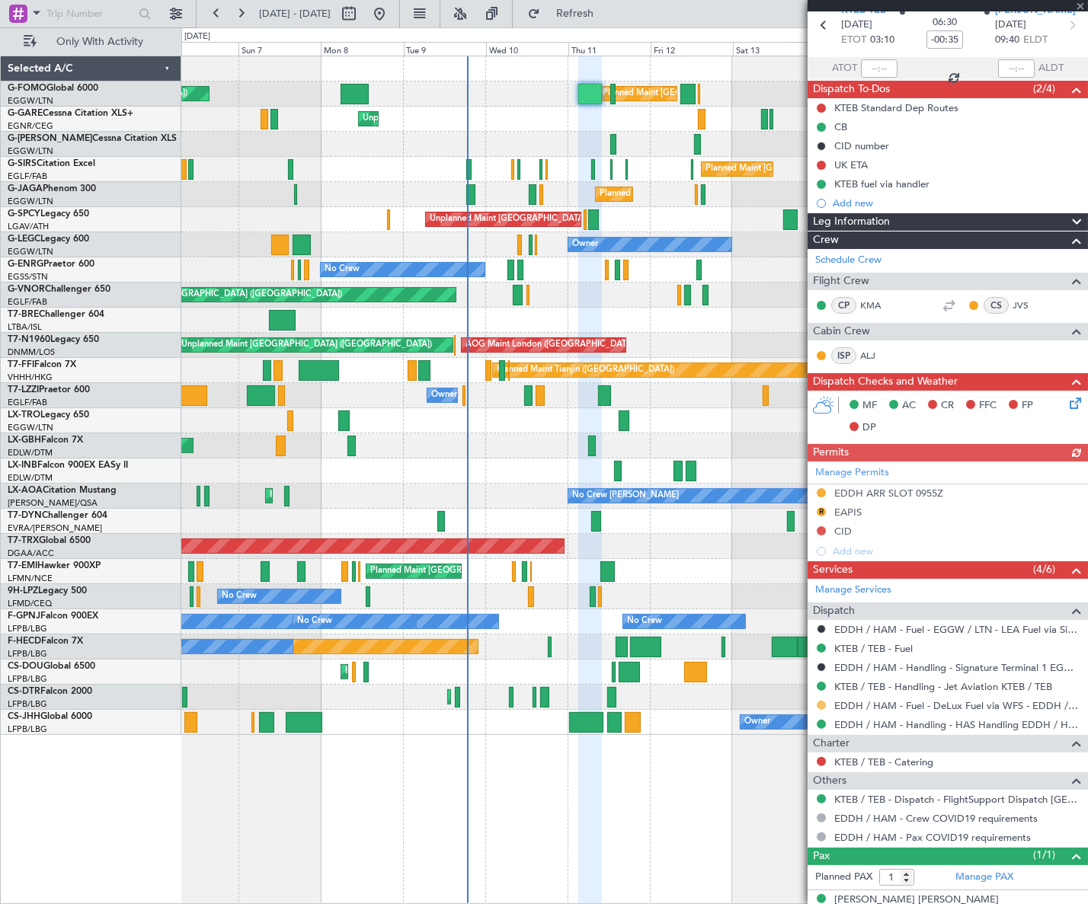
click at [819, 704] on button at bounding box center [820, 705] width 9 height 9
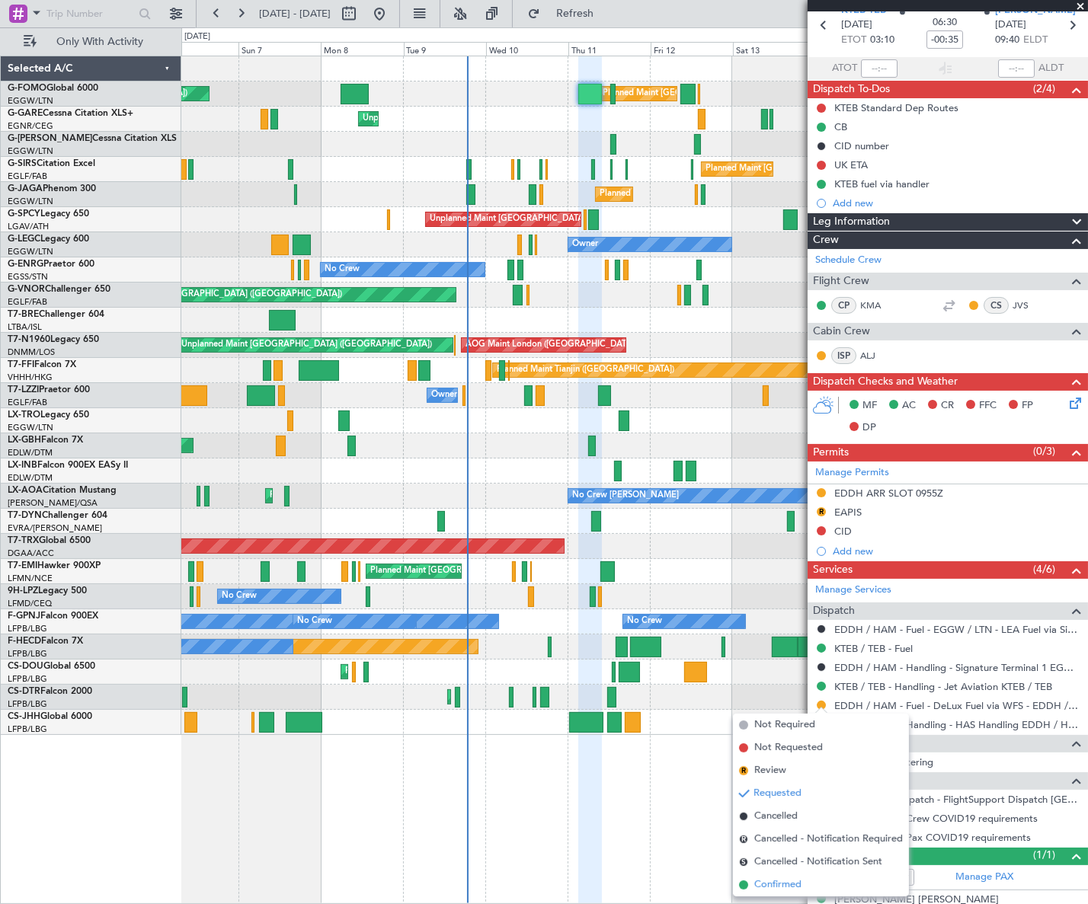
click at [771, 885] on span "Confirmed" at bounding box center [777, 884] width 47 height 15
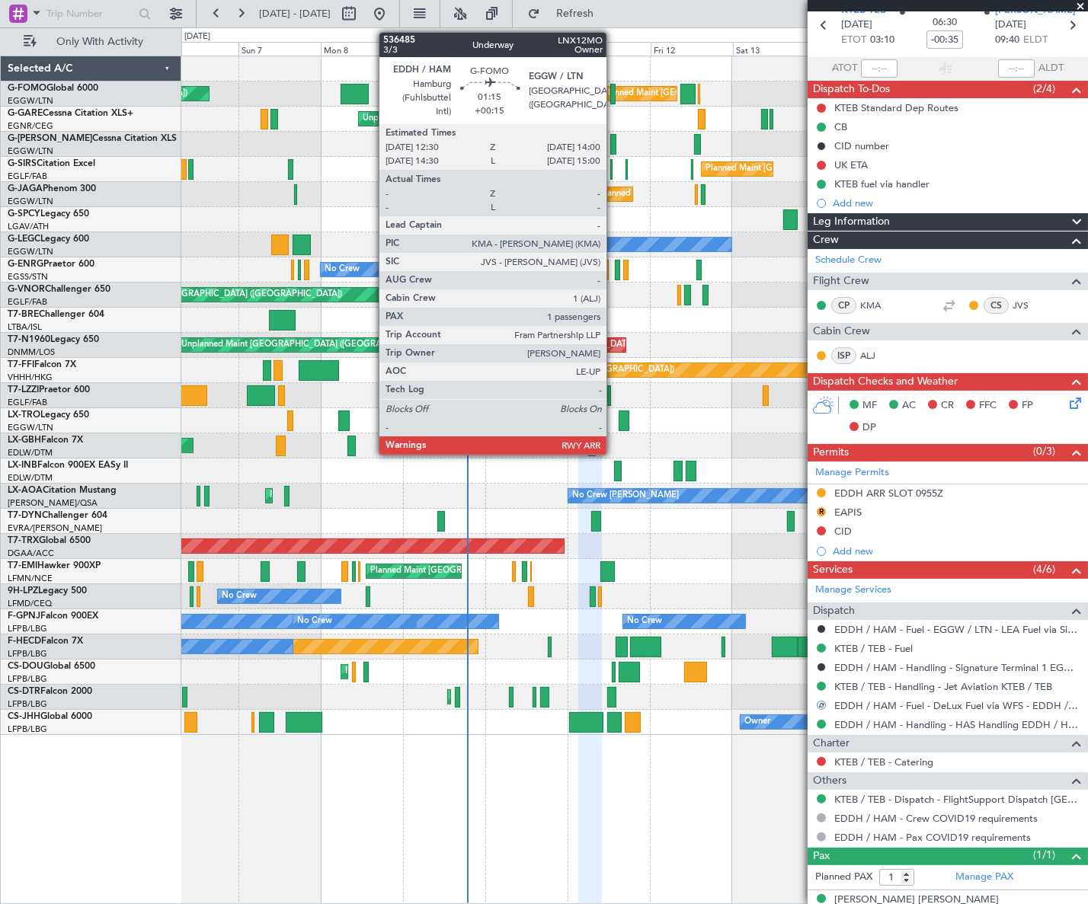
click at [613, 97] on div at bounding box center [612, 94] width 5 height 21
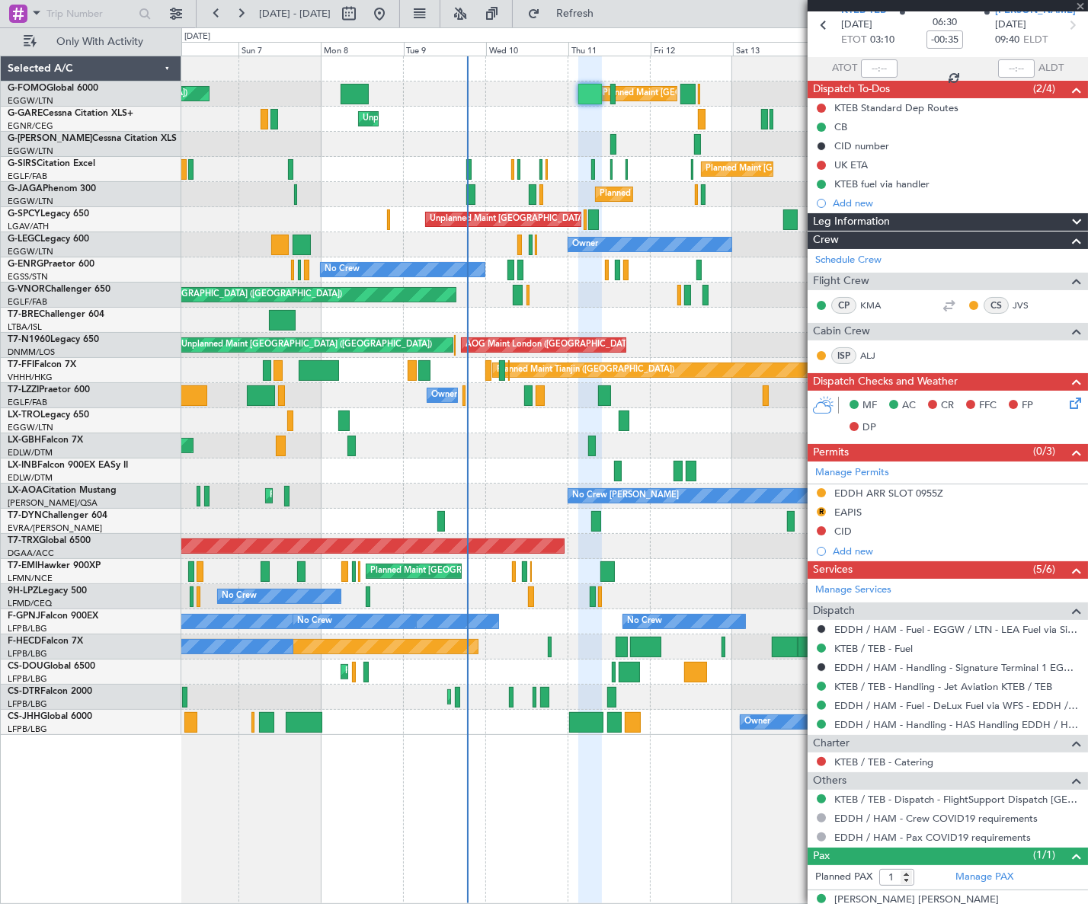
type input "+00:15"
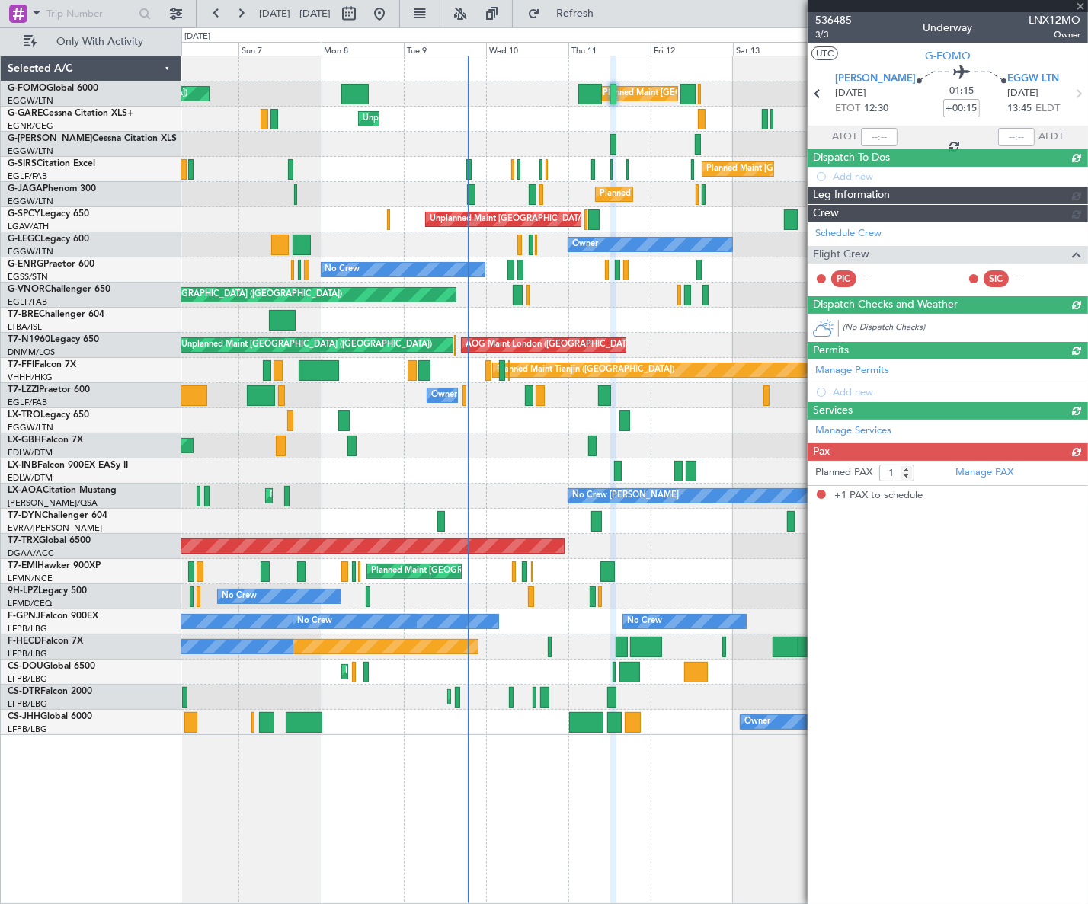
scroll to position [0, 0]
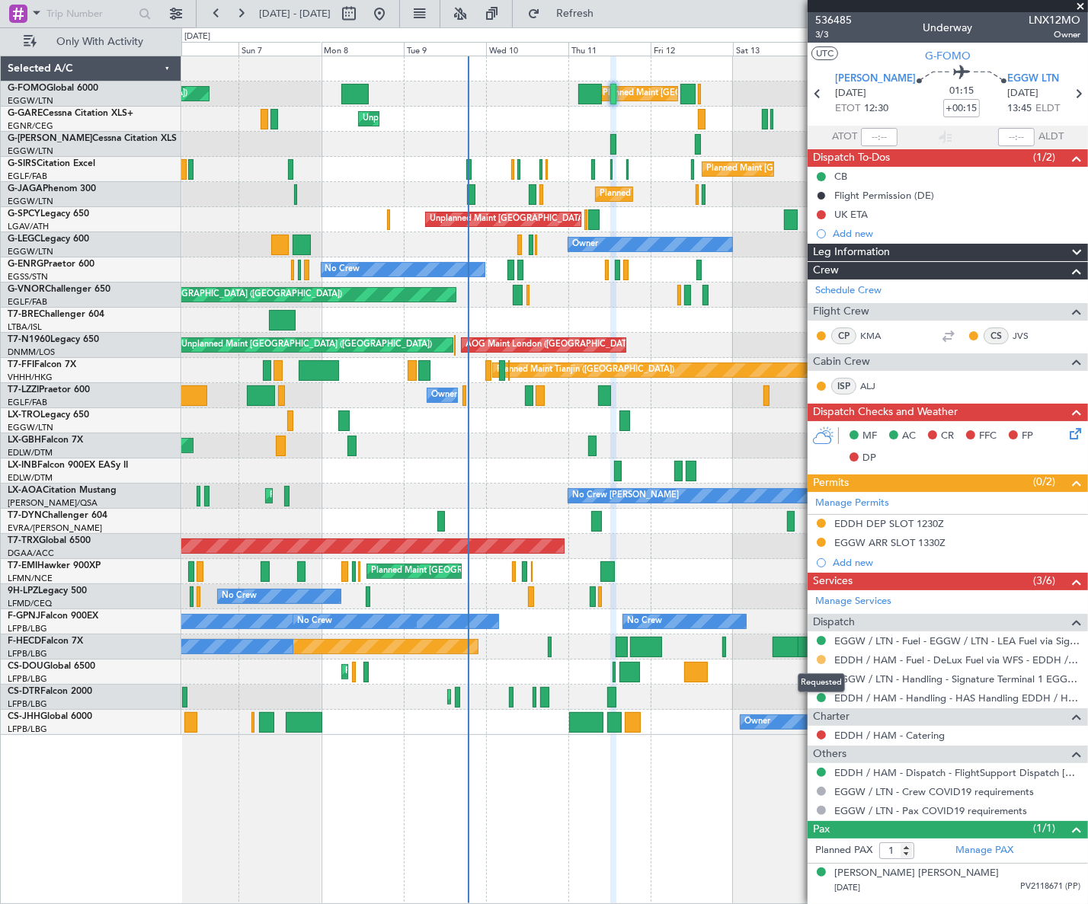
click at [823, 661] on button at bounding box center [820, 659] width 9 height 9
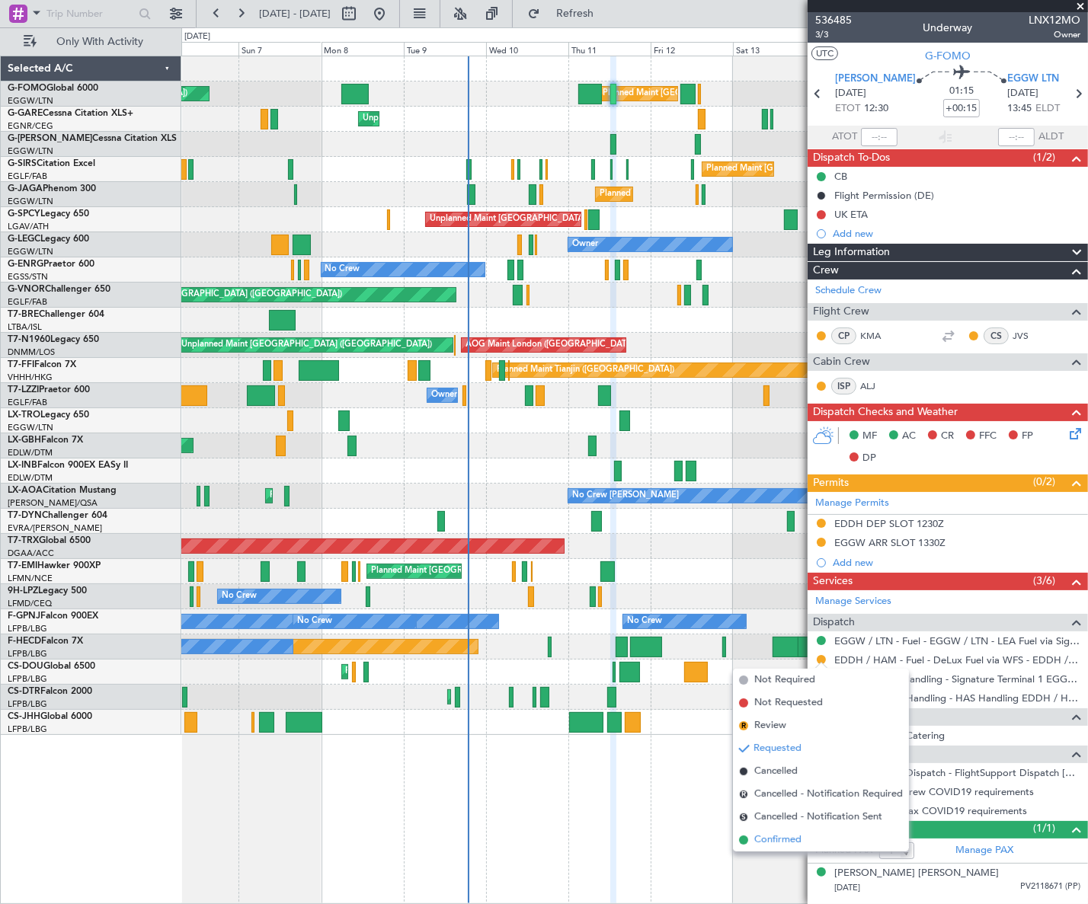
click at [775, 846] on span "Confirmed" at bounding box center [777, 839] width 47 height 15
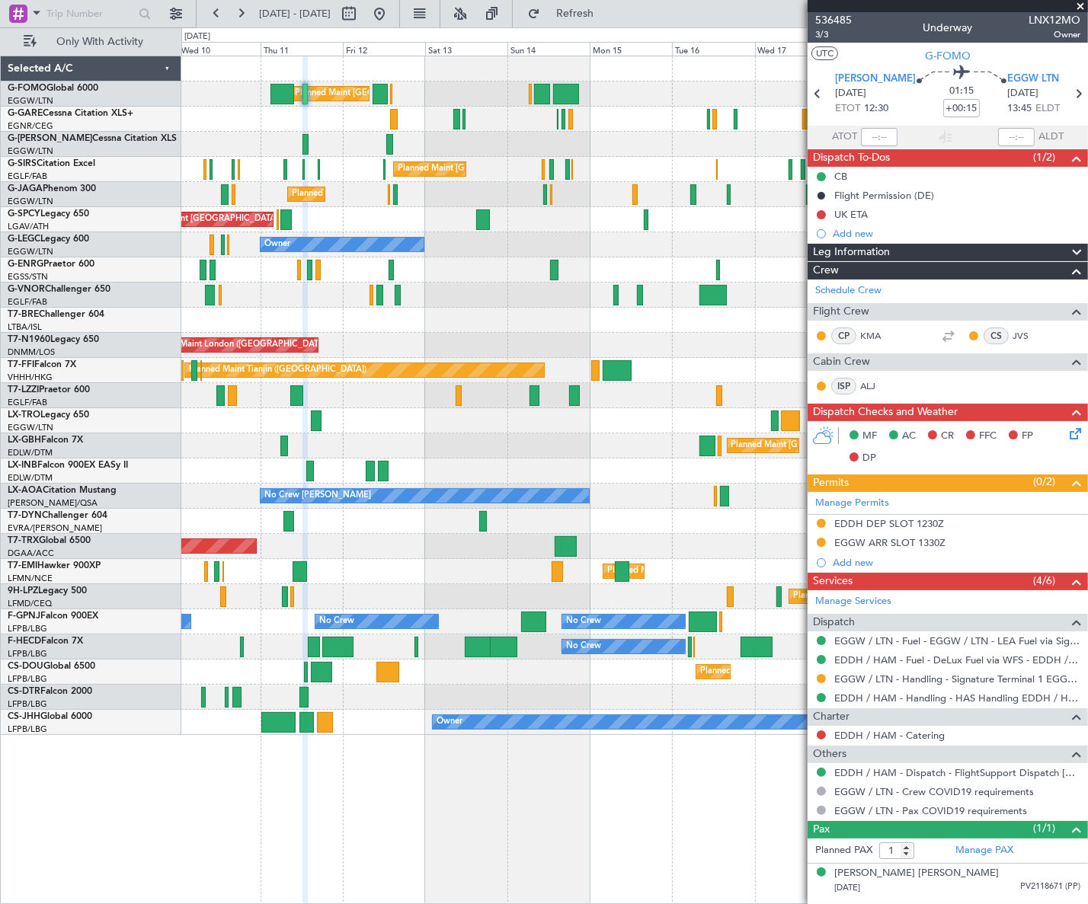
click at [388, 631] on div "Planned Maint [GEOGRAPHIC_DATA] ([GEOGRAPHIC_DATA]) Unplanned Maint [PERSON_NAM…" at bounding box center [634, 395] width 906 height 679
